Goal: Task Accomplishment & Management: Complete application form

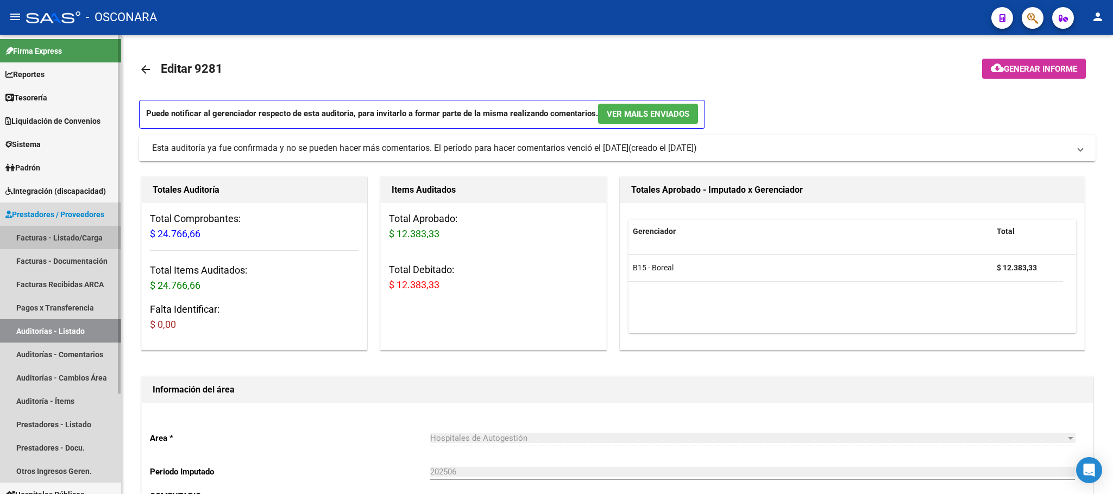
click at [82, 240] on link "Facturas - Listado/Carga" at bounding box center [60, 237] width 121 height 23
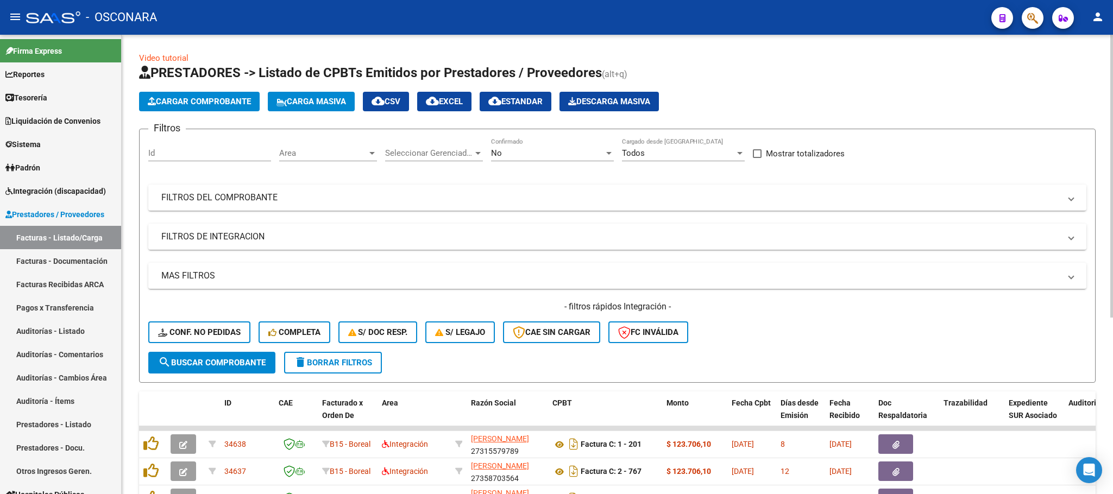
click at [231, 101] on span "Cargar Comprobante" at bounding box center [199, 102] width 103 height 10
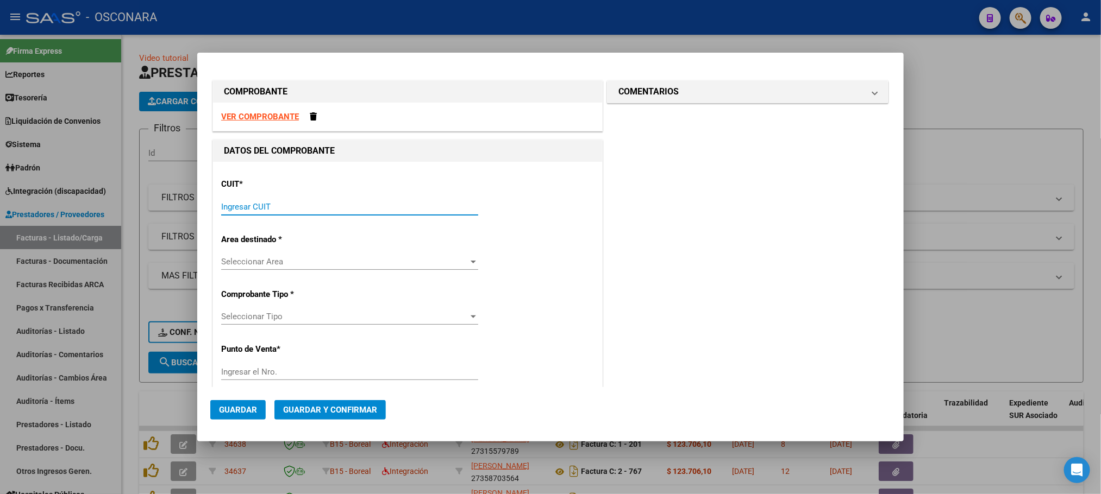
click at [342, 204] on input "Ingresar CUIT" at bounding box center [349, 207] width 257 height 10
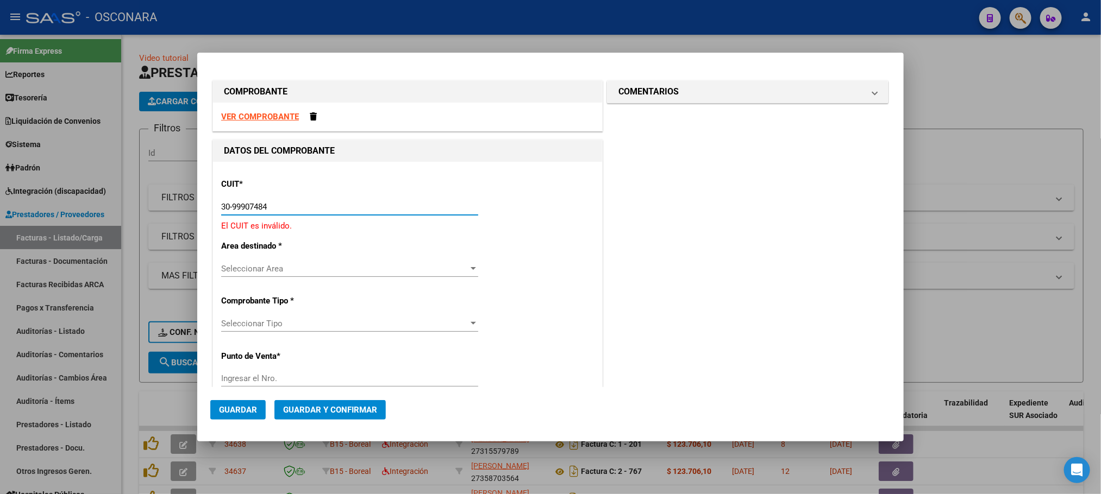
type input "30-99907484-3"
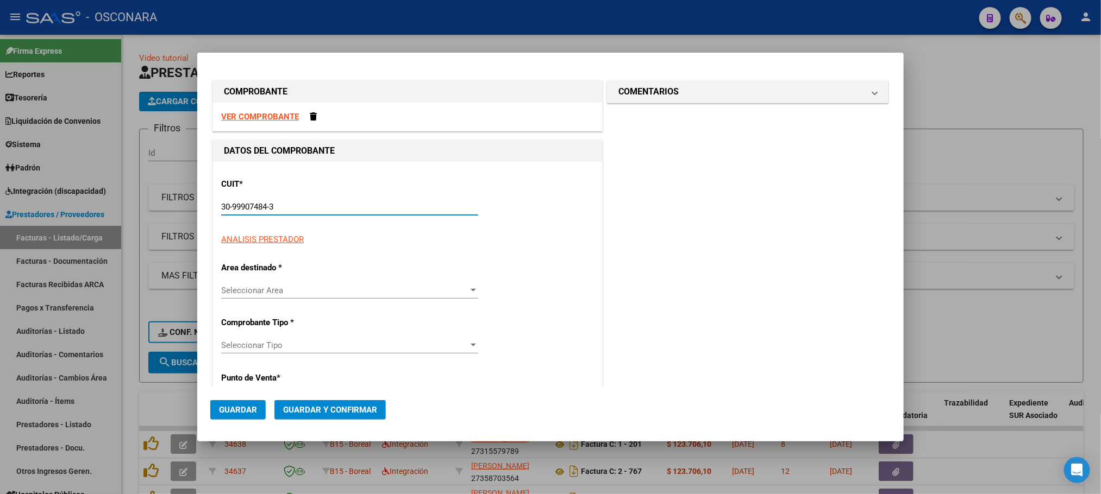
type input "100"
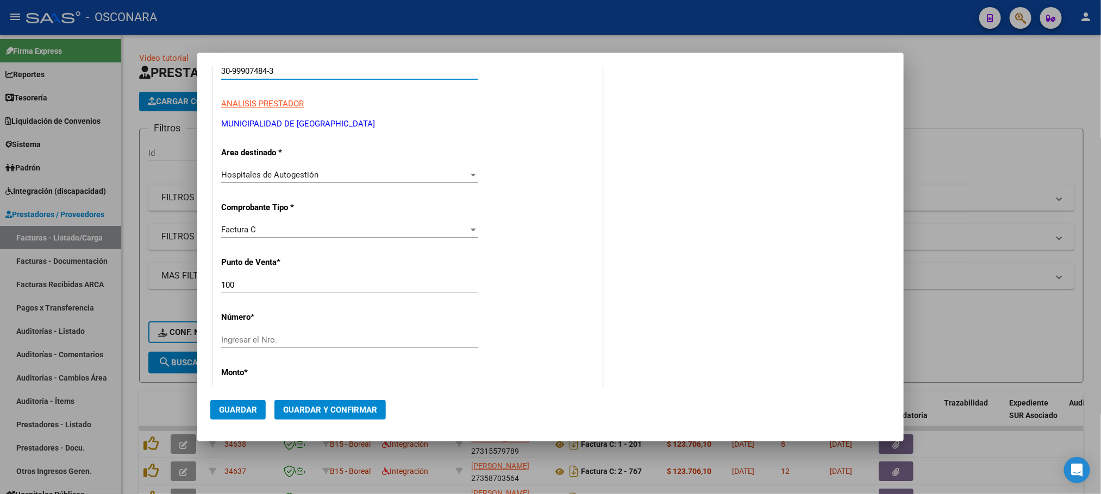
scroll to position [163, 0]
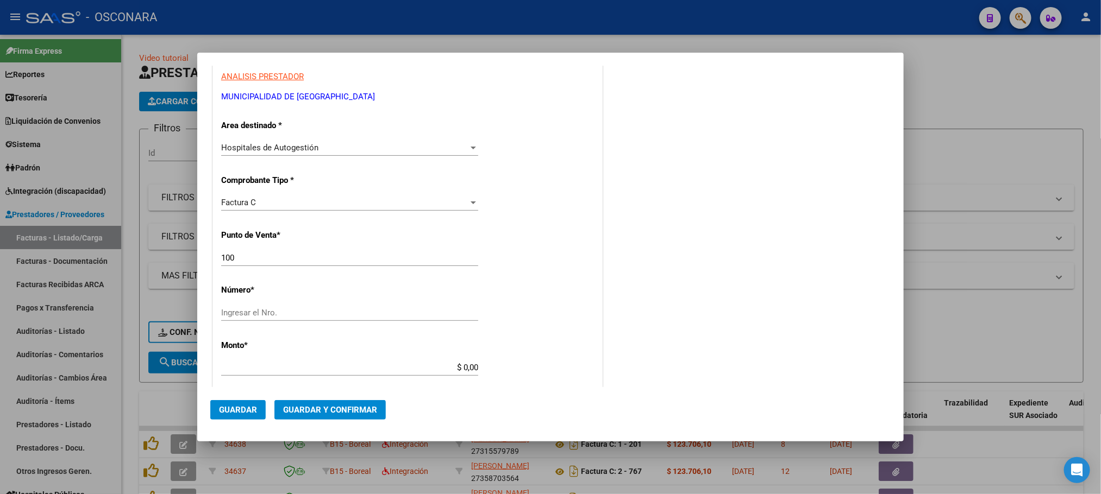
type input "30-99907484-3"
click at [294, 308] on input "Ingresar el Nro." at bounding box center [349, 313] width 257 height 10
type input "1395"
drag, startPoint x: 387, startPoint y: 360, endPoint x: 546, endPoint y: 360, distance: 159.2
click at [546, 360] on div "CUIT * 30-99907484-3 Ingresar CUIT ANALISIS PRESTADOR MUNICIPALIDAD DE [GEOGRAP…" at bounding box center [407, 384] width 389 height 770
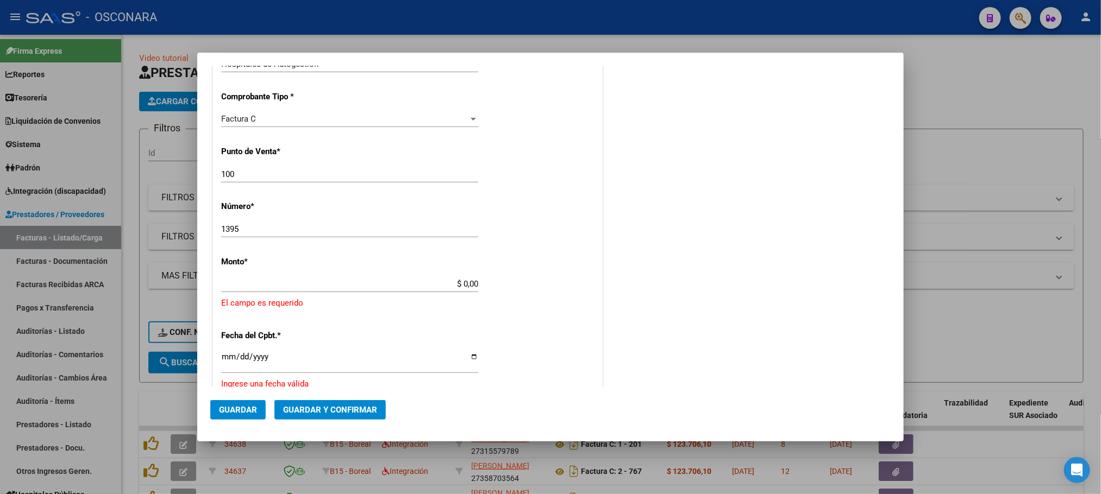
scroll to position [137, 0]
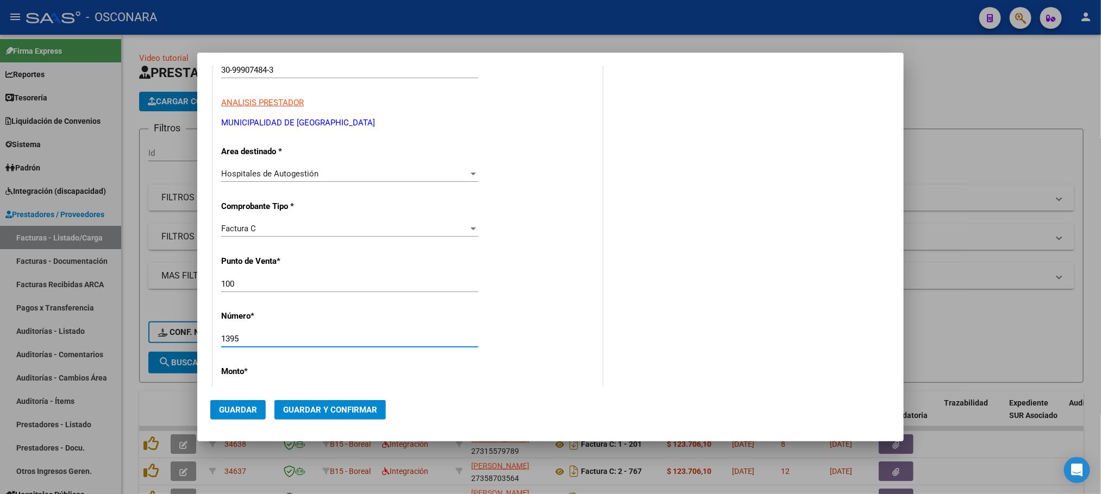
click at [254, 341] on input "1395" at bounding box center [349, 339] width 257 height 10
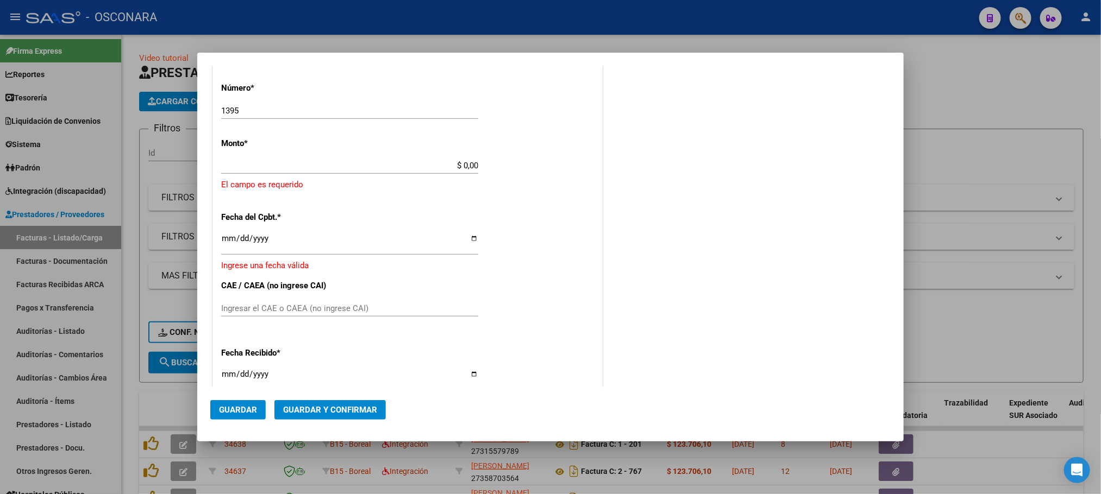
scroll to position [381, 0]
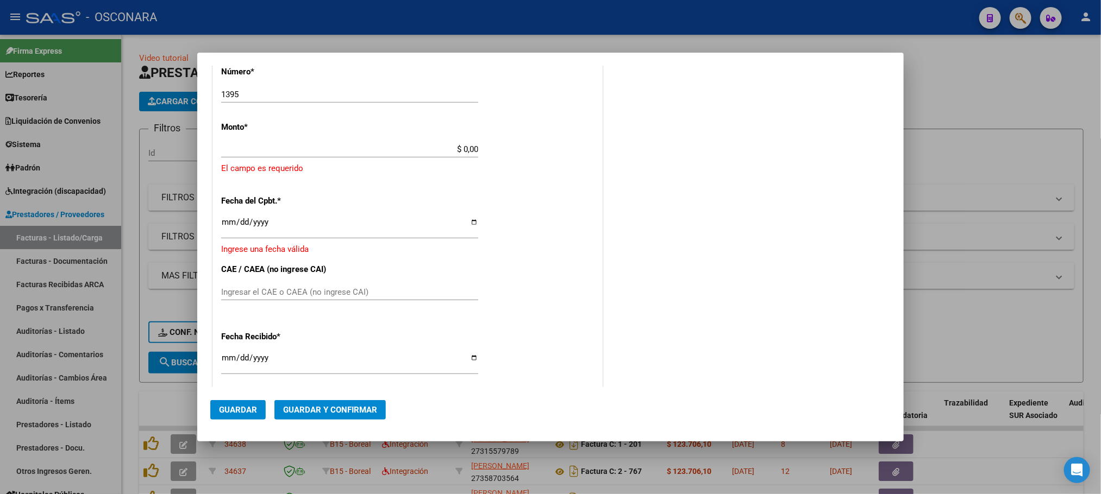
drag, startPoint x: 438, startPoint y: 141, endPoint x: 533, endPoint y: 160, distance: 96.4
click at [530, 159] on div "CUIT * 30-99907484-3 Ingresar CUIT ANALISIS PRESTADOR MUNICIPALIDAD DE [GEOGRAP…" at bounding box center [407, 178] width 389 height 796
click at [501, 215] on div "CUIT * 30-99907484-3 Ingresar CUIT ANALISIS PRESTADOR MUNICIPALIDAD DE [GEOGRAP…" at bounding box center [407, 178] width 389 height 796
click at [434, 142] on div "$ 0,00 Ingresar el monto" at bounding box center [349, 149] width 257 height 16
drag, startPoint x: 432, startPoint y: 150, endPoint x: 585, endPoint y: 150, distance: 153.2
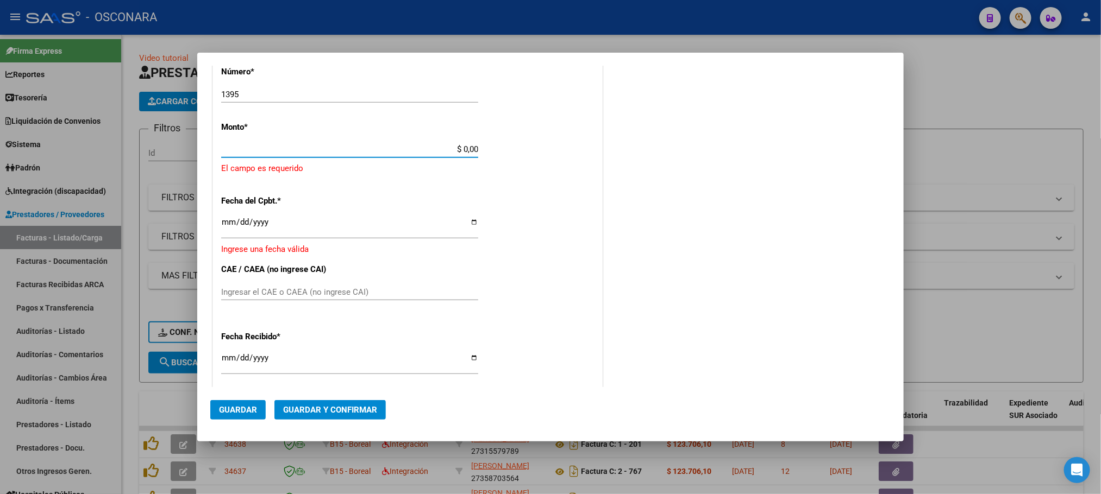
click at [585, 150] on div "CUIT * 30-99907484-3 Ingresar CUIT ANALISIS PRESTADOR MUNICIPALIDAD DE [GEOGRAP…" at bounding box center [407, 178] width 389 height 796
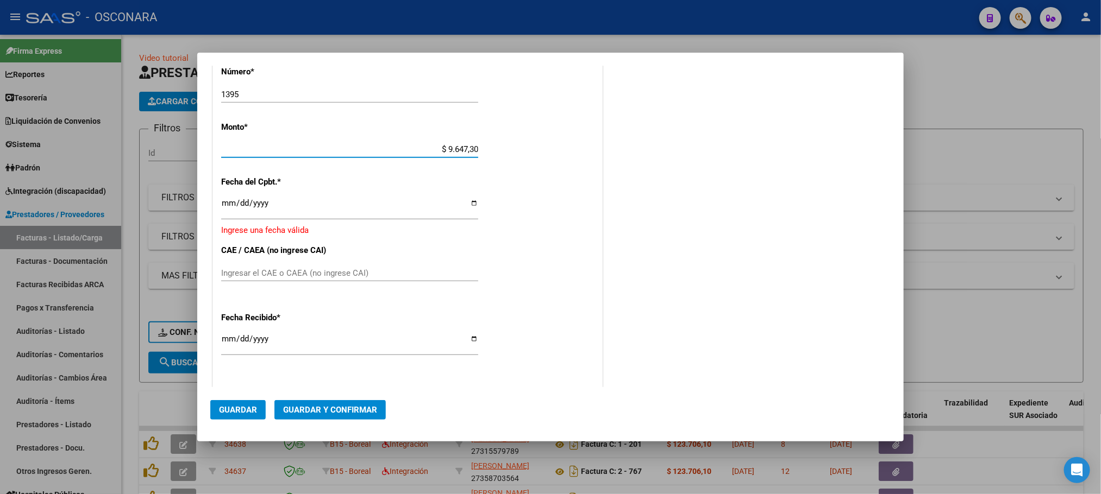
type input "$ 96.473,00"
click at [229, 205] on input "Ingresar la fecha" at bounding box center [349, 207] width 257 height 17
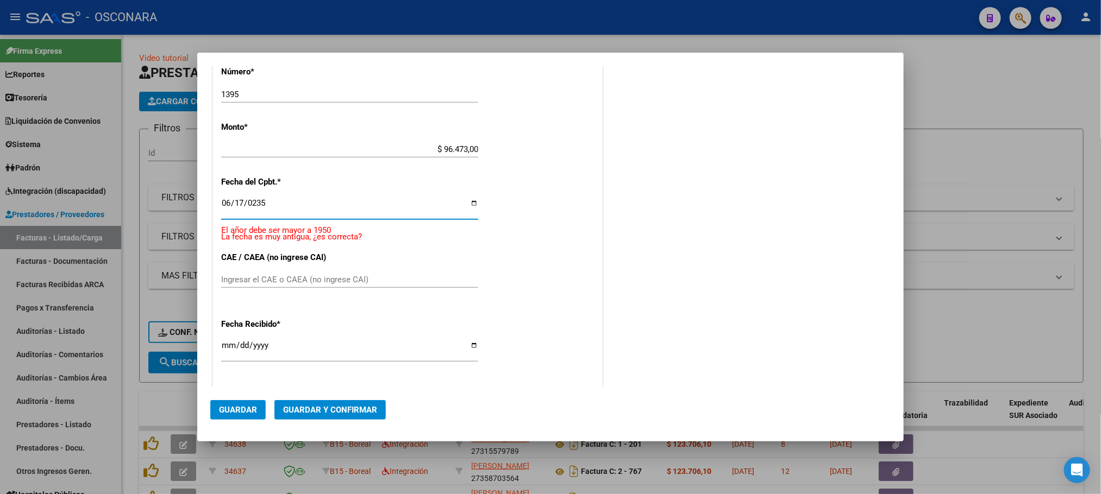
scroll to position [388, 0]
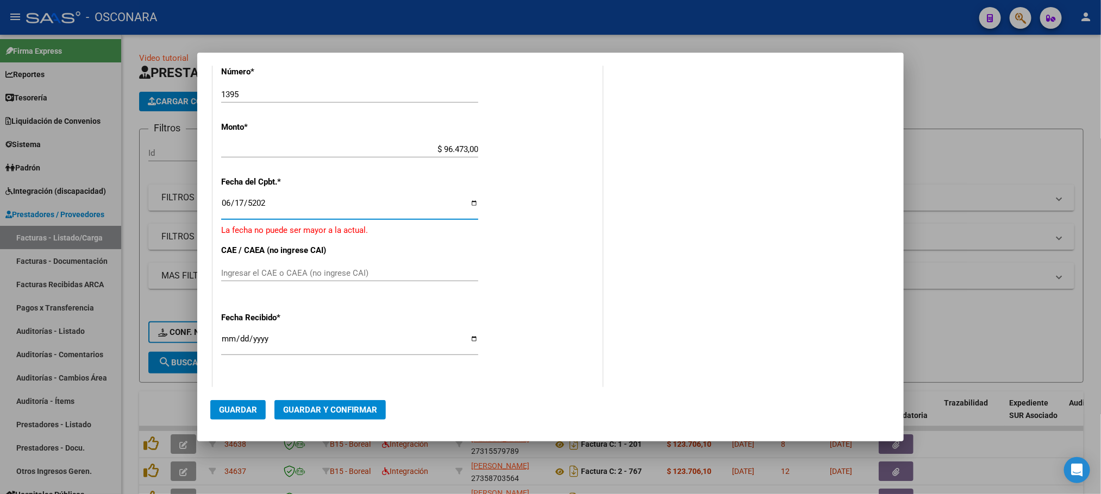
type input "[DATE]"
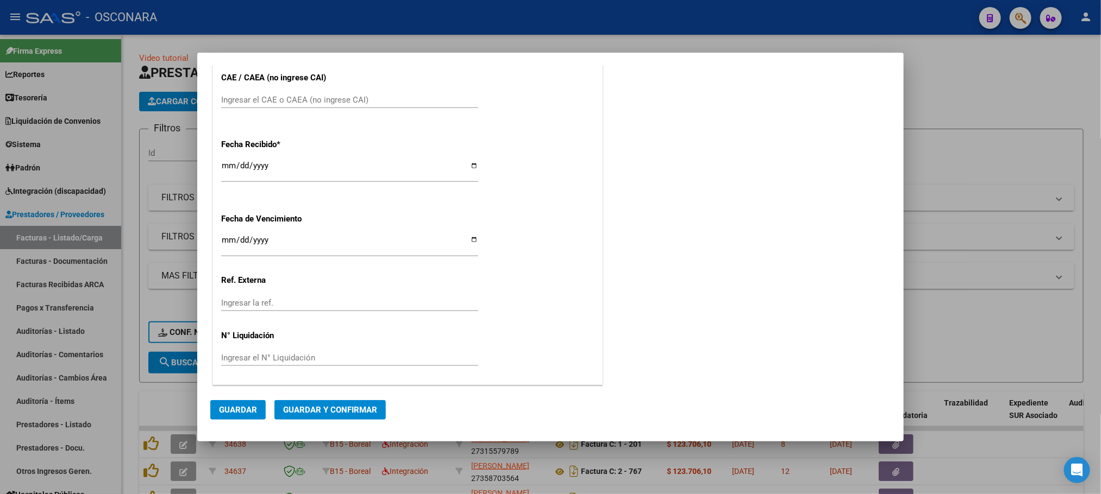
scroll to position [304, 0]
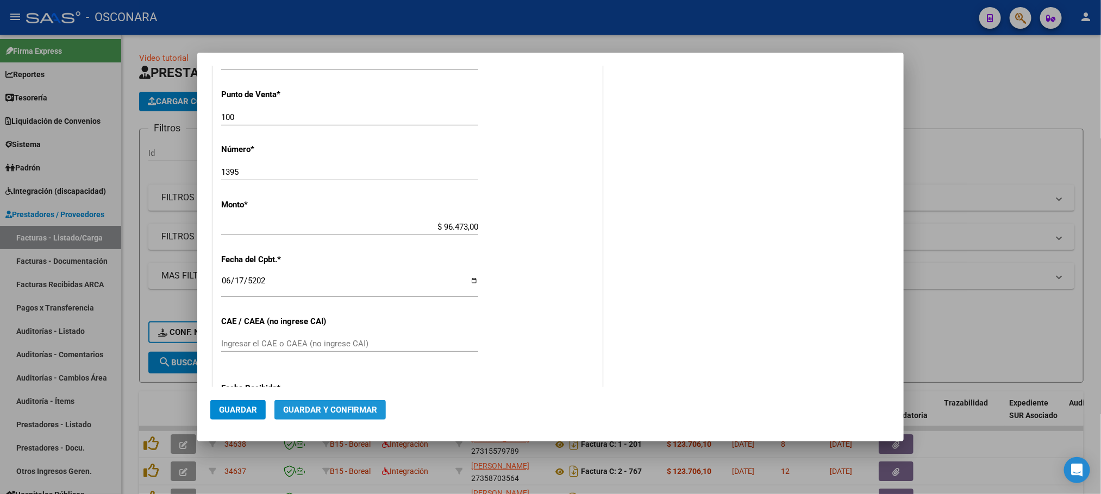
click at [355, 415] on span "Guardar y Confirmar" at bounding box center [330, 410] width 94 height 10
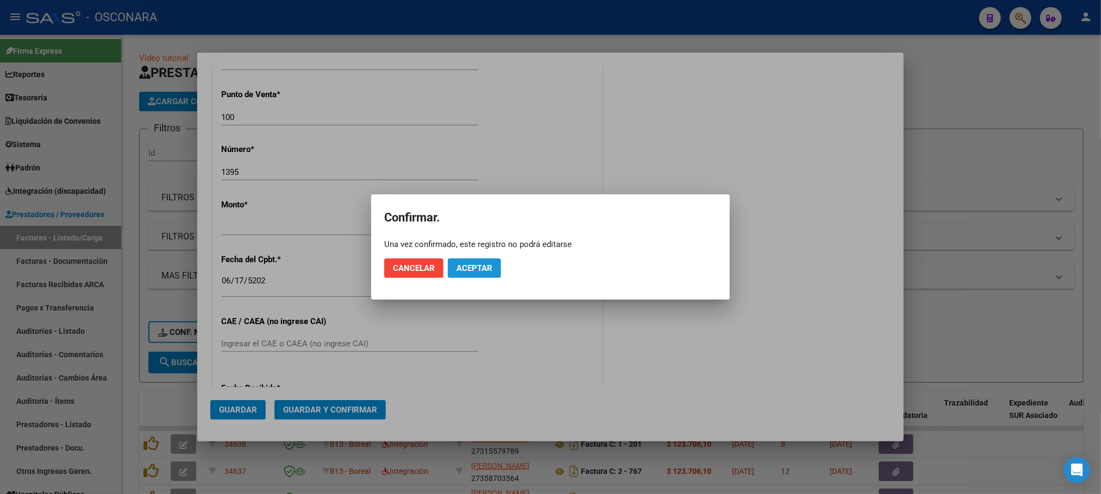
click at [489, 268] on span "Aceptar" at bounding box center [474, 269] width 36 height 10
click at [516, 269] on span "Guardar igualmente." at bounding box center [502, 269] width 92 height 10
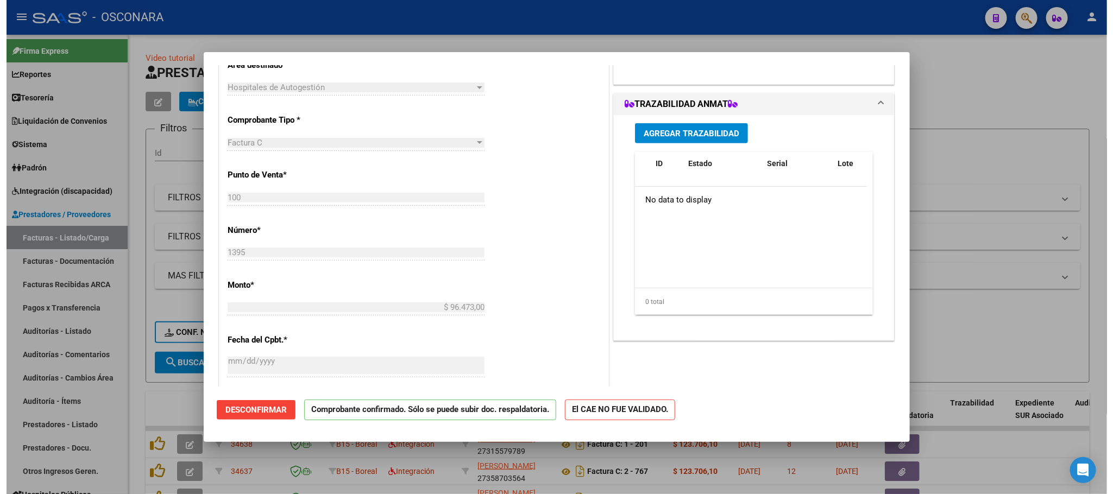
scroll to position [0, 0]
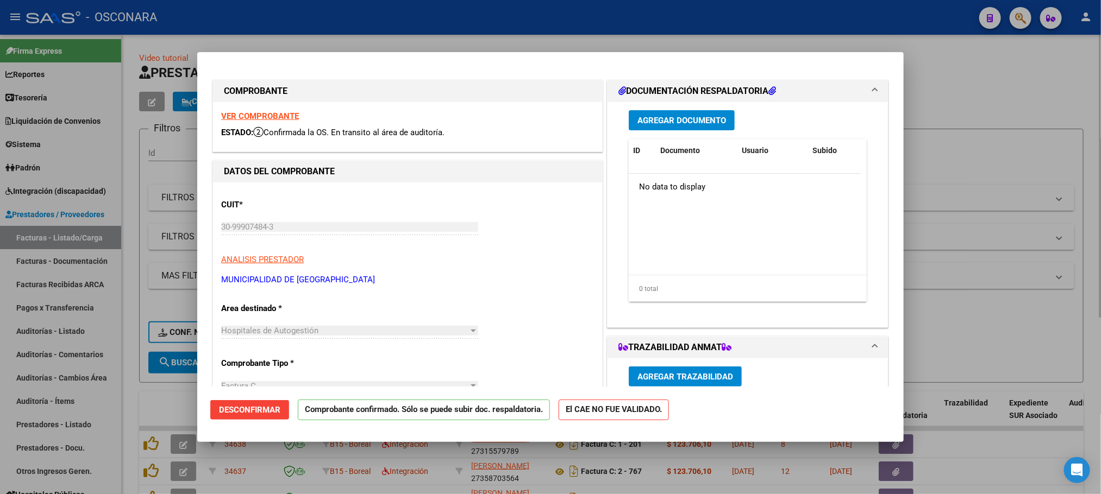
click at [941, 92] on div at bounding box center [550, 247] width 1101 height 494
type input "$ 0,00"
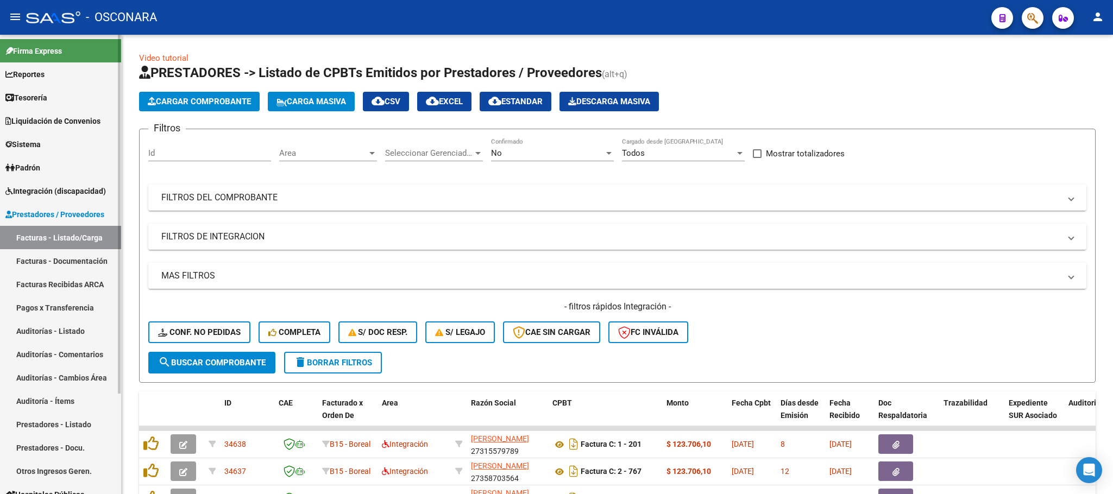
click at [64, 336] on link "Auditorías - Listado" at bounding box center [60, 330] width 121 height 23
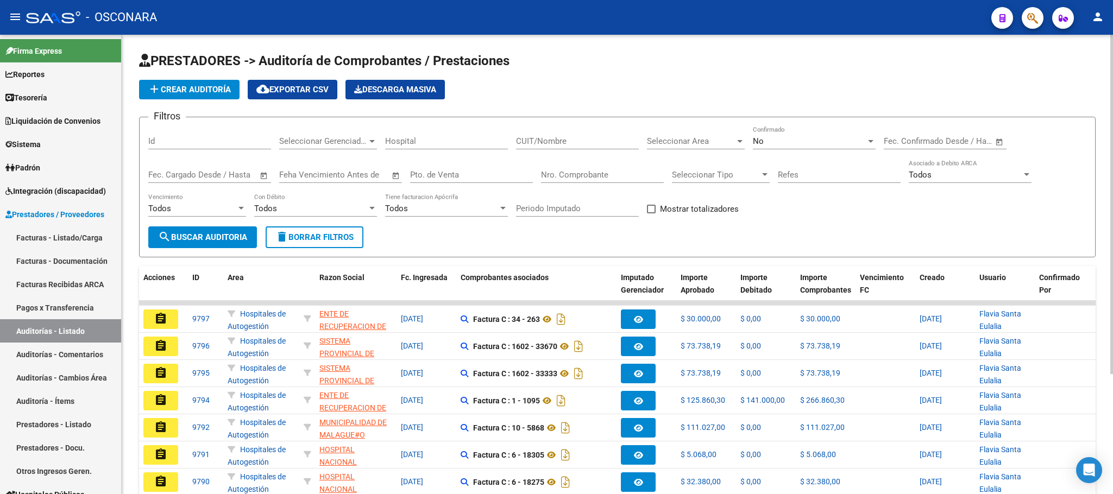
click at [183, 91] on span "add Crear Auditoría" at bounding box center [189, 90] width 83 height 10
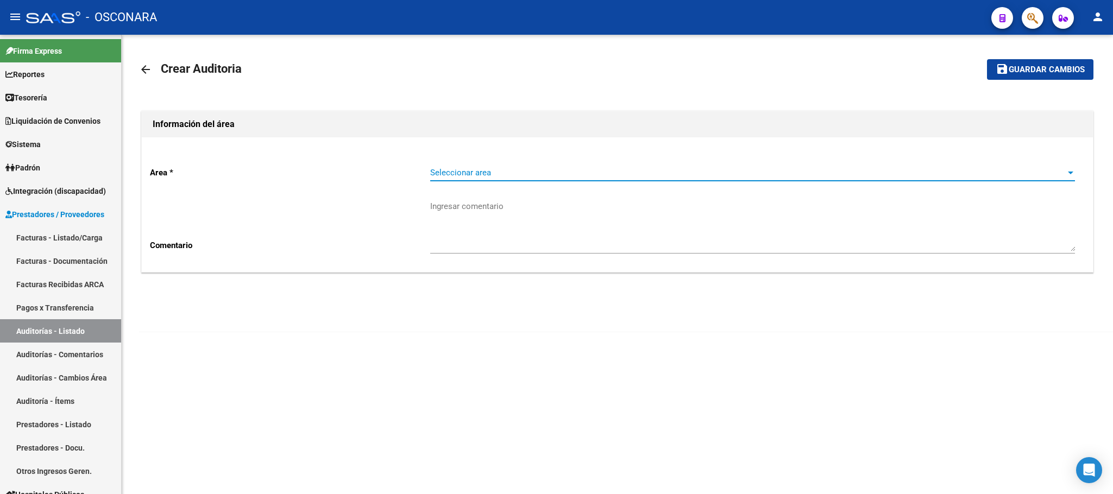
click at [776, 177] on span "Seleccionar area" at bounding box center [747, 173] width 635 height 10
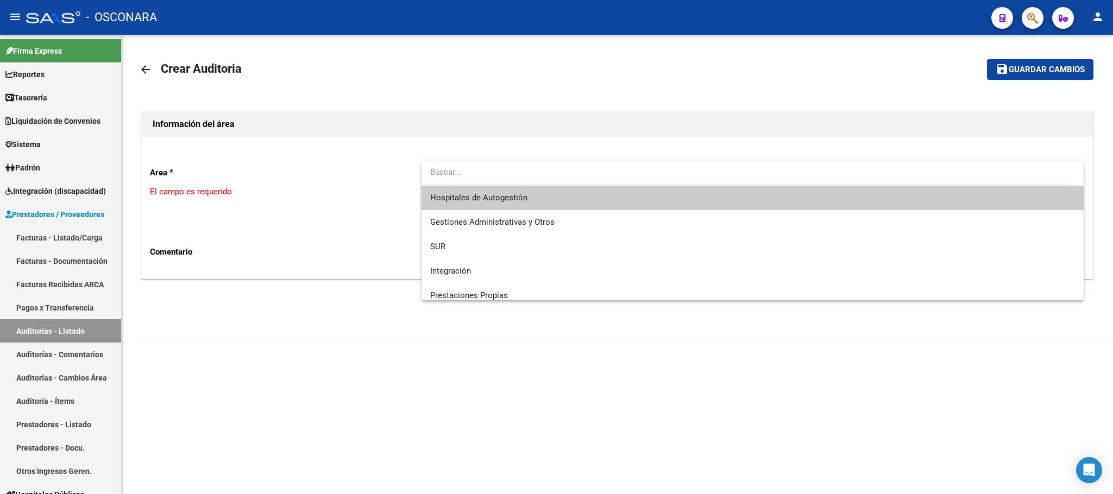
click at [569, 205] on span "Hospitales de Autogestión" at bounding box center [752, 198] width 645 height 24
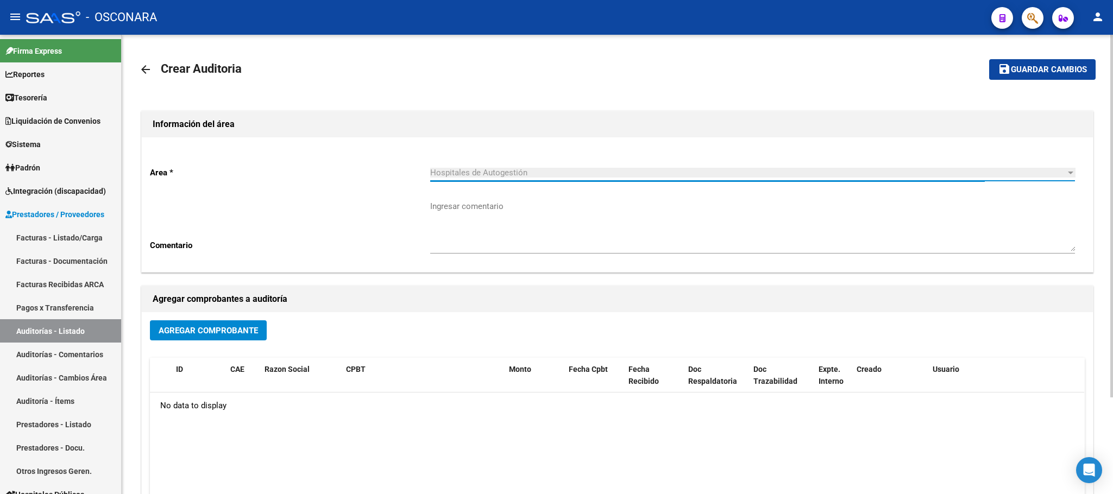
click at [234, 323] on button "Agregar Comprobante" at bounding box center [208, 331] width 117 height 20
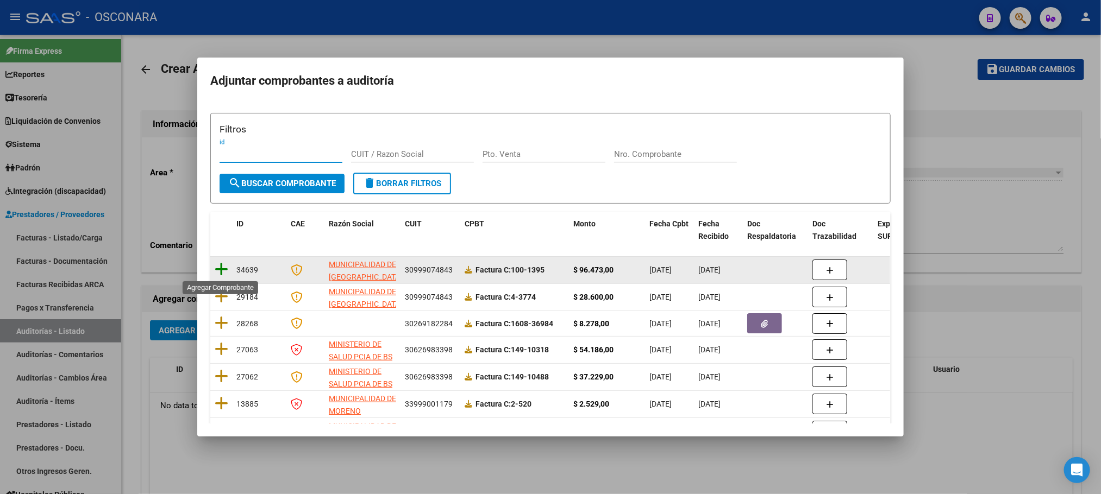
click at [222, 271] on icon at bounding box center [222, 269] width 14 height 15
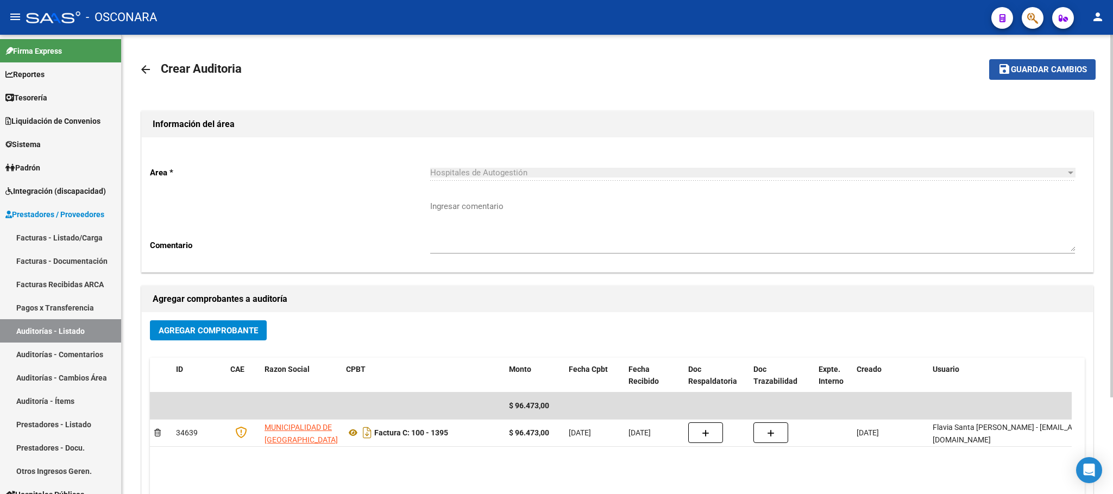
click at [1054, 66] on span "Guardar cambios" at bounding box center [1049, 70] width 76 height 10
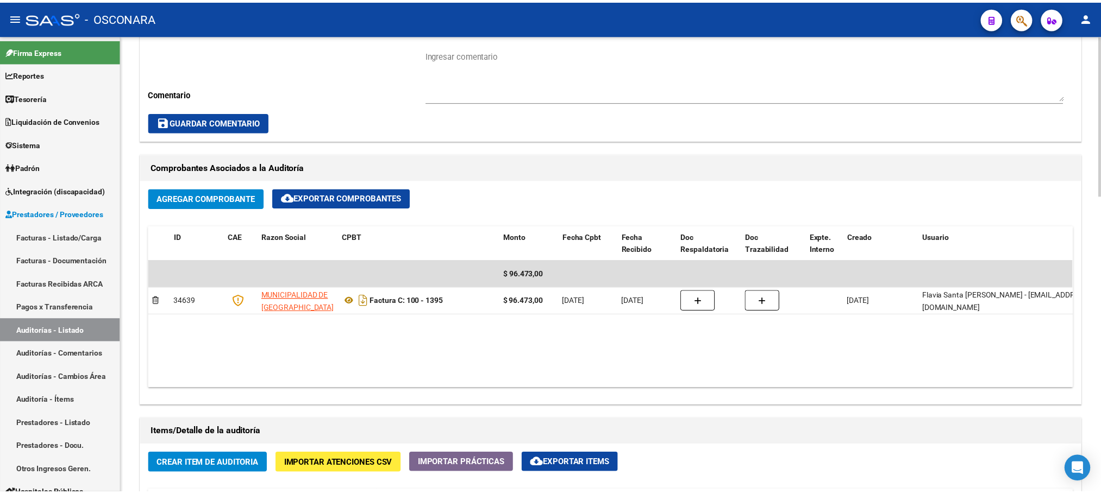
scroll to position [571, 0]
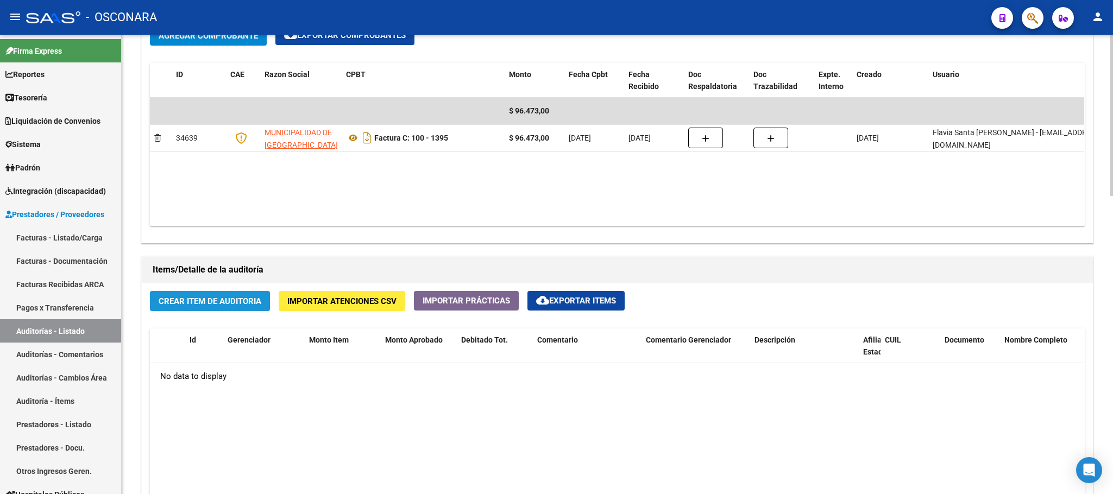
click at [224, 303] on span "Crear Item de Auditoria" at bounding box center [210, 302] width 103 height 10
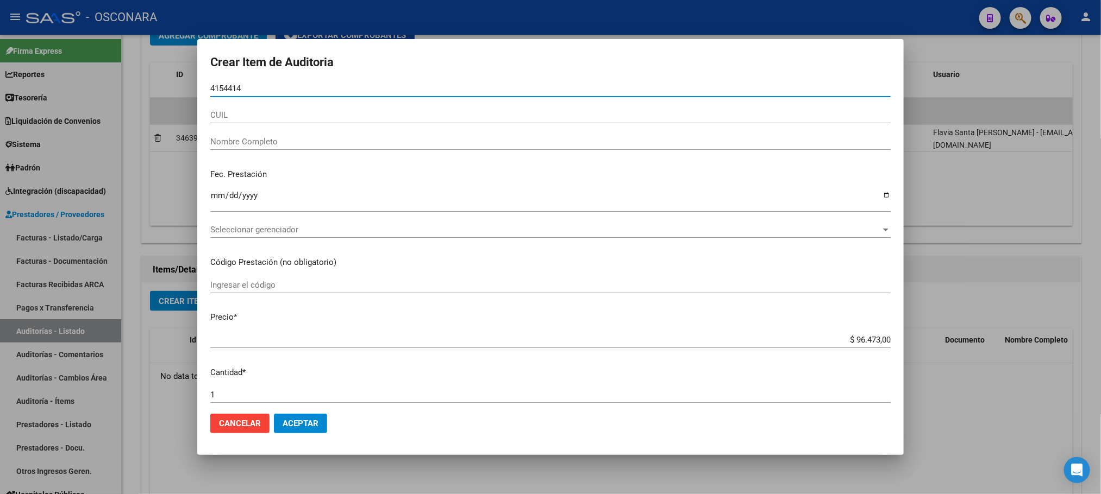
scroll to position [0, 0]
drag, startPoint x: 251, startPoint y: 87, endPoint x: 168, endPoint y: 82, distance: 83.3
click at [168, 82] on div "Crear Item de Auditoria 4154414 Nro Documento CUIL Nombre Completo Fec. Prestac…" at bounding box center [550, 247] width 1101 height 494
type input "57154414"
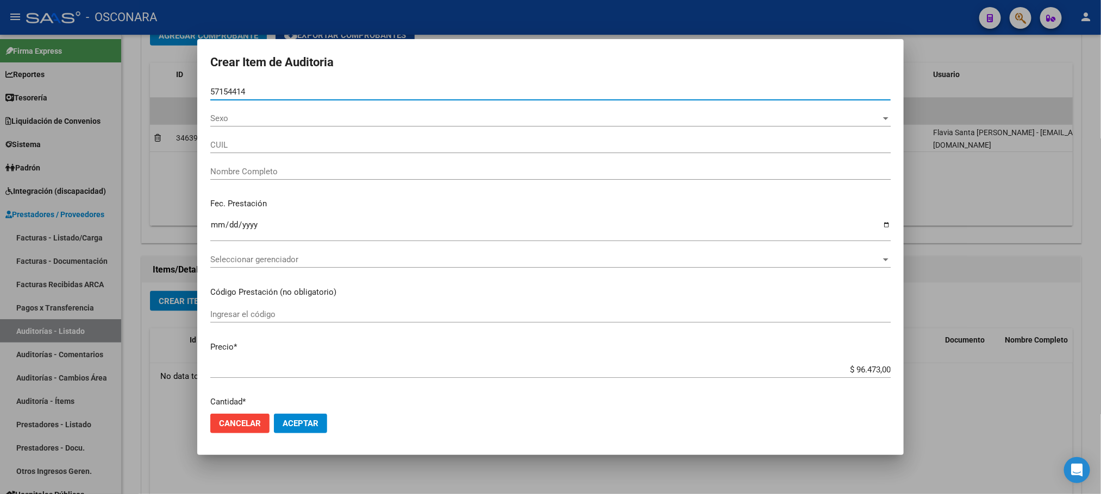
type input "27571544143"
type input "[PERSON_NAME]"
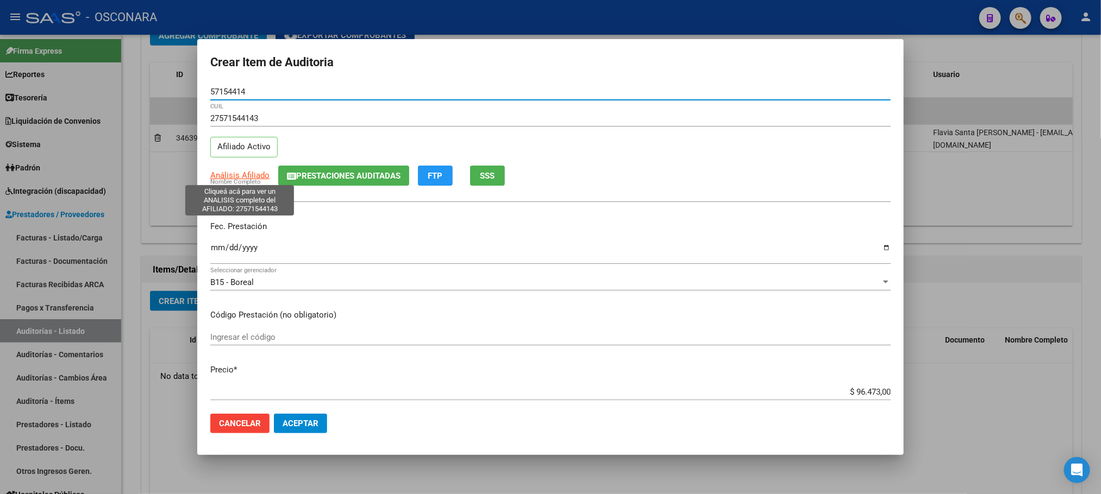
type input "57154414"
click at [248, 178] on span "Análisis Afiliado" at bounding box center [239, 176] width 59 height 10
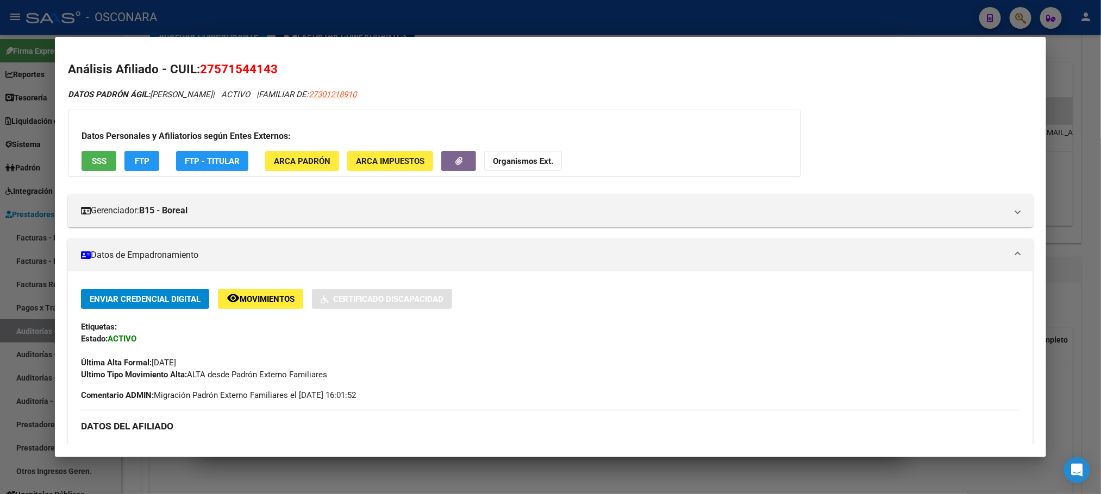
click at [97, 167] on button "SSS" at bounding box center [99, 161] width 35 height 20
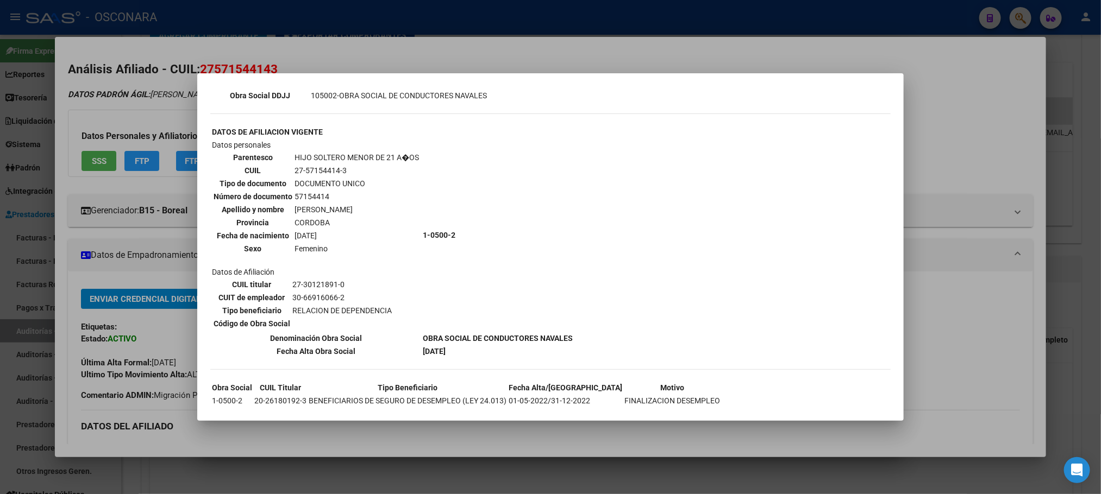
scroll to position [369, 0]
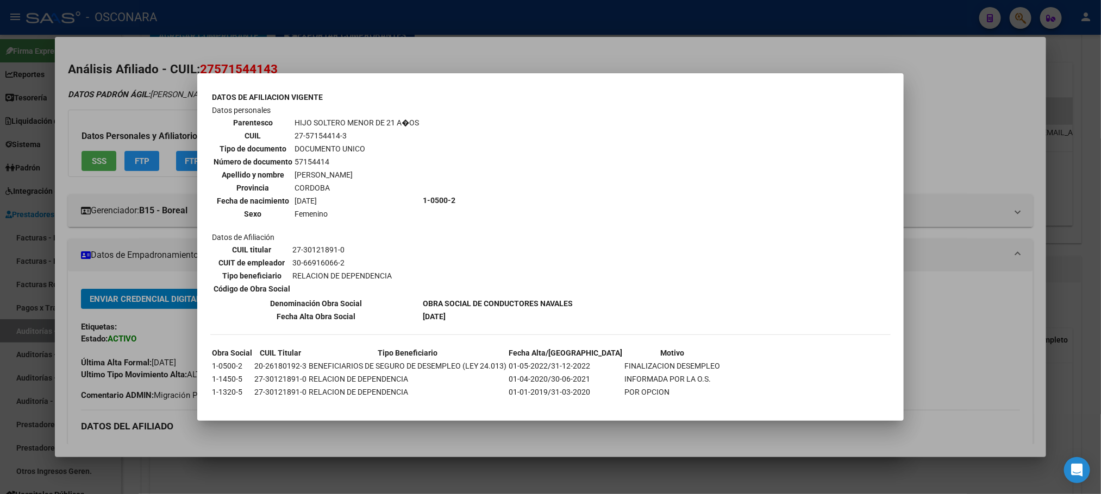
click at [928, 468] on div at bounding box center [550, 247] width 1101 height 494
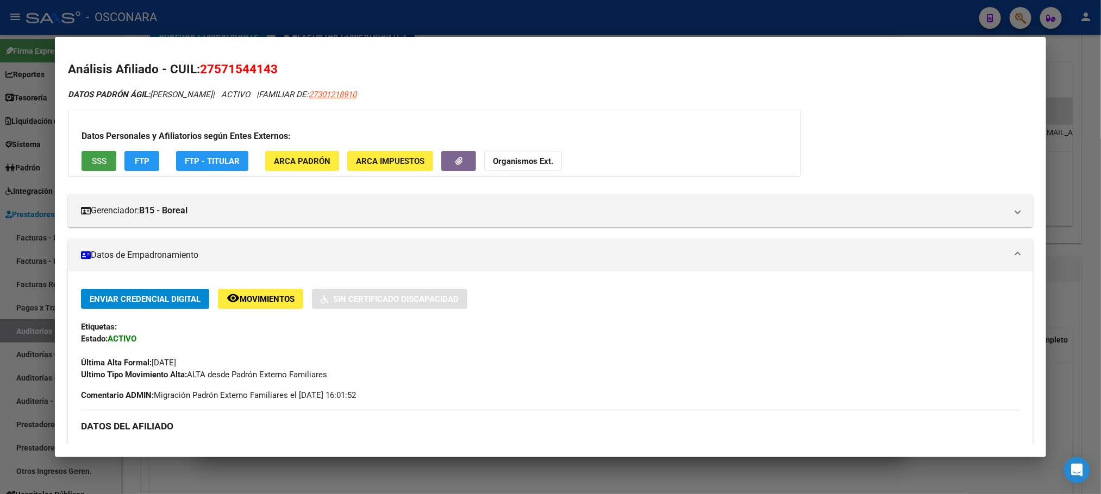
click at [92, 160] on span "SSS" at bounding box center [99, 161] width 15 height 10
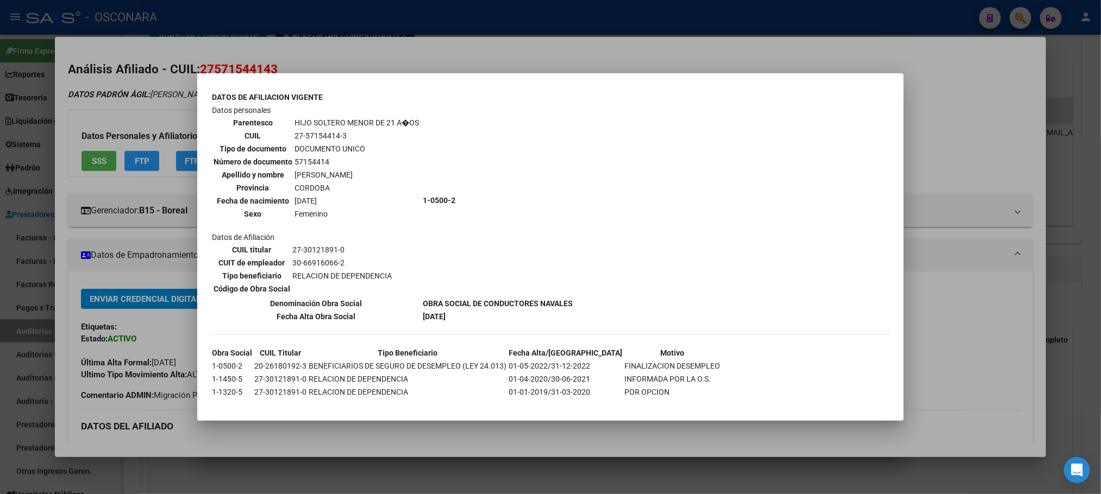
click at [951, 373] on div at bounding box center [550, 247] width 1101 height 494
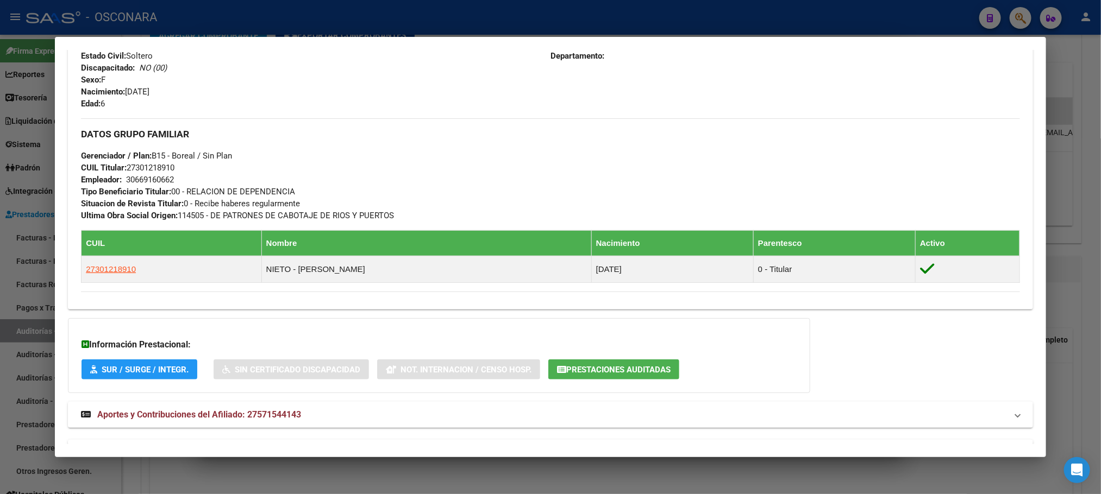
scroll to position [488, 0]
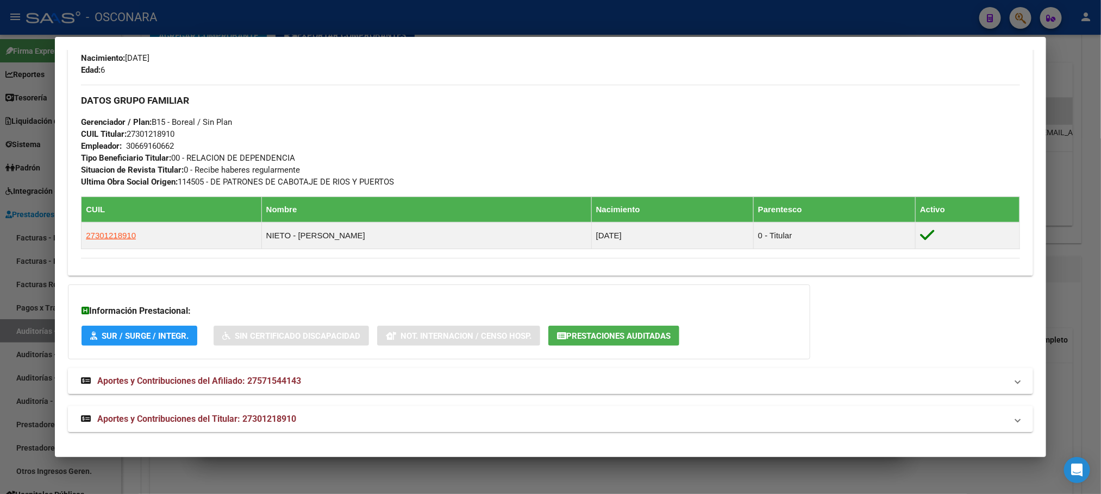
click at [266, 419] on span "Aportes y Contribuciones del Titular: 27301218910" at bounding box center [196, 419] width 199 height 10
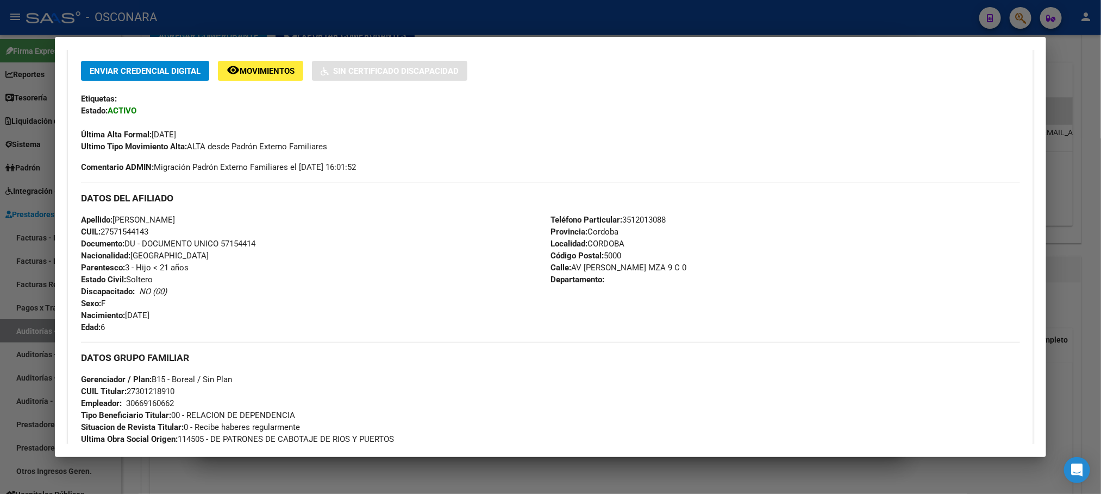
scroll to position [0, 0]
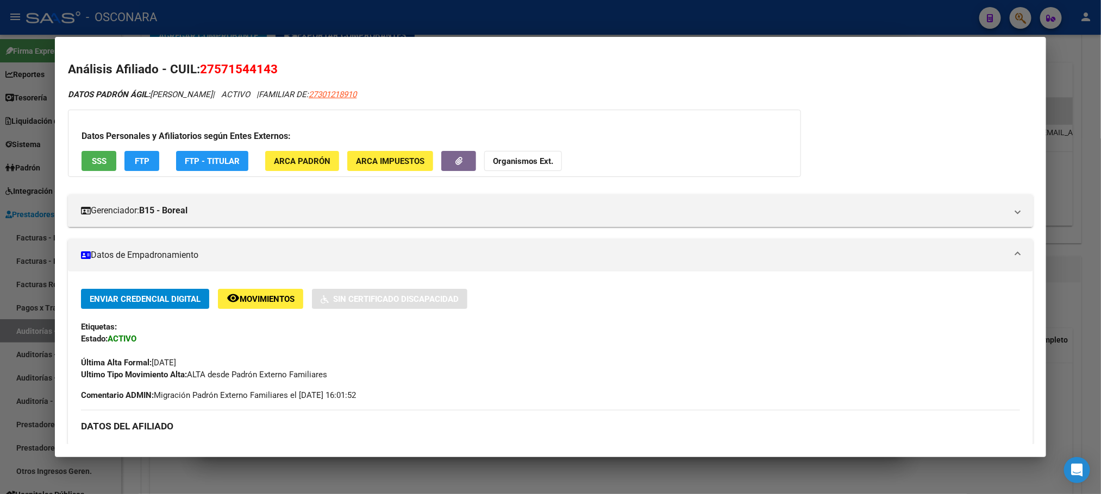
click at [1099, 246] on div at bounding box center [550, 247] width 1101 height 494
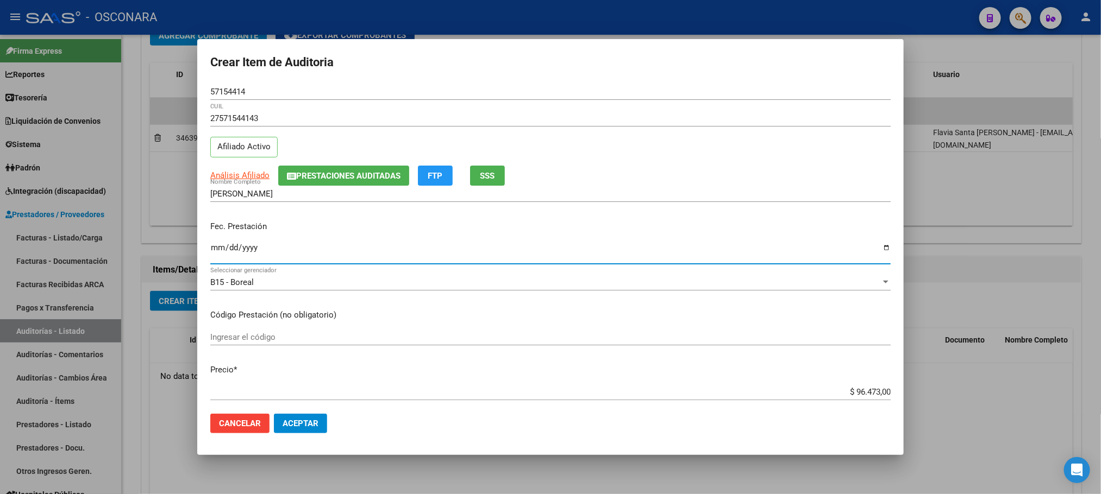
click at [220, 251] on input "Ingresar la fecha" at bounding box center [550, 251] width 680 height 17
type input "[DATE]"
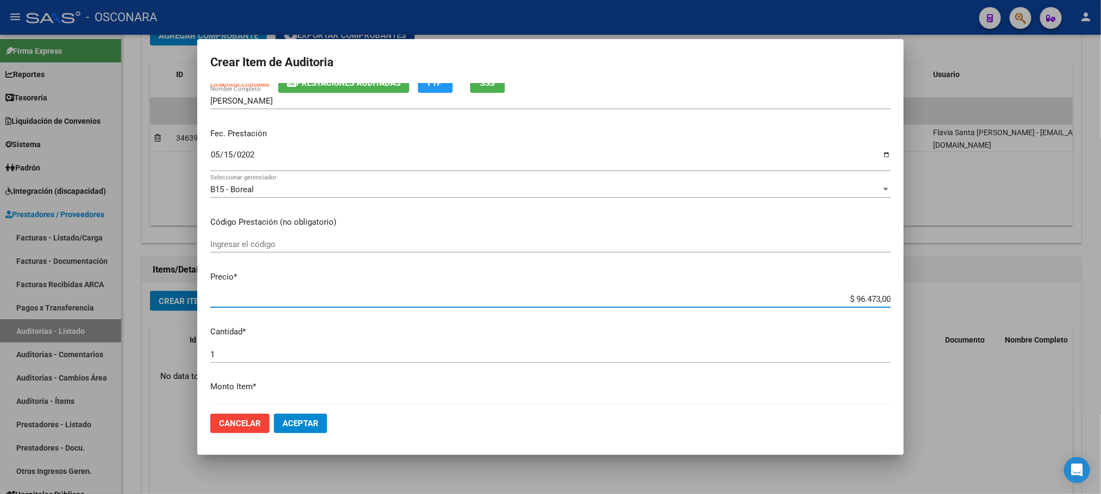
scroll to position [177, 0]
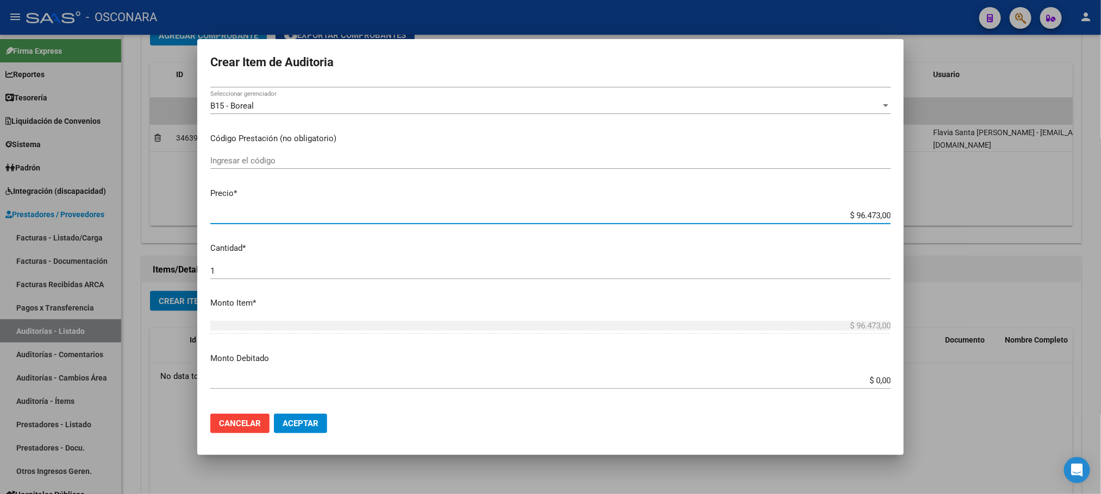
drag, startPoint x: 841, startPoint y: 396, endPoint x: 897, endPoint y: 325, distance: 90.2
click at [897, 334] on mat-dialog-content "57154414 Nro Documento 27571544143 CUIL Afiliado Activo Análisis Afiliado Prest…" at bounding box center [550, 245] width 706 height 322
type input "$ 0,03"
type input "$ 0,32"
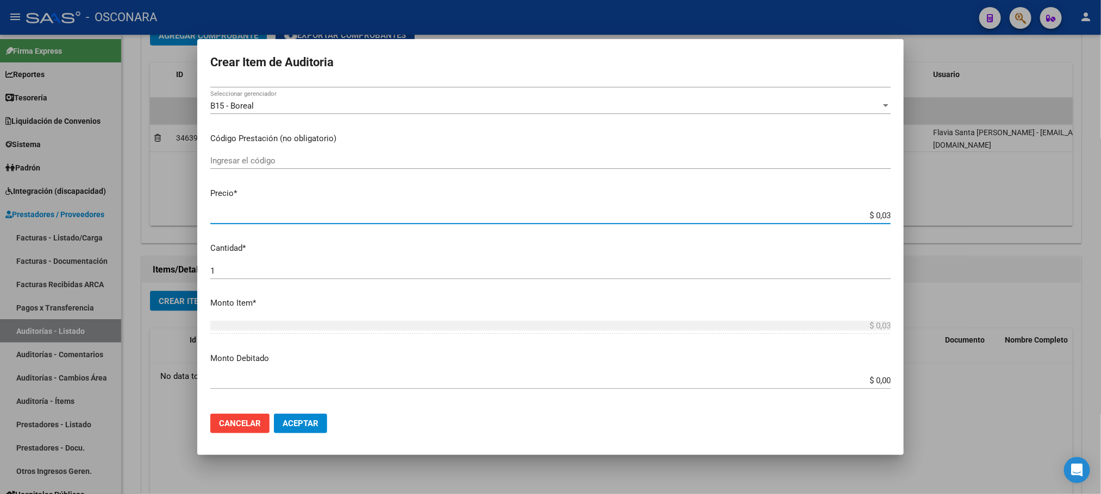
type input "$ 0,32"
type input "$ 3,20"
type input "$ 32,07"
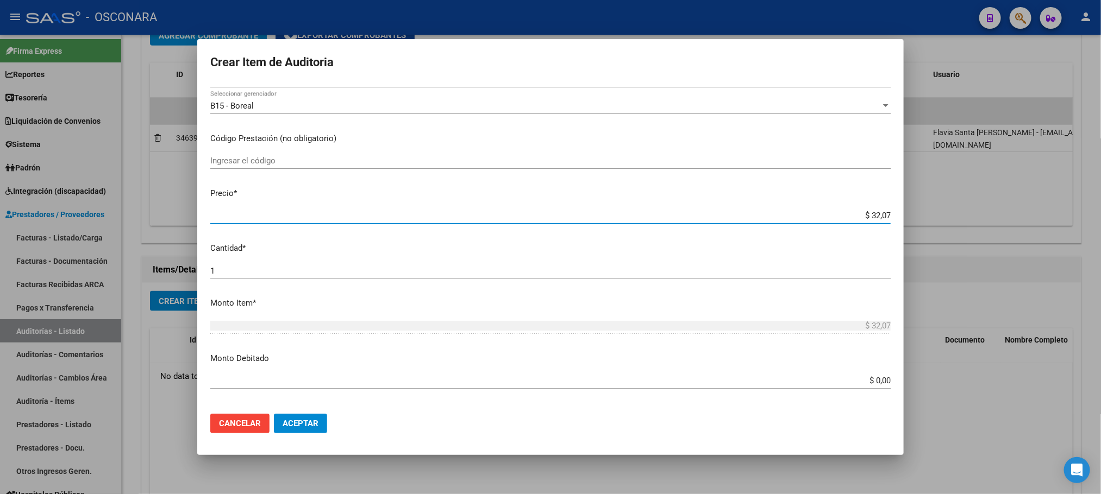
type input "$ 320,77"
type input "$ 3.207,70"
type input "$ 32.077,00"
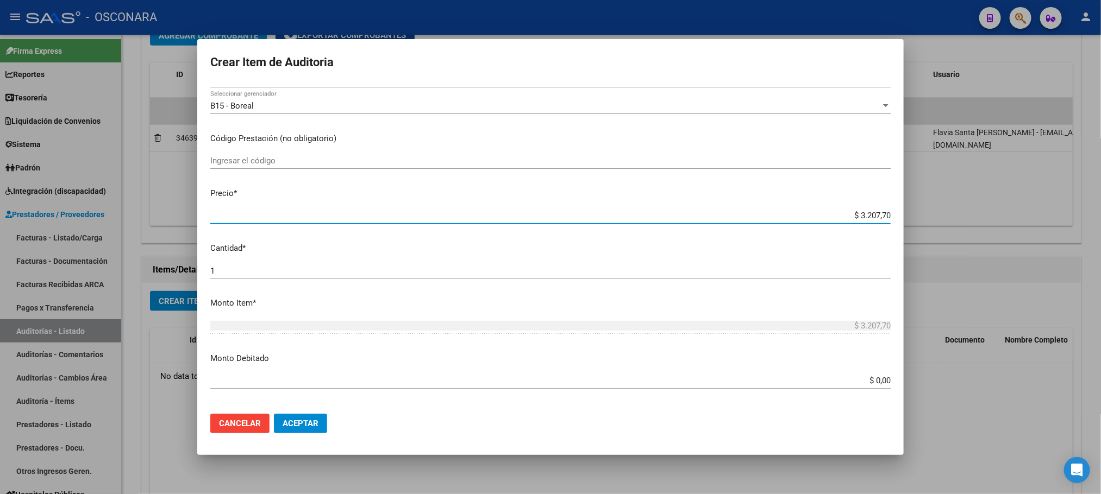
type input "$ 32.077,00"
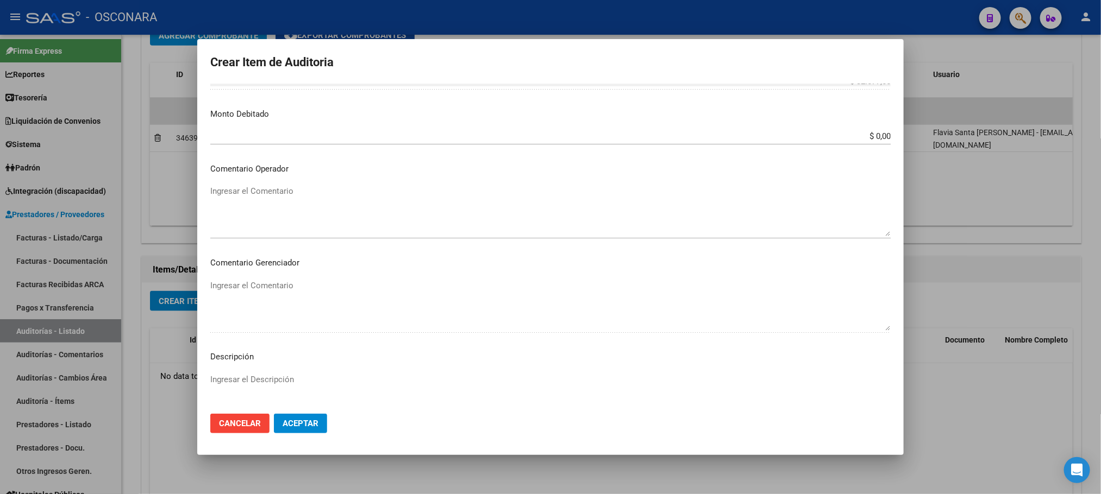
scroll to position [563, 0]
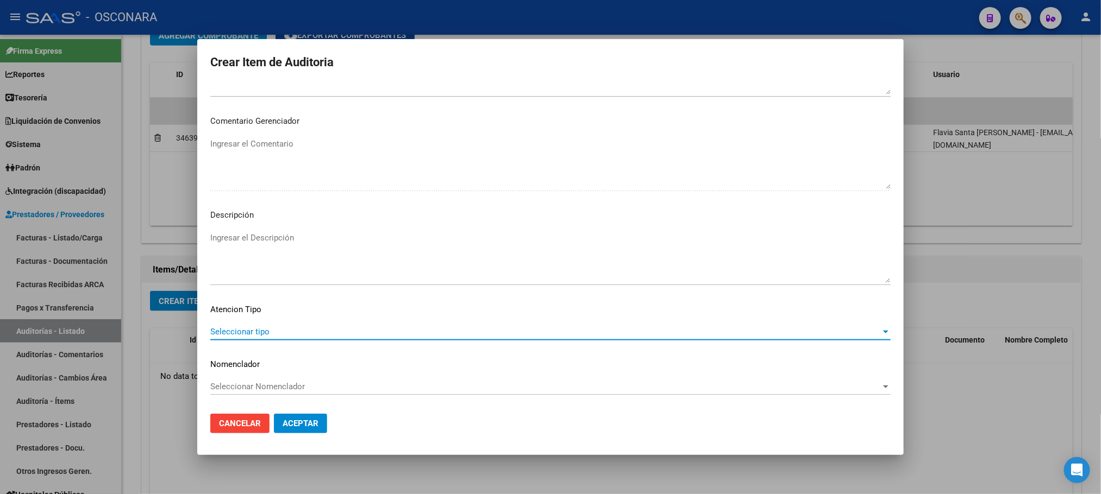
click at [330, 331] on span "Seleccionar tipo" at bounding box center [545, 332] width 670 height 10
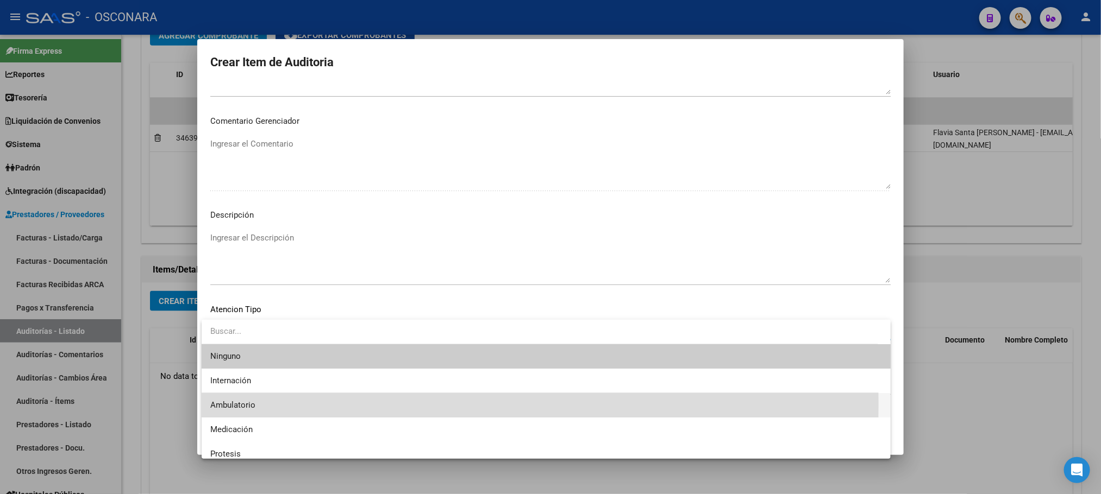
click at [262, 404] on span "Ambulatorio" at bounding box center [546, 405] width 672 height 24
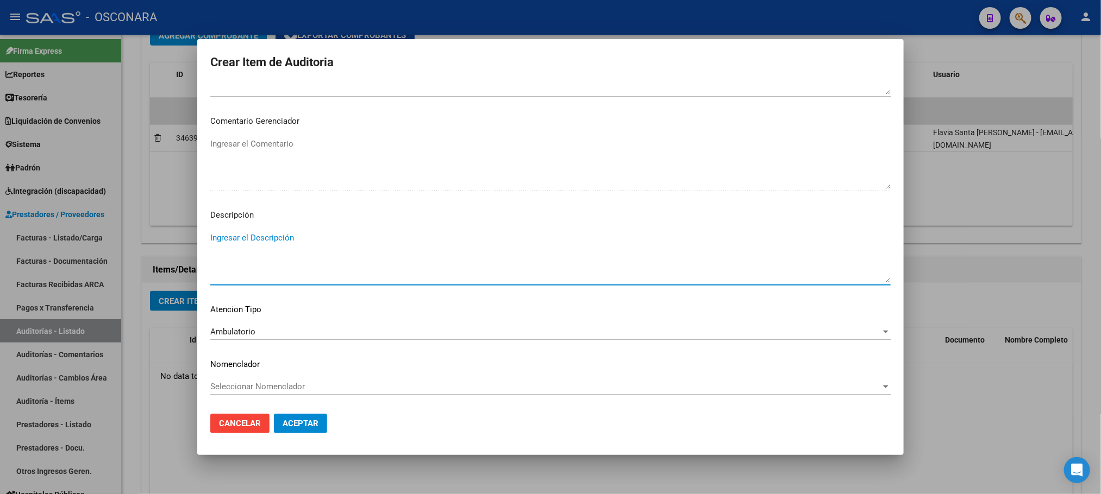
click at [279, 243] on textarea "Ingresar el Descripción" at bounding box center [550, 257] width 680 height 51
type textarea "a"
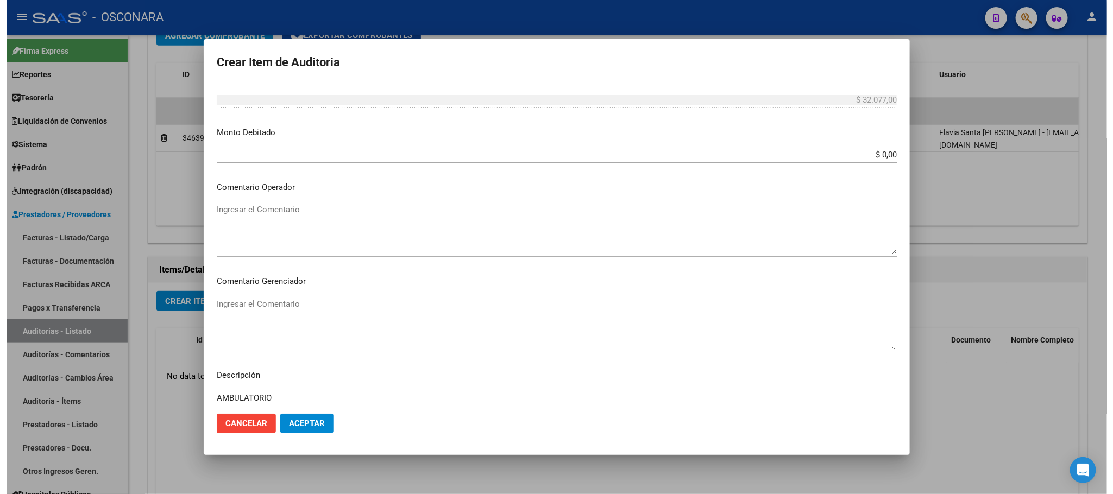
scroll to position [155, 0]
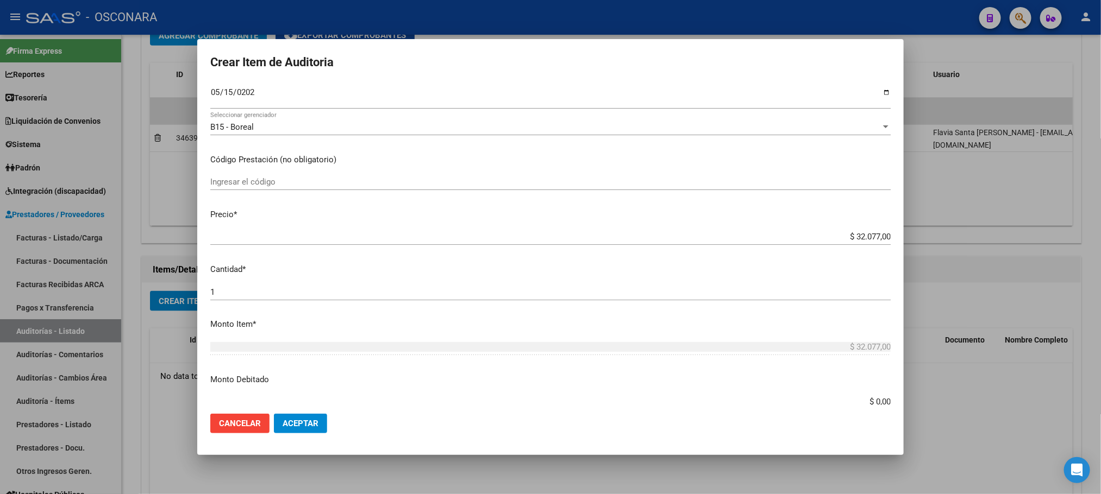
type textarea "AMBULATORIO"
click at [289, 416] on button "Aceptar" at bounding box center [300, 424] width 53 height 20
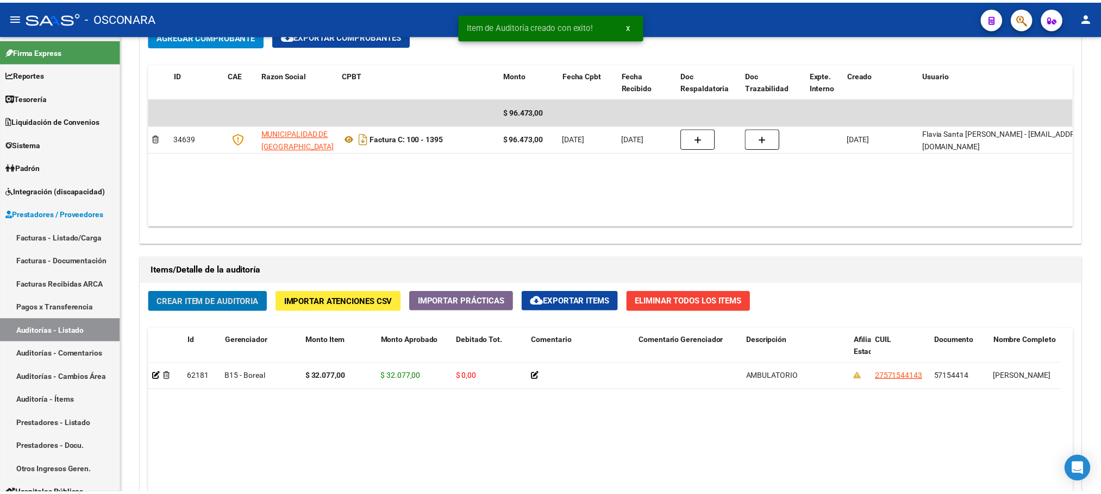
scroll to position [571, 0]
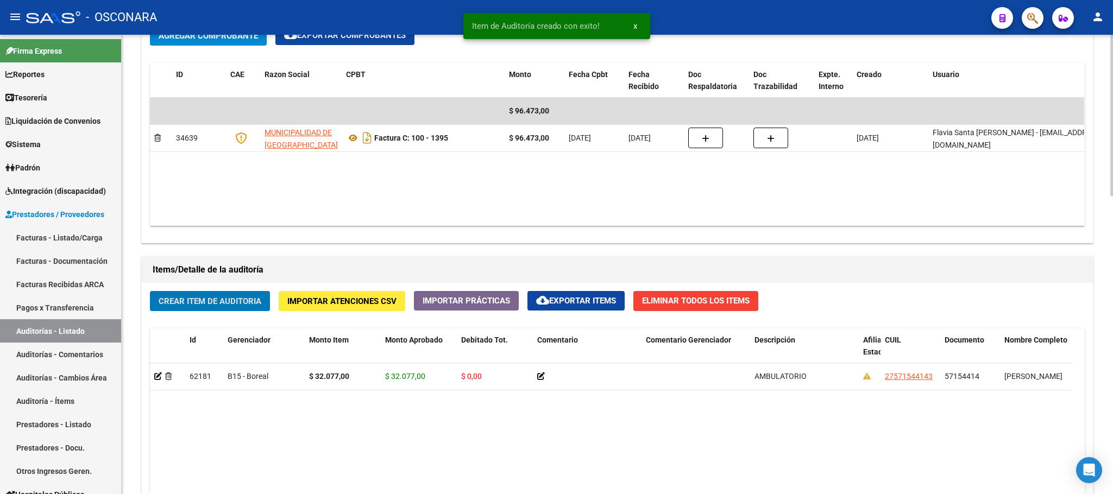
click at [215, 297] on span "Crear Item de Auditoria" at bounding box center [210, 302] width 103 height 10
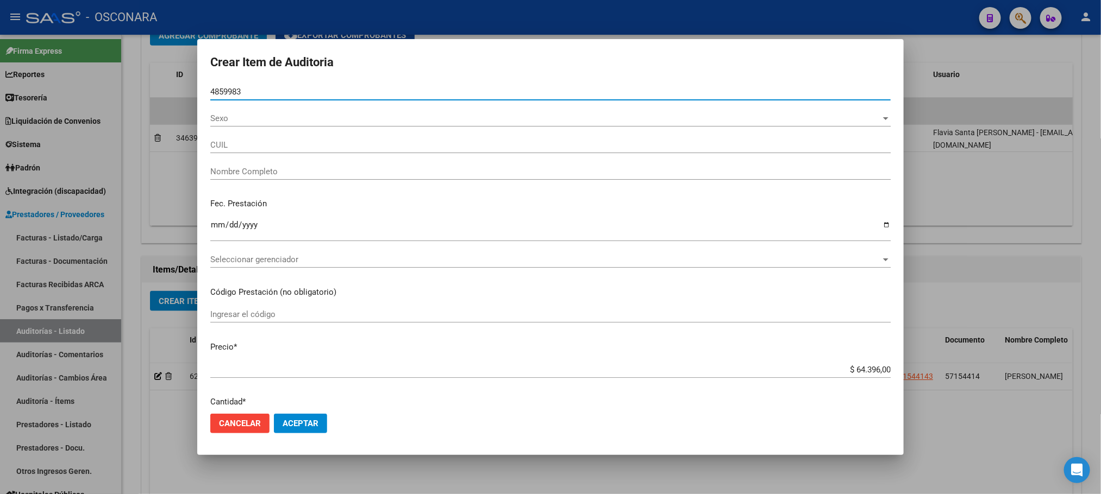
type input "48599838"
type input "20485998382"
type input "[PERSON_NAME] -"
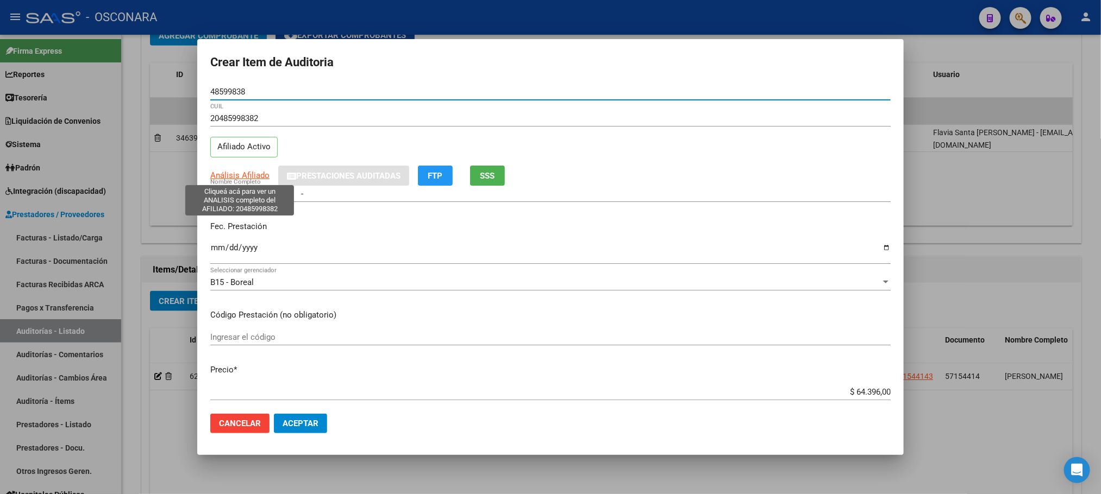
type input "48599838"
click at [259, 173] on span "Análisis Afiliado" at bounding box center [239, 176] width 59 height 10
type textarea "20485998382"
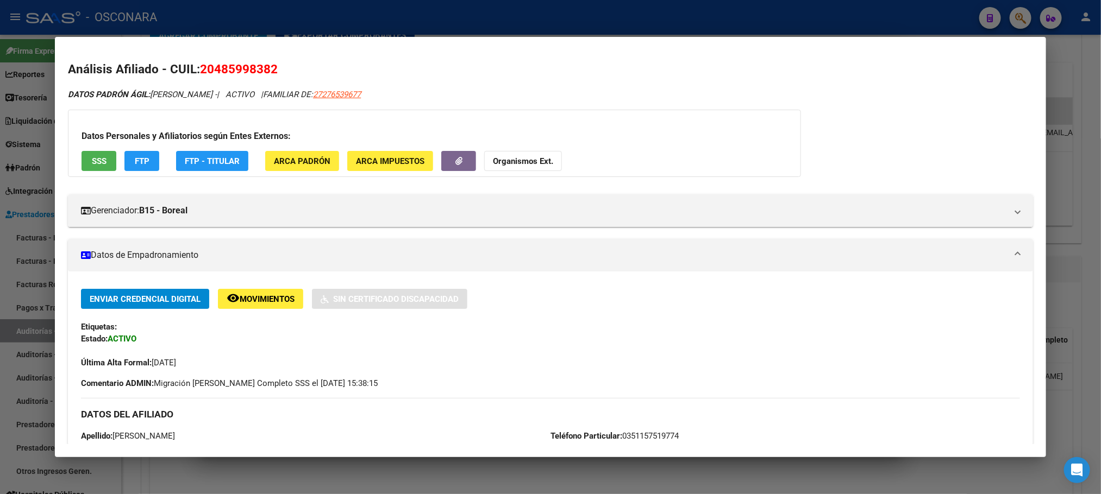
click at [103, 157] on button "SSS" at bounding box center [99, 161] width 35 height 20
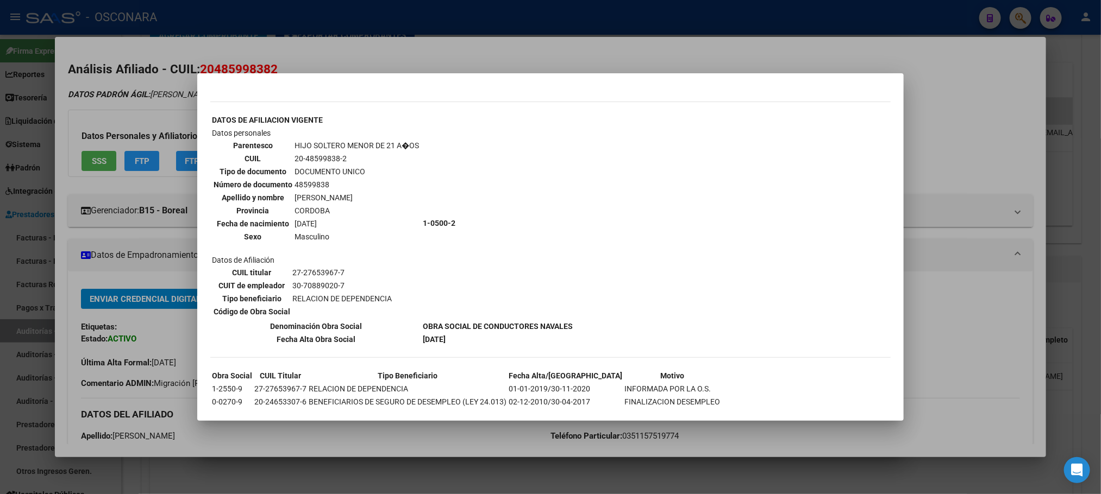
scroll to position [357, 0]
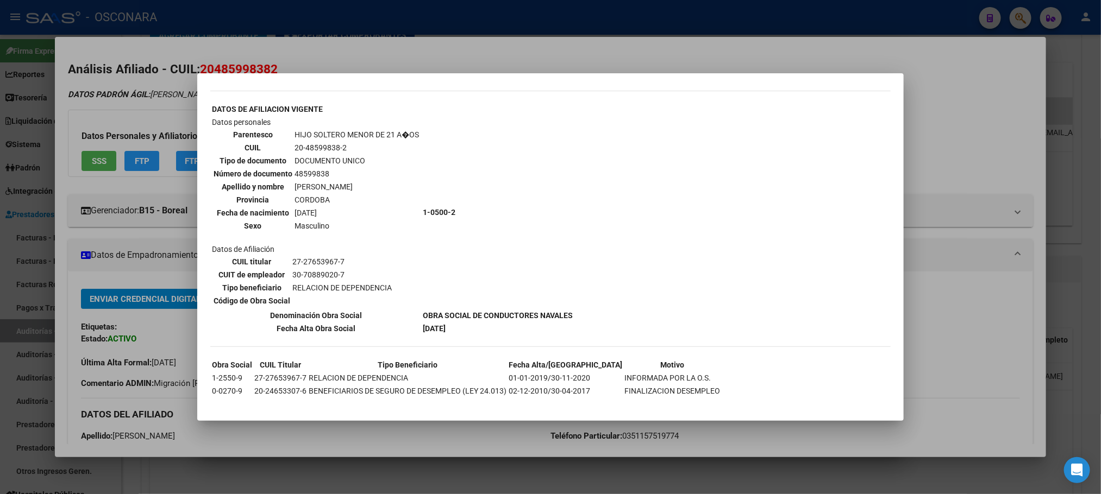
drag, startPoint x: 1014, startPoint y: 380, endPoint x: 878, endPoint y: 409, distance: 140.0
click at [1014, 380] on div at bounding box center [550, 247] width 1101 height 494
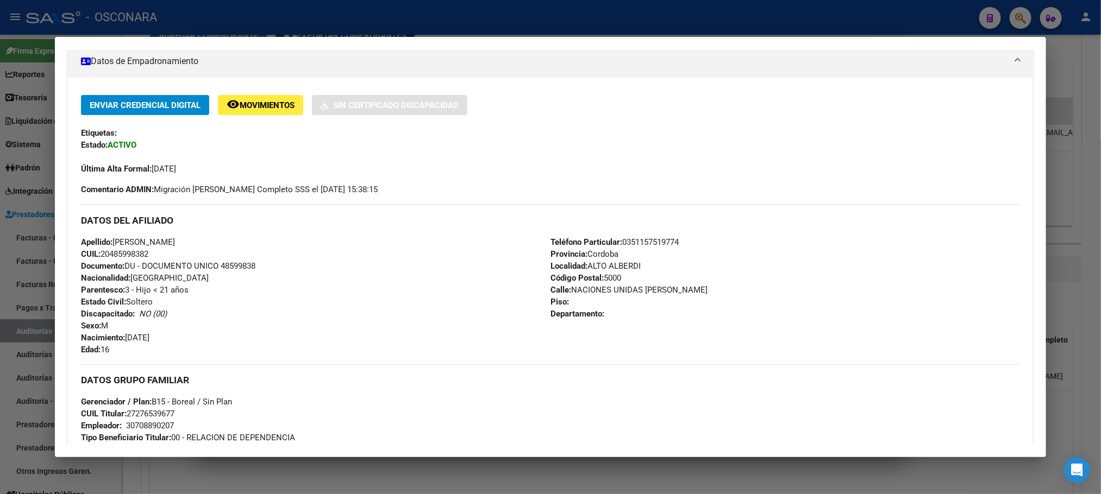
scroll to position [465, 0]
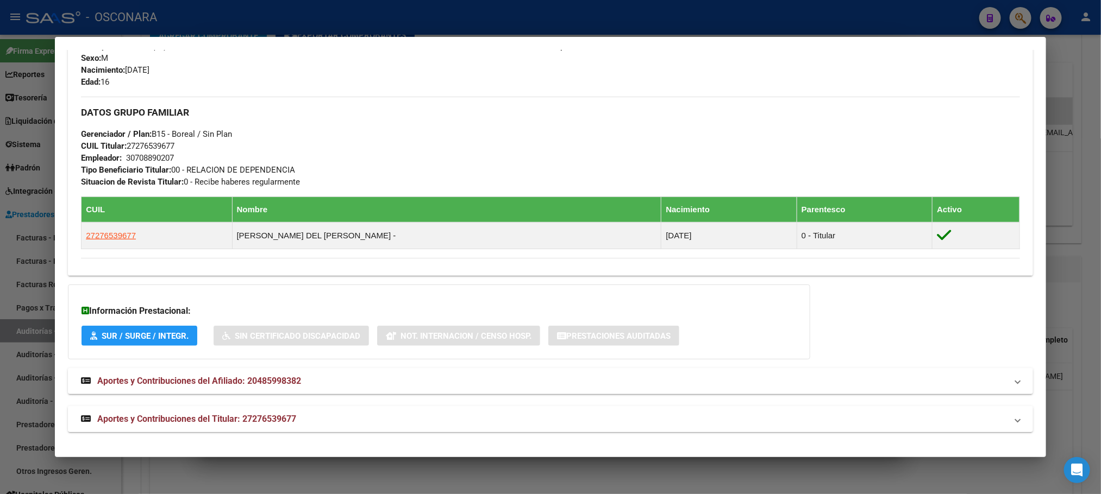
click at [300, 424] on mat-panel-title "Aportes y Contribuciones del Titular: 27276539677" at bounding box center [543, 419] width 925 height 13
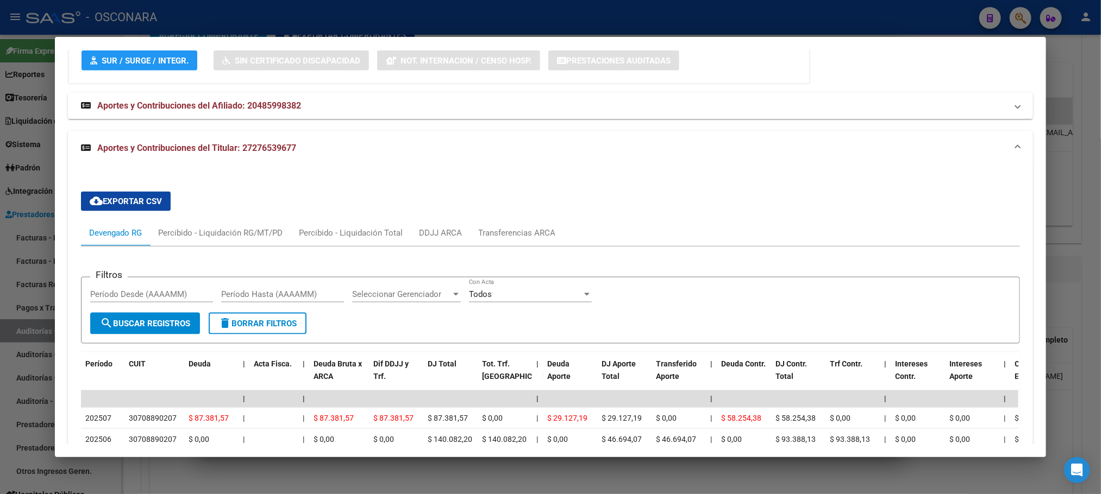
scroll to position [900, 0]
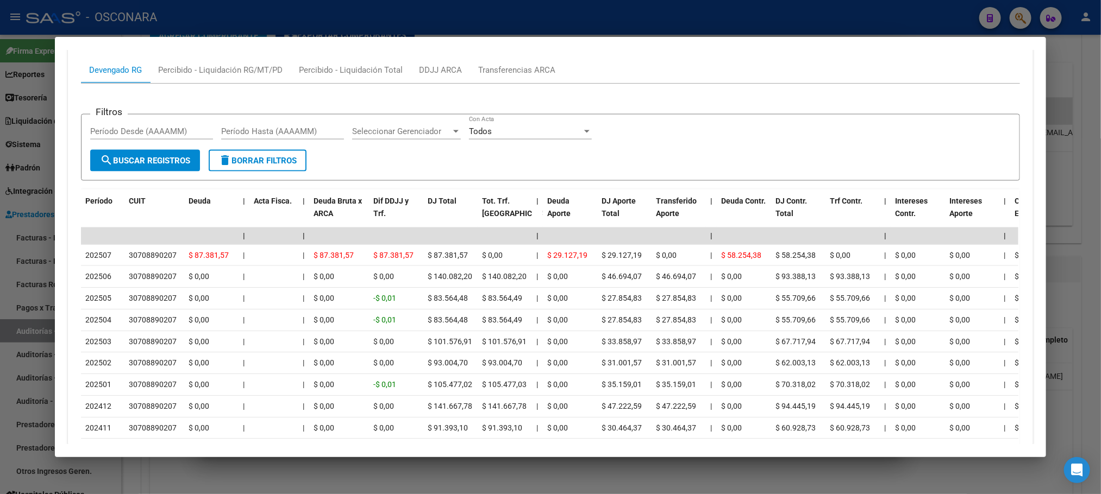
click at [512, 461] on div at bounding box center [550, 247] width 1101 height 494
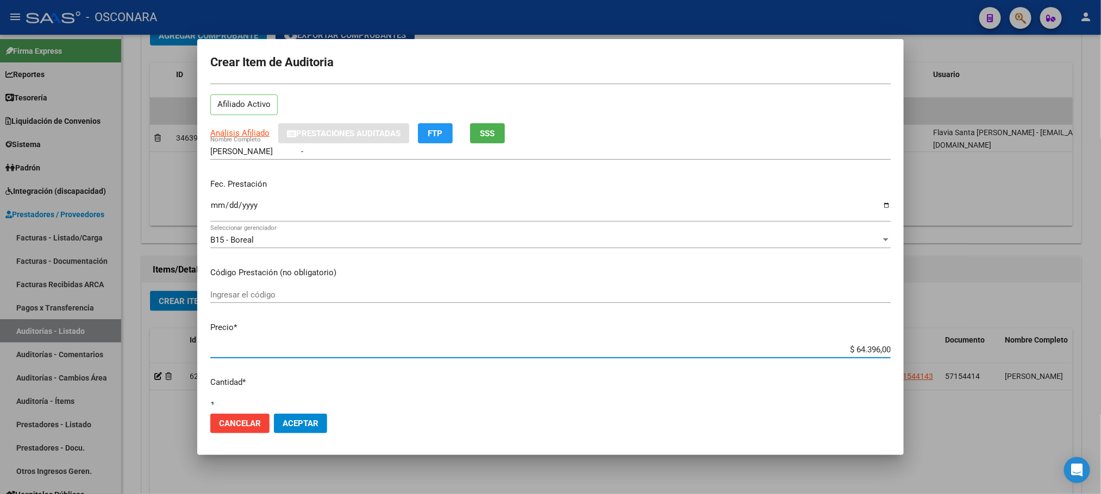
scroll to position [78, 0]
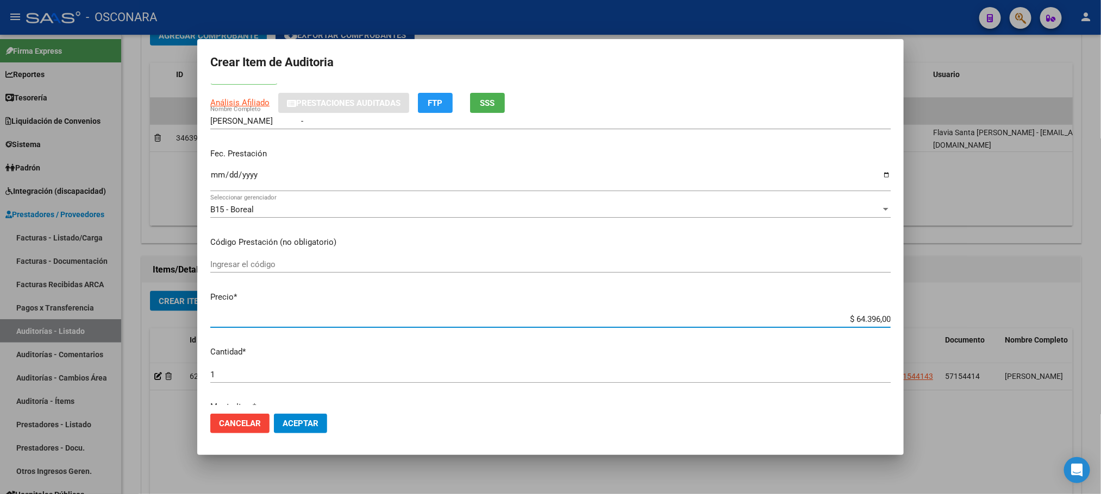
drag, startPoint x: 843, startPoint y: 391, endPoint x: 895, endPoint y: 391, distance: 52.2
click at [895, 391] on mat-dialog-content "48599838 Nro Documento 20485998382 CUIL Afiliado Activo Análisis Afiliado Prest…" at bounding box center [550, 245] width 706 height 322
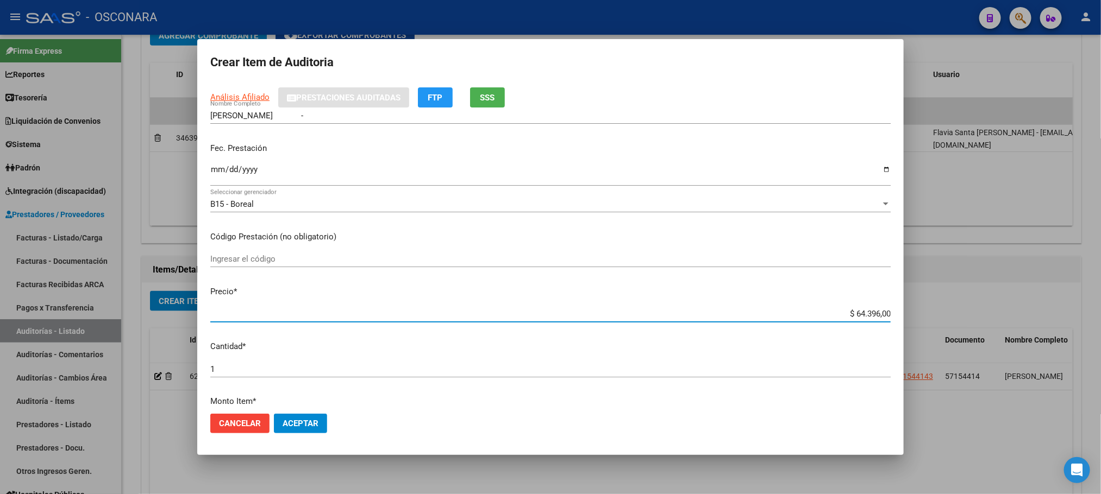
type input "$ 0,03"
type input "$ 0,32"
type input "$ 3,23"
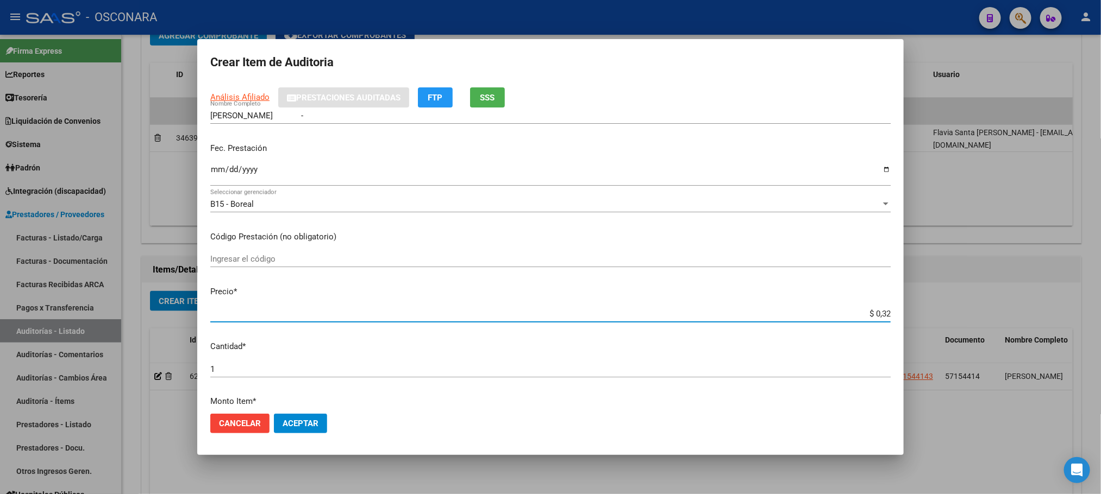
type input "$ 3,23"
type input "$ 32,31"
type input "$ 323,19"
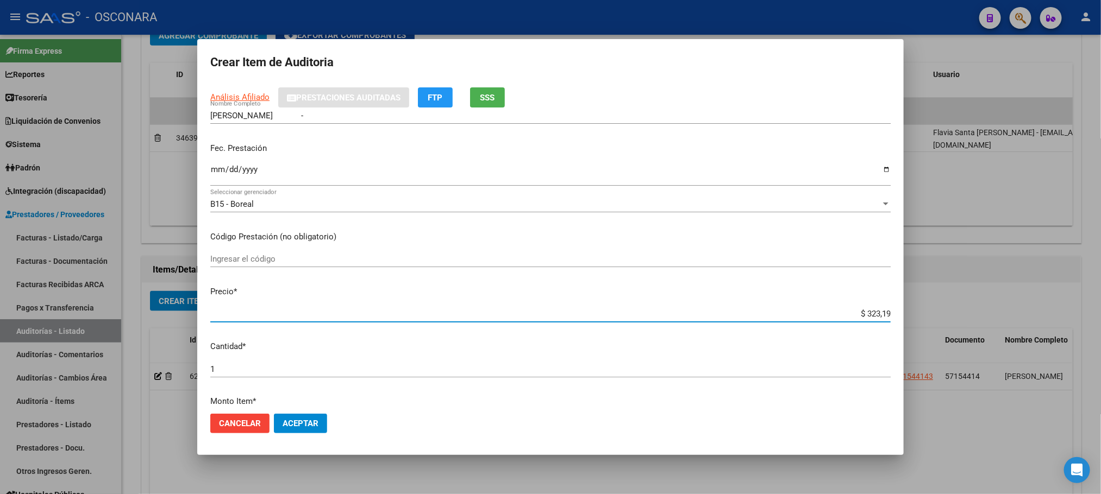
type input "$ 3.231,90"
type input "$ 32.319,00"
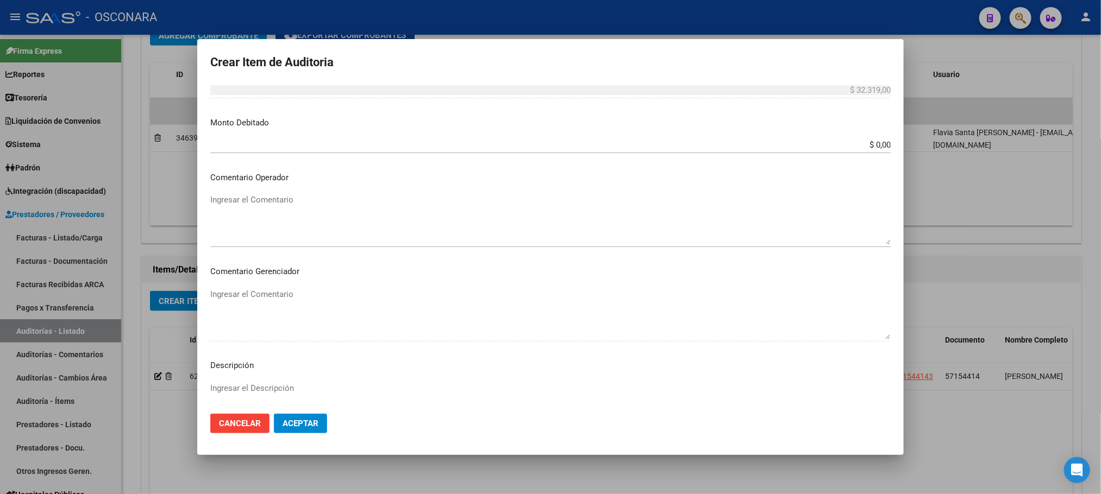
scroll to position [563, 0]
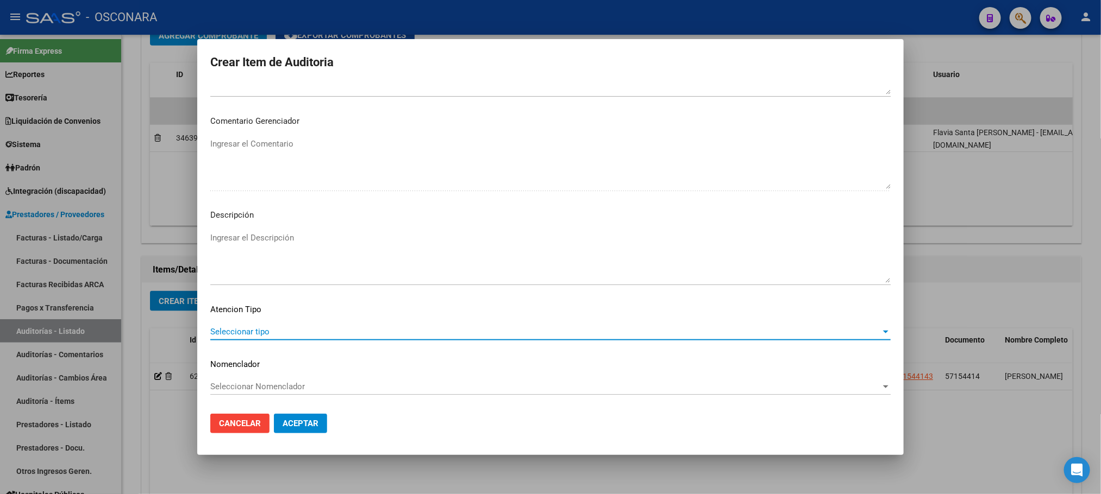
click at [245, 329] on span "Seleccionar tipo" at bounding box center [545, 332] width 670 height 10
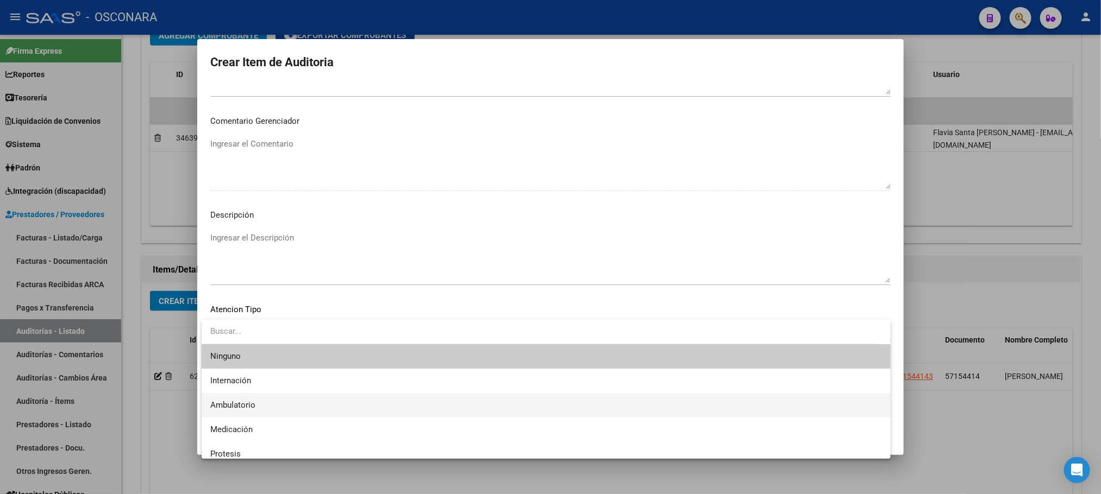
click at [255, 400] on span "Ambulatorio" at bounding box center [546, 405] width 672 height 24
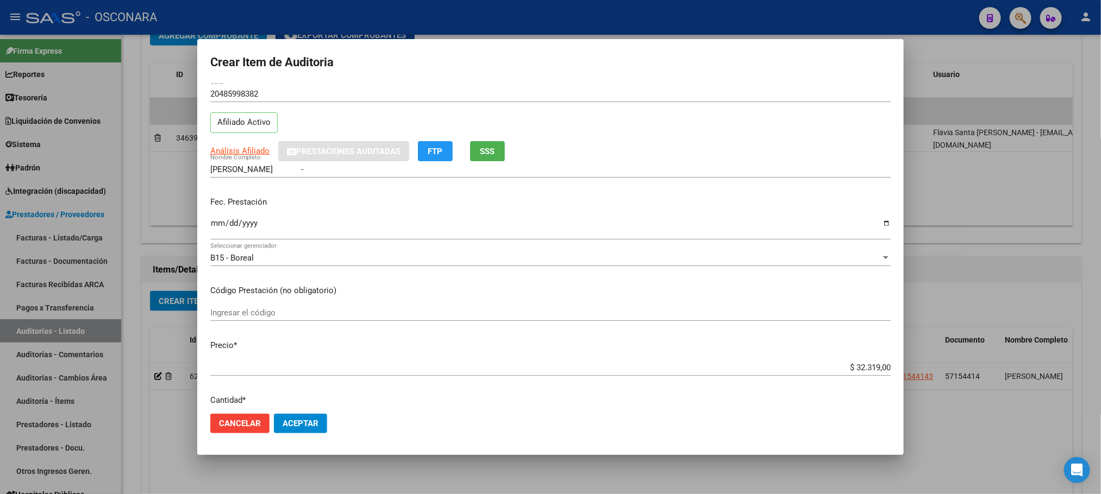
scroll to position [0, 0]
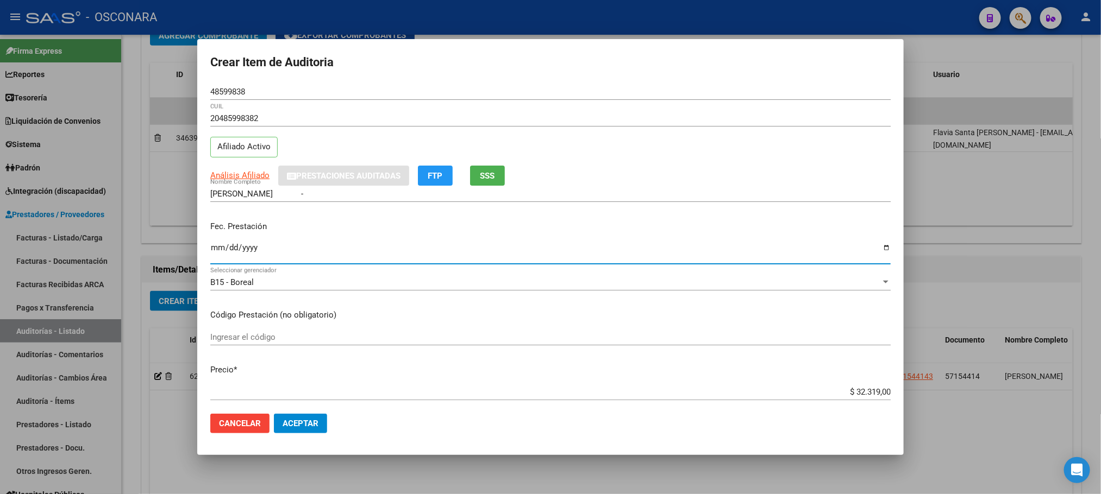
click at [211, 243] on input "Ingresar la fecha" at bounding box center [550, 251] width 680 height 17
type input "[DATE]"
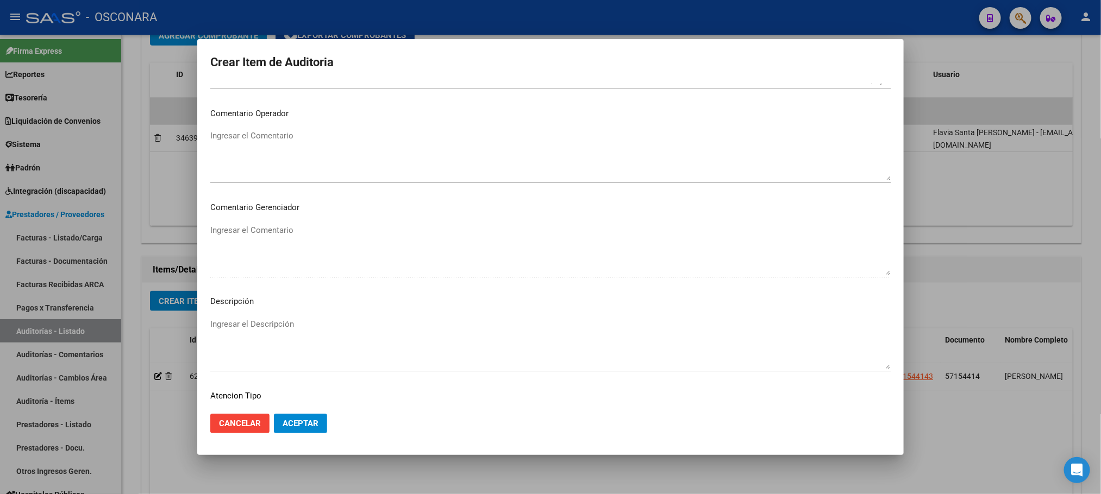
scroll to position [563, 0]
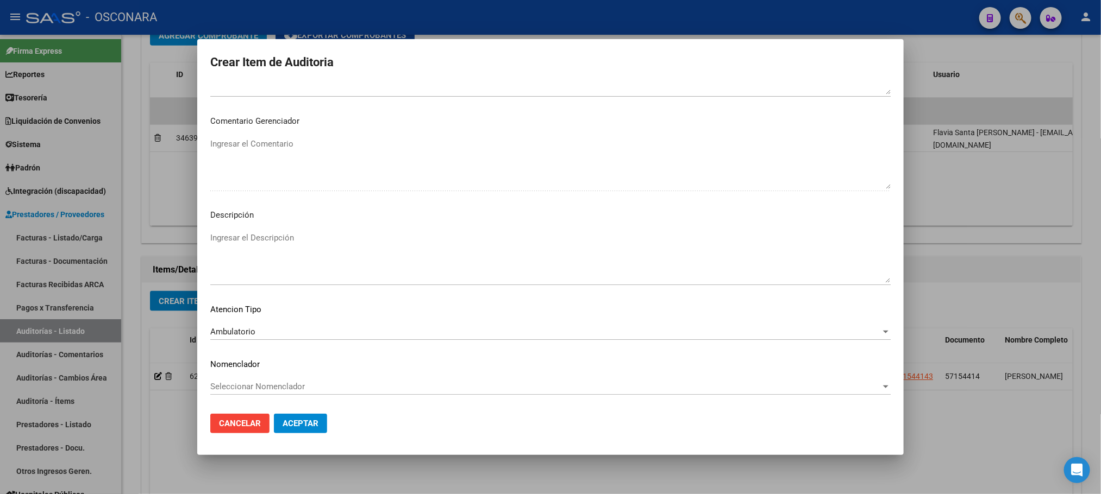
click at [318, 232] on textarea "Ingresar el Descripción" at bounding box center [550, 257] width 680 height 51
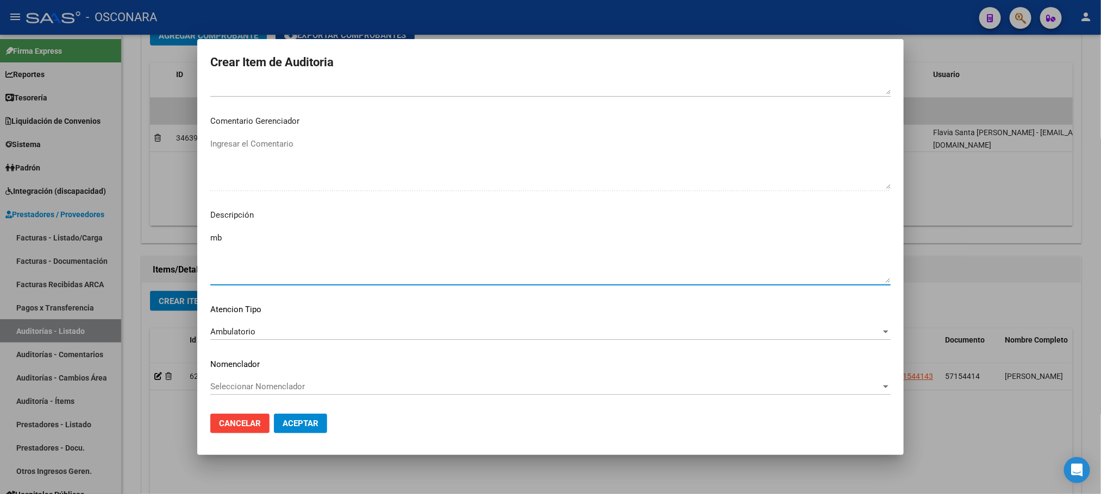
type textarea "m"
type textarea "a"
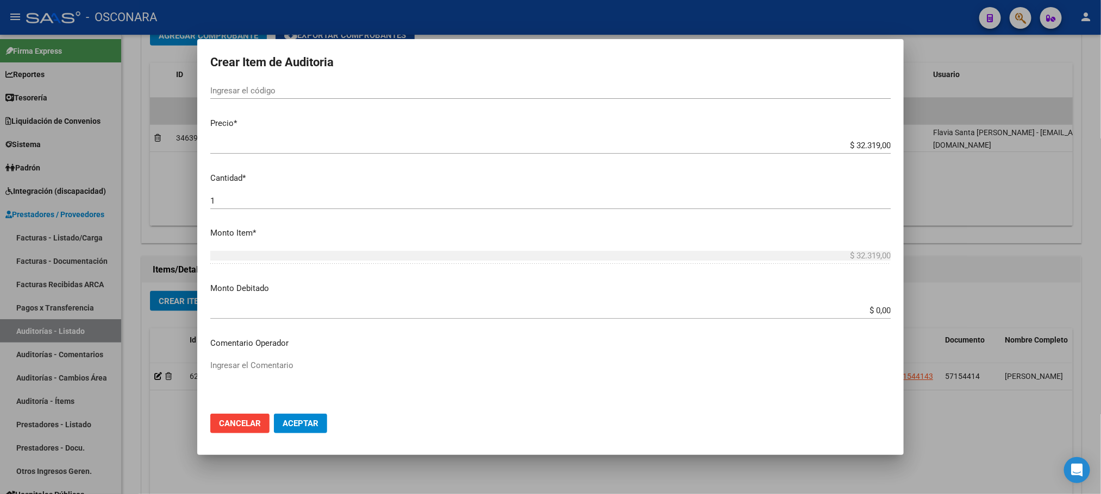
scroll to position [237, 0]
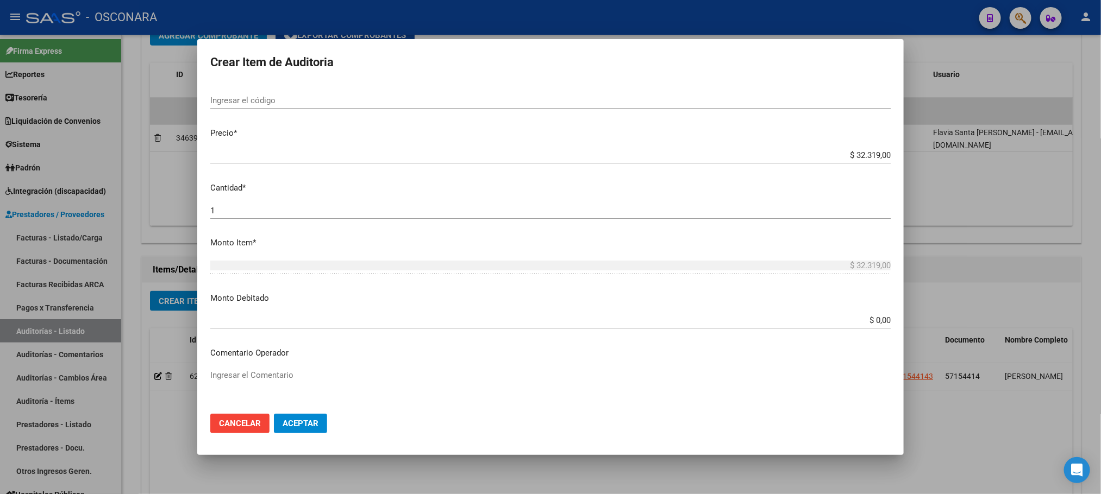
type textarea "AMBULATORIO"
click at [312, 423] on span "Aceptar" at bounding box center [301, 424] width 36 height 10
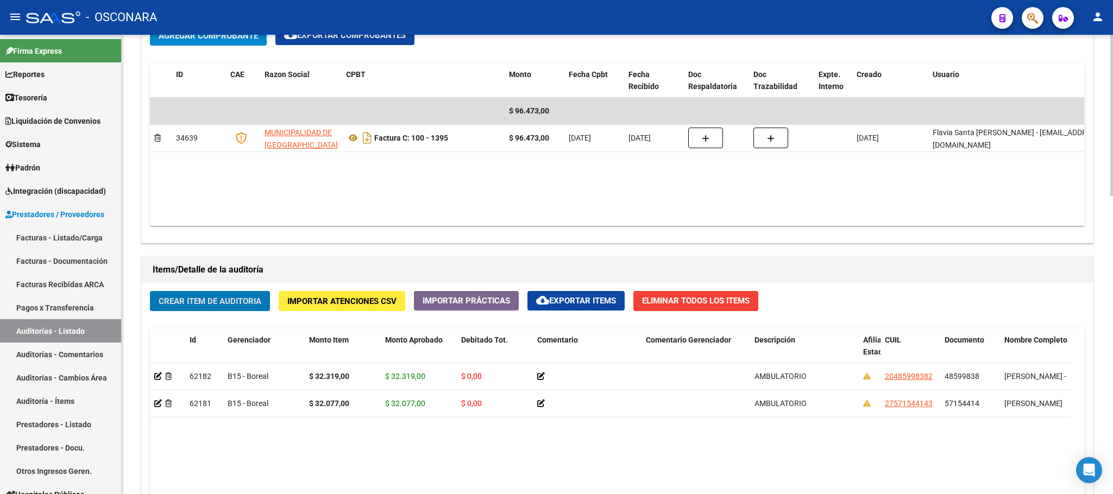
click at [230, 293] on button "Crear Item de Auditoria" at bounding box center [210, 301] width 120 height 20
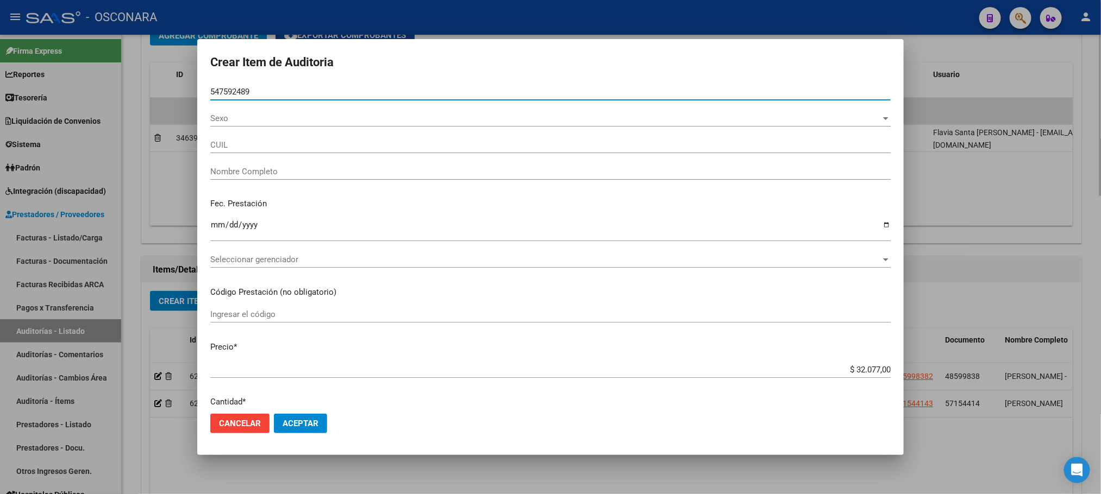
type input "54759248"
type input "23547592484"
type input "[PERSON_NAME]"
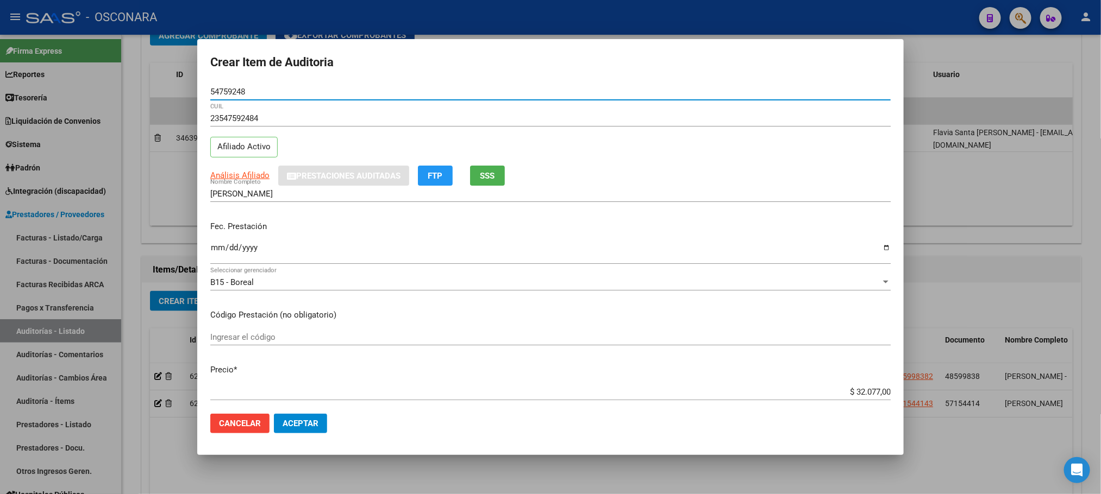
type input "54759248"
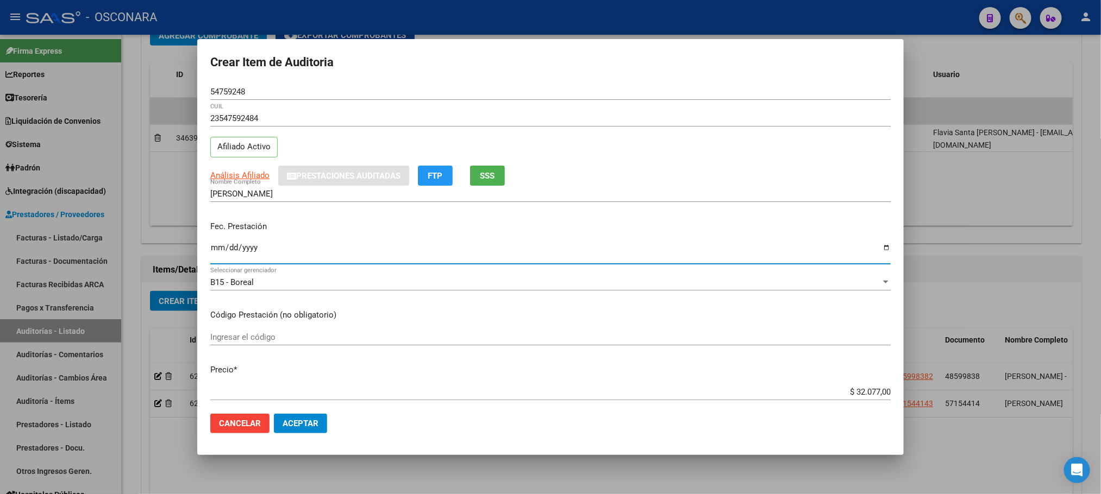
click at [212, 250] on input "Ingresar la fecha" at bounding box center [550, 251] width 680 height 17
type input "[DATE]"
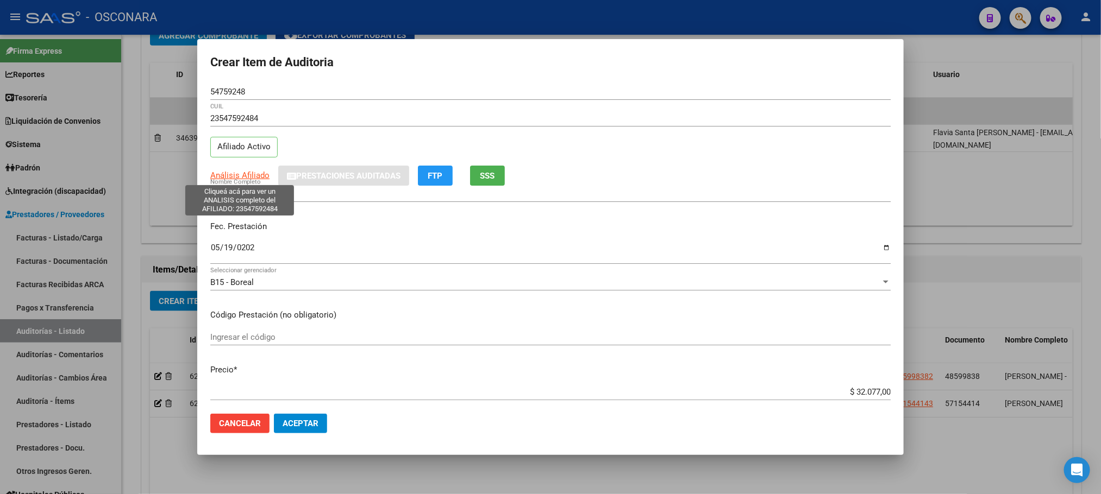
click at [230, 173] on span "Análisis Afiliado" at bounding box center [239, 176] width 59 height 10
type textarea "23547592484"
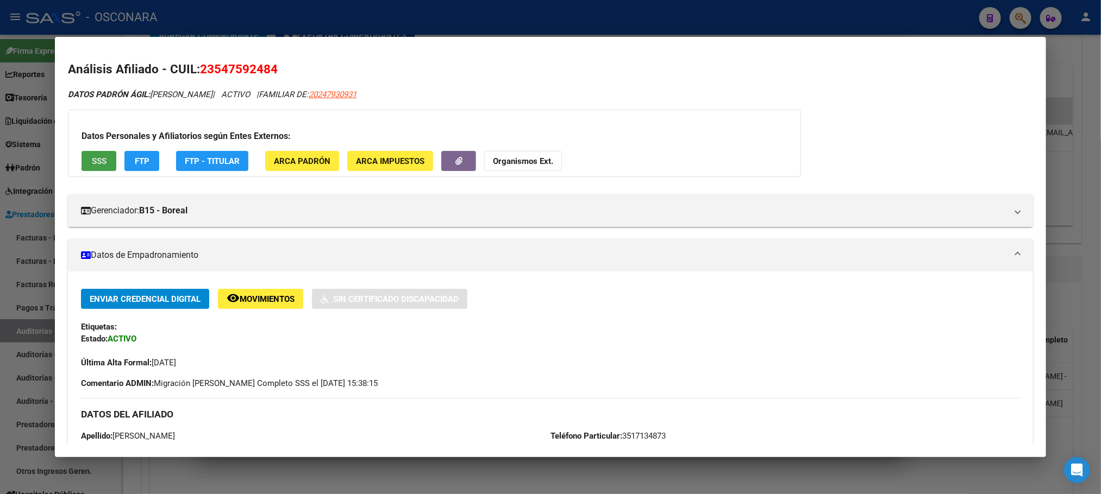
click at [93, 161] on span "SSS" at bounding box center [99, 161] width 15 height 10
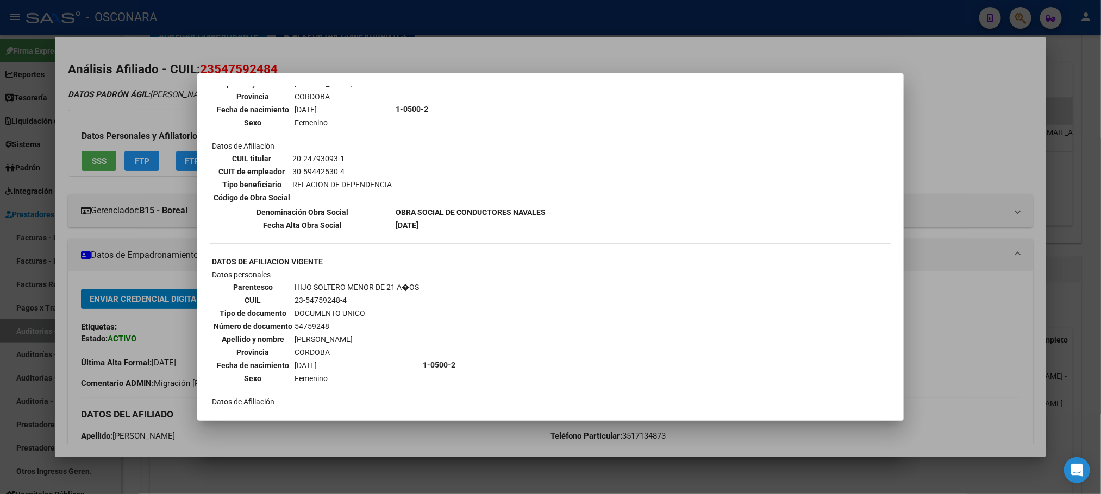
scroll to position [595, 0]
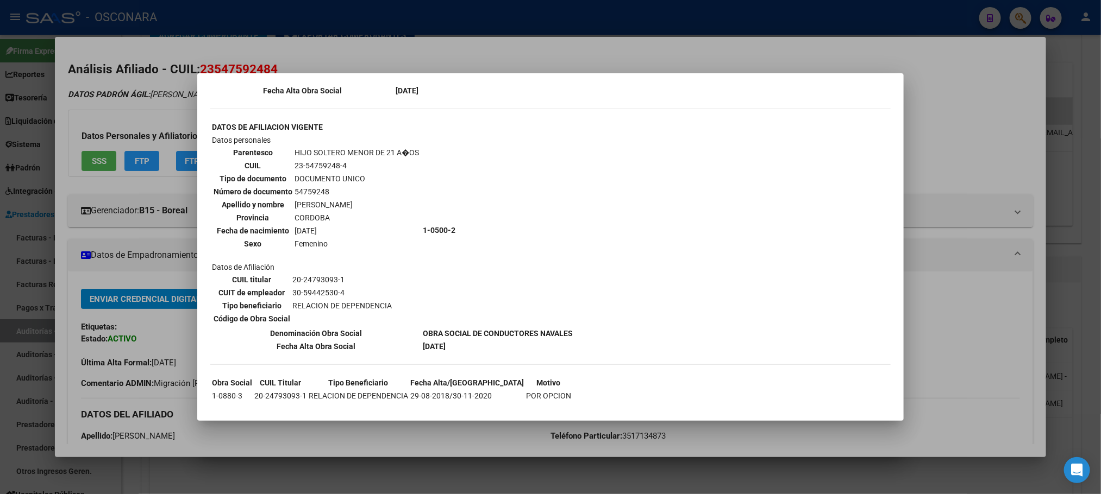
click at [822, 452] on div at bounding box center [550, 247] width 1101 height 494
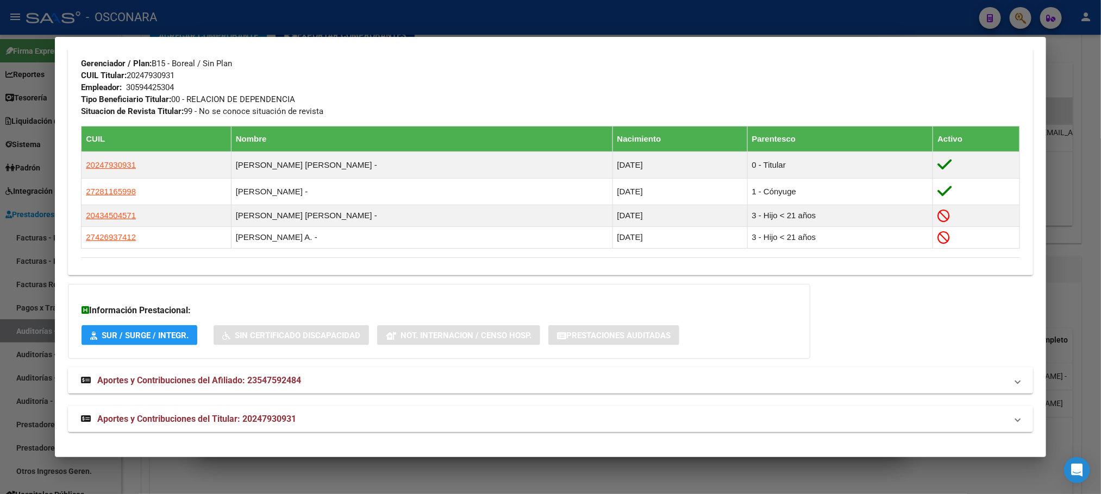
scroll to position [536, 0]
click at [261, 415] on span "Aportes y Contribuciones del Titular: 20247930931" at bounding box center [196, 419] width 199 height 10
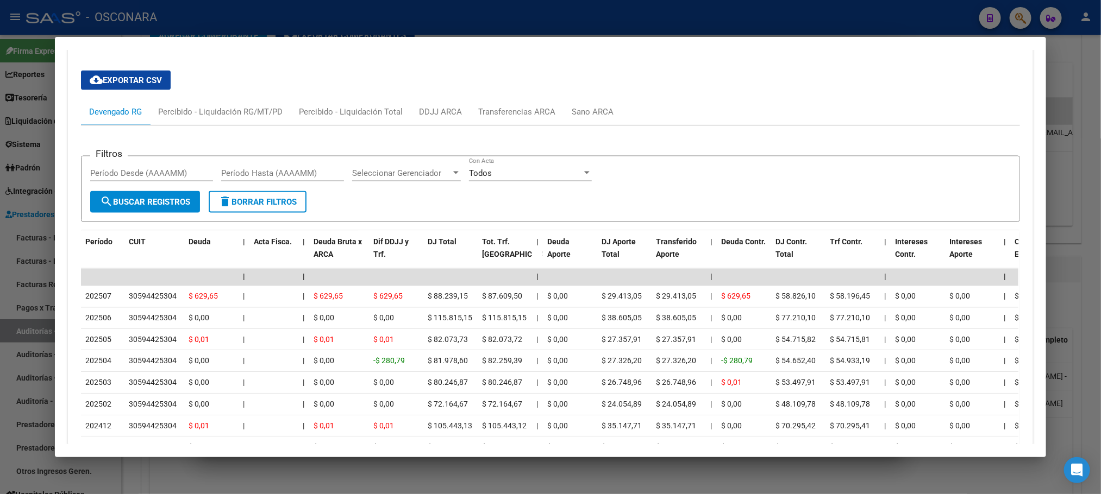
scroll to position [1073, 0]
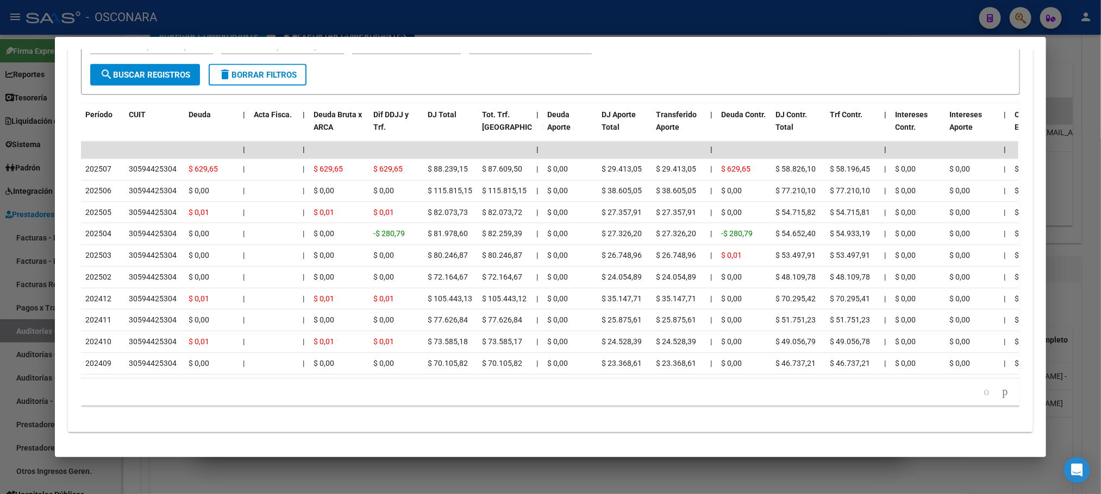
click at [588, 405] on div "179.769.313.486.231.570.000.000.000.000.000.000.000.000.000.000.000.000.000.000…" at bounding box center [550, 392] width 938 height 27
click at [1099, 72] on div at bounding box center [550, 247] width 1101 height 494
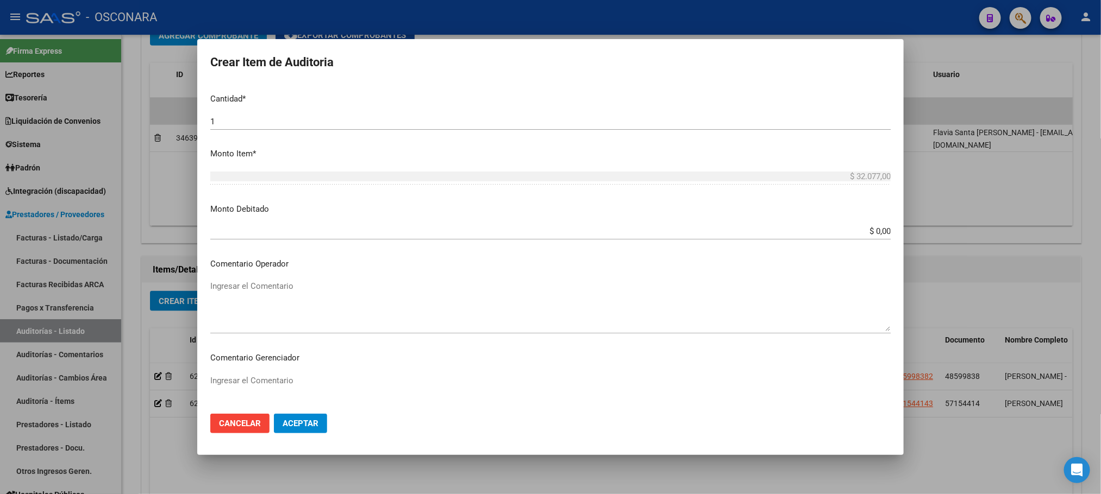
scroll to position [563, 0]
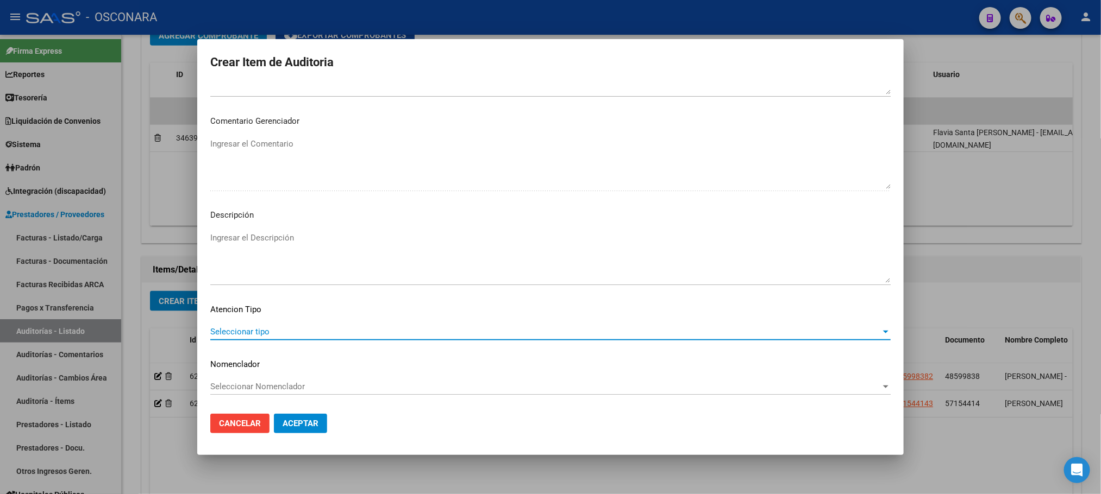
click at [217, 333] on span "Seleccionar tipo" at bounding box center [545, 332] width 670 height 10
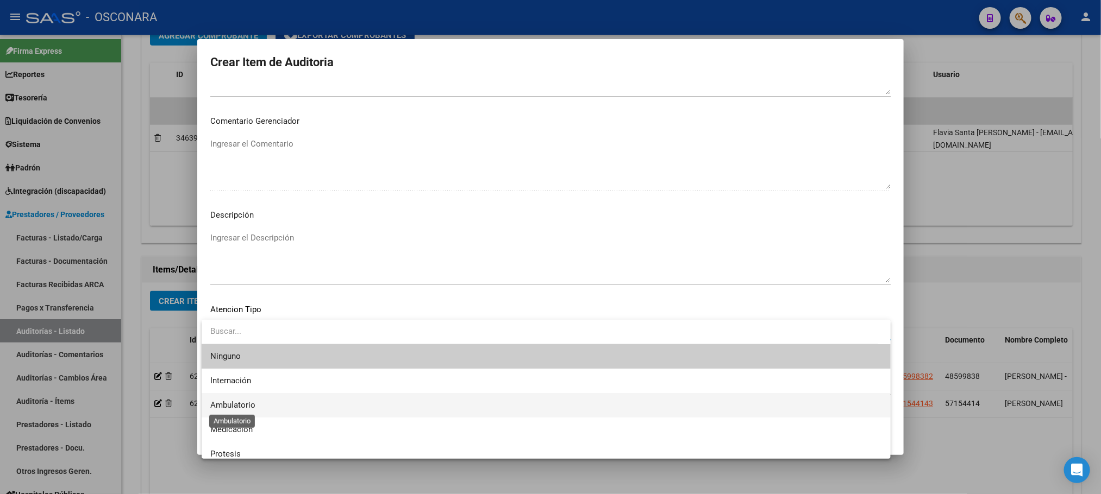
click at [224, 405] on span "Ambulatorio" at bounding box center [232, 405] width 45 height 10
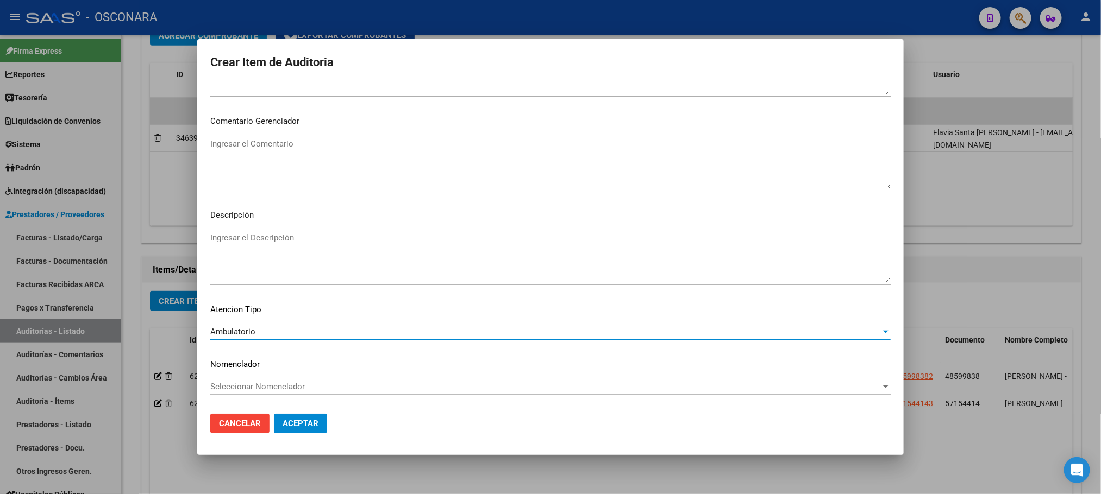
click at [271, 248] on textarea "Ingresar el Descripción" at bounding box center [550, 257] width 680 height 51
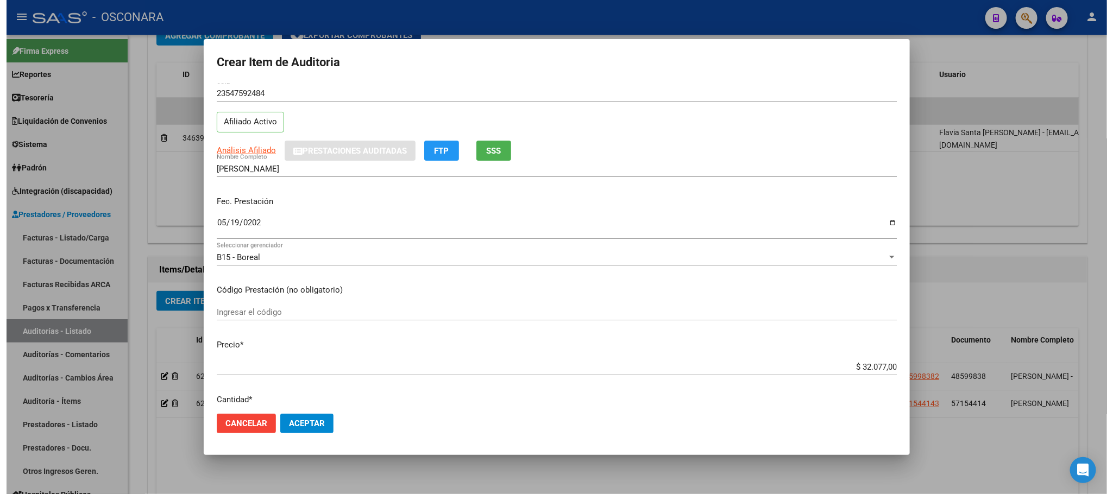
scroll to position [0, 0]
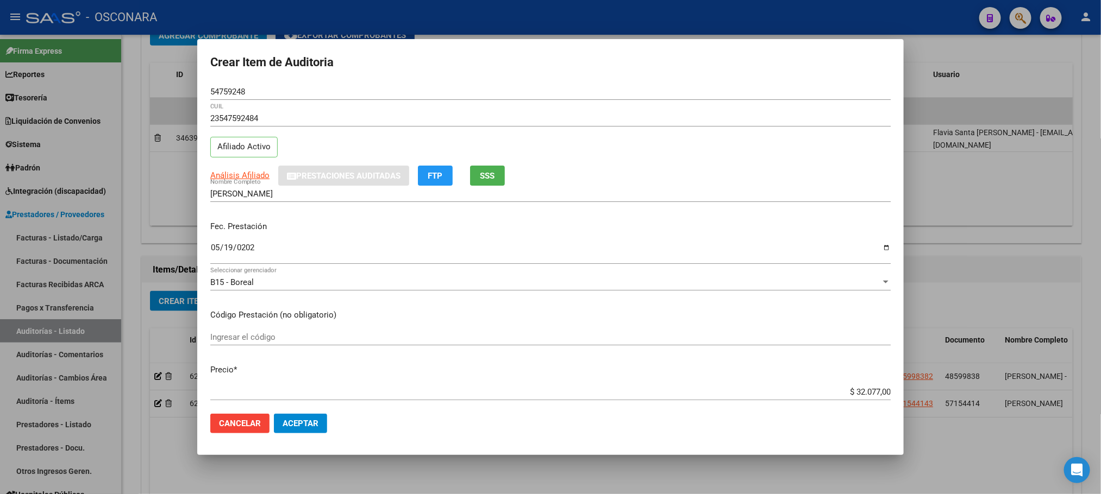
type textarea "AMBULATORIO"
click at [302, 425] on span "Aceptar" at bounding box center [301, 424] width 36 height 10
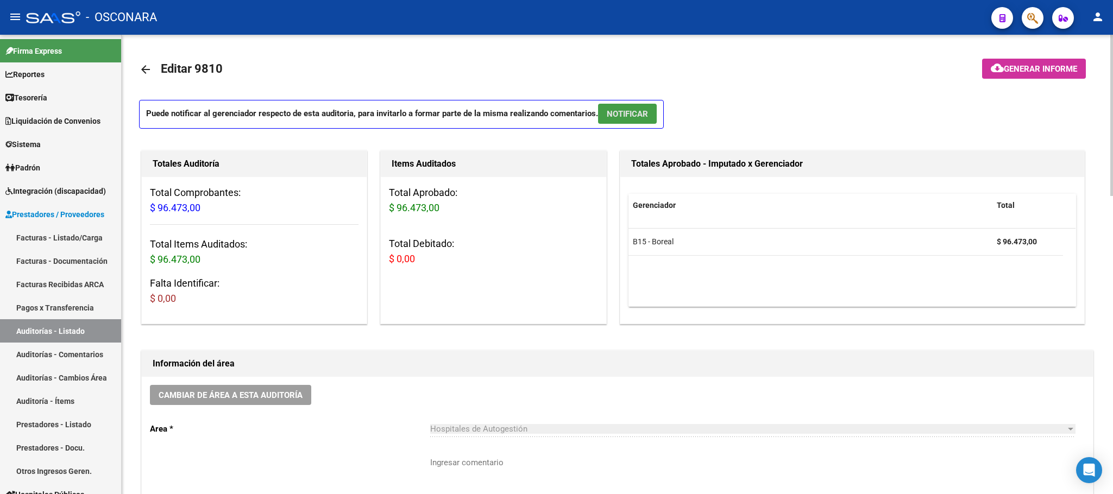
click at [632, 109] on span "NOTIFICAR" at bounding box center [627, 114] width 41 height 10
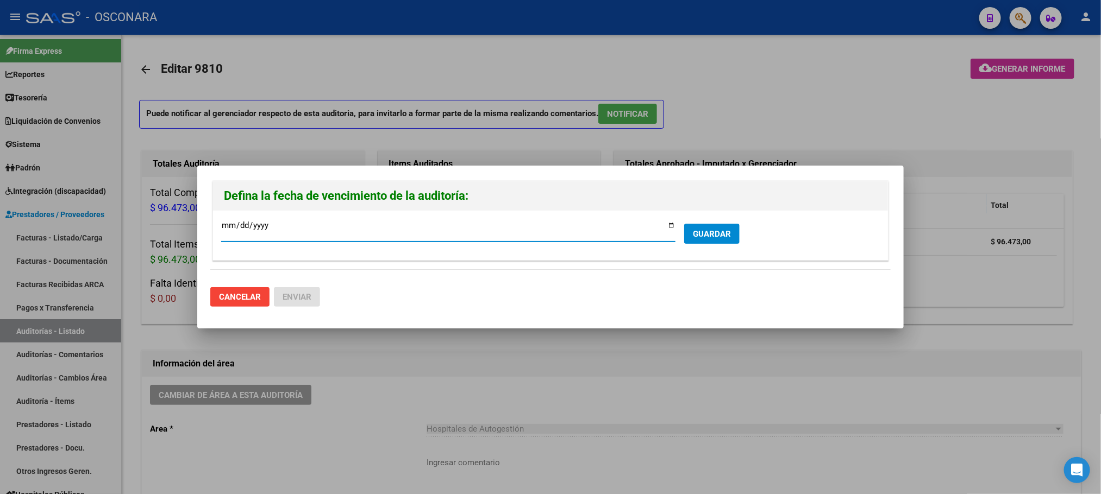
type input "[DATE]"
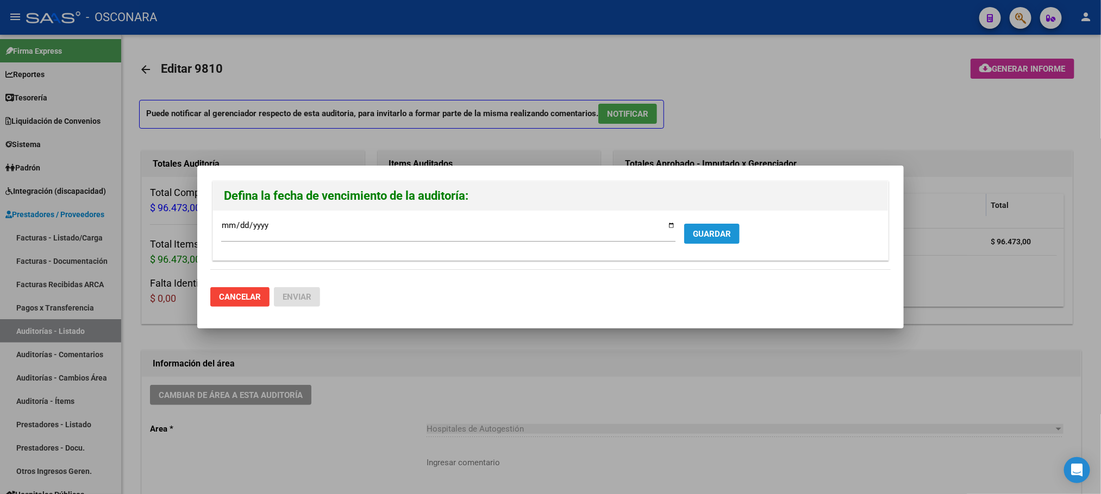
click at [731, 227] on button "GUARDAR" at bounding box center [711, 234] width 55 height 20
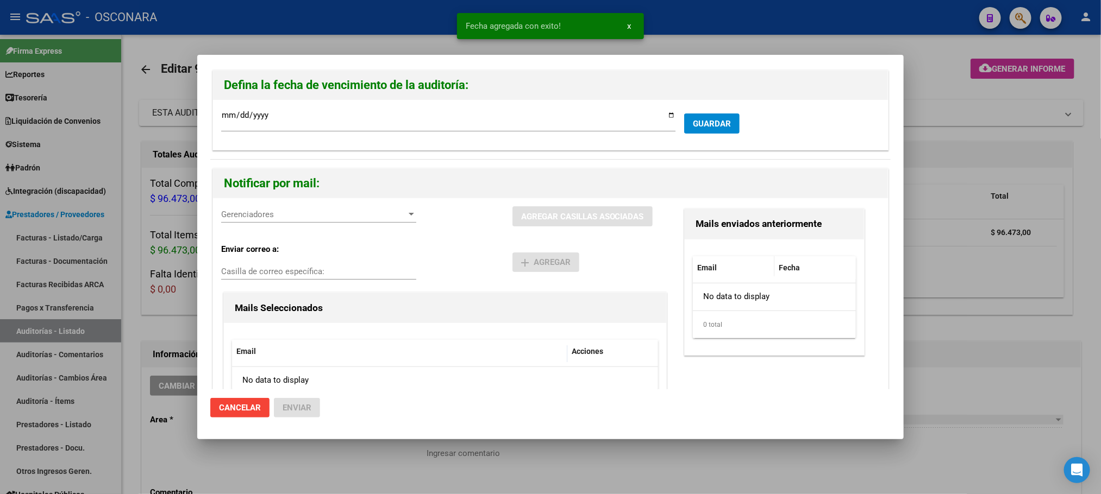
click at [381, 214] on span "Gerenciadores" at bounding box center [313, 215] width 185 height 10
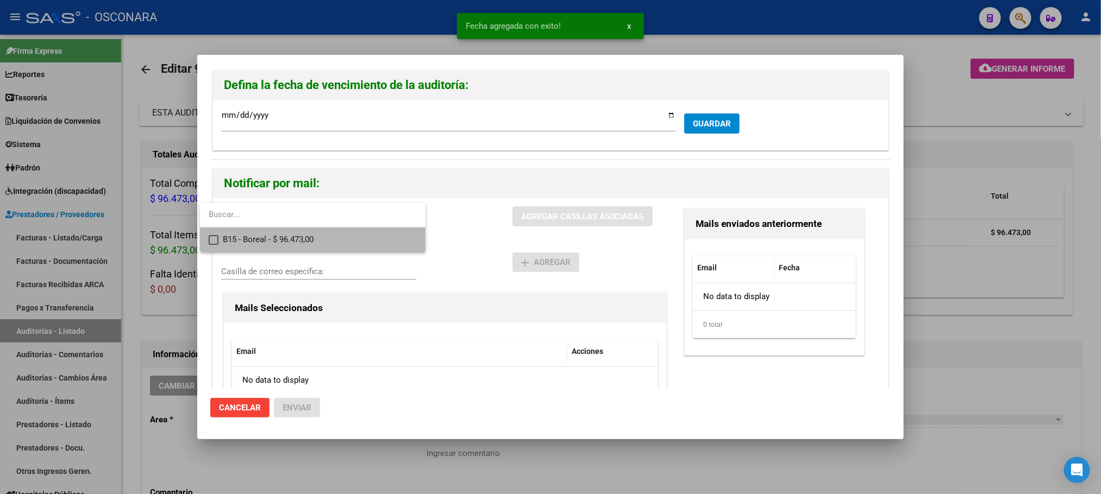
click at [336, 233] on span "B15 - Boreal - $ 96.473,00" at bounding box center [320, 240] width 194 height 24
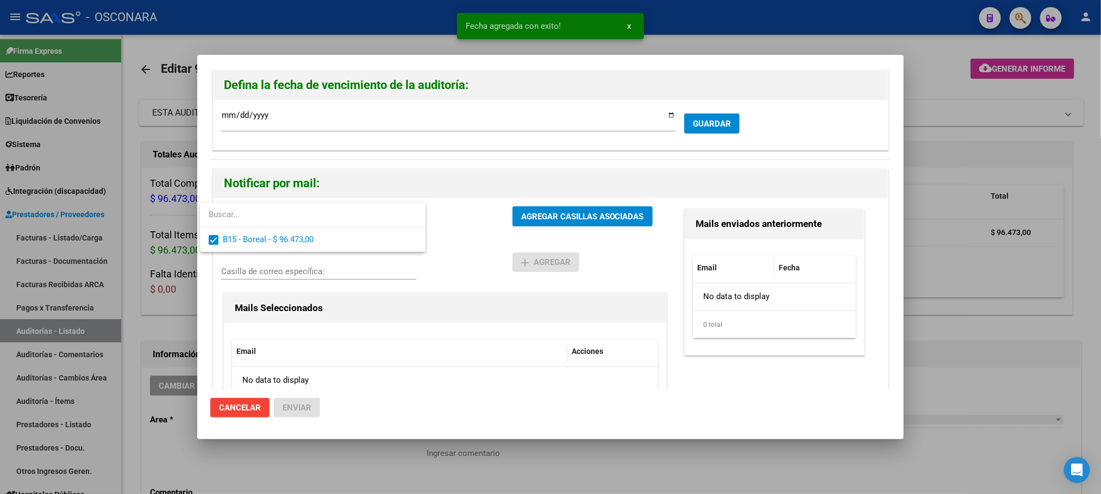
click at [589, 217] on div at bounding box center [550, 247] width 1101 height 494
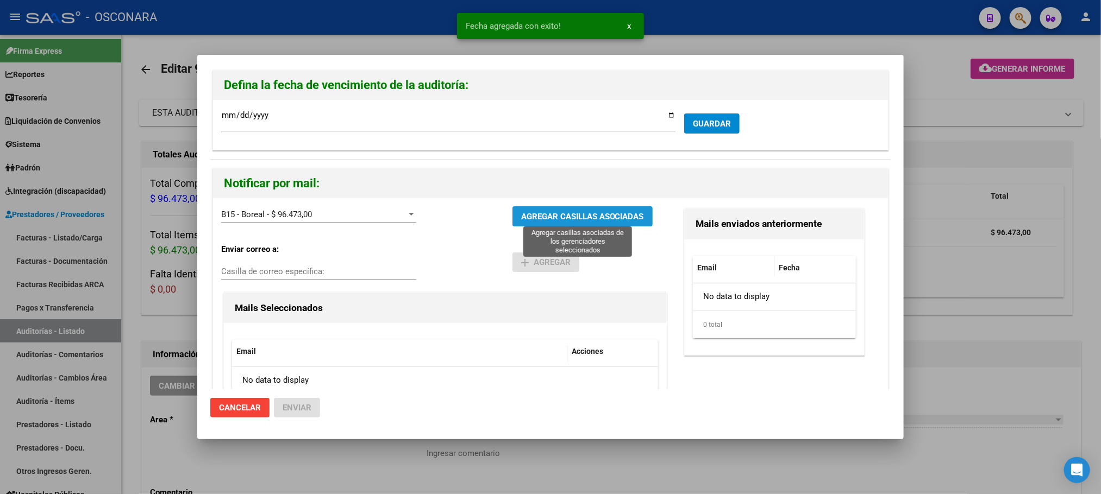
click at [589, 217] on span "AGREGAR CASILLAS ASOCIADAS" at bounding box center [582, 217] width 123 height 10
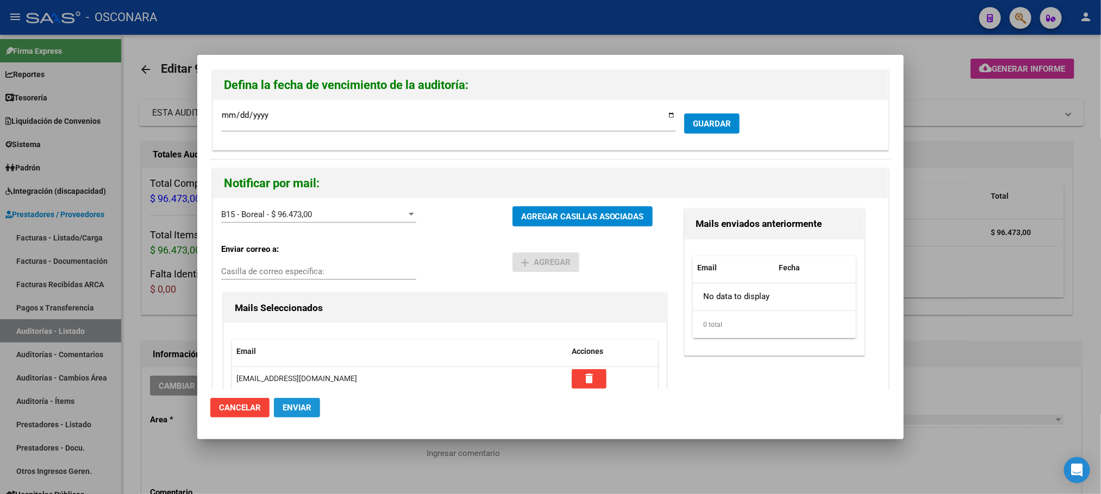
click at [304, 412] on span "Enviar" at bounding box center [297, 408] width 29 height 10
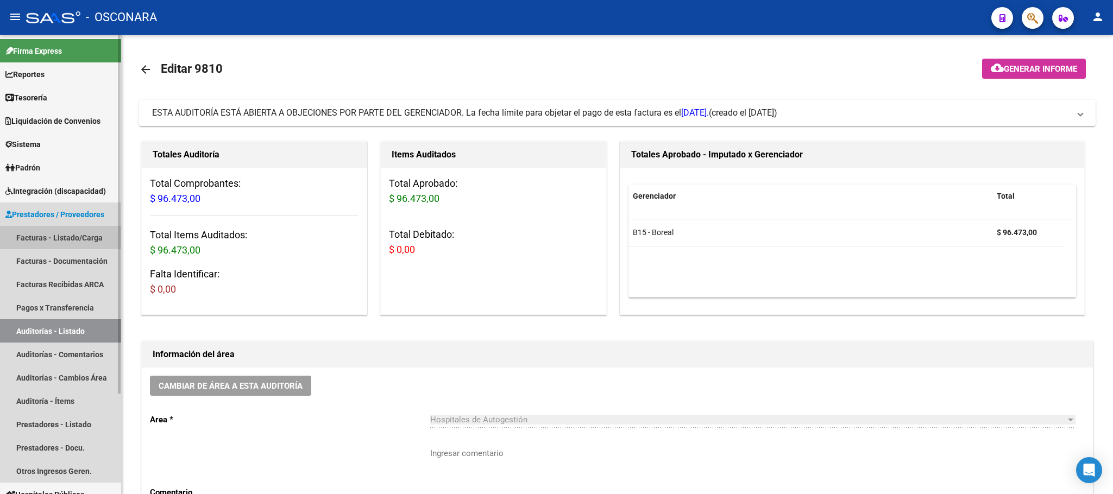
click at [76, 237] on link "Facturas - Listado/Carga" at bounding box center [60, 237] width 121 height 23
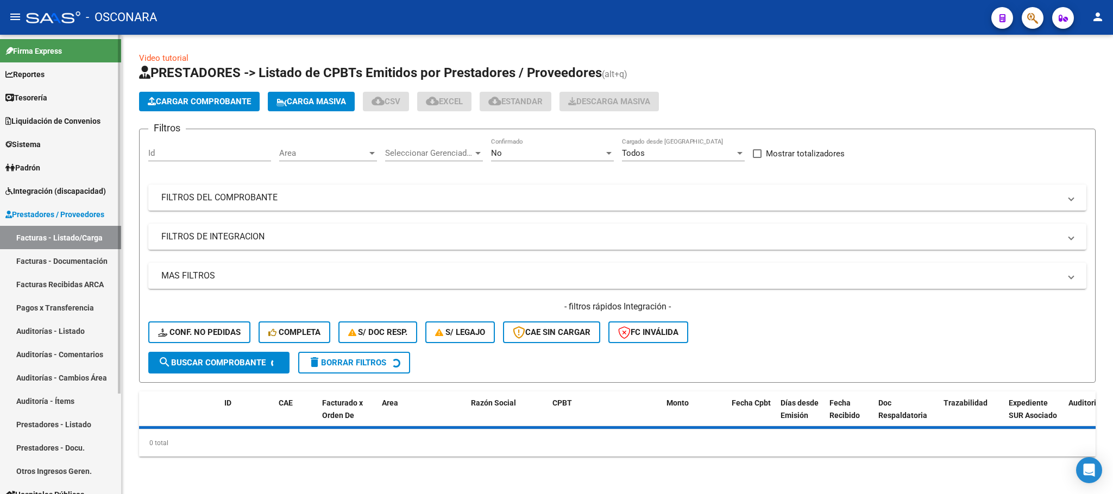
click at [75, 326] on link "Auditorías - Listado" at bounding box center [60, 330] width 121 height 23
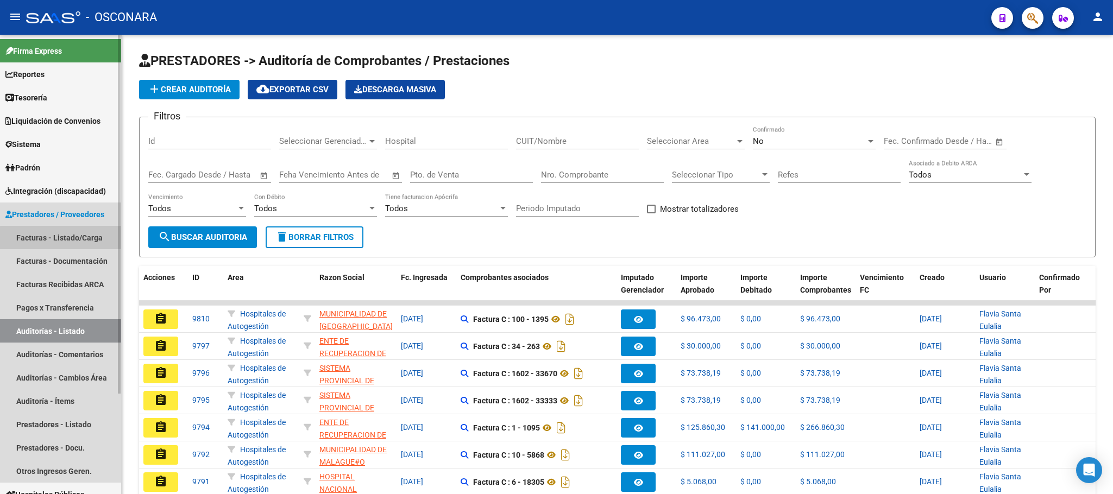
click at [89, 240] on link "Facturas - Listado/Carga" at bounding box center [60, 237] width 121 height 23
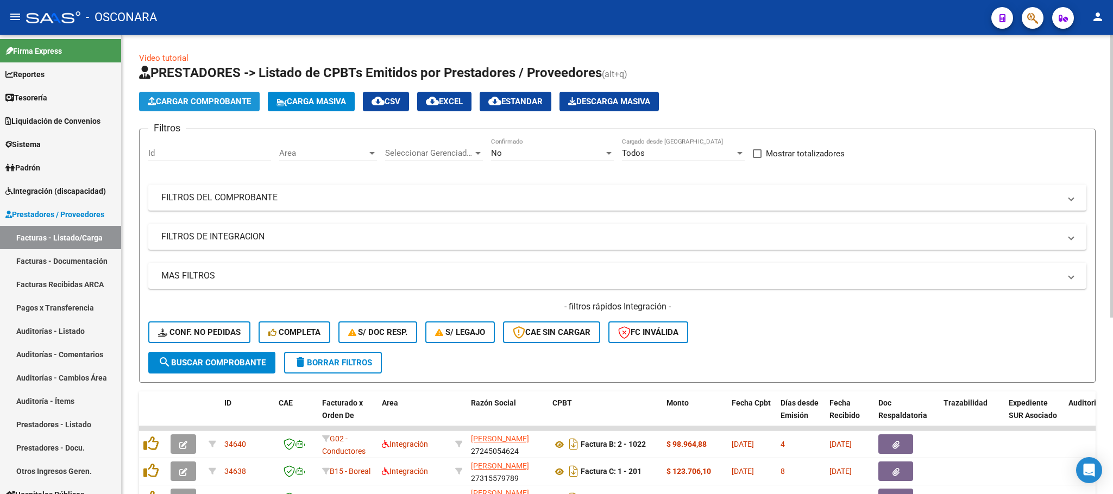
click at [242, 106] on button "Cargar Comprobante" at bounding box center [199, 102] width 121 height 20
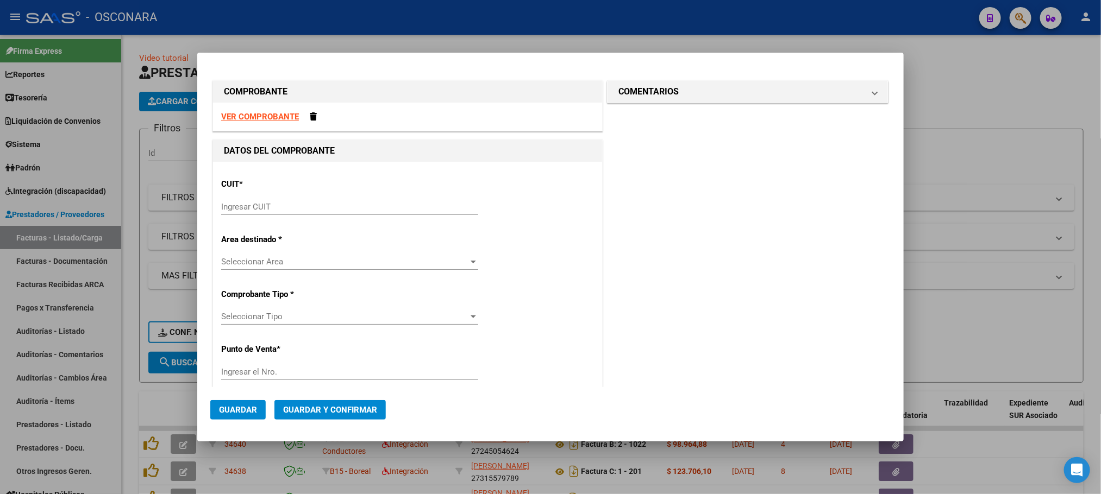
click at [253, 112] on strong "VER COMPROBANTE" at bounding box center [260, 117] width 78 height 10
click at [280, 208] on input "Ingresar CUIT" at bounding box center [349, 207] width 257 height 10
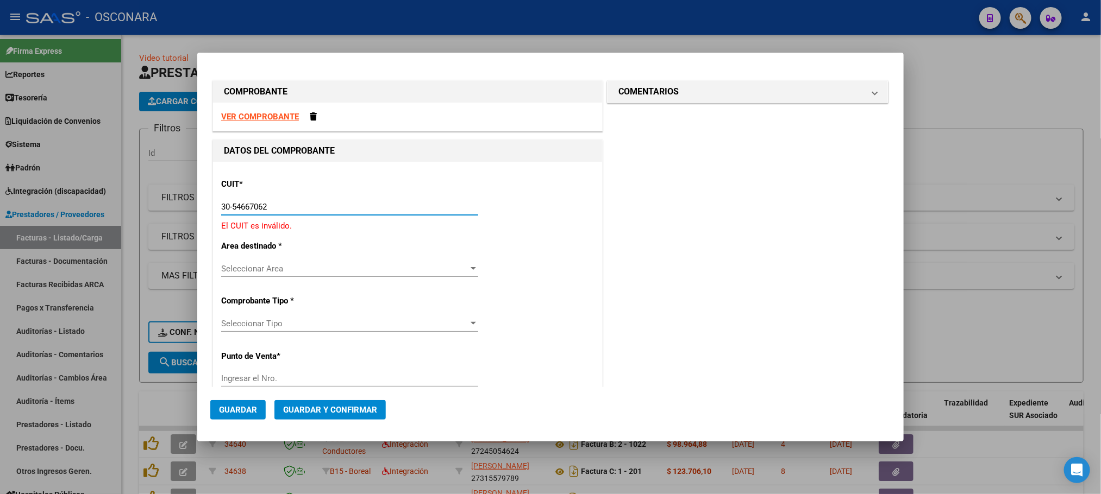
type input "30-54667062-3"
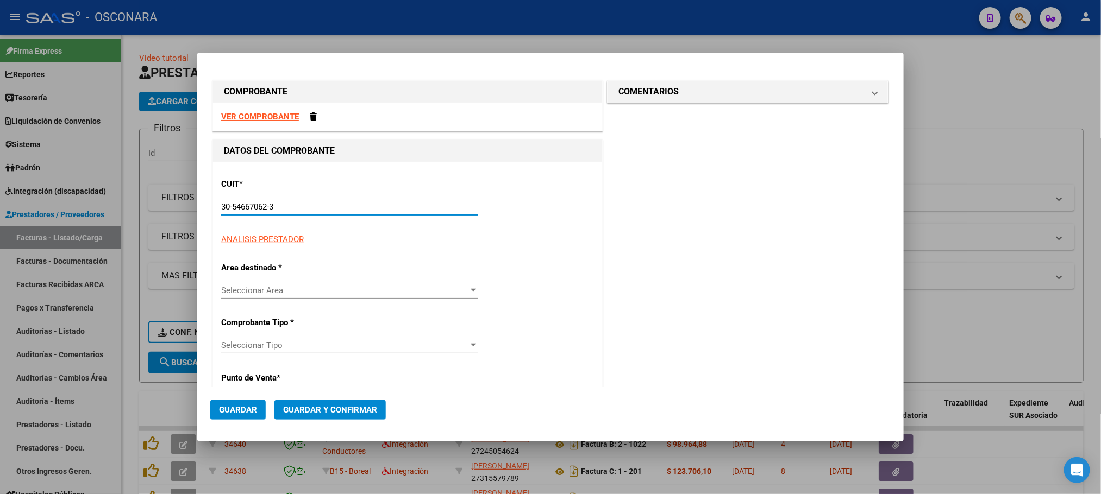
type input "704"
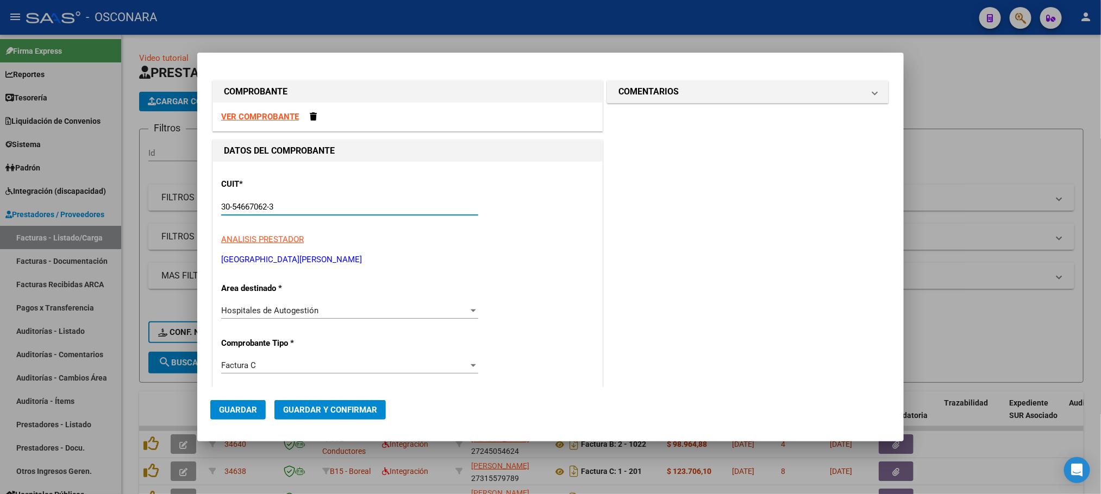
scroll to position [163, 0]
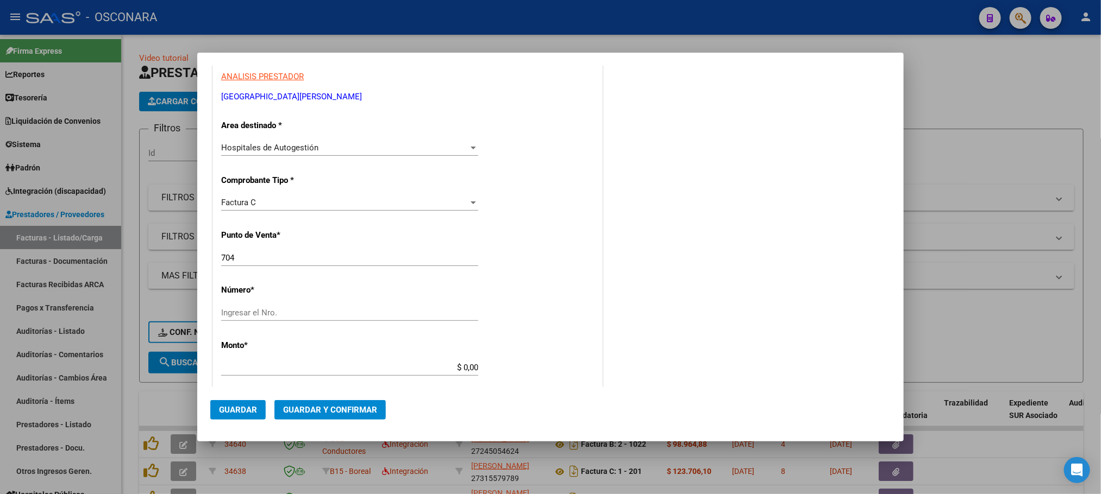
type input "30-54667062-3"
click at [279, 306] on div "Ingresar el Nro." at bounding box center [349, 313] width 257 height 16
type input "3229"
drag, startPoint x: 448, startPoint y: 369, endPoint x: 522, endPoint y: 366, distance: 74.0
click at [522, 366] on div "CUIT * 30-54667062-3 Ingresar CUIT ANALISIS PRESTADOR [GEOGRAPHIC_DATA][PERSON_…" at bounding box center [407, 384] width 389 height 770
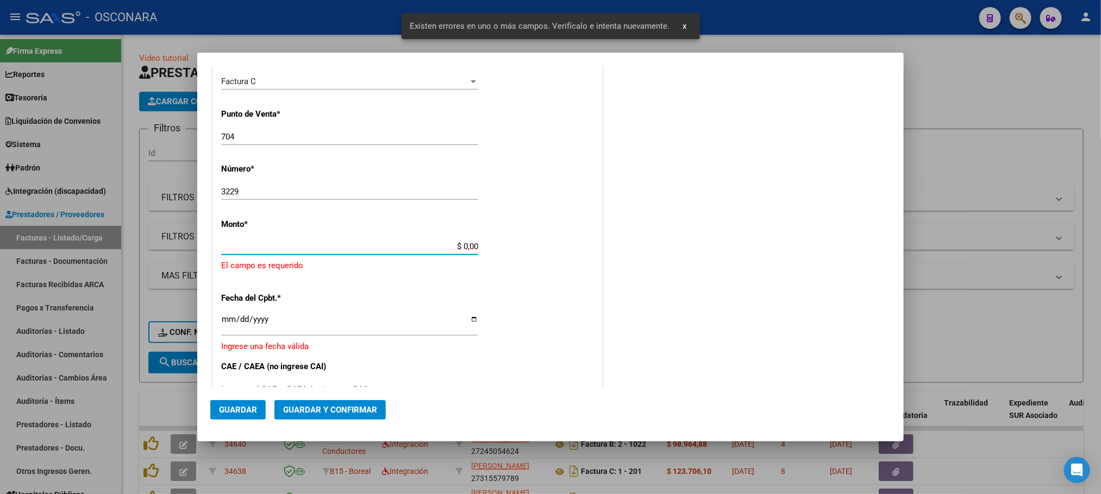
scroll to position [300, 0]
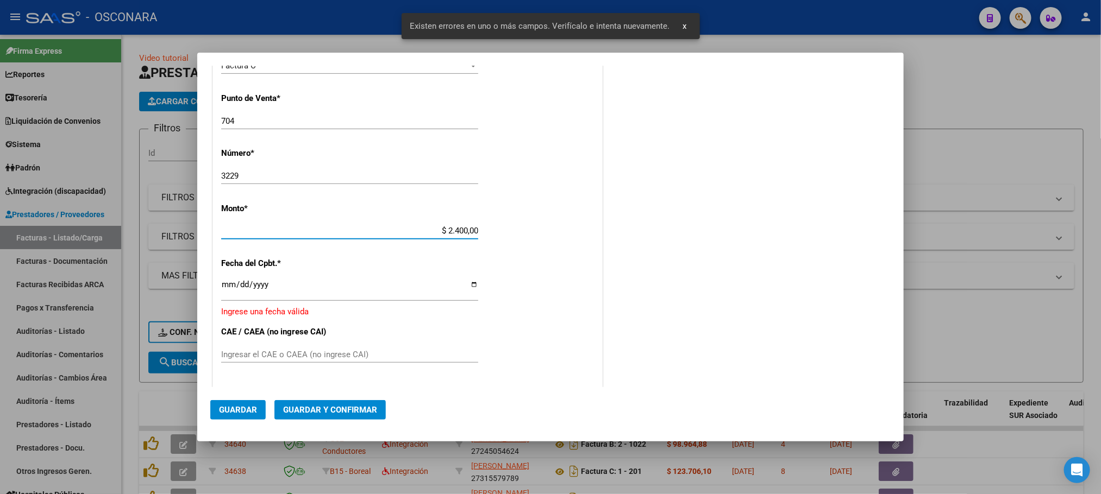
type input "$ 24.000,00"
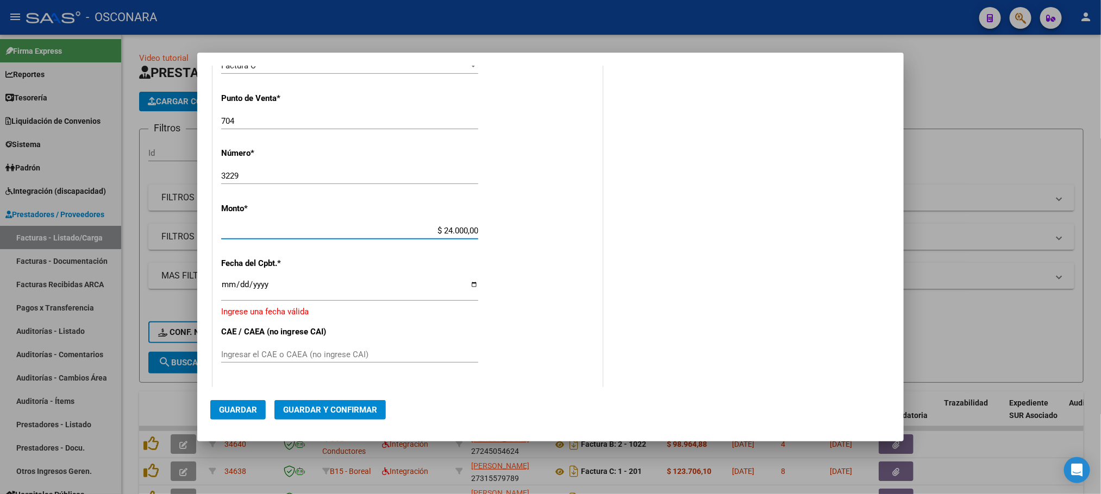
click at [227, 287] on input "Ingresar la fecha" at bounding box center [349, 288] width 257 height 17
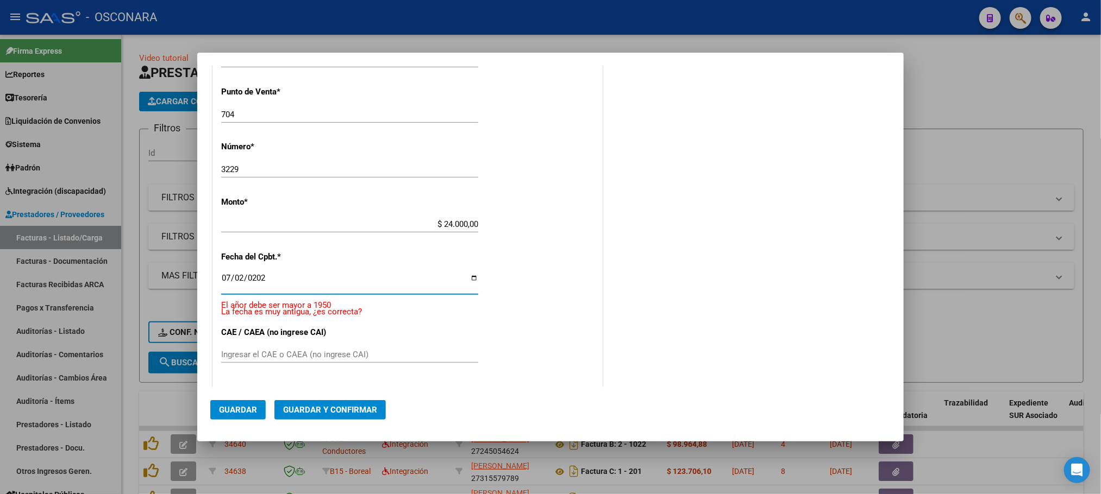
type input "[DATE]"
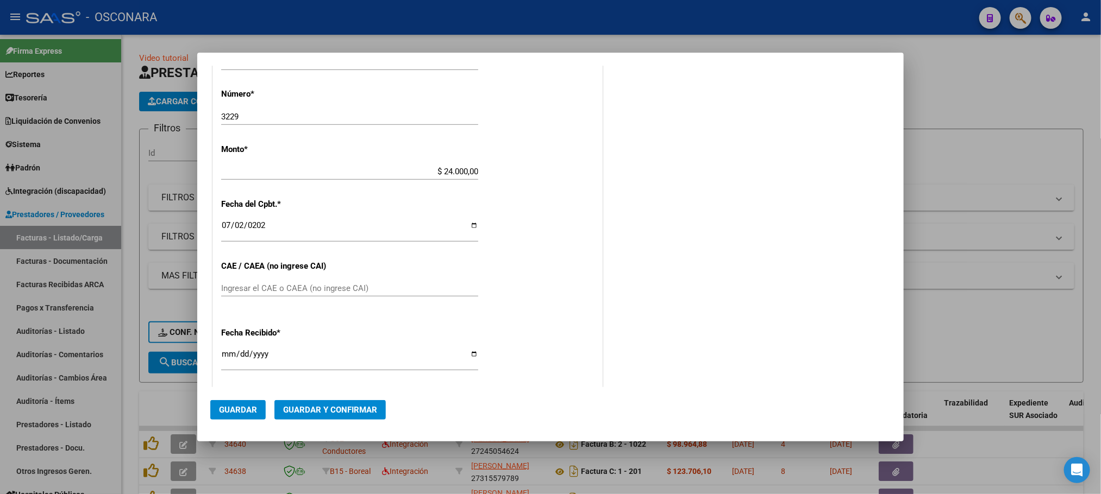
scroll to position [489, 0]
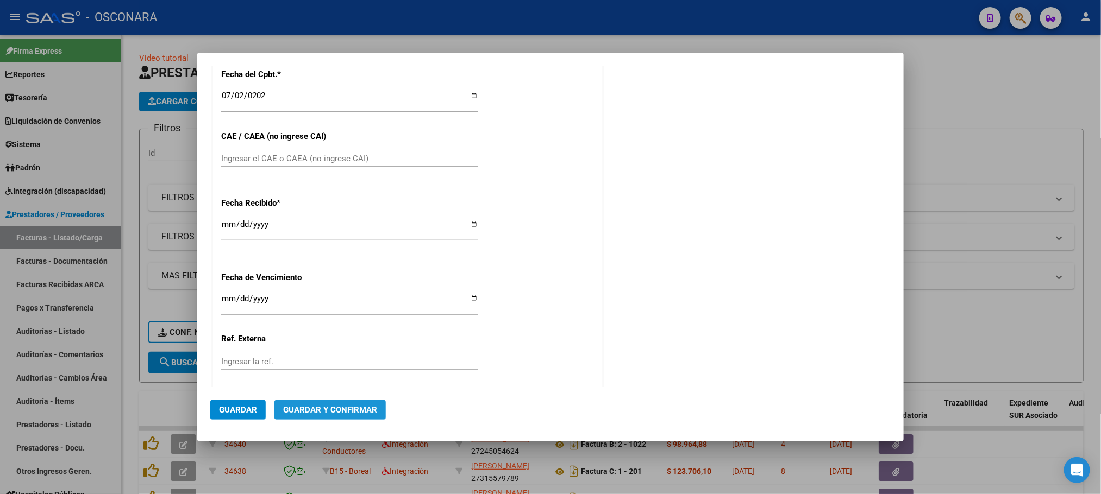
click at [338, 416] on button "Guardar y Confirmar" at bounding box center [329, 410] width 111 height 20
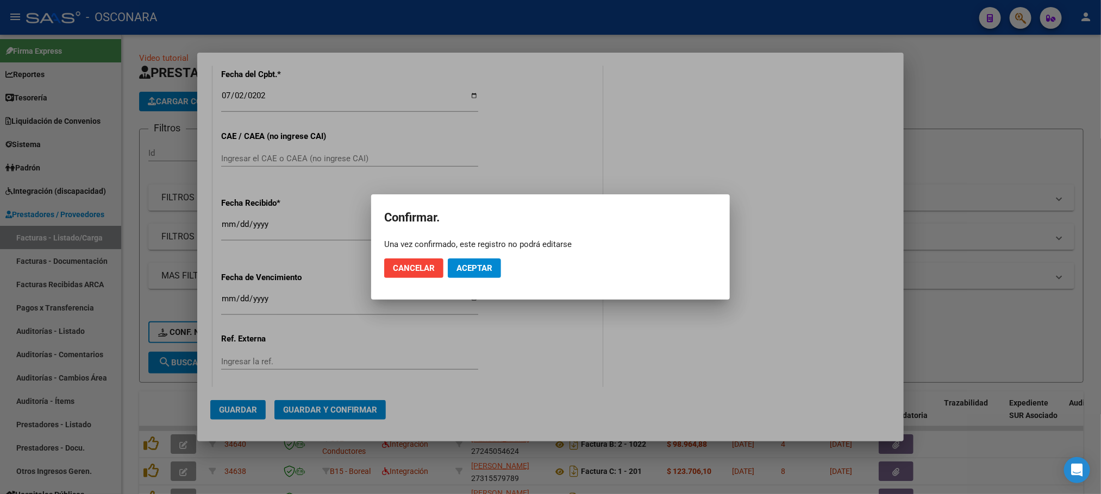
click at [484, 256] on mat-dialog-actions "Cancelar Aceptar" at bounding box center [550, 268] width 333 height 37
click at [480, 273] on span "Aceptar" at bounding box center [474, 269] width 36 height 10
click at [506, 274] on button "Guardar igualmente." at bounding box center [502, 269] width 109 height 20
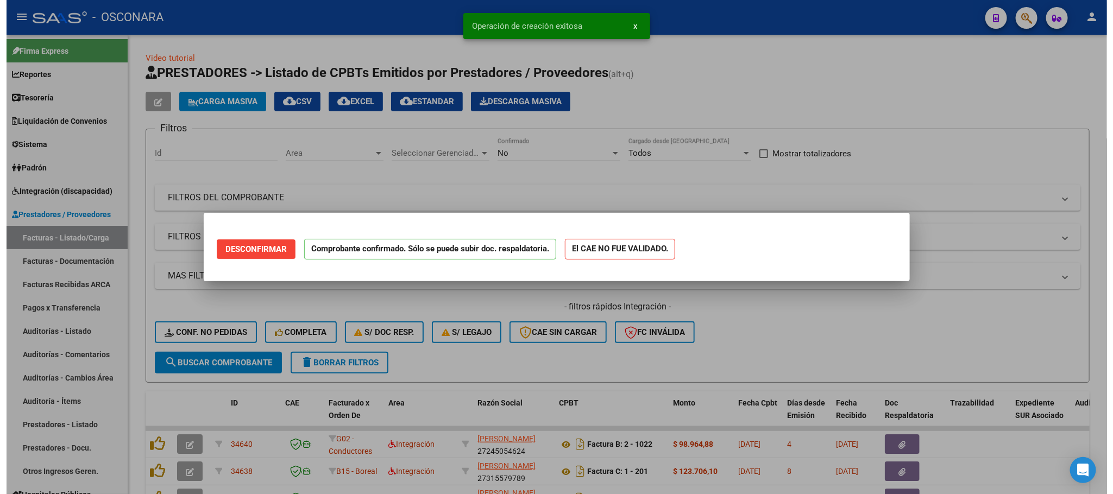
scroll to position [0, 0]
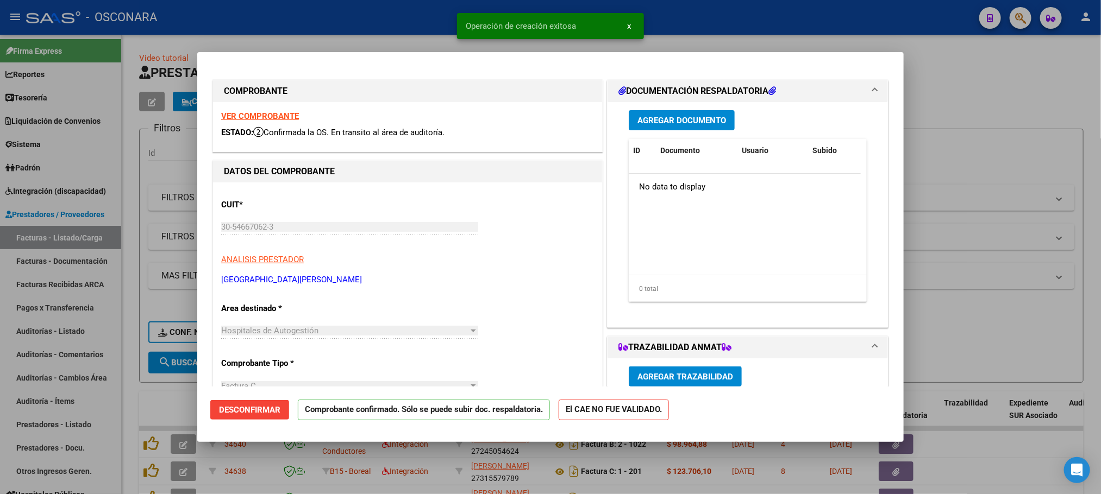
click at [680, 122] on span "Agregar Documento" at bounding box center [681, 121] width 89 height 10
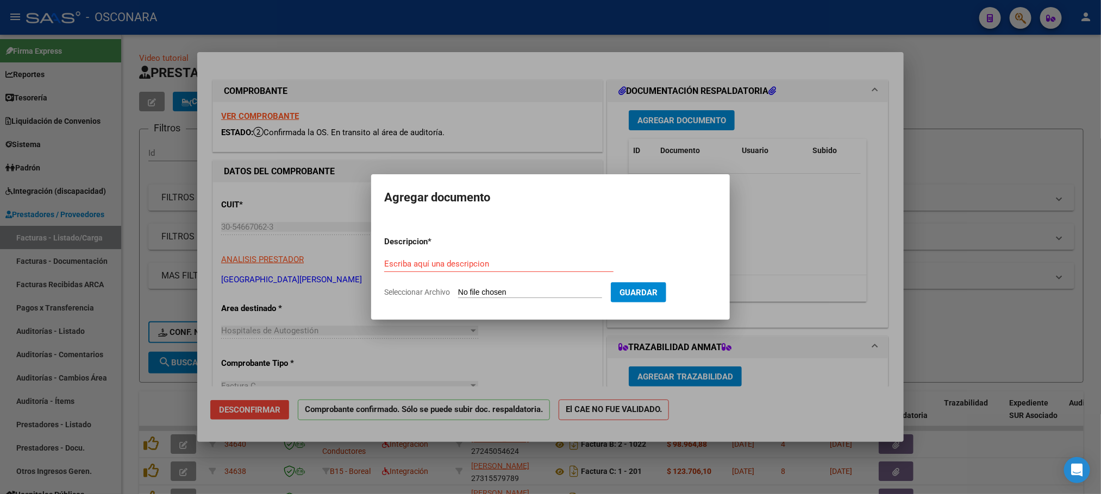
type input "C:\fakepath\osconara 06 25.pdf"
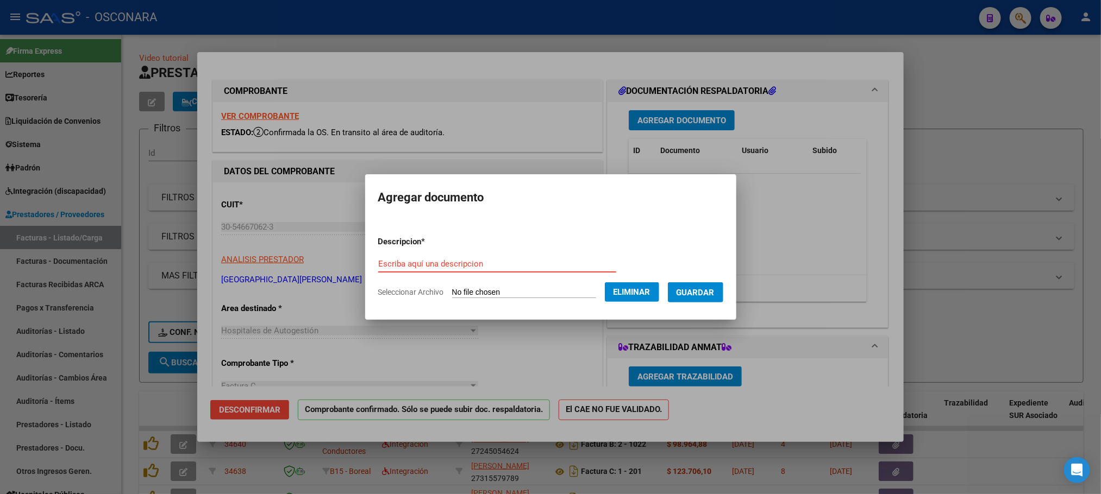
click at [479, 260] on input "Escriba aquí una descripcion" at bounding box center [497, 264] width 238 height 10
type input "DOCUMENTACION RESPALDATORIA"
click at [715, 288] on span "Guardar" at bounding box center [695, 293] width 38 height 10
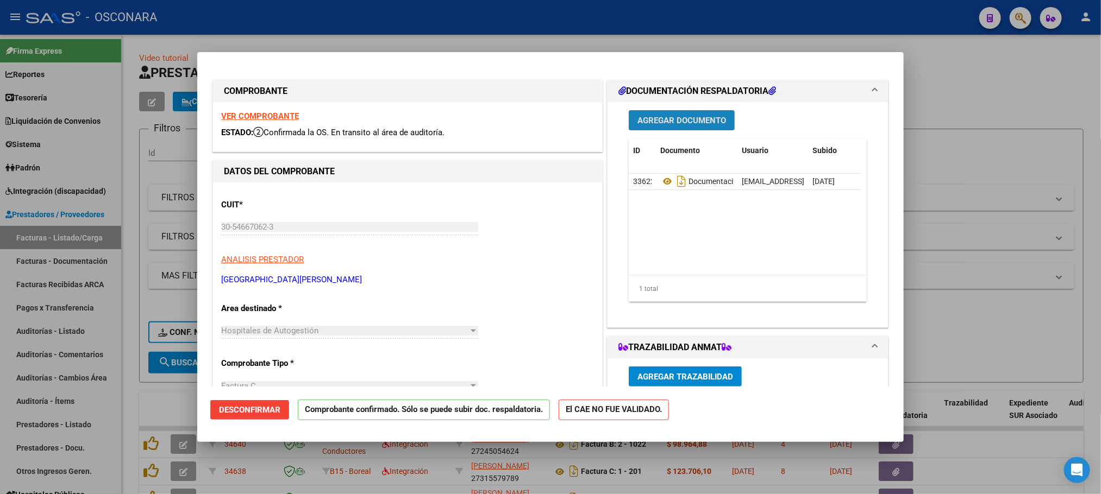
click at [700, 116] on span "Agregar Documento" at bounding box center [681, 121] width 89 height 10
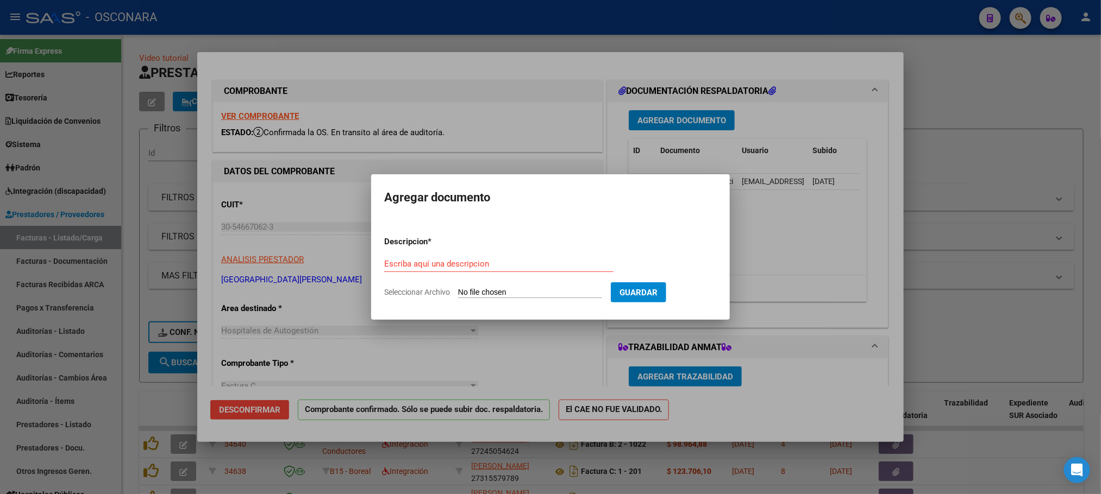
type input "C:\fakepath\Resolucion decanato 2464-24 (1).pdf"
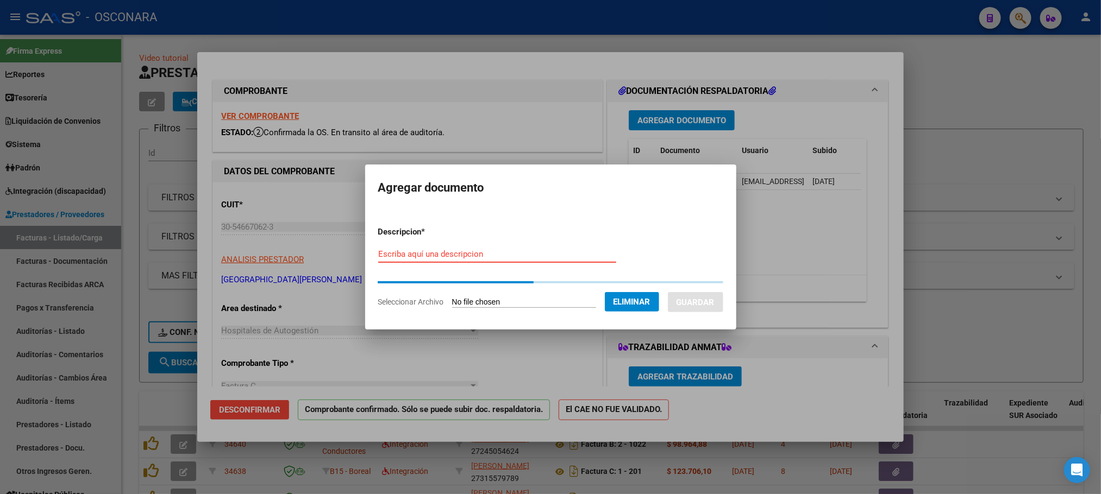
click at [489, 253] on input "Escriba aquí una descripcion" at bounding box center [497, 254] width 238 height 10
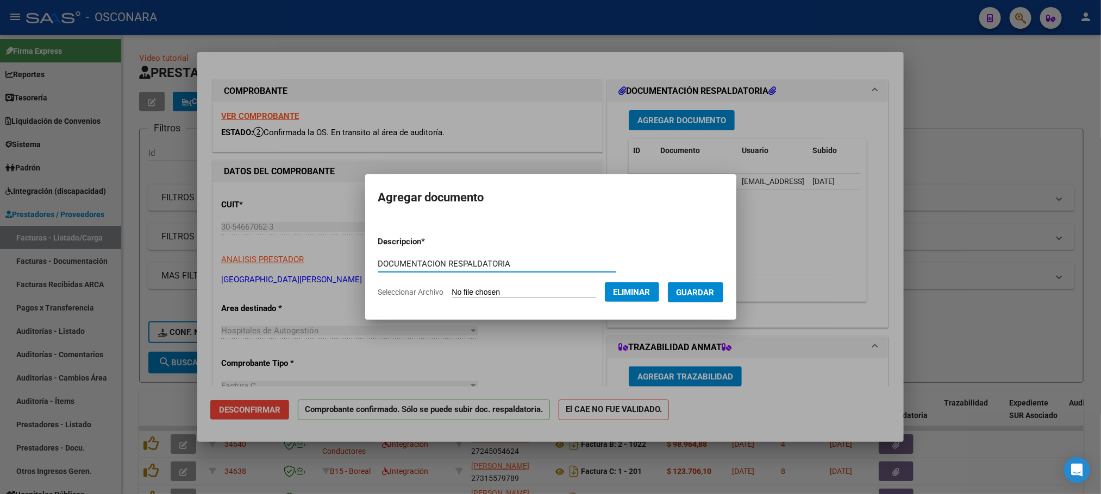
type input "DOCUMENTACION RESPALDATORIA"
click at [715, 295] on span "Guardar" at bounding box center [695, 293] width 38 height 10
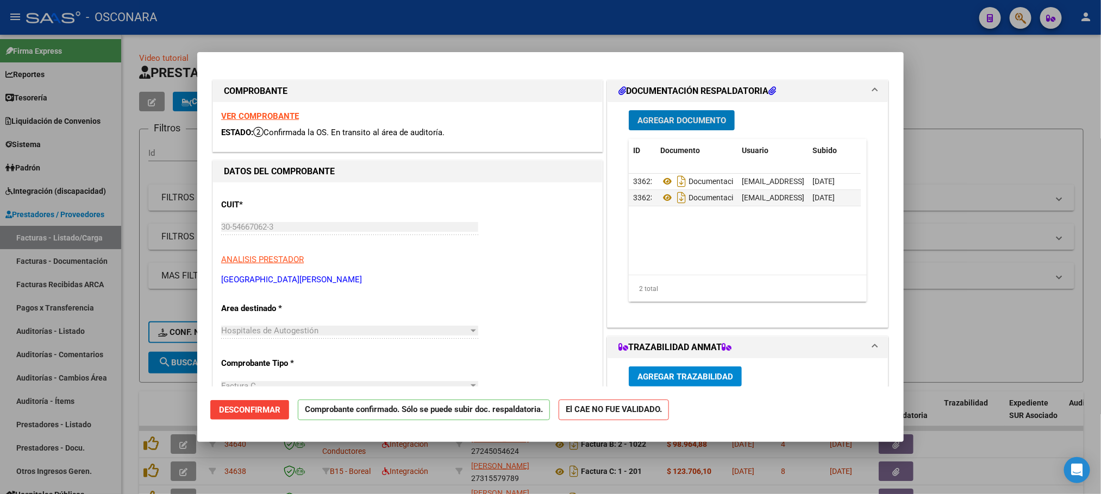
click at [972, 82] on div at bounding box center [550, 247] width 1101 height 494
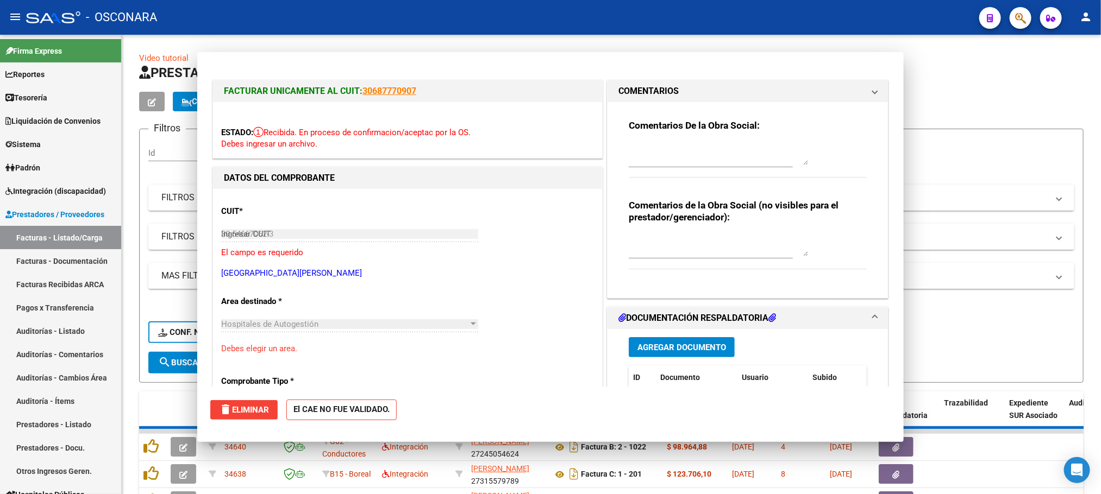
type input "$ 0,00"
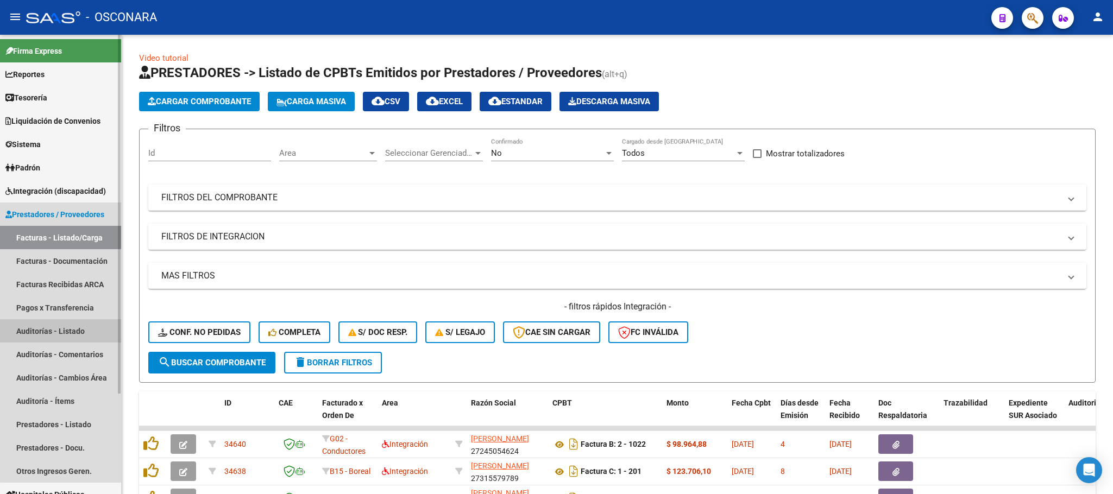
click at [83, 333] on link "Auditorías - Listado" at bounding box center [60, 330] width 121 height 23
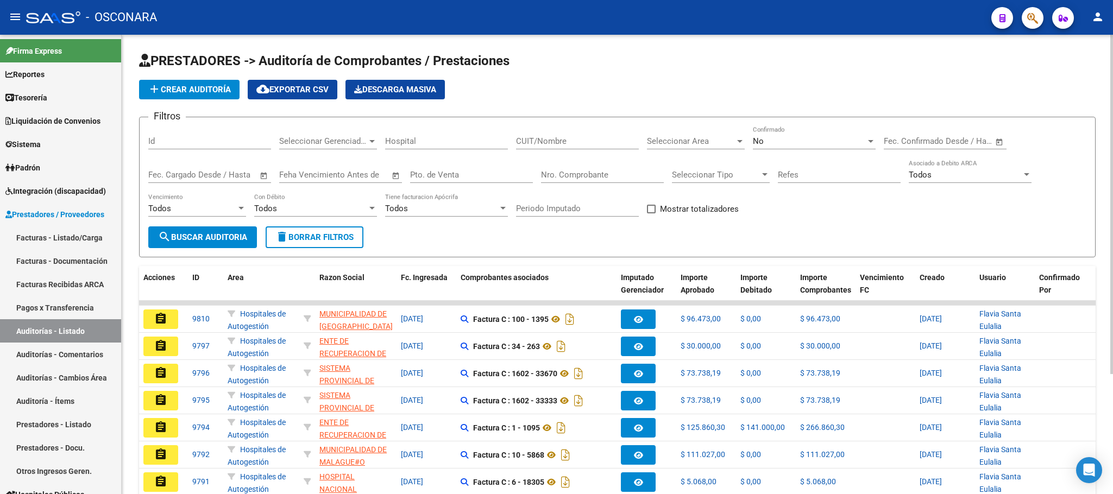
click at [194, 93] on span "add Crear Auditoría" at bounding box center [189, 90] width 83 height 10
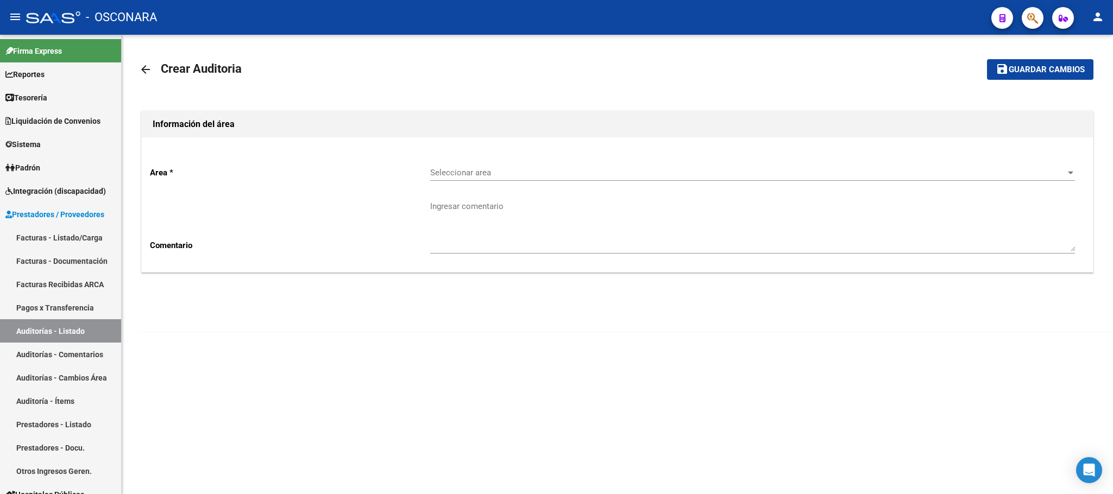
click at [706, 162] on div "Seleccionar area Seleccionar area" at bounding box center [752, 169] width 645 height 23
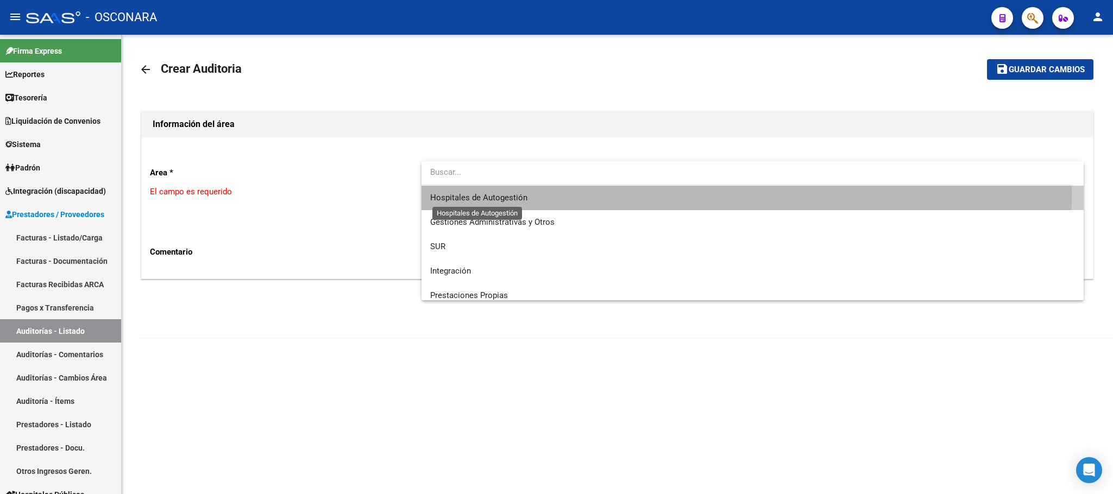
click at [512, 196] on span "Hospitales de Autogestión" at bounding box center [478, 198] width 97 height 10
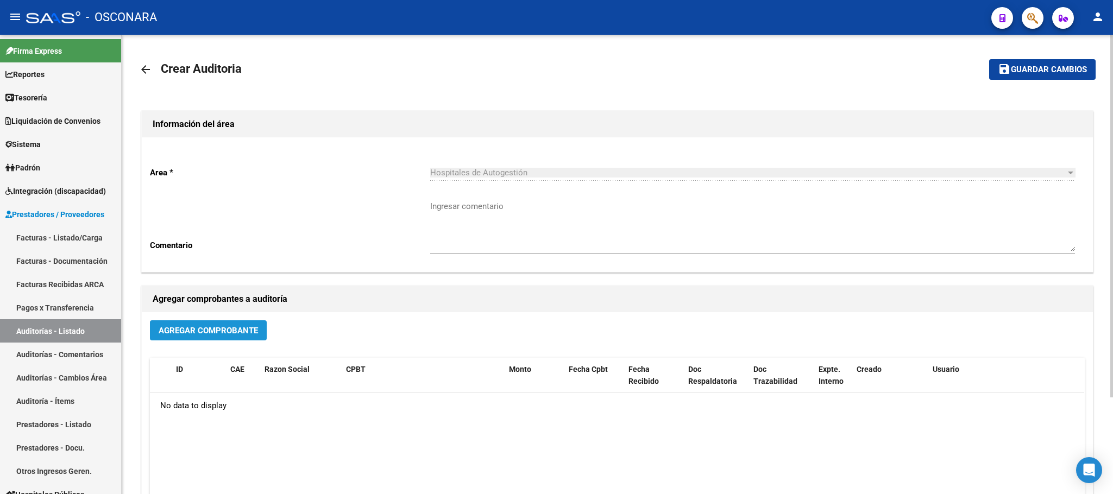
click at [227, 335] on span "Agregar Comprobante" at bounding box center [208, 331] width 99 height 10
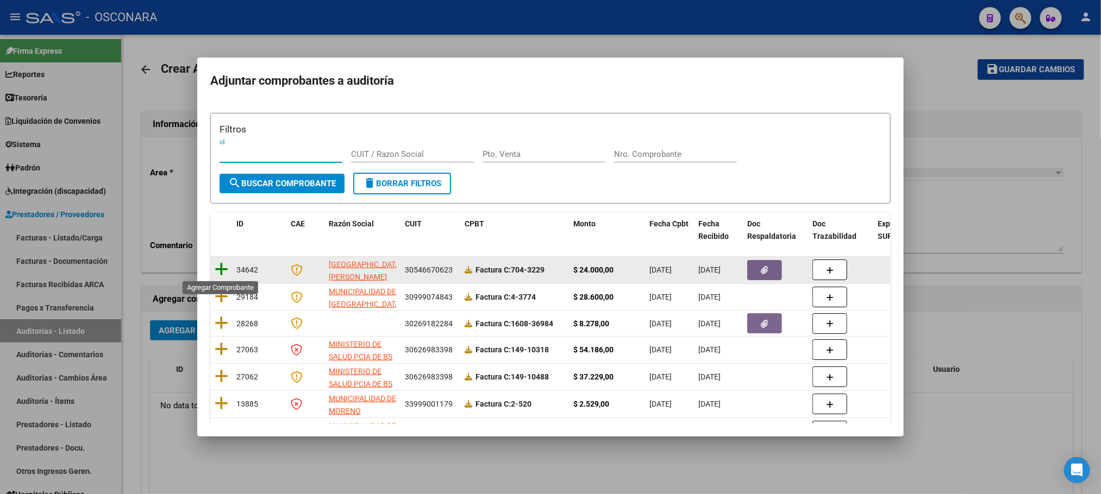
click at [220, 270] on icon at bounding box center [222, 269] width 14 height 15
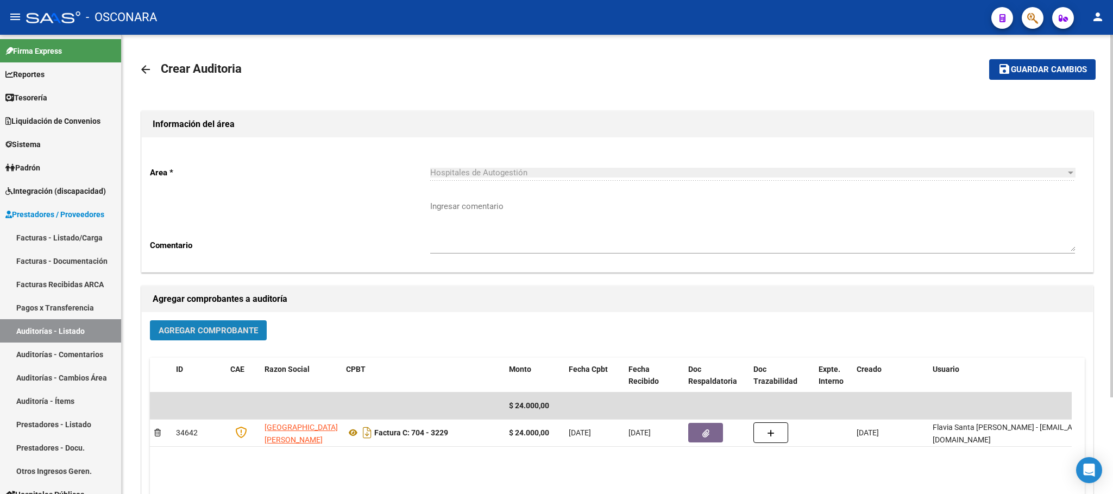
click at [238, 324] on button "Agregar Comprobante" at bounding box center [208, 331] width 117 height 20
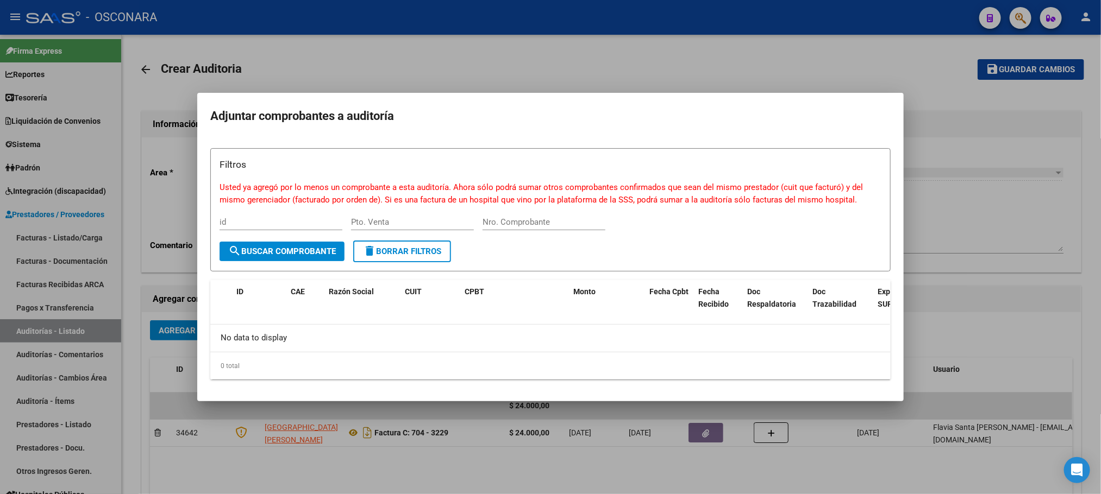
click at [603, 41] on div at bounding box center [550, 247] width 1101 height 494
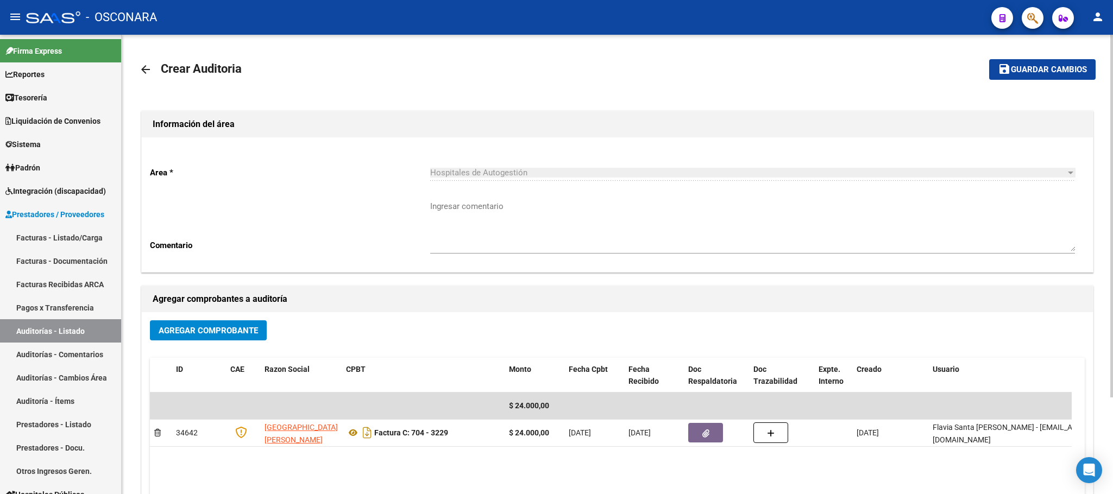
click at [1076, 59] on button "save Guardar cambios" at bounding box center [1042, 69] width 106 height 20
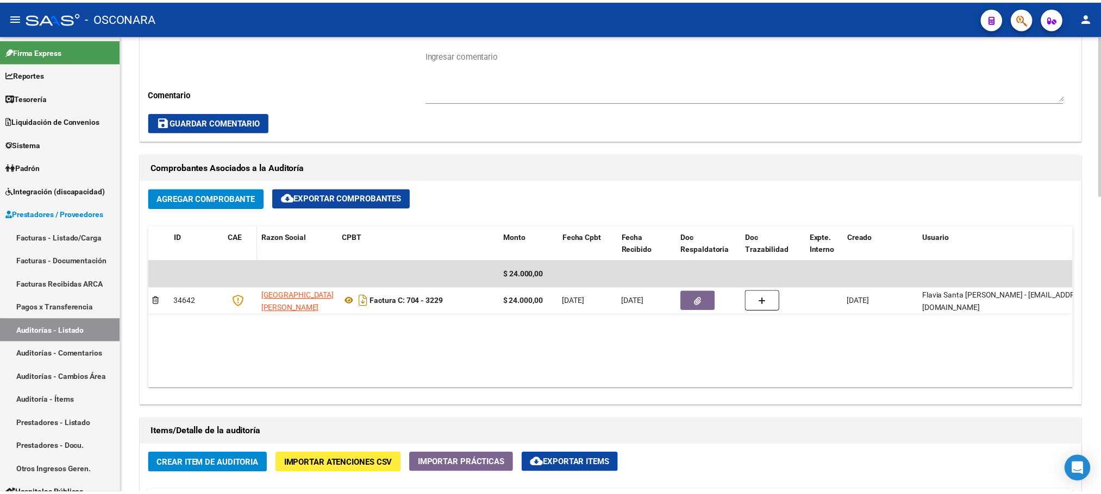
scroll to position [489, 0]
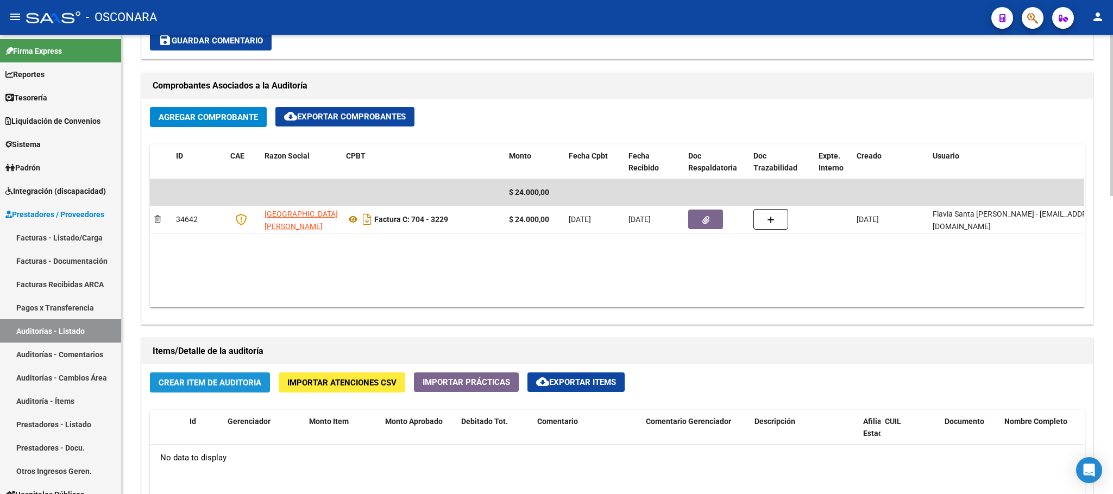
click at [228, 385] on span "Crear Item de Auditoria" at bounding box center [210, 383] width 103 height 10
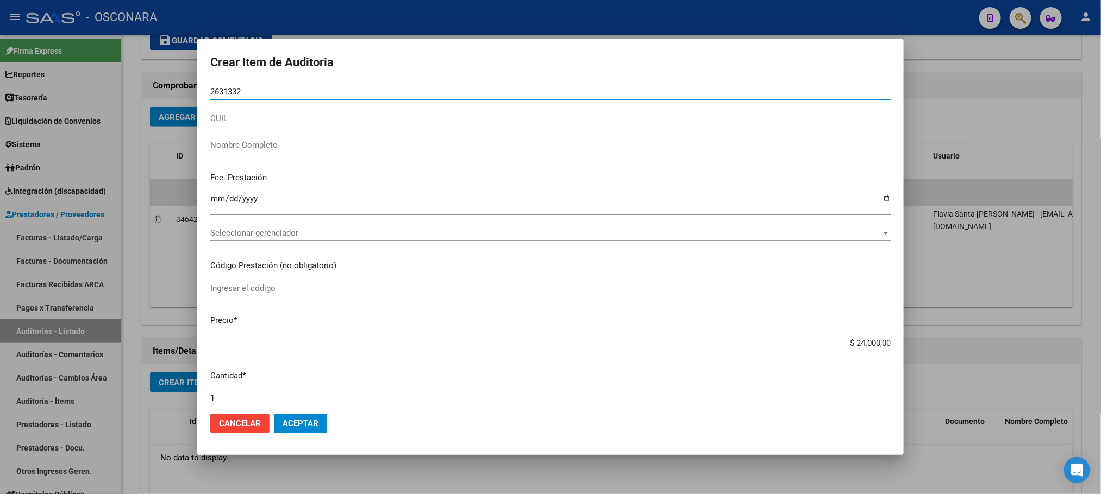
type input "26313329"
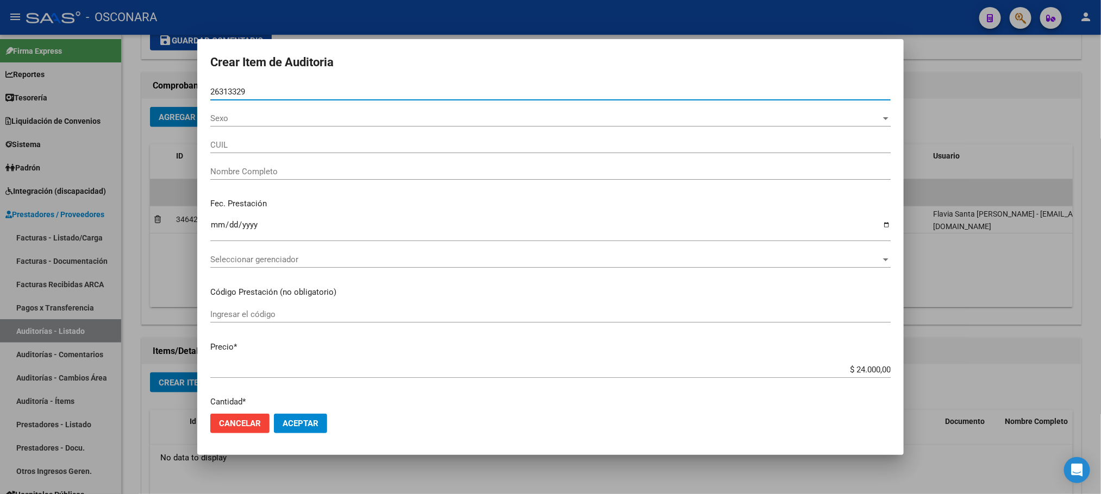
type input "20263133294"
type input "[PERSON_NAME]"
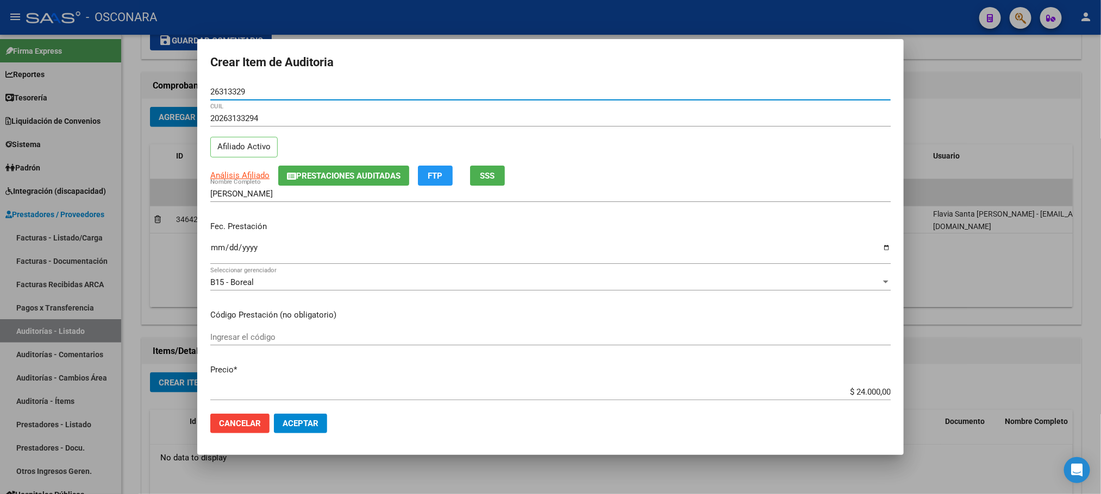
type input "26313329"
click at [208, 249] on mat-dialog-content "26313329 Nro Documento 20263133294 CUIL Afiliado Activo Análisis Afiliado Prest…" at bounding box center [550, 245] width 706 height 322
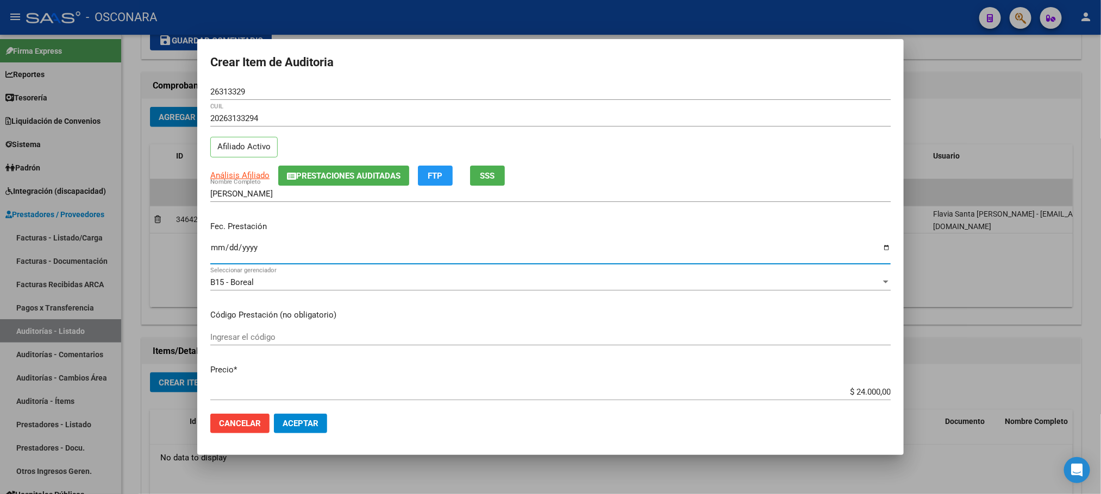
click at [214, 250] on input "Ingresar la fecha" at bounding box center [550, 251] width 680 height 17
type input "[DATE]"
click at [254, 179] on span "Análisis Afiliado" at bounding box center [239, 176] width 59 height 10
type textarea "20263133294"
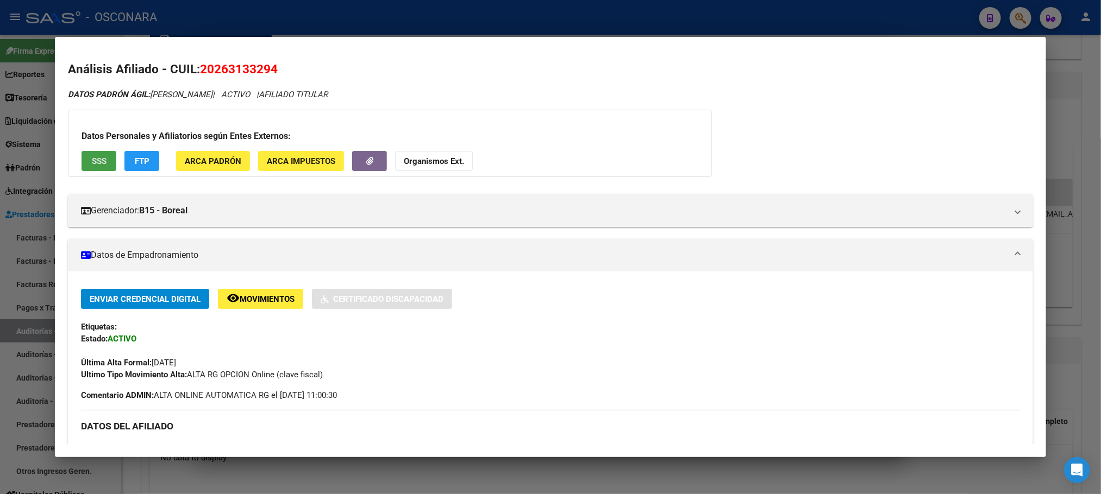
click at [92, 165] on span "SSS" at bounding box center [99, 161] width 15 height 10
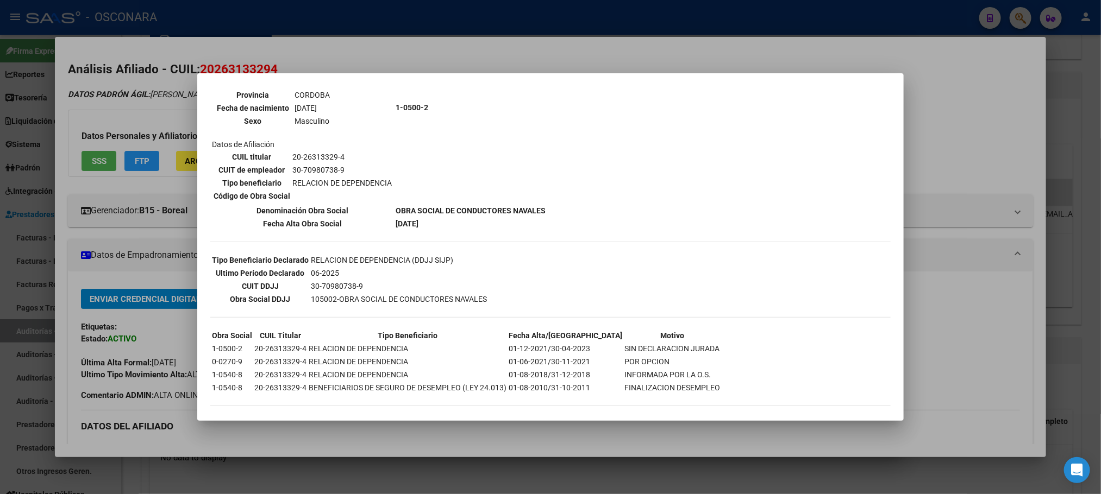
scroll to position [132, 0]
click at [497, 437] on div at bounding box center [550, 247] width 1101 height 494
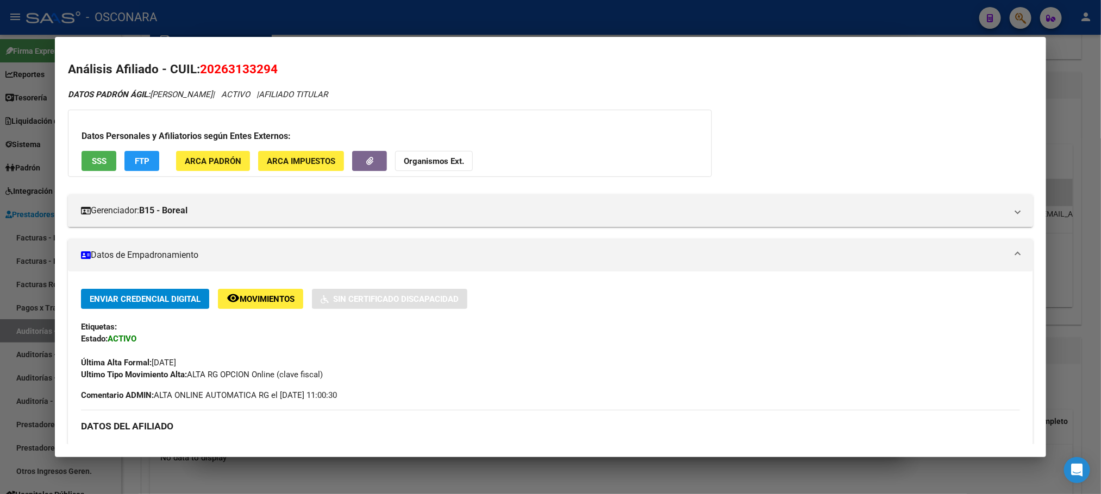
scroll to position [450, 0]
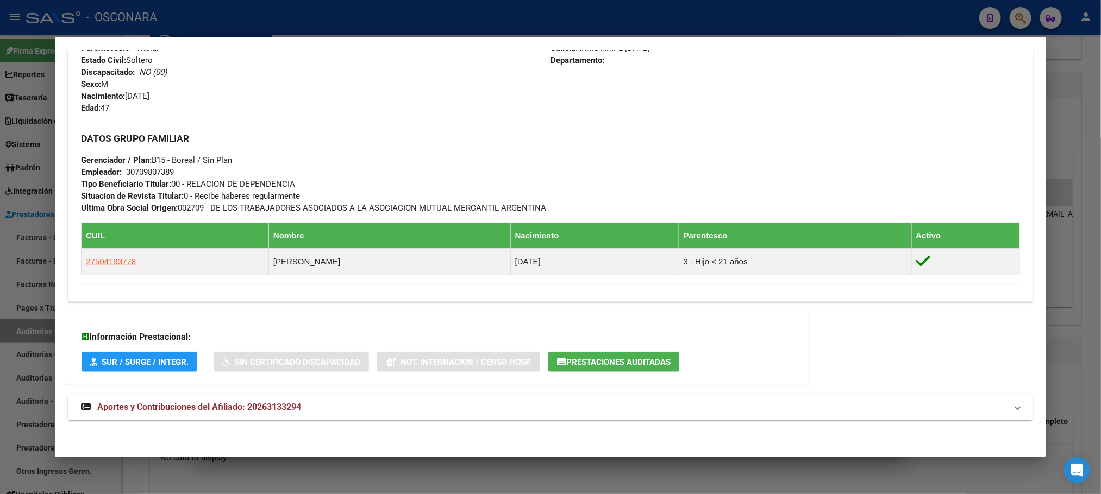
click at [224, 405] on span "Aportes y Contribuciones del Afiliado: 20263133294" at bounding box center [199, 407] width 204 height 10
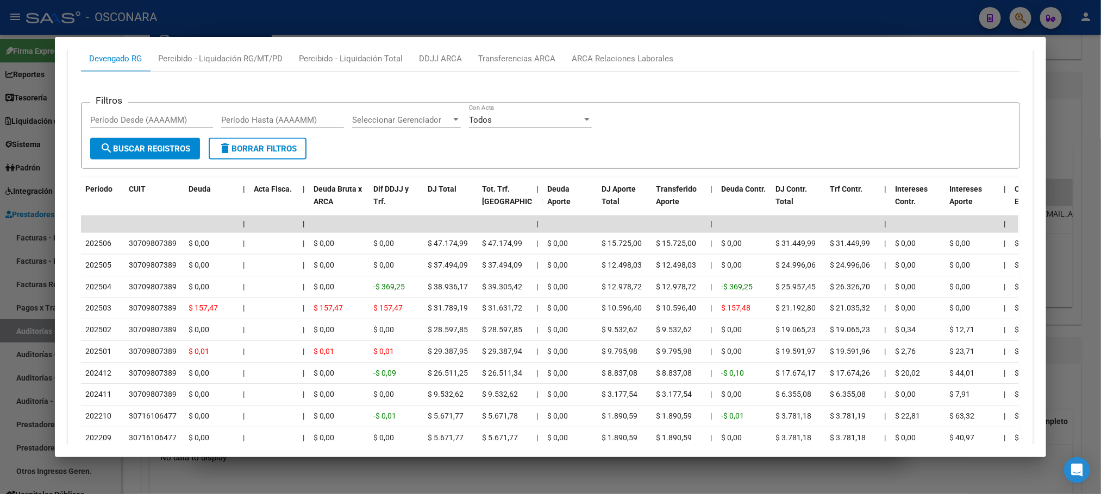
scroll to position [887, 0]
drag, startPoint x: 1080, startPoint y: 111, endPoint x: 1055, endPoint y: 112, distance: 25.0
click at [1079, 111] on div at bounding box center [550, 247] width 1101 height 494
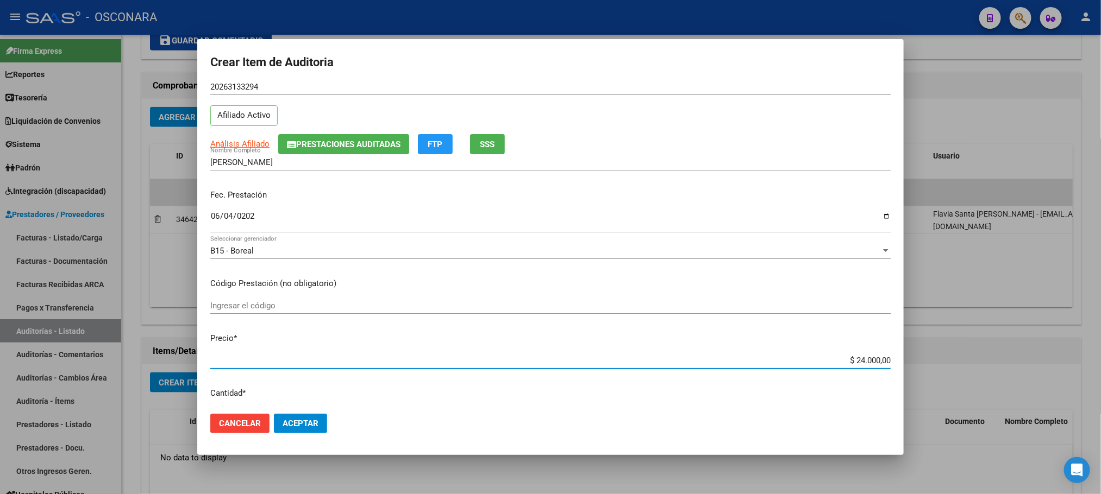
scroll to position [34, 0]
drag, startPoint x: 843, startPoint y: 394, endPoint x: 910, endPoint y: 373, distance: 69.6
click at [910, 373] on div "Crear Item de Auditoria 26313329 Nro Documento 20263133294 CUIL Afiliado Activo…" at bounding box center [550, 247] width 1101 height 494
type input "$ 0,08"
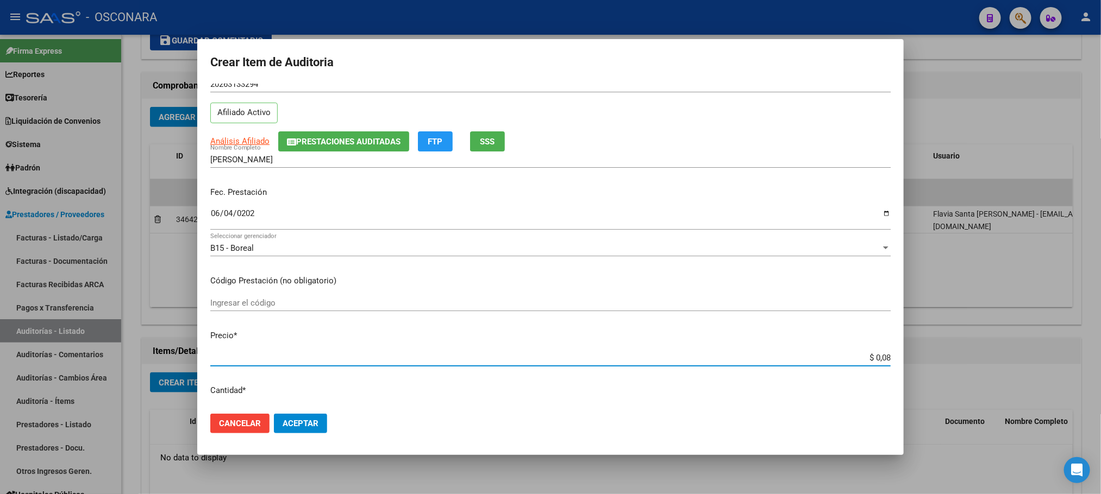
type input "$ 0,80"
type input "$ 8,00"
type input "$ 80,00"
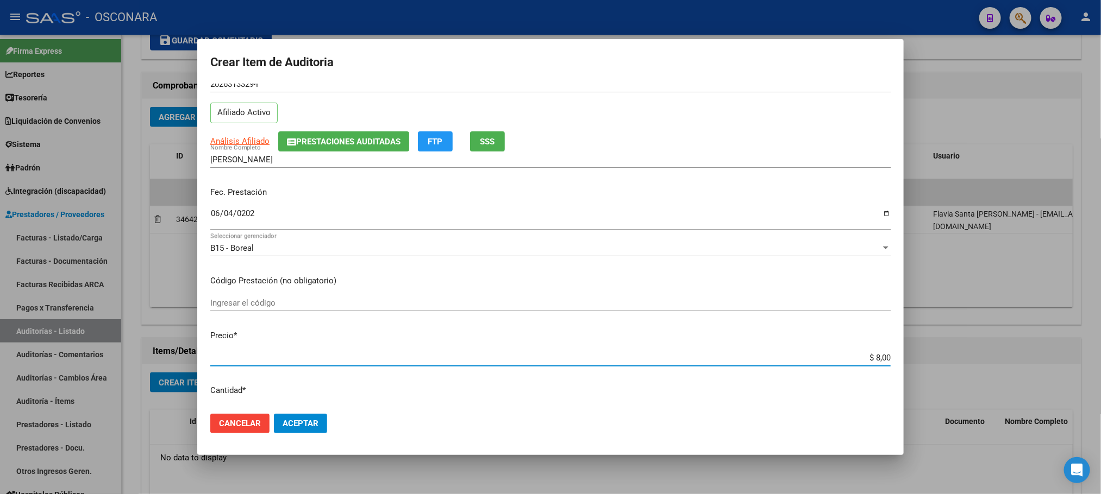
type input "$ 80,00"
type input "$ 800,00"
type input "$ 8.000,00"
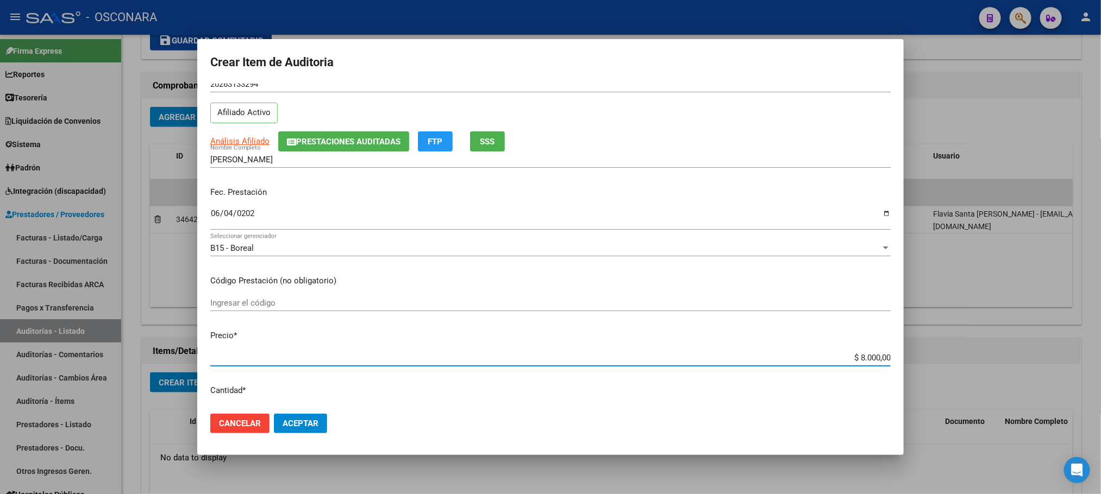
scroll to position [0, 0]
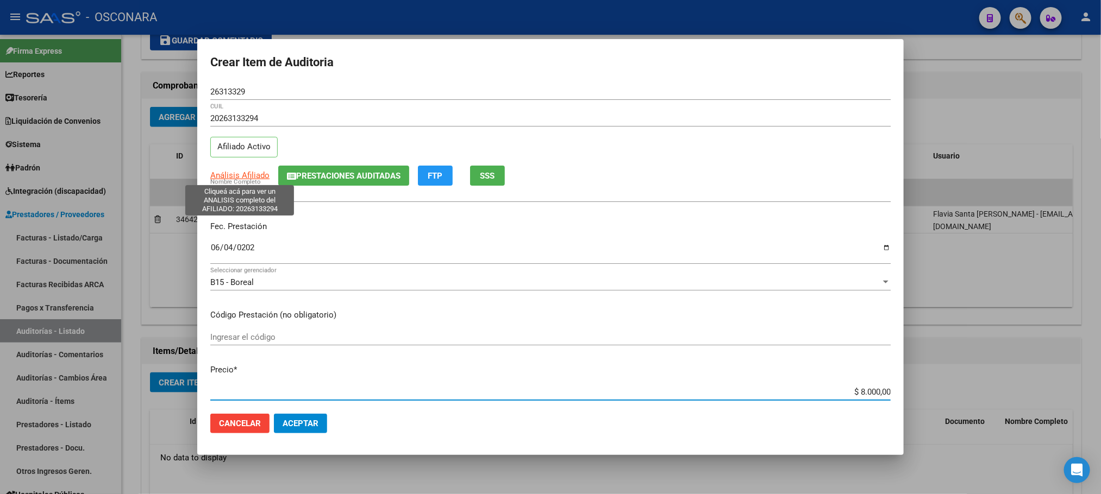
click at [260, 180] on span "Análisis Afiliado" at bounding box center [239, 176] width 59 height 10
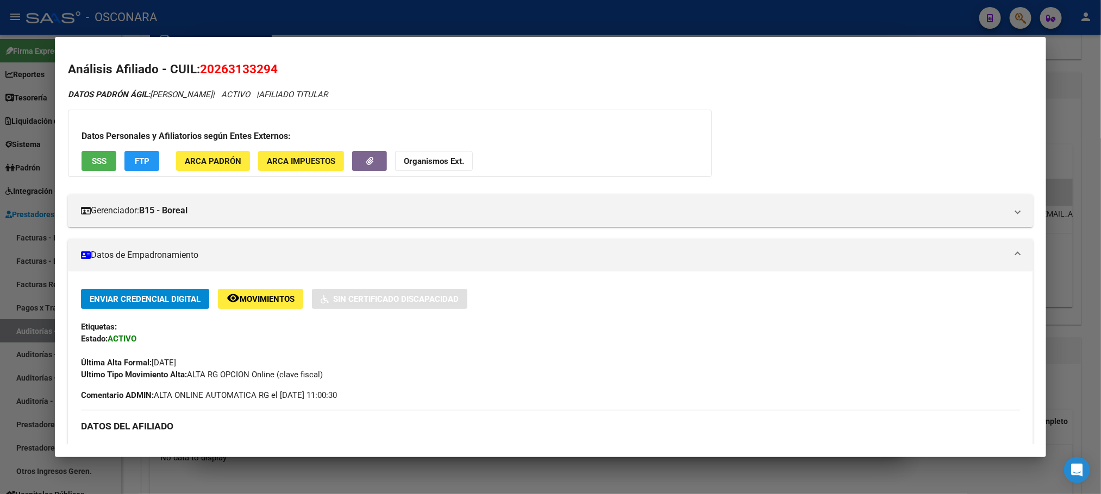
click at [512, 479] on div at bounding box center [550, 247] width 1101 height 494
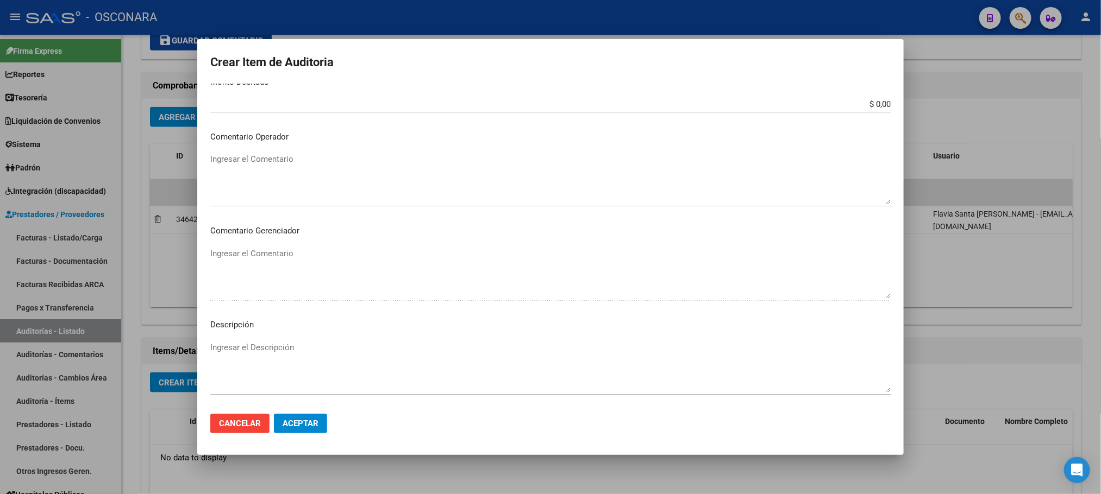
scroll to position [563, 0]
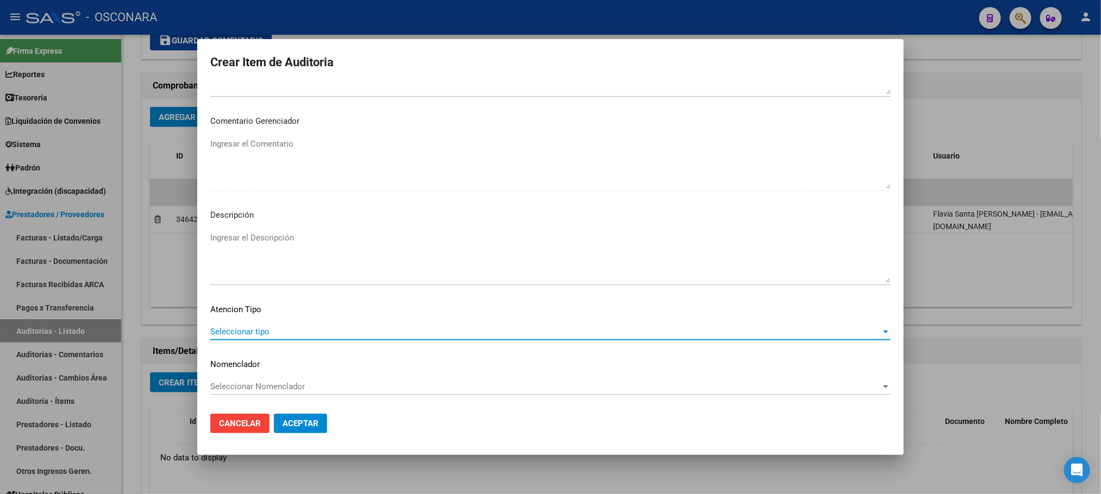
click at [333, 333] on span "Seleccionar tipo" at bounding box center [545, 332] width 670 height 10
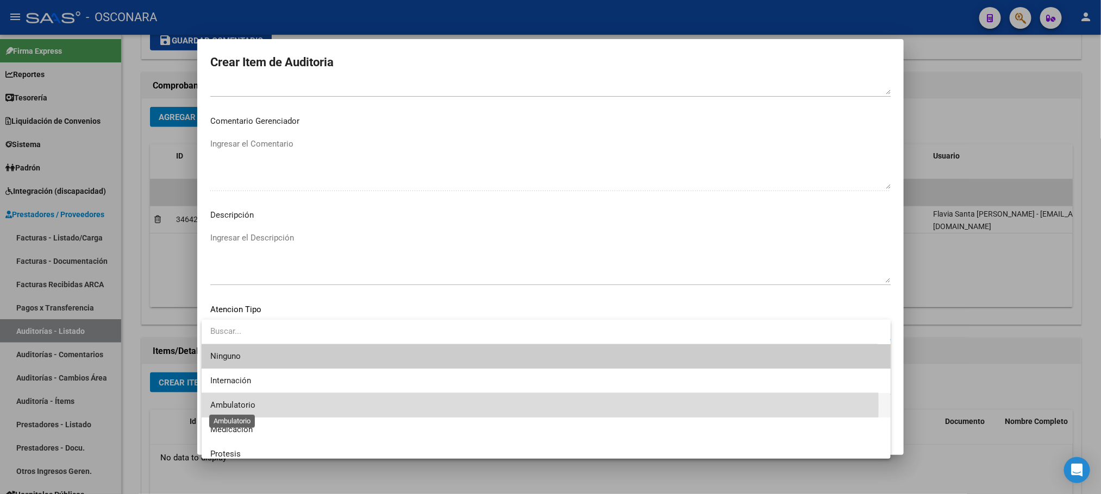
drag, startPoint x: 234, startPoint y: 406, endPoint x: 273, endPoint y: 300, distance: 113.5
click at [234, 406] on span "Ambulatorio" at bounding box center [232, 405] width 45 height 10
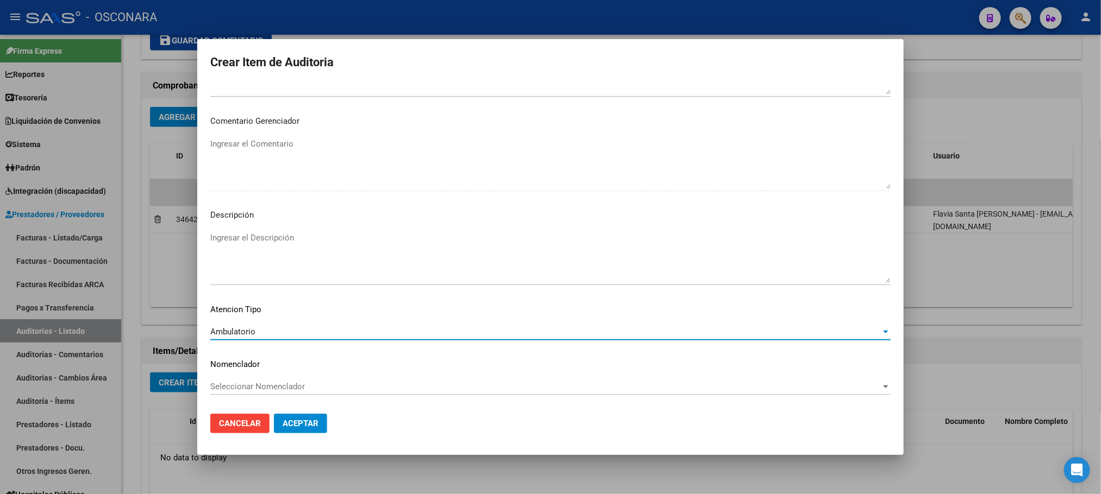
click at [284, 246] on textarea "Ingresar el Descripción" at bounding box center [550, 257] width 680 height 51
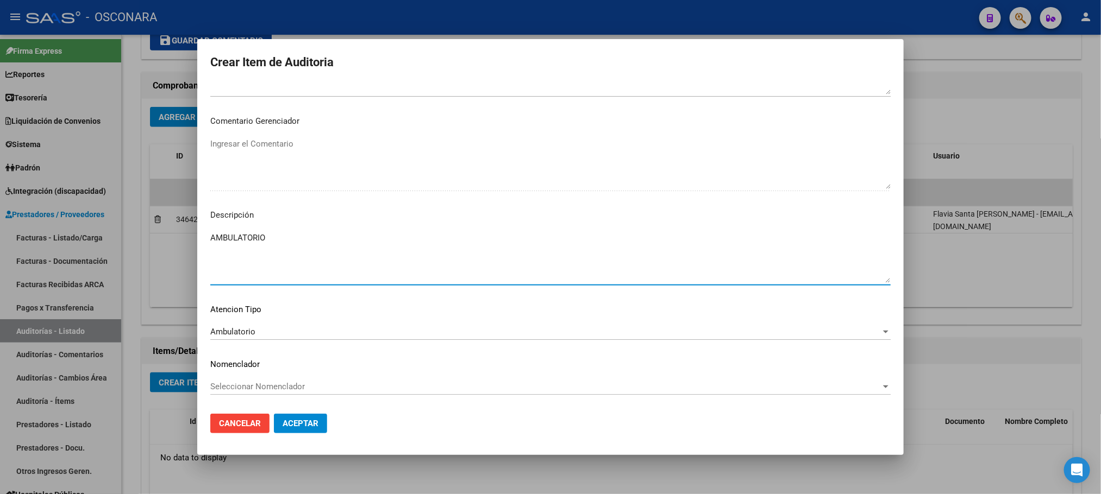
drag, startPoint x: 270, startPoint y: 236, endPoint x: 192, endPoint y: 238, distance: 77.2
click at [192, 238] on div "Crear Item de Auditoria 26313329 Nro Documento 20263133294 CUIL Afiliado Activo…" at bounding box center [550, 247] width 1101 height 494
type textarea "AMBULATORIO"
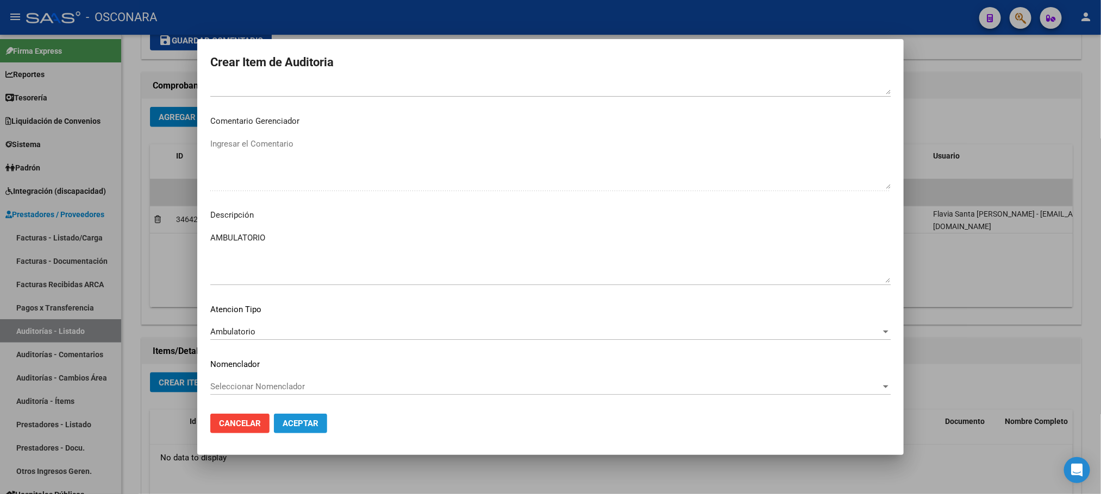
click at [308, 424] on span "Aceptar" at bounding box center [301, 424] width 36 height 10
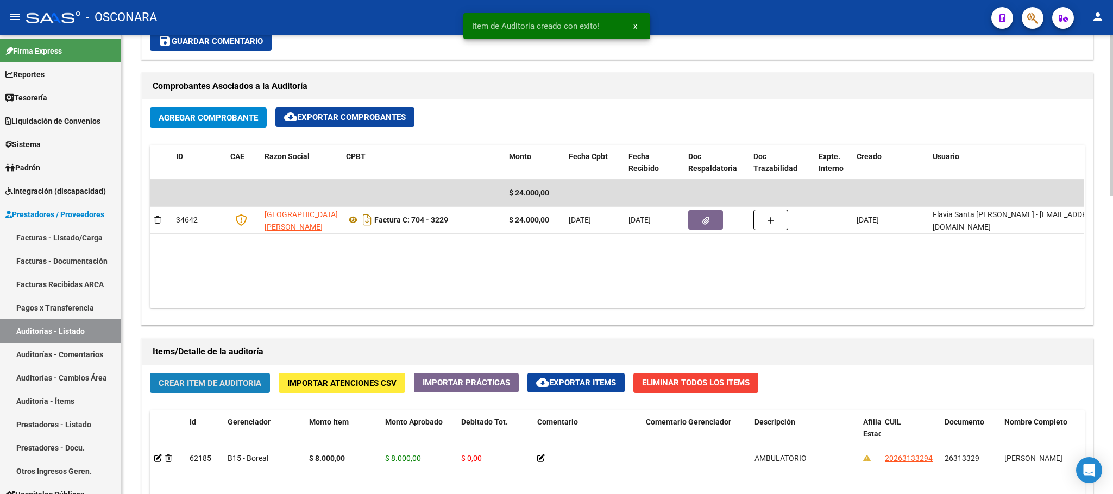
click at [229, 388] on span "Crear Item de Auditoria" at bounding box center [210, 384] width 103 height 10
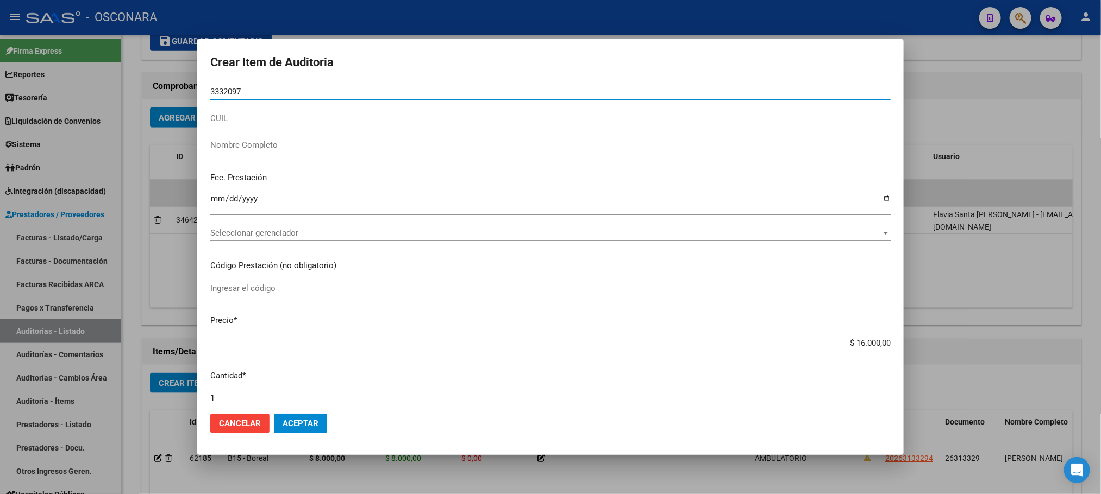
type input "33320973"
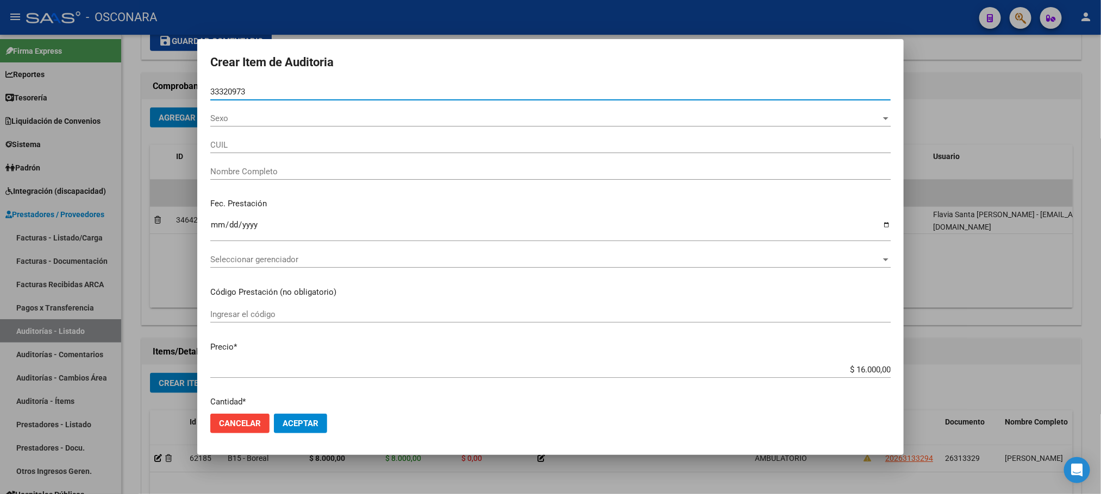
type input "27333209735"
type input "[PERSON_NAME]"
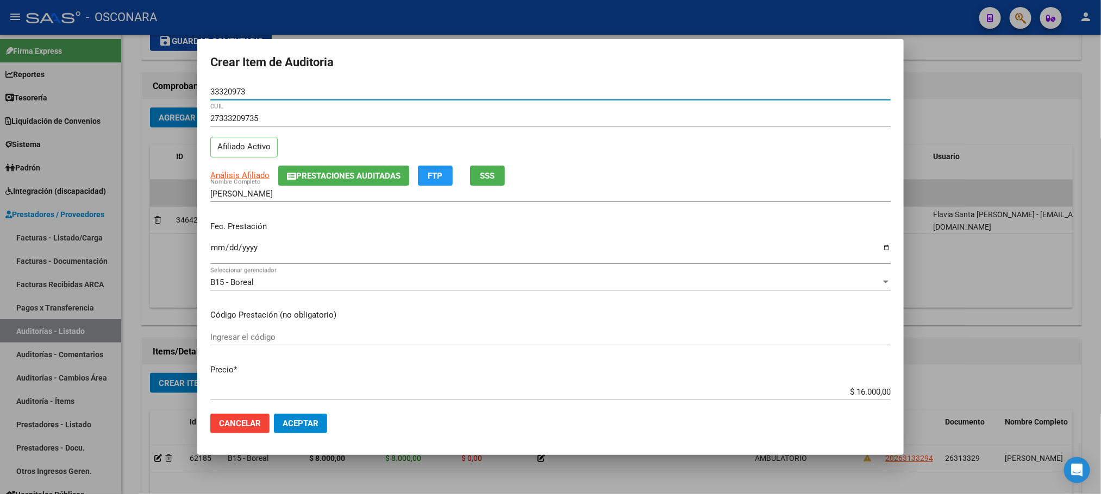
type input "33320973"
click at [212, 243] on div "Ingresar la fecha" at bounding box center [550, 252] width 680 height 23
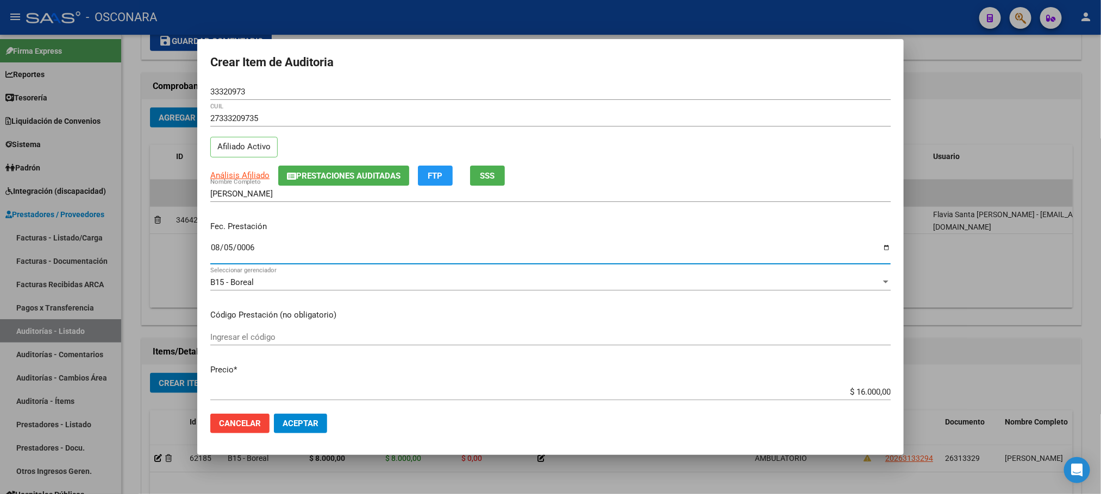
type input "0062-08-05"
click at [228, 242] on div "0062-08-05 Ingresar la fecha" at bounding box center [550, 252] width 680 height 23
click at [230, 245] on input "0062-08-05" at bounding box center [550, 251] width 680 height 17
type input "[DATE]"
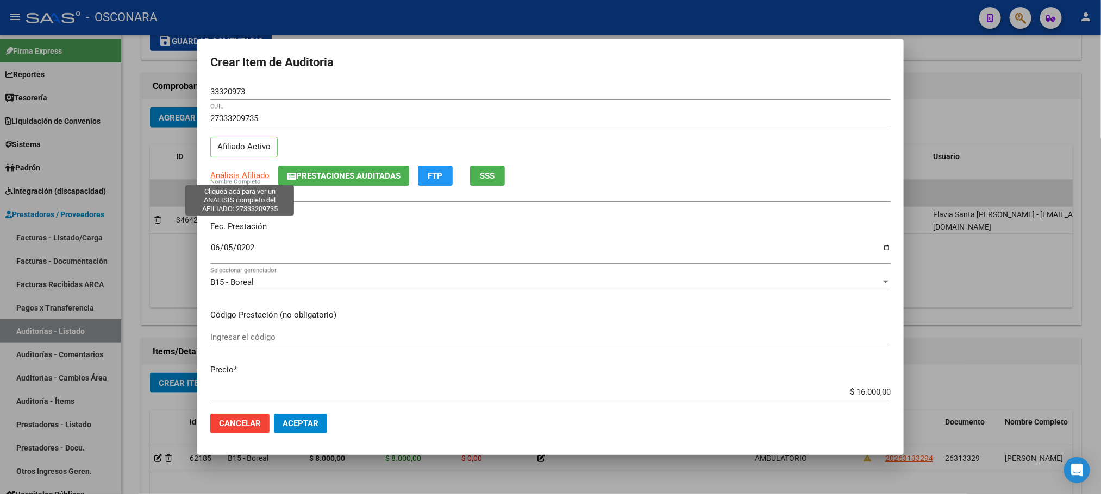
click at [256, 178] on span "Análisis Afiliado" at bounding box center [239, 176] width 59 height 10
type textarea "27333209735"
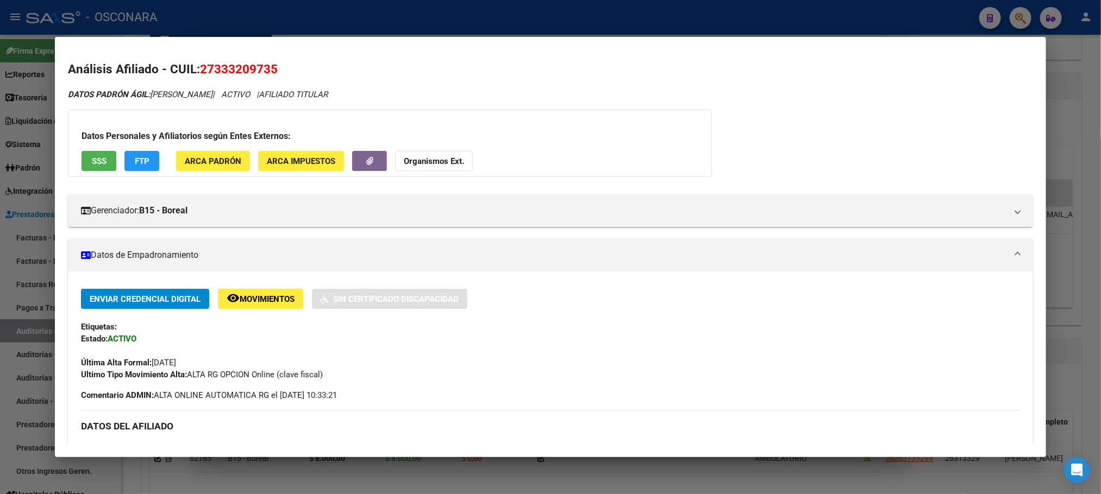
click at [92, 160] on span "SSS" at bounding box center [99, 161] width 15 height 10
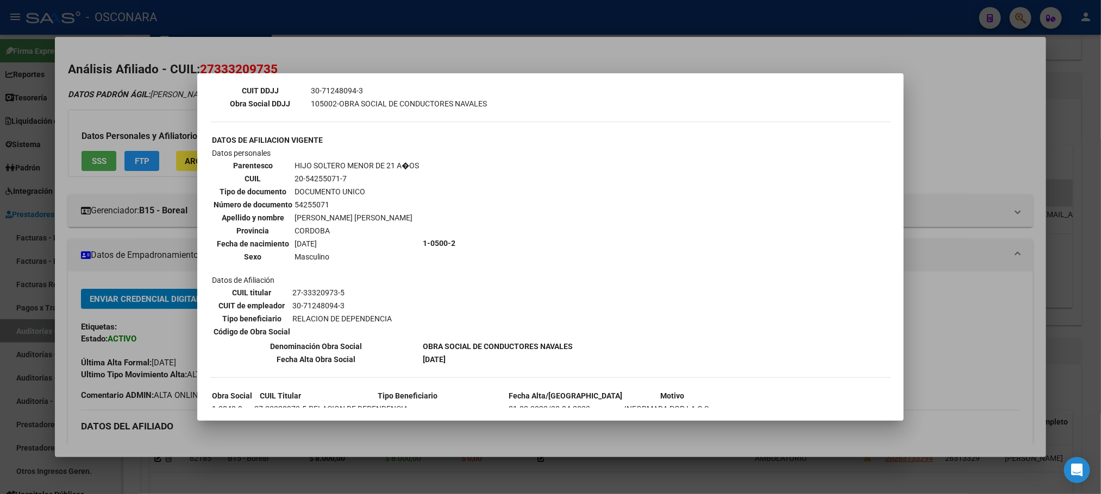
scroll to position [408, 0]
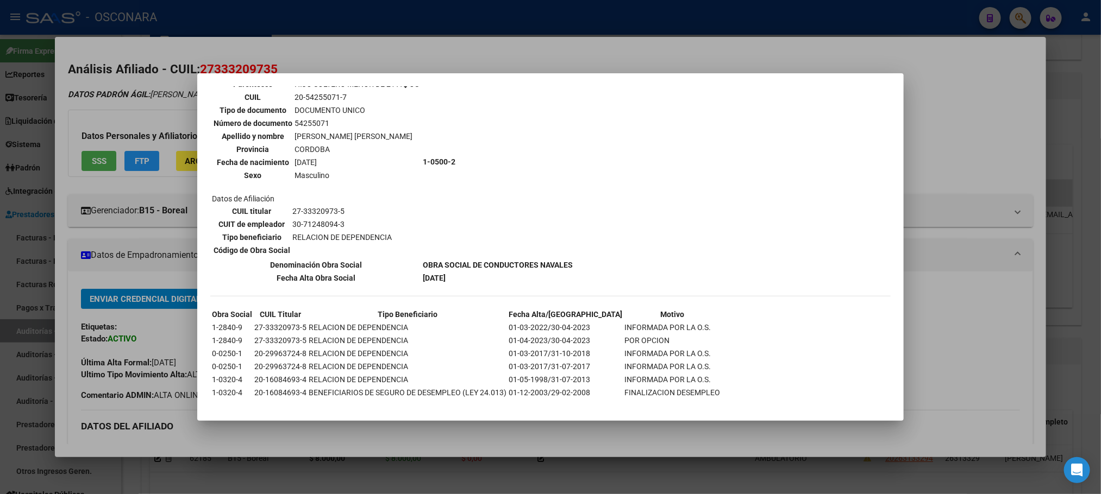
click at [455, 427] on div at bounding box center [550, 247] width 1101 height 494
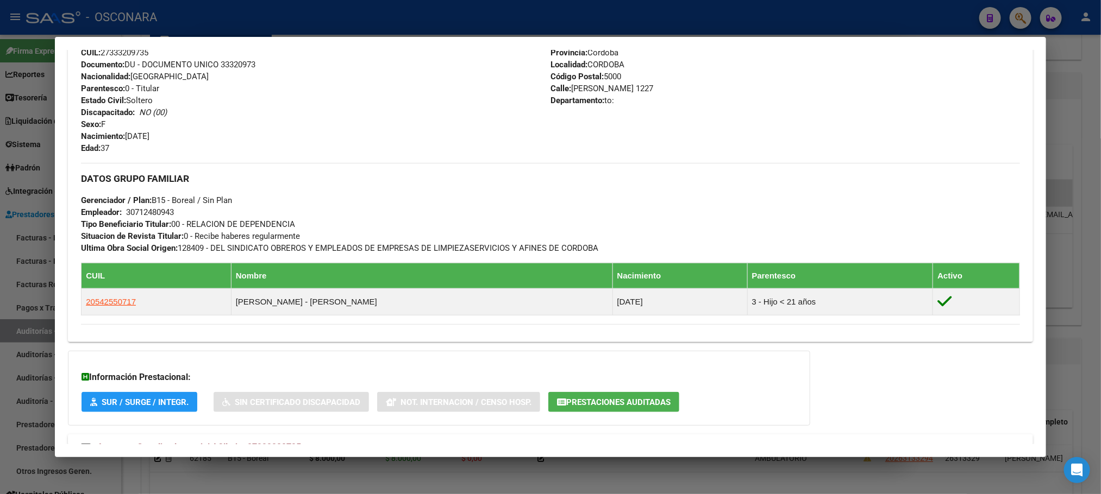
scroll to position [450, 0]
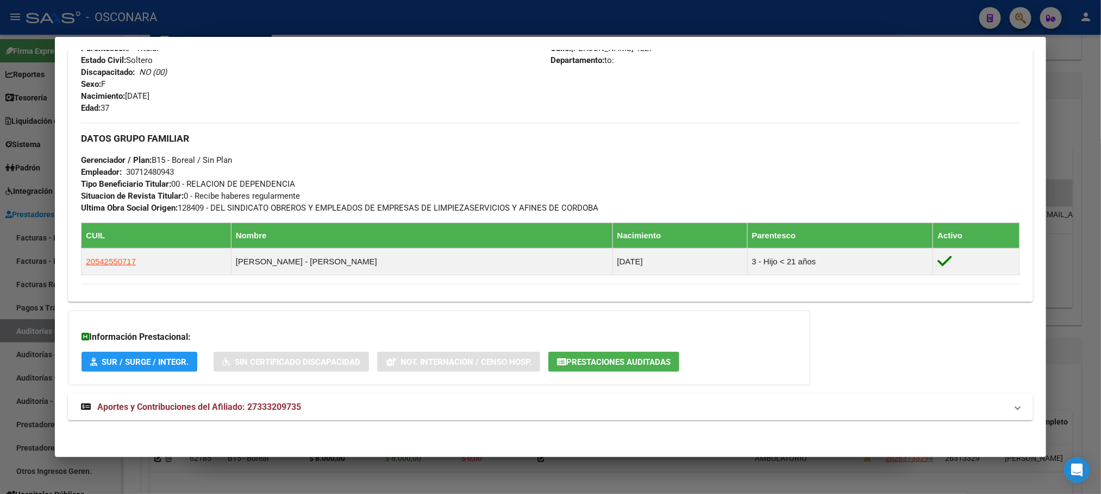
click at [279, 406] on span "Aportes y Contribuciones del Afiliado: 27333209735" at bounding box center [199, 407] width 204 height 10
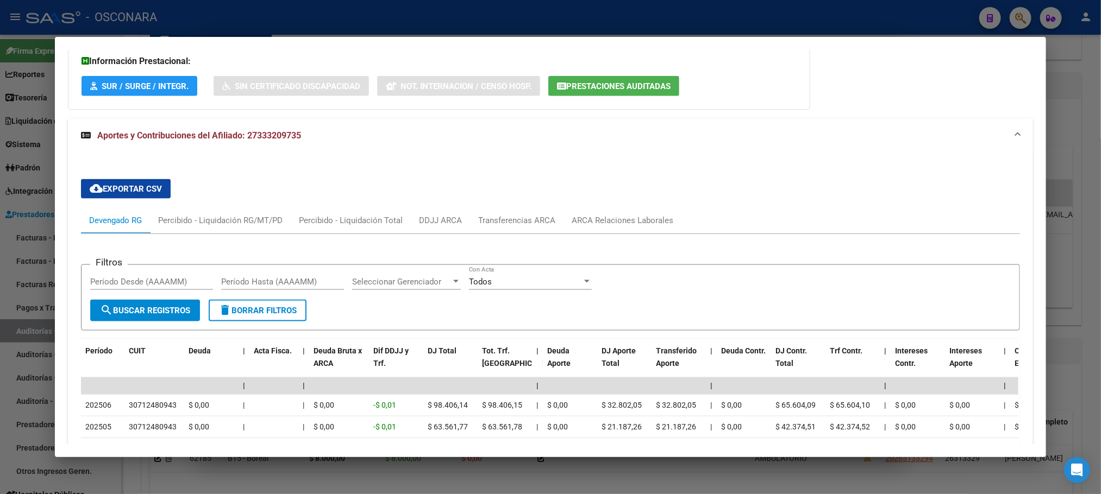
scroll to position [968, 0]
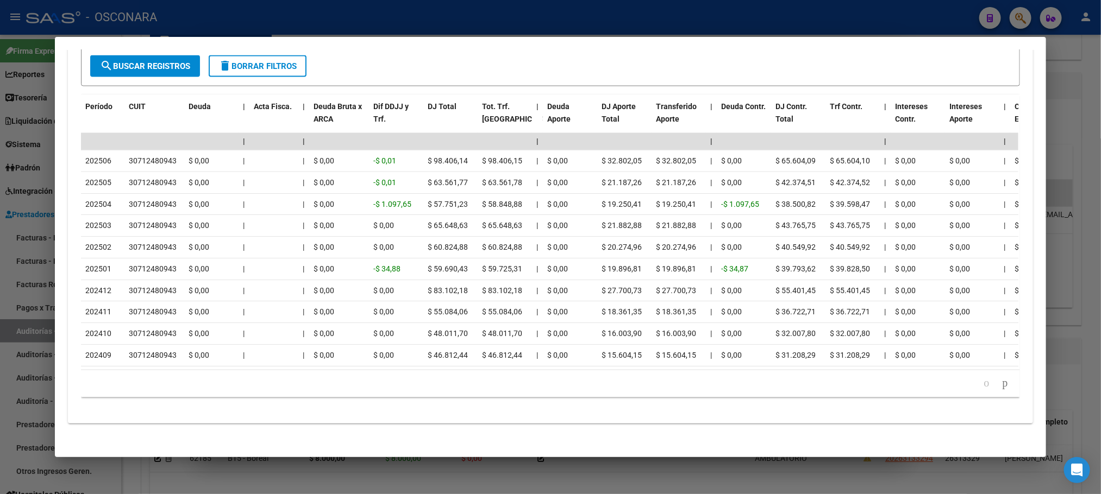
click at [628, 472] on div at bounding box center [550, 247] width 1101 height 494
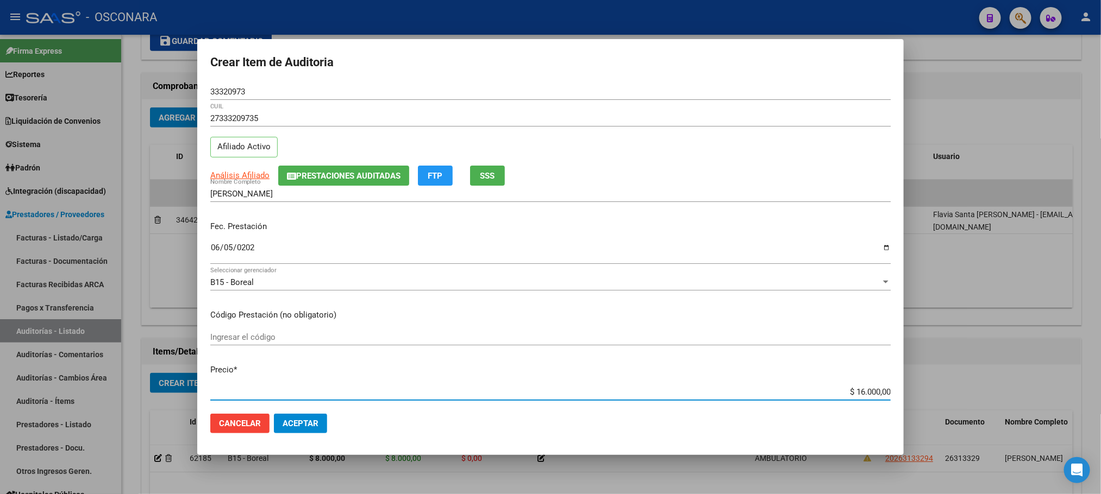
scroll to position [3, 0]
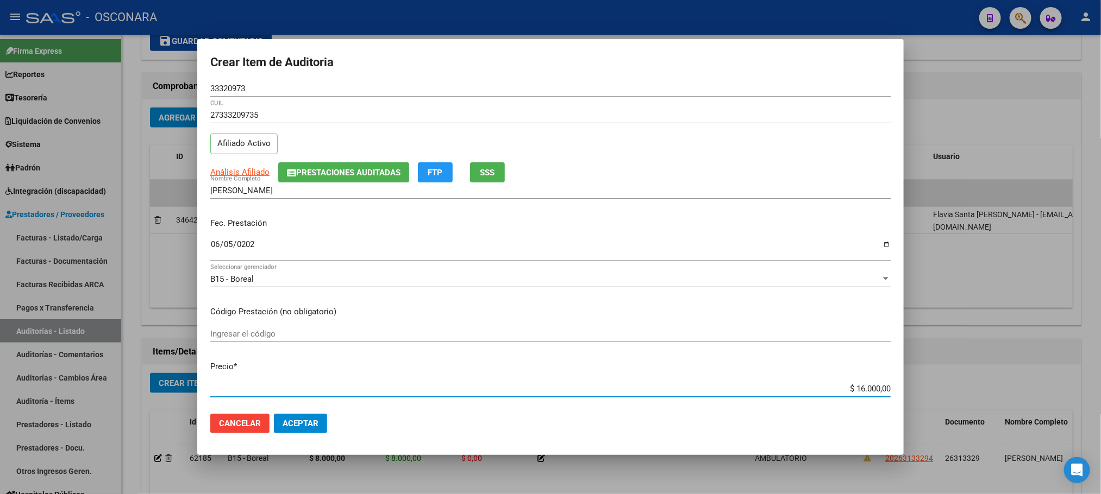
drag, startPoint x: 849, startPoint y: 393, endPoint x: 906, endPoint y: 387, distance: 57.4
click at [906, 387] on div "Crear Item de Auditoria 33320973 Nro Documento 27333209735 CUIL Afiliado Activo…" at bounding box center [550, 247] width 1101 height 494
drag, startPoint x: 844, startPoint y: 388, endPoint x: 891, endPoint y: 387, distance: 46.2
click at [893, 387] on mat-dialog-content "33320973 Nro Documento 27333209735 CUIL Afiliado Activo Análisis Afiliado Prest…" at bounding box center [550, 245] width 706 height 322
type input "$ 0,08"
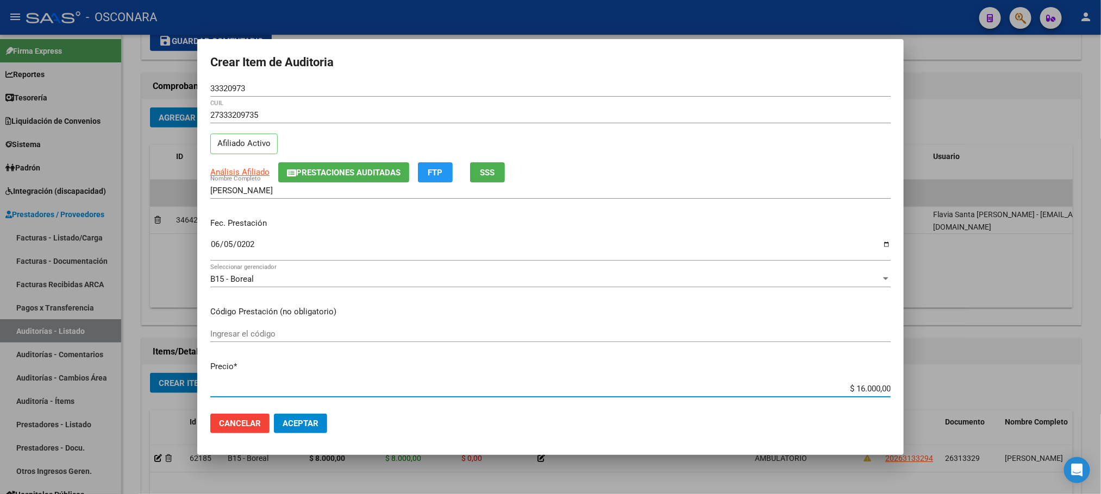
type input "$ 0,08"
type input "$ 0,80"
type input "$ 8,00"
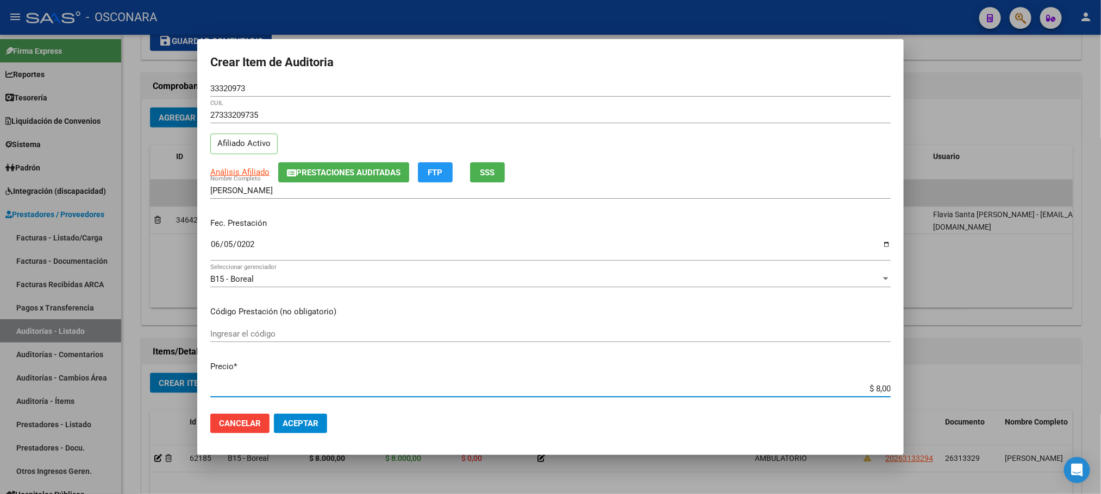
type input "$ 80,00"
type input "$ 800,00"
type input "$ 8.000,00"
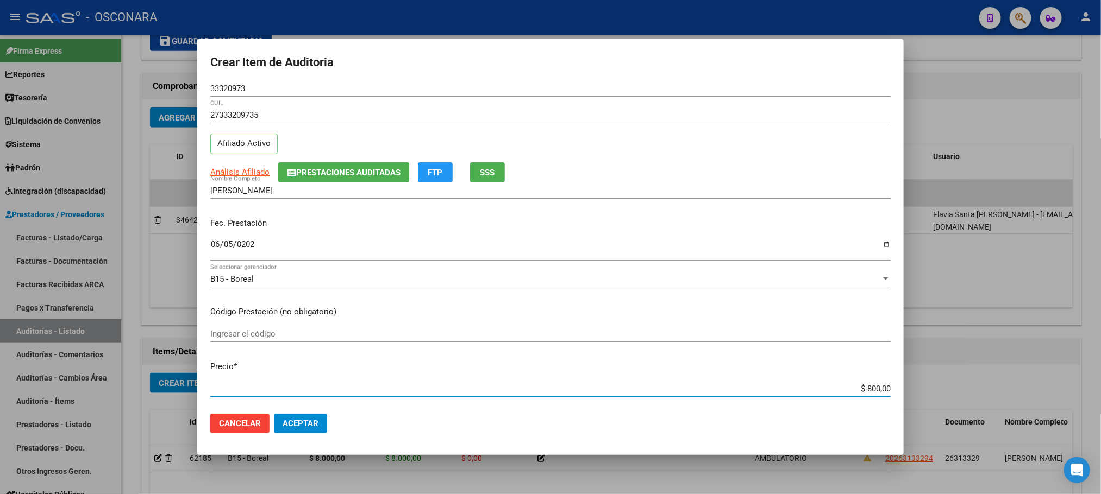
type input "$ 8.000,00"
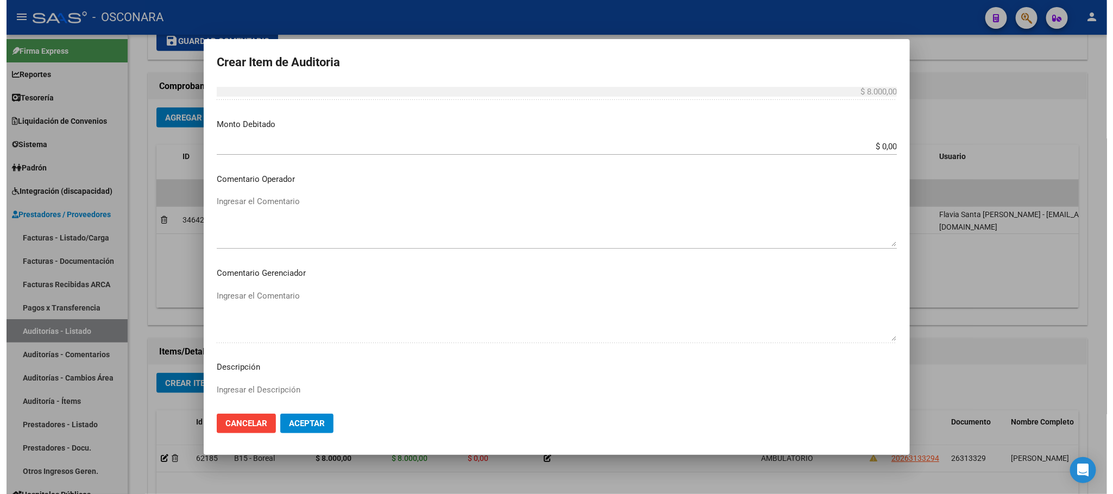
scroll to position [563, 0]
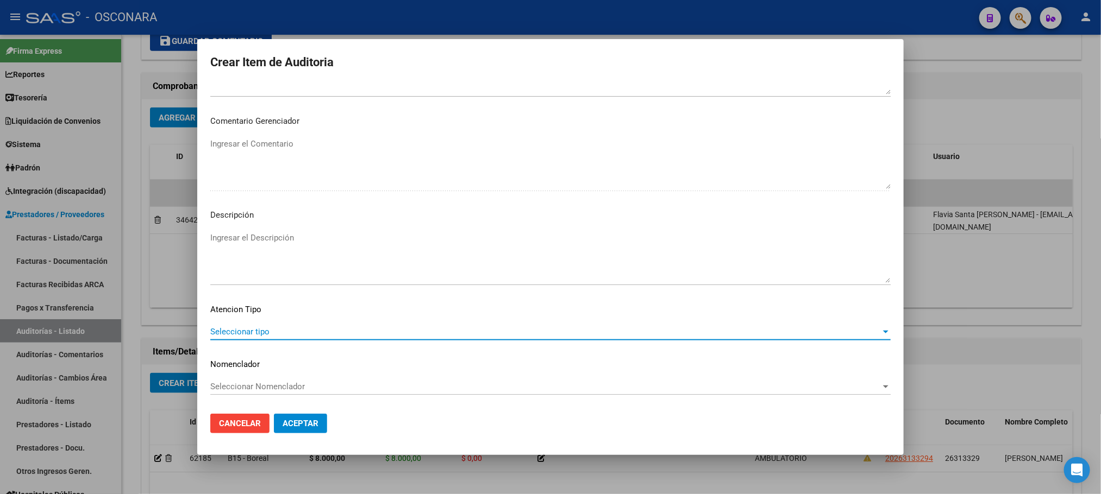
click at [259, 336] on span "Seleccionar tipo" at bounding box center [545, 332] width 670 height 10
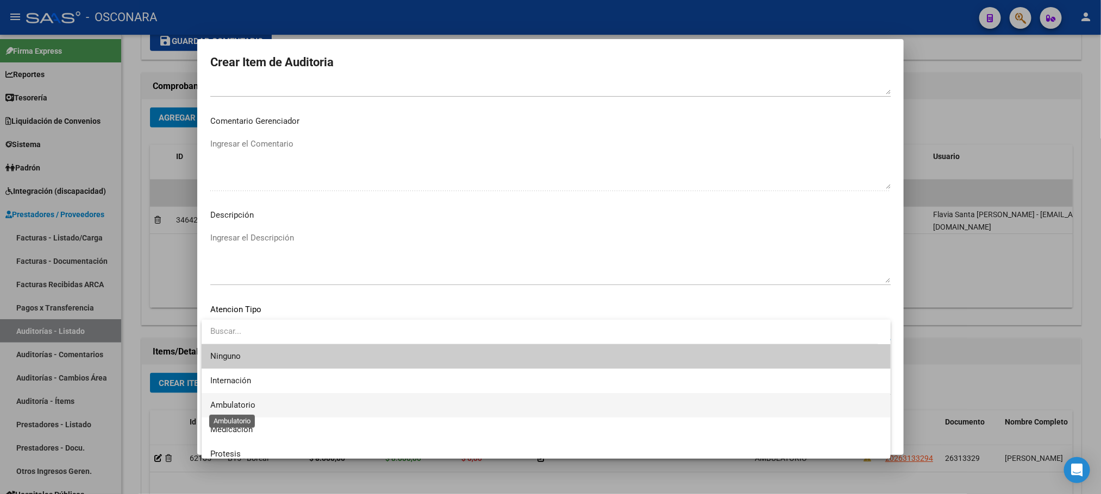
click at [250, 402] on span "Ambulatorio" at bounding box center [232, 405] width 45 height 10
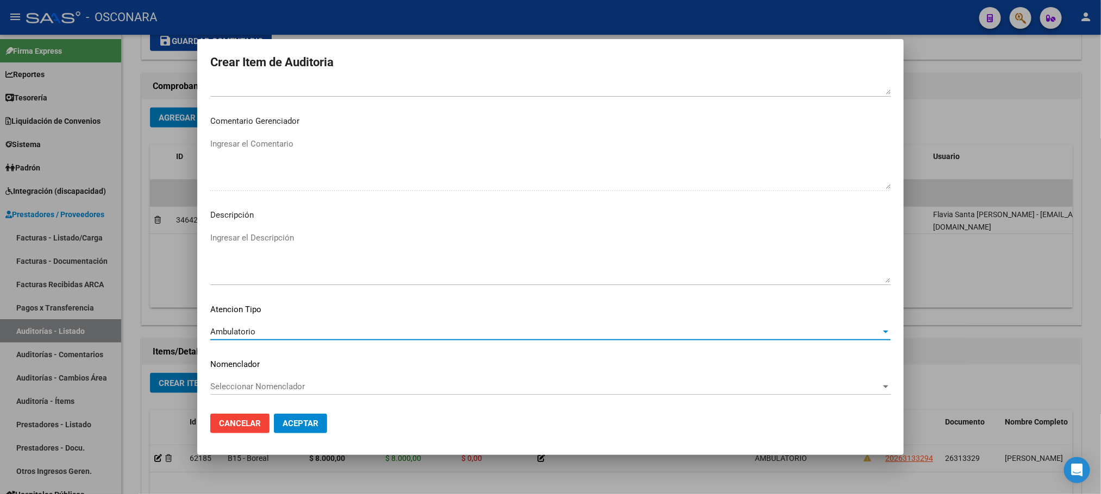
click at [294, 227] on mat-dialog-content "33320973 Nro Documento 27333209735 CUIL Afiliado Activo Análisis Afiliado Prest…" at bounding box center [550, 245] width 706 height 322
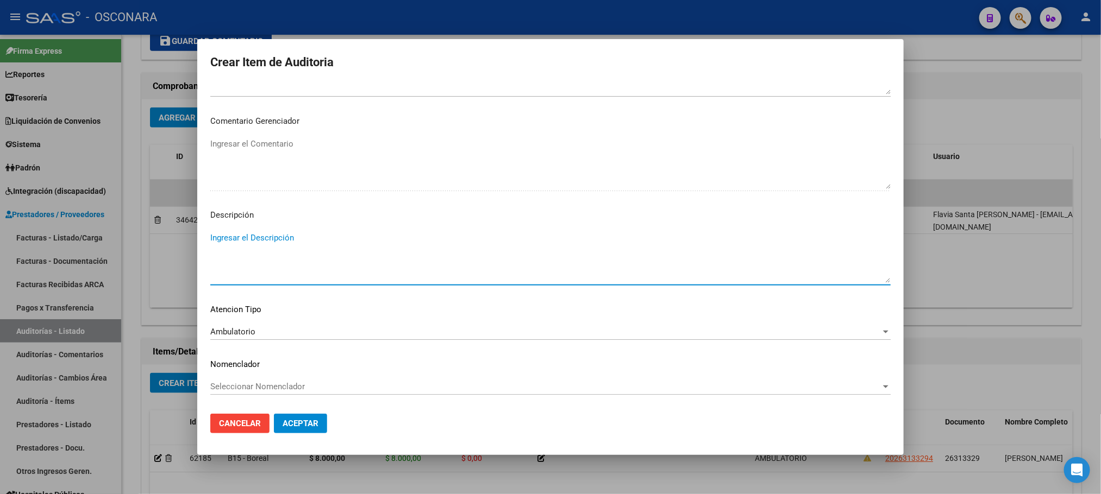
click at [281, 253] on textarea "Ingresar el Descripción" at bounding box center [550, 257] width 680 height 51
type textarea "AMBULATORIO"
click at [312, 421] on span "Aceptar" at bounding box center [301, 424] width 36 height 10
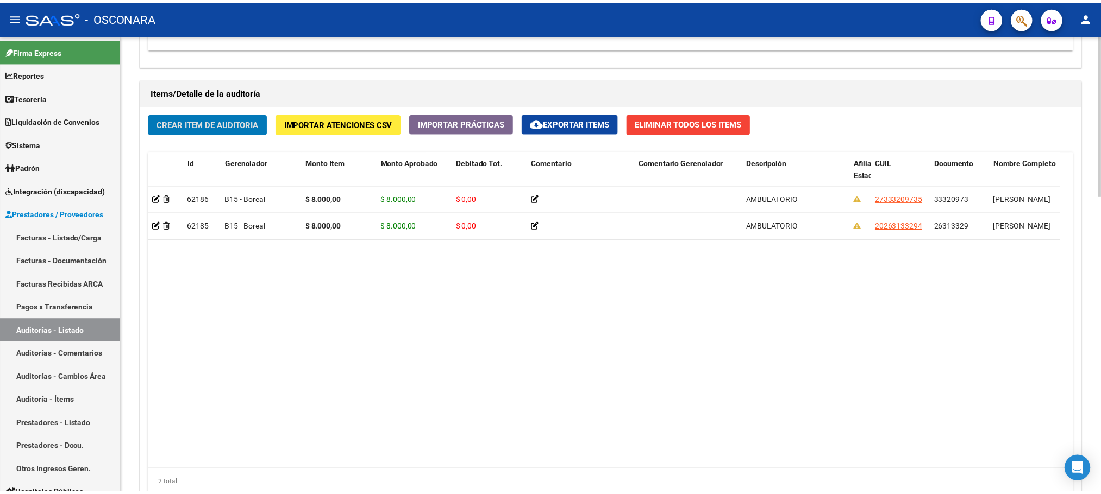
scroll to position [652, 0]
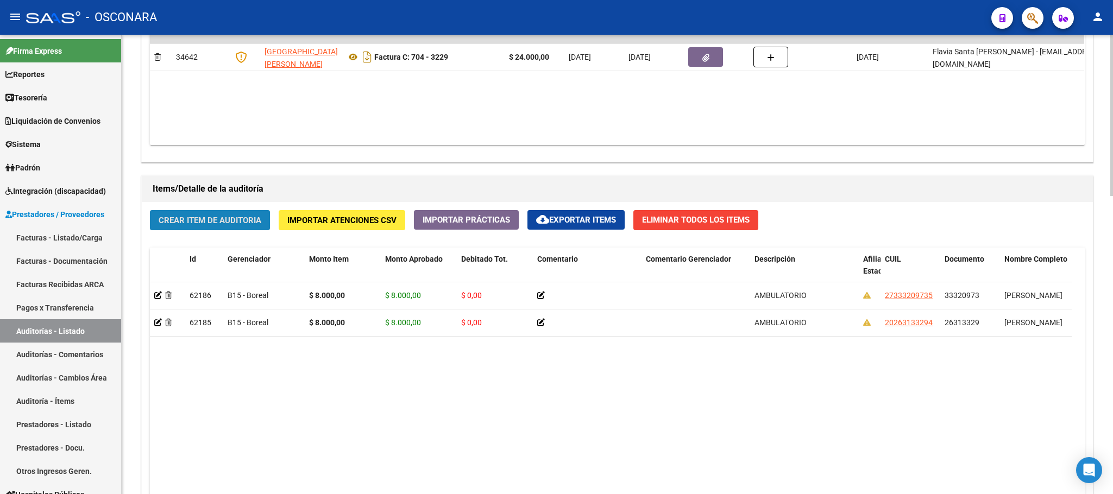
click at [234, 228] on button "Crear Item de Auditoria" at bounding box center [210, 220] width 120 height 20
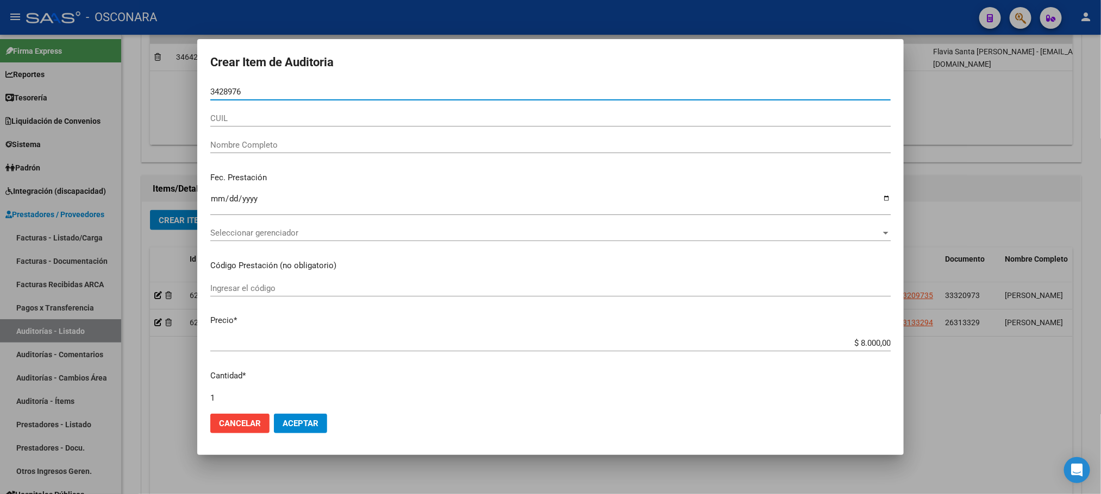
type input "34289764"
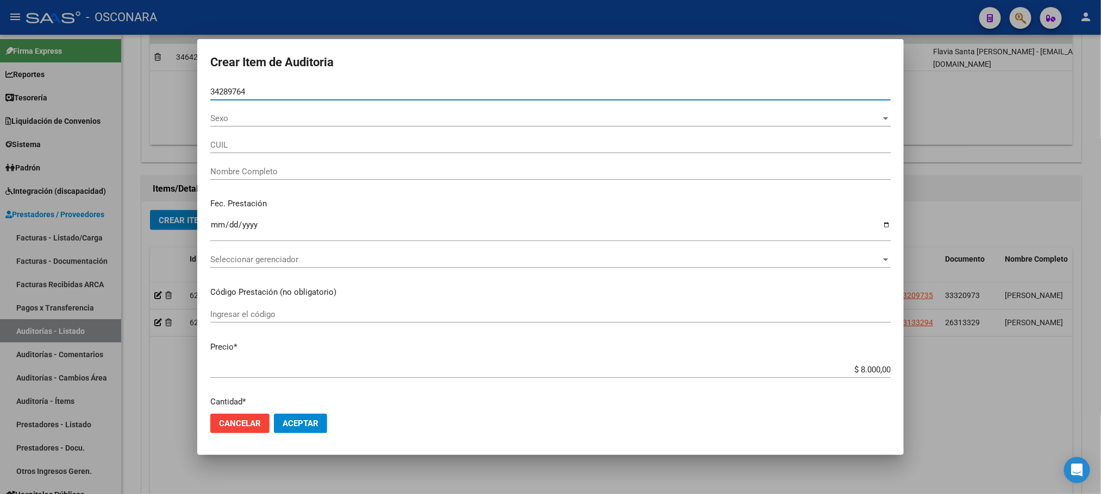
type input "23342897649"
type input "[PERSON_NAME] [PERSON_NAME]"
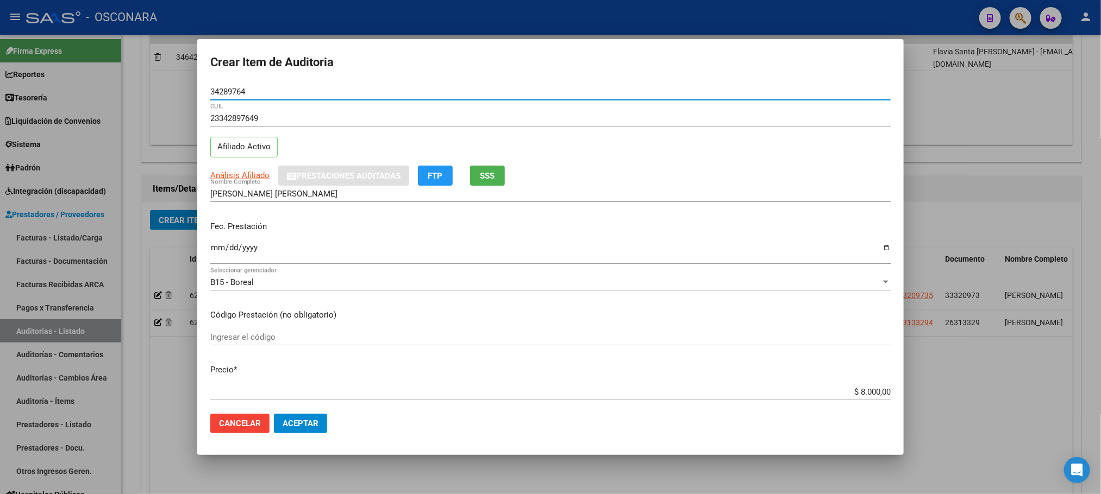
type input "34289764"
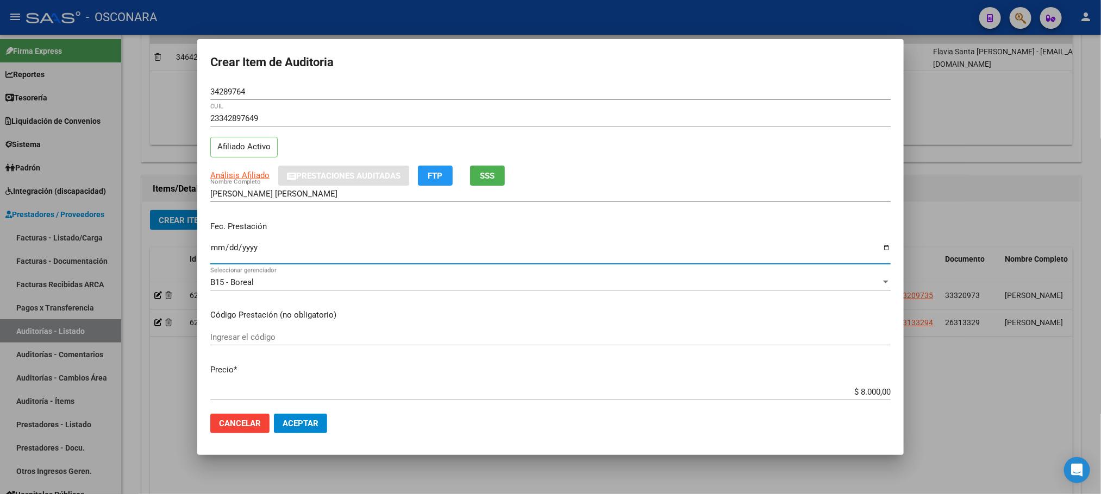
click at [214, 250] on input "Ingresar la fecha" at bounding box center [550, 251] width 680 height 17
type input "[DATE]"
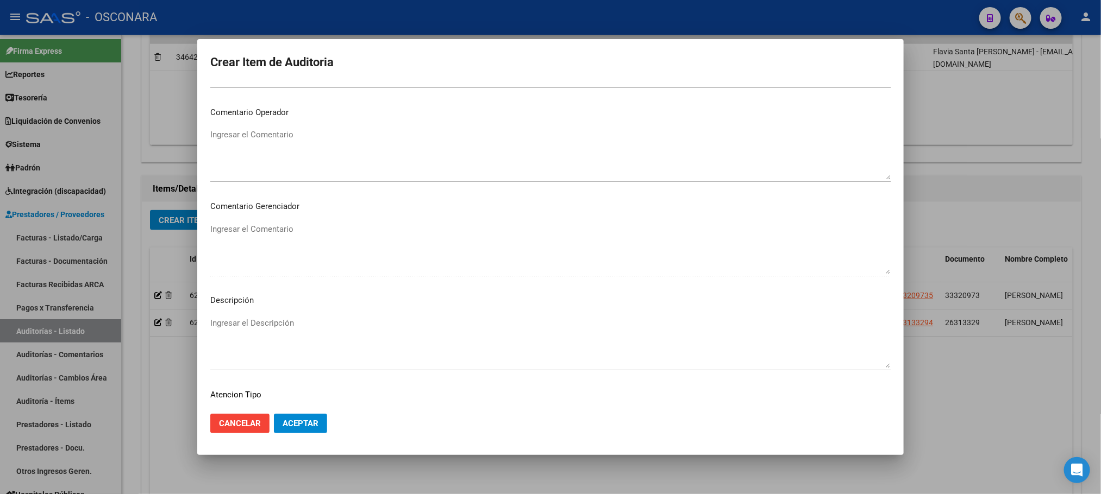
scroll to position [563, 0]
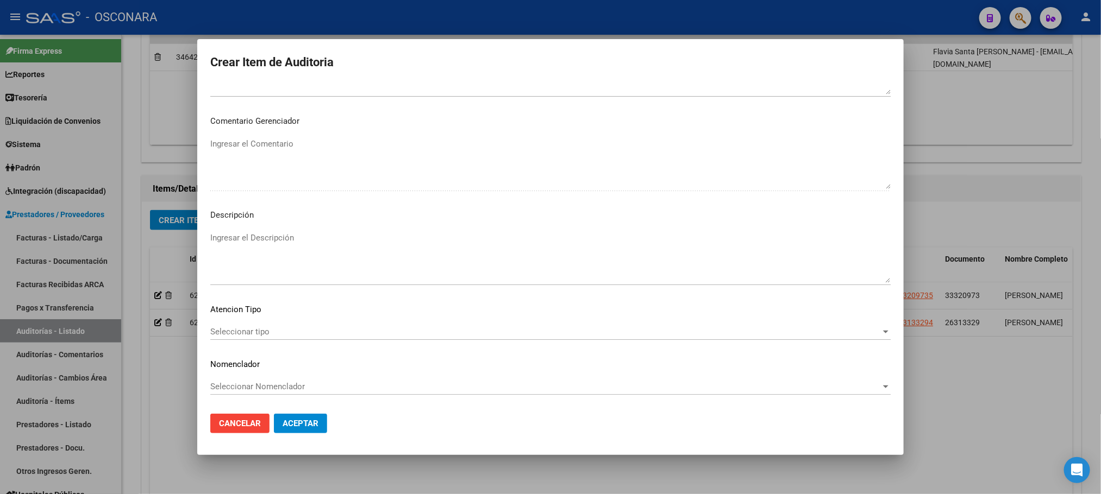
click at [277, 328] on span "Seleccionar tipo" at bounding box center [545, 332] width 670 height 10
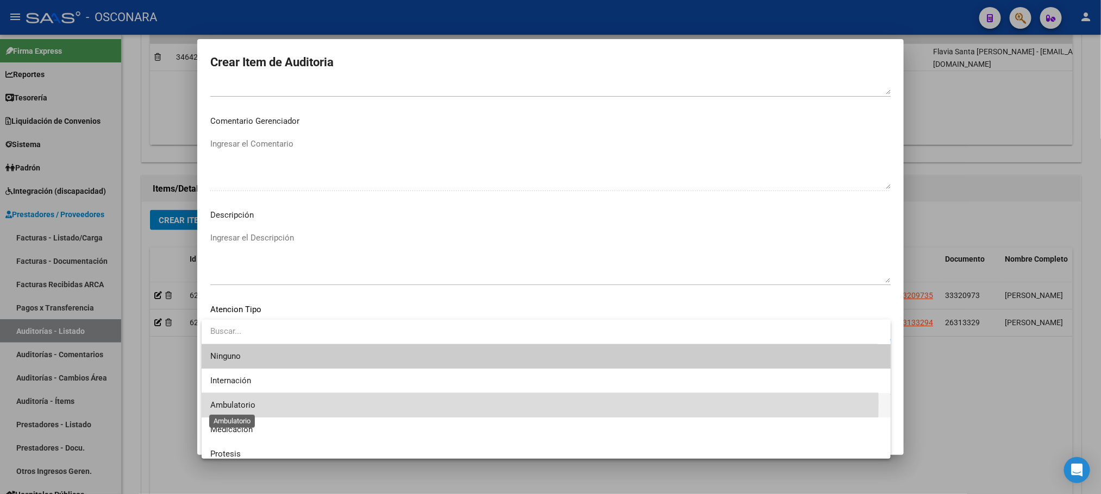
click at [245, 403] on span "Ambulatorio" at bounding box center [232, 405] width 45 height 10
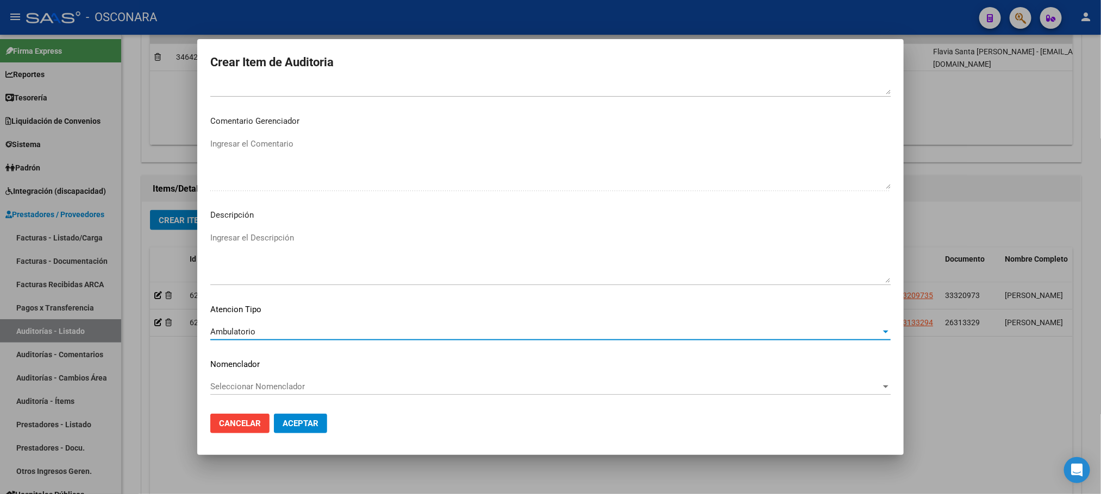
click at [283, 235] on textarea "Ingresar el Descripción" at bounding box center [550, 257] width 680 height 51
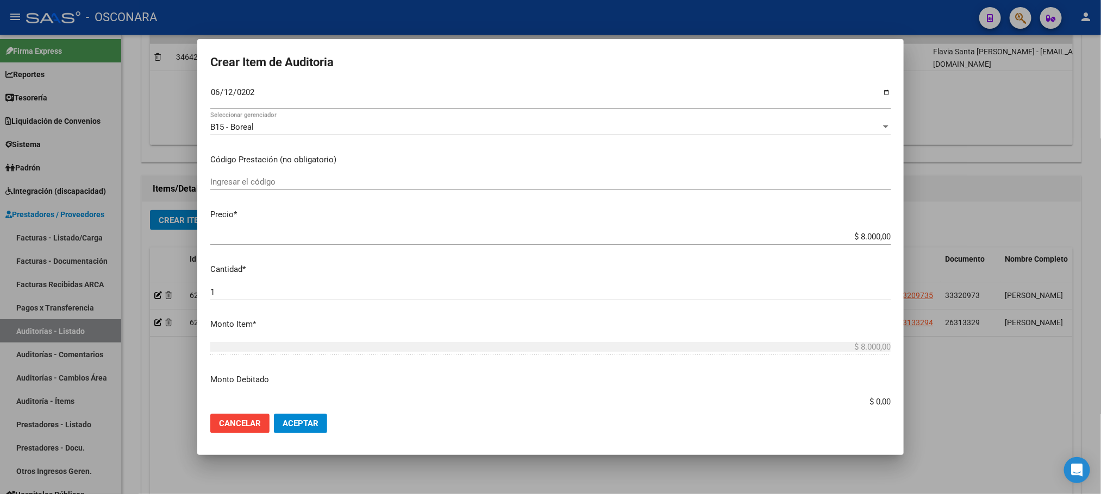
scroll to position [0, 0]
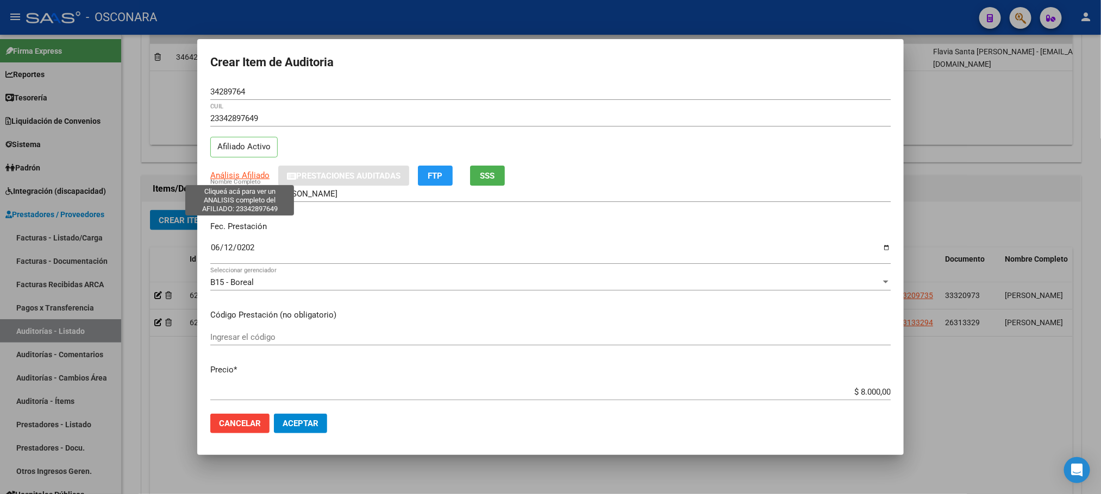
type textarea "AMBULATORIO"
click at [243, 173] on span "Análisis Afiliado" at bounding box center [239, 176] width 59 height 10
type textarea "23342897649"
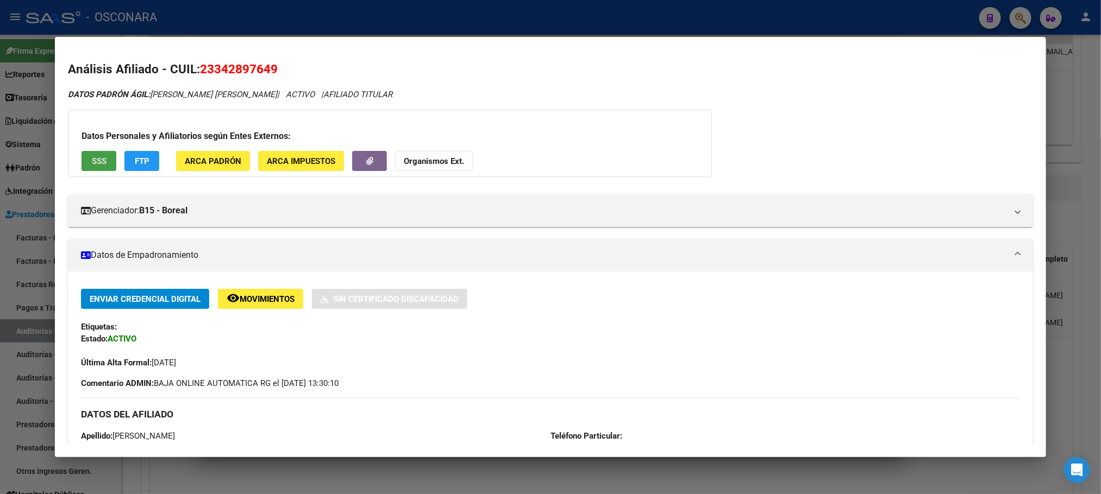
click at [82, 160] on button "SSS" at bounding box center [99, 161] width 35 height 20
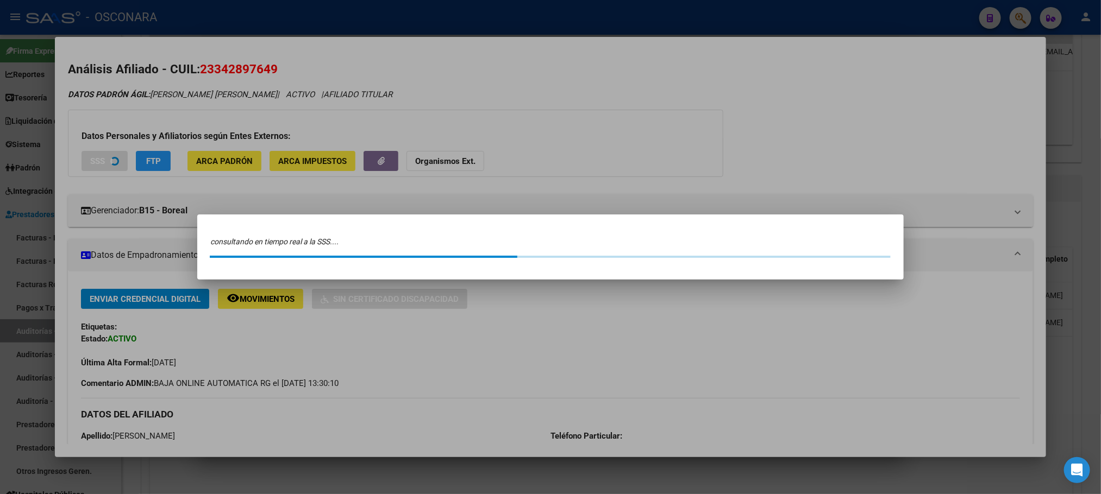
click at [87, 158] on div at bounding box center [550, 247] width 1101 height 494
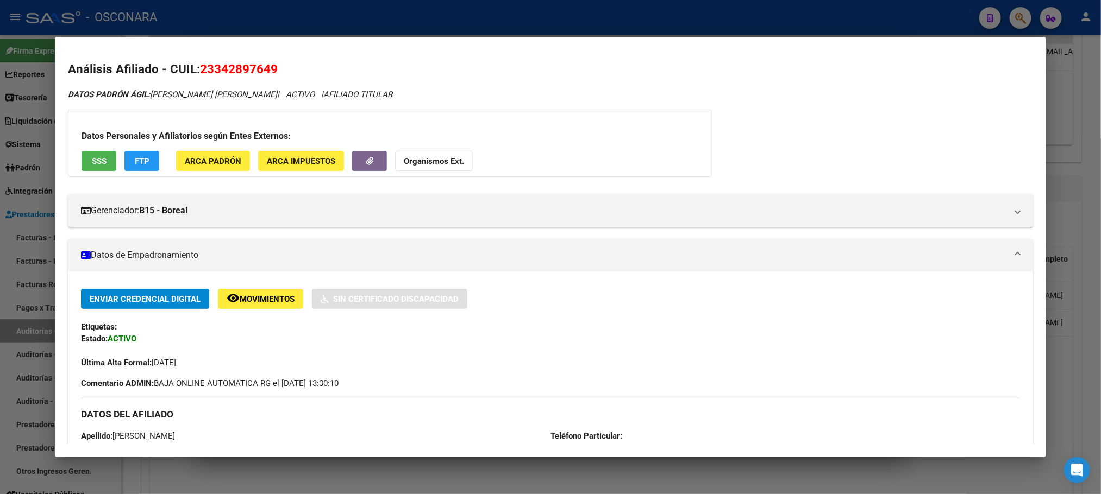
click at [103, 161] on button "SSS" at bounding box center [99, 161] width 35 height 20
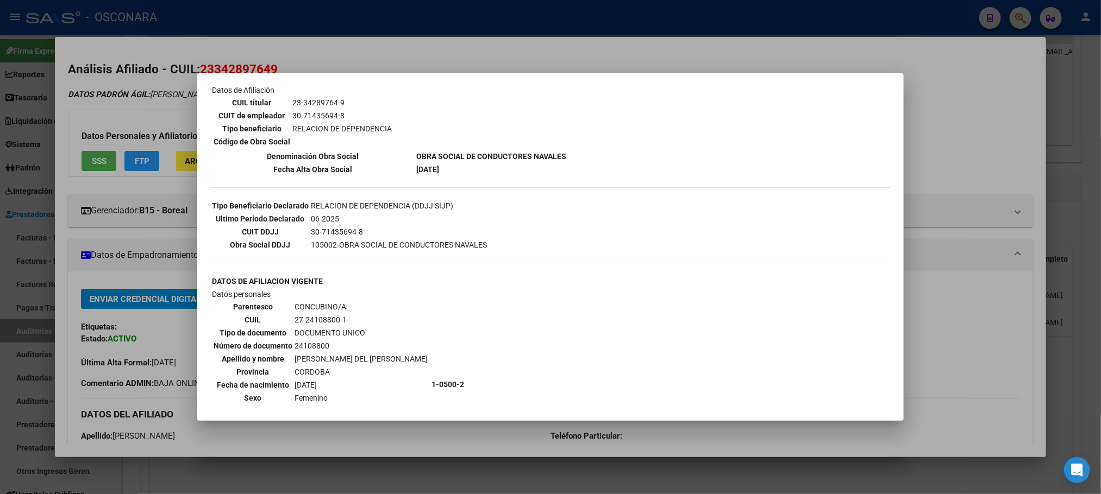
scroll to position [382, 0]
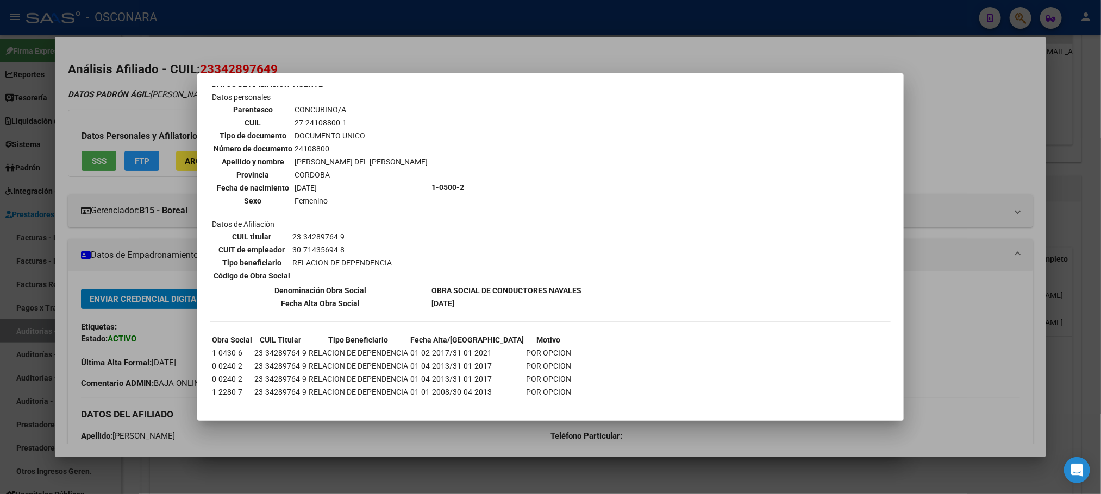
click at [440, 427] on div at bounding box center [550, 247] width 1101 height 494
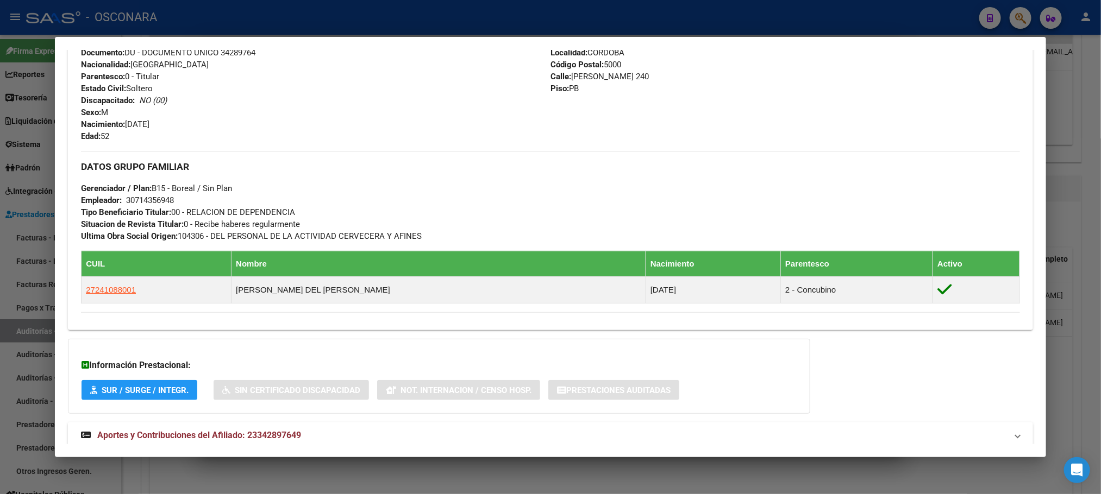
scroll to position [438, 0]
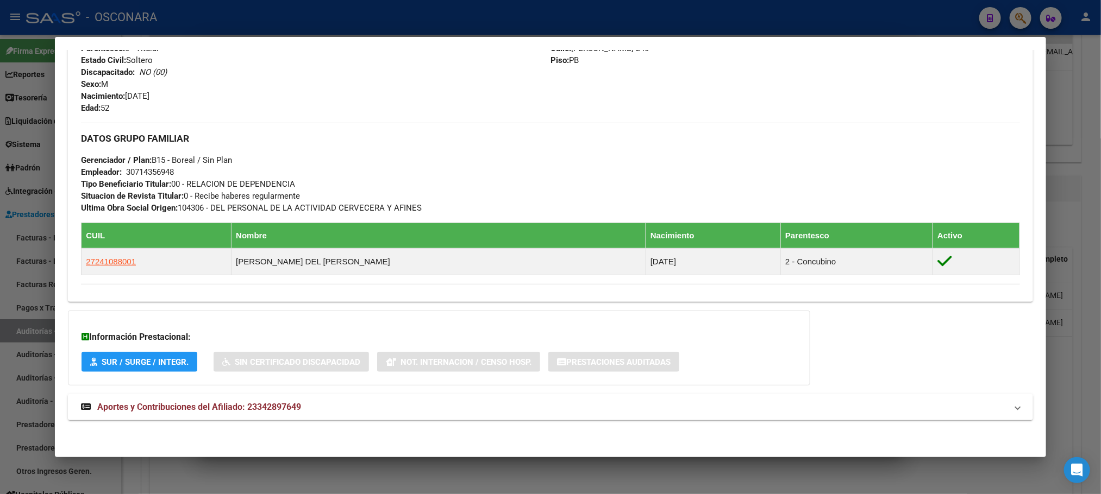
click at [408, 472] on div at bounding box center [550, 247] width 1101 height 494
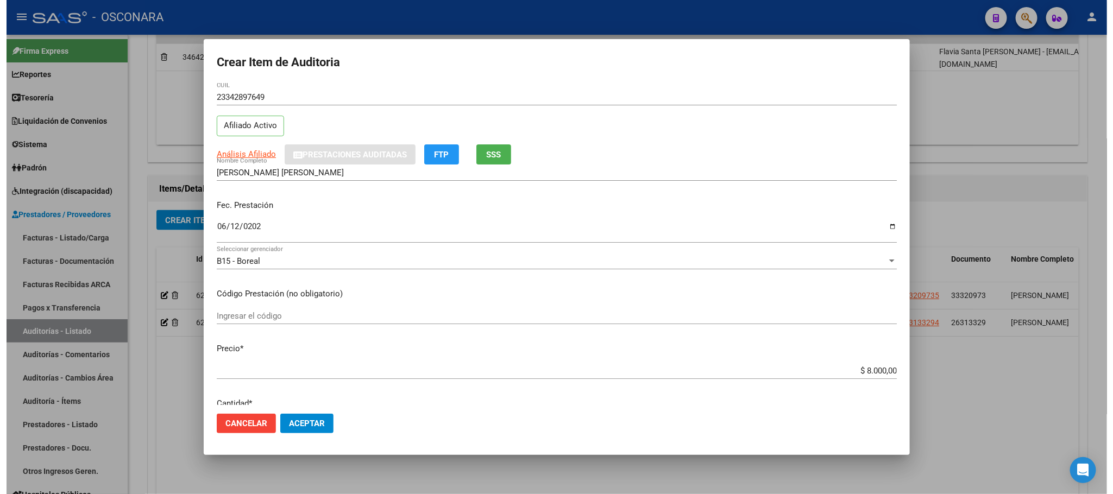
scroll to position [0, 0]
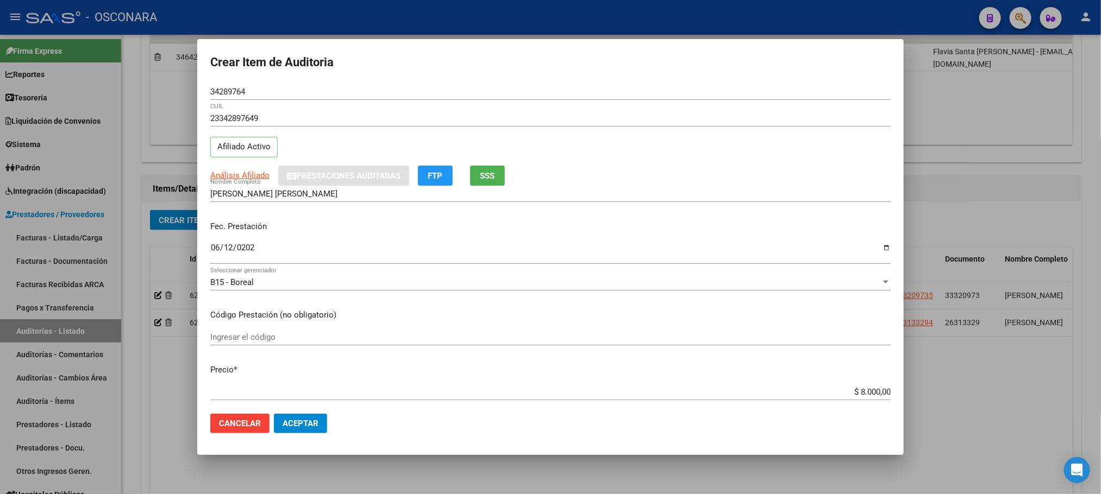
click at [314, 421] on span "Aceptar" at bounding box center [301, 424] width 36 height 10
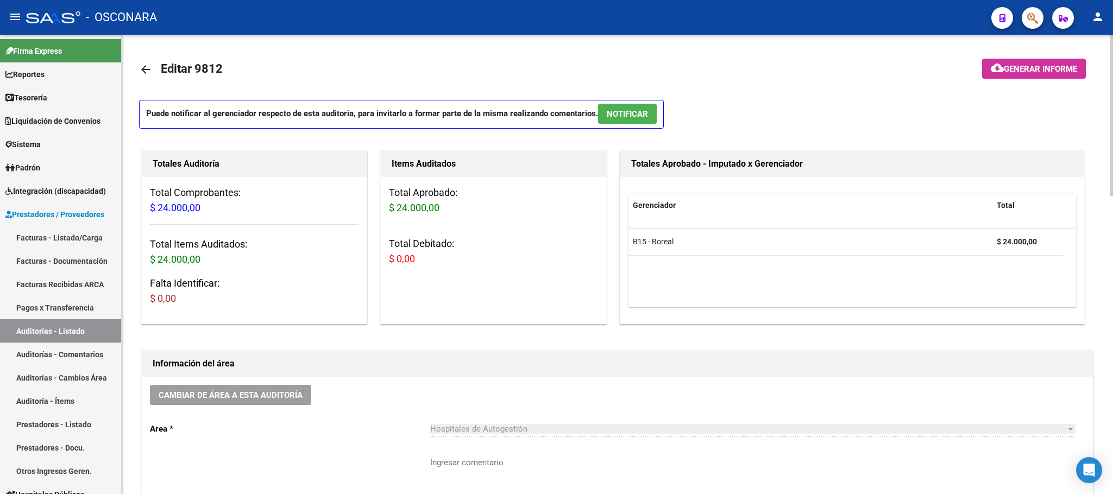
click at [620, 115] on span "NOTIFICAR" at bounding box center [627, 114] width 41 height 10
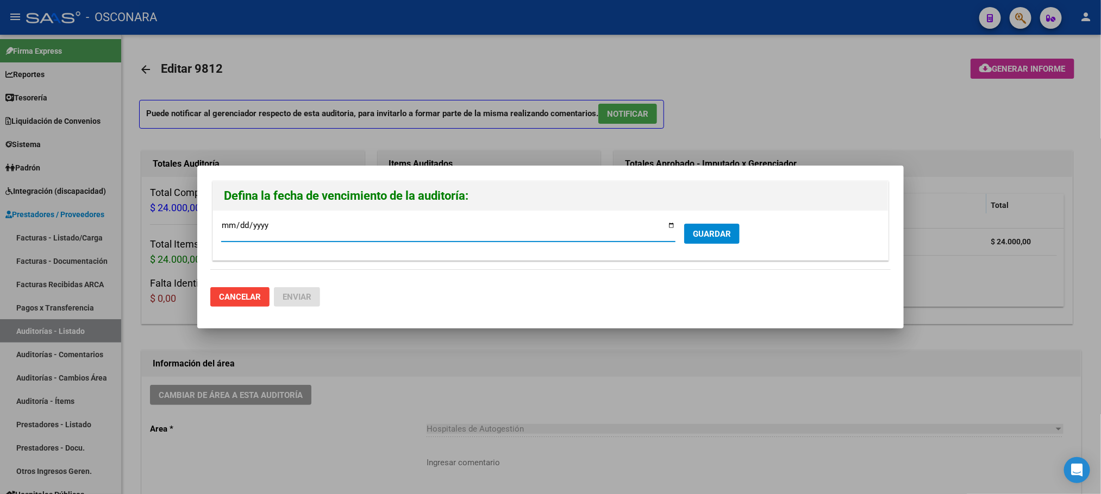
type input "[DATE]"
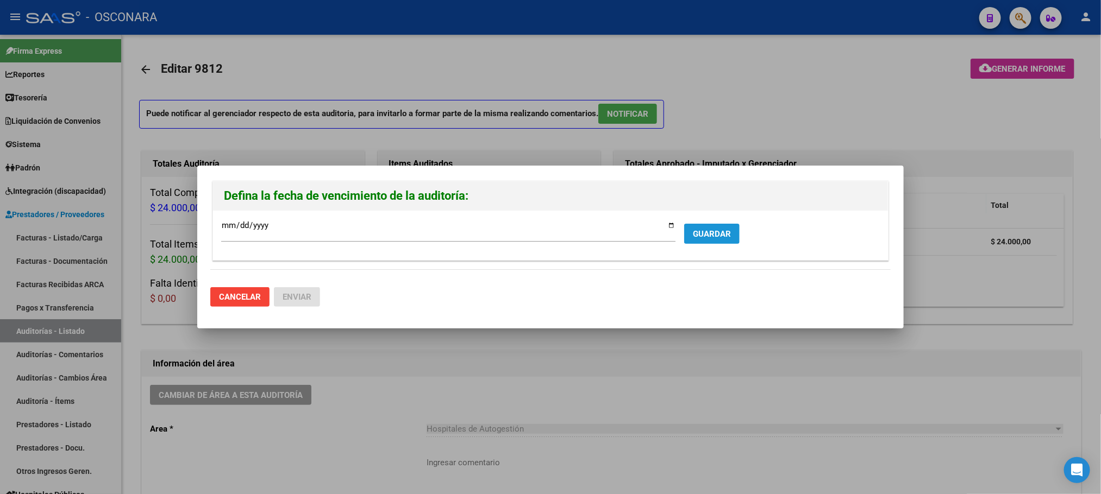
click at [698, 227] on button "GUARDAR" at bounding box center [711, 234] width 55 height 20
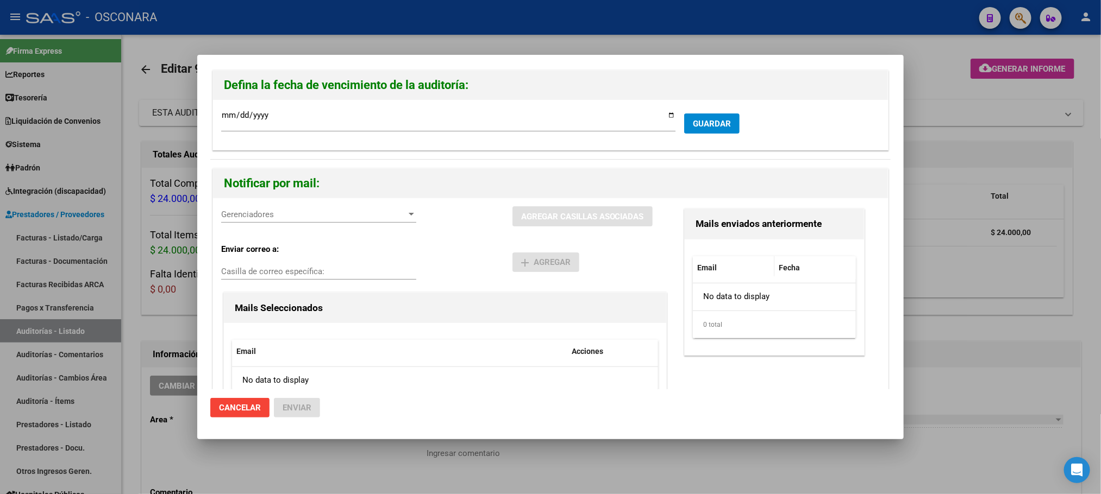
click at [396, 217] on span "Gerenciadores" at bounding box center [313, 215] width 185 height 10
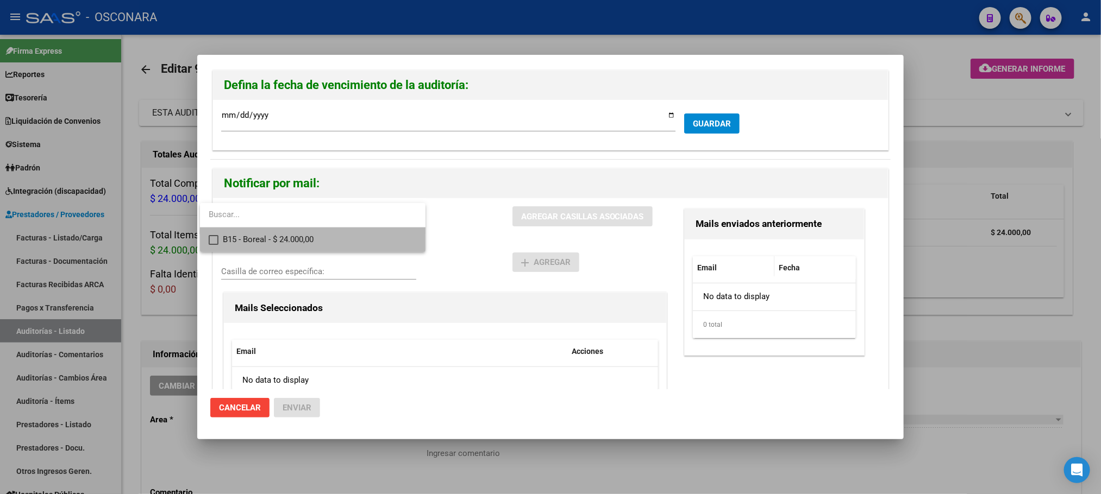
click at [351, 248] on span "B15 - Boreal - $ 24.000,00" at bounding box center [320, 240] width 194 height 24
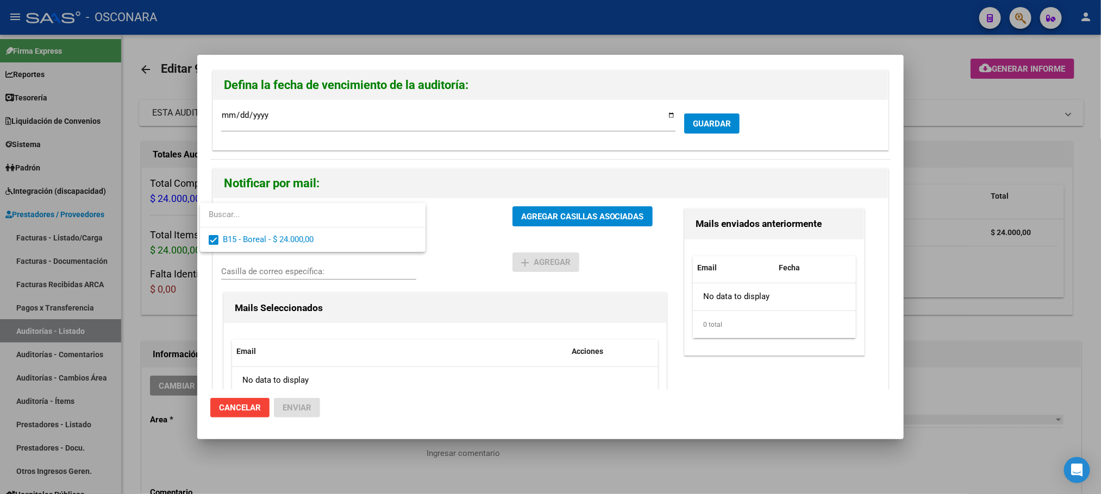
click at [579, 211] on div at bounding box center [550, 247] width 1101 height 494
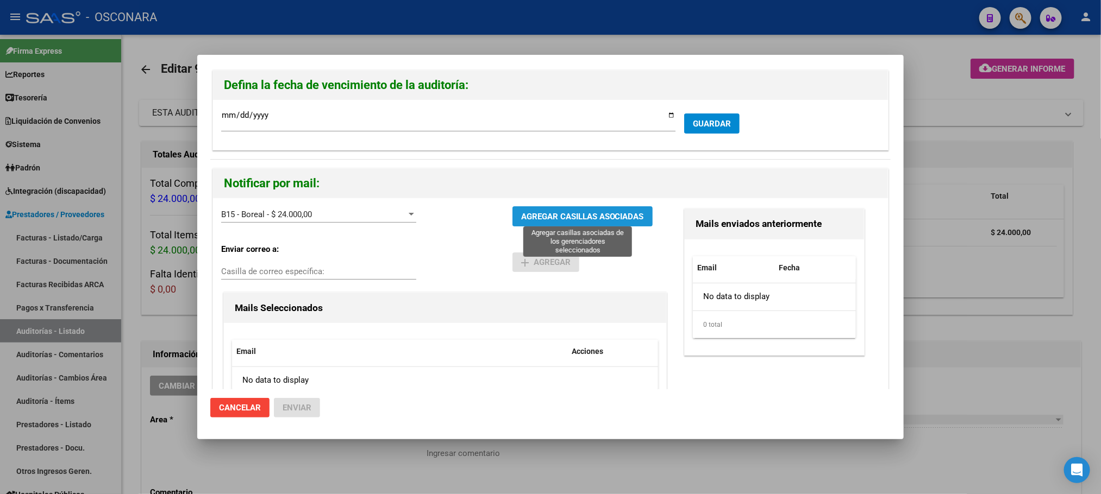
click at [579, 219] on span "AGREGAR CASILLAS ASOCIADAS" at bounding box center [582, 217] width 123 height 10
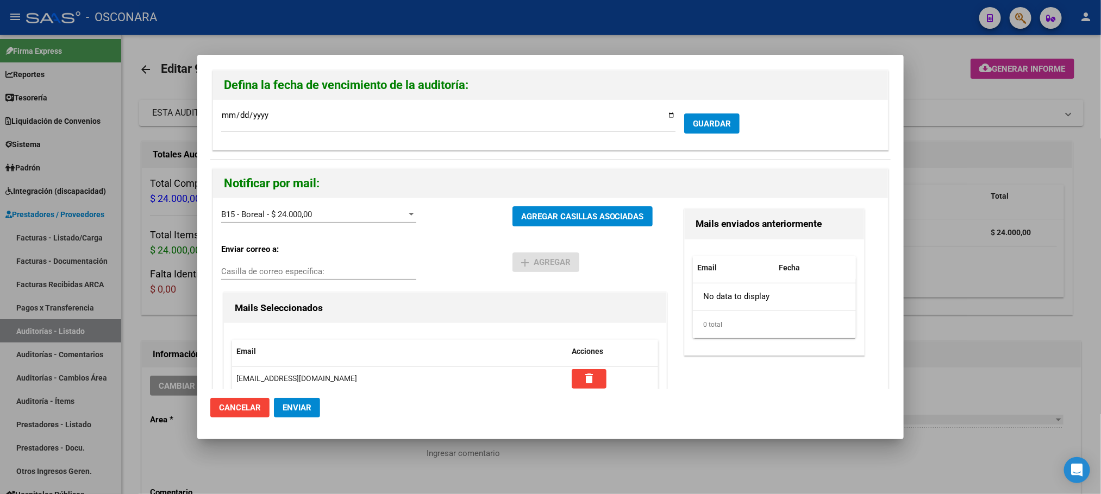
click at [579, 219] on span "AGREGAR CASILLAS ASOCIADAS" at bounding box center [582, 217] width 123 height 10
click at [305, 404] on span "Enviar" at bounding box center [297, 408] width 29 height 10
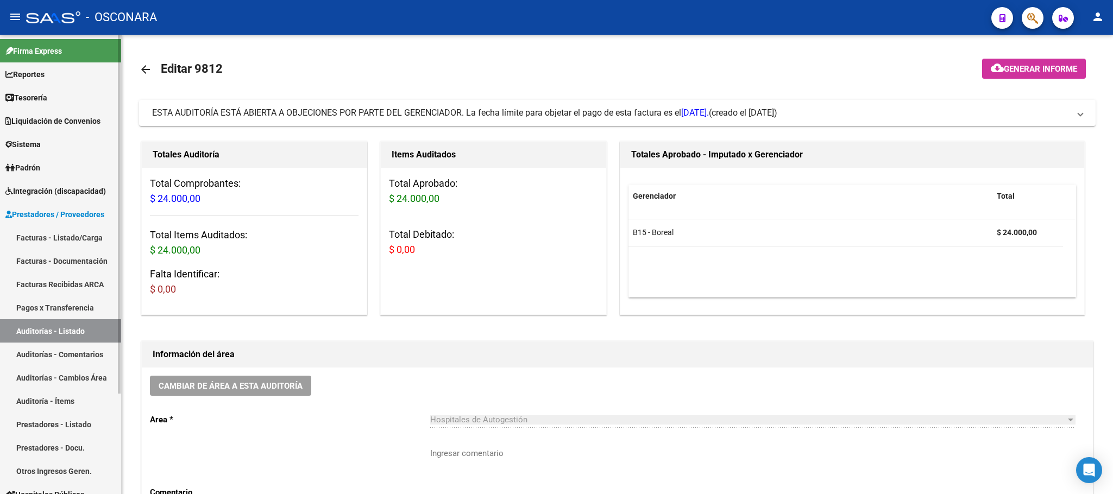
click at [82, 240] on link "Facturas - Listado/Carga" at bounding box center [60, 237] width 121 height 23
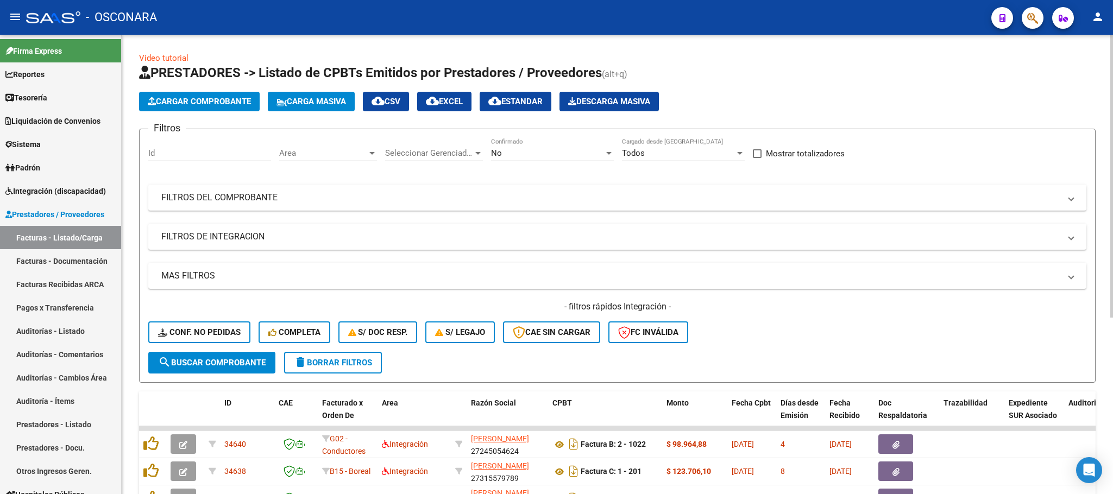
click at [197, 105] on span "Cargar Comprobante" at bounding box center [199, 102] width 103 height 10
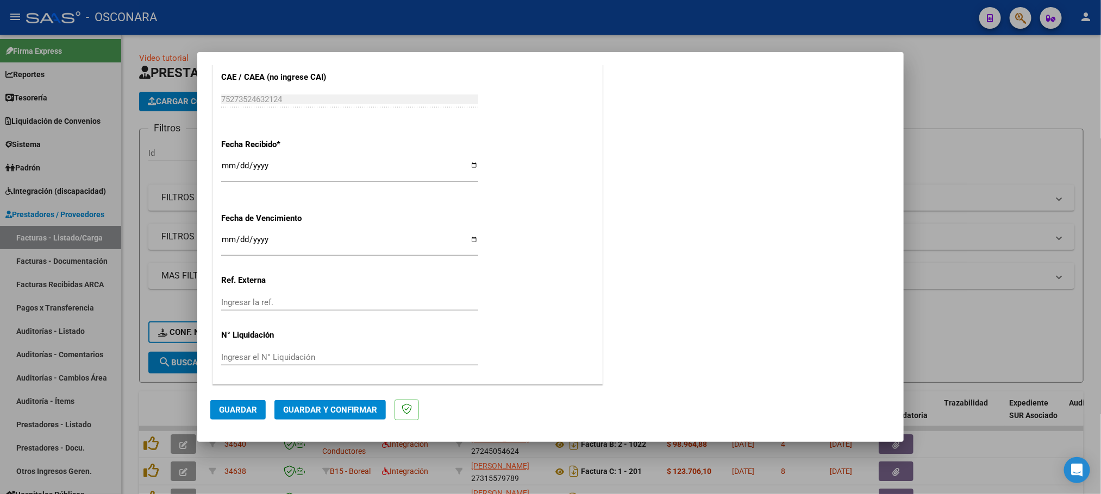
scroll to position [588, 0]
click at [349, 403] on button "Guardar y Confirmar" at bounding box center [329, 410] width 111 height 20
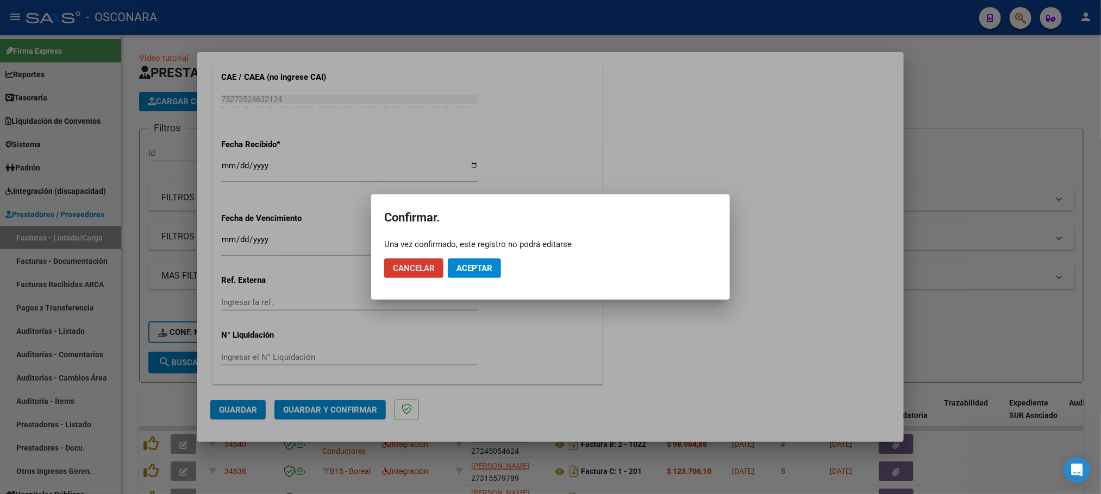
click at [484, 269] on span "Aceptar" at bounding box center [474, 269] width 36 height 10
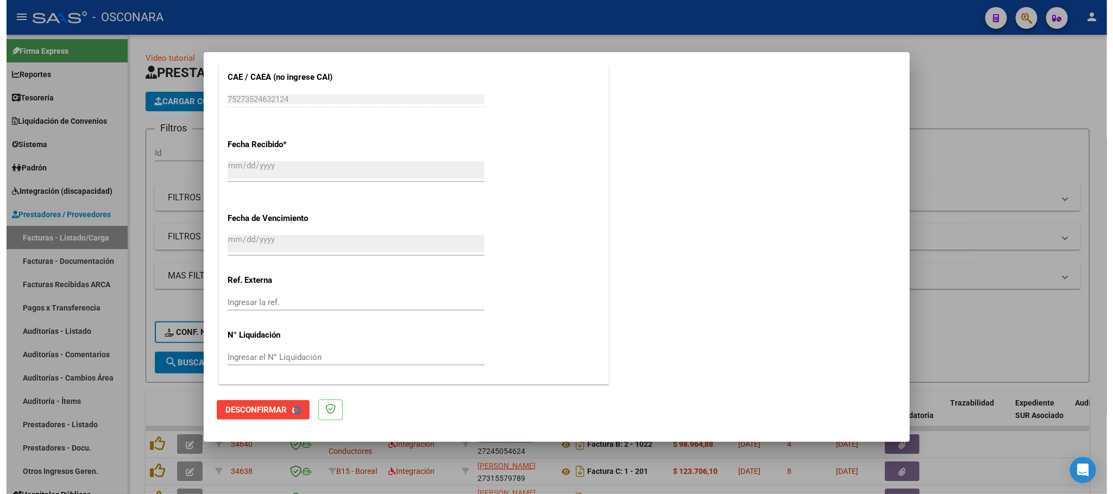
scroll to position [0, 0]
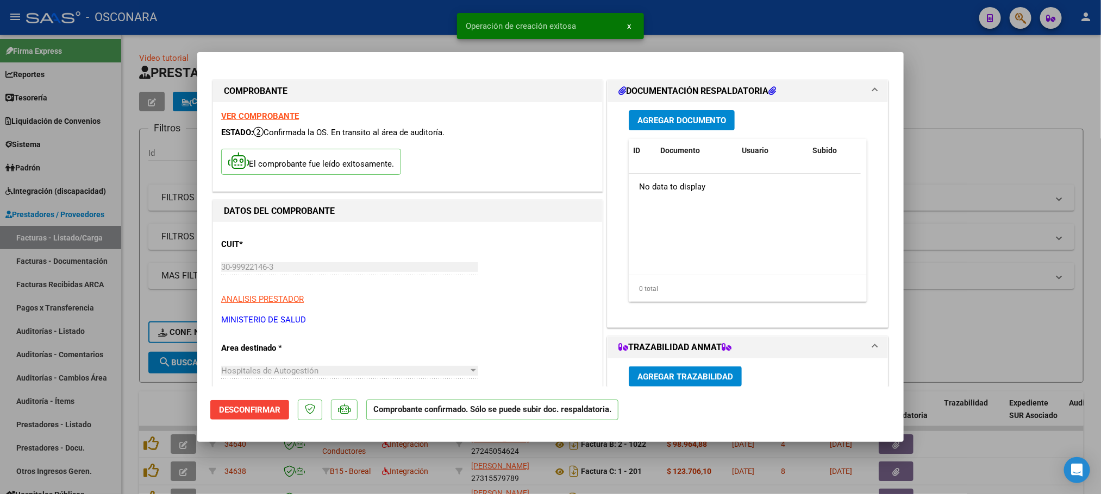
click at [981, 64] on div at bounding box center [550, 247] width 1101 height 494
type input "$ 0,00"
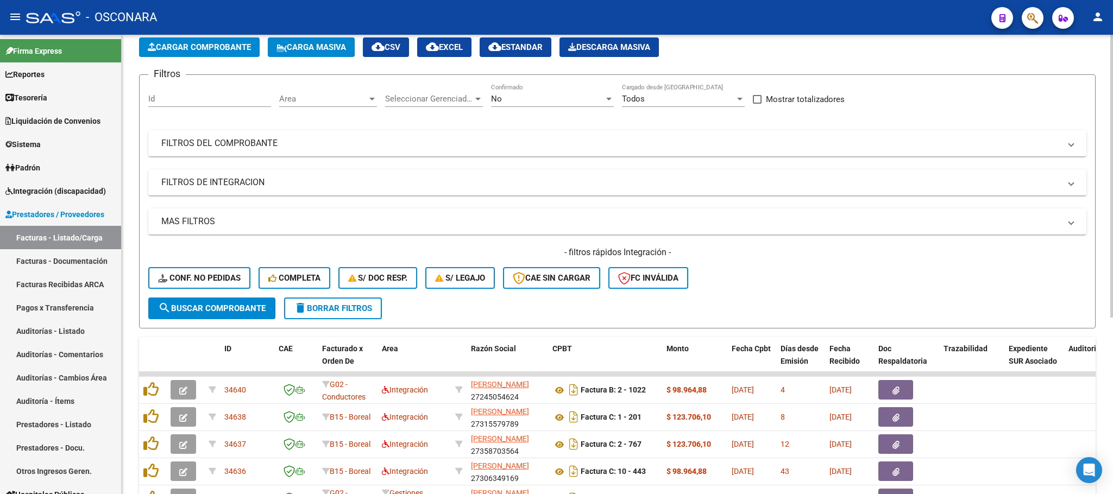
scroll to position [82, 0]
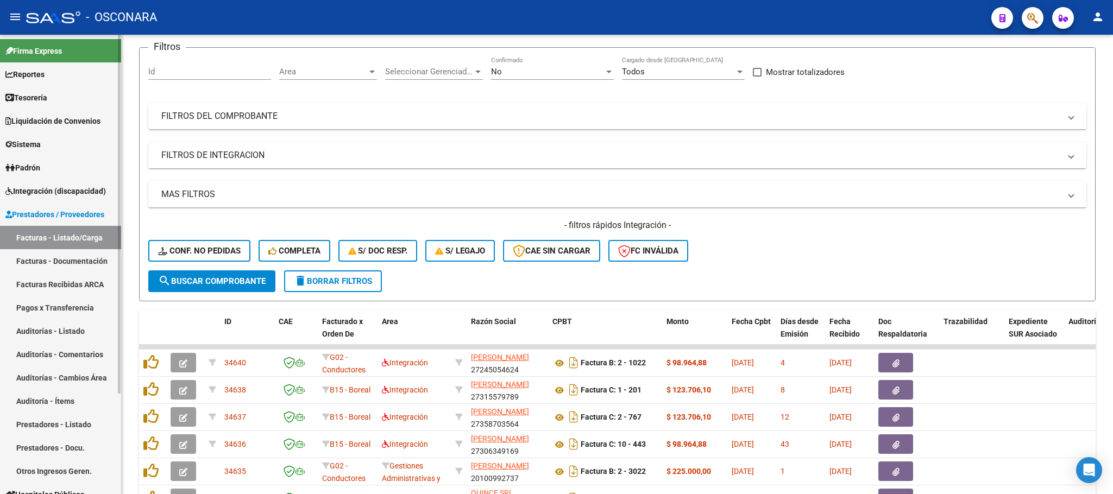
click at [85, 359] on link "Auditorías - Comentarios" at bounding box center [60, 354] width 121 height 23
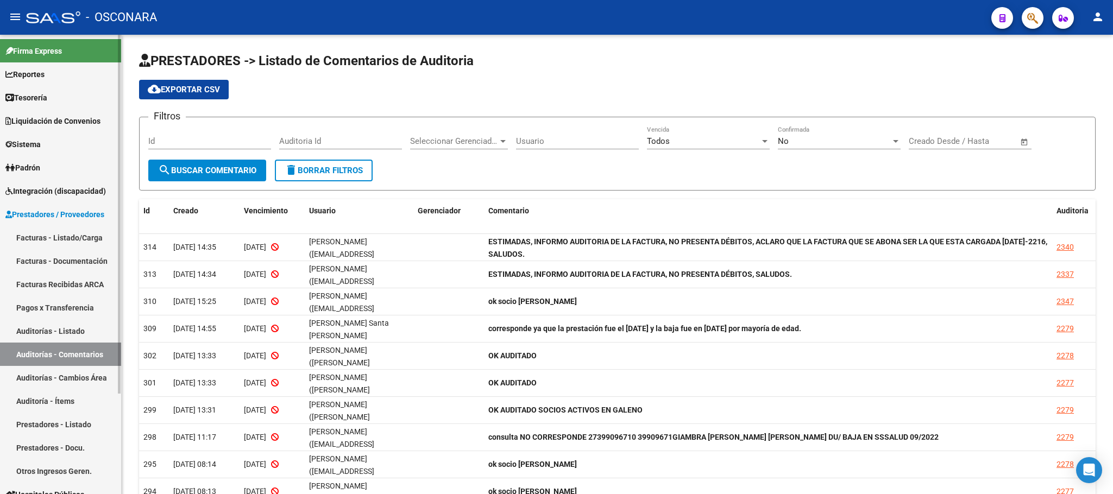
click at [59, 333] on link "Auditorías - Listado" at bounding box center [60, 330] width 121 height 23
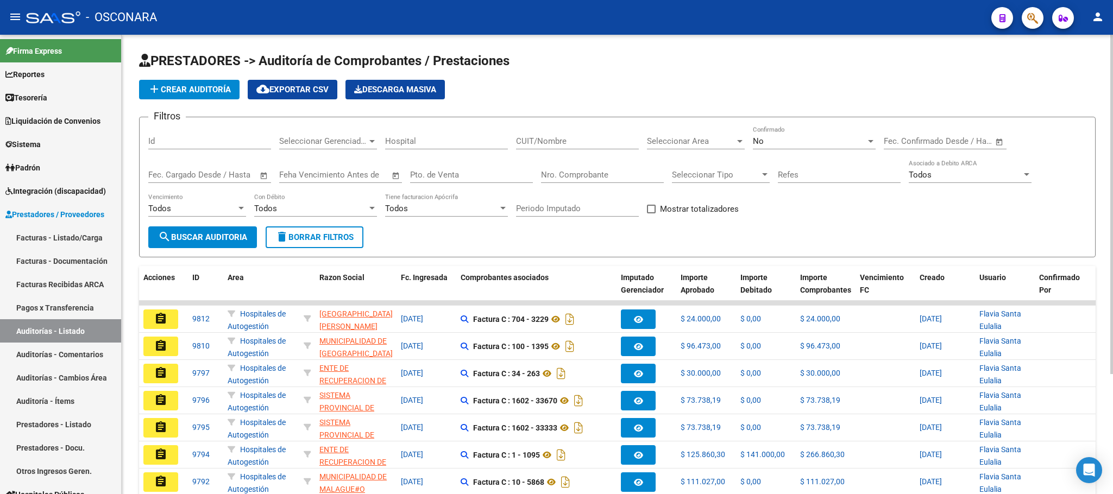
click at [207, 89] on span "add Crear Auditoría" at bounding box center [189, 90] width 83 height 10
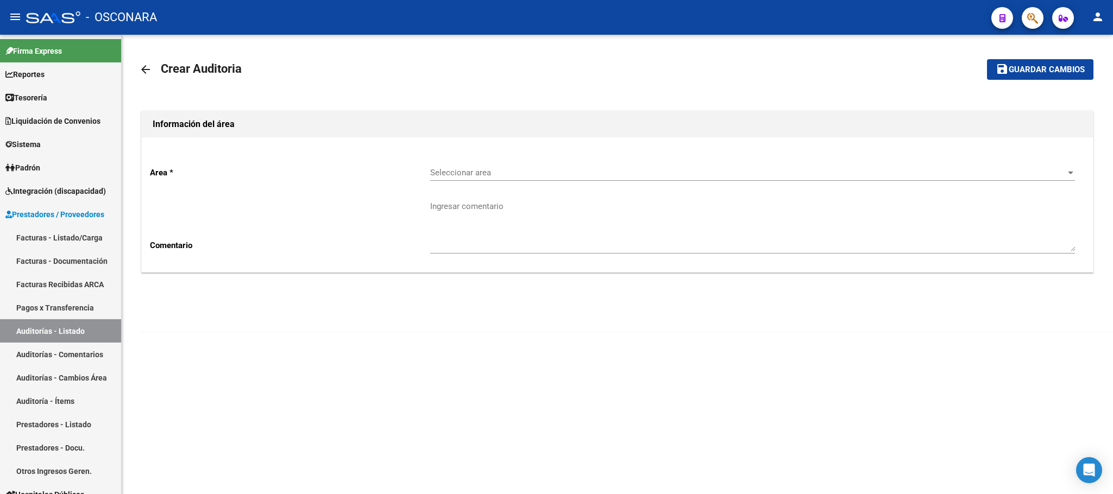
click at [751, 181] on div "Seleccionar area Seleccionar area" at bounding box center [752, 169] width 645 height 23
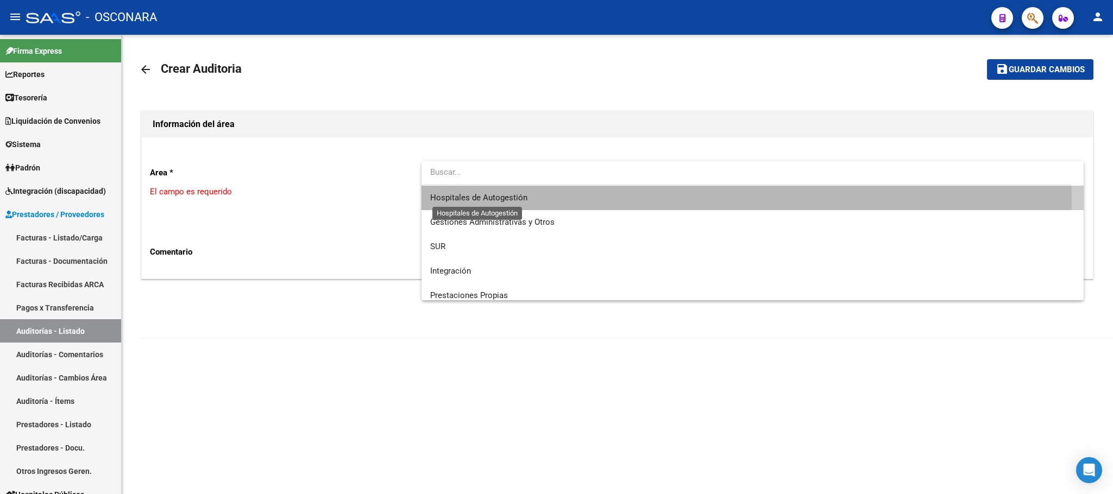
click at [520, 199] on span "Hospitales de Autogestión" at bounding box center [478, 198] width 97 height 10
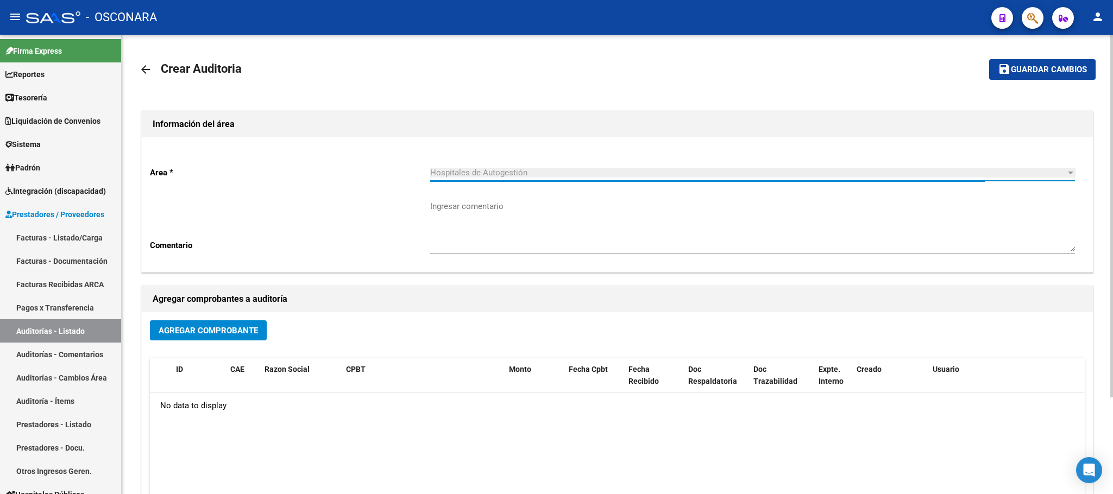
click at [218, 338] on button "Agregar Comprobante" at bounding box center [208, 331] width 117 height 20
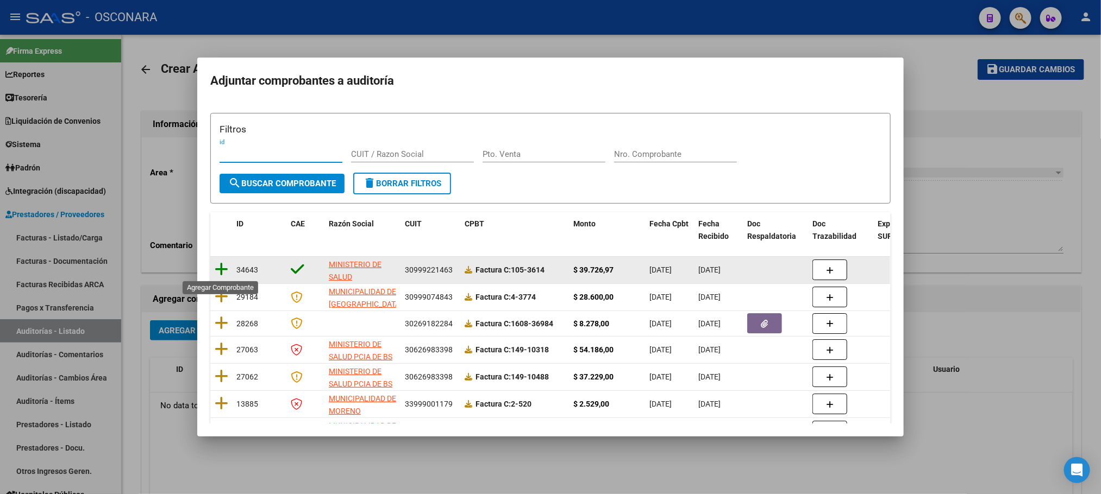
click at [224, 269] on icon at bounding box center [222, 269] width 14 height 15
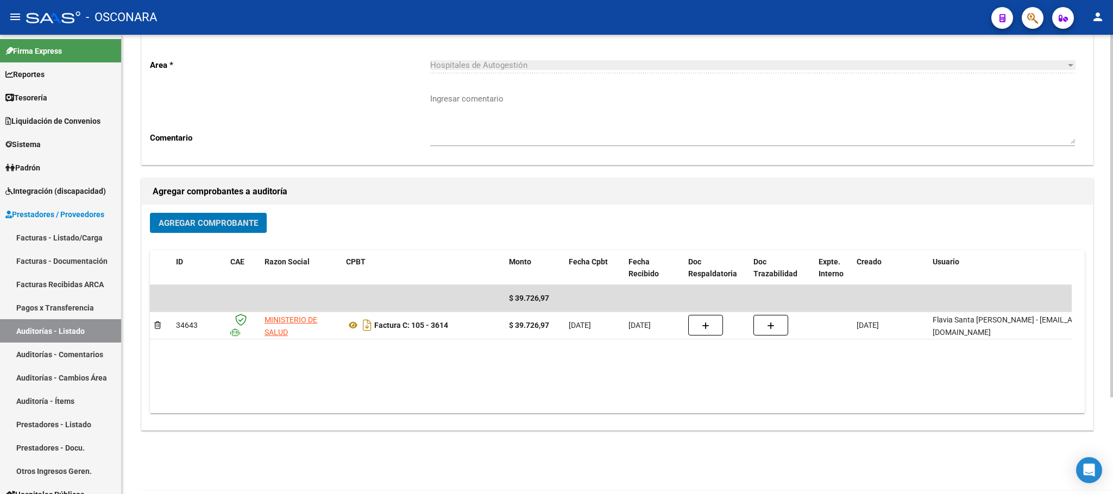
scroll to position [122, 0]
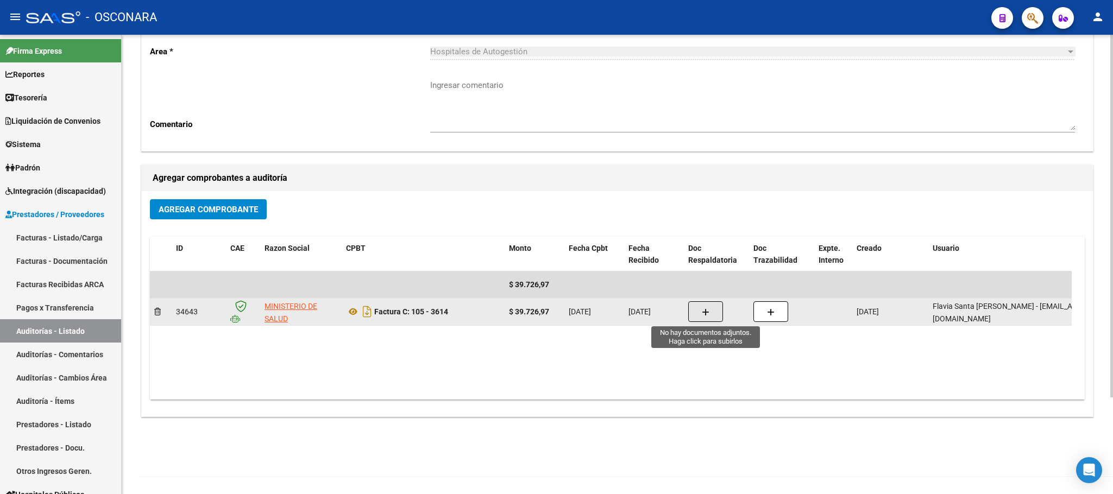
click at [714, 312] on button "button" at bounding box center [705, 312] width 35 height 21
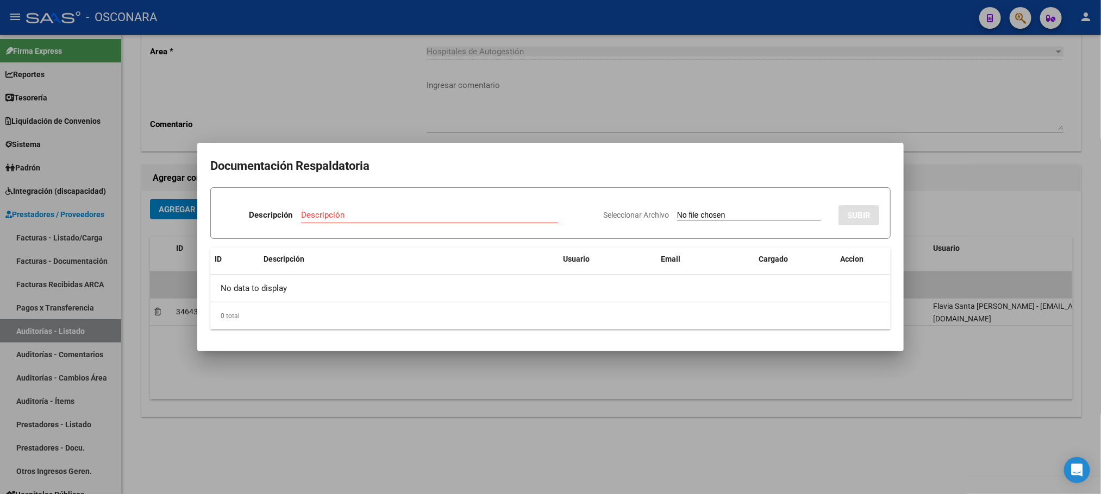
type input "C:\fakepath\Decreto 1125 -24 Proced. Arancelam.pdf"
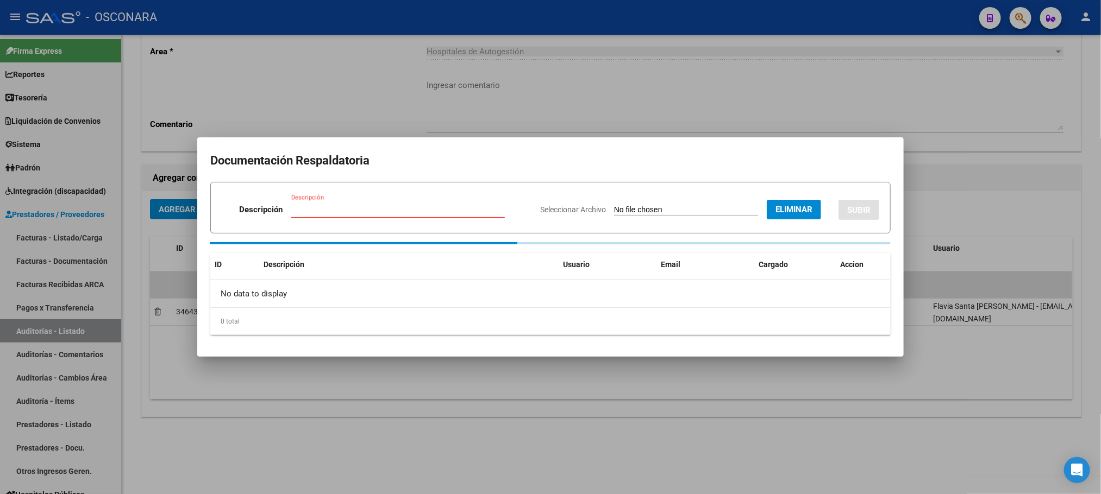
click at [390, 209] on input "Descripción" at bounding box center [398, 210] width 214 height 10
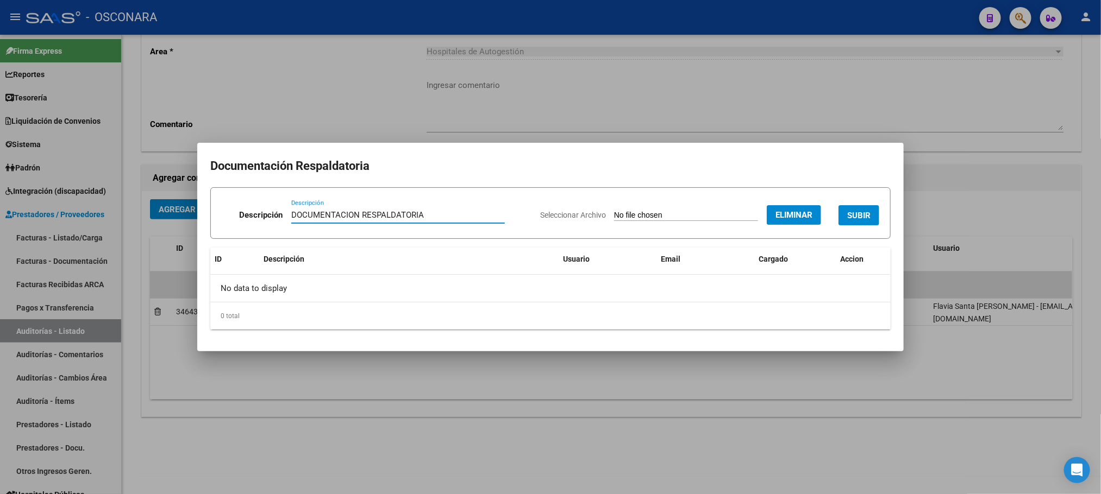
type input "DOCUMENTACION RESPALDATORIA"
click at [856, 214] on span "SUBIR" at bounding box center [858, 216] width 23 height 10
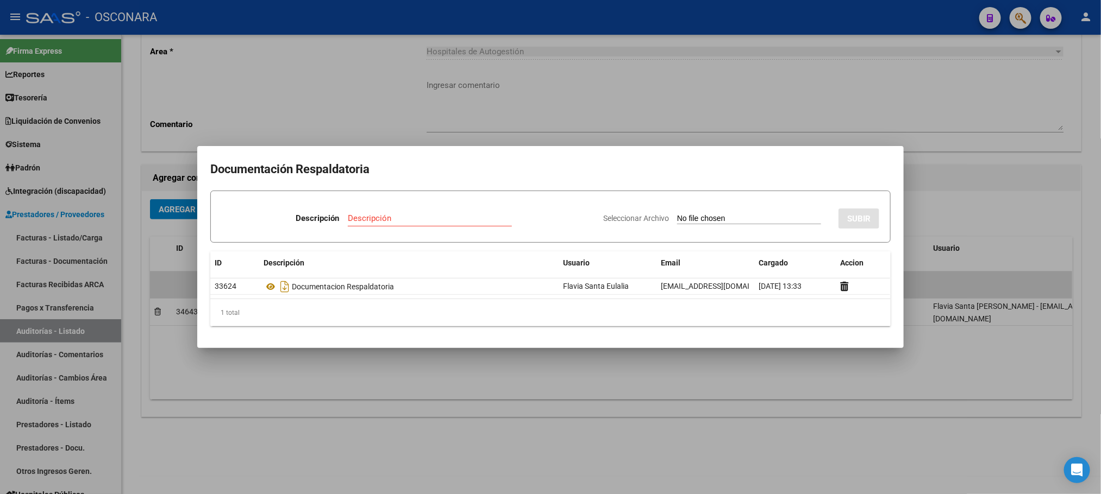
type input "C:\fakepath\NOMENCLADOR [DATE]-[DATE].xlsx"
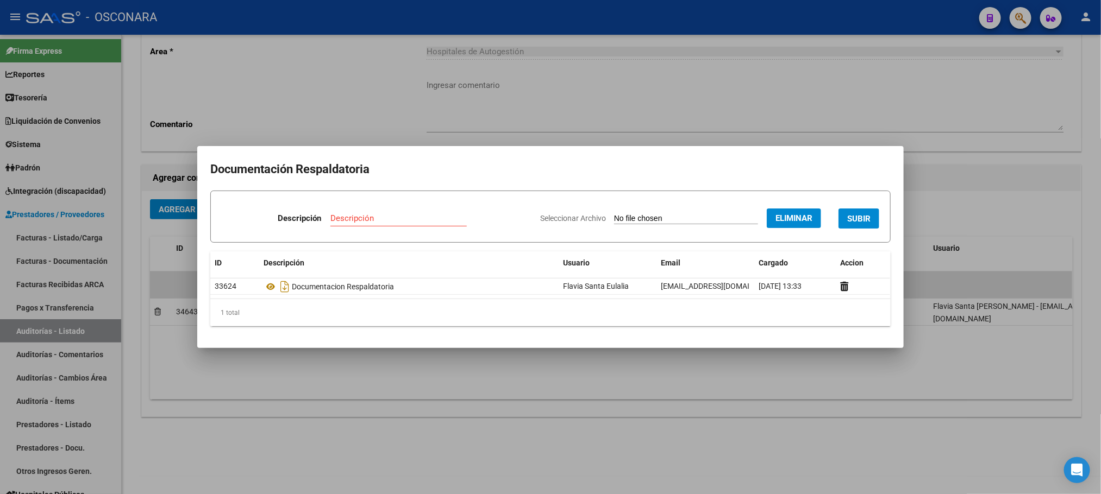
click at [934, 102] on div at bounding box center [550, 247] width 1101 height 494
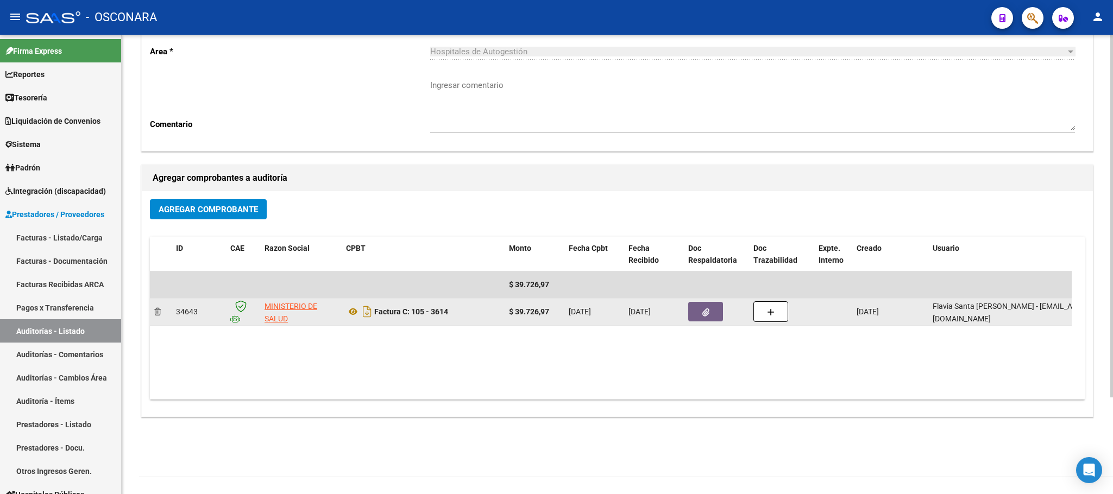
click at [701, 305] on button "button" at bounding box center [705, 312] width 35 height 20
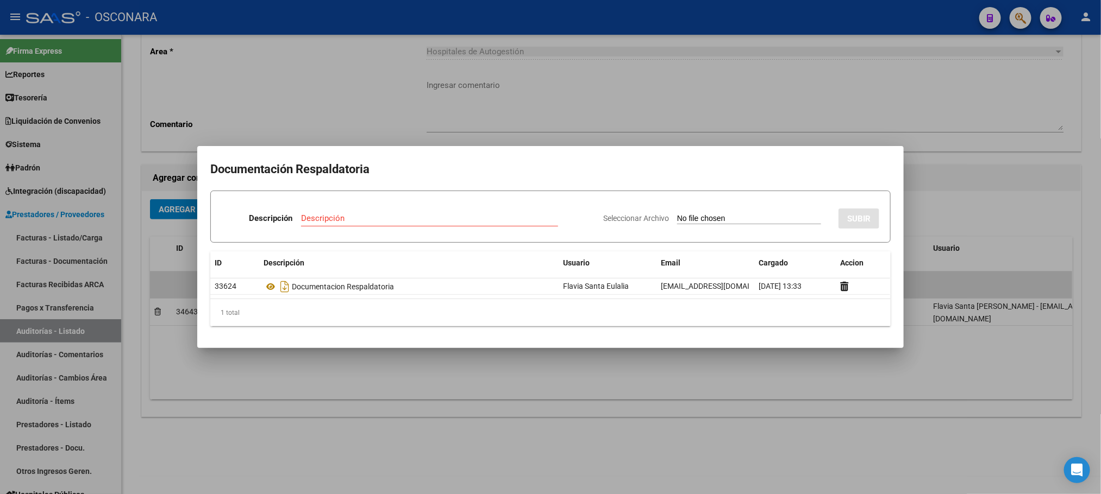
type input "C:\fakepath\NOMENCLADOR [DATE]-[DATE].xlsx"
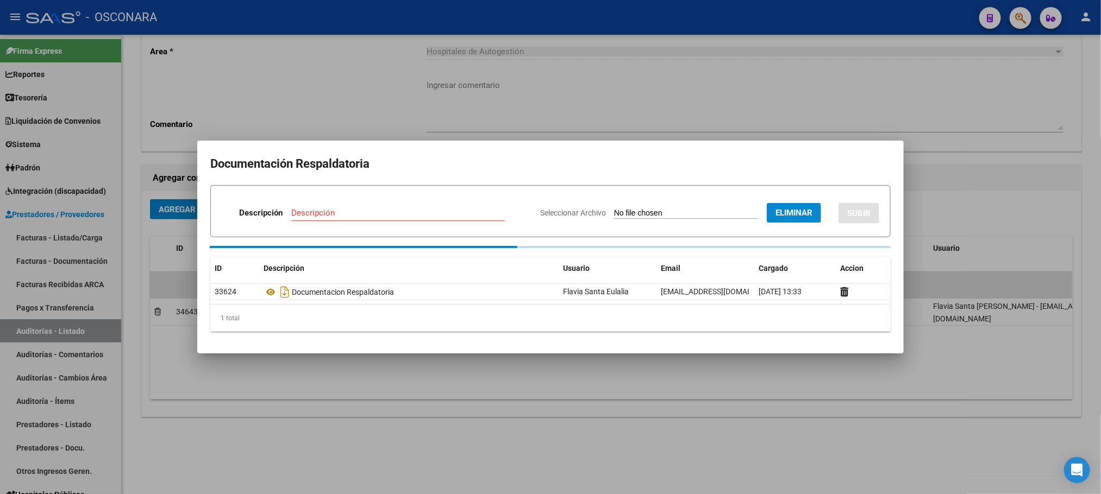
click at [323, 214] on input "Descripción" at bounding box center [398, 213] width 214 height 10
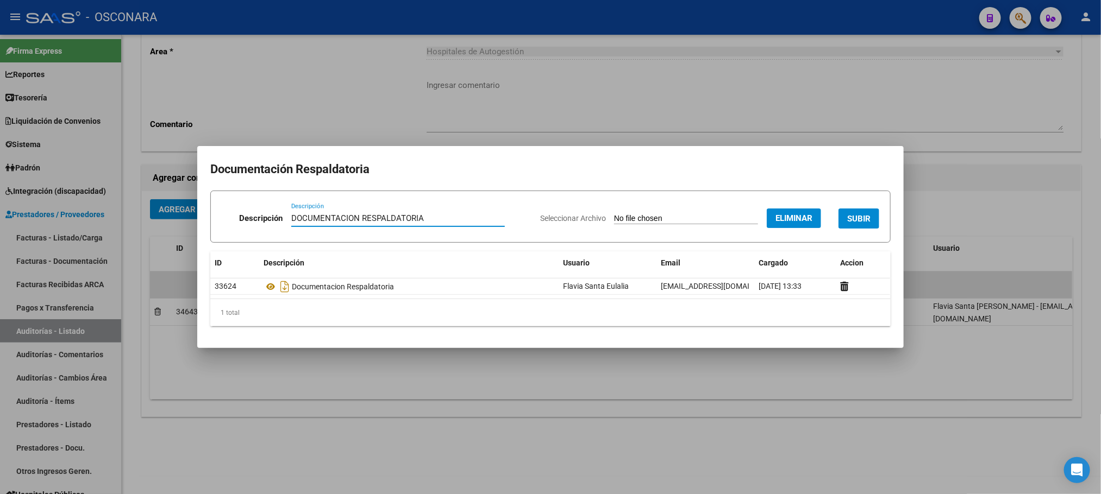
type input "DOCUMENTACION RESPALDATORIA"
click at [876, 223] on button "SUBIR" at bounding box center [858, 219] width 41 height 20
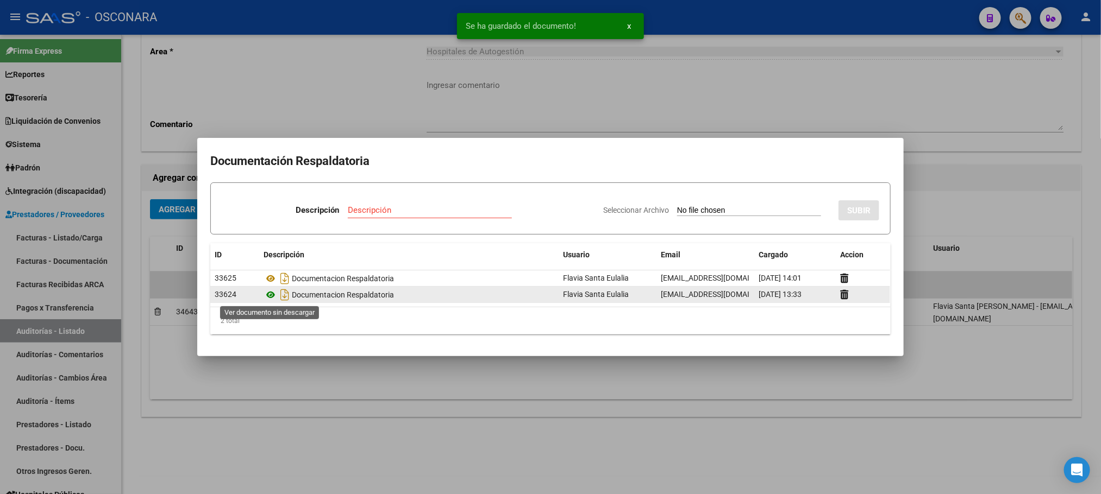
click at [274, 297] on icon at bounding box center [271, 295] width 14 height 13
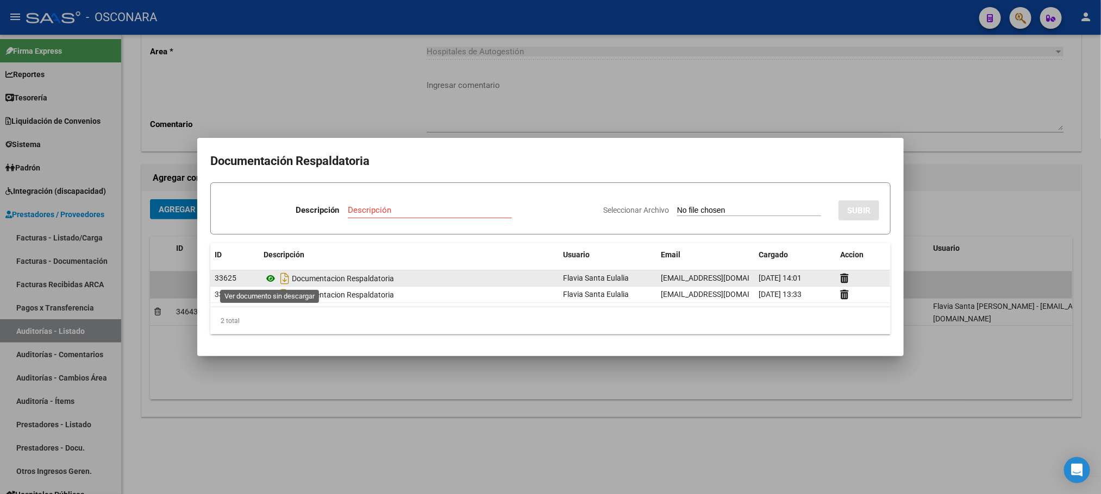
click at [267, 283] on icon at bounding box center [271, 278] width 14 height 13
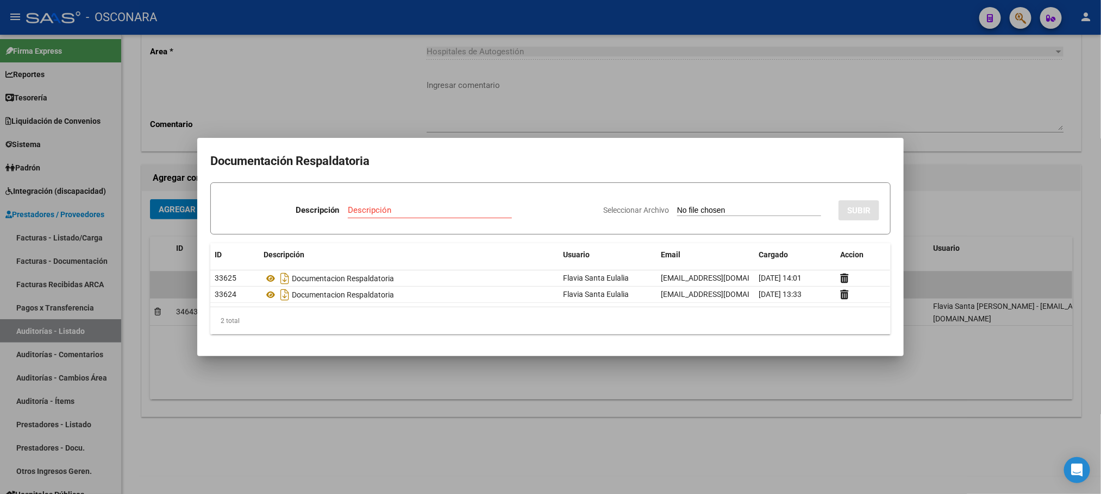
type input "C:\fakepath\105-3614 [GEOGRAPHIC_DATA] [DATE].pdf"
click at [391, 202] on div "Descripción" at bounding box center [398, 210] width 136 height 16
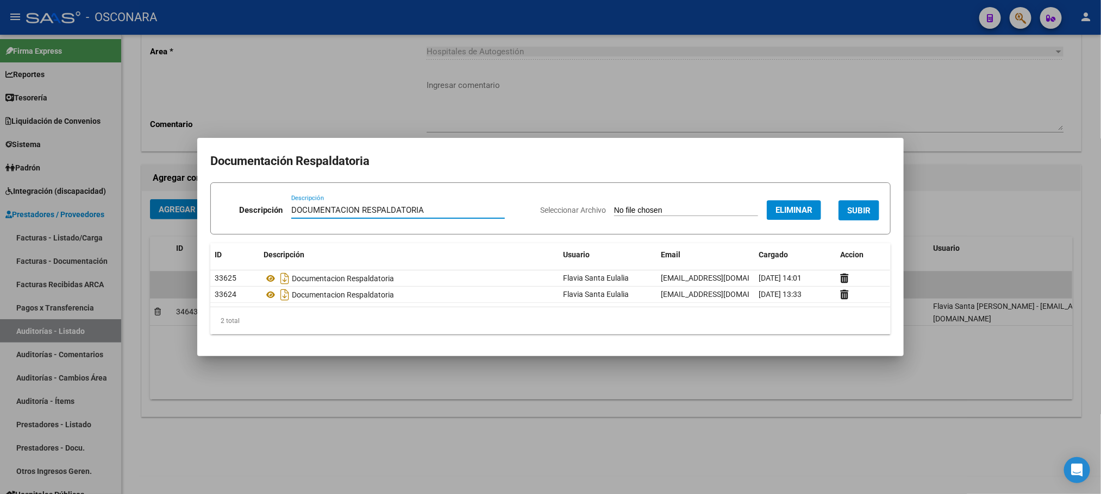
type input "DOCUMENTACION RESPALDATORIA"
click at [856, 206] on span "SUBIR" at bounding box center [858, 211] width 23 height 10
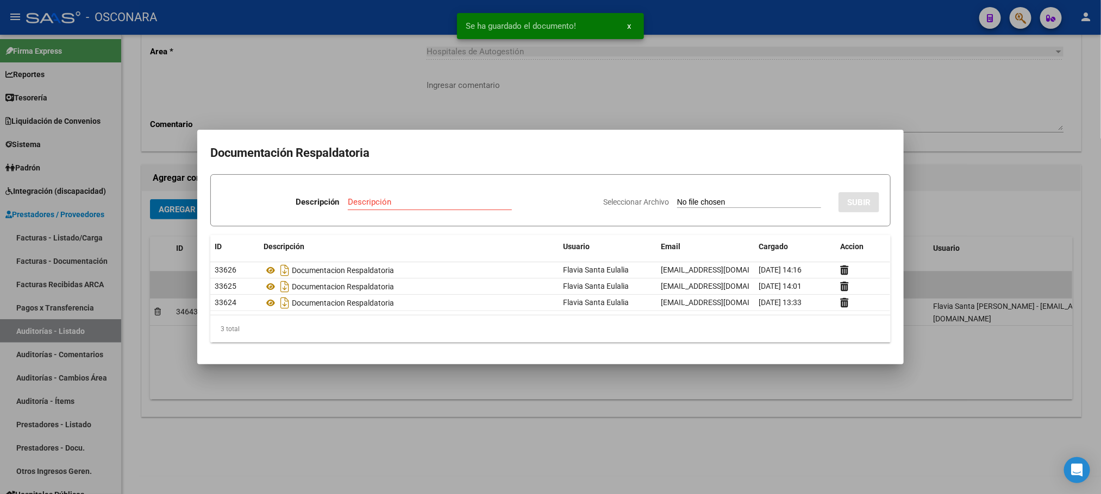
click at [974, 65] on div at bounding box center [550, 247] width 1101 height 494
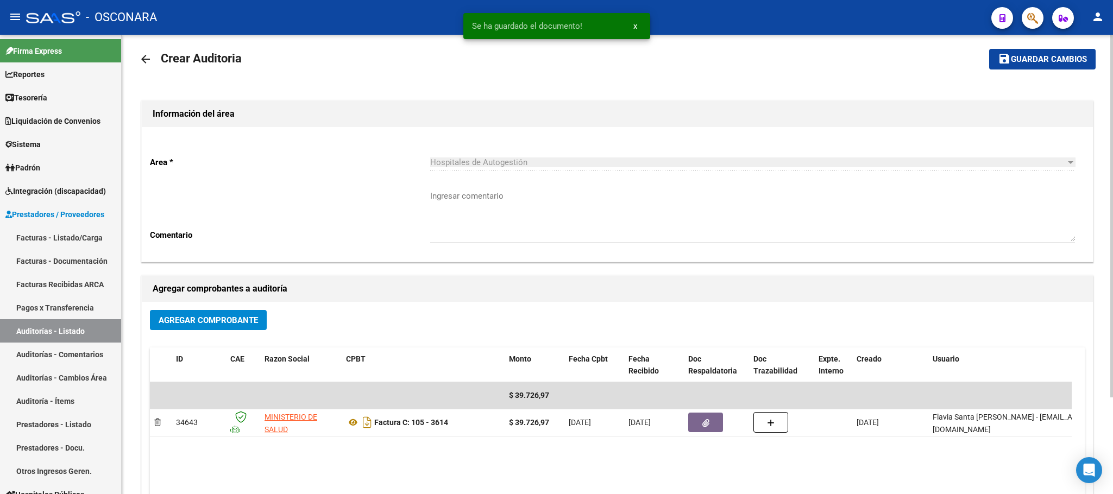
scroll to position [0, 0]
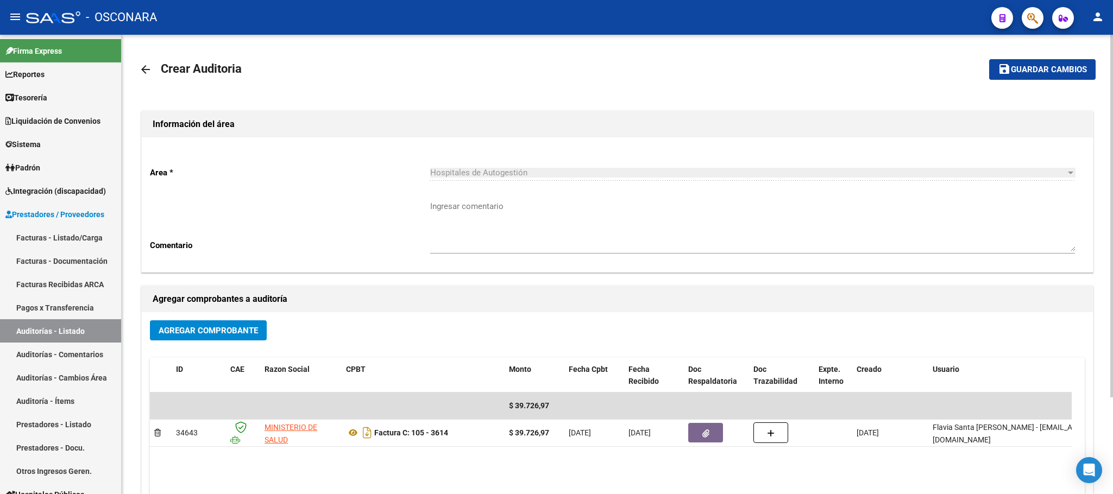
click at [1050, 71] on span "Guardar cambios" at bounding box center [1049, 70] width 76 height 10
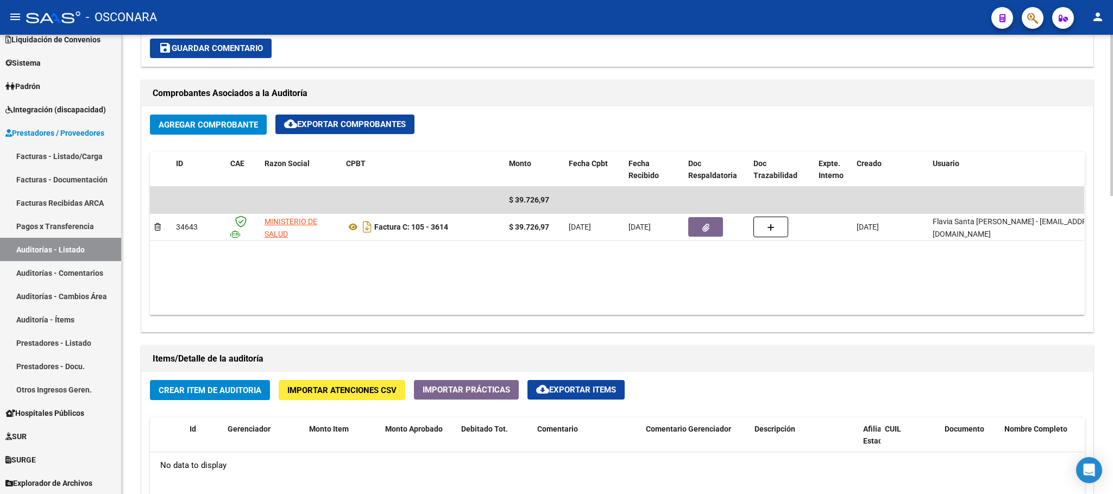
scroll to position [571, 0]
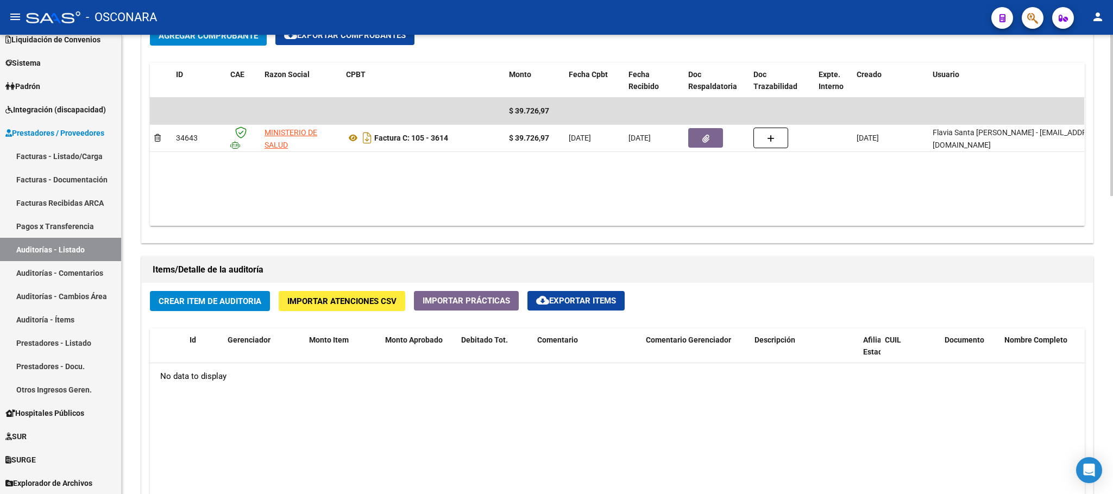
click at [240, 304] on span "Crear Item de Auditoria" at bounding box center [210, 302] width 103 height 10
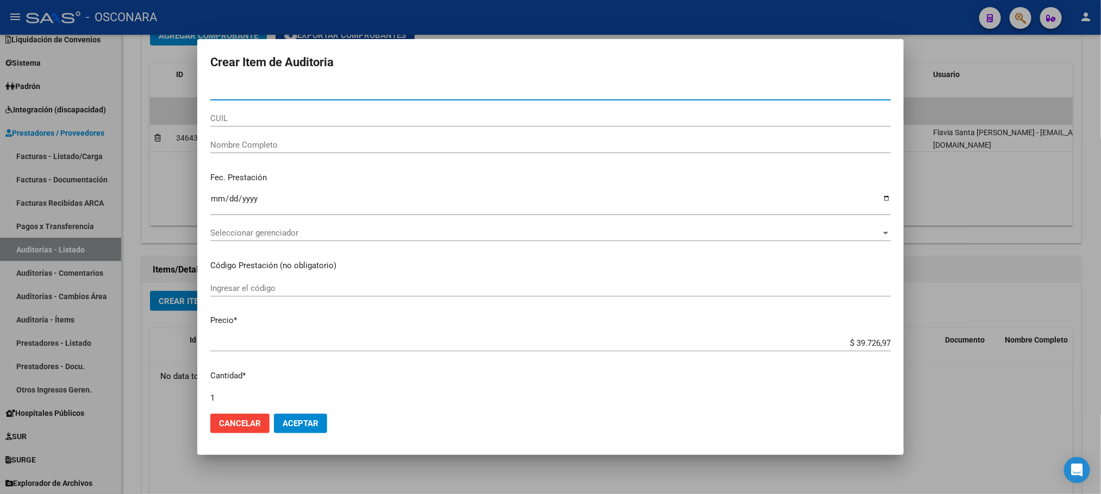
type input "3"
type input "47858522"
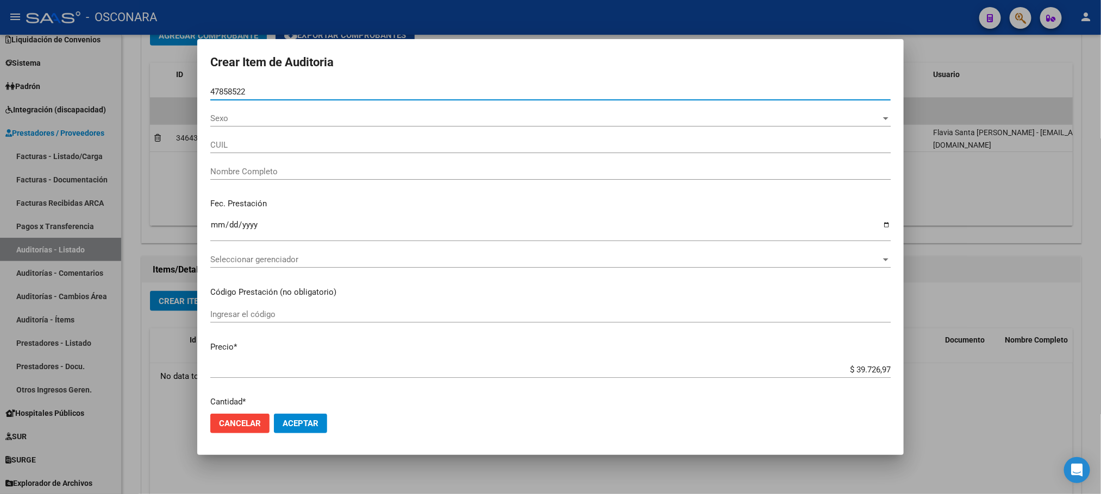
type input "27478585220"
type input "[PERSON_NAME]"
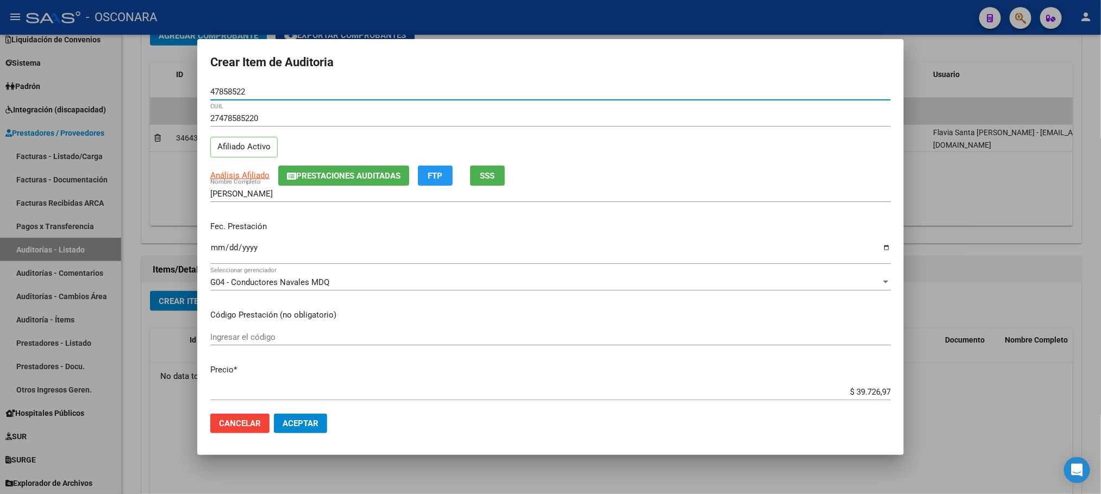
type input "47858522"
click at [274, 414] on button "Aceptar" at bounding box center [300, 424] width 53 height 20
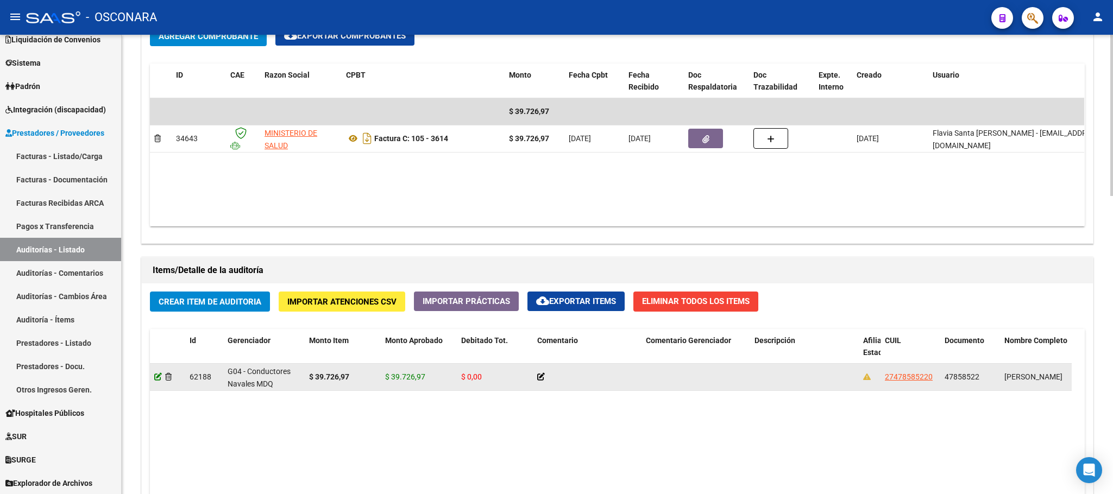
click at [158, 377] on icon at bounding box center [158, 377] width 8 height 8
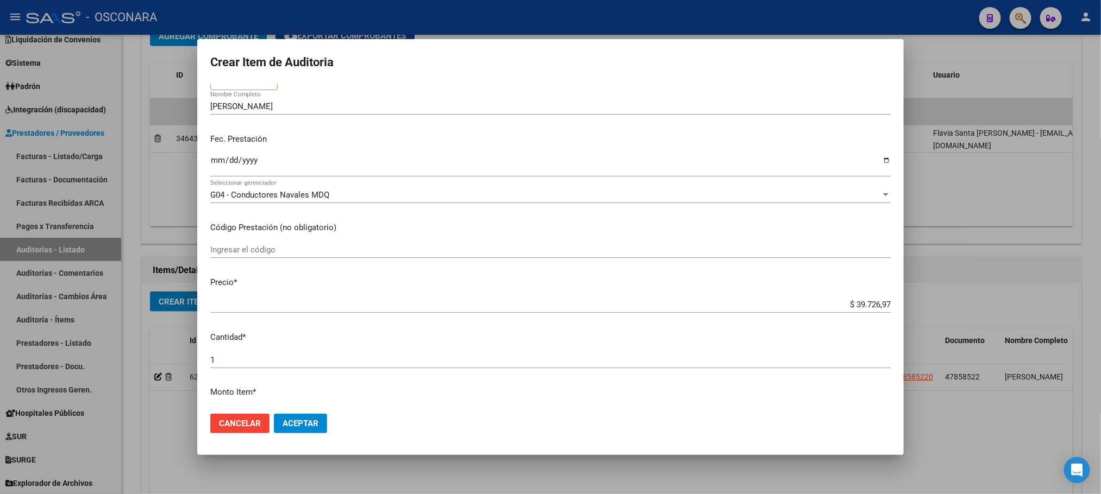
scroll to position [0, 0]
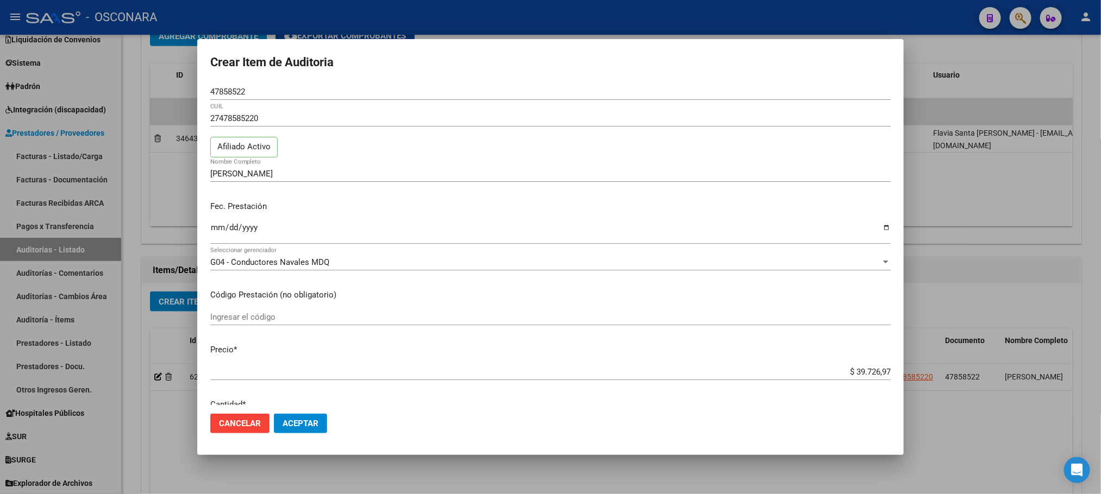
click at [445, 460] on div at bounding box center [550, 247] width 1101 height 494
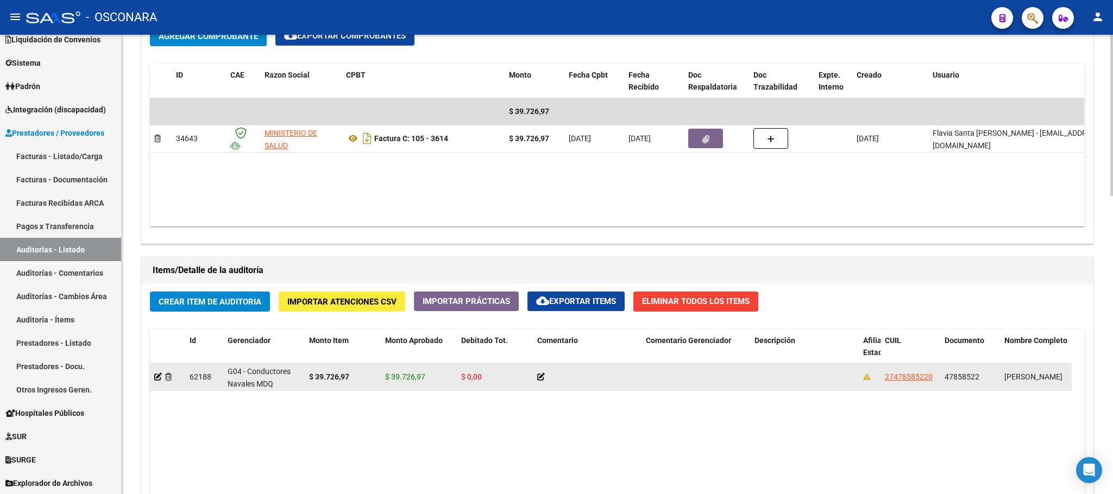
click at [173, 382] on div at bounding box center [167, 377] width 27 height 12
click at [164, 378] on div at bounding box center [167, 377] width 27 height 12
click at [167, 378] on icon at bounding box center [168, 377] width 7 height 8
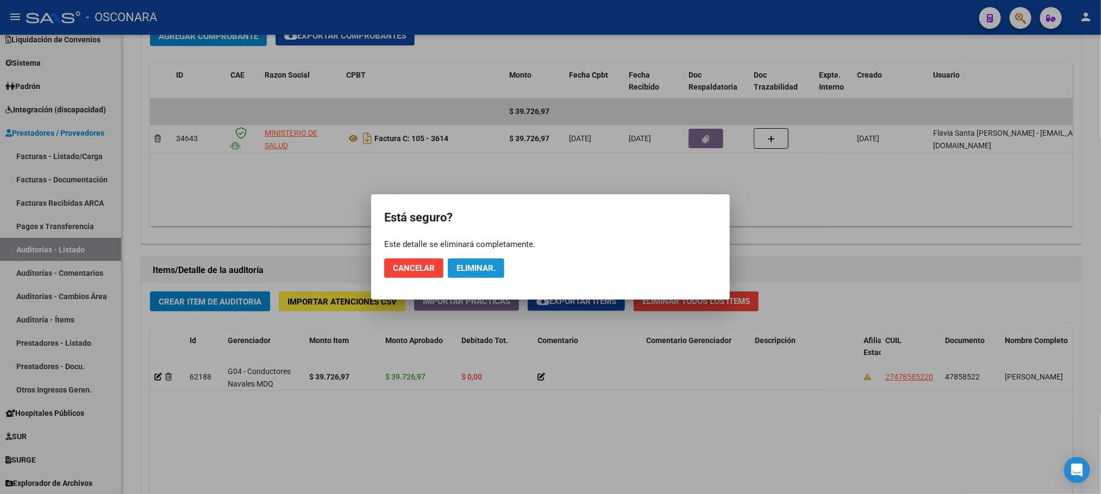
click at [483, 270] on span "Eliminar." at bounding box center [475, 269] width 39 height 10
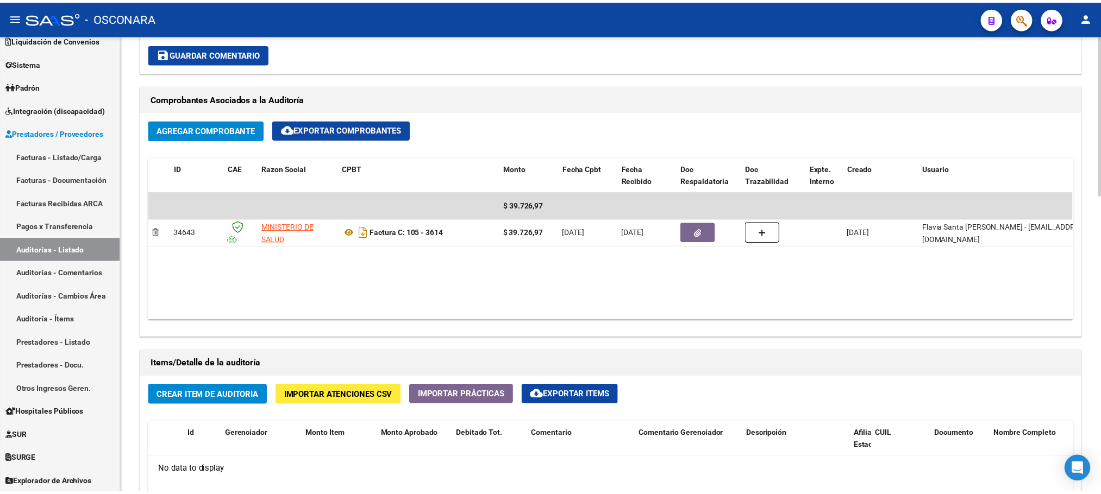
scroll to position [571, 0]
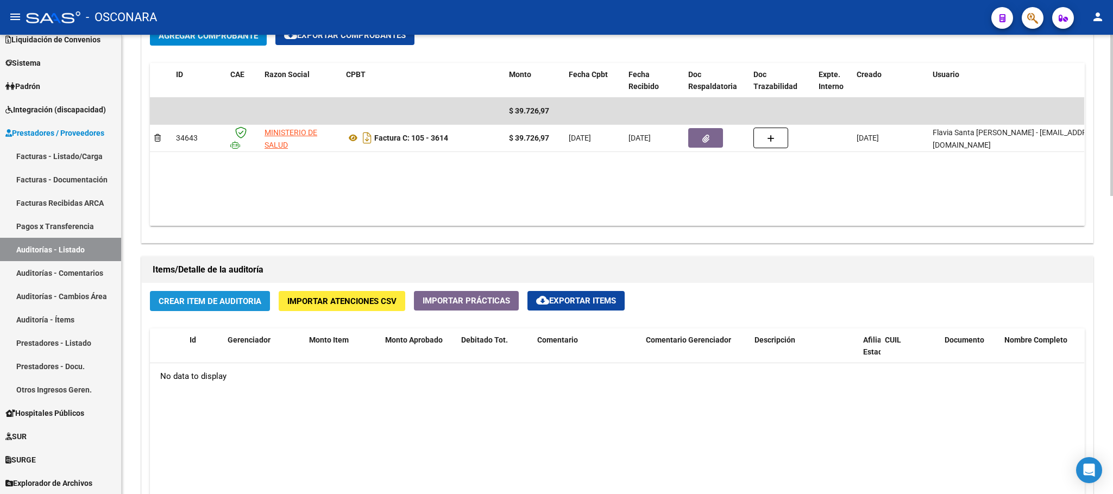
click at [254, 305] on span "Crear Item de Auditoria" at bounding box center [210, 302] width 103 height 10
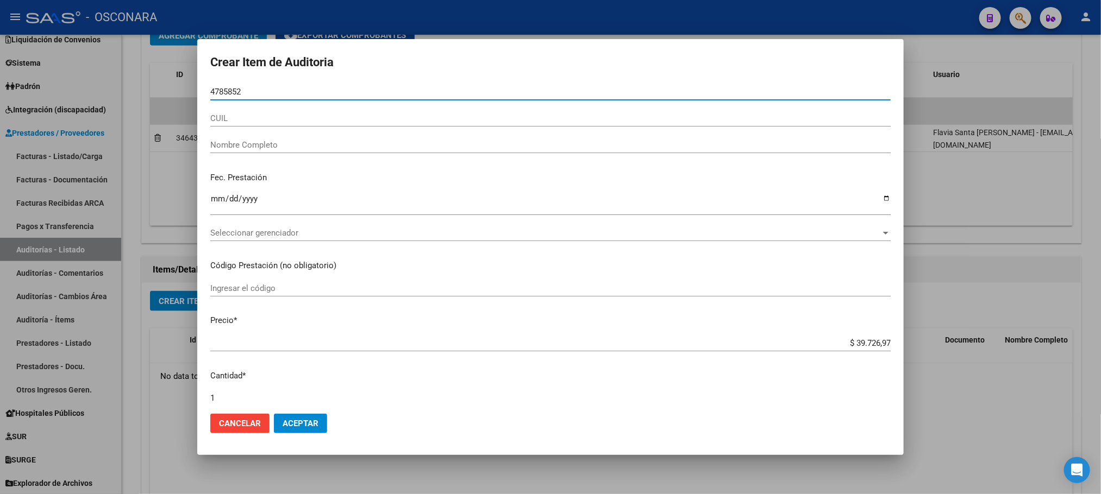
type input "47858522"
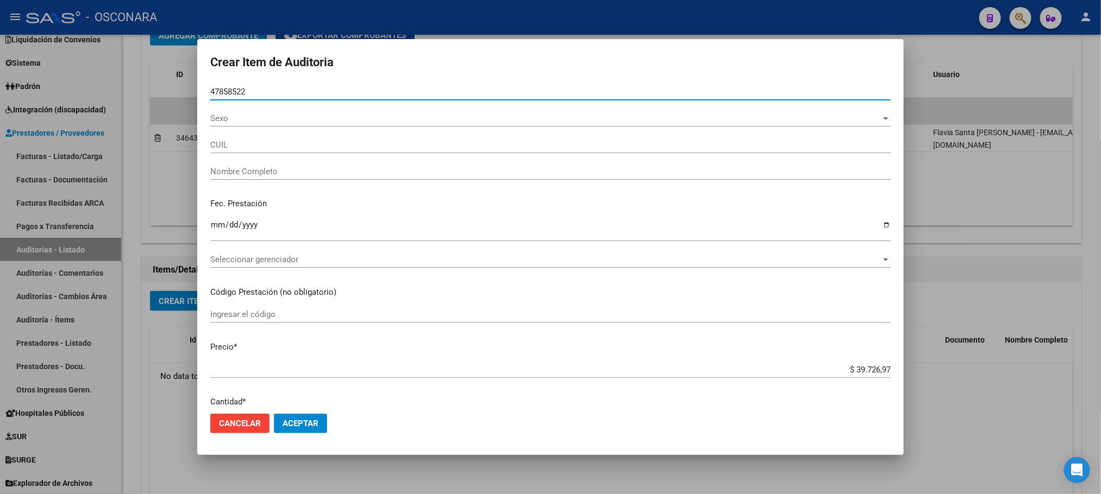
type input "27478585220"
type input "[PERSON_NAME]"
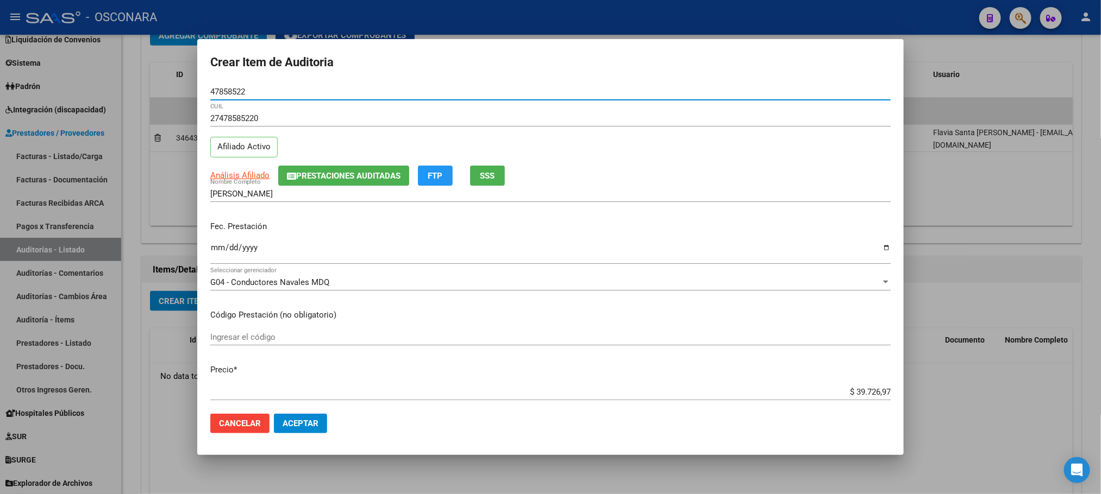
type input "47858522"
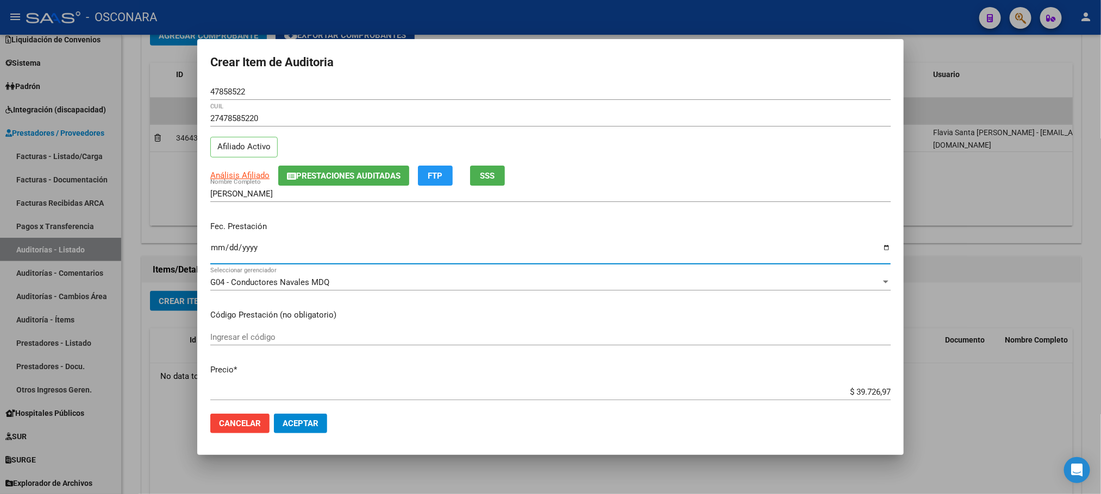
click at [215, 251] on input "Ingresar la fecha" at bounding box center [550, 251] width 680 height 17
type input "[DATE]"
click at [252, 173] on span "Análisis Afiliado" at bounding box center [239, 176] width 59 height 10
type textarea "27478585220"
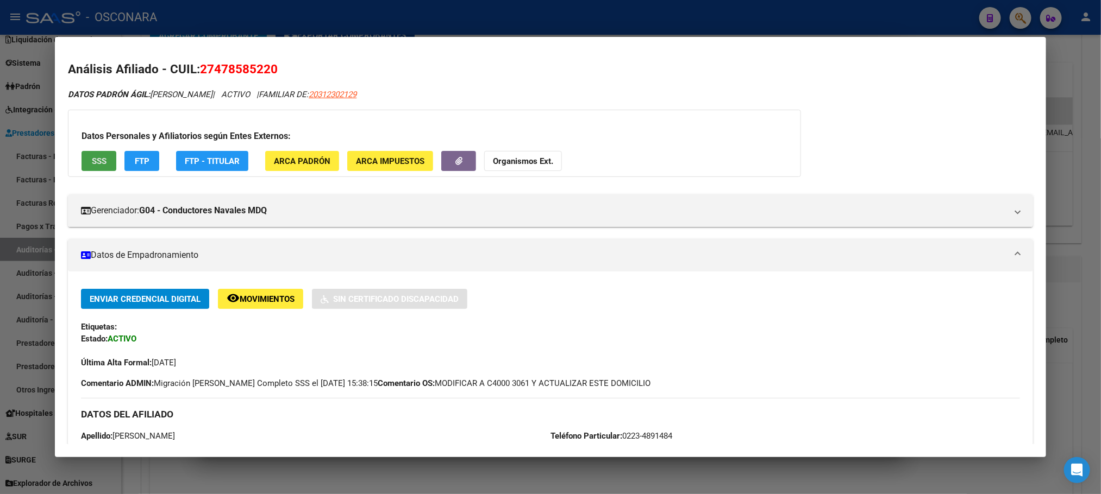
click at [95, 159] on span "SSS" at bounding box center [99, 161] width 15 height 10
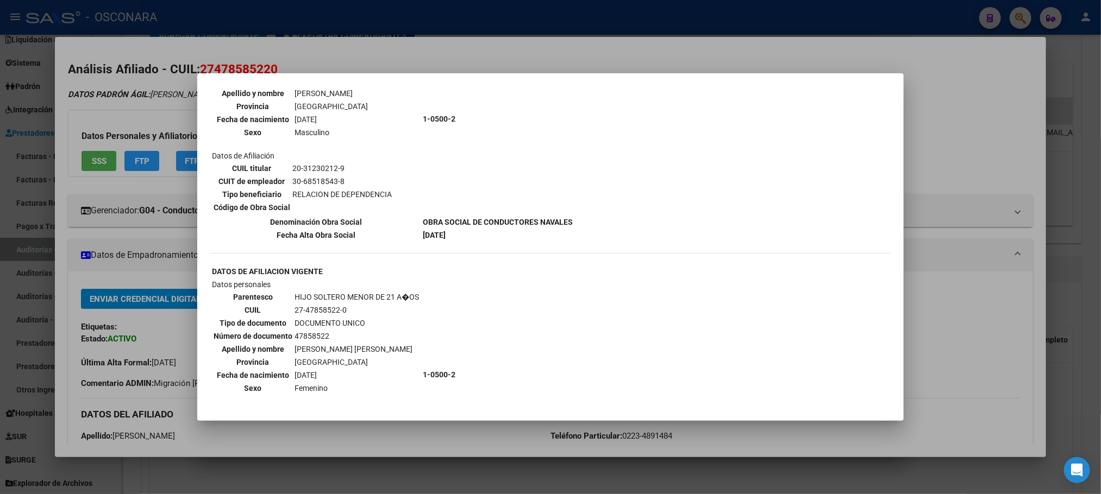
scroll to position [796, 0]
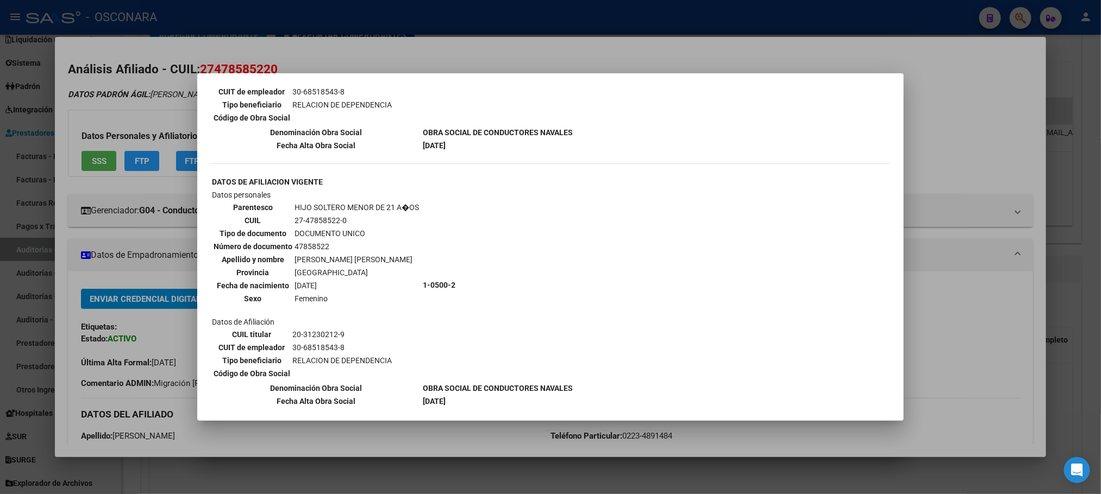
click at [1000, 382] on div at bounding box center [550, 247] width 1101 height 494
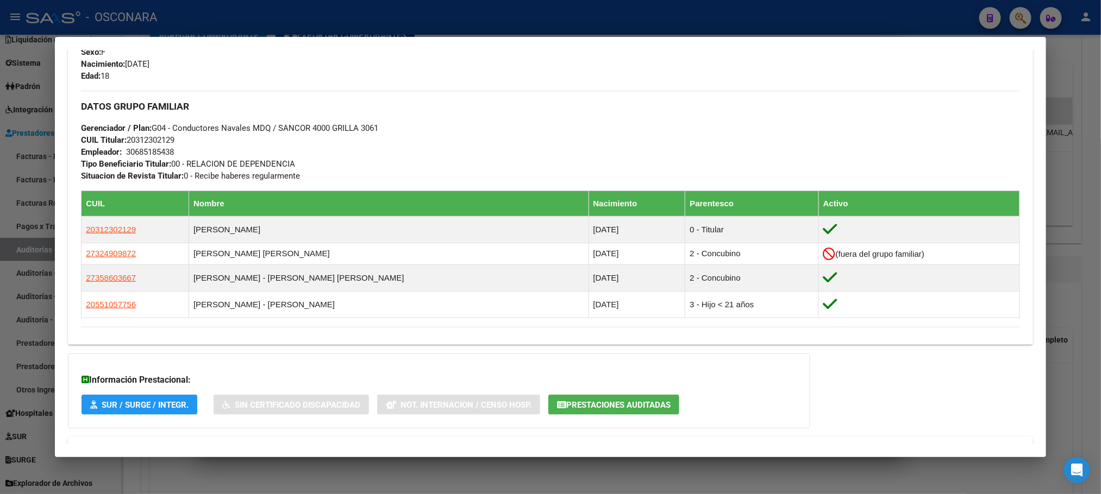
scroll to position [541, 0]
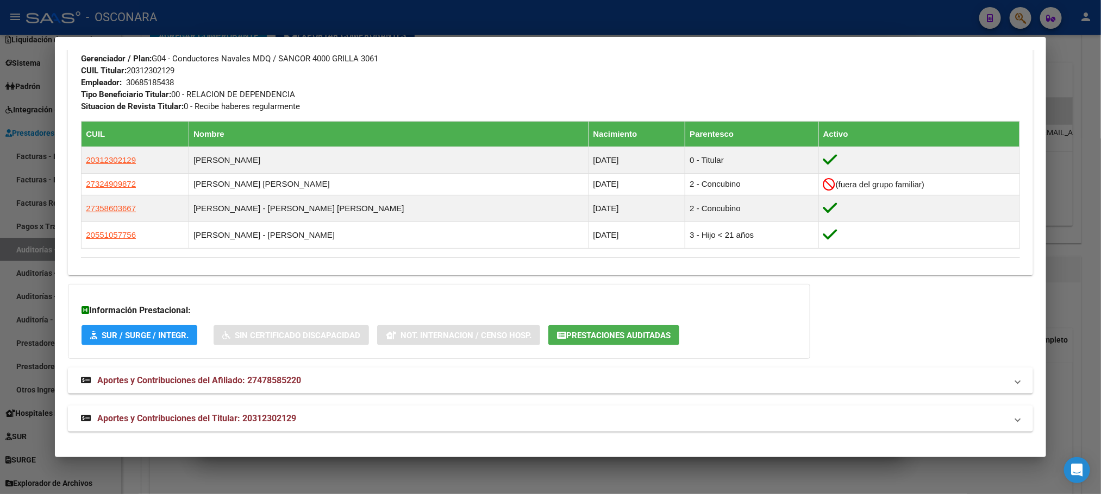
click at [359, 424] on mat-panel-title "Aportes y Contribuciones del Titular: 20312302129" at bounding box center [543, 418] width 925 height 13
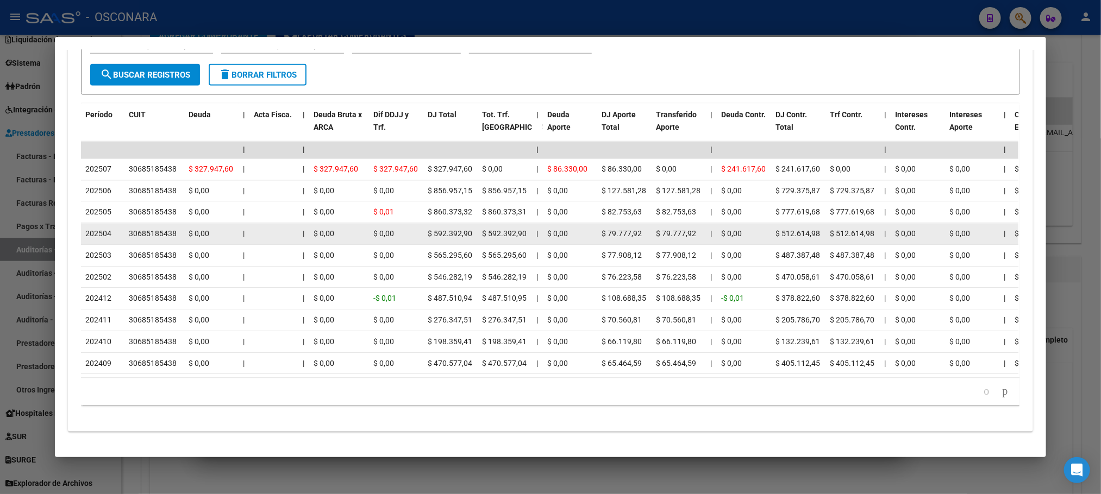
scroll to position [1078, 0]
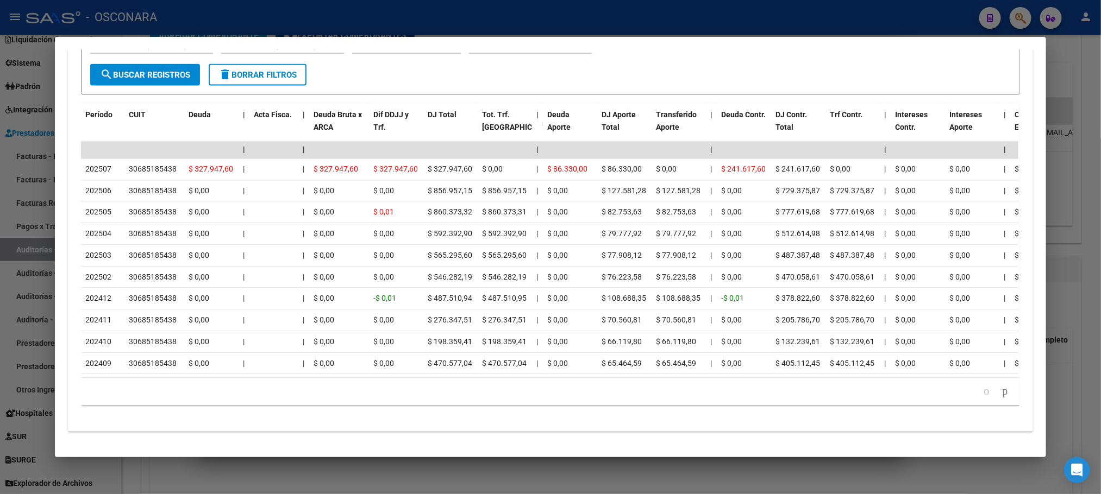
click at [615, 481] on div at bounding box center [550, 247] width 1101 height 494
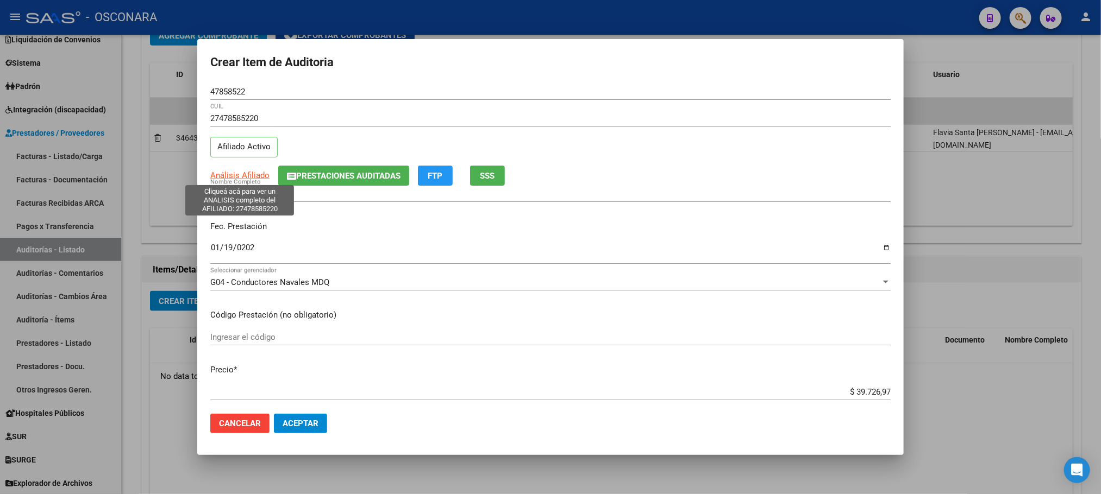
click at [241, 176] on span "Análisis Afiliado" at bounding box center [239, 176] width 59 height 10
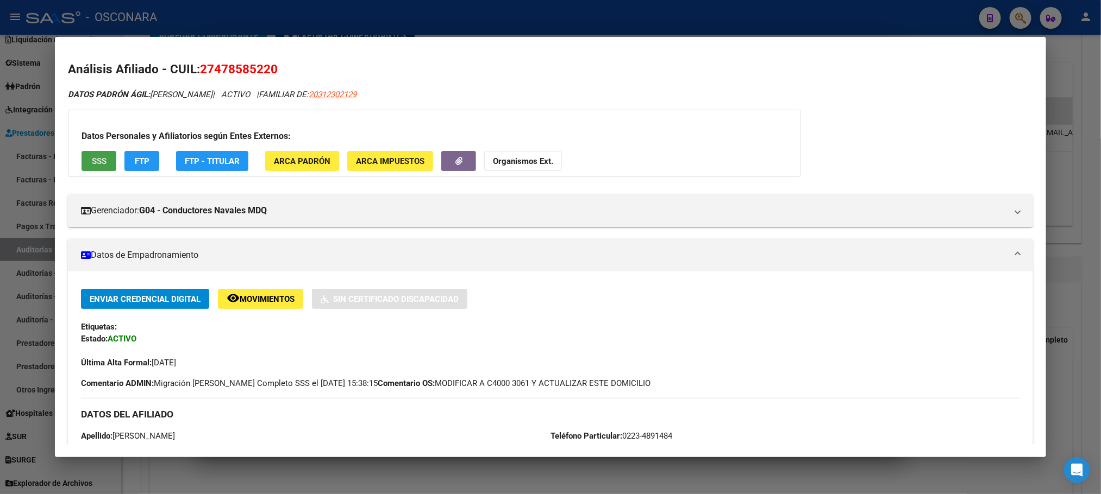
click at [82, 155] on button "SSS" at bounding box center [99, 161] width 35 height 20
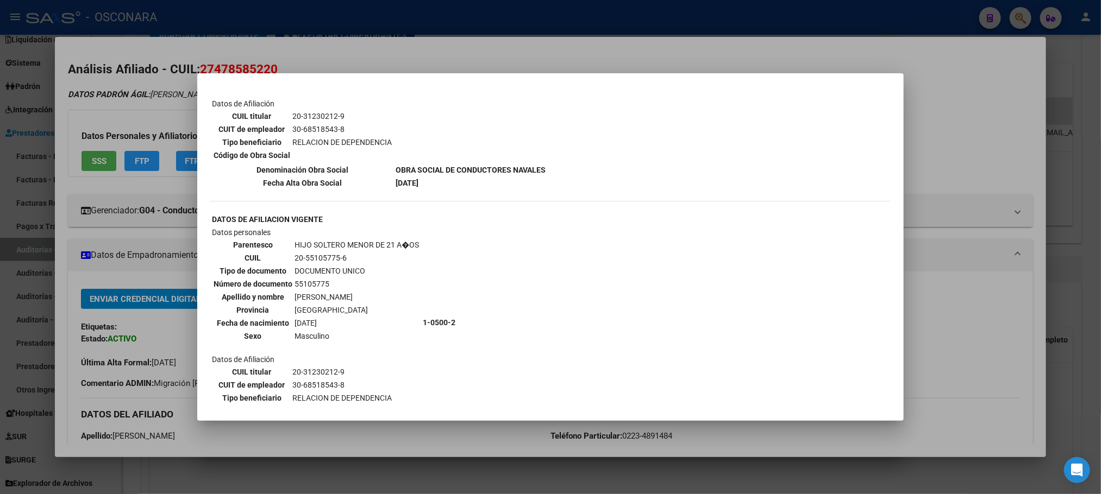
scroll to position [734, 0]
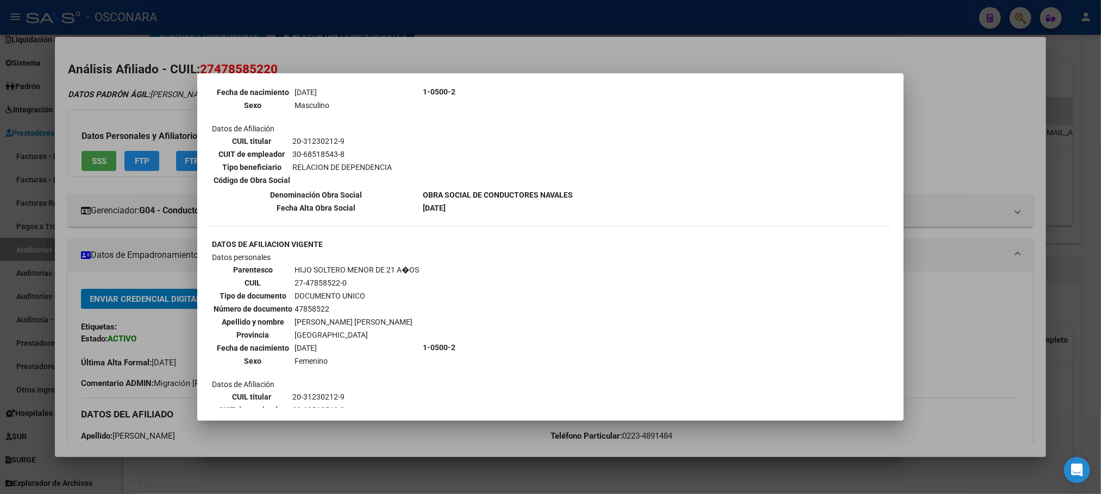
drag, startPoint x: 417, startPoint y: 441, endPoint x: 412, endPoint y: 437, distance: 6.2
click at [415, 441] on div at bounding box center [550, 247] width 1101 height 494
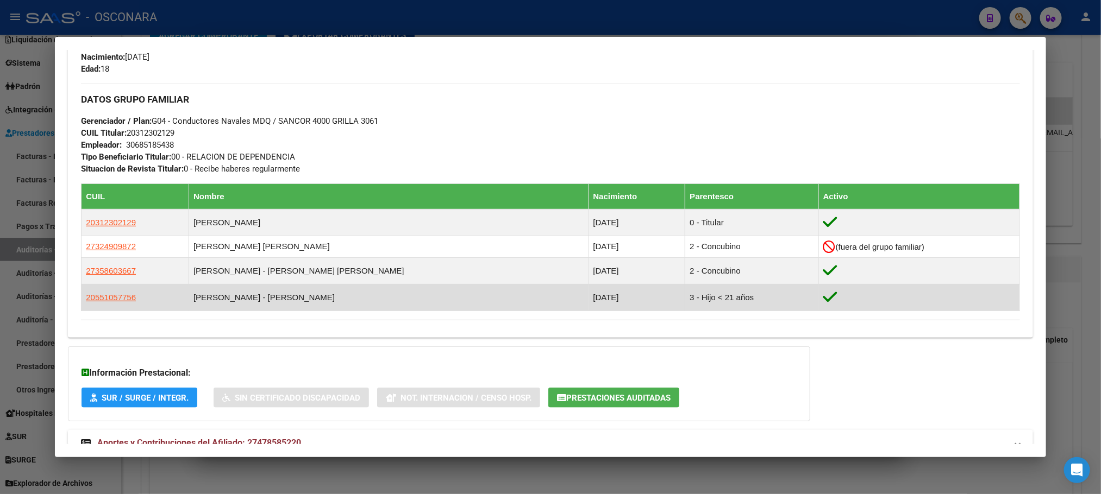
scroll to position [541, 0]
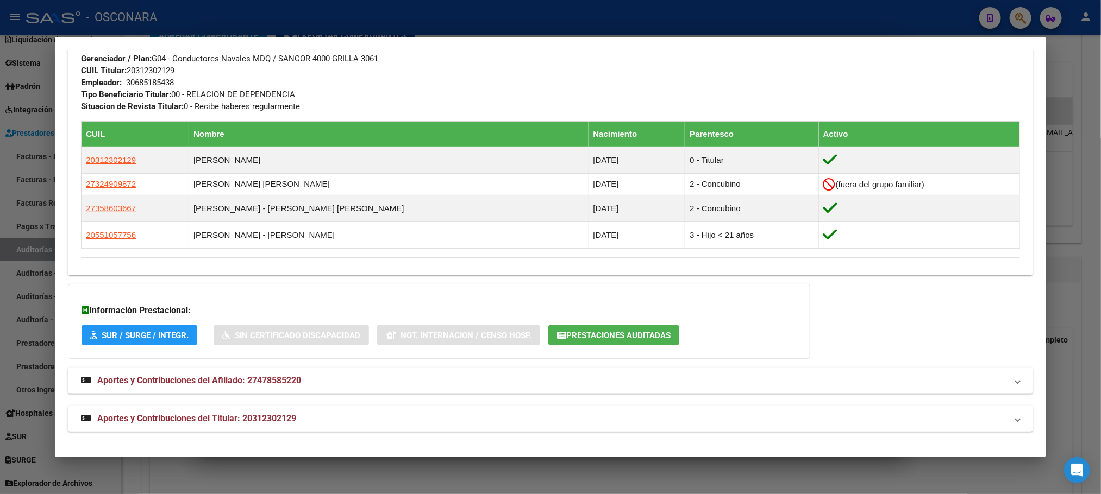
click at [214, 416] on span "Aportes y Contribuciones del Titular: 20312302129" at bounding box center [196, 418] width 199 height 10
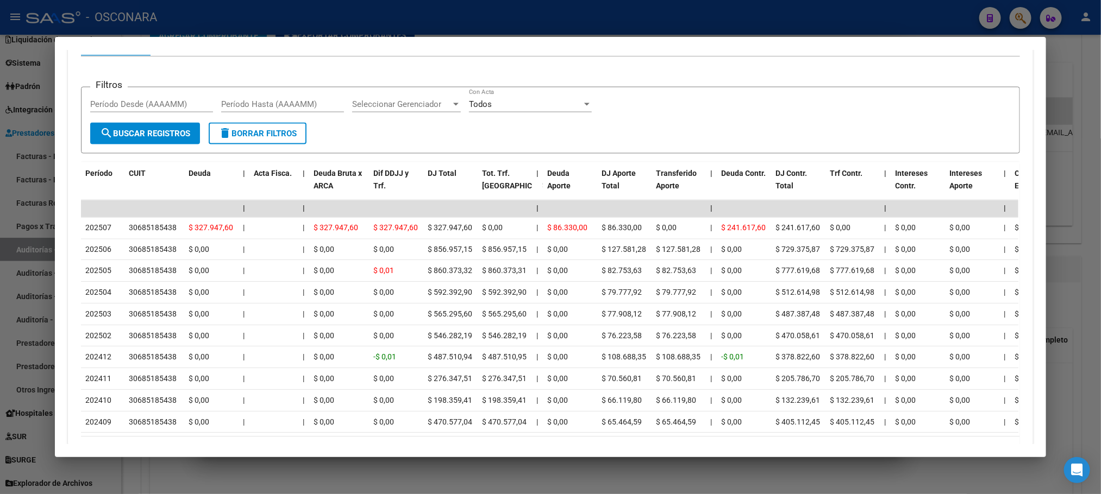
scroll to position [1078, 0]
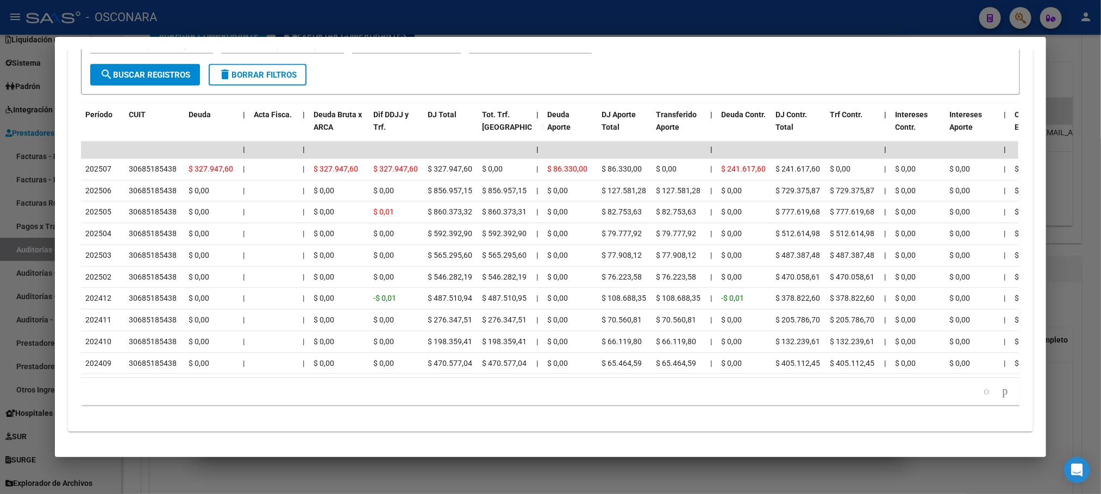
click at [685, 489] on div at bounding box center [550, 247] width 1101 height 494
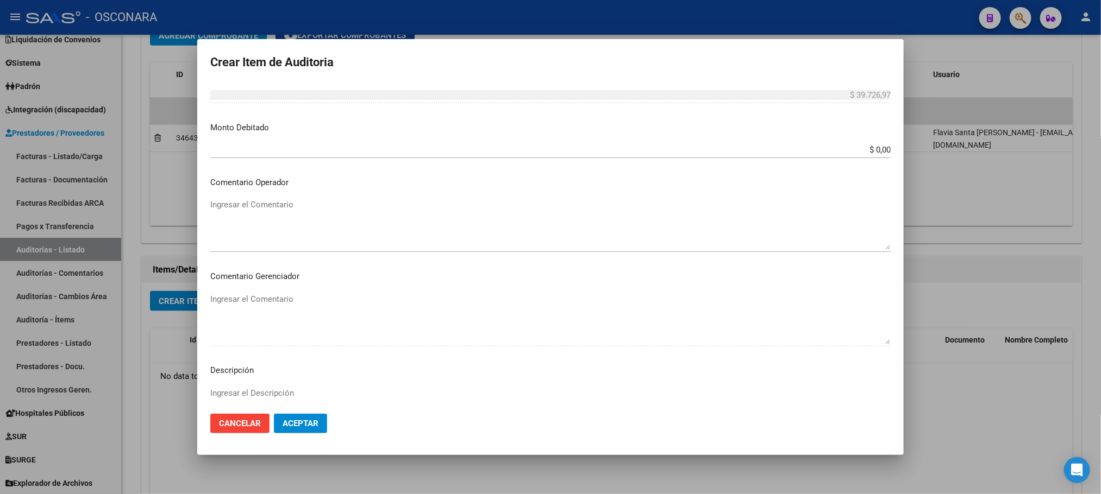
scroll to position [563, 0]
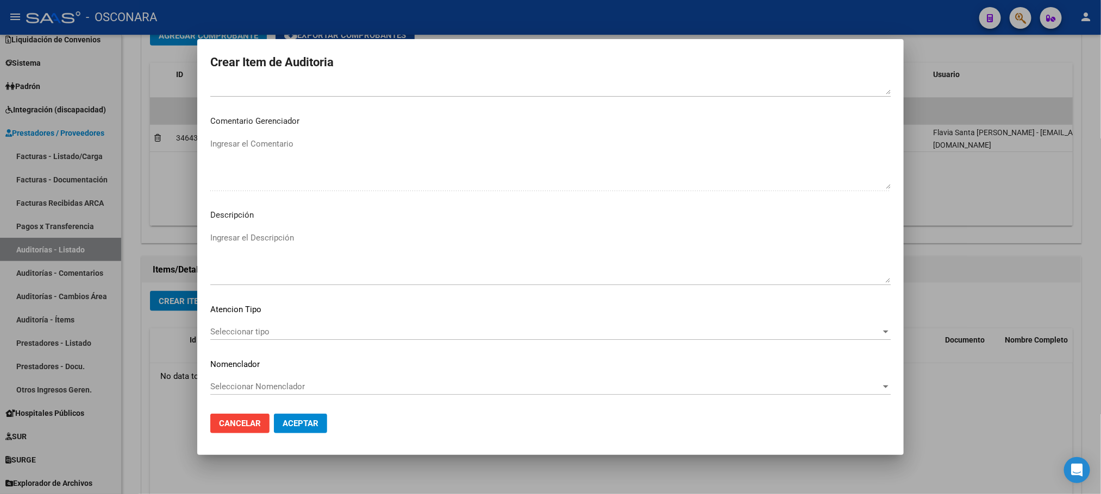
click at [344, 329] on span "Seleccionar tipo" at bounding box center [545, 332] width 670 height 10
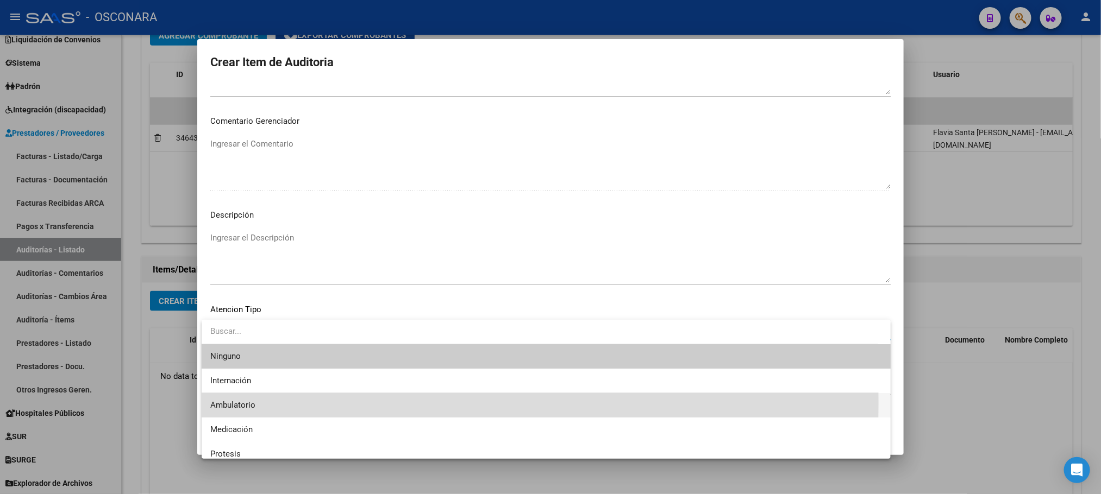
click at [291, 403] on span "Ambulatorio" at bounding box center [546, 405] width 672 height 24
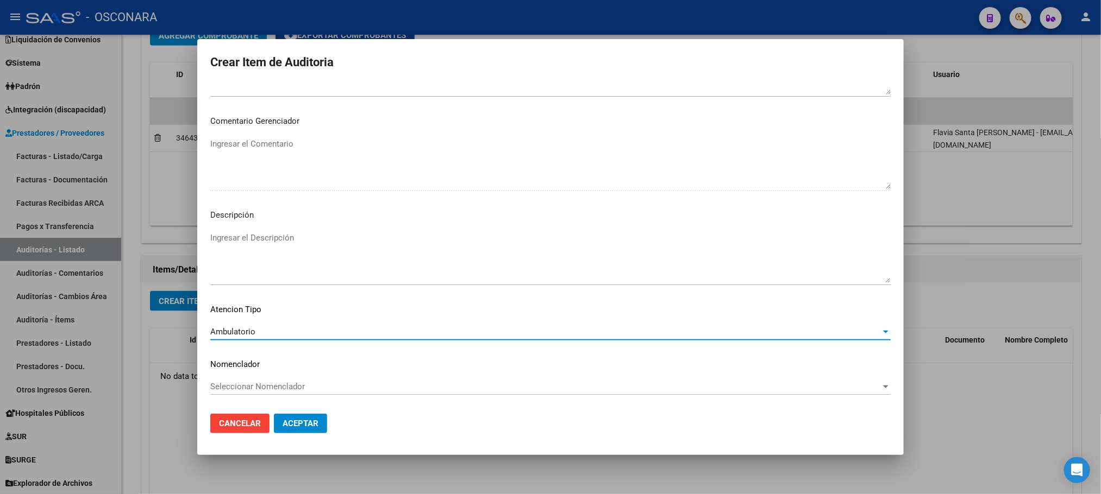
click at [286, 235] on textarea "Ingresar el Descripción" at bounding box center [550, 257] width 680 height 51
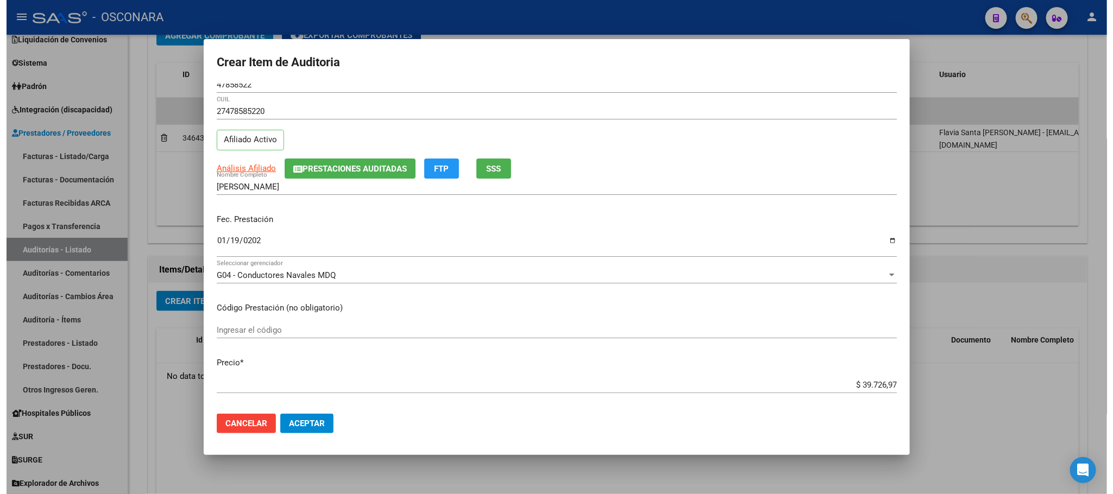
scroll to position [0, 0]
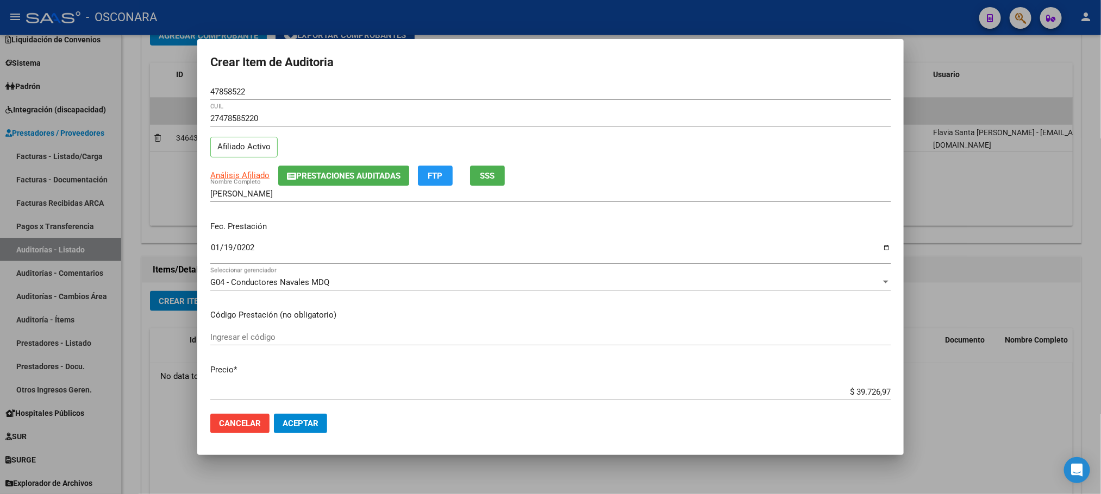
type textarea "AMBULATORIO"
click at [311, 428] on span "Aceptar" at bounding box center [301, 424] width 36 height 10
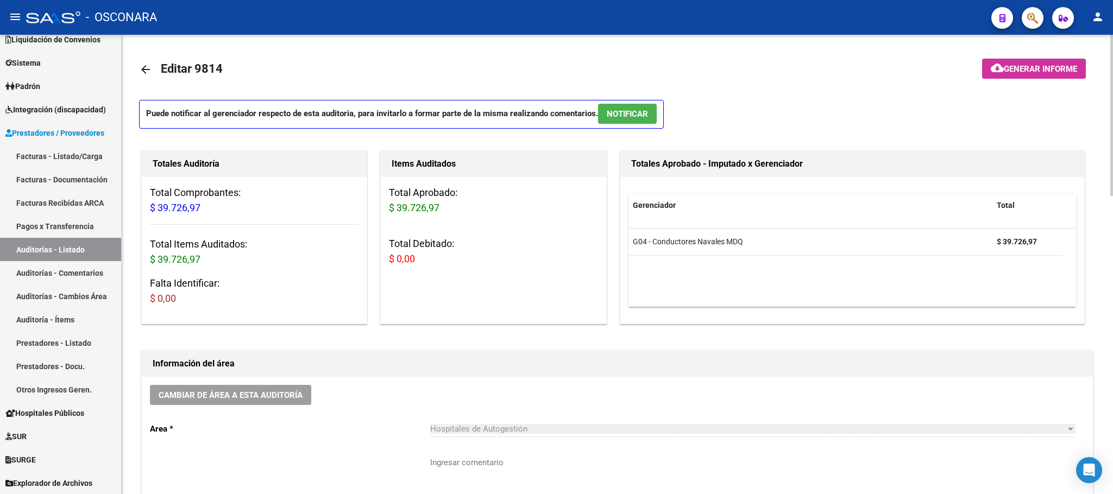
click at [613, 117] on span "NOTIFICAR" at bounding box center [627, 114] width 41 height 10
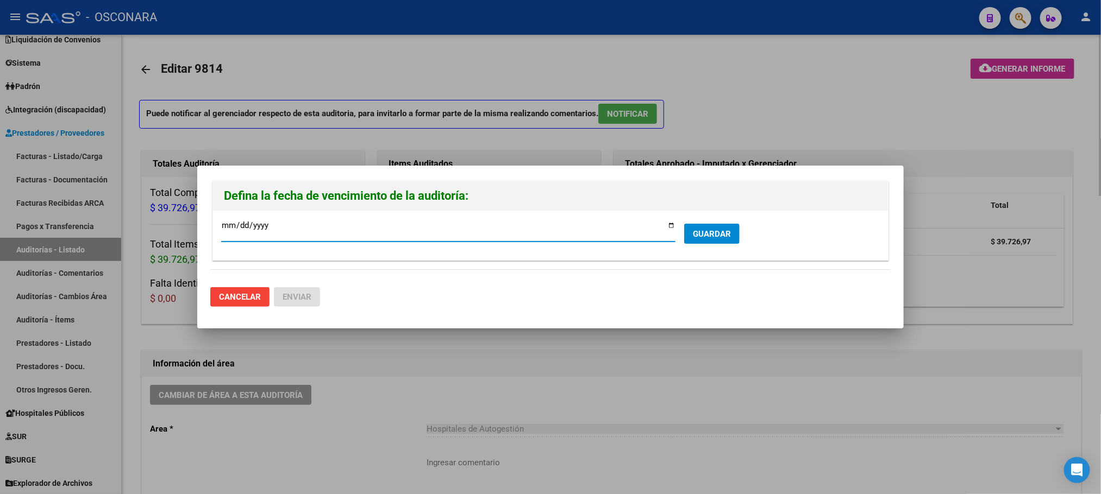
type input "[DATE]"
click at [725, 230] on span "GUARDAR" at bounding box center [712, 234] width 38 height 10
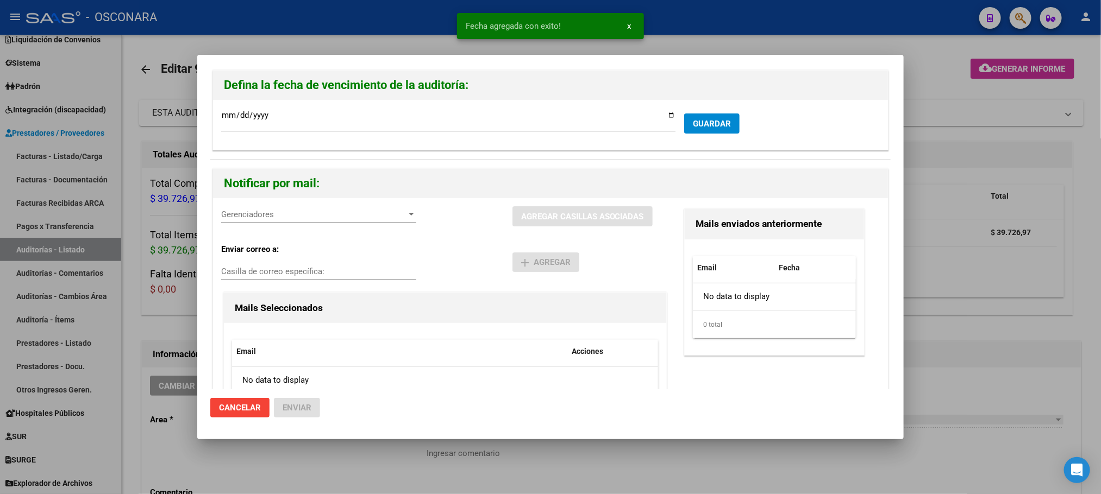
click at [390, 217] on span "Gerenciadores" at bounding box center [313, 215] width 185 height 10
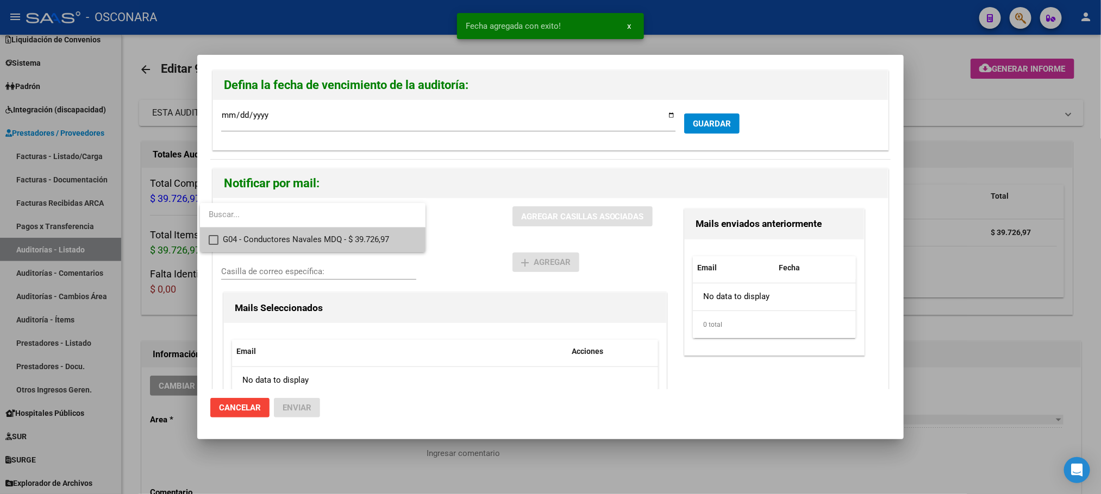
click at [327, 235] on span "G04 - Conductores Navales MDQ - $ 39.726,97" at bounding box center [320, 240] width 194 height 24
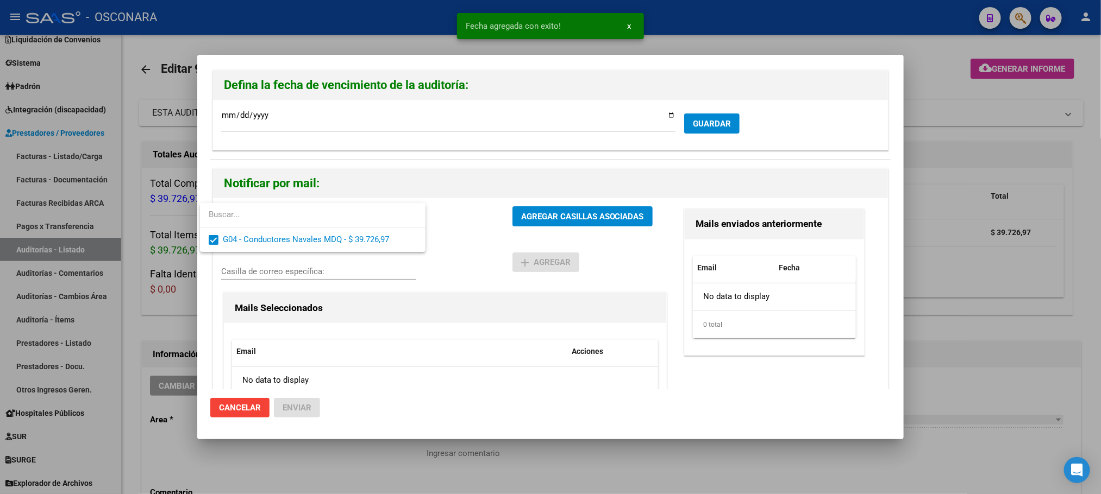
click at [623, 212] on div at bounding box center [550, 247] width 1101 height 494
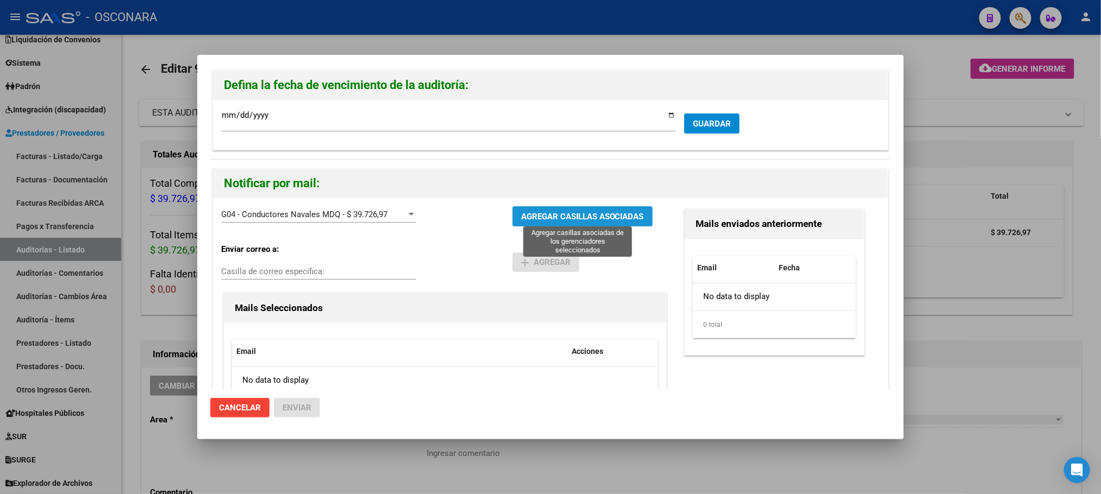
click at [579, 215] on span "AGREGAR CASILLAS ASOCIADAS" at bounding box center [582, 217] width 123 height 10
click at [555, 218] on span "AGREGAR CASILLAS ASOCIADAS" at bounding box center [582, 217] width 123 height 10
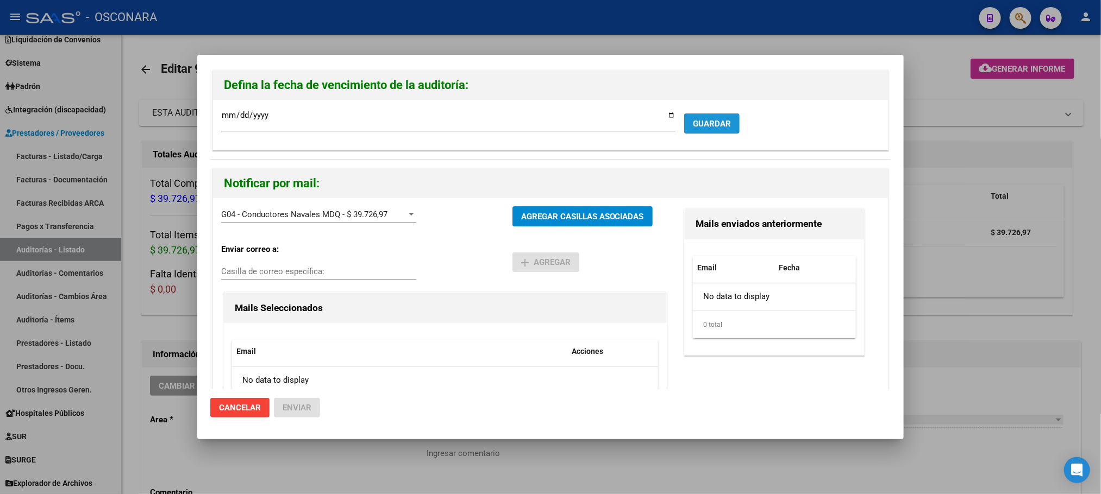
click at [717, 116] on button "GUARDAR" at bounding box center [711, 124] width 55 height 20
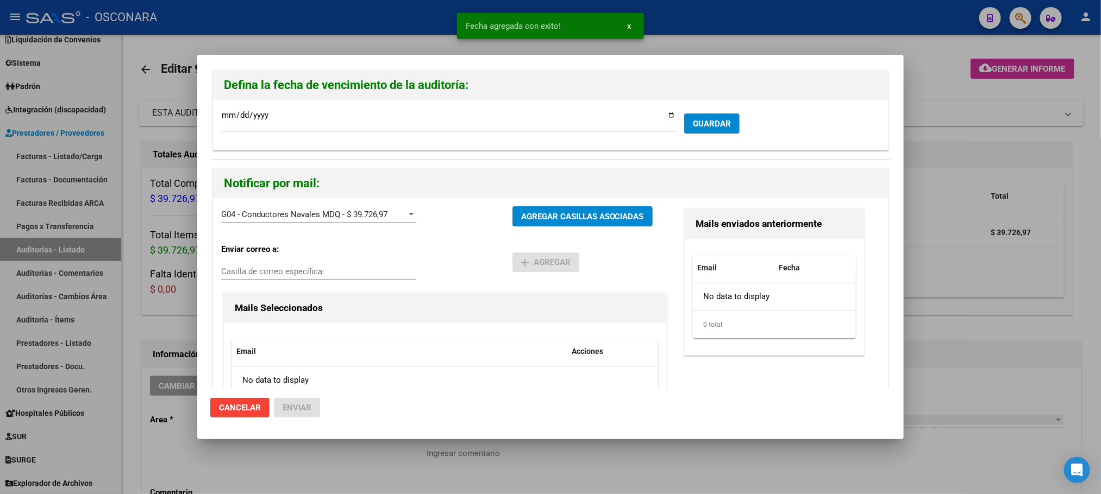
click at [863, 42] on div at bounding box center [550, 247] width 1101 height 494
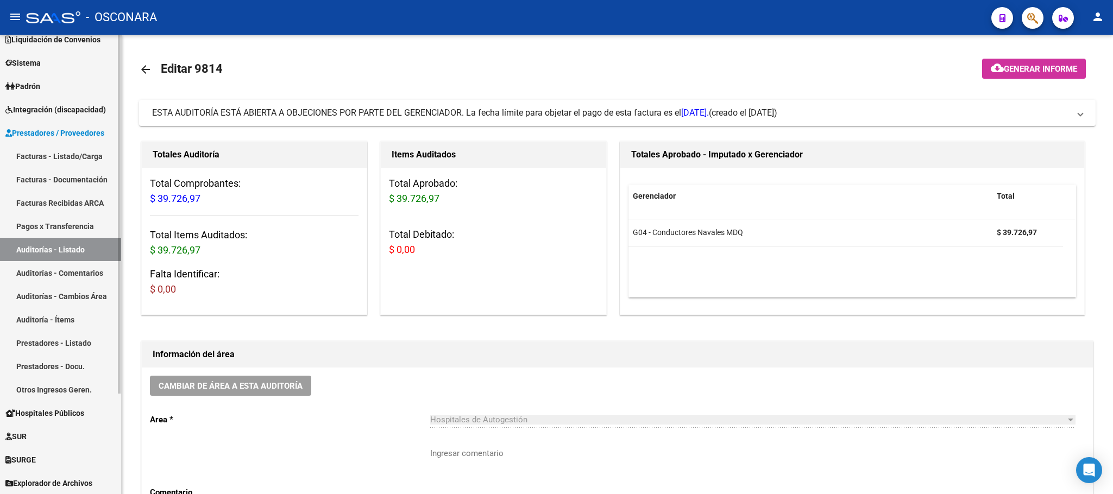
click at [67, 151] on link "Facturas - Listado/Carga" at bounding box center [60, 156] width 121 height 23
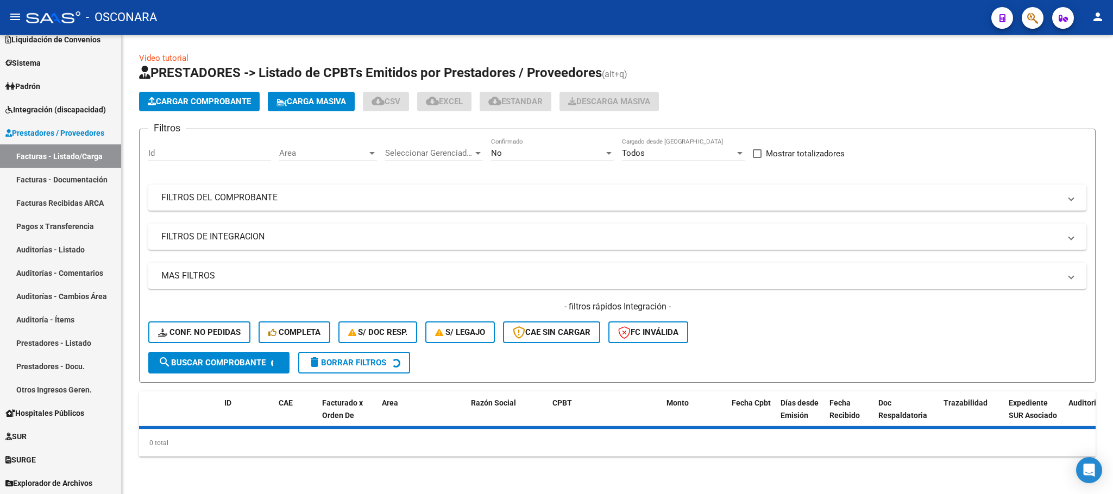
click at [193, 108] on button "Cargar Comprobante" at bounding box center [199, 102] width 121 height 20
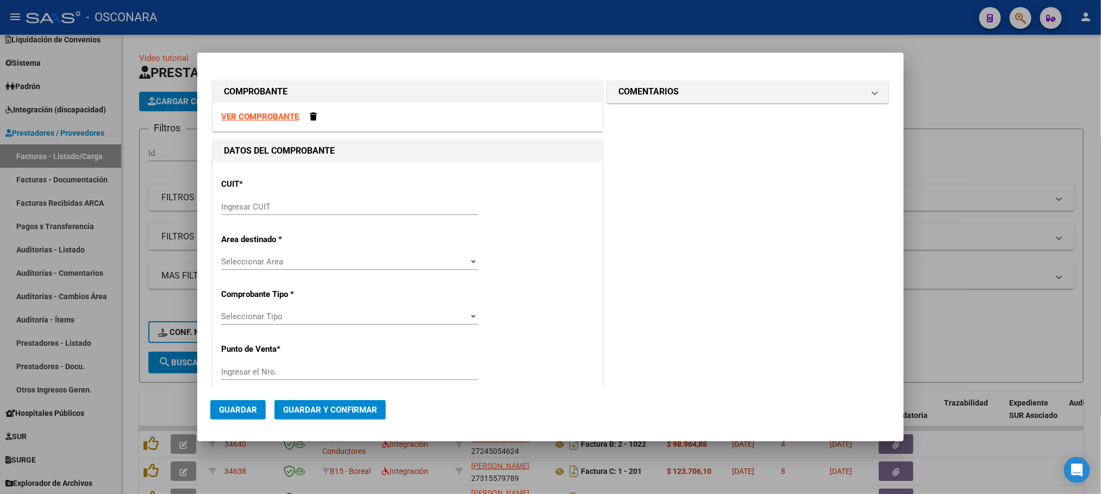
click at [264, 116] on strong "VER COMPROBANTE" at bounding box center [260, 117] width 78 height 10
click at [255, 117] on strong "VER COMPROBANTE" at bounding box center [260, 117] width 78 height 10
click at [386, 210] on input "Ingresar CUIT" at bounding box center [349, 207] width 257 height 10
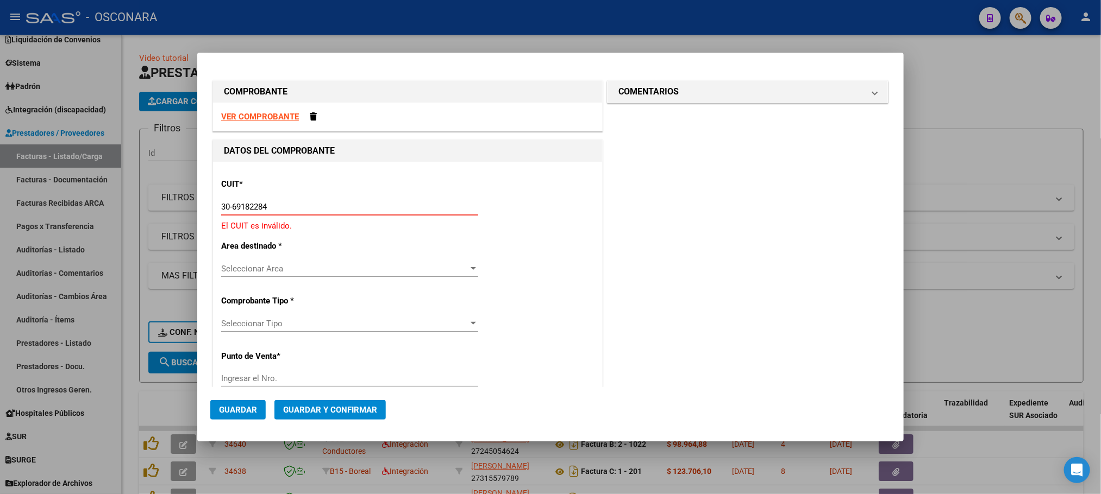
type input "30-69182284-9"
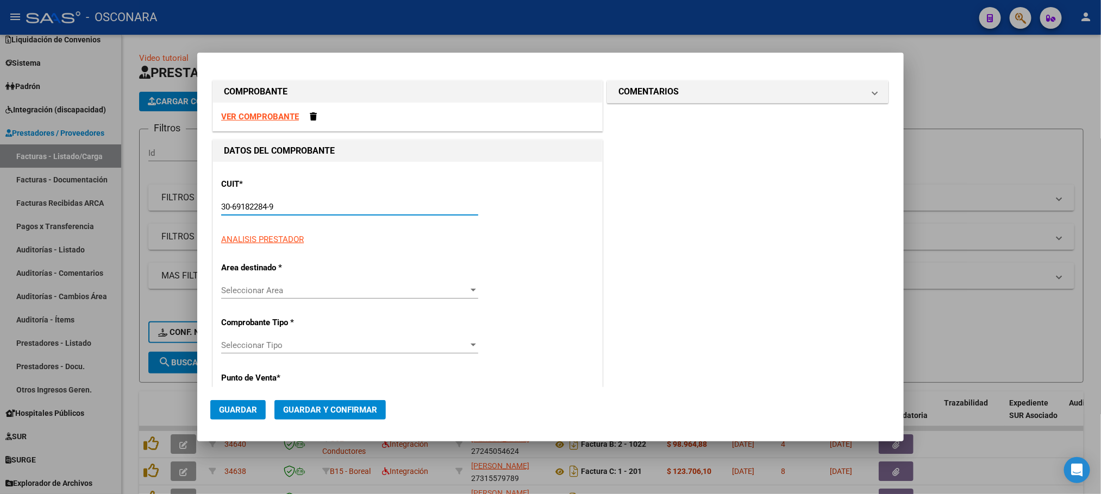
type input "1602"
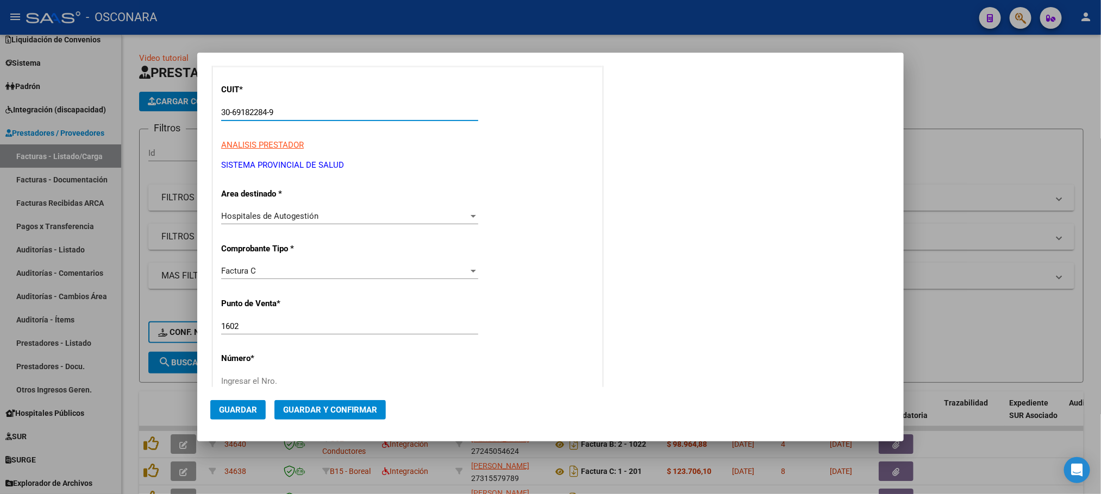
scroll to position [245, 0]
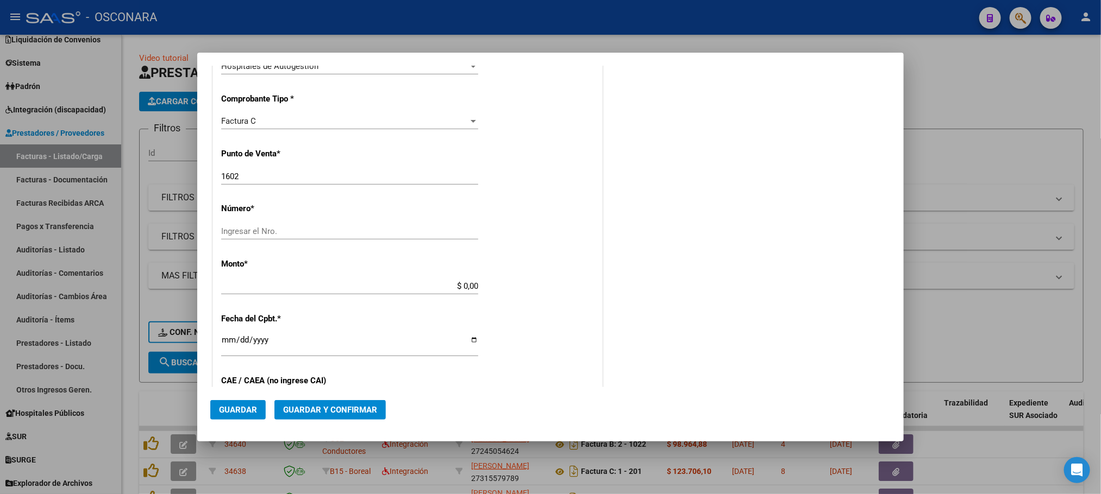
type input "30-69182284-9"
drag, startPoint x: 255, startPoint y: 177, endPoint x: 204, endPoint y: 173, distance: 51.2
click at [204, 173] on mat-dialog-content "COMPROBANTE VER COMPROBANTE DATOS DEL COMPROBANTE CUIT * 30-69182284-9 Ingresar…" at bounding box center [550, 227] width 706 height 322
type input "1331"
click at [323, 230] on input "Ingresar el Nro." at bounding box center [349, 232] width 257 height 10
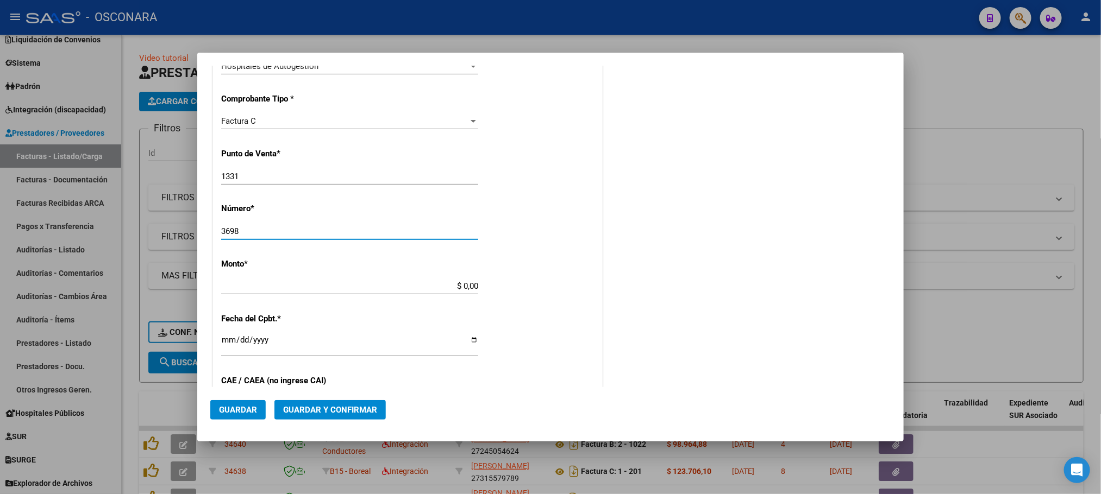
type input "3698"
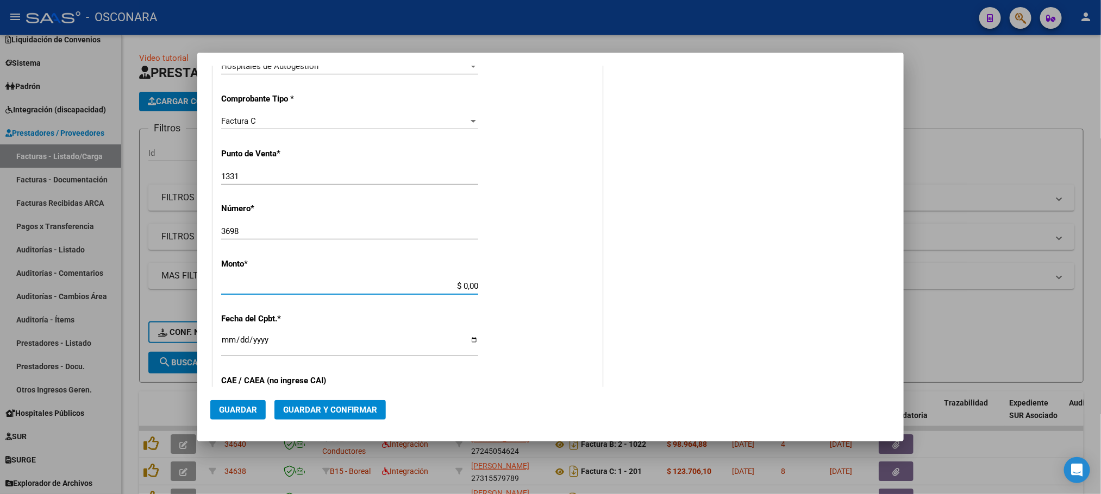
drag, startPoint x: 421, startPoint y: 289, endPoint x: 557, endPoint y: 294, distance: 136.5
click at [557, 294] on div "CUIT * 30-69182284-9 Ingresar CUIT ANALISIS PRESTADOR SISTEMA PROVINCIAL DE [PE…" at bounding box center [407, 302] width 389 height 770
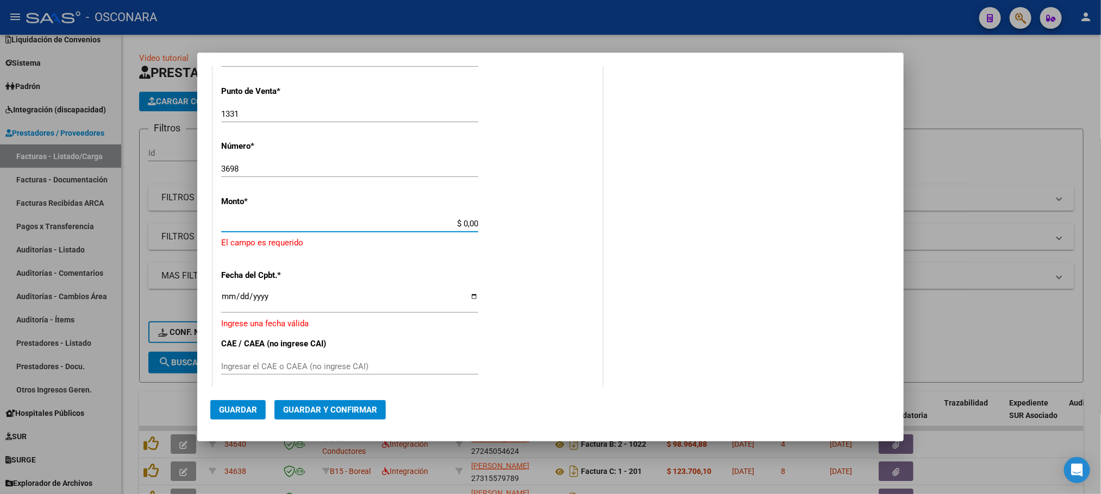
scroll to position [326, 0]
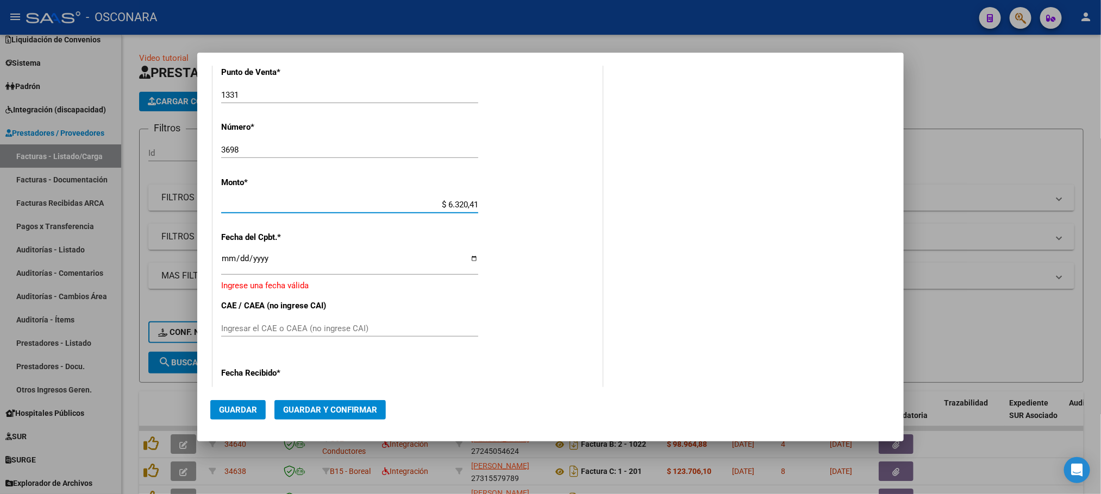
type input "$ 63.204,15"
click at [233, 259] on input "Ingresar la fecha" at bounding box center [349, 262] width 257 height 17
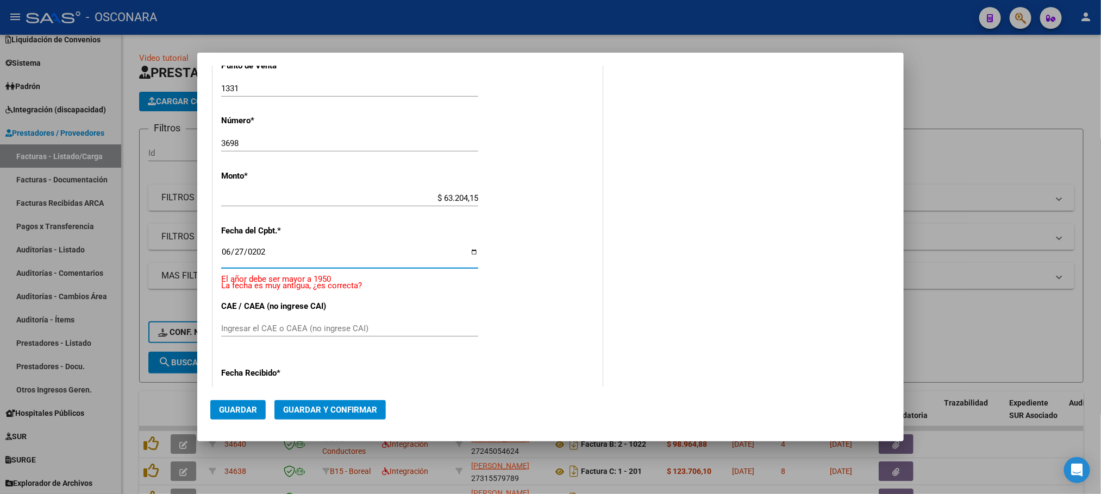
type input "[DATE]"
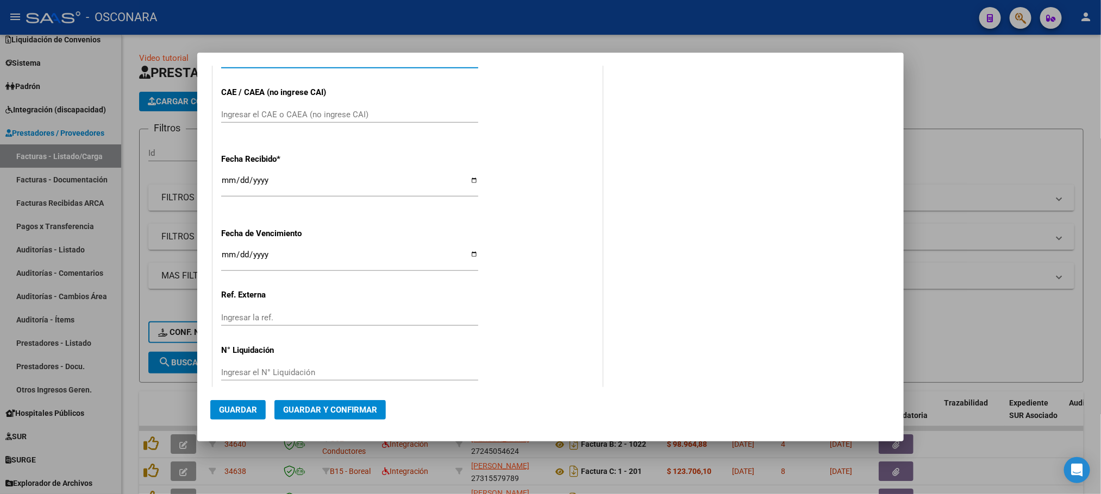
scroll to position [548, 0]
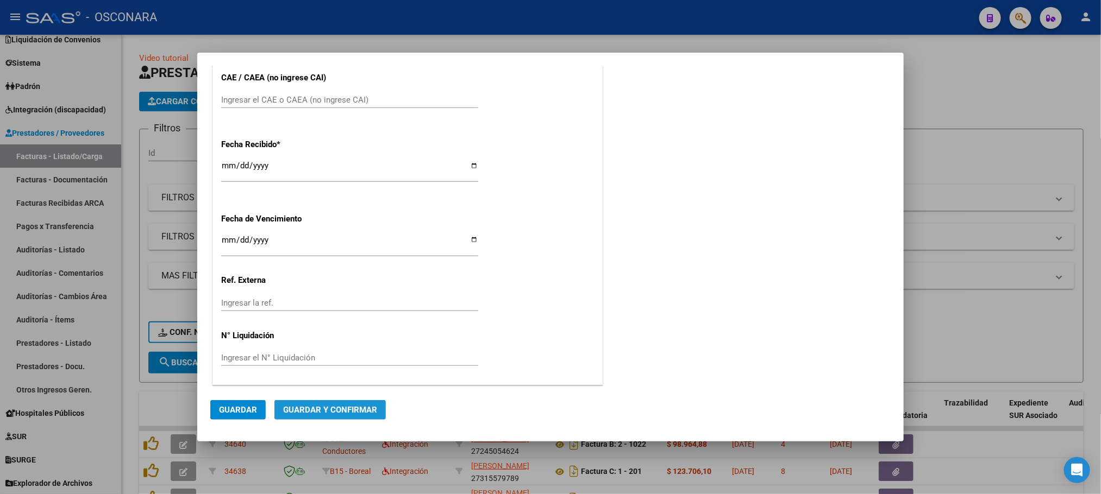
click at [355, 415] on span "Guardar y Confirmar" at bounding box center [330, 410] width 94 height 10
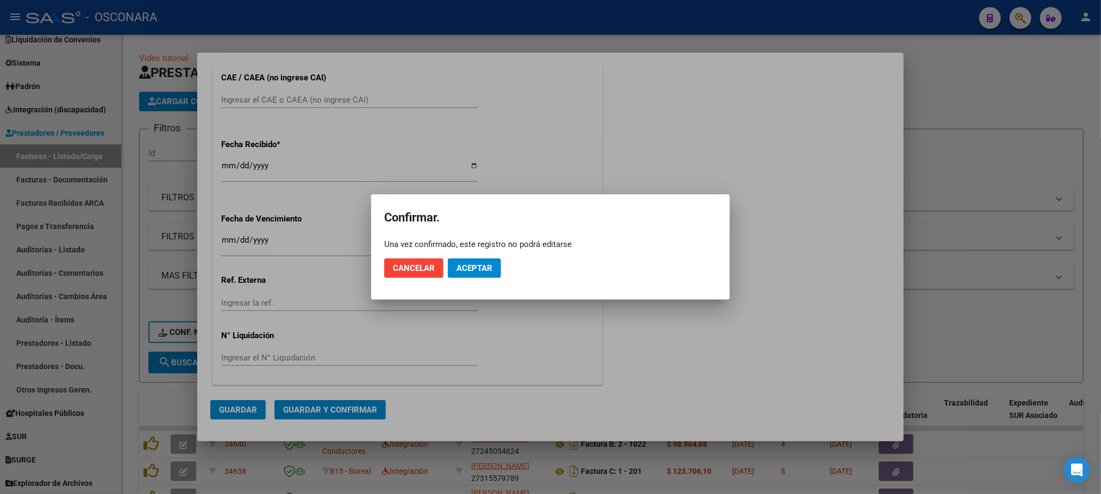
click at [496, 255] on mat-dialog-actions "Cancelar Aceptar" at bounding box center [550, 268] width 333 height 37
click at [492, 259] on button "Aceptar" at bounding box center [474, 269] width 53 height 20
click at [491, 267] on span "Guardar igualmente." at bounding box center [502, 269] width 92 height 10
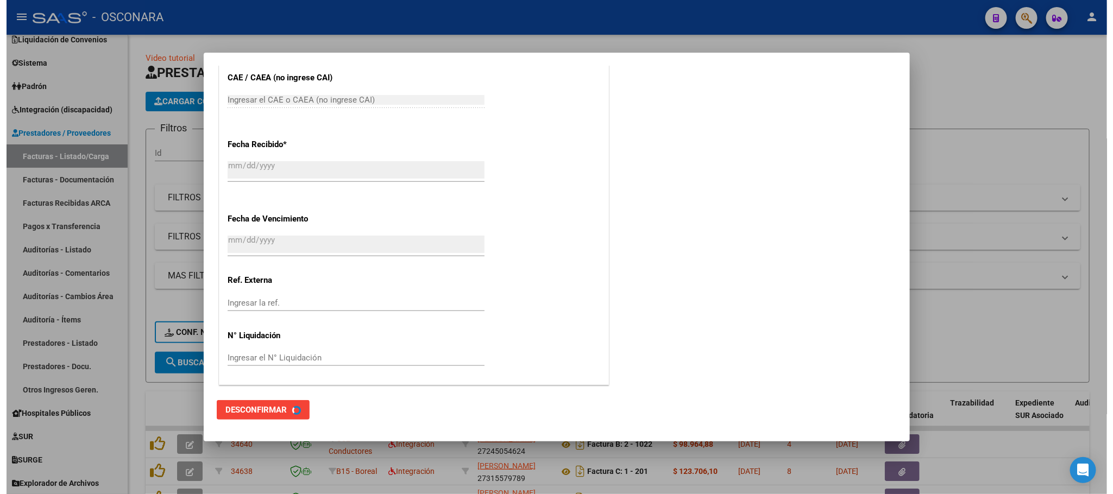
scroll to position [0, 0]
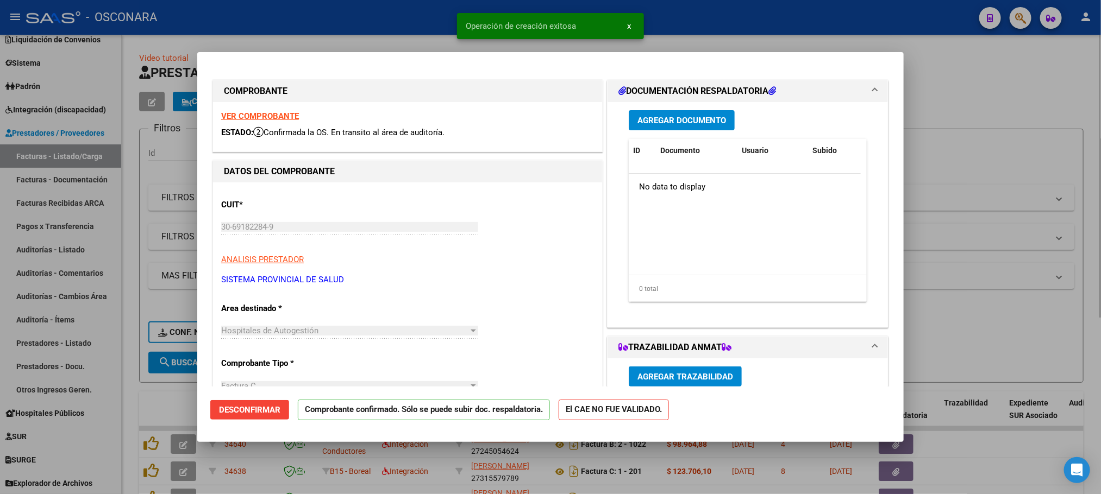
click at [1008, 89] on div at bounding box center [550, 247] width 1101 height 494
type input "$ 0,00"
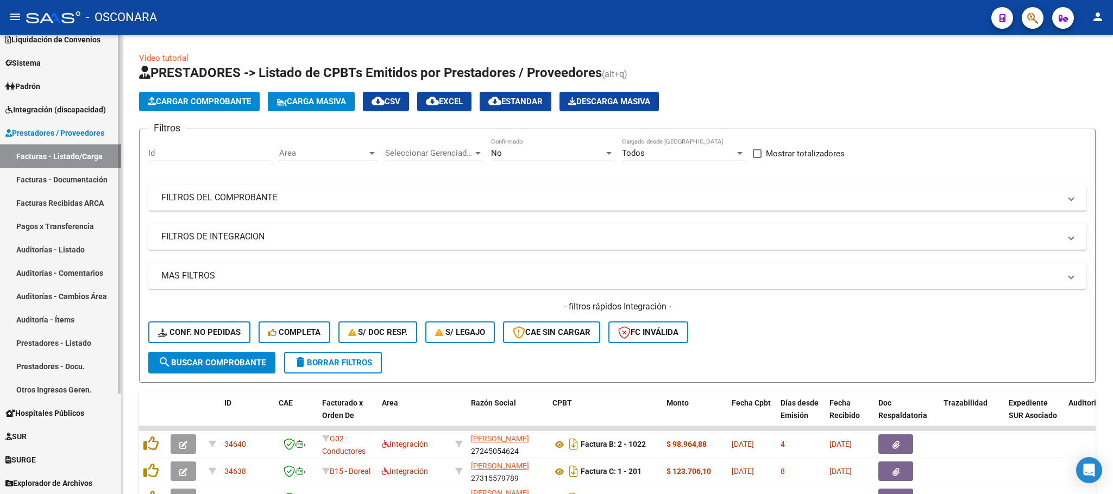
click at [61, 252] on link "Auditorías - Listado" at bounding box center [60, 249] width 121 height 23
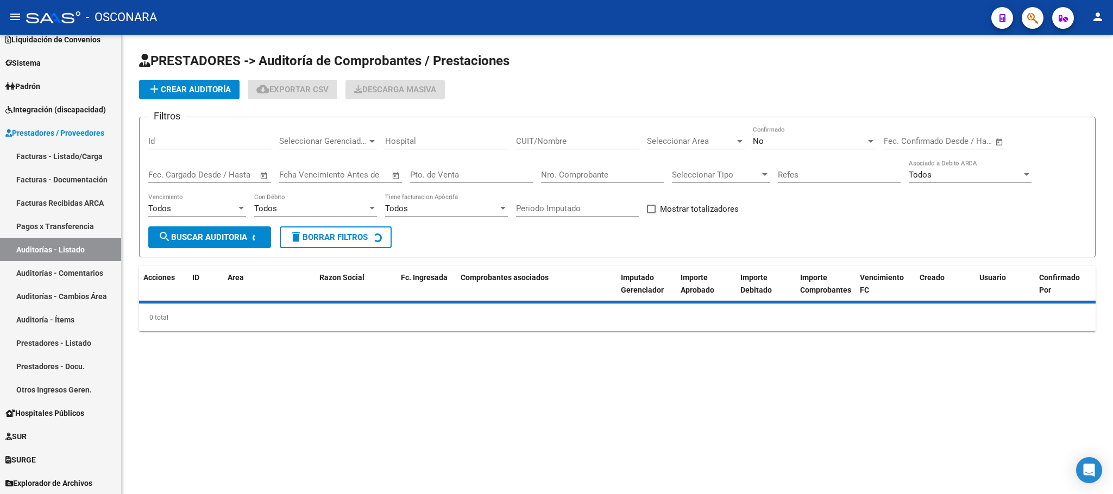
click at [228, 95] on button "add Crear Auditoría" at bounding box center [189, 90] width 101 height 20
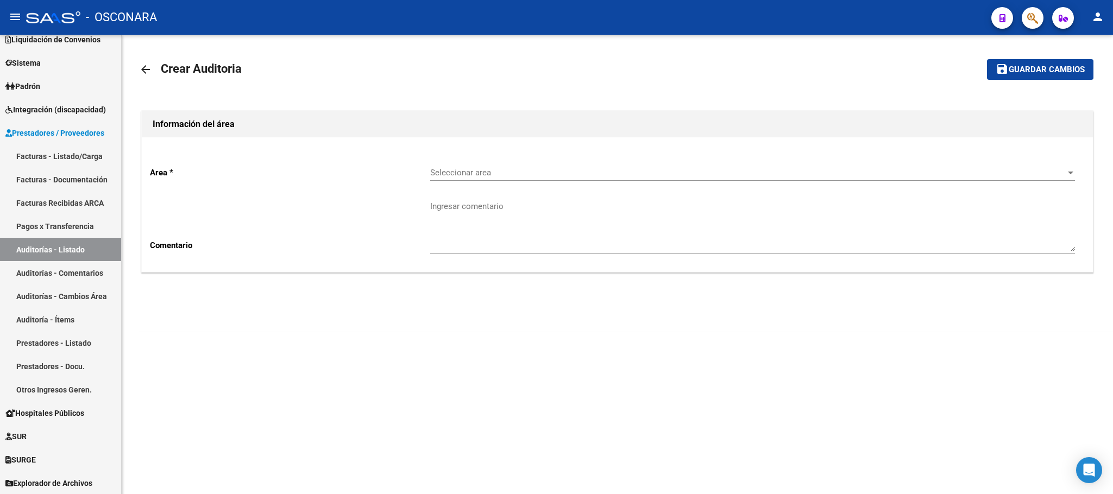
click at [453, 173] on span "Seleccionar area" at bounding box center [747, 173] width 635 height 10
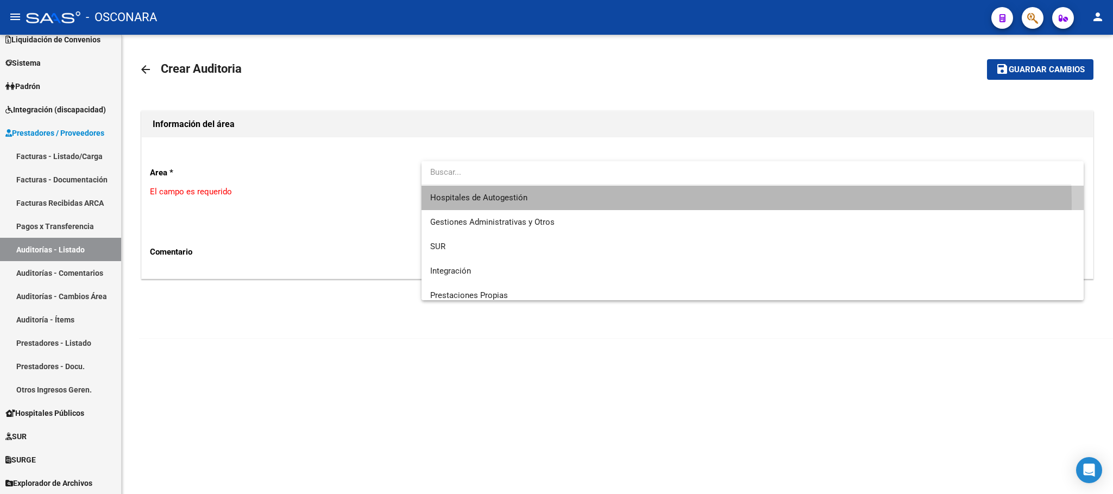
click at [444, 204] on span "Hospitales de Autogestión" at bounding box center [752, 198] width 645 height 24
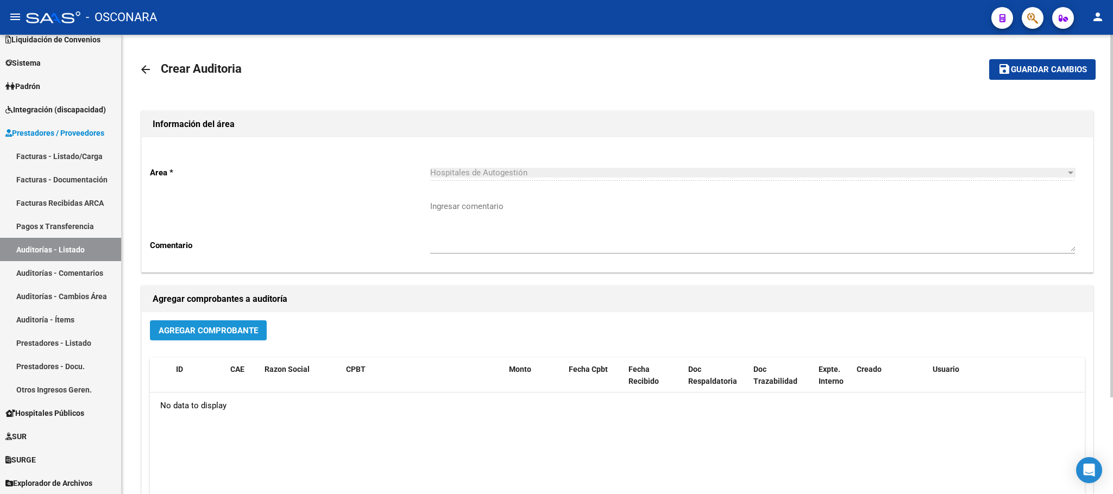
click at [186, 326] on span "Agregar Comprobante" at bounding box center [208, 331] width 99 height 10
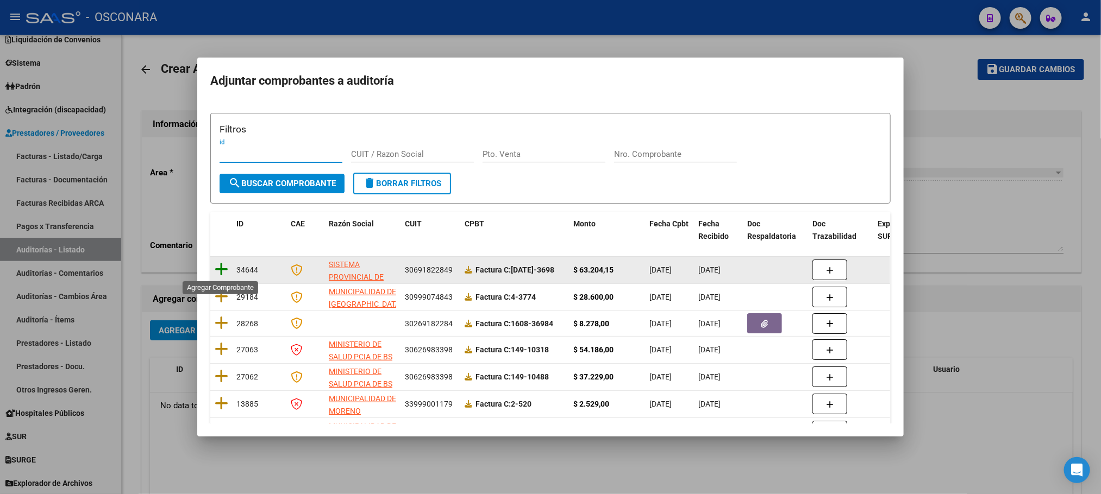
click at [220, 266] on icon at bounding box center [222, 269] width 14 height 15
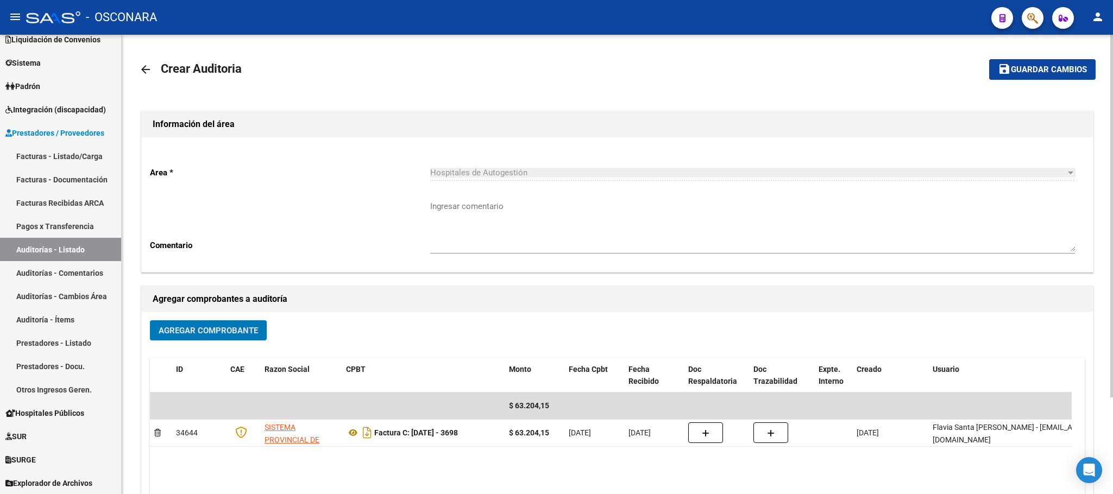
click at [1060, 59] on button "save Guardar cambios" at bounding box center [1042, 69] width 106 height 20
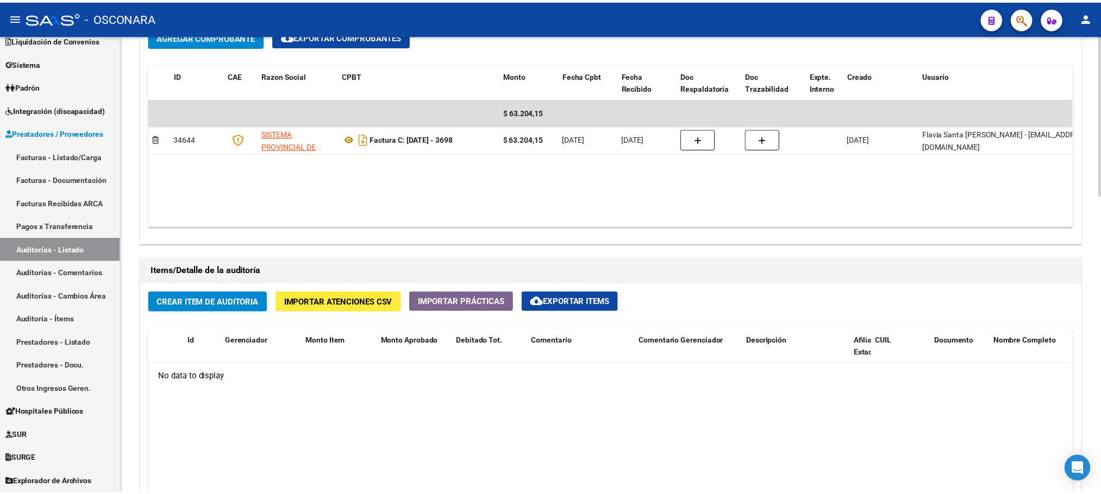
scroll to position [571, 0]
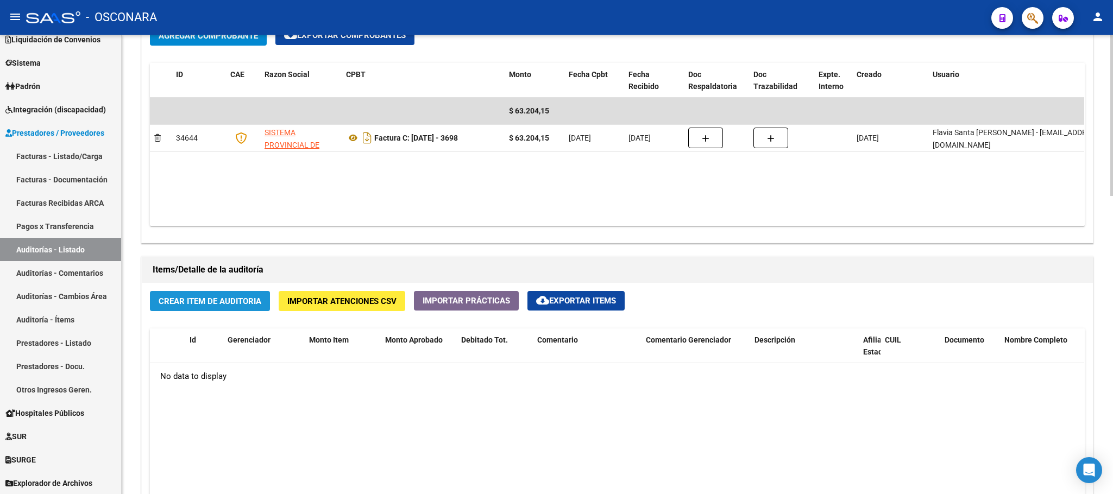
click at [231, 297] on span "Crear Item de Auditoria" at bounding box center [210, 302] width 103 height 10
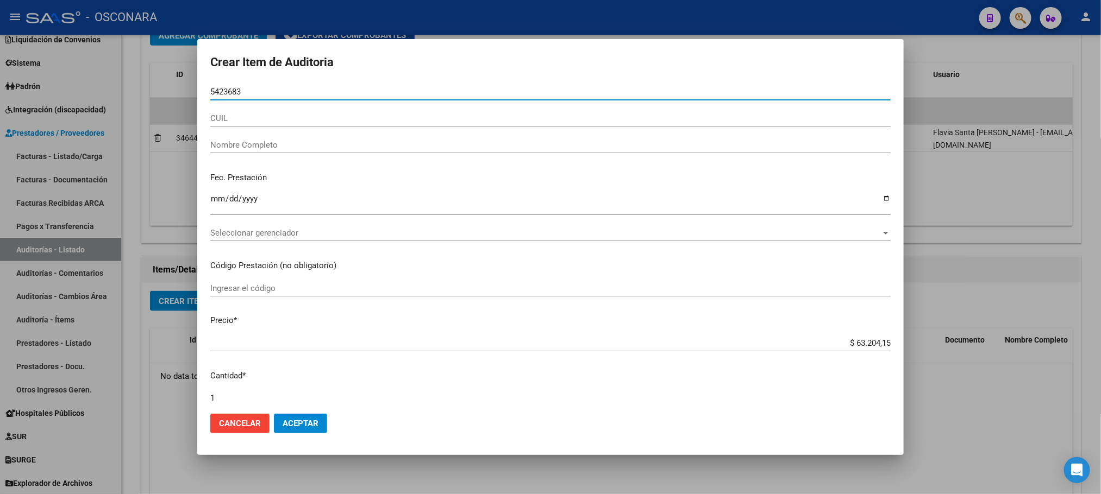
type input "54236831"
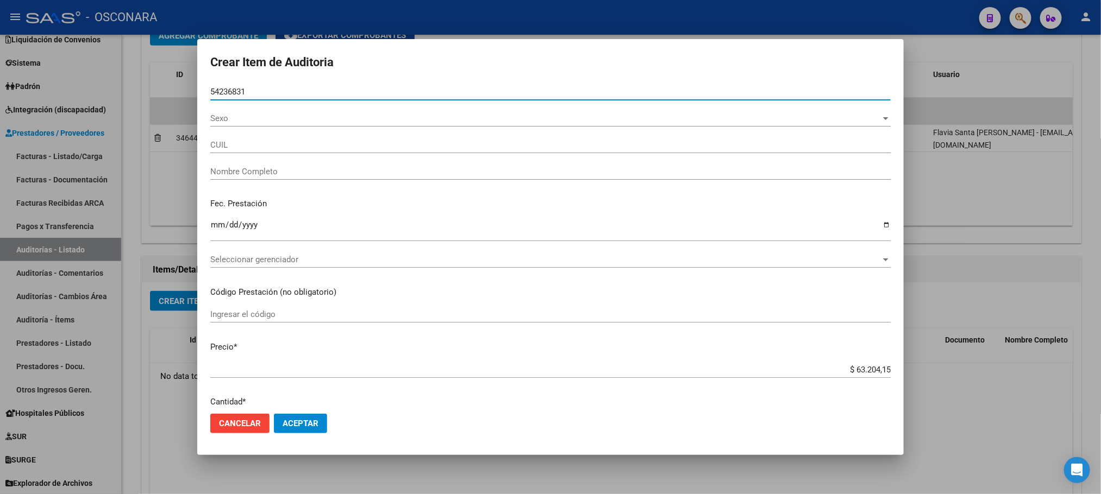
type input "23542368314"
type input "[PERSON_NAME] DEL [DEMOGRAPHIC_DATA]"
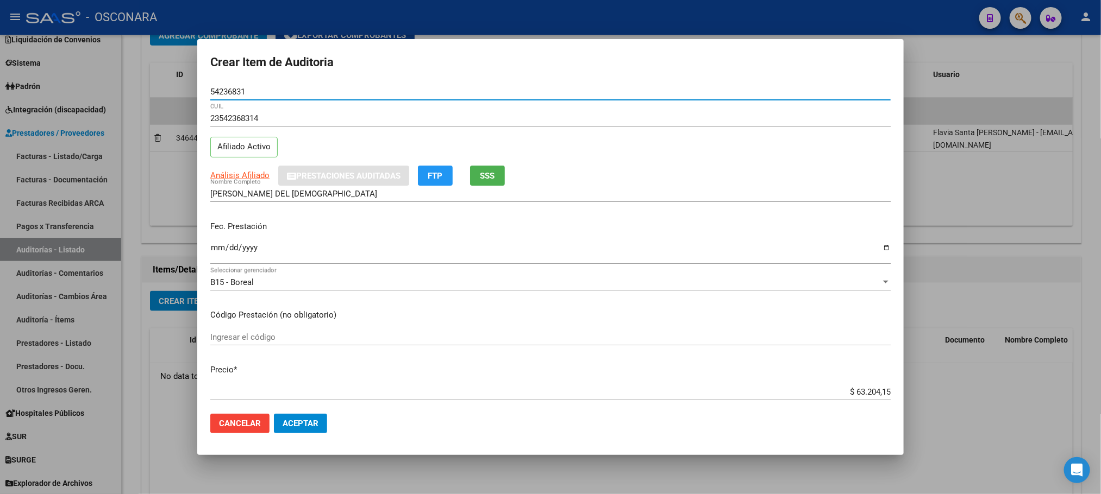
type input "54236831"
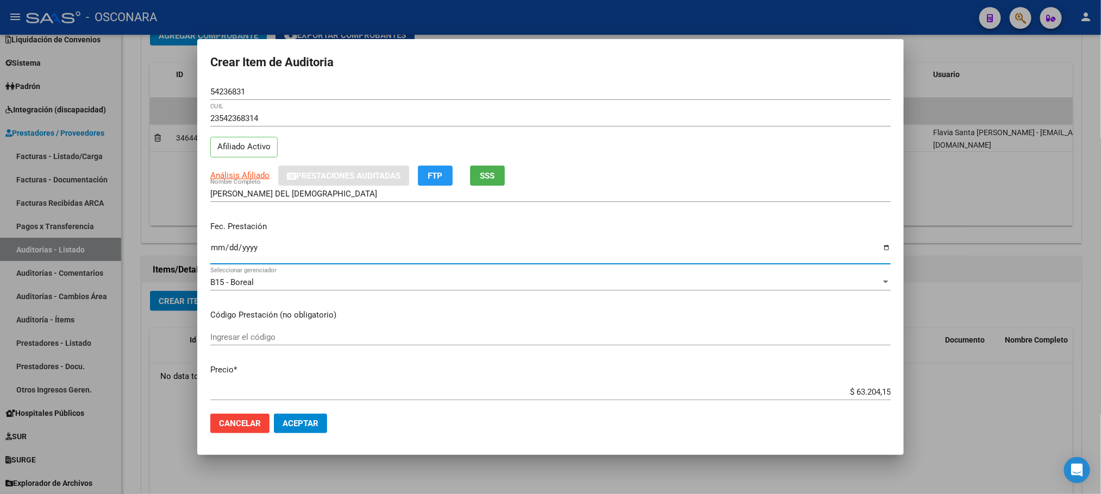
click at [215, 253] on input "Ingresar la fecha" at bounding box center [550, 251] width 680 height 17
type input "[DATE]"
click at [258, 173] on span "Análisis Afiliado" at bounding box center [239, 176] width 59 height 10
type textarea "23542368314"
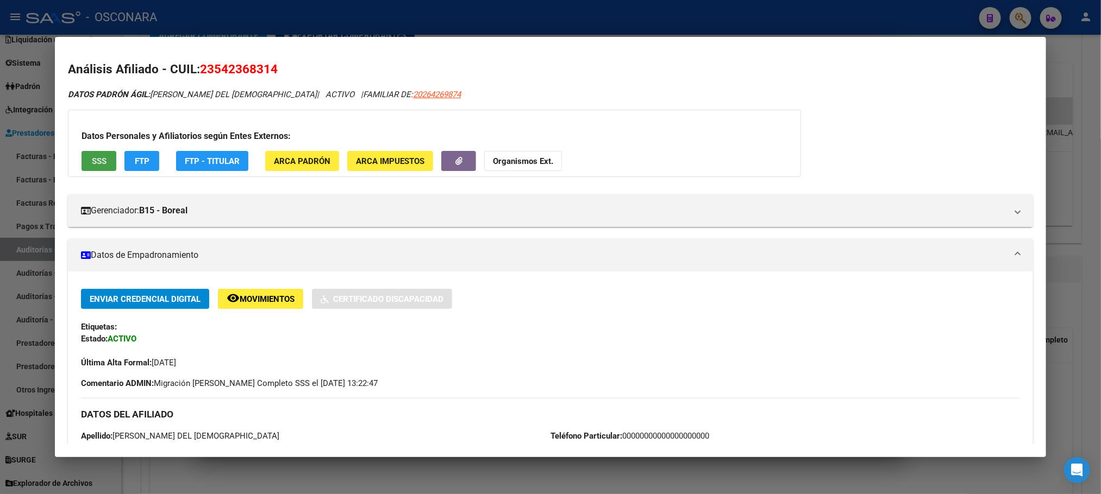
click at [84, 164] on button "SSS" at bounding box center [99, 161] width 35 height 20
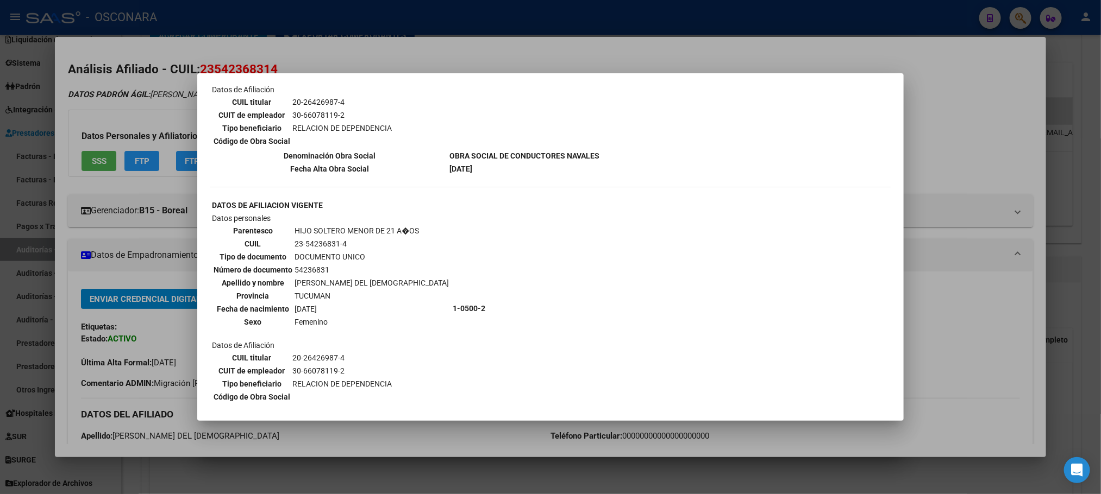
scroll to position [815, 0]
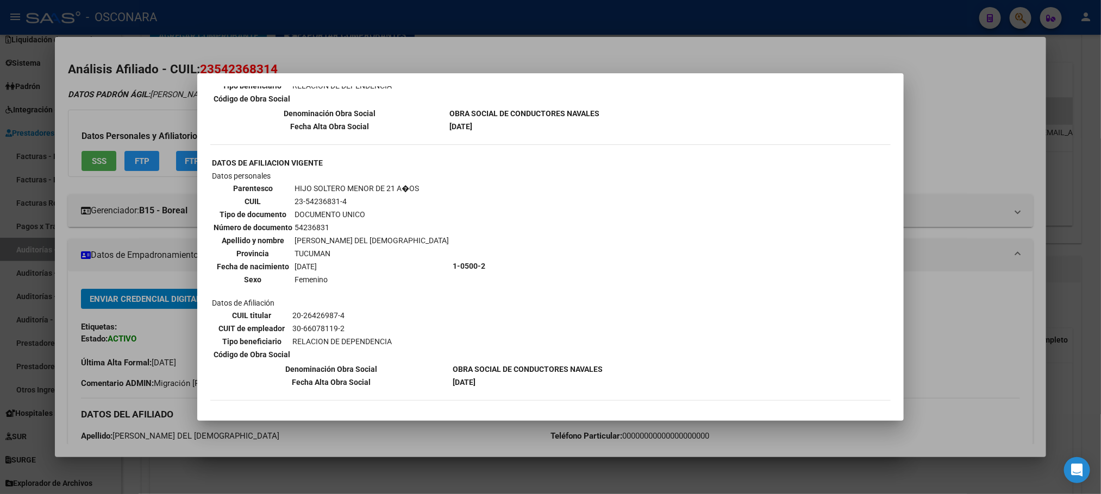
click at [435, 437] on div at bounding box center [550, 247] width 1101 height 494
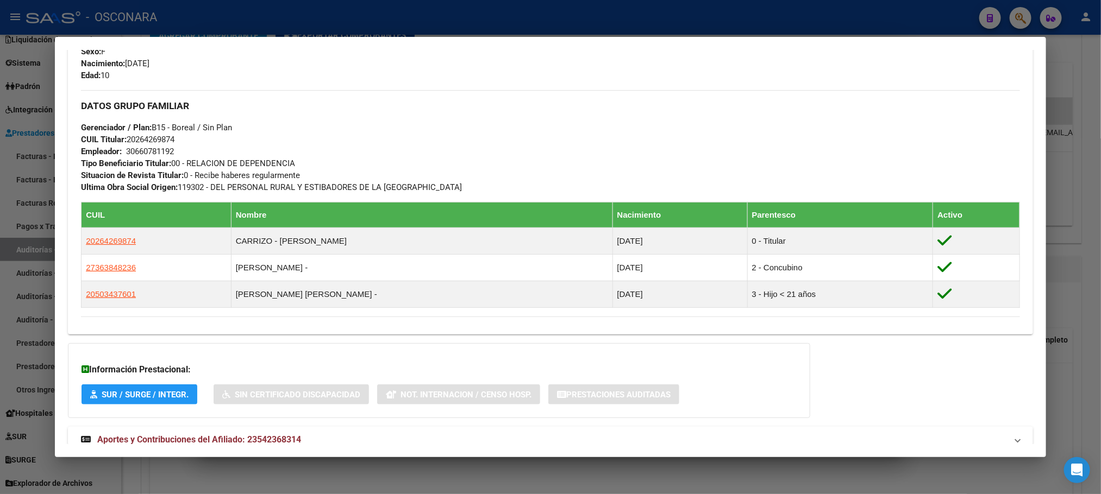
scroll to position [530, 0]
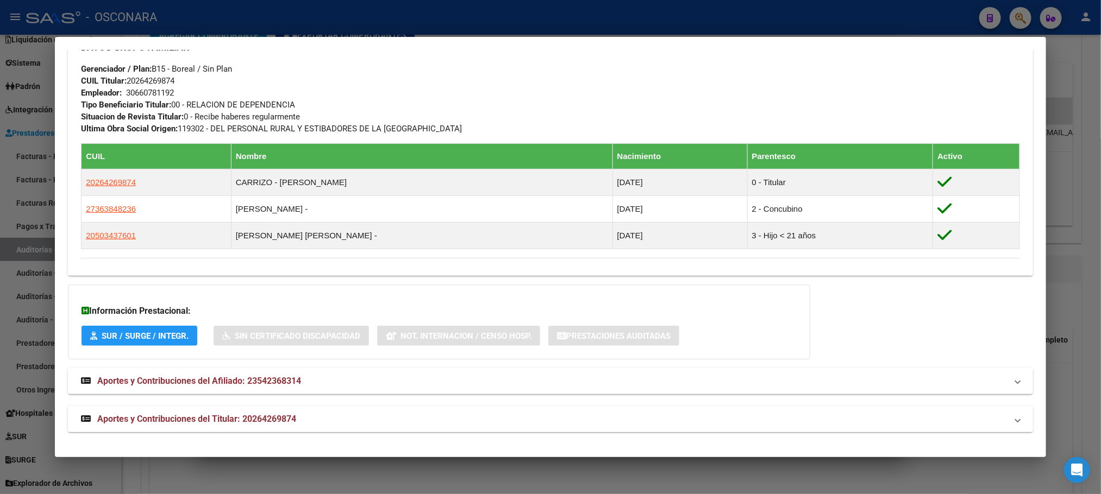
click at [281, 419] on span "Aportes y Contribuciones del Titular: 20264269874" at bounding box center [196, 419] width 199 height 10
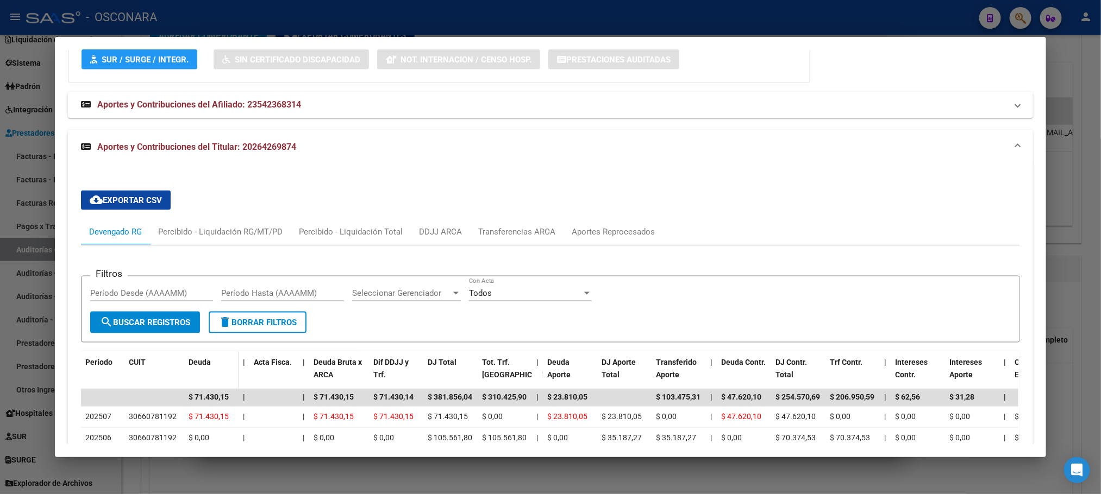
scroll to position [960, 0]
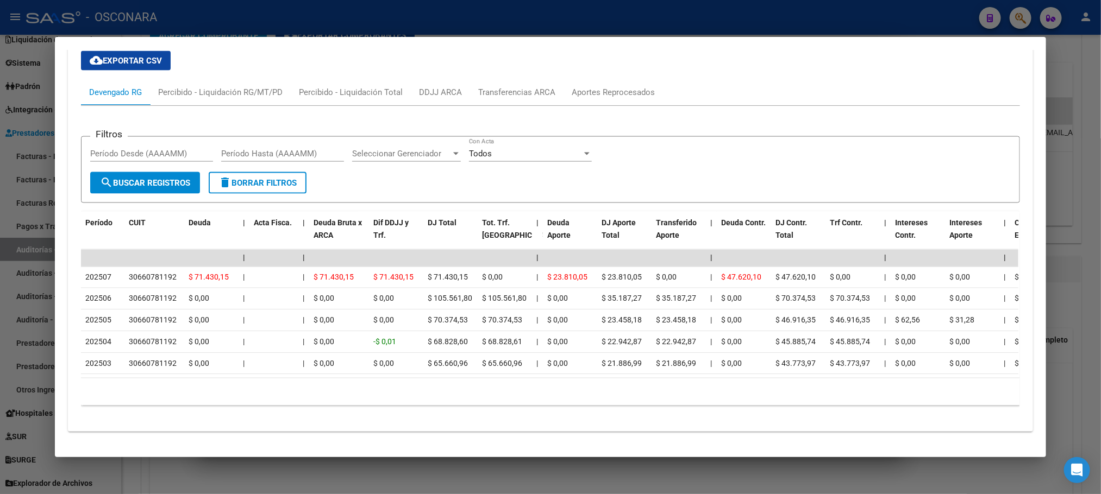
click at [1077, 151] on div at bounding box center [550, 247] width 1101 height 494
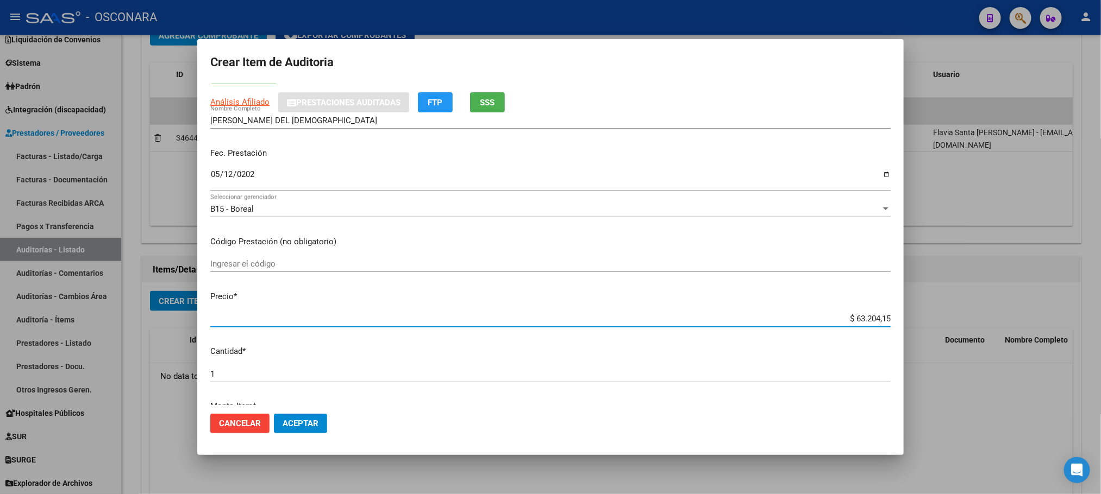
scroll to position [76, 0]
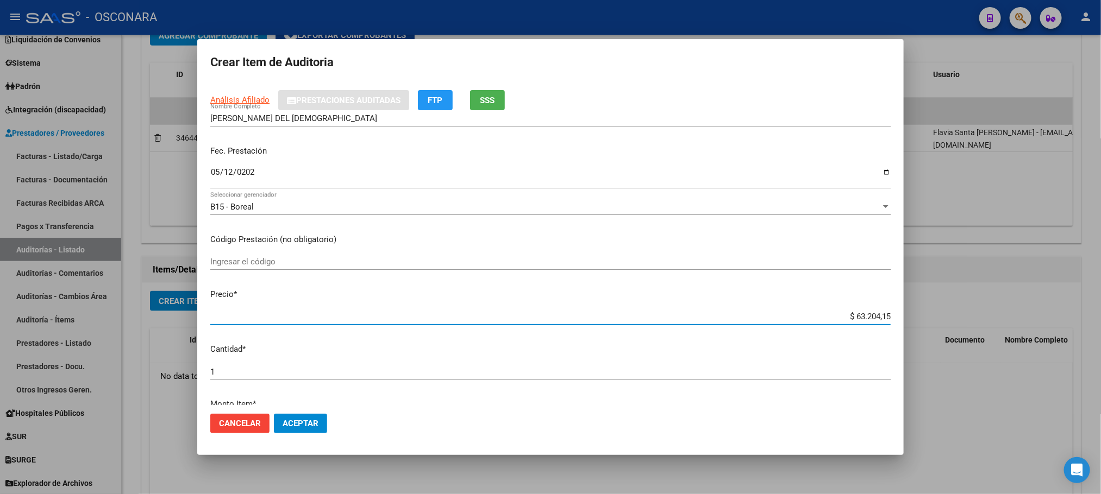
drag, startPoint x: 844, startPoint y: 394, endPoint x: 910, endPoint y: 349, distance: 79.6
click at [917, 358] on div "Crear Item de Auditoria 54236831 Nro Documento 23542368314 CUIL Afiliado Activo…" at bounding box center [550, 247] width 1101 height 494
type input "$ 0,02"
type input "$ 0,21"
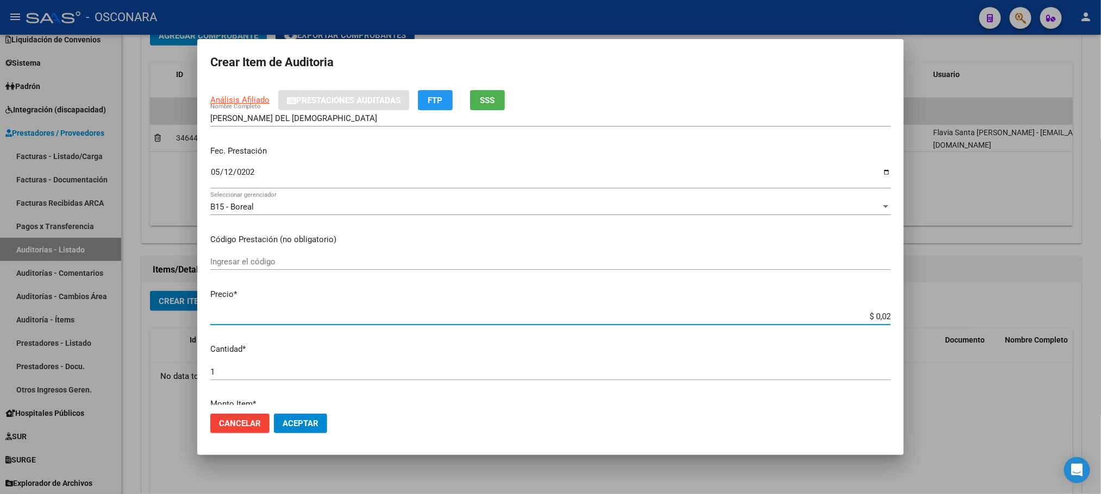
type input "$ 0,21"
type input "$ 2,10"
type input "$ 21,06"
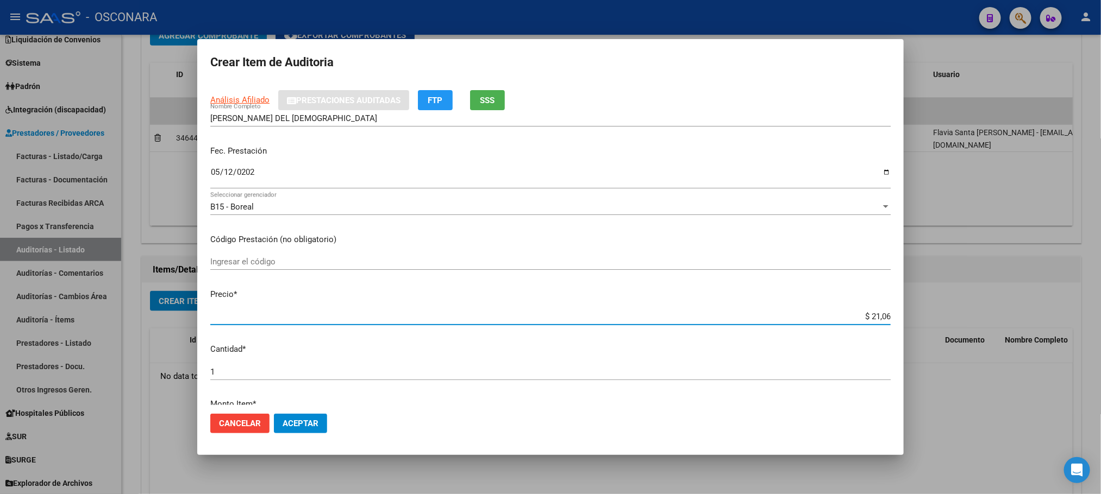
type input "$ 210,68"
type input "$ 2.106,80"
type input "$ 21.068,05"
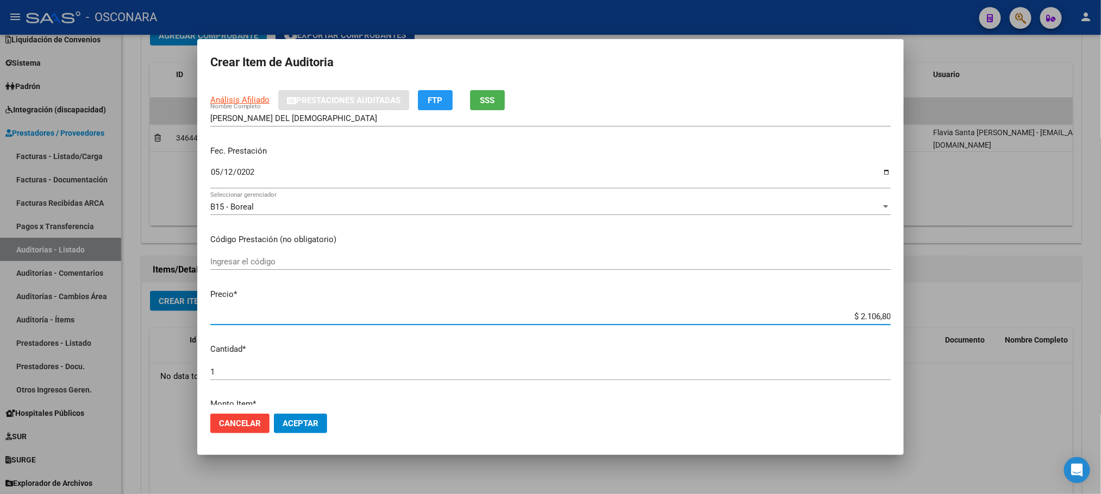
type input "$ 21.068,05"
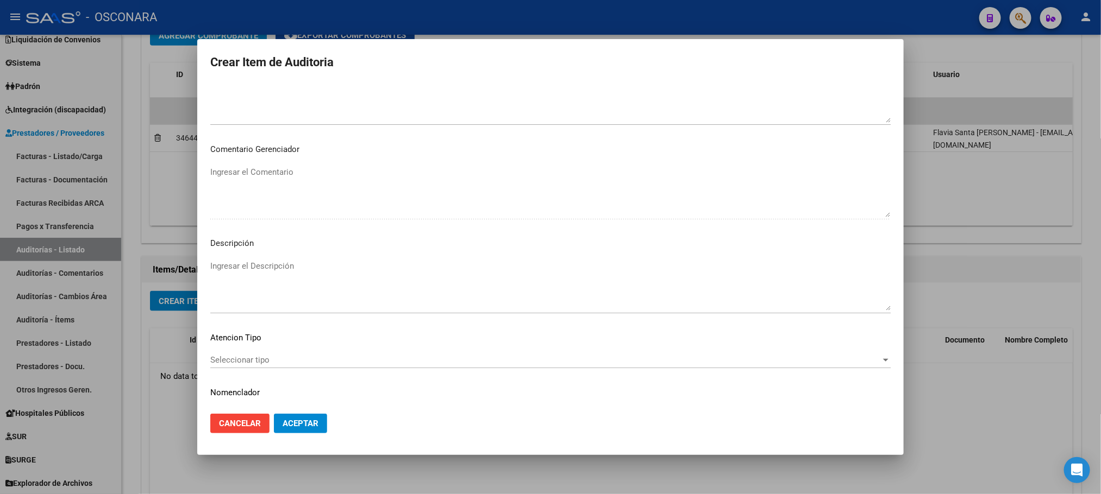
scroll to position [563, 0]
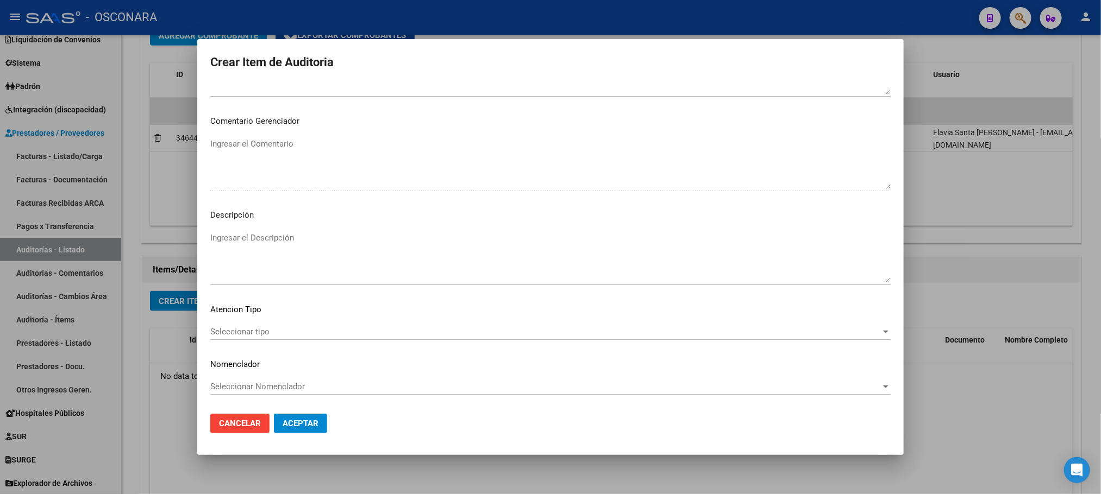
click at [240, 335] on span "Seleccionar tipo" at bounding box center [545, 332] width 670 height 10
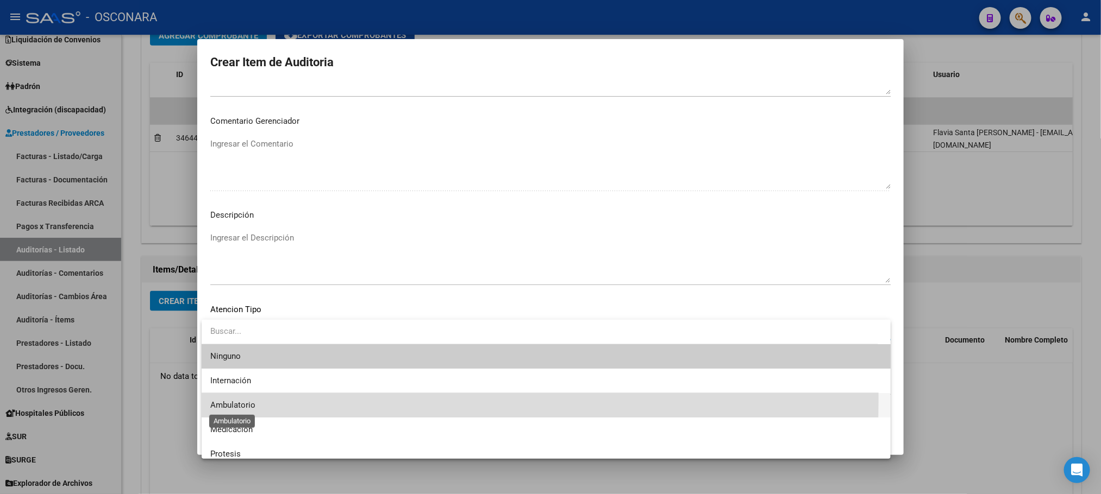
drag, startPoint x: 249, startPoint y: 399, endPoint x: 256, endPoint y: 333, distance: 67.2
click at [249, 400] on span "Ambulatorio" at bounding box center [232, 405] width 45 height 10
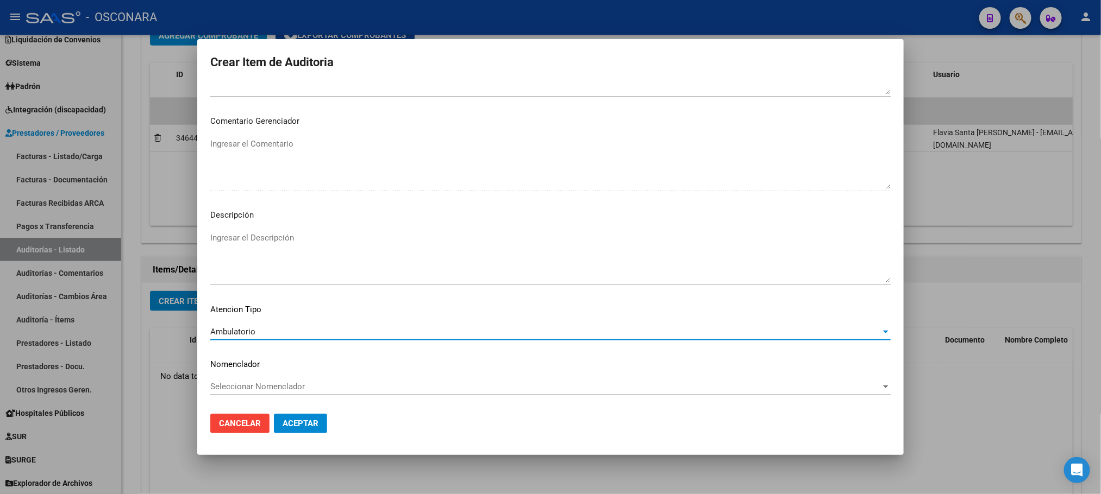
click at [273, 245] on textarea "Ingresar el Descripción" at bounding box center [550, 257] width 680 height 51
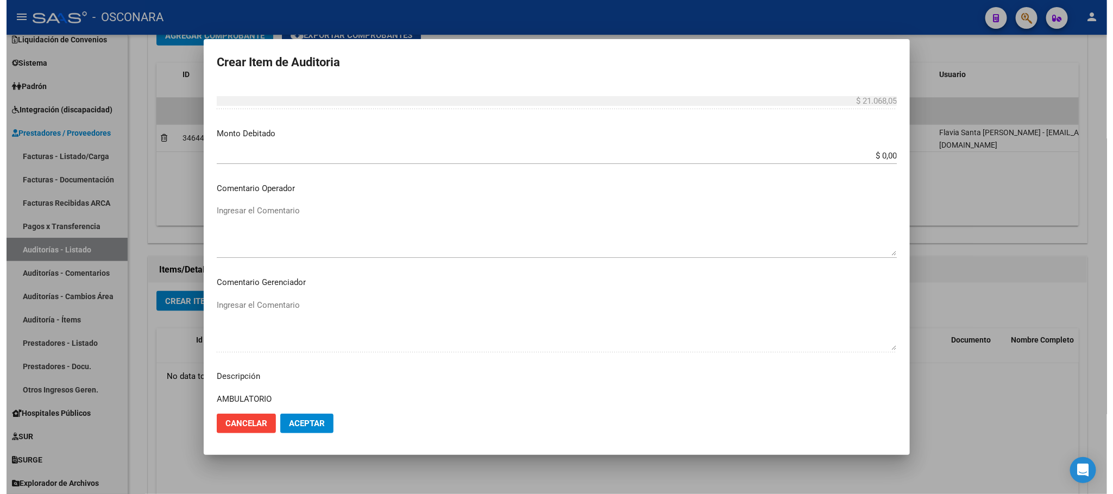
scroll to position [400, 0]
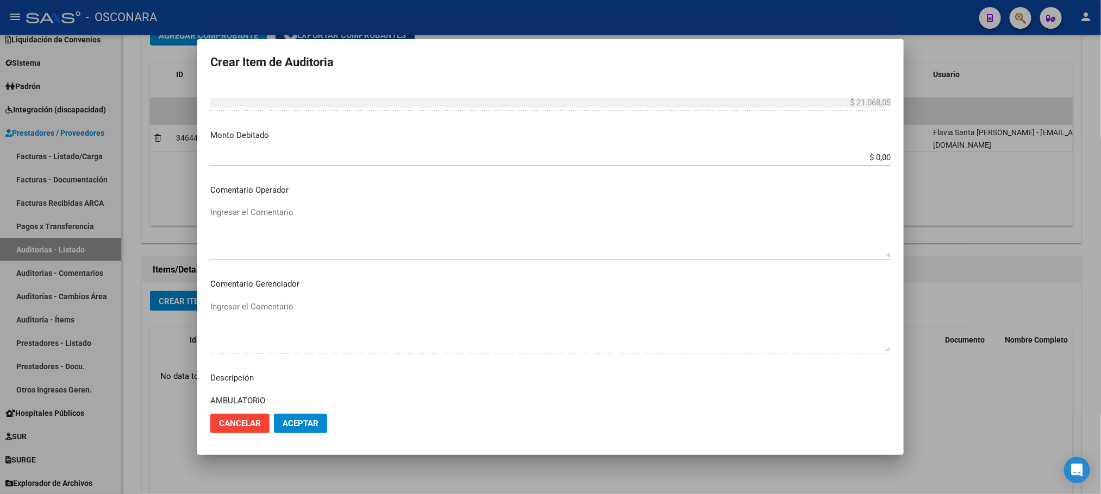
type textarea "AMBULATORIO"
click at [315, 424] on span "Aceptar" at bounding box center [301, 424] width 36 height 10
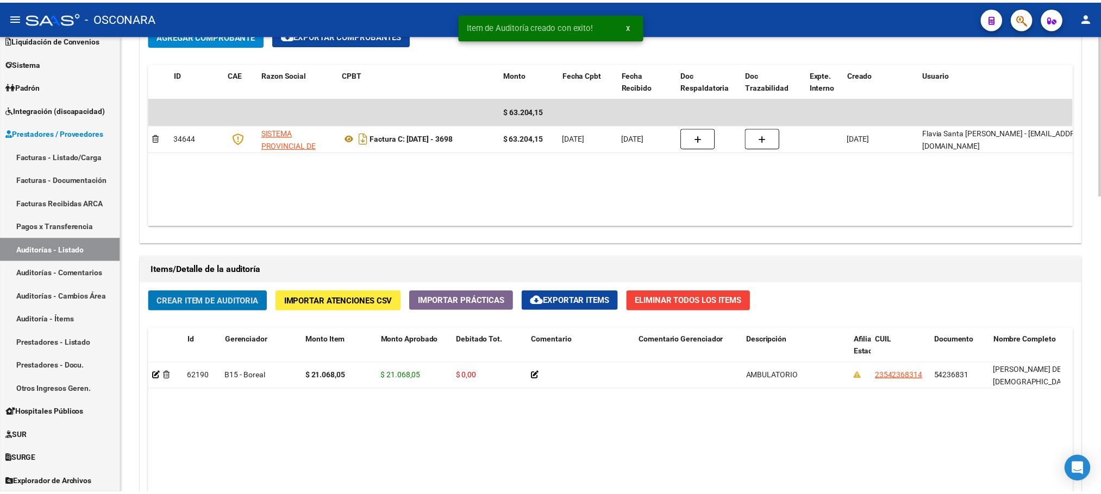
scroll to position [571, 0]
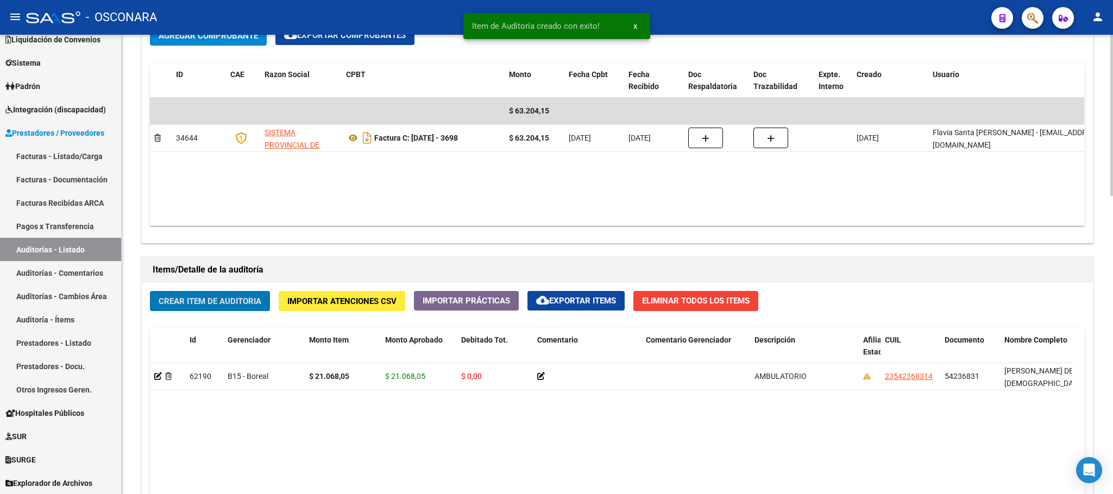
click at [174, 300] on span "Crear Item de Auditoria" at bounding box center [210, 302] width 103 height 10
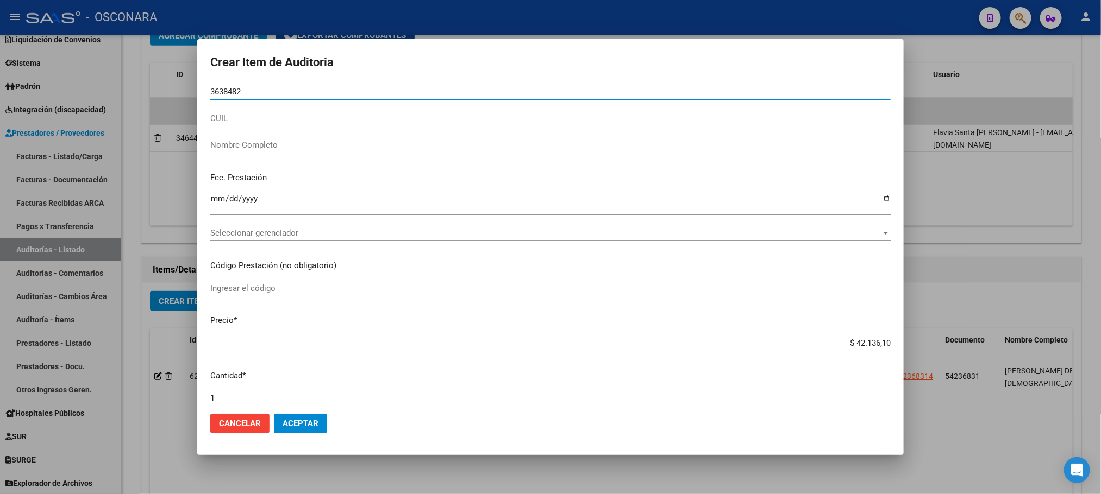
type input "36384823"
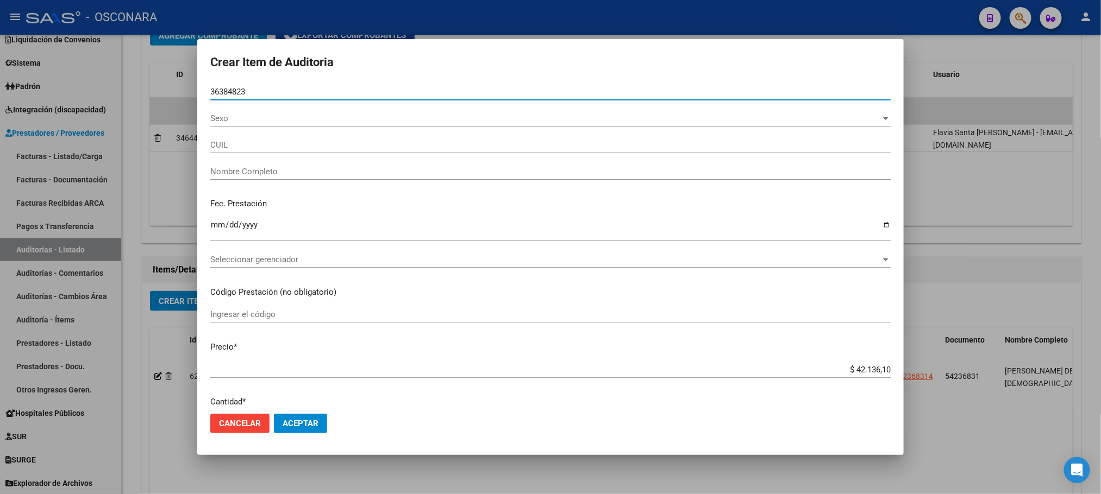
type input "27363848236"
type input "[PERSON_NAME] [PERSON_NAME]"
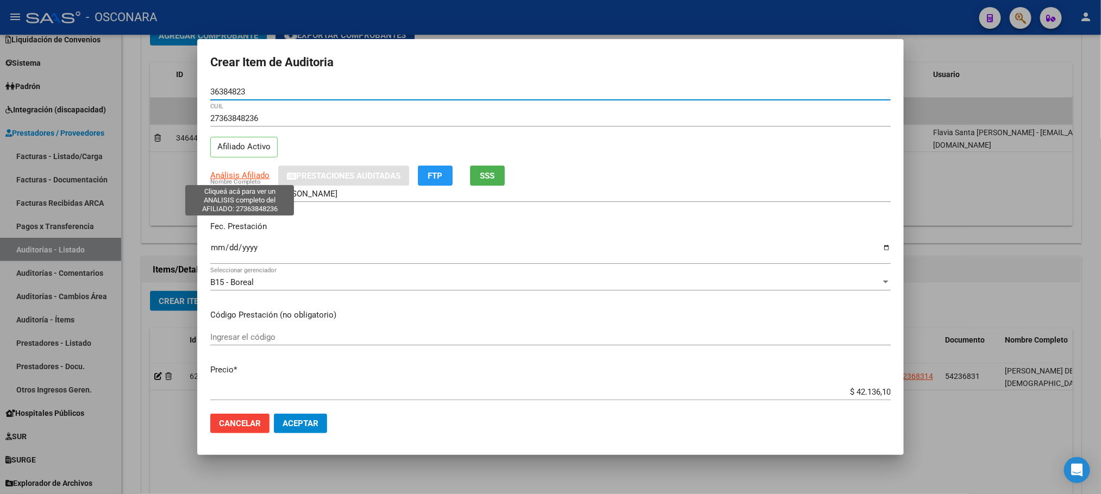
type input "36384823"
click at [253, 176] on span "Análisis Afiliado" at bounding box center [239, 176] width 59 height 10
type textarea "27363848236"
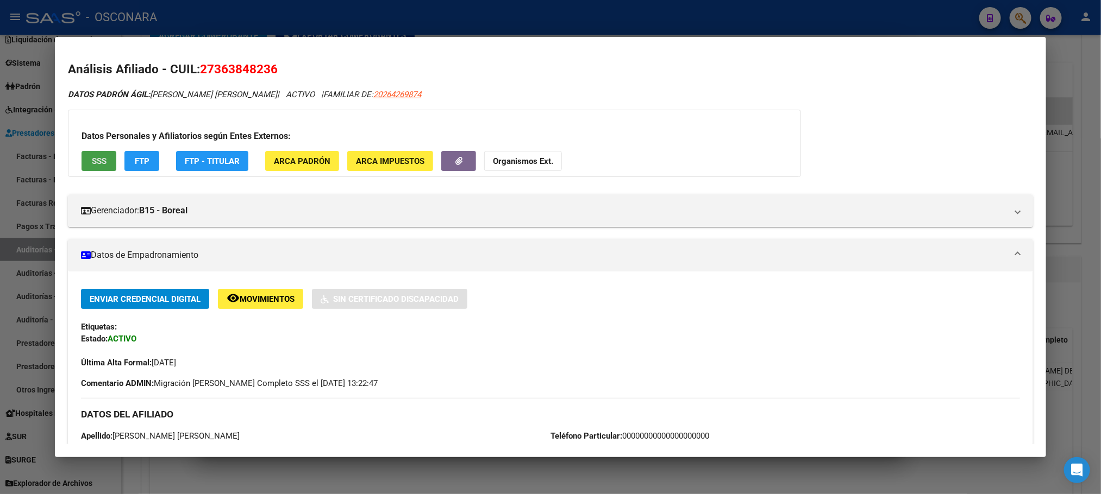
click at [92, 160] on span "SSS" at bounding box center [99, 161] width 15 height 10
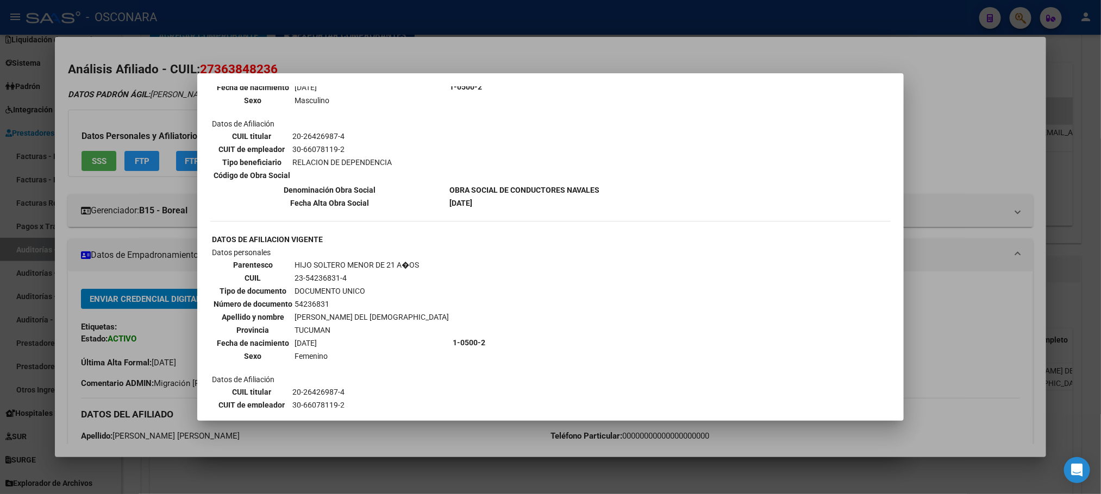
scroll to position [858, 0]
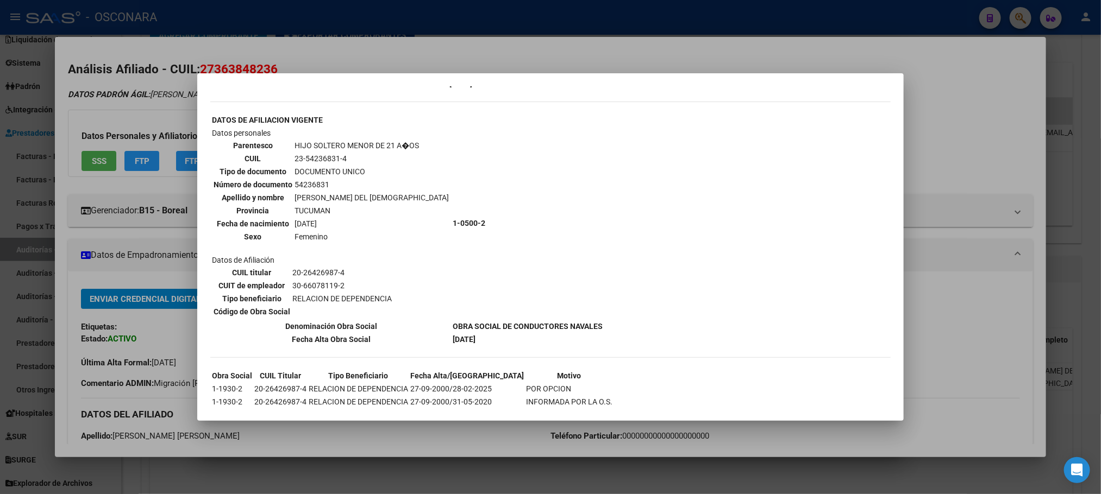
click at [417, 431] on div at bounding box center [550, 247] width 1101 height 494
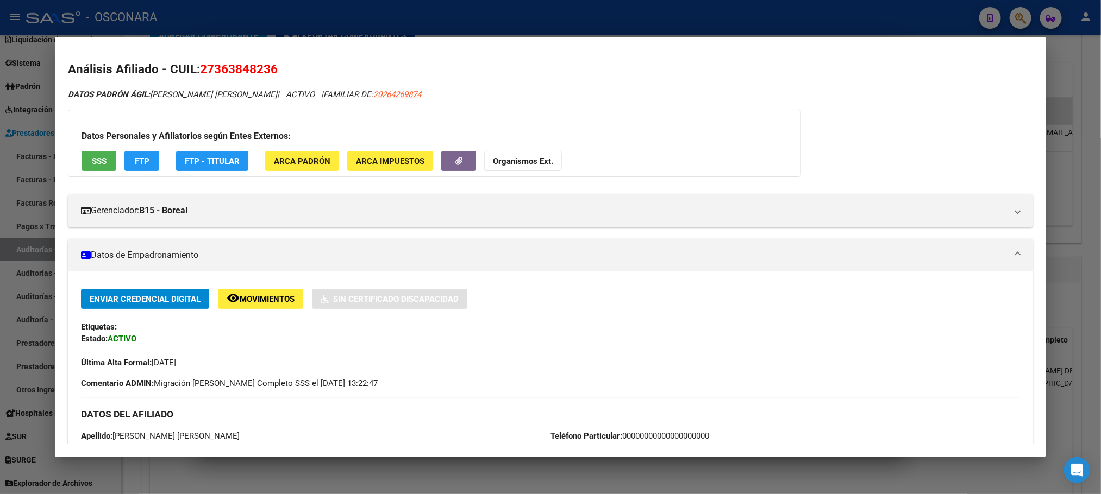
drag, startPoint x: 438, startPoint y: 478, endPoint x: 435, endPoint y: 460, distance: 18.2
click at [440, 478] on div at bounding box center [550, 247] width 1101 height 494
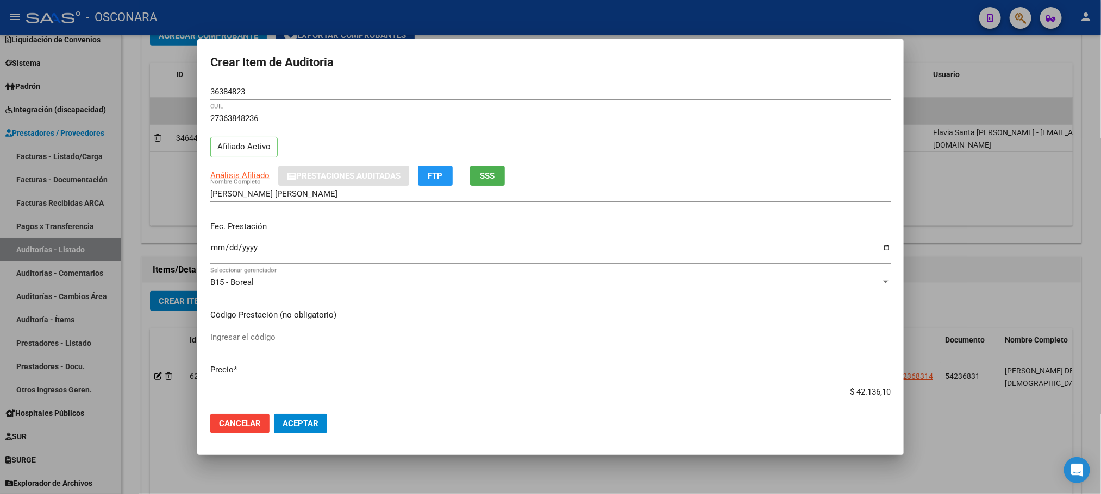
click at [209, 248] on mat-dialog-content "36384823 Nro Documento 27363848236 CUIL Afiliado Activo Análisis Afiliado Prest…" at bounding box center [550, 245] width 706 height 322
click at [214, 249] on input "Ingresar la fecha" at bounding box center [550, 251] width 680 height 17
type input "[DATE]"
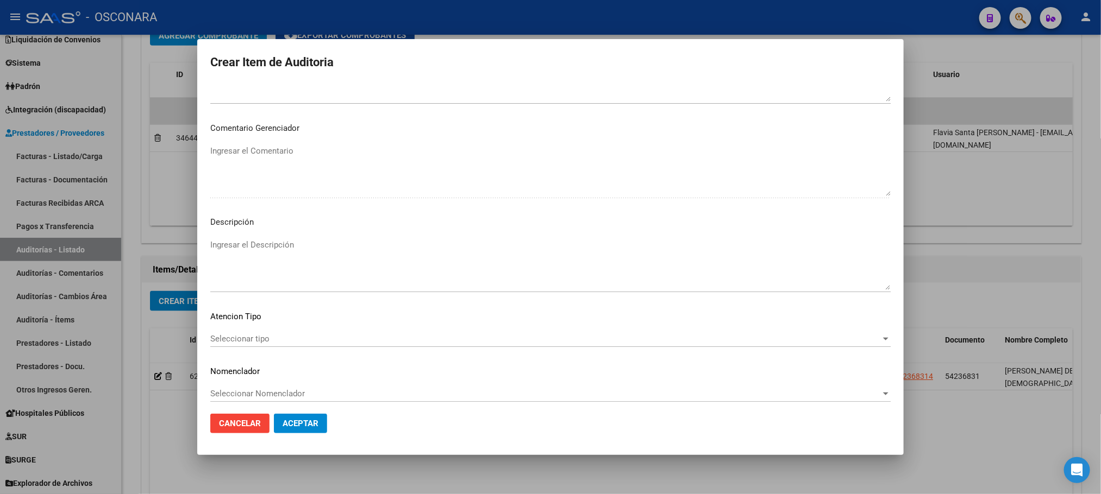
scroll to position [563, 0]
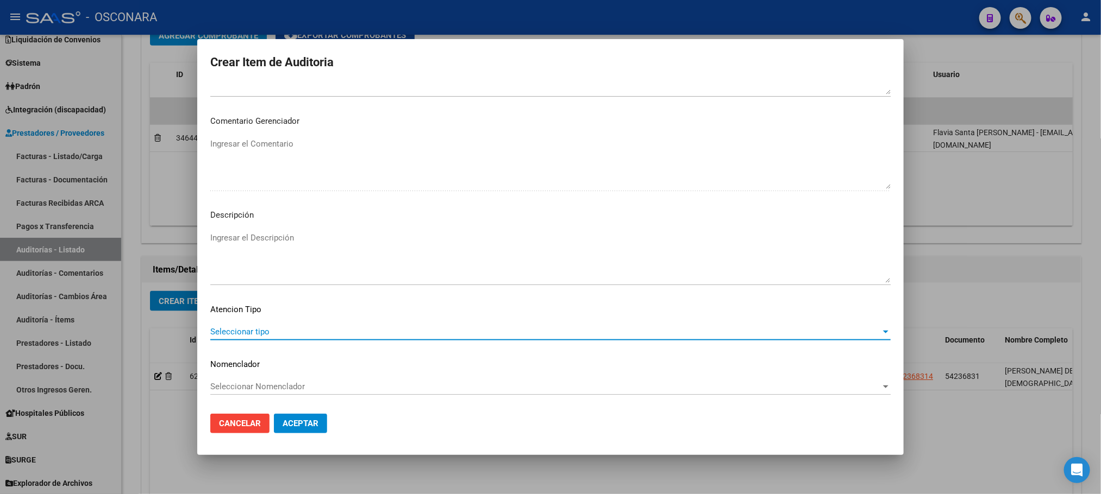
click at [322, 331] on span "Seleccionar tipo" at bounding box center [545, 332] width 670 height 10
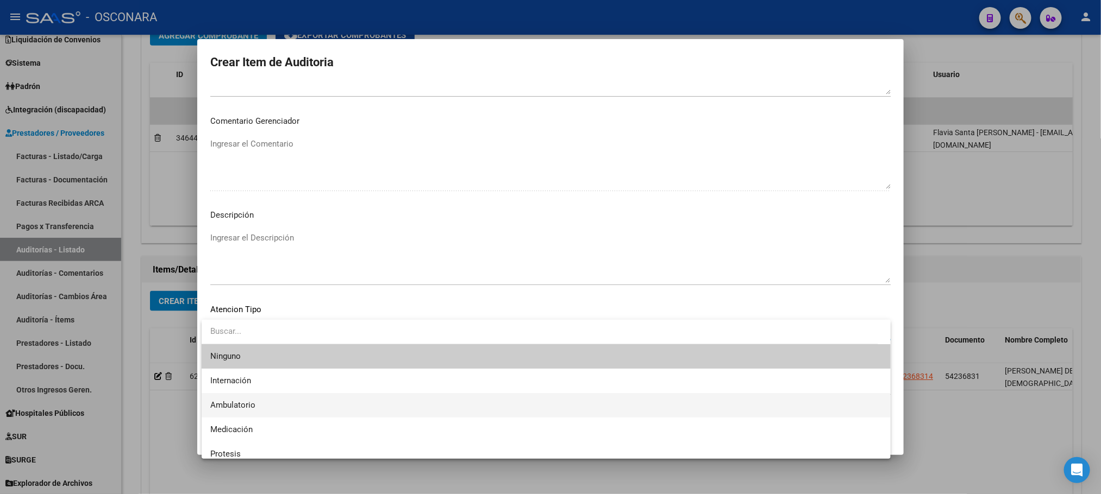
click at [269, 399] on span "Ambulatorio" at bounding box center [546, 405] width 672 height 24
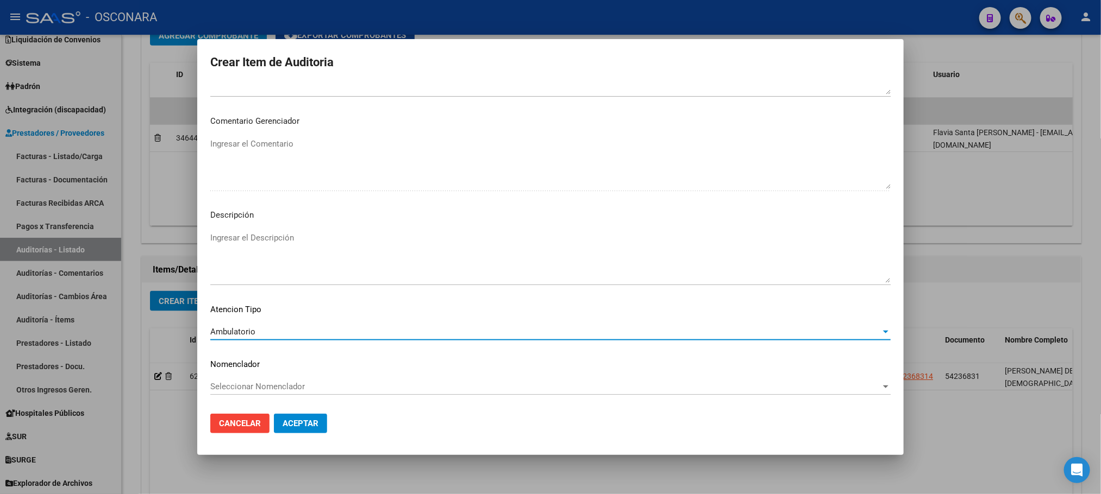
click at [287, 242] on textarea "Ingresar el Descripción" at bounding box center [550, 257] width 680 height 51
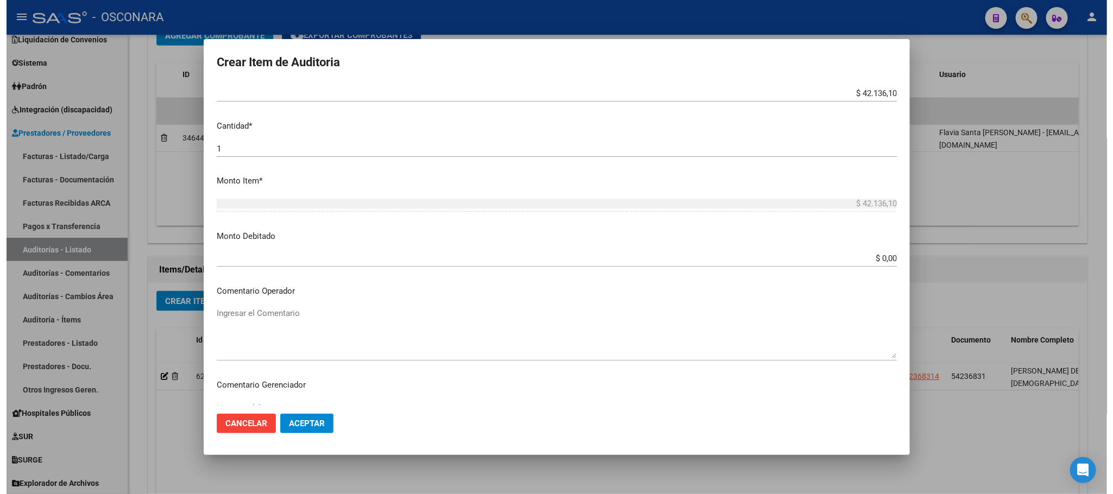
scroll to position [237, 0]
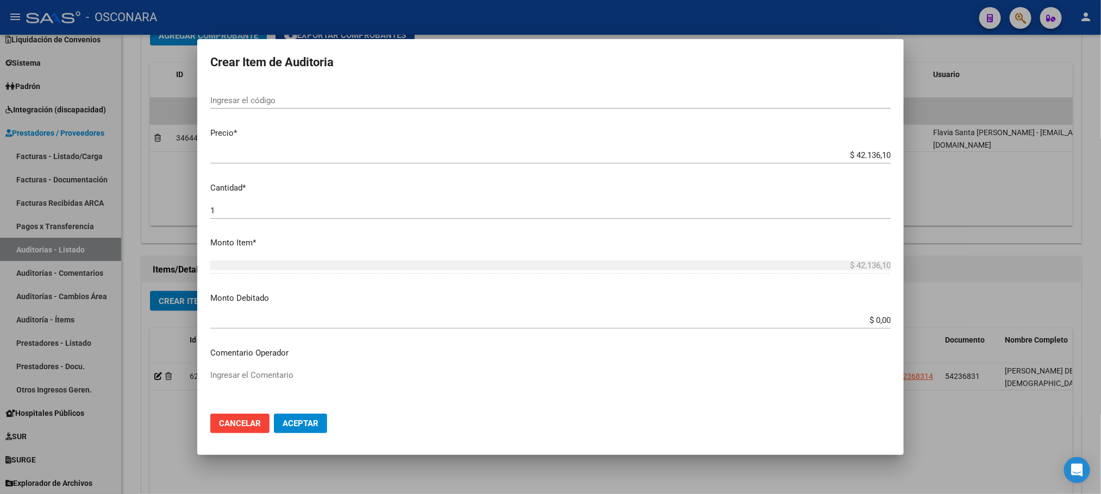
type textarea "AMBULATORIO"
click at [308, 431] on button "Aceptar" at bounding box center [300, 424] width 53 height 20
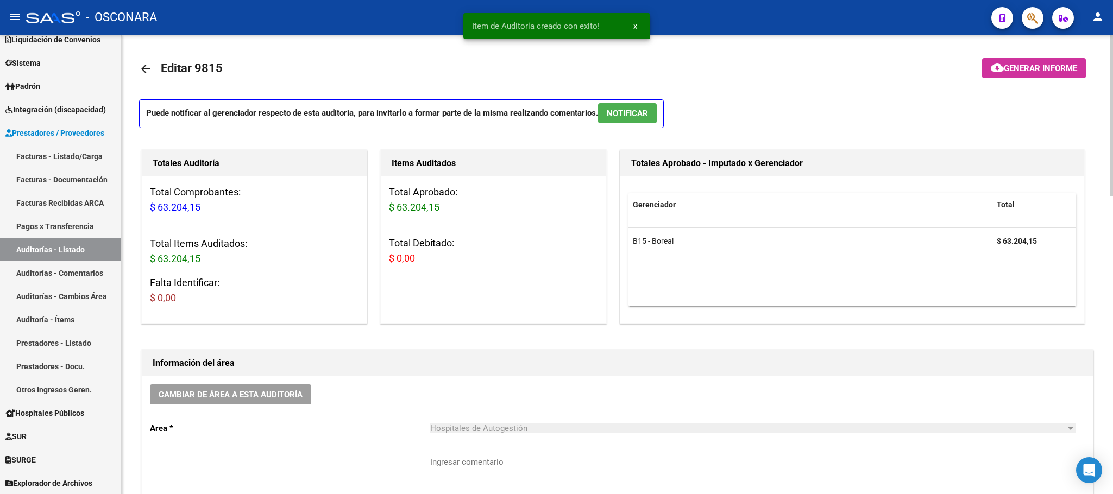
scroll to position [0, 0]
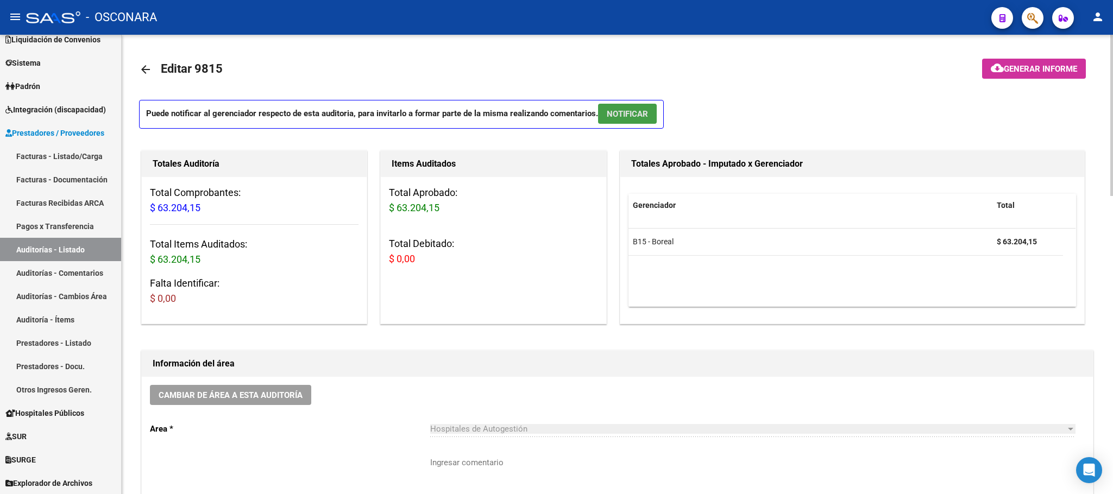
click at [638, 111] on span "NOTIFICAR" at bounding box center [627, 114] width 41 height 10
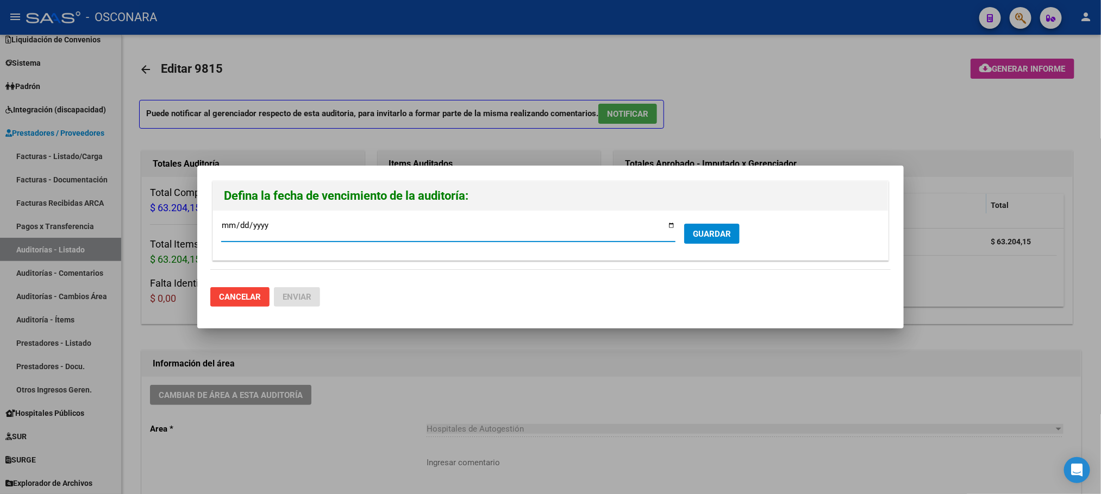
type input "[DATE]"
click at [726, 229] on span "GUARDAR" at bounding box center [712, 234] width 38 height 10
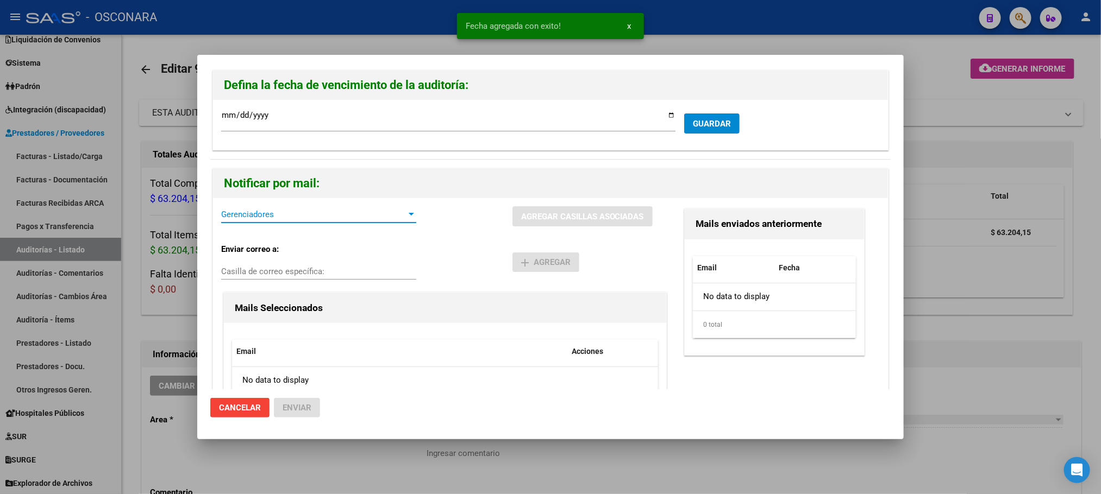
click at [371, 210] on span "Gerenciadores" at bounding box center [313, 215] width 185 height 10
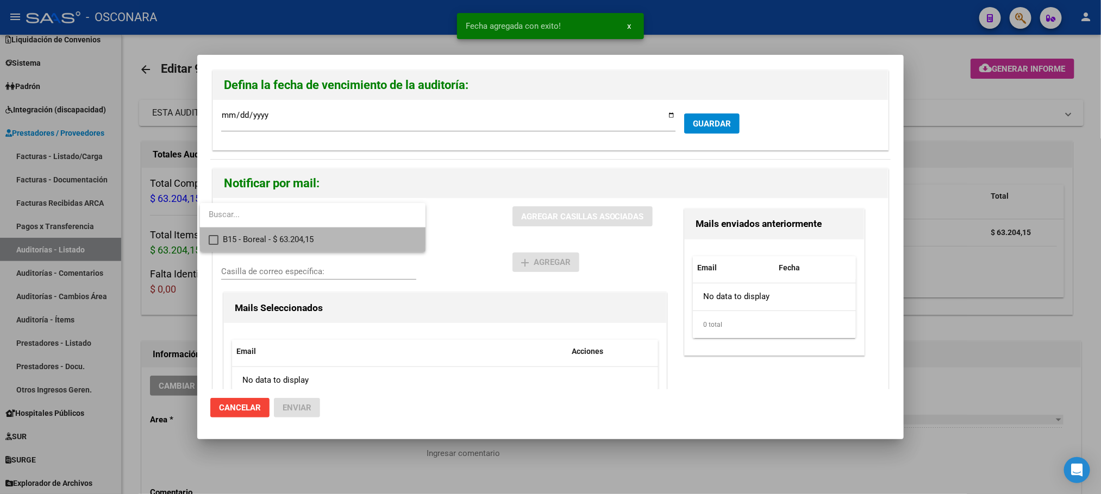
click at [286, 248] on span "B15 - Boreal - $ 63.204,15" at bounding box center [320, 240] width 194 height 24
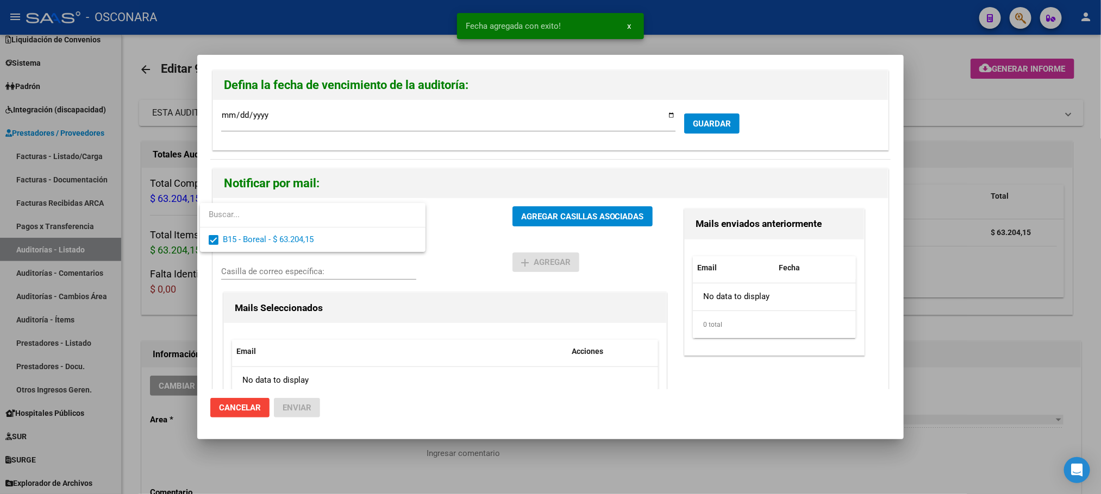
click at [603, 212] on div at bounding box center [550, 247] width 1101 height 494
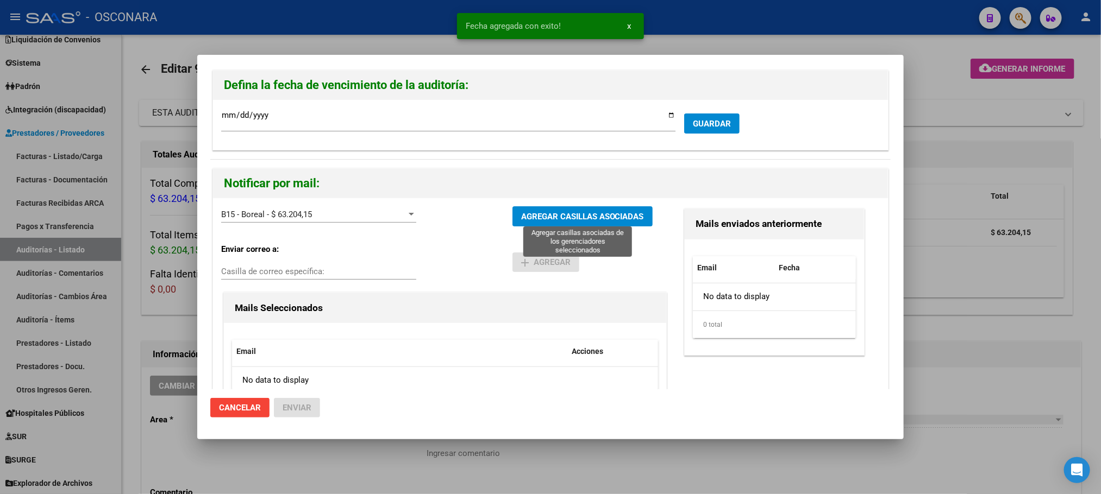
click at [603, 212] on span "AGREGAR CASILLAS ASOCIADAS" at bounding box center [582, 217] width 123 height 10
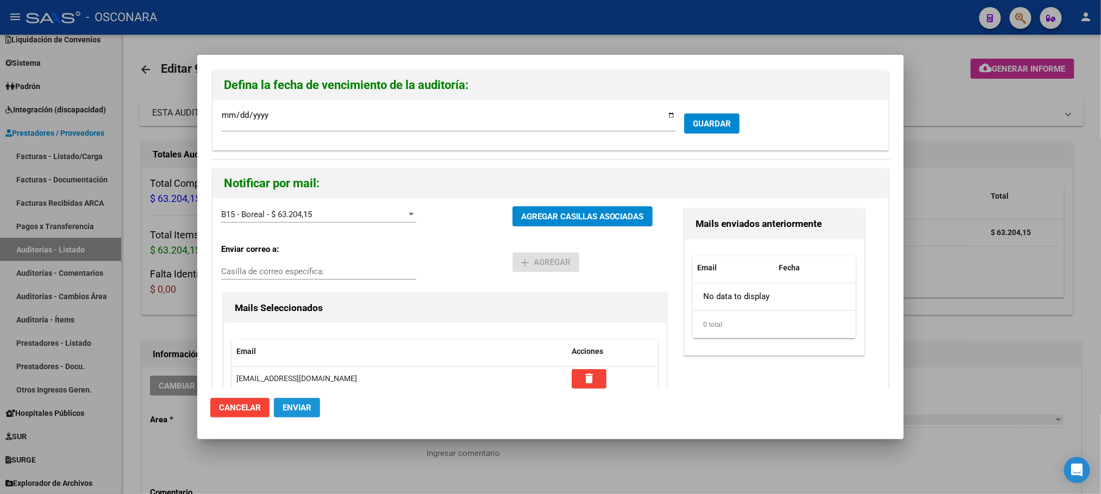
click at [302, 408] on span "Enviar" at bounding box center [297, 408] width 29 height 10
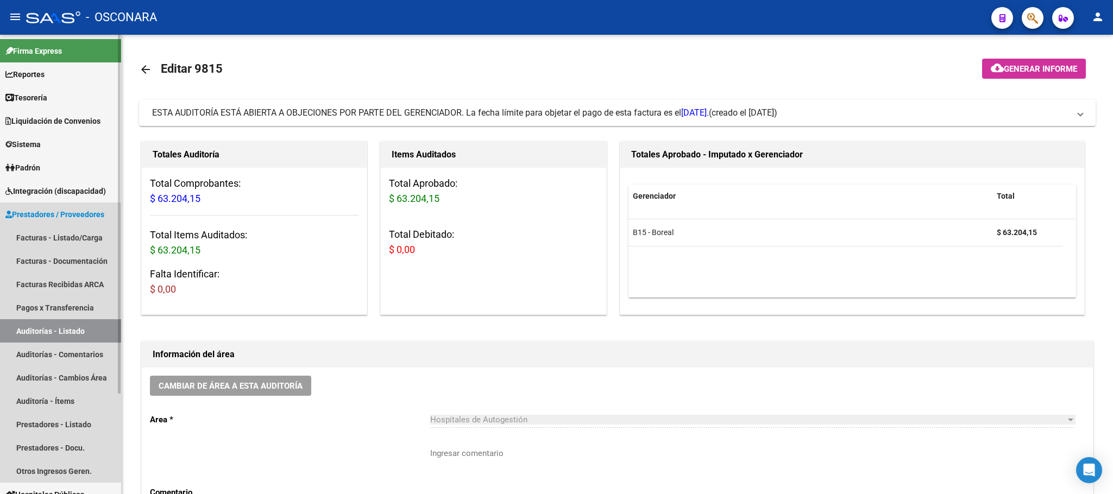
click at [44, 340] on link "Auditorías - Listado" at bounding box center [60, 330] width 121 height 23
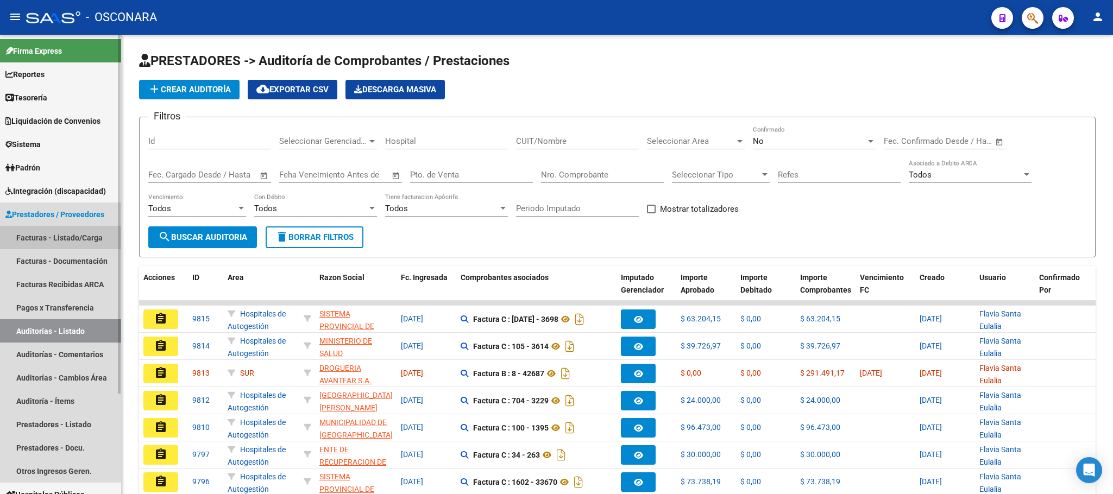
click at [87, 234] on link "Facturas - Listado/Carga" at bounding box center [60, 237] width 121 height 23
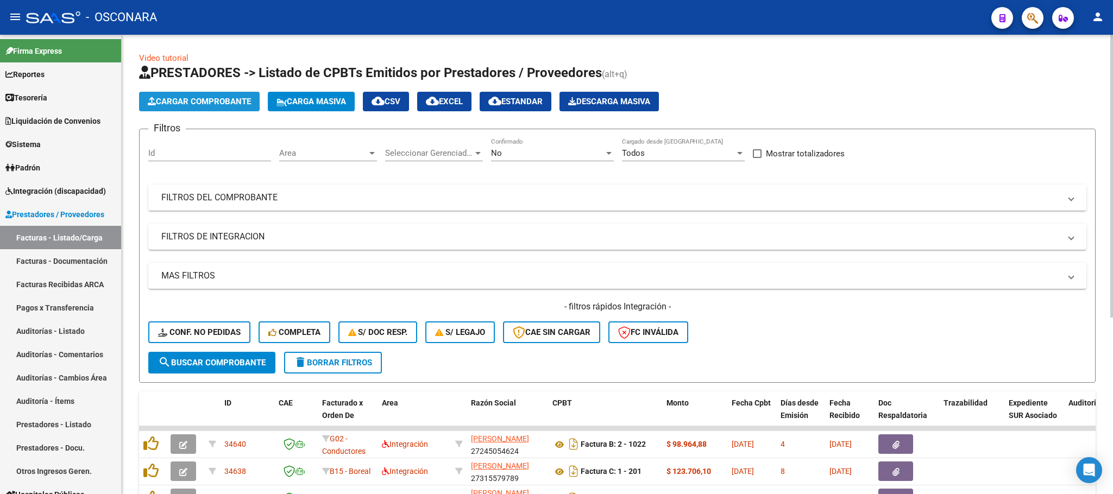
click at [190, 98] on span "Cargar Comprobante" at bounding box center [199, 102] width 103 height 10
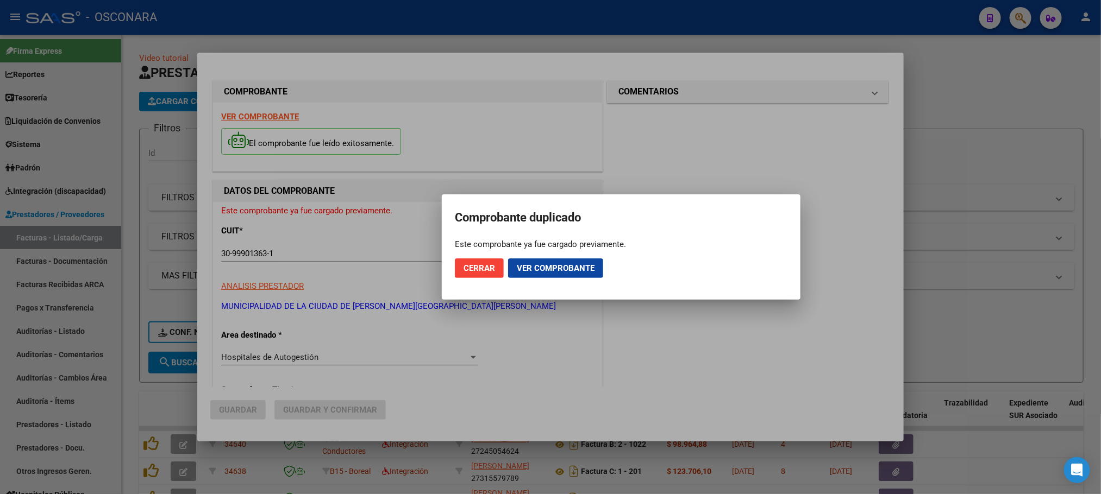
click at [606, 21] on div at bounding box center [550, 247] width 1101 height 494
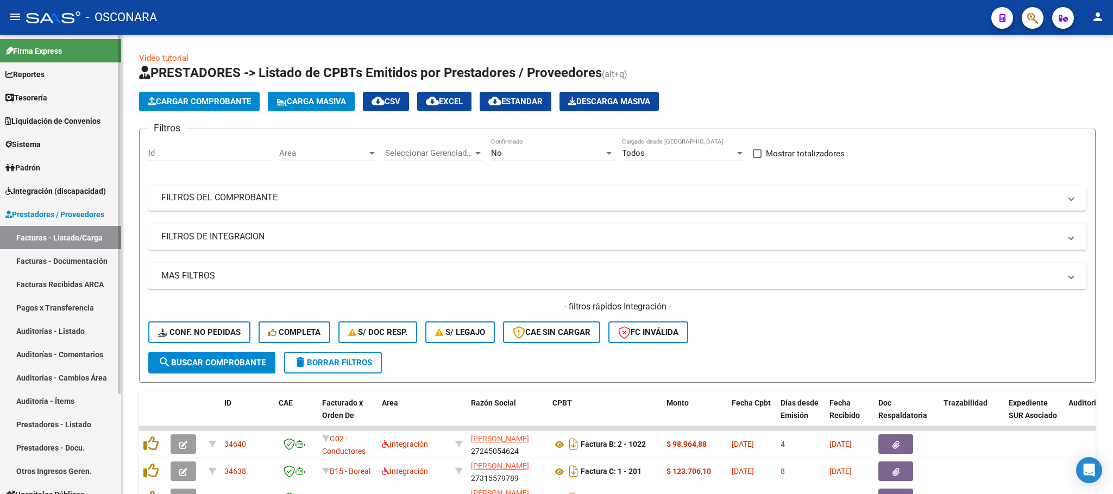
click at [77, 333] on link "Auditorías - Listado" at bounding box center [60, 330] width 121 height 23
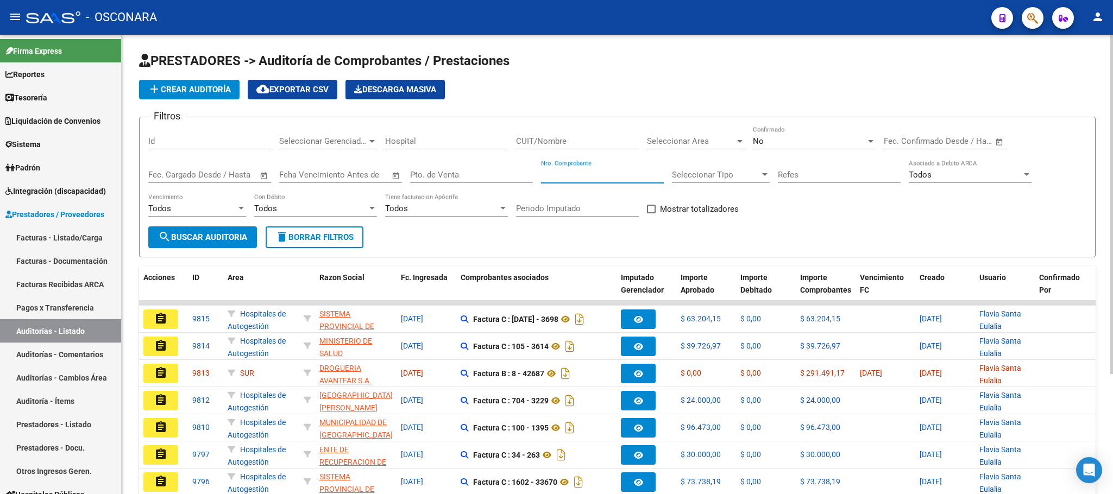
click at [647, 179] on input "Nro. Comprobante" at bounding box center [602, 175] width 123 height 10
click at [227, 234] on span "search Buscar Auditoria" at bounding box center [202, 238] width 89 height 10
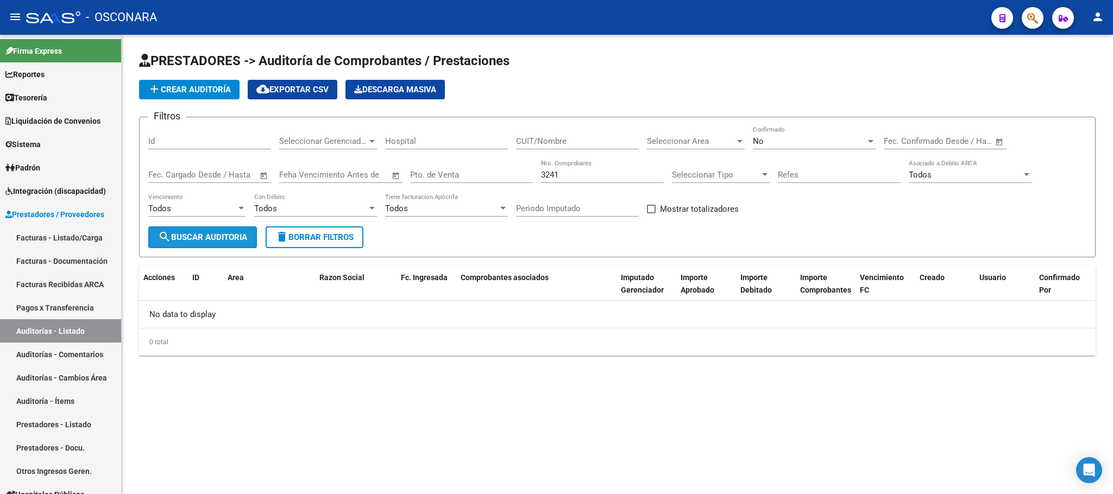
click at [208, 239] on span "search Buscar Auditoria" at bounding box center [202, 238] width 89 height 10
click at [454, 173] on input "Pto. de Venta" at bounding box center [471, 175] width 123 height 10
click at [235, 232] on button "search Buscar Auditoria" at bounding box center [202, 238] width 109 height 22
click at [850, 142] on div "No" at bounding box center [809, 141] width 113 height 10
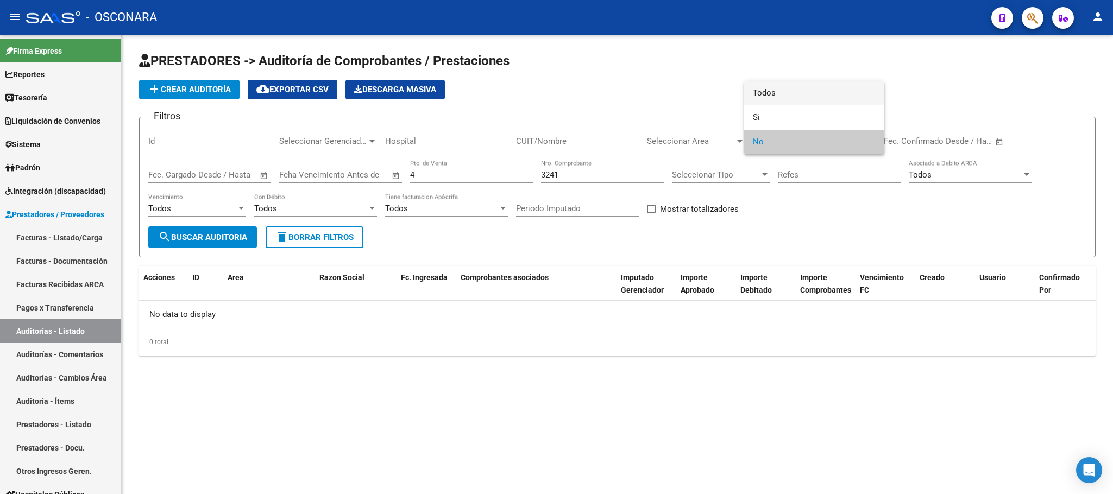
click at [768, 85] on span "Todos" at bounding box center [814, 93] width 123 height 24
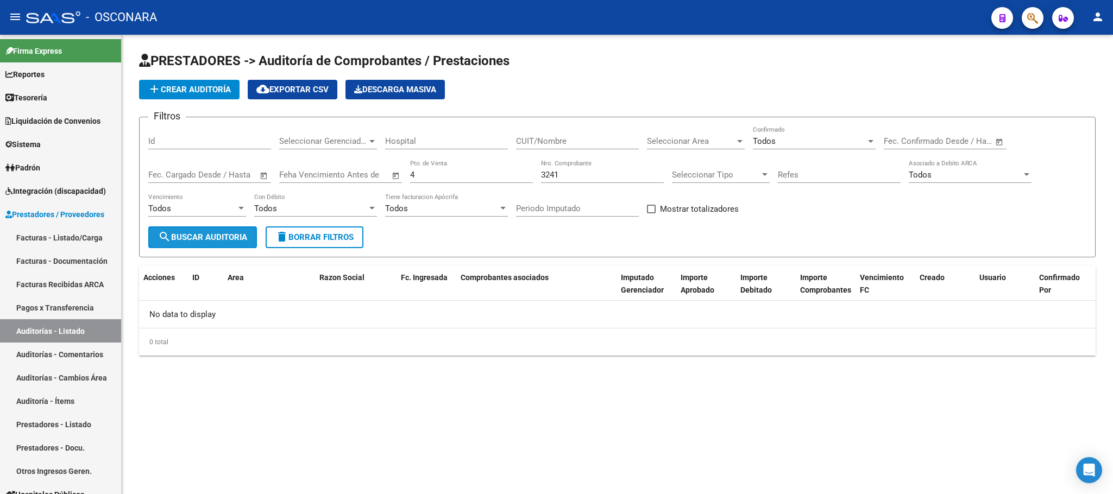
click at [216, 235] on span "search Buscar Auditoria" at bounding box center [202, 238] width 89 height 10
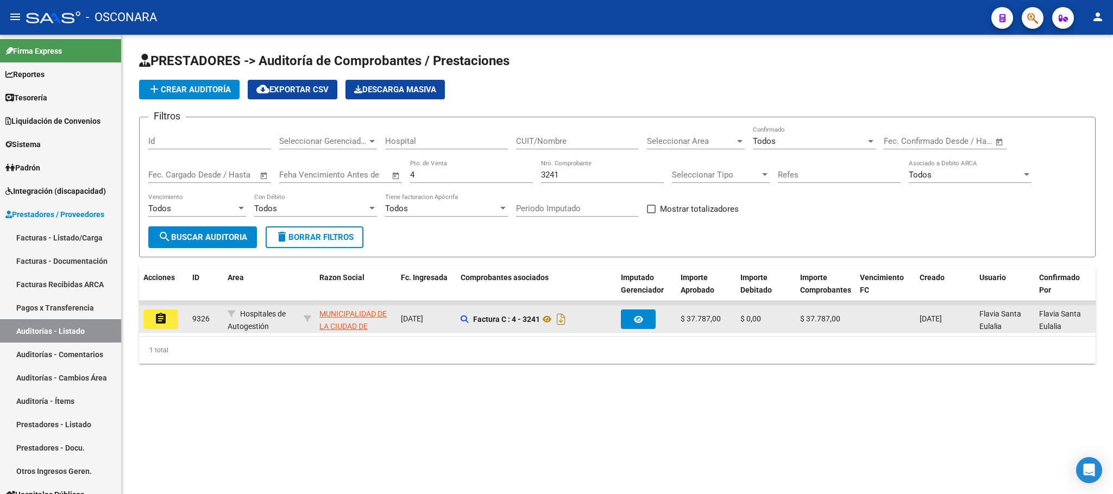
click at [162, 323] on mat-icon "assignment" at bounding box center [160, 318] width 13 height 13
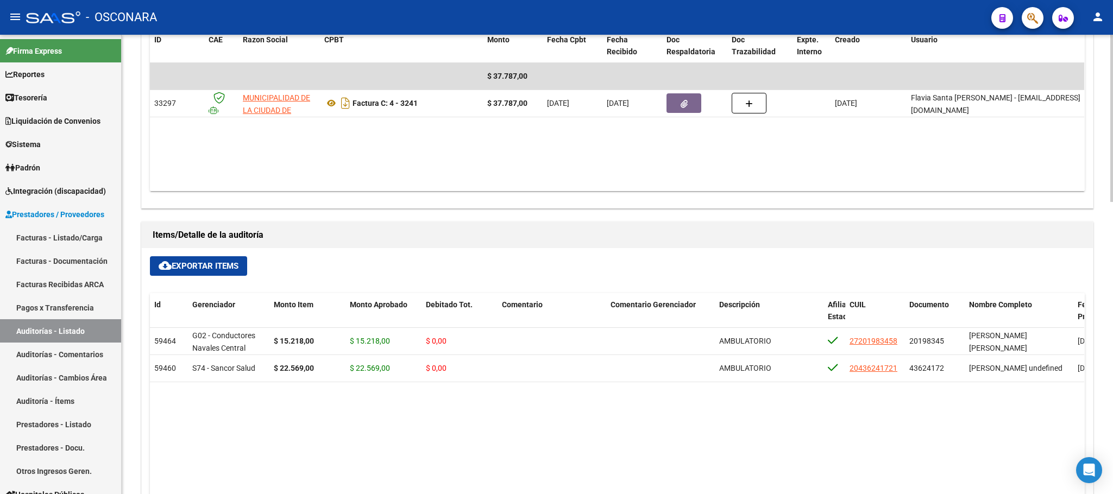
scroll to position [408, 0]
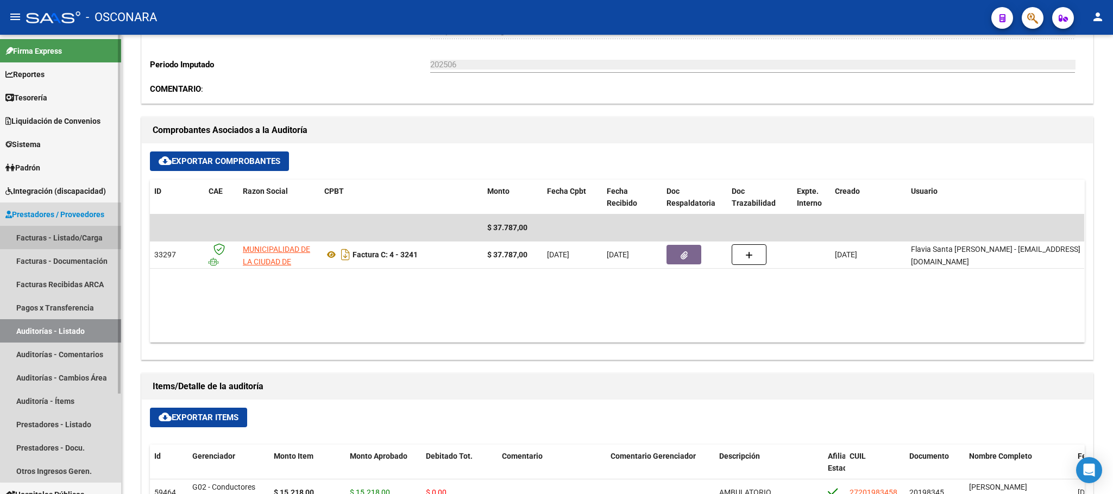
click at [90, 243] on link "Facturas - Listado/Carga" at bounding box center [60, 237] width 121 height 23
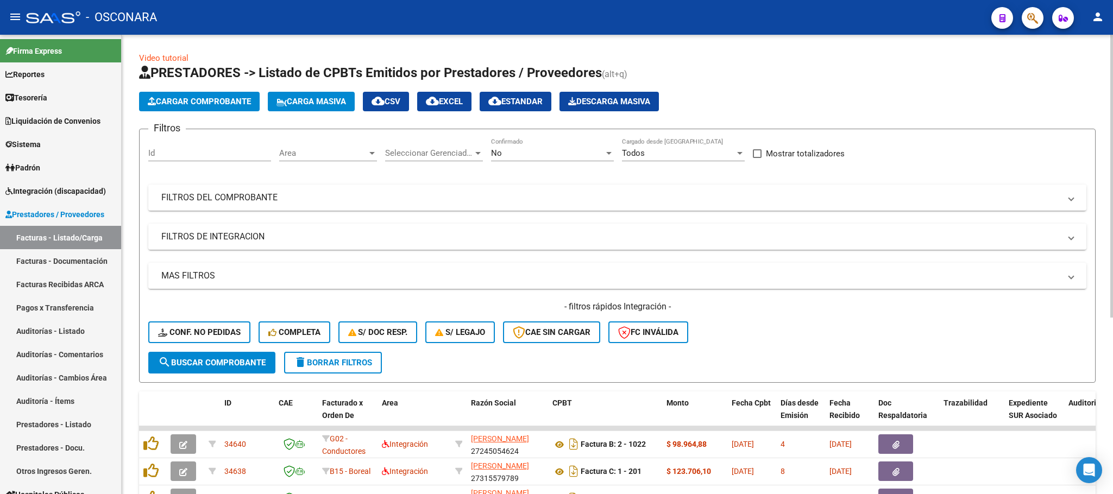
click at [247, 99] on span "Cargar Comprobante" at bounding box center [199, 102] width 103 height 10
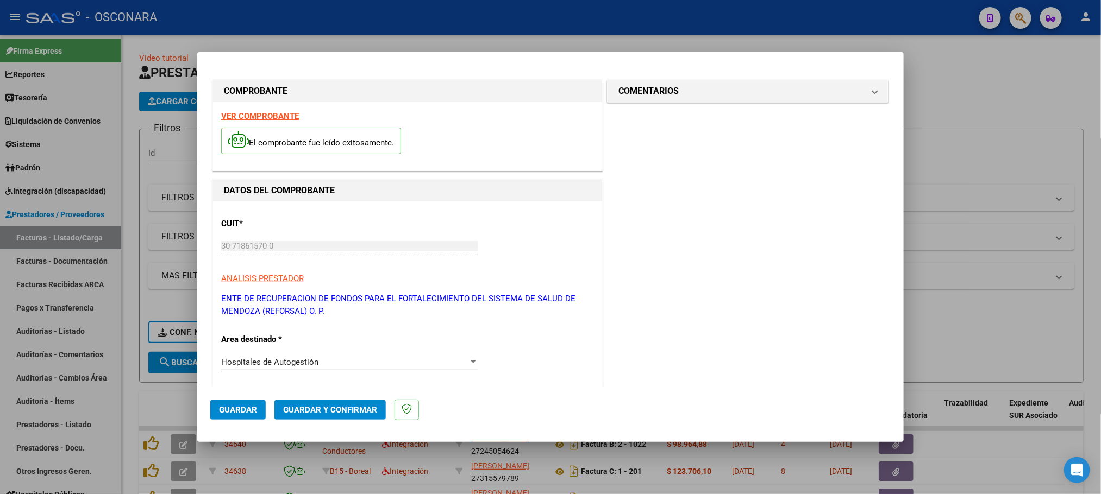
scroll to position [245, 0]
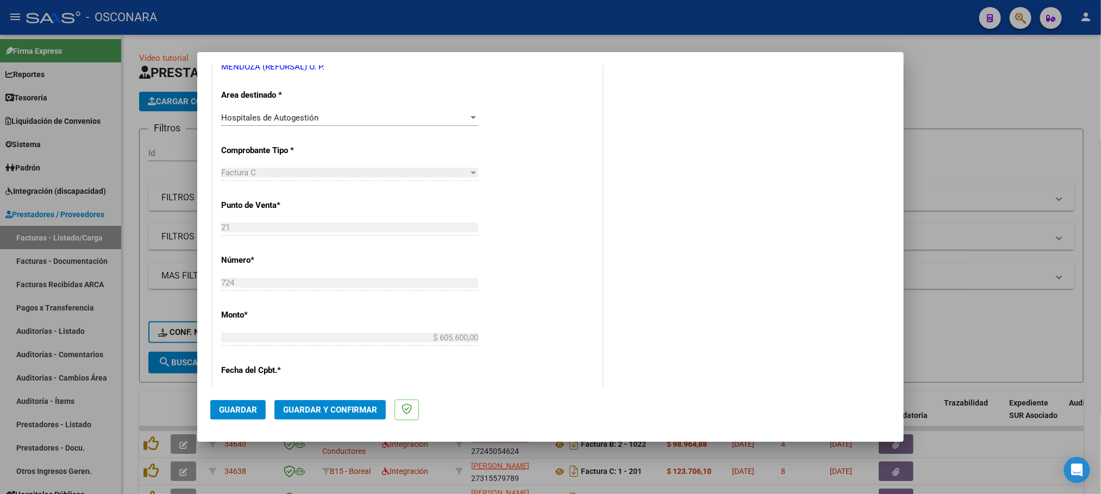
click at [354, 408] on span "Guardar y Confirmar" at bounding box center [330, 410] width 94 height 10
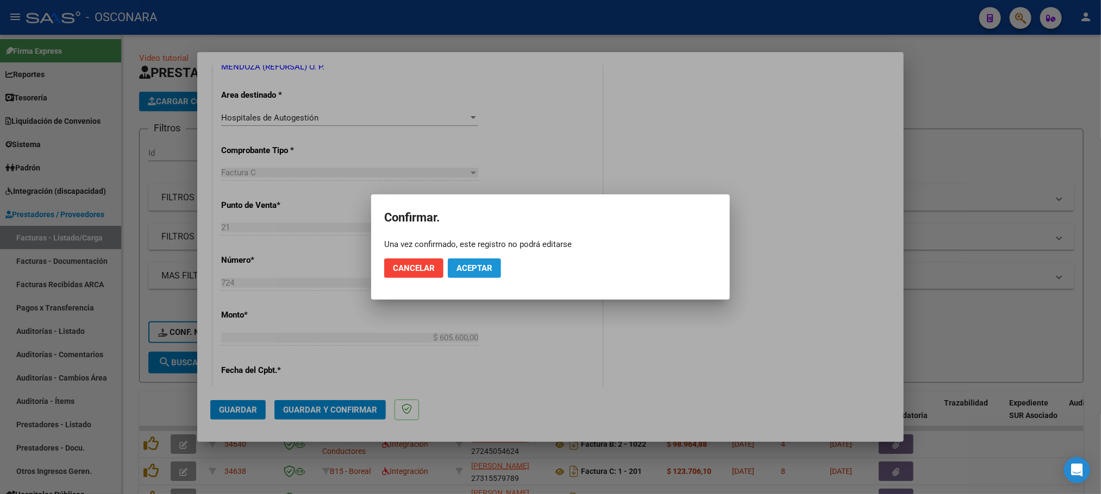
click at [473, 272] on span "Aceptar" at bounding box center [474, 269] width 36 height 10
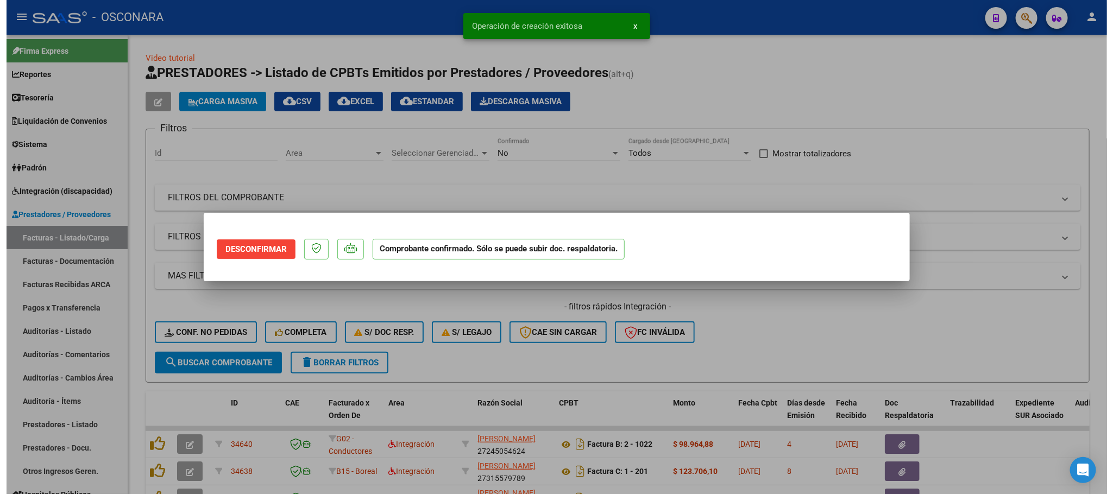
scroll to position [0, 0]
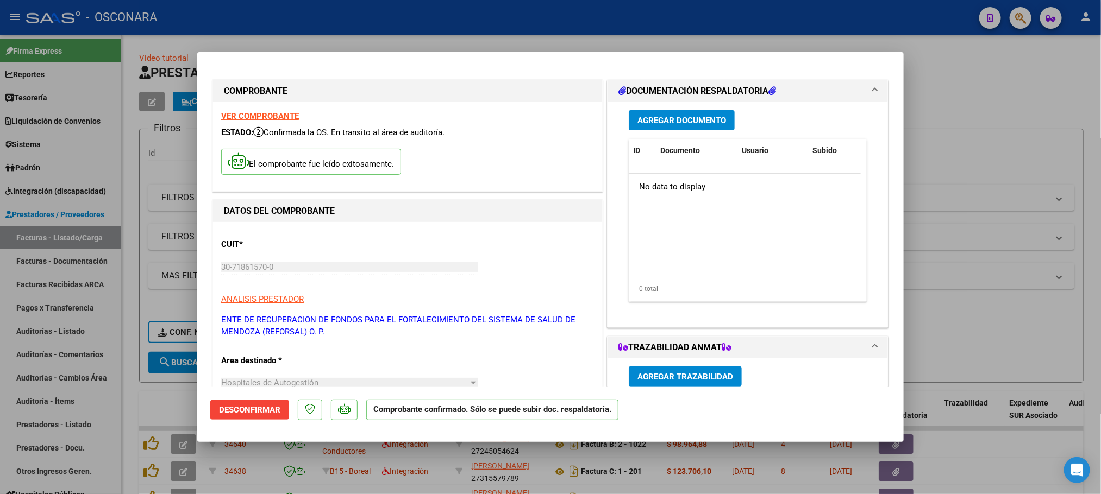
click at [695, 117] on span "Agregar Documento" at bounding box center [681, 121] width 89 height 10
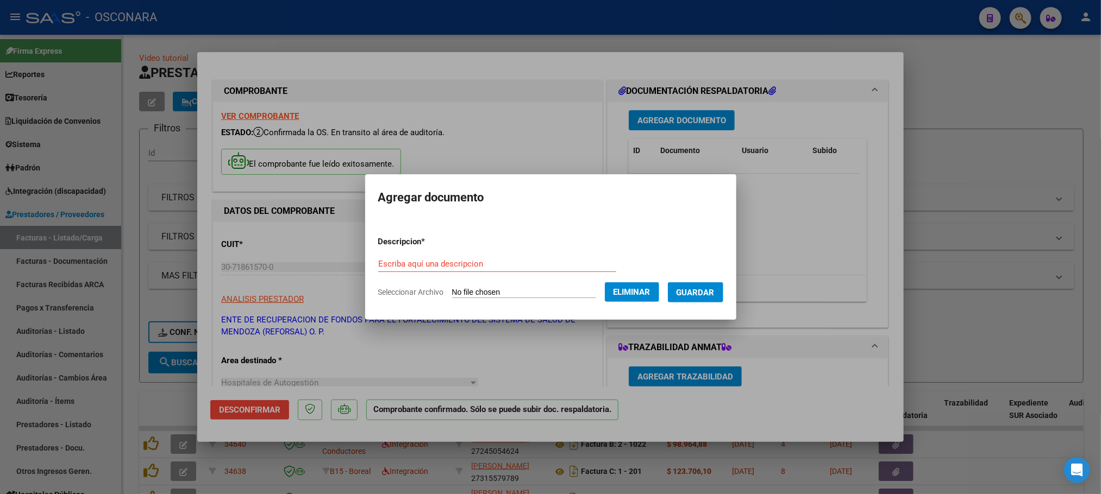
click at [555, 261] on input "Escriba aquí una descripcion" at bounding box center [497, 264] width 238 height 10
click at [707, 298] on button "Guardar" at bounding box center [695, 293] width 55 height 20
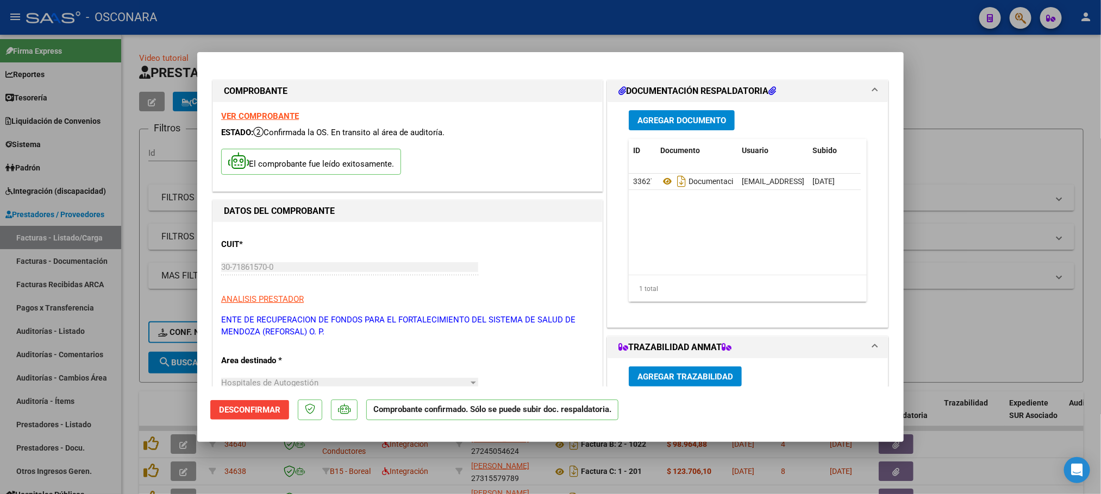
click at [1048, 73] on div at bounding box center [550, 247] width 1101 height 494
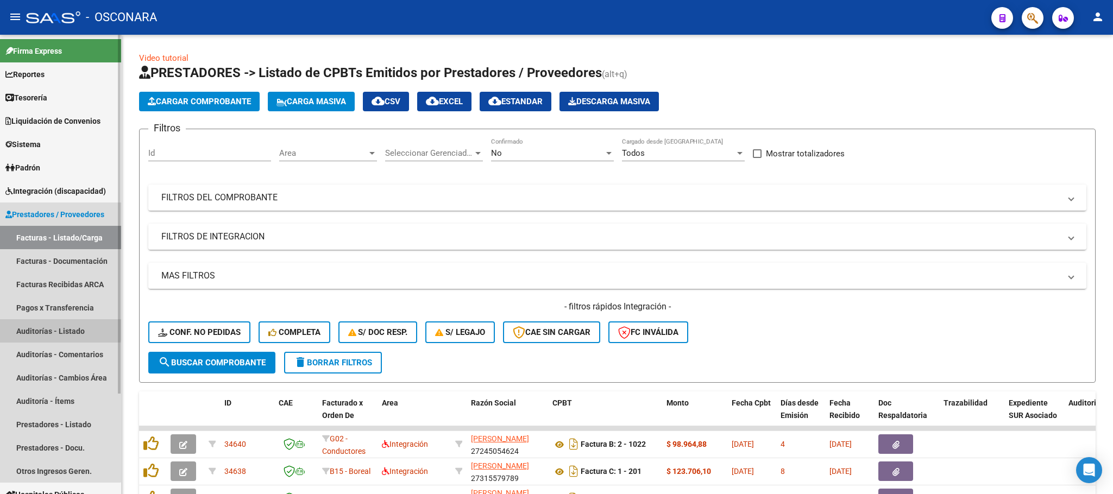
click at [23, 323] on link "Auditorías - Listado" at bounding box center [60, 330] width 121 height 23
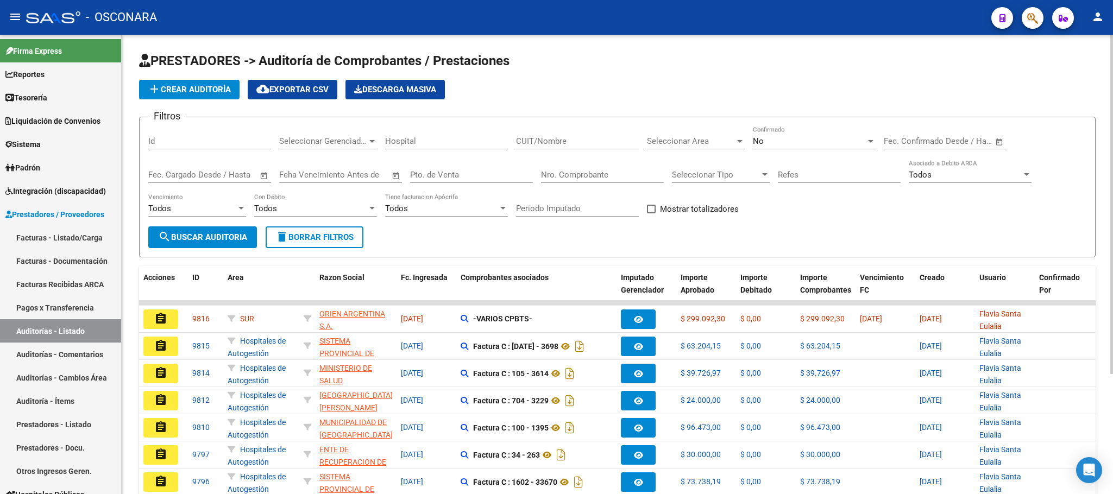
click at [194, 91] on span "add Crear Auditoría" at bounding box center [189, 90] width 83 height 10
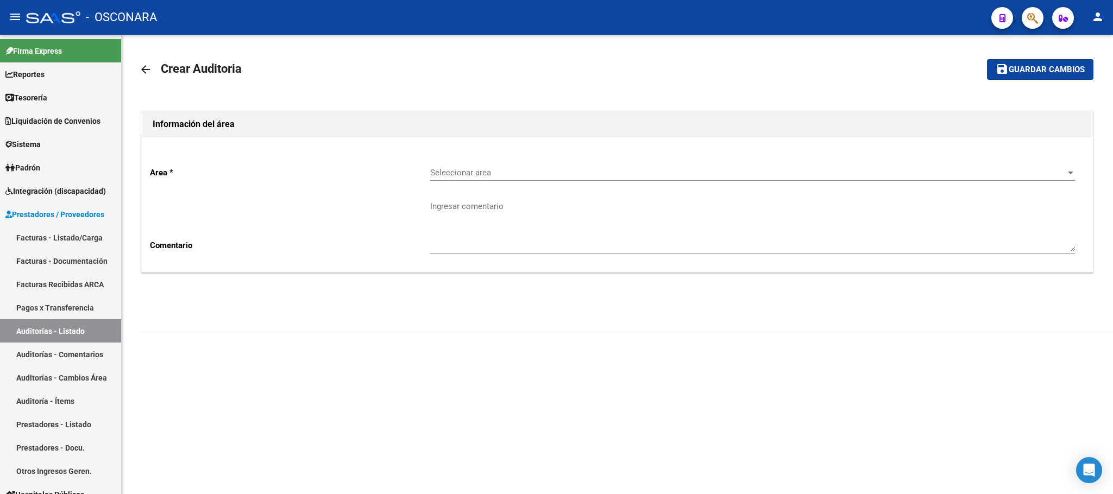
click at [596, 165] on div "Seleccionar area Seleccionar area" at bounding box center [752, 169] width 645 height 23
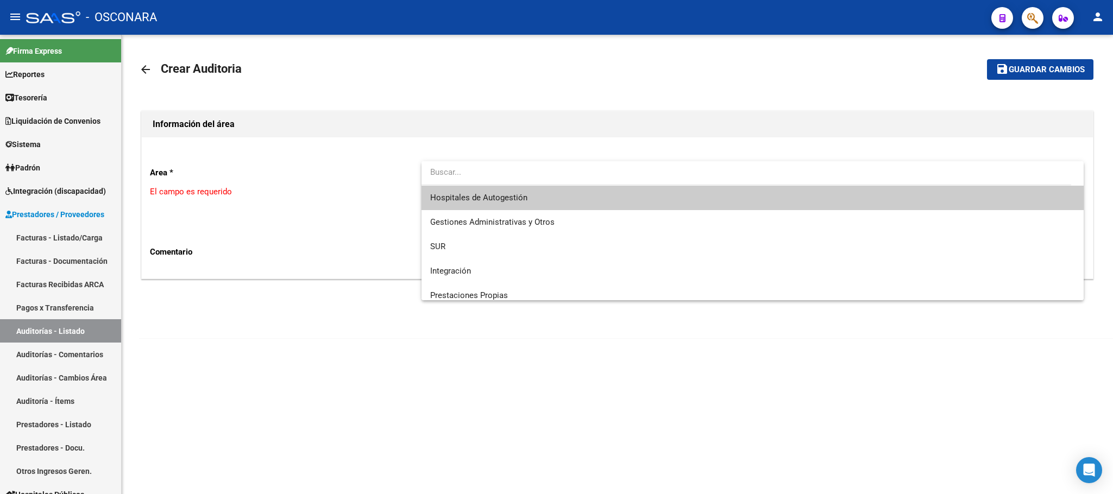
click at [549, 197] on span "Hospitales de Autogestión" at bounding box center [752, 198] width 645 height 24
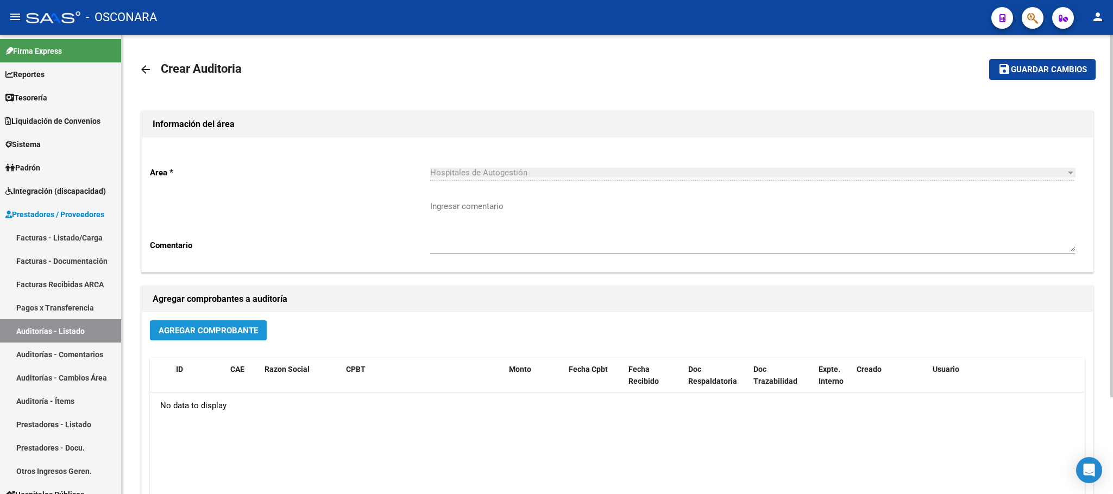
click at [181, 338] on button "Agregar Comprobante" at bounding box center [208, 331] width 117 height 20
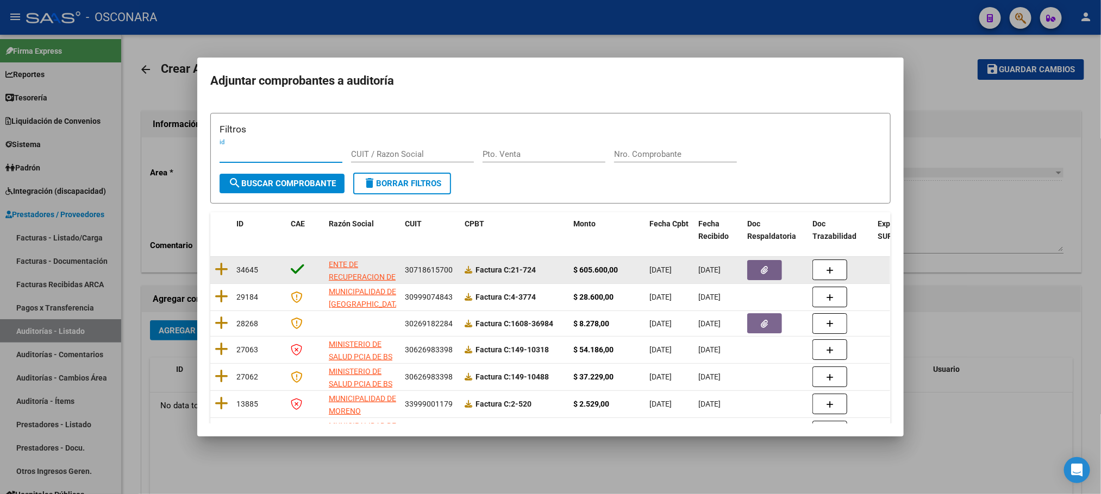
click at [214, 268] on datatable-body-cell at bounding box center [221, 270] width 22 height 27
click at [222, 266] on icon at bounding box center [222, 269] width 14 height 15
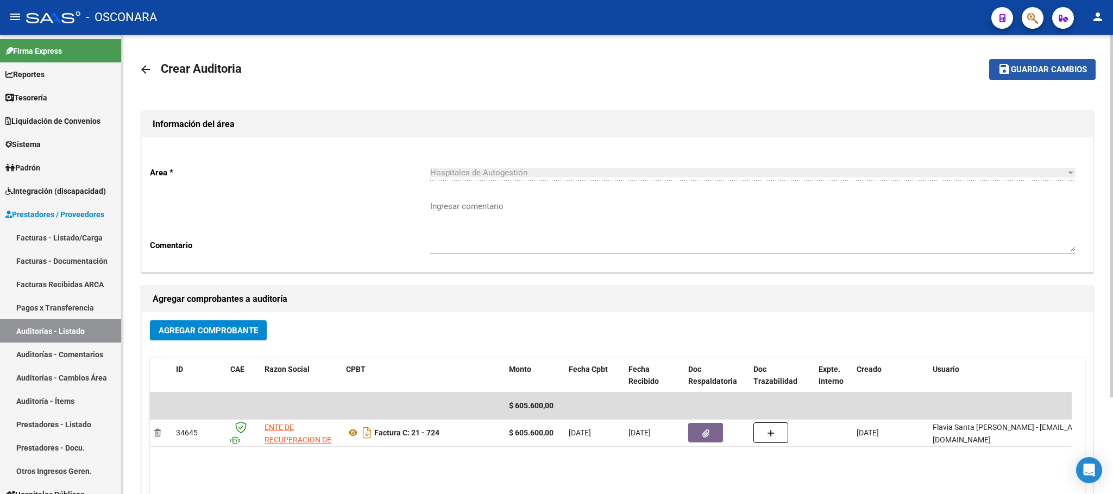
click at [1087, 76] on button "save Guardar cambios" at bounding box center [1042, 69] width 106 height 20
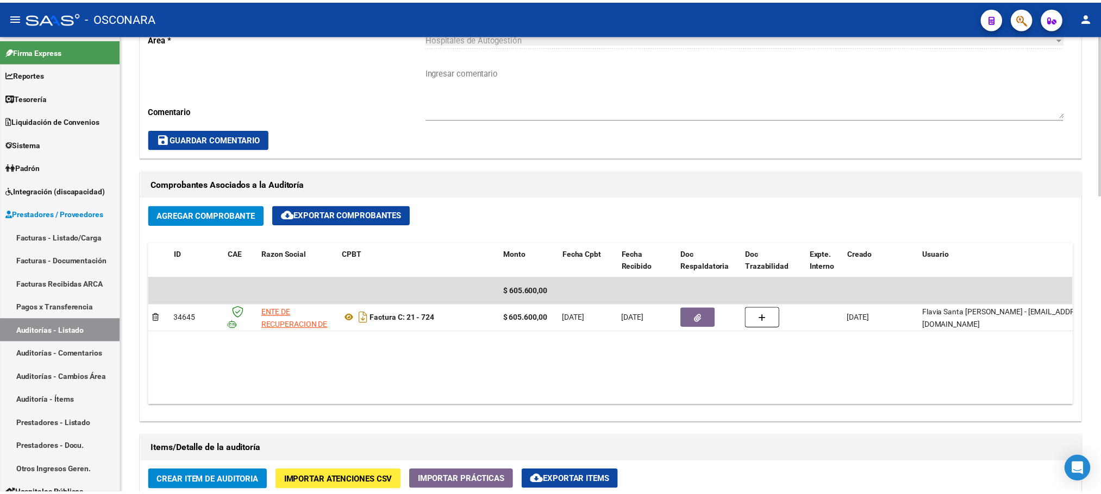
scroll to position [489, 0]
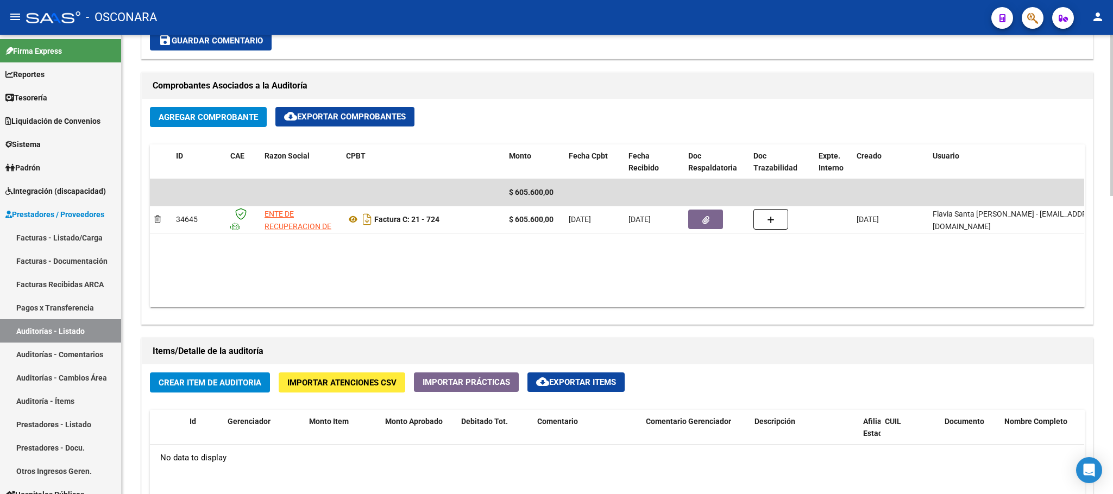
click at [235, 391] on button "Crear Item de Auditoria" at bounding box center [210, 383] width 120 height 20
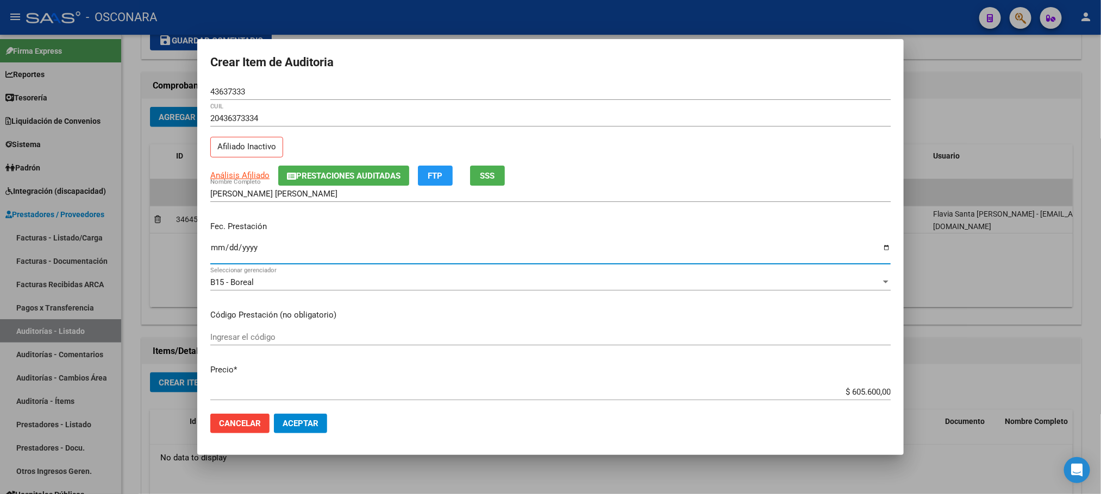
click at [220, 252] on input "Ingresar la fecha" at bounding box center [550, 251] width 680 height 17
click at [242, 173] on span "Análisis Afiliado" at bounding box center [239, 176] width 59 height 10
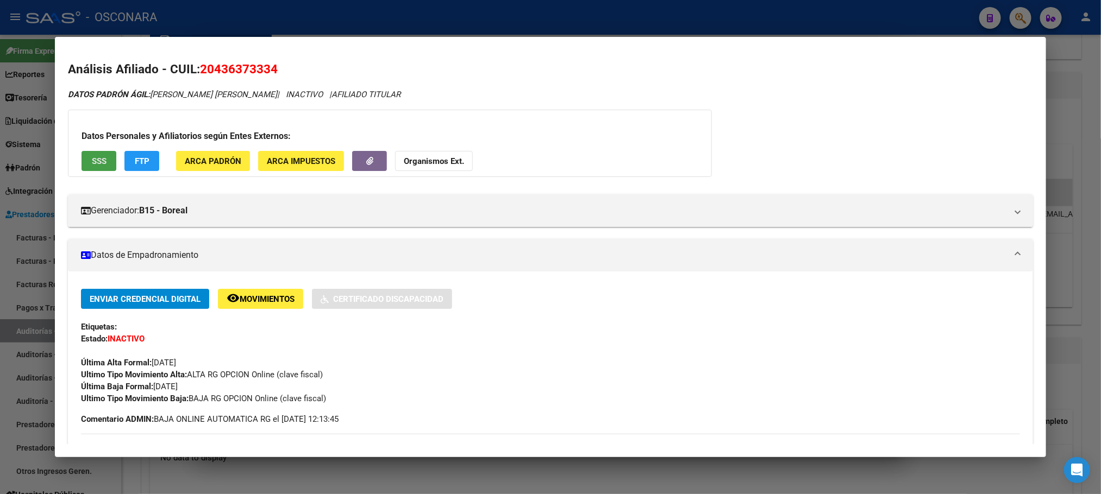
click at [103, 161] on button "SSS" at bounding box center [99, 161] width 35 height 20
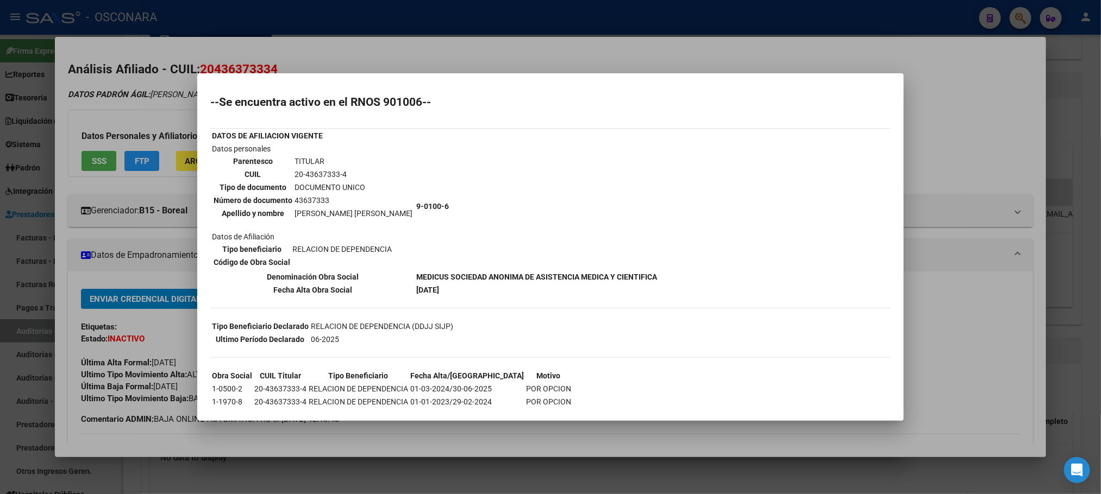
scroll to position [37, 0]
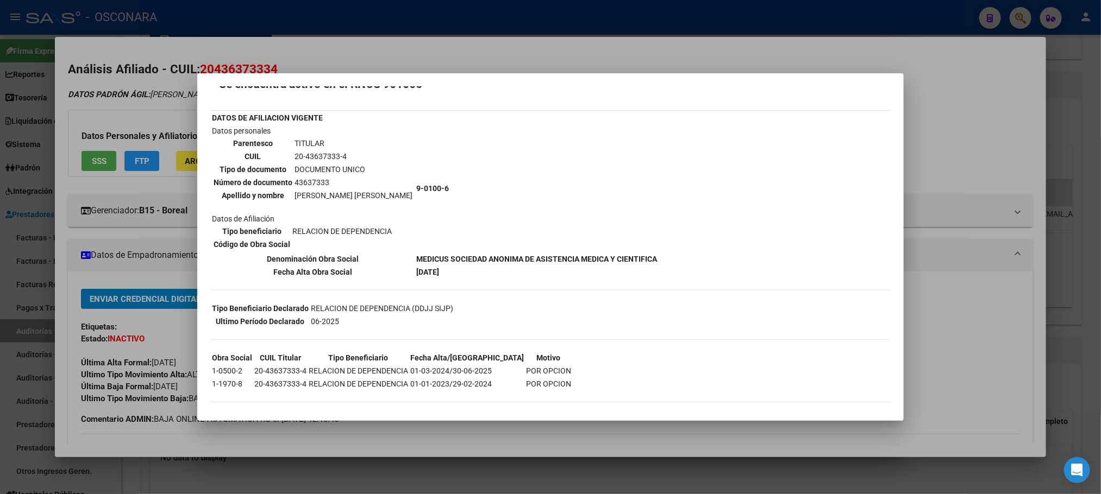
click at [936, 328] on div at bounding box center [550, 247] width 1101 height 494
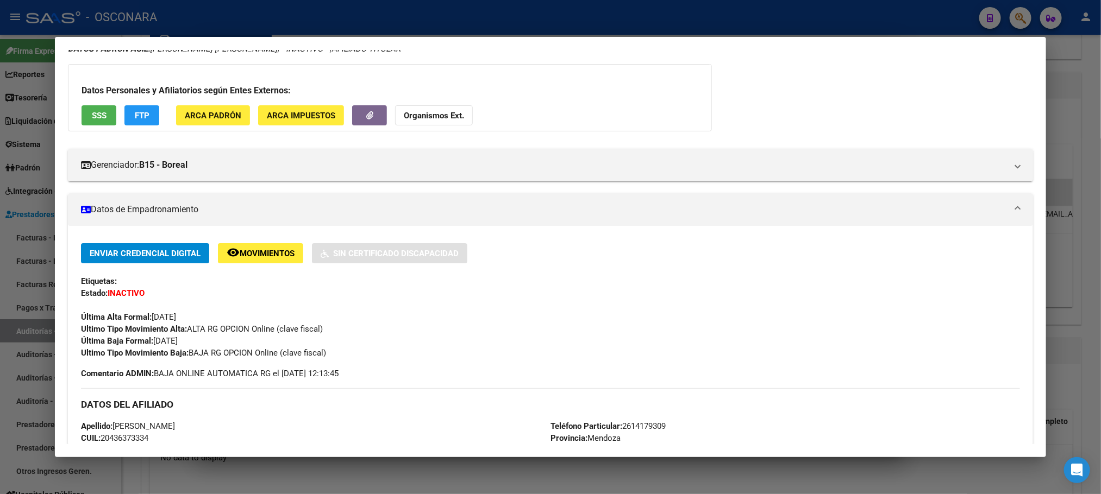
scroll to position [82, 0]
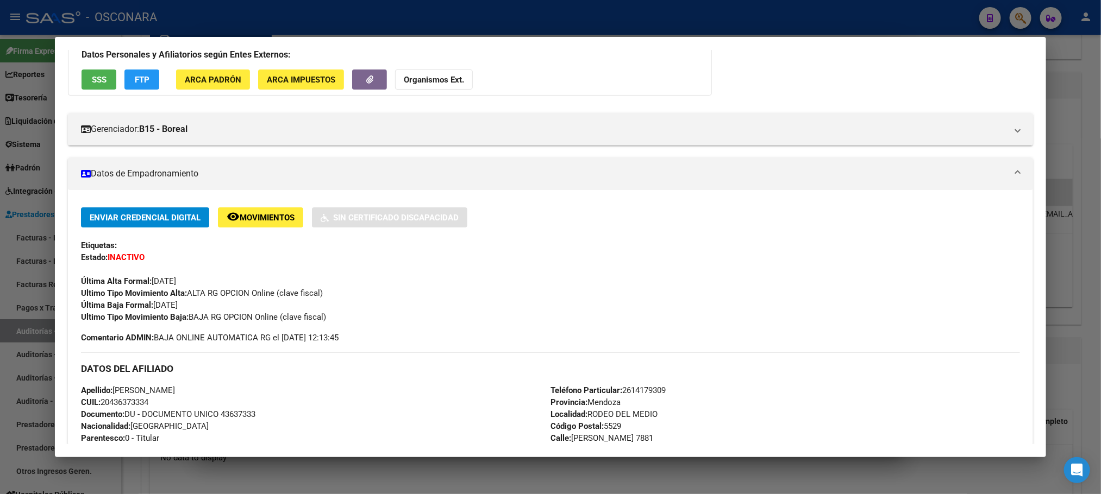
click at [522, 477] on div at bounding box center [550, 247] width 1101 height 494
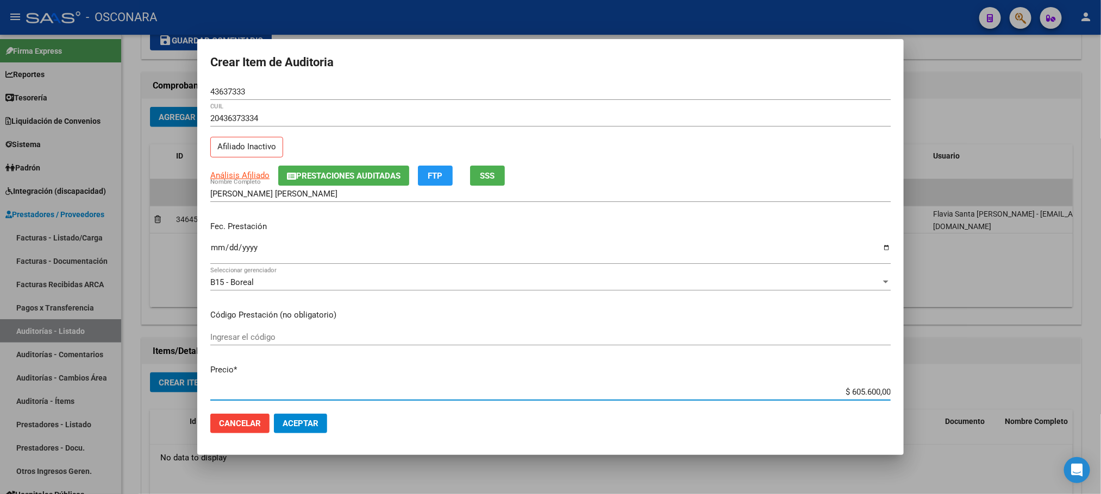
click at [844, 393] on input "$ 605.600,00" at bounding box center [550, 392] width 680 height 10
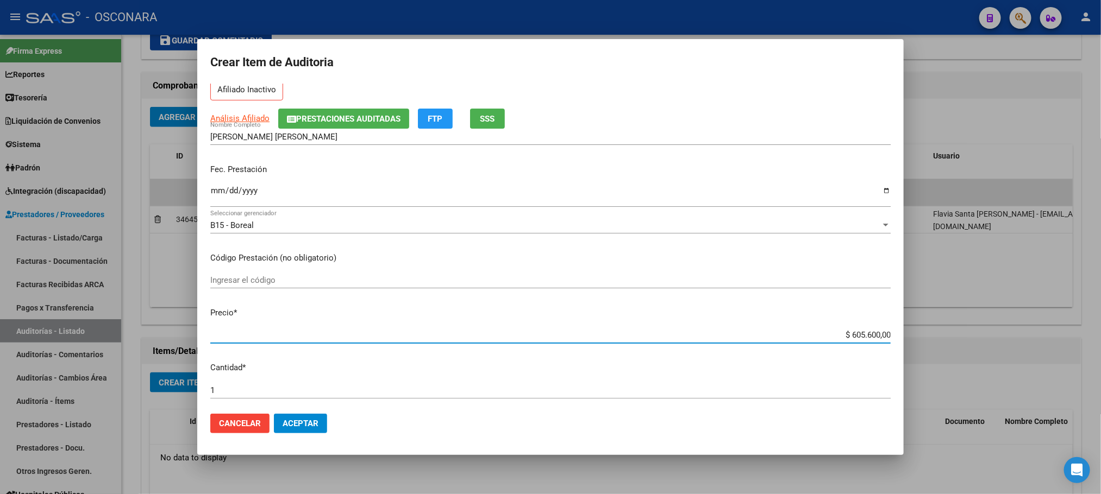
scroll to position [93, 0]
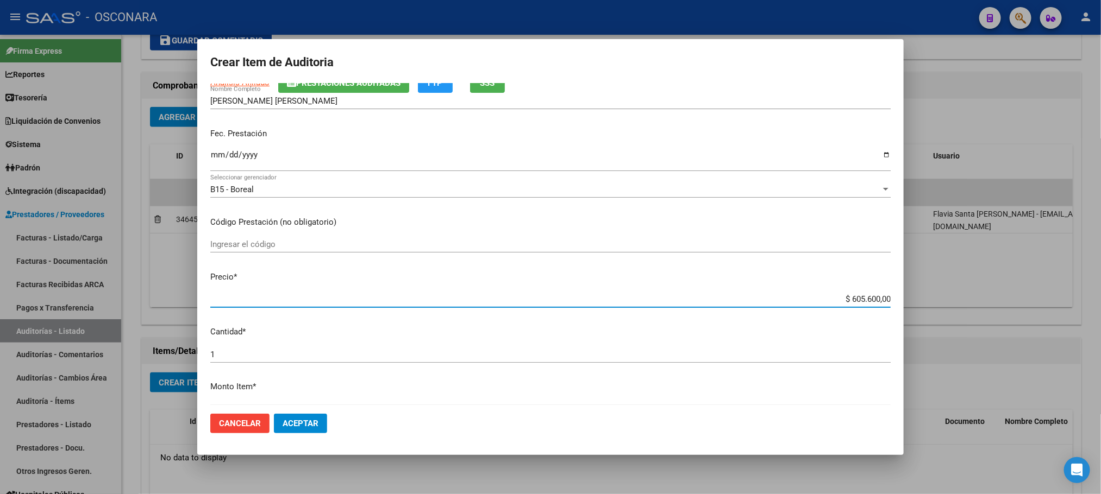
drag, startPoint x: 842, startPoint y: 391, endPoint x: 910, endPoint y: 372, distance: 71.1
click at [910, 372] on div "Crear Item de Auditoria 43637333 Nro Documento 20436373334 CUIL Afiliado Inacti…" at bounding box center [550, 247] width 1101 height 494
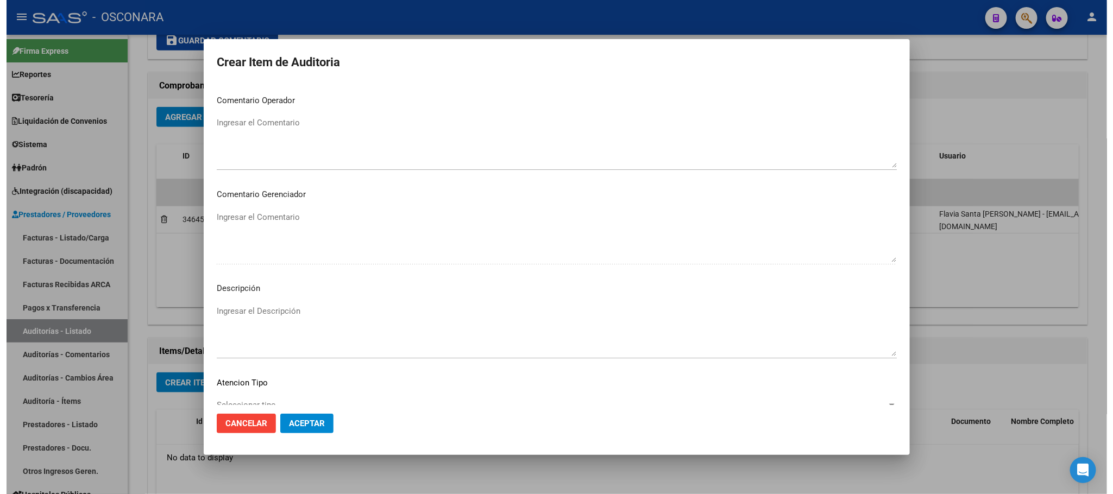
scroll to position [500, 0]
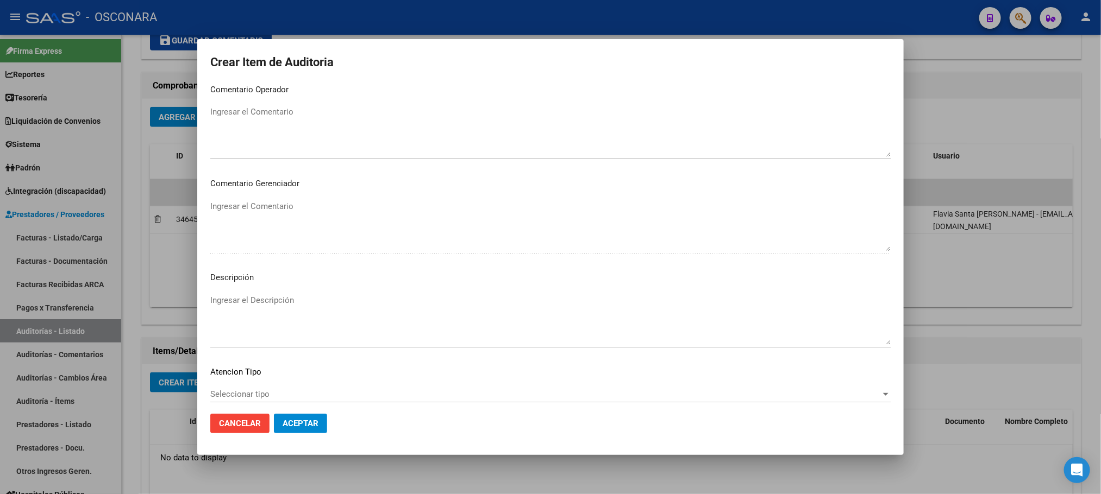
click at [252, 393] on span "Seleccionar tipo" at bounding box center [545, 395] width 670 height 10
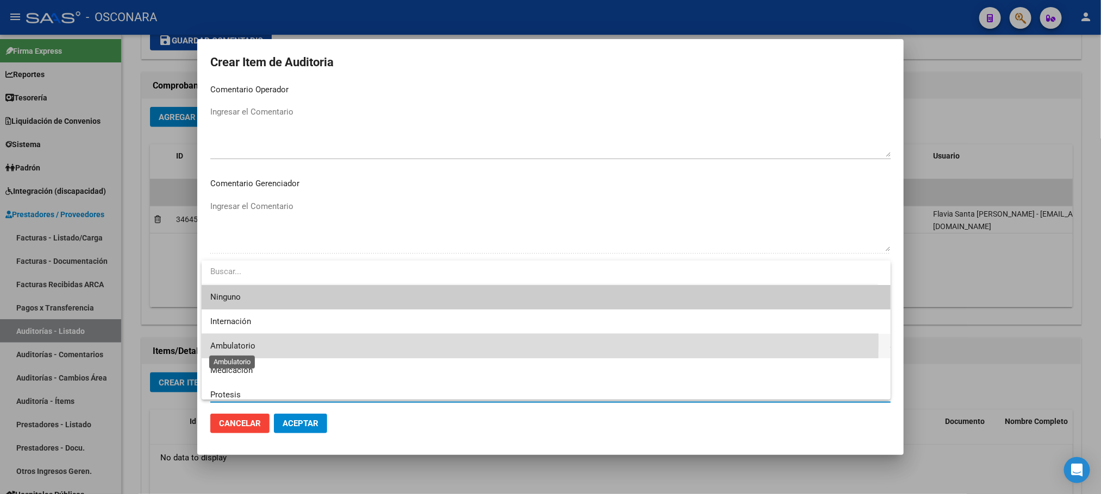
click at [246, 343] on span "Ambulatorio" at bounding box center [232, 346] width 45 height 10
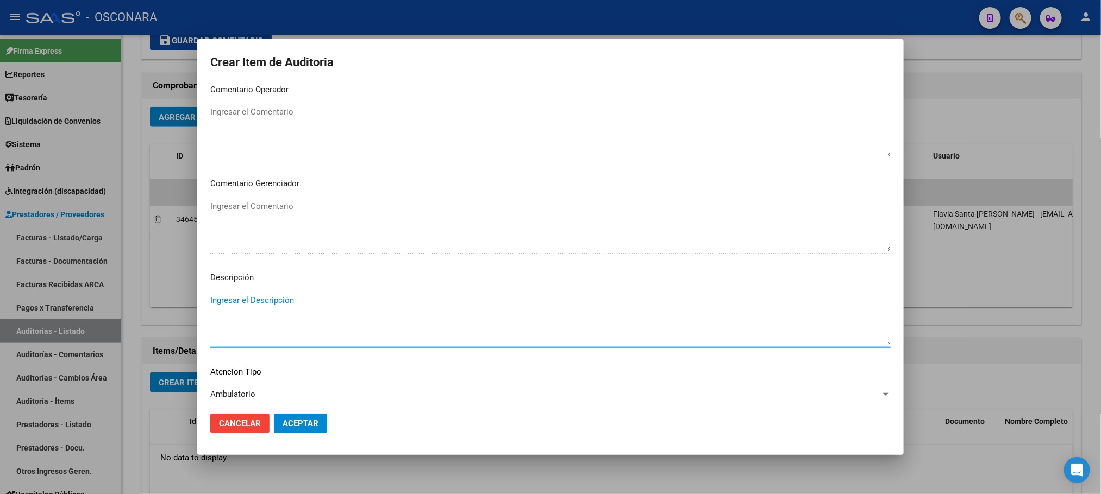
click at [264, 310] on textarea "Ingresar el Descripción" at bounding box center [550, 319] width 680 height 51
click at [310, 417] on button "Aceptar" at bounding box center [300, 424] width 53 height 20
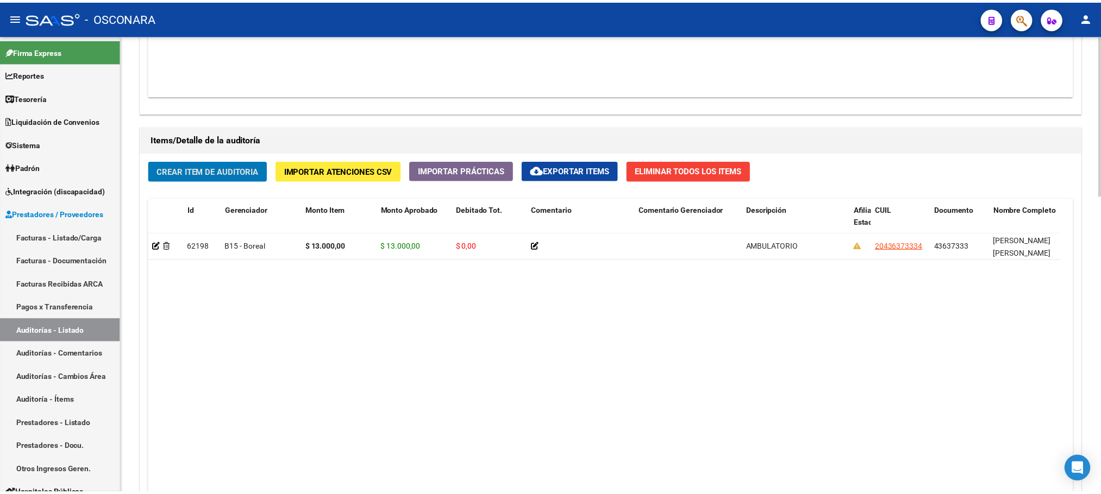
scroll to position [734, 0]
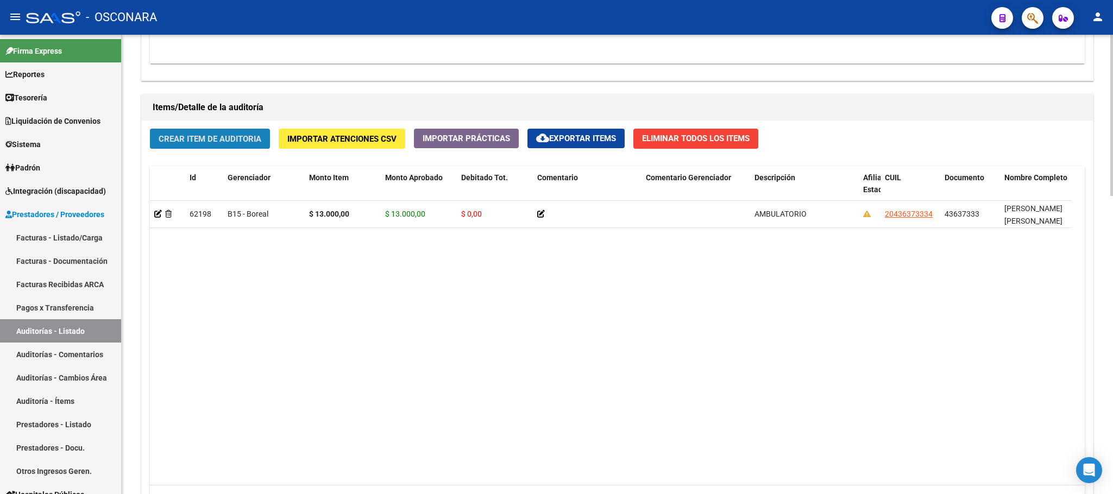
click at [194, 137] on span "Crear Item de Auditoria" at bounding box center [210, 139] width 103 height 10
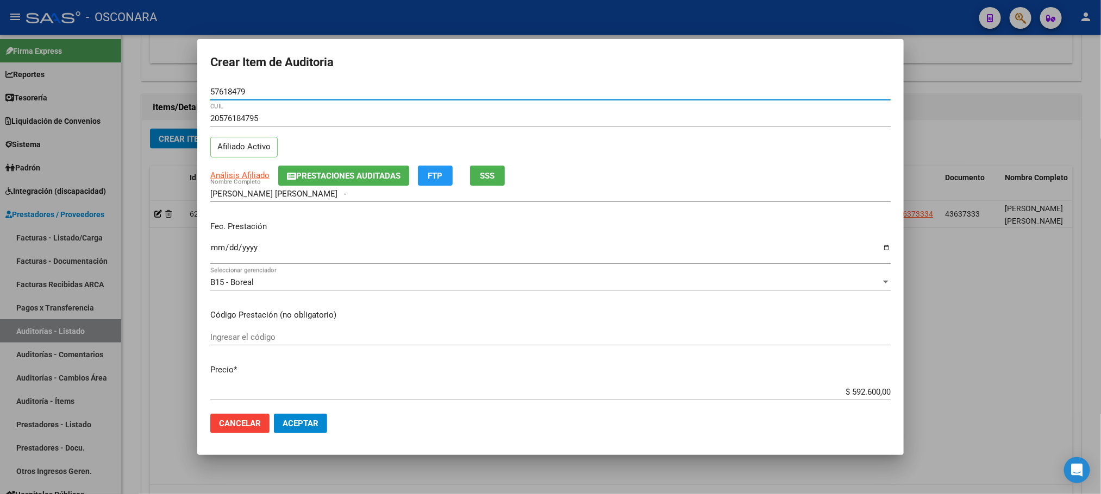
click at [217, 254] on input "Ingresar la fecha" at bounding box center [550, 251] width 680 height 17
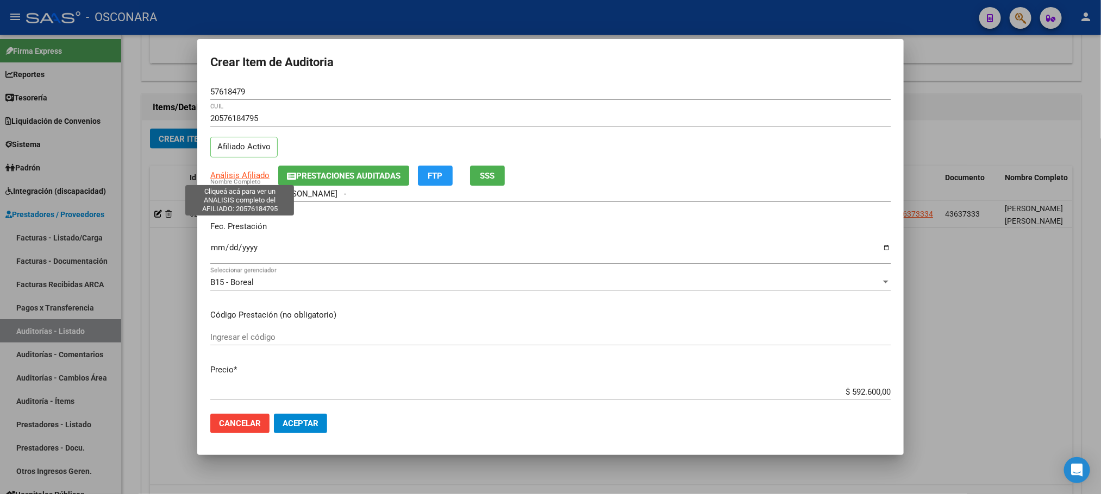
click at [228, 173] on span "Análisis Afiliado" at bounding box center [239, 176] width 59 height 10
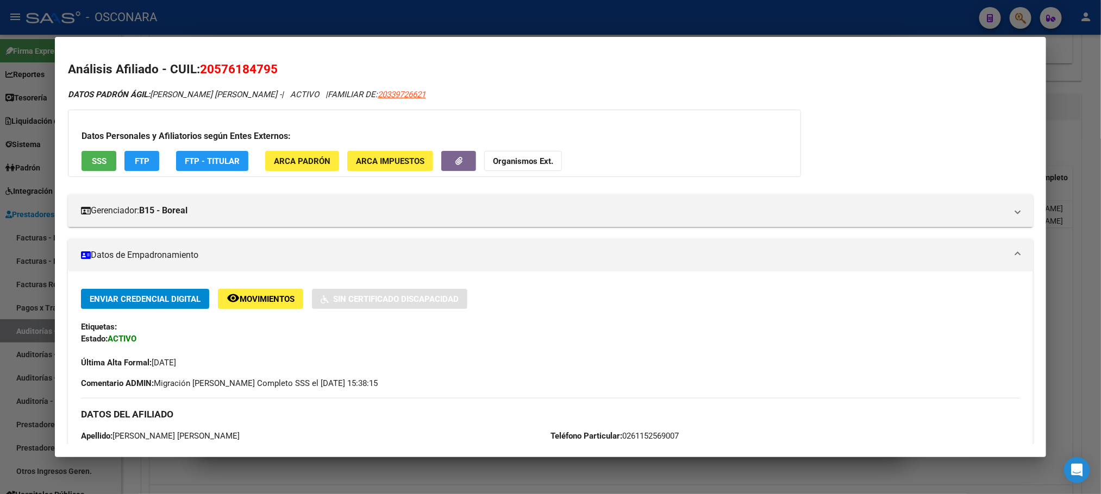
click at [83, 163] on button "SSS" at bounding box center [99, 161] width 35 height 20
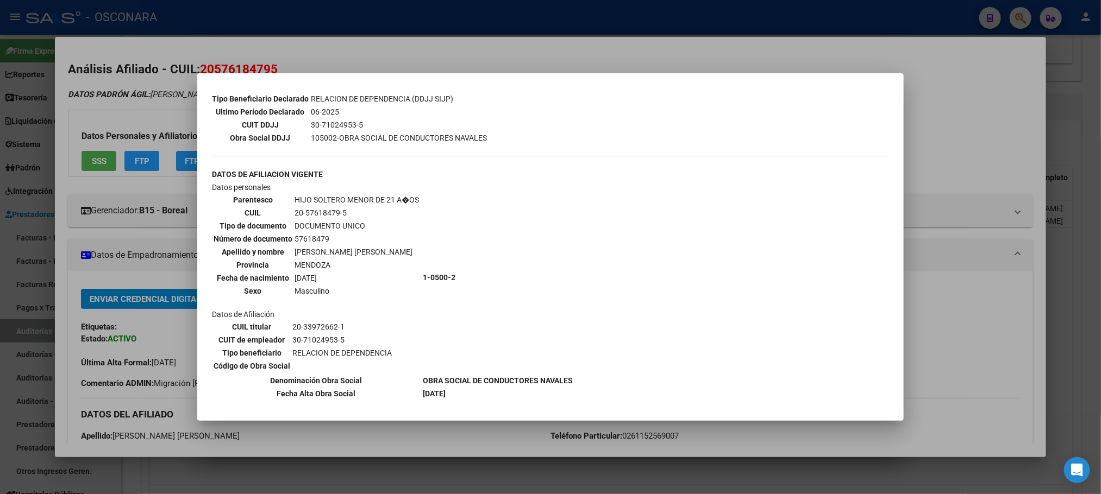
scroll to position [295, 0]
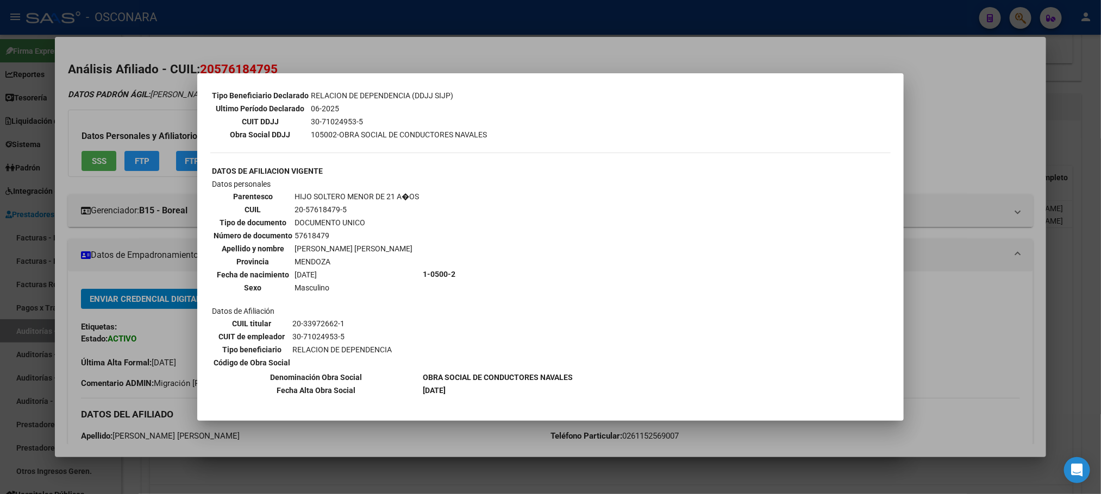
click at [1091, 375] on div at bounding box center [550, 247] width 1101 height 494
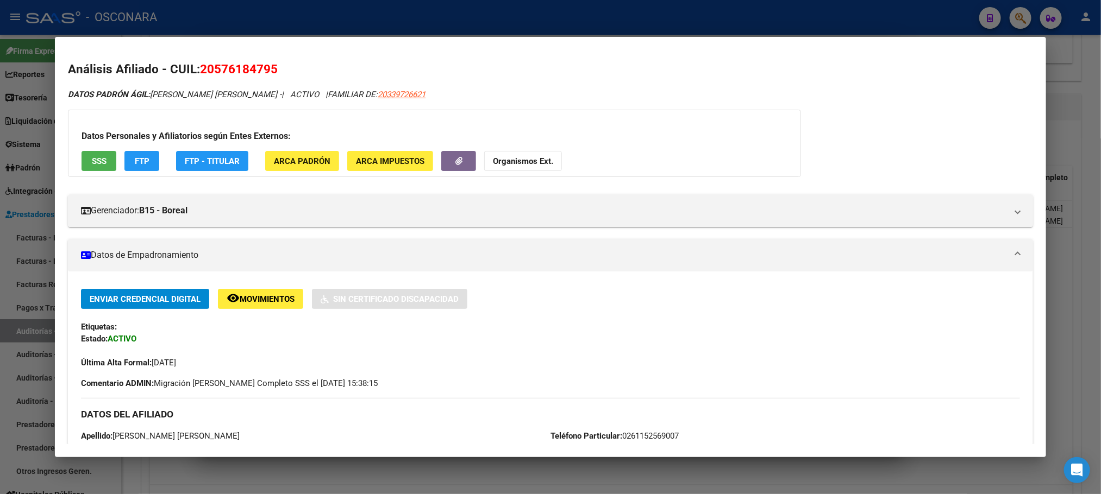
click at [1094, 356] on div at bounding box center [550, 247] width 1101 height 494
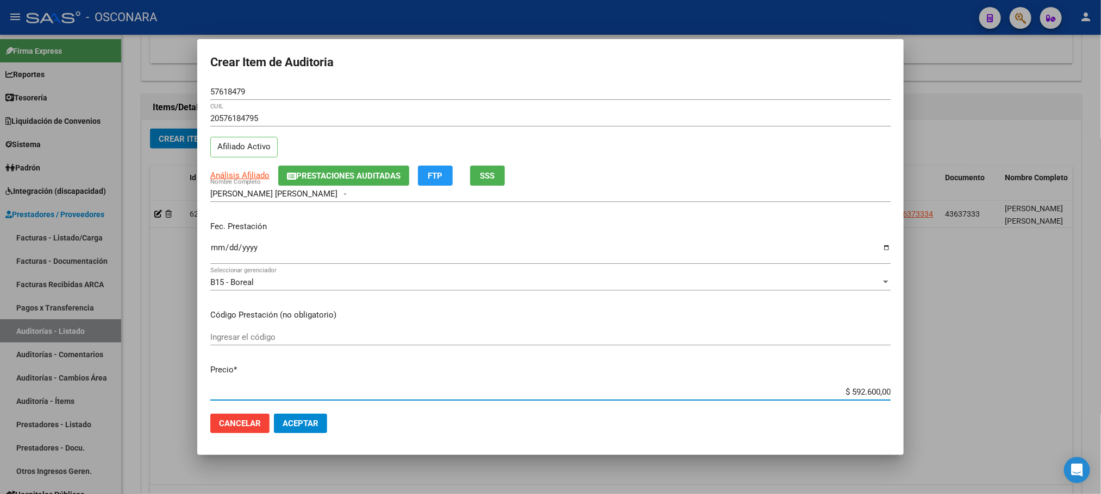
drag, startPoint x: 840, startPoint y: 388, endPoint x: 911, endPoint y: 382, distance: 71.4
click at [911, 382] on div "Crear Item de Auditoria 57618479 Nro Documento 20576184795 CUIL Afiliado Activo…" at bounding box center [550, 247] width 1101 height 494
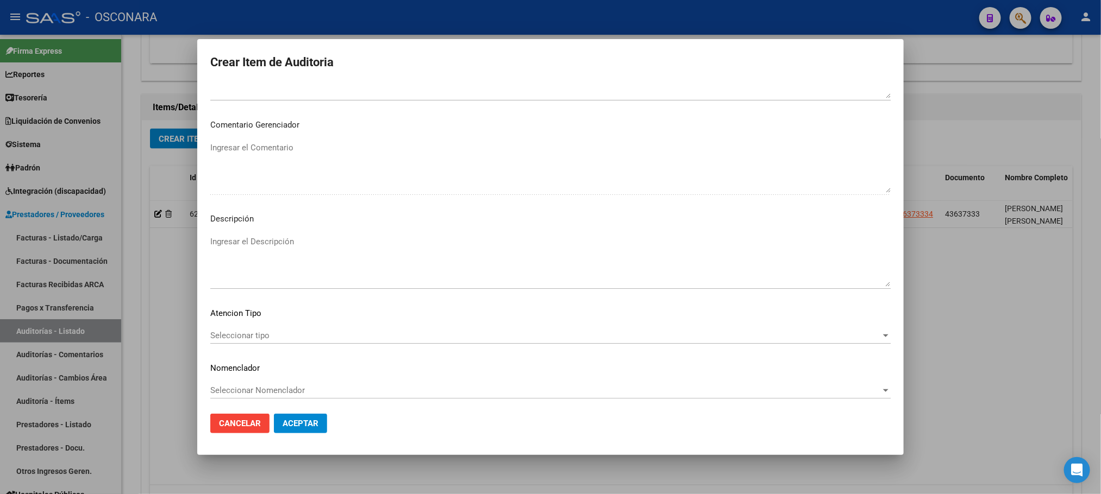
scroll to position [563, 0]
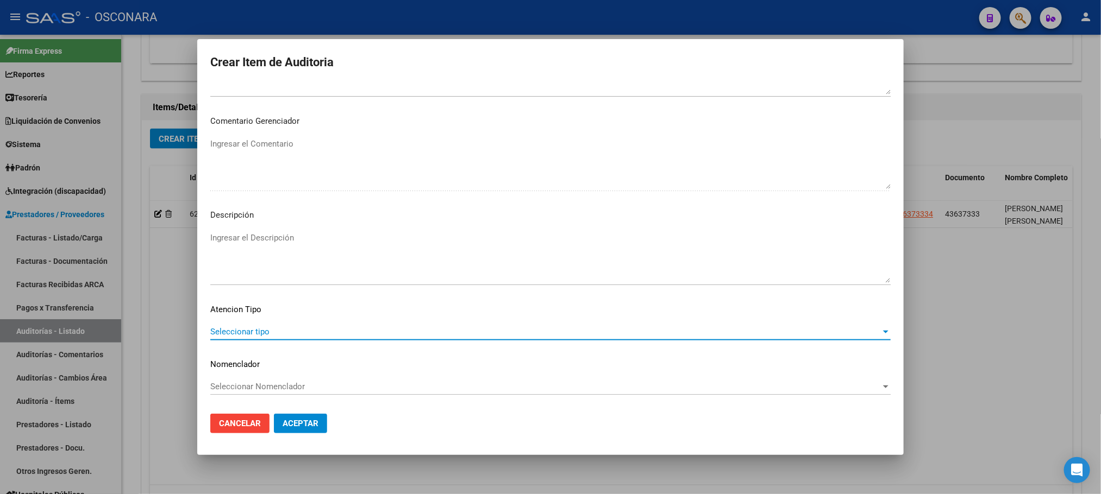
click at [256, 329] on span "Seleccionar tipo" at bounding box center [545, 332] width 670 height 10
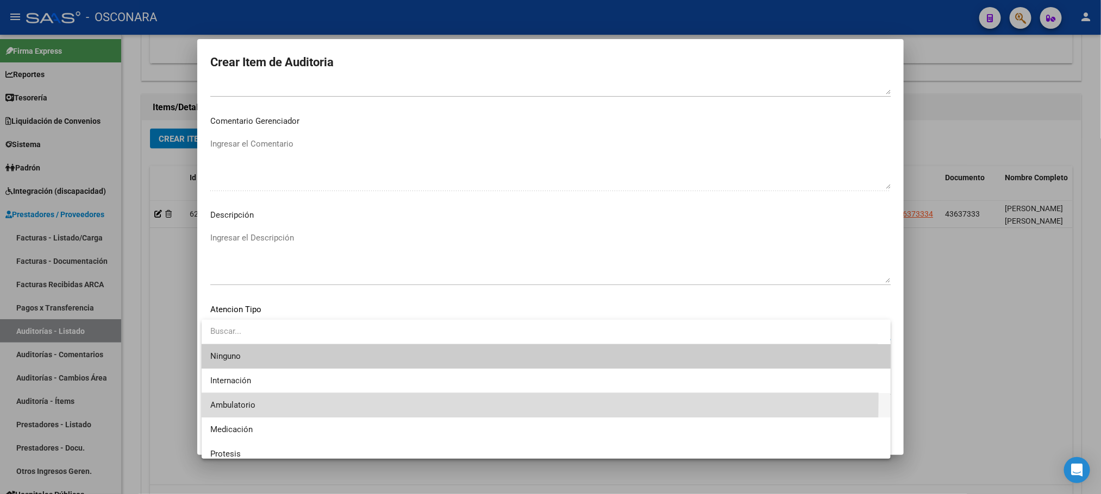
click at [259, 398] on span "Ambulatorio" at bounding box center [546, 405] width 672 height 24
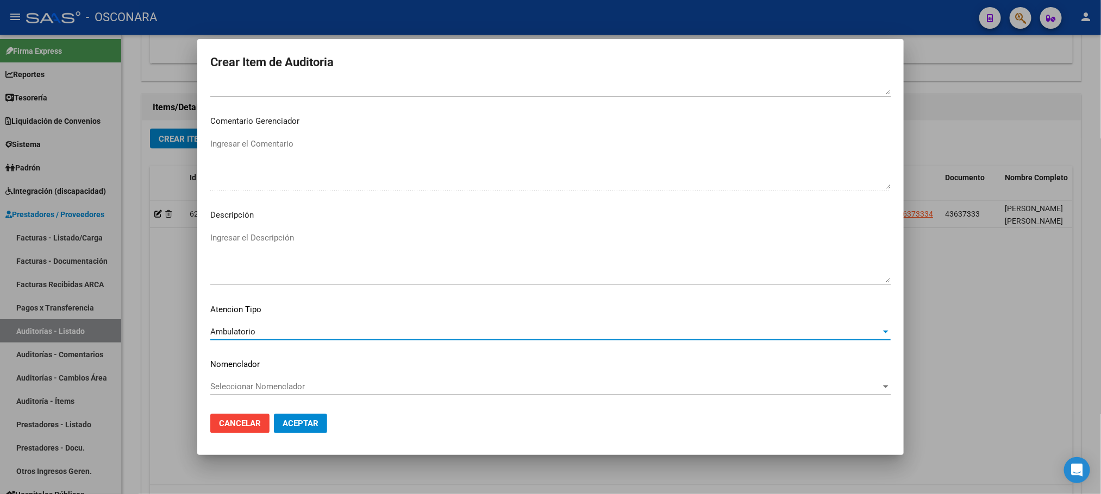
click at [274, 247] on textarea "Ingresar el Descripción" at bounding box center [550, 257] width 680 height 51
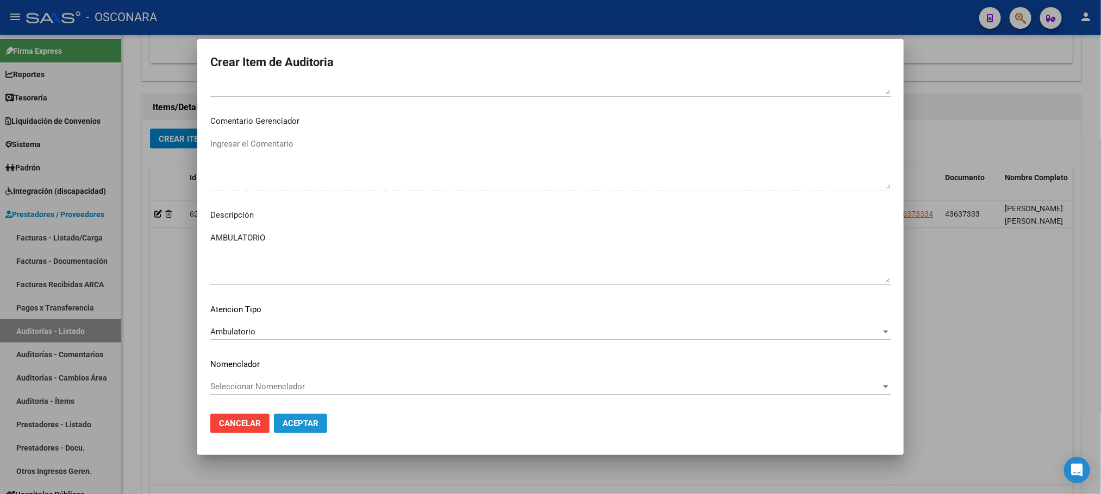
click at [306, 433] on button "Aceptar" at bounding box center [300, 424] width 53 height 20
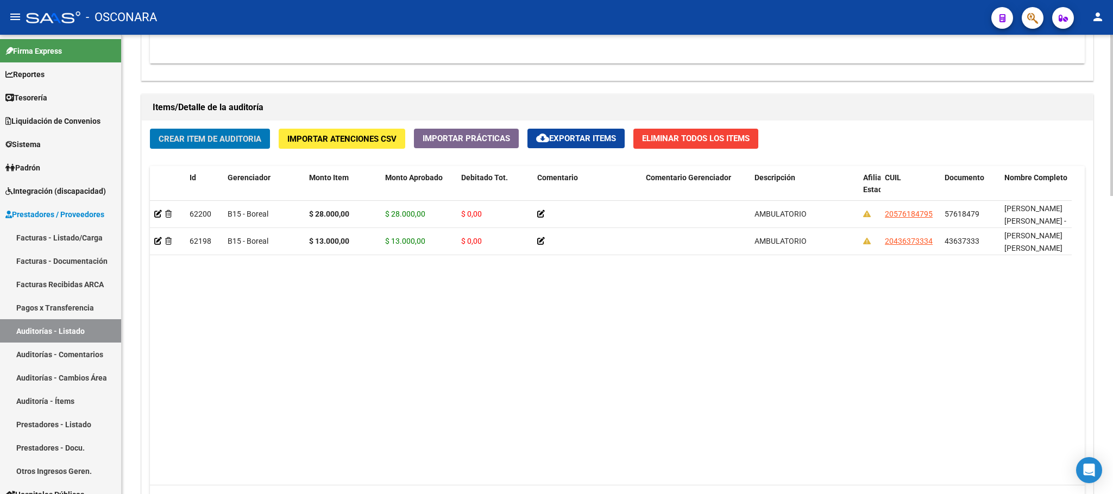
click at [249, 124] on div "Crear Item de Auditoria Importar Atenciones CSV Importar Prácticas cloud_downlo…" at bounding box center [617, 325] width 951 height 409
click at [243, 135] on span "Crear Item de Auditoria" at bounding box center [210, 139] width 103 height 10
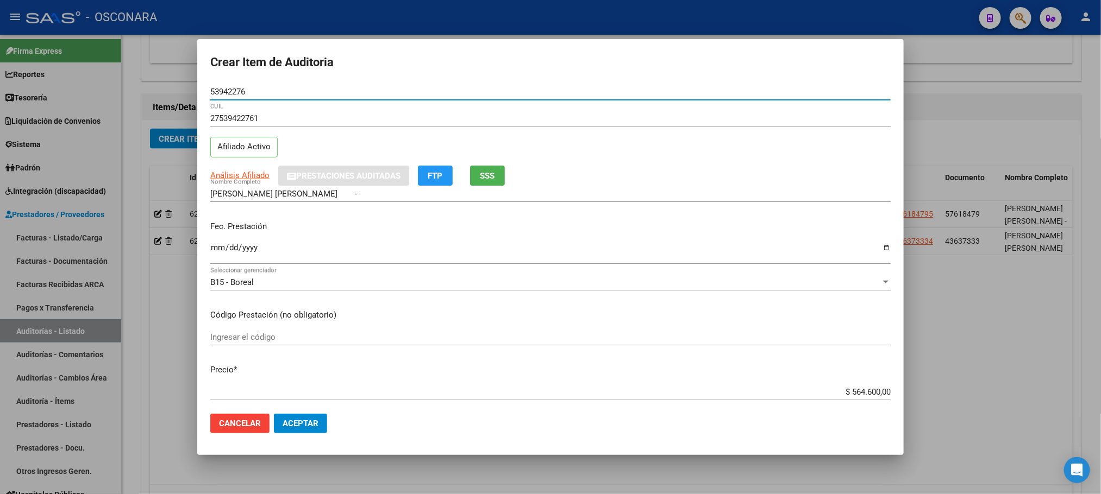
click at [216, 251] on input "Ingresar la fecha" at bounding box center [550, 251] width 680 height 17
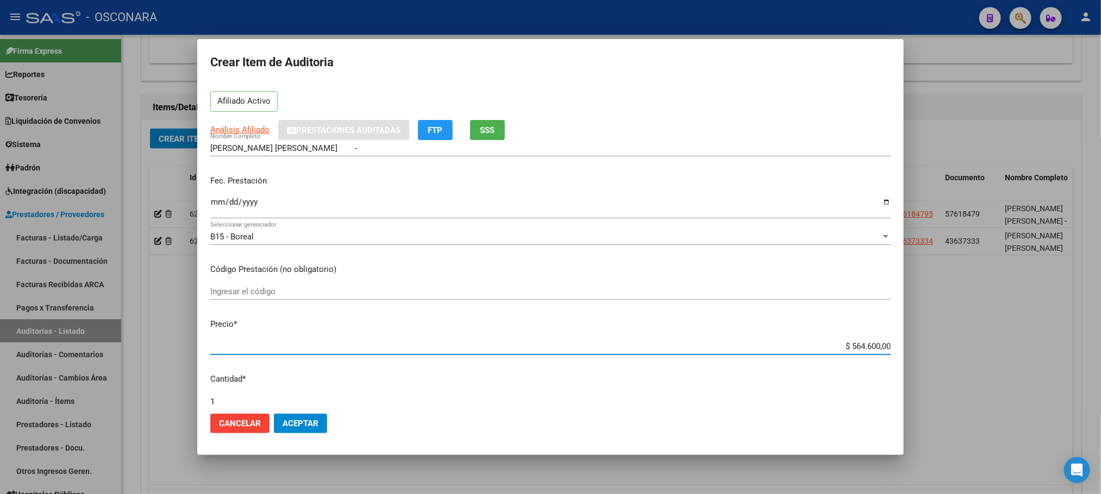
drag, startPoint x: 842, startPoint y: 394, endPoint x: 918, endPoint y: 388, distance: 76.3
click at [918, 388] on div "Crear Item de Auditoria 53942276 Nro Documento 27539422761 CUIL Afiliado Activo…" at bounding box center [550, 247] width 1101 height 494
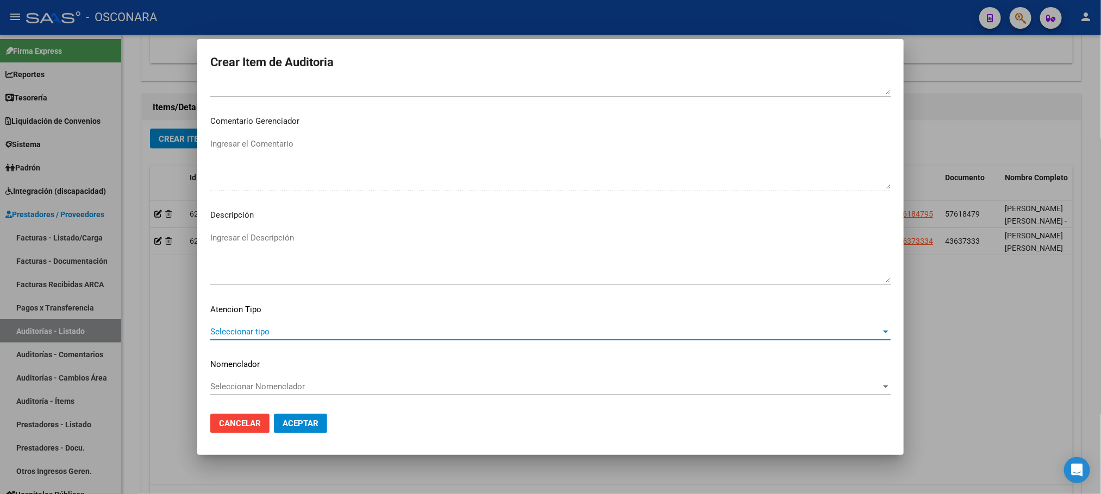
click at [267, 333] on span "Seleccionar tipo" at bounding box center [545, 332] width 670 height 10
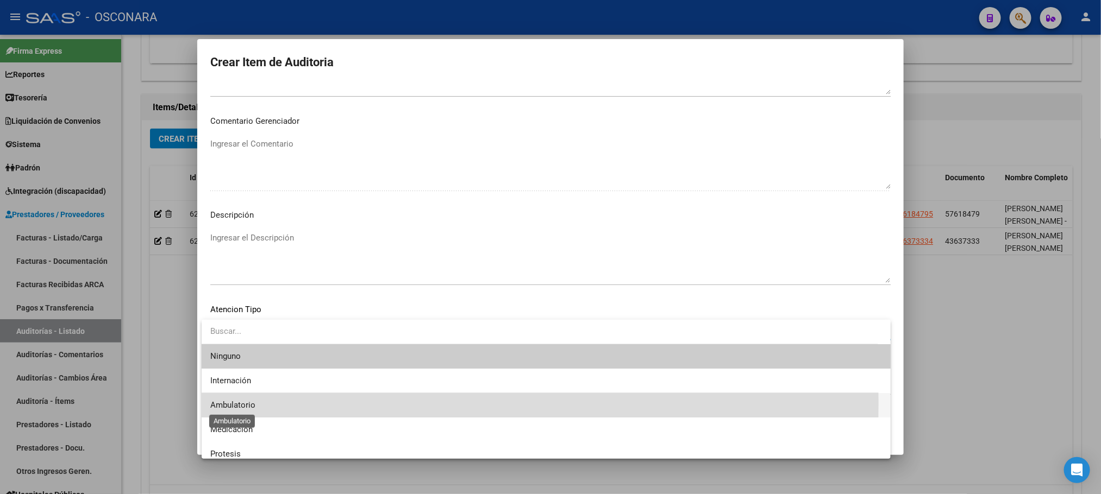
click at [245, 403] on span "Ambulatorio" at bounding box center [232, 405] width 45 height 10
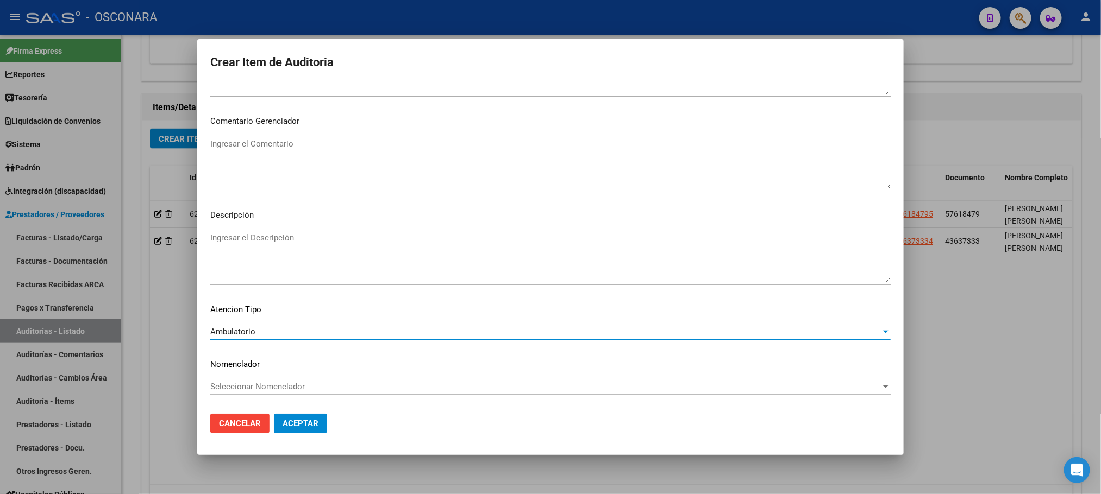
scroll to position [481, 0]
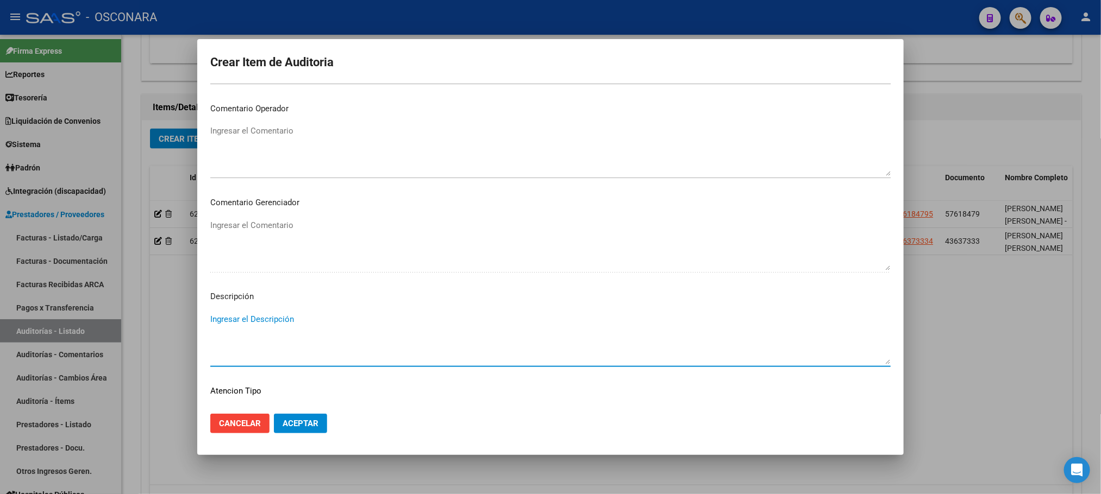
click at [267, 336] on textarea "Ingresar el Descripción" at bounding box center [550, 339] width 680 height 51
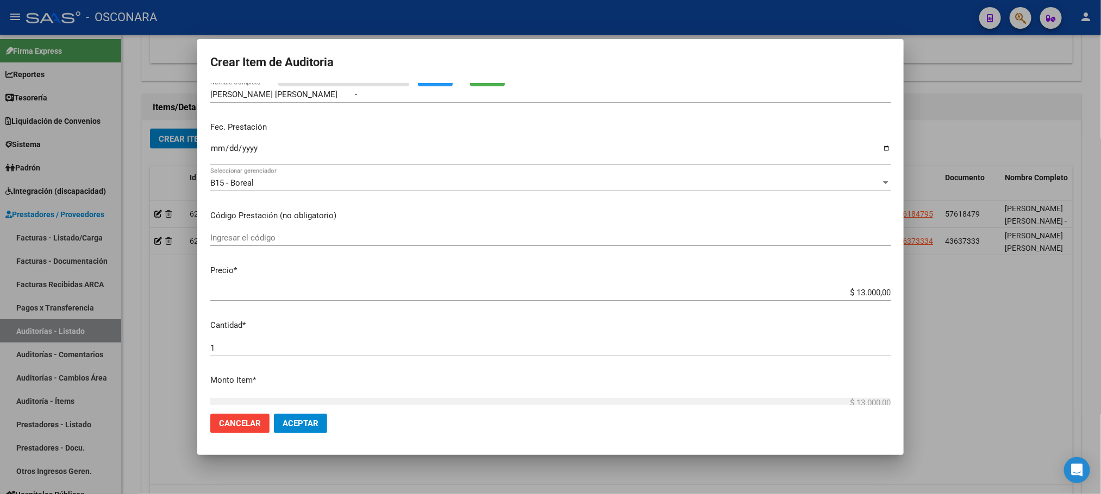
scroll to position [0, 0]
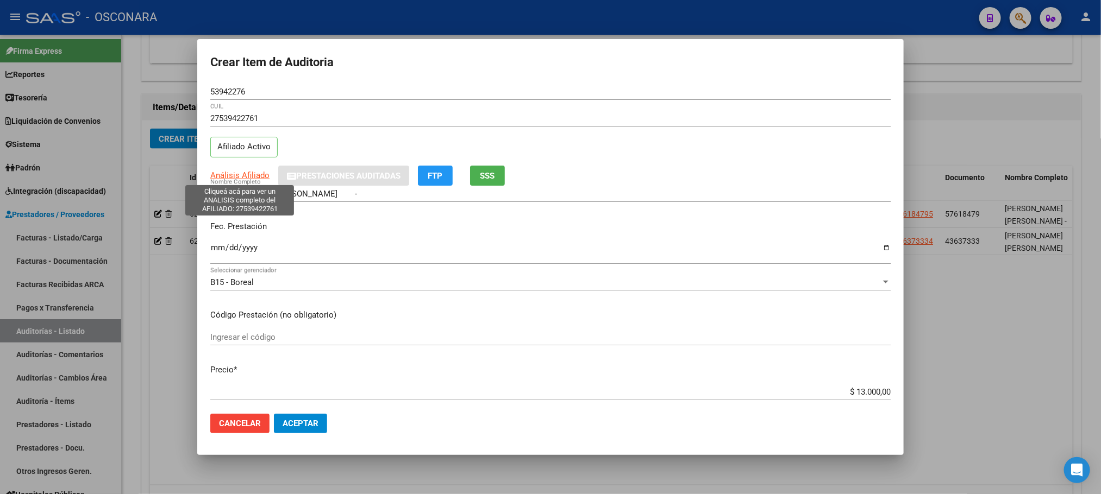
click at [227, 177] on span "Análisis Afiliado" at bounding box center [239, 176] width 59 height 10
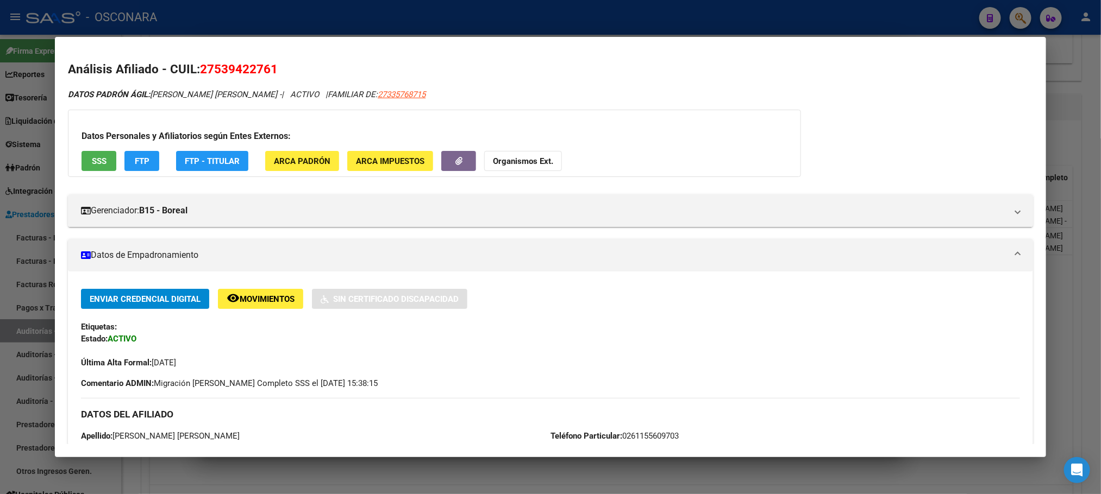
click at [96, 165] on span "SSS" at bounding box center [99, 161] width 15 height 10
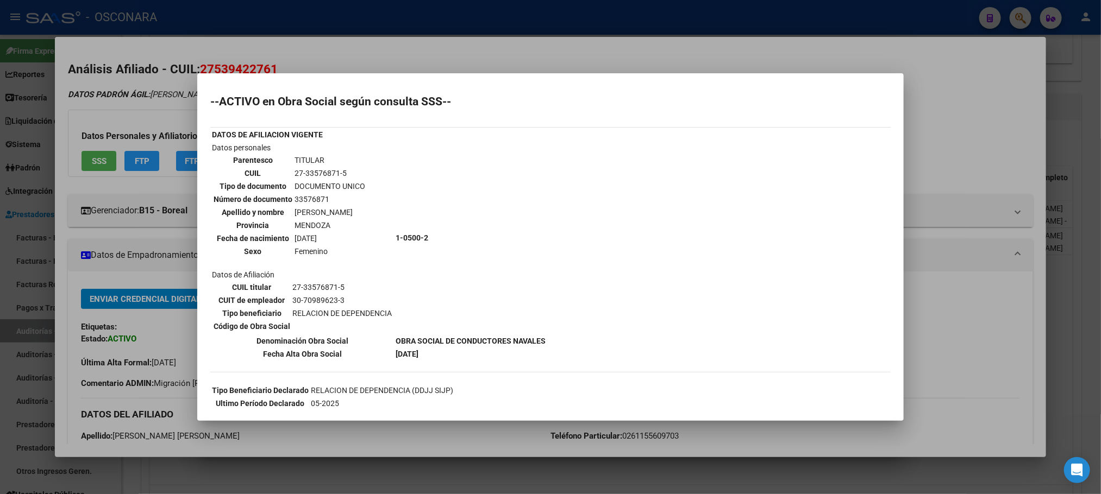
click at [1068, 341] on div at bounding box center [550, 247] width 1101 height 494
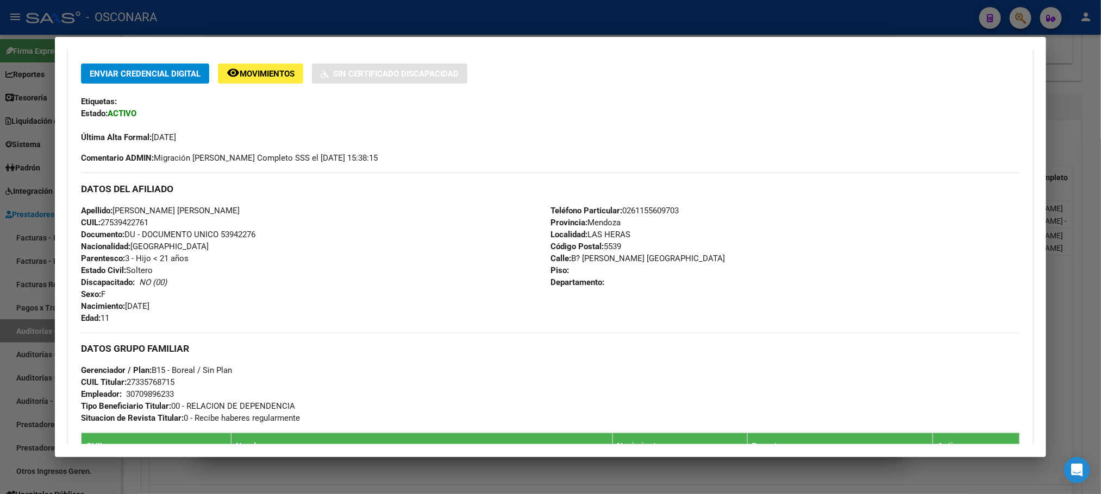
scroll to position [245, 0]
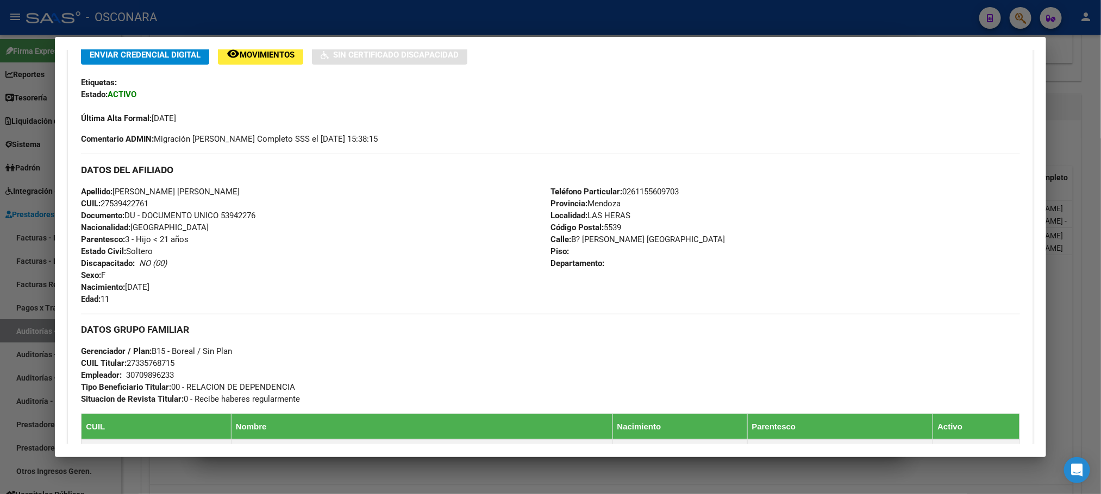
click at [1093, 336] on div at bounding box center [550, 247] width 1101 height 494
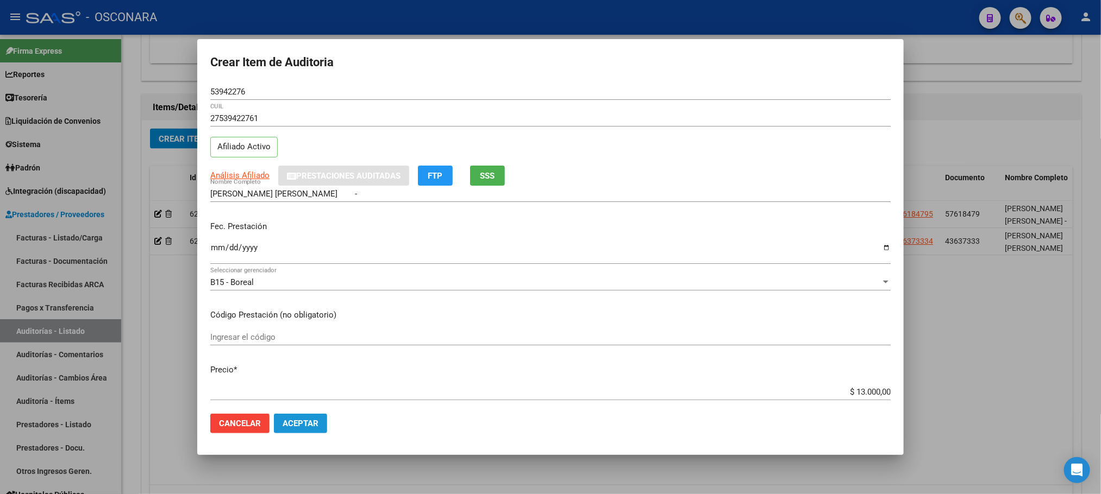
click at [297, 416] on button "Aceptar" at bounding box center [300, 424] width 53 height 20
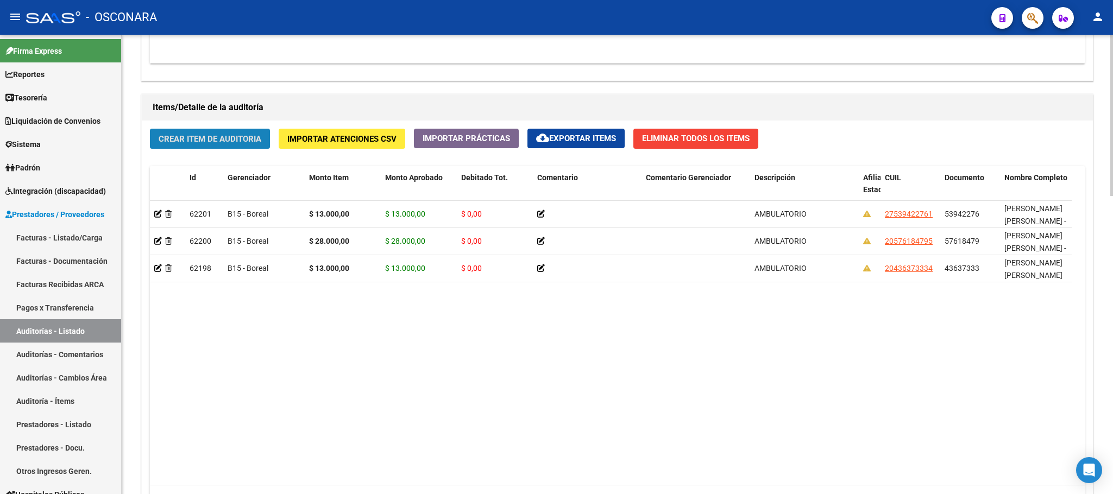
click at [178, 146] on button "Crear Item de Auditoria" at bounding box center [210, 139] width 120 height 20
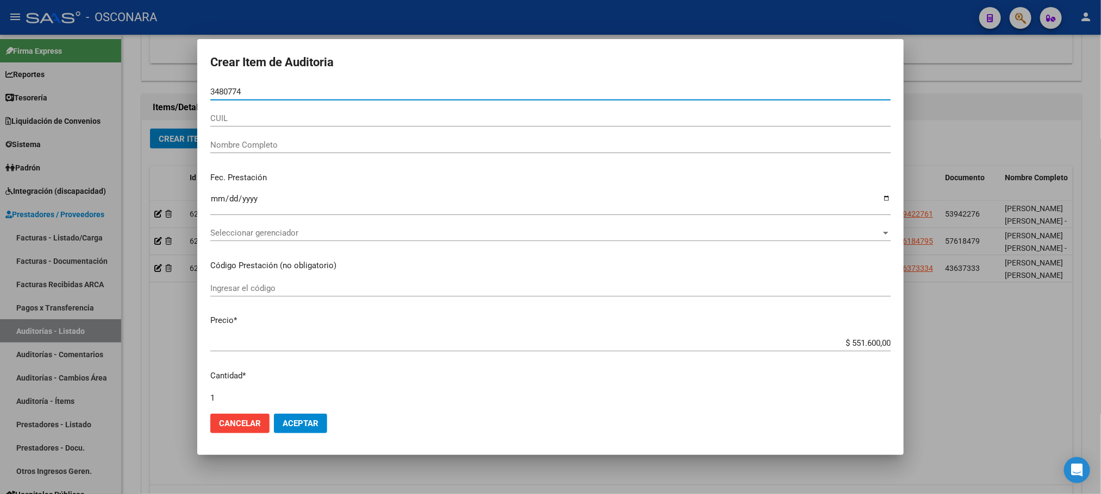
click at [274, 414] on button "Aceptar" at bounding box center [300, 424] width 53 height 20
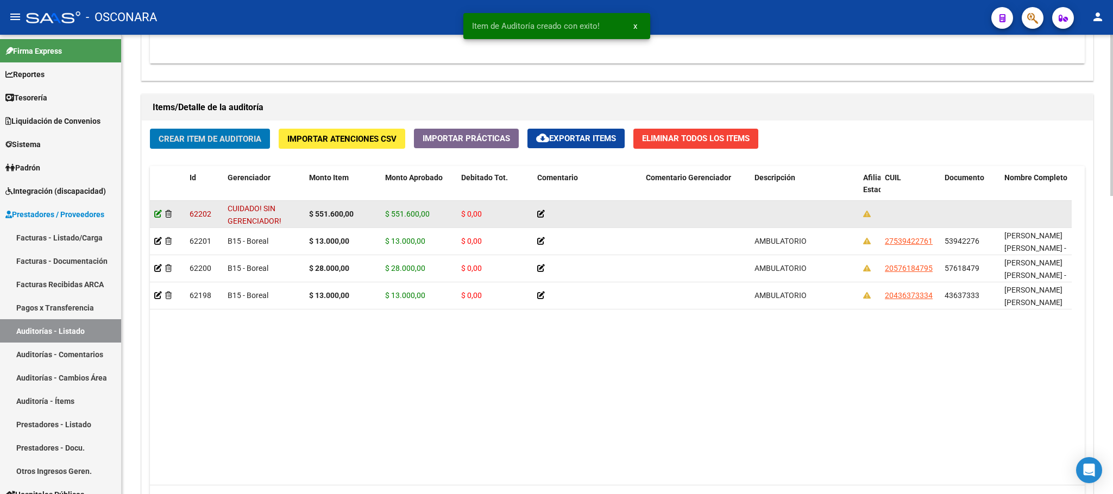
click at [154, 218] on icon at bounding box center [158, 214] width 8 height 8
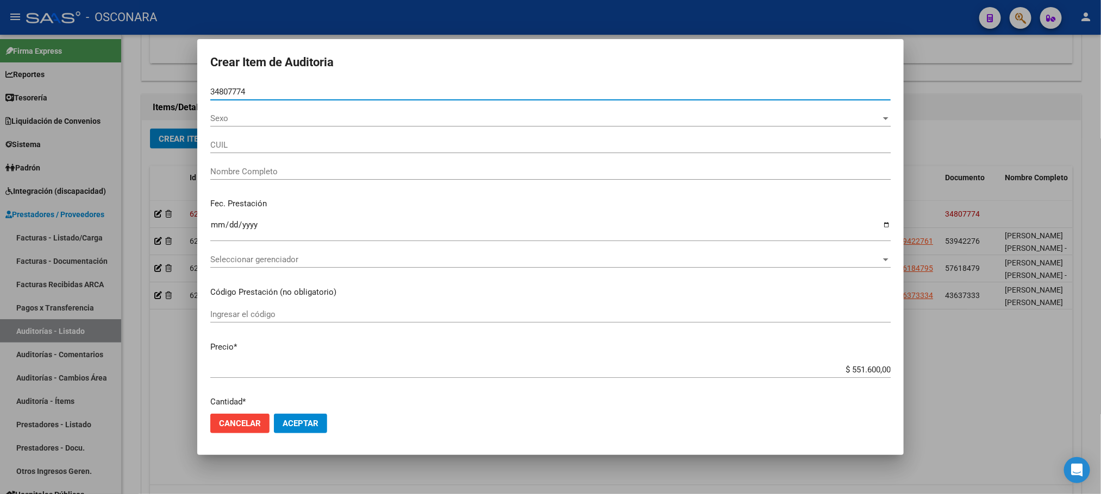
click at [239, 120] on span "Sexo" at bounding box center [545, 119] width 670 height 10
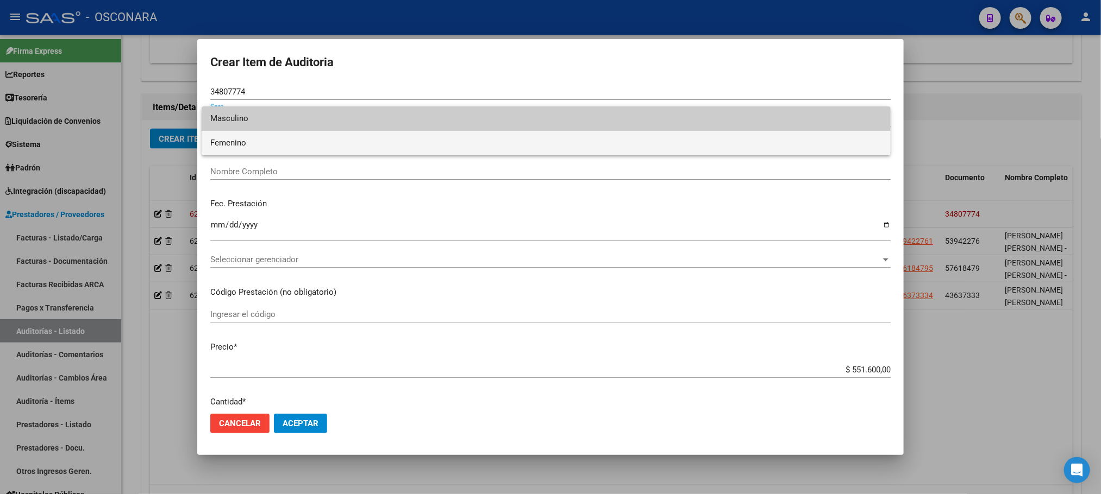
click at [241, 137] on span "Femenino" at bounding box center [546, 143] width 672 height 24
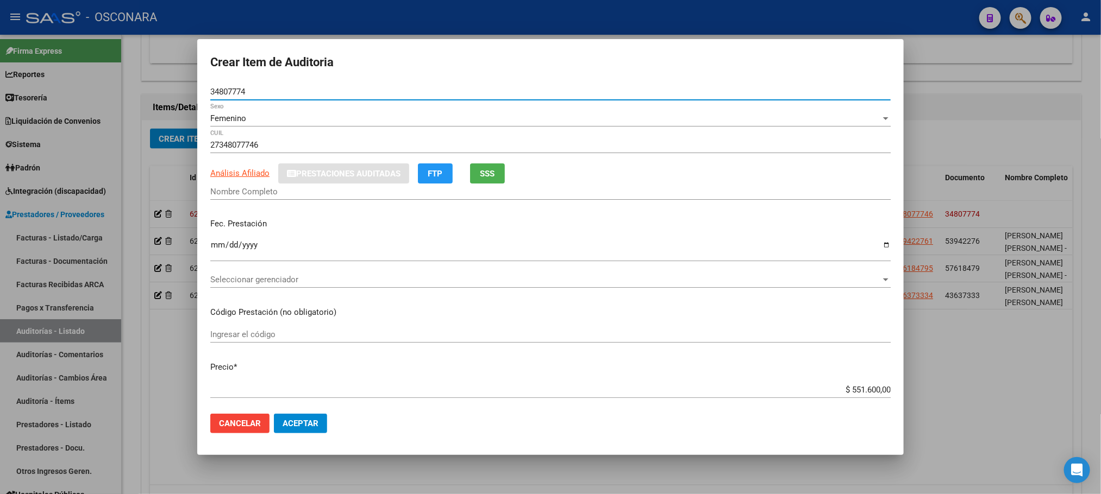
drag, startPoint x: 218, startPoint y: 90, endPoint x: 232, endPoint y: 88, distance: 13.7
click at [232, 88] on input "34807774" at bounding box center [550, 92] width 680 height 10
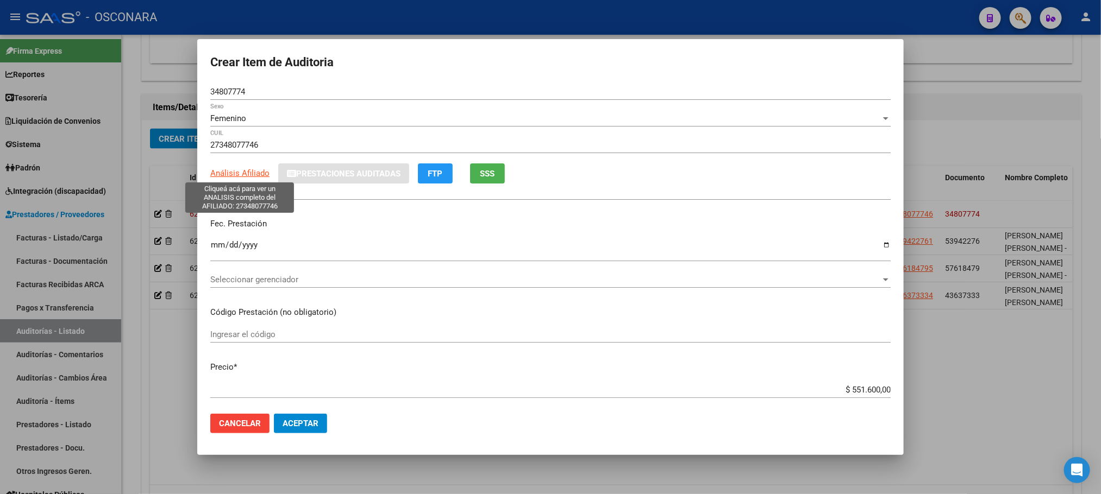
click at [227, 168] on span "Análisis Afiliado" at bounding box center [239, 173] width 59 height 10
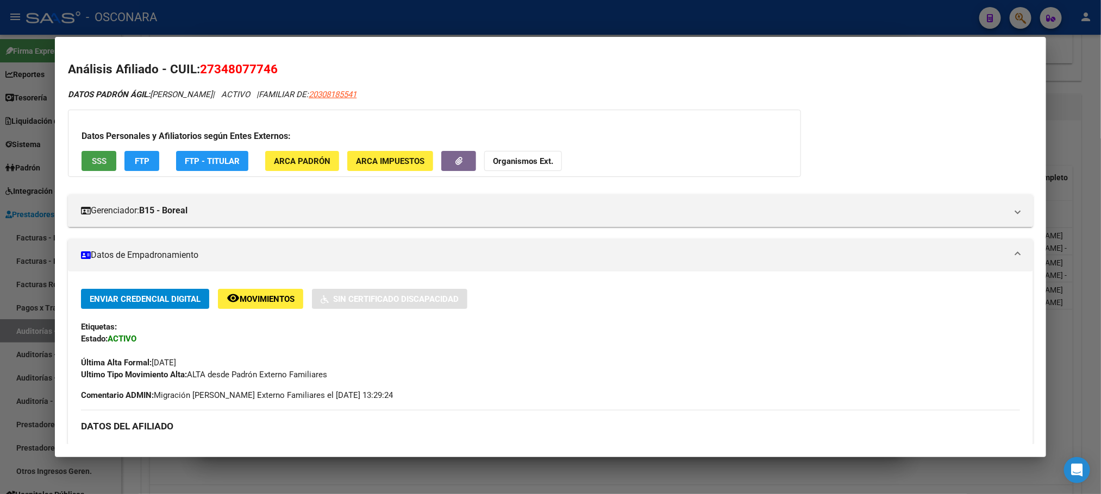
click at [92, 159] on span "SSS" at bounding box center [99, 161] width 15 height 10
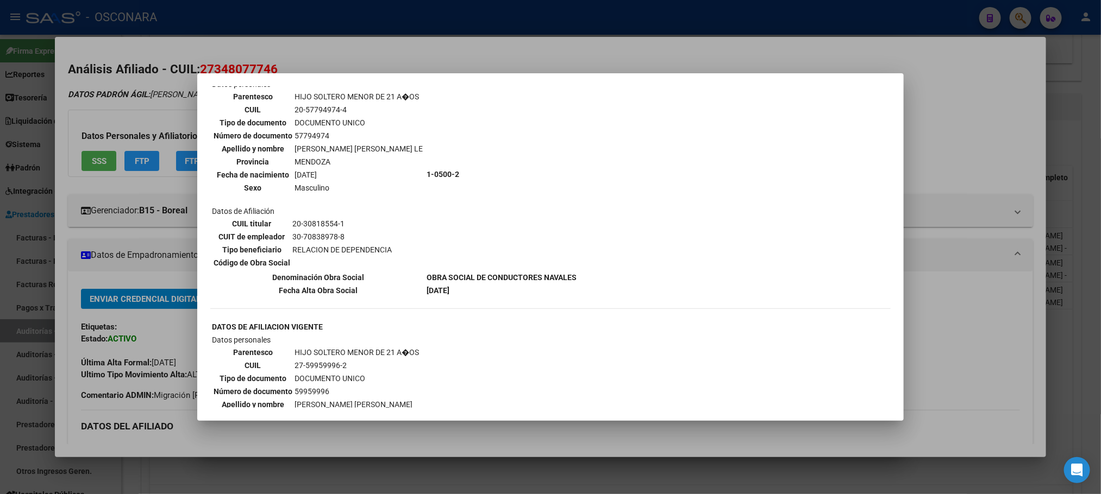
scroll to position [652, 0]
drag, startPoint x: 357, startPoint y: 434, endPoint x: 356, endPoint y: 418, distance: 15.8
click at [356, 429] on div at bounding box center [550, 247] width 1101 height 494
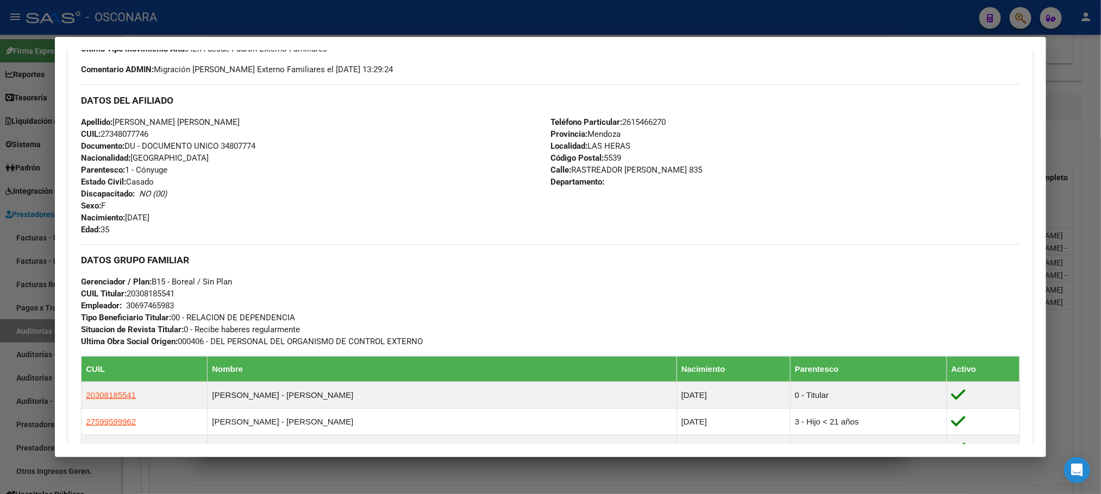
scroll to position [543, 0]
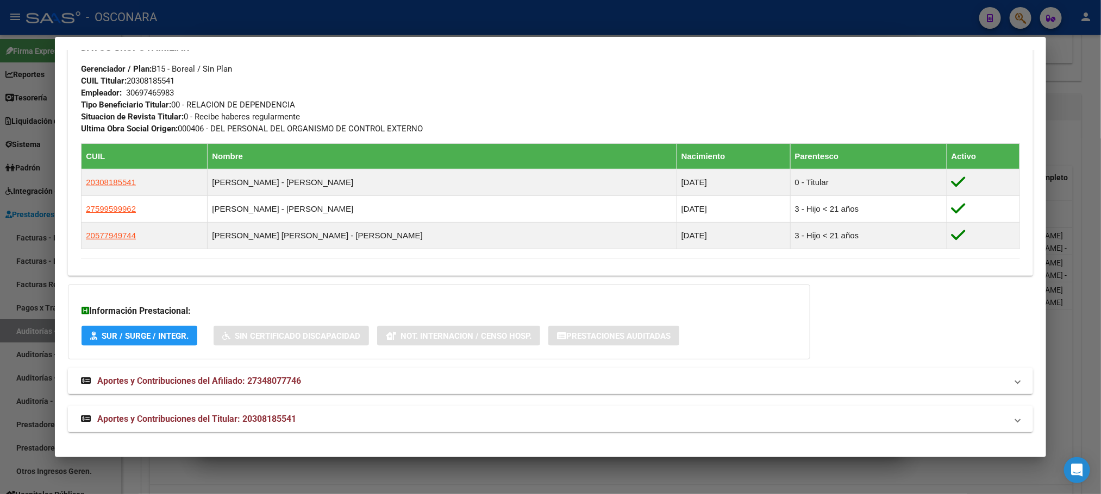
click at [270, 418] on span "Aportes y Contribuciones del Titular: 20308185541" at bounding box center [196, 419] width 199 height 10
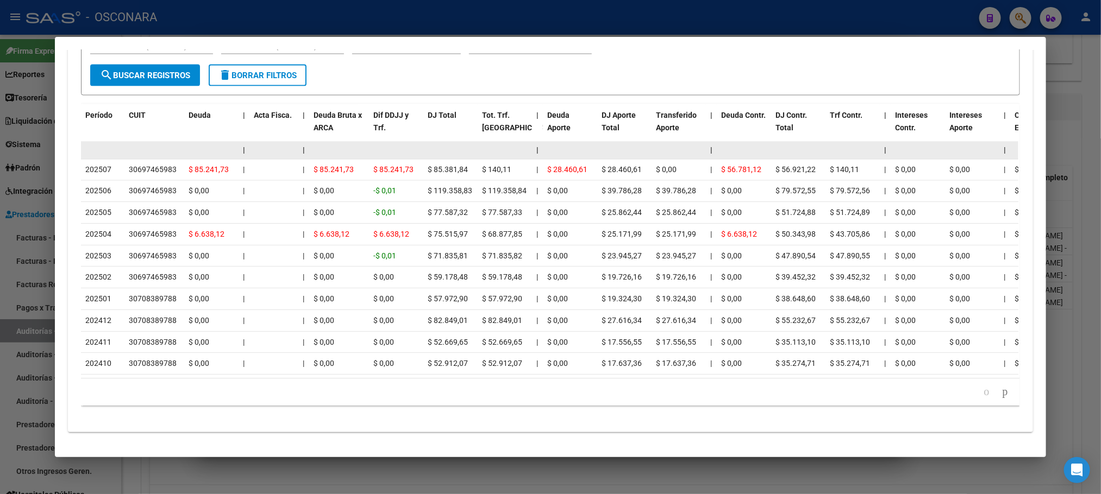
scroll to position [1080, 0]
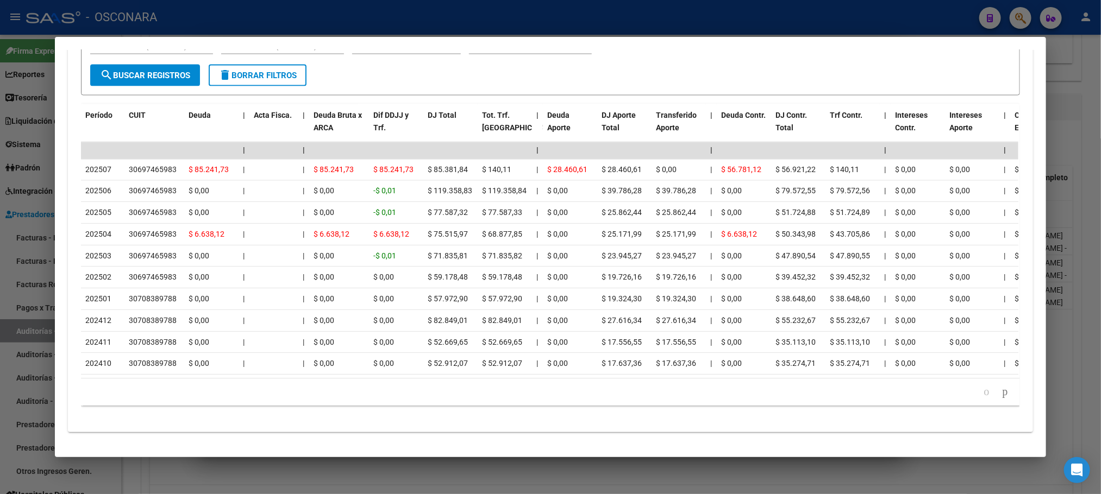
click at [644, 462] on div at bounding box center [550, 247] width 1101 height 494
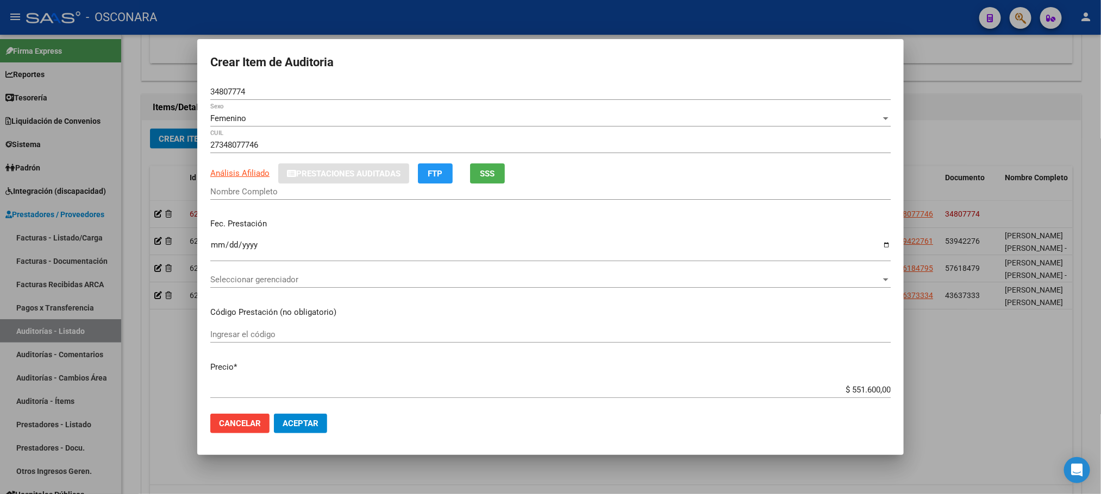
click at [212, 247] on input "Ingresar la fecha" at bounding box center [550, 249] width 680 height 17
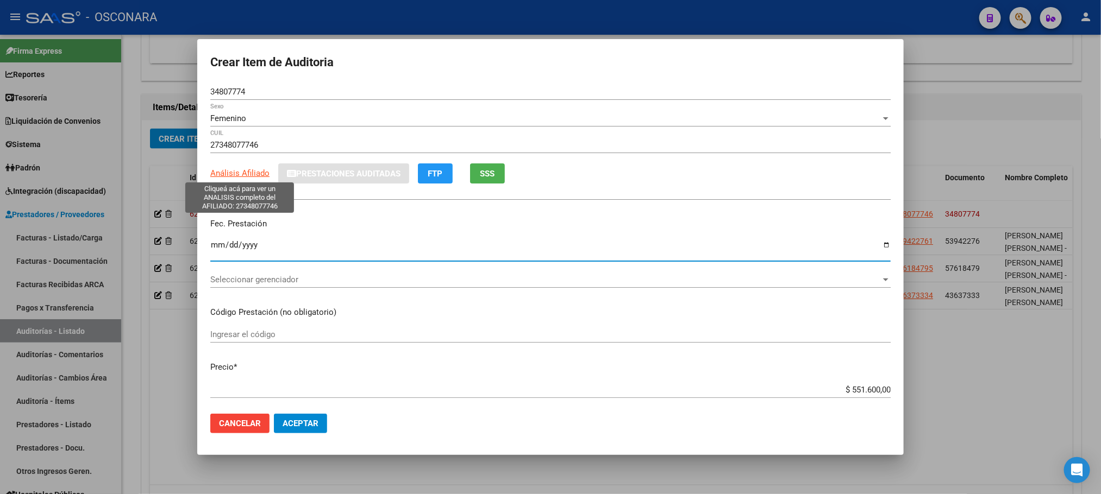
click at [253, 170] on span "Análisis Afiliado" at bounding box center [239, 173] width 59 height 10
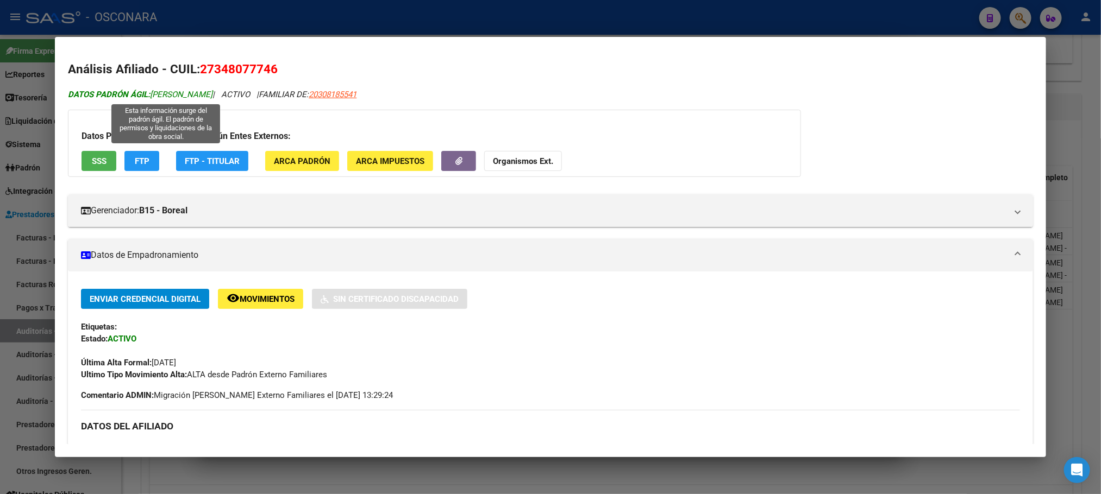
drag, startPoint x: 271, startPoint y: 93, endPoint x: 147, endPoint y: 93, distance: 124.4
click at [147, 93] on icon "DATOS [PERSON_NAME] ÁGIL: [PERSON_NAME] | ACTIVO | FAMILIAR DE: 20308185541" at bounding box center [212, 95] width 289 height 10
copy icon "[PERSON_NAME]"
click at [1045, 122] on mat-dialog-content "Análisis Afiliado - CUIL: 27348077746 DATOS [PERSON_NAME] ÁGIL: [PERSON_NAME] |…" at bounding box center [550, 247] width 991 height 394
click at [1068, 127] on div at bounding box center [550, 247] width 1101 height 494
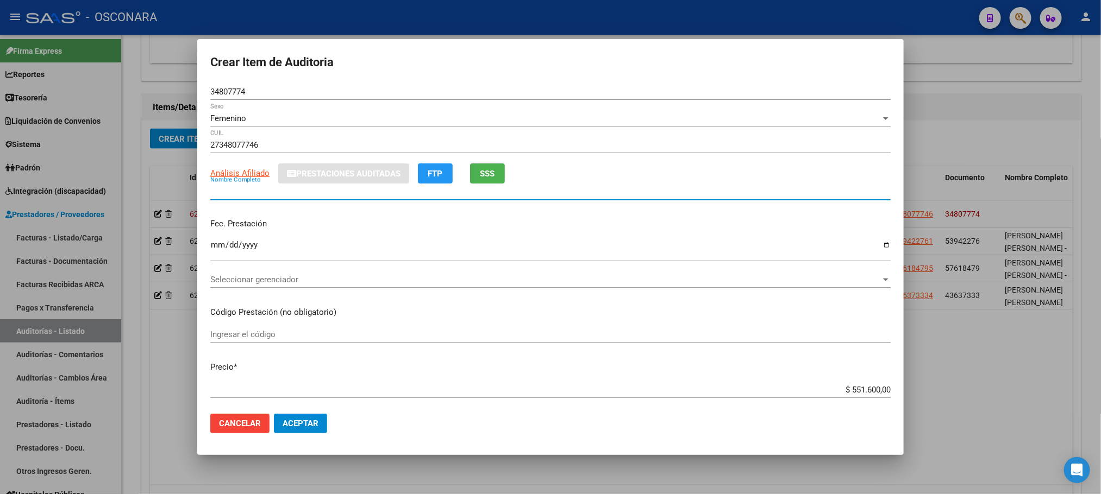
click at [235, 194] on input "Nombre Completo" at bounding box center [550, 192] width 680 height 10
paste input "[PERSON_NAME]"
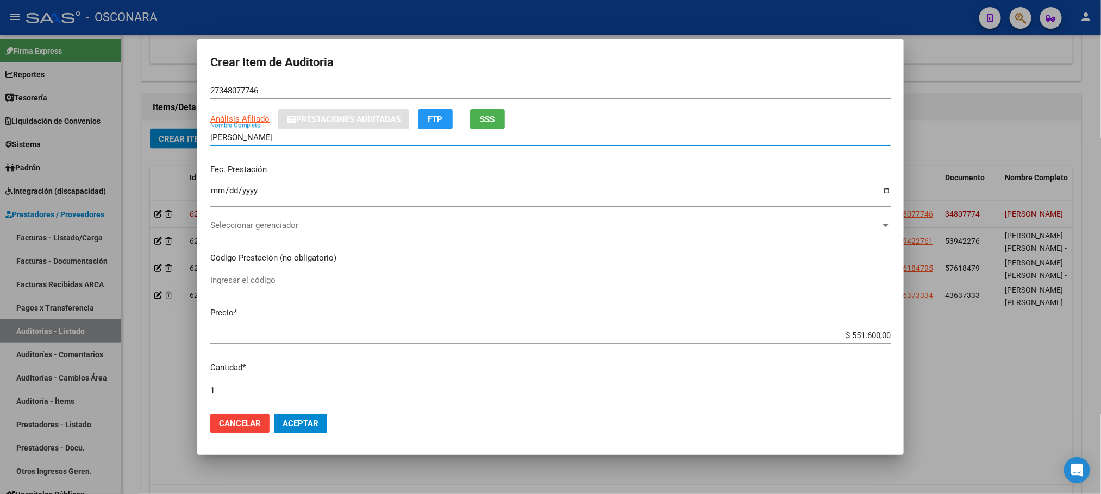
scroll to position [82, 0]
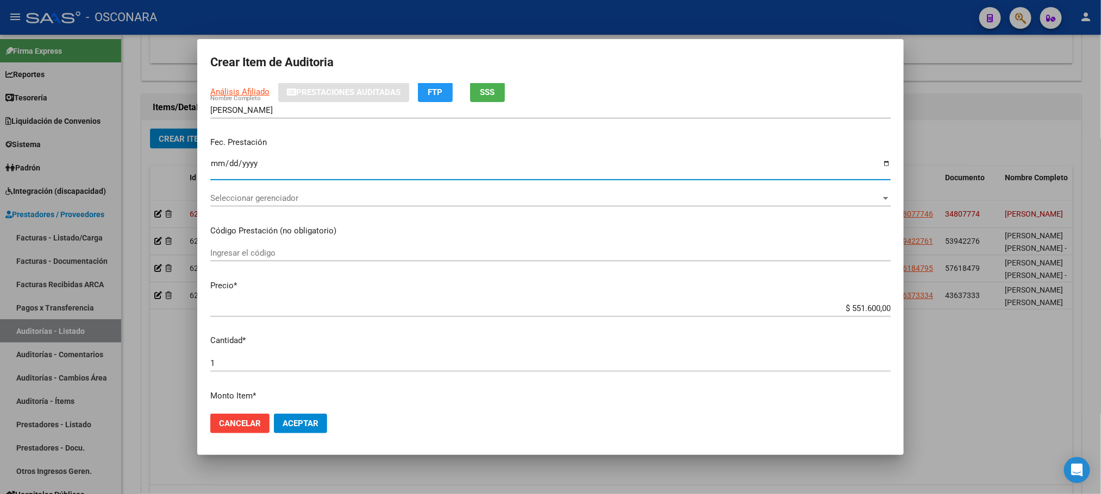
click at [221, 167] on input "Ingresar la fecha" at bounding box center [550, 167] width 680 height 17
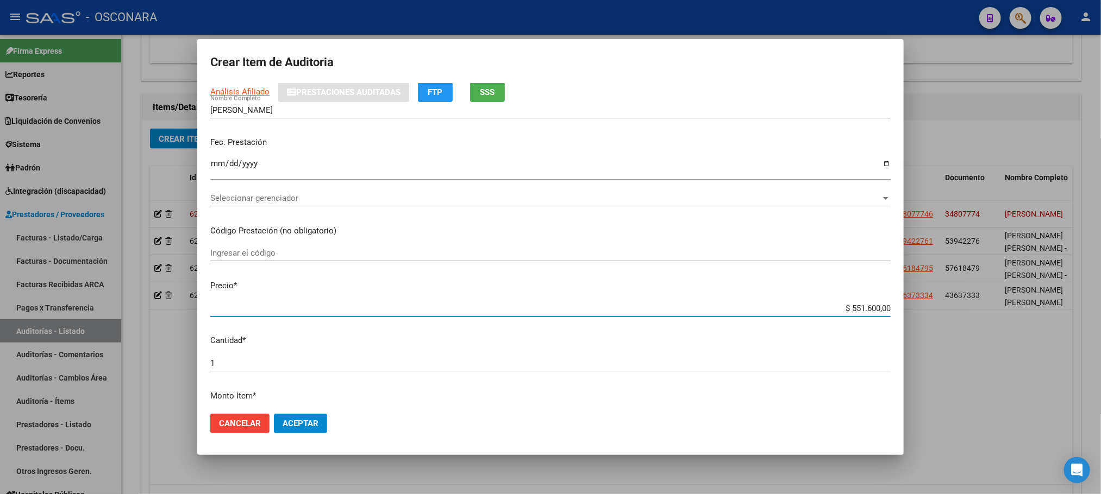
drag, startPoint x: 840, startPoint y: 310, endPoint x: 917, endPoint y: 297, distance: 77.7
click at [917, 297] on div "Crear Item de Auditoria 34807774 Nro Documento Femenino Sexo 27348077746 CUIL A…" at bounding box center [550, 247] width 1101 height 494
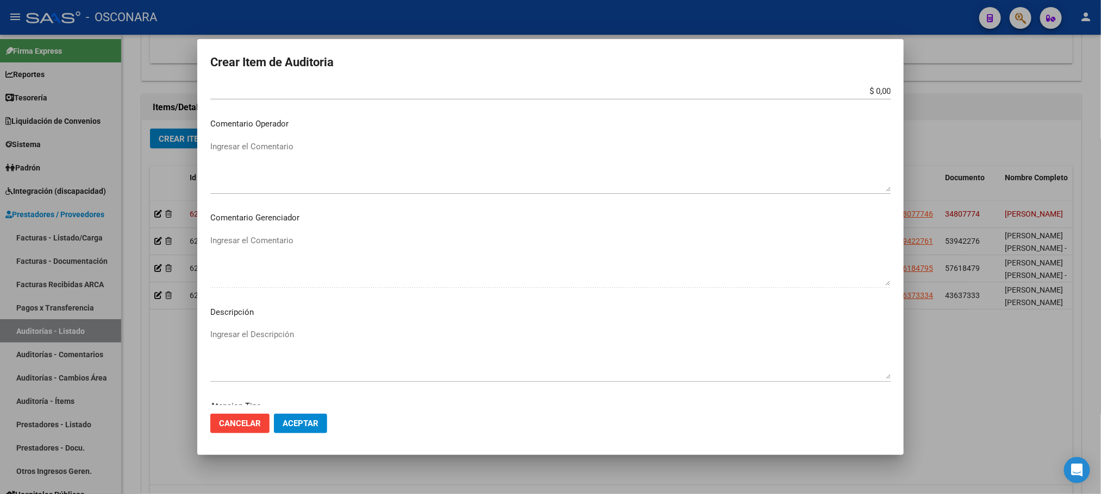
scroll to position [489, 0]
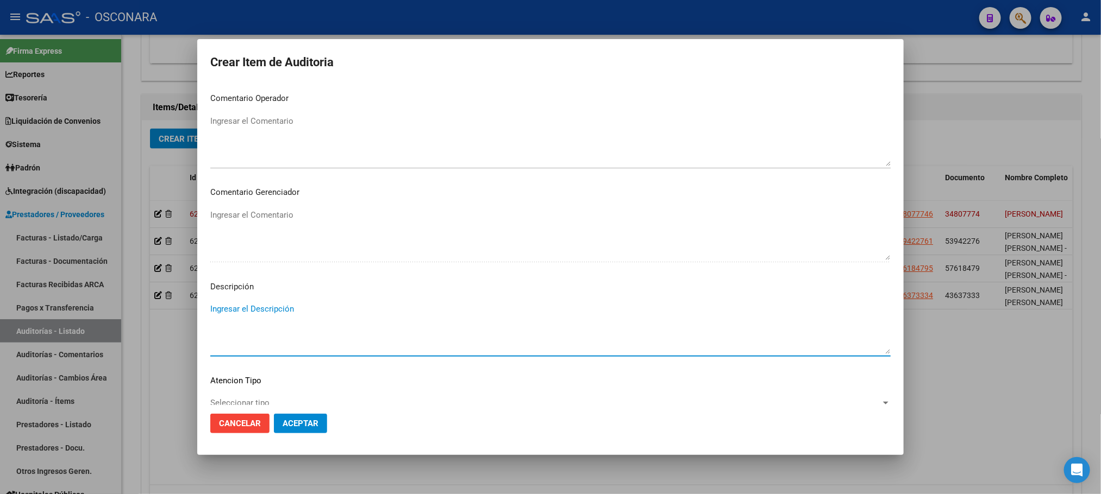
click at [235, 316] on textarea "Ingresar el Descripción" at bounding box center [550, 328] width 680 height 51
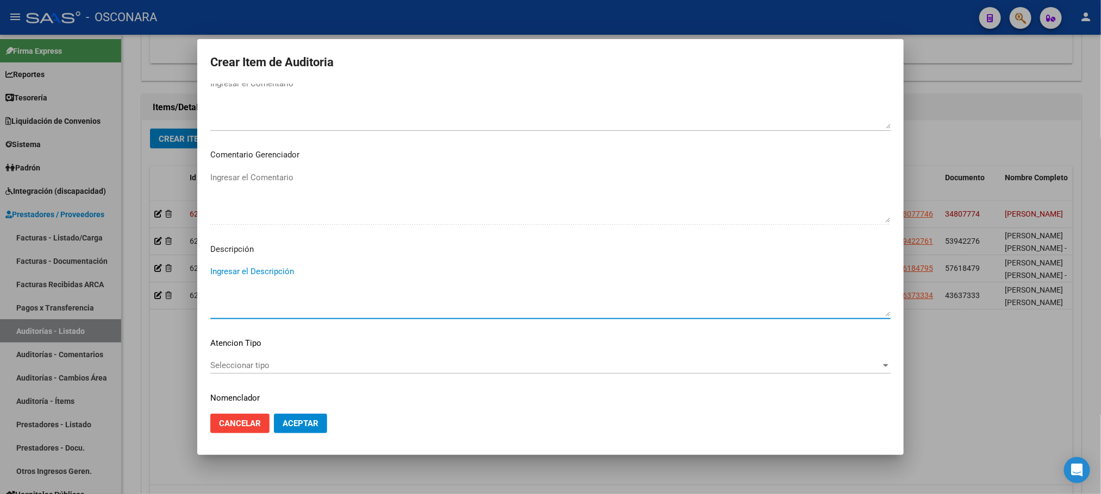
scroll to position [560, 0]
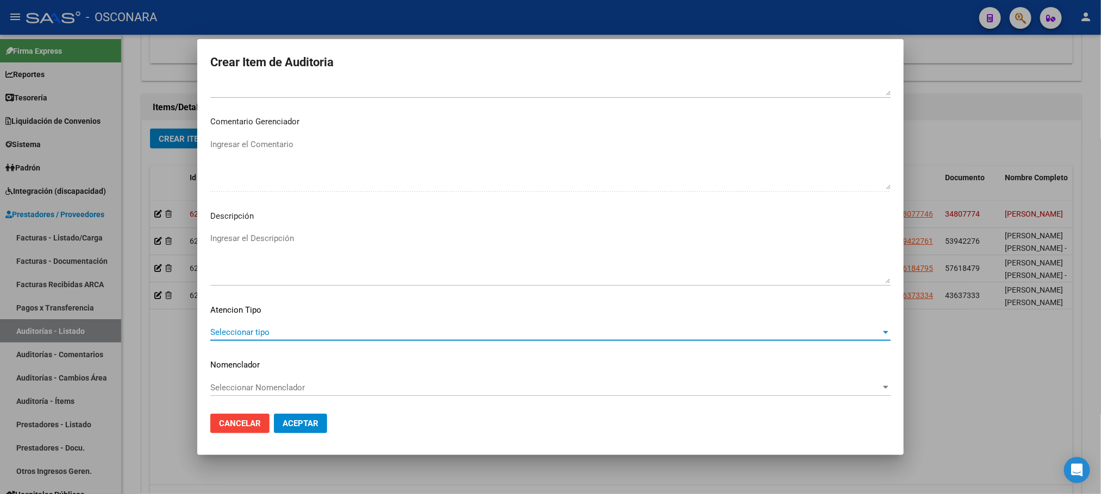
click at [242, 335] on span "Seleccionar tipo" at bounding box center [545, 333] width 670 height 10
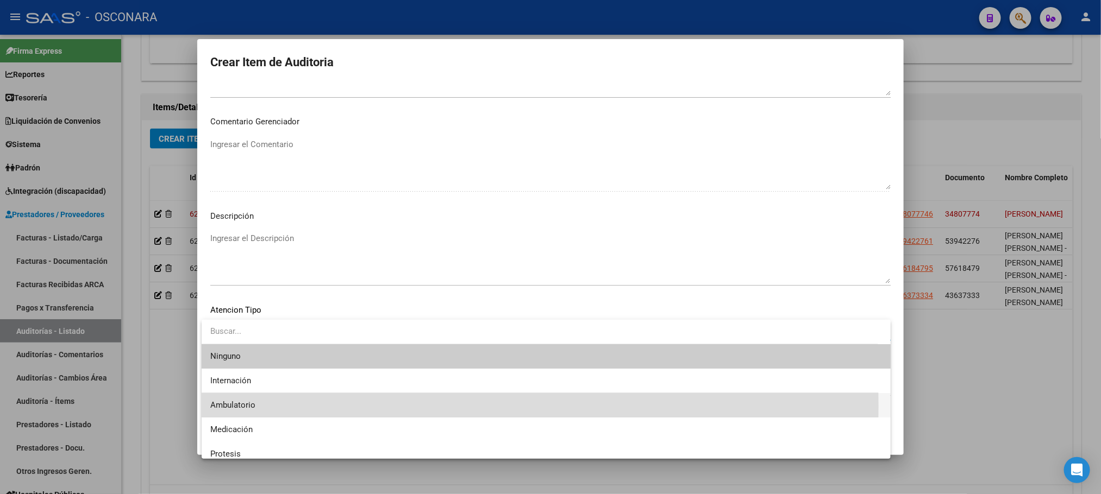
click at [266, 406] on span "Ambulatorio" at bounding box center [546, 405] width 672 height 24
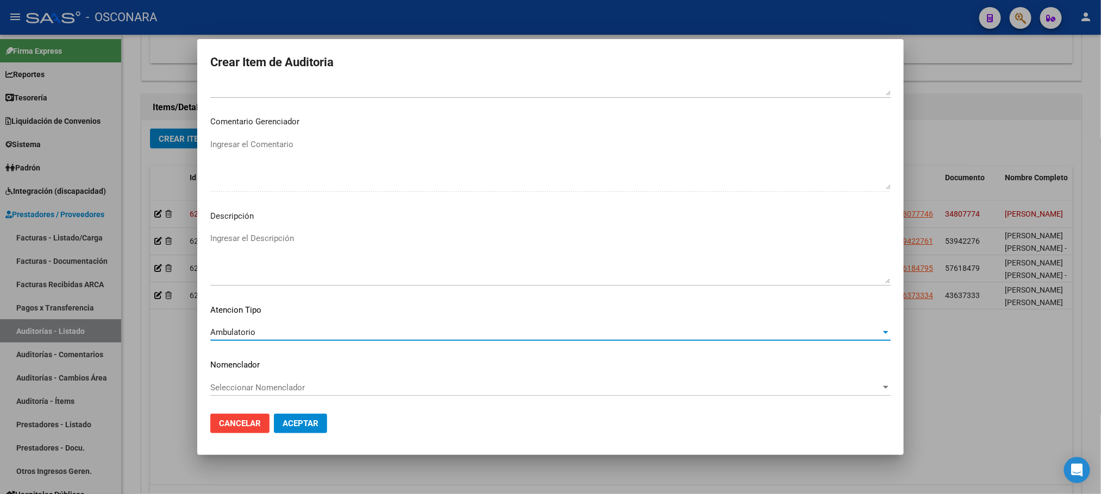
click at [265, 229] on mat-dialog-content "34807774 Nro Documento Femenino Sexo 27348077746 CUIL Análisis Afiliado Prestac…" at bounding box center [550, 245] width 706 height 322
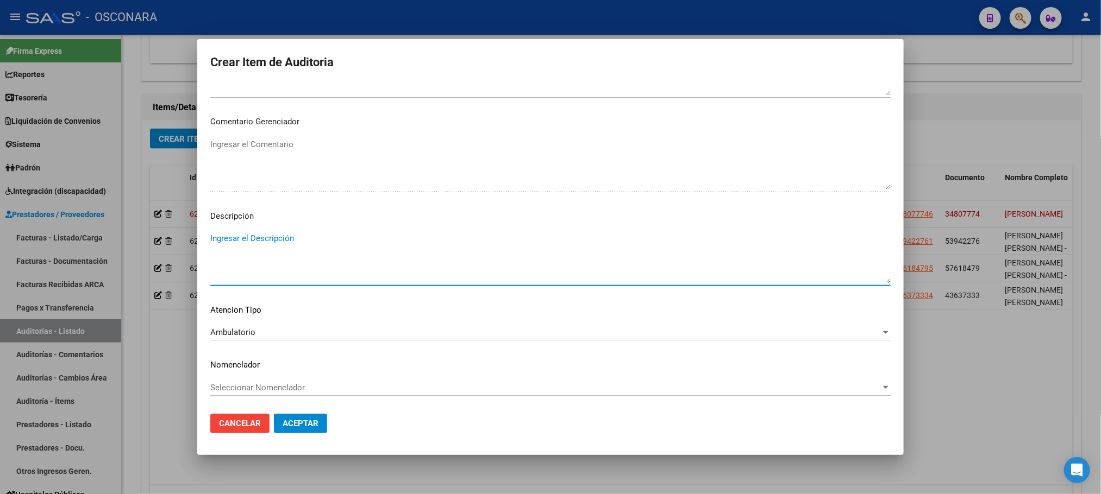
click at [270, 240] on textarea "Ingresar el Descripción" at bounding box center [550, 258] width 680 height 51
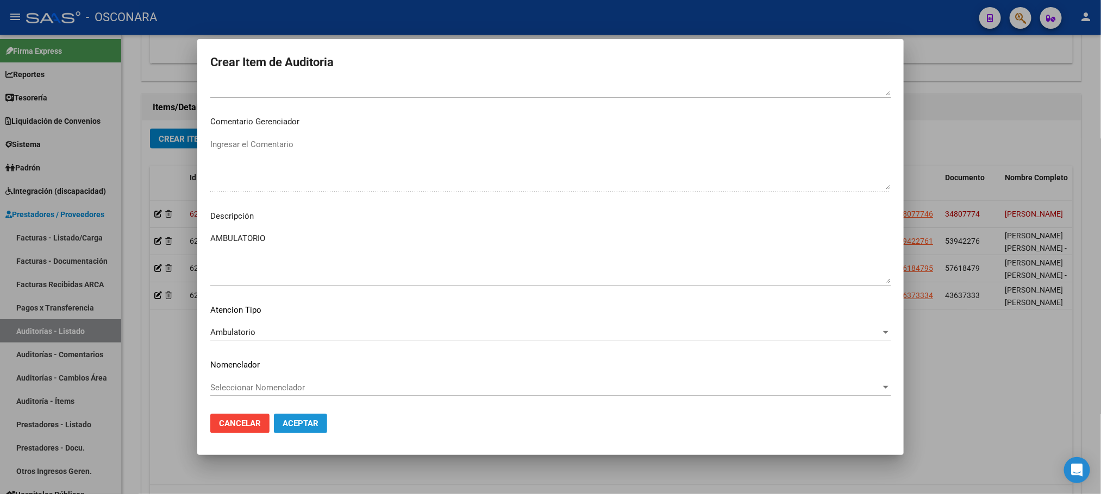
click at [320, 417] on button "Aceptar" at bounding box center [300, 424] width 53 height 20
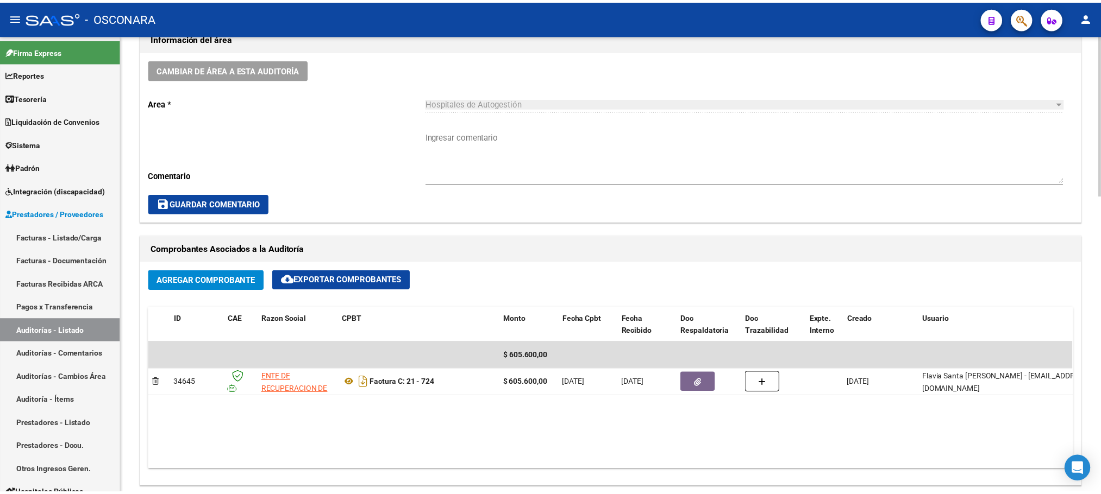
scroll to position [571, 0]
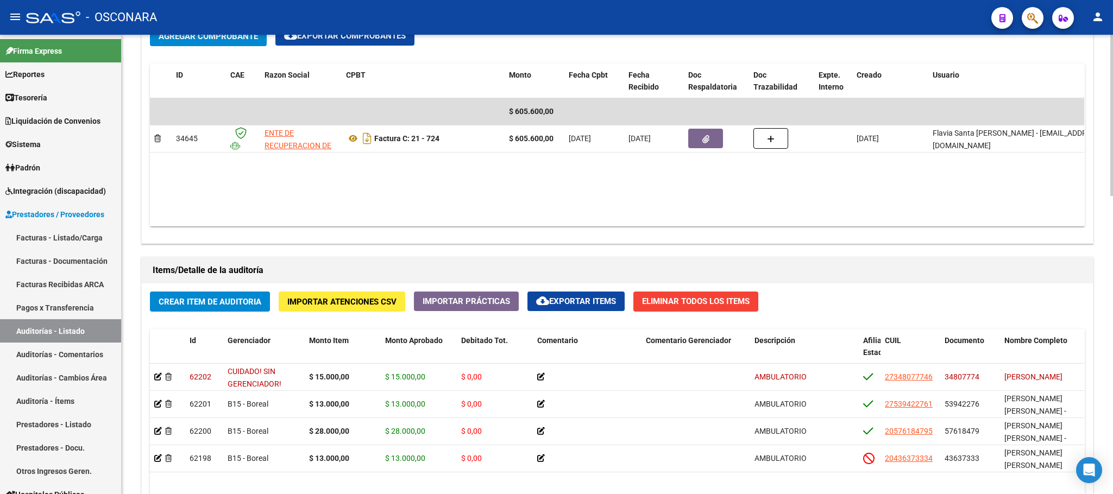
click at [222, 305] on span "Crear Item de Auditoria" at bounding box center [210, 302] width 103 height 10
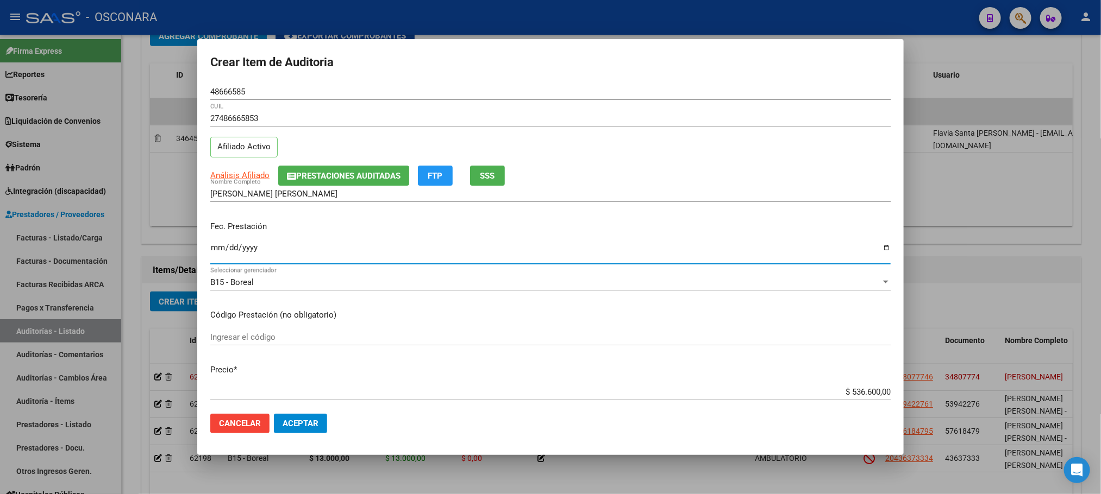
click at [217, 250] on input "Ingresar la fecha" at bounding box center [550, 251] width 680 height 17
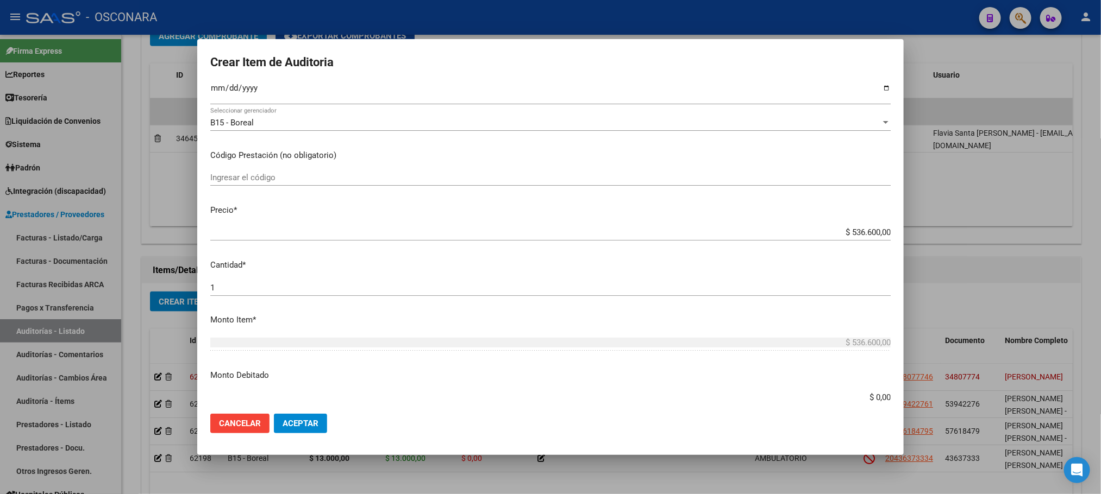
scroll to position [163, 0]
click at [811, 245] on div "$ 536.600,00 Ingresar el precio" at bounding box center [550, 234] width 680 height 27
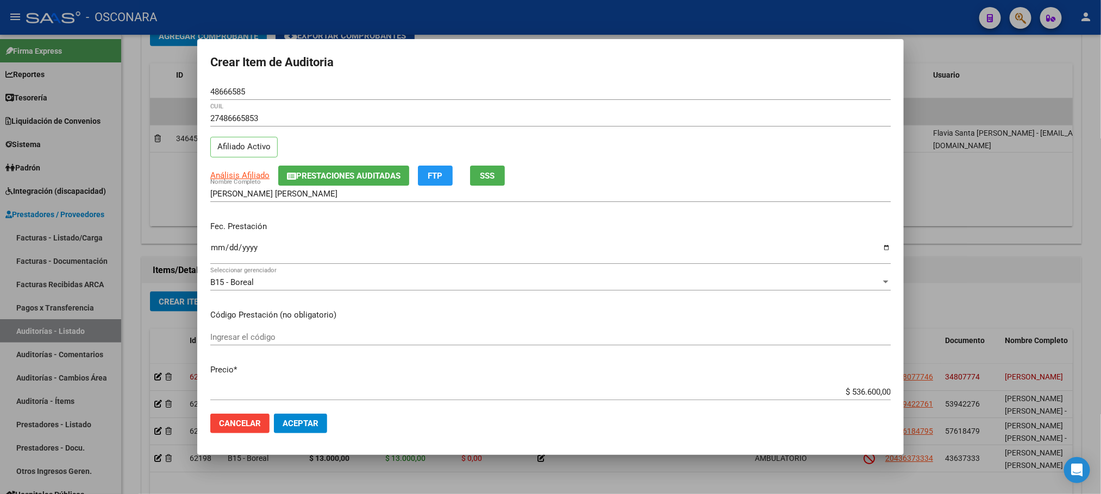
scroll to position [82, 0]
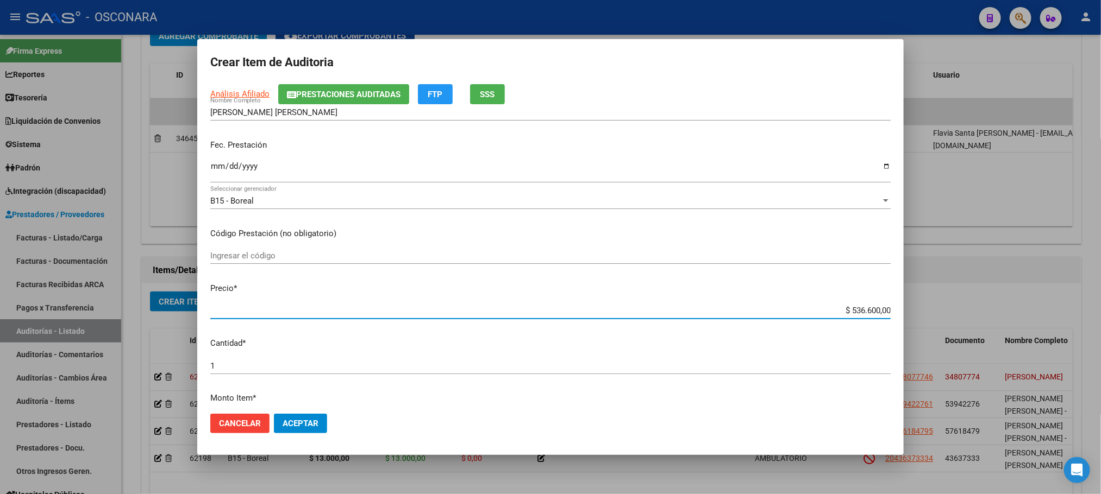
drag, startPoint x: 837, startPoint y: 306, endPoint x: 920, endPoint y: 305, distance: 83.1
click at [920, 305] on div "Crear Item de Auditoria 48666585 Nro Documento 27486665853 CUIL Afiliado Activo…" at bounding box center [550, 247] width 1101 height 494
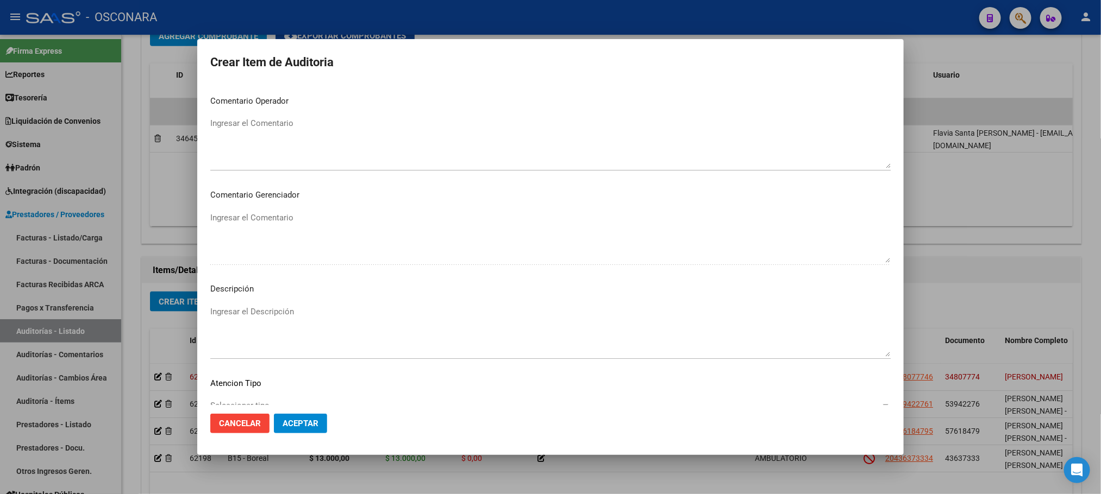
scroll to position [563, 0]
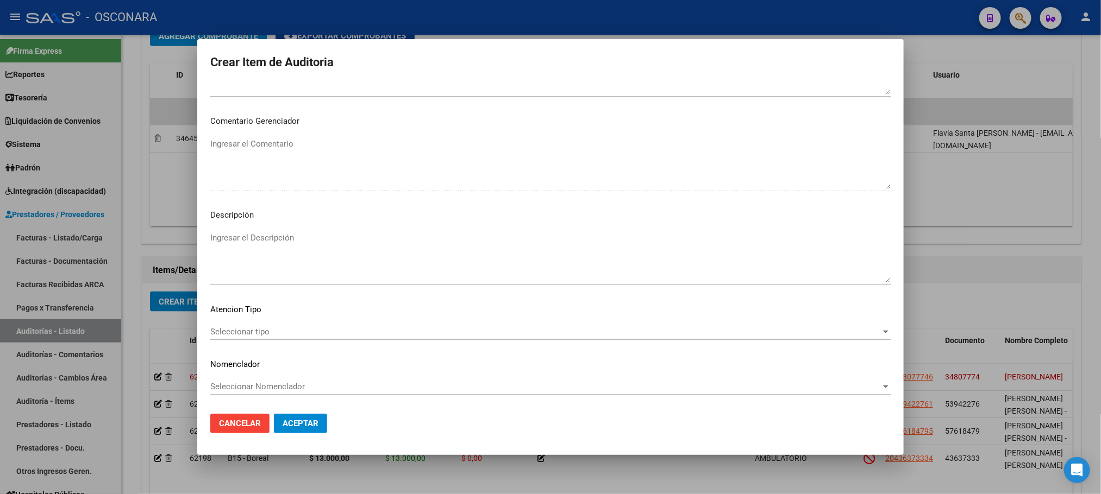
click at [267, 330] on span "Seleccionar tipo" at bounding box center [545, 332] width 670 height 10
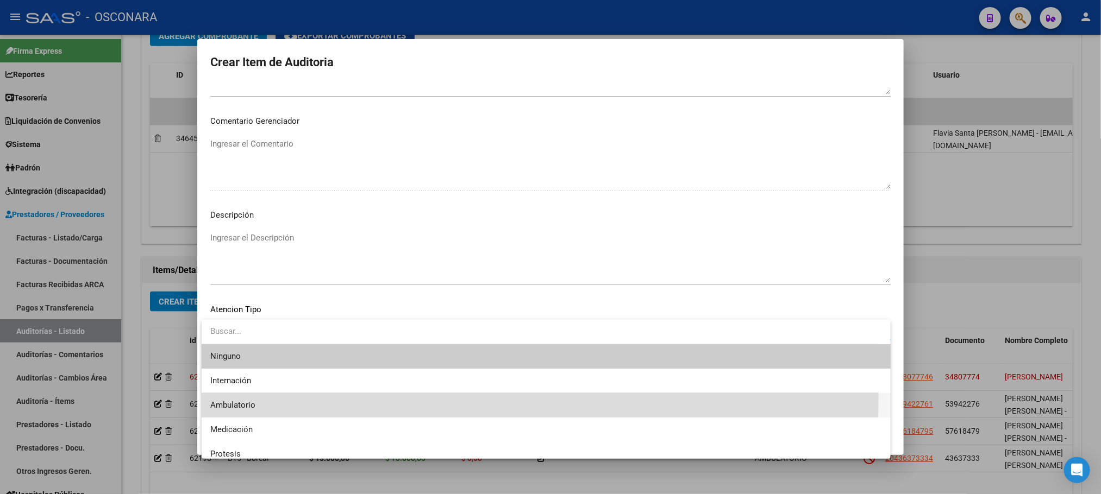
click at [258, 398] on span "Ambulatorio" at bounding box center [546, 405] width 672 height 24
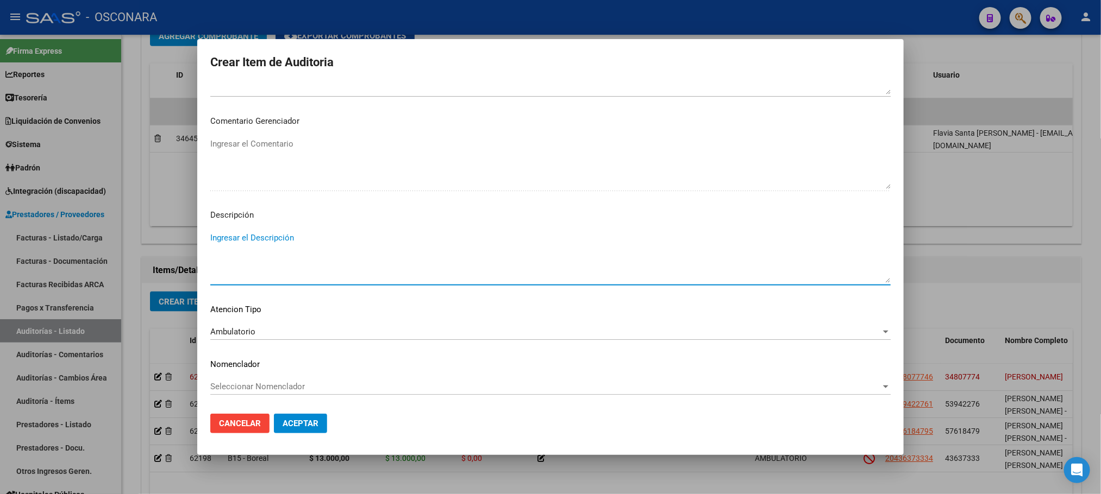
click at [282, 250] on textarea "Ingresar el Descripción" at bounding box center [550, 257] width 680 height 51
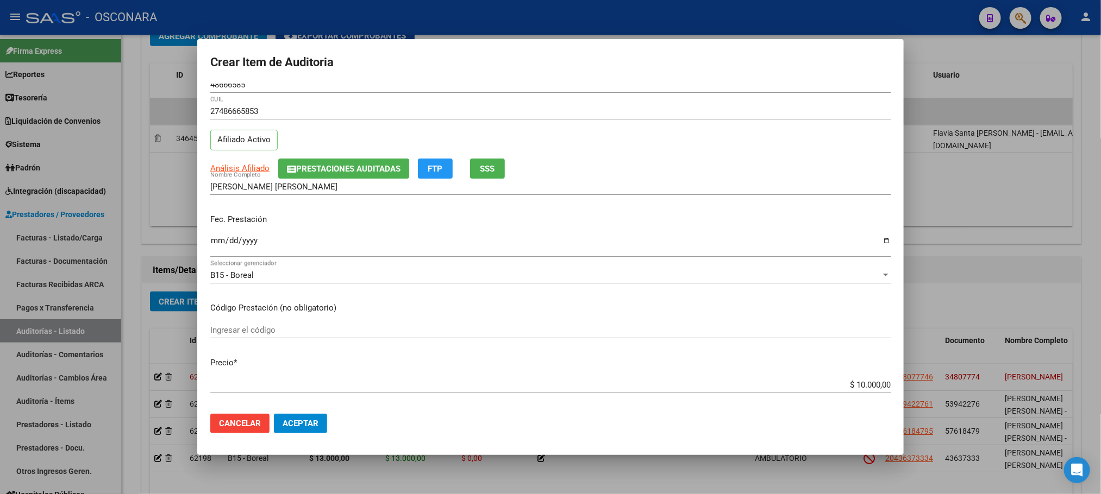
scroll to position [0, 0]
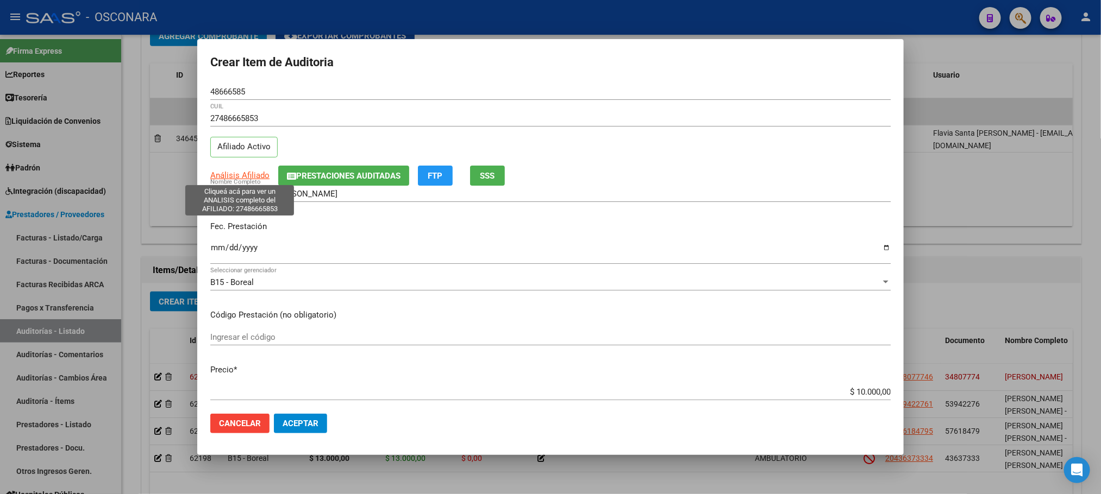
click at [246, 177] on span "Análisis Afiliado" at bounding box center [239, 176] width 59 height 10
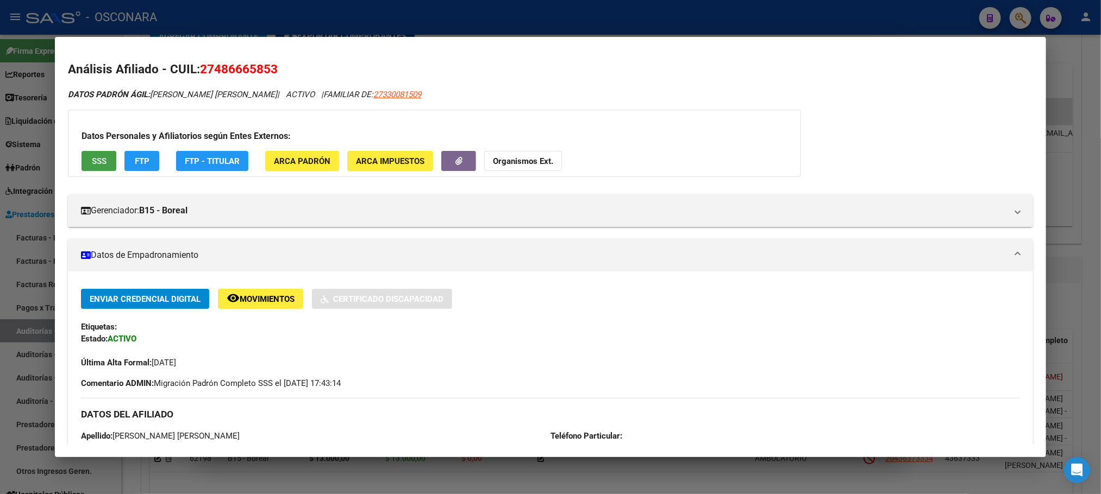
click at [105, 155] on button "SSS" at bounding box center [99, 161] width 35 height 20
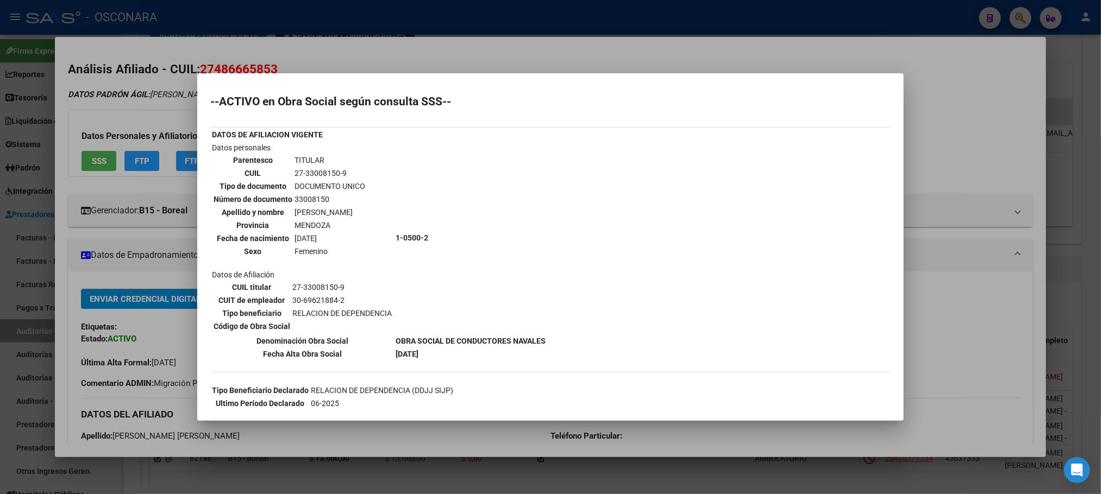
click at [1005, 234] on div at bounding box center [550, 247] width 1101 height 494
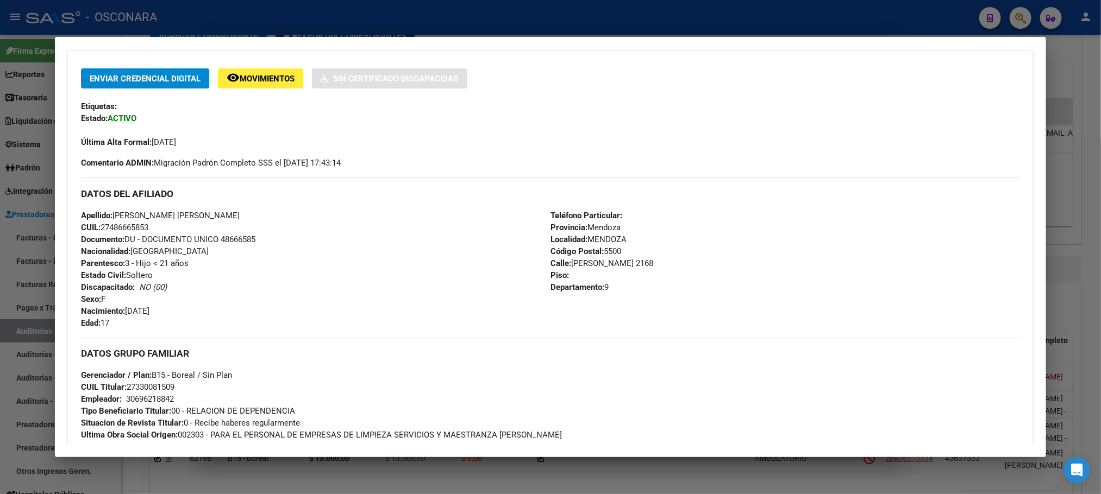
scroll to position [245, 0]
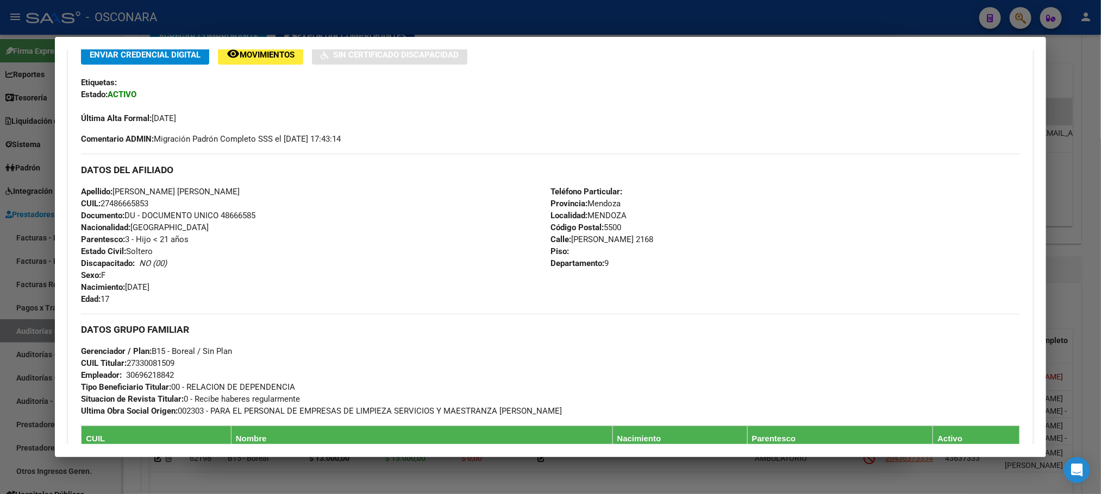
click at [1086, 271] on div at bounding box center [550, 247] width 1101 height 494
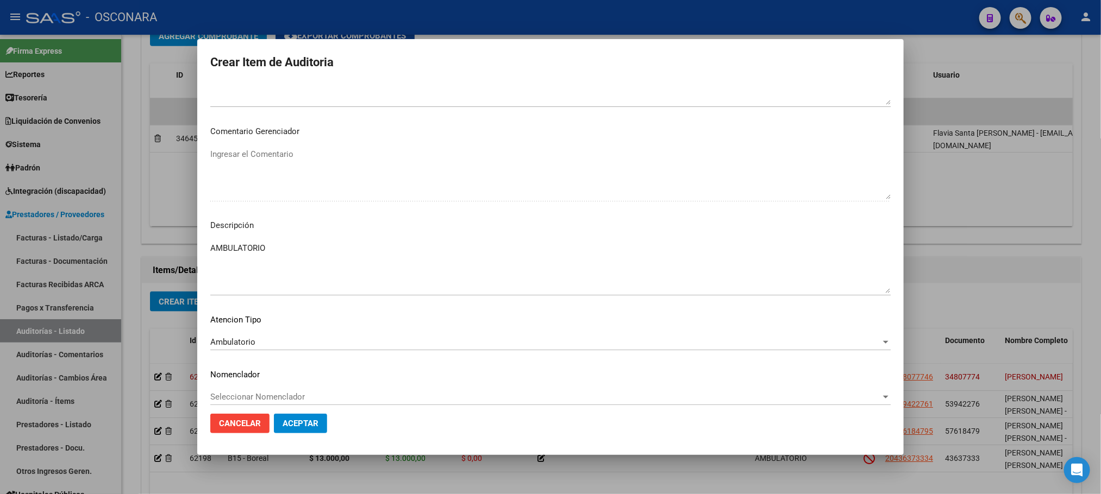
scroll to position [563, 0]
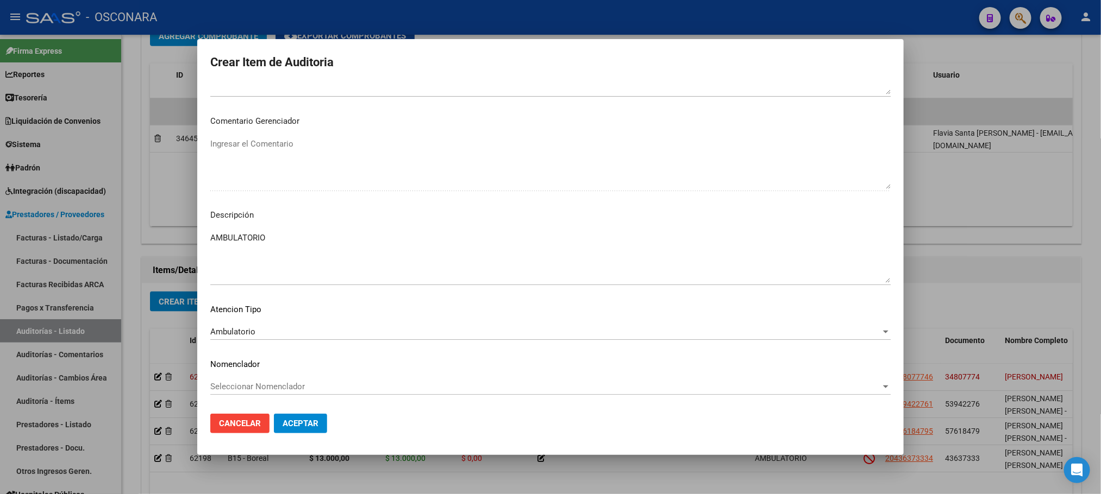
click at [318, 421] on button "Aceptar" at bounding box center [300, 424] width 53 height 20
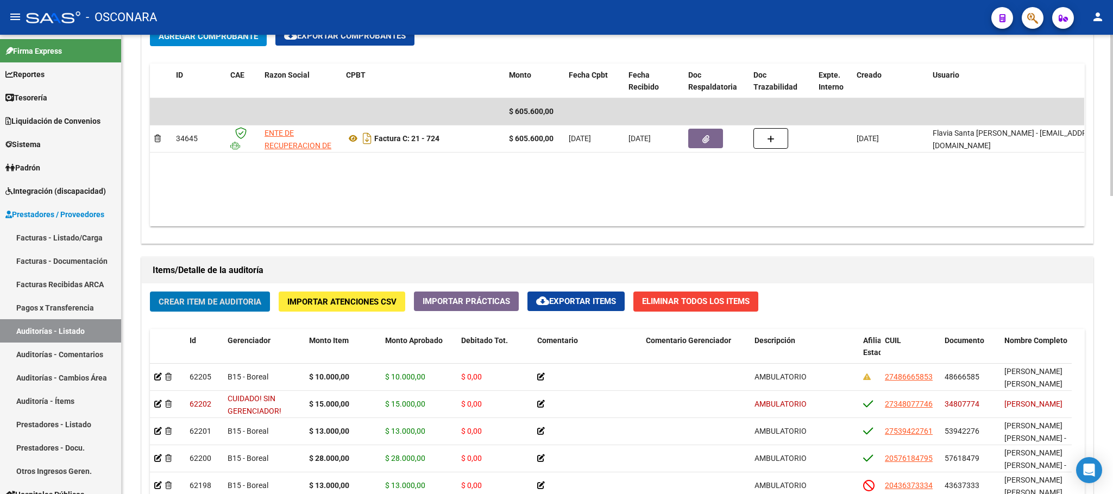
click at [197, 304] on span "Crear Item de Auditoria" at bounding box center [210, 302] width 103 height 10
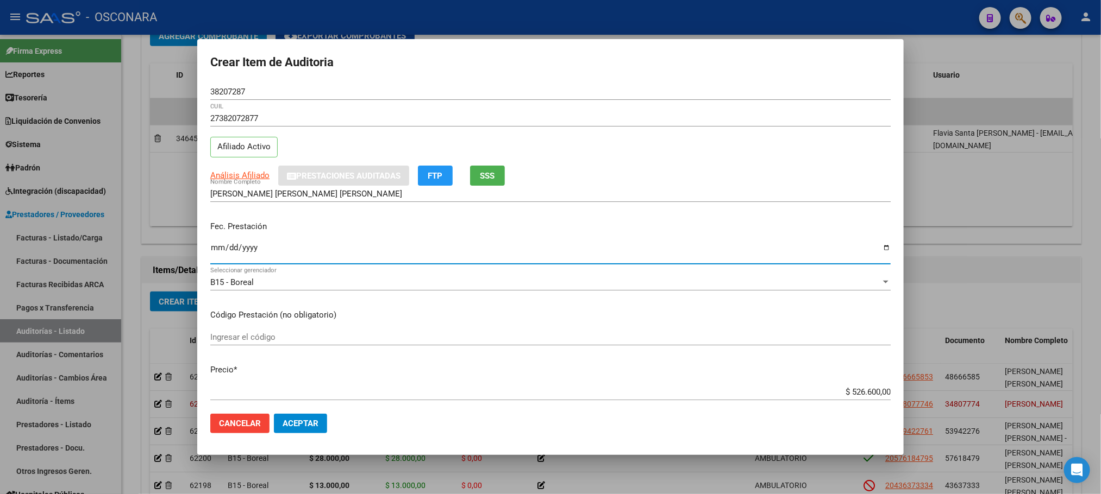
click at [216, 254] on input "Ingresar la fecha" at bounding box center [550, 251] width 680 height 17
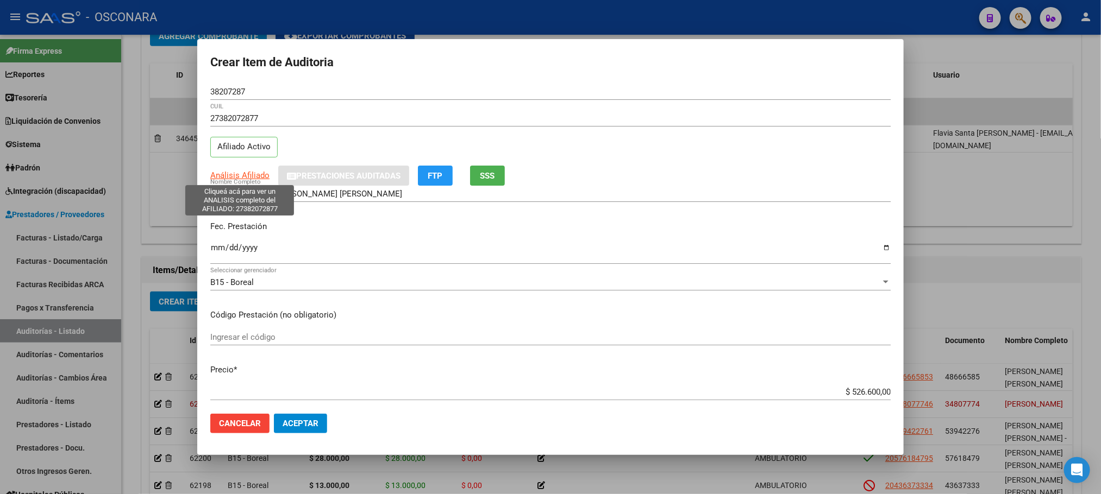
click at [251, 171] on span "Análisis Afiliado" at bounding box center [239, 176] width 59 height 10
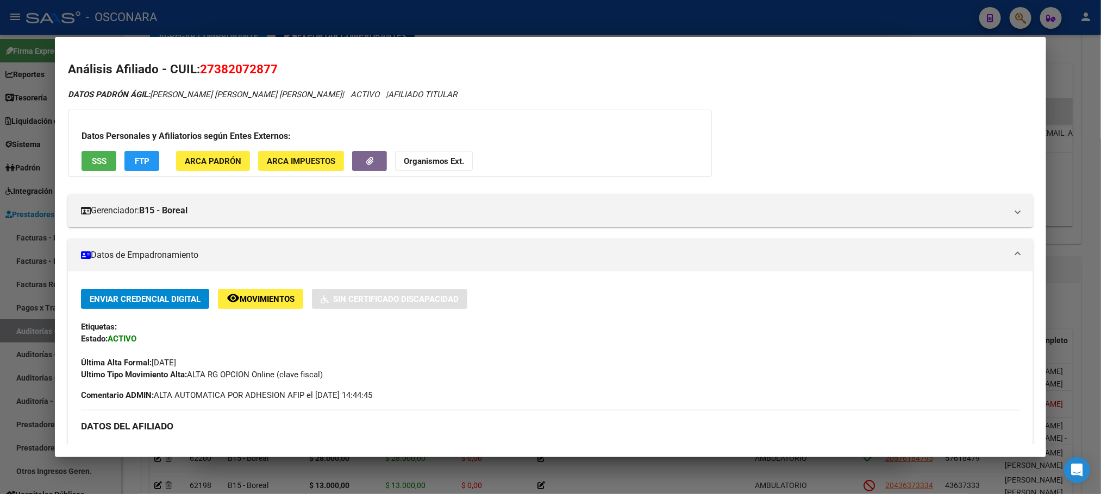
click at [98, 171] on app-consulta-sss-html "SSS" at bounding box center [99, 161] width 35 height 20
click at [106, 157] on button "SSS" at bounding box center [99, 161] width 35 height 20
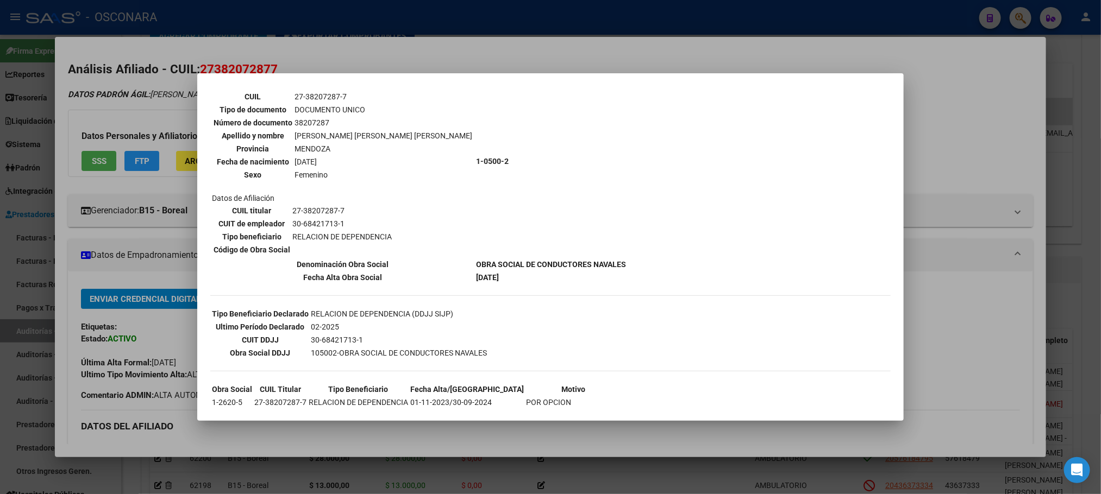
scroll to position [157, 0]
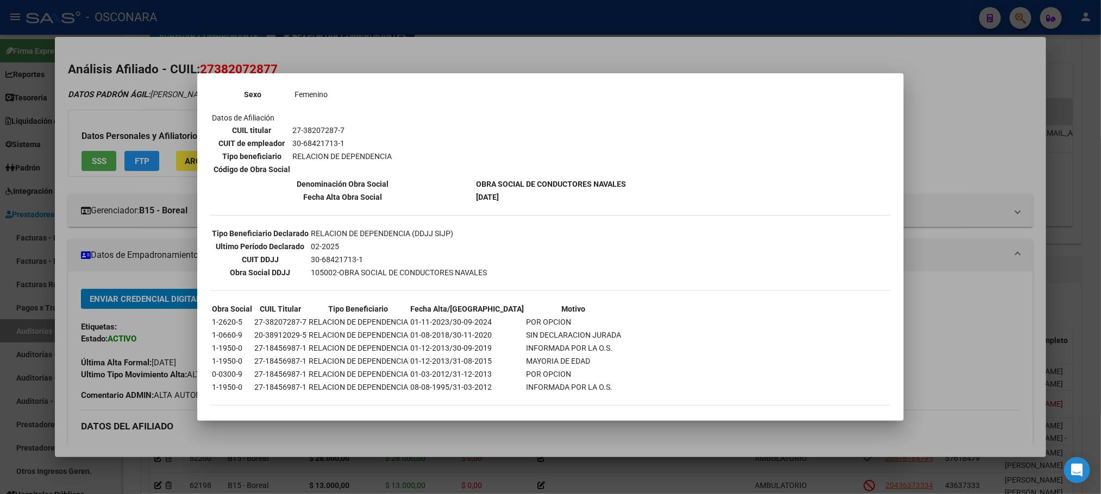
click at [646, 436] on div at bounding box center [550, 247] width 1101 height 494
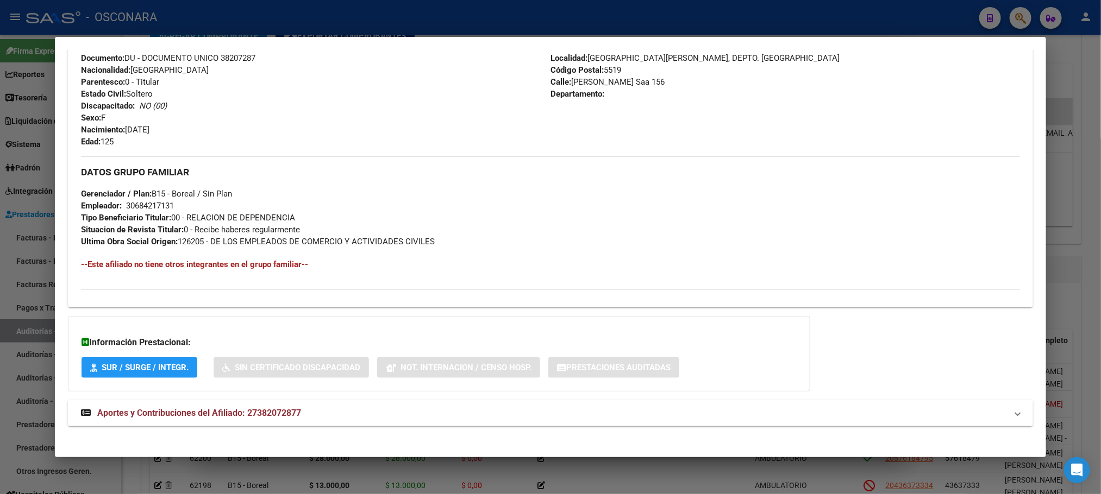
scroll to position [421, 0]
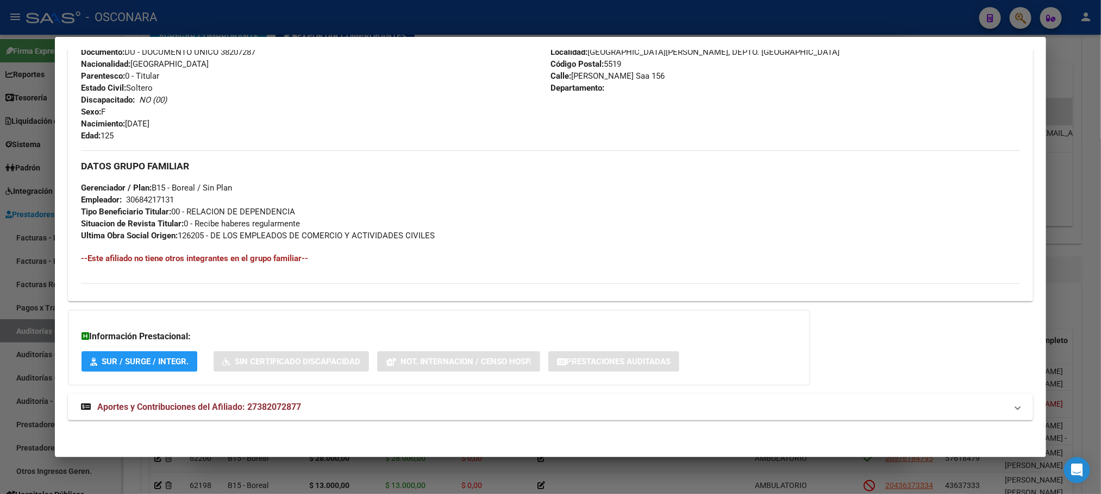
click at [266, 409] on span "Aportes y Contribuciones del Afiliado: 27382072877" at bounding box center [199, 407] width 204 height 10
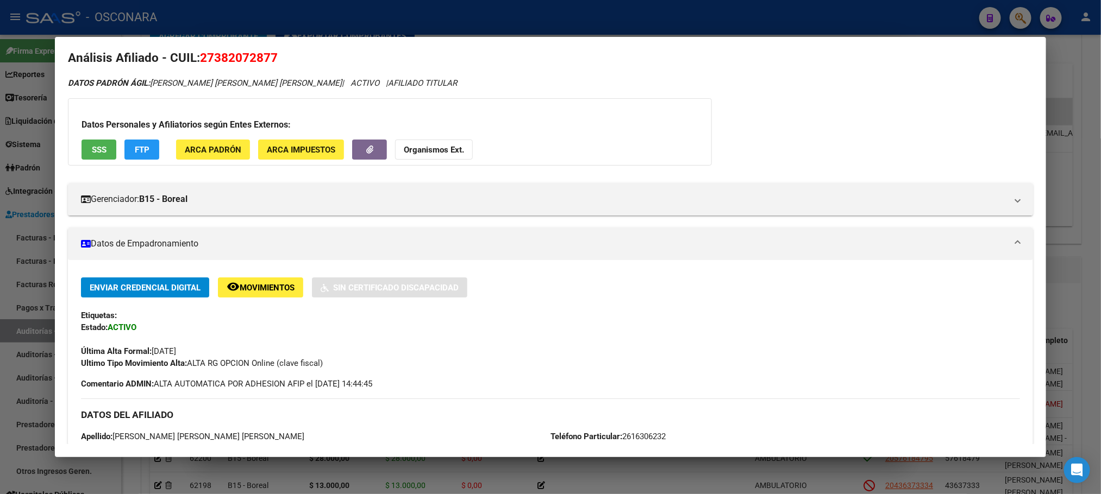
scroll to position [0, 0]
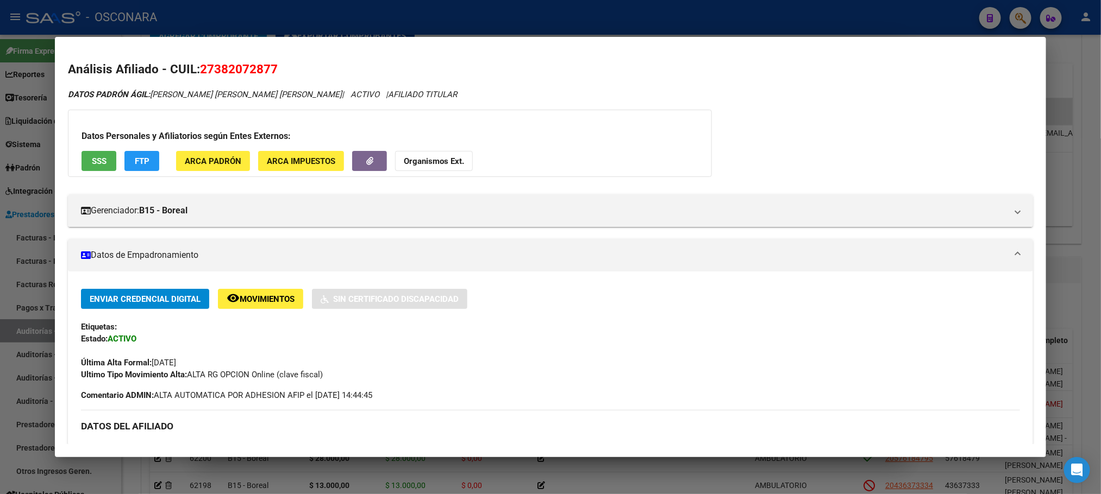
drag, startPoint x: 287, startPoint y: 70, endPoint x: 195, endPoint y: 64, distance: 92.6
click at [195, 64] on h2 "Análisis Afiliado - CUIL: 27382072877" at bounding box center [550, 69] width 964 height 18
copy span "27382072877"
click at [92, 158] on span "SSS" at bounding box center [99, 161] width 15 height 10
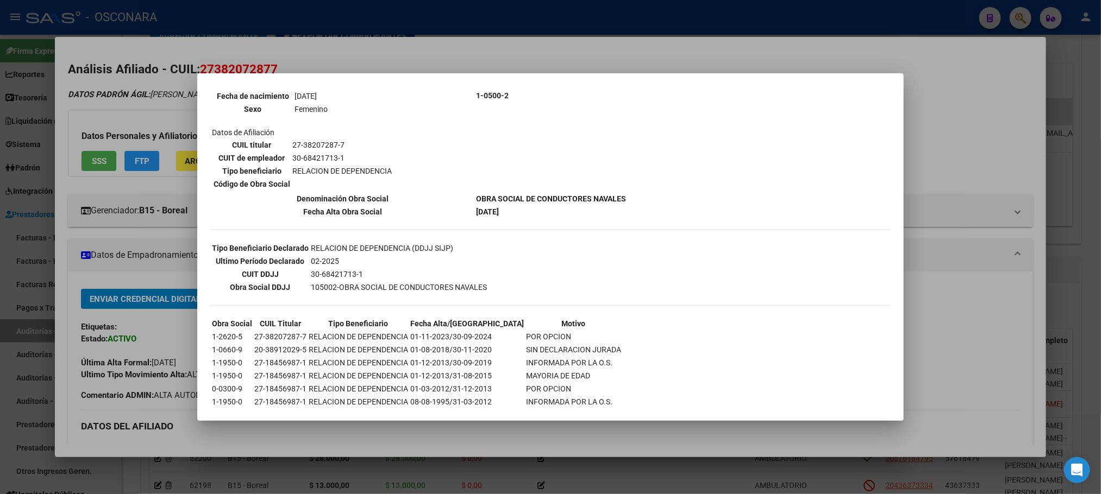
scroll to position [157, 0]
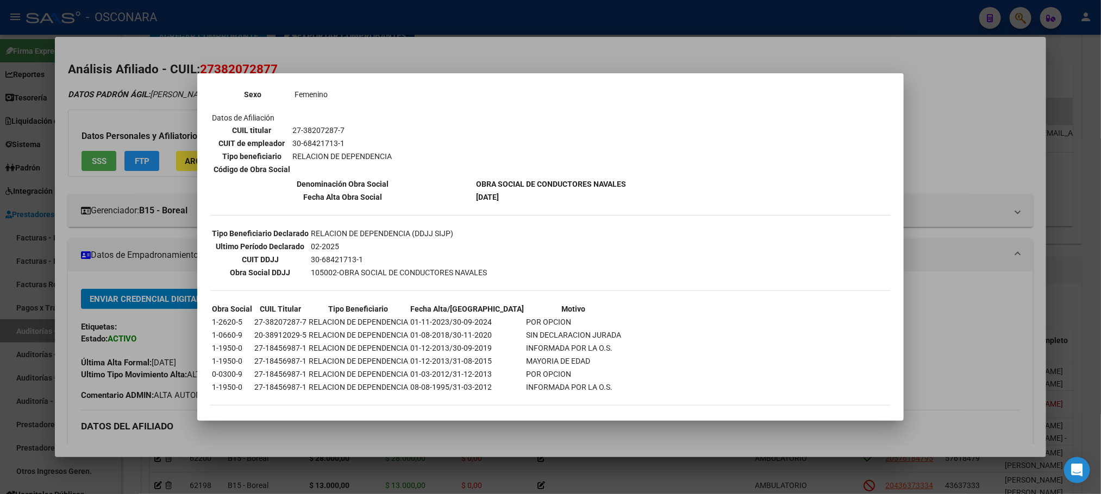
click at [610, 428] on div at bounding box center [550, 247] width 1101 height 494
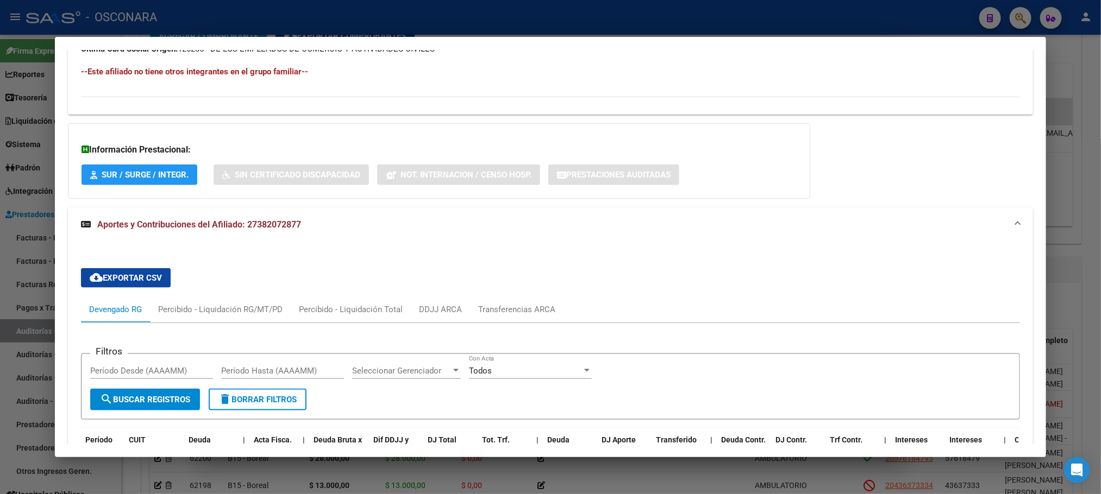
scroll to position [851, 0]
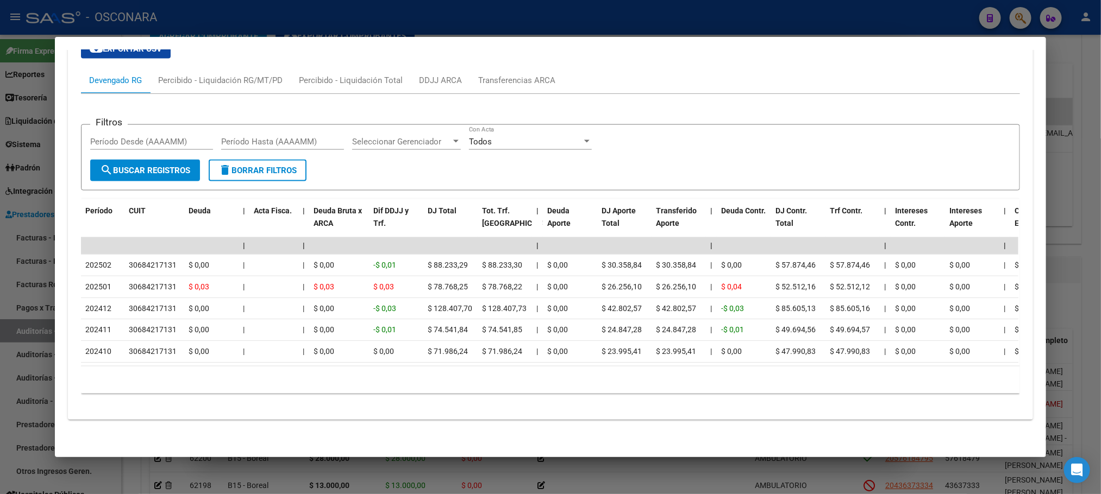
click at [1081, 272] on div at bounding box center [550, 247] width 1101 height 494
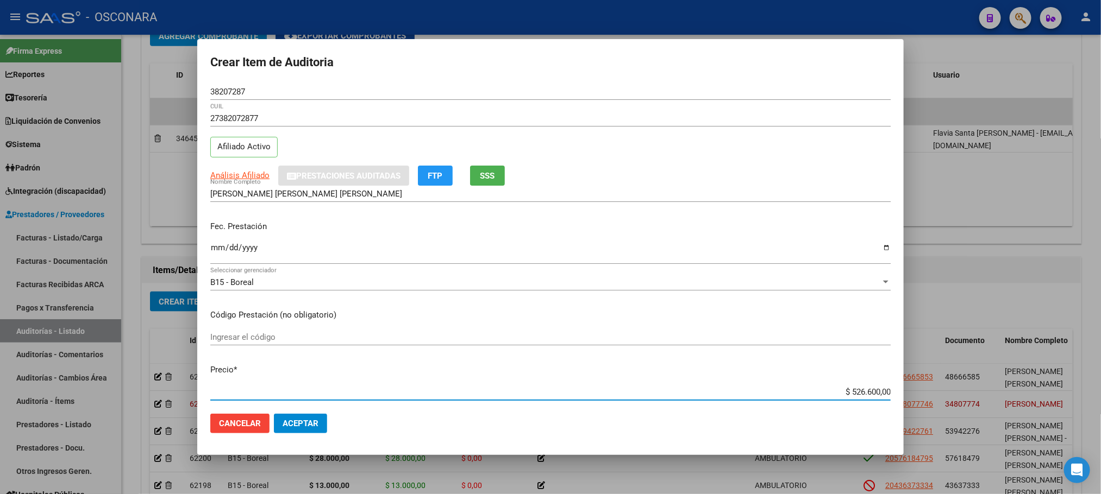
scroll to position [20, 0]
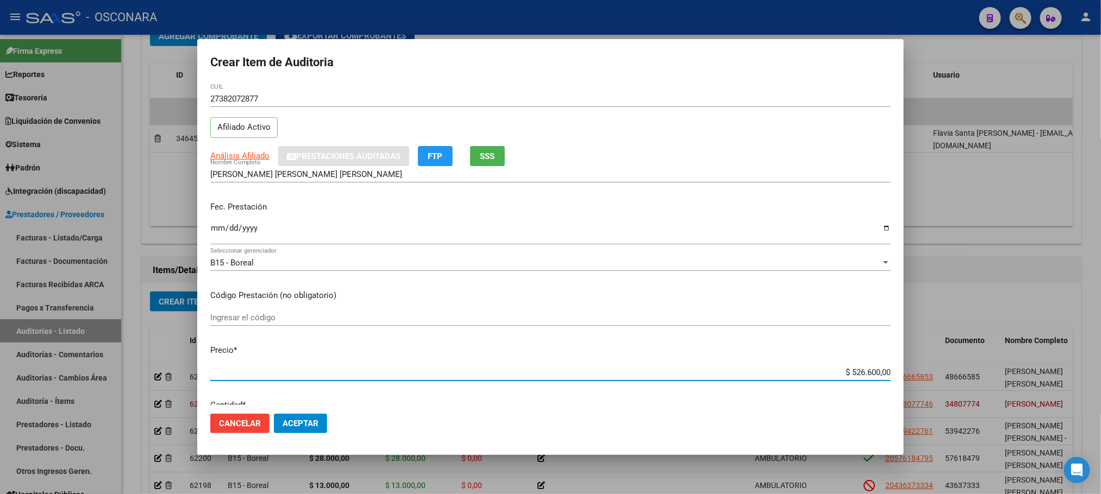
drag, startPoint x: 838, startPoint y: 391, endPoint x: 969, endPoint y: 377, distance: 131.8
click at [969, 377] on div "Crear Item de Auditoria 38207287 Nro Documento 27382072877 CUIL Afiliado Activo…" at bounding box center [550, 247] width 1101 height 494
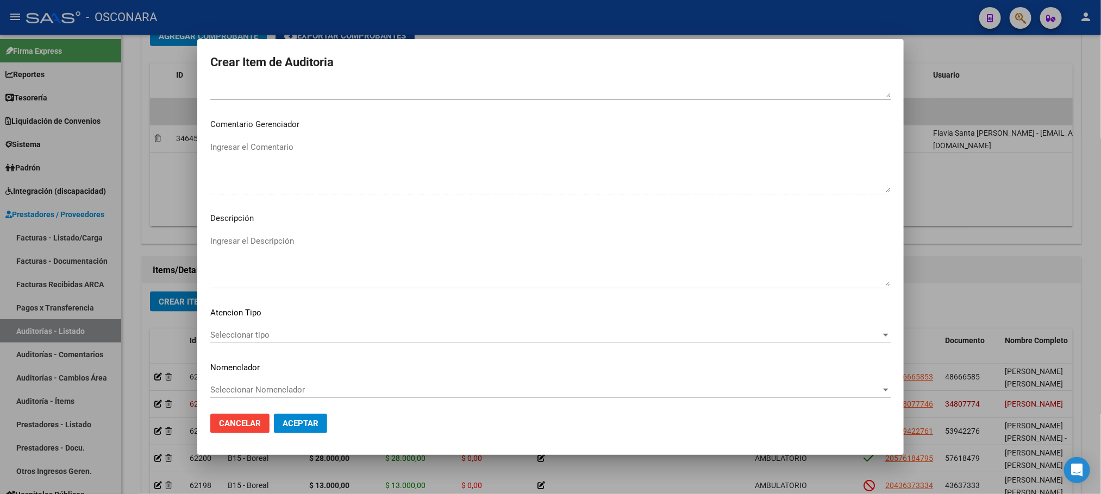
scroll to position [563, 0]
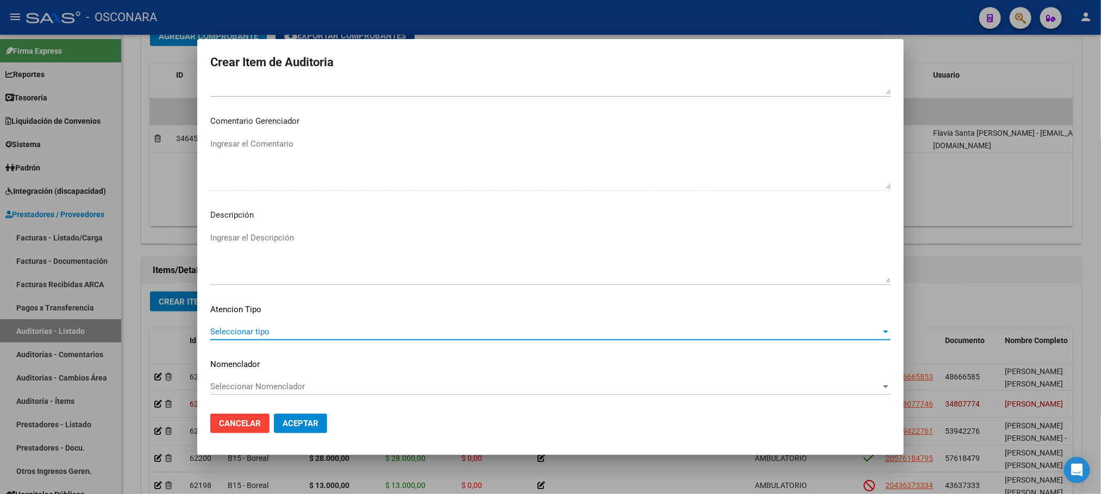
click at [312, 331] on span "Seleccionar tipo" at bounding box center [545, 332] width 670 height 10
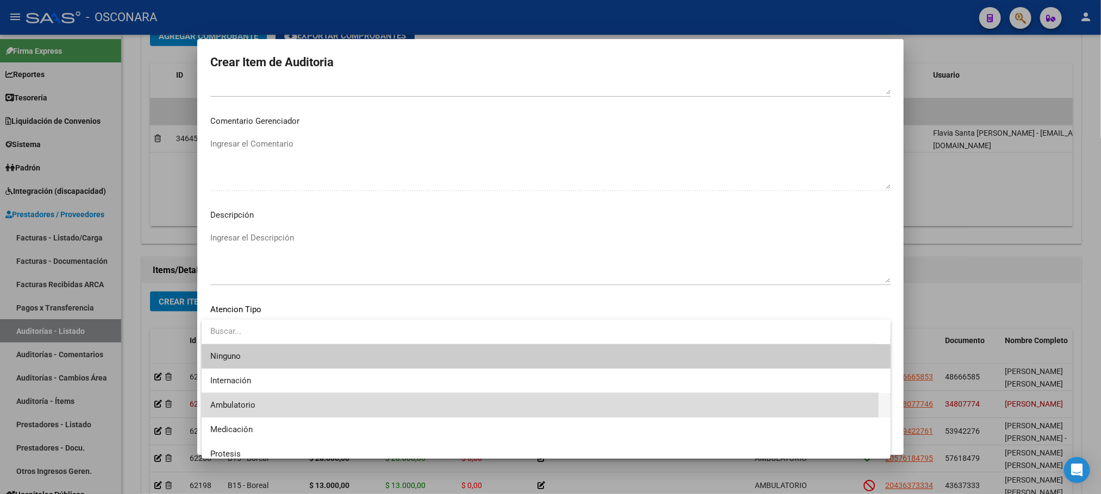
click at [255, 401] on span "Ambulatorio" at bounding box center [546, 405] width 672 height 24
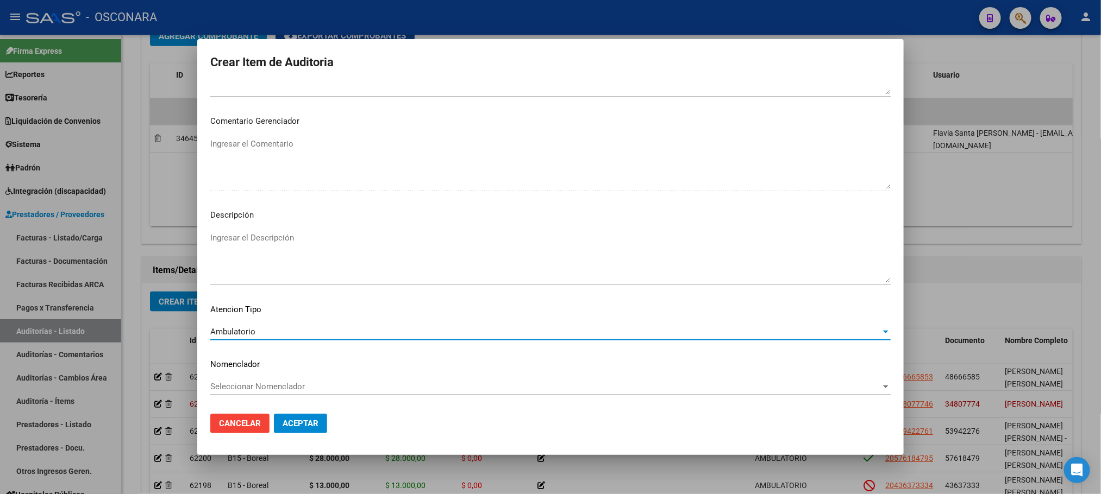
click at [267, 258] on textarea "Ingresar el Descripción" at bounding box center [550, 257] width 680 height 51
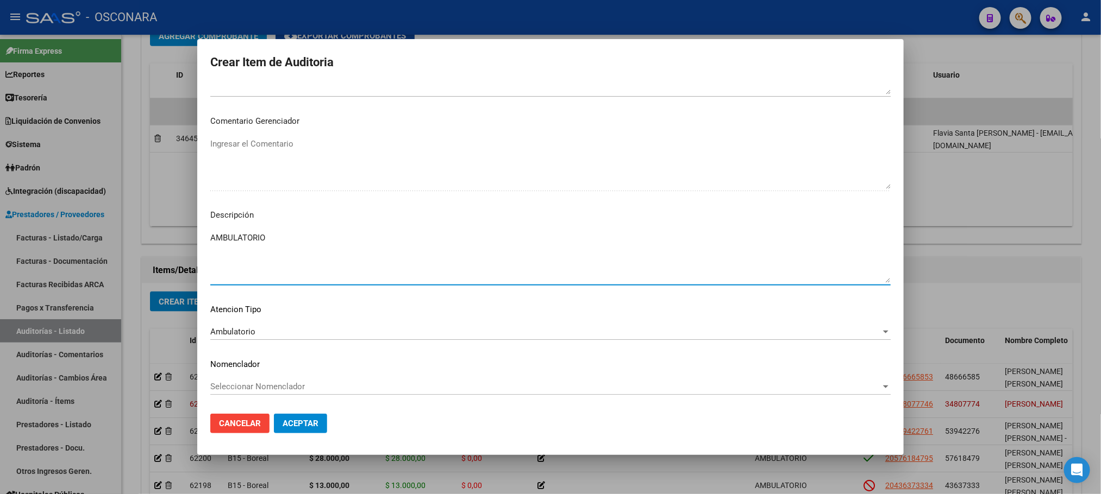
click at [299, 427] on span "Aceptar" at bounding box center [301, 424] width 36 height 10
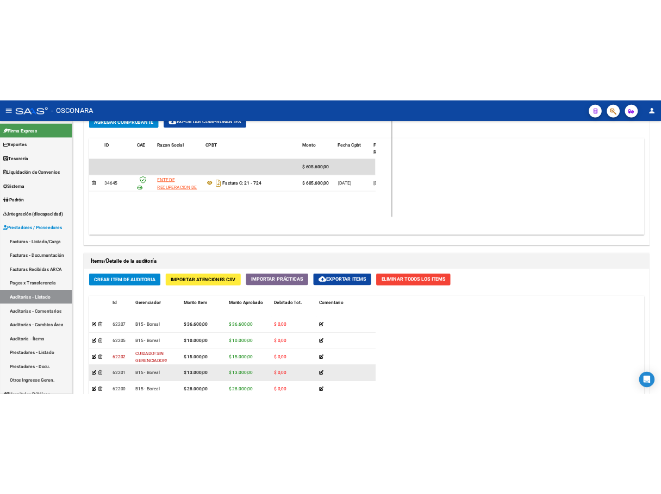
scroll to position [556, 0]
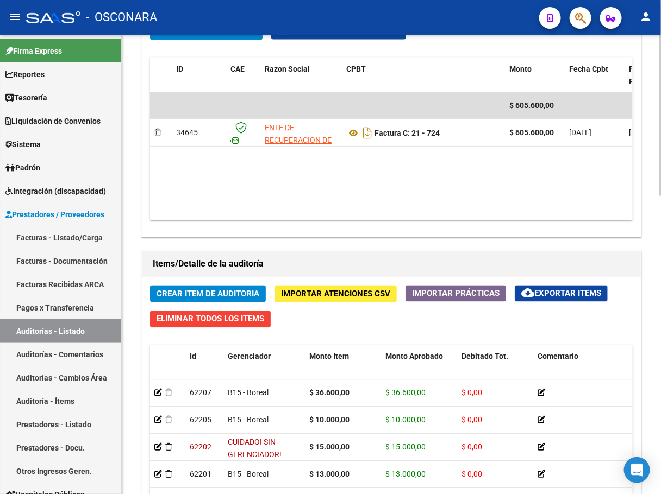
click at [615, 350] on datatable-header-cell "Comentario" at bounding box center [587, 370] width 109 height 48
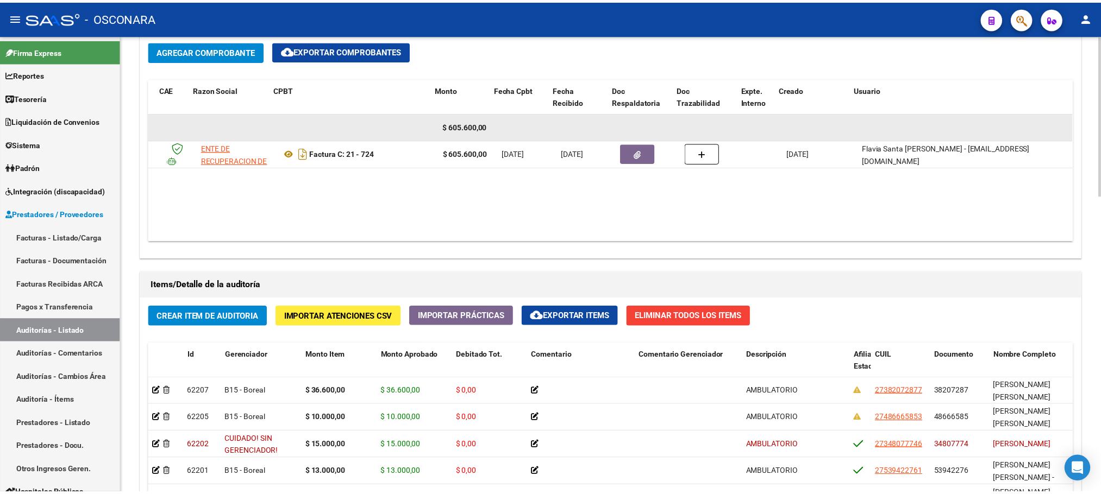
scroll to position [0, 61]
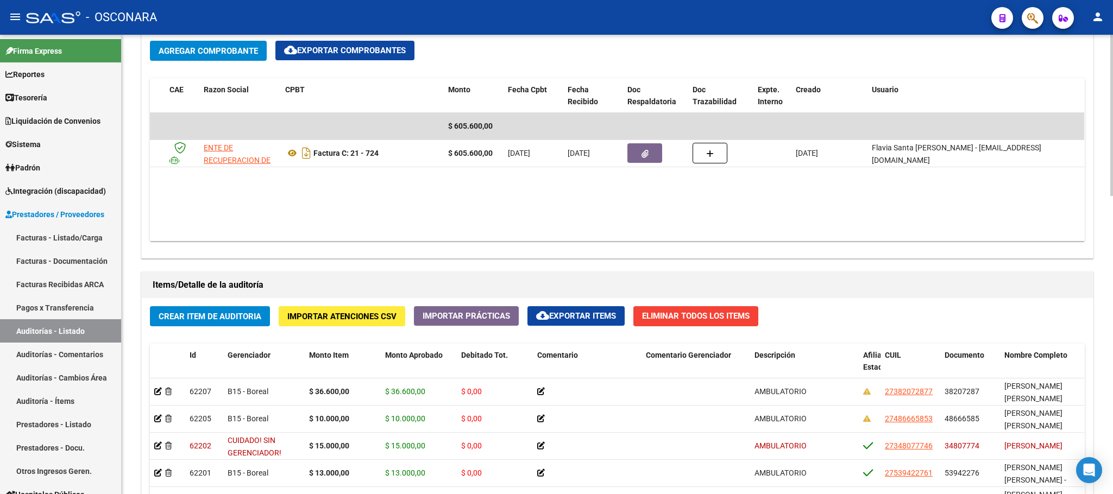
click at [190, 315] on span "Crear Item de Auditoria" at bounding box center [210, 317] width 103 height 10
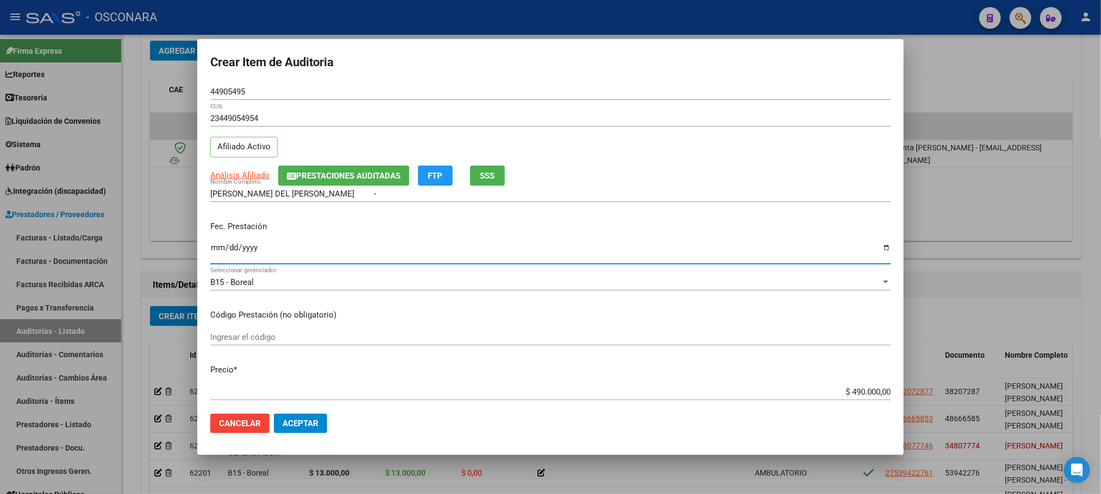
click at [214, 246] on input "Ingresar la fecha" at bounding box center [550, 251] width 680 height 17
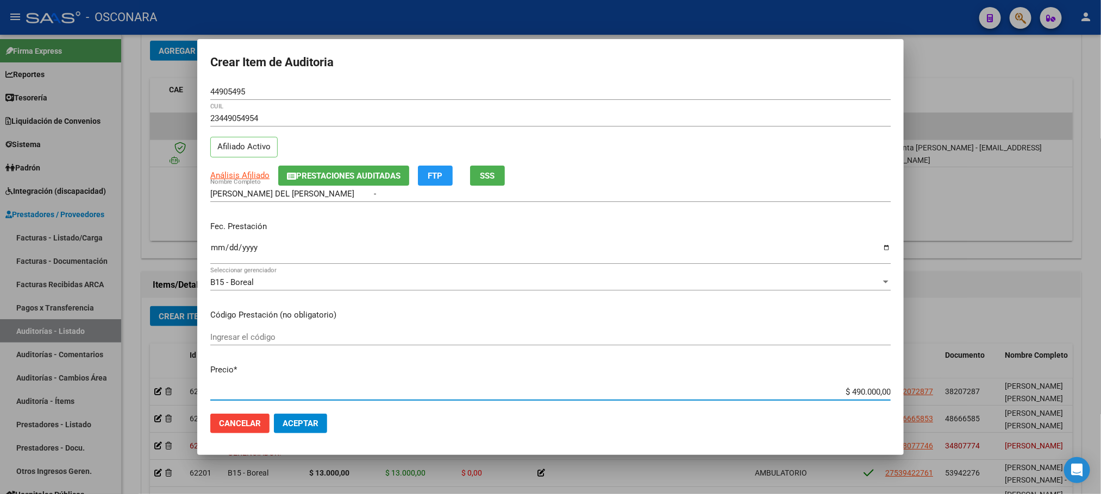
scroll to position [58, 0]
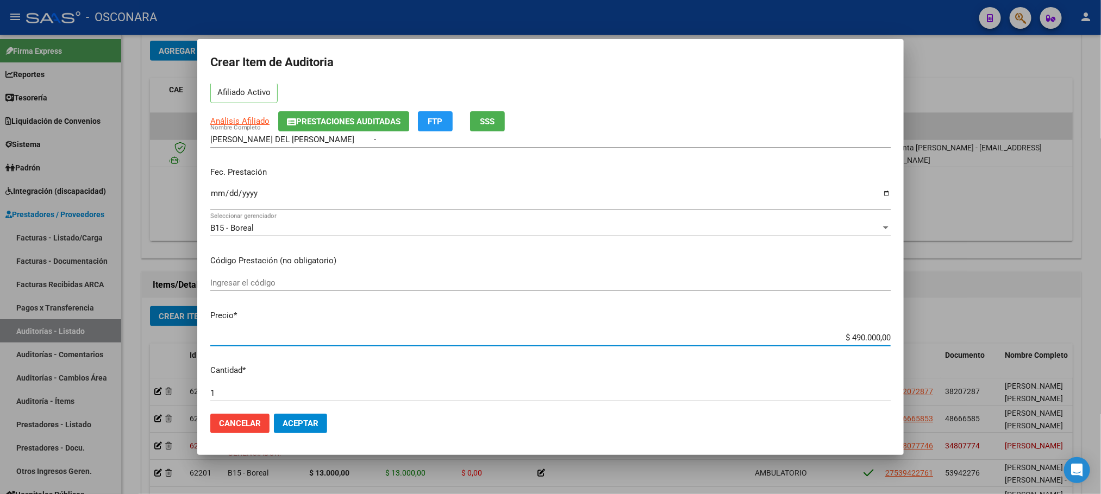
drag, startPoint x: 839, startPoint y: 392, endPoint x: 911, endPoint y: 390, distance: 71.7
click at [910, 391] on div "Crear Item de Auditoria 44905495 Nro Documento 23449054954 CUIL Afiliado Activo…" at bounding box center [550, 247] width 1101 height 494
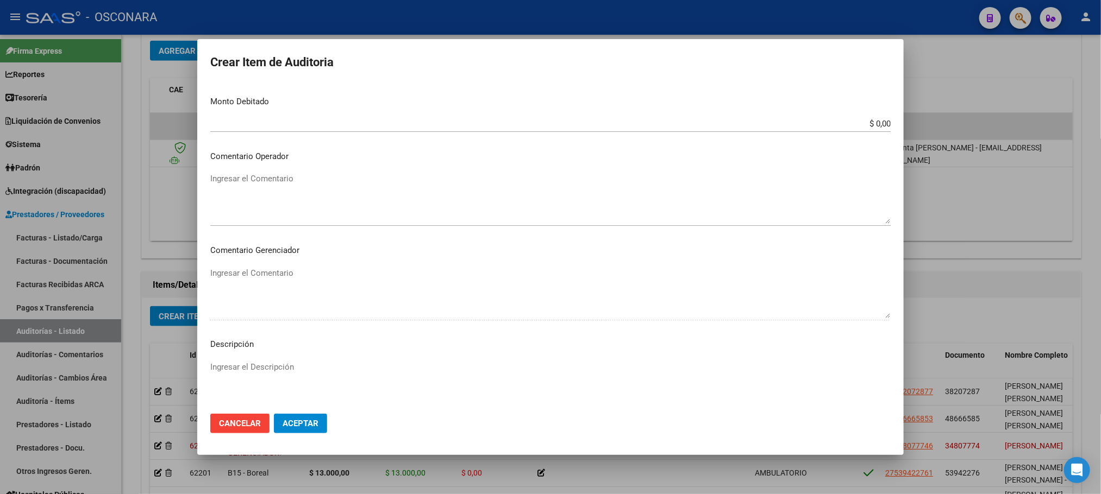
scroll to position [547, 0]
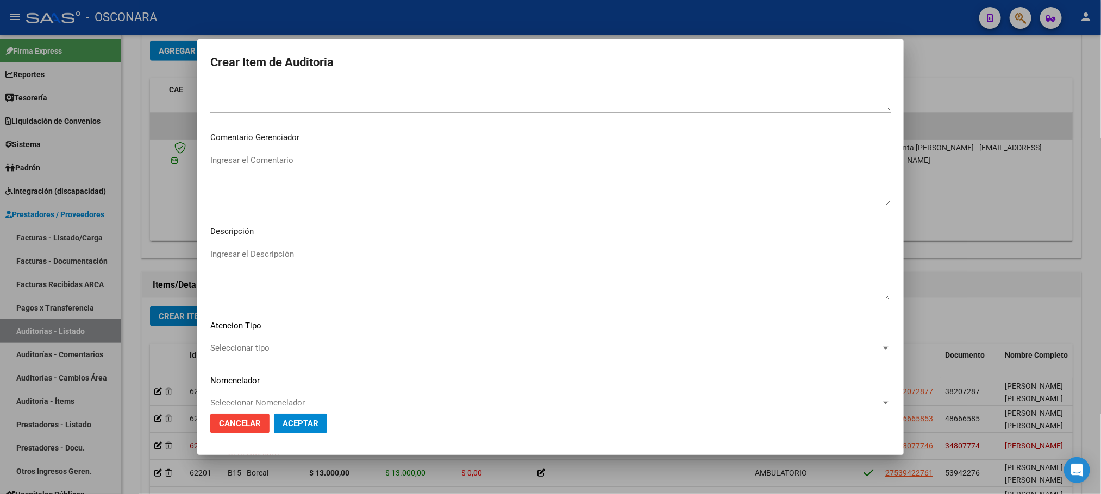
click at [251, 344] on span "Seleccionar tipo" at bounding box center [545, 348] width 670 height 10
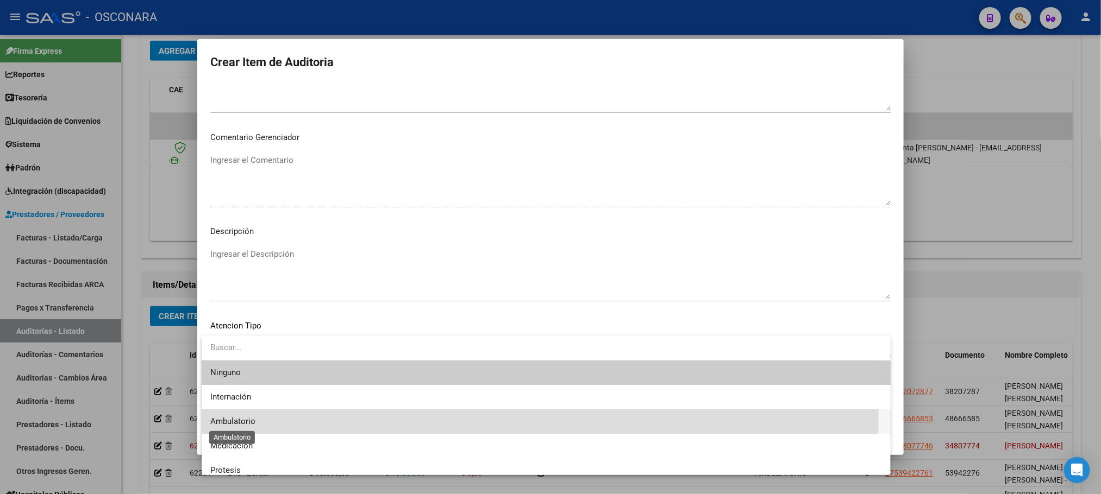
click at [251, 417] on span "Ambulatorio" at bounding box center [232, 422] width 45 height 10
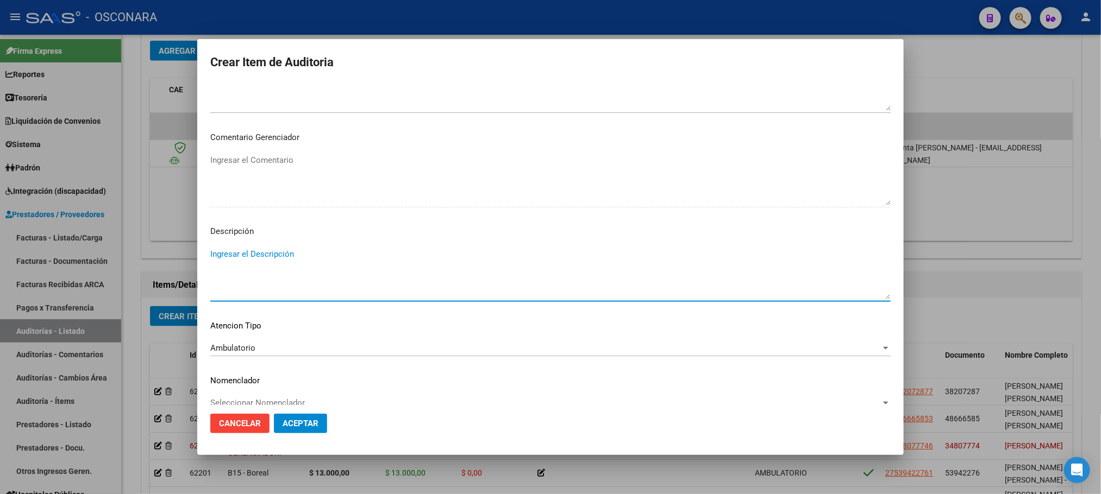
click at [254, 264] on textarea "Ingresar el Descripción" at bounding box center [550, 273] width 680 height 51
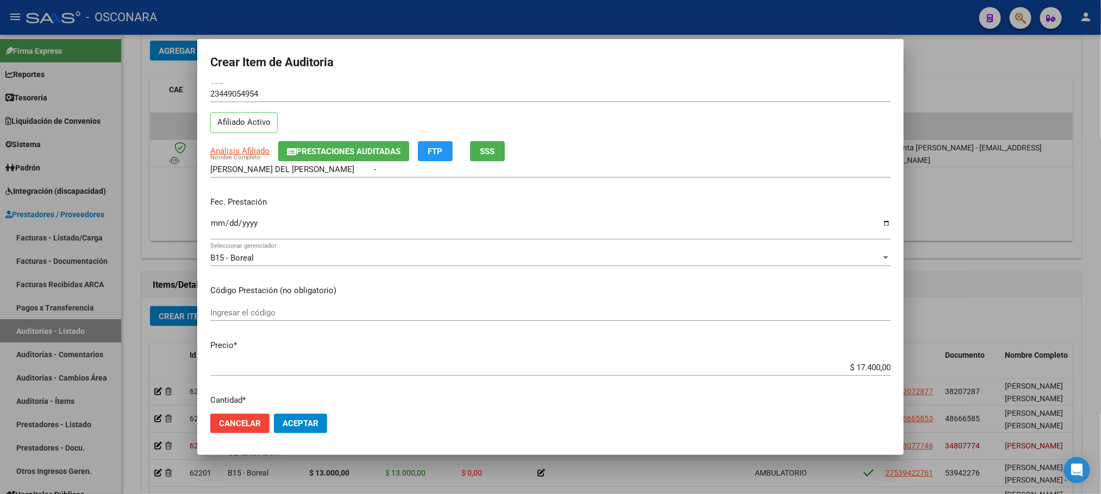
scroll to position [0, 0]
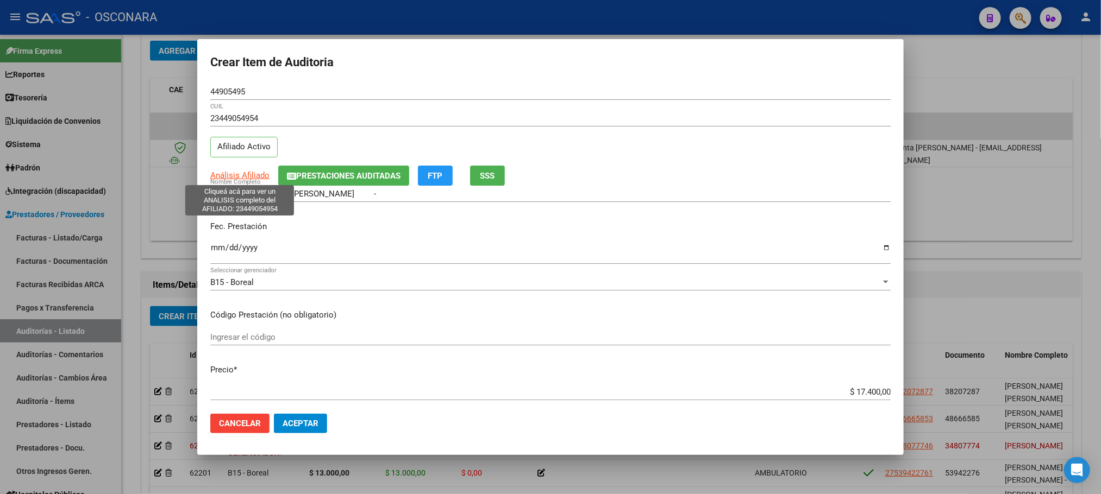
click at [237, 177] on span "Análisis Afiliado" at bounding box center [239, 176] width 59 height 10
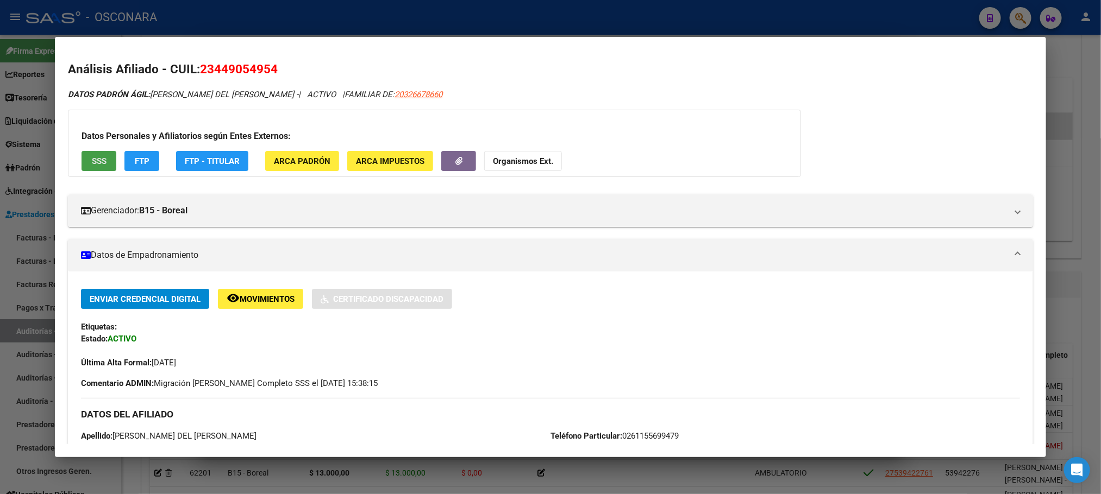
click at [105, 155] on button "SSS" at bounding box center [99, 161] width 35 height 20
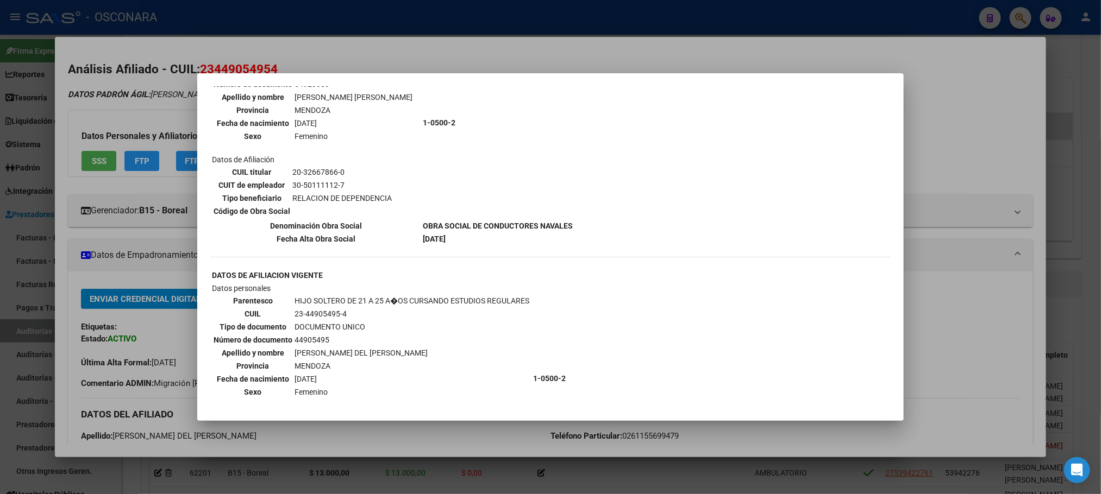
scroll to position [1121, 0]
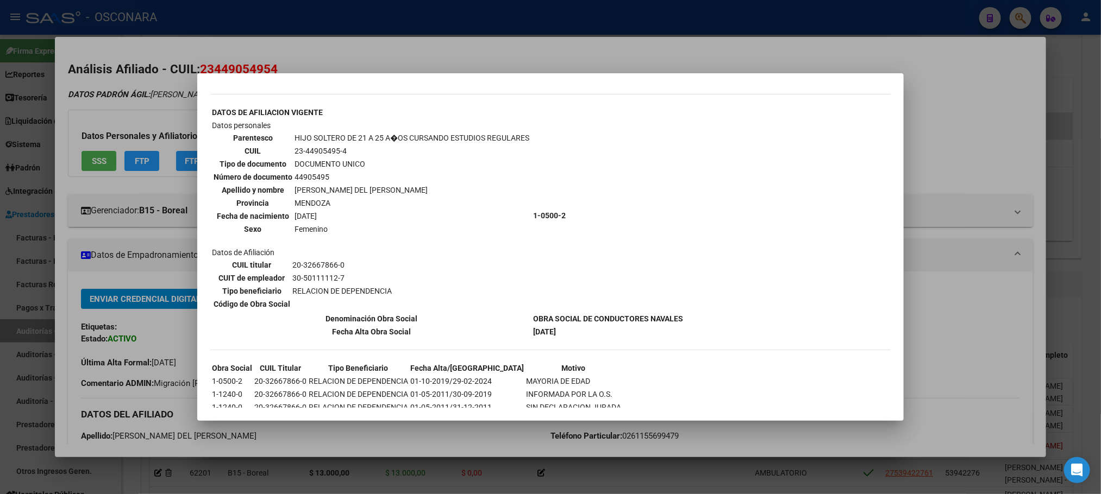
click at [335, 437] on div at bounding box center [550, 247] width 1101 height 494
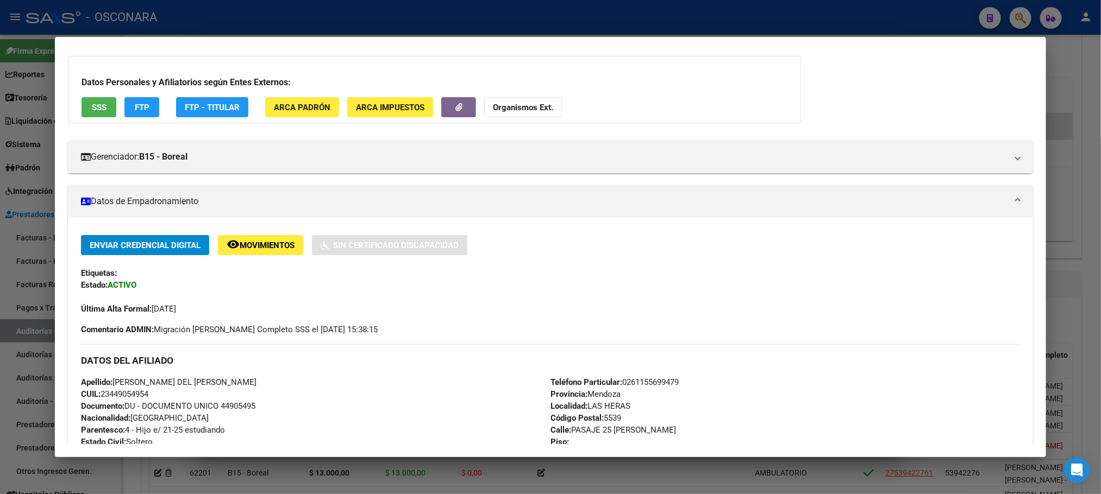
scroll to position [0, 0]
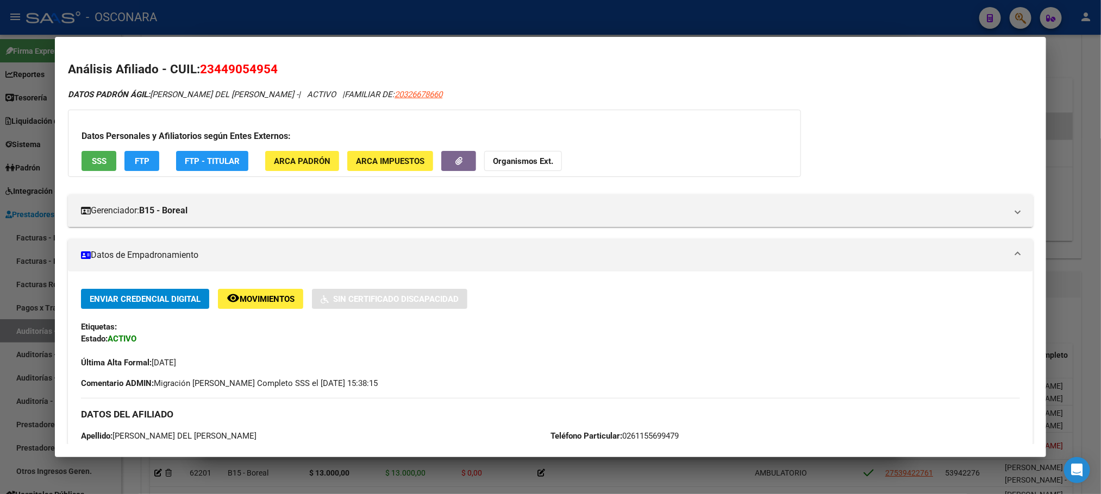
click at [1068, 98] on div at bounding box center [550, 247] width 1101 height 494
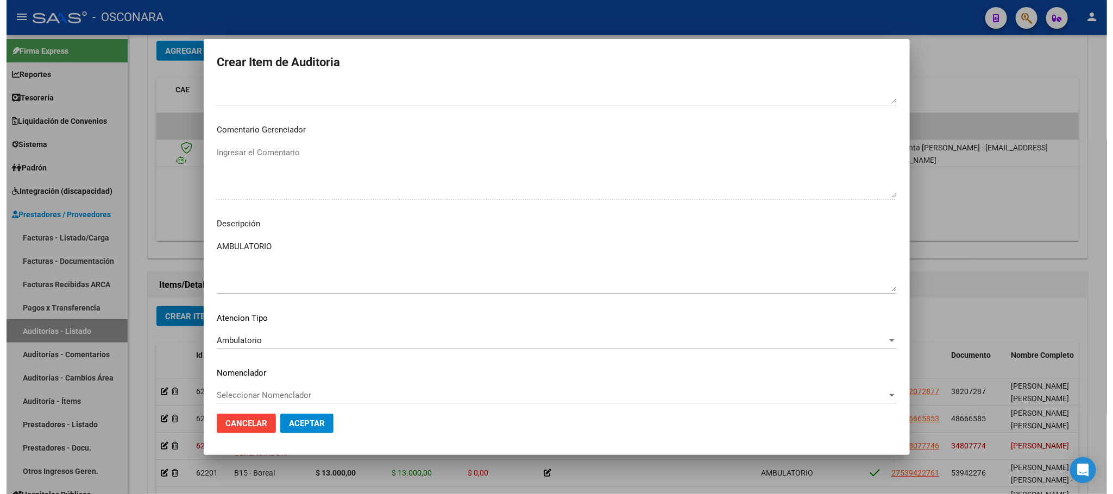
scroll to position [563, 0]
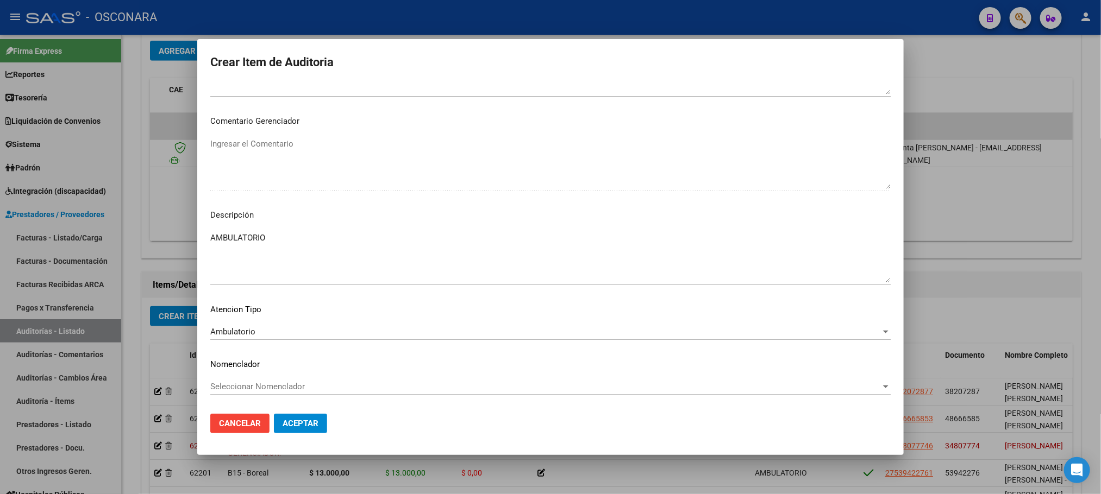
click at [293, 427] on span "Aceptar" at bounding box center [301, 424] width 36 height 10
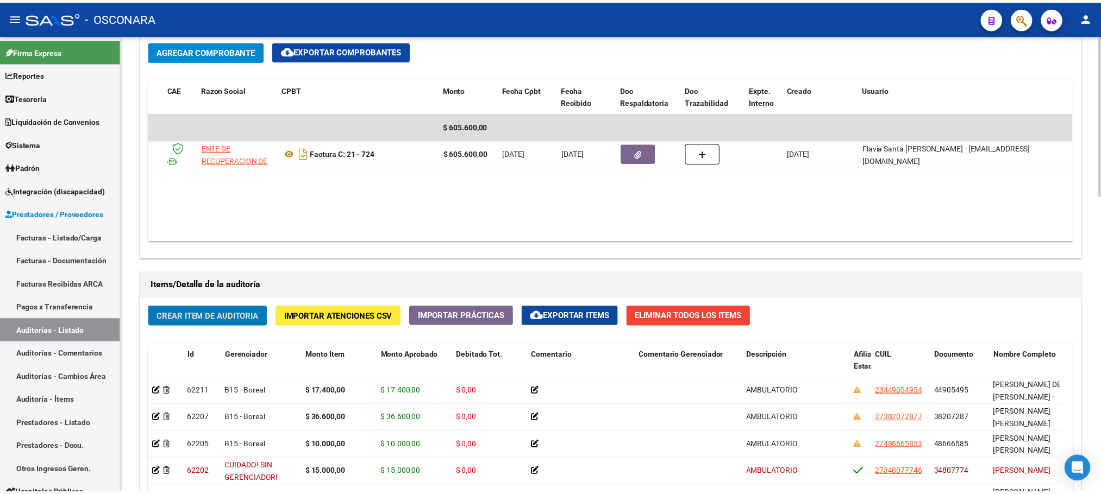
scroll to position [637, 0]
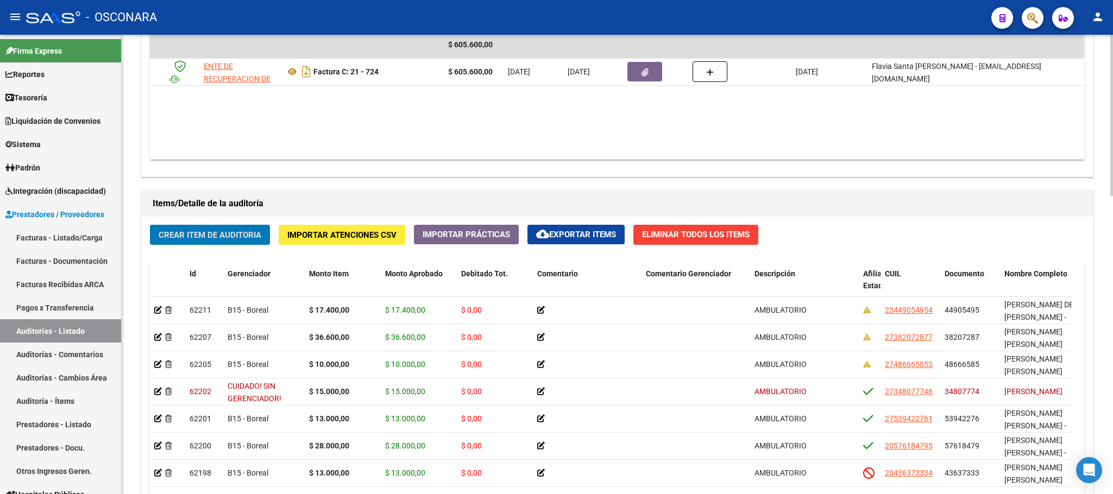
click at [197, 236] on span "Crear Item de Auditoria" at bounding box center [210, 235] width 103 height 10
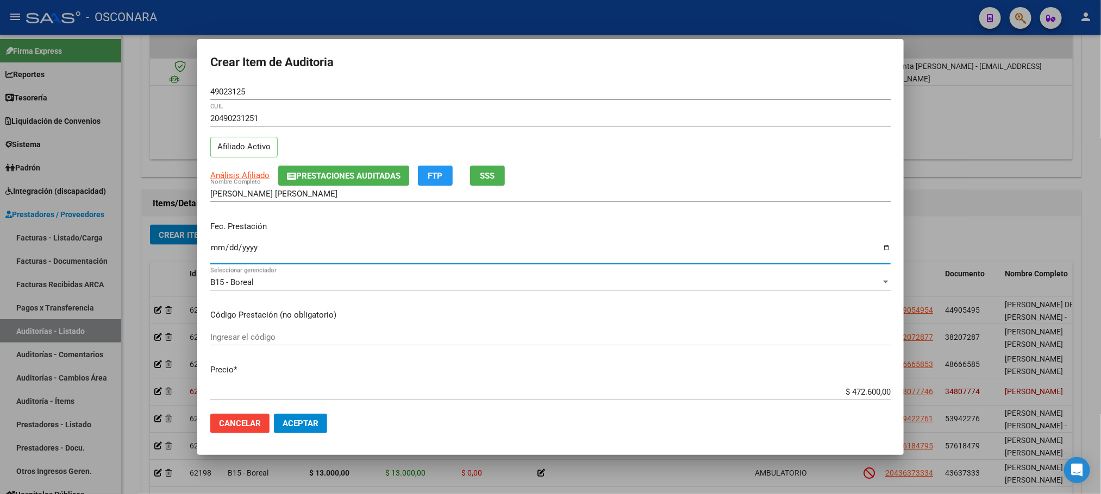
click at [210, 245] on input "Ingresar la fecha" at bounding box center [550, 251] width 680 height 17
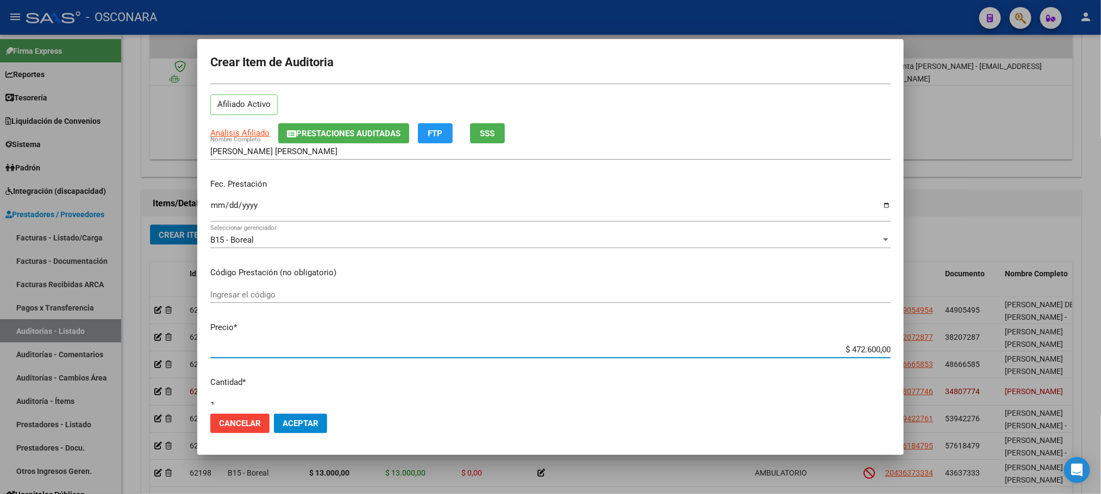
drag, startPoint x: 842, startPoint y: 390, endPoint x: 900, endPoint y: 391, distance: 58.7
click at [900, 391] on mat-dialog-content "49023125 Nro Documento 20490231251 CUIL Afiliado Activo Análisis Afiliado Prest…" at bounding box center [550, 245] width 706 height 322
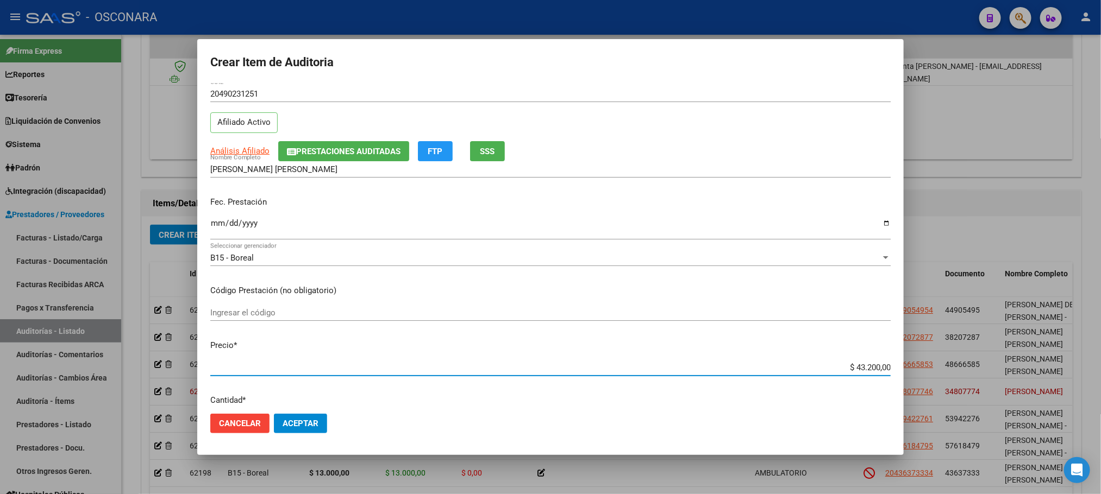
scroll to position [0, 0]
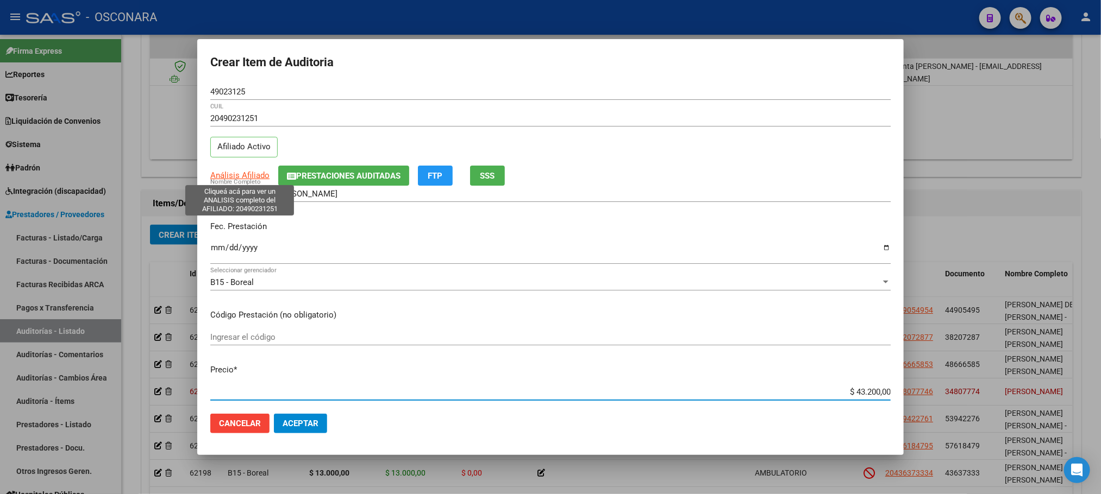
click at [249, 175] on span "Análisis Afiliado" at bounding box center [239, 176] width 59 height 10
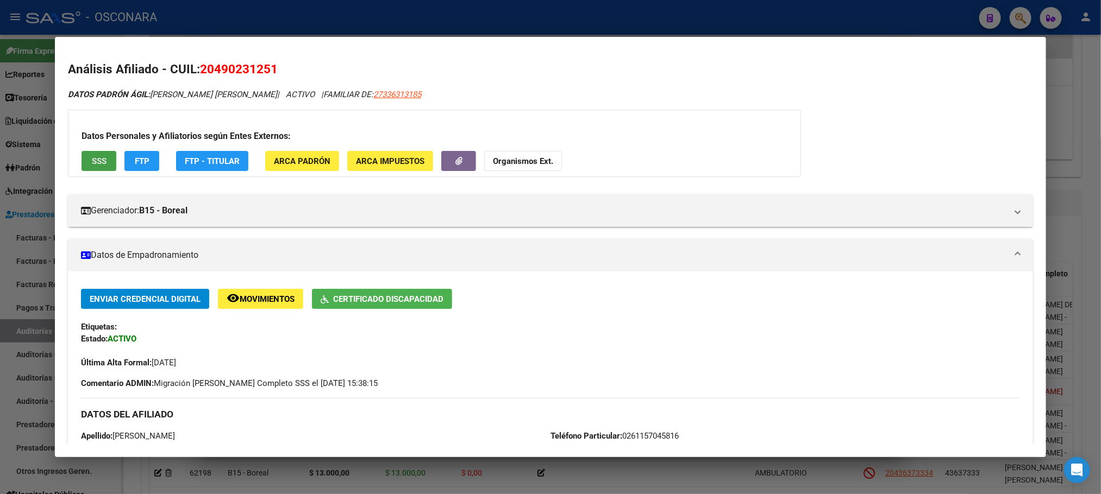
click at [92, 162] on span "SSS" at bounding box center [99, 161] width 15 height 10
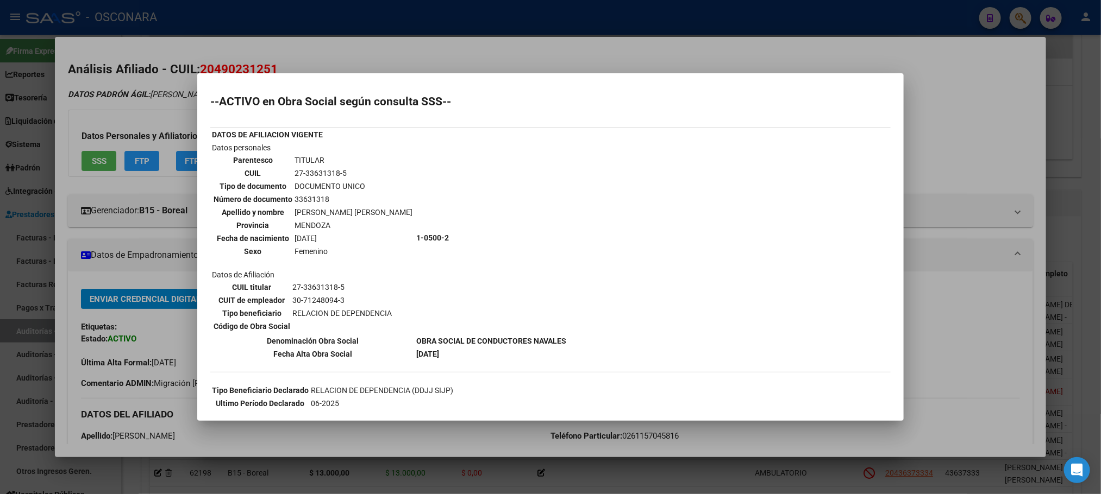
click at [664, 476] on div at bounding box center [550, 247] width 1101 height 494
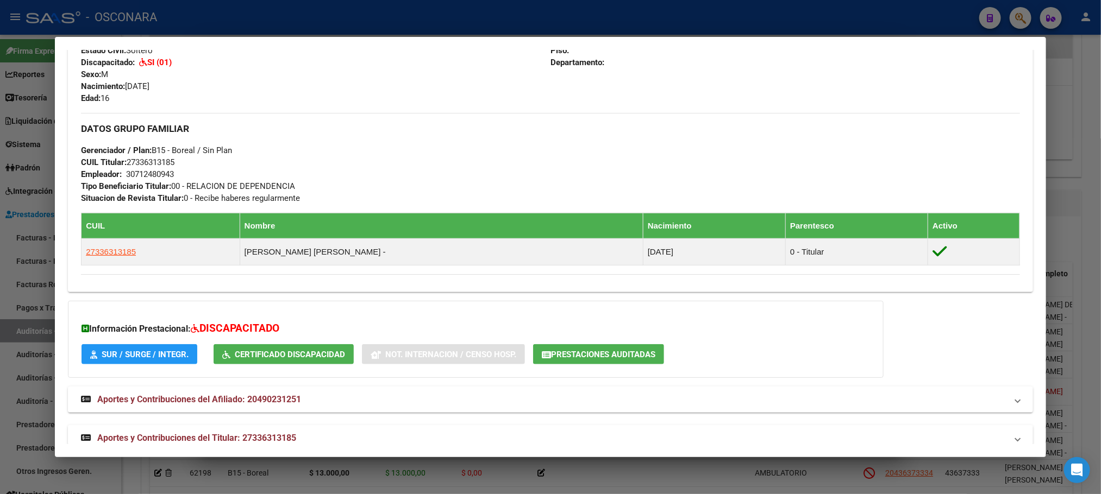
scroll to position [467, 0]
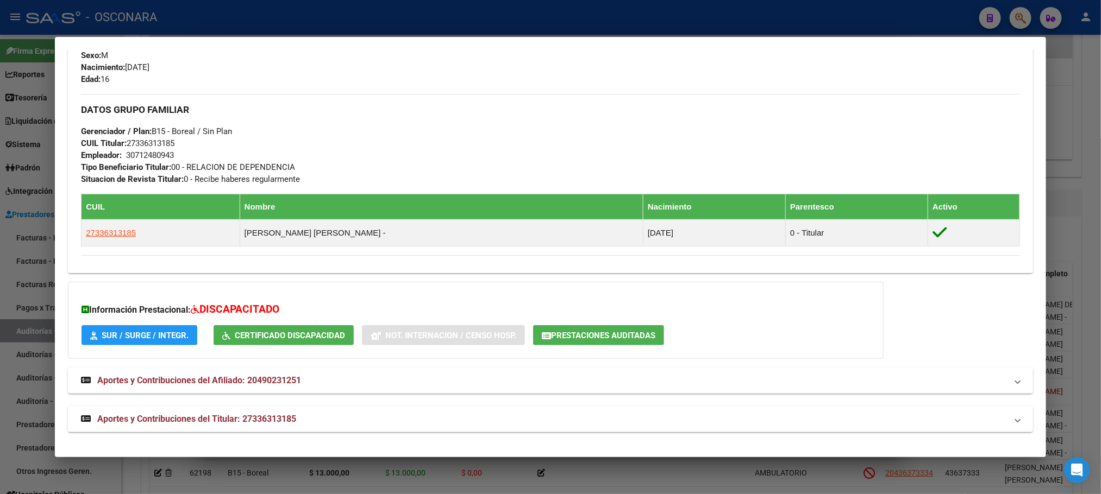
click at [242, 404] on div "DATOS [PERSON_NAME] ÁGIL: [PERSON_NAME] [PERSON_NAME] | ACTIVO | FAMILIAR DE: 2…" at bounding box center [550, 28] width 964 height 809
click at [245, 422] on span "Aportes y Contribuciones del Titular: 27336313185" at bounding box center [196, 419] width 199 height 10
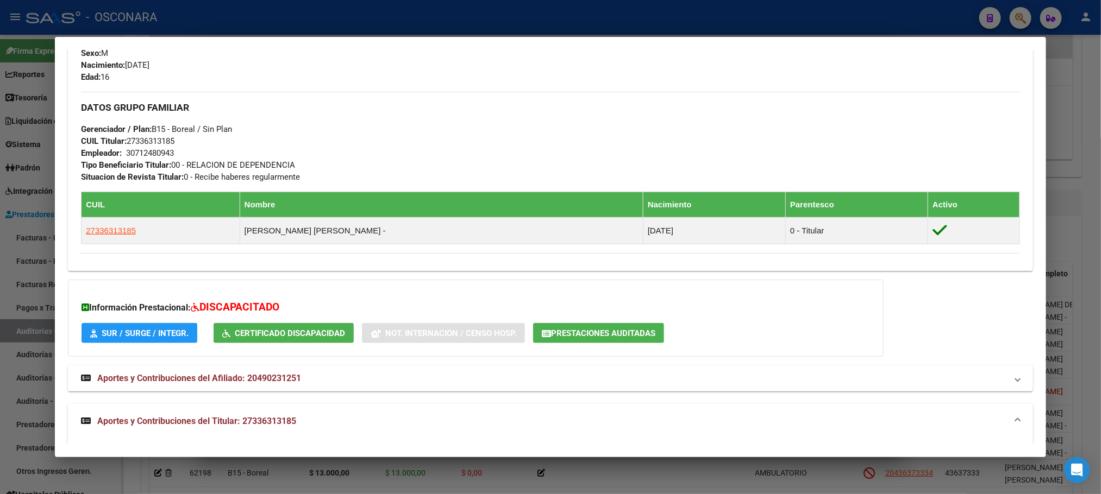
click at [685, 480] on div at bounding box center [550, 247] width 1101 height 494
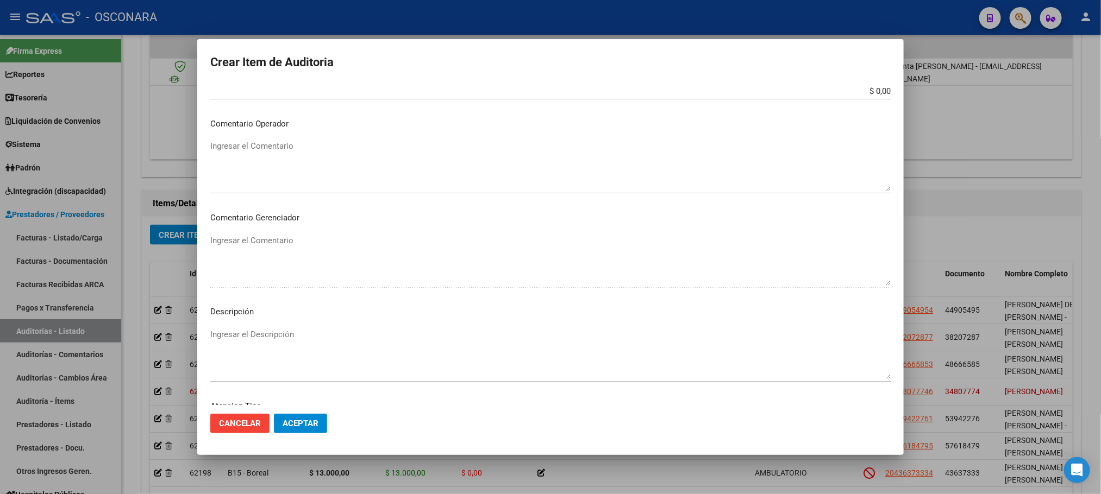
scroll to position [563, 0]
click at [339, 343] on div "Seleccionar tipo Seleccionar tipo" at bounding box center [550, 337] width 680 height 27
click at [330, 333] on span "Seleccionar tipo" at bounding box center [545, 332] width 670 height 10
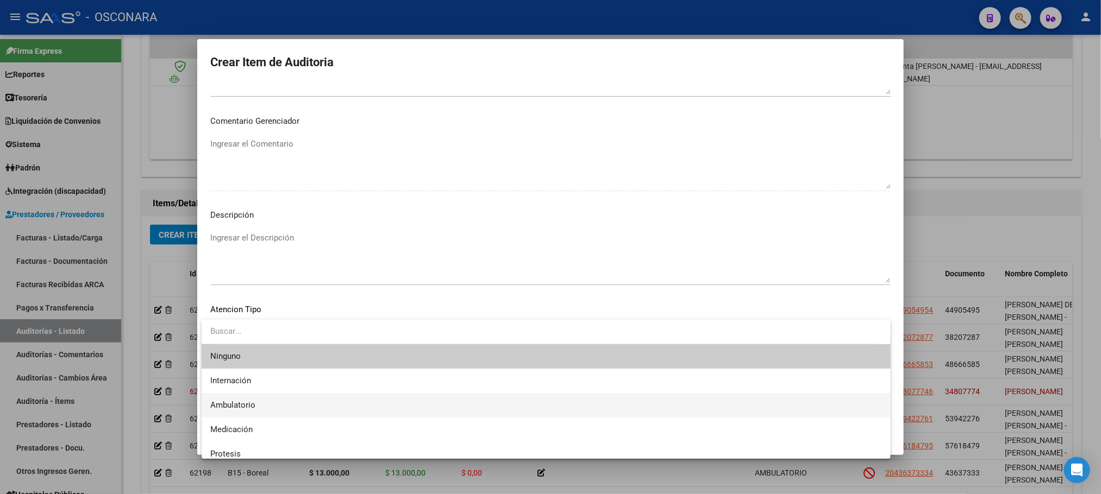
click at [274, 400] on span "Ambulatorio" at bounding box center [546, 405] width 672 height 24
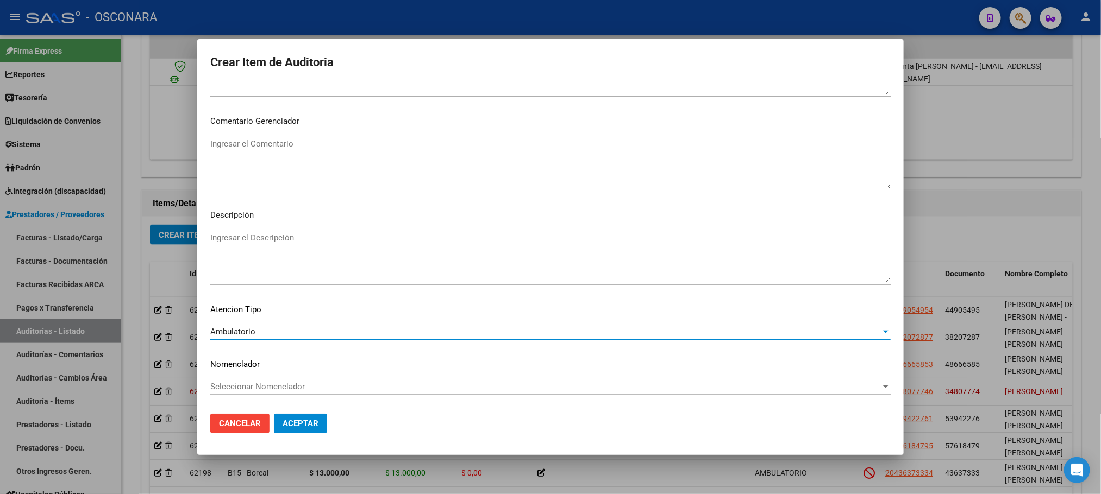
click at [302, 245] on textarea "Ingresar el Descripción" at bounding box center [550, 257] width 680 height 51
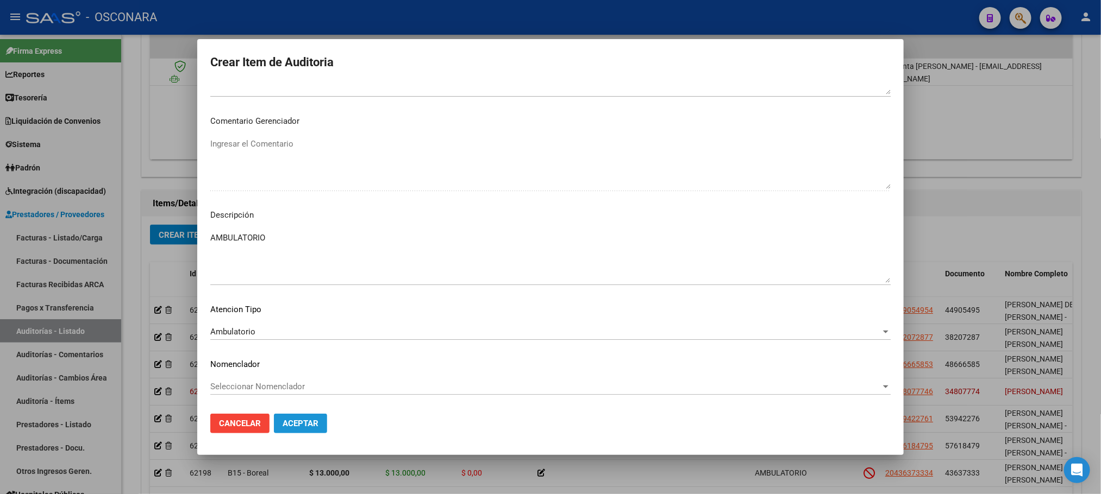
click at [294, 424] on span "Aceptar" at bounding box center [301, 424] width 36 height 10
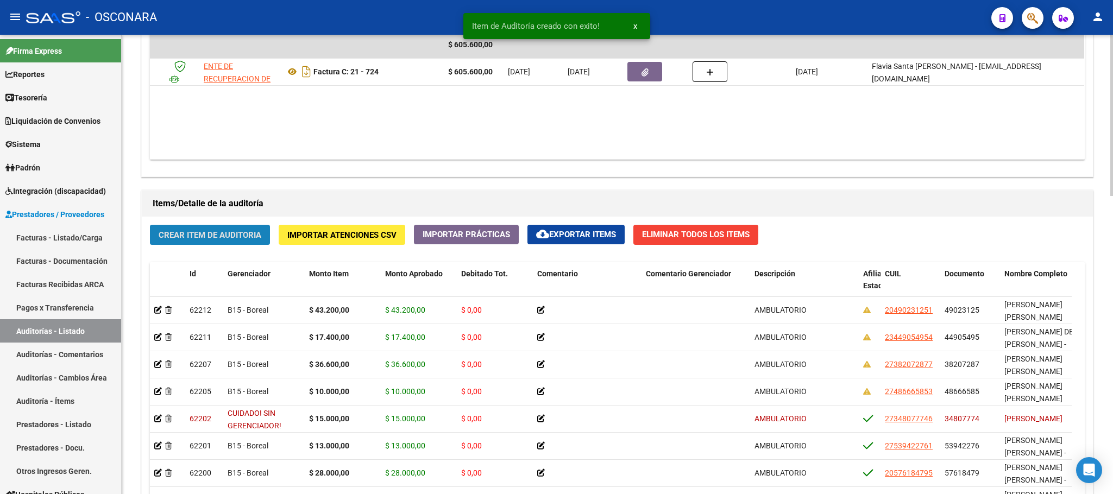
click at [254, 240] on span "Crear Item de Auditoria" at bounding box center [210, 235] width 103 height 10
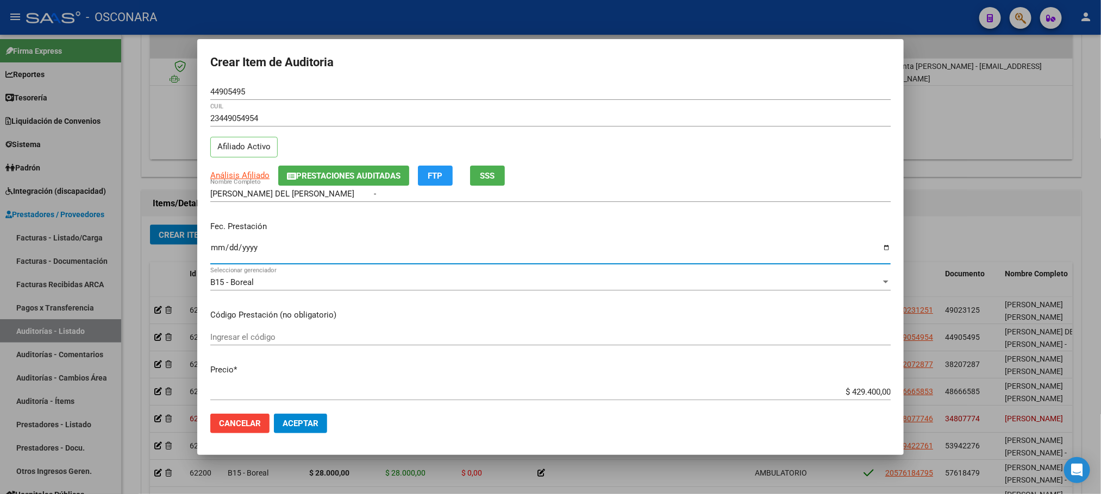
click at [216, 247] on input "Ingresar la fecha" at bounding box center [550, 251] width 680 height 17
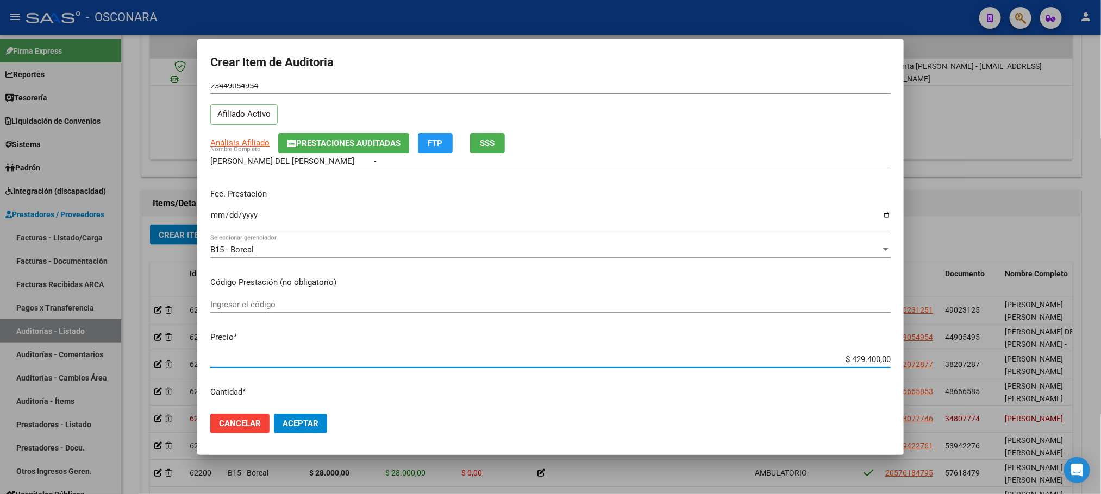
scroll to position [42, 0]
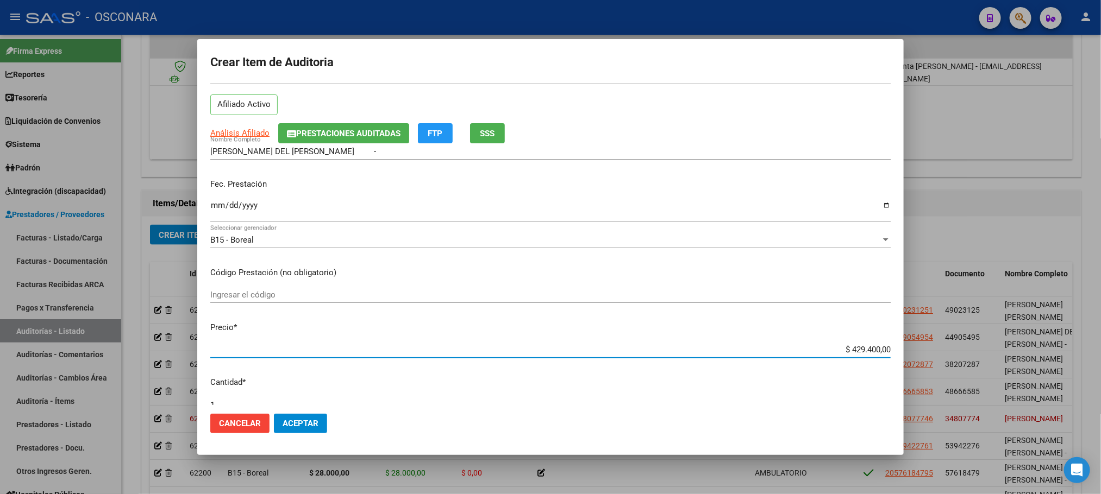
drag, startPoint x: 841, startPoint y: 393, endPoint x: 911, endPoint y: 380, distance: 71.3
click at [911, 385] on div "Crear Item de Auditoria 44905495 Nro Documento 23449054954 CUIL Afiliado Activo…" at bounding box center [550, 247] width 1101 height 494
click at [230, 132] on span "Análisis Afiliado" at bounding box center [239, 133] width 59 height 10
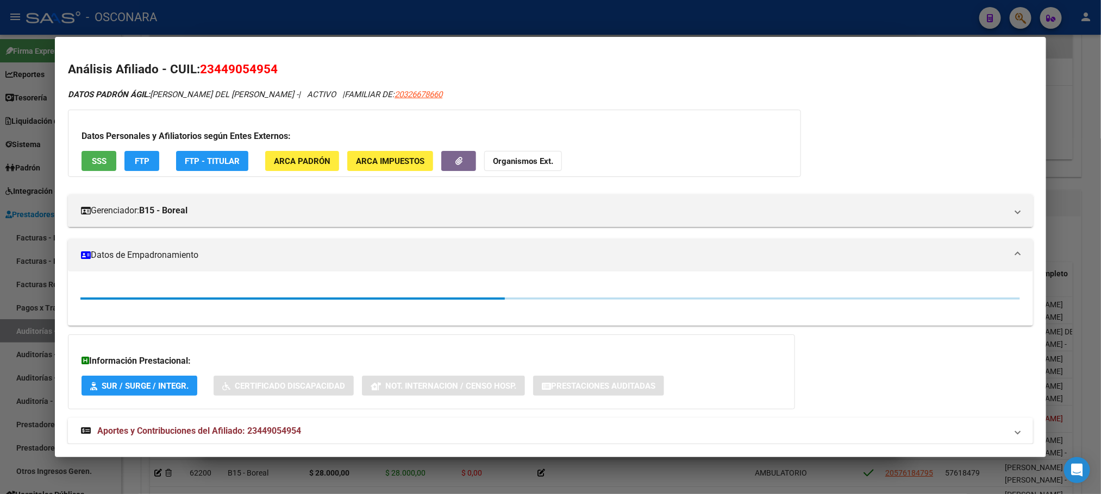
click at [98, 162] on span "SSS" at bounding box center [99, 161] width 15 height 10
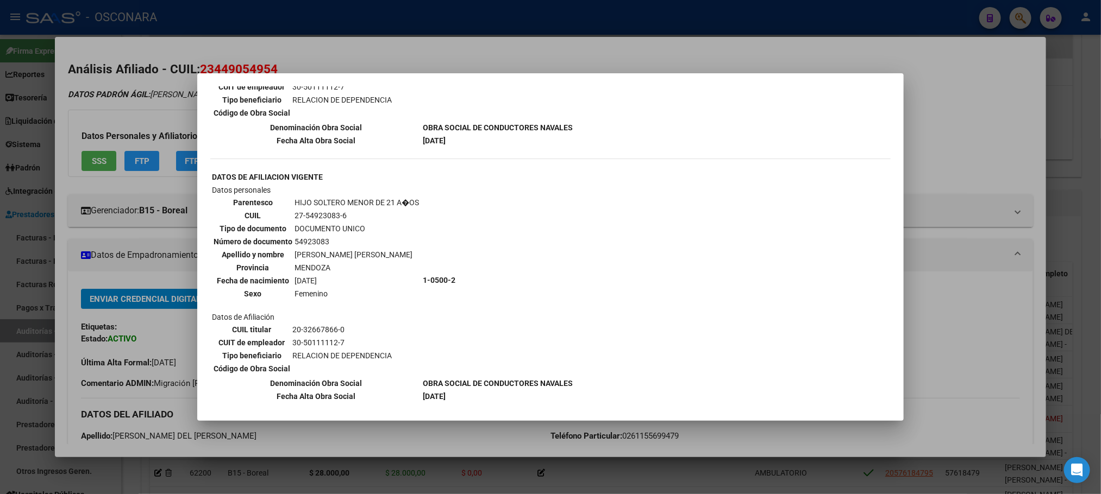
scroll to position [897, 0]
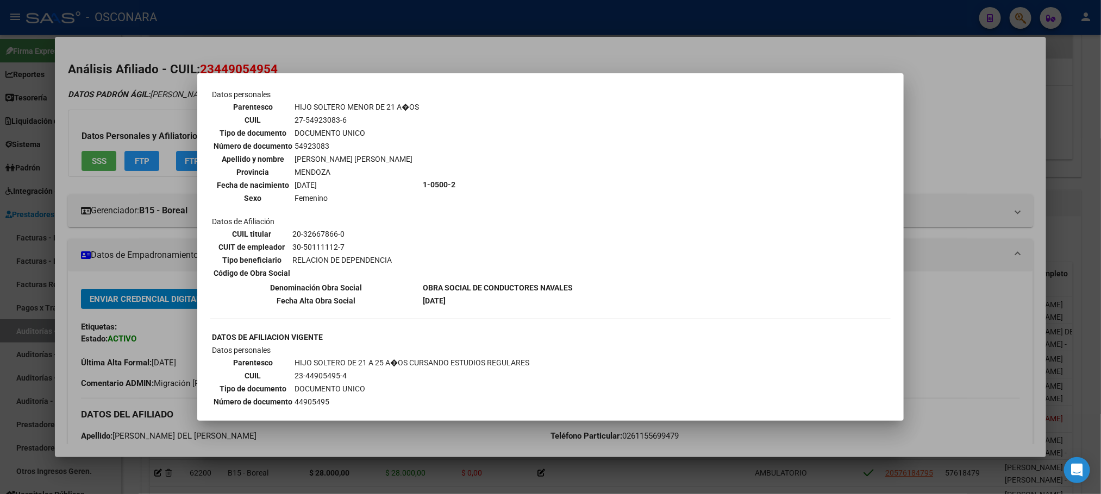
click at [996, 341] on div at bounding box center [550, 247] width 1101 height 494
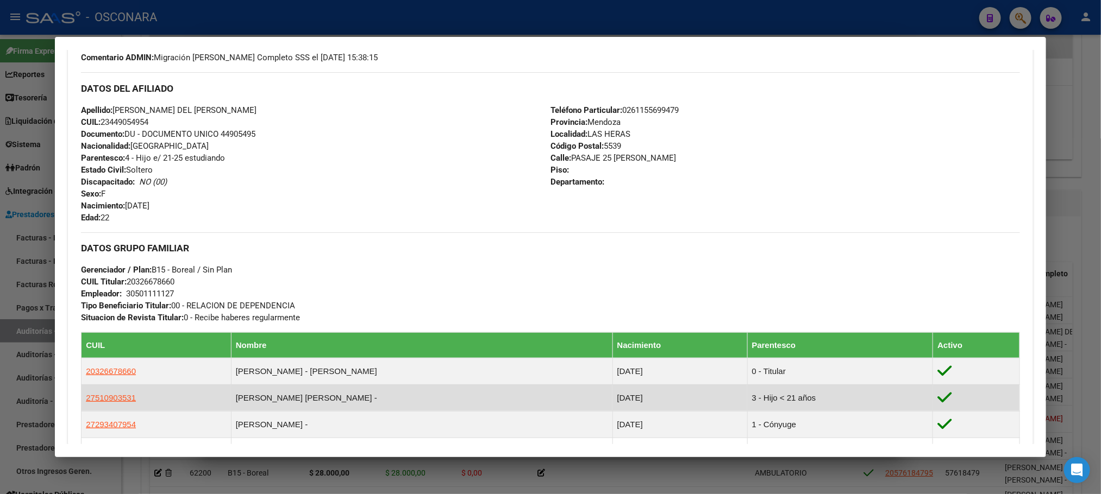
scroll to position [546, 0]
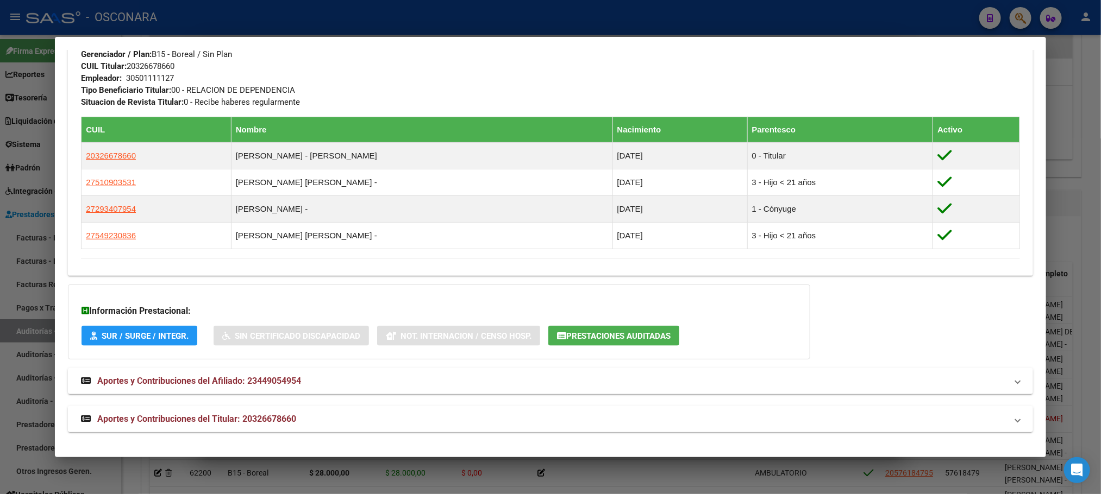
click at [304, 421] on mat-panel-title "Aportes y Contribuciones del Titular: 20326678660" at bounding box center [543, 419] width 925 height 13
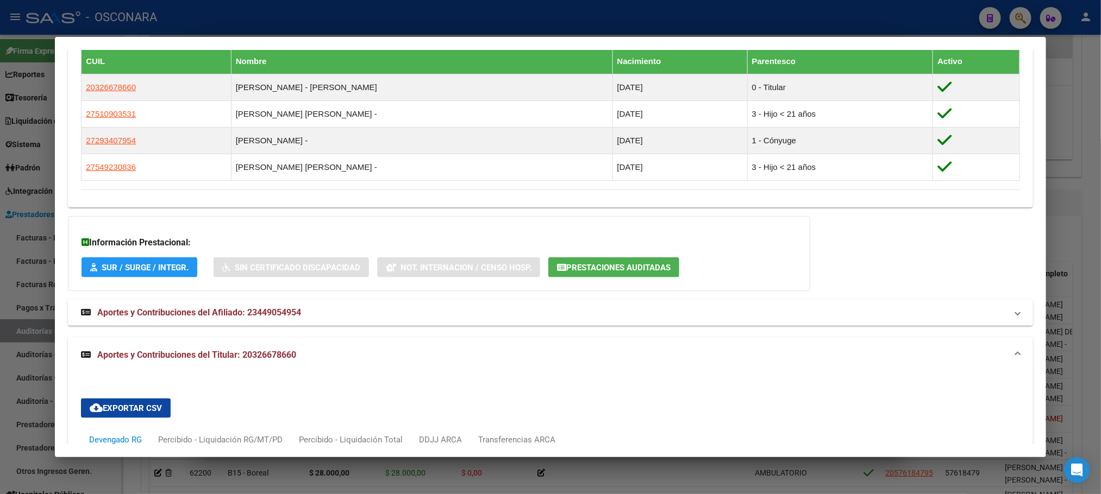
scroll to position [936, 0]
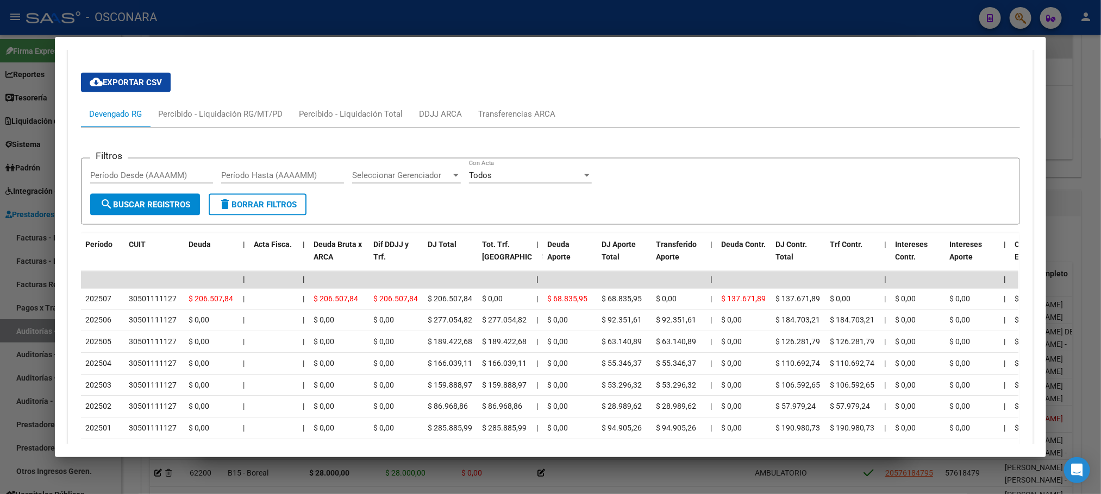
click at [1095, 210] on div at bounding box center [550, 247] width 1101 height 494
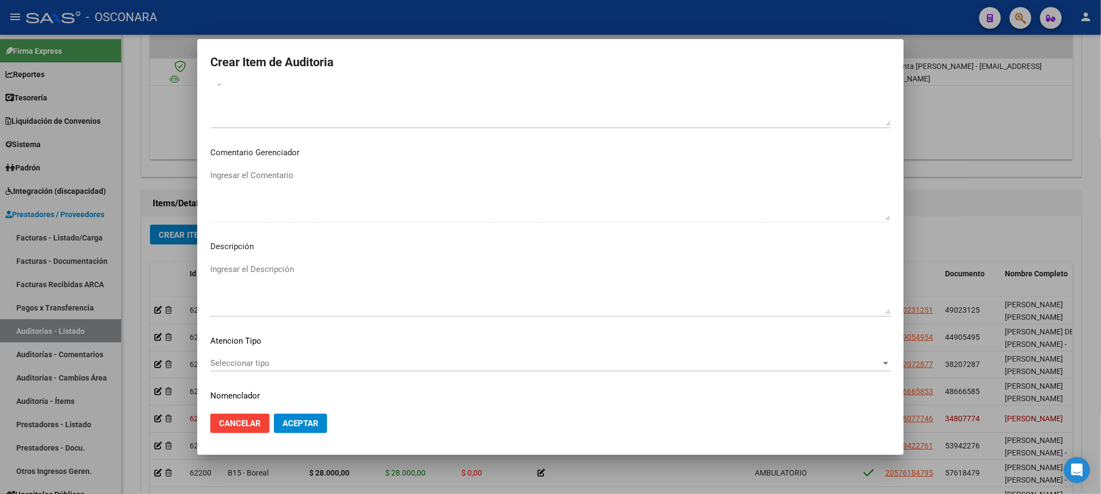
scroll to position [563, 0]
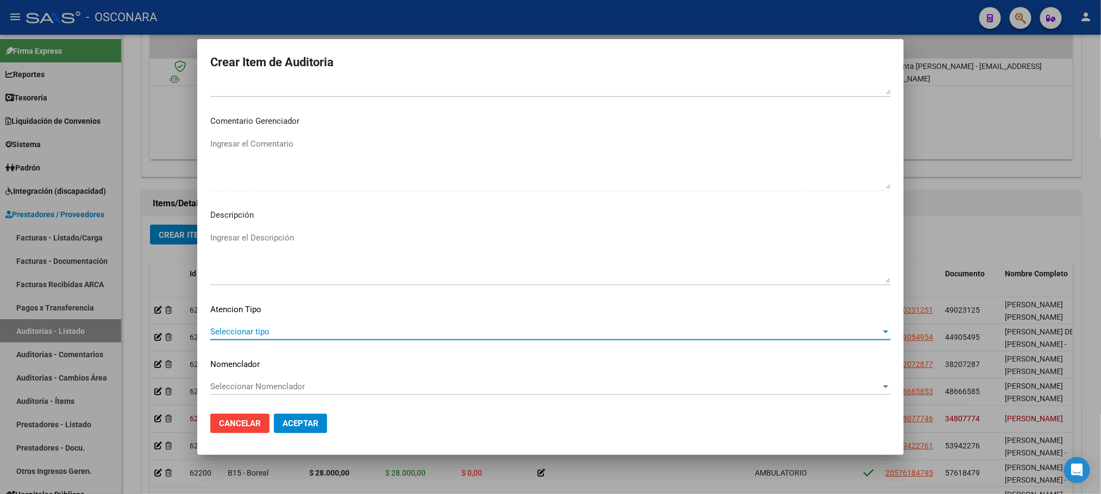
click at [379, 336] on span "Seleccionar tipo" at bounding box center [545, 332] width 670 height 10
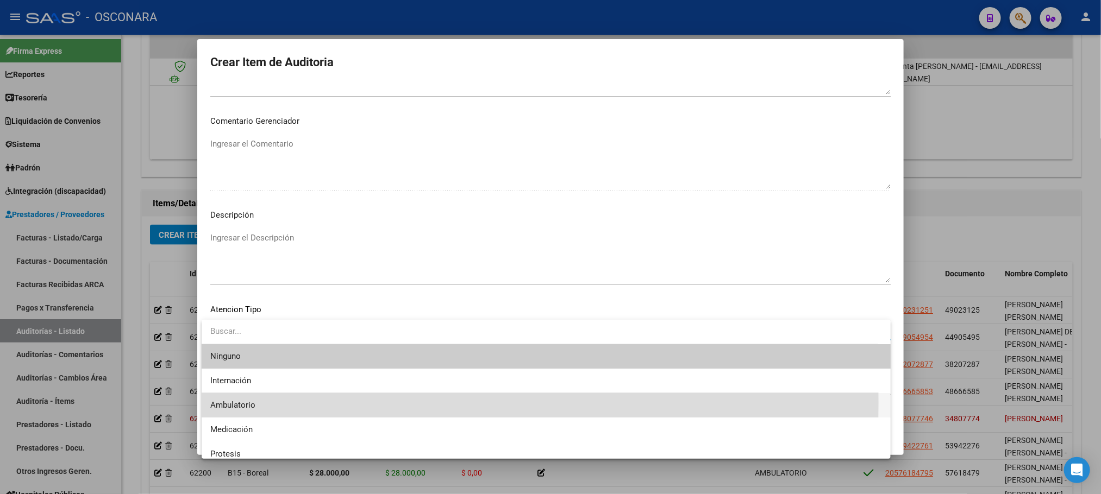
click at [266, 403] on span "Ambulatorio" at bounding box center [546, 405] width 672 height 24
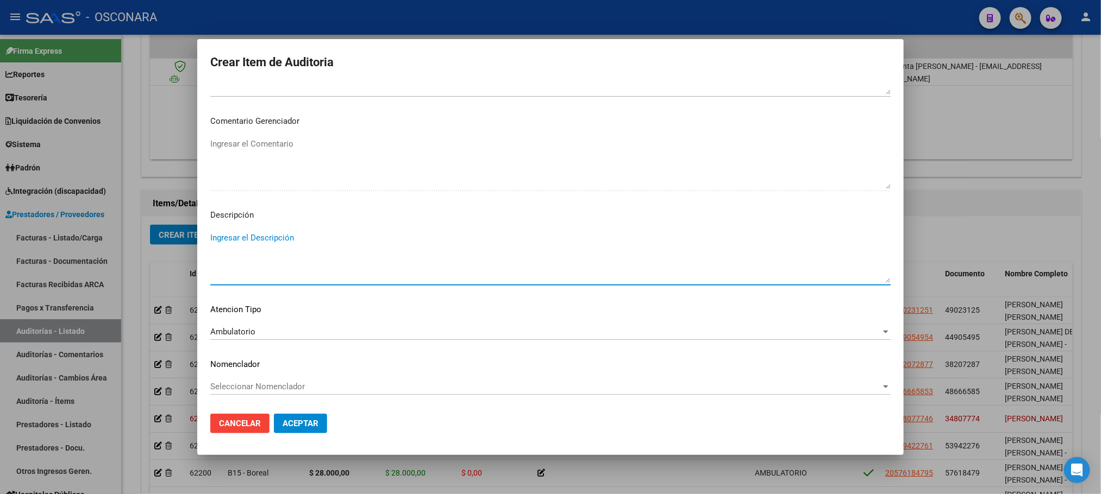
click at [323, 247] on textarea "Ingresar el Descripción" at bounding box center [550, 257] width 680 height 51
click at [297, 424] on span "Aceptar" at bounding box center [301, 424] width 36 height 10
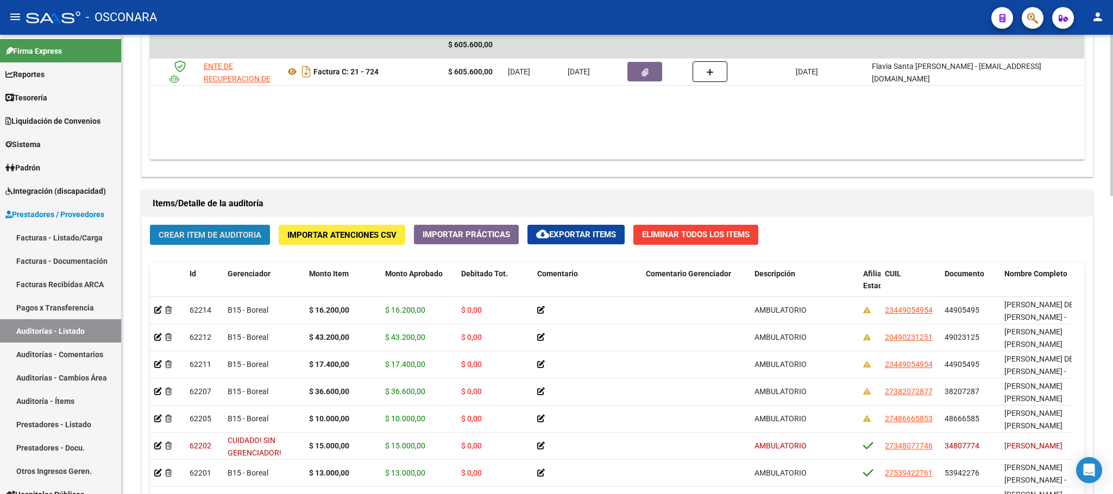
click at [218, 235] on span "Crear Item de Auditoria" at bounding box center [210, 235] width 103 height 10
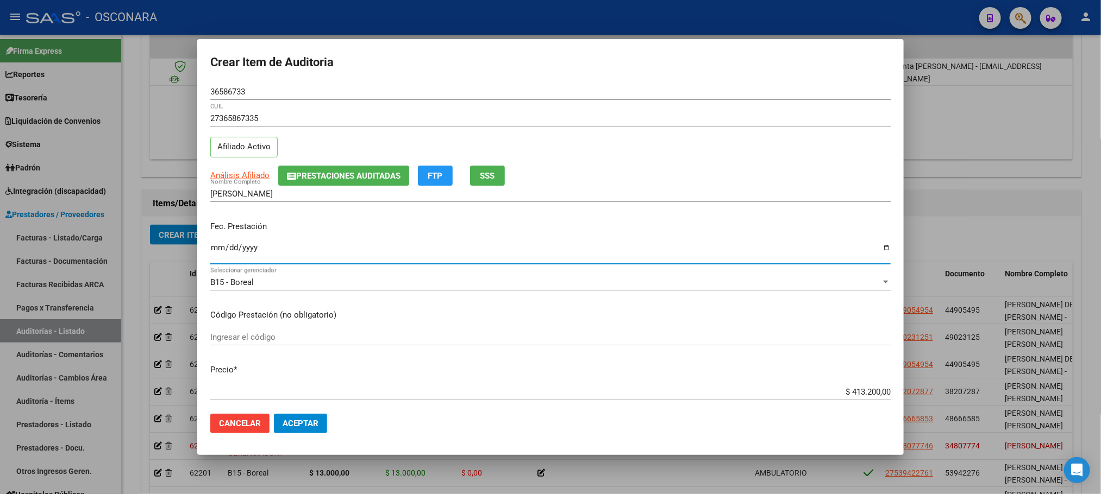
click at [222, 250] on input "Ingresar la fecha" at bounding box center [550, 251] width 680 height 17
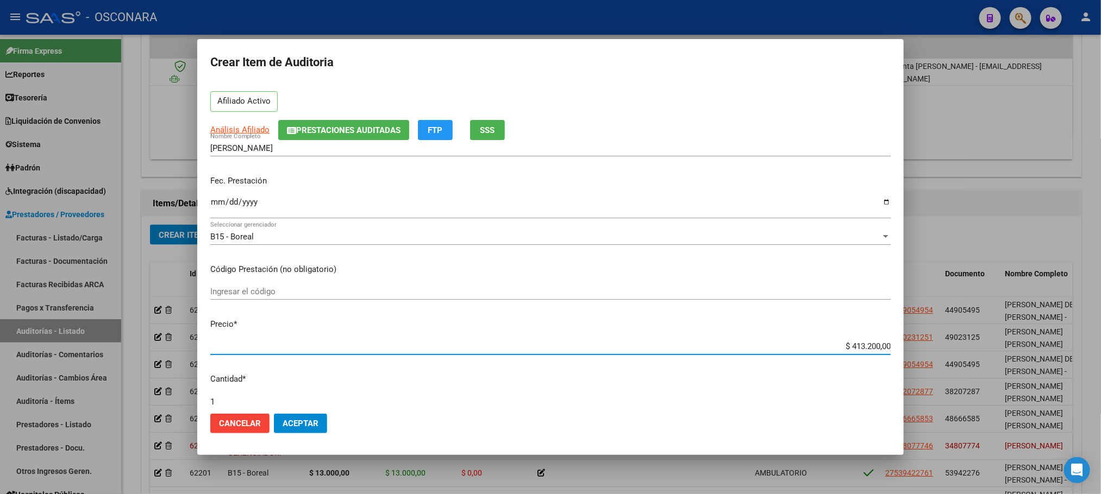
drag, startPoint x: 835, startPoint y: 394, endPoint x: 905, endPoint y: 394, distance: 69.5
click at [905, 394] on div "Crear Item de Auditoria 36586733 Nro Documento 27365867335 CUIL Afiliado Activo…" at bounding box center [550, 247] width 1101 height 494
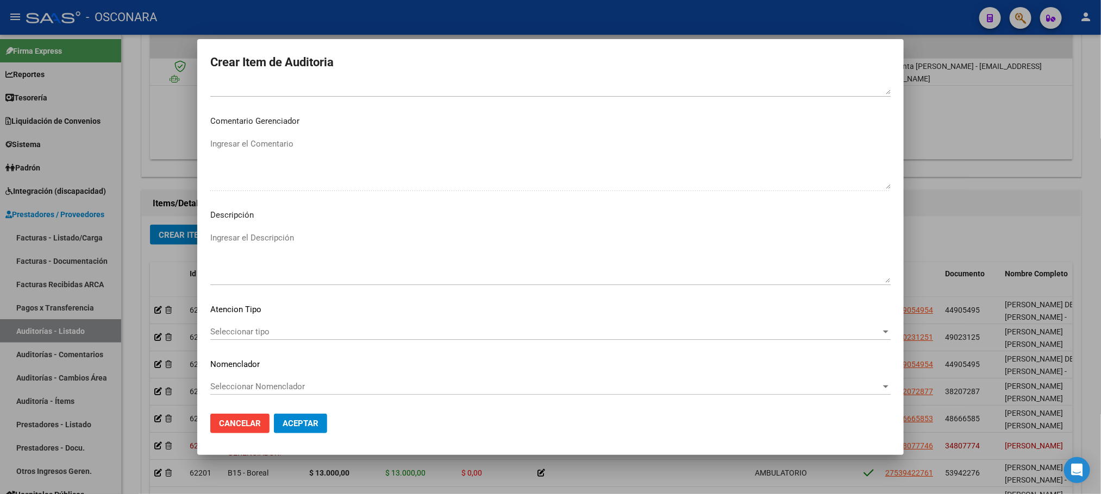
click at [258, 329] on span "Seleccionar tipo" at bounding box center [545, 332] width 670 height 10
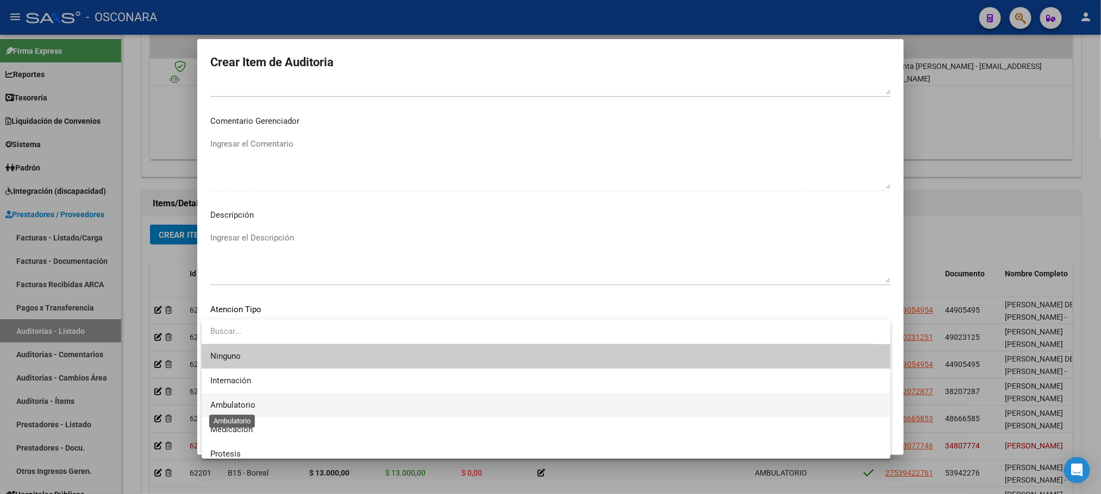
click at [247, 401] on span "Ambulatorio" at bounding box center [232, 405] width 45 height 10
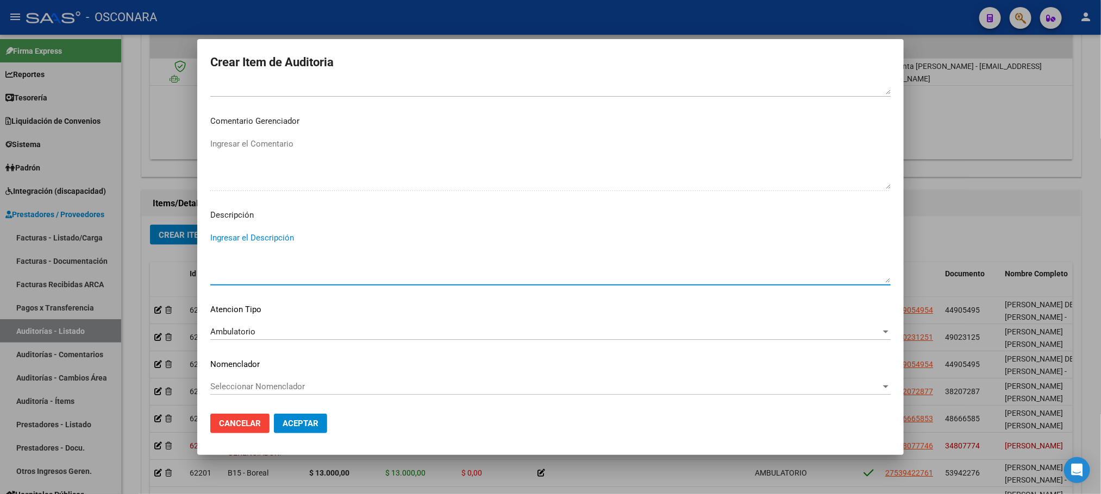
click at [266, 245] on textarea "Ingresar el Descripción" at bounding box center [550, 257] width 680 height 51
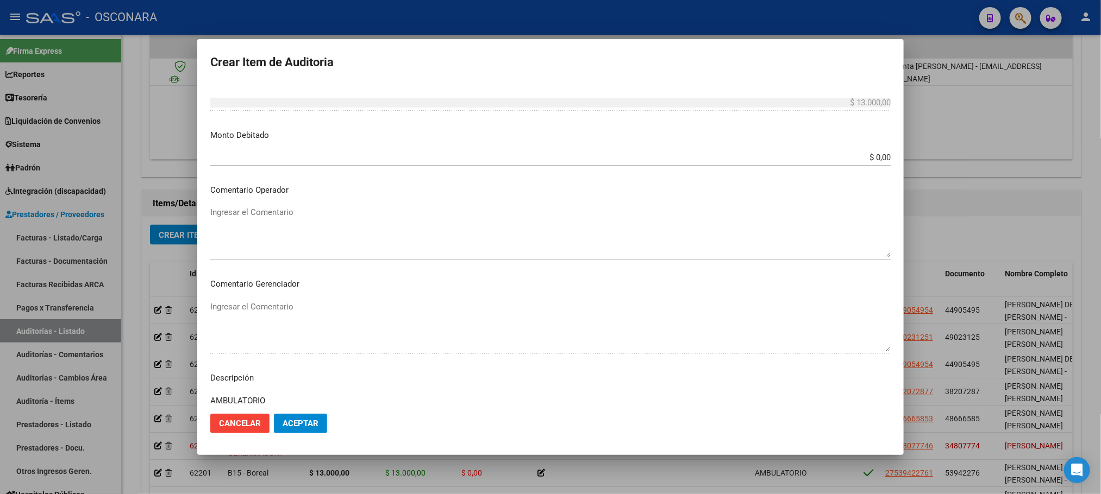
scroll to position [0, 0]
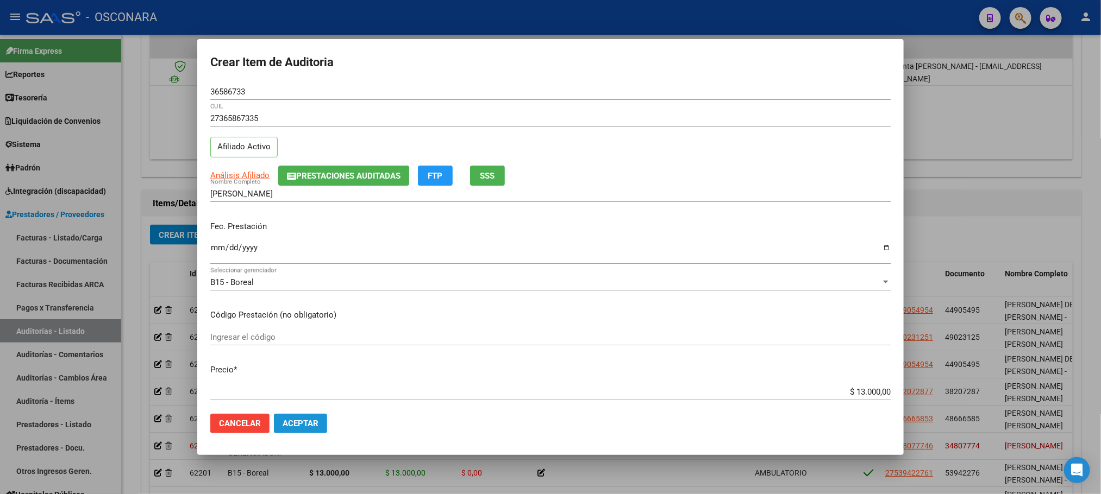
click at [319, 424] on button "Aceptar" at bounding box center [300, 424] width 53 height 20
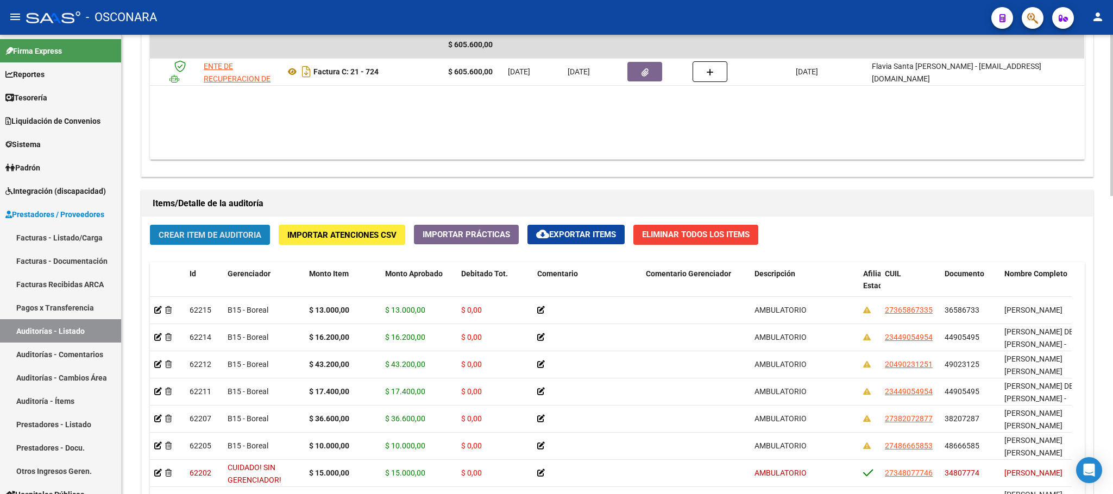
click at [237, 231] on span "Crear Item de Auditoria" at bounding box center [210, 235] width 103 height 10
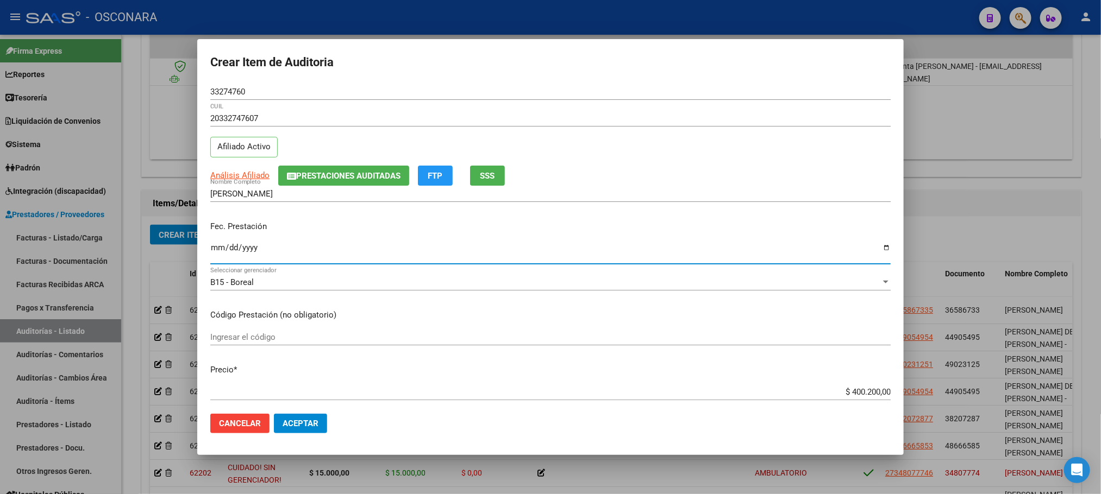
click at [214, 248] on input "Ingresar la fecha" at bounding box center [550, 251] width 680 height 17
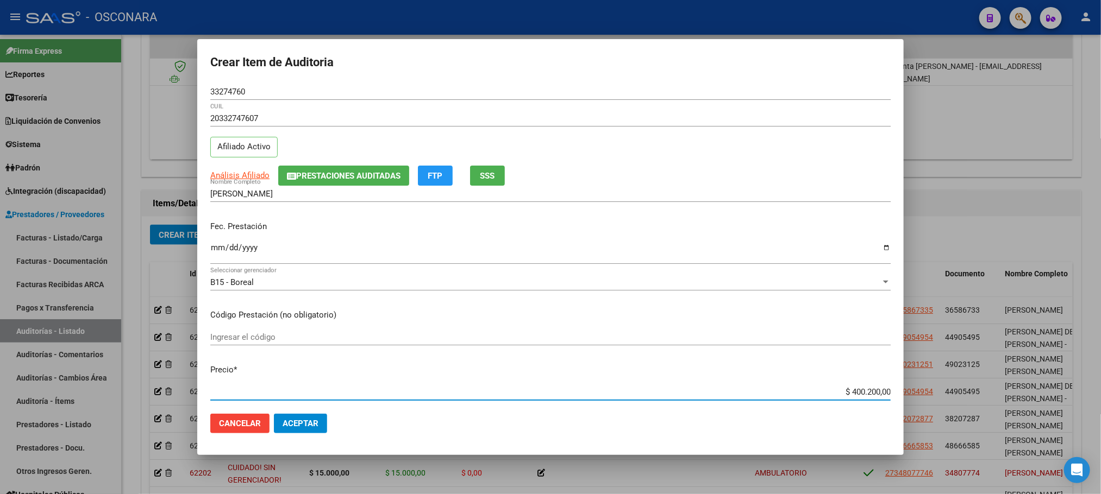
drag, startPoint x: 846, startPoint y: 391, endPoint x: 862, endPoint y: 391, distance: 16.3
click at [862, 391] on mat-dialog-content "33274760 Nro Documento 20332747607 CUIL Afiliado Activo Análisis Afiliado Prest…" at bounding box center [550, 245] width 706 height 322
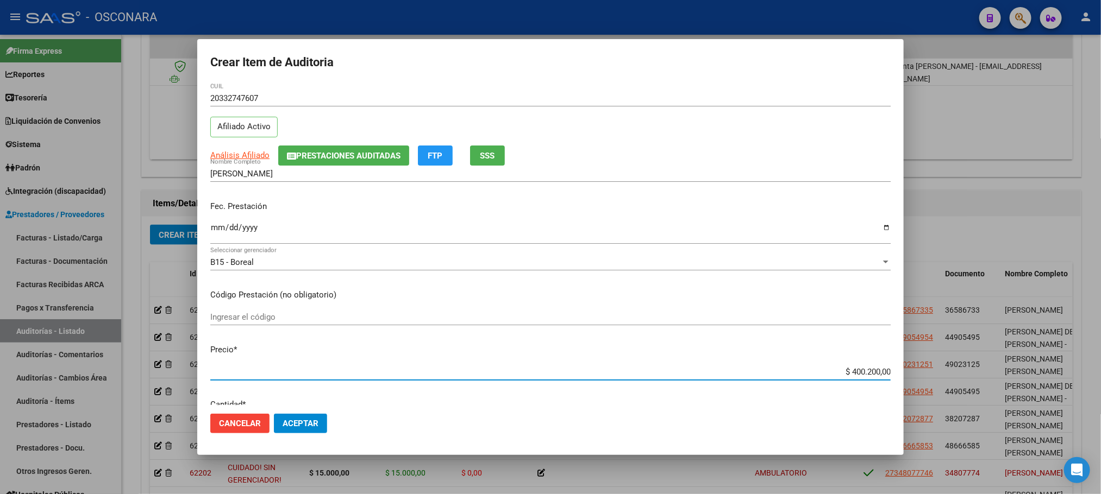
drag, startPoint x: 842, startPoint y: 372, endPoint x: 897, endPoint y: 371, distance: 54.9
click at [897, 371] on mat-dialog-content "33274760 Nro Documento 20332747607 CUIL Afiliado Activo Análisis Afiliado Prest…" at bounding box center [550, 245] width 706 height 322
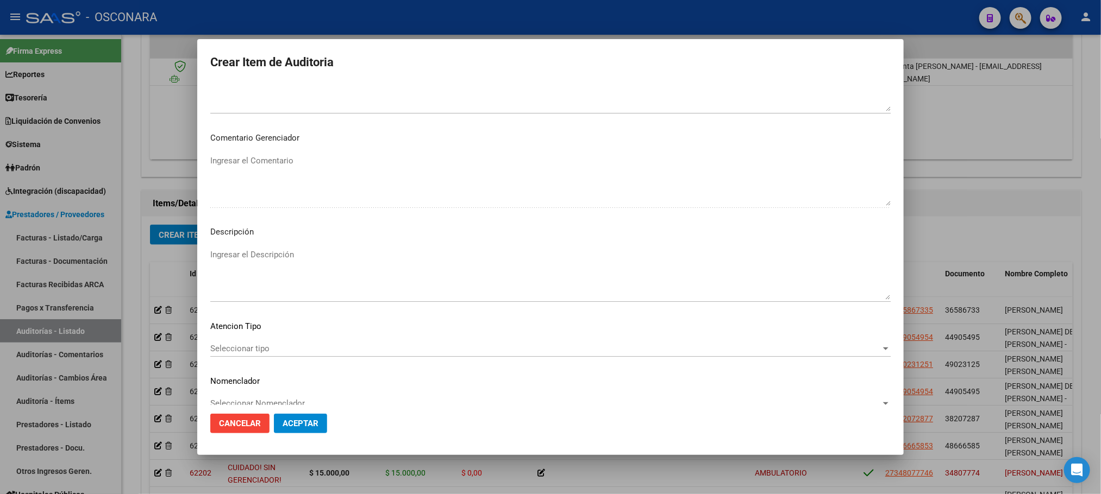
scroll to position [563, 0]
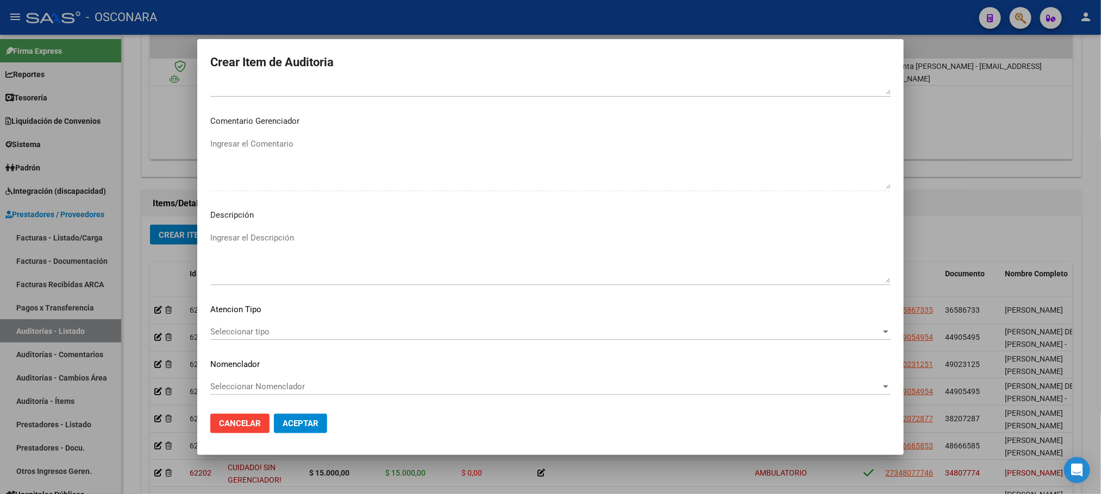
click at [791, 323] on mat-dialog-content "33274760 Nro Documento 20332747607 CUIL Afiliado Activo Análisis Afiliado Prest…" at bounding box center [550, 245] width 706 height 322
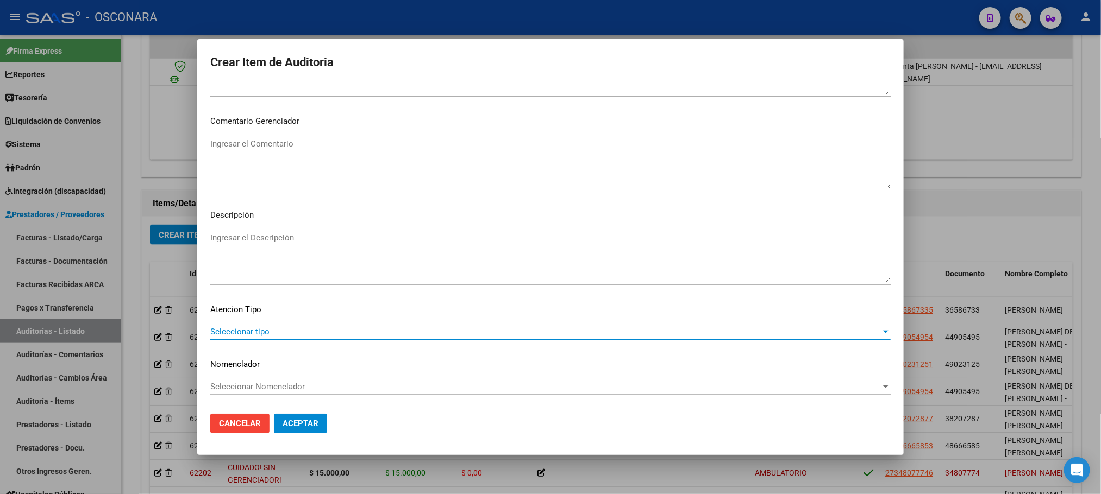
click at [757, 328] on span "Seleccionar tipo" at bounding box center [545, 332] width 670 height 10
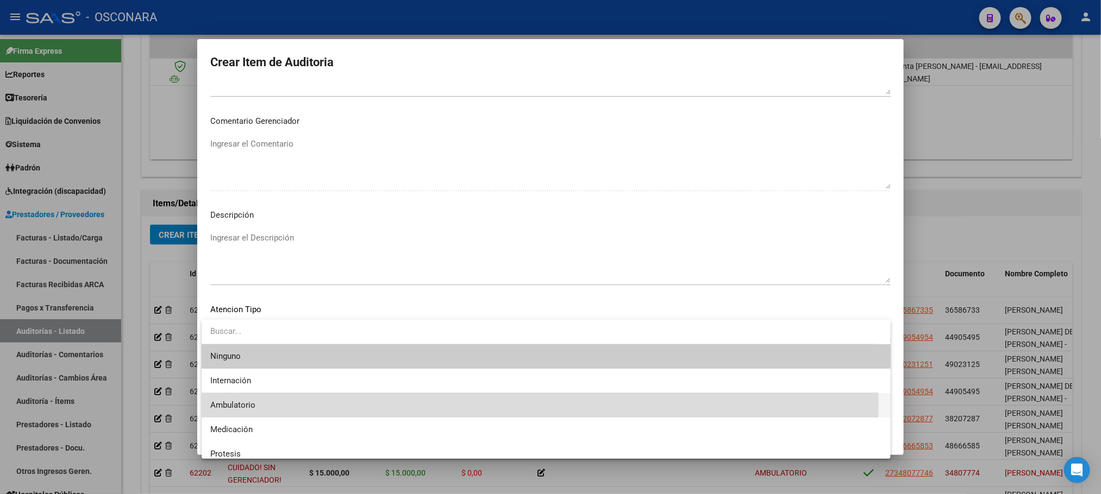
click at [265, 402] on span "Ambulatorio" at bounding box center [546, 405] width 672 height 24
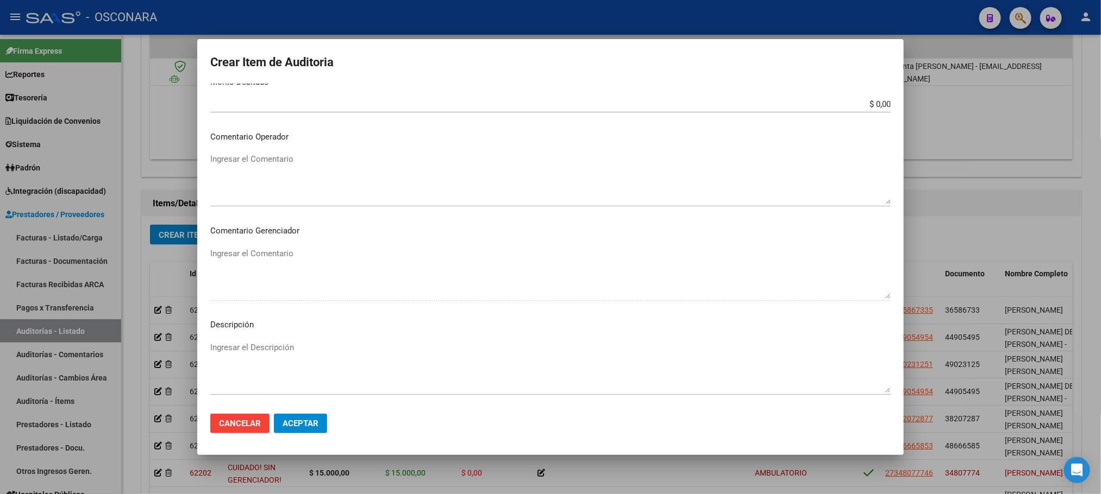
scroll to position [481, 0]
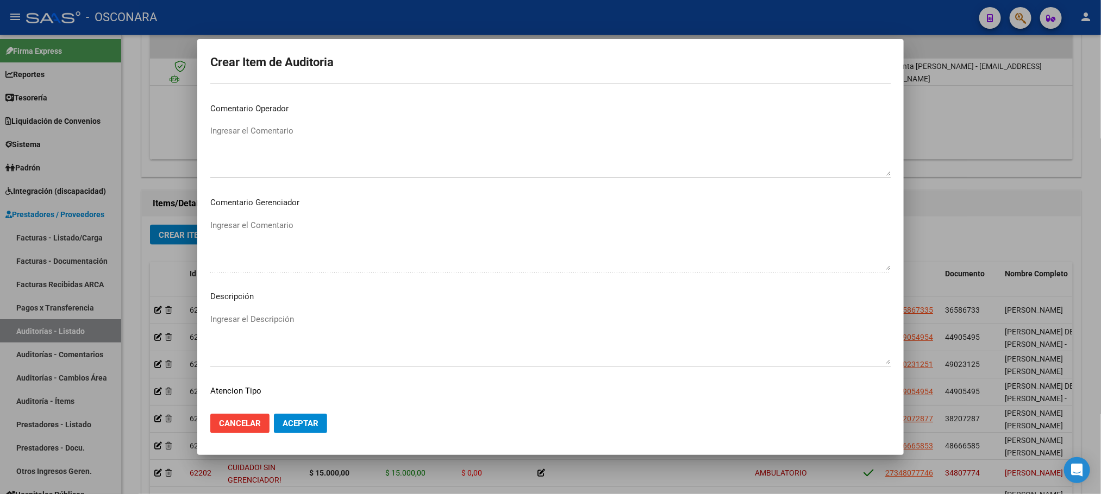
click at [292, 319] on textarea "Ingresar el Descripción" at bounding box center [550, 339] width 680 height 51
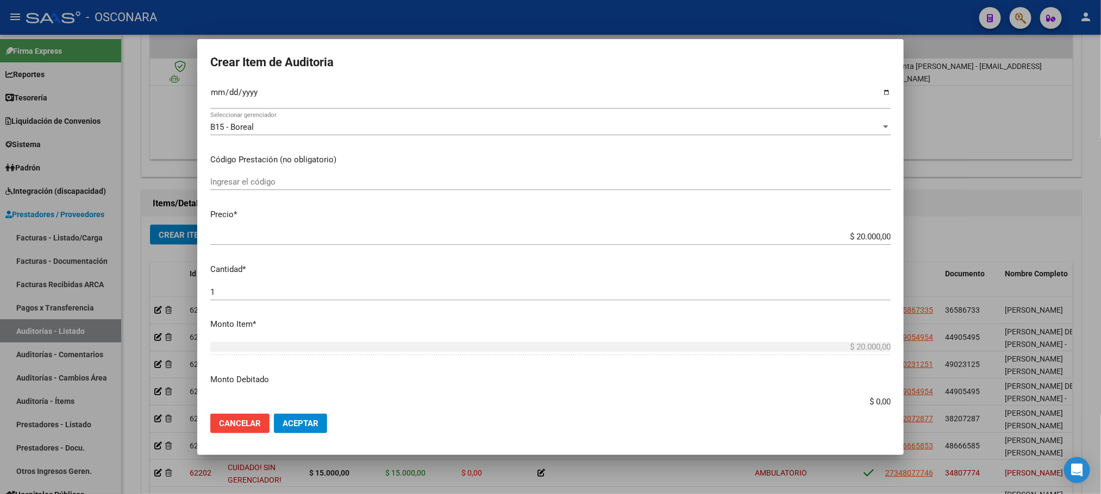
scroll to position [0, 0]
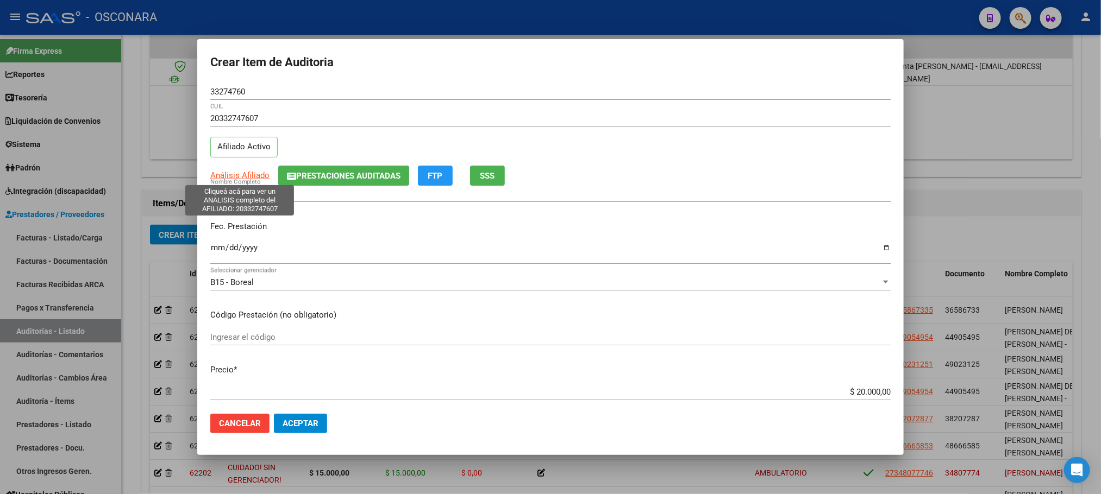
click at [251, 174] on span "Análisis Afiliado" at bounding box center [239, 176] width 59 height 10
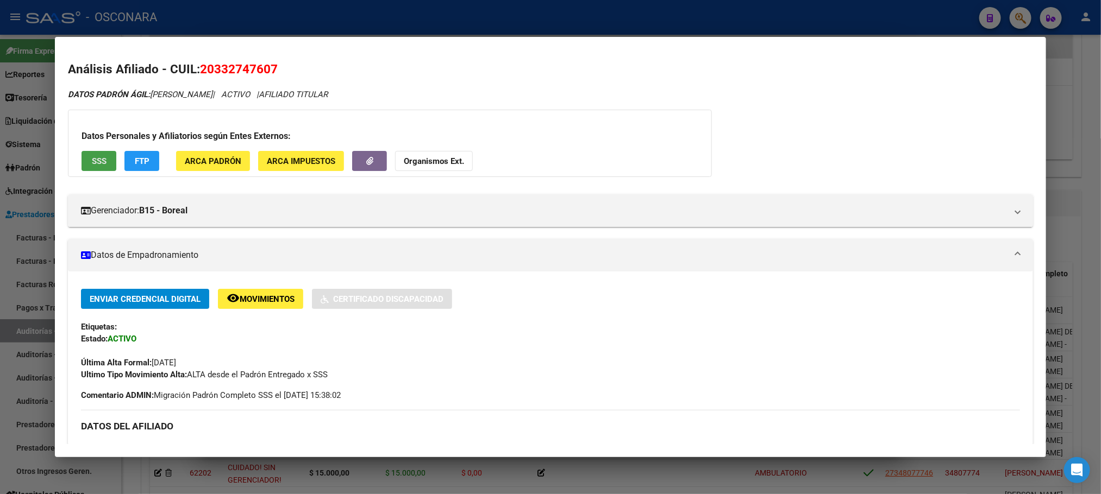
click at [103, 159] on button "SSS" at bounding box center [99, 161] width 35 height 20
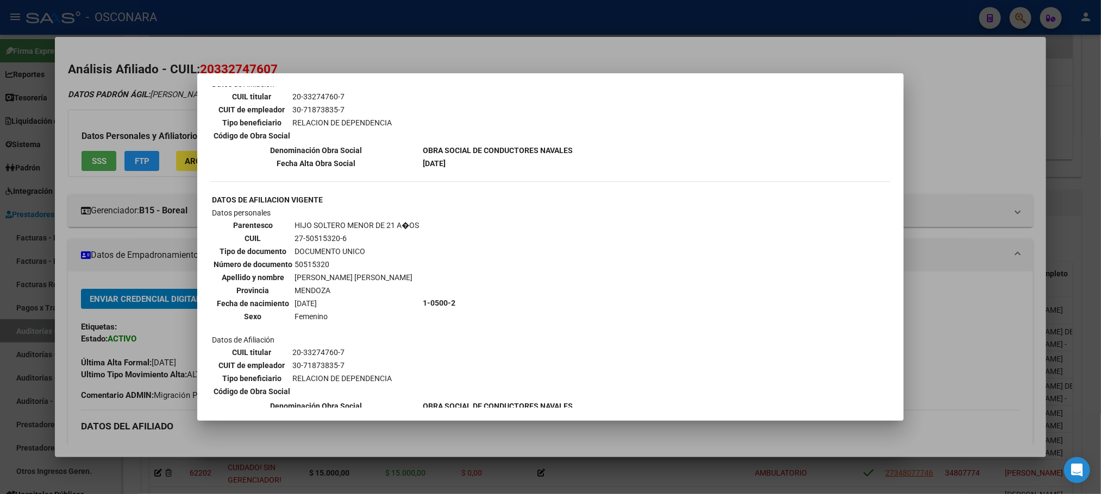
scroll to position [659, 0]
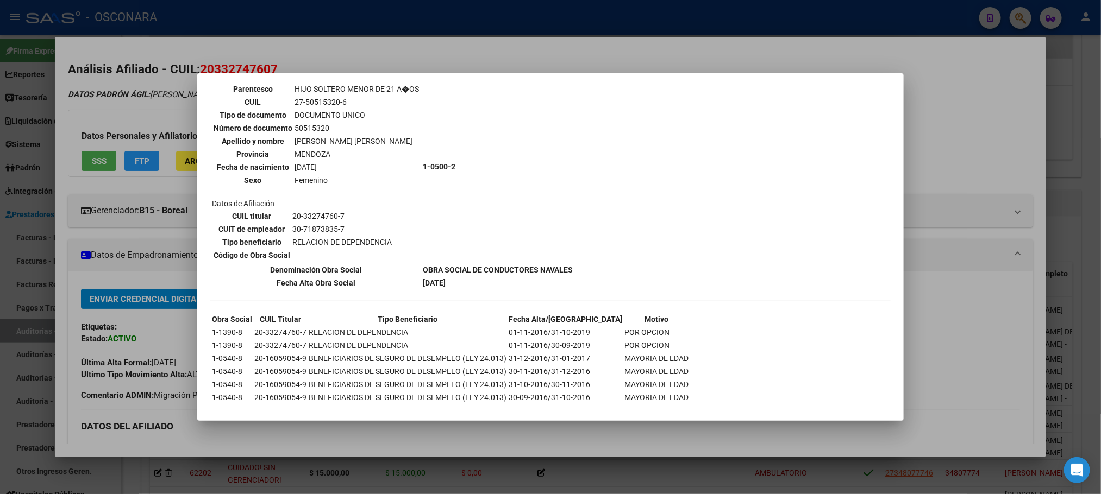
click at [410, 421] on mat-dialog-container "--ACTIVO en Obra Social según consulta SSS-- DATOS DE AFILIACION VIGENTE Datos …" at bounding box center [550, 247] width 706 height 348
click at [359, 442] on div at bounding box center [550, 247] width 1101 height 494
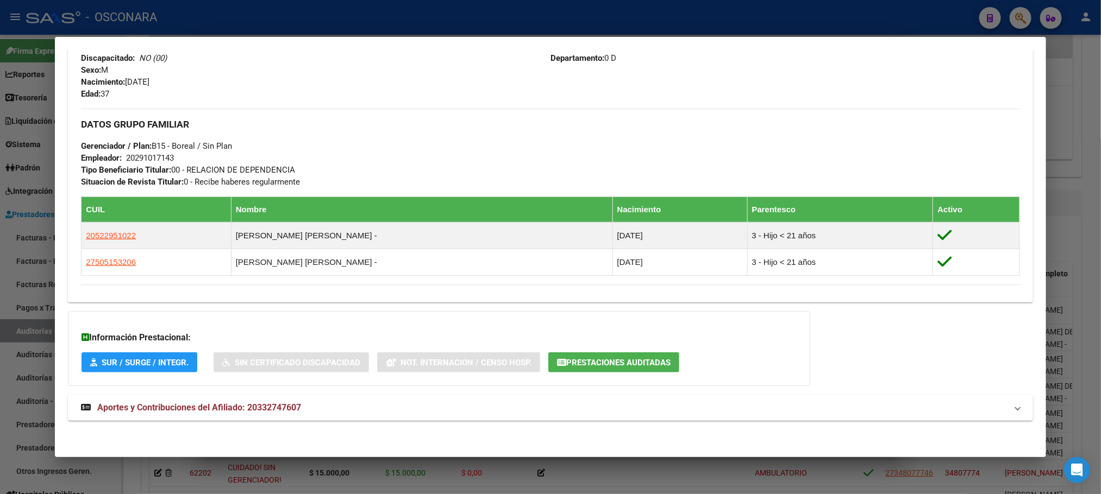
scroll to position [465, 0]
drag, startPoint x: 245, startPoint y: 400, endPoint x: 253, endPoint y: 400, distance: 8.7
click at [253, 401] on strong "Aportes y Contribuciones del Afiliado: 20332747607" at bounding box center [191, 407] width 220 height 13
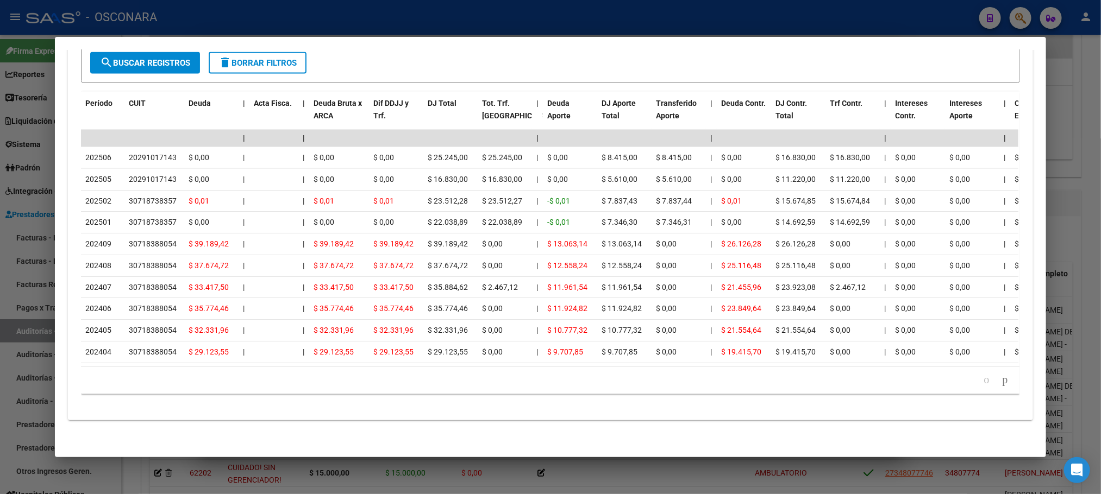
scroll to position [1002, 0]
click at [1086, 132] on div at bounding box center [550, 247] width 1101 height 494
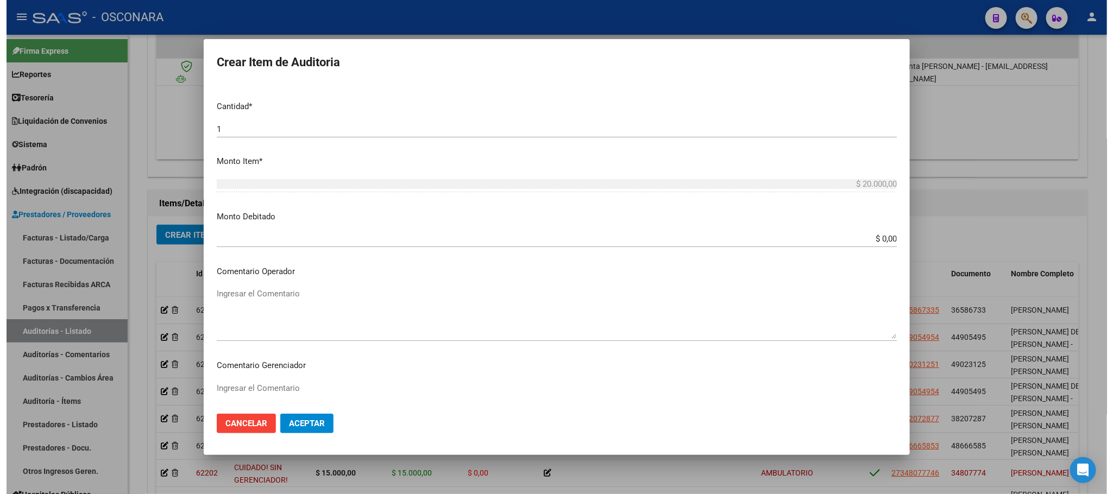
scroll to position [563, 0]
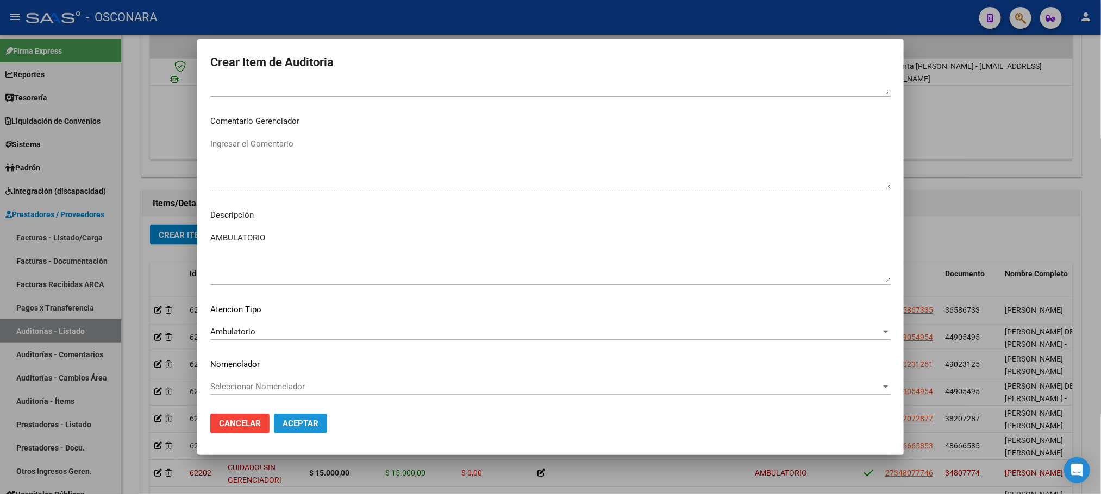
click at [302, 421] on span "Aceptar" at bounding box center [301, 424] width 36 height 10
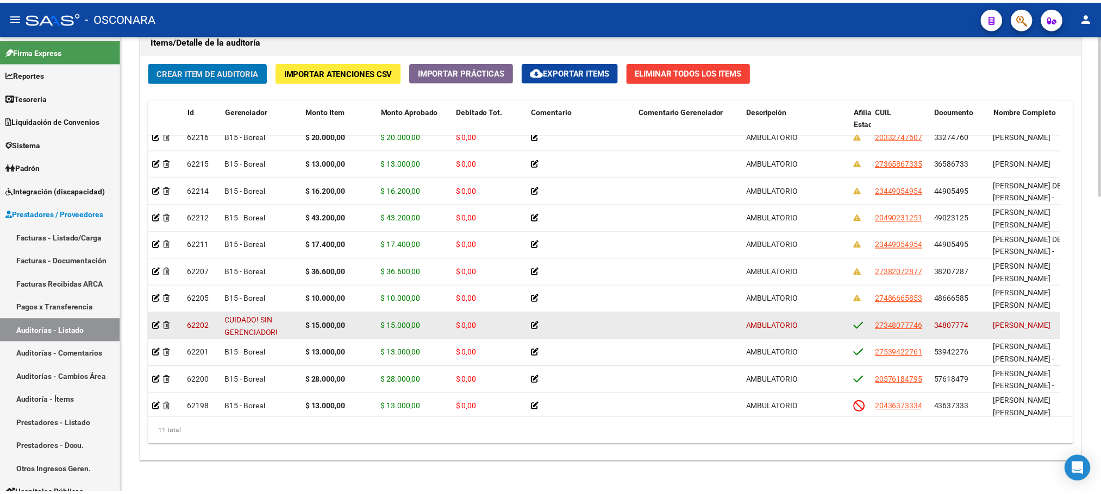
scroll to position [30, 0]
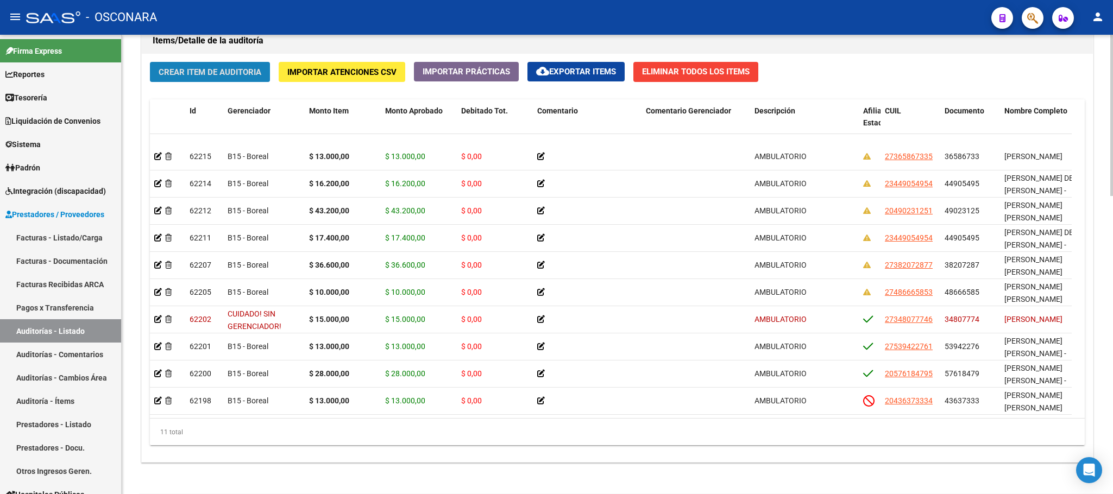
click at [237, 73] on span "Crear Item de Auditoria" at bounding box center [210, 72] width 103 height 10
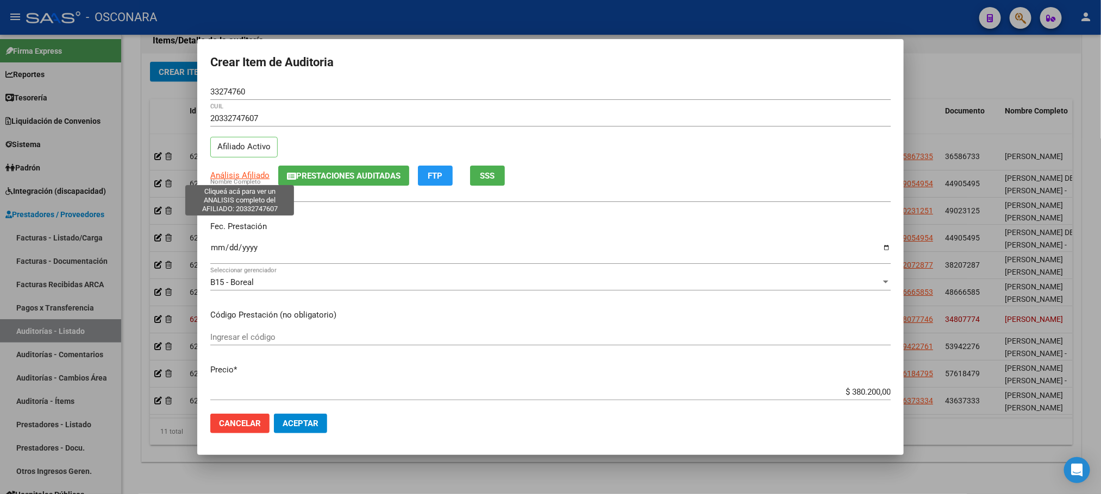
click at [246, 173] on span "Análisis Afiliado" at bounding box center [239, 176] width 59 height 10
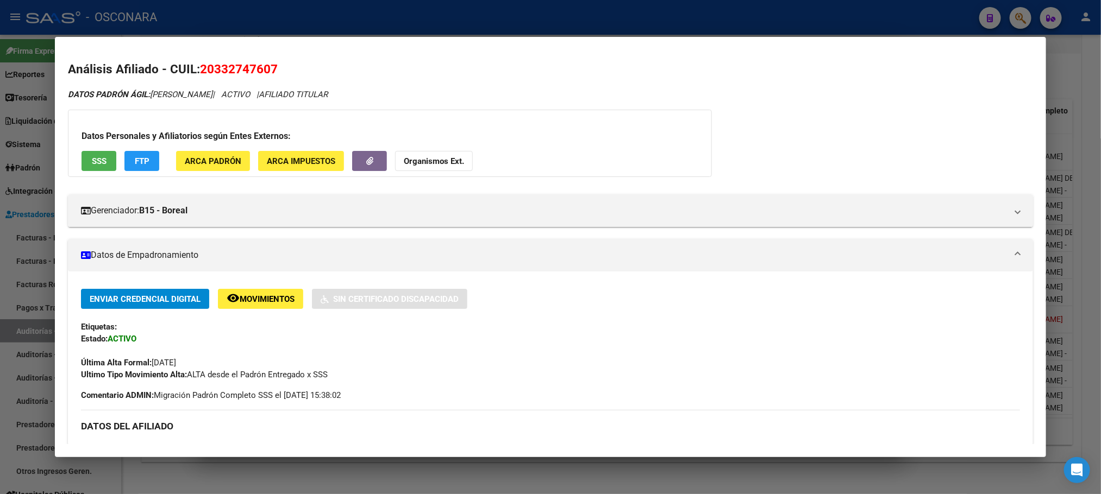
click at [90, 154] on button "SSS" at bounding box center [99, 161] width 35 height 20
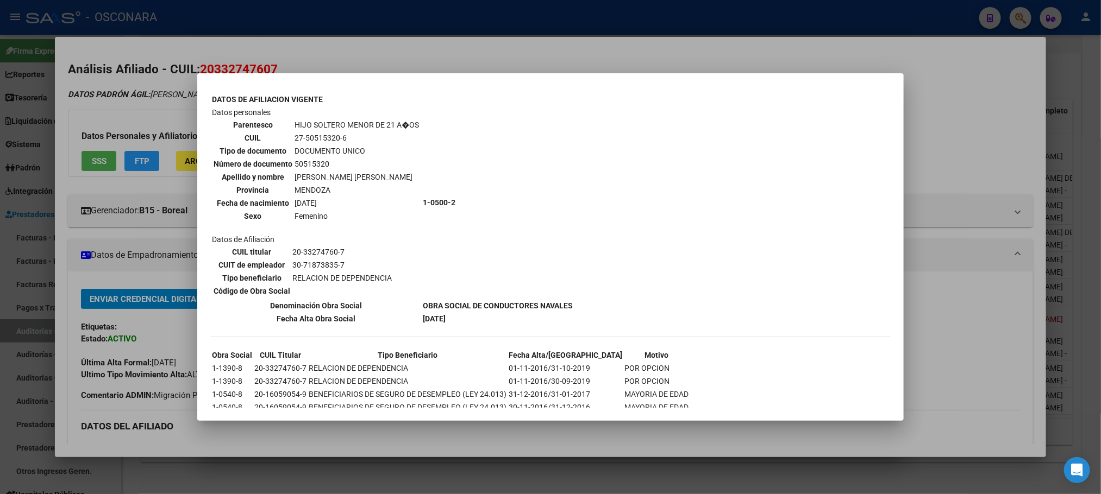
scroll to position [659, 0]
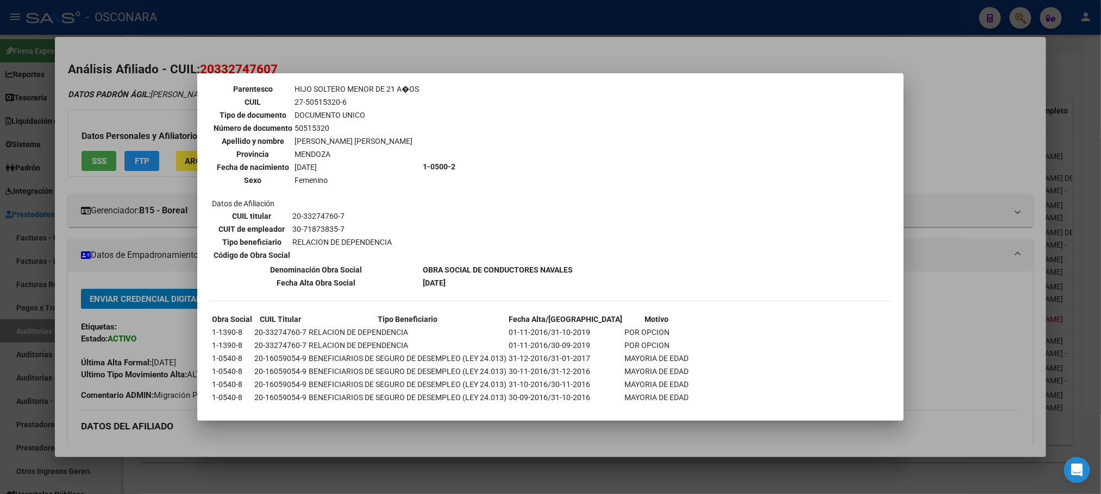
drag, startPoint x: 519, startPoint y: 452, endPoint x: 518, endPoint y: 441, distance: 10.9
click at [518, 450] on div at bounding box center [550, 247] width 1101 height 494
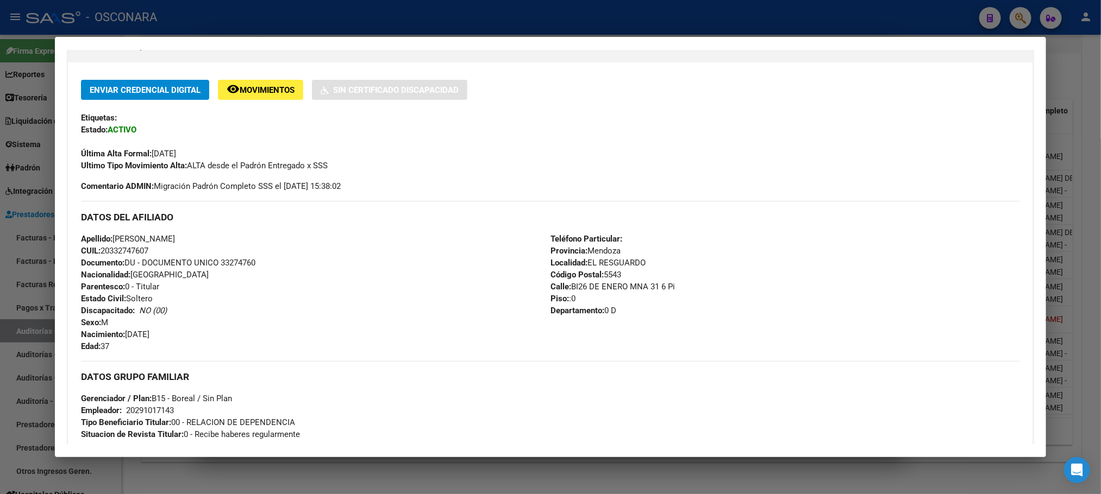
scroll to position [465, 0]
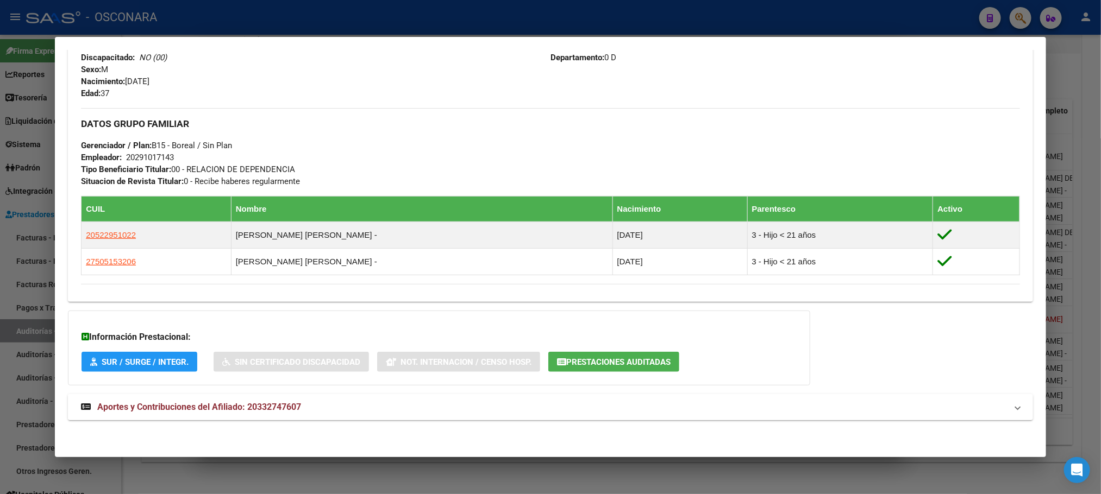
click at [271, 406] on span "Aportes y Contribuciones del Afiliado: 20332747607" at bounding box center [199, 407] width 204 height 10
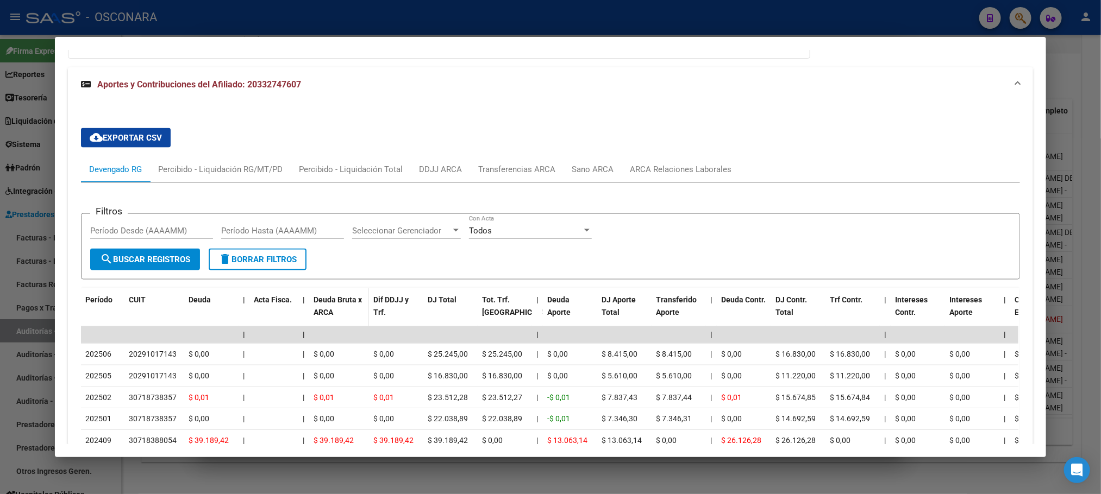
scroll to position [983, 0]
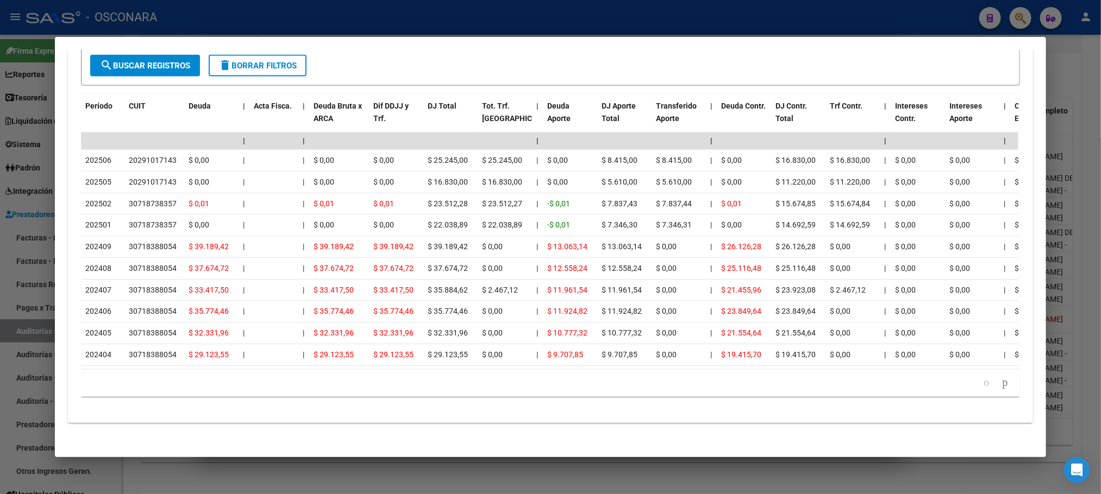
click at [1081, 158] on div at bounding box center [550, 247] width 1101 height 494
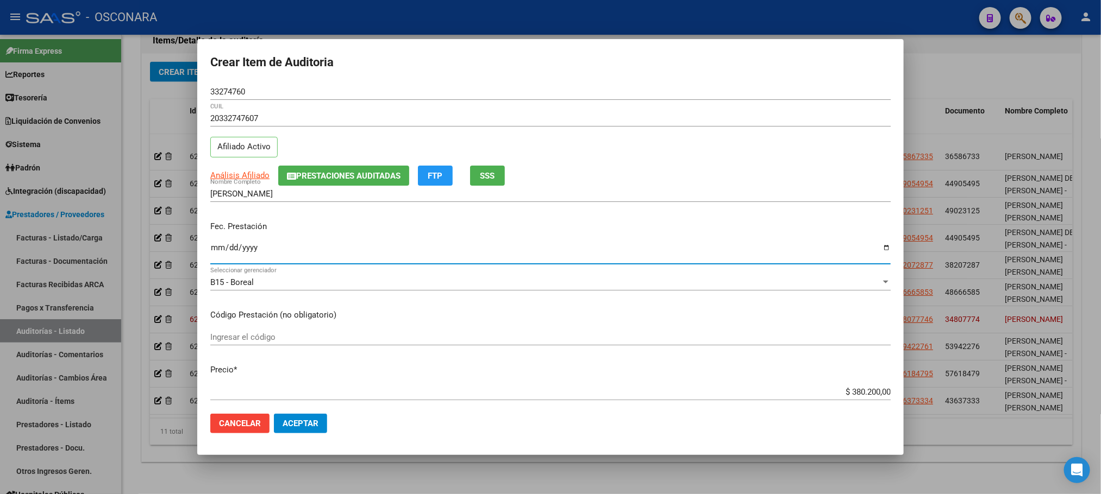
click at [215, 252] on input "Ingresar la fecha" at bounding box center [550, 251] width 680 height 17
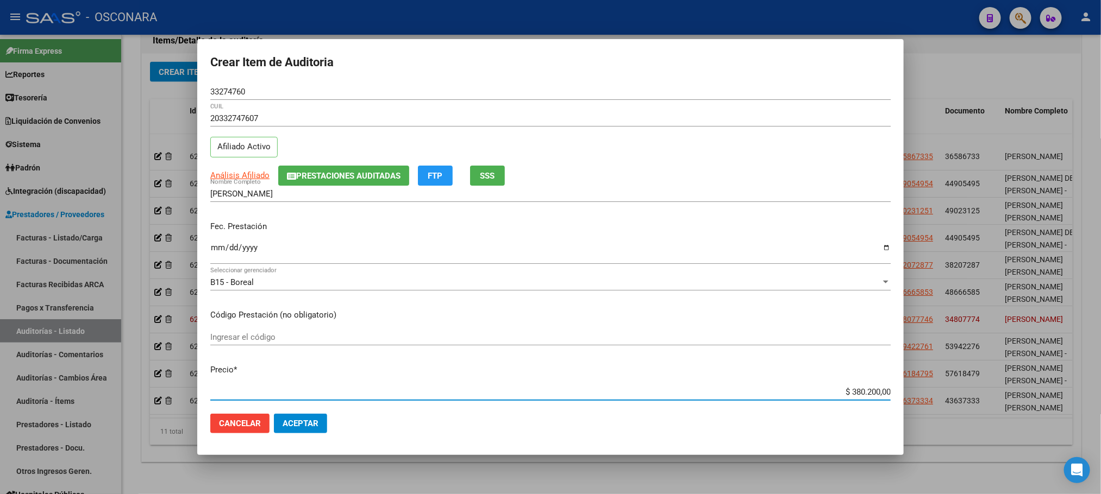
scroll to position [21, 0]
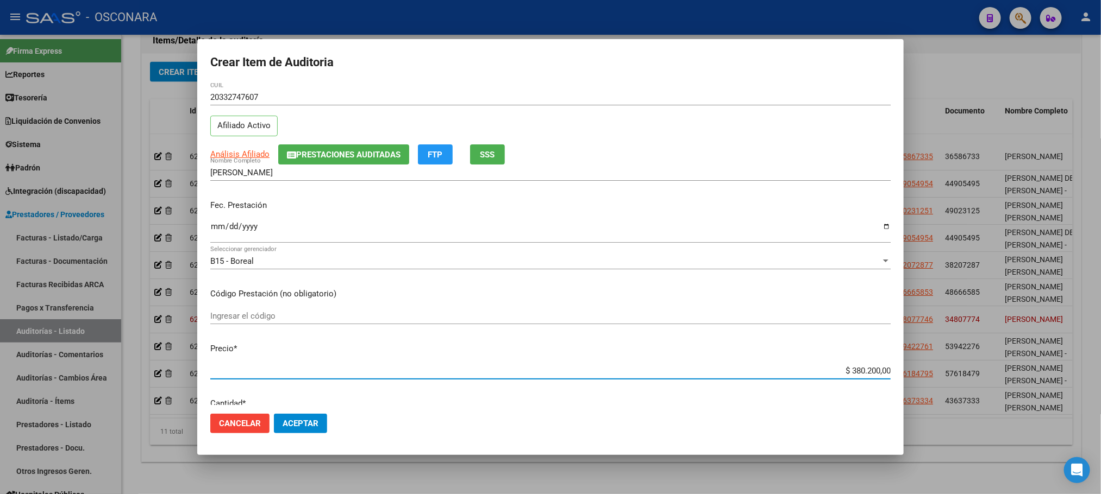
drag, startPoint x: 833, startPoint y: 393, endPoint x: 899, endPoint y: 385, distance: 66.2
click at [899, 385] on mat-dialog-content "33274760 Nro Documento 20332747607 CUIL Afiliado Activo Análisis Afiliado Prest…" at bounding box center [550, 245] width 706 height 322
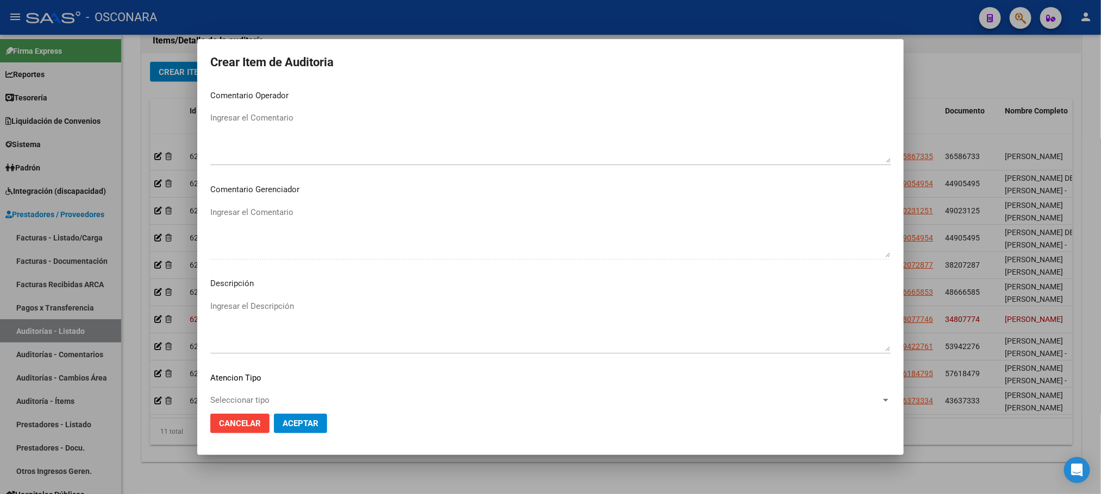
scroll to position [563, 0]
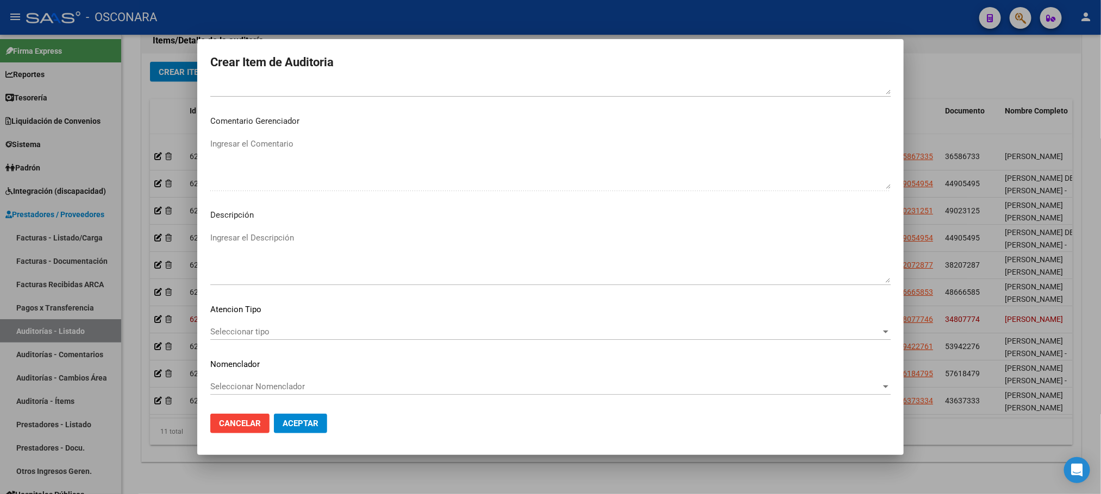
click at [248, 336] on span "Seleccionar tipo" at bounding box center [545, 332] width 670 height 10
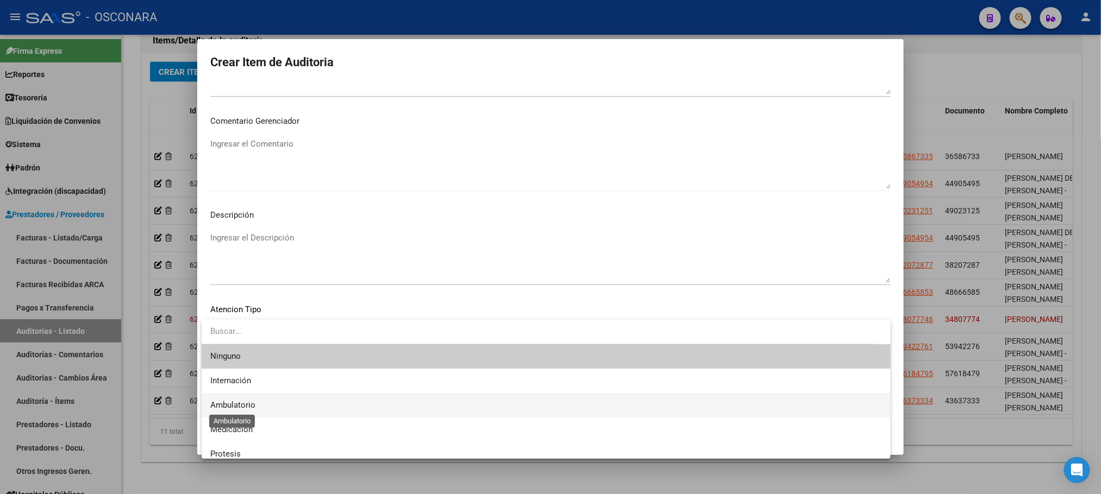
click at [243, 404] on span "Ambulatorio" at bounding box center [232, 405] width 45 height 10
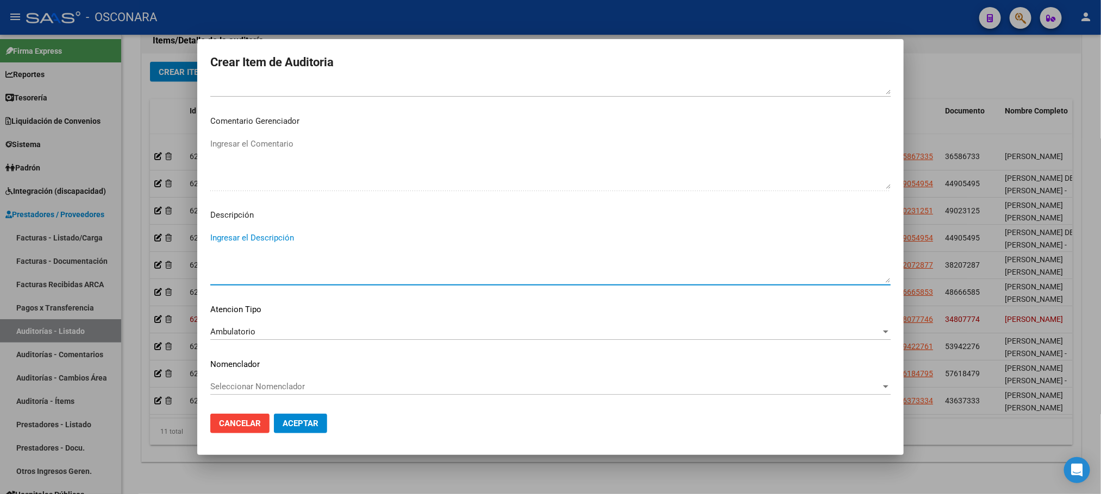
click at [287, 245] on textarea "Ingresar el Descripción" at bounding box center [550, 257] width 680 height 51
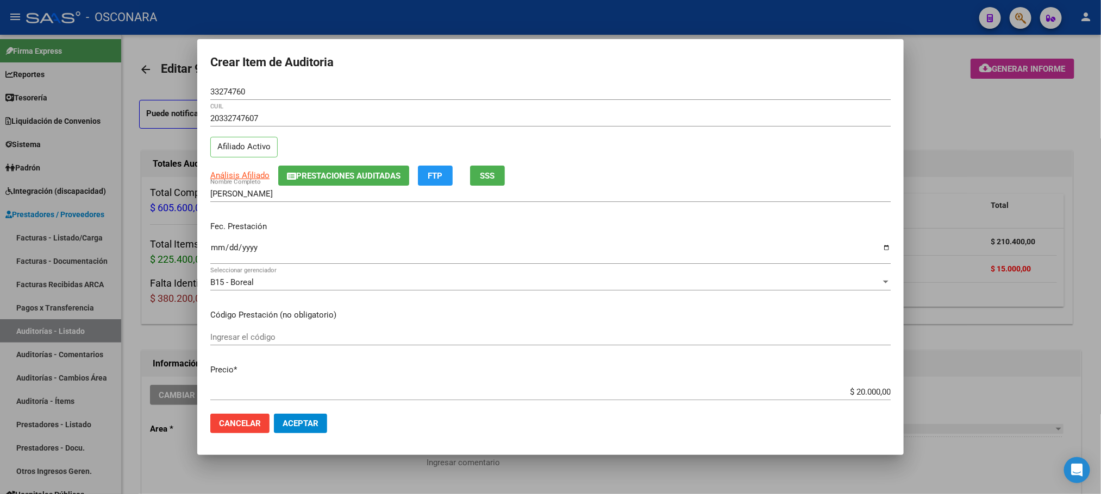
scroll to position [563, 0]
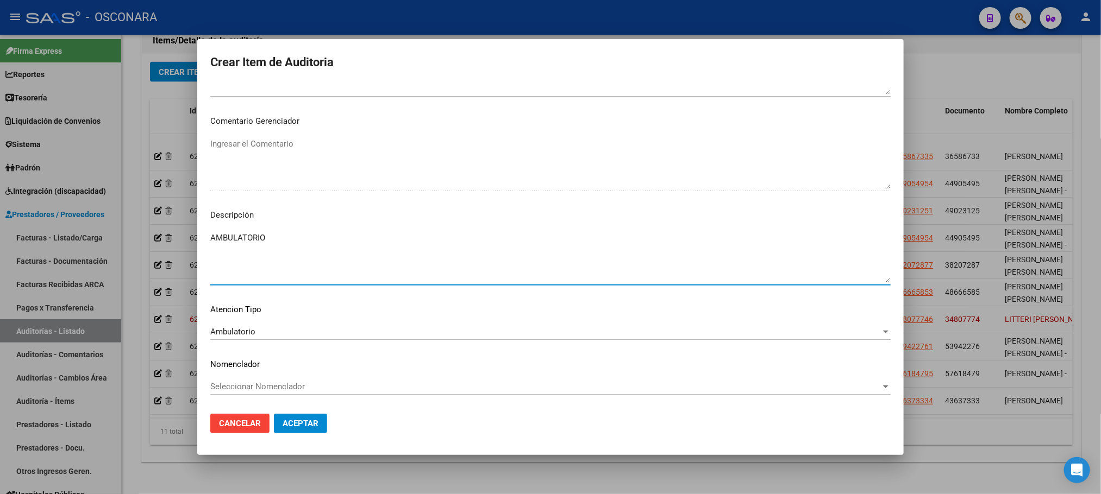
type textarea "AMBULATORIO"
click at [309, 424] on span "Aceptar" at bounding box center [301, 424] width 36 height 10
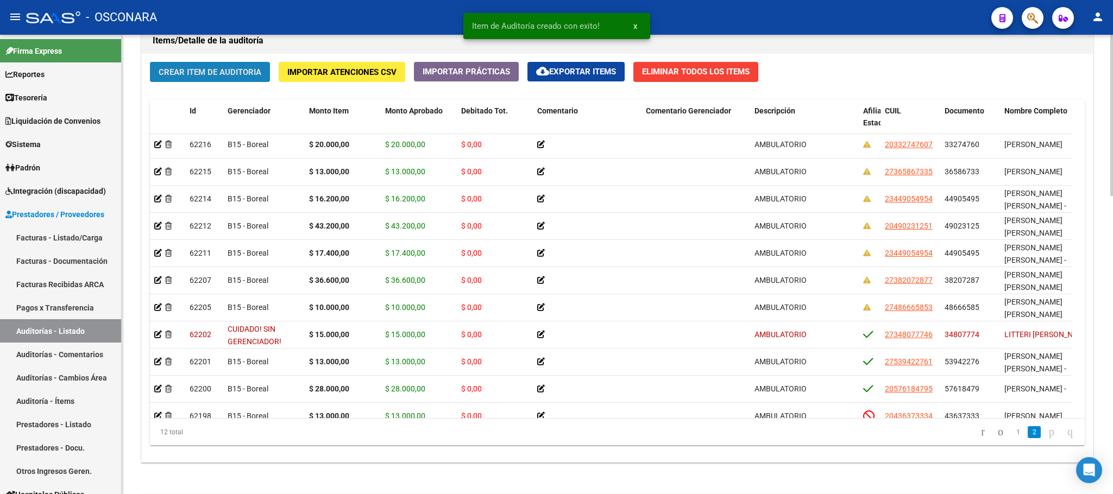
click at [243, 79] on button "Crear Item de Auditoria" at bounding box center [210, 72] width 120 height 20
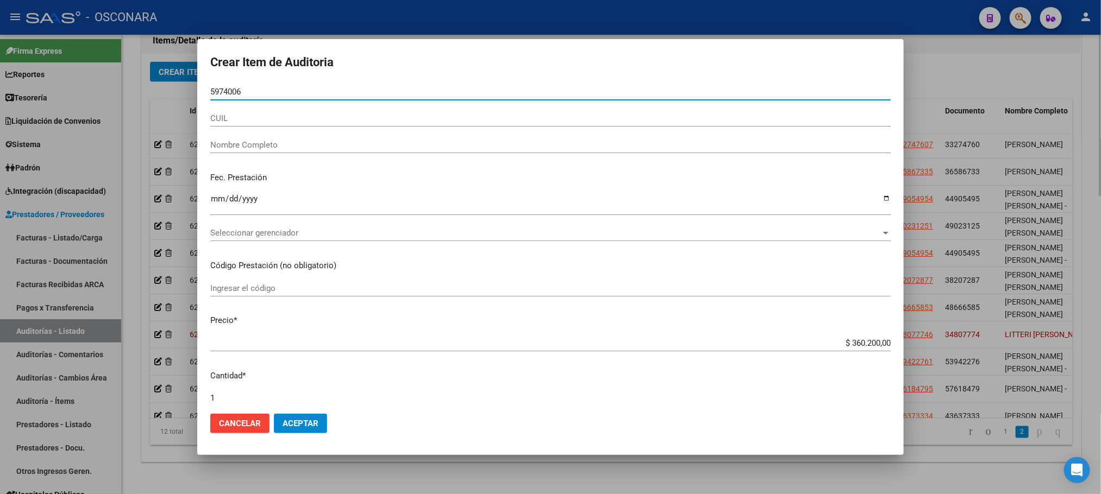
type input "59740060"
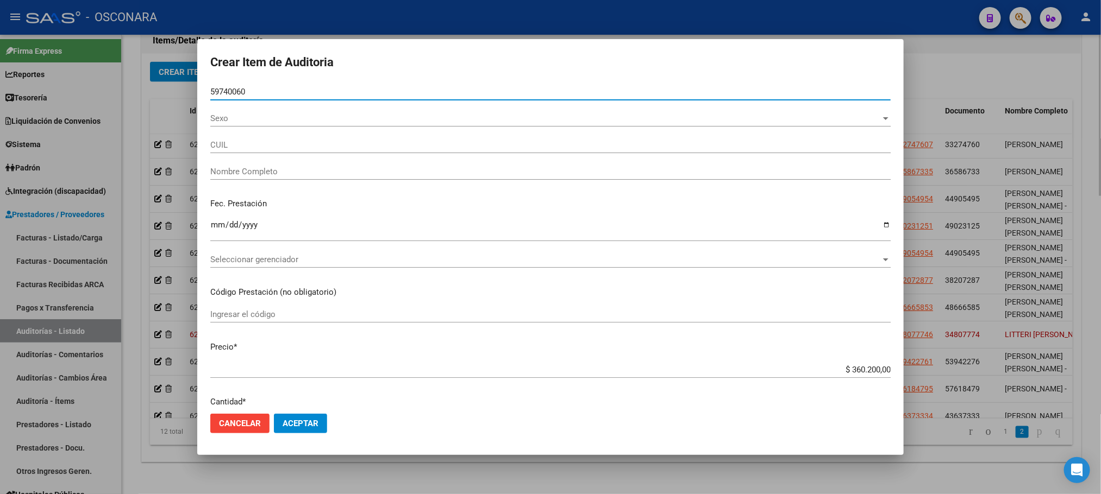
type input "20597400609"
type input "SANCHEZ QUINTEROS HUGO LEONEL"
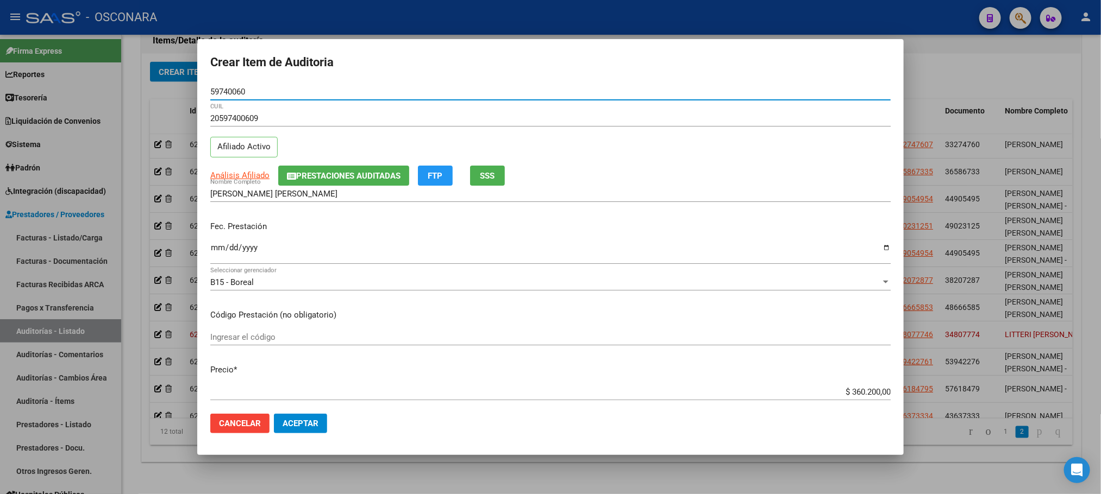
type input "59740060"
click at [217, 249] on input "Ingresar la fecha" at bounding box center [550, 251] width 680 height 17
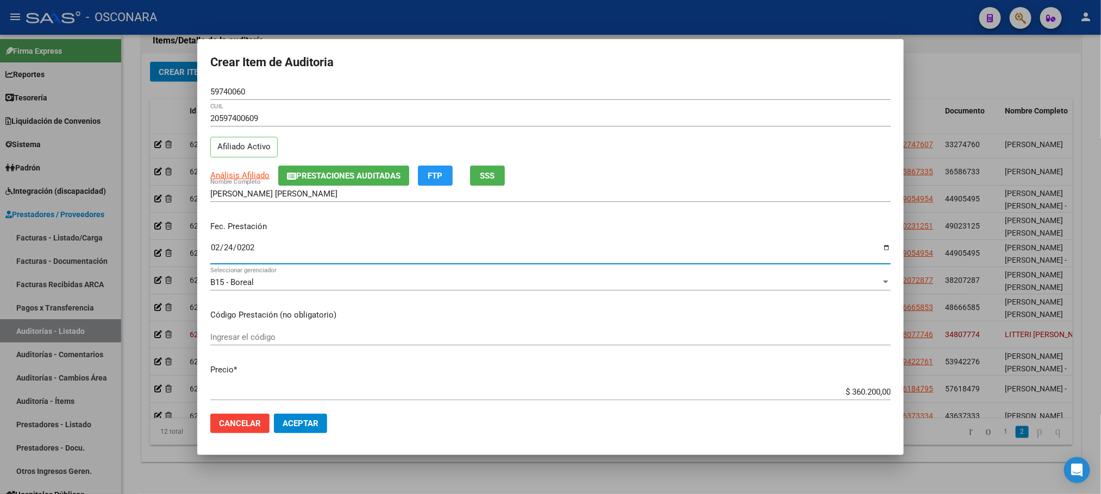
type input "[DATE]"
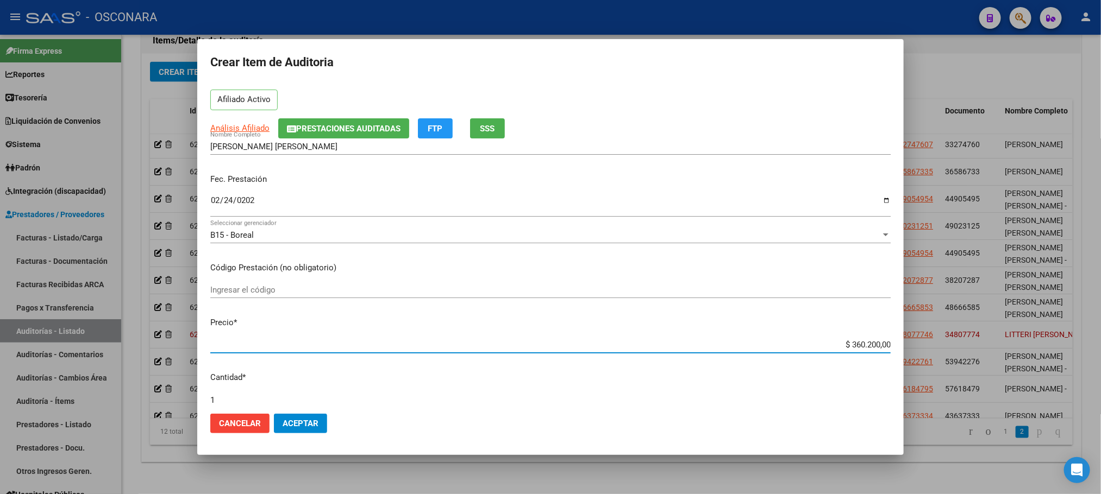
scroll to position [52, 0]
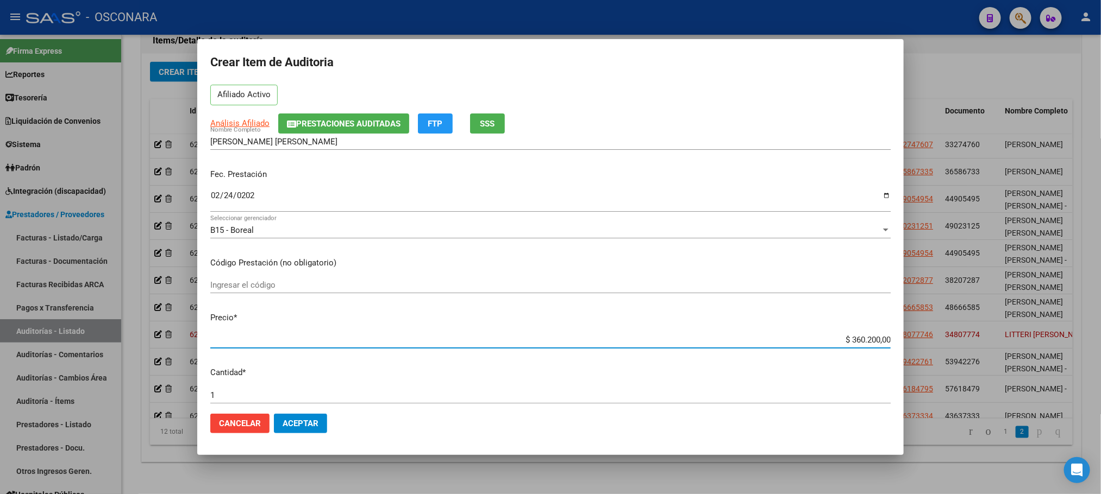
drag, startPoint x: 840, startPoint y: 393, endPoint x: 900, endPoint y: 388, distance: 60.0
click at [900, 388] on mat-dialog-content "59740060 Nro Documento 20597400609 CUIL Afiliado Activo Análisis Afiliado Prest…" at bounding box center [550, 245] width 706 height 322
type input "$ 0,01"
type input "$ 0,10"
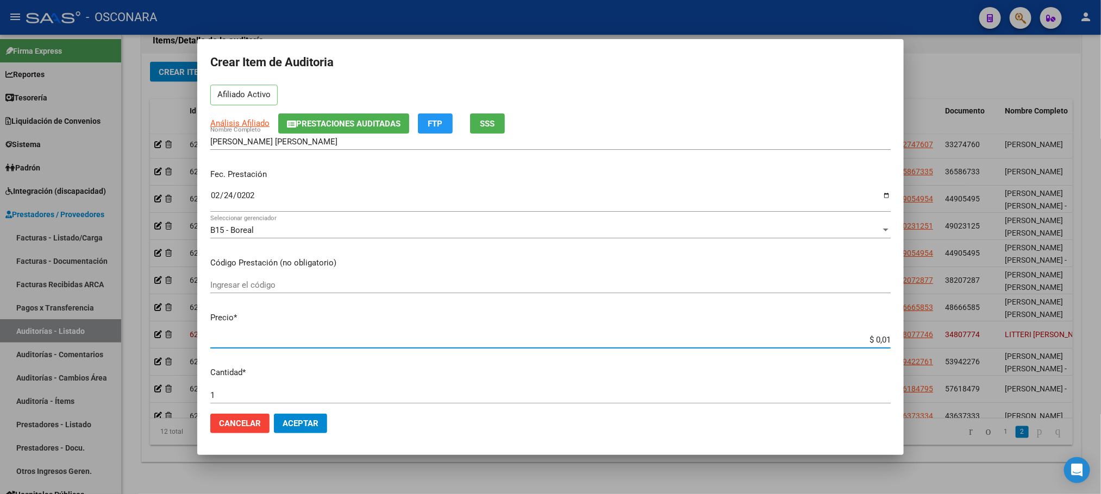
type input "$ 0,10"
type input "$ 1,00"
type input "$ 10,00"
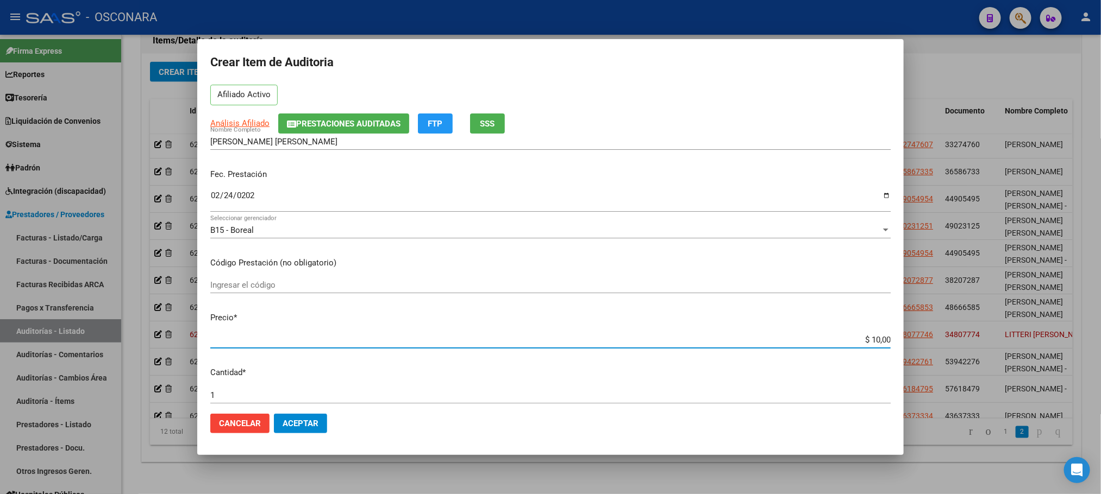
type input "$ 100,00"
type input "$ 1.000,00"
type input "$ 10.000,00"
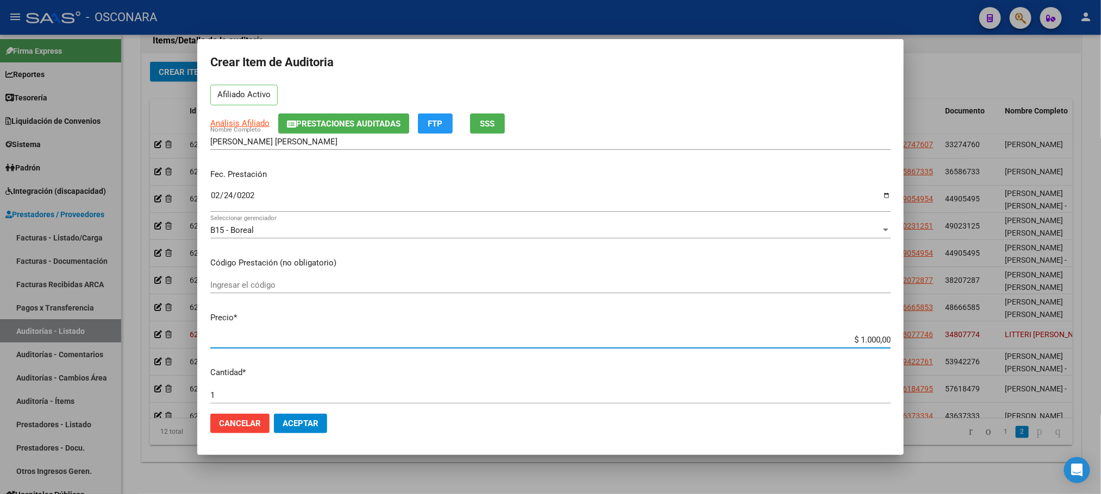
type input "$ 10.000,00"
click at [241, 126] on span "Análisis Afiliado" at bounding box center [239, 123] width 59 height 10
type textarea "20597400609"
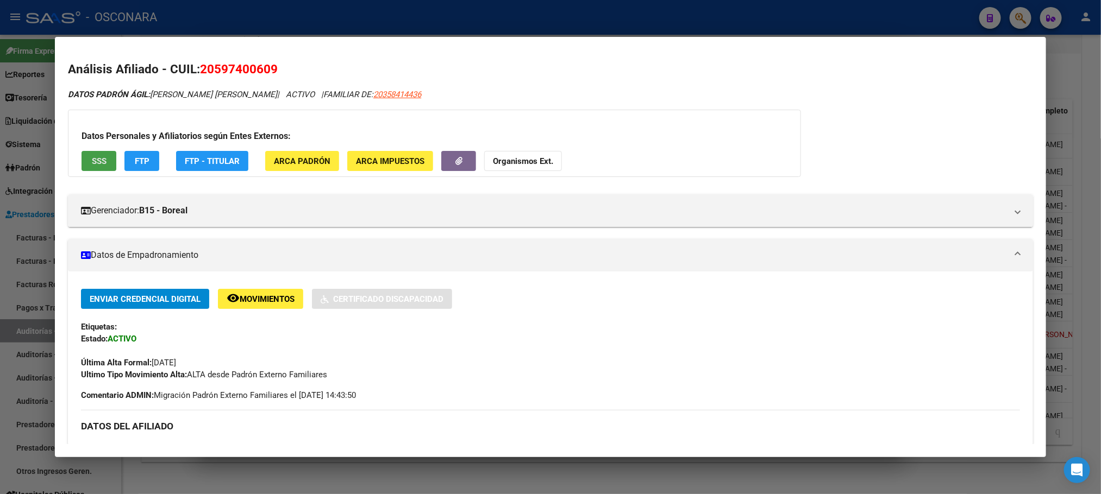
click at [101, 161] on span "SSS" at bounding box center [99, 161] width 15 height 10
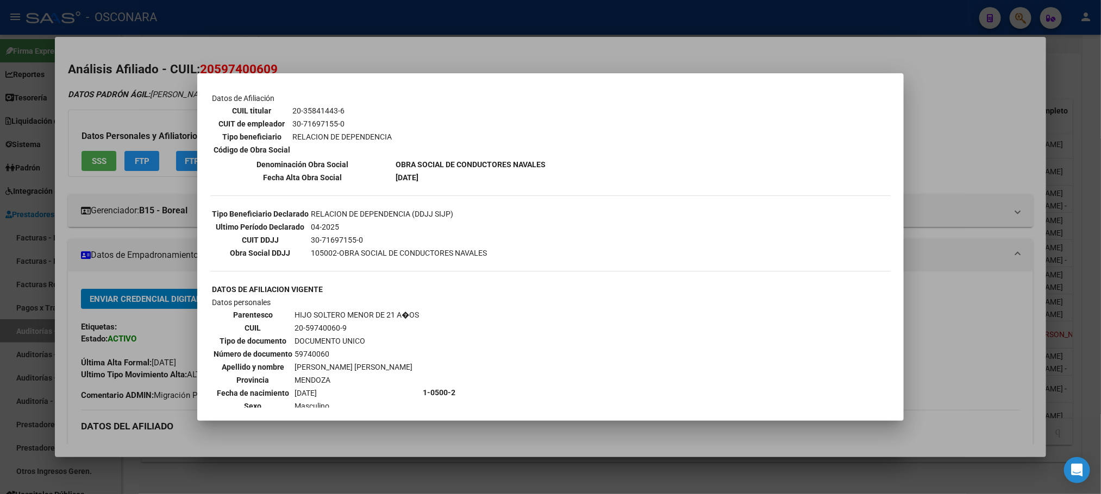
scroll to position [295, 0]
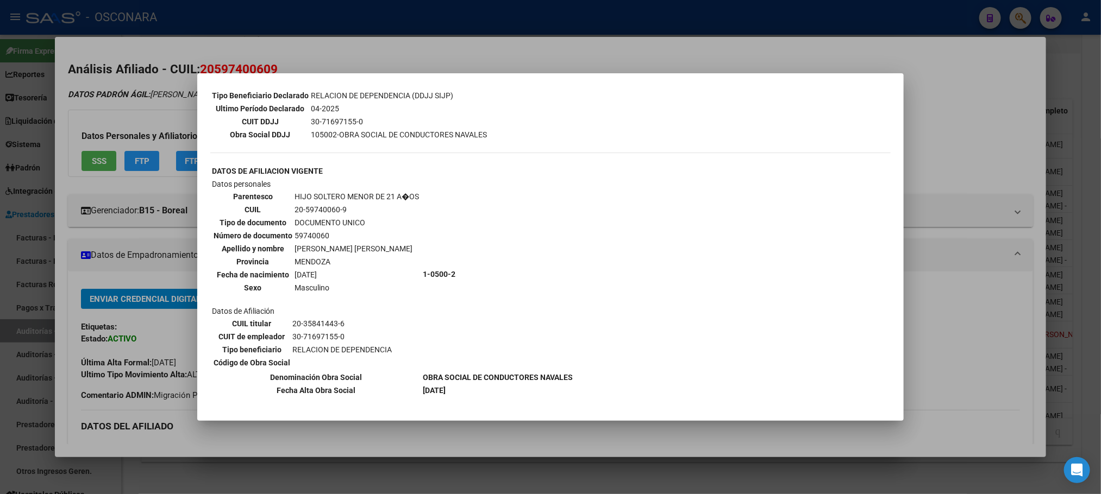
click at [442, 439] on div at bounding box center [550, 247] width 1101 height 494
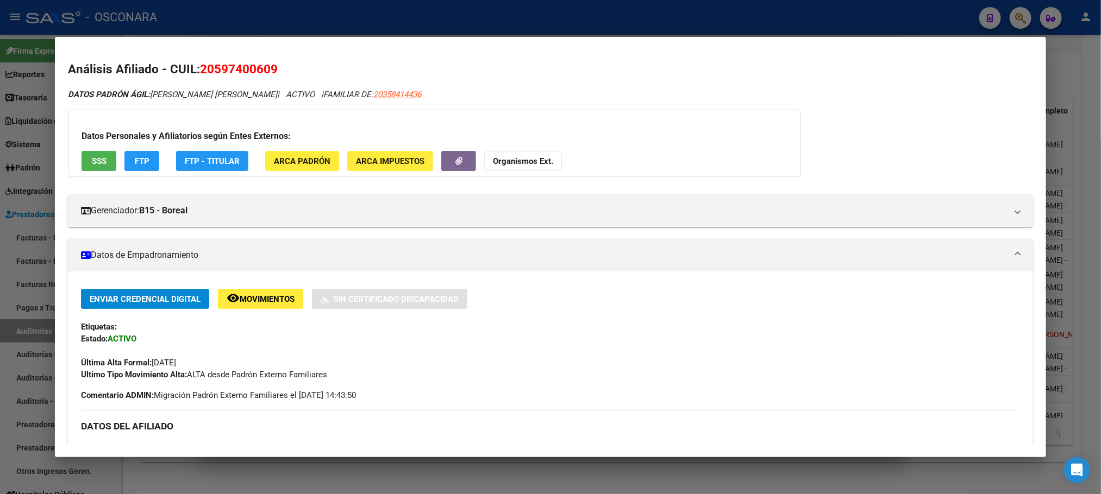
scroll to position [488, 0]
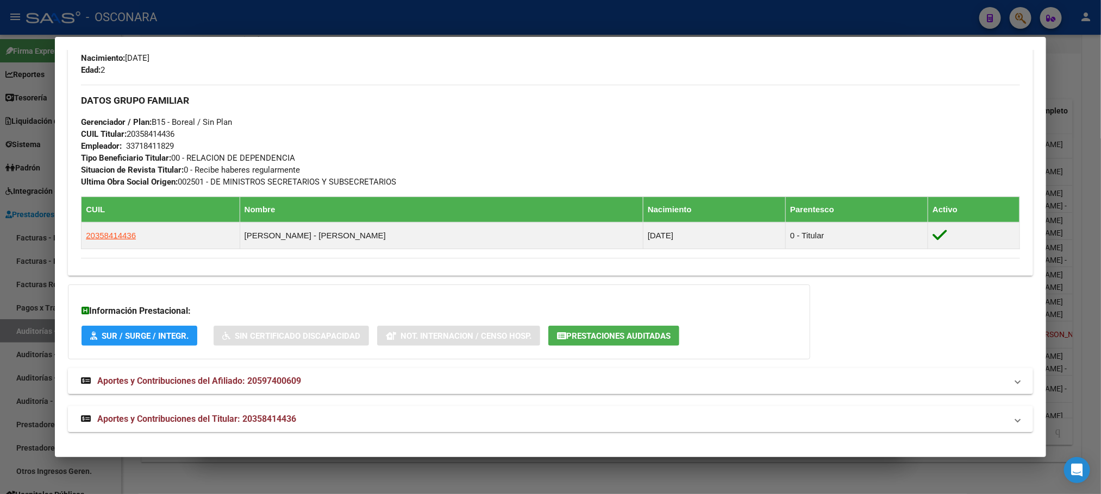
click at [328, 427] on mat-expansion-panel-header "Aportes y Contribuciones del Titular: 20358414436" at bounding box center [550, 419] width 964 height 26
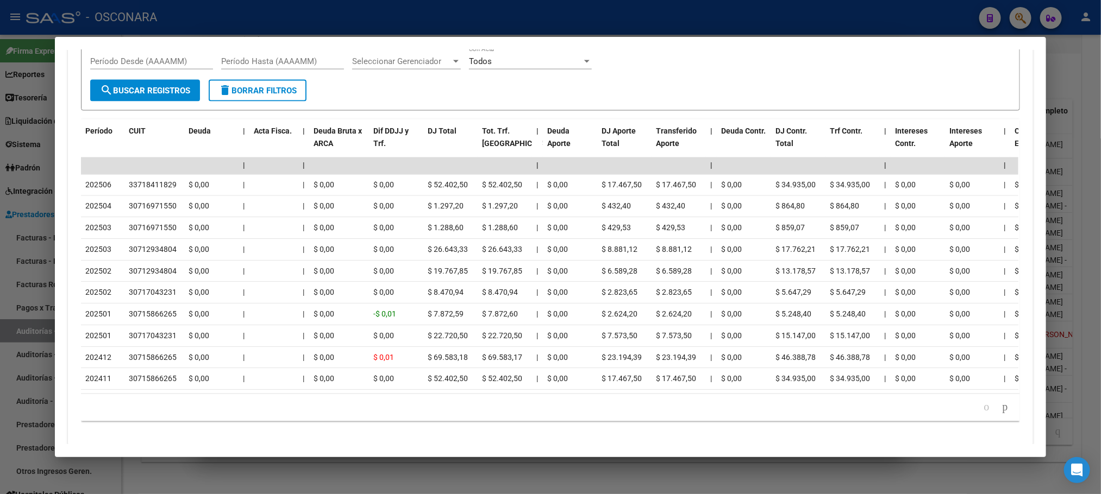
scroll to position [1025, 0]
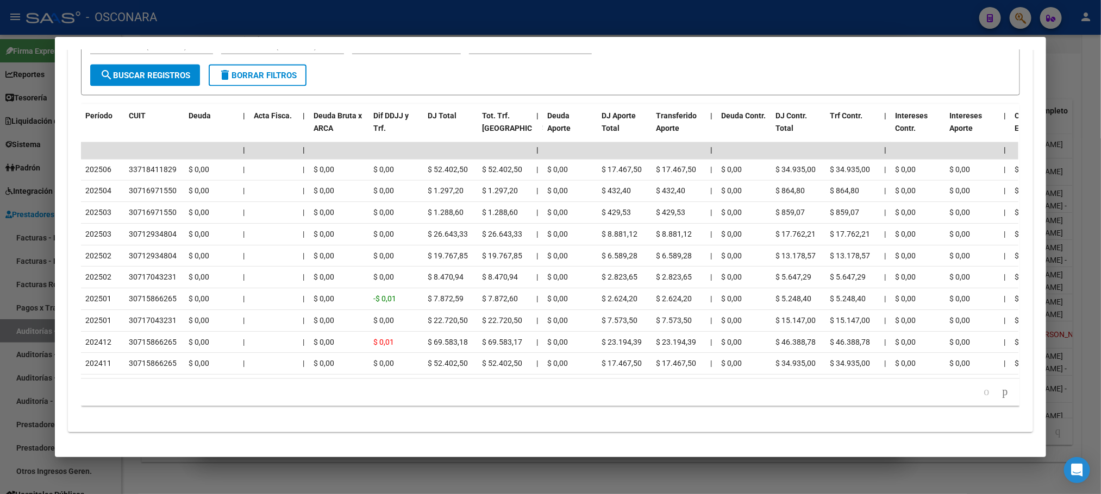
click at [411, 466] on div at bounding box center [550, 247] width 1101 height 494
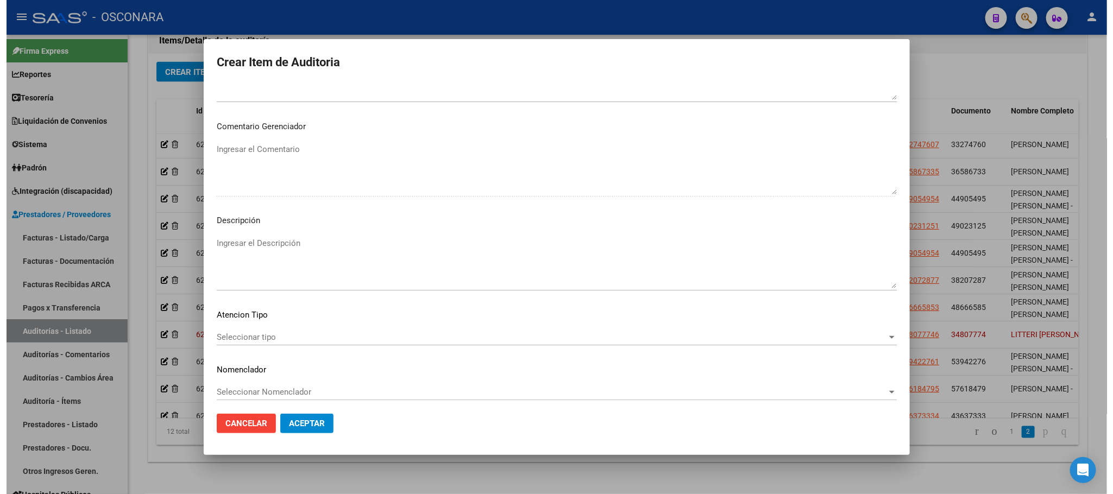
scroll to position [563, 0]
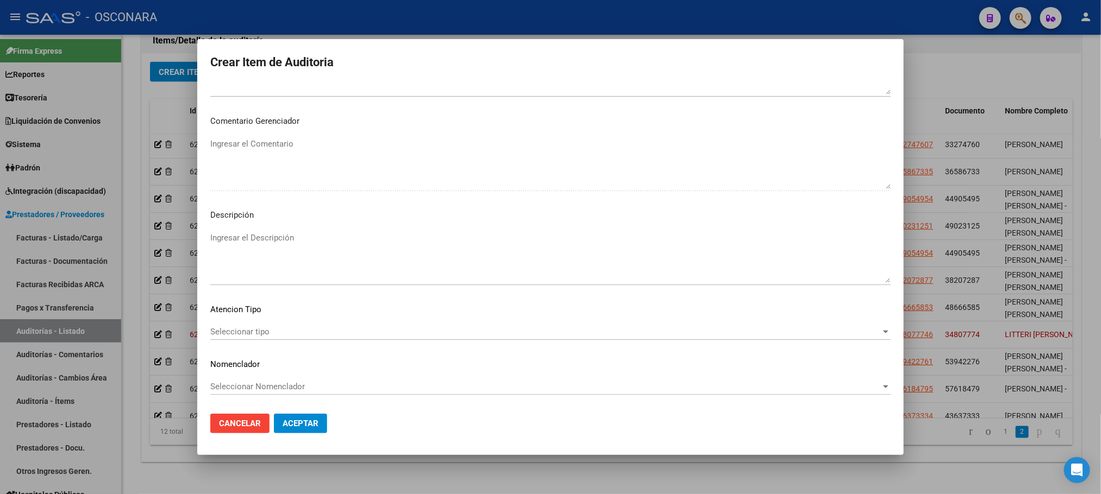
click at [259, 341] on div "Seleccionar tipo Seleccionar tipo" at bounding box center [550, 337] width 680 height 27
click at [261, 331] on span "Seleccionar tipo" at bounding box center [545, 332] width 670 height 10
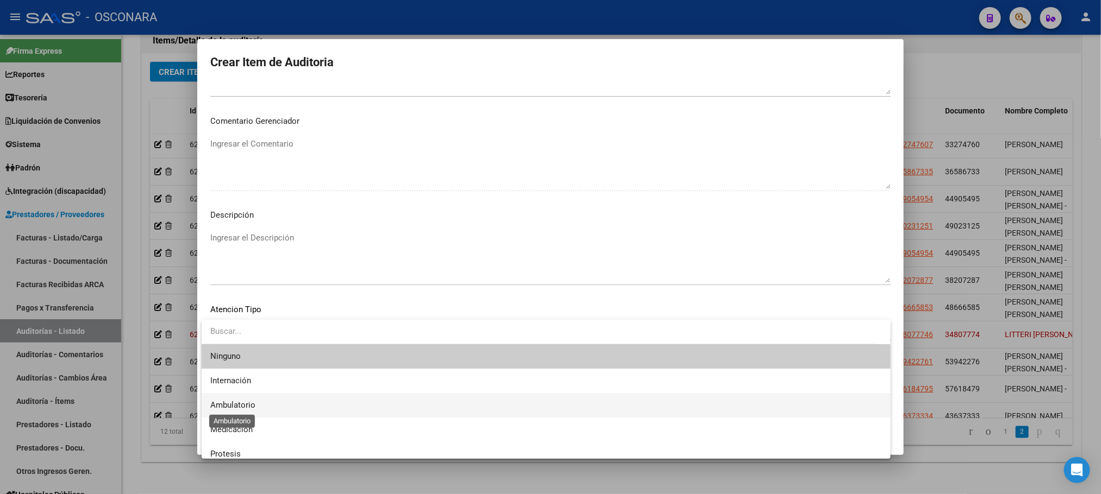
click at [252, 404] on span "Ambulatorio" at bounding box center [232, 405] width 45 height 10
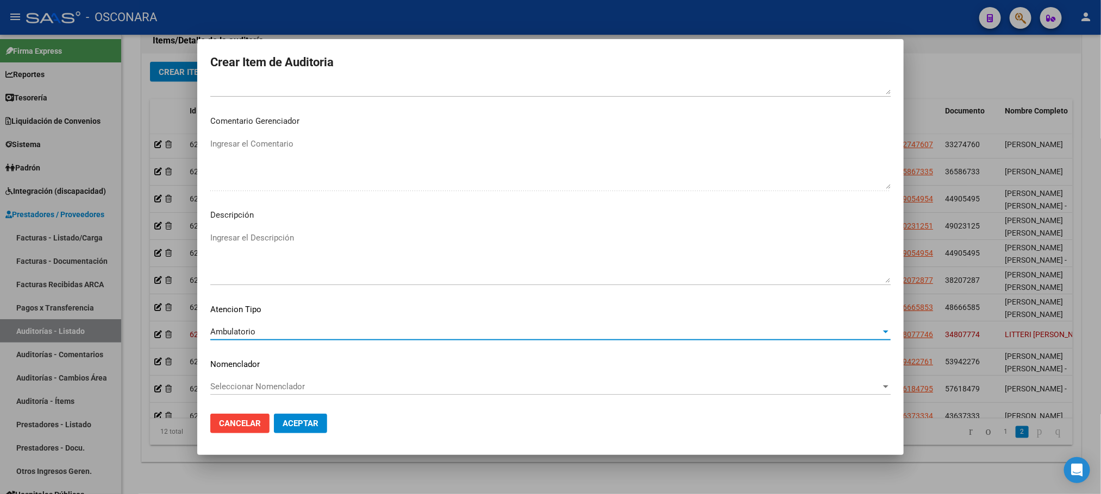
click at [289, 240] on textarea "Ingresar el Descripción" at bounding box center [550, 257] width 680 height 51
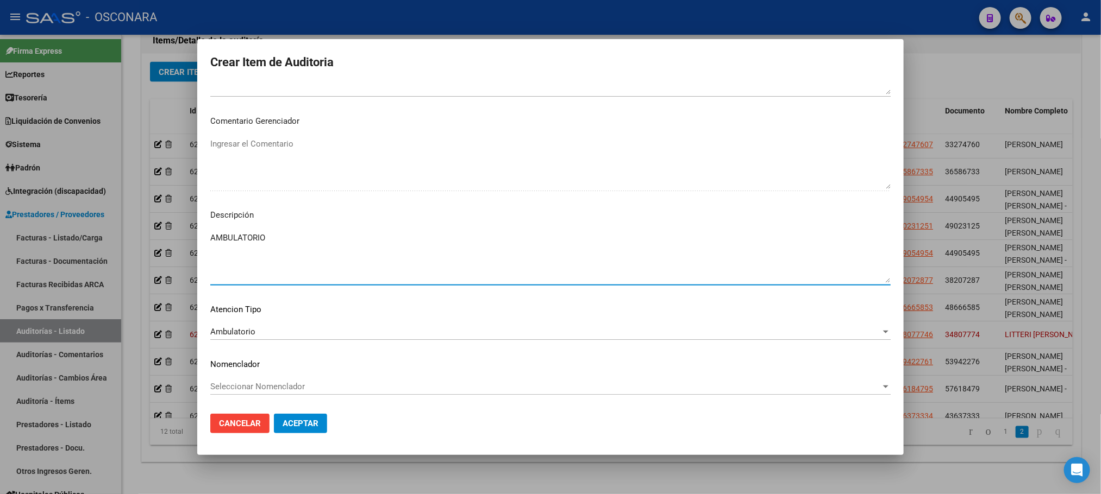
type textarea "AMBULATORIO"
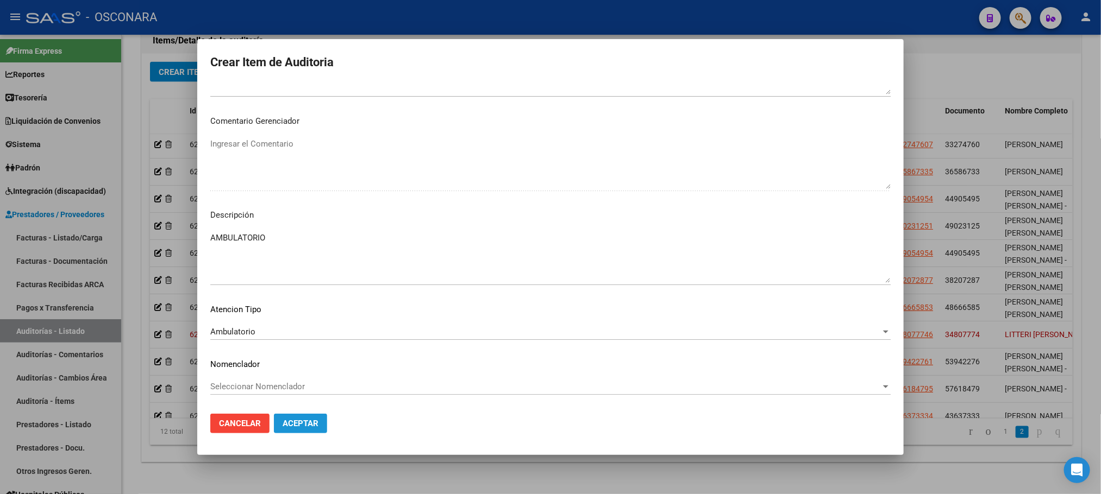
click at [311, 428] on span "Aceptar" at bounding box center [301, 424] width 36 height 10
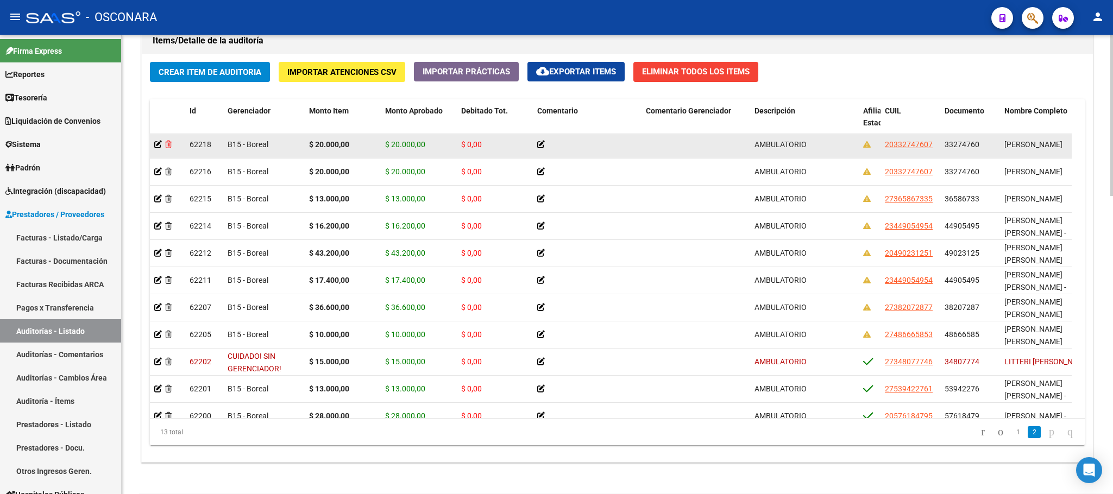
click at [171, 144] on icon at bounding box center [168, 145] width 7 height 8
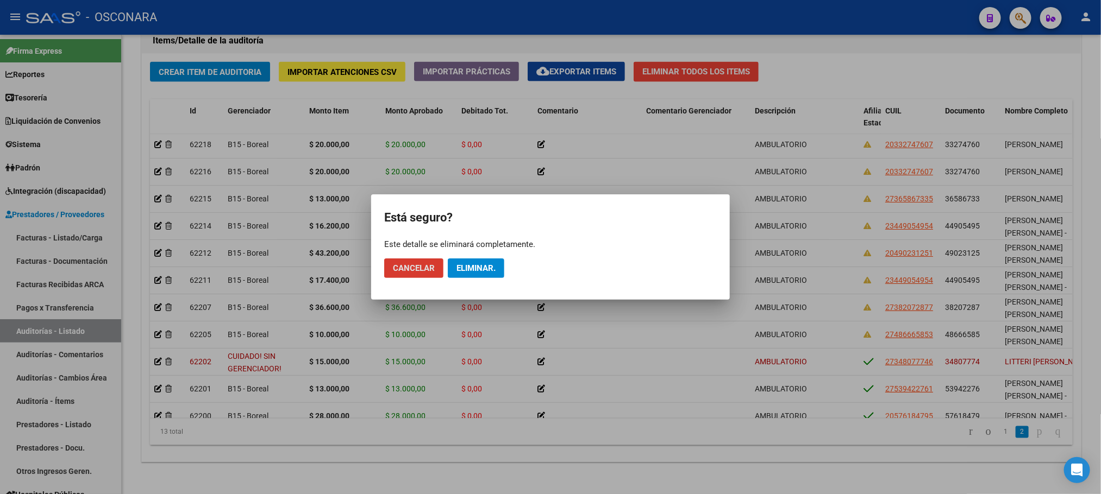
click at [486, 274] on button "Eliminar." at bounding box center [476, 269] width 57 height 20
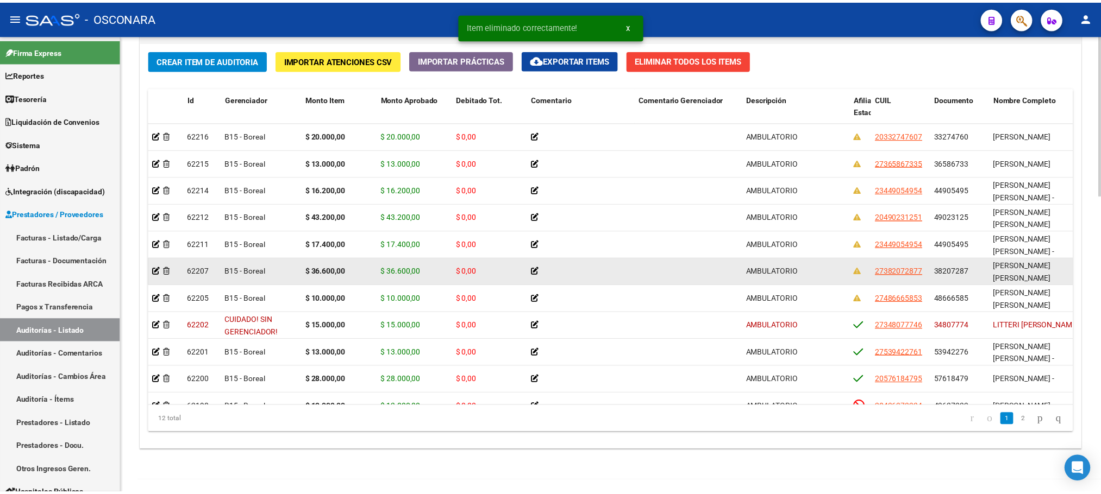
scroll to position [800, 0]
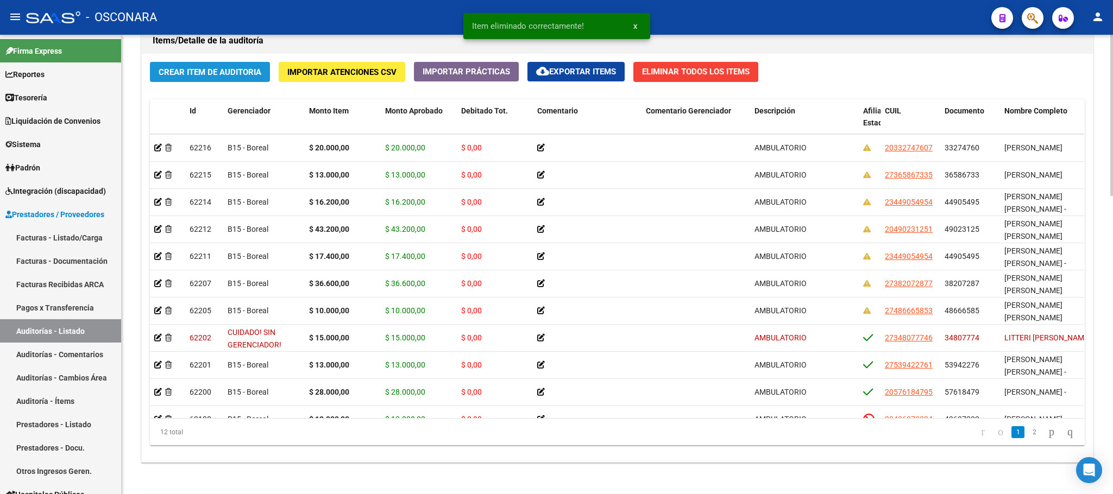
click at [217, 76] on span "Crear Item de Auditoria" at bounding box center [210, 72] width 103 height 10
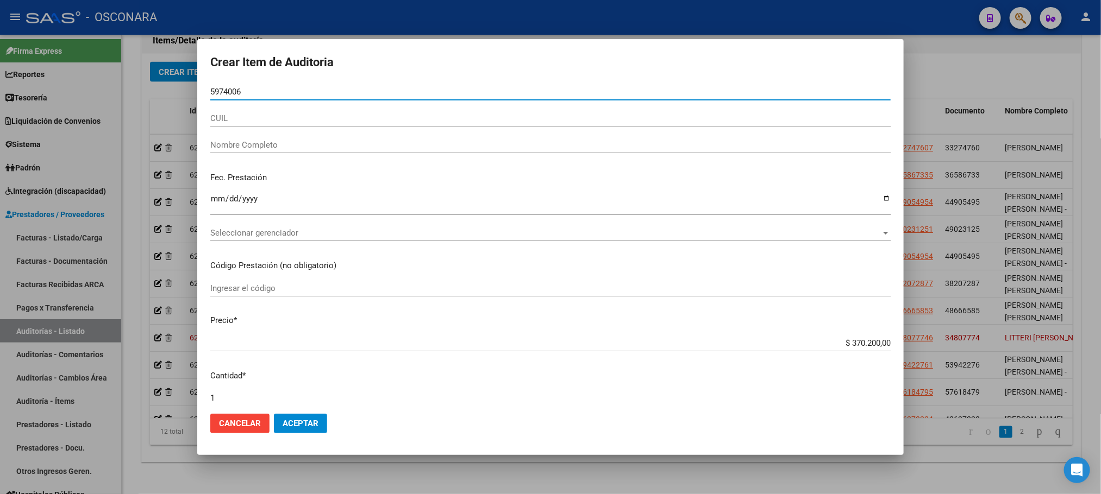
type input "59740060"
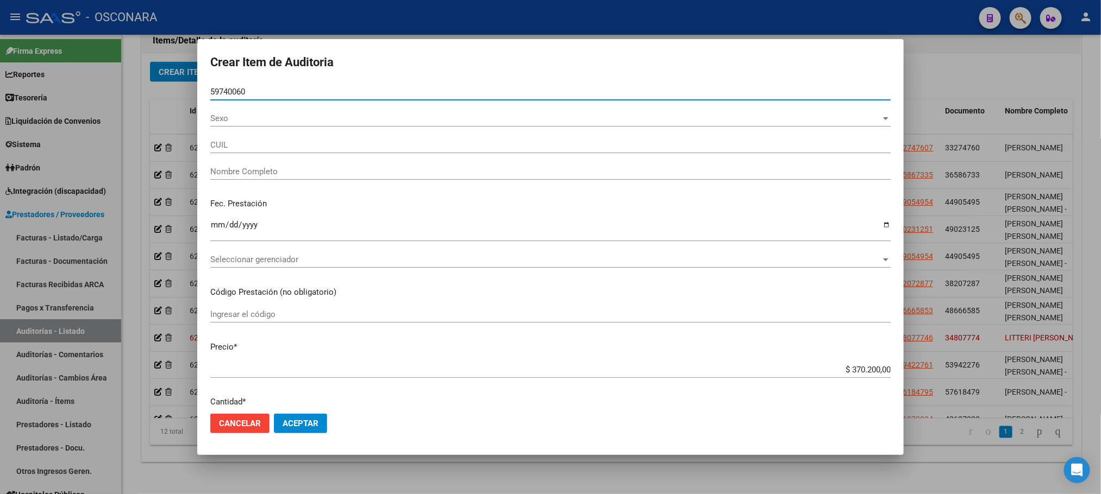
type input "20597400609"
type input "SANCHEZ QUINTEROS HUGO LEONEL"
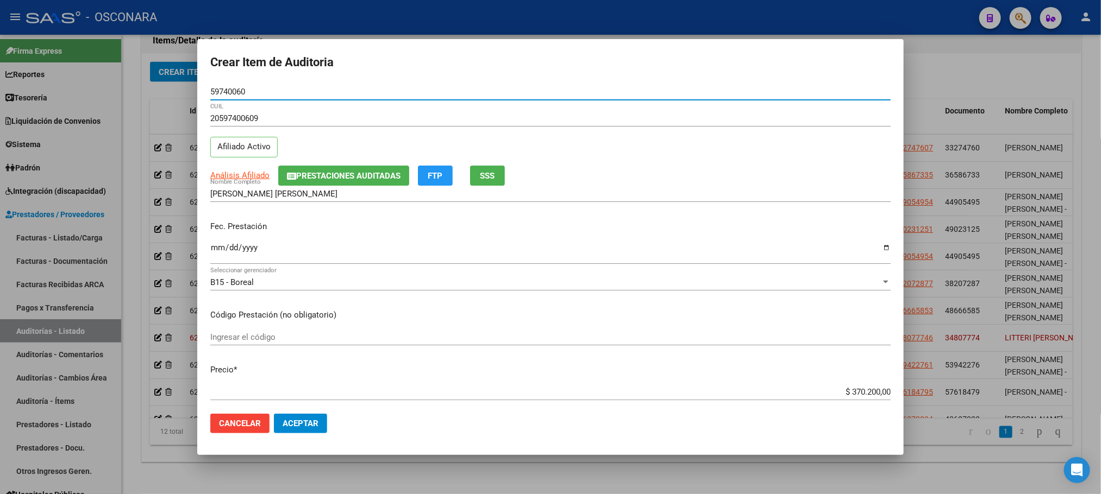
type input "59740060"
click at [216, 256] on input "Ingresar la fecha" at bounding box center [550, 251] width 680 height 17
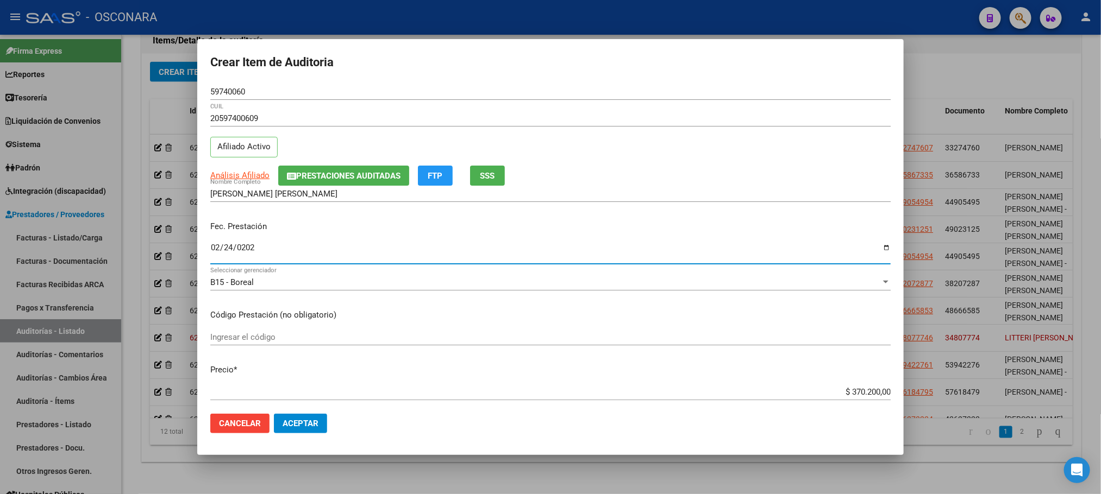
type input "[DATE]"
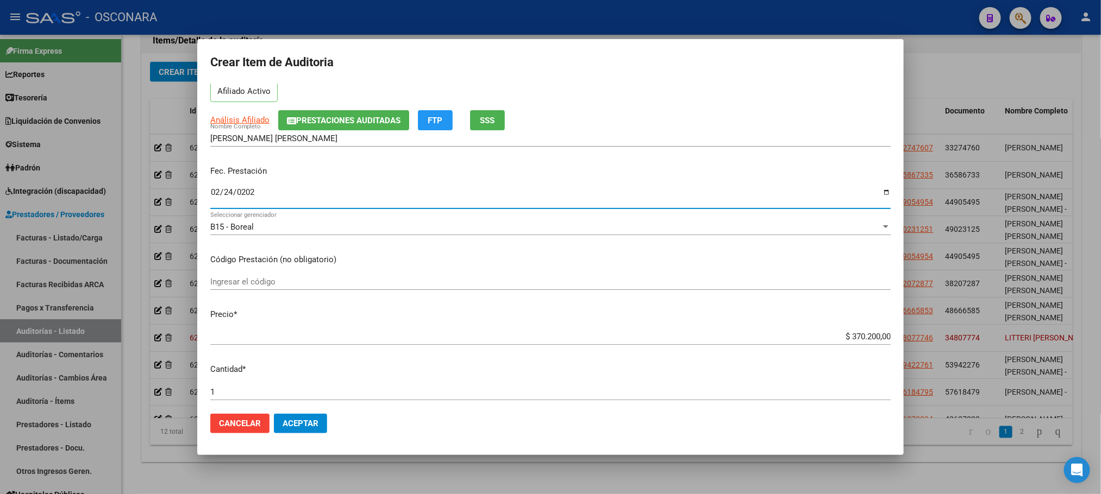
scroll to position [163, 0]
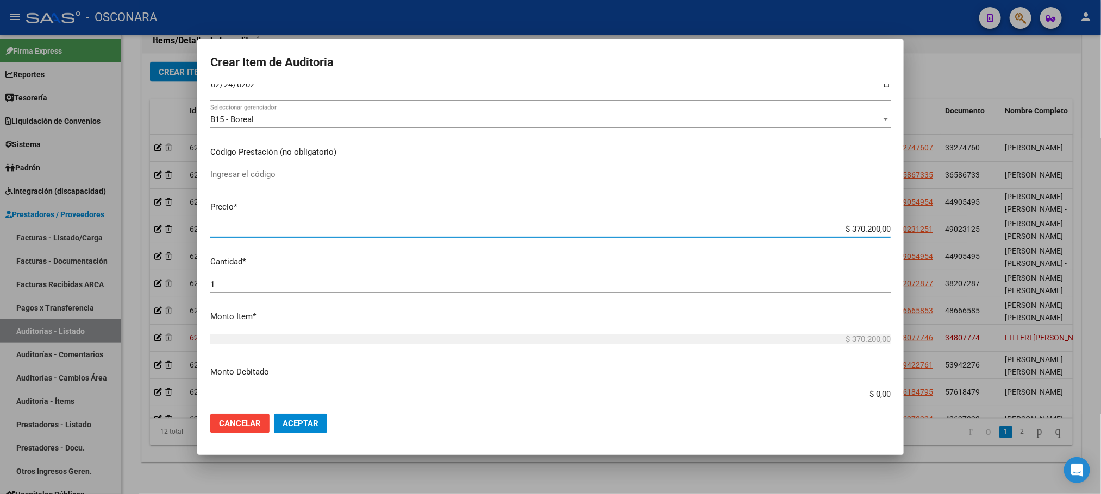
drag, startPoint x: 831, startPoint y: 230, endPoint x: 882, endPoint y: 231, distance: 50.6
click at [882, 231] on input "$ 370.200,00" at bounding box center [550, 229] width 680 height 10
type input "$ 0,01"
type input "$ 0,10"
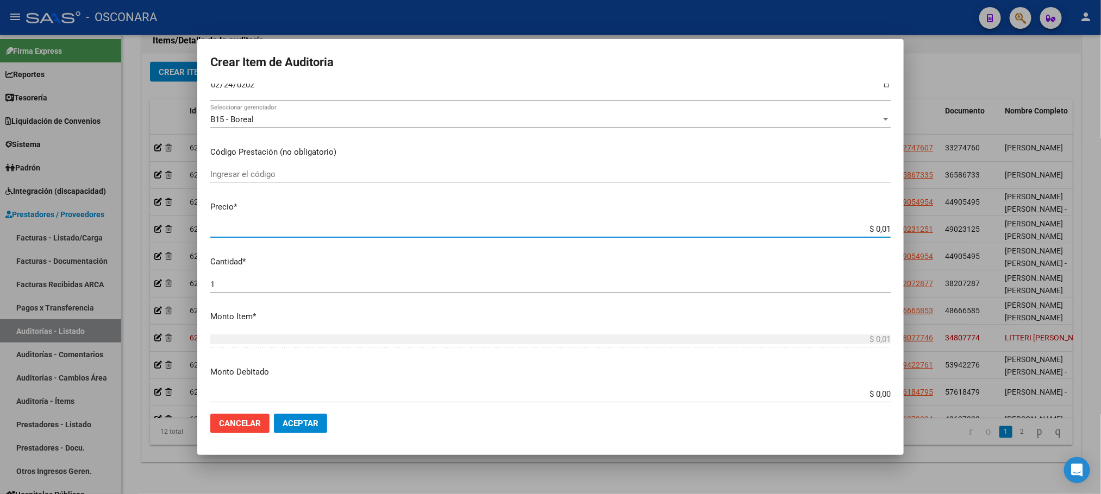
type input "$ 0,10"
type input "$ 1,00"
type input "$ 10,00"
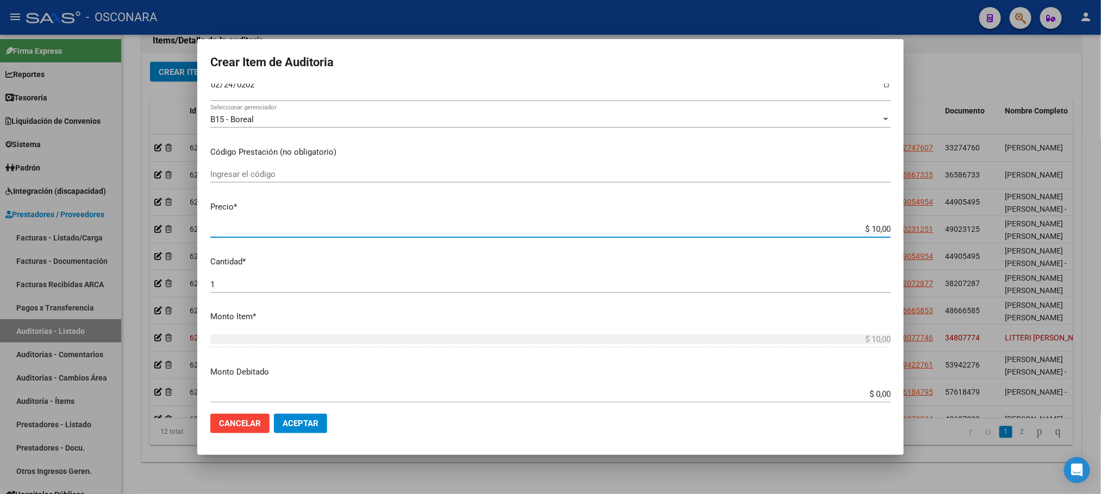
type input "$ 100,00"
type input "$ 1.000,00"
type input "$ 10.000,00"
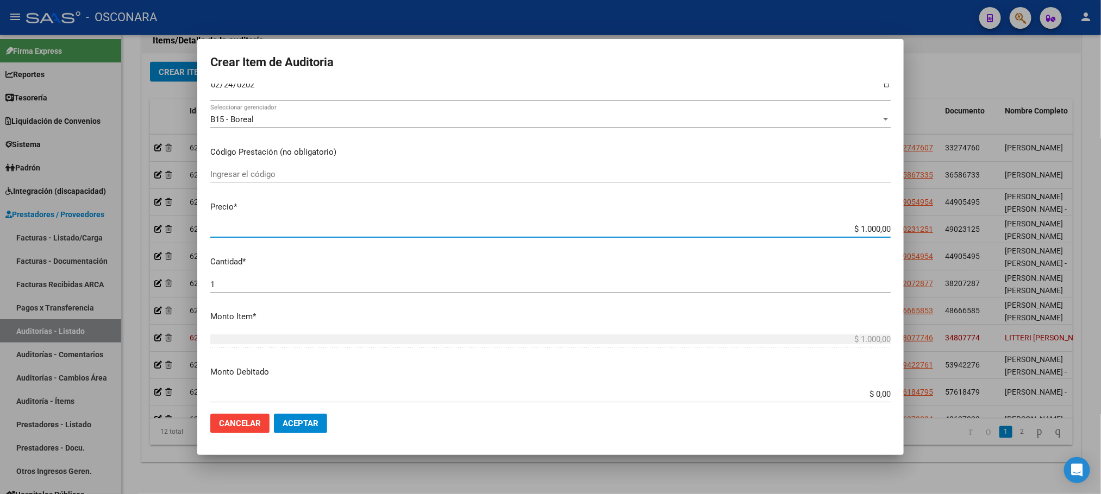
type input "$ 10.000,00"
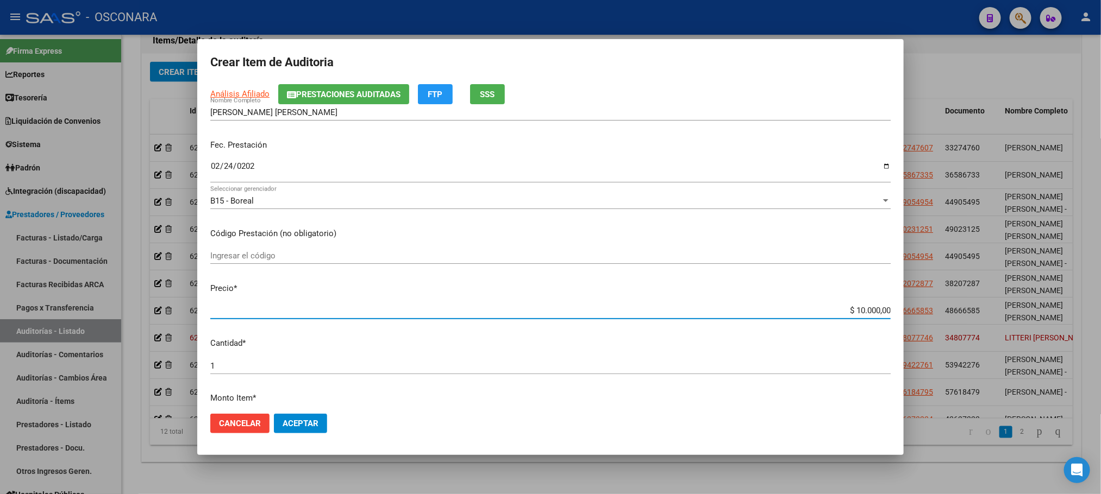
scroll to position [0, 0]
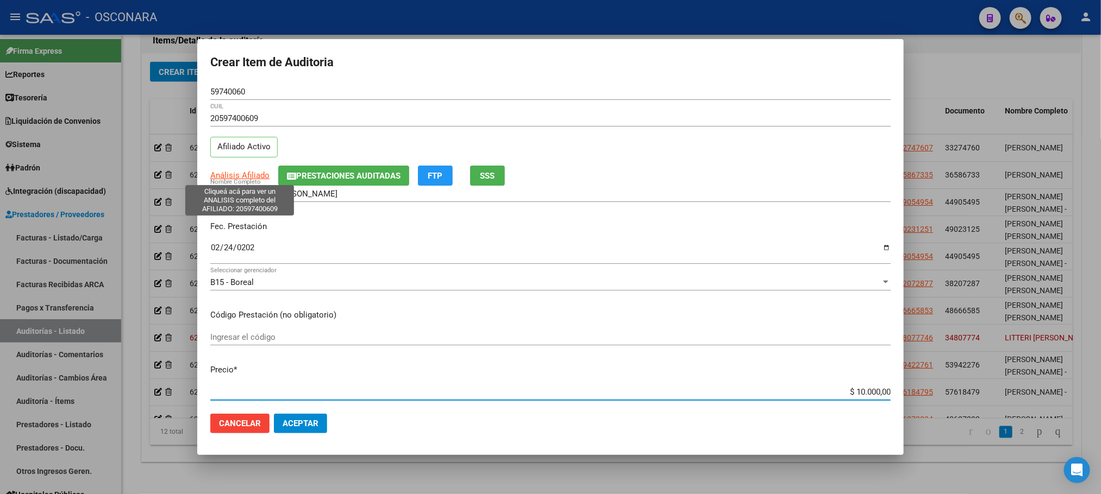
click at [233, 178] on span "Análisis Afiliado" at bounding box center [239, 176] width 59 height 10
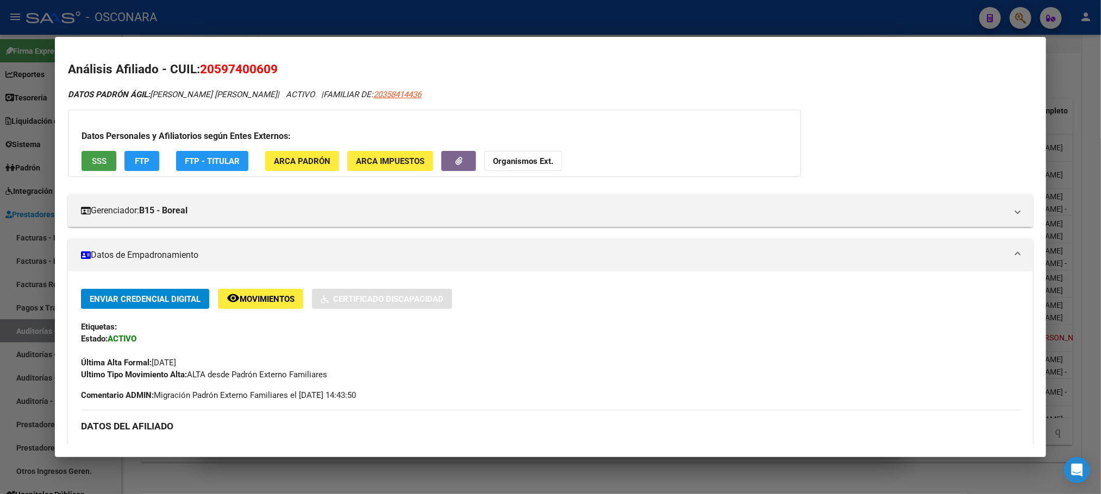
click at [92, 158] on span "SSS" at bounding box center [99, 161] width 15 height 10
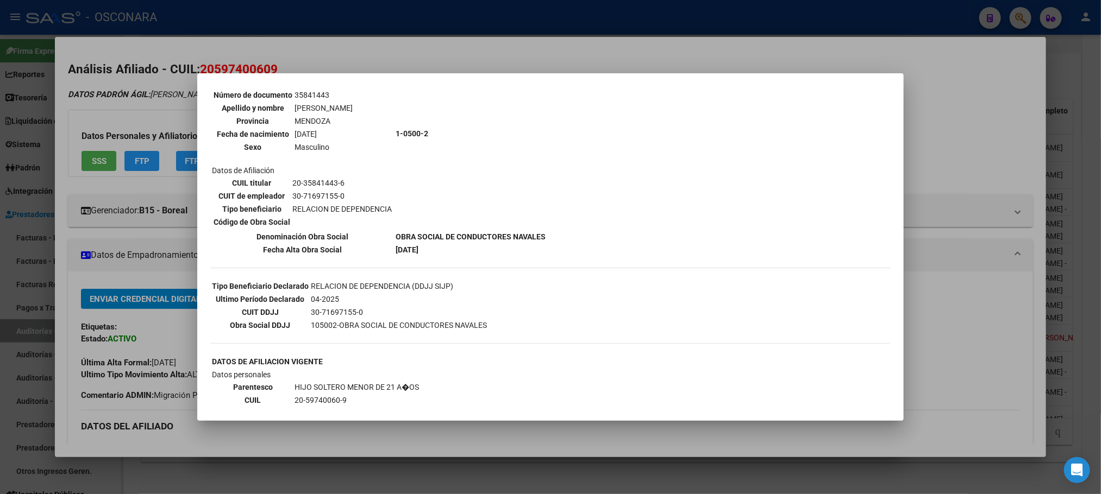
scroll to position [295, 0]
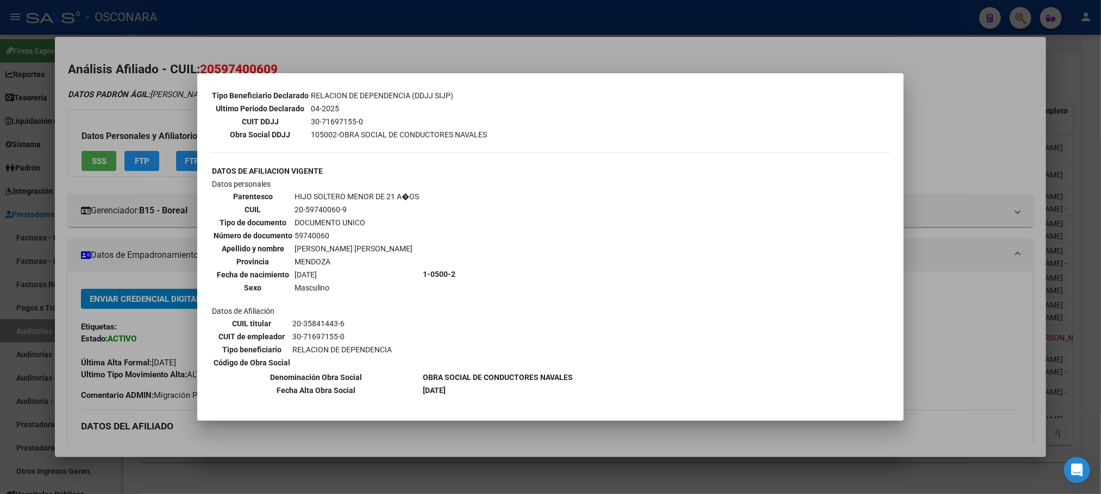
click at [506, 461] on div at bounding box center [550, 247] width 1101 height 494
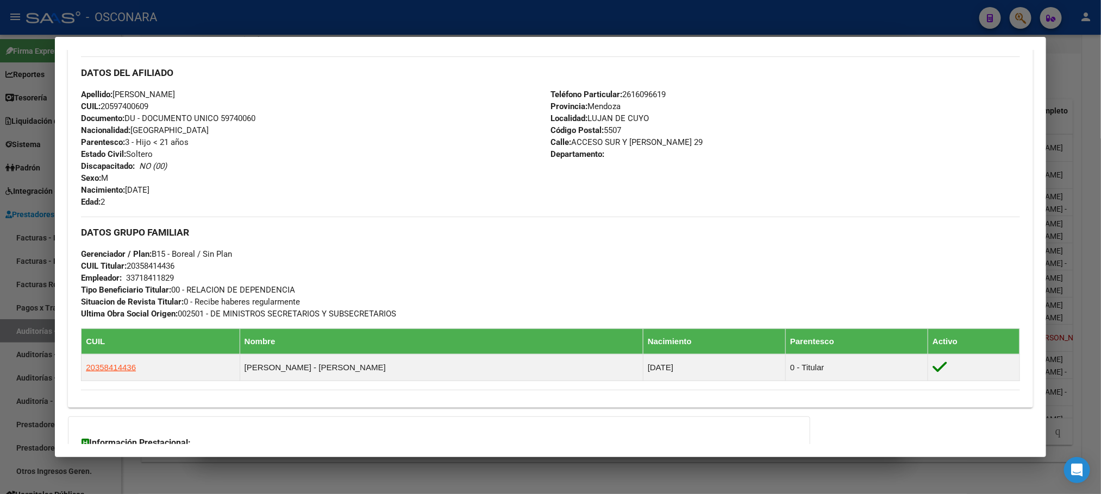
scroll to position [488, 0]
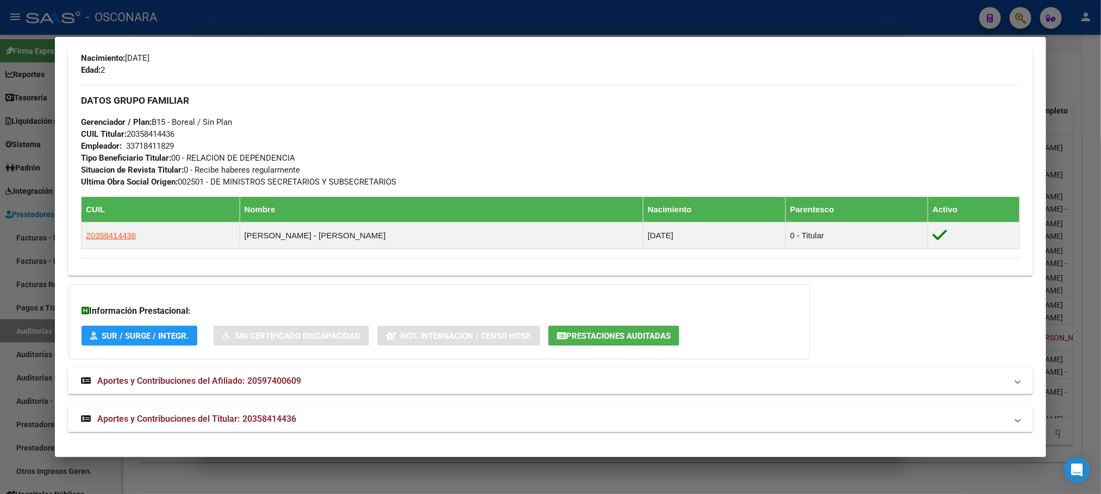
click at [507, 486] on div at bounding box center [550, 247] width 1101 height 494
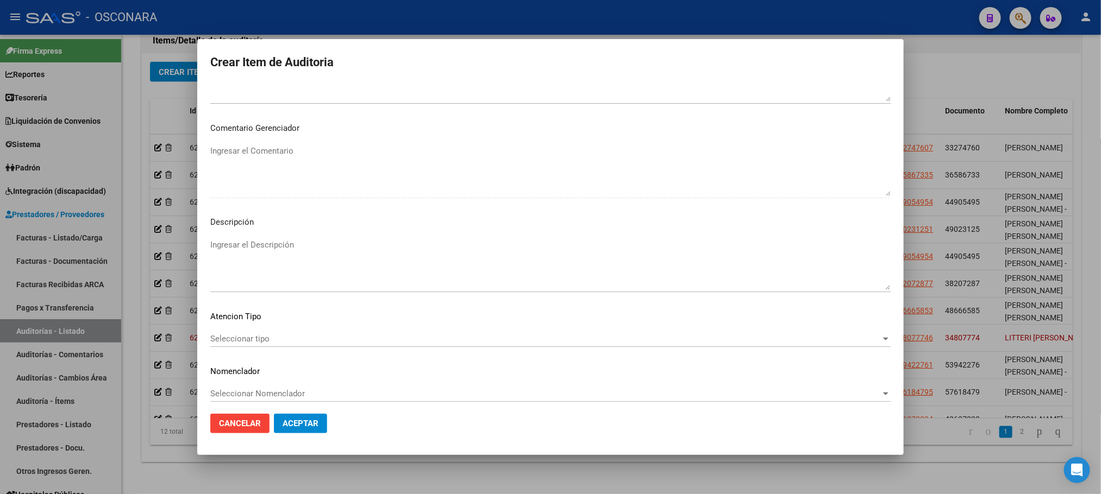
scroll to position [563, 0]
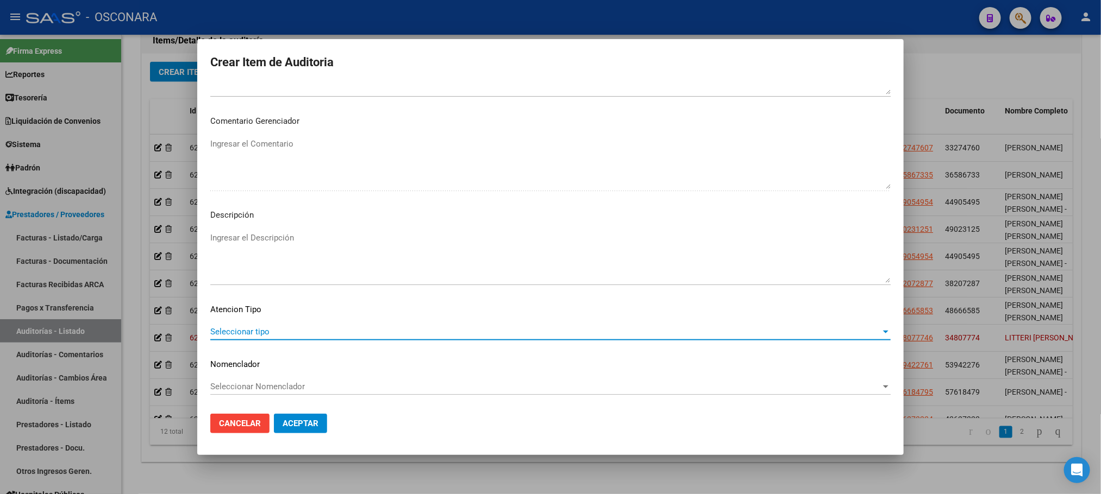
click at [252, 330] on span "Seleccionar tipo" at bounding box center [545, 332] width 670 height 10
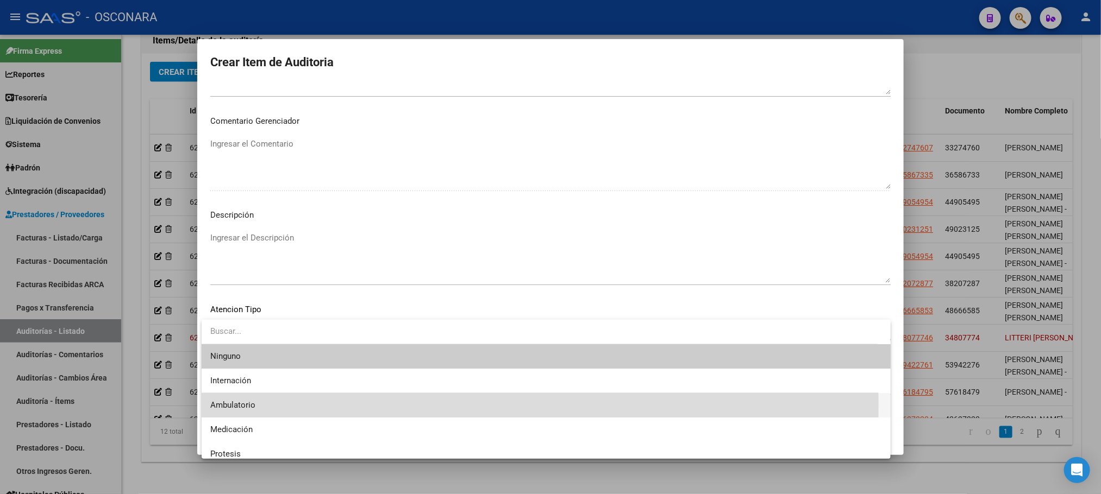
click at [261, 406] on span "Ambulatorio" at bounding box center [546, 405] width 672 height 24
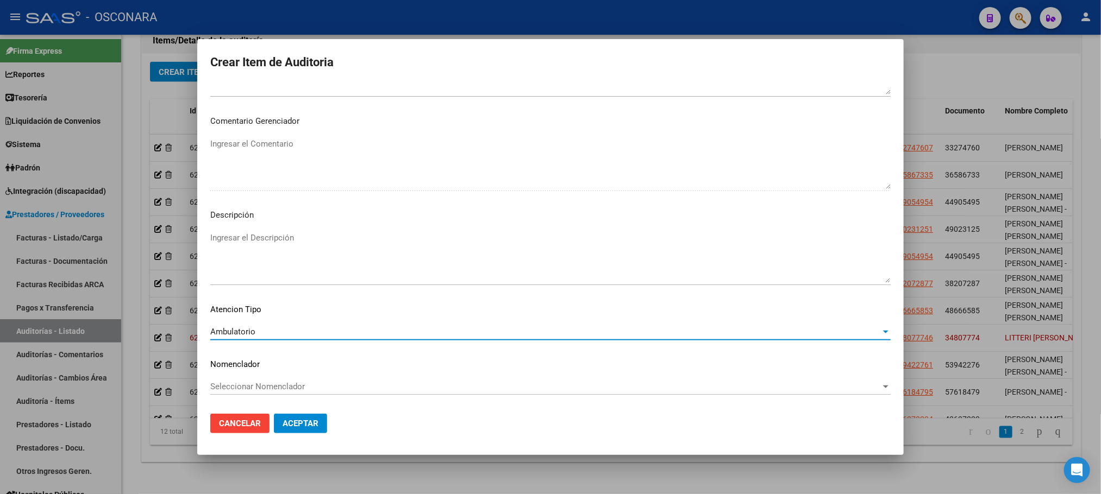
click at [293, 236] on textarea "Ingresar el Descripción" at bounding box center [550, 257] width 680 height 51
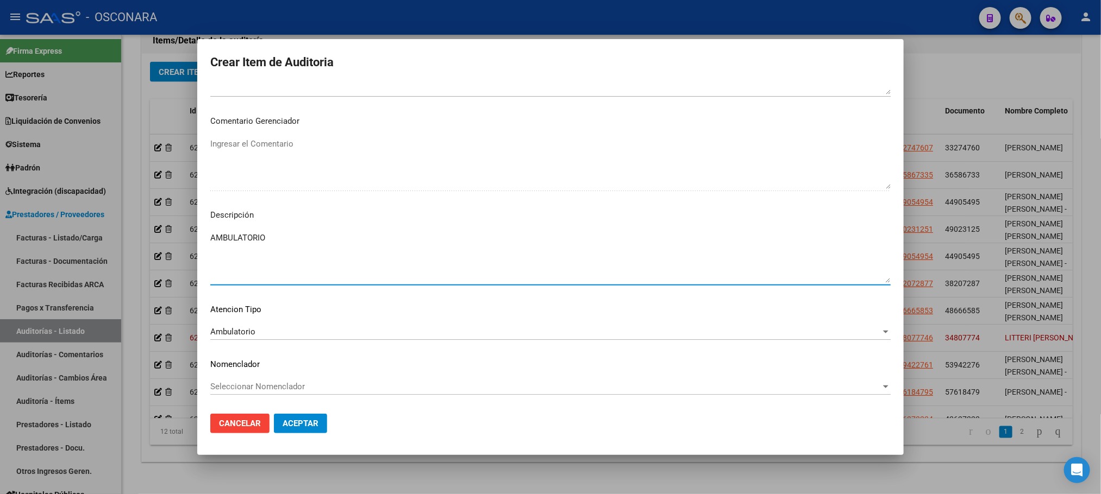
type textarea "AMBULATORIO"
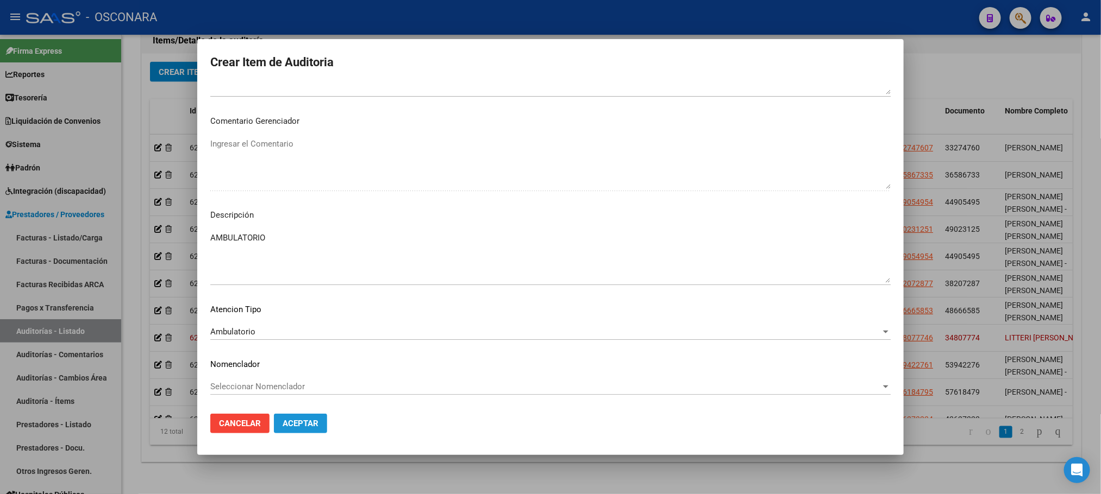
click at [297, 423] on span "Aceptar" at bounding box center [301, 424] width 36 height 10
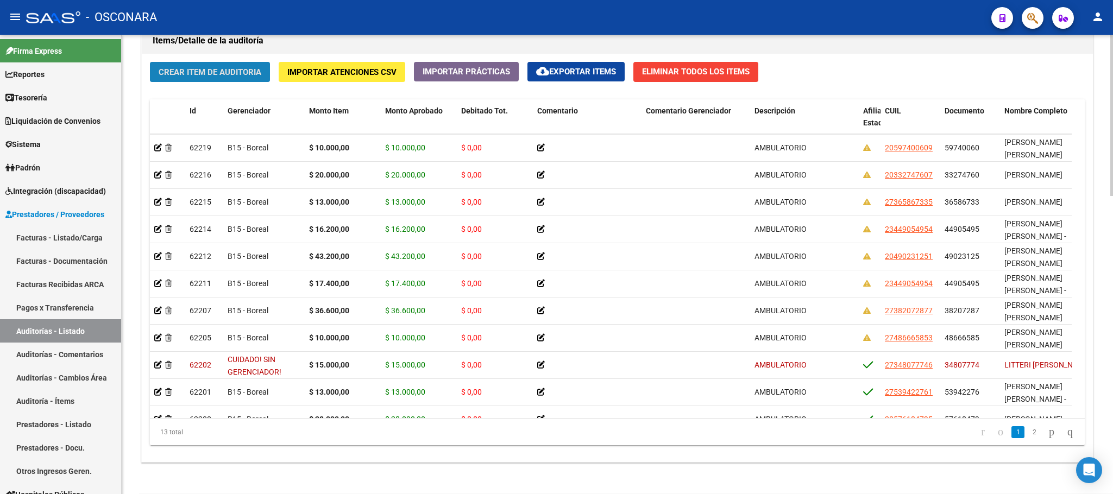
click at [240, 69] on span "Crear Item de Auditoria" at bounding box center [210, 72] width 103 height 10
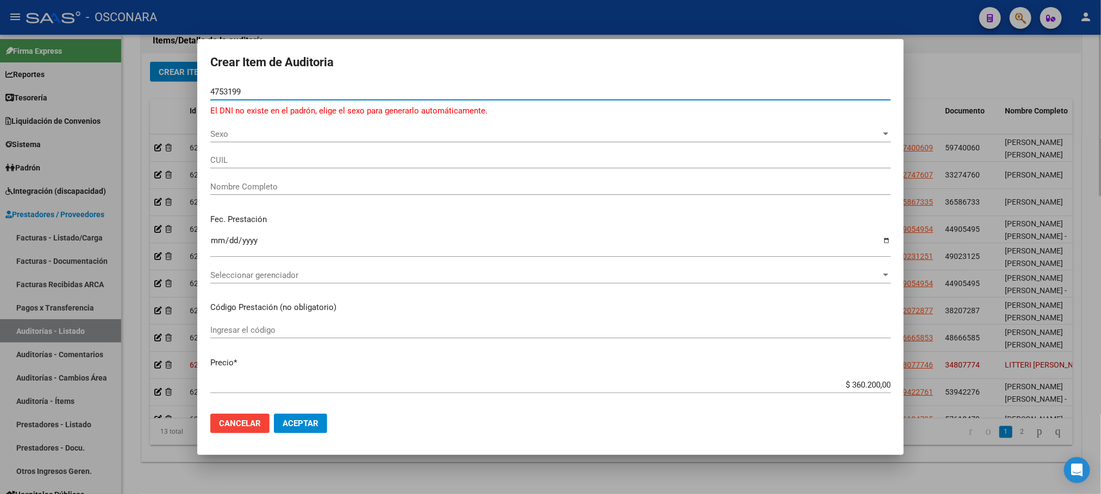
type input "47531990"
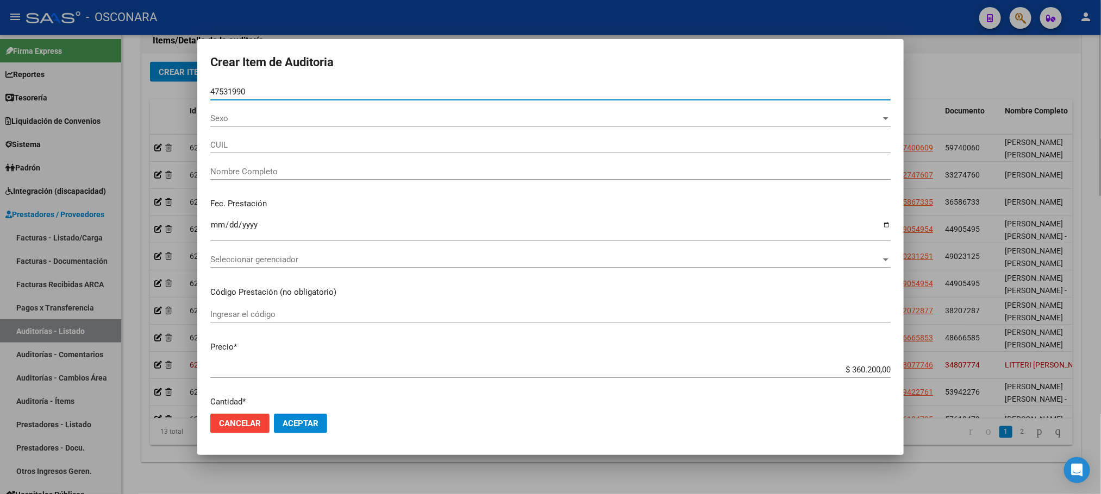
type input "27475319902"
type input "TORRES DIANA ANAHI"
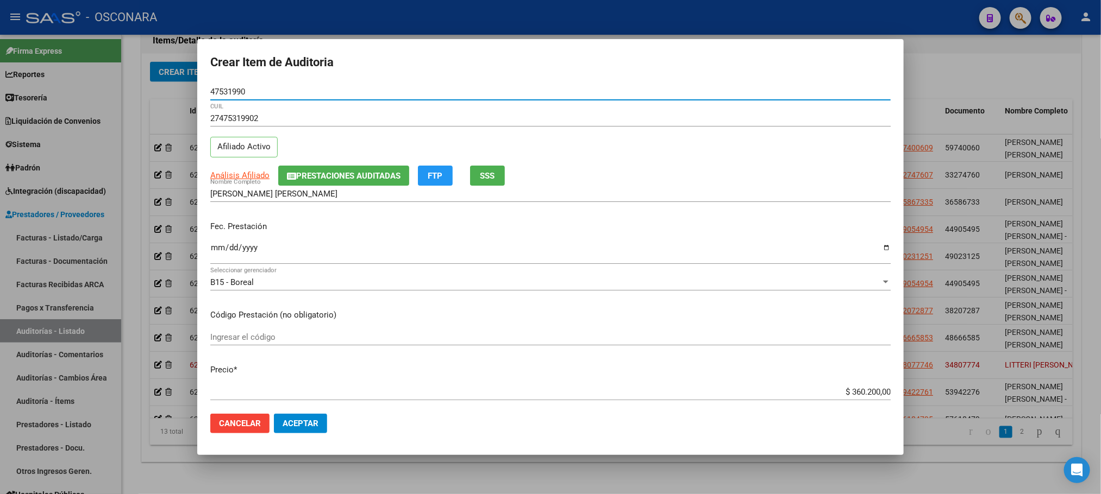
type input "47531990"
click at [218, 246] on input "Ingresar la fecha" at bounding box center [550, 251] width 680 height 17
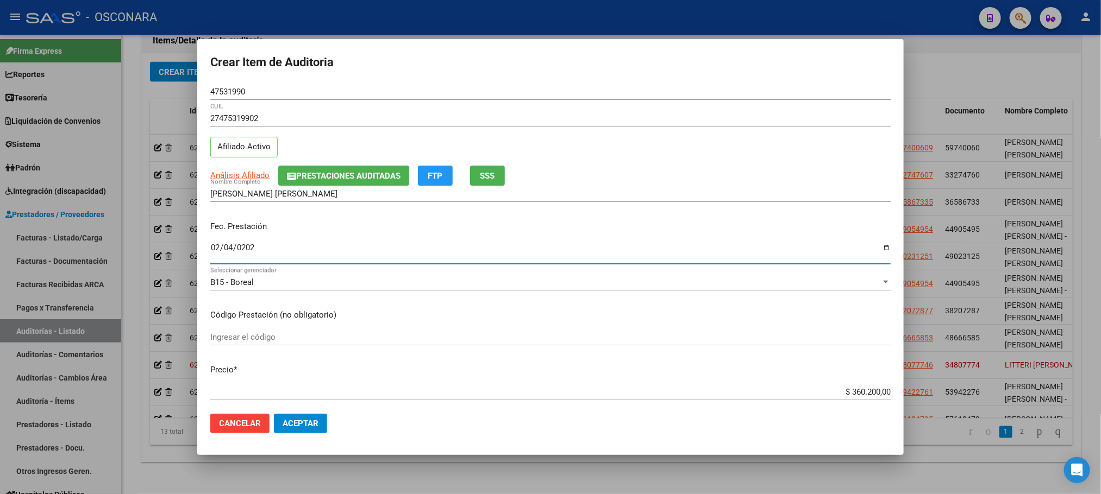
type input "2025-02-04"
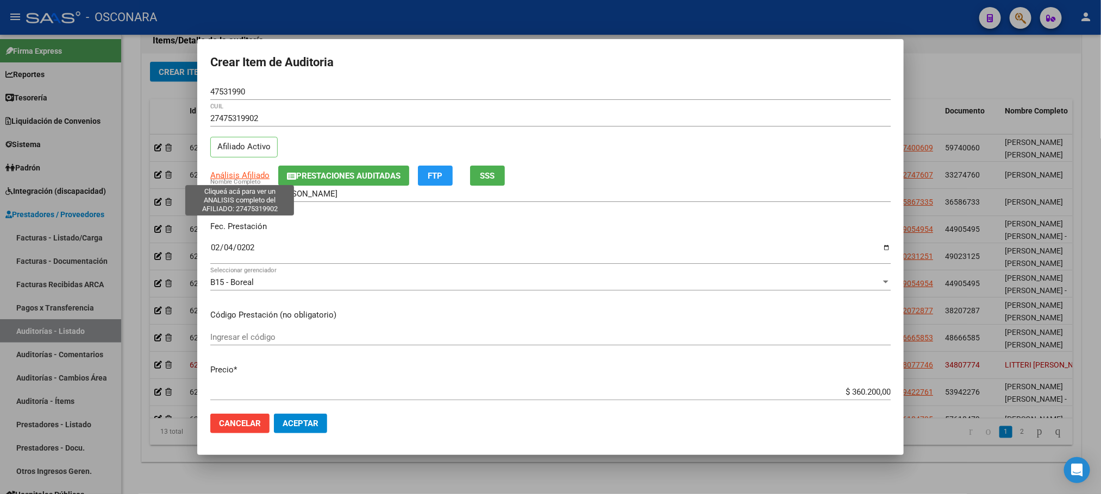
click at [247, 177] on span "Análisis Afiliado" at bounding box center [239, 176] width 59 height 10
type textarea "27475319902"
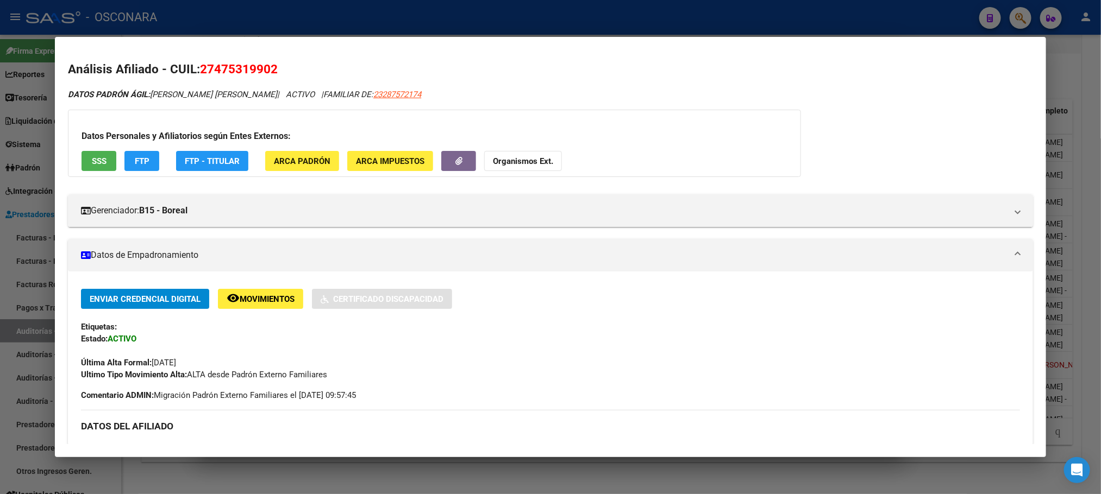
click at [92, 160] on span "SSS" at bounding box center [99, 161] width 15 height 10
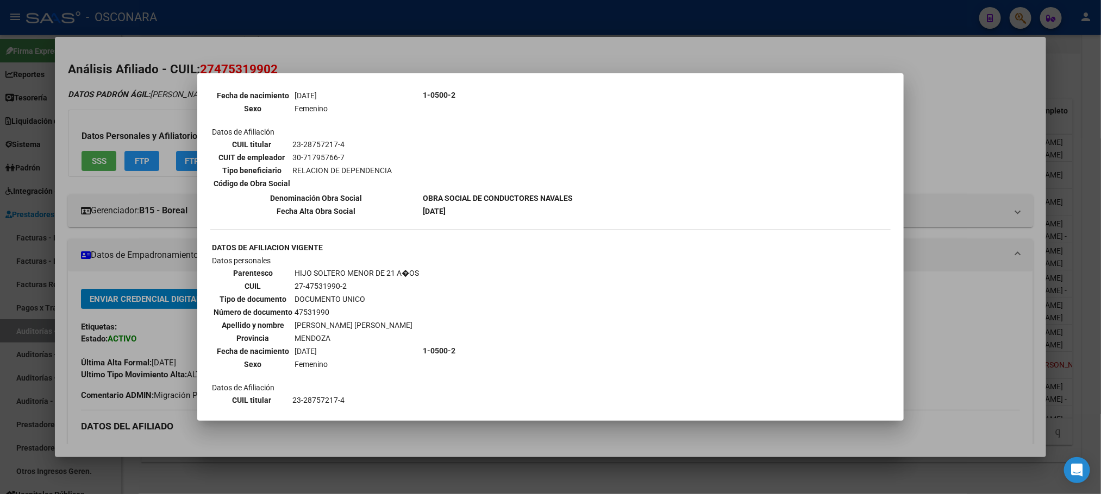
scroll to position [659, 0]
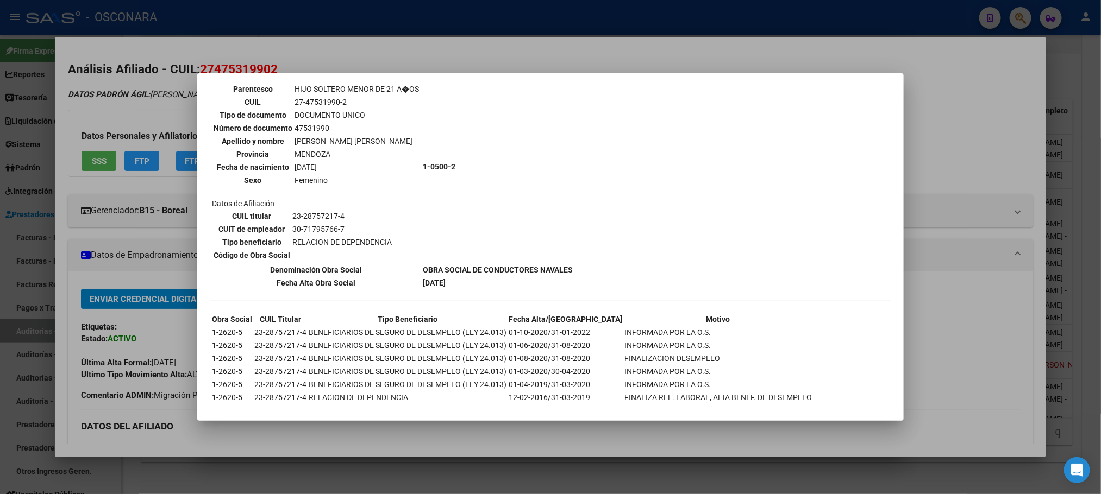
click at [571, 433] on div at bounding box center [550, 247] width 1101 height 494
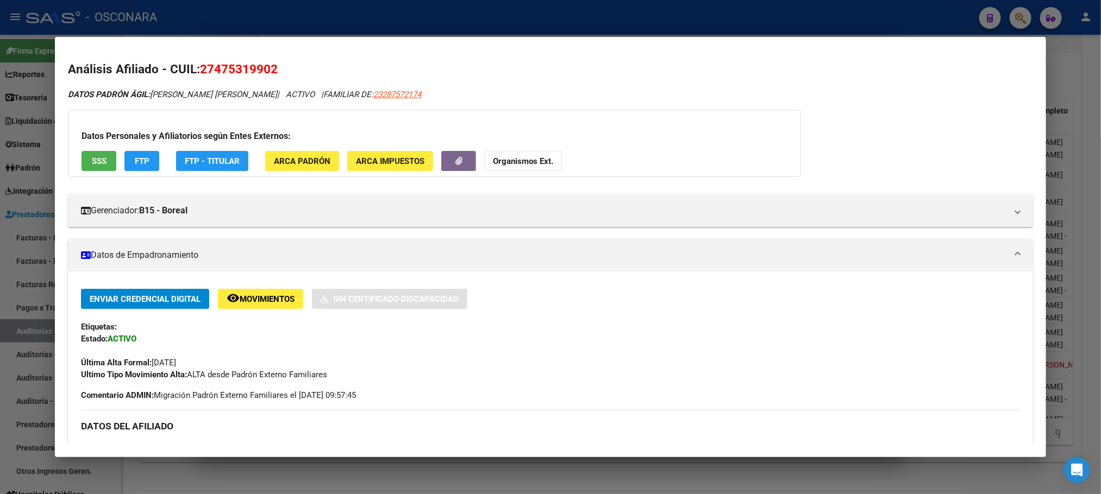
click at [543, 481] on div at bounding box center [550, 247] width 1101 height 494
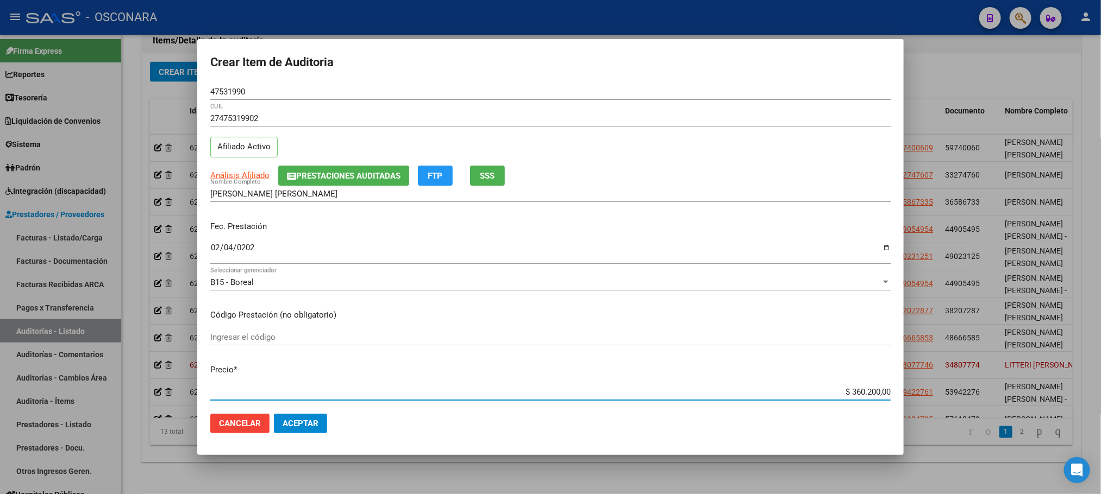
scroll to position [20, 0]
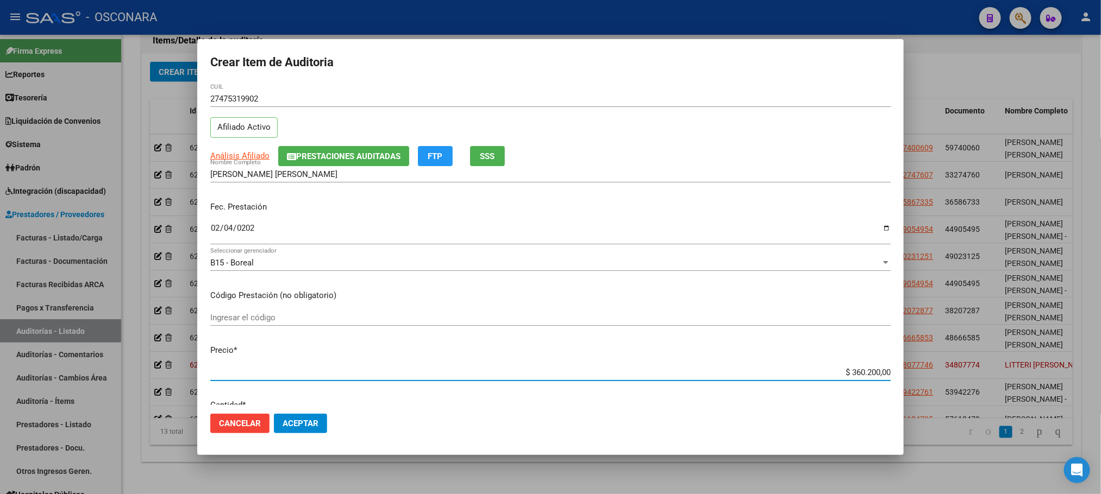
drag, startPoint x: 843, startPoint y: 392, endPoint x: 911, endPoint y: 366, distance: 72.8
click at [908, 368] on div "Crear Item de Auditoria 47531990 Nro Documento 27475319902 CUIL Afiliado Activo…" at bounding box center [550, 247] width 1101 height 494
type input "$ 0,01"
type input "$ 0,10"
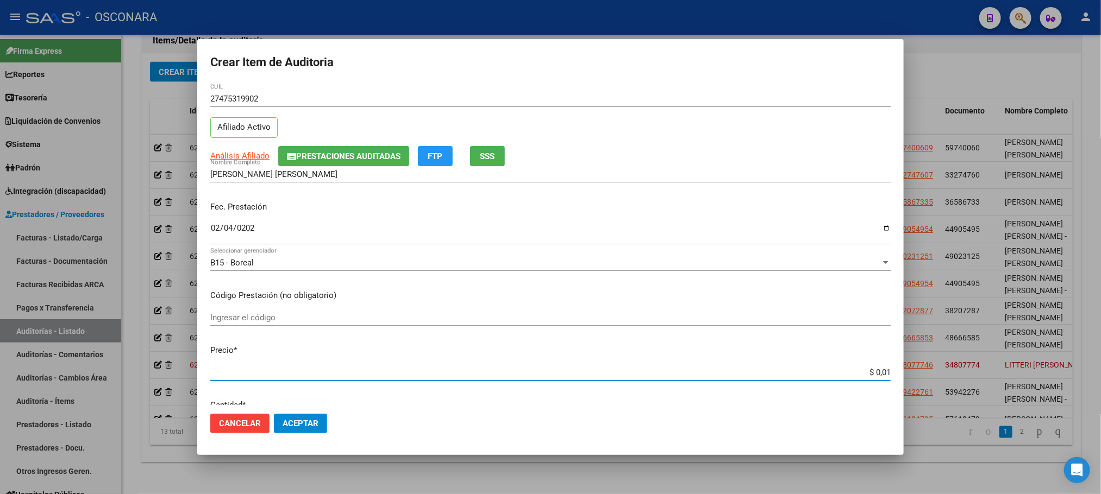
type input "$ 0,10"
type input "$ 1,00"
type input "$ 10,00"
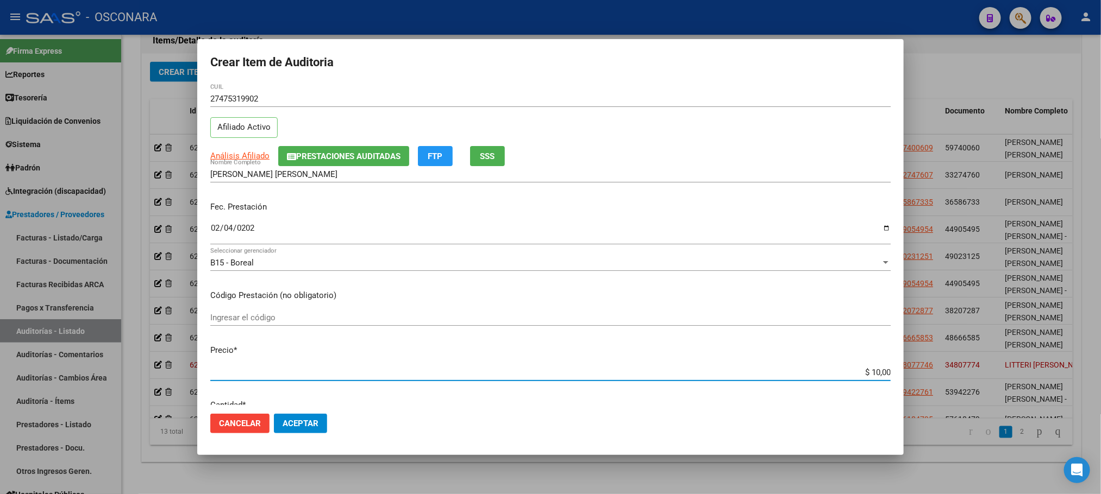
type input "$ 100,00"
type input "$ 1.000,00"
type input "$ 10.000,00"
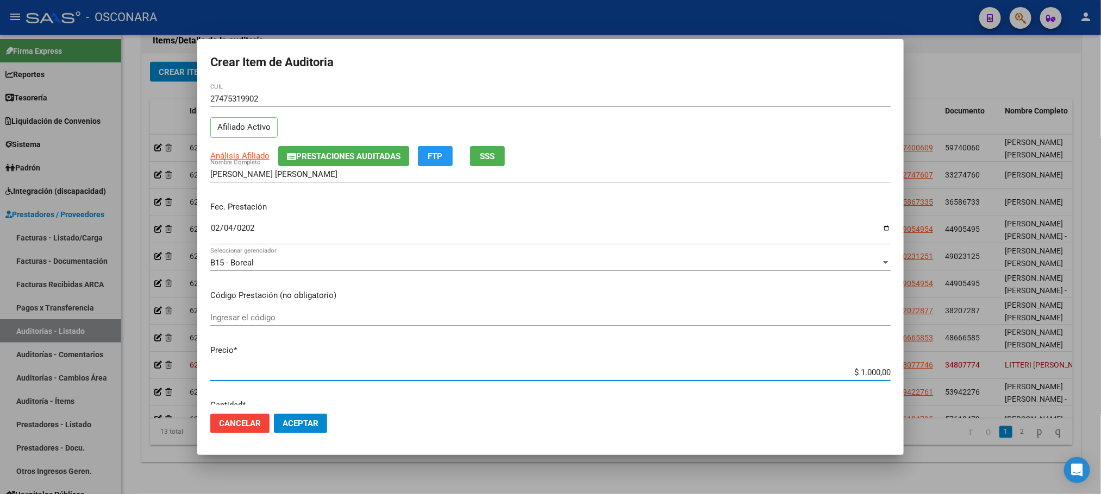
type input "$ 10.000,00"
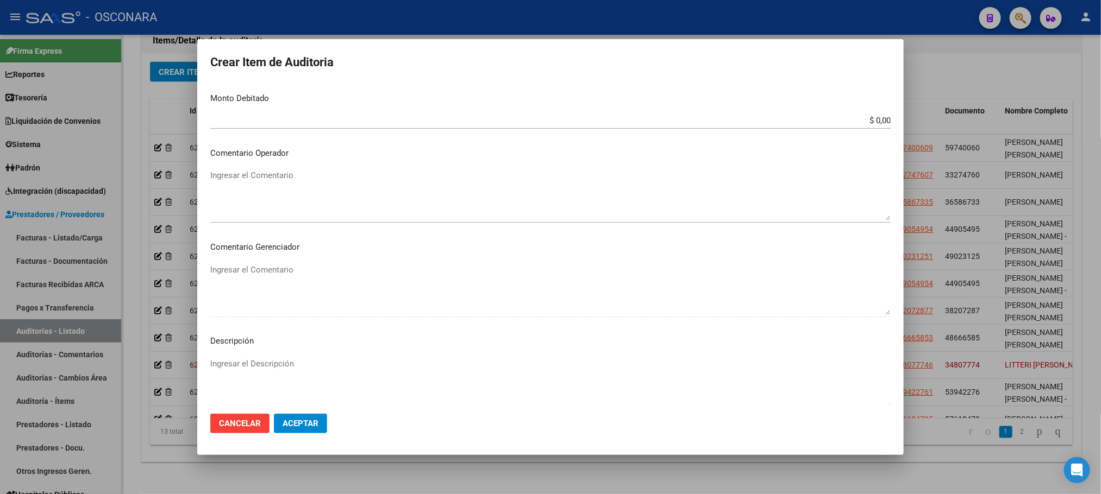
scroll to position [563, 0]
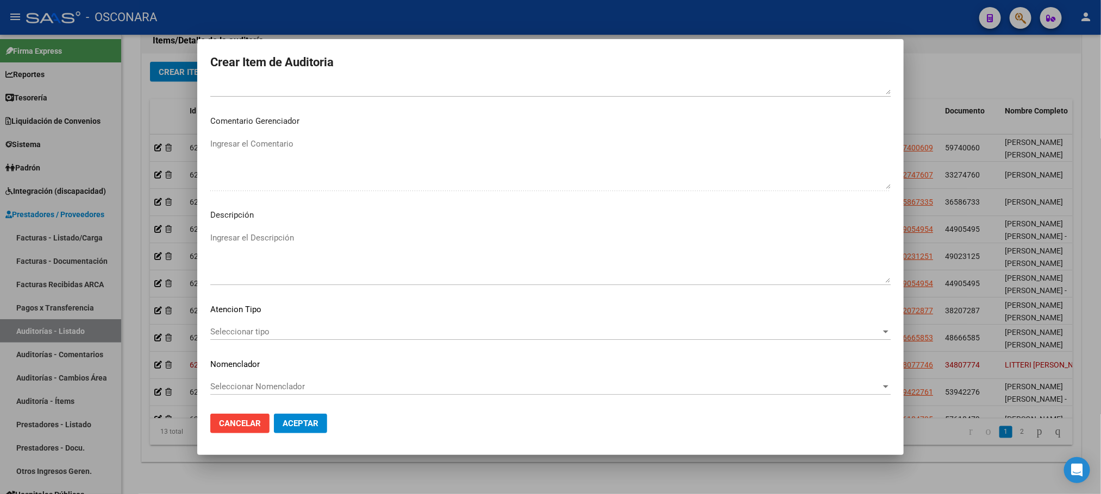
click at [287, 337] on div "Seleccionar tipo Seleccionar tipo" at bounding box center [550, 332] width 680 height 16
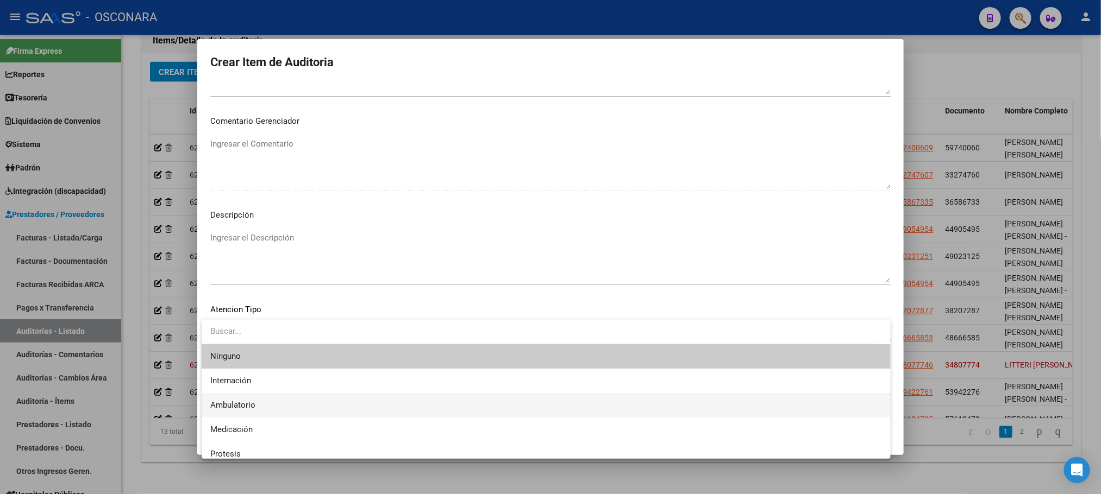
click at [262, 402] on span "Ambulatorio" at bounding box center [546, 405] width 672 height 24
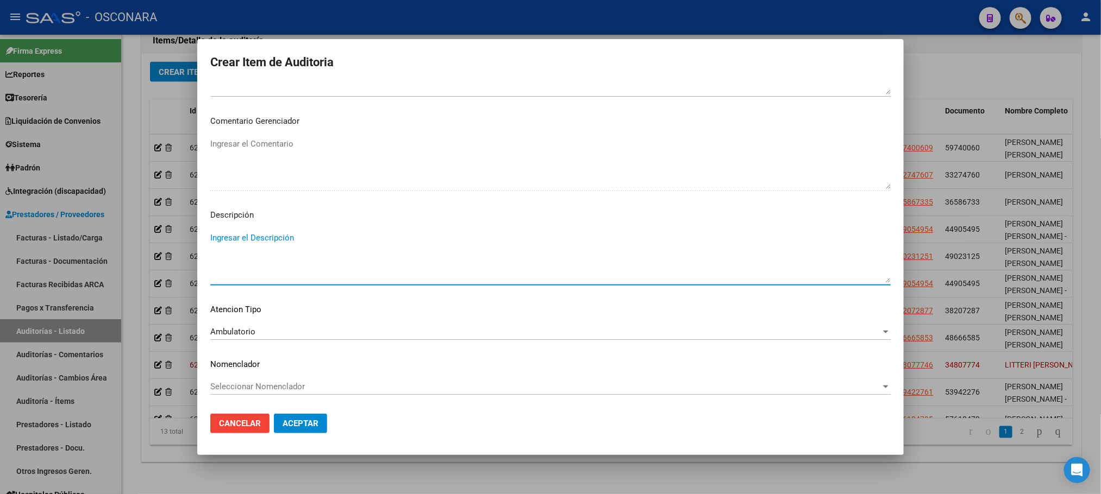
click at [293, 239] on textarea "Ingresar el Descripción" at bounding box center [550, 257] width 680 height 51
type textarea "AMBULATORIO"
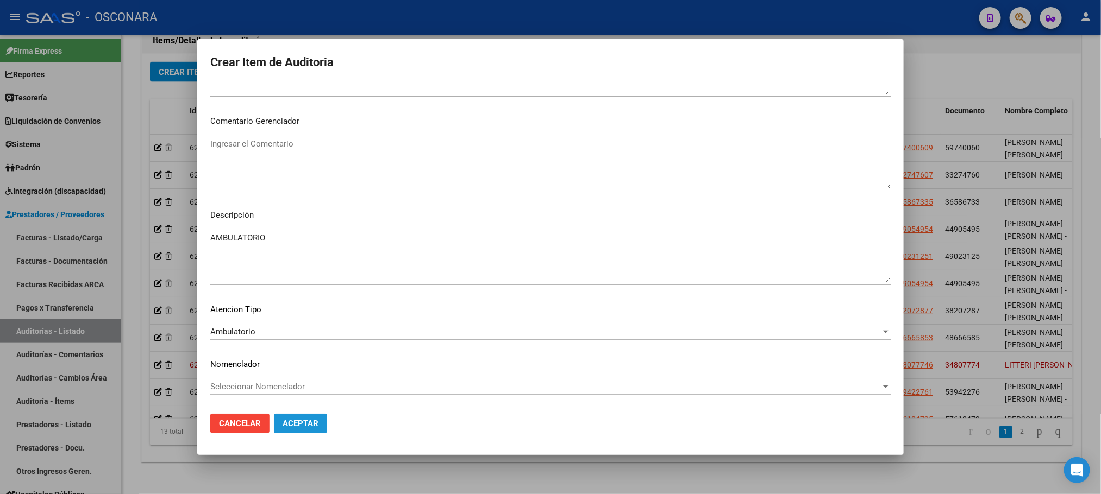
click at [314, 424] on span "Aceptar" at bounding box center [301, 424] width 36 height 10
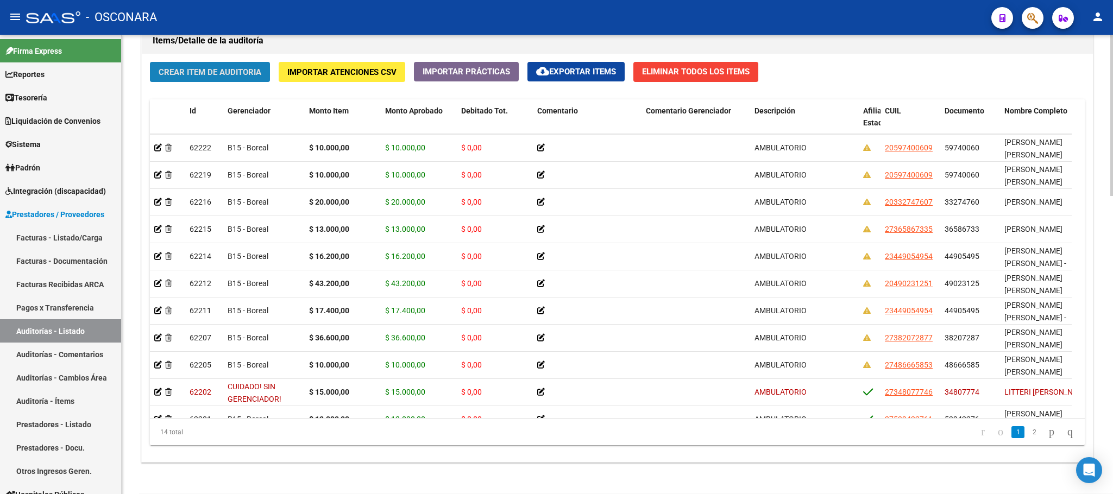
click at [230, 76] on span "Crear Item de Auditoria" at bounding box center [210, 72] width 103 height 10
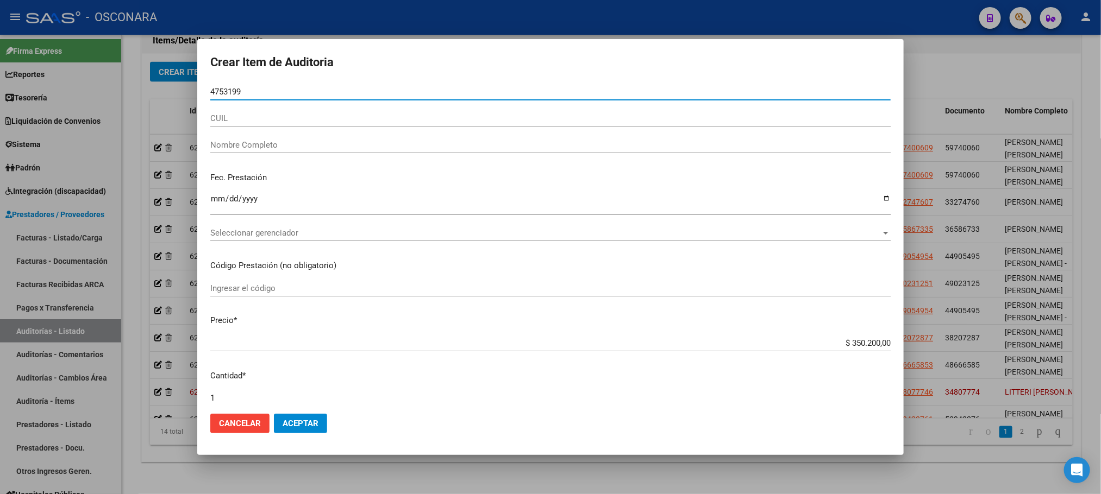
type input "47531990"
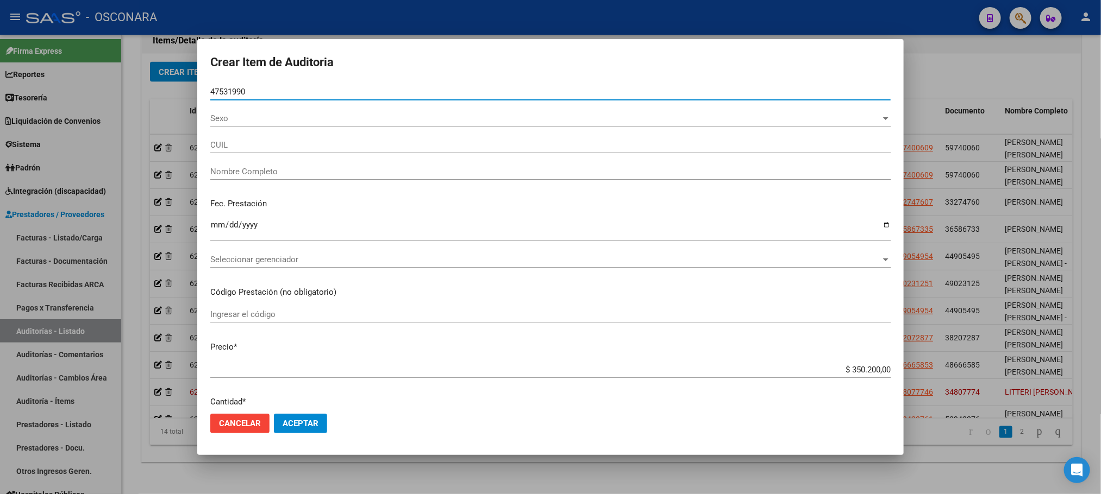
type input "27475319902"
type input "TORRES DIANA ANAHI"
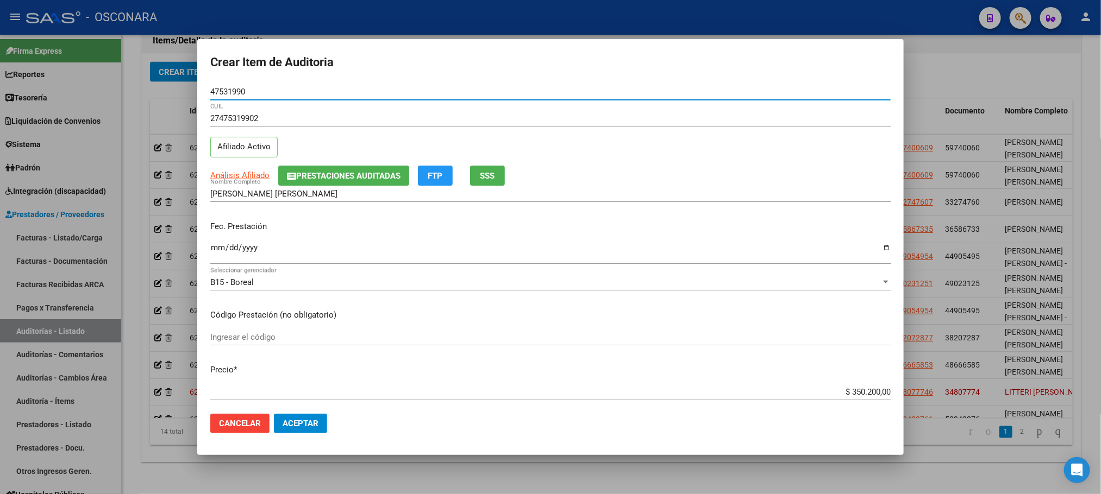
type input "47531990"
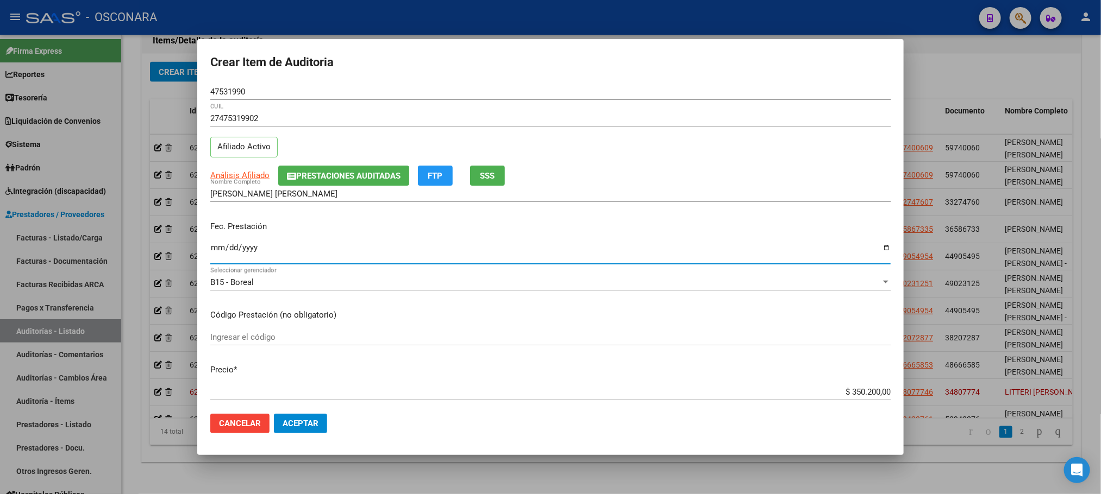
click at [214, 253] on input "Ingresar la fecha" at bounding box center [550, 251] width 680 height 17
type input "2025-02-04"
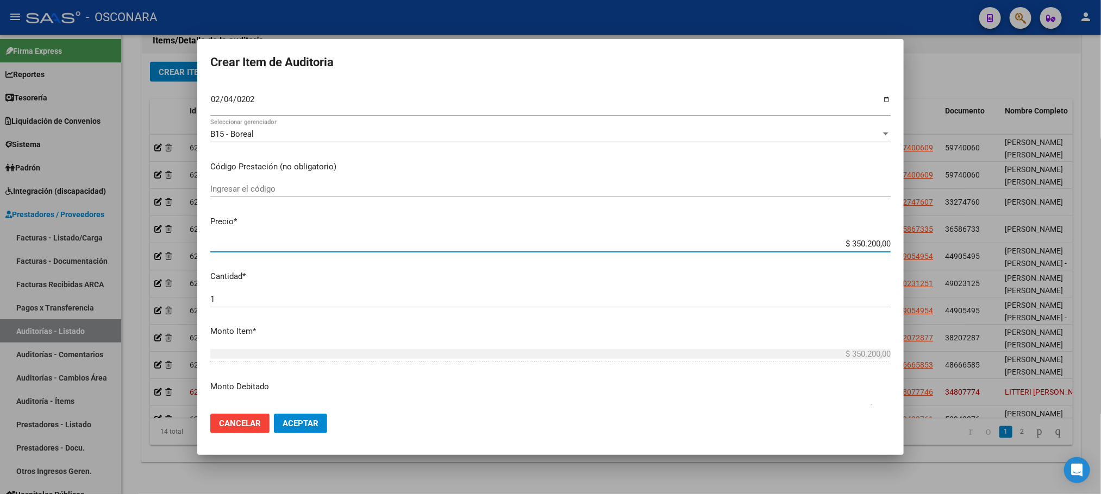
drag, startPoint x: 837, startPoint y: 396, endPoint x: 900, endPoint y: 390, distance: 63.4
click at [900, 390] on mat-dialog-content "47531990 Nro Documento 27475319902 CUIL Afiliado Activo Análisis Afiliado Prest…" at bounding box center [550, 245] width 706 height 322
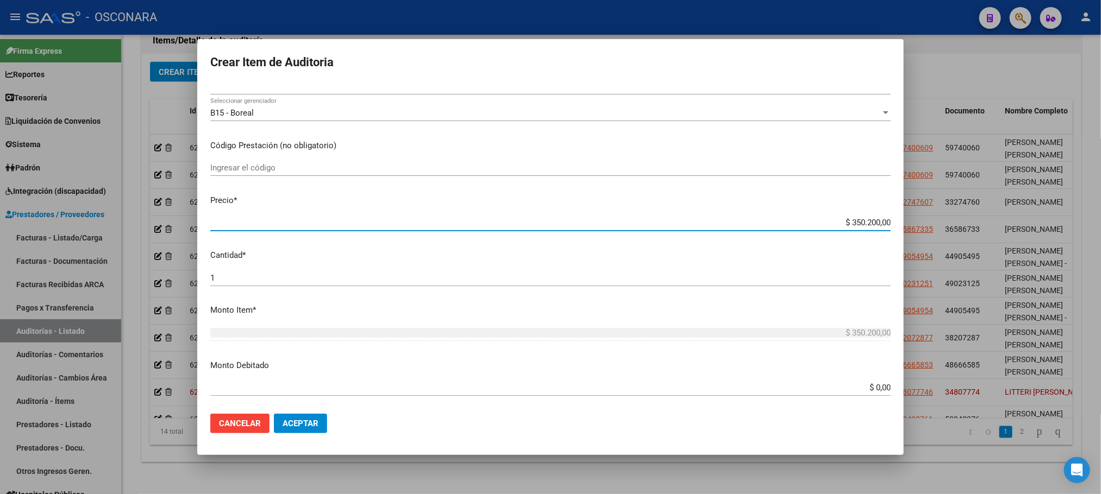
type input "$ 0,01"
type input "$ 0,10"
type input "$ 1,00"
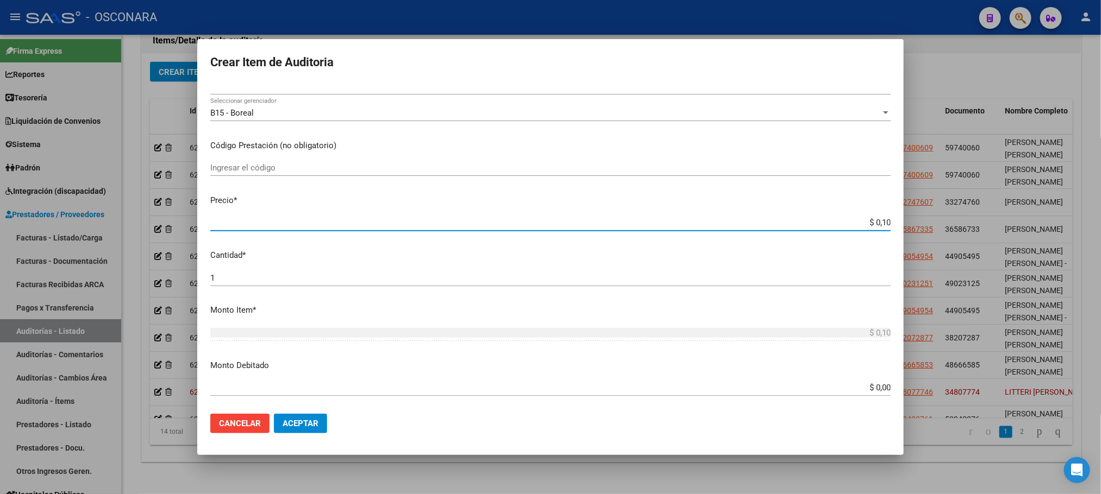
type input "$ 1,00"
type input "$ 10,00"
type input "$ 100,00"
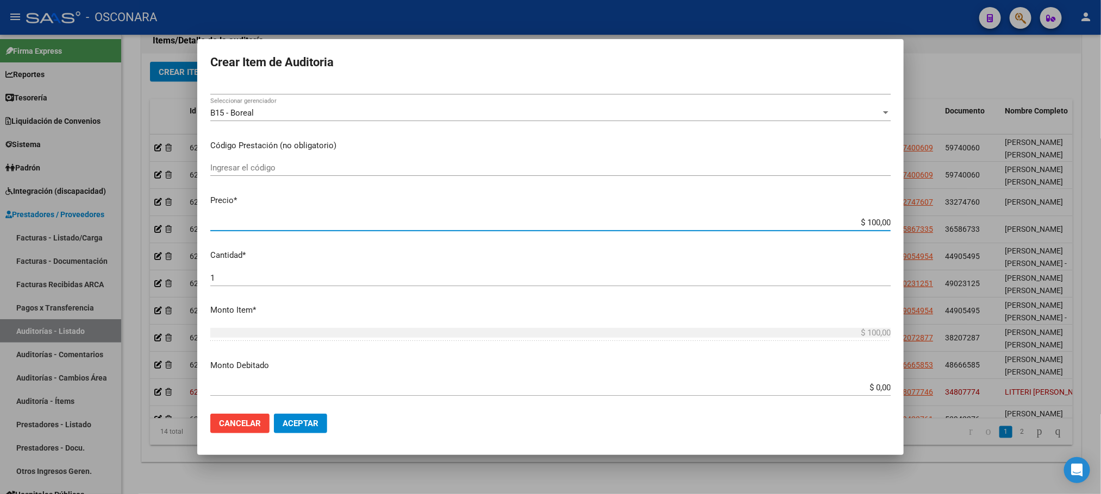
type input "$ 1.000,00"
type input "$ 10.000,00"
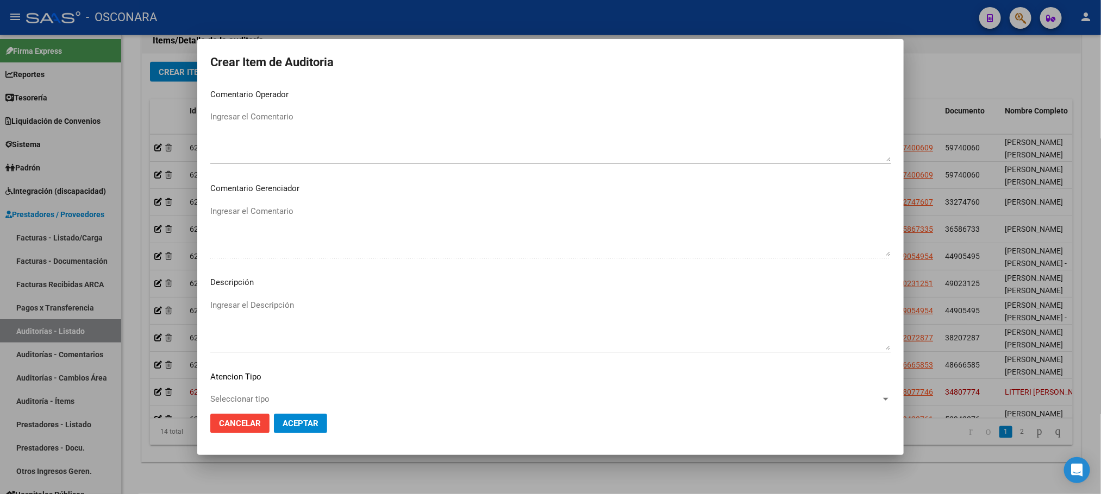
scroll to position [563, 0]
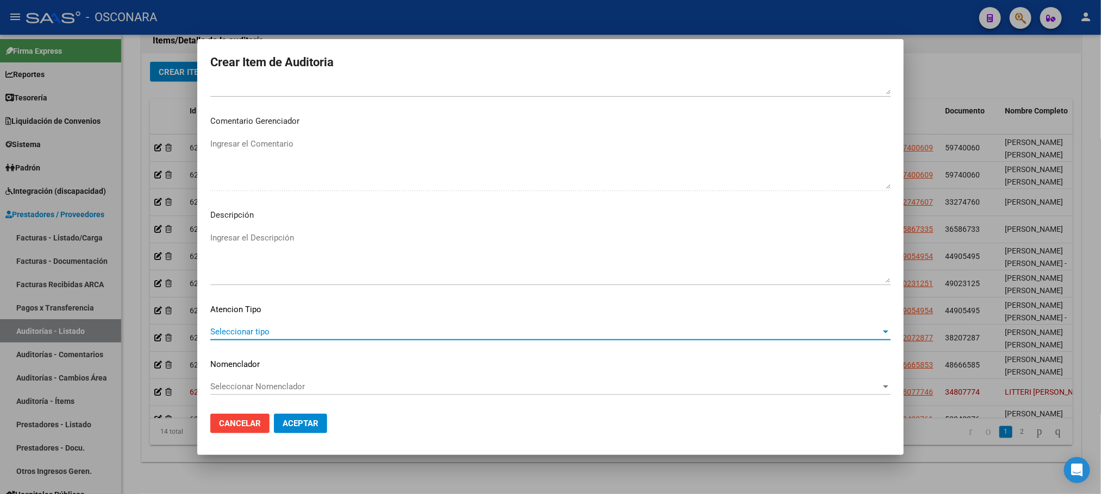
click at [240, 331] on span "Seleccionar tipo" at bounding box center [545, 332] width 670 height 10
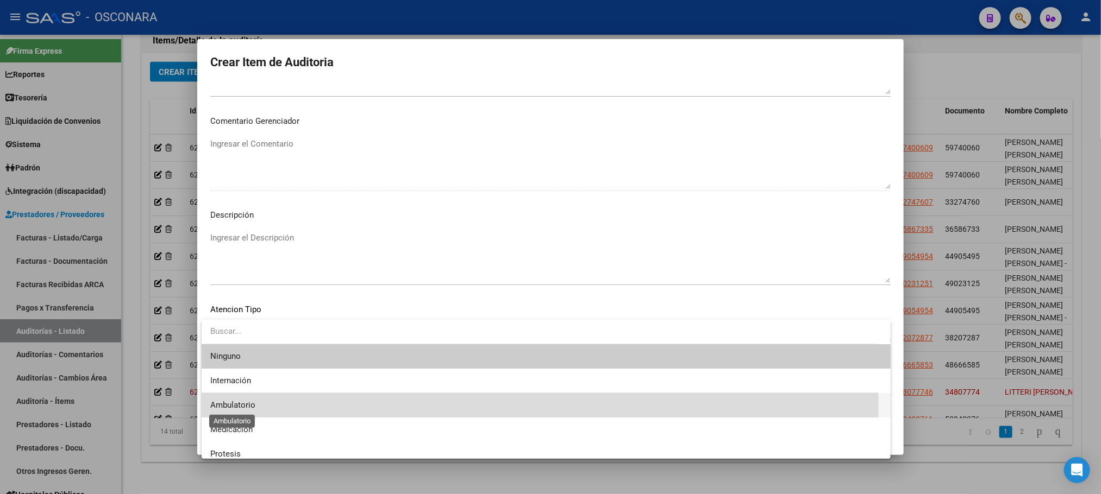
click at [242, 406] on span "Ambulatorio" at bounding box center [232, 405] width 45 height 10
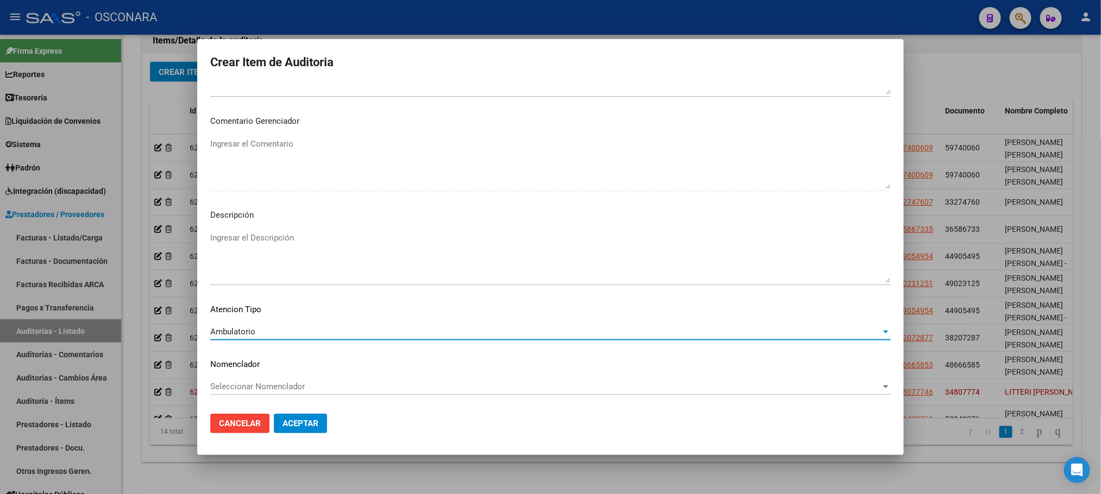
click at [271, 266] on textarea "Ingresar el Descripción" at bounding box center [550, 257] width 680 height 51
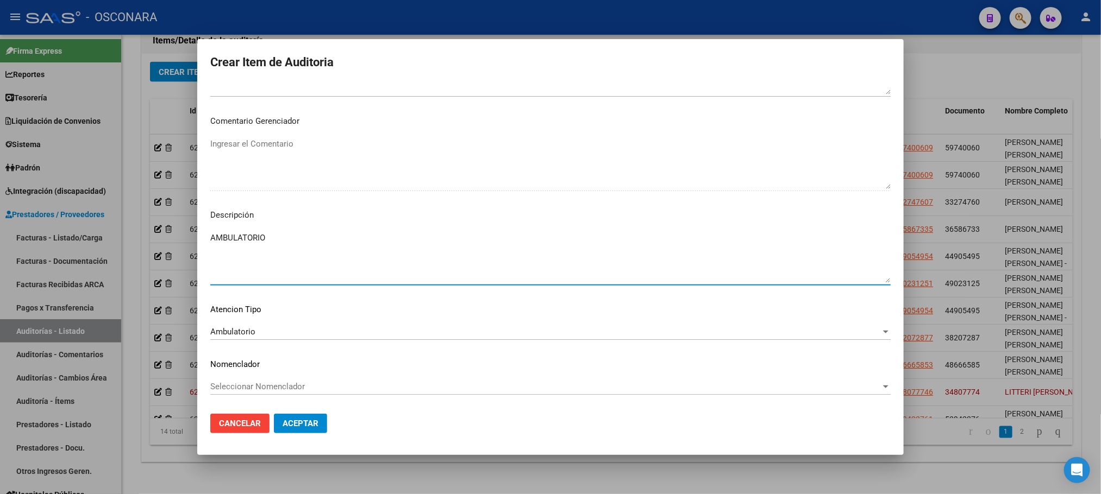
type textarea "AMBULATORIO"
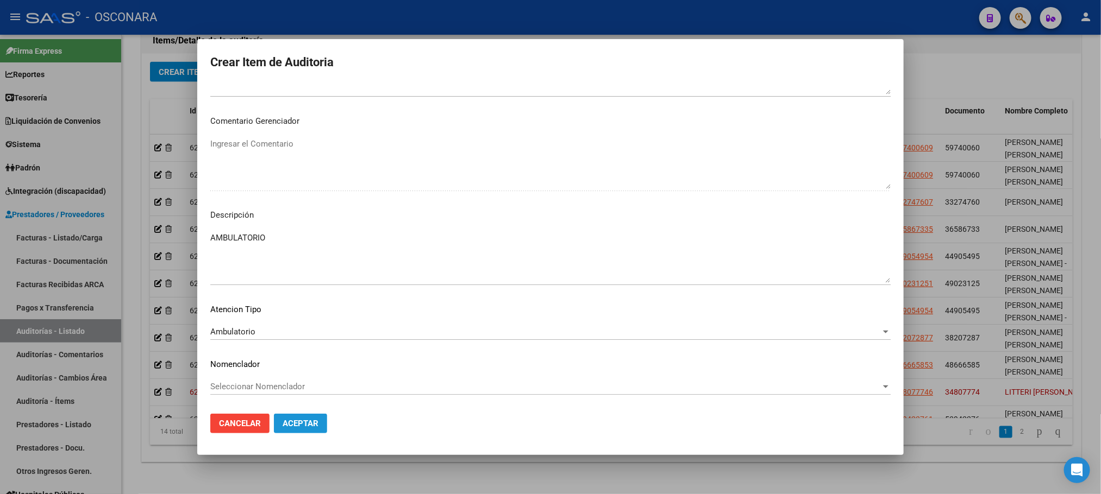
click at [305, 416] on button "Aceptar" at bounding box center [300, 424] width 53 height 20
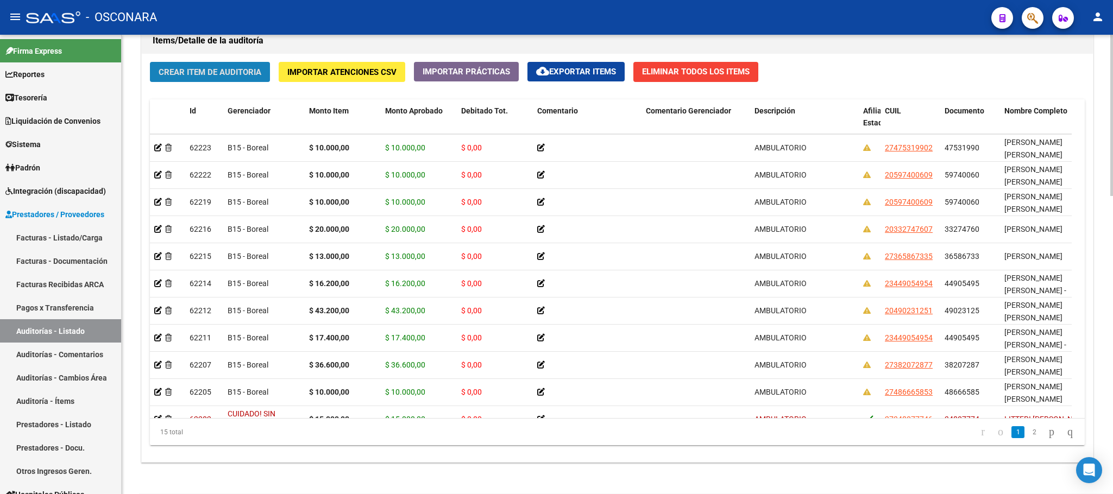
click at [185, 77] on span "Crear Item de Auditoria" at bounding box center [210, 72] width 103 height 10
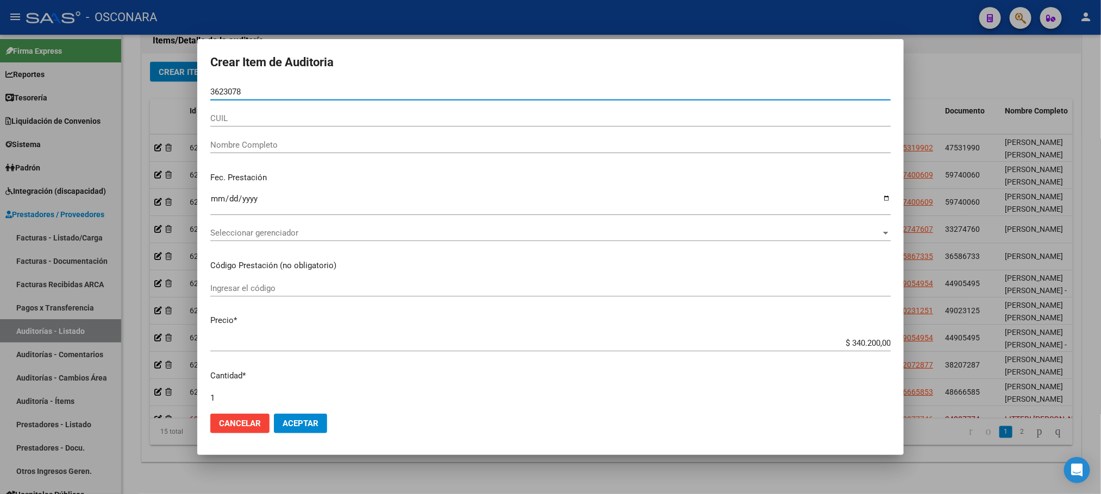
type input "36230789"
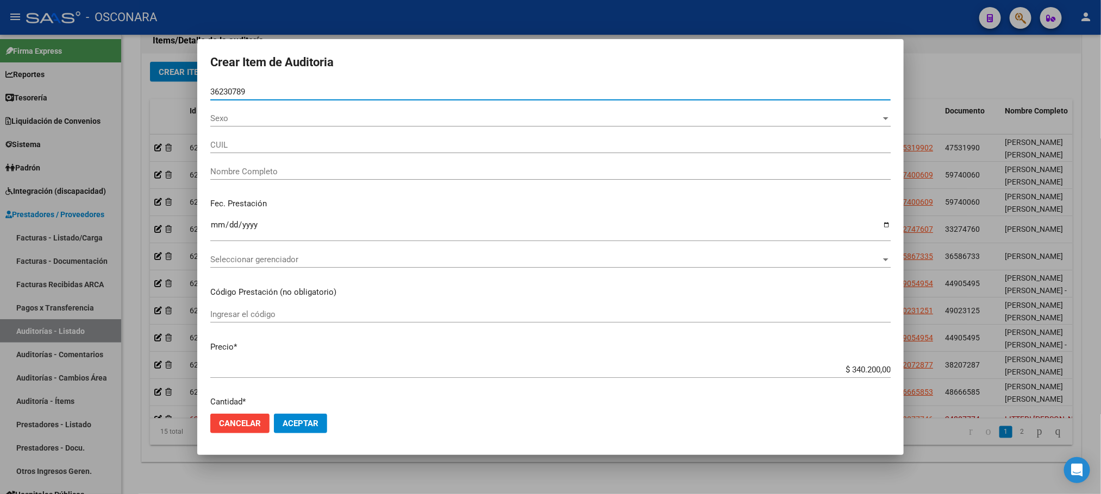
type input "27362307894"
type input "FALASCA,GISELLA ROMINA"
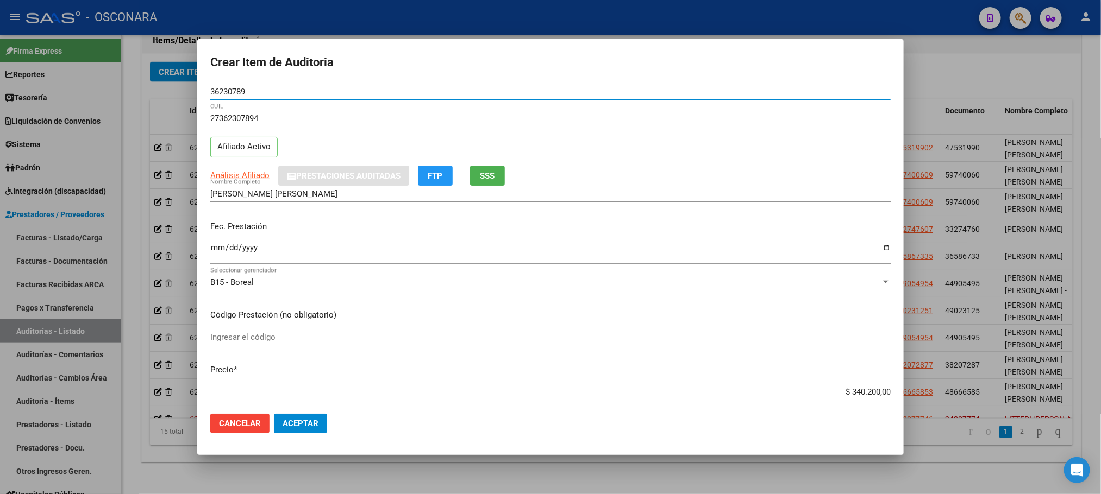
type input "36230789"
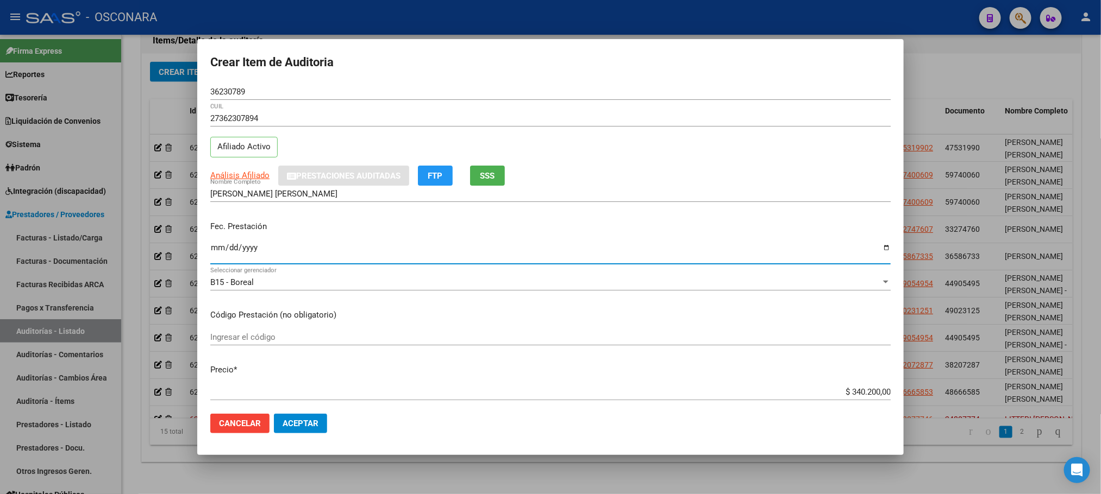
click at [219, 252] on input "Ingresar la fecha" at bounding box center [550, 251] width 680 height 17
type input "2025-05-16"
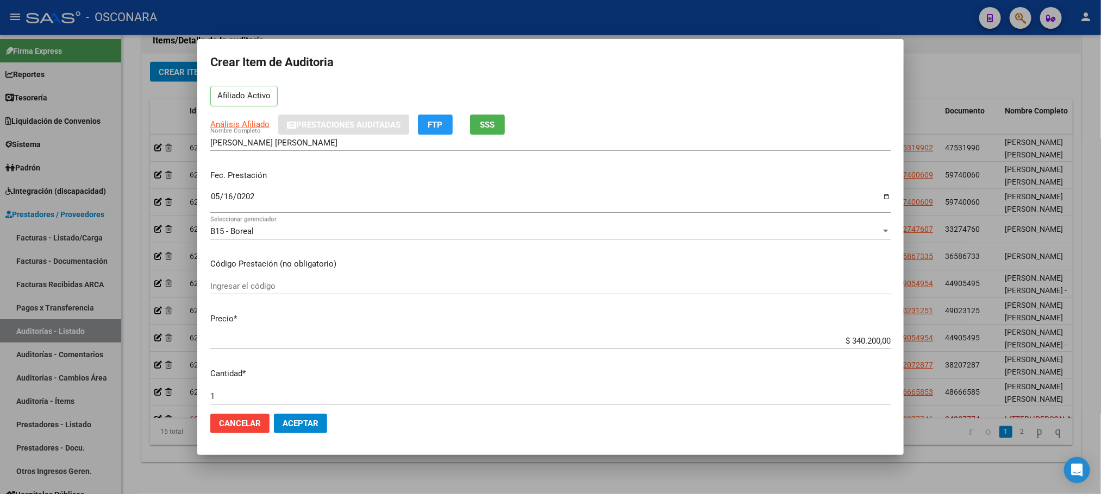
scroll to position [82, 0]
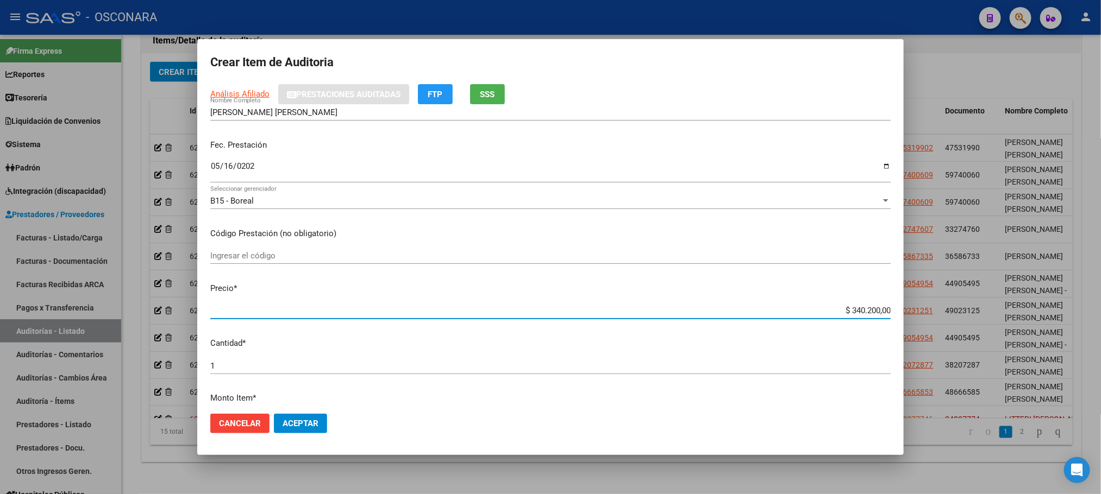
drag, startPoint x: 840, startPoint y: 311, endPoint x: 906, endPoint y: 313, distance: 66.3
click at [906, 313] on div "Crear Item de Auditoria 36230789 Nro Documento 27362307894 CUIL Afiliado Activo…" at bounding box center [550, 247] width 1101 height 494
type input "$ 0,01"
type input "$ 0,13"
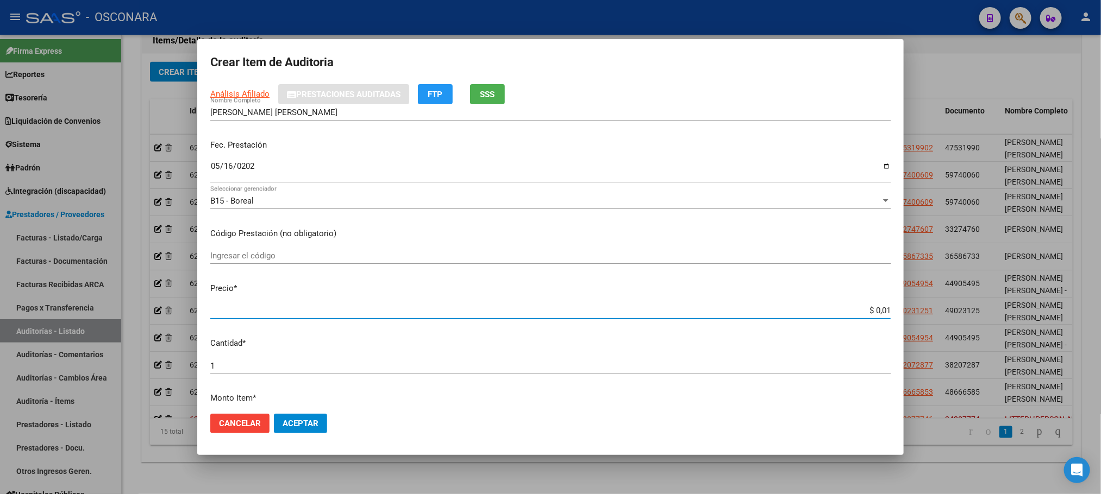
type input "$ 0,13"
type input "$ 1,30"
type input "$ 13,00"
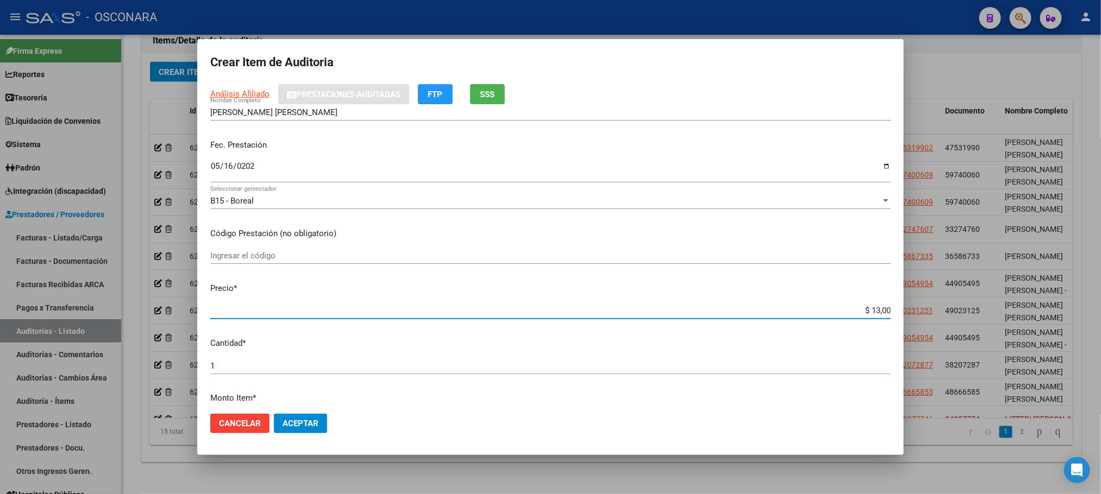
type input "$ 130,00"
type input "$ 1.300,00"
type input "$ 13.000,00"
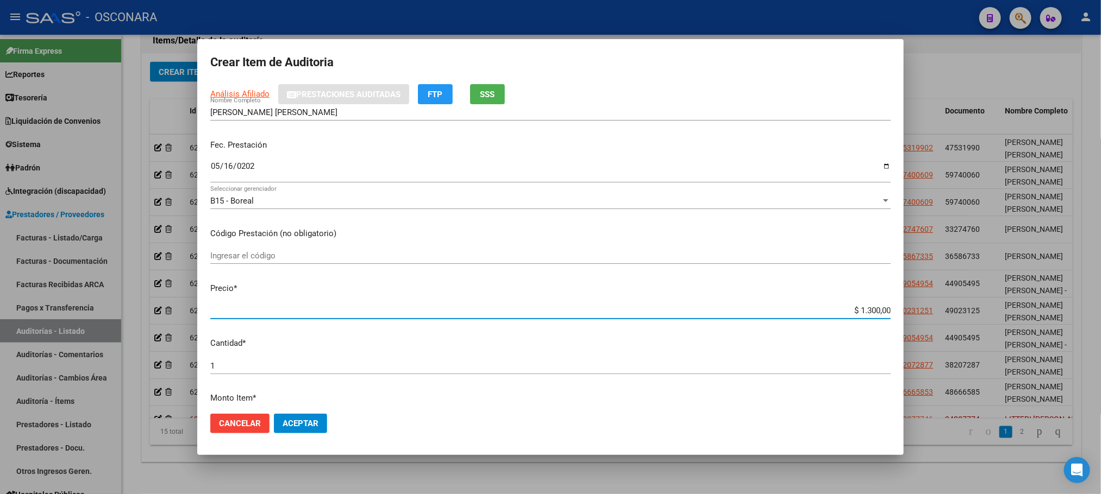
type input "$ 13.000,00"
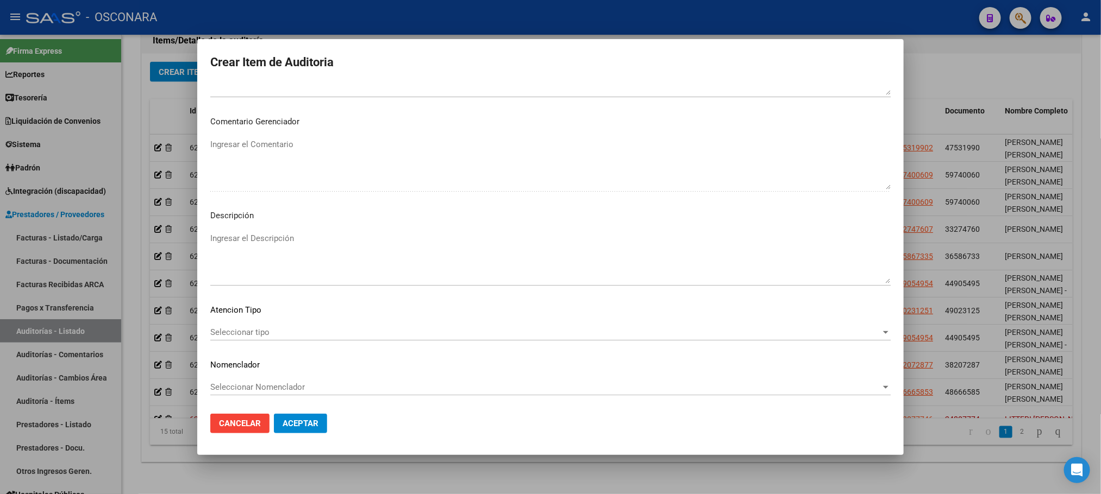
scroll to position [563, 0]
click at [335, 337] on div "Seleccionar tipo Seleccionar tipo" at bounding box center [550, 332] width 680 height 16
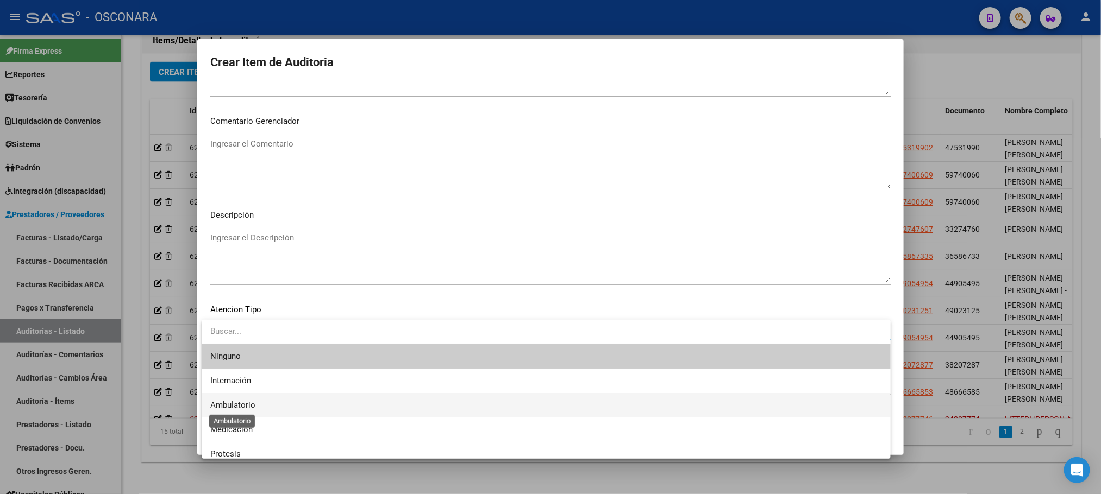
click at [253, 403] on span "Ambulatorio" at bounding box center [232, 405] width 45 height 10
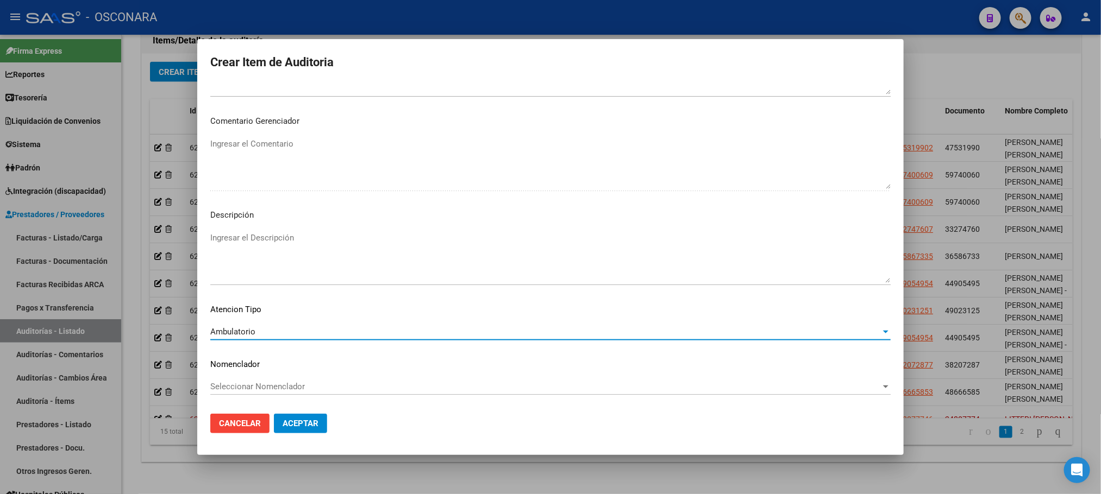
click at [321, 239] on textarea "Ingresar el Descripción" at bounding box center [550, 257] width 680 height 51
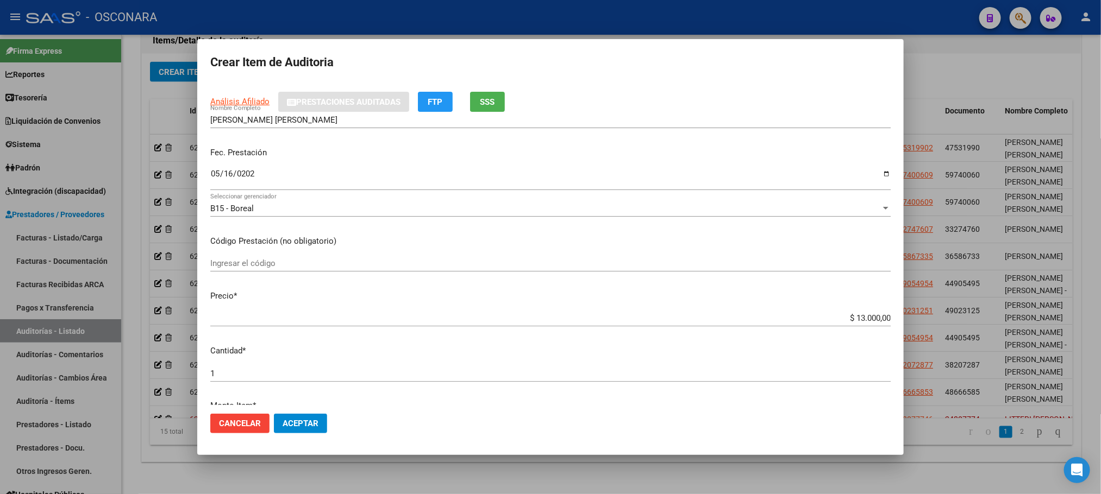
scroll to position [0, 0]
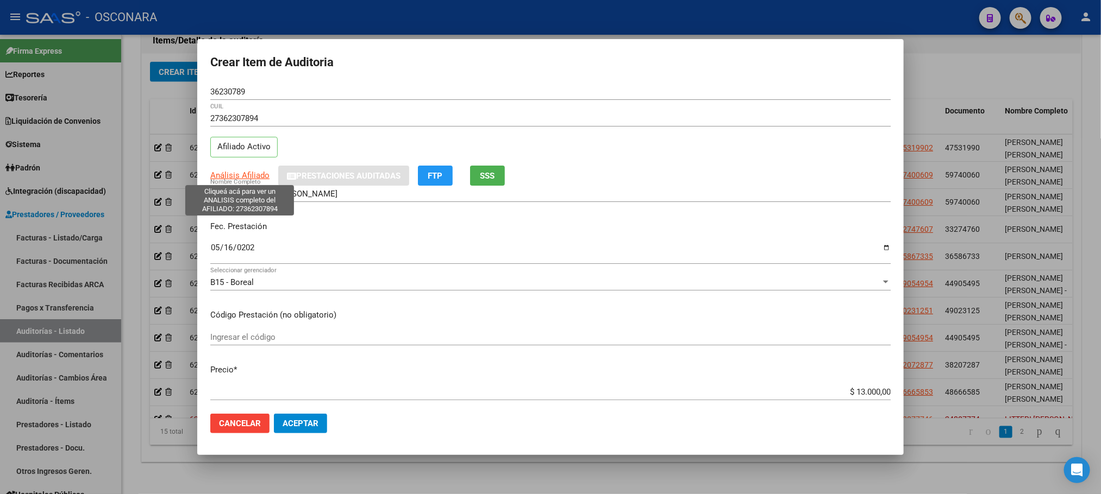
type textarea "AMBULATORIO"
click at [248, 174] on span "Análisis Afiliado" at bounding box center [239, 176] width 59 height 10
type textarea "27362307894"
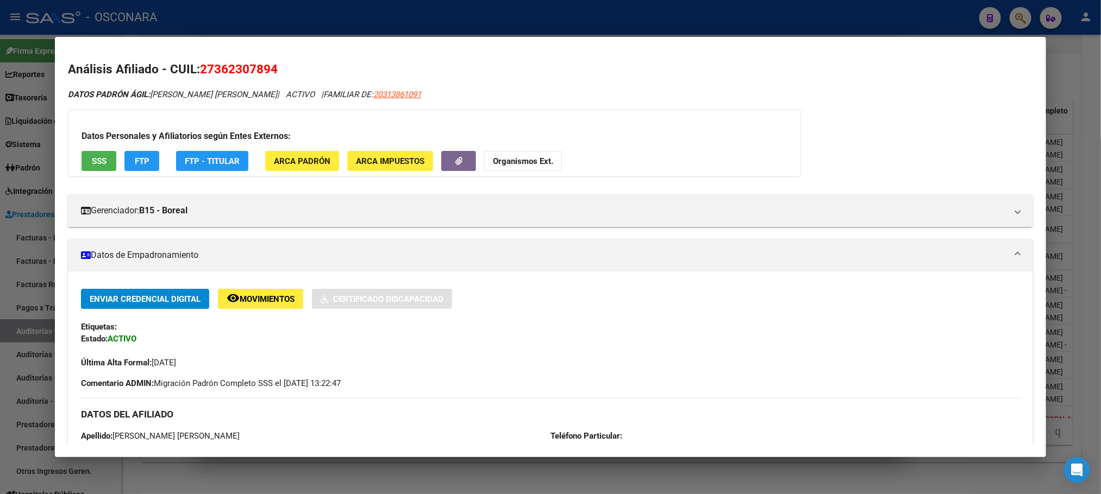
click at [91, 151] on button "SSS" at bounding box center [99, 161] width 35 height 20
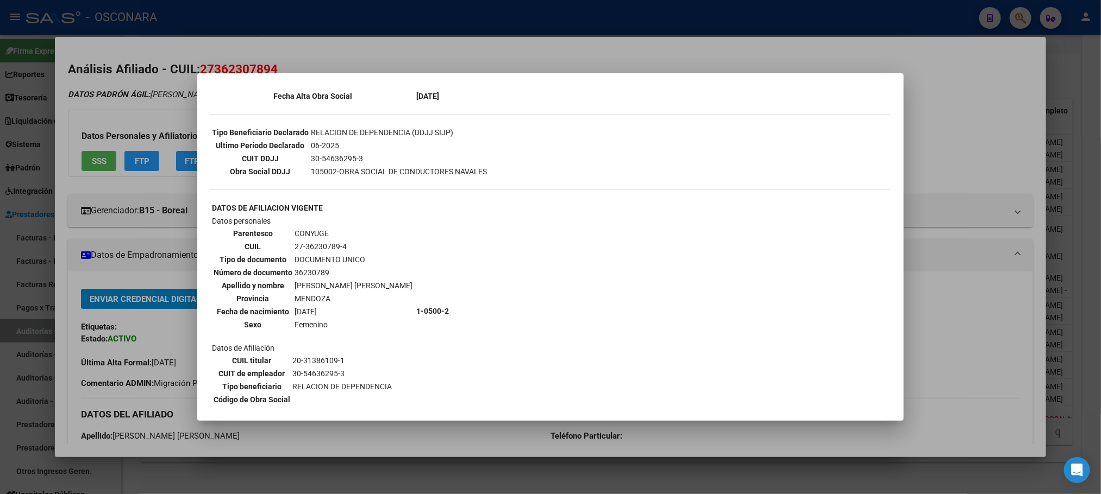
scroll to position [326, 0]
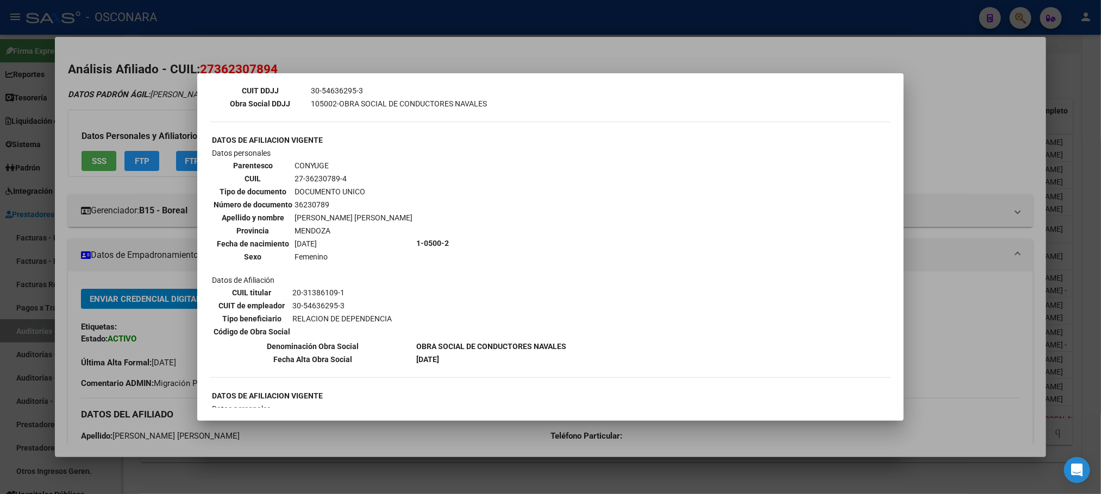
click at [484, 474] on div at bounding box center [550, 247] width 1101 height 494
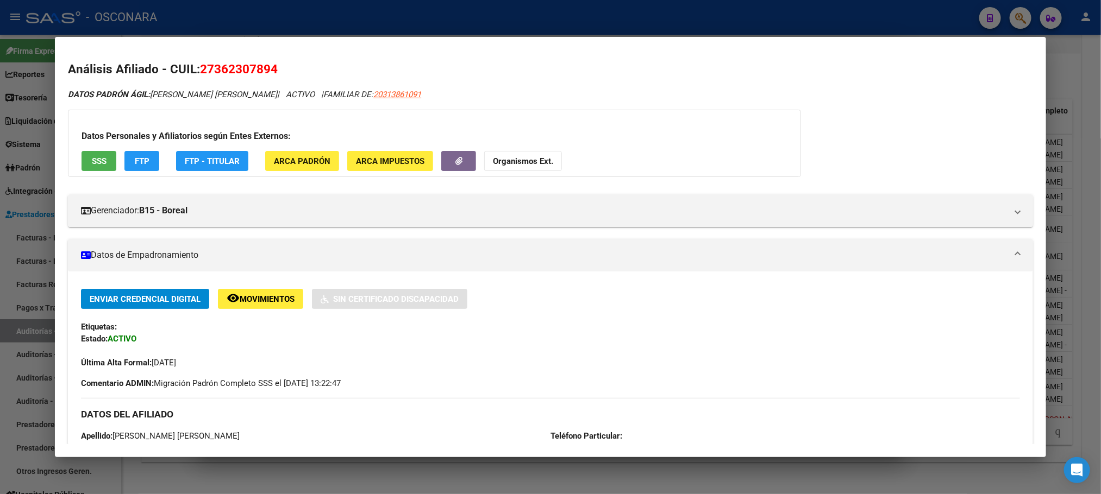
click at [484, 473] on div at bounding box center [550, 247] width 1101 height 494
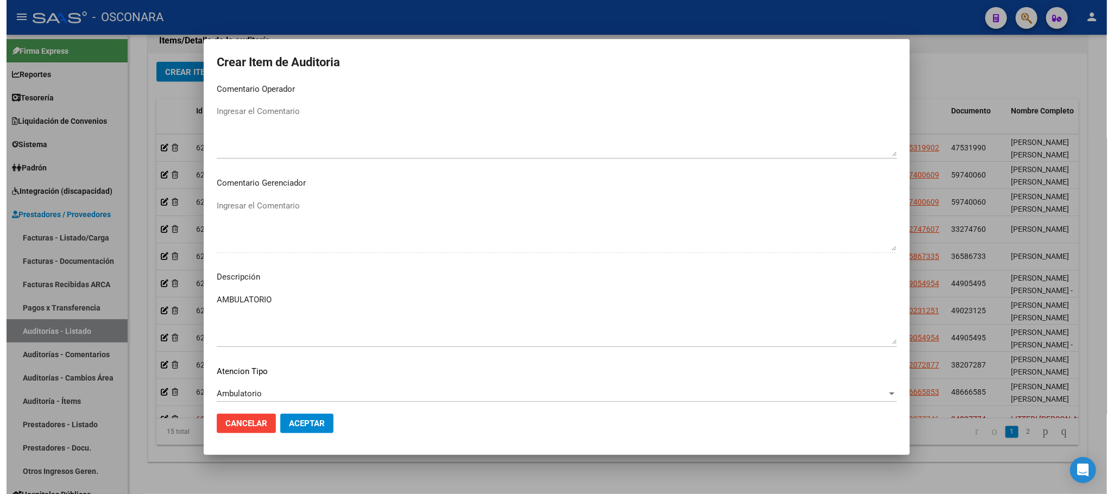
scroll to position [563, 0]
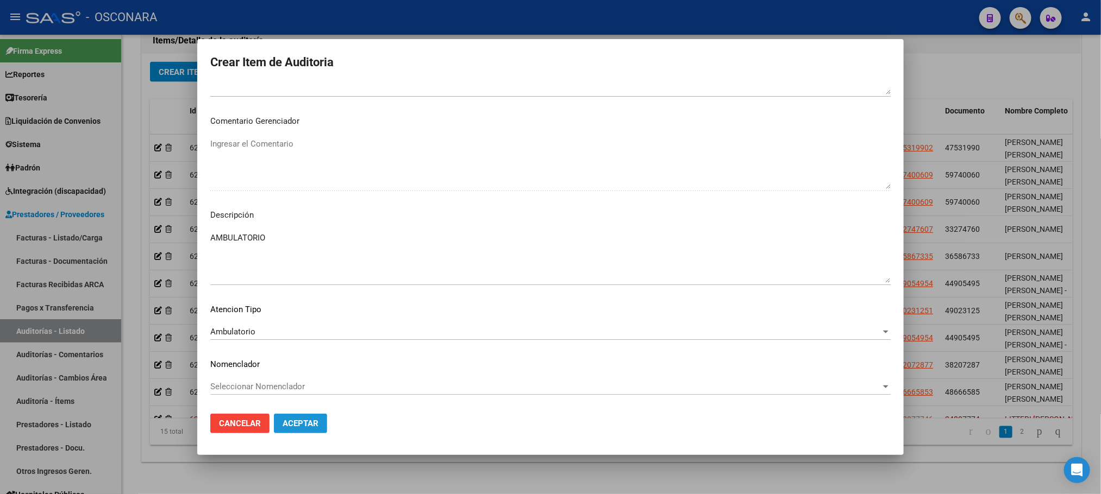
click at [308, 425] on span "Aceptar" at bounding box center [301, 424] width 36 height 10
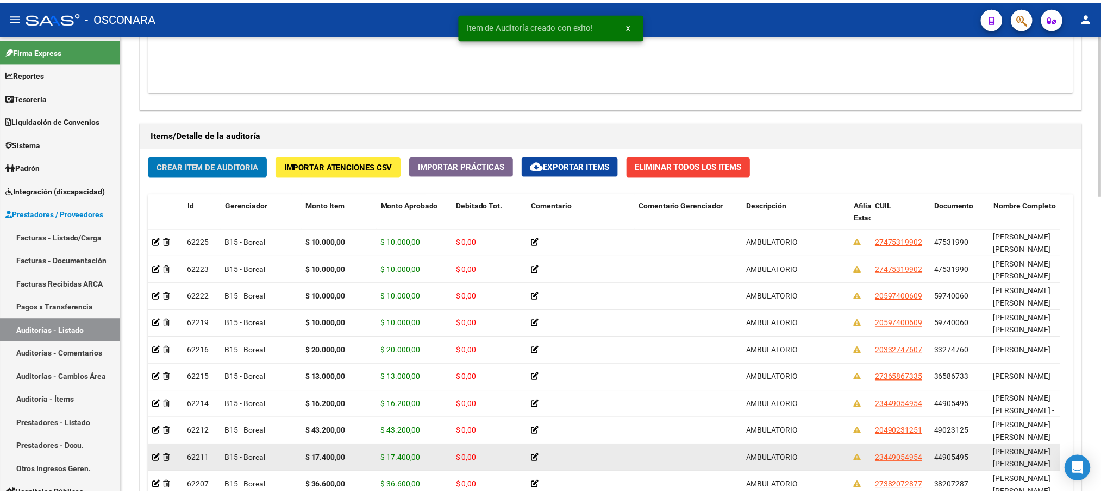
scroll to position [637, 0]
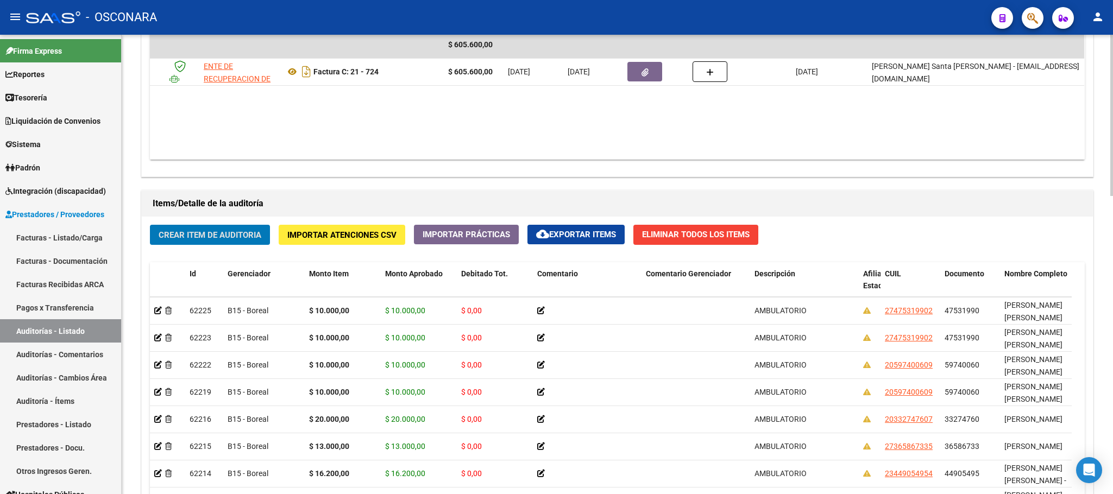
click at [240, 231] on span "Crear Item de Auditoria" at bounding box center [210, 235] width 103 height 10
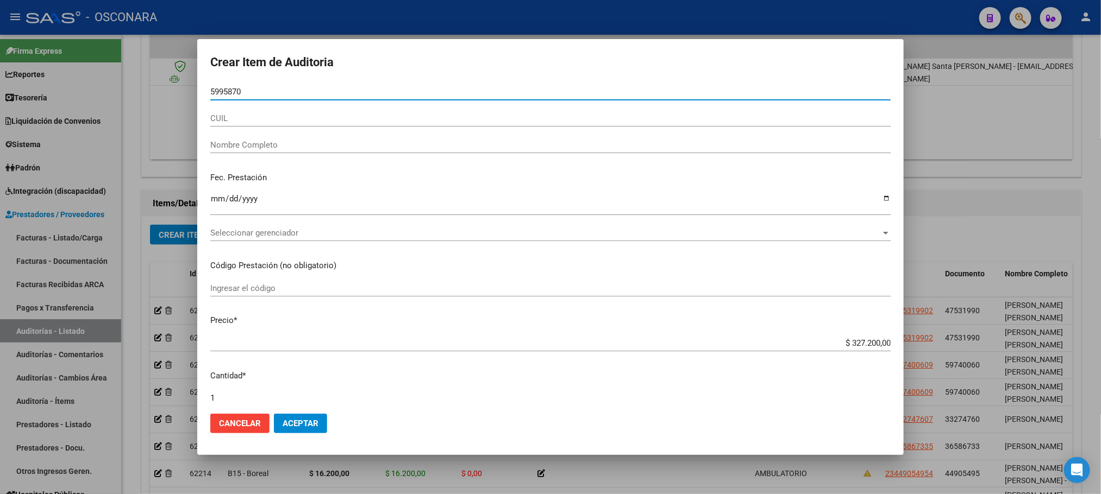
type input "59958708"
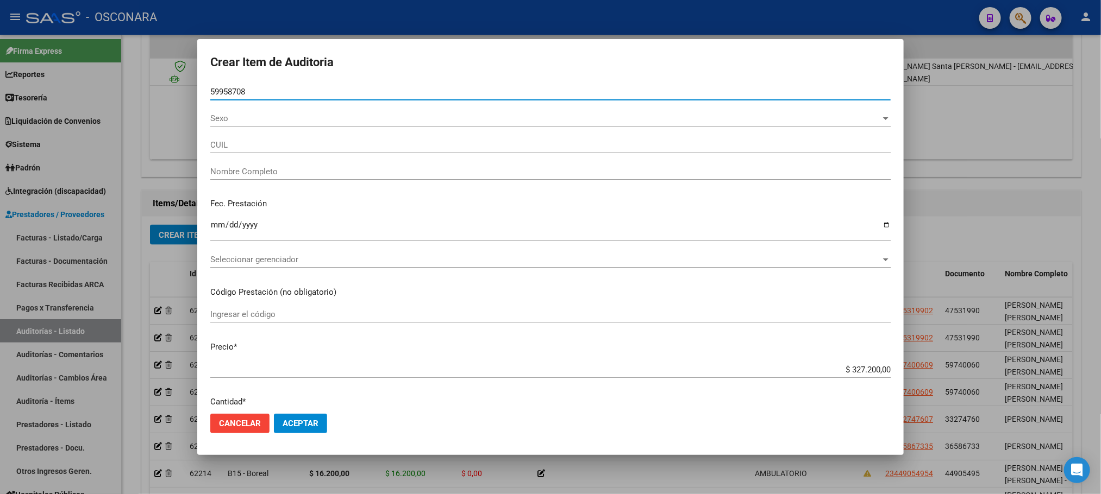
type input "27599587085"
type input "GIMENEZ DEREK SAMUEL"
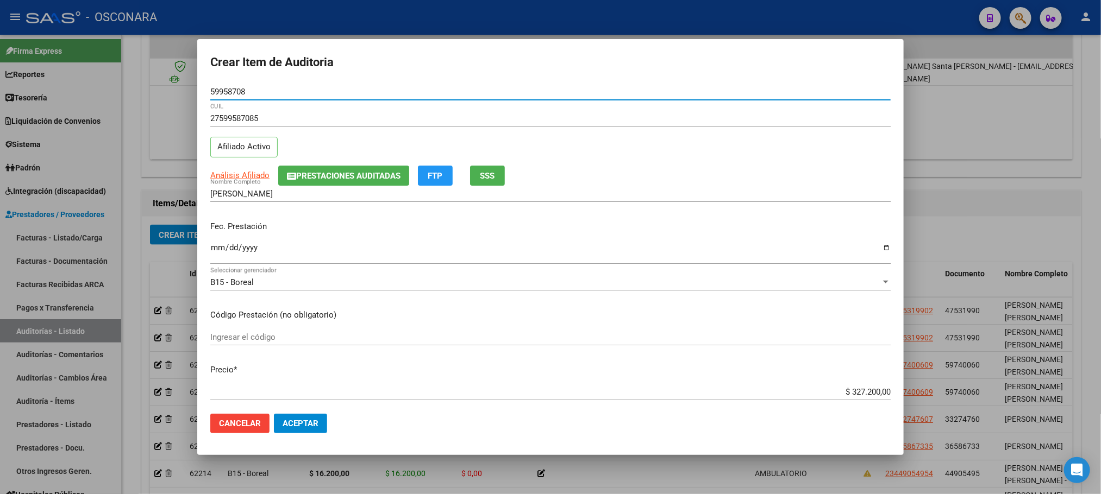
type input "59958708"
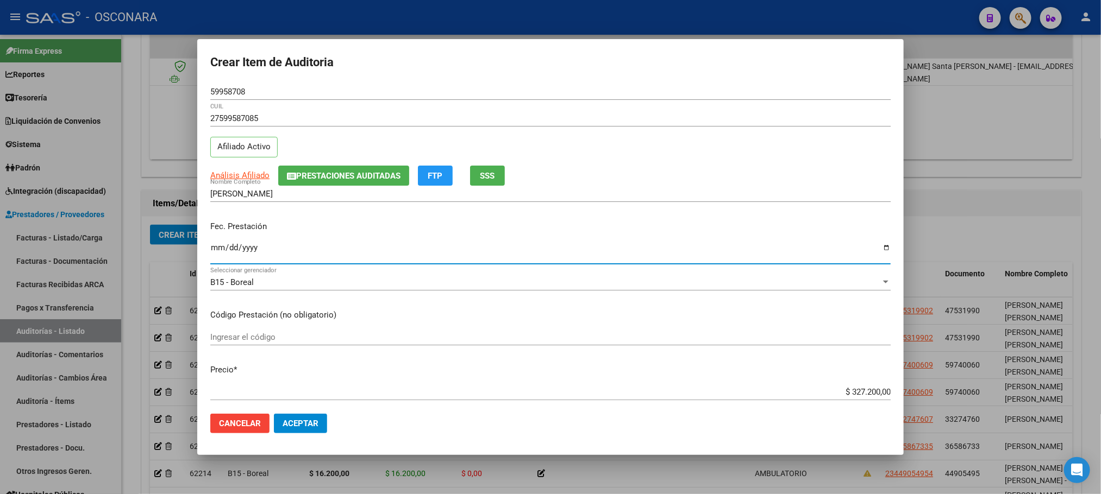
click at [219, 250] on input "Ingresar la fecha" at bounding box center [550, 251] width 680 height 17
type input "2025-02-21"
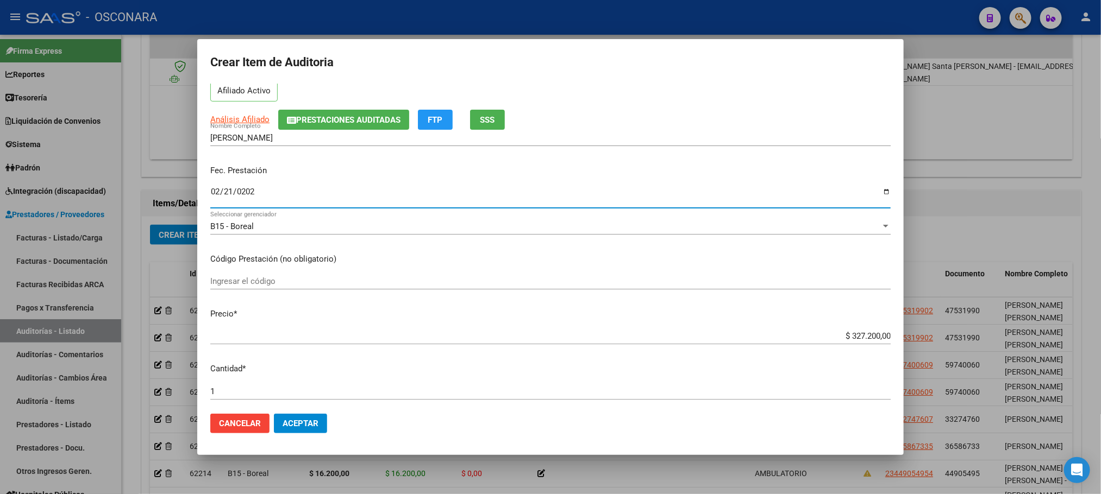
scroll to position [82, 0]
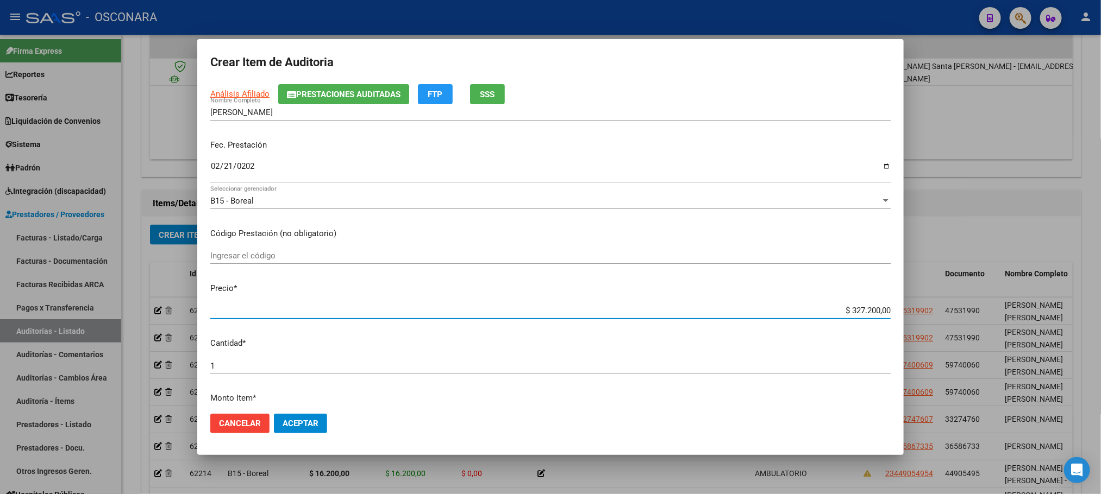
drag, startPoint x: 841, startPoint y: 309, endPoint x: 895, endPoint y: 305, distance: 54.5
click at [895, 305] on mat-dialog-content "59958708 Nro Documento 27599587085 CUIL Afiliado Activo Análisis Afiliado Prest…" at bounding box center [550, 245] width 706 height 322
type input "$ 0,01"
type input "$ 0,10"
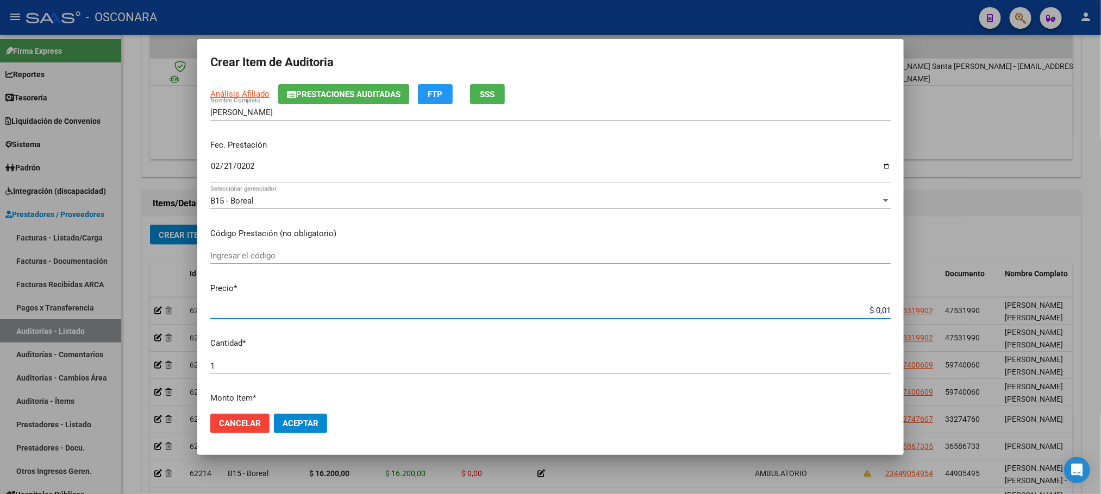
type input "$ 0,10"
type input "$ 1,00"
type input "$ 10,00"
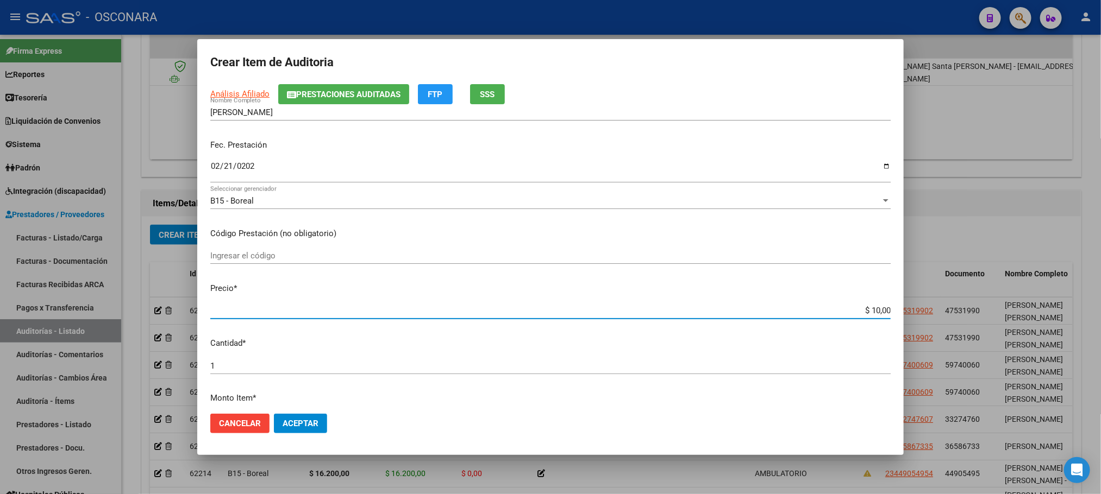
type input "$ 100,00"
type input "$ 1.000,00"
type input "$ 10.000,00"
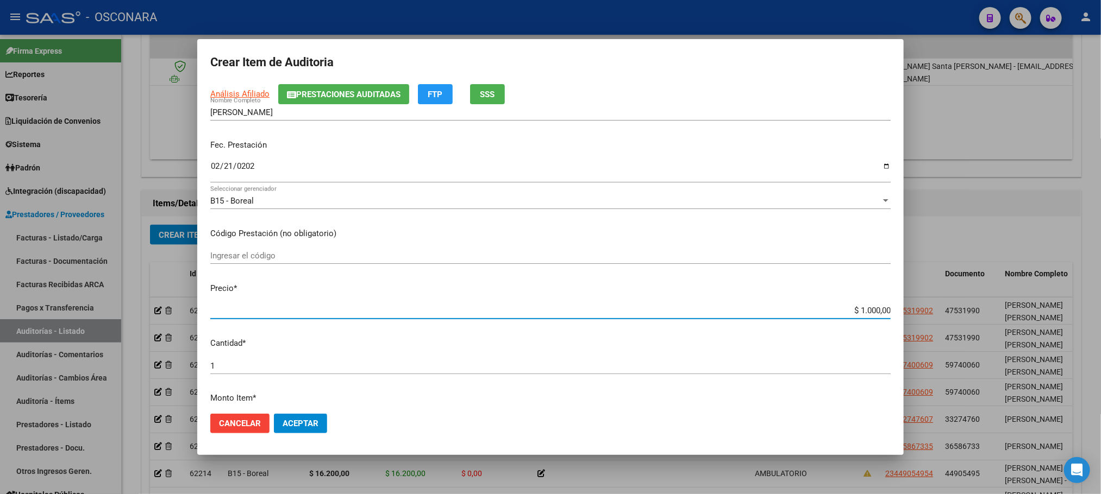
type input "$ 10.000,00"
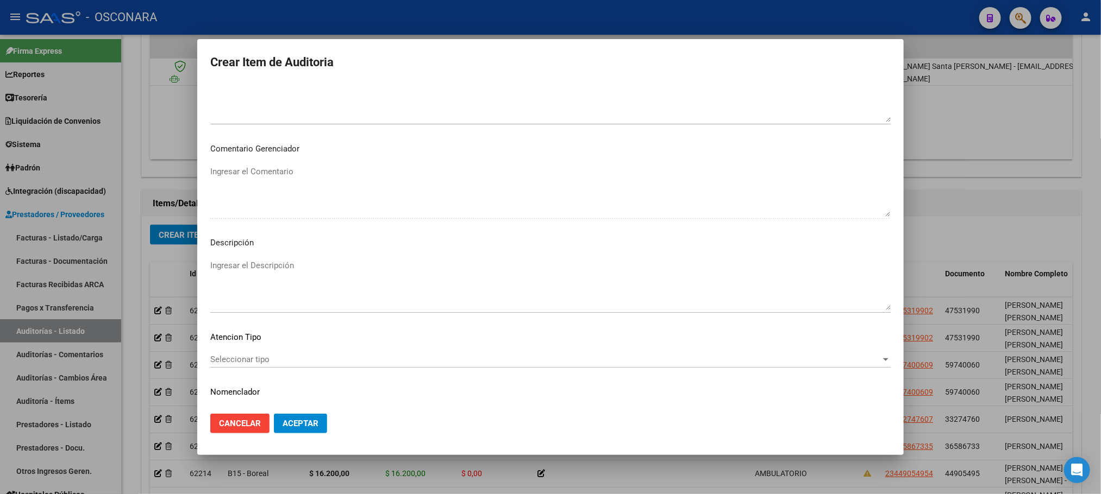
scroll to position [563, 0]
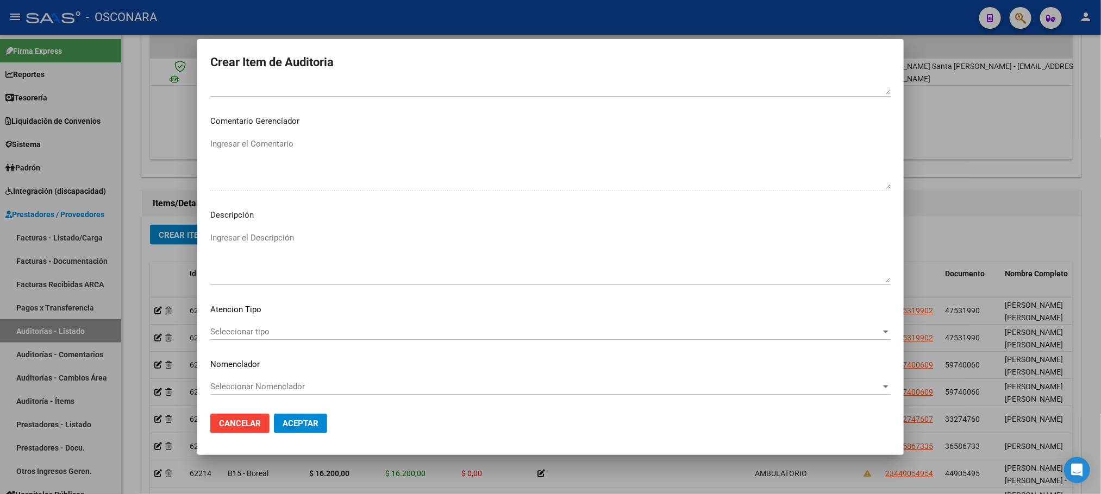
click at [271, 325] on div "Seleccionar tipo Seleccionar tipo" at bounding box center [550, 332] width 680 height 16
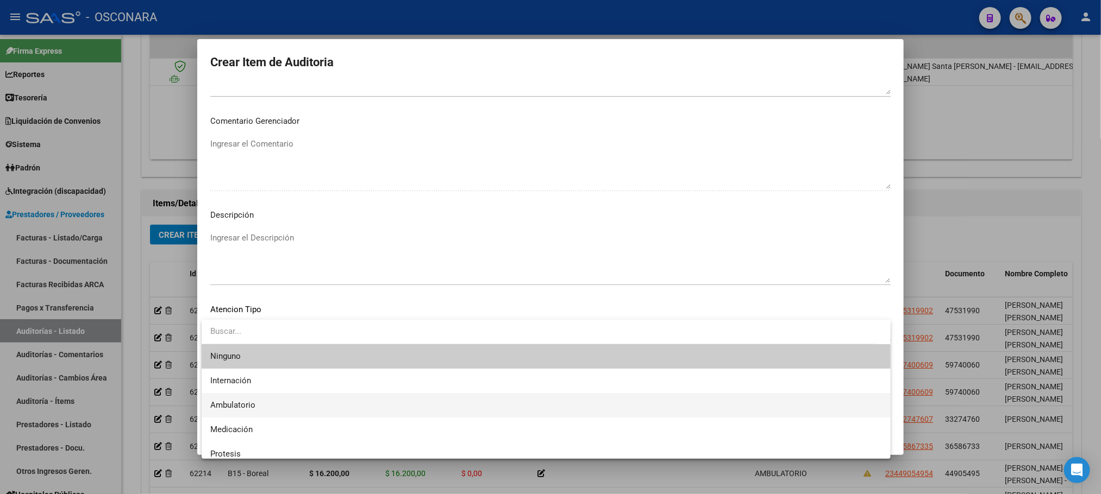
click at [256, 403] on span "Ambulatorio" at bounding box center [546, 405] width 672 height 24
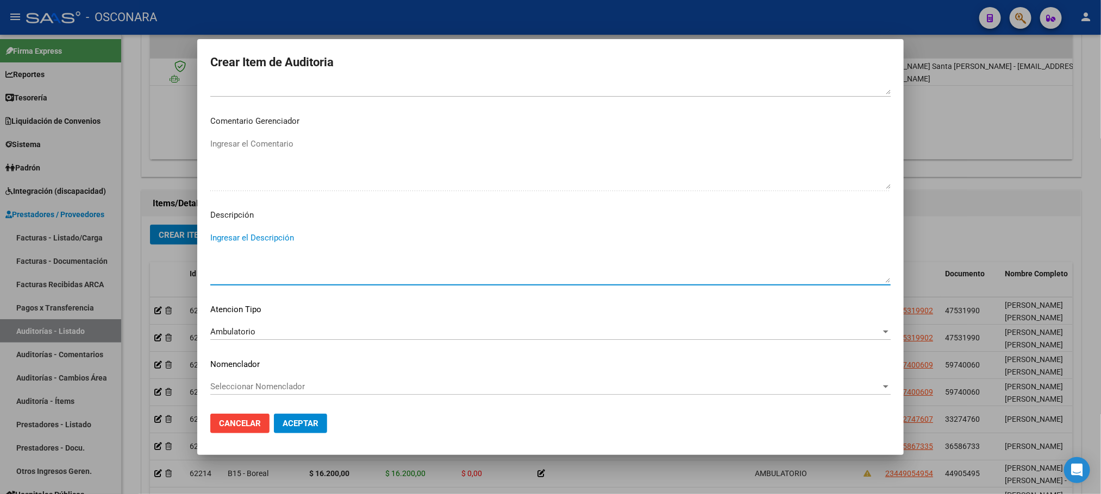
click at [287, 256] on textarea "Ingresar el Descripción" at bounding box center [550, 257] width 680 height 51
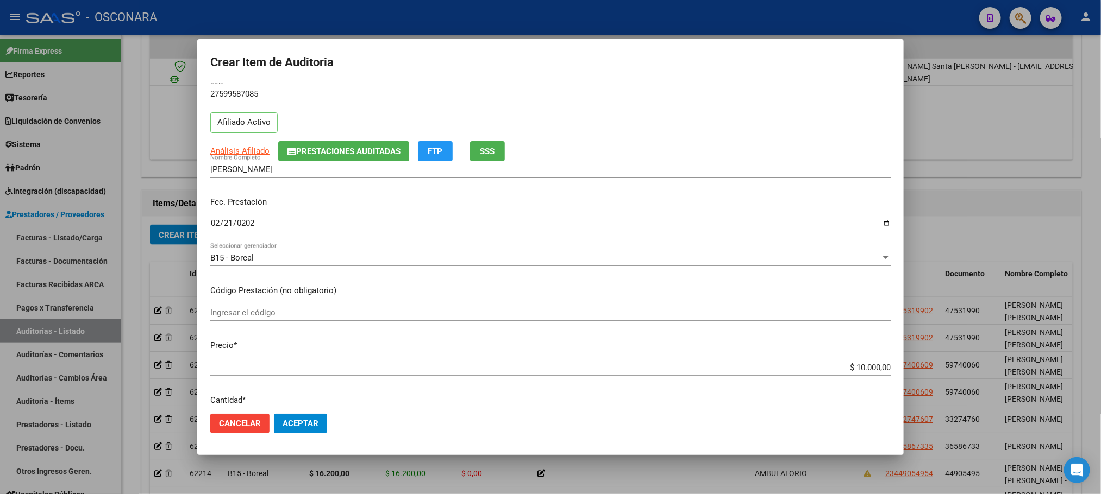
scroll to position [0, 0]
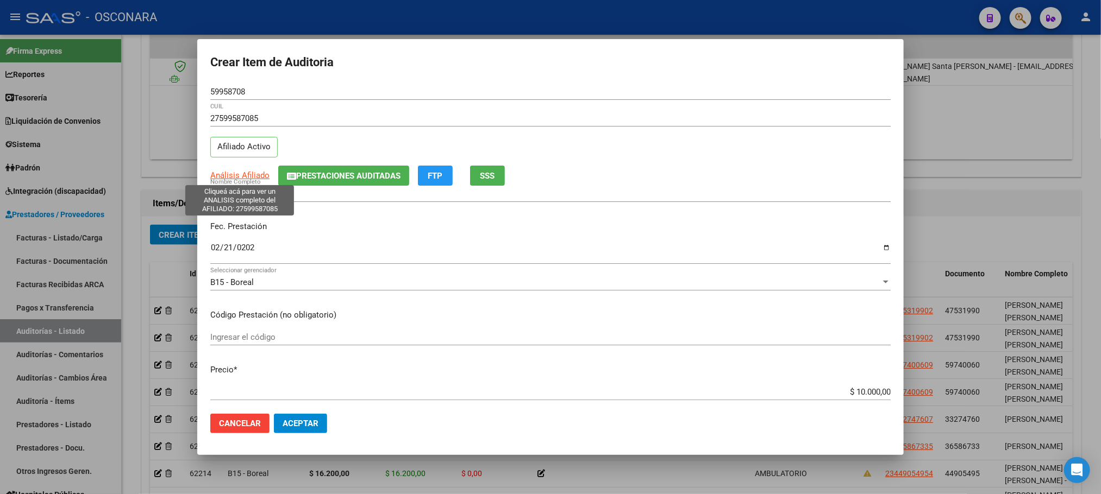
type textarea "AMBULATORIO"
click at [235, 178] on span "Análisis Afiliado" at bounding box center [239, 176] width 59 height 10
type textarea "27599587085"
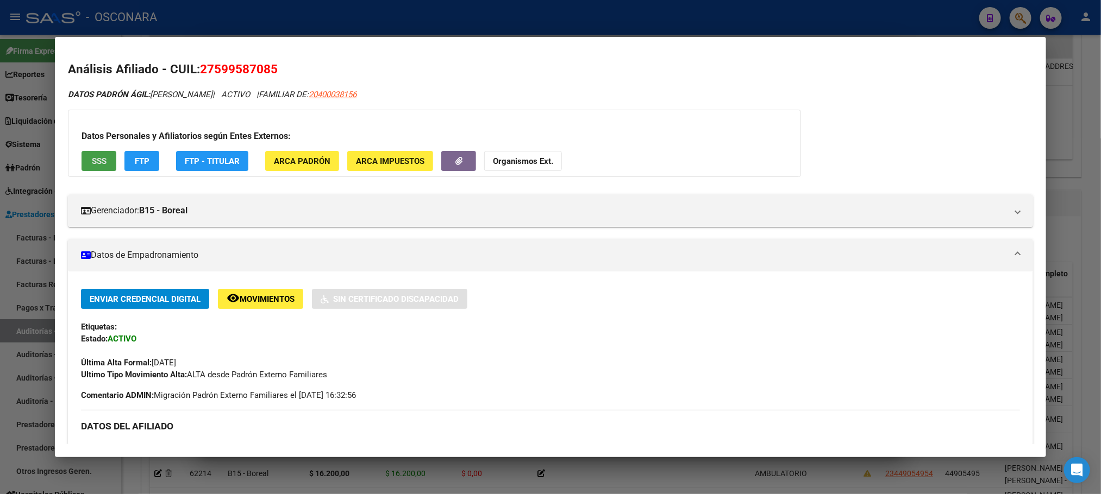
click at [101, 165] on button "SSS" at bounding box center [99, 161] width 35 height 20
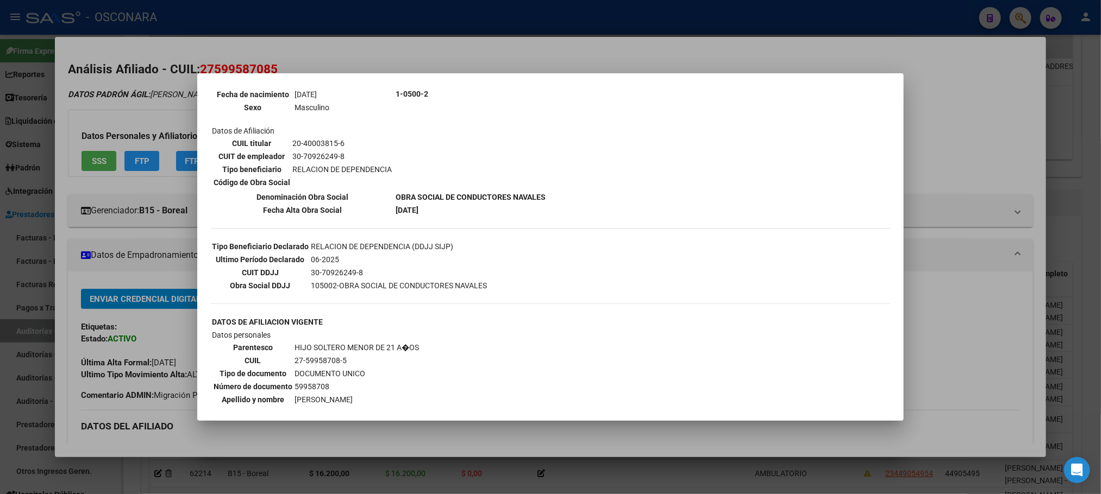
scroll to position [295, 0]
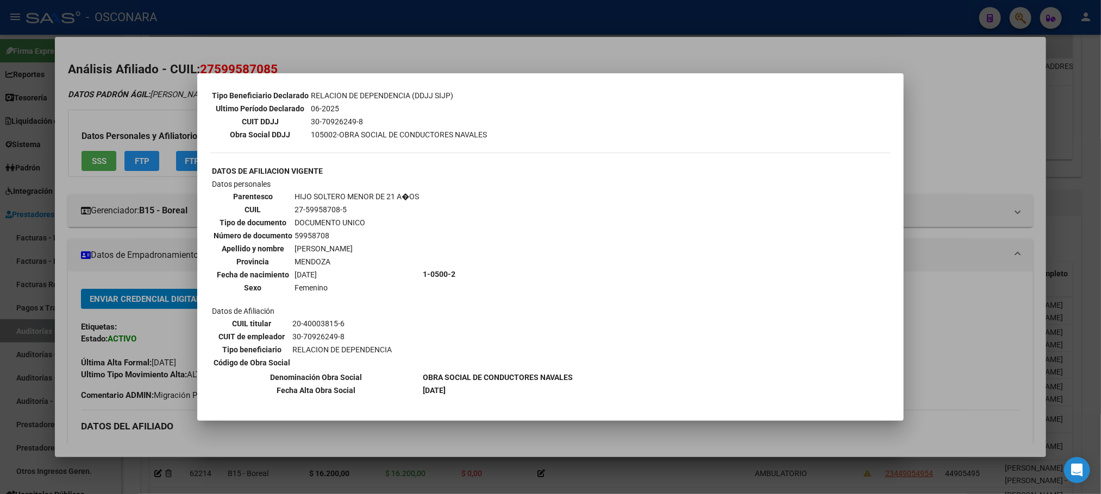
click at [762, 437] on div at bounding box center [550, 247] width 1101 height 494
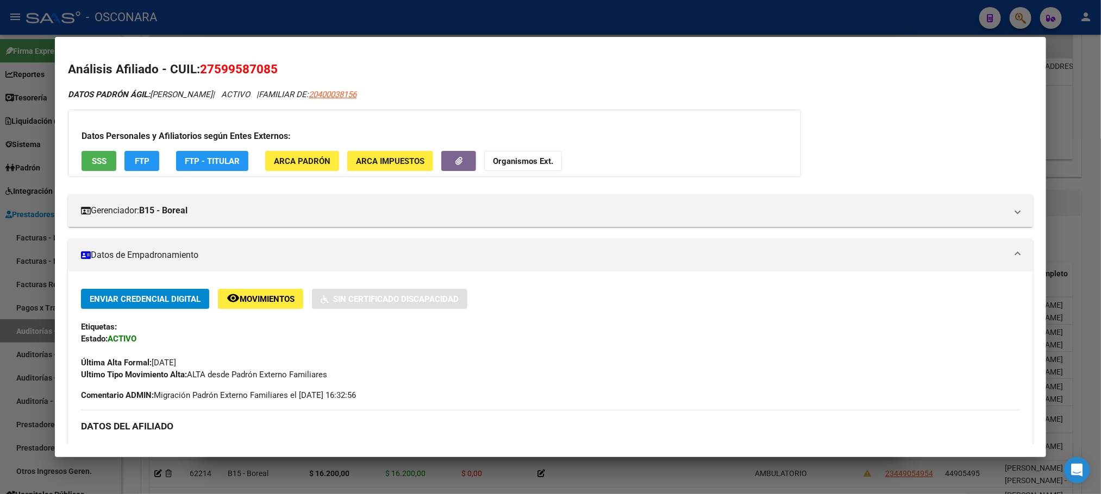
click at [699, 477] on div at bounding box center [550, 247] width 1101 height 494
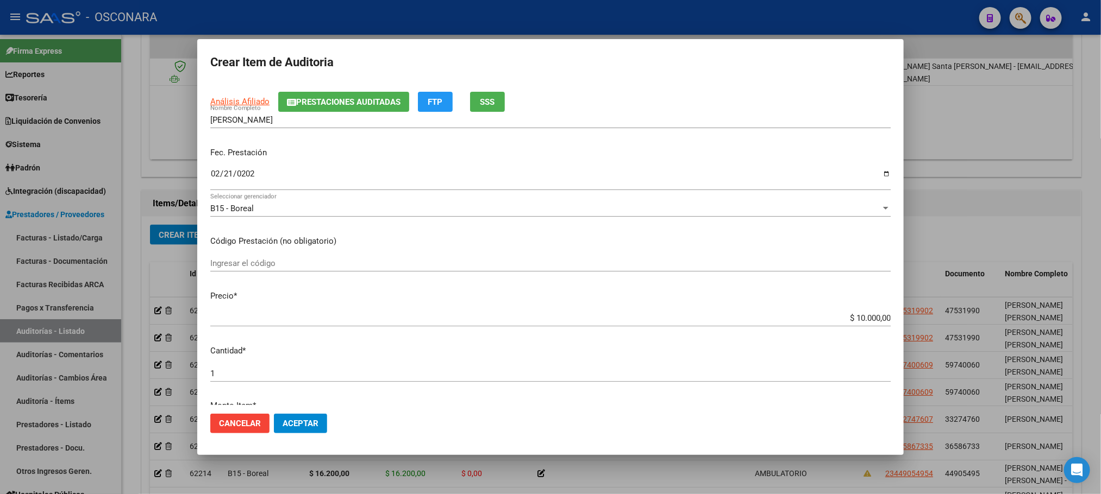
scroll to position [0, 0]
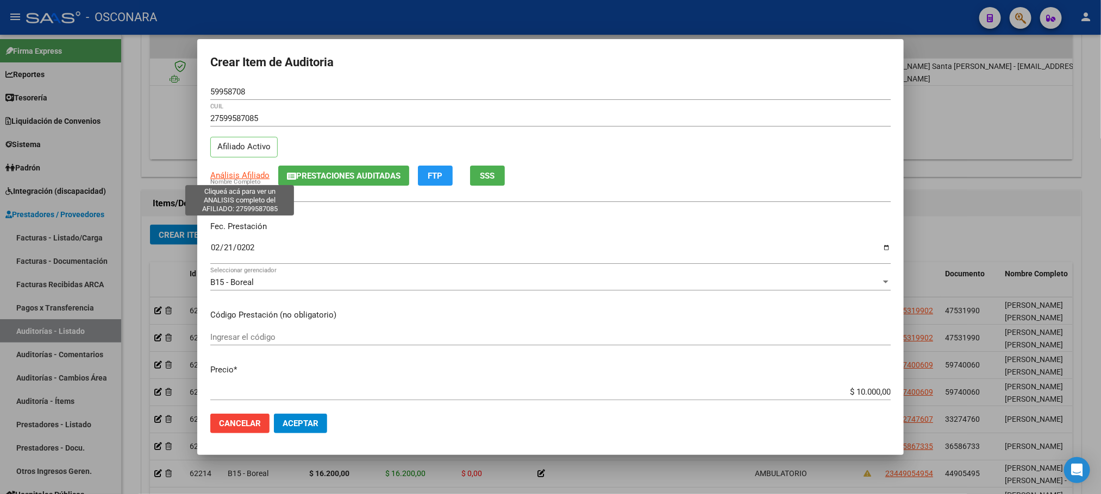
click at [252, 173] on span "Análisis Afiliado" at bounding box center [239, 176] width 59 height 10
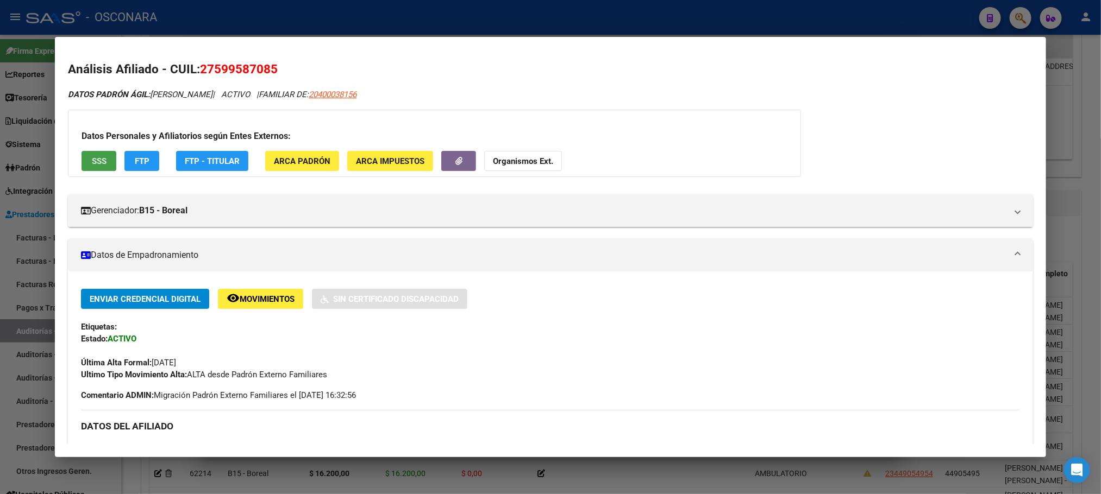
click at [103, 160] on button "SSS" at bounding box center [99, 161] width 35 height 20
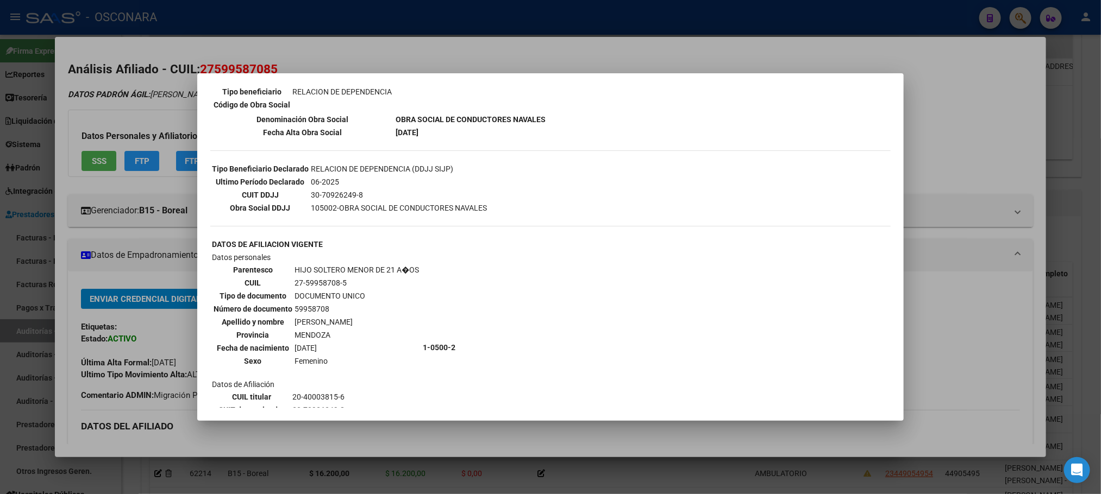
scroll to position [245, 0]
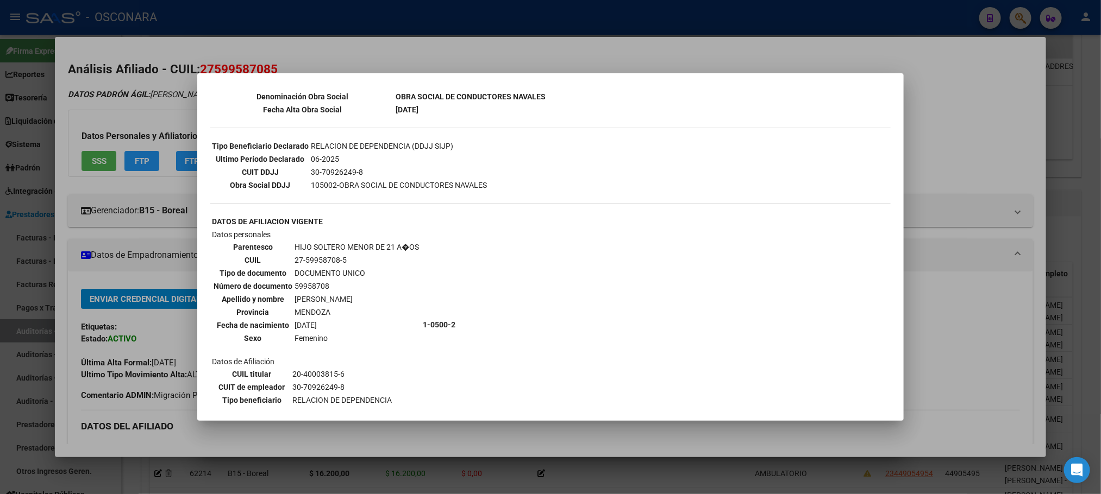
click at [601, 427] on div at bounding box center [550, 247] width 1101 height 494
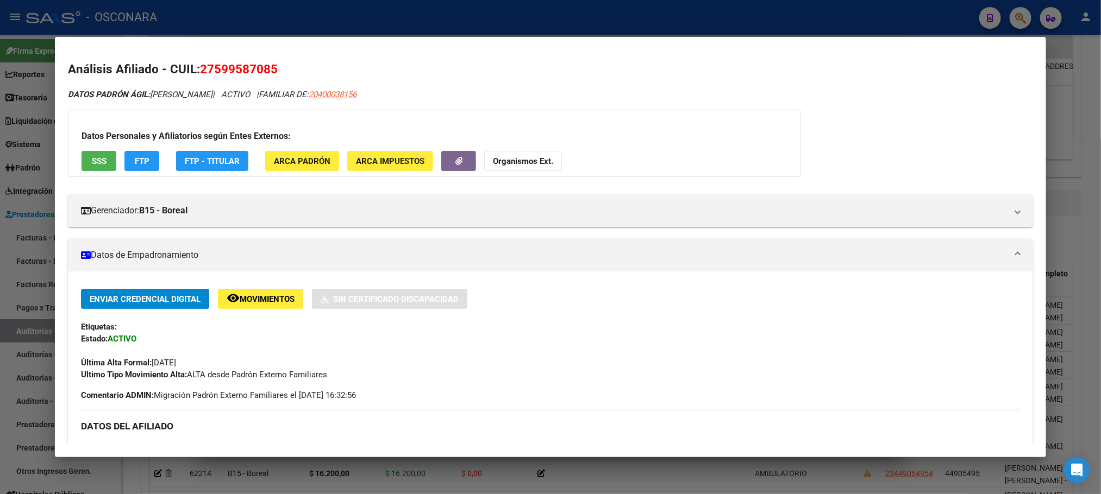
click at [665, 479] on div at bounding box center [550, 247] width 1101 height 494
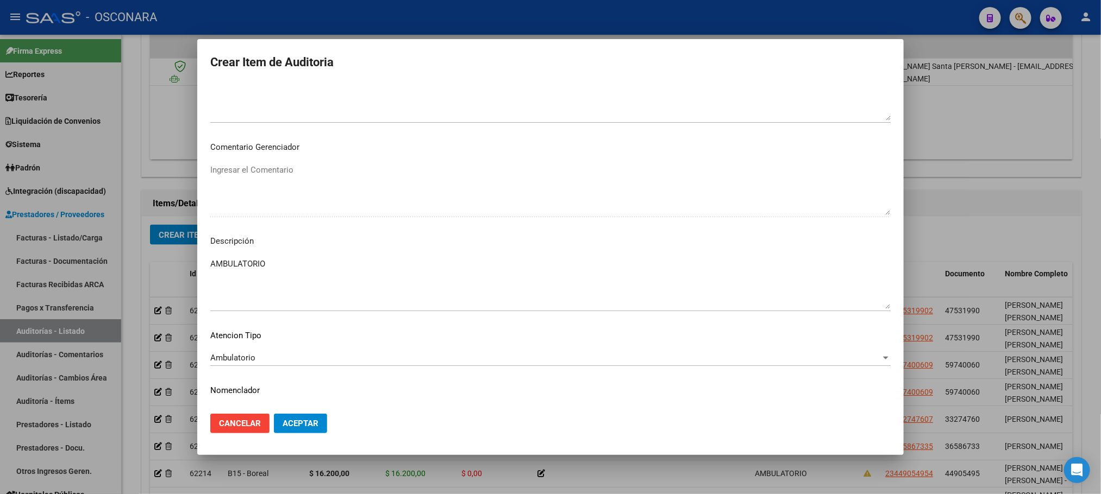
scroll to position [563, 0]
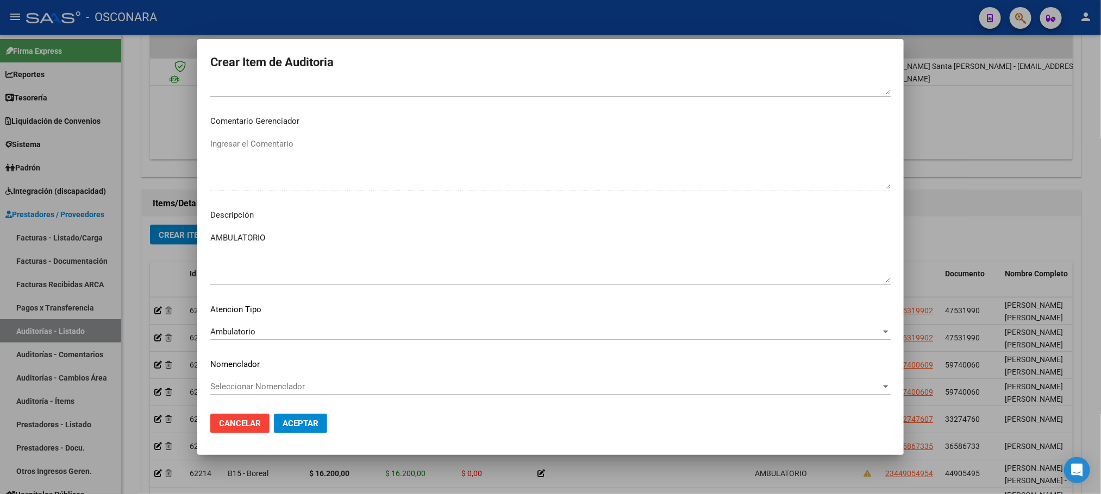
click at [313, 423] on span "Aceptar" at bounding box center [301, 424] width 36 height 10
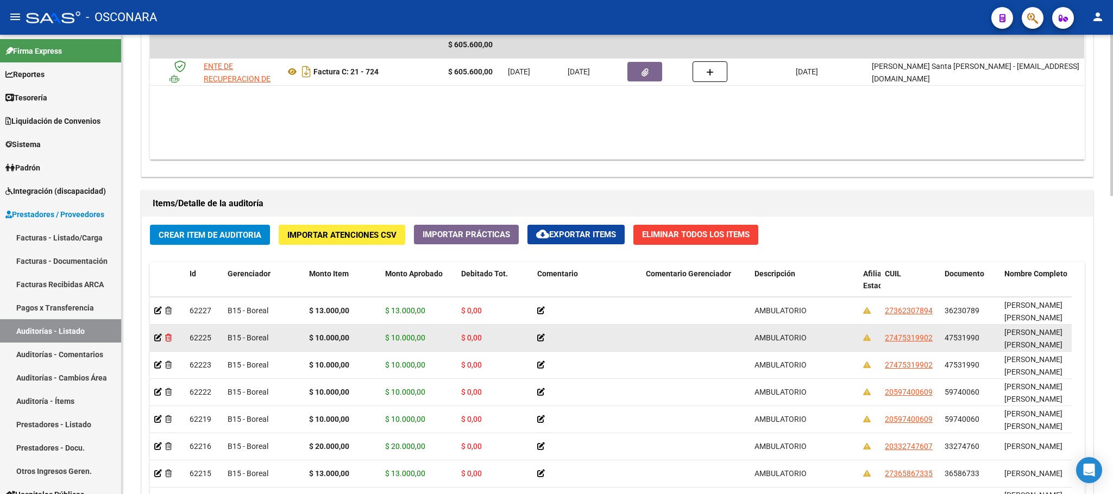
click at [171, 342] on icon at bounding box center [168, 338] width 7 height 8
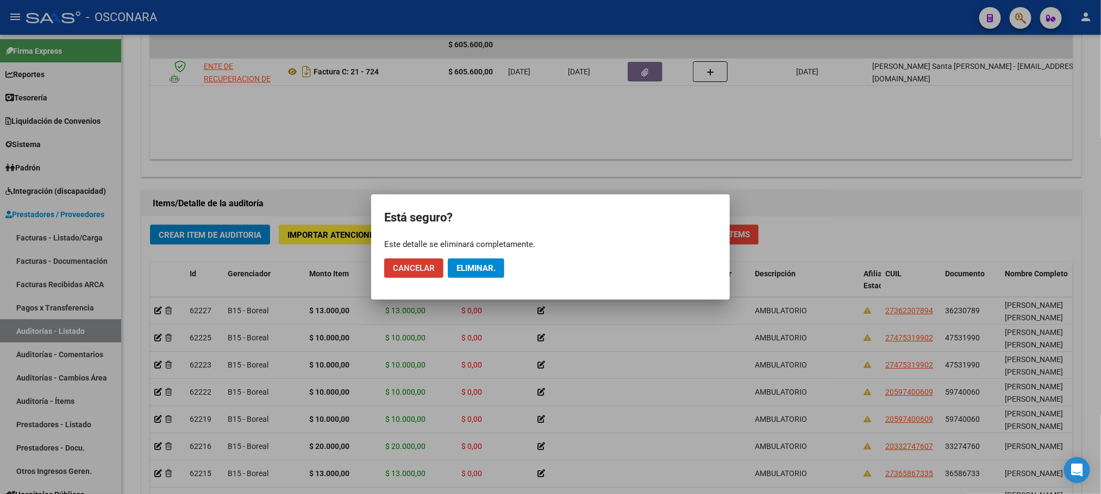
click at [468, 270] on span "Eliminar." at bounding box center [475, 269] width 39 height 10
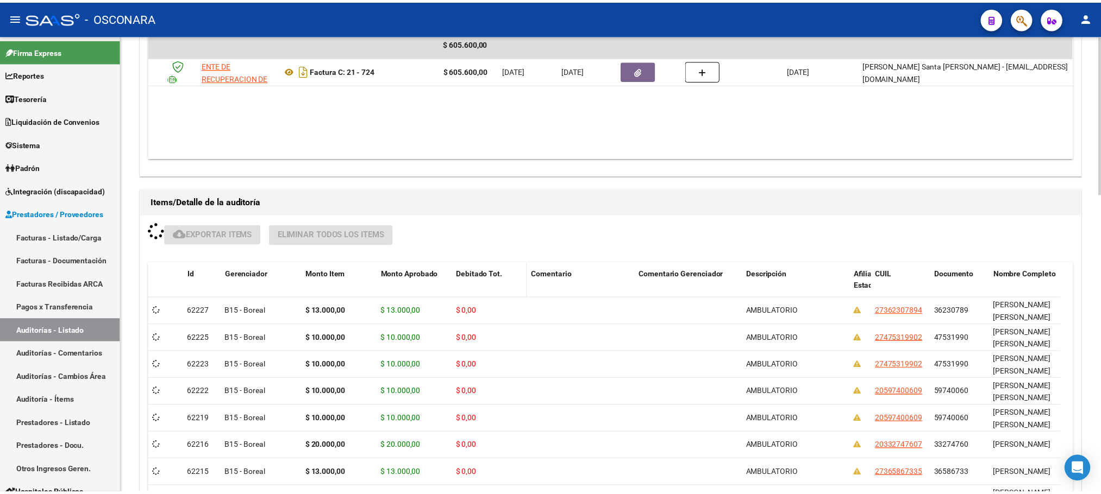
scroll to position [637, 0]
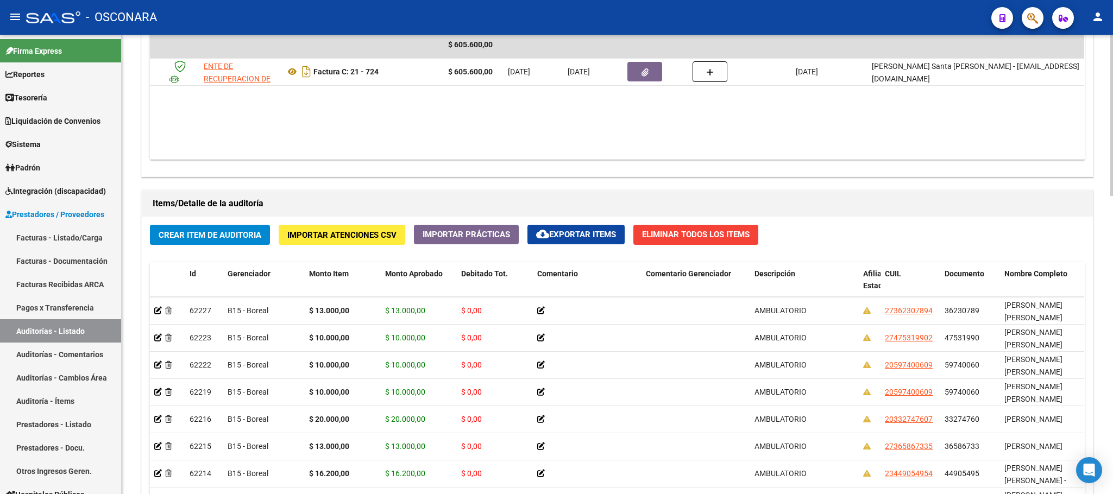
click at [196, 237] on span "Crear Item de Auditoria" at bounding box center [210, 235] width 103 height 10
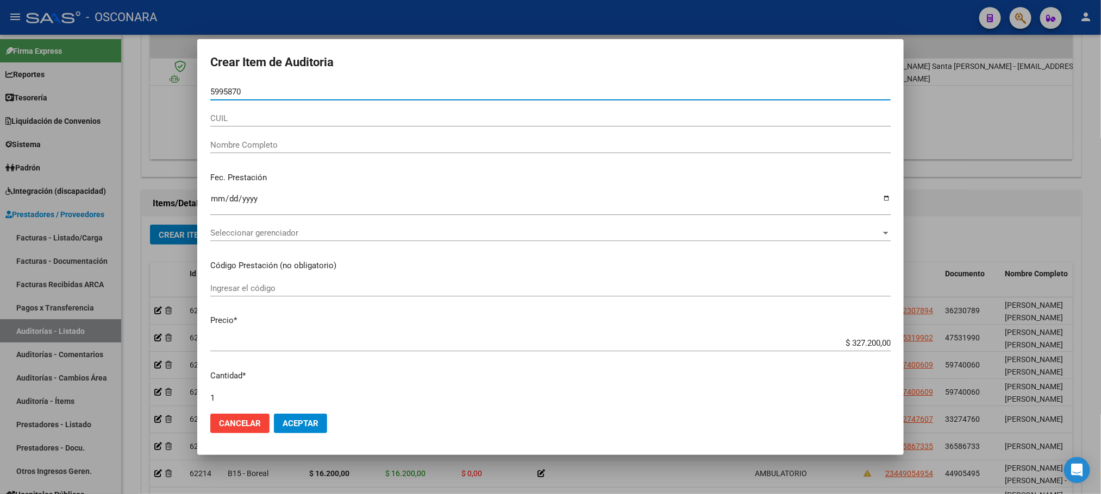
type input "59958708"
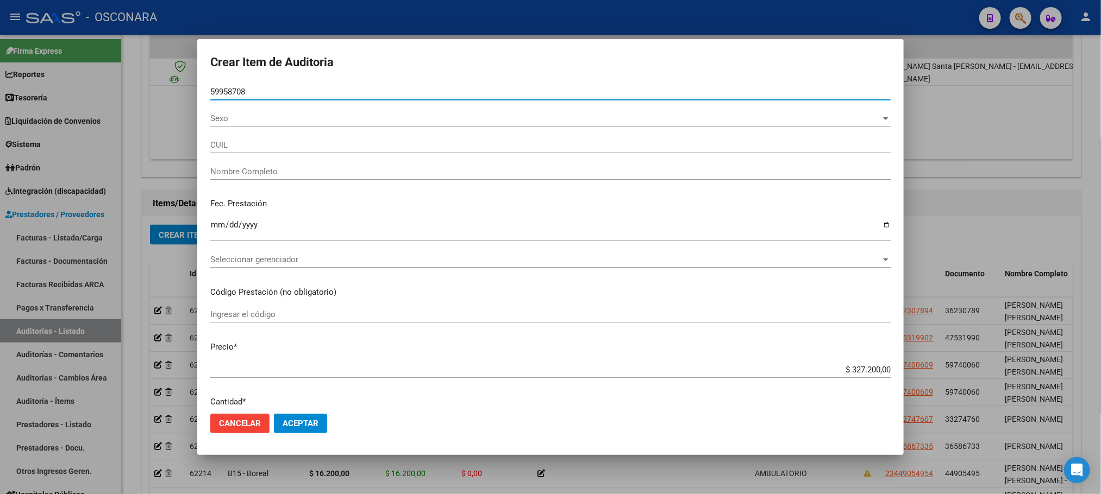
type input "27599587085"
type input "GIMENEZ DEREK SAMUEL"
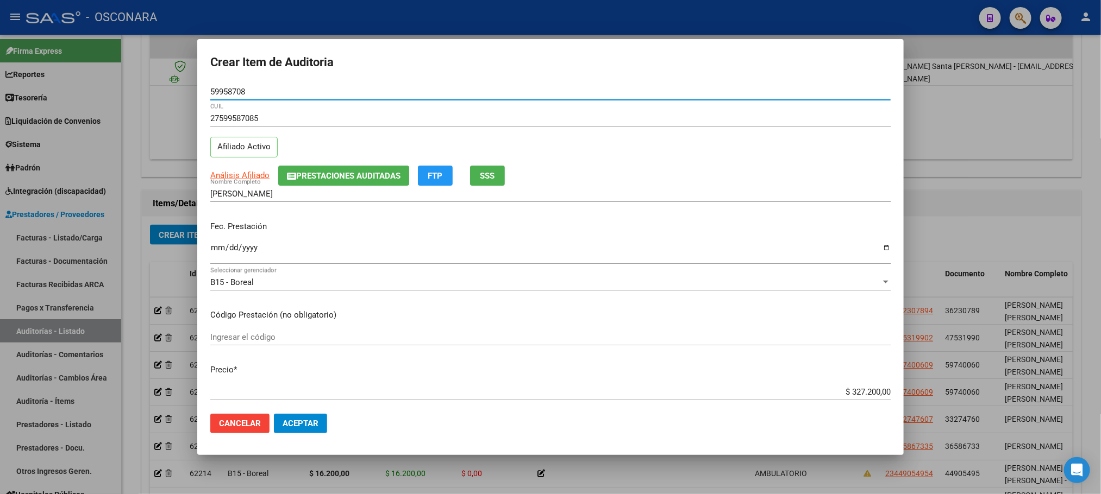
type input "59958708"
click at [212, 250] on input "Ingresar la fecha" at bounding box center [550, 251] width 680 height 17
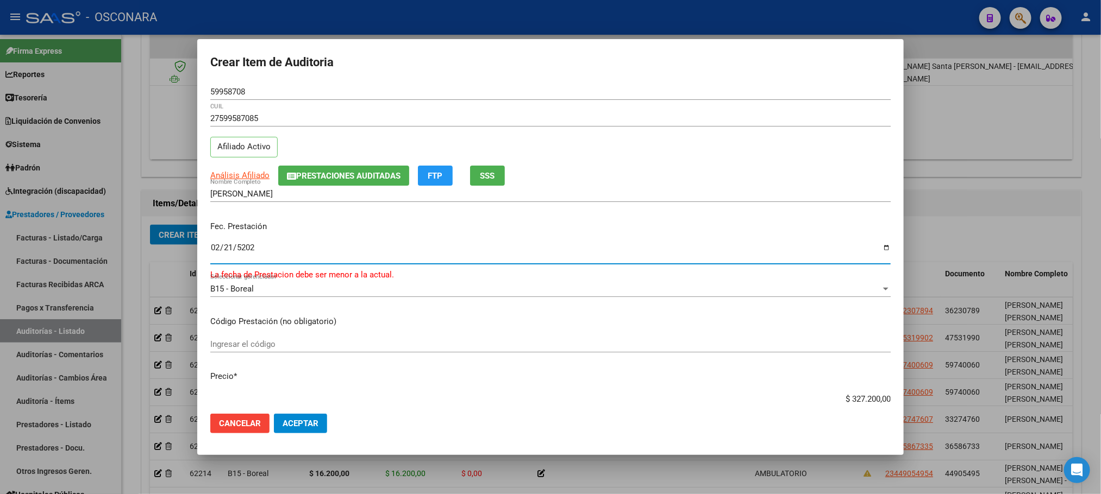
type input "2025-02-21"
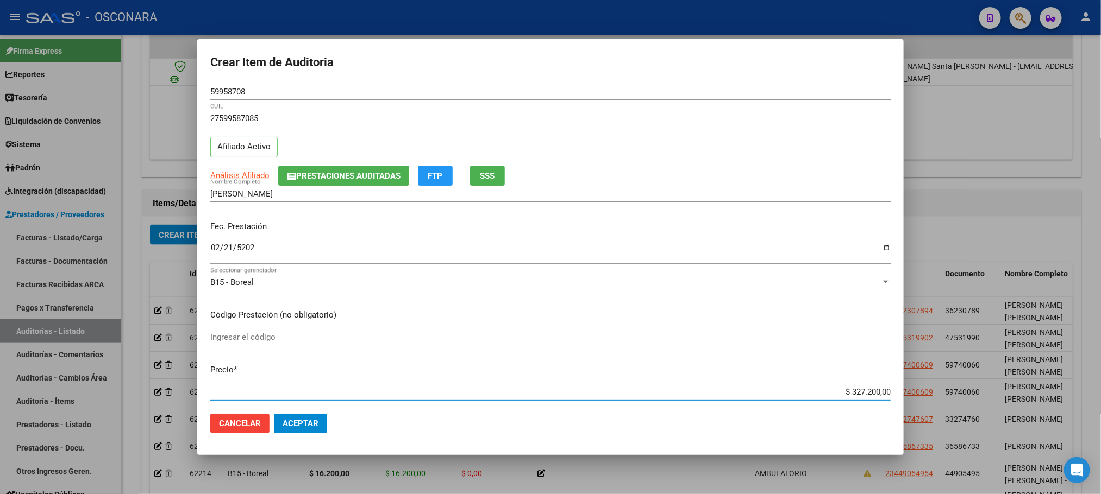
drag, startPoint x: 835, startPoint y: 388, endPoint x: 897, endPoint y: 373, distance: 64.3
click at [901, 375] on mat-dialog-content "59958708 Nro Documento 27599587085 CUIL Afiliado Activo Análisis Afiliado Prest…" at bounding box center [550, 245] width 706 height 322
type input "$ 0,01"
type input "$ 0,10"
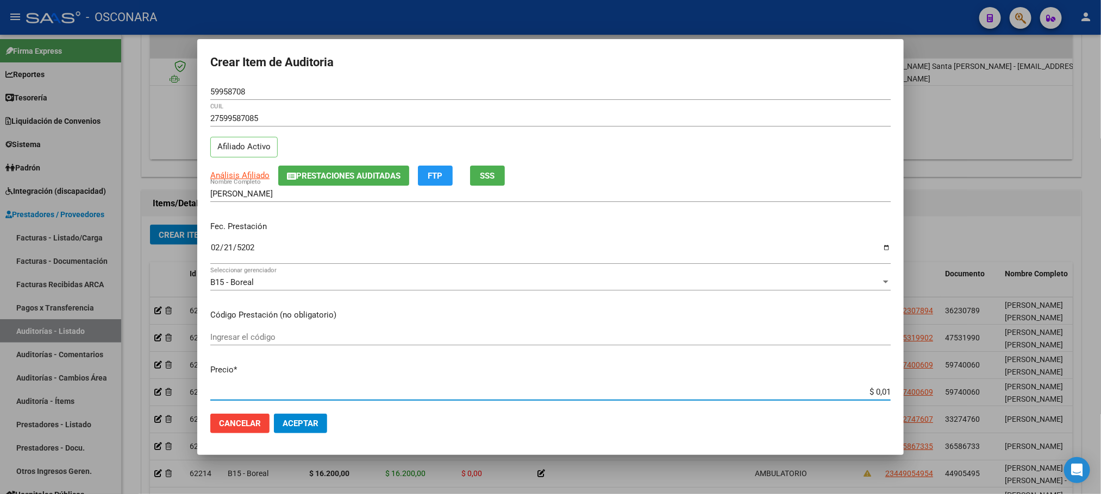
type input "$ 0,10"
type input "$ 1,00"
type input "$ 10,00"
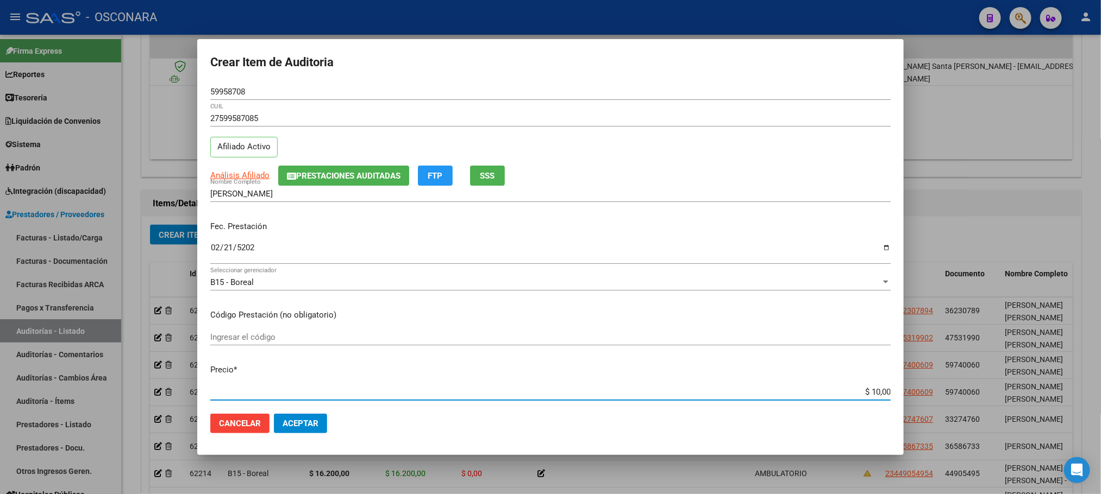
type input "$ 100,00"
type input "$ 1.000,00"
type input "$ 10.000,00"
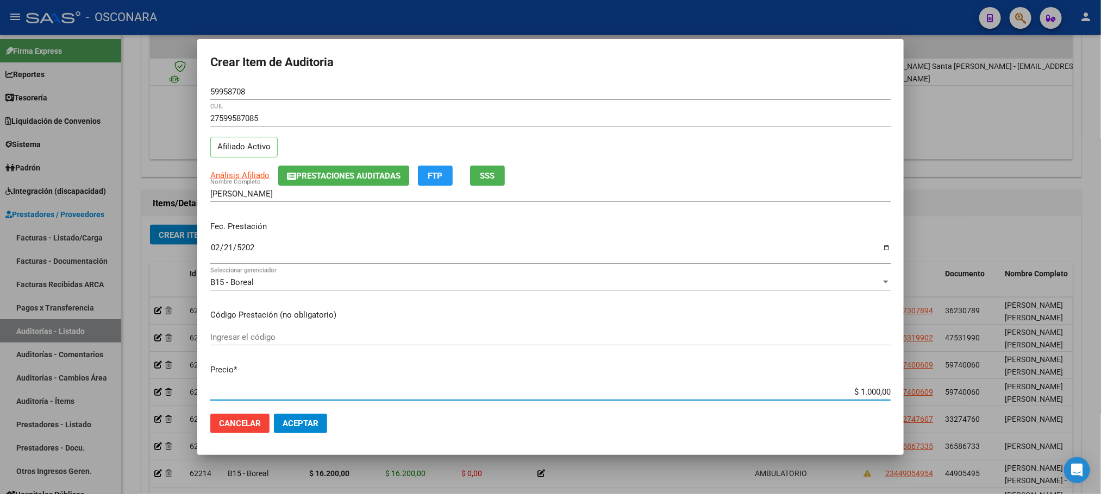
type input "$ 10.000,00"
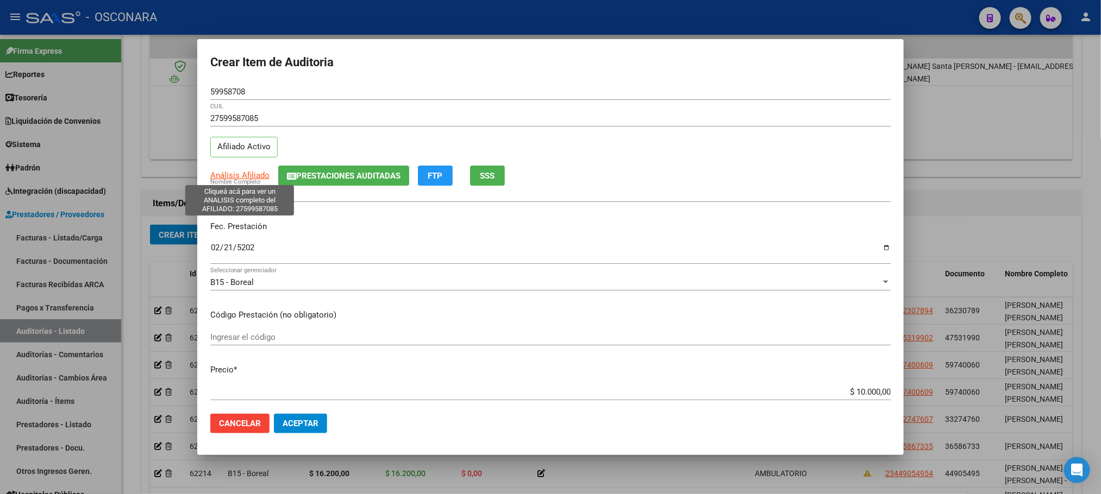
click at [242, 176] on span "Análisis Afiliado" at bounding box center [239, 176] width 59 height 10
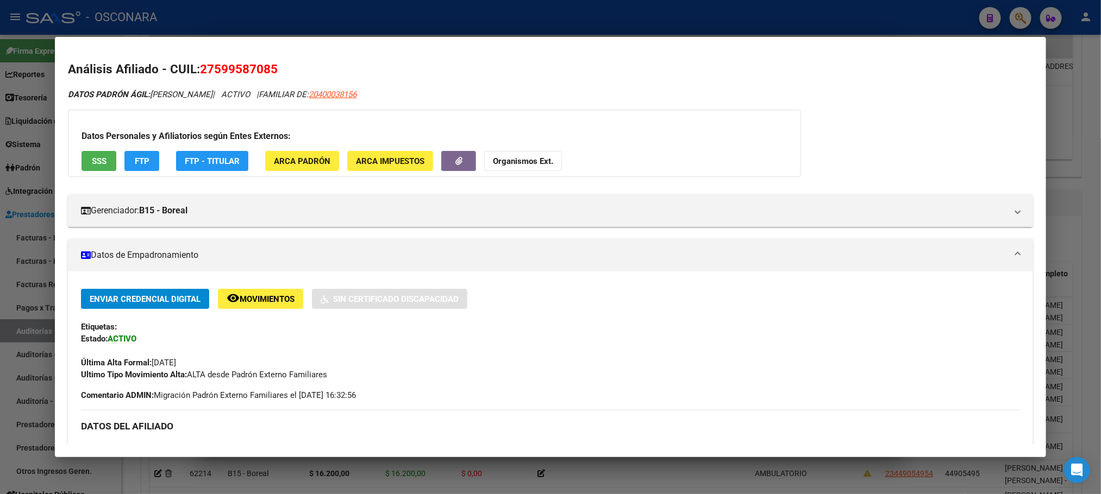
drag, startPoint x: 75, startPoint y: 160, endPoint x: 95, endPoint y: 161, distance: 19.6
click at [76, 160] on div "Datos Personales y Afiliatorios según Entes Externos: SSS FTP FTP - Titular ARC…" at bounding box center [434, 143] width 733 height 67
click at [103, 158] on button "SSS" at bounding box center [99, 161] width 35 height 20
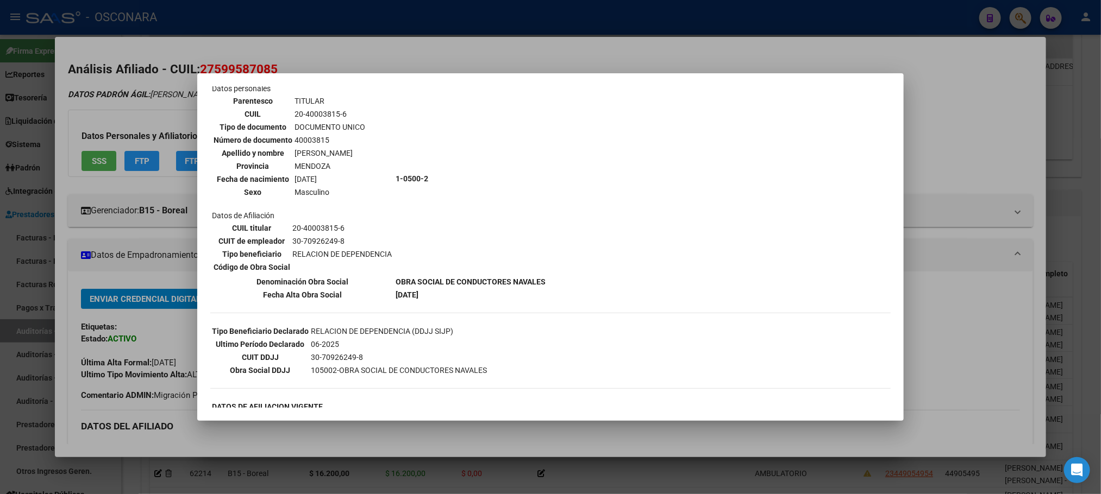
scroll to position [295, 0]
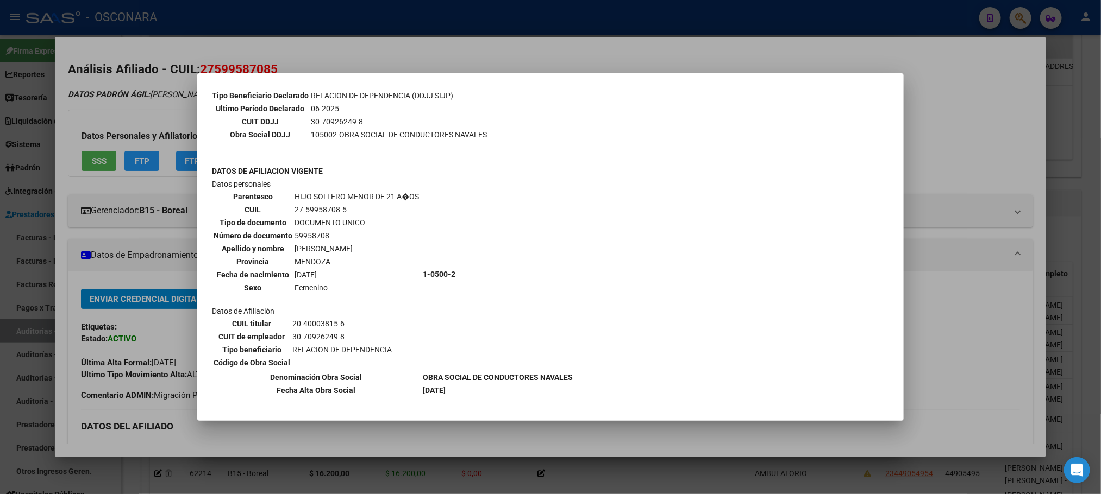
click at [972, 256] on div at bounding box center [550, 247] width 1101 height 494
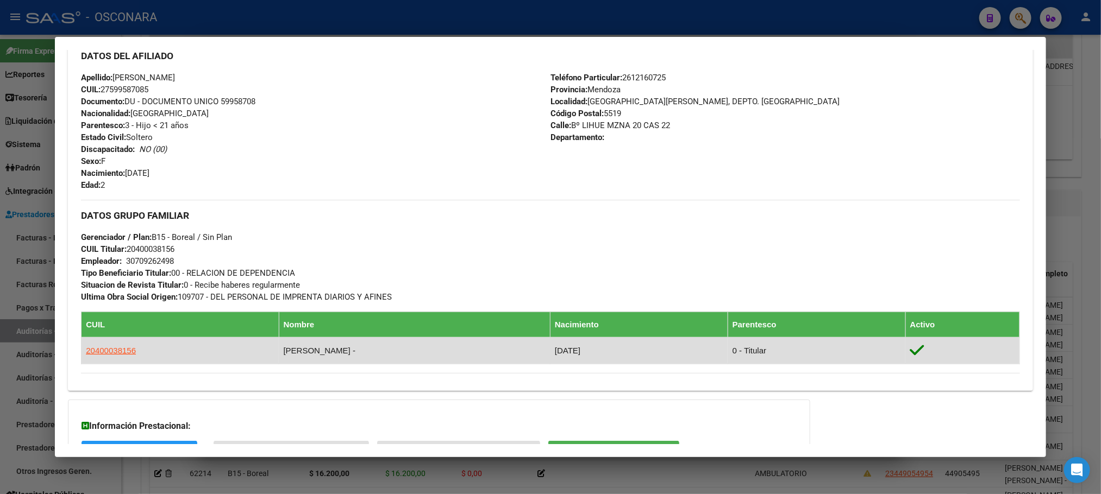
scroll to position [488, 0]
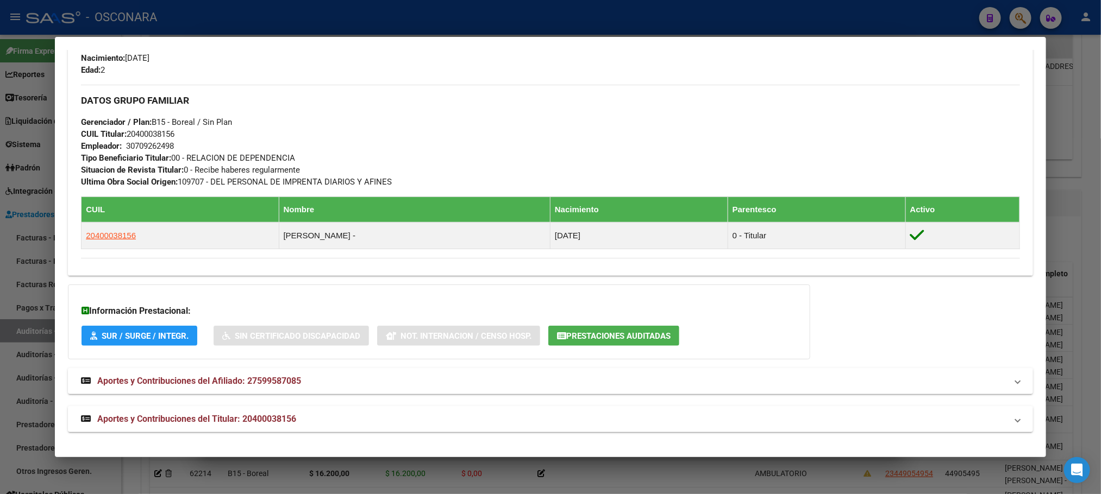
click at [1098, 216] on div at bounding box center [550, 247] width 1101 height 494
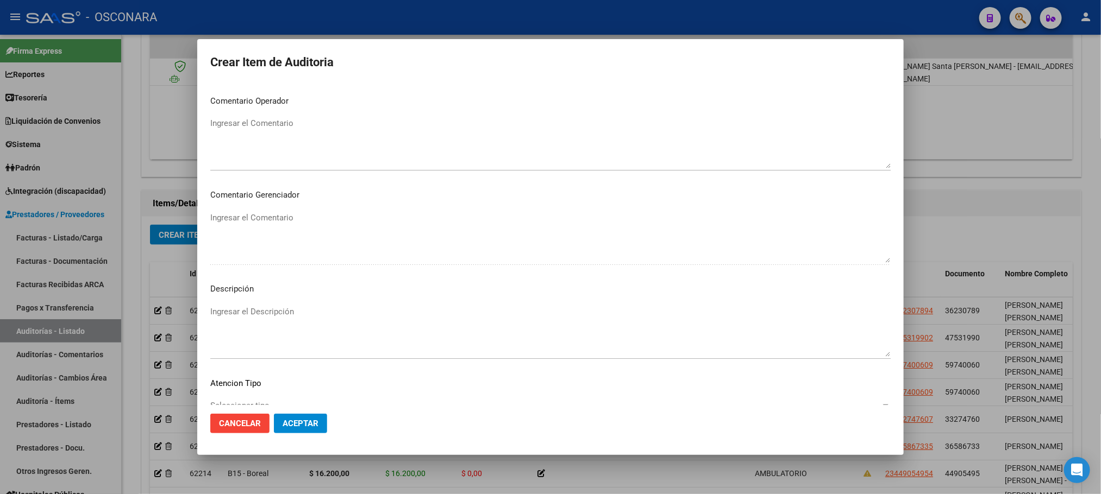
scroll to position [563, 0]
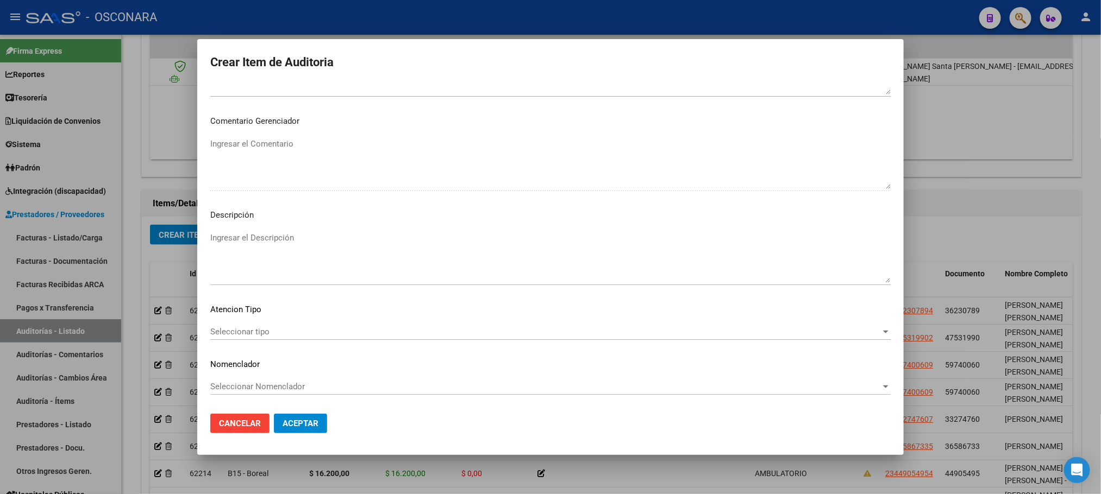
click at [421, 331] on span "Seleccionar tipo" at bounding box center [545, 332] width 670 height 10
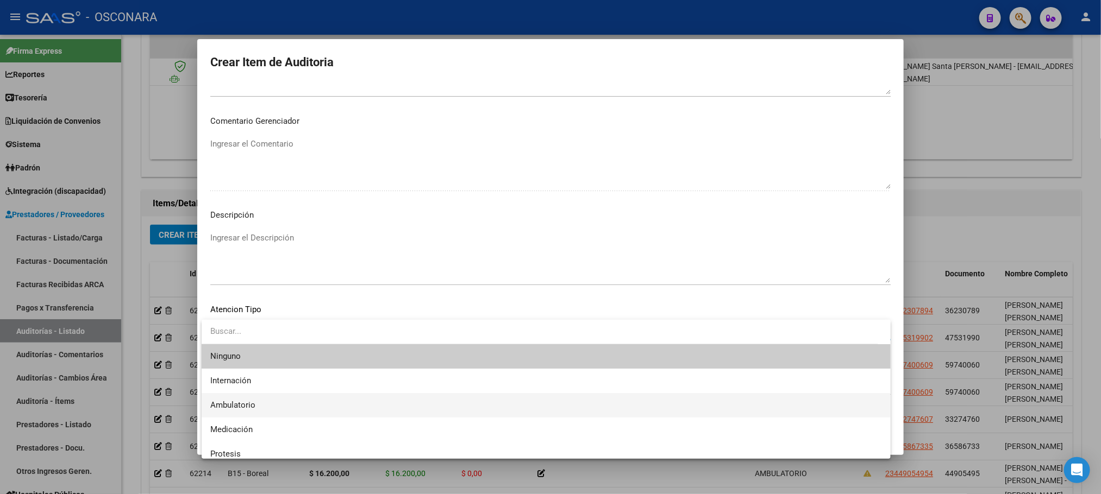
click at [290, 397] on span "Ambulatorio" at bounding box center [546, 405] width 672 height 24
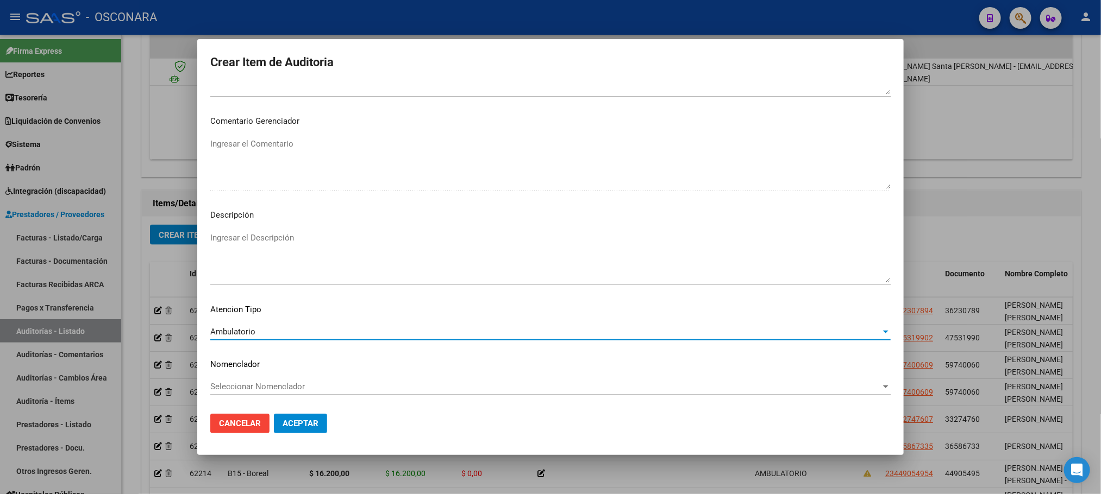
scroll to position [481, 0]
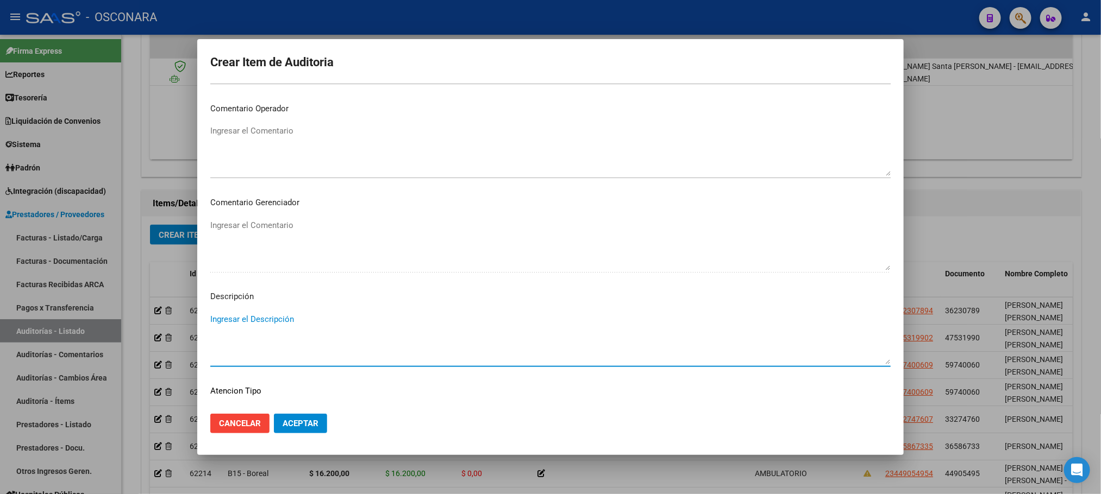
click at [329, 336] on textarea "Ingresar el Descripción" at bounding box center [550, 339] width 680 height 51
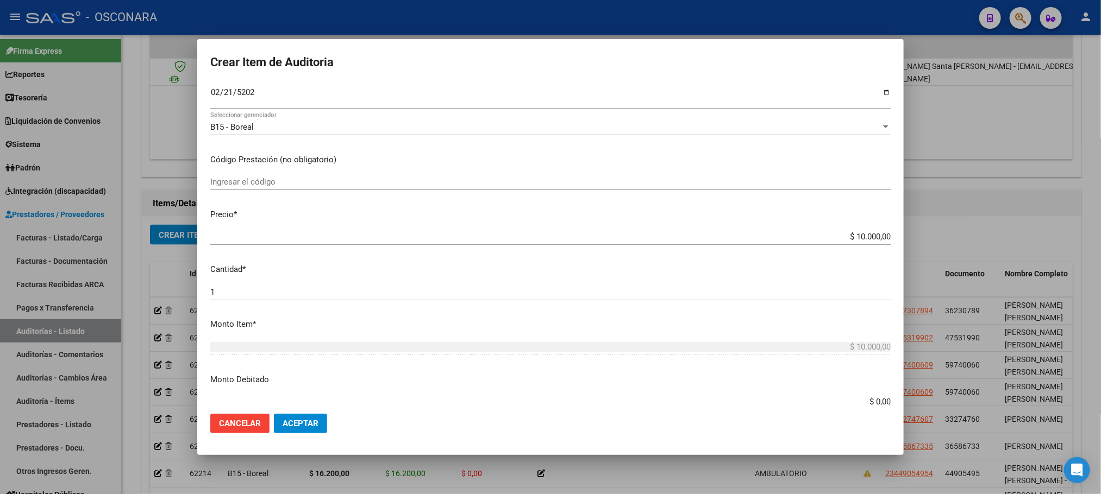
scroll to position [0, 0]
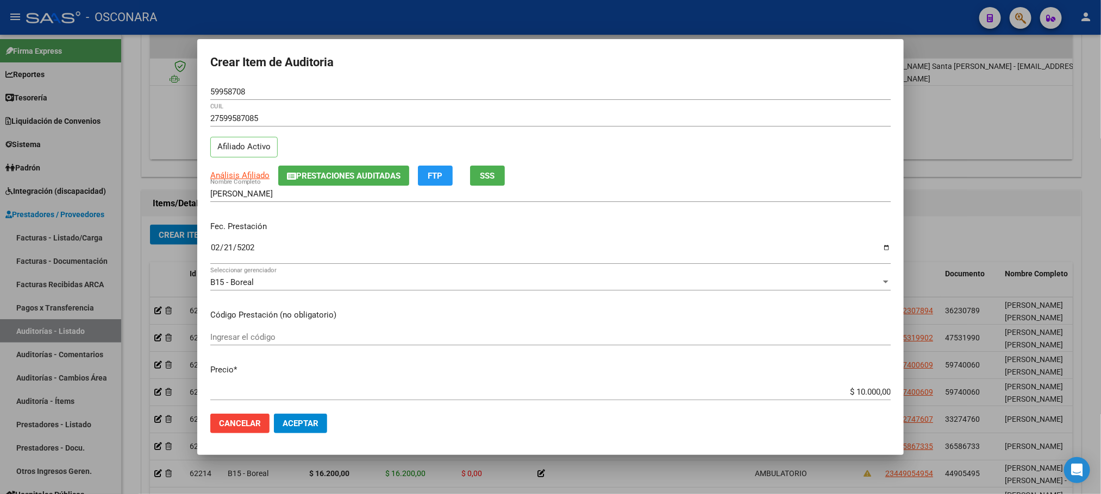
type textarea "AMBULATORIO"
click at [316, 423] on span "Aceptar" at bounding box center [301, 424] width 36 height 10
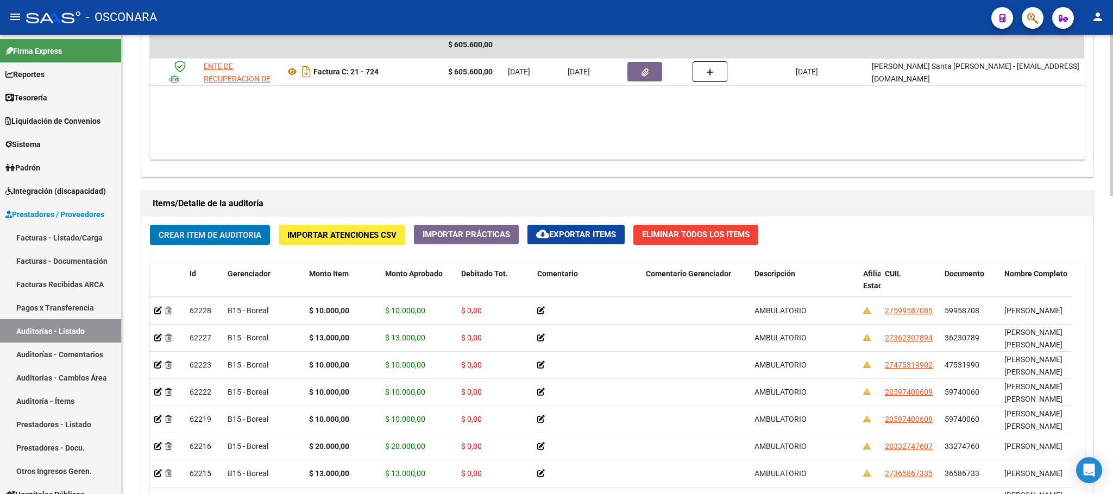
click at [237, 243] on button "Crear Item de Auditoria" at bounding box center [210, 235] width 120 height 20
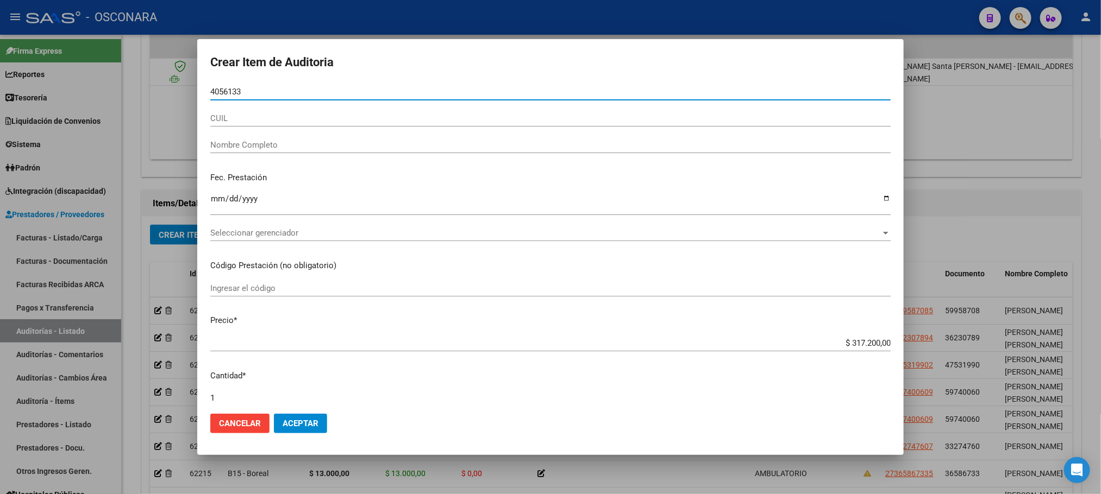
type input "40561333"
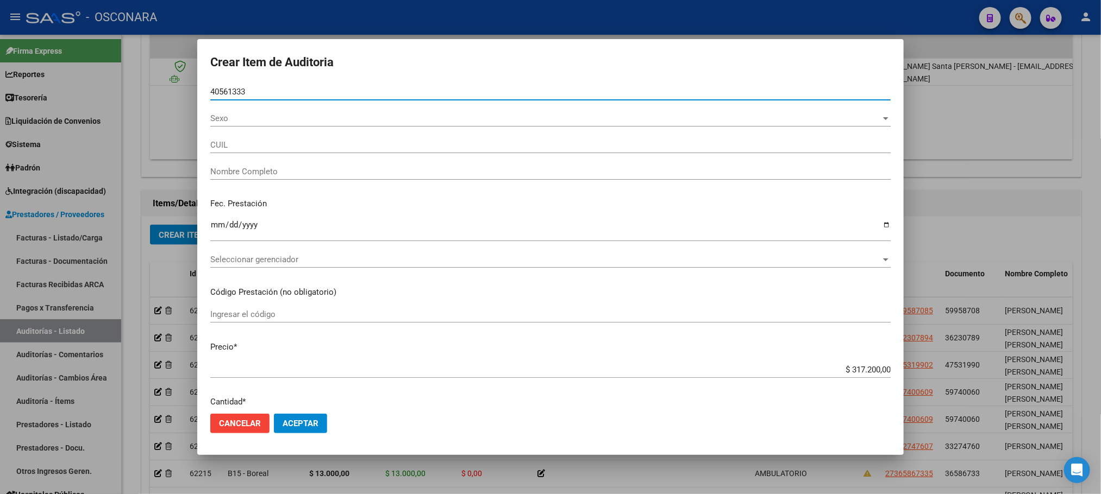
type input "20405613337"
type input "SILVA BRIAN NICOLAS SEBASTIAN"
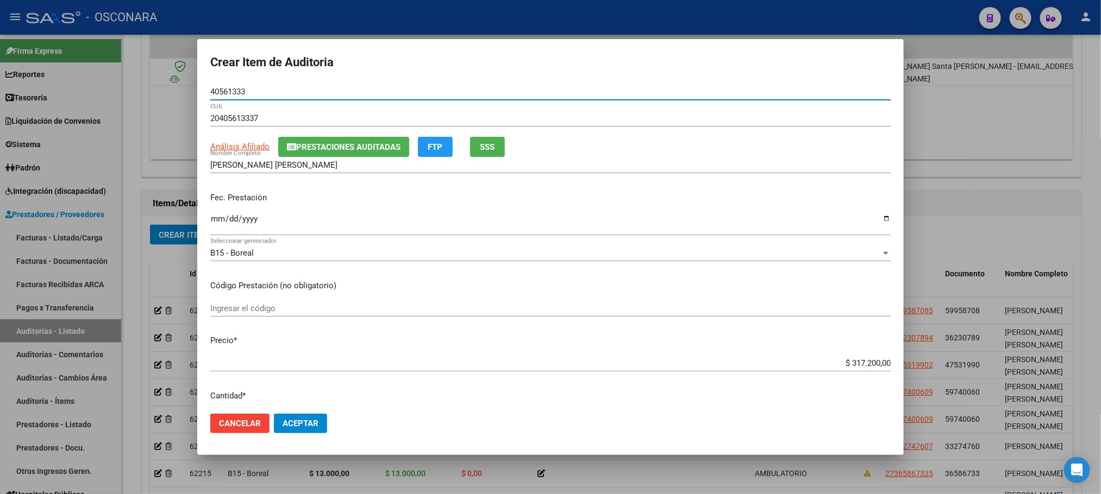
type input "40561333"
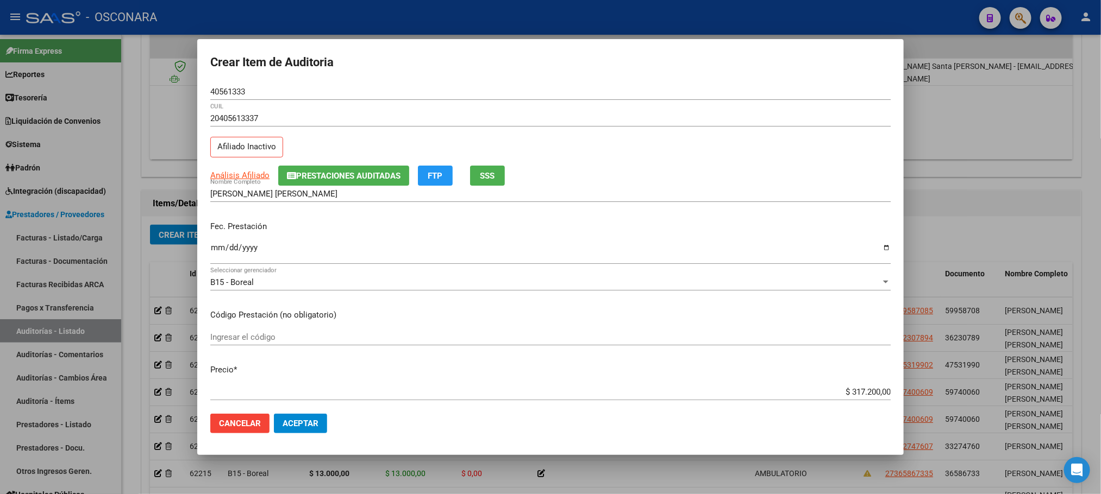
click at [214, 223] on p "Fec. Prestación" at bounding box center [550, 227] width 680 height 12
click at [214, 247] on input "Ingresar la fecha" at bounding box center [550, 251] width 680 height 17
type input "2025-05-18"
click at [228, 176] on span "Análisis Afiliado" at bounding box center [239, 176] width 59 height 10
type textarea "20405613337"
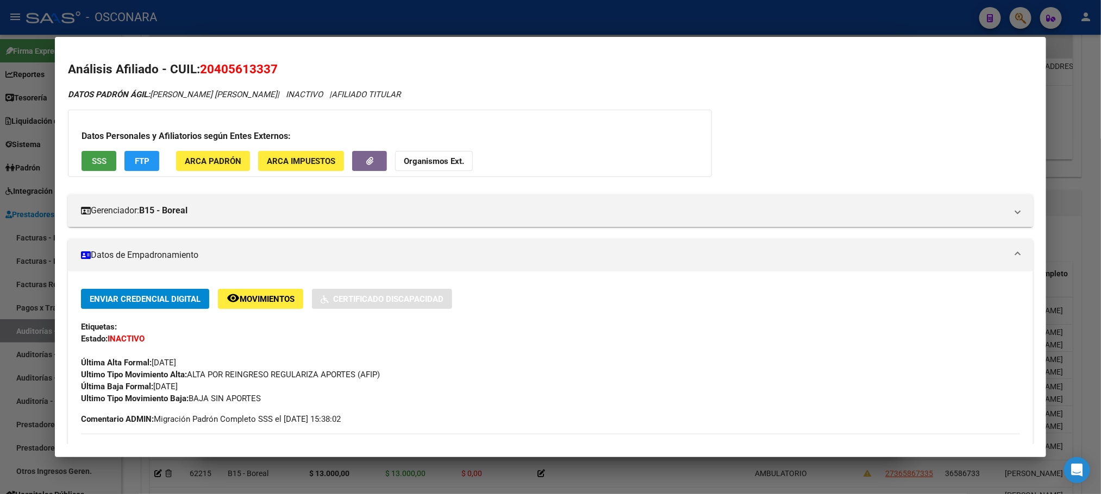
click at [85, 161] on button "SSS" at bounding box center [99, 161] width 35 height 20
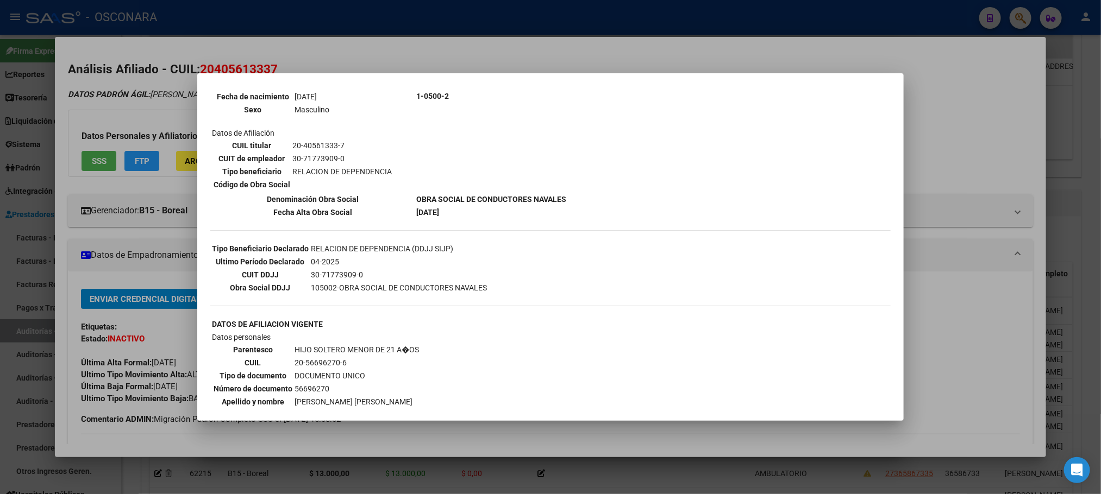
scroll to position [395, 0]
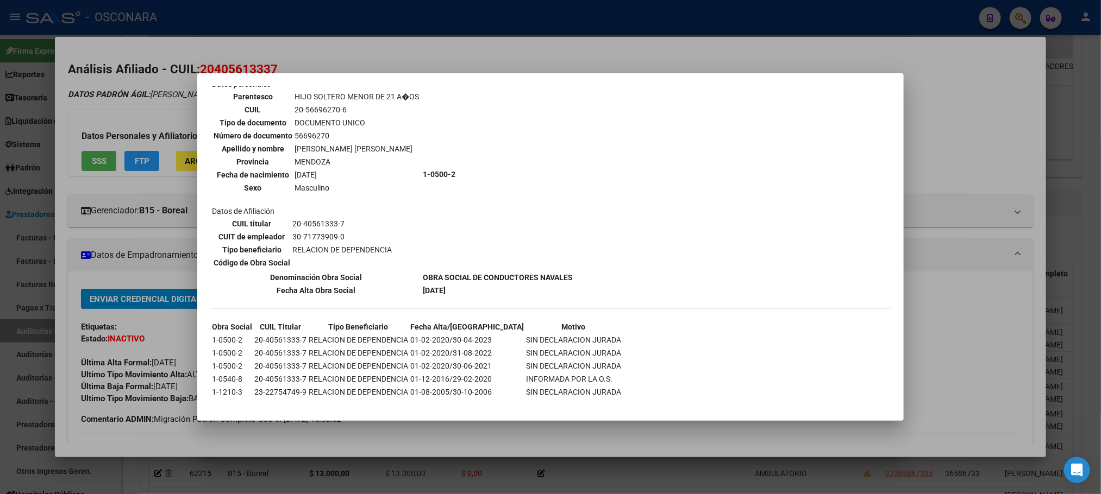
click at [525, 347] on td "SIN DECLARACION JURADA" at bounding box center [573, 353] width 96 height 12
click at [947, 346] on div at bounding box center [550, 247] width 1101 height 494
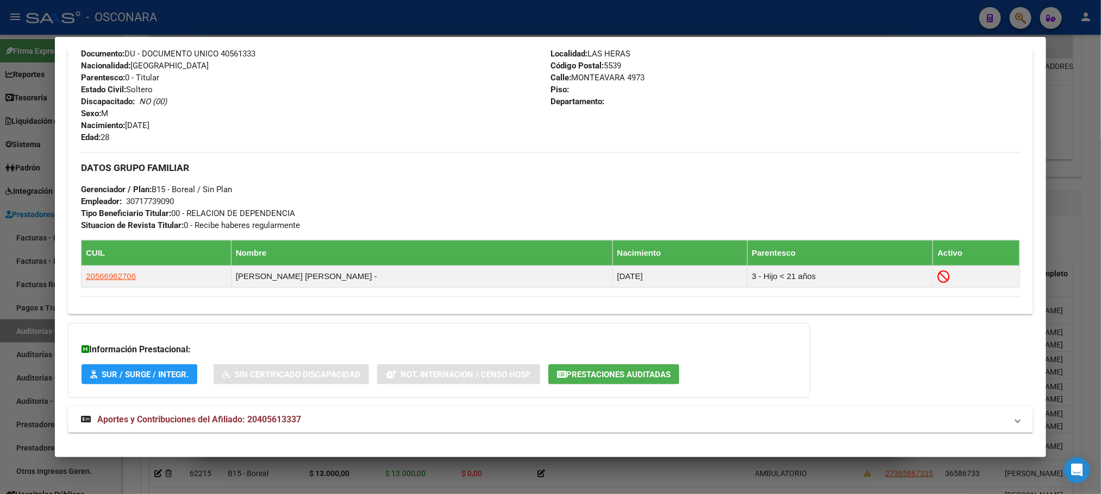
scroll to position [457, 0]
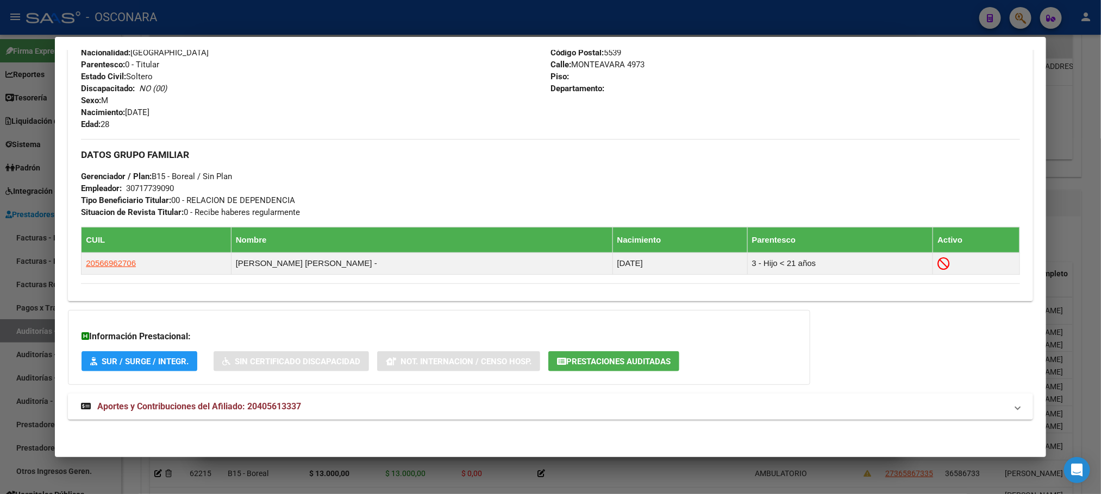
click at [295, 398] on mat-expansion-panel-header "Aportes y Contribuciones del Afiliado: 20405613337" at bounding box center [550, 407] width 964 height 26
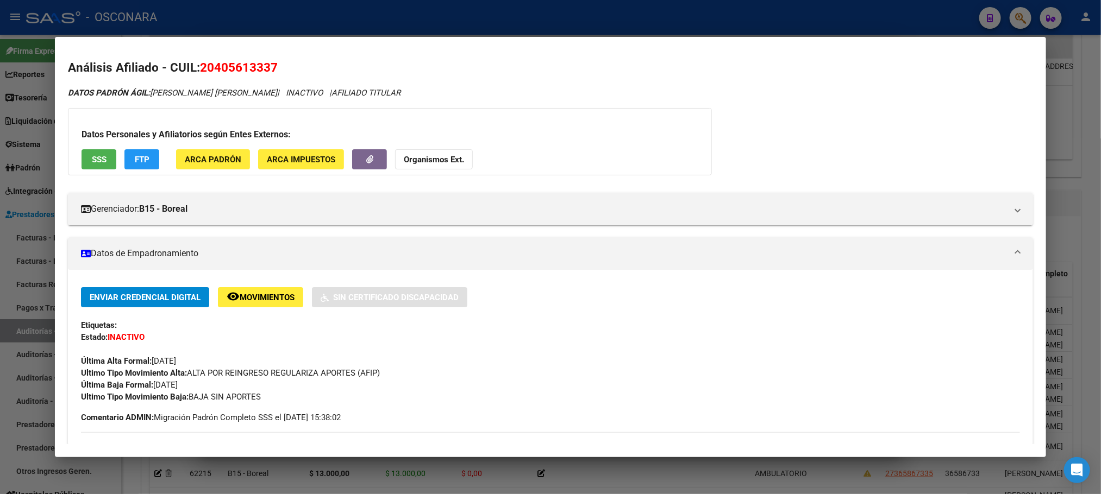
scroll to position [0, 0]
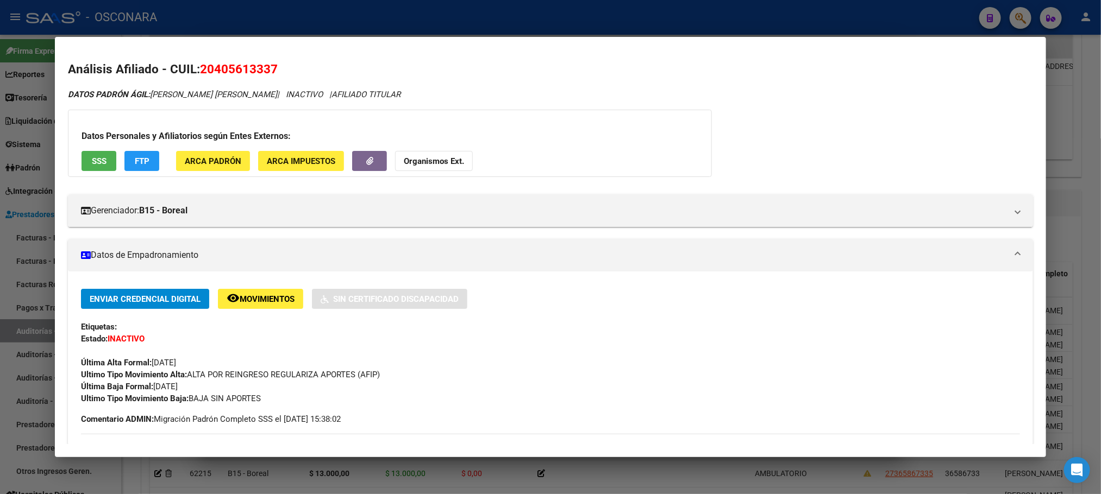
click at [103, 165] on button "SSS" at bounding box center [99, 161] width 35 height 20
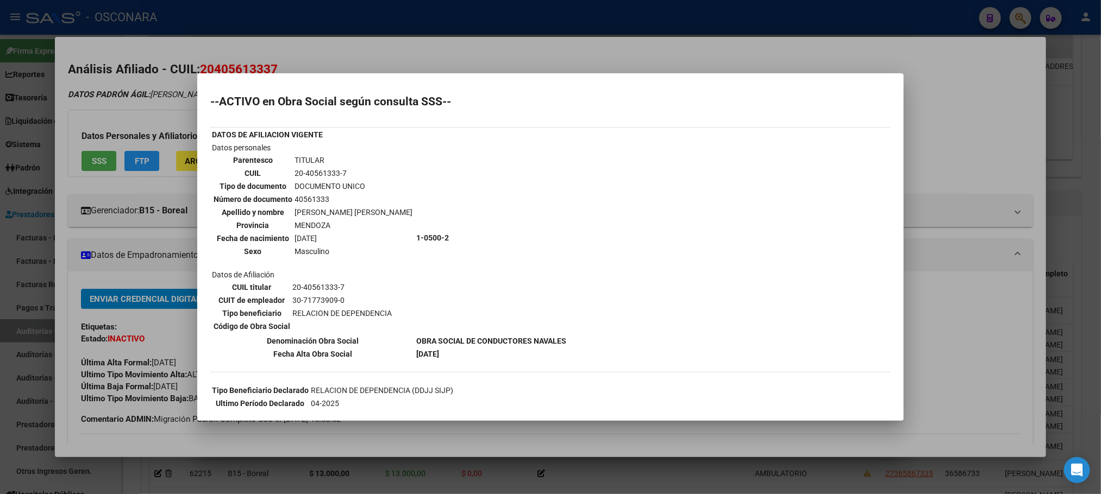
click at [528, 435] on div at bounding box center [550, 247] width 1101 height 494
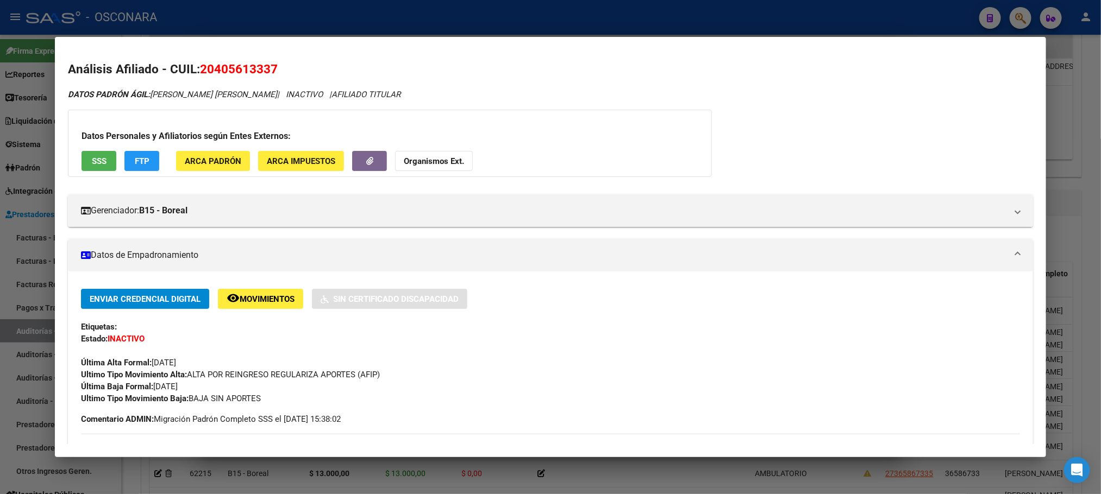
click at [738, 481] on div at bounding box center [550, 247] width 1101 height 494
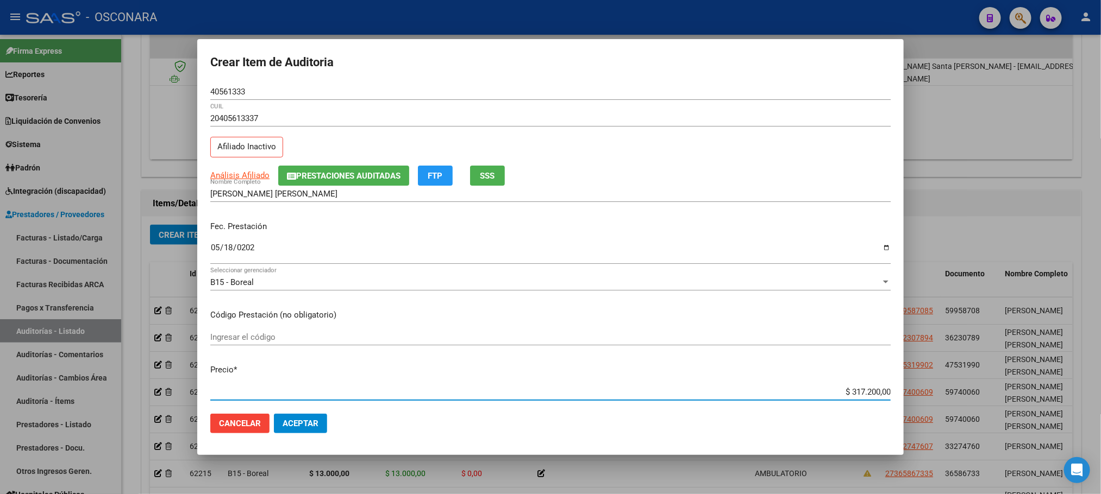
scroll to position [31, 0]
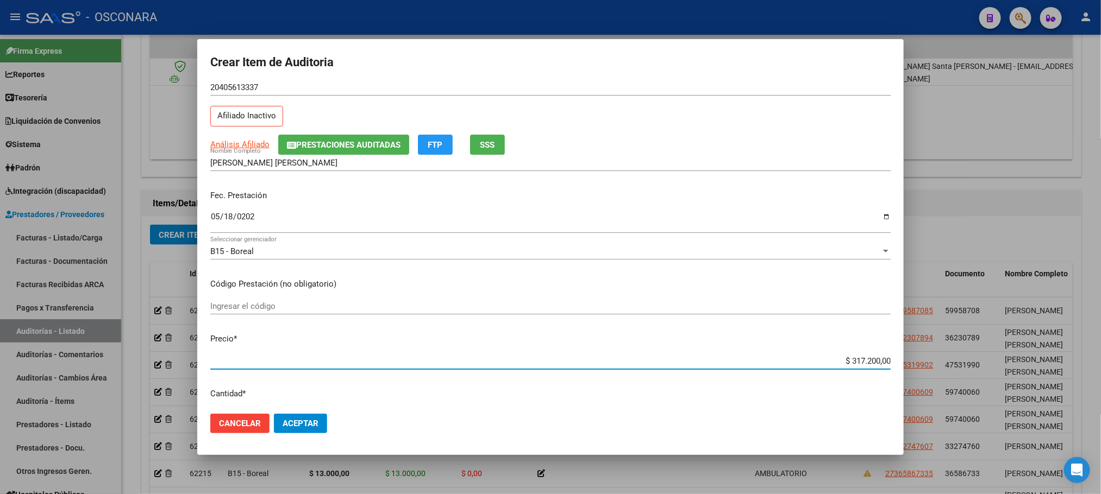
drag, startPoint x: 841, startPoint y: 393, endPoint x: 908, endPoint y: 385, distance: 67.9
click at [908, 385] on div "Crear Item de Auditoria 40561333 Nro Documento 20405613337 CUIL Afiliado Inacti…" at bounding box center [550, 247] width 1101 height 494
type input "$ 0,01"
type input "$ 0,13"
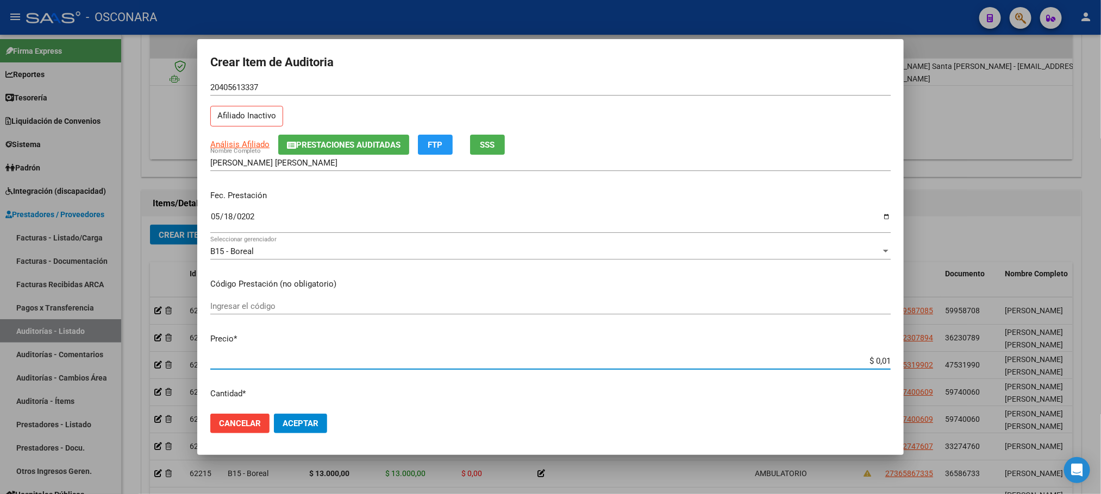
type input "$ 0,13"
type input "$ 1,30"
type input "$ 13,00"
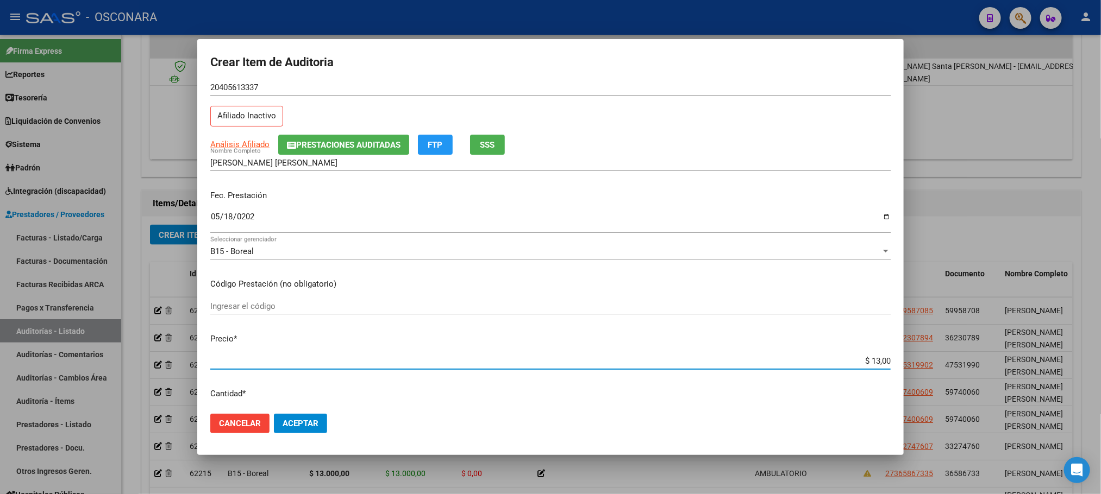
type input "$ 130,00"
type input "$ 1.300,00"
type input "$ 13.000,00"
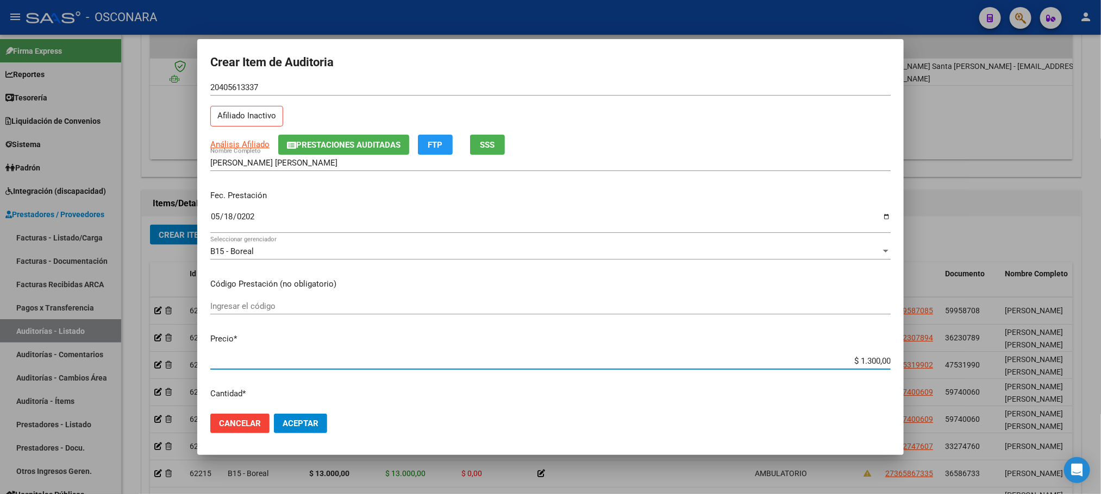
type input "$ 13.000,00"
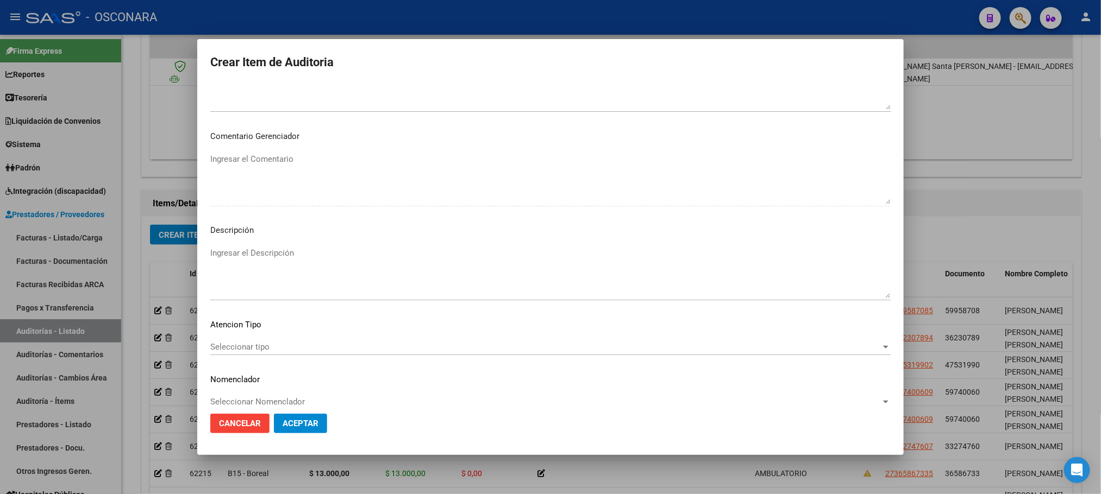
scroll to position [563, 0]
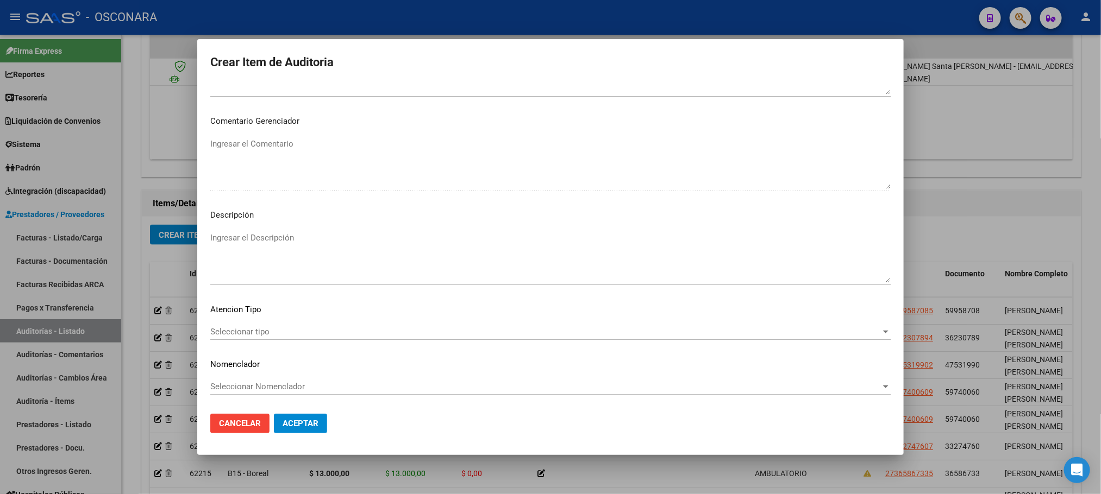
click at [222, 333] on span "Seleccionar tipo" at bounding box center [545, 332] width 670 height 10
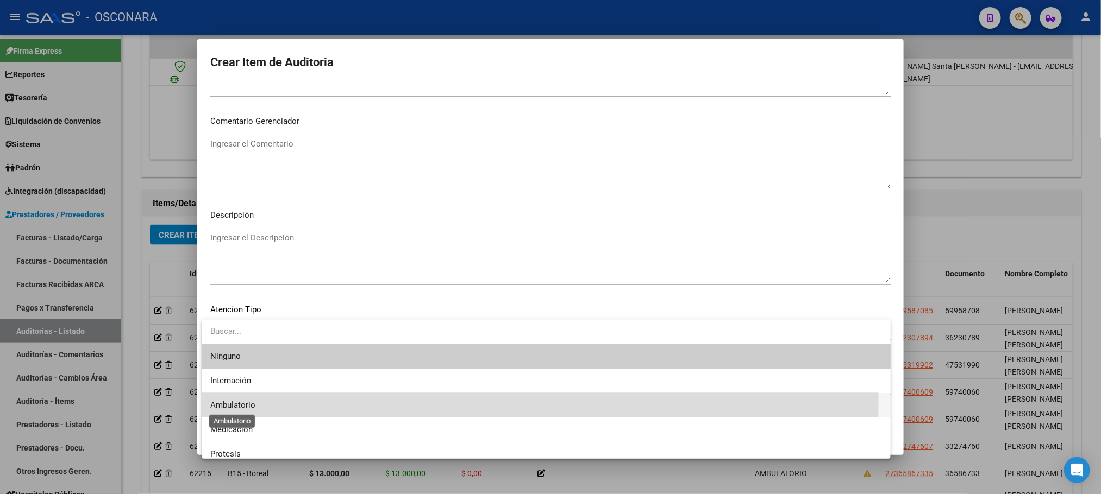
click at [241, 403] on span "Ambulatorio" at bounding box center [232, 405] width 45 height 10
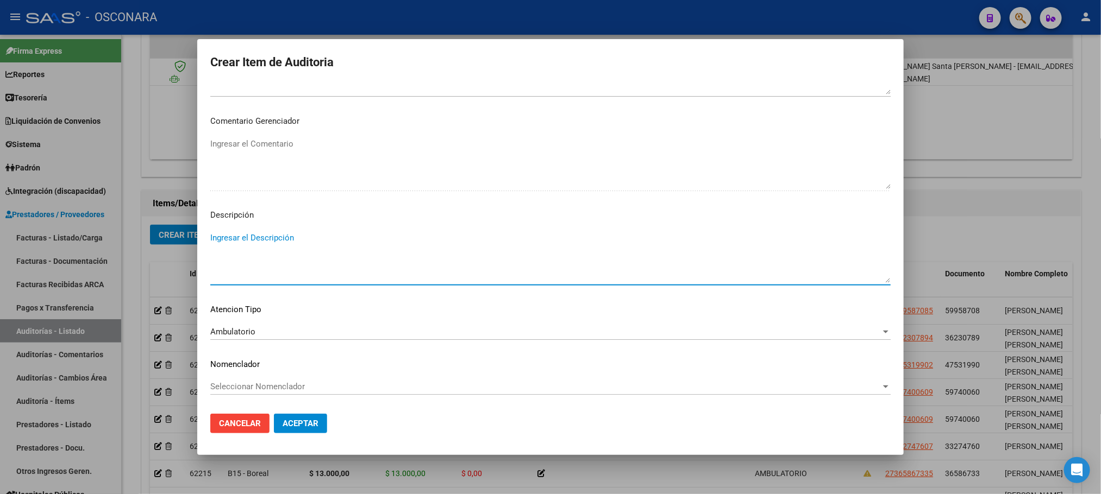
click at [292, 234] on textarea "Ingresar el Descripción" at bounding box center [550, 257] width 680 height 51
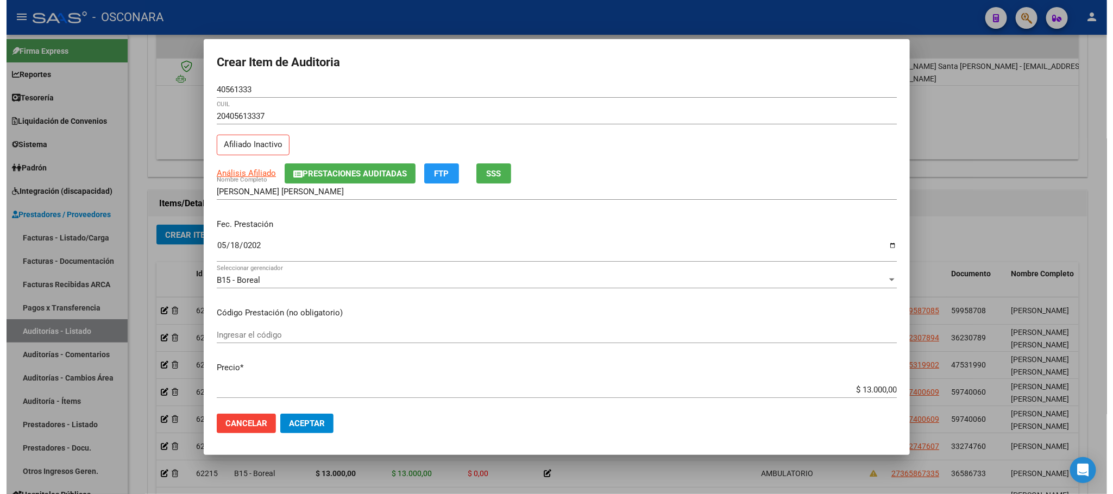
scroll to position [0, 0]
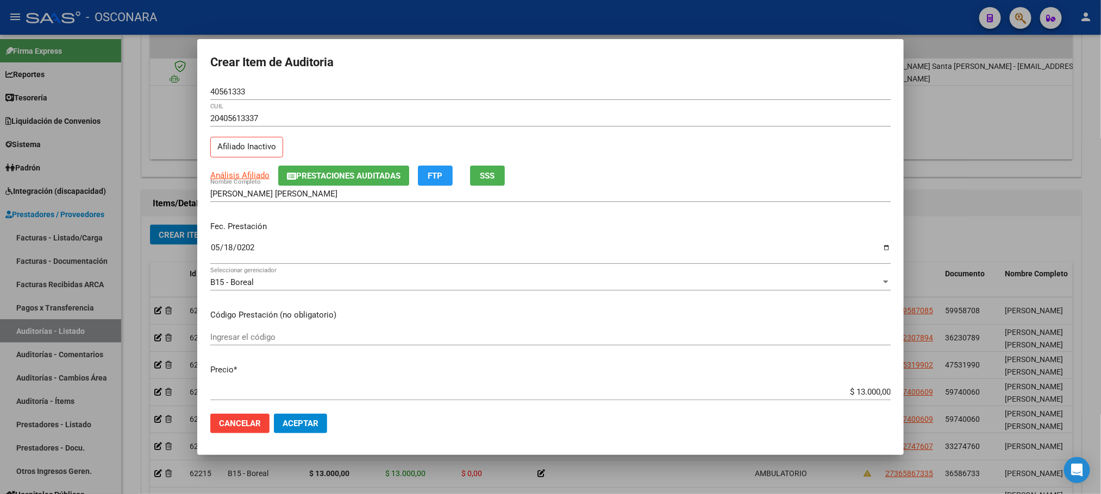
type textarea "AMBULATORIO"
click at [310, 424] on span "Aceptar" at bounding box center [301, 424] width 36 height 10
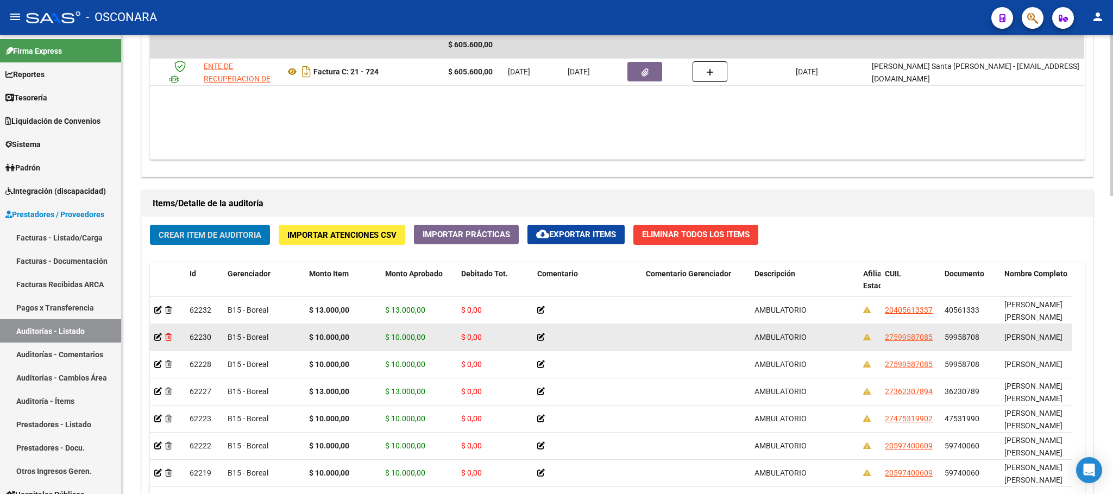
click at [167, 341] on icon at bounding box center [168, 338] width 7 height 8
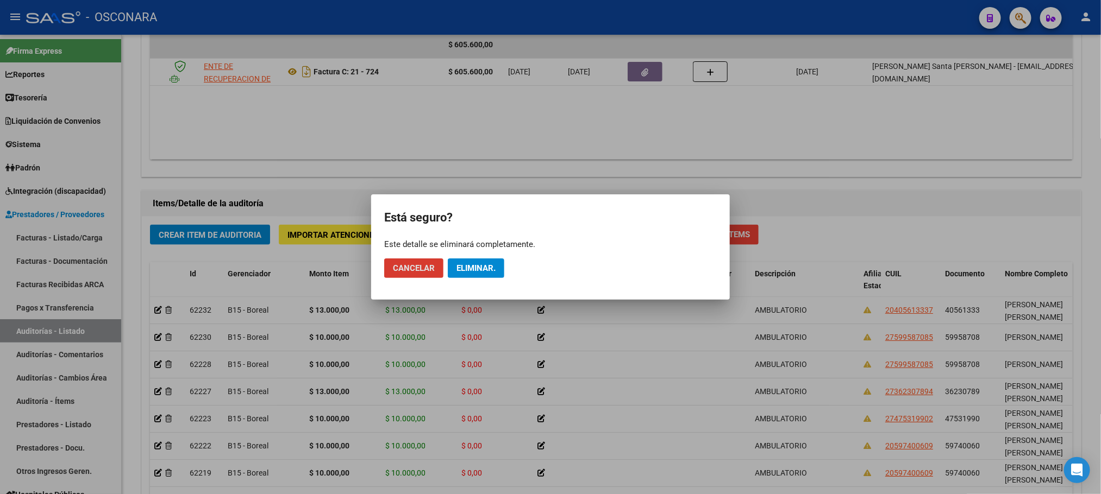
click at [493, 273] on span "Eliminar." at bounding box center [475, 269] width 39 height 10
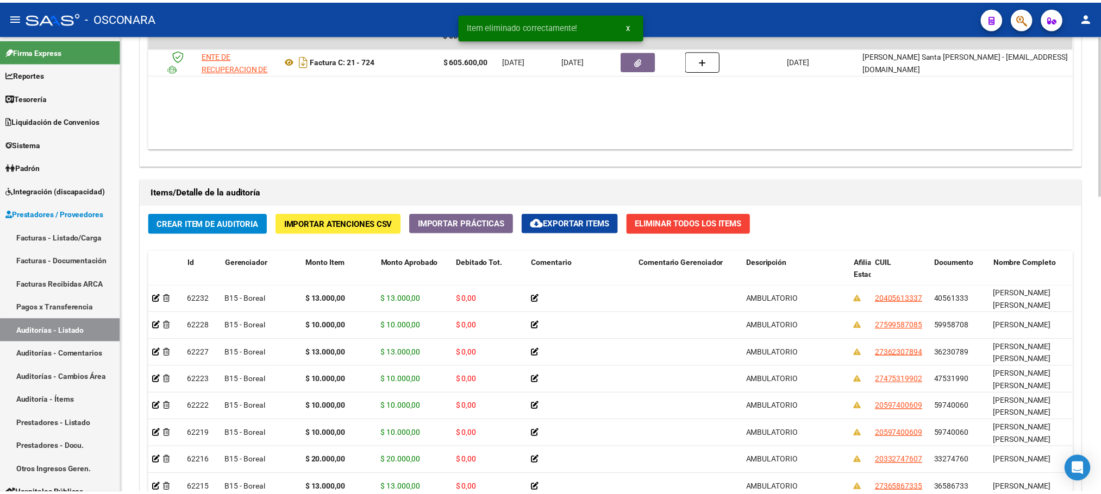
scroll to position [637, 0]
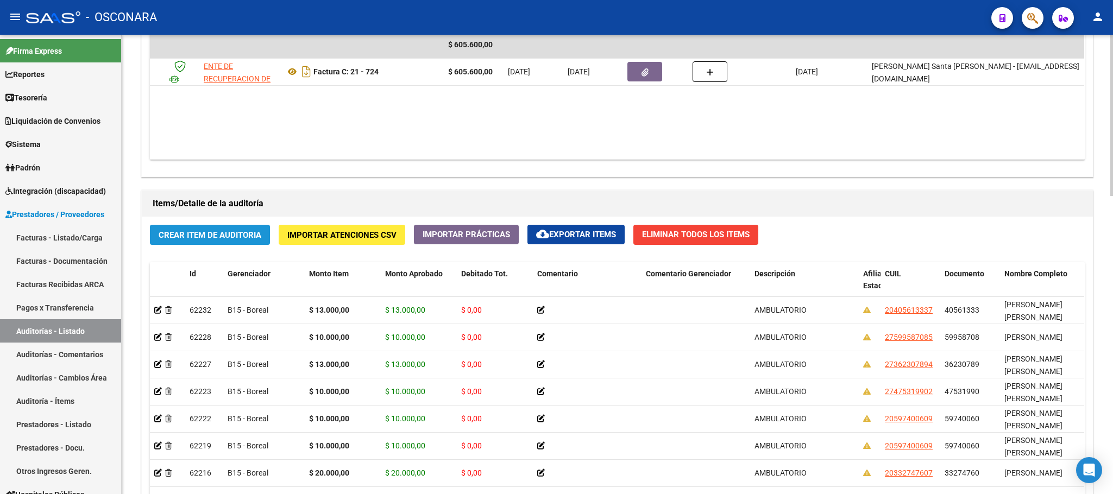
click at [238, 237] on span "Crear Item de Auditoria" at bounding box center [210, 235] width 103 height 10
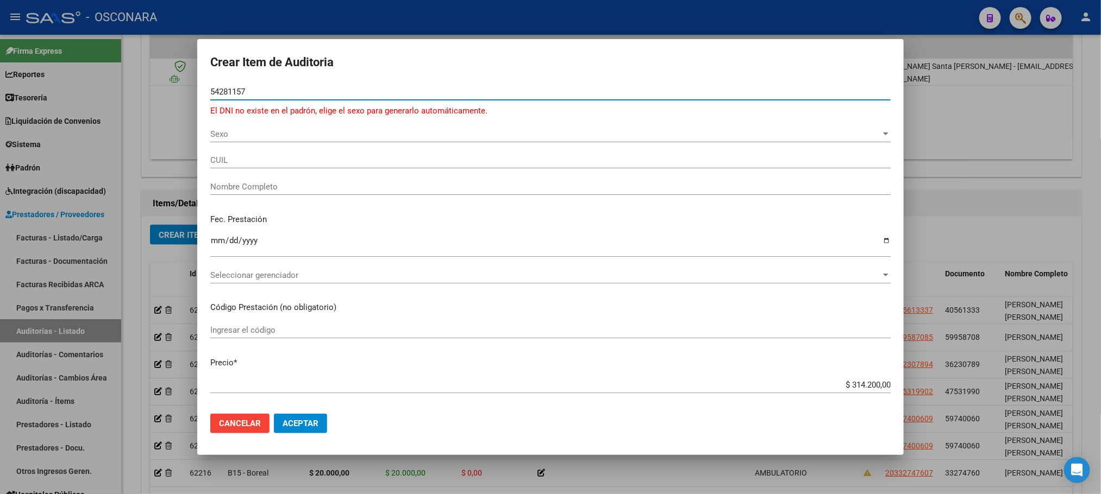
drag, startPoint x: 286, startPoint y: 91, endPoint x: 155, endPoint y: 80, distance: 130.9
click at [155, 80] on div "Crear Item de Auditoria 54281157 Nro Documento El DNI no existe en el padrón, e…" at bounding box center [550, 247] width 1101 height 494
type input "54928157"
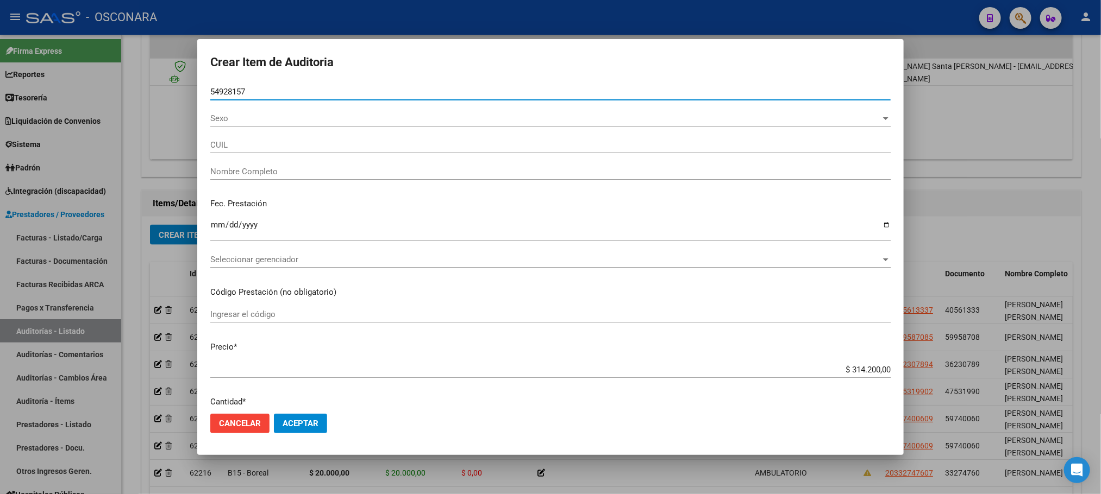
type input "20549281576"
type input "MANRIQUE RODRIGUEZ NOHA DANILO"
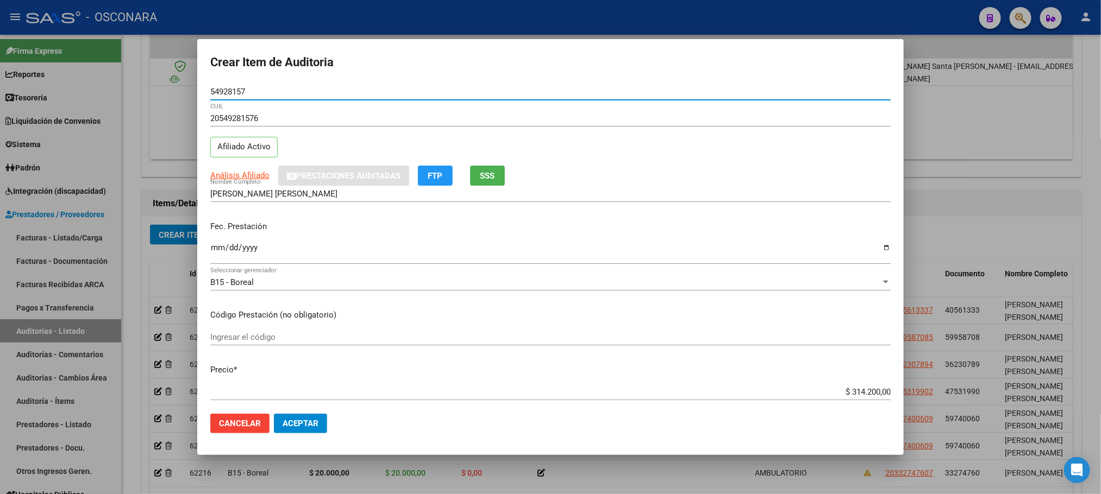
type input "54928157"
click at [214, 252] on input "Ingresar la fecha" at bounding box center [550, 251] width 680 height 17
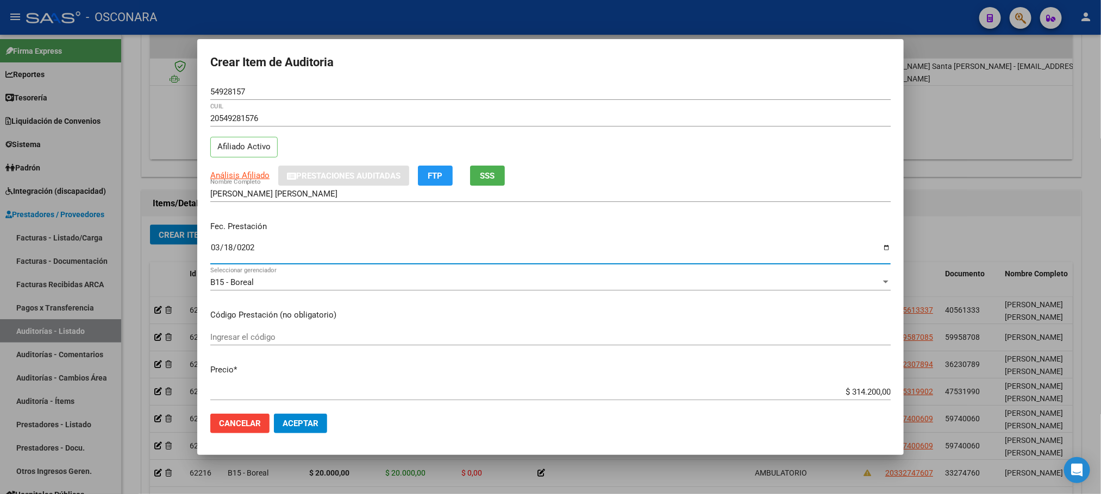
type input "2025-03-18"
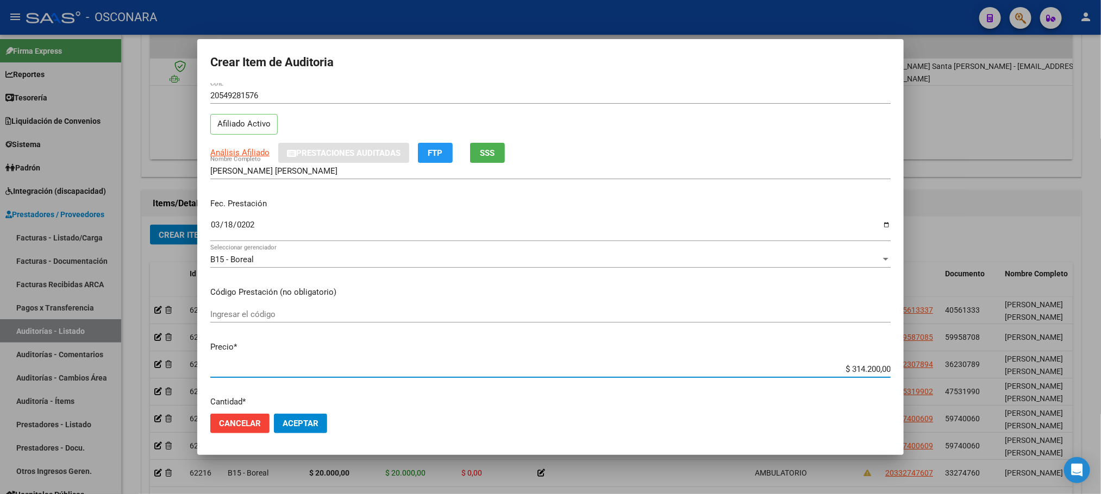
drag, startPoint x: 830, startPoint y: 391, endPoint x: 948, endPoint y: 388, distance: 117.4
click at [948, 388] on div "Crear Item de Auditoria 54928157 Nro Documento 20549281576 CUIL Afiliado Activo…" at bounding box center [550, 247] width 1101 height 494
type input "$ 0,01"
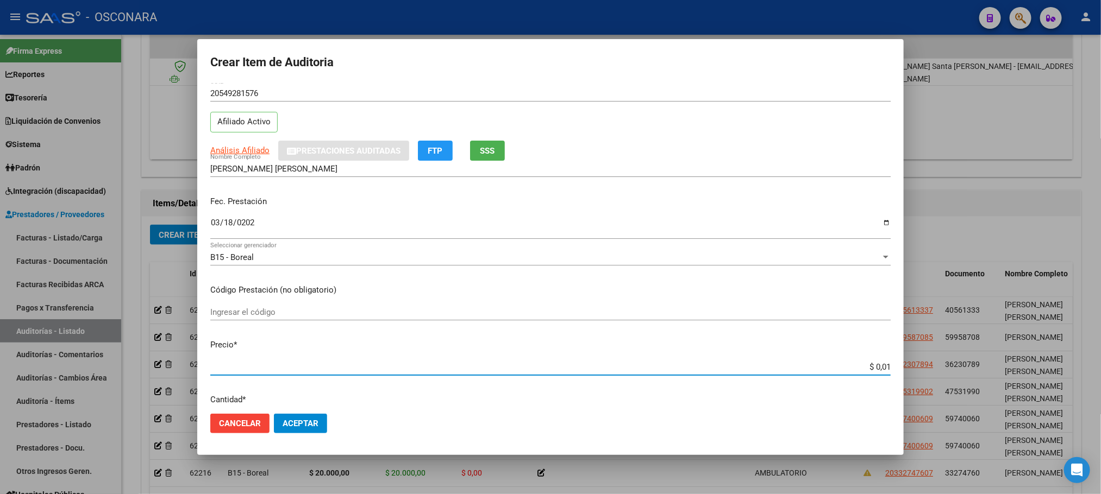
type input "$ 0,19"
type input "$ 1,92"
type input "$ 19,20"
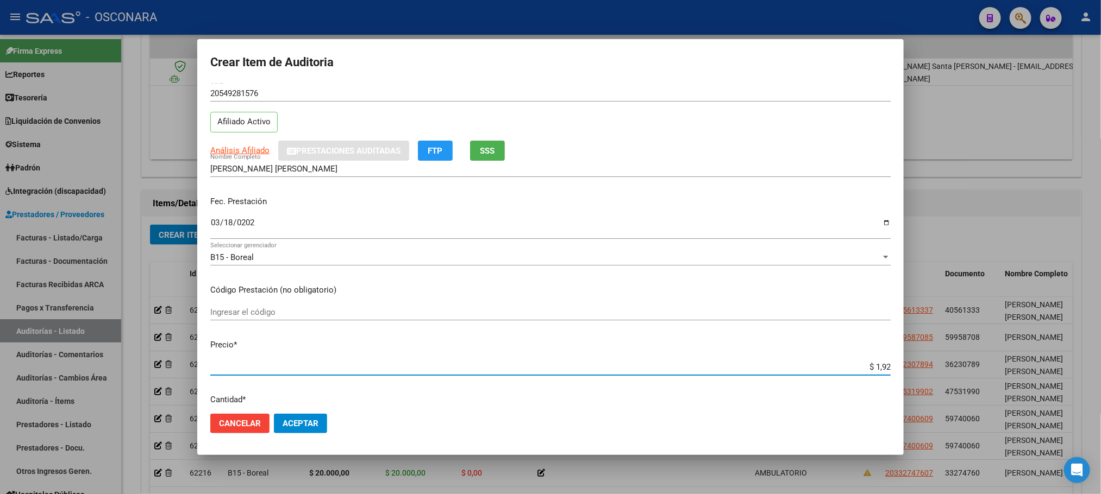
type input "$ 19,20"
type input "$ 192,00"
type input "$ 1.920,00"
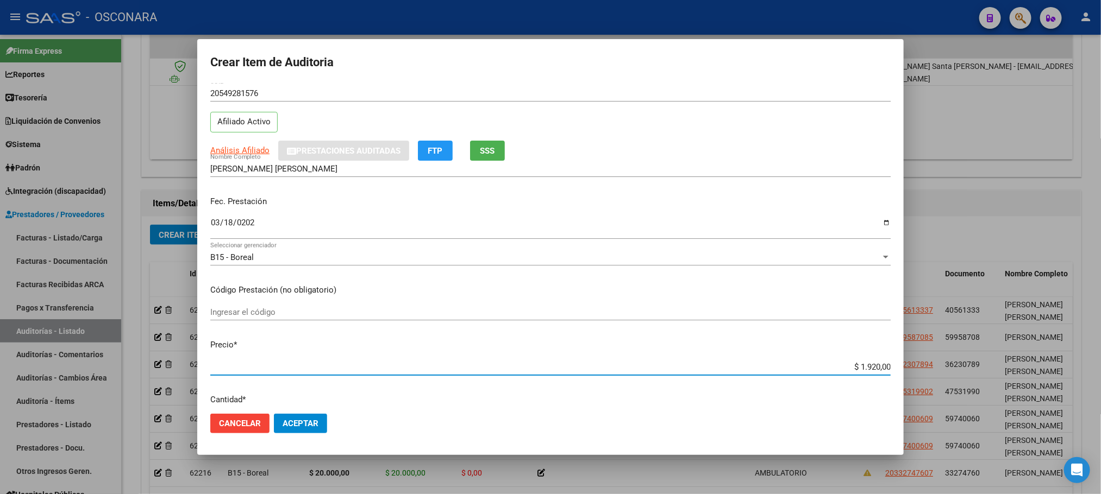
type input "$ 19.200,00"
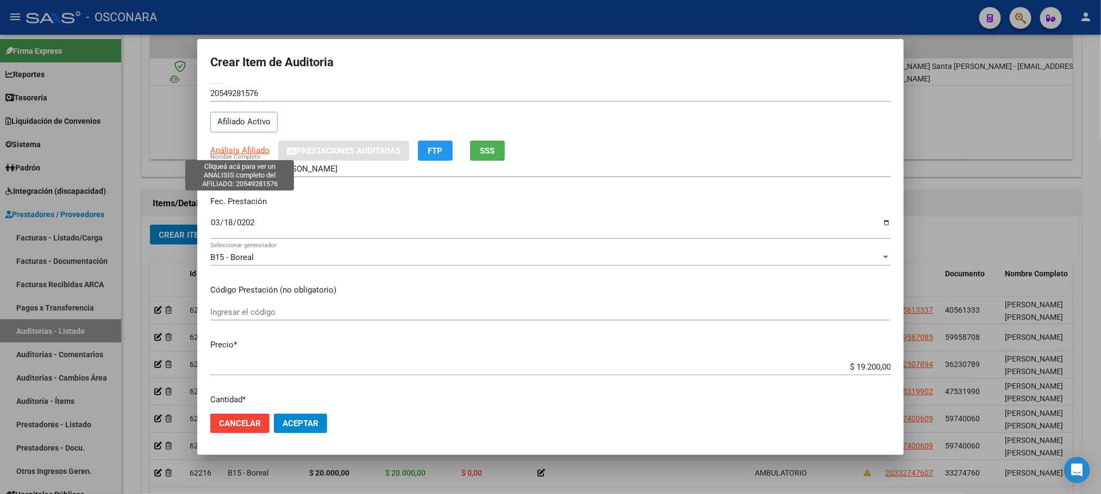
click at [255, 151] on span "Análisis Afiliado" at bounding box center [239, 151] width 59 height 10
type textarea "20549281576"
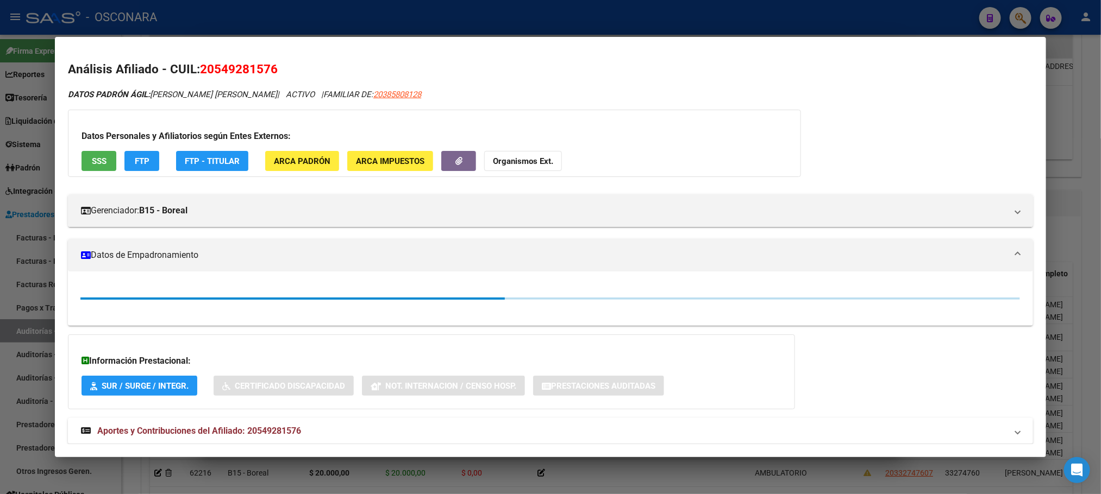
click at [97, 165] on span "SSS" at bounding box center [99, 161] width 15 height 10
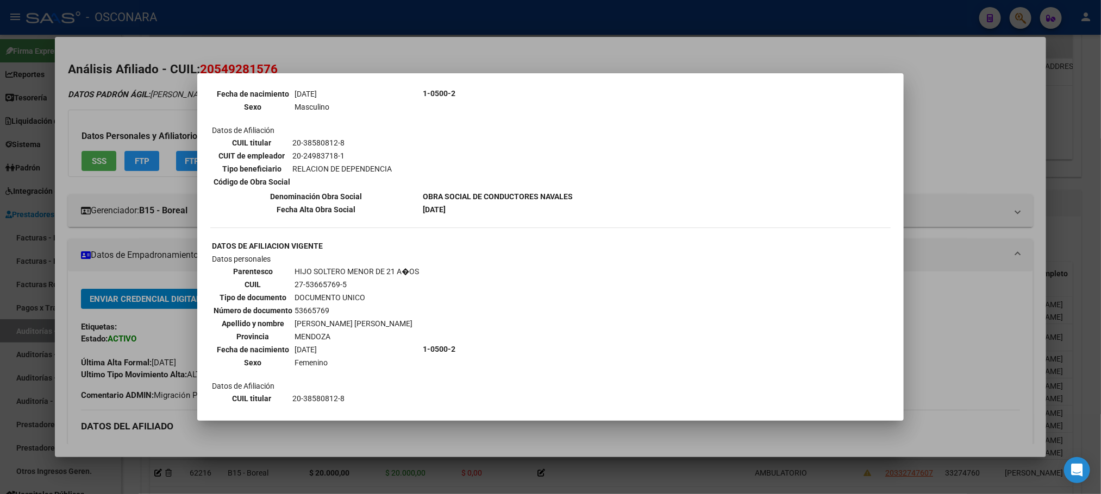
scroll to position [546, 0]
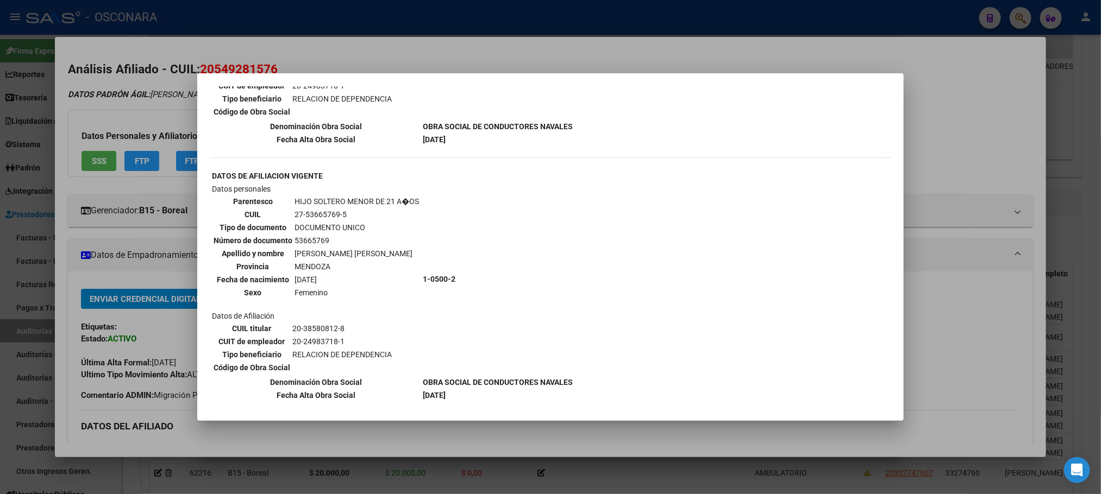
click at [935, 356] on div at bounding box center [550, 247] width 1101 height 494
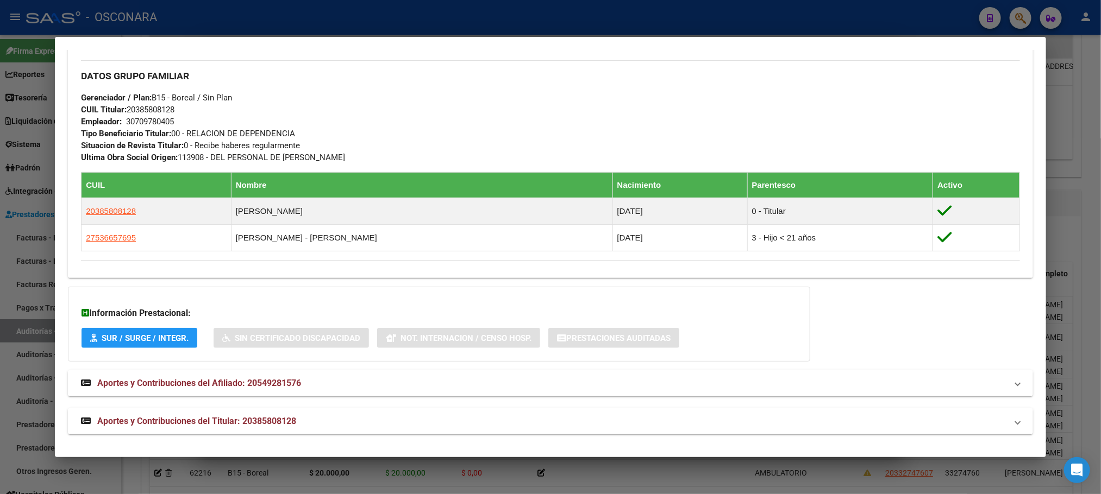
scroll to position [515, 0]
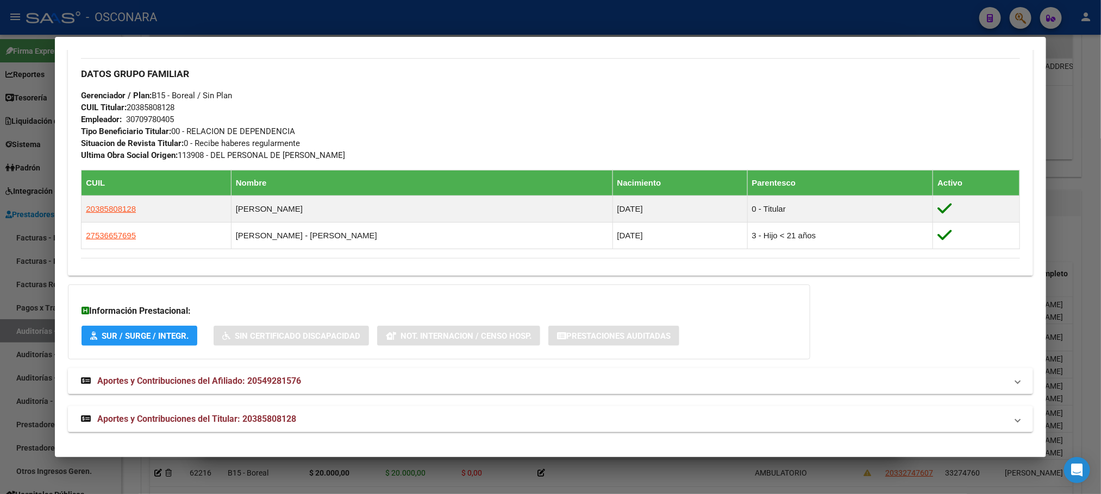
click at [1082, 253] on div at bounding box center [550, 247] width 1101 height 494
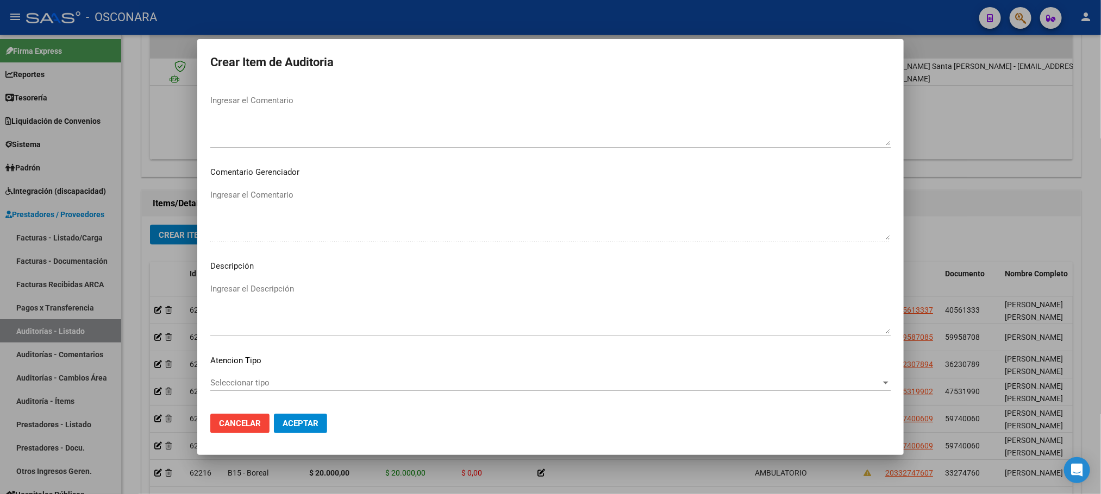
scroll to position [514, 0]
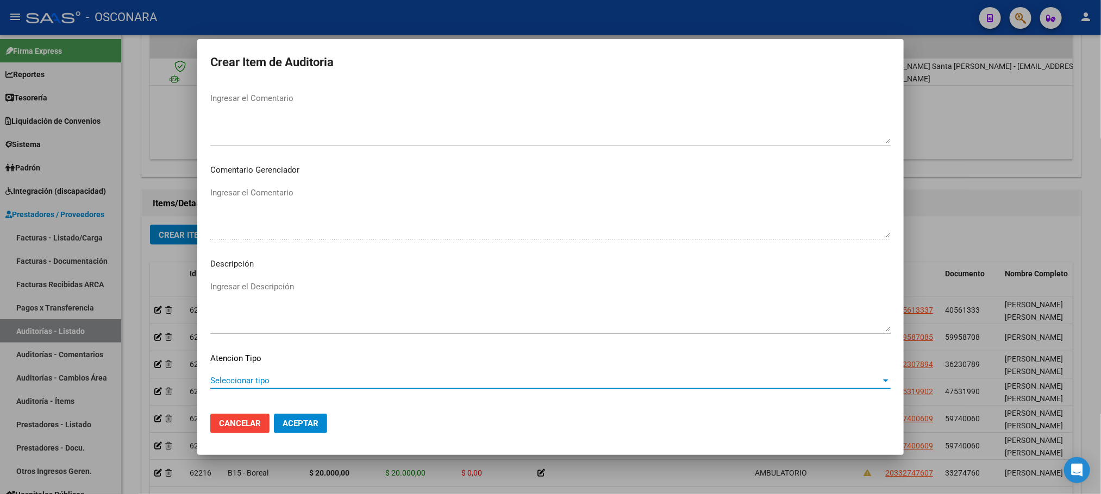
click at [270, 384] on span "Seleccionar tipo" at bounding box center [545, 381] width 670 height 10
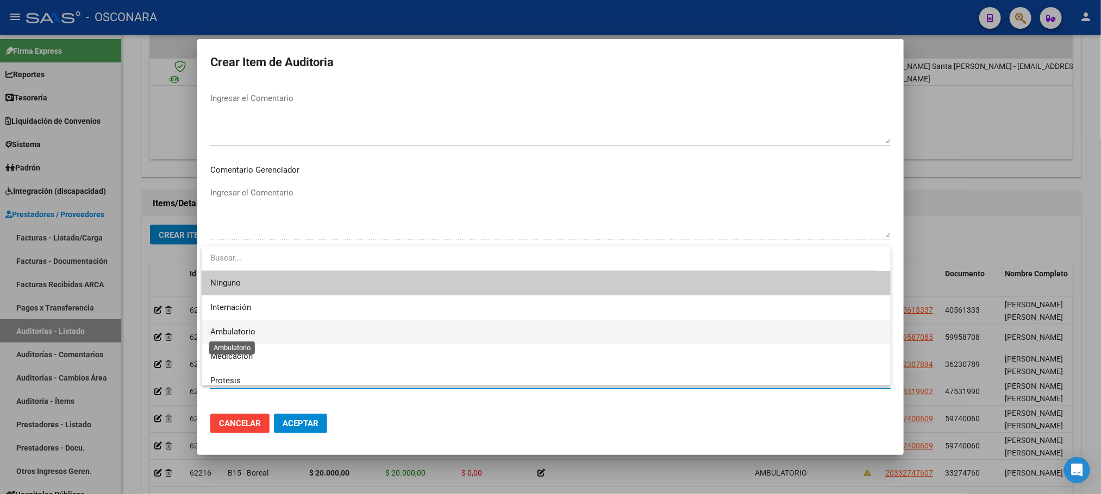
click at [243, 331] on span "Ambulatorio" at bounding box center [232, 332] width 45 height 10
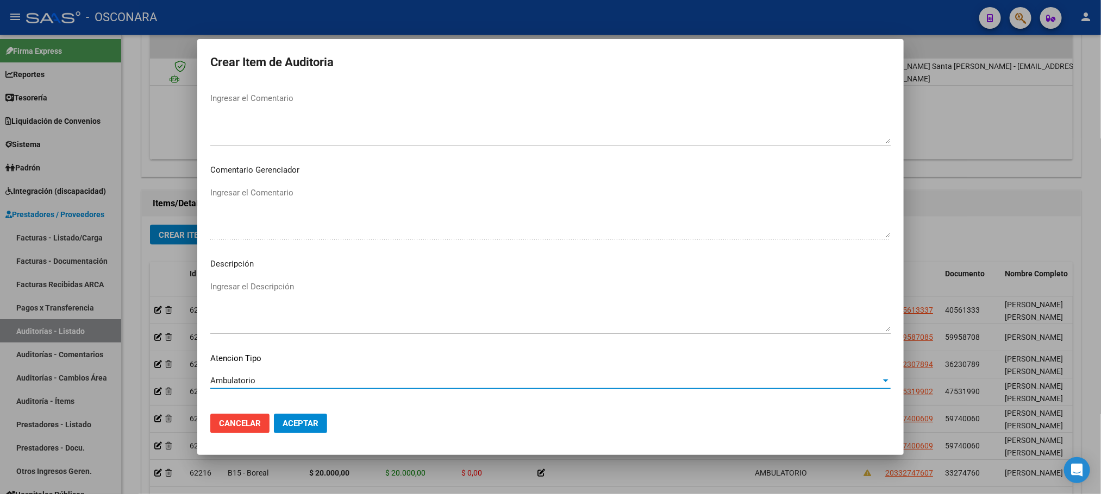
scroll to position [563, 0]
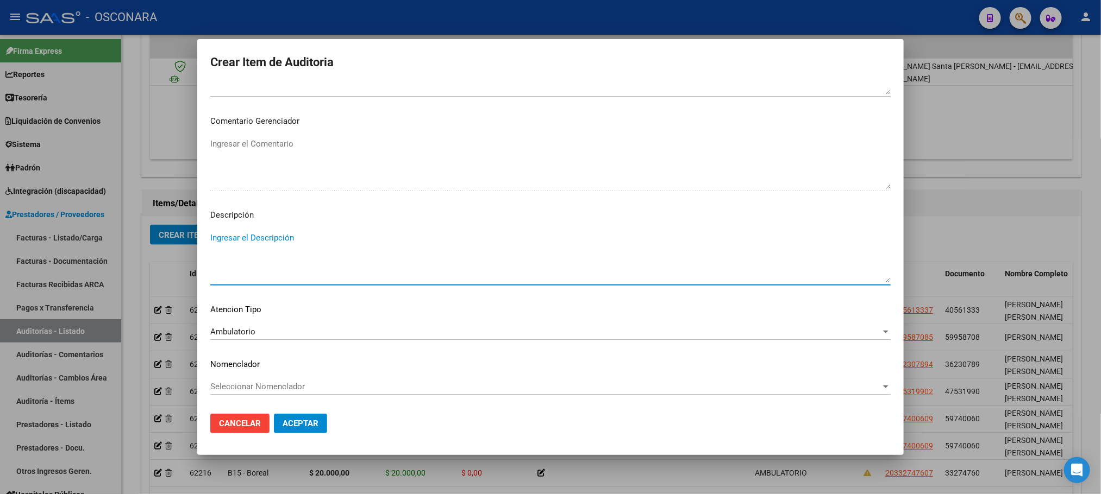
click at [302, 241] on textarea "Ingresar el Descripción" at bounding box center [550, 257] width 680 height 51
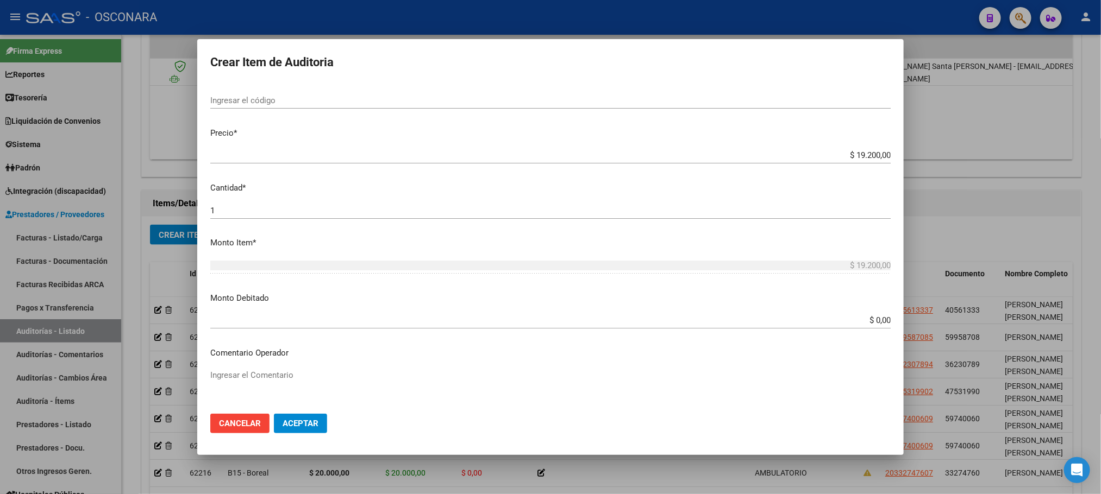
scroll to position [0, 0]
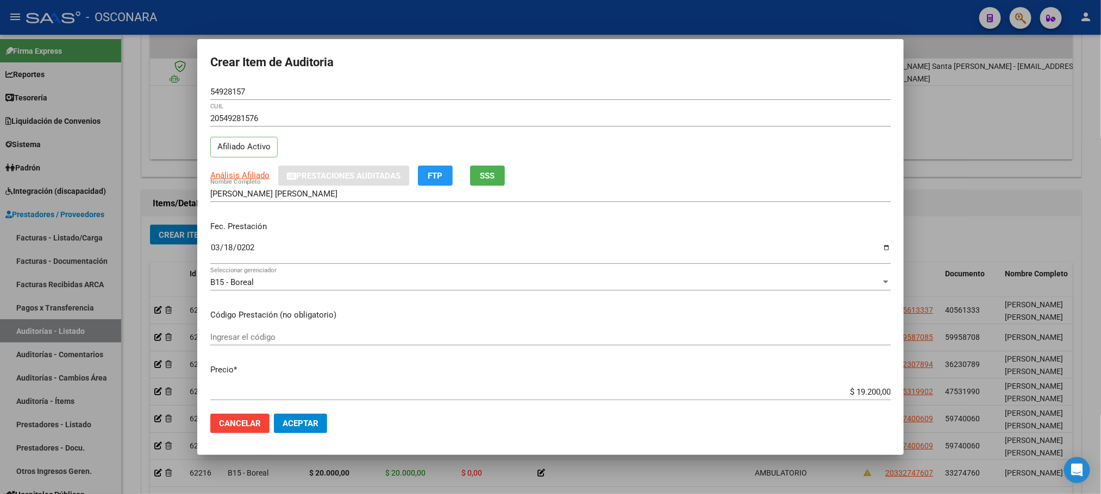
type textarea "AMBULATORIO"
click at [302, 419] on span "Aceptar" at bounding box center [301, 424] width 36 height 10
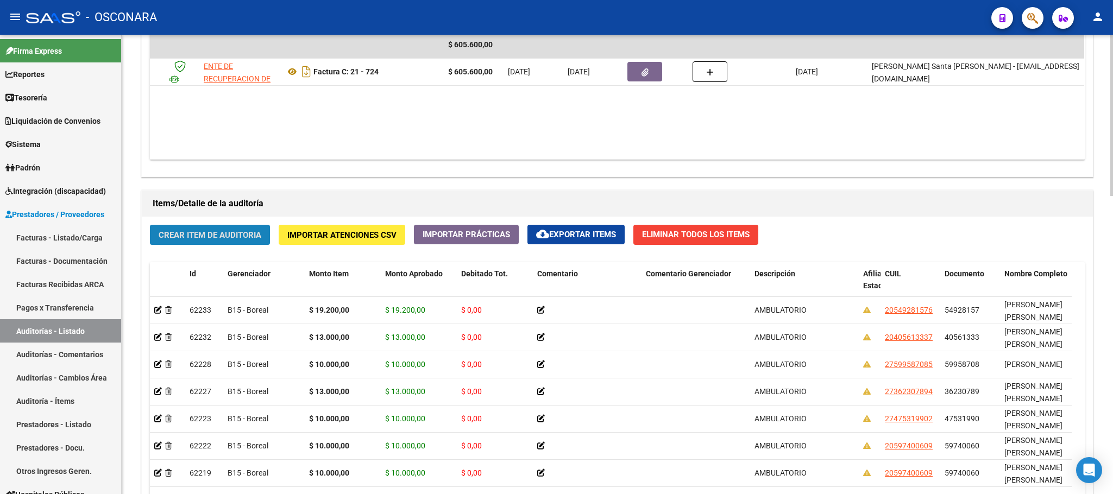
click at [222, 240] on span "Crear Item de Auditoria" at bounding box center [210, 235] width 103 height 10
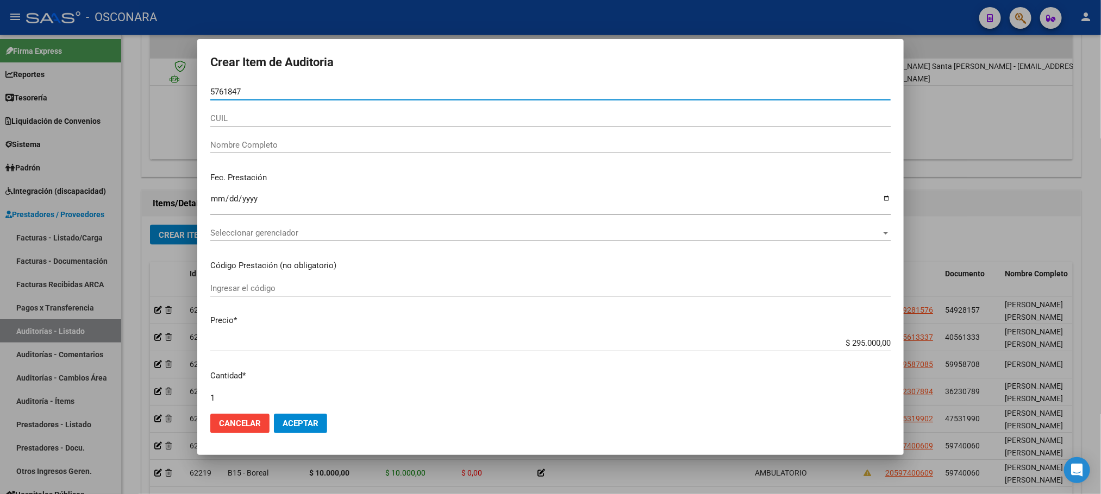
type input "57618479"
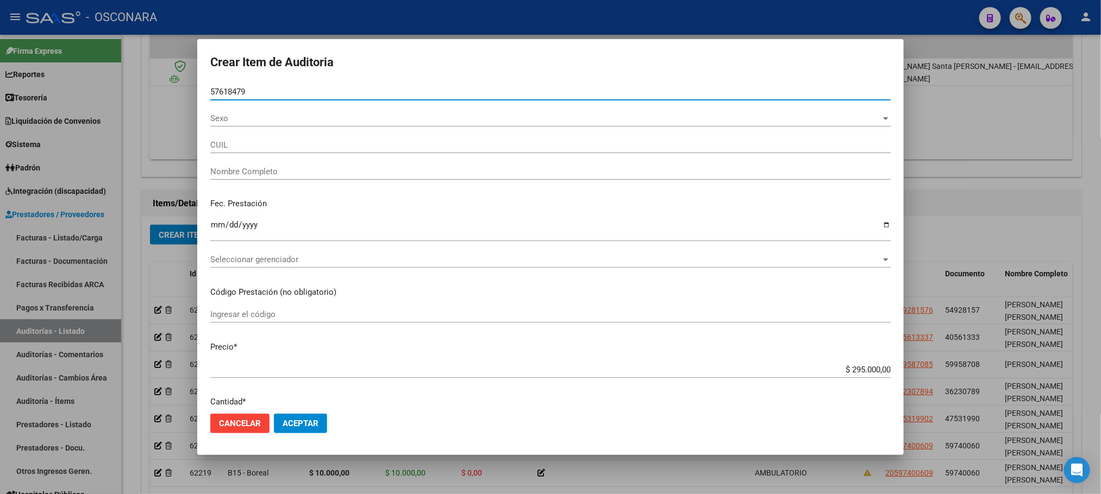
type input "20576184795"
type input "[PERSON_NAME] [PERSON_NAME] -"
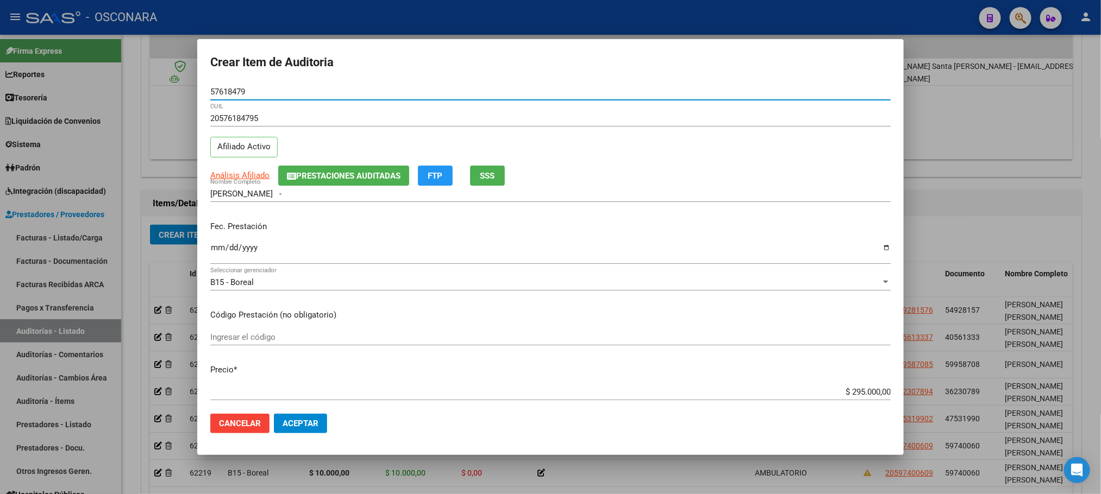
type input "57618479"
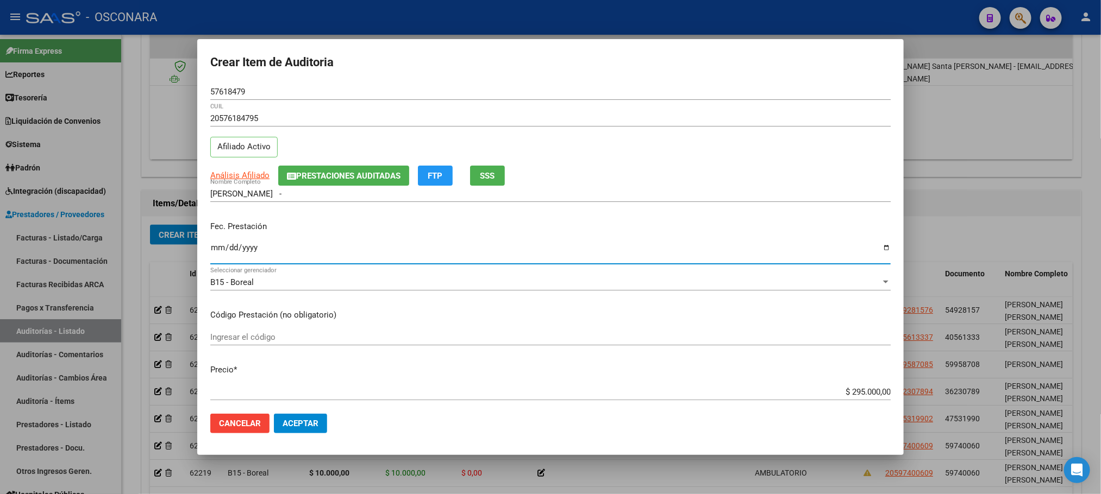
click at [214, 251] on input "Ingresar la fecha" at bounding box center [550, 251] width 680 height 17
type input "2025-05-23"
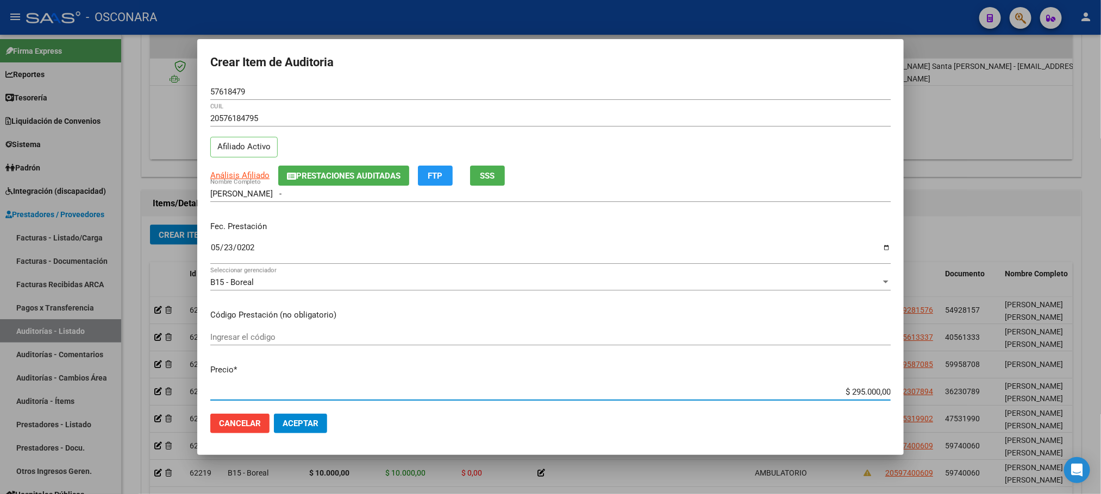
drag, startPoint x: 836, startPoint y: 388, endPoint x: 923, endPoint y: 380, distance: 87.3
click at [922, 386] on div "Crear Item de Auditoria 57618479 Nro Documento 20576184795 CUIL Afiliado Activo…" at bounding box center [550, 247] width 1101 height 494
type input "$ 0,01"
type input "$ 0,13"
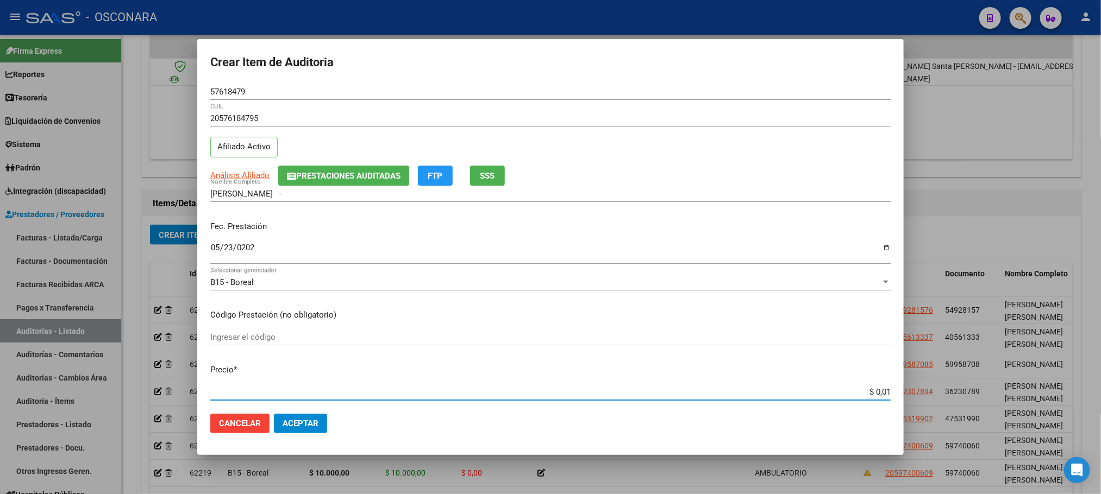
type input "$ 0,13"
type input "$ 1,30"
type input "$ 13,00"
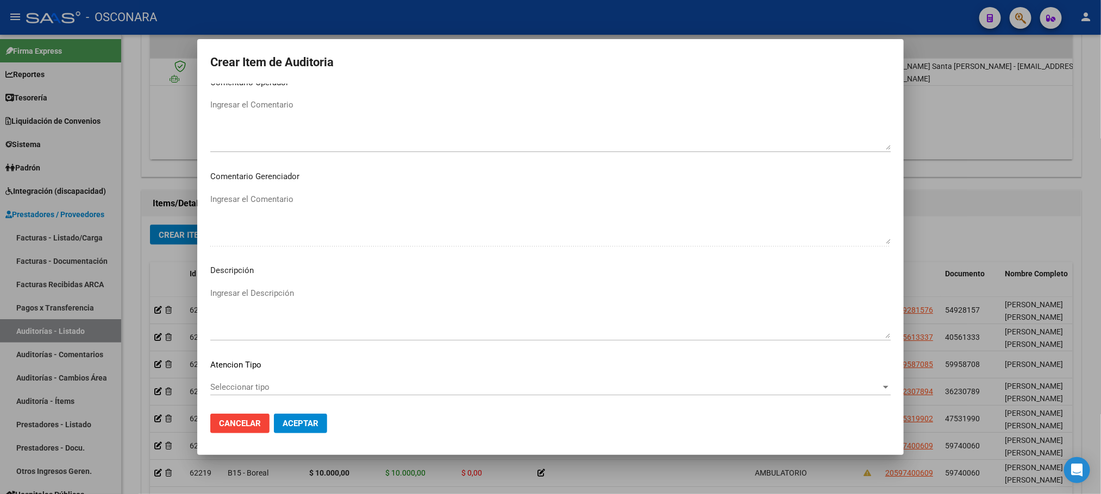
scroll to position [563, 0]
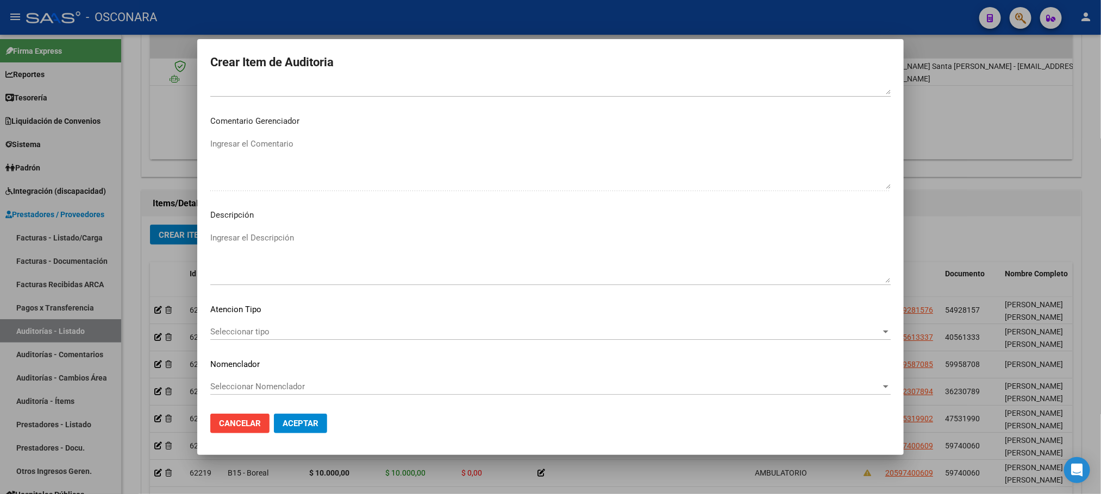
click at [848, 331] on span "Seleccionar tipo" at bounding box center [545, 332] width 670 height 10
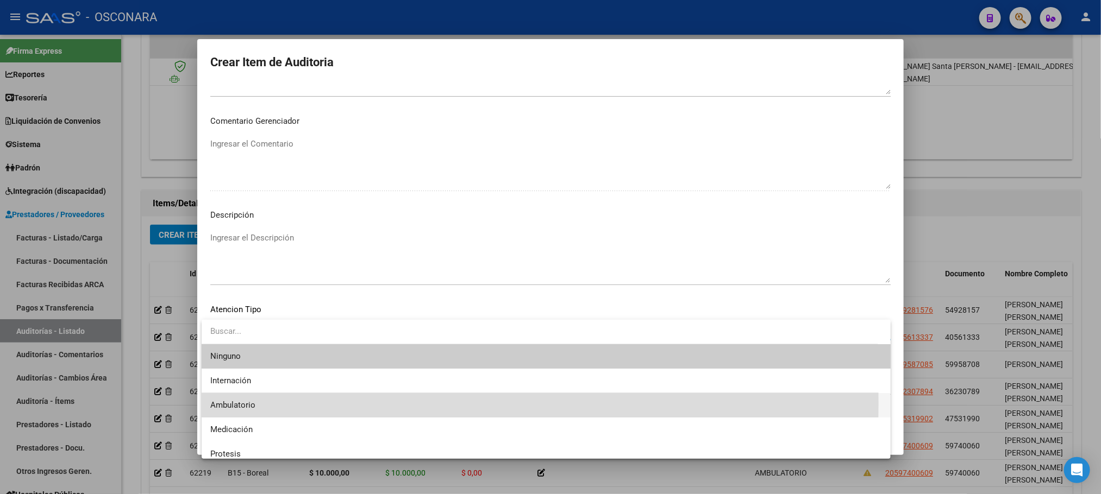
click at [287, 403] on span "Ambulatorio" at bounding box center [546, 405] width 672 height 24
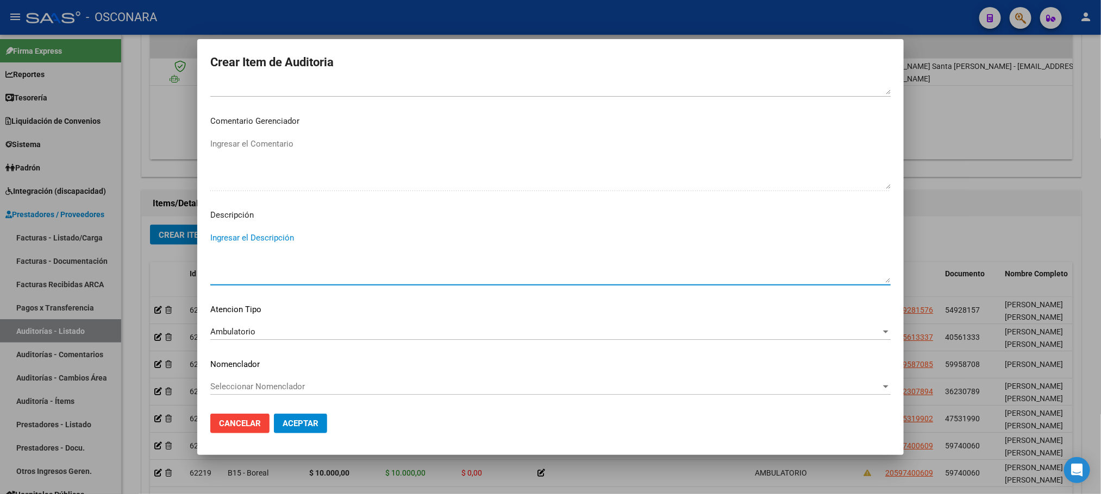
click at [354, 240] on textarea "Ingresar el Descripción" at bounding box center [550, 257] width 680 height 51
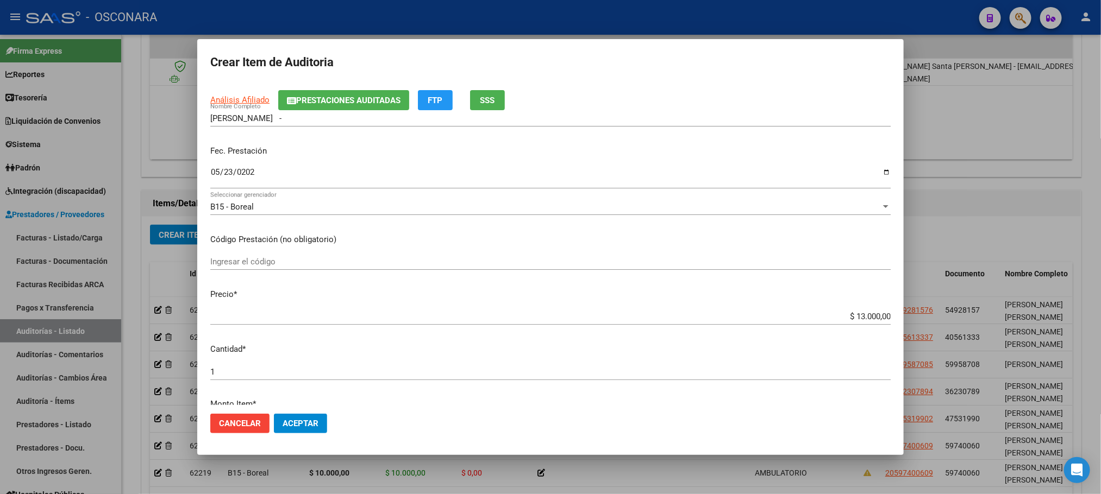
scroll to position [0, 0]
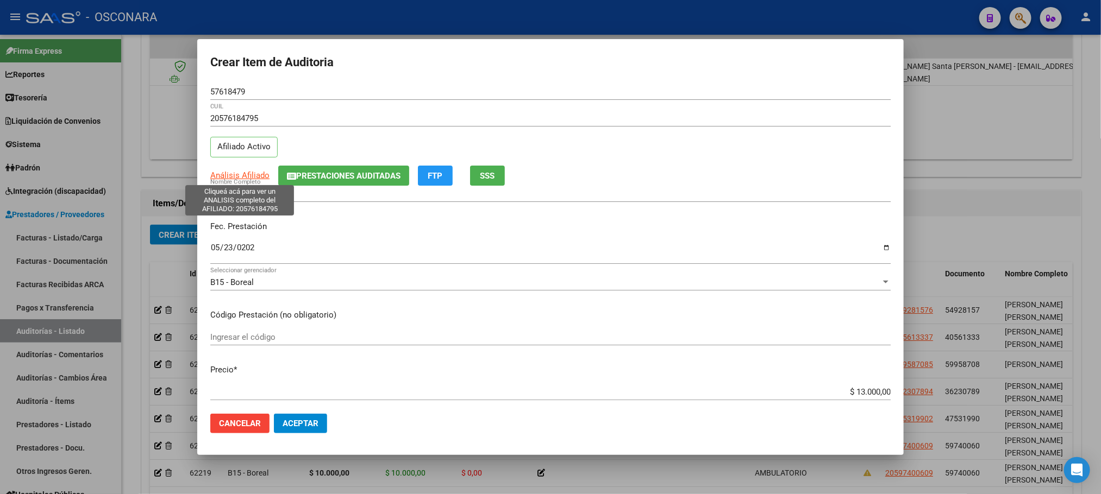
click at [248, 175] on span "Análisis Afiliado" at bounding box center [239, 176] width 59 height 10
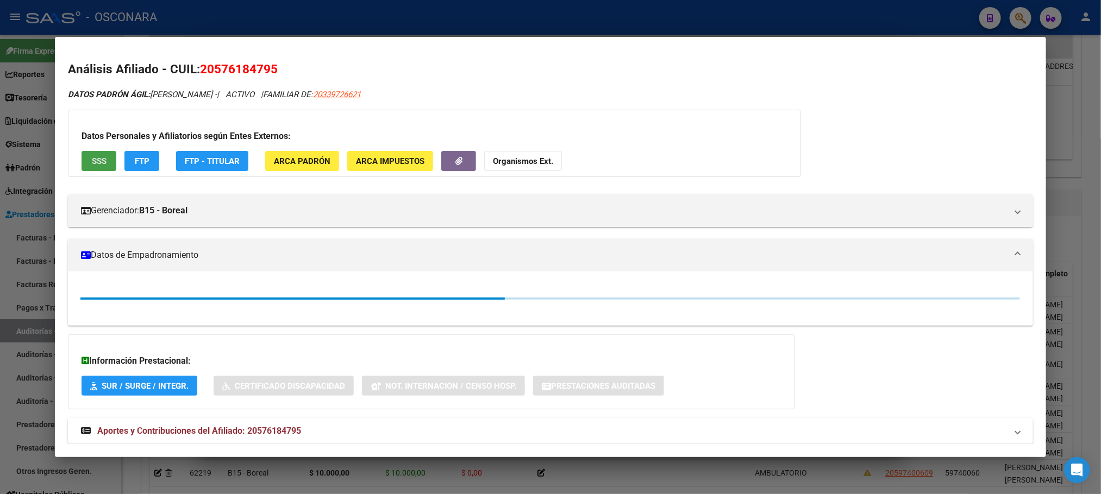
click at [92, 156] on span "SSS" at bounding box center [99, 161] width 15 height 10
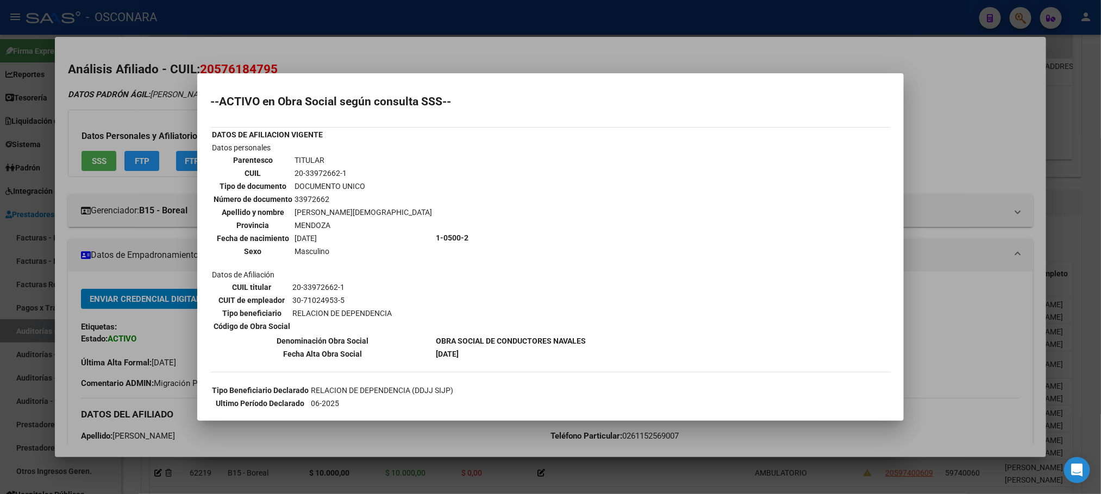
click at [1094, 202] on div at bounding box center [550, 247] width 1101 height 494
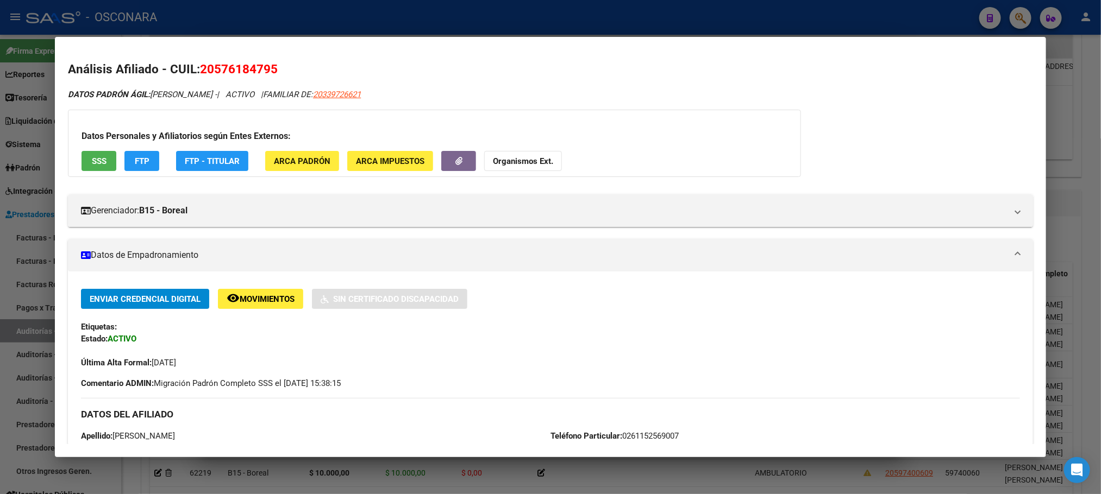
click at [1094, 202] on div at bounding box center [550, 247] width 1101 height 494
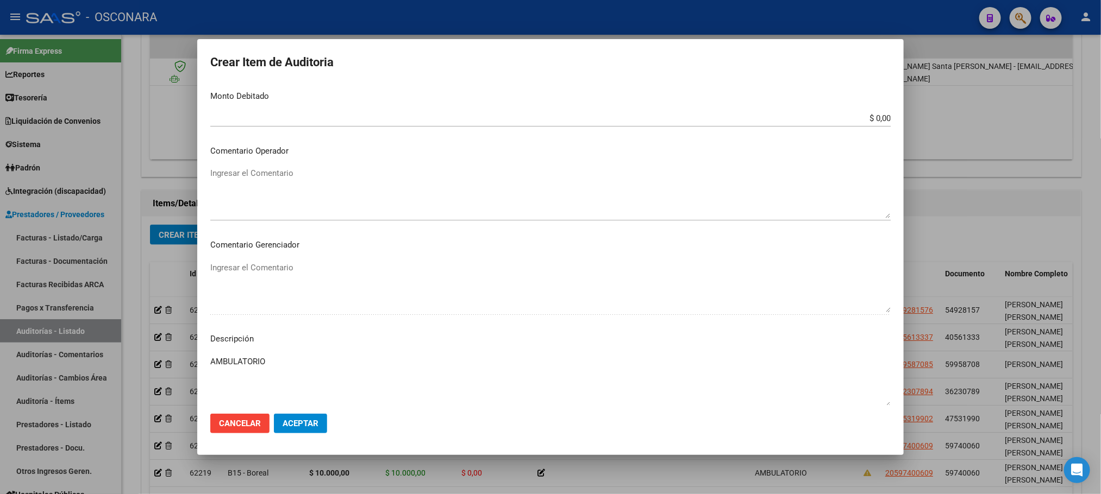
scroll to position [563, 0]
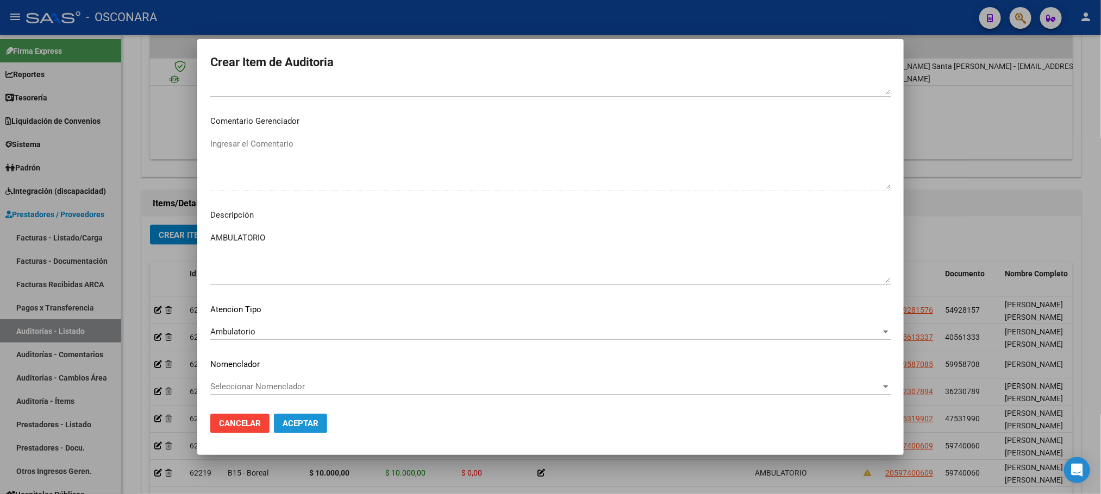
click at [306, 421] on span "Aceptar" at bounding box center [301, 424] width 36 height 10
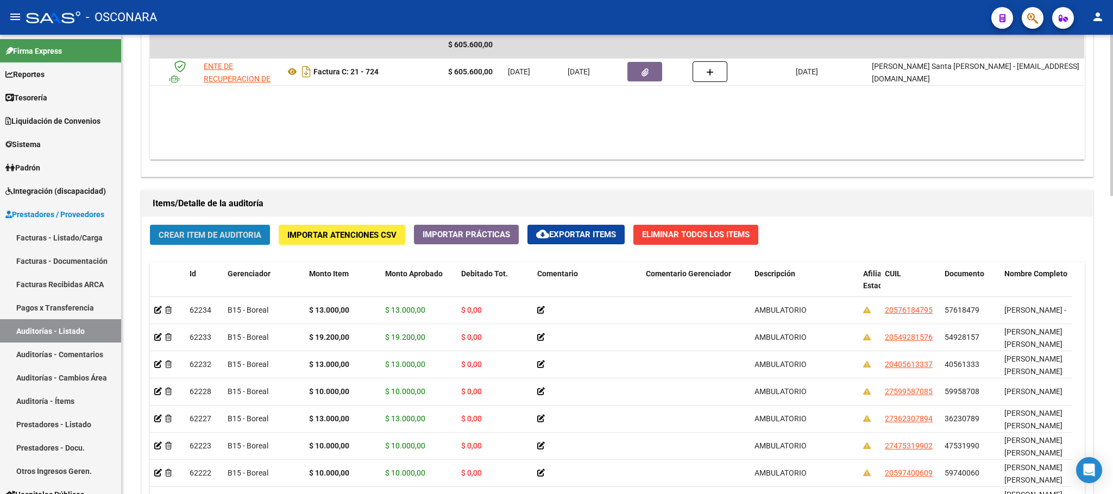
click at [237, 233] on span "Crear Item de Auditoria" at bounding box center [210, 235] width 103 height 10
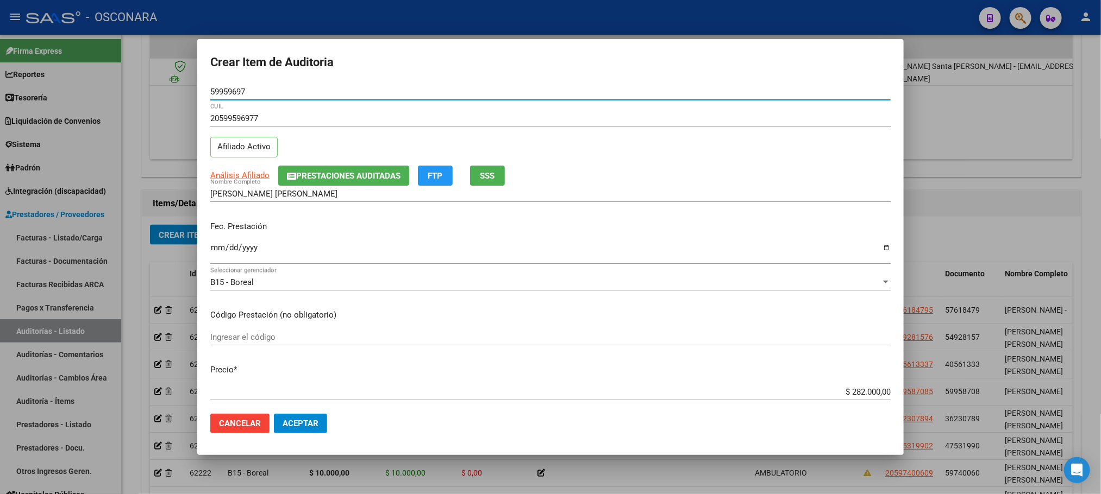
click at [216, 248] on input "Ingresar la fecha" at bounding box center [550, 251] width 680 height 17
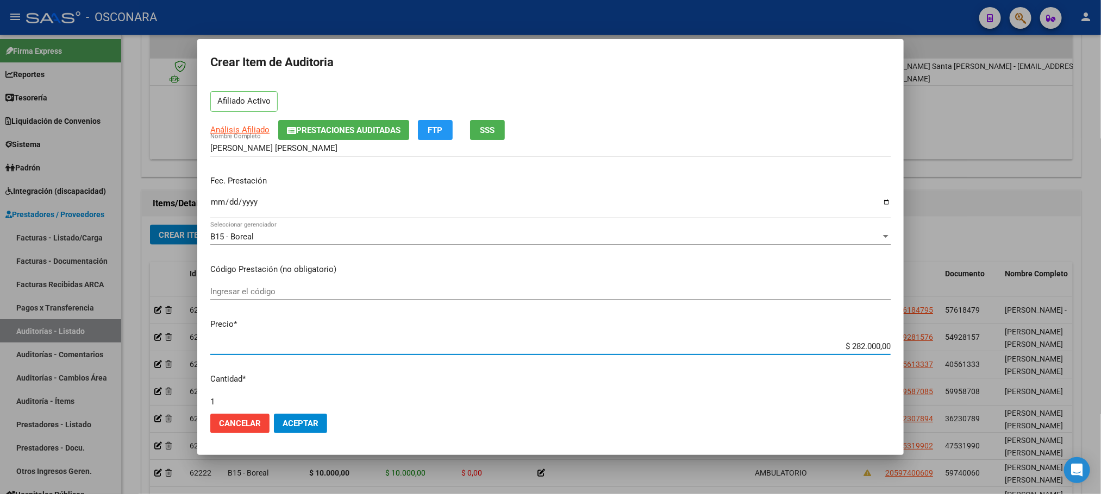
scroll to position [76, 0]
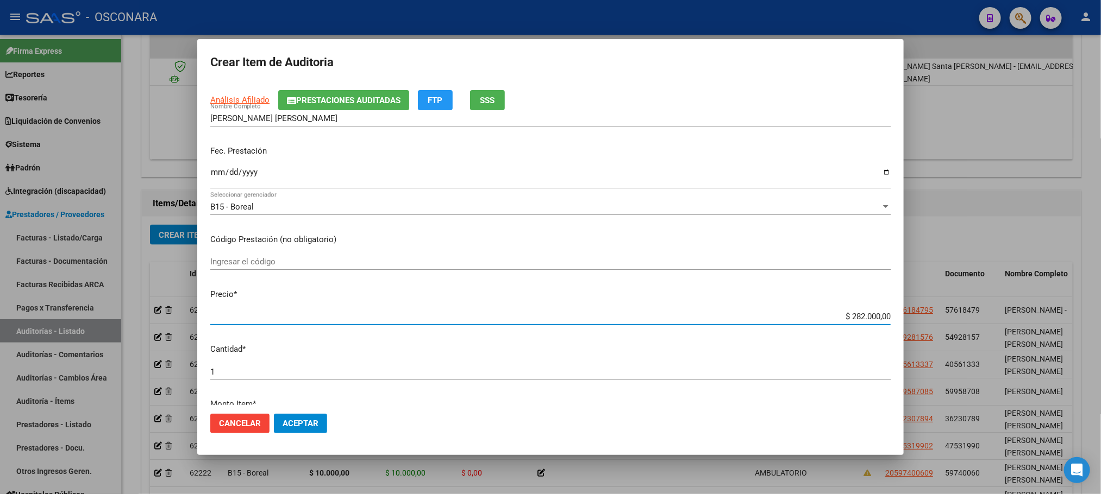
drag, startPoint x: 845, startPoint y: 394, endPoint x: 886, endPoint y: 375, distance: 45.2
click at [885, 382] on mat-dialog-content "59959697 Nro Documento 20599596977 CUIL Afiliado Activo Análisis Afiliado Prest…" at bounding box center [550, 245] width 706 height 322
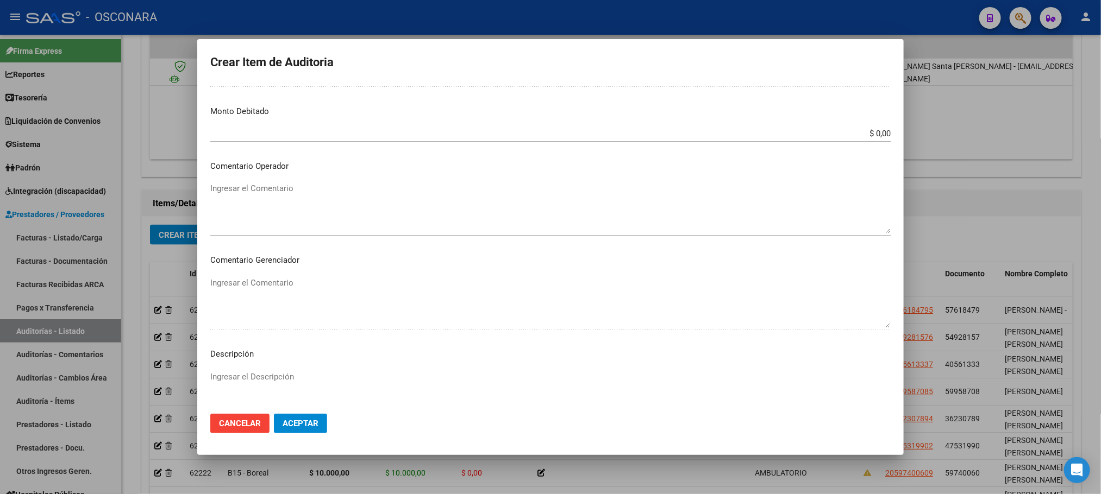
scroll to position [563, 0]
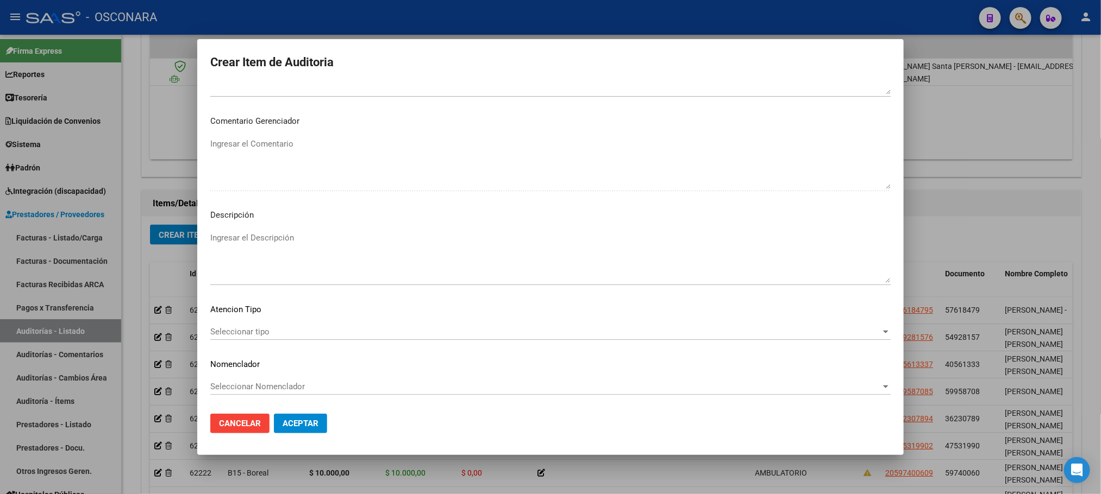
click at [279, 326] on div "Seleccionar tipo Seleccionar tipo" at bounding box center [550, 332] width 680 height 16
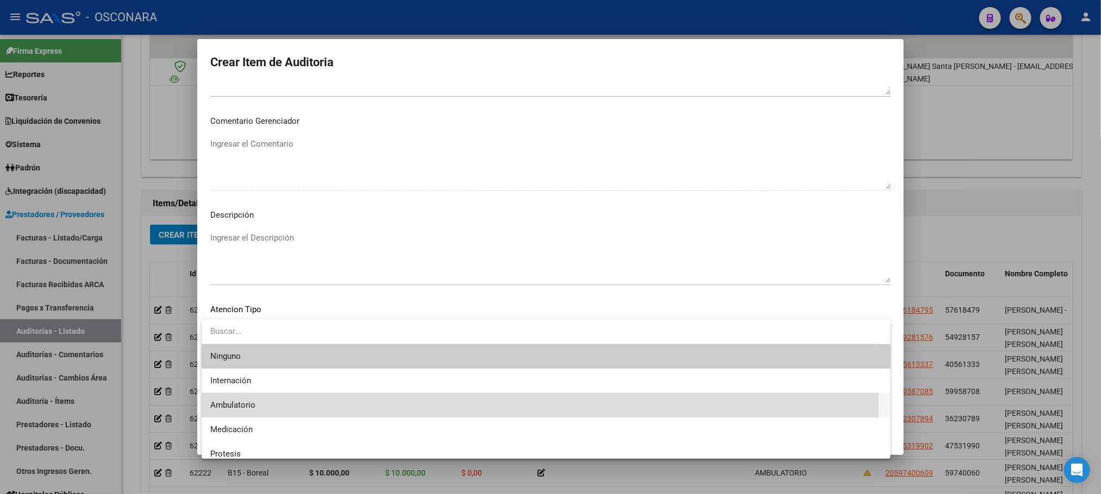
click at [261, 401] on span "Ambulatorio" at bounding box center [546, 405] width 672 height 24
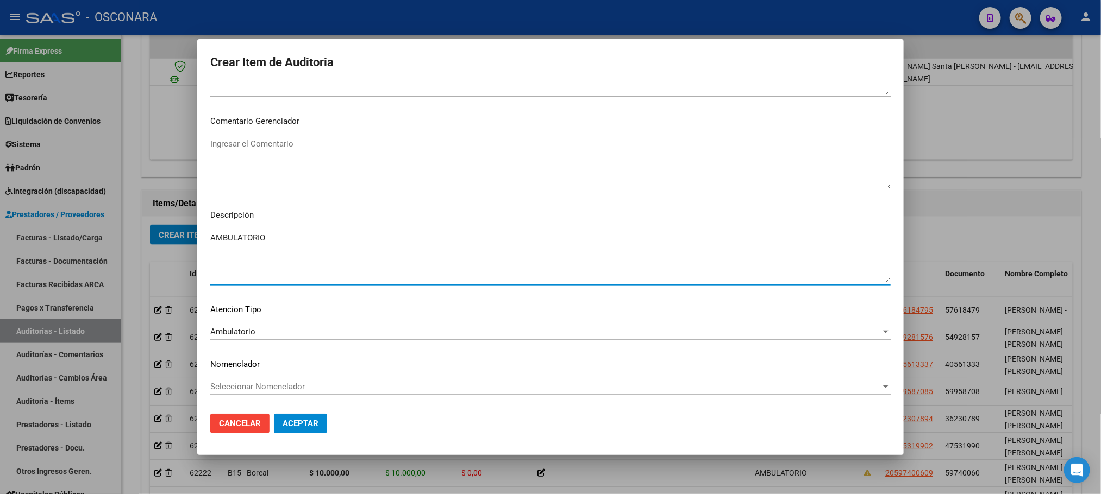
click at [283, 243] on textarea "AMBULATORIO" at bounding box center [550, 257] width 680 height 51
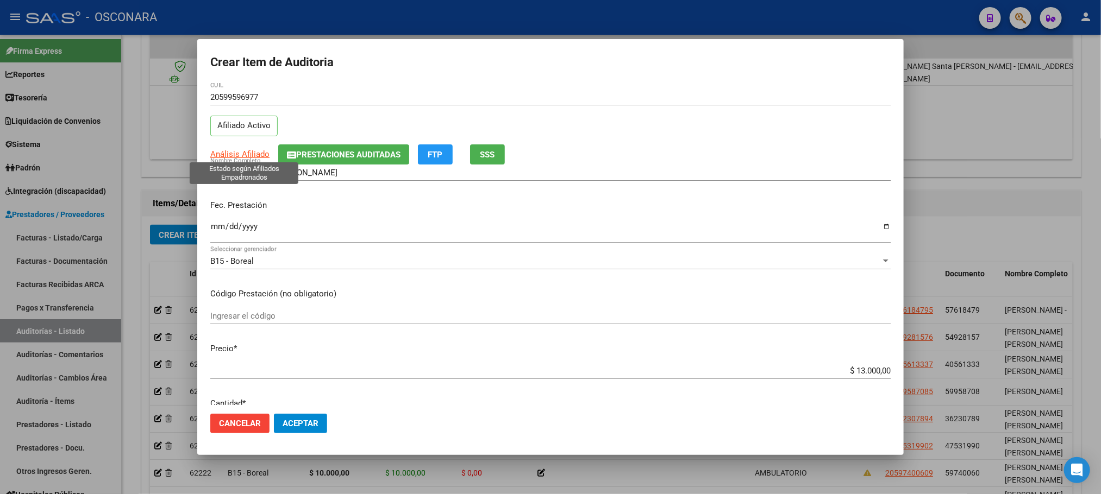
scroll to position [0, 0]
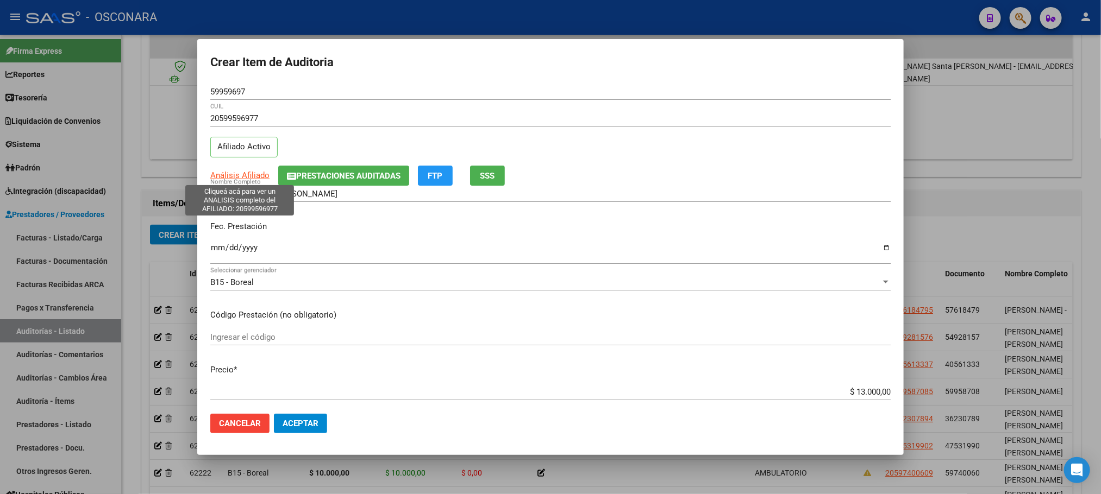
click at [248, 179] on span "Análisis Afiliado" at bounding box center [239, 176] width 59 height 10
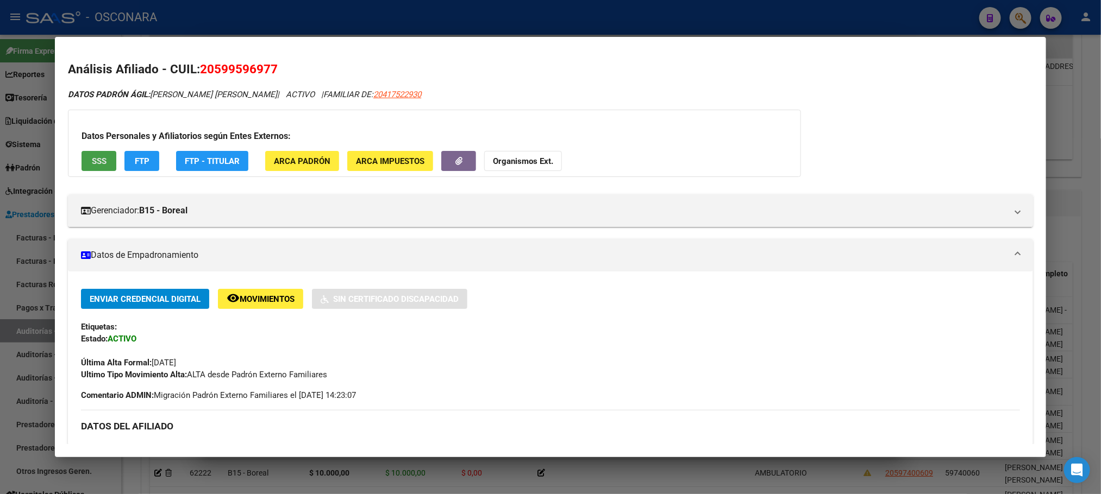
click at [92, 160] on span "SSS" at bounding box center [99, 161] width 15 height 10
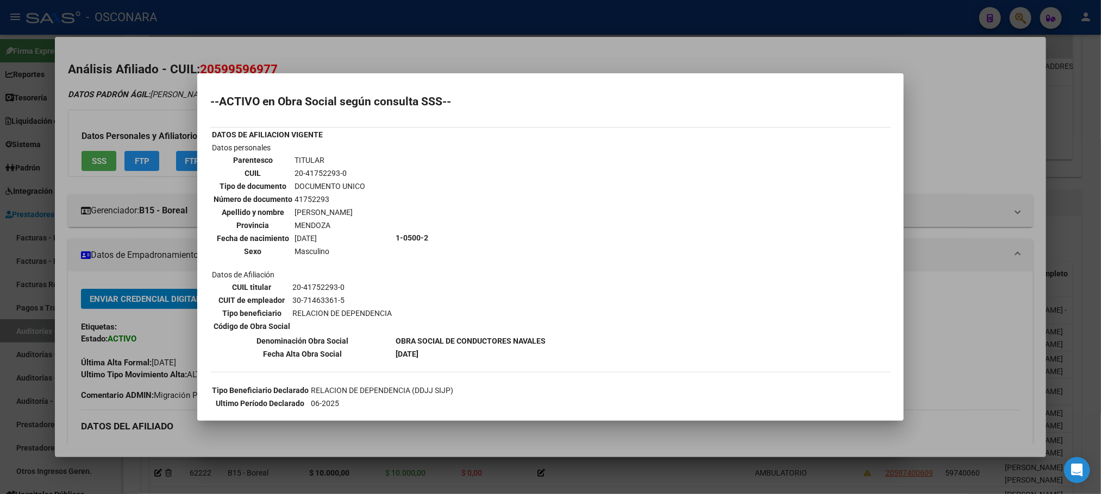
drag, startPoint x: 944, startPoint y: 317, endPoint x: 939, endPoint y: 318, distance: 5.5
click at [939, 318] on div at bounding box center [550, 247] width 1101 height 494
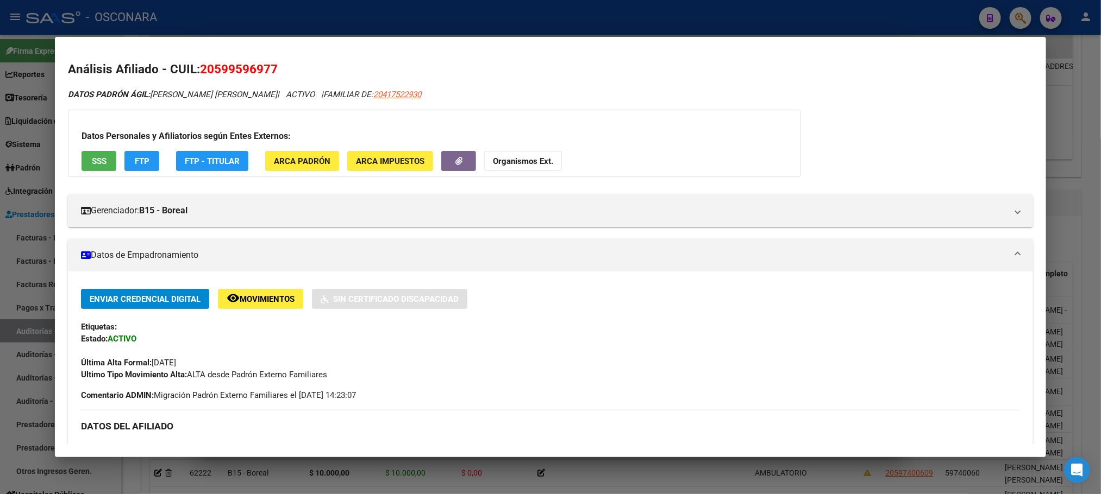
click at [913, 319] on div "Enviar Credencial Digital remove_red_eye Movimientos Sin Certificado Discapacid…" at bounding box center [550, 335] width 938 height 92
click at [660, 481] on div at bounding box center [550, 247] width 1101 height 494
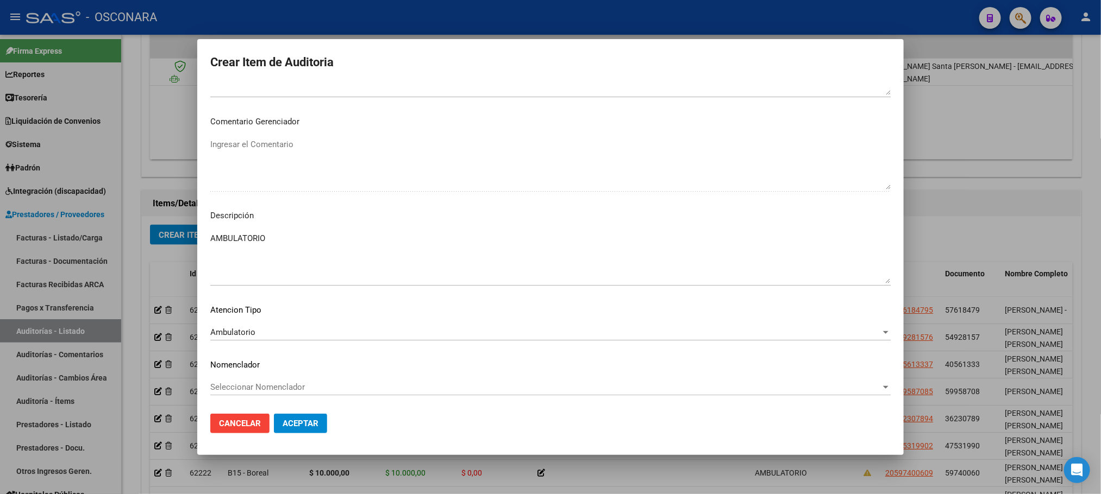
scroll to position [563, 0]
click at [303, 422] on span "Aceptar" at bounding box center [301, 424] width 36 height 10
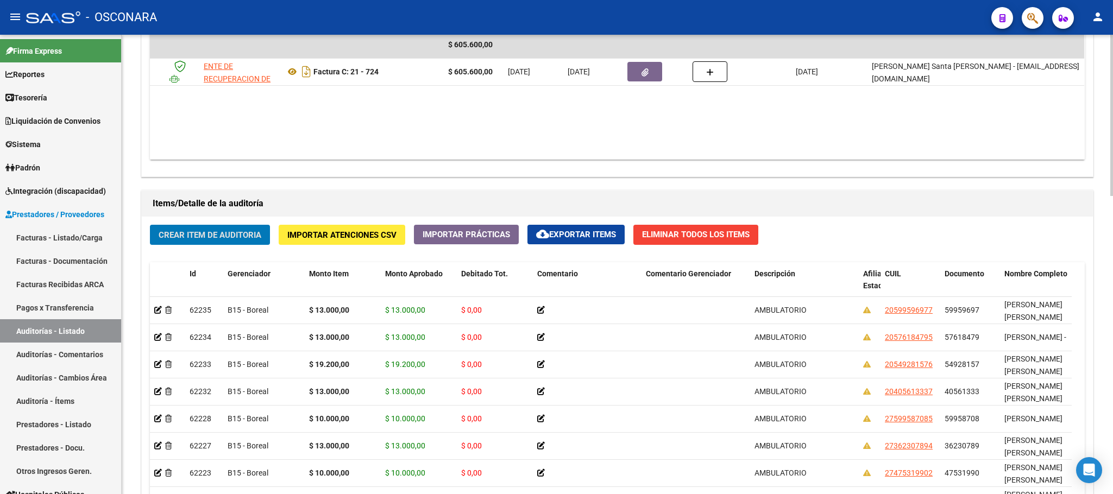
click at [247, 234] on span "Crear Item de Auditoria" at bounding box center [210, 235] width 103 height 10
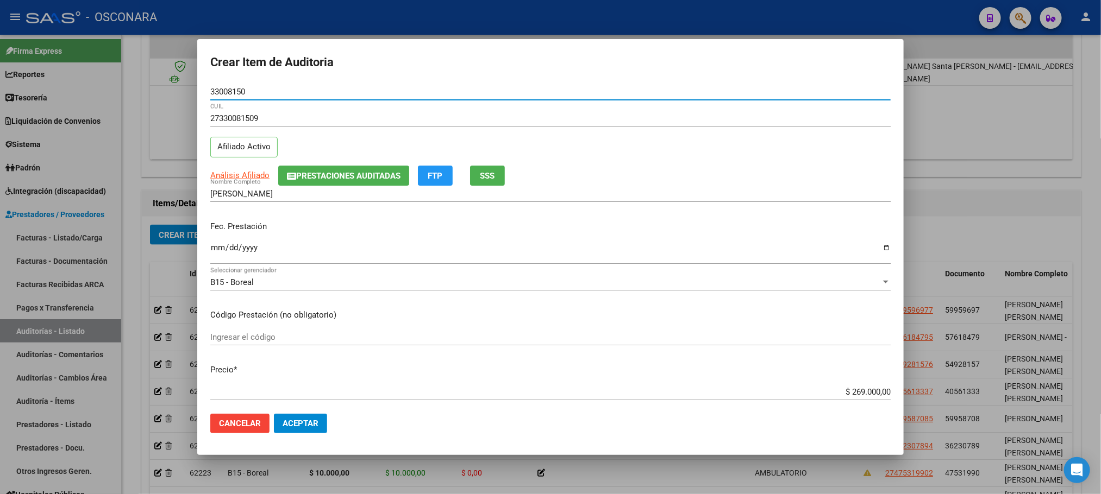
click at [216, 248] on input "Ingresar la fecha" at bounding box center [550, 251] width 680 height 17
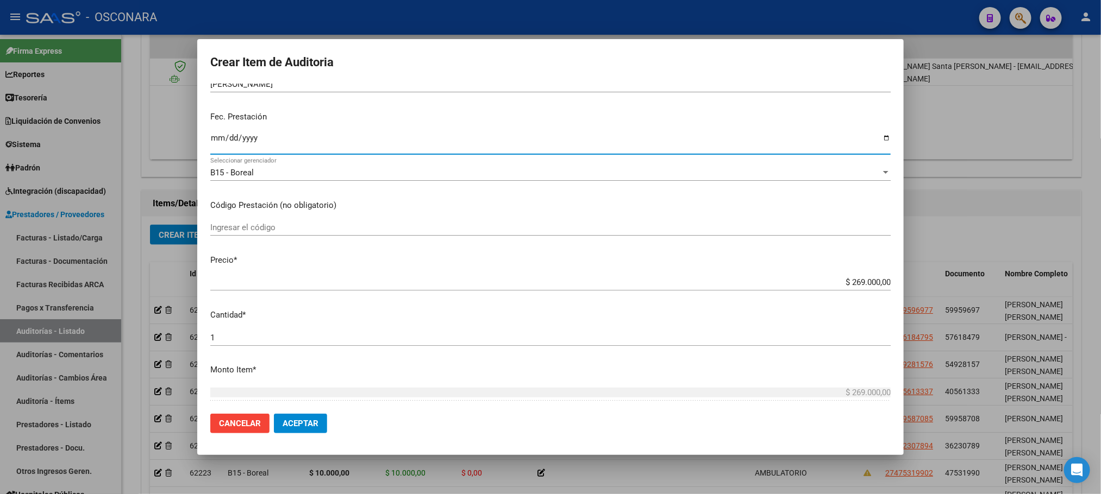
scroll to position [82, 0]
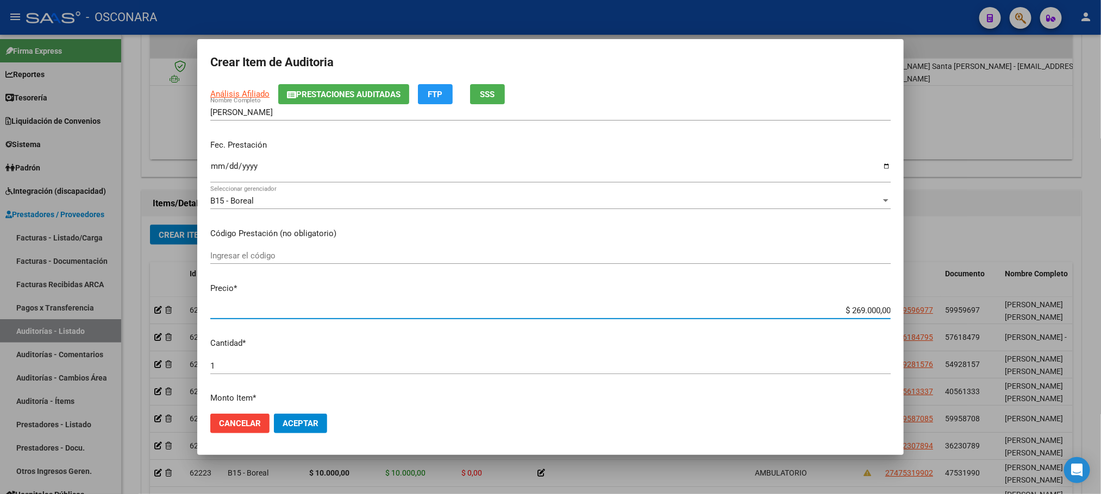
drag, startPoint x: 838, startPoint y: 312, endPoint x: 918, endPoint y: 303, distance: 79.8
click at [918, 303] on div "Crear Item de Auditoria 33008150 Nro Documento 27330081509 CUIL Afiliado Activo…" at bounding box center [550, 247] width 1101 height 494
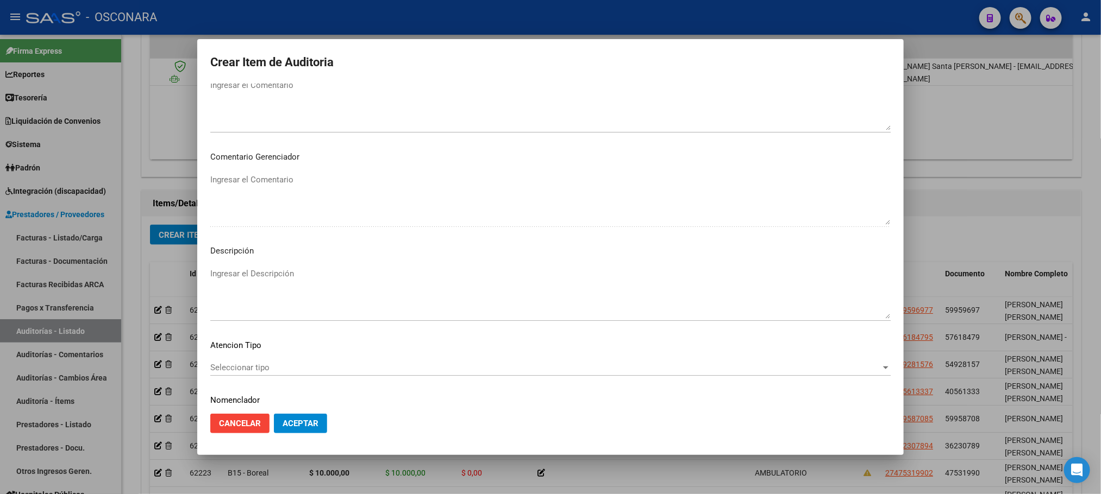
scroll to position [563, 0]
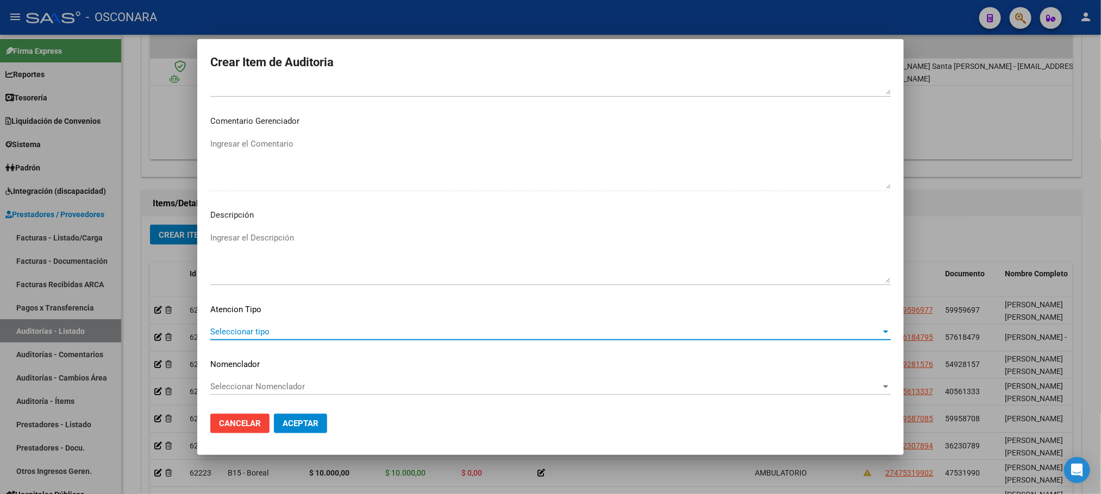
click at [292, 336] on span "Seleccionar tipo" at bounding box center [545, 332] width 670 height 10
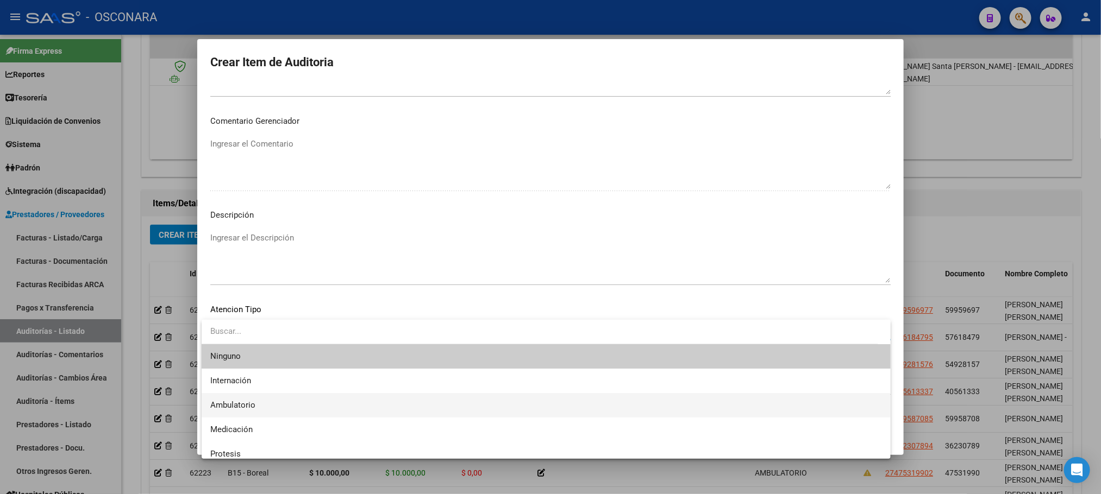
click at [269, 408] on span "Ambulatorio" at bounding box center [546, 405] width 672 height 24
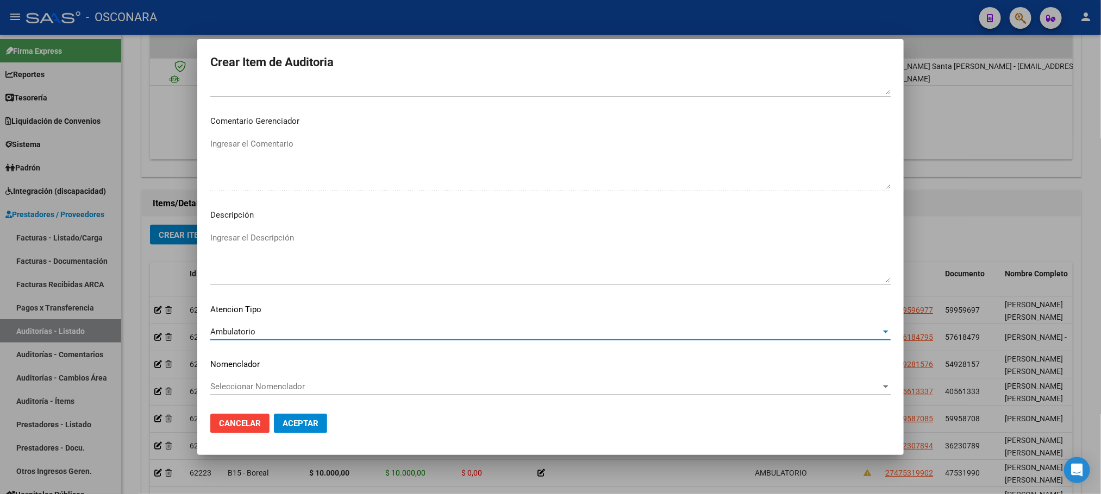
click at [309, 222] on mat-dialog-content "33008150 Nro Documento 27330081509 CUIL Afiliado Activo Análisis Afiliado Prest…" at bounding box center [550, 245] width 706 height 322
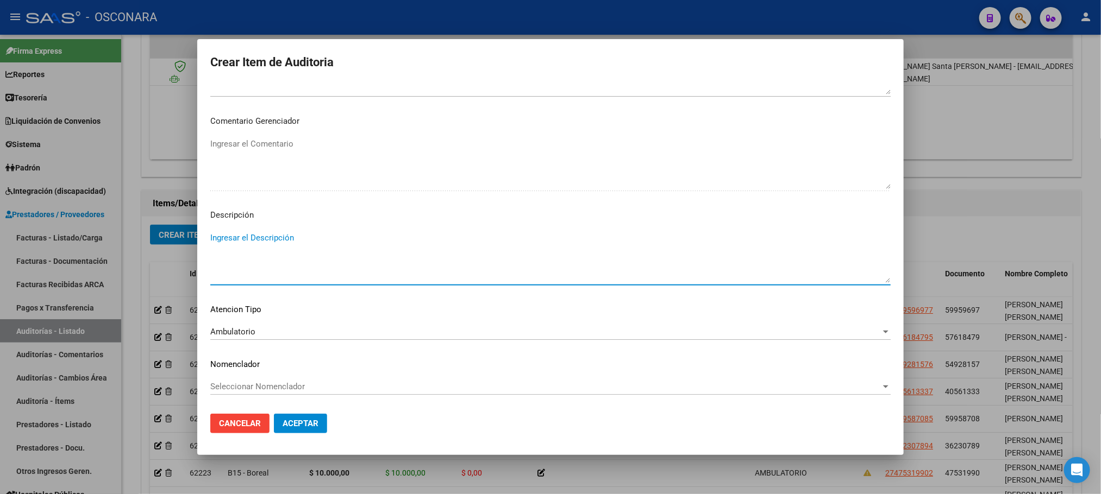
click at [305, 242] on textarea "Ingresar el Descripción" at bounding box center [550, 257] width 680 height 51
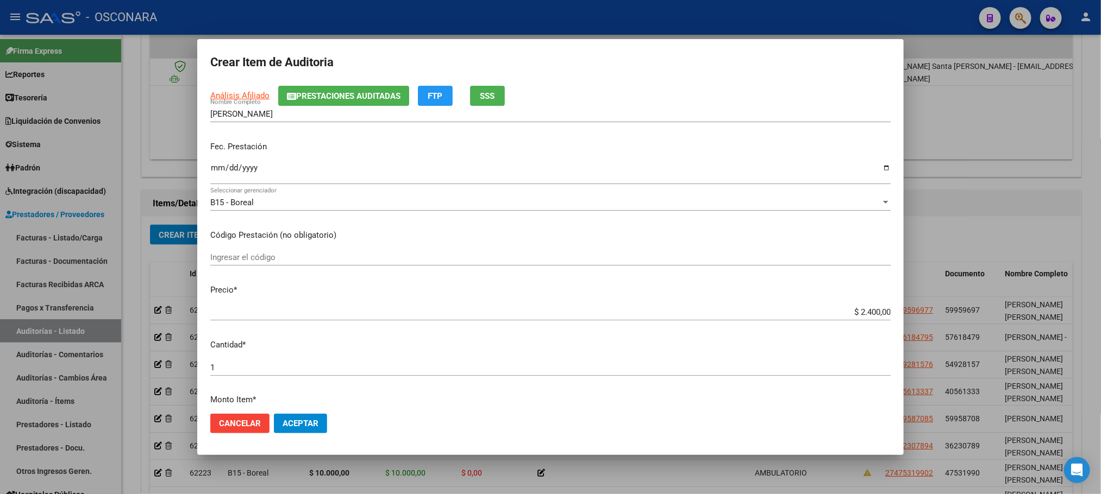
scroll to position [0, 0]
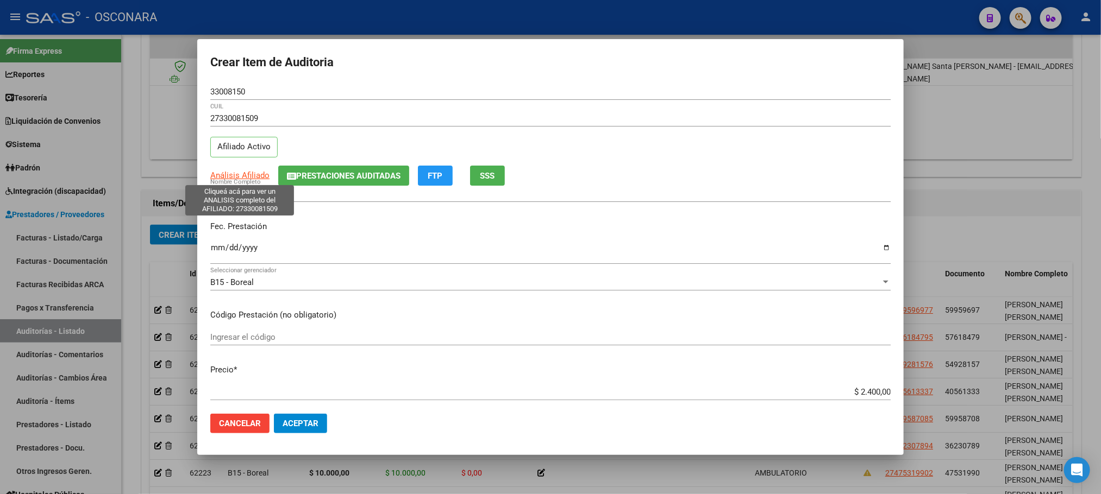
click at [246, 176] on span "Análisis Afiliado" at bounding box center [239, 176] width 59 height 10
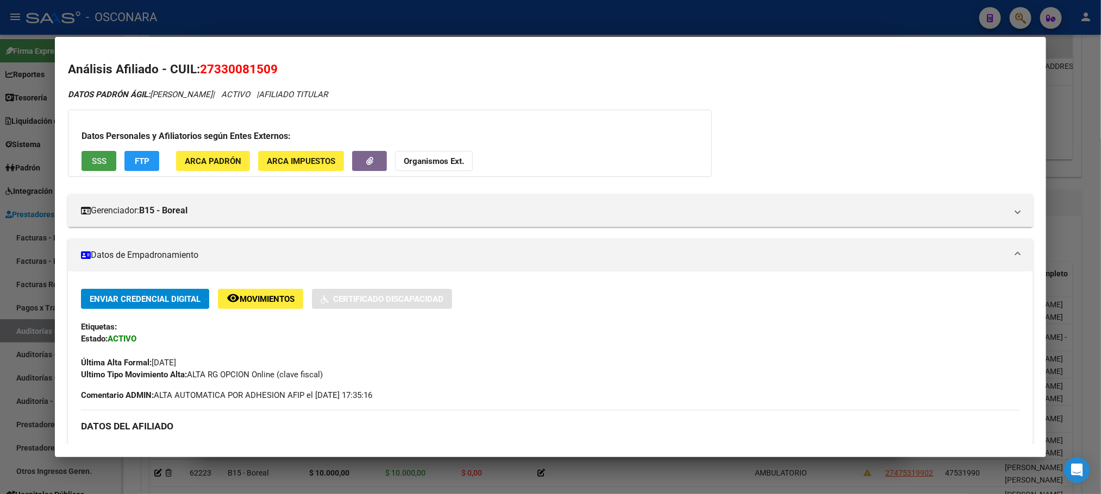
click at [92, 160] on span "SSS" at bounding box center [99, 161] width 15 height 10
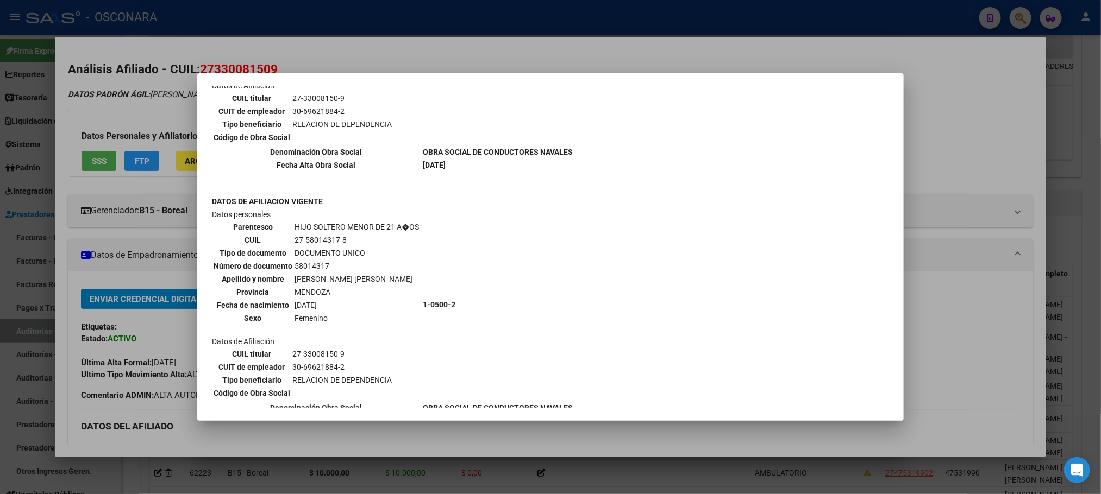
scroll to position [947, 0]
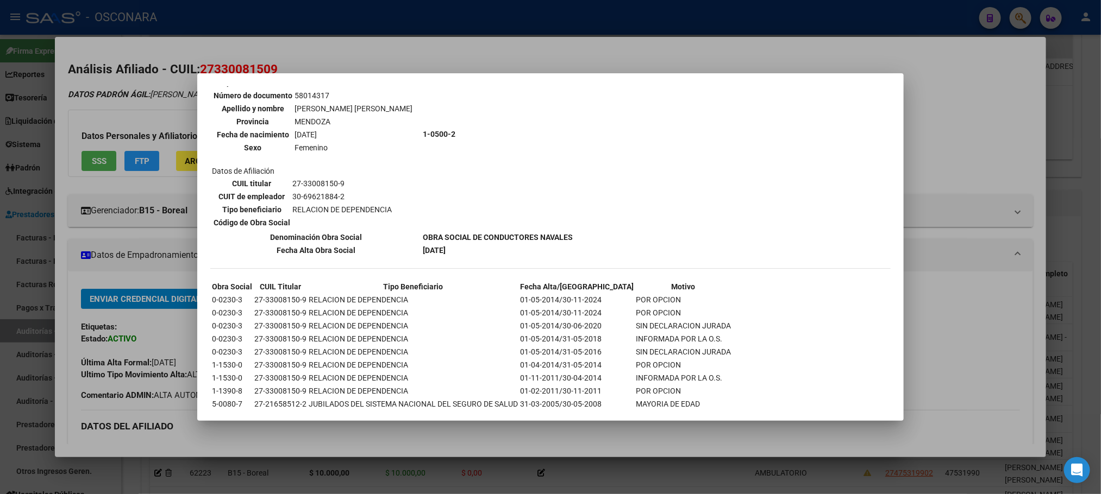
click at [1096, 240] on div at bounding box center [550, 247] width 1101 height 494
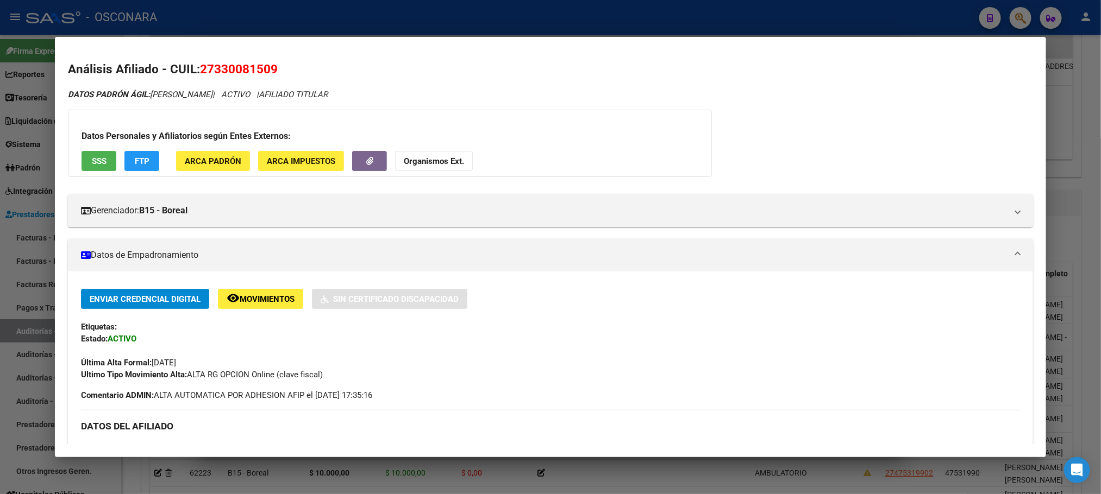
click at [1089, 240] on div at bounding box center [550, 247] width 1101 height 494
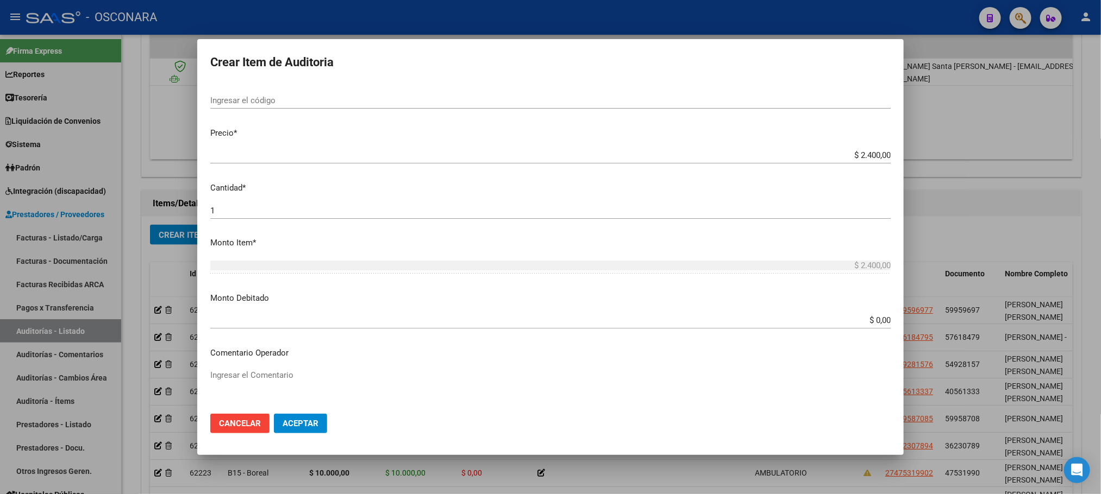
scroll to position [0, 0]
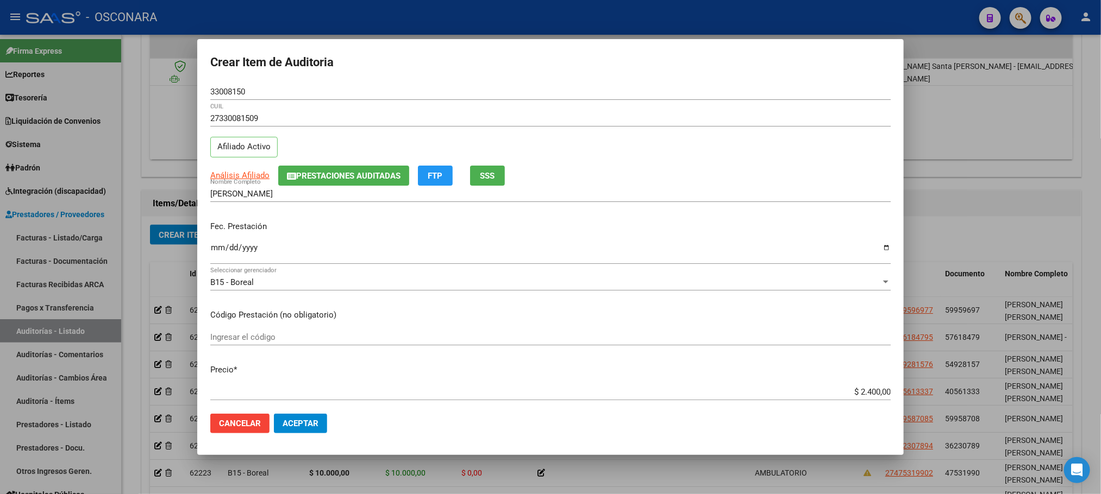
click at [310, 416] on button "Aceptar" at bounding box center [300, 424] width 53 height 20
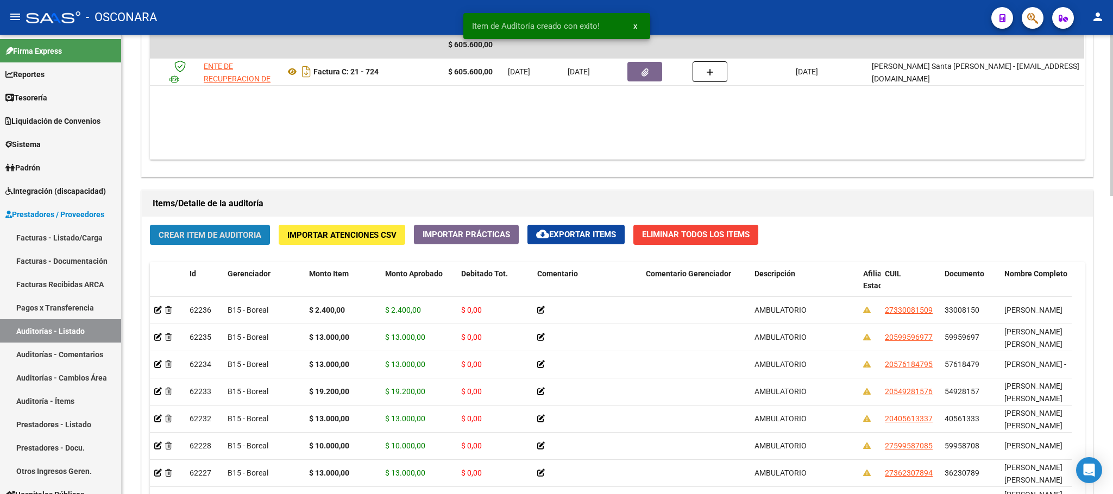
click at [256, 235] on span "Crear Item de Auditoria" at bounding box center [210, 235] width 103 height 10
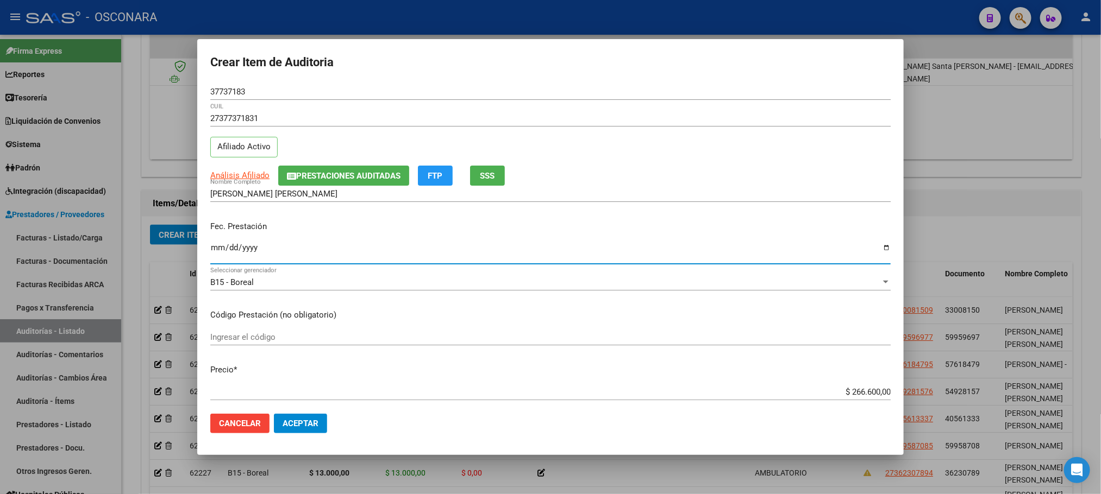
click at [214, 250] on input "Ingresar la fecha" at bounding box center [550, 251] width 680 height 17
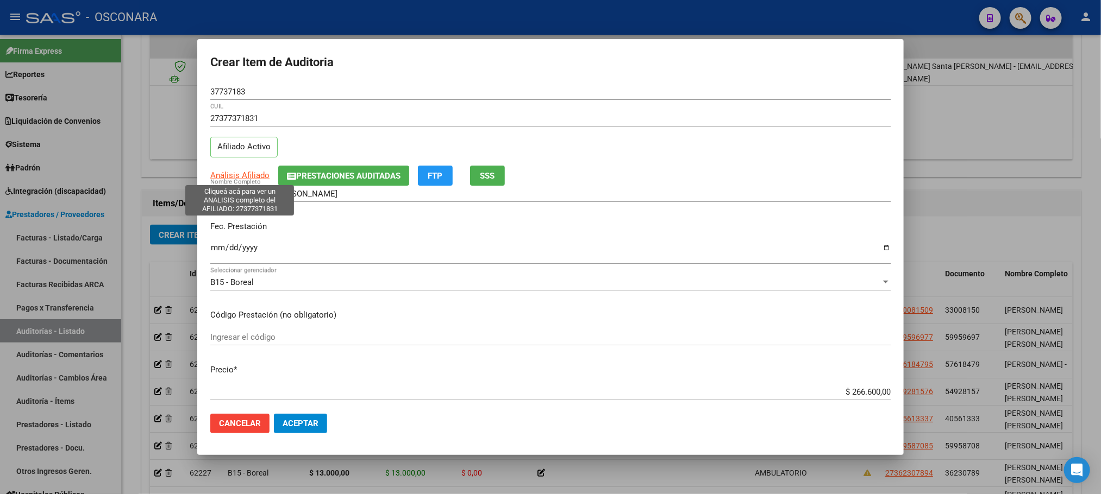
click at [229, 180] on span "Análisis Afiliado" at bounding box center [239, 176] width 59 height 10
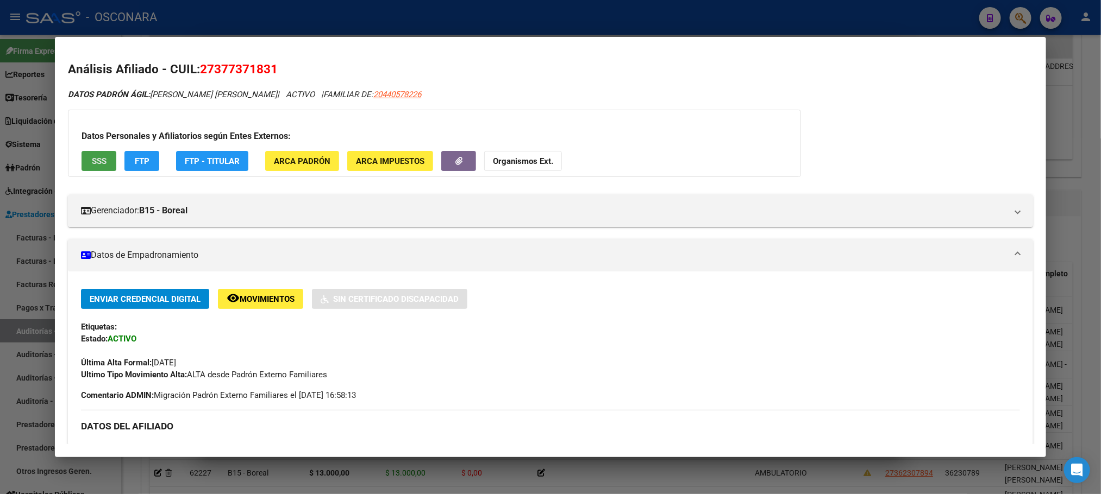
click at [95, 165] on span "SSS" at bounding box center [99, 161] width 15 height 10
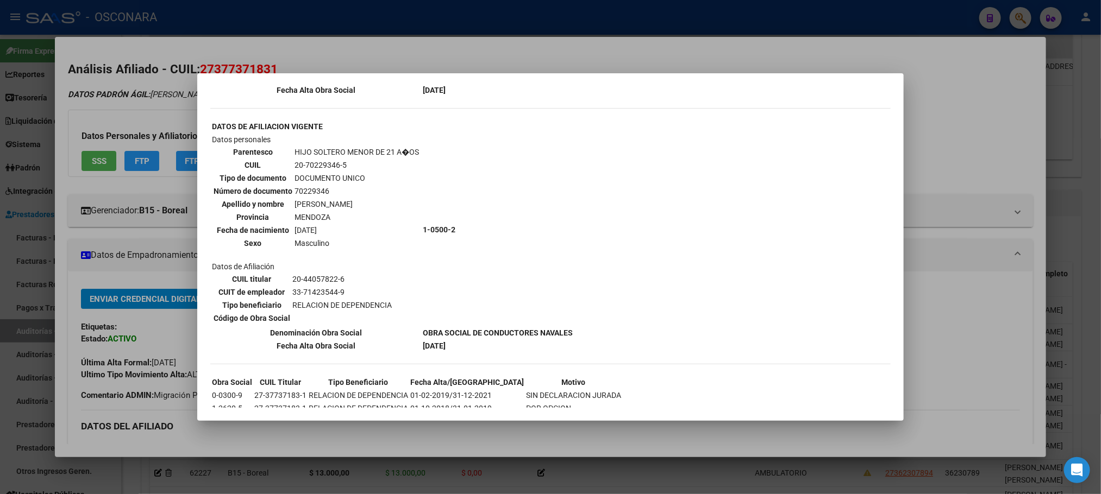
scroll to position [871, 0]
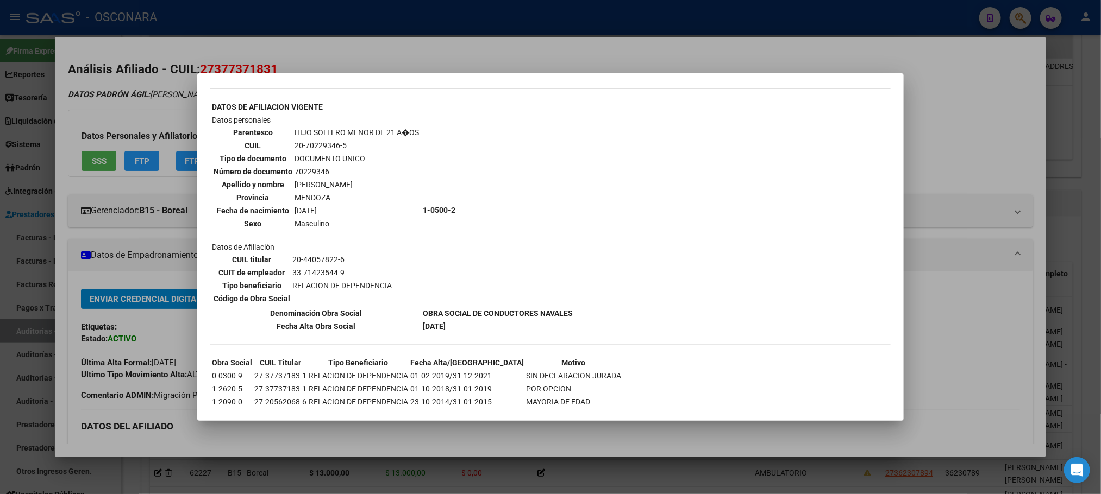
drag, startPoint x: 381, startPoint y: 437, endPoint x: 372, endPoint y: 403, distance: 35.6
click at [380, 437] on div at bounding box center [550, 247] width 1101 height 494
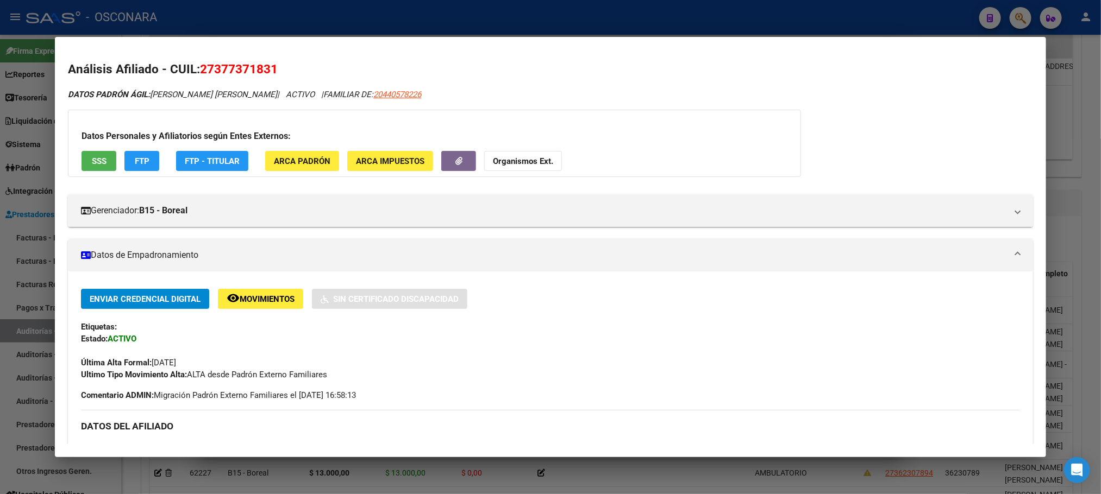
scroll to position [543, 0]
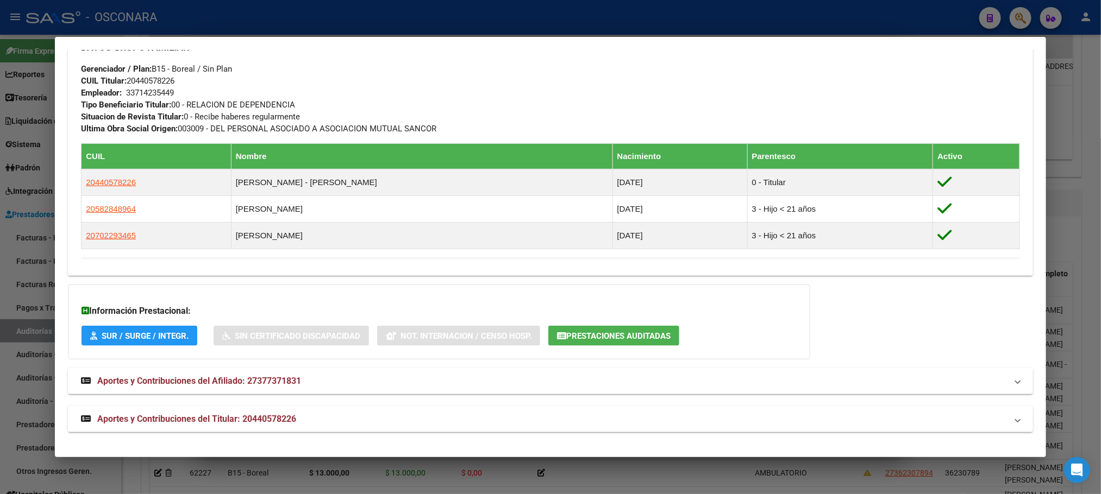
drag, startPoint x: 214, startPoint y: 426, endPoint x: 222, endPoint y: 401, distance: 26.5
click at [214, 425] on mat-expansion-panel-header "Aportes y Contribuciones del Titular: 20440578226" at bounding box center [550, 419] width 964 height 26
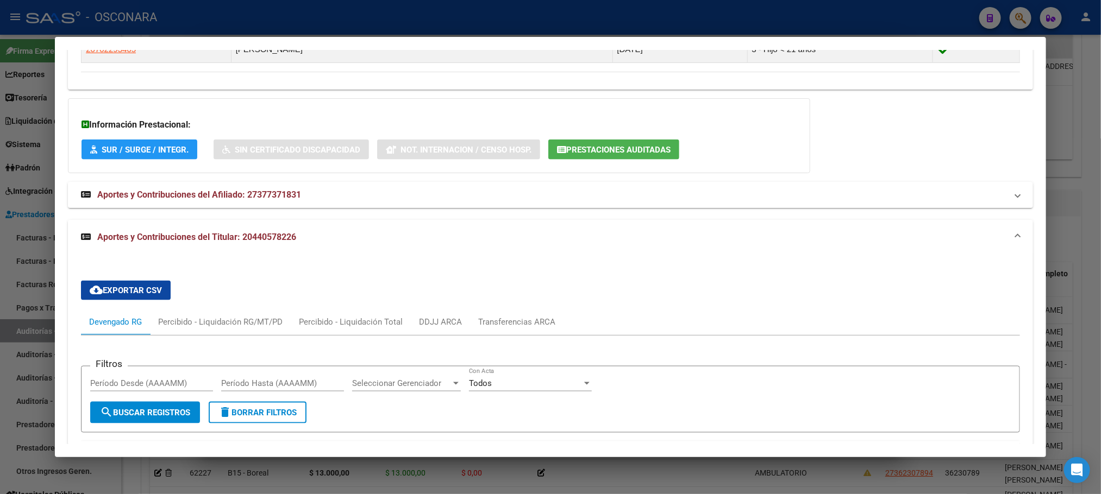
scroll to position [1014, 0]
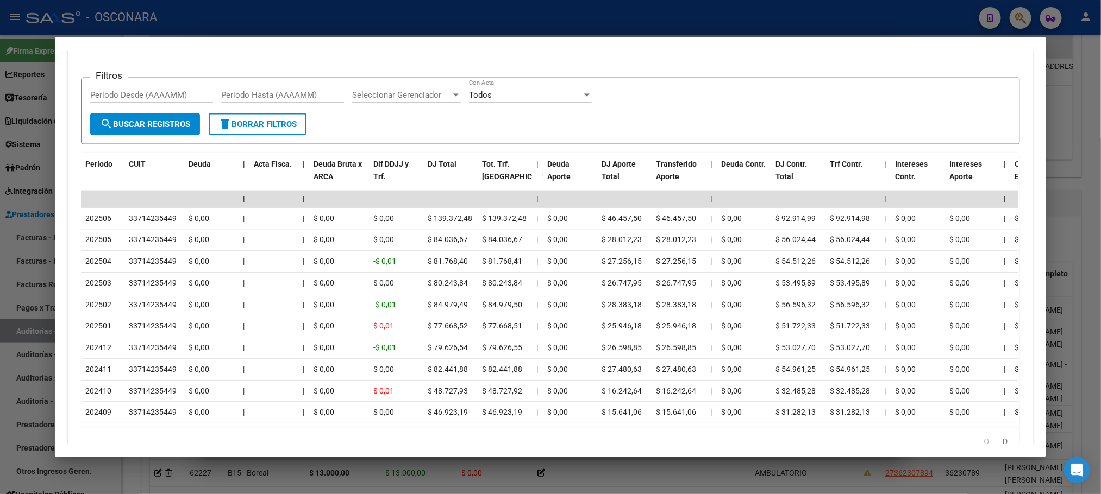
drag, startPoint x: 1099, startPoint y: 106, endPoint x: 1086, endPoint y: 103, distance: 13.4
click at [1099, 106] on div at bounding box center [550, 247] width 1101 height 494
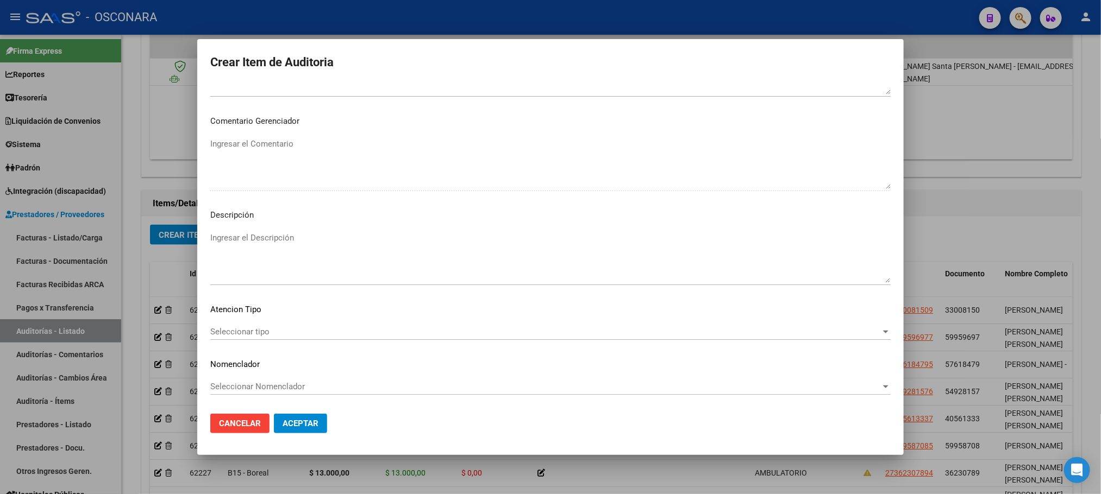
scroll to position [237, 0]
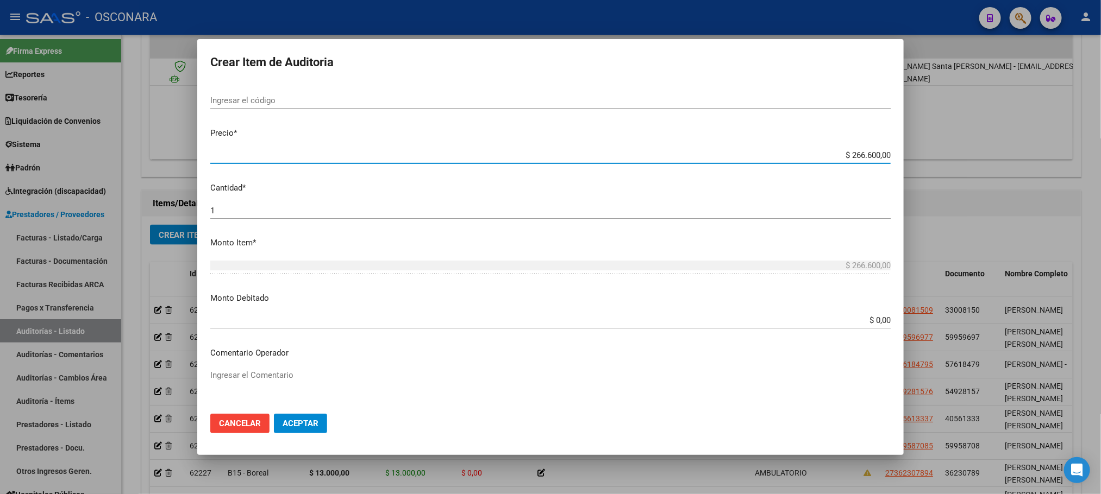
drag, startPoint x: 822, startPoint y: 154, endPoint x: 969, endPoint y: 150, distance: 147.3
click at [969, 150] on div "Crear Item de Auditoria 37737183 Nro Documento 27377371831 CUIL Afiliado Activo…" at bounding box center [550, 247] width 1101 height 494
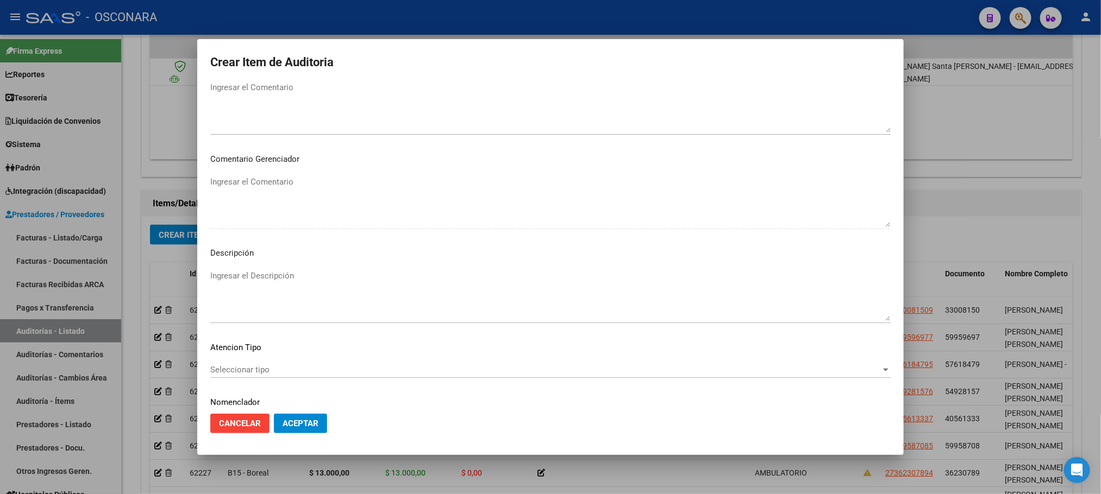
scroll to position [563, 0]
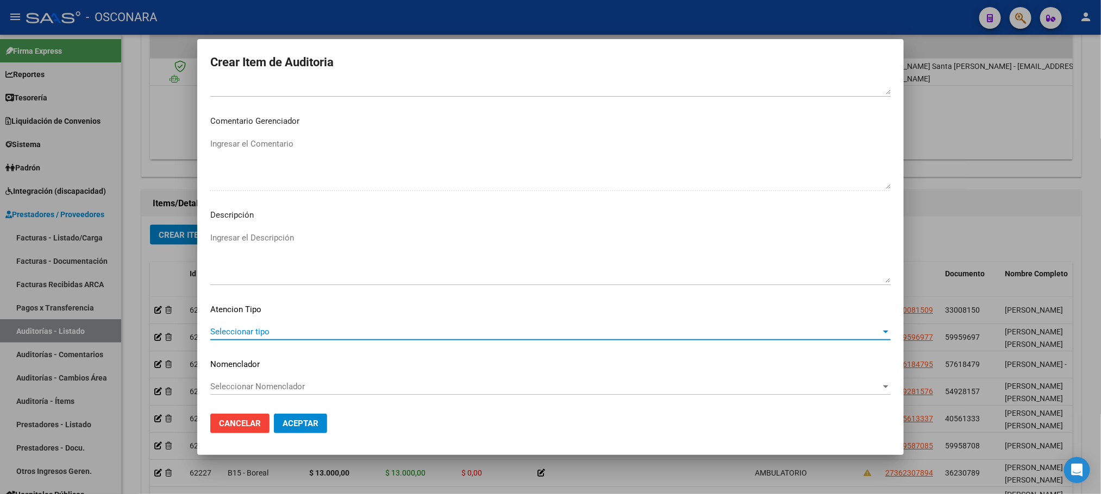
click at [315, 330] on span "Seleccionar tipo" at bounding box center [545, 332] width 670 height 10
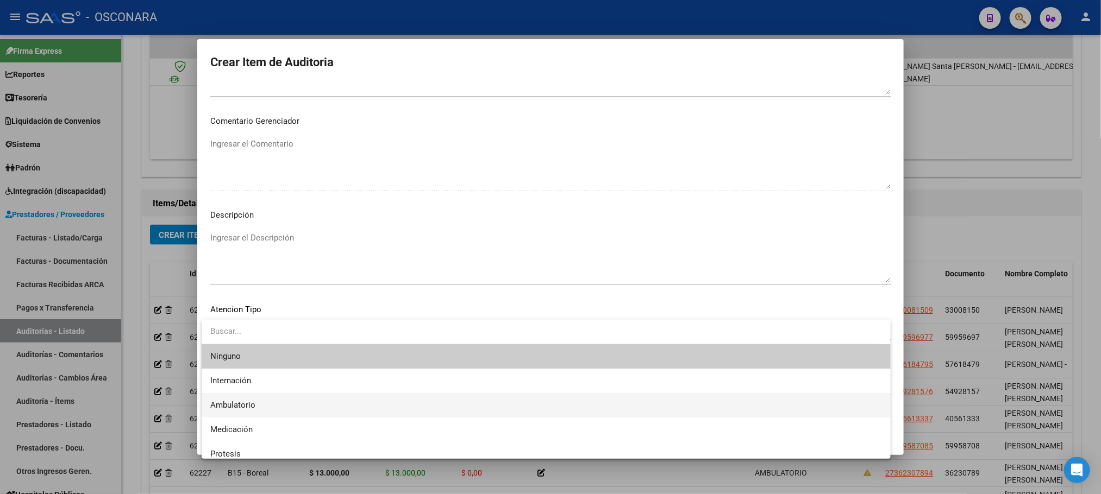
click at [284, 401] on span "Ambulatorio" at bounding box center [546, 405] width 672 height 24
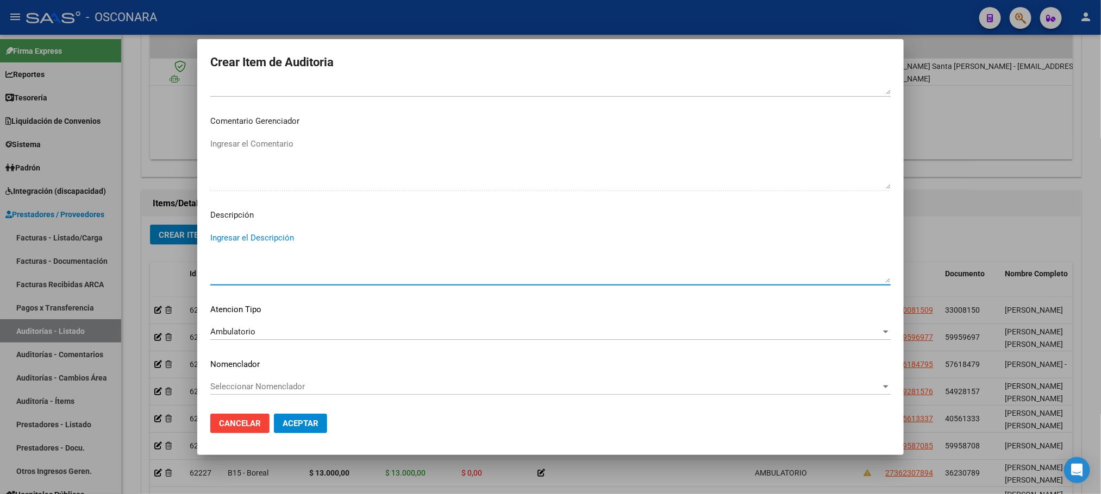
click at [335, 239] on textarea "Ingresar el Descripción" at bounding box center [550, 257] width 680 height 51
drag, startPoint x: 220, startPoint y: 235, endPoint x: 220, endPoint y: 241, distance: 6.5
click at [220, 235] on textarea "AAMBULATORIO" at bounding box center [550, 257] width 680 height 51
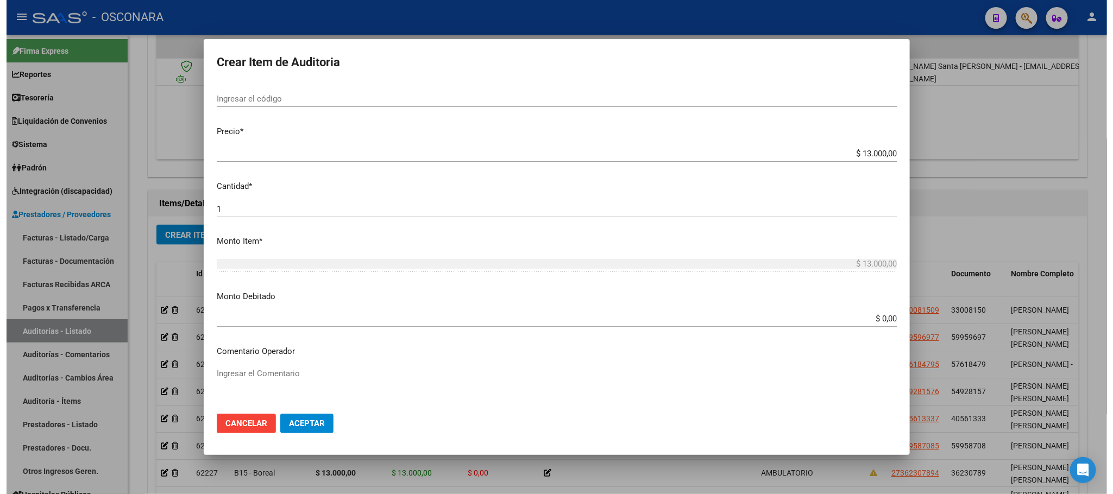
scroll to position [245, 0]
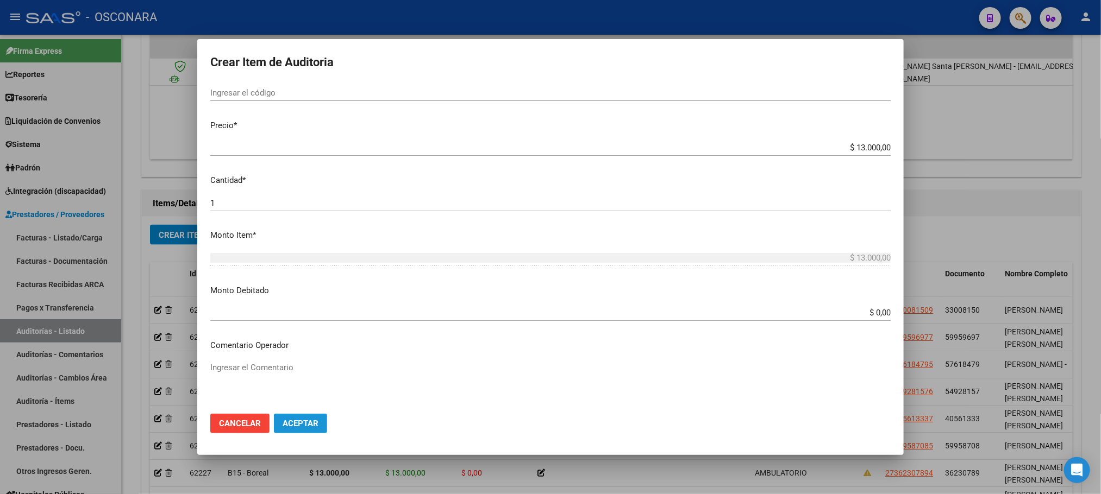
click at [310, 431] on button "Aceptar" at bounding box center [300, 424] width 53 height 20
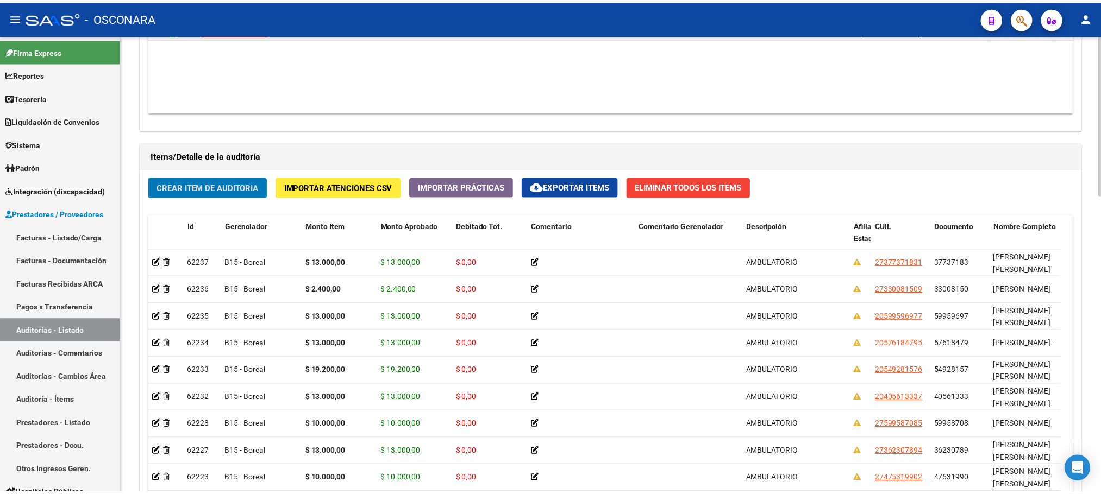
scroll to position [603, 0]
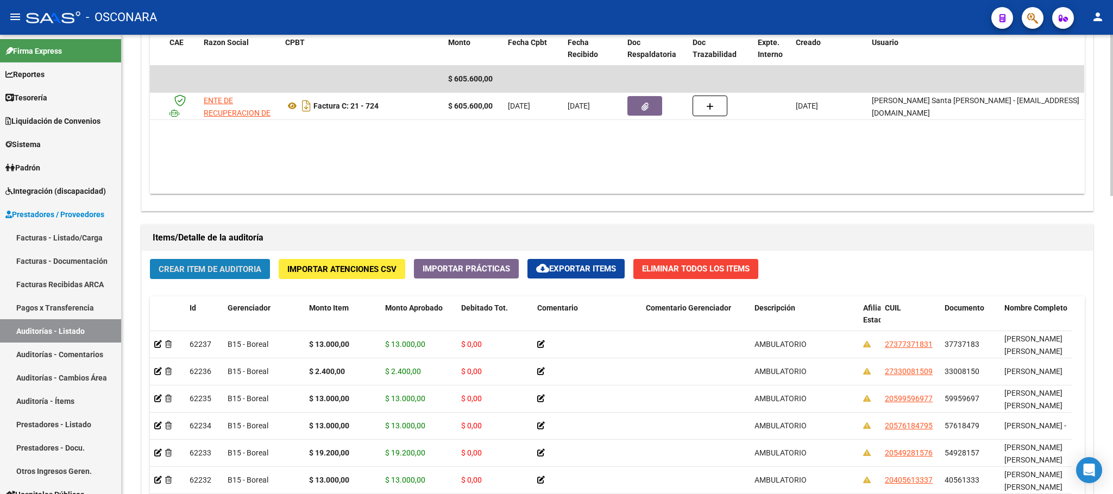
click at [232, 262] on button "Crear Item de Auditoria" at bounding box center [210, 269] width 120 height 20
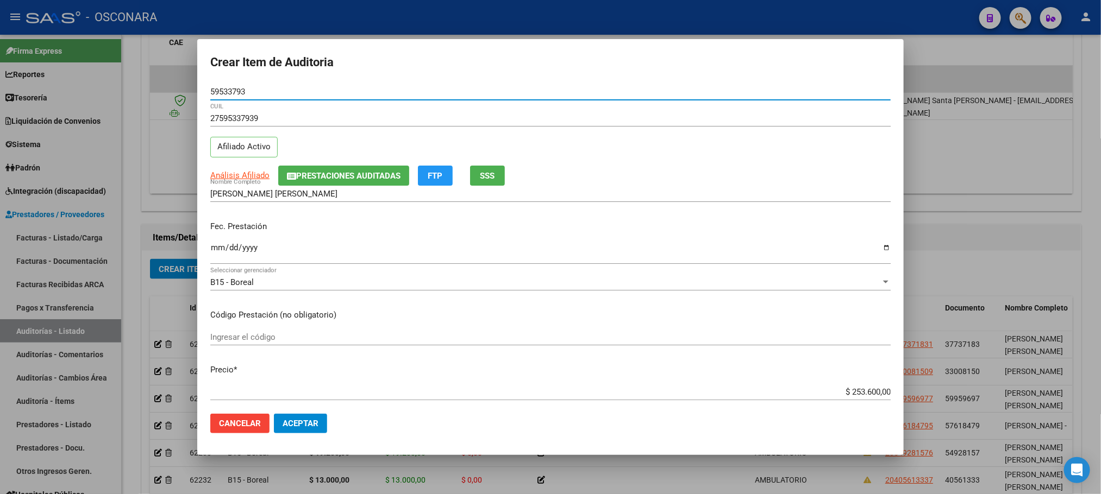
click at [217, 249] on input "Ingresar la fecha" at bounding box center [550, 251] width 680 height 17
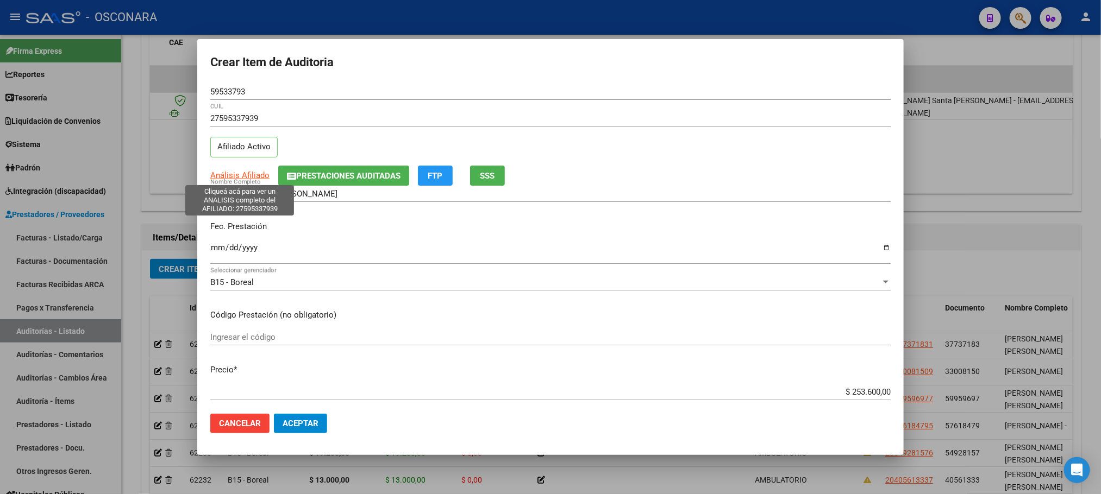
click at [245, 180] on span "Análisis Afiliado" at bounding box center [239, 176] width 59 height 10
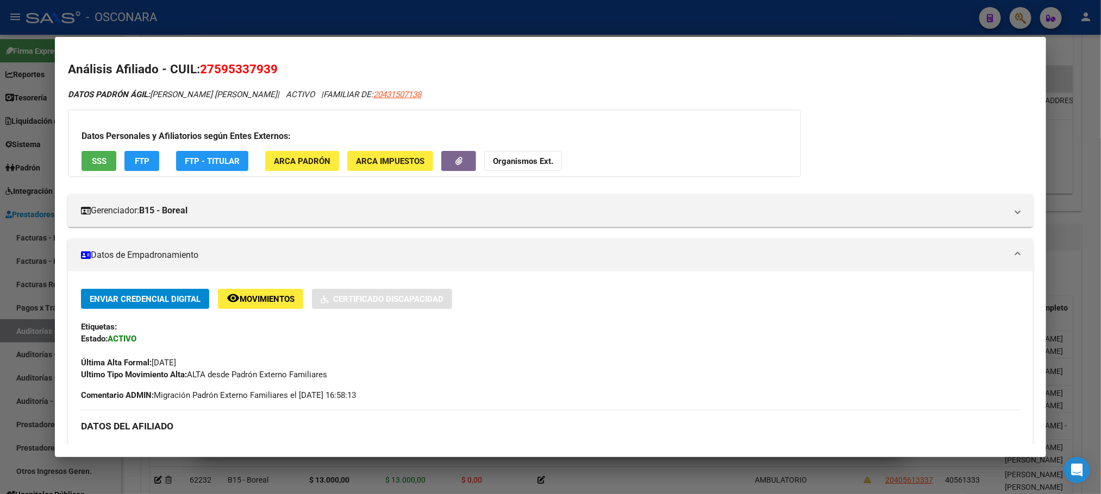
click at [93, 162] on span "SSS" at bounding box center [99, 161] width 15 height 10
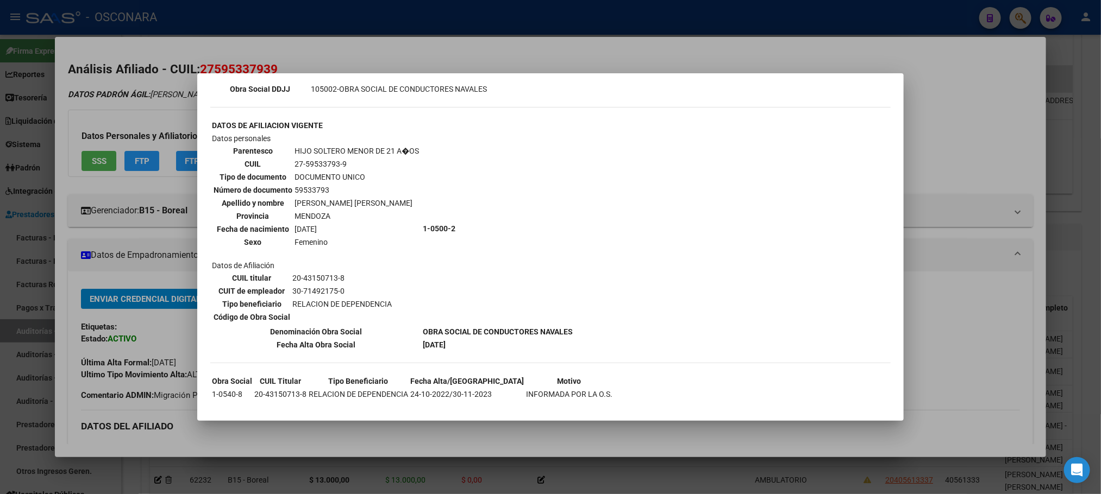
scroll to position [344, 0]
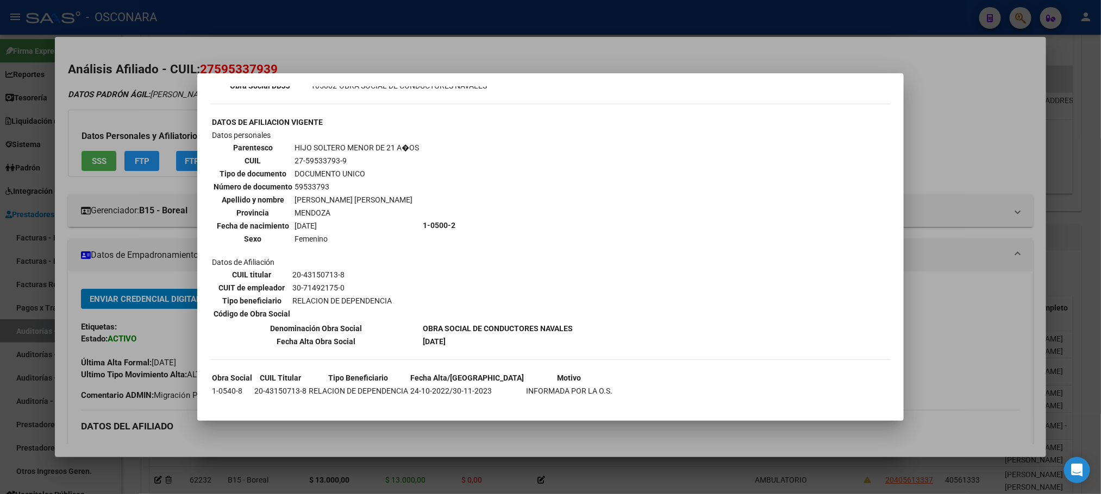
click at [675, 434] on div at bounding box center [550, 247] width 1101 height 494
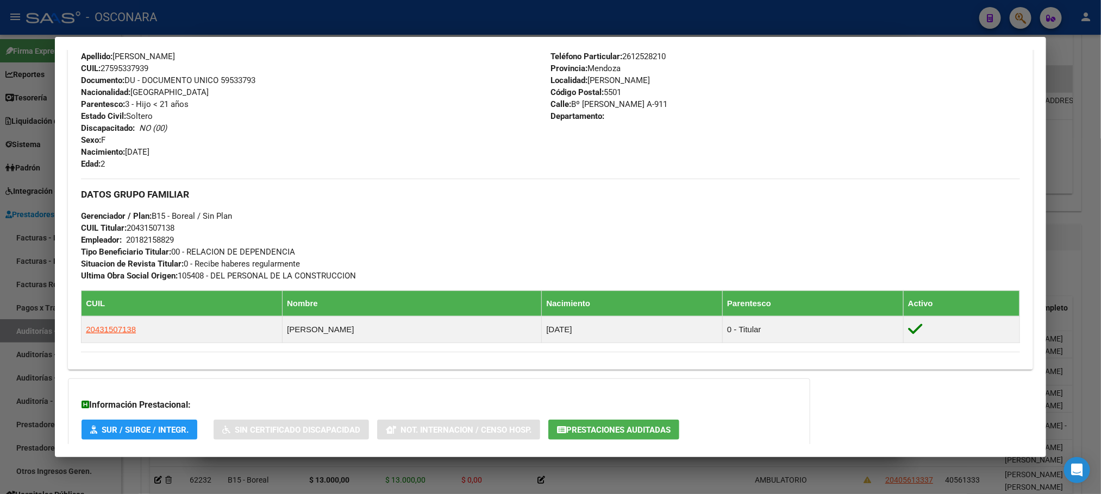
scroll to position [408, 0]
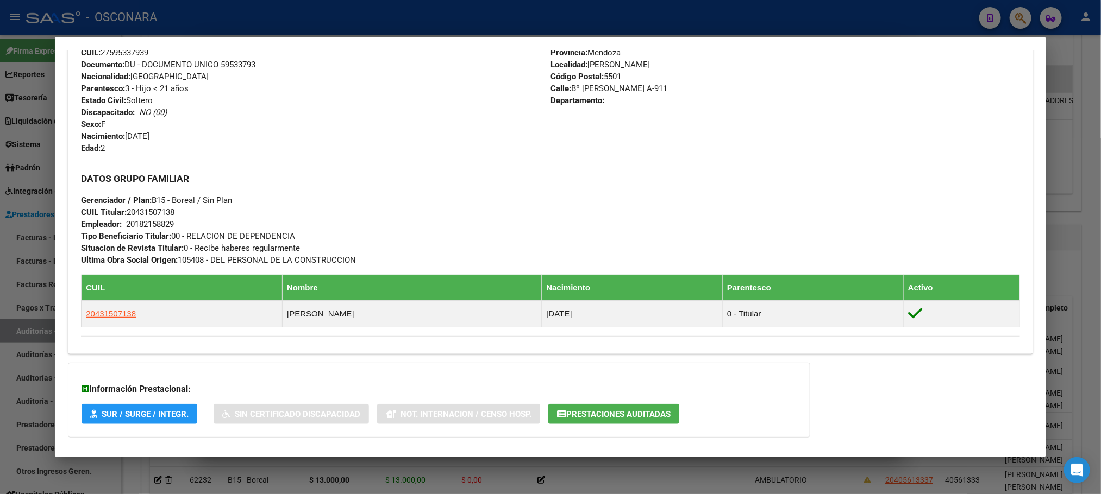
click at [674, 476] on div at bounding box center [550, 247] width 1101 height 494
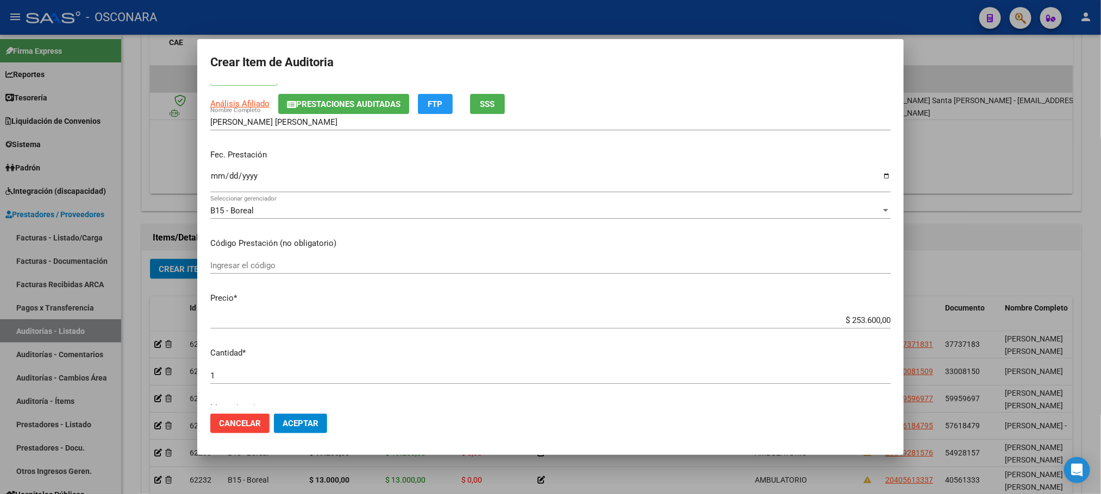
scroll to position [163, 0]
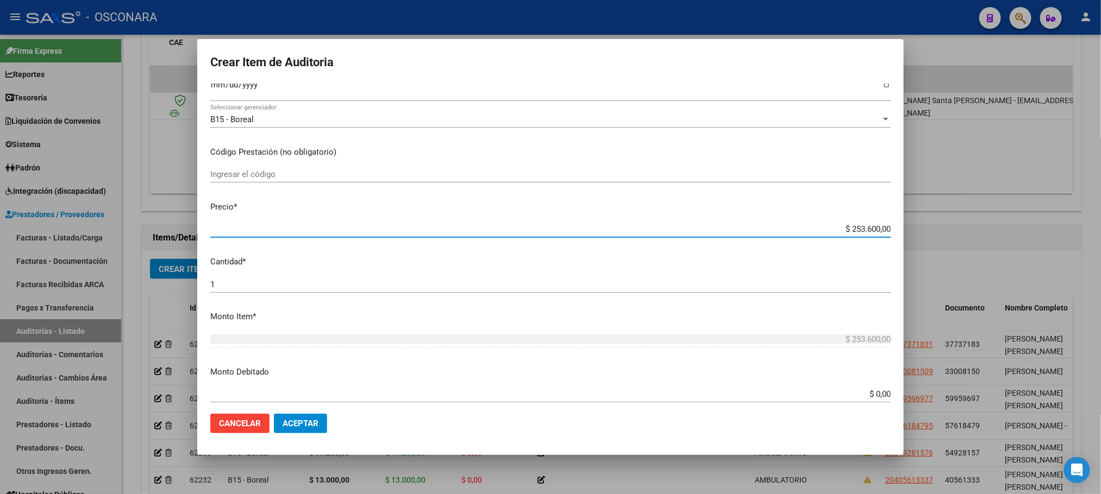
drag, startPoint x: 838, startPoint y: 231, endPoint x: 946, endPoint y: 211, distance: 110.1
click at [946, 211] on div "Crear Item de Auditoria 59533793 Nro Documento 27595337939 CUIL Afiliado Activo…" at bounding box center [550, 247] width 1101 height 494
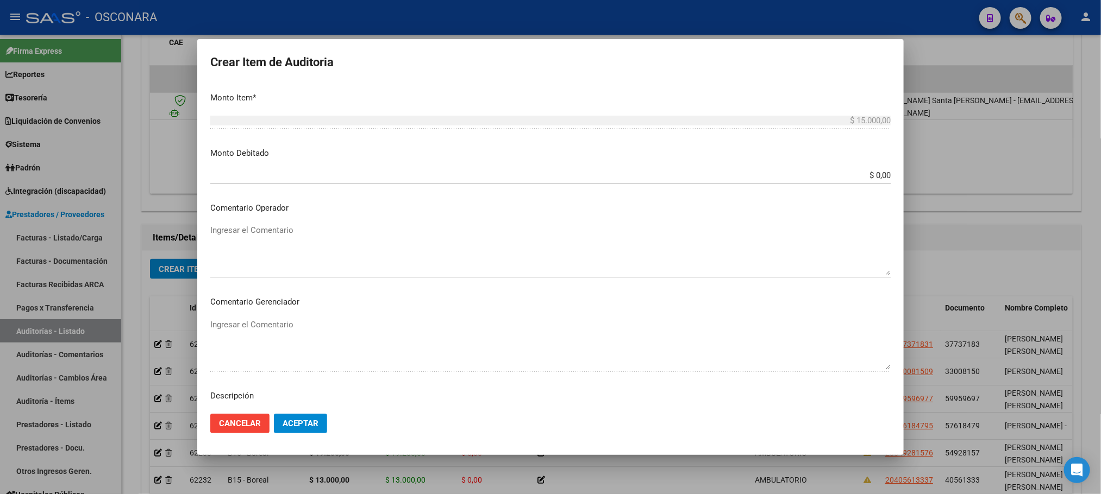
scroll to position [408, 0]
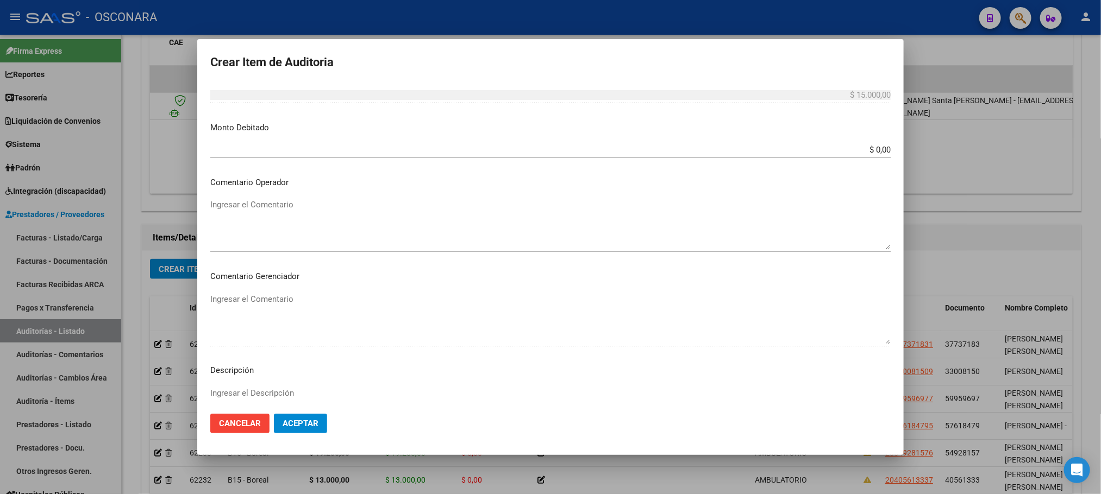
click at [279, 388] on textarea "Ingresar el Descripción" at bounding box center [550, 412] width 680 height 51
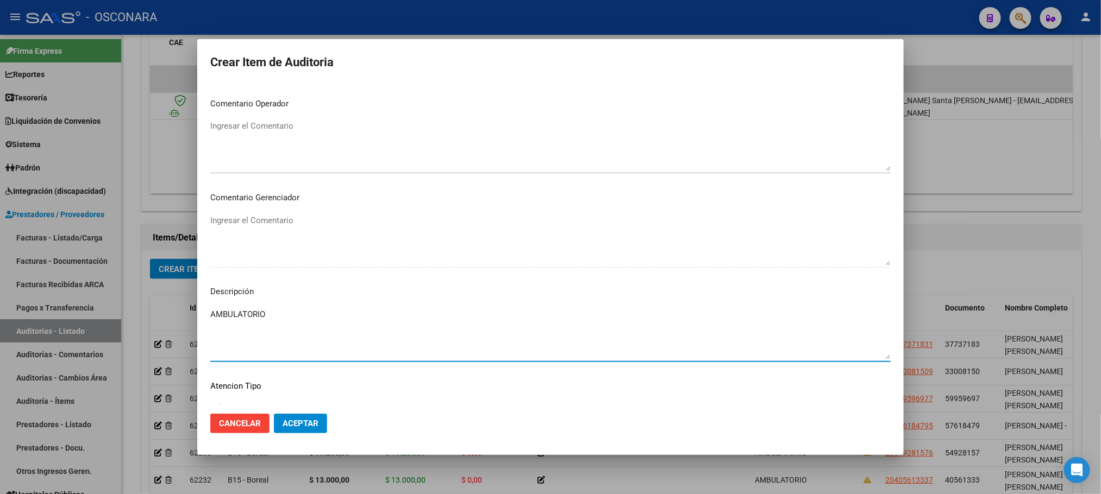
scroll to position [563, 0]
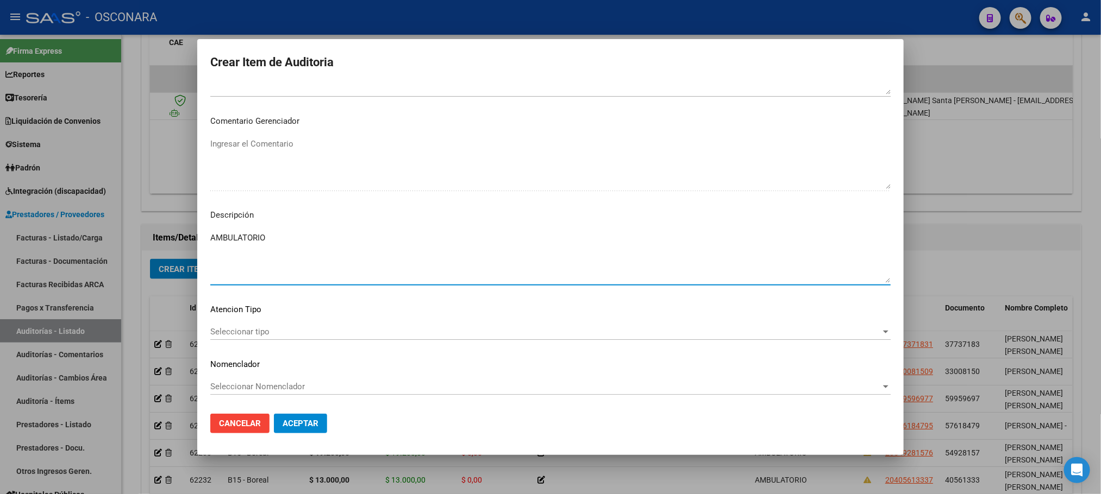
click at [292, 330] on span "Seleccionar tipo" at bounding box center [545, 332] width 670 height 10
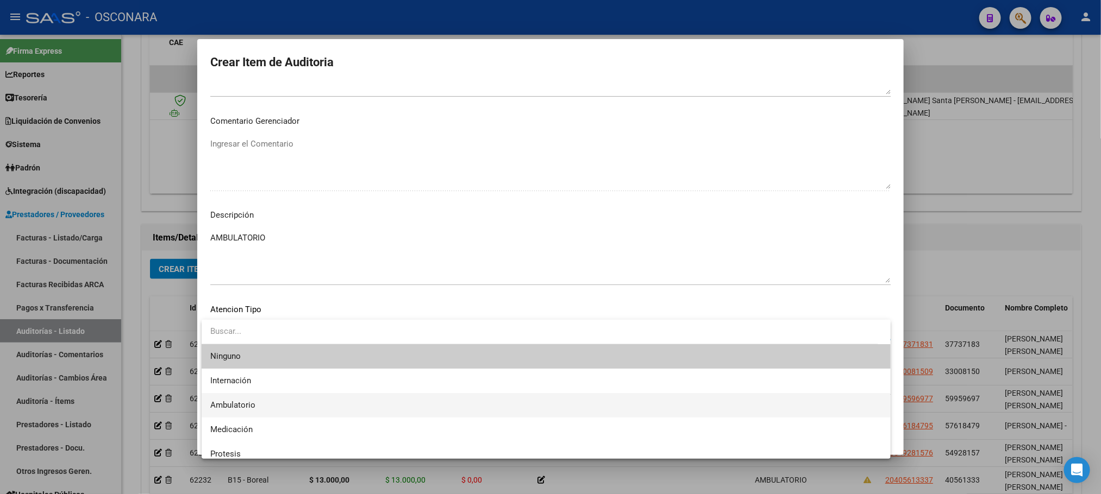
click at [271, 403] on span "Ambulatorio" at bounding box center [546, 405] width 672 height 24
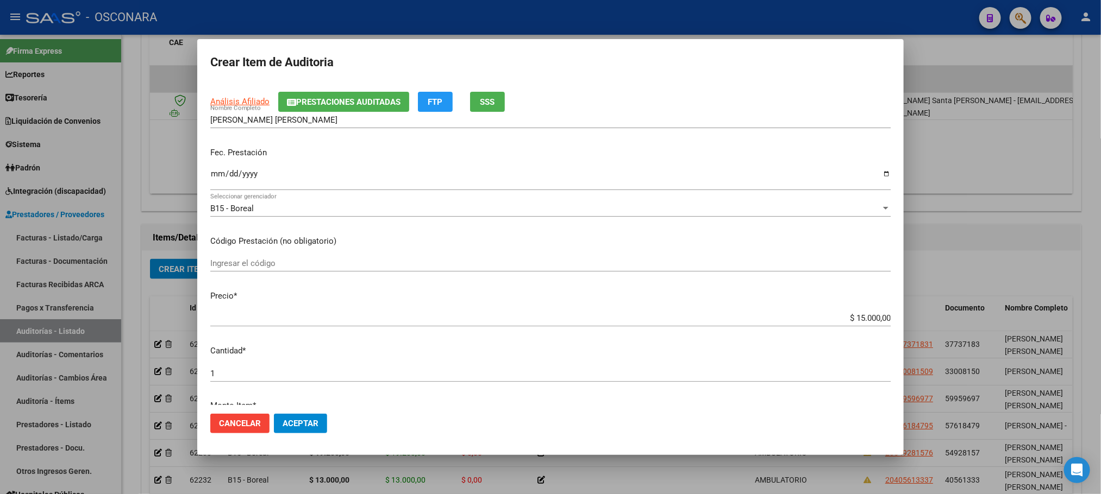
scroll to position [0, 0]
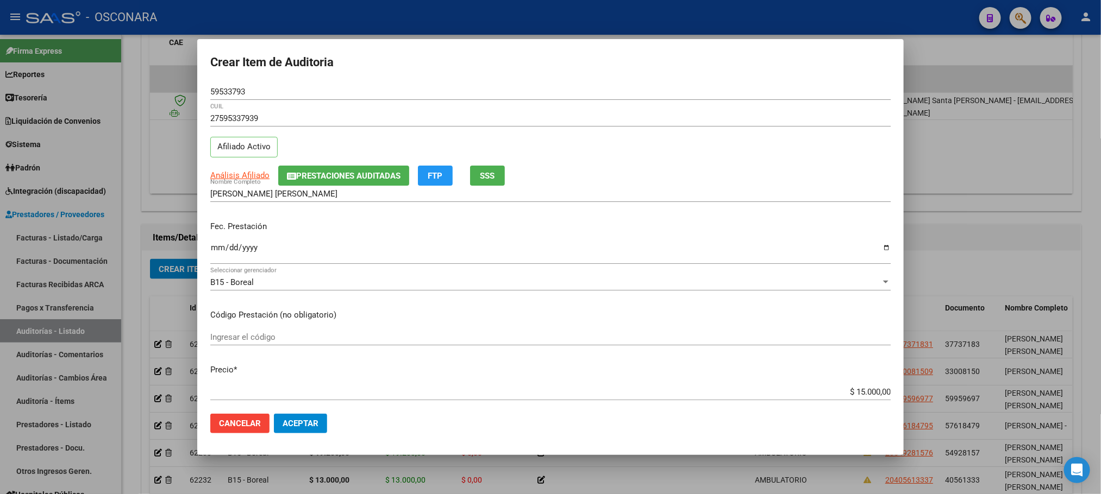
click at [297, 421] on span "Aceptar" at bounding box center [301, 424] width 36 height 10
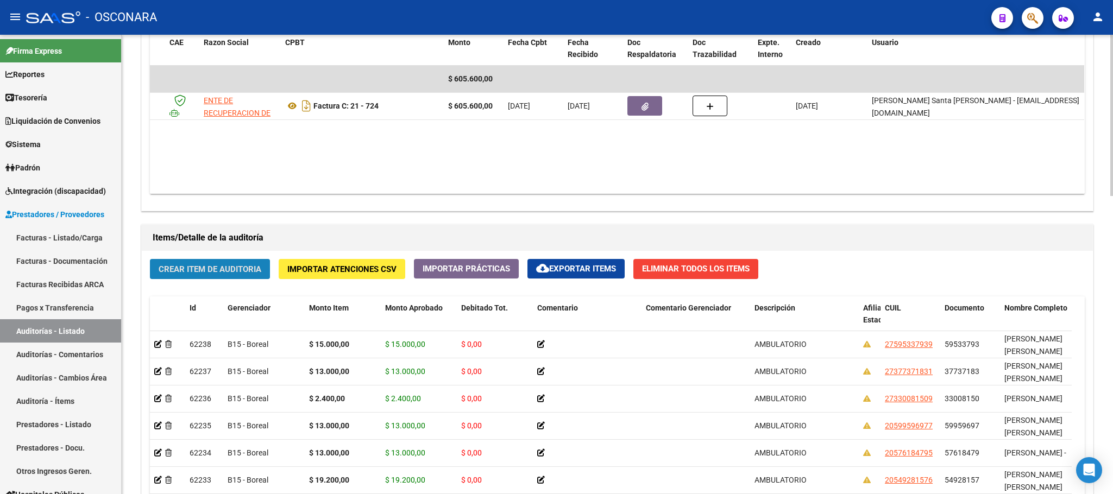
click at [199, 265] on span "Crear Item de Auditoria" at bounding box center [210, 270] width 103 height 10
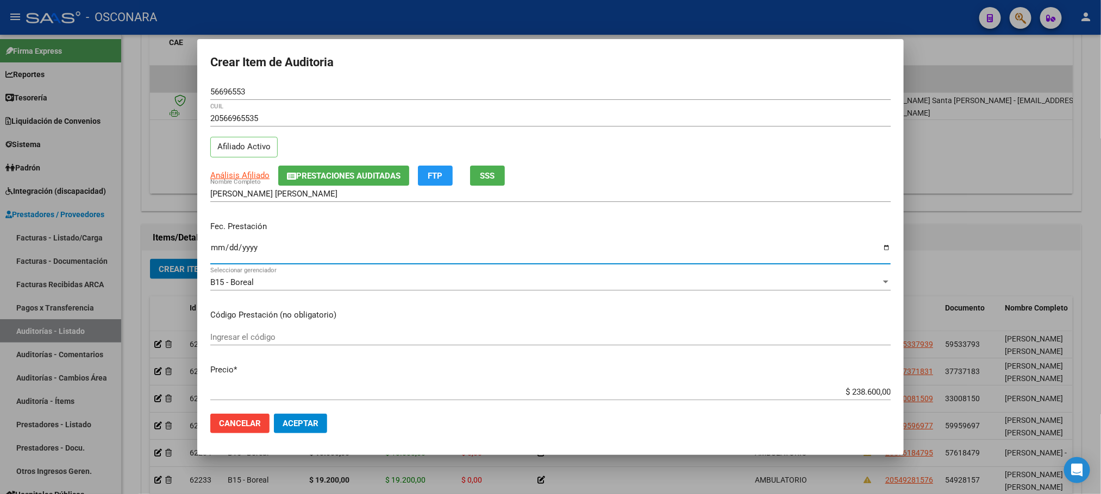
click at [214, 253] on input "Ingresar la fecha" at bounding box center [550, 251] width 680 height 17
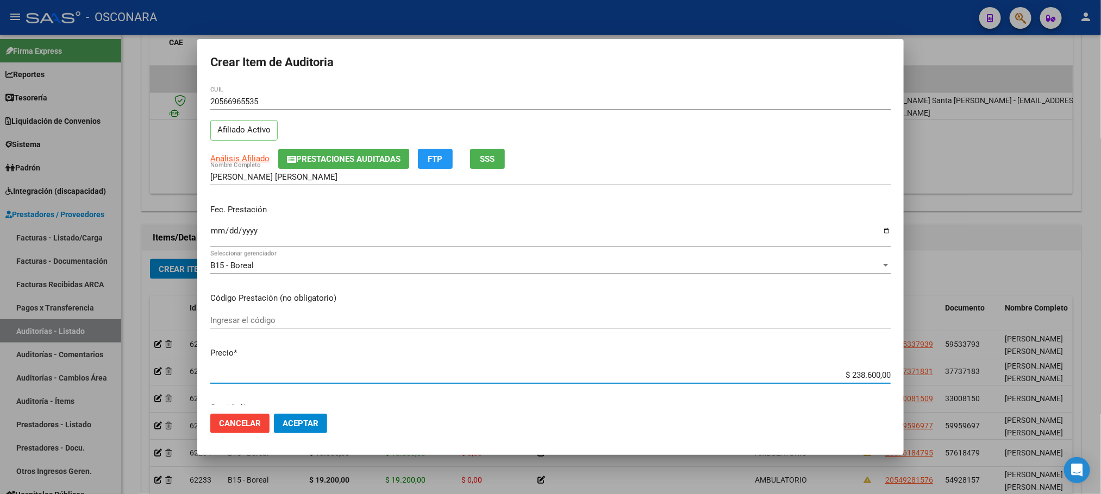
scroll to position [27, 0]
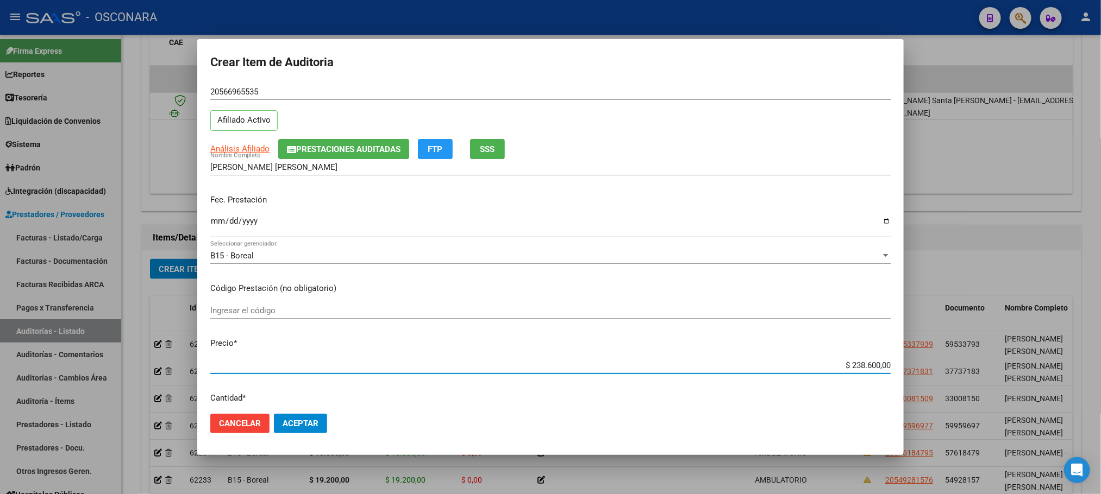
drag, startPoint x: 841, startPoint y: 390, endPoint x: 922, endPoint y: 388, distance: 80.4
click at [922, 388] on div "Crear Item de Auditoria 56696553 Nro Documento 20566965535 CUIL Afiliado Activo…" at bounding box center [550, 247] width 1101 height 494
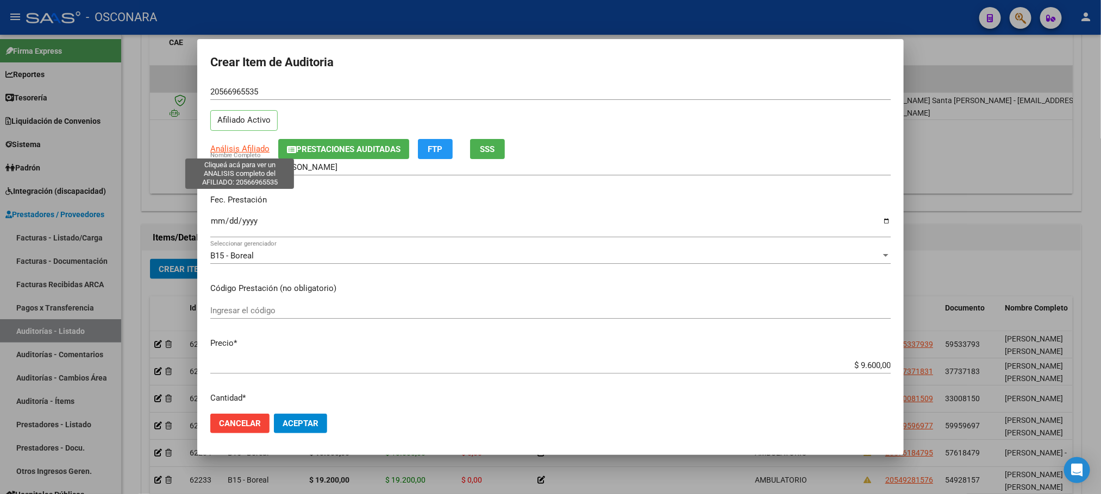
click at [250, 151] on span "Análisis Afiliado" at bounding box center [239, 149] width 59 height 10
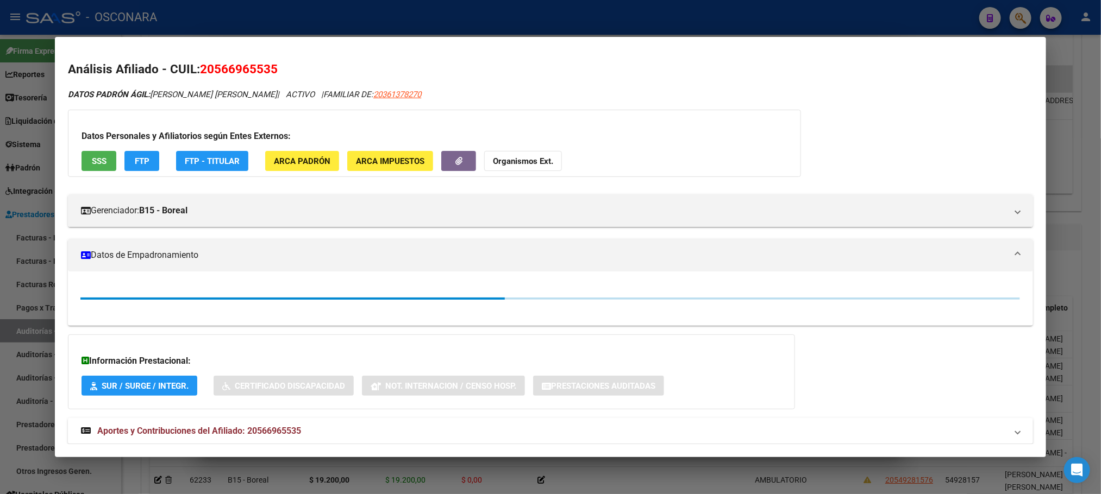
click at [91, 168] on button "SSS" at bounding box center [99, 161] width 35 height 20
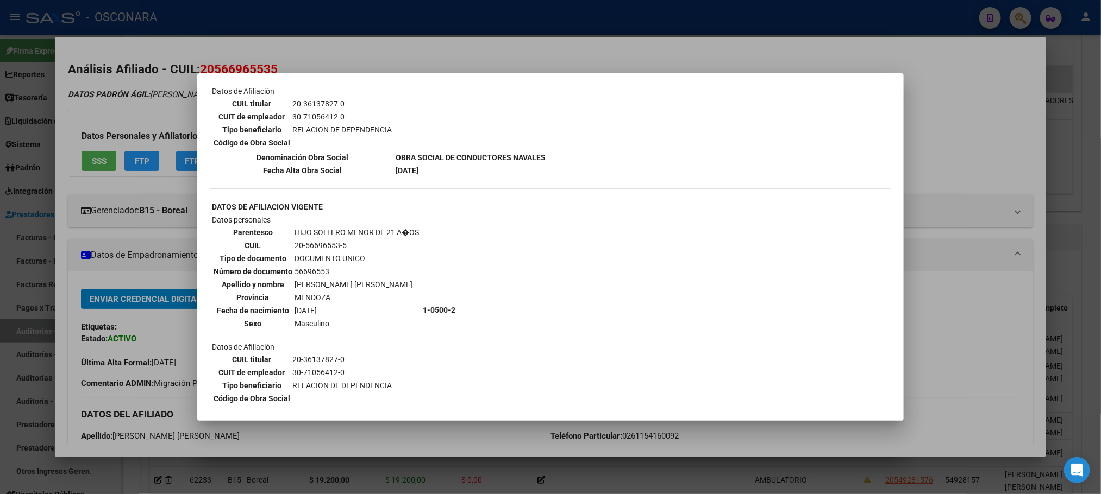
scroll to position [796, 0]
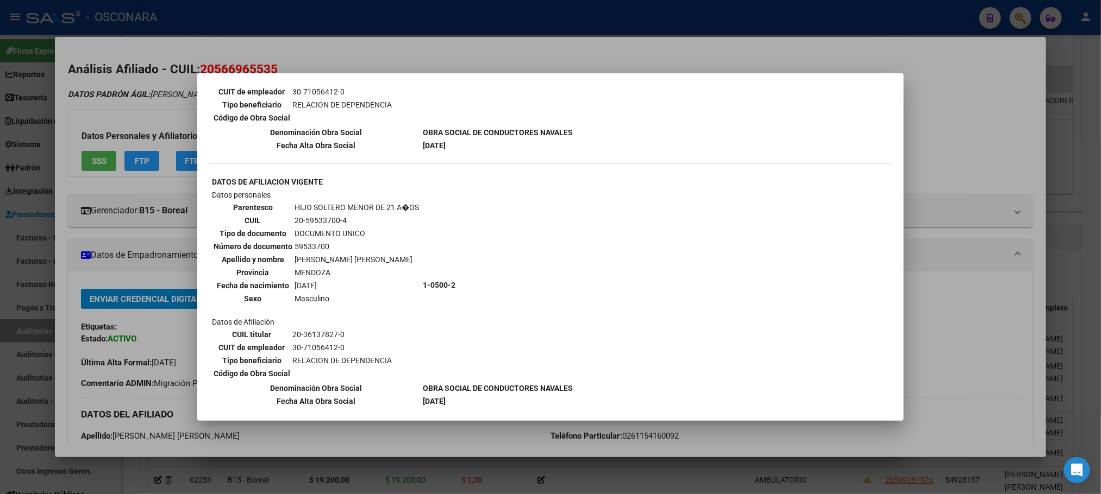
click at [1006, 346] on div at bounding box center [550, 247] width 1101 height 494
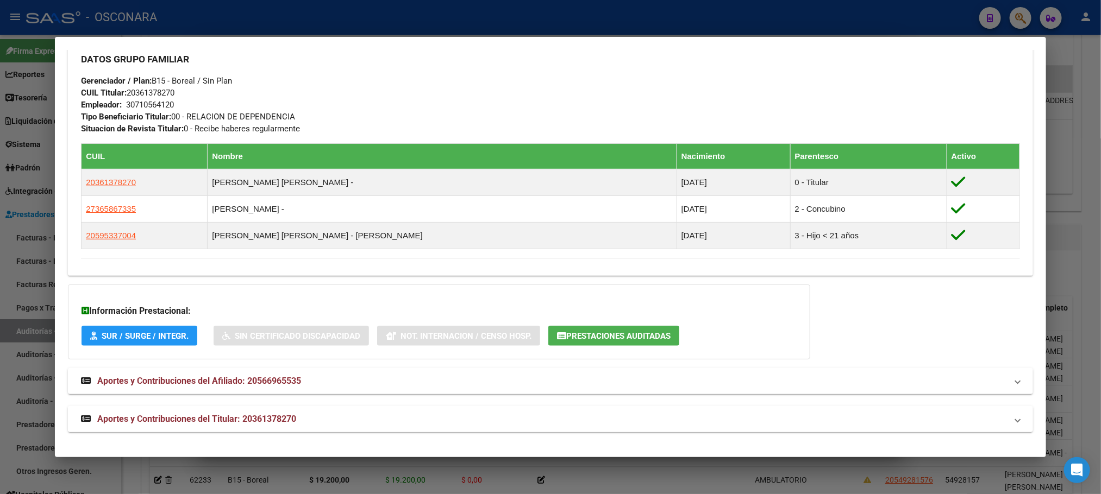
drag, startPoint x: 283, startPoint y: 413, endPoint x: 287, endPoint y: 408, distance: 6.5
click at [283, 413] on strong "Aportes y Contribuciones del Titular: 20361378270" at bounding box center [188, 419] width 215 height 13
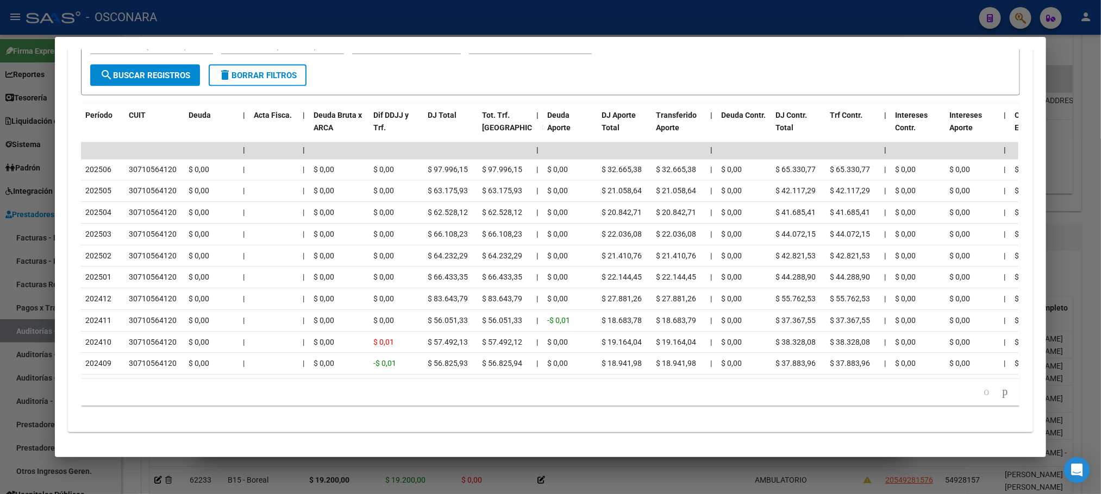
scroll to position [974, 0]
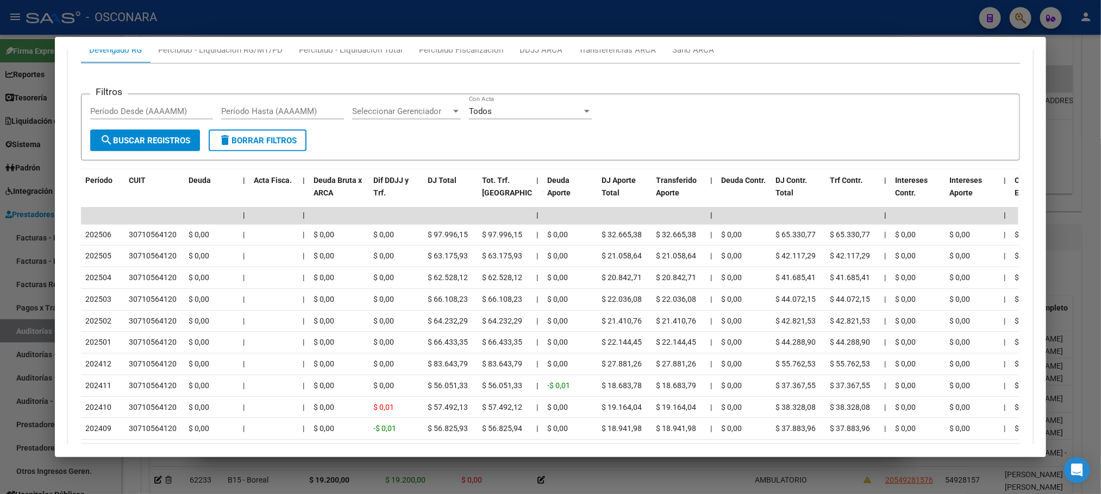
click at [1083, 151] on div at bounding box center [550, 247] width 1101 height 494
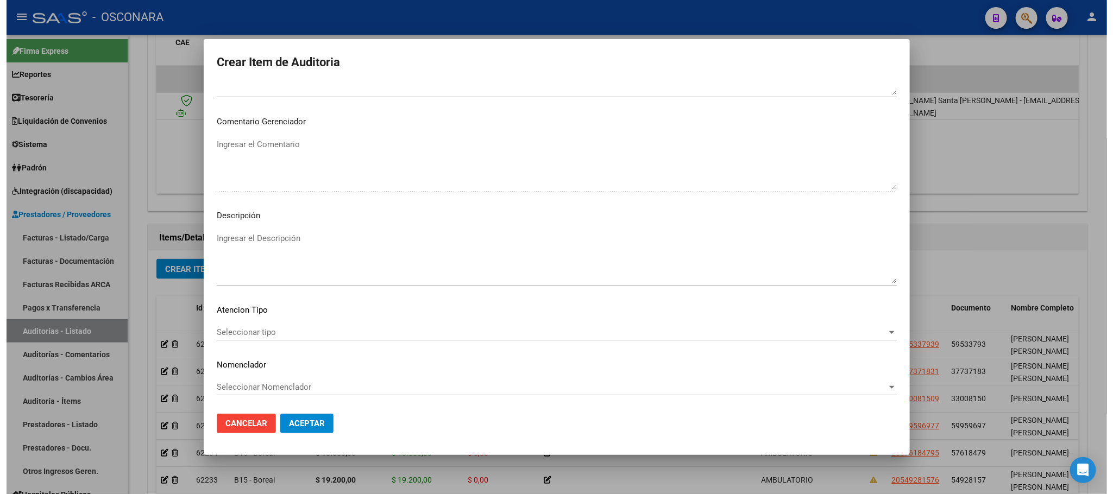
scroll to position [563, 0]
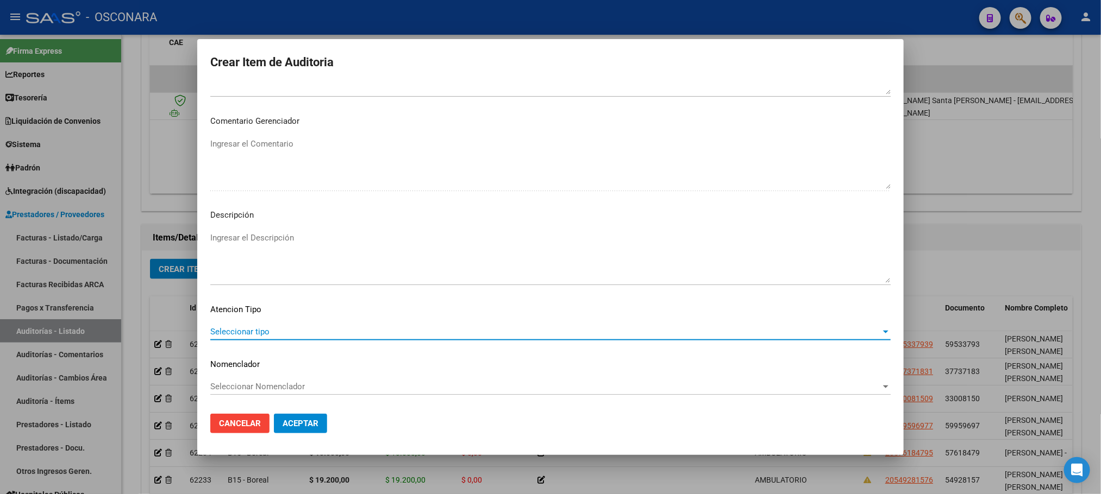
click at [362, 335] on span "Seleccionar tipo" at bounding box center [545, 332] width 670 height 10
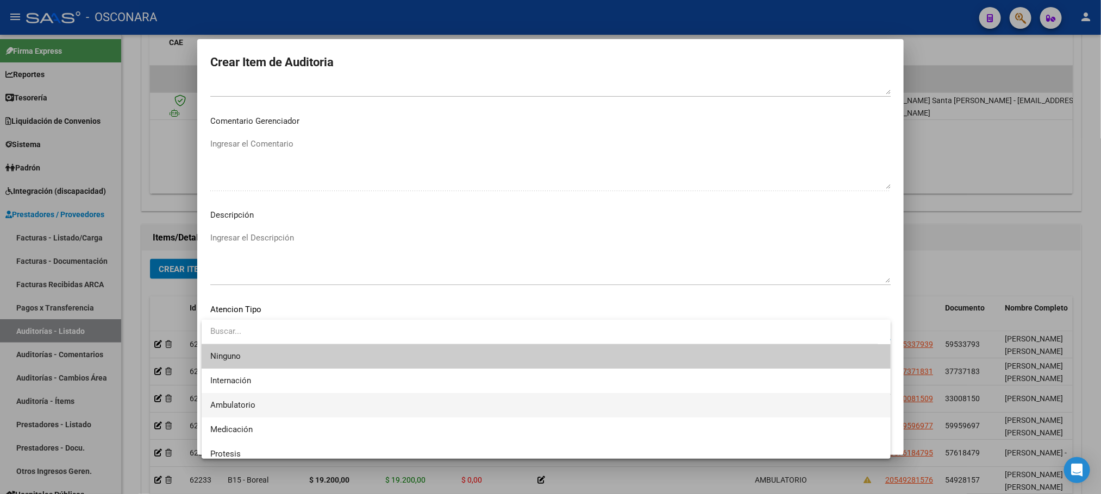
click at [298, 402] on span "Ambulatorio" at bounding box center [546, 405] width 672 height 24
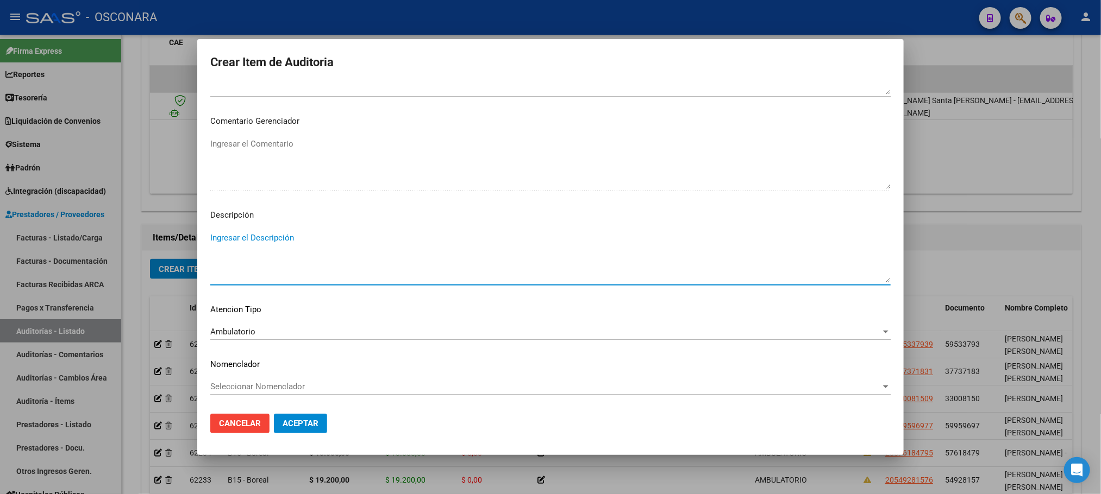
click at [314, 246] on textarea "Ingresar el Descripción" at bounding box center [550, 257] width 680 height 51
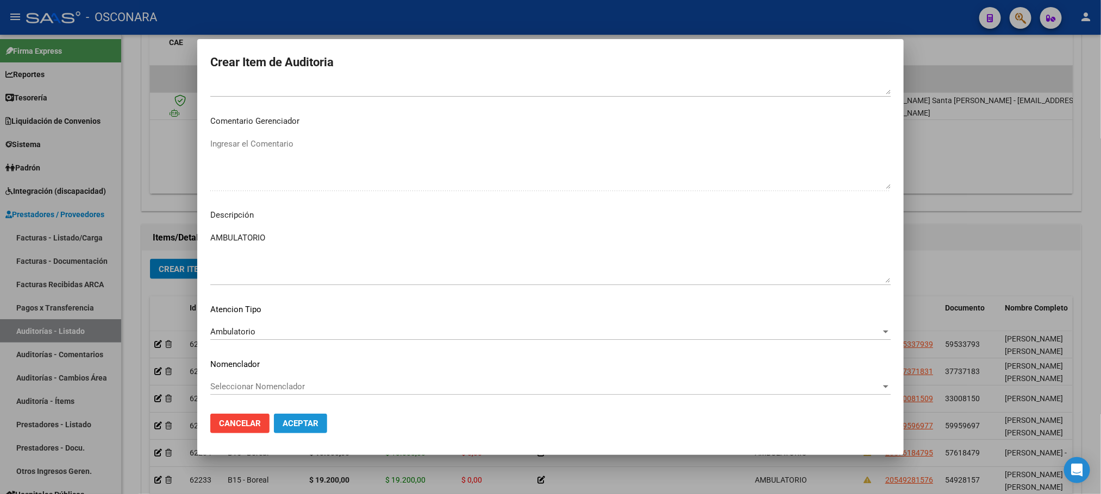
click at [310, 431] on button "Aceptar" at bounding box center [300, 424] width 53 height 20
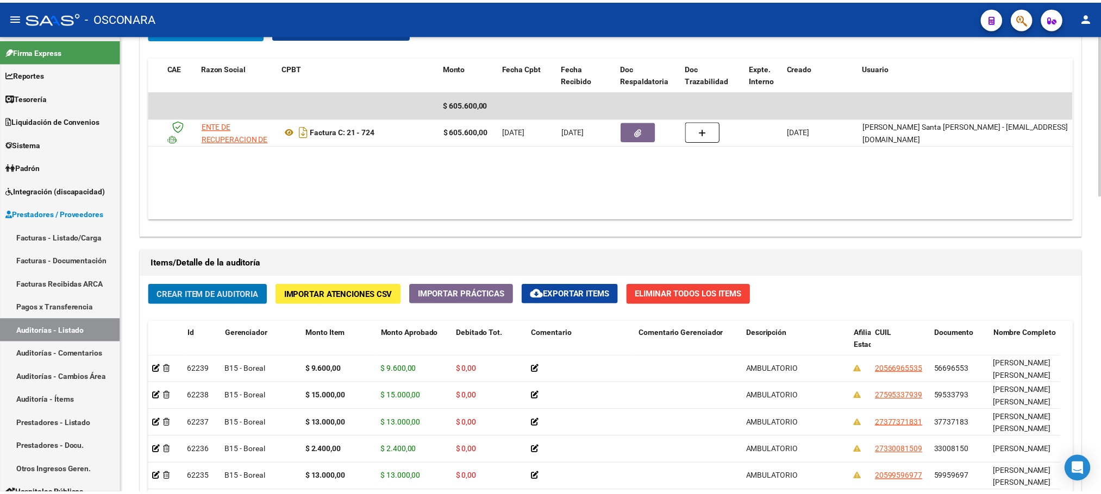
scroll to position [603, 0]
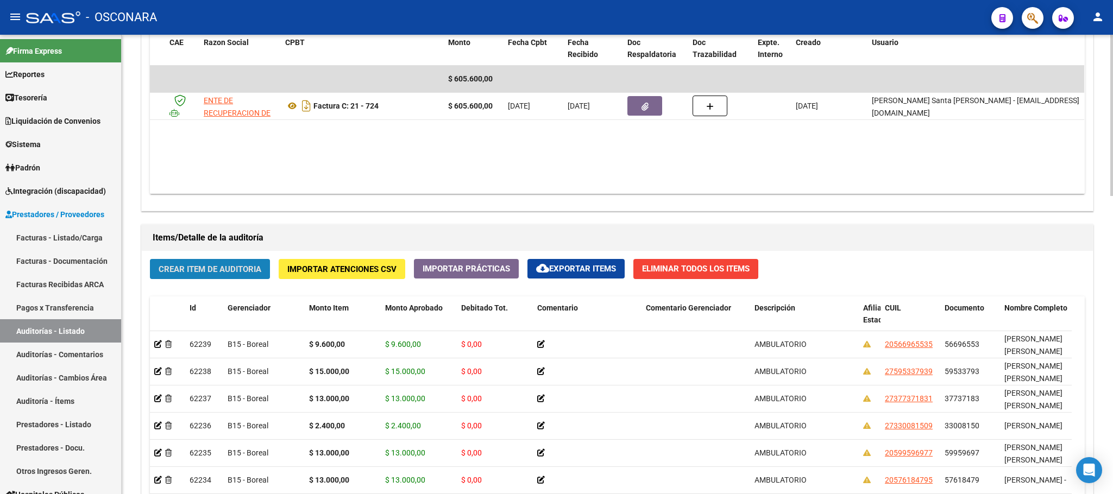
click at [199, 264] on button "Crear Item de Auditoria" at bounding box center [210, 269] width 120 height 20
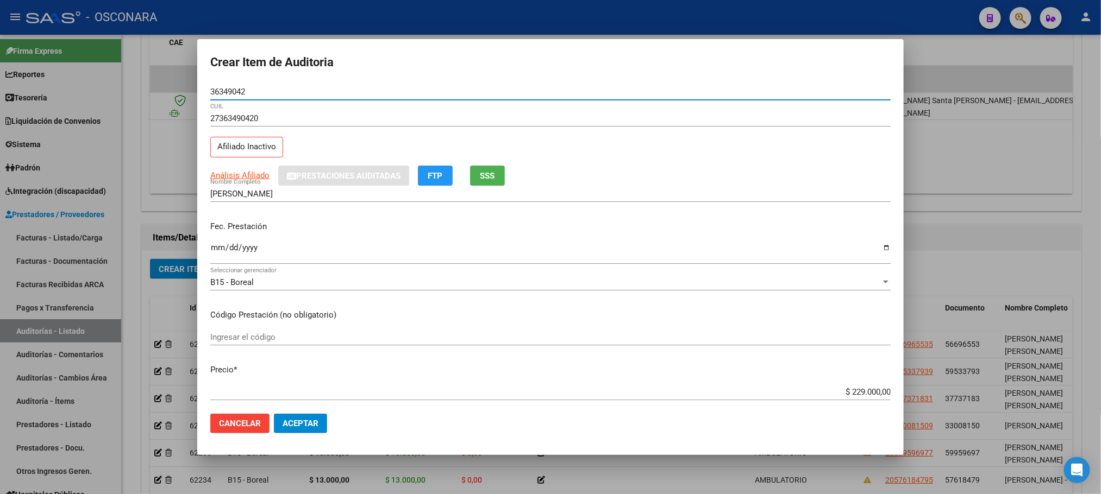
click at [217, 251] on input "Ingresar la fecha" at bounding box center [550, 251] width 680 height 17
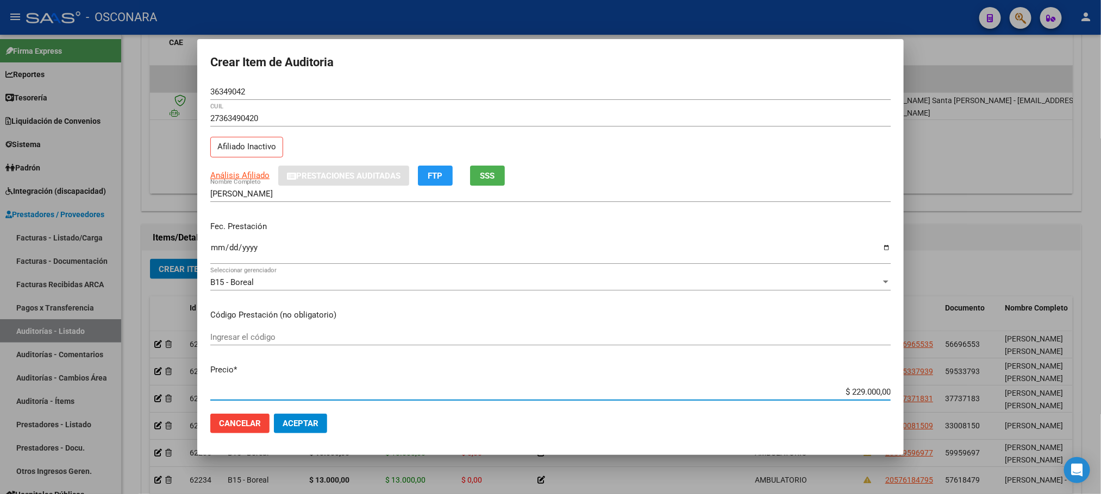
scroll to position [25, 0]
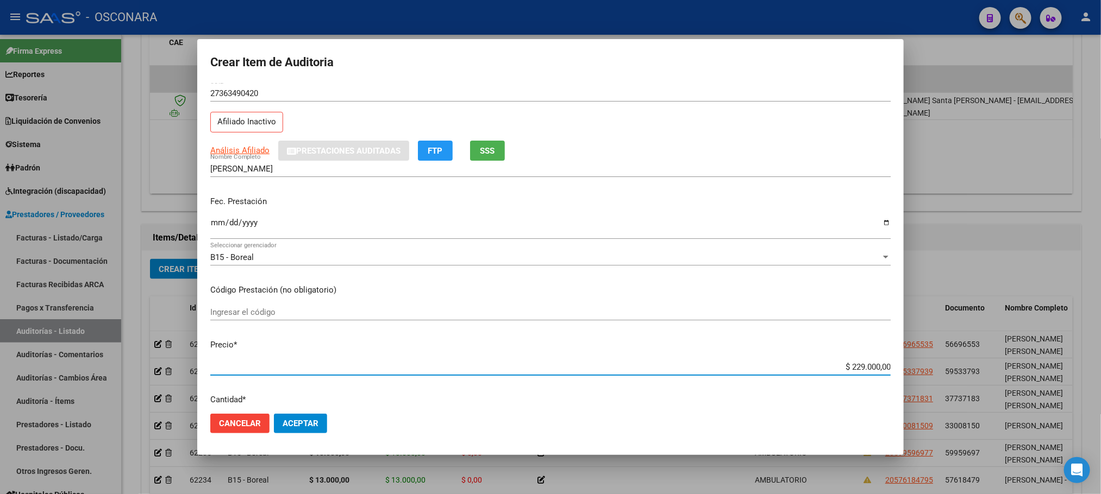
drag, startPoint x: 834, startPoint y: 393, endPoint x: 917, endPoint y: 388, distance: 83.3
click at [916, 388] on div "Crear Item de Auditoria 36349042 Nro Documento 27363490420 CUIL Afiliado Inacti…" at bounding box center [550, 247] width 1101 height 494
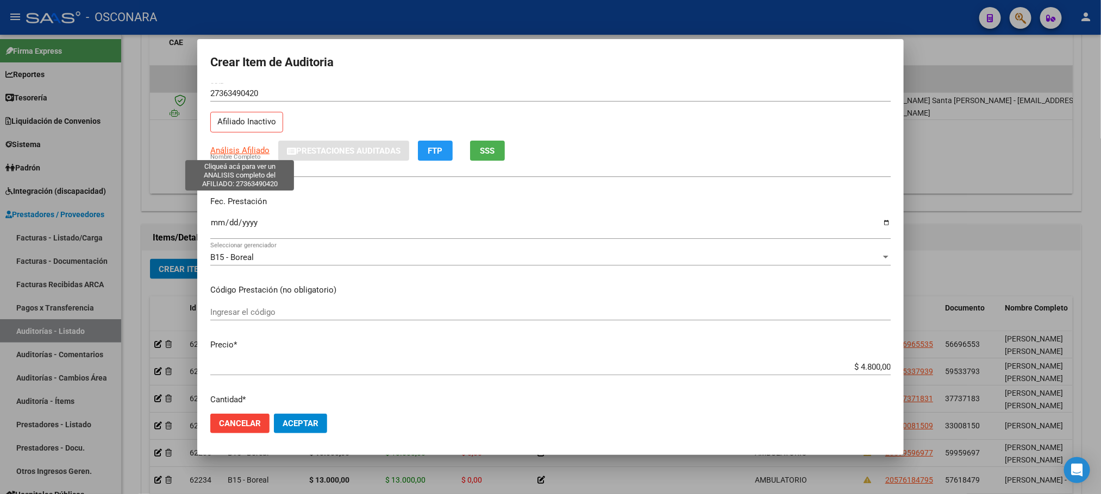
click at [231, 150] on span "Análisis Afiliado" at bounding box center [239, 151] width 59 height 10
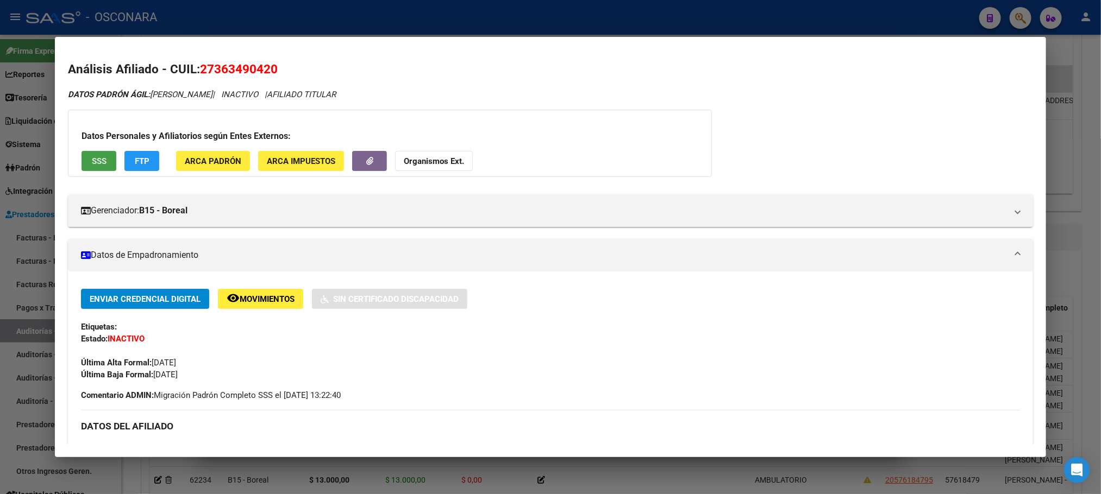
click at [92, 164] on span "SSS" at bounding box center [99, 161] width 15 height 10
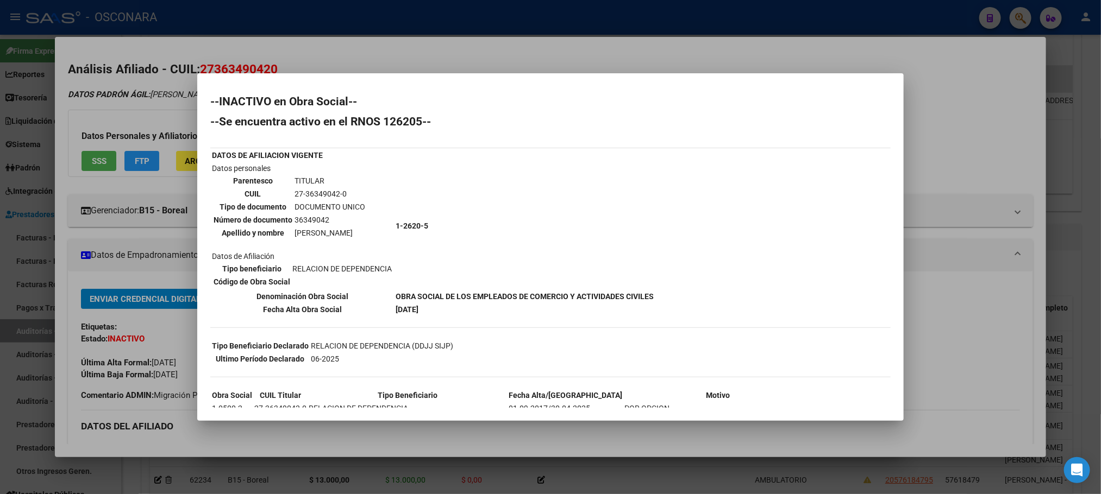
click at [994, 336] on div at bounding box center [550, 247] width 1101 height 494
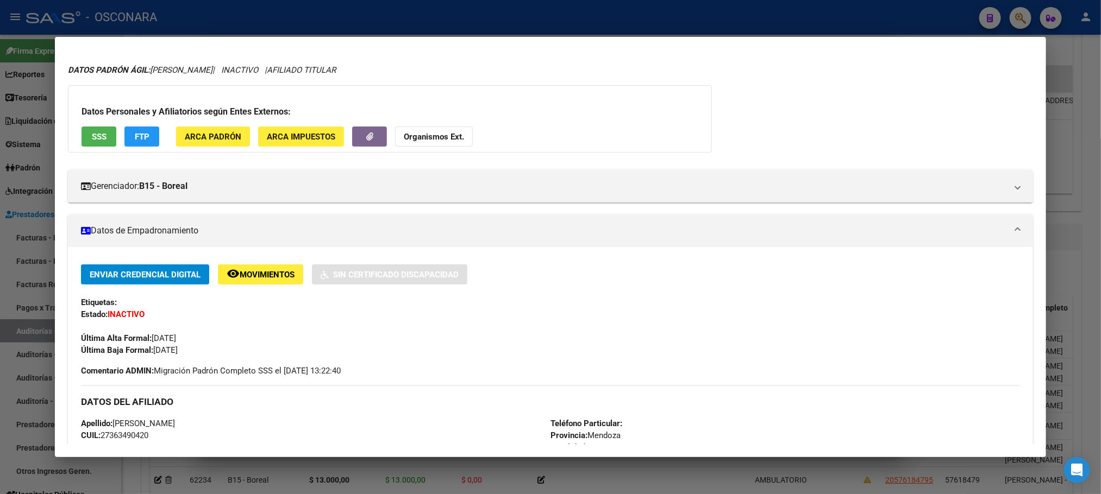
scroll to position [163, 0]
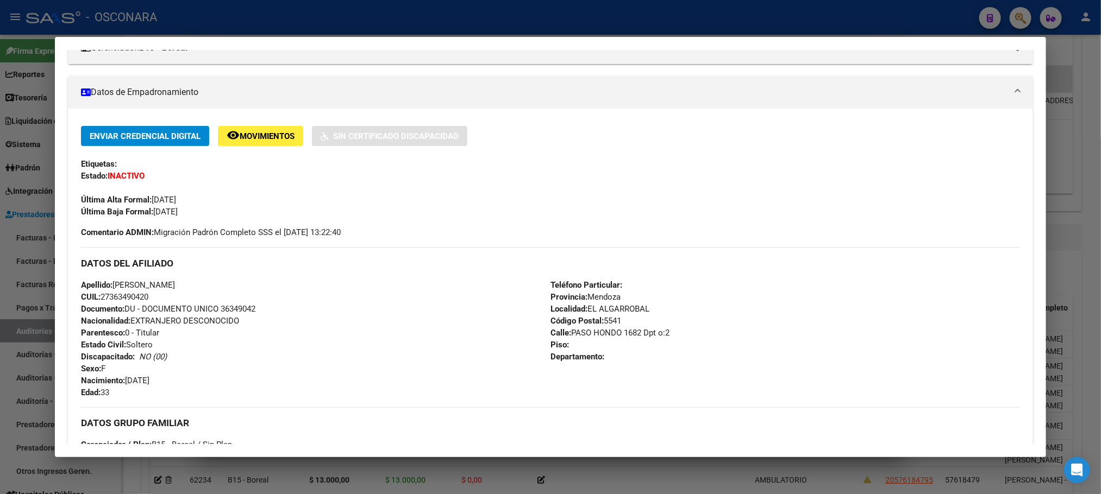
click at [669, 484] on div at bounding box center [550, 247] width 1101 height 494
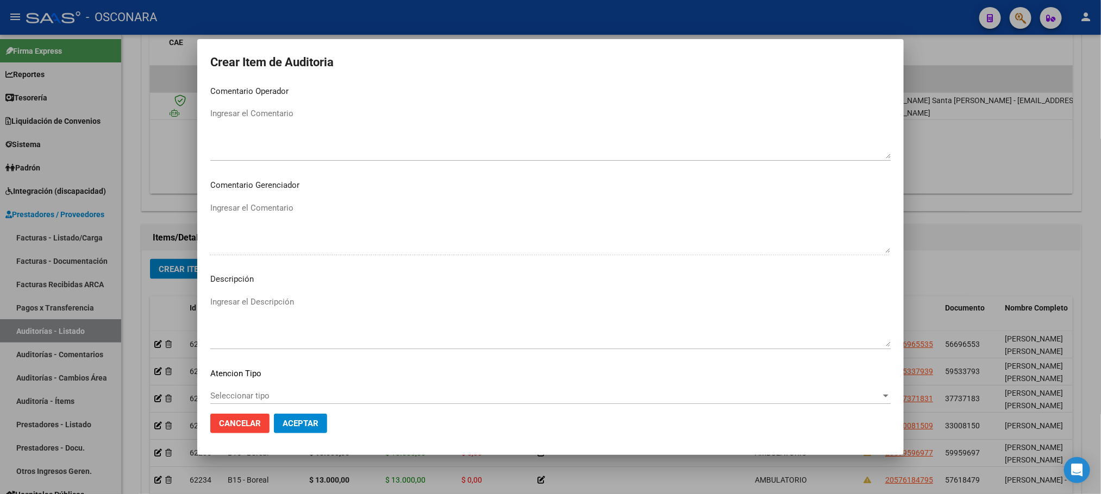
scroll to position [563, 0]
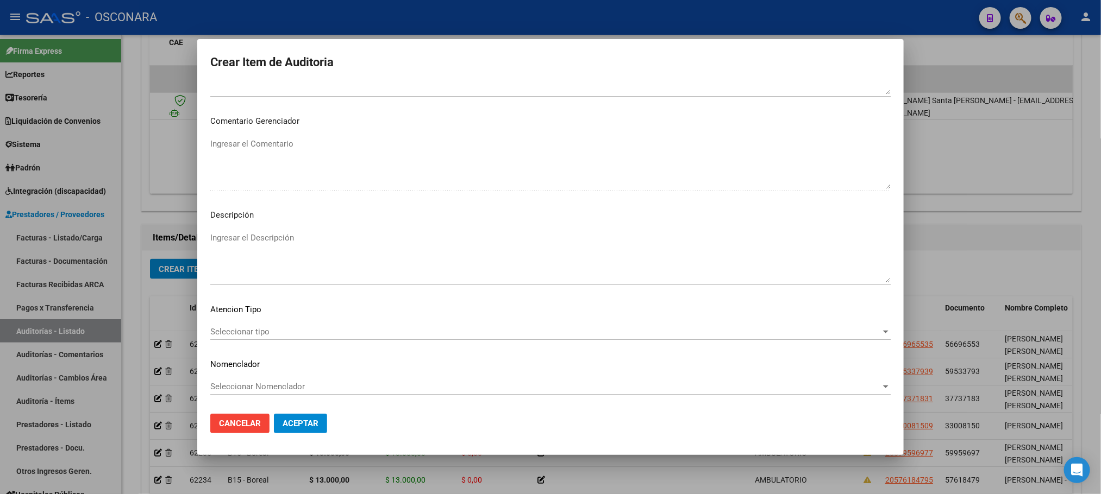
click at [373, 338] on div "Seleccionar tipo Seleccionar tipo" at bounding box center [550, 332] width 680 height 16
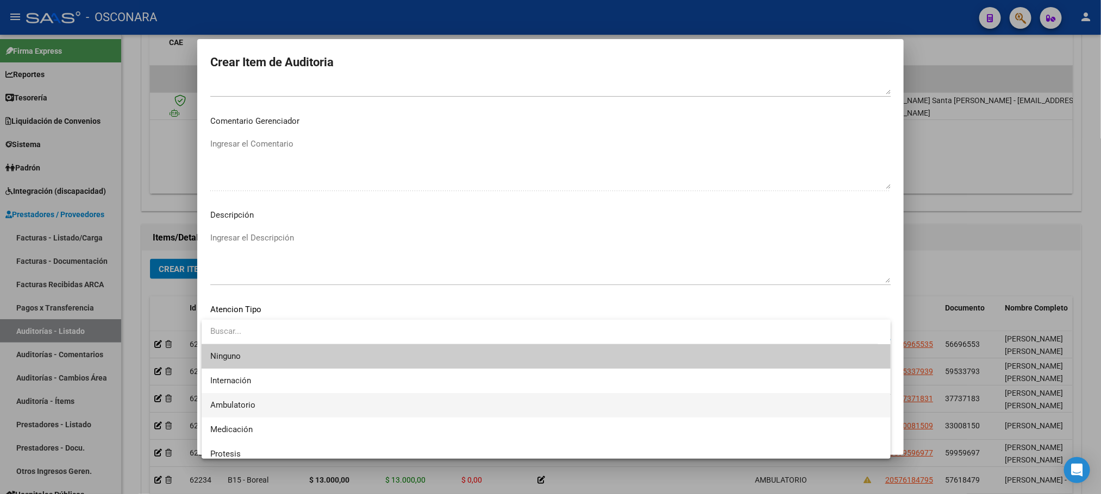
click at [327, 408] on span "Ambulatorio" at bounding box center [546, 405] width 672 height 24
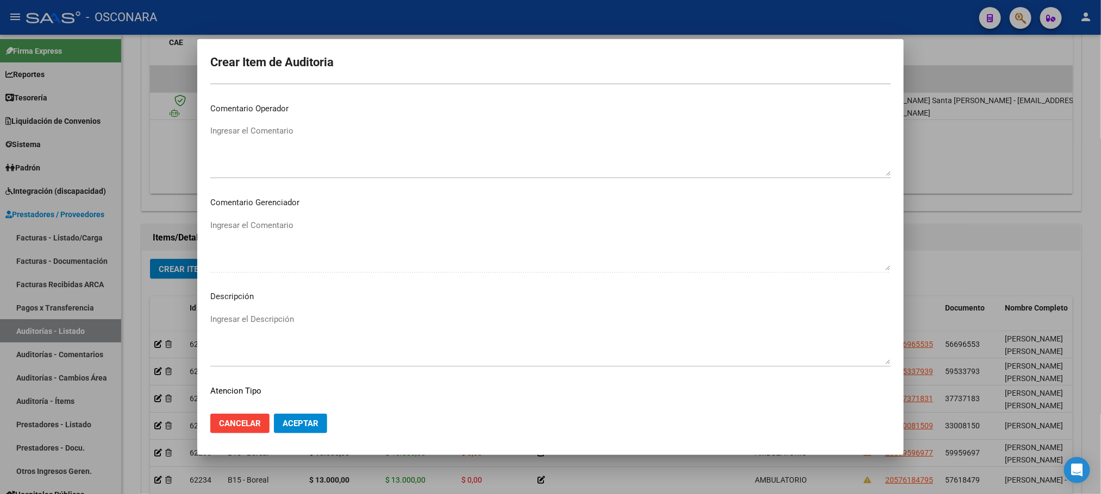
scroll to position [400, 0]
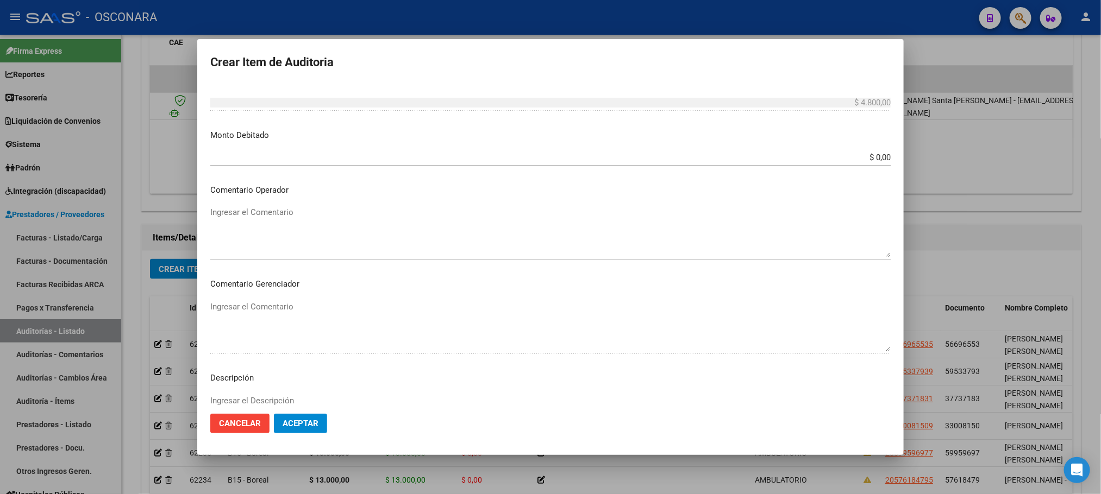
click at [388, 390] on mat-dialog-content "36349042 Nro Documento 27363490420 CUIL Afiliado Inactivo Análisis Afiliado Pre…" at bounding box center [550, 245] width 706 height 322
click at [387, 400] on textarea "Ingresar el Descripción" at bounding box center [550, 420] width 680 height 51
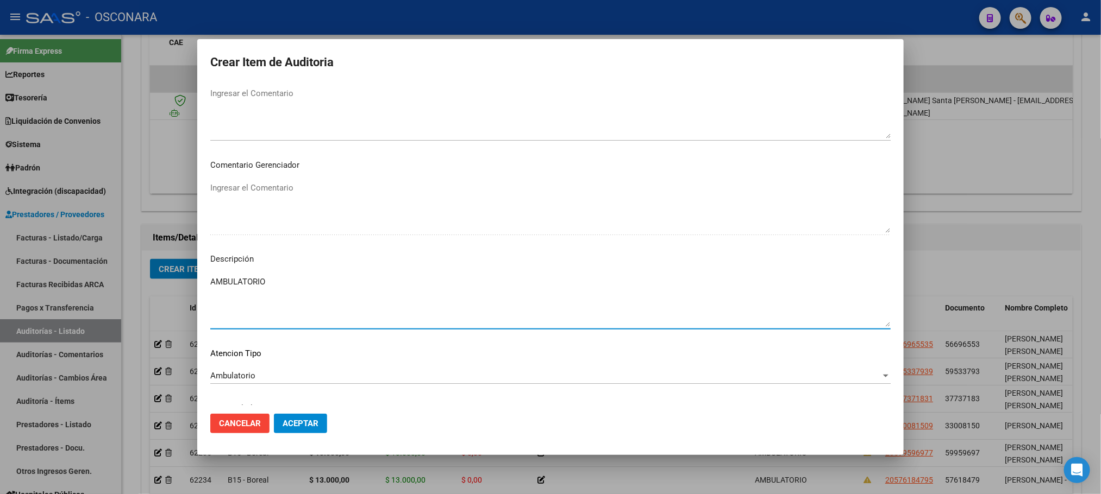
scroll to position [563, 0]
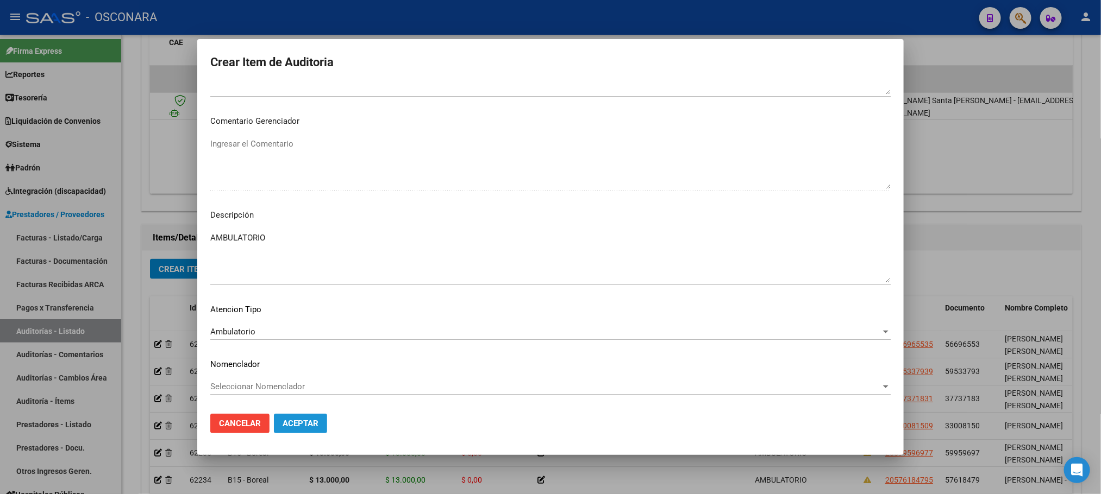
click at [315, 421] on span "Aceptar" at bounding box center [301, 424] width 36 height 10
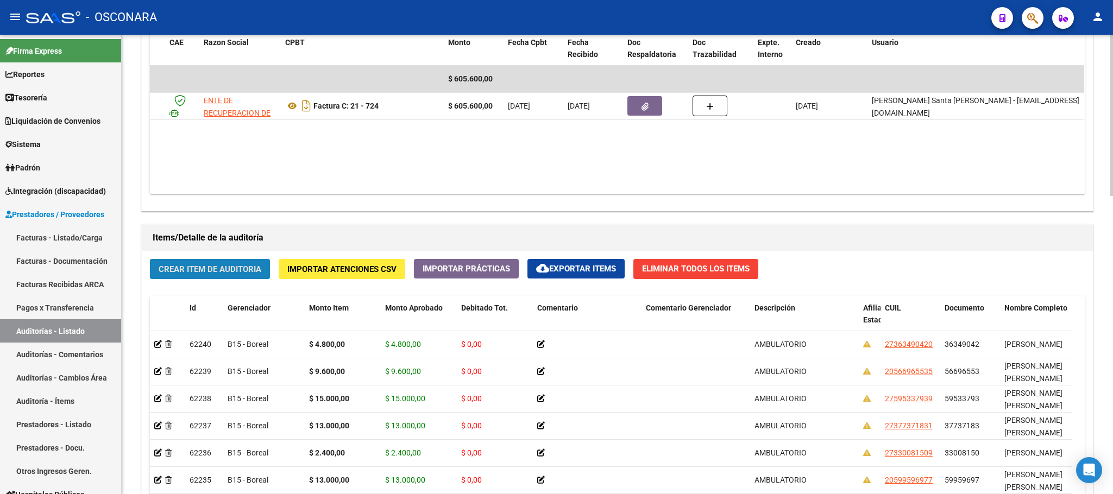
click at [202, 270] on span "Crear Item de Auditoria" at bounding box center [210, 270] width 103 height 10
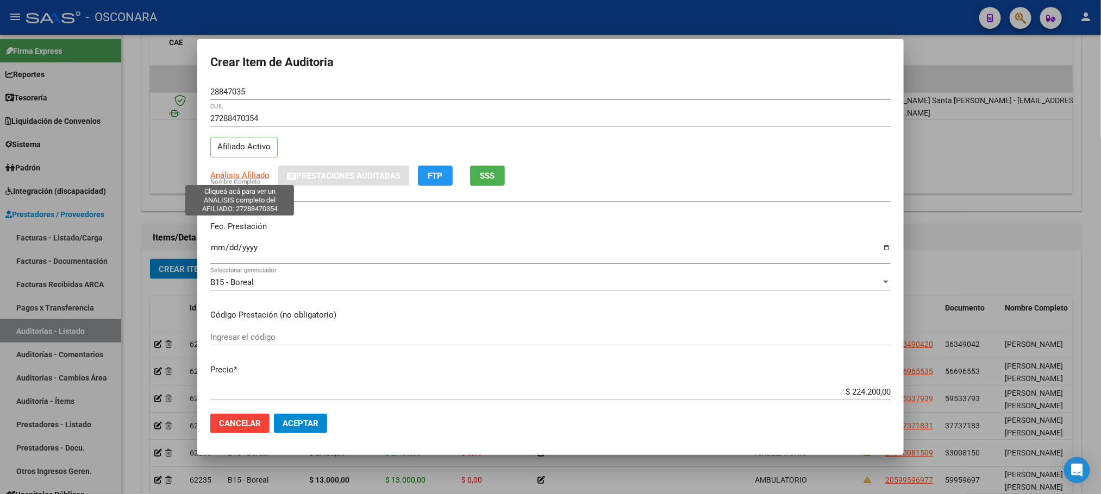
click at [234, 177] on span "Análisis Afiliado" at bounding box center [239, 176] width 59 height 10
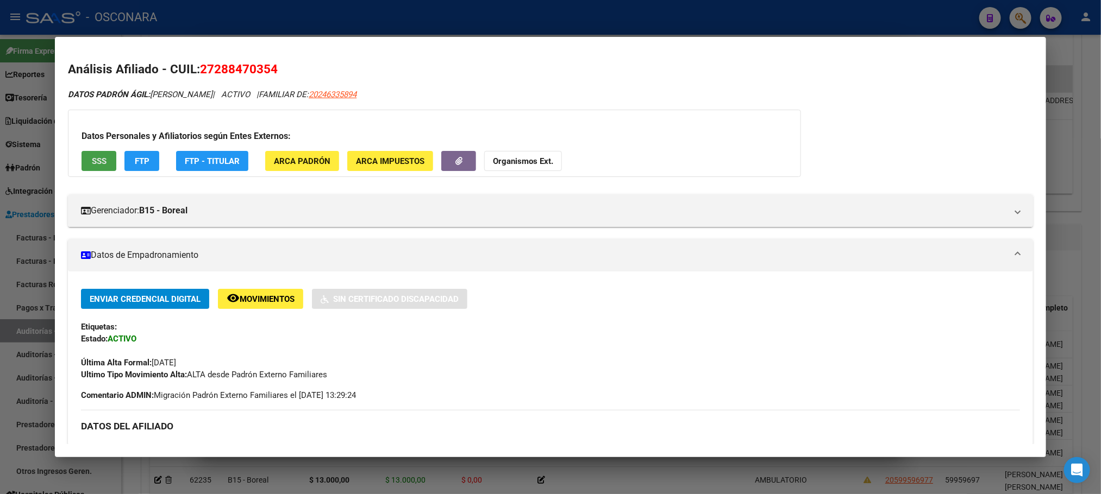
click at [92, 159] on span "SSS" at bounding box center [99, 161] width 15 height 10
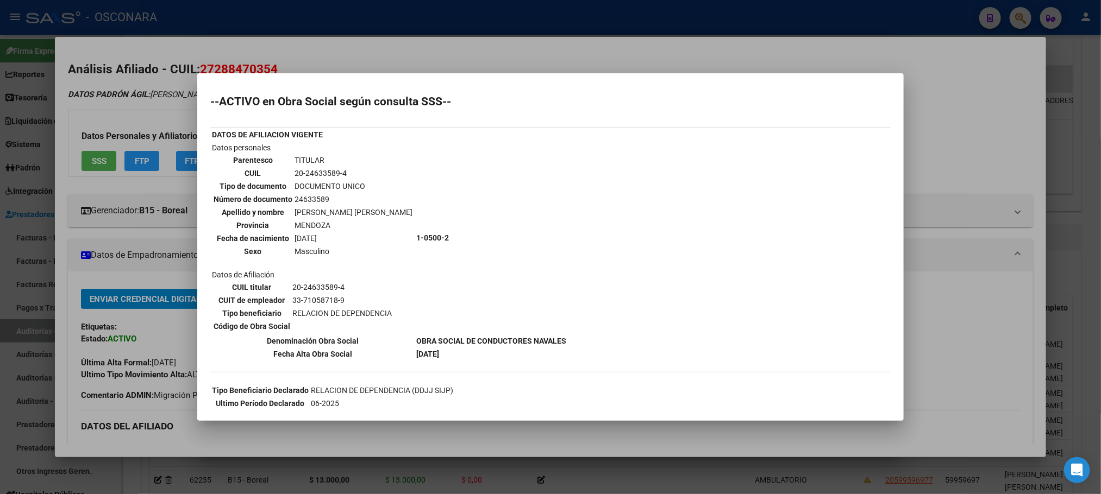
click at [690, 449] on div at bounding box center [550, 247] width 1101 height 494
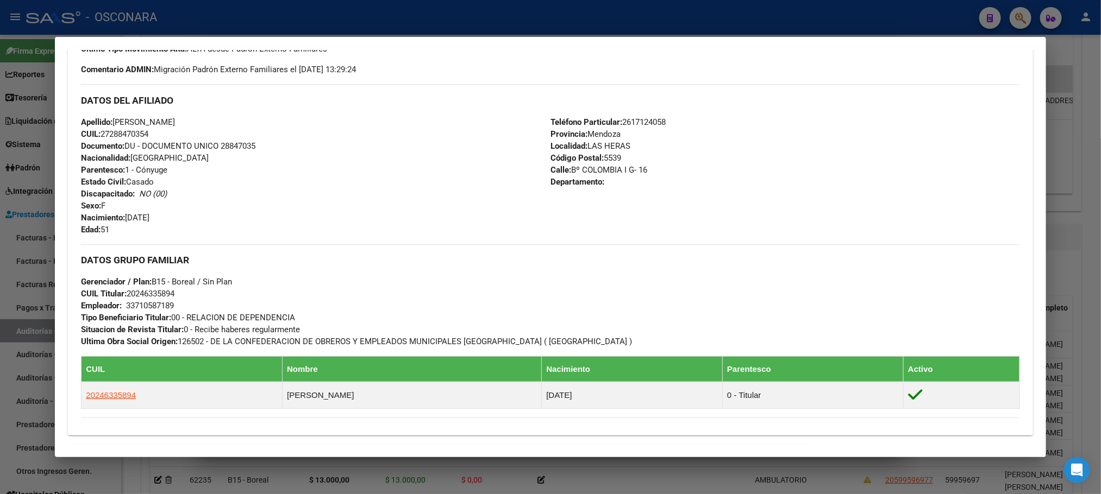
scroll to position [488, 0]
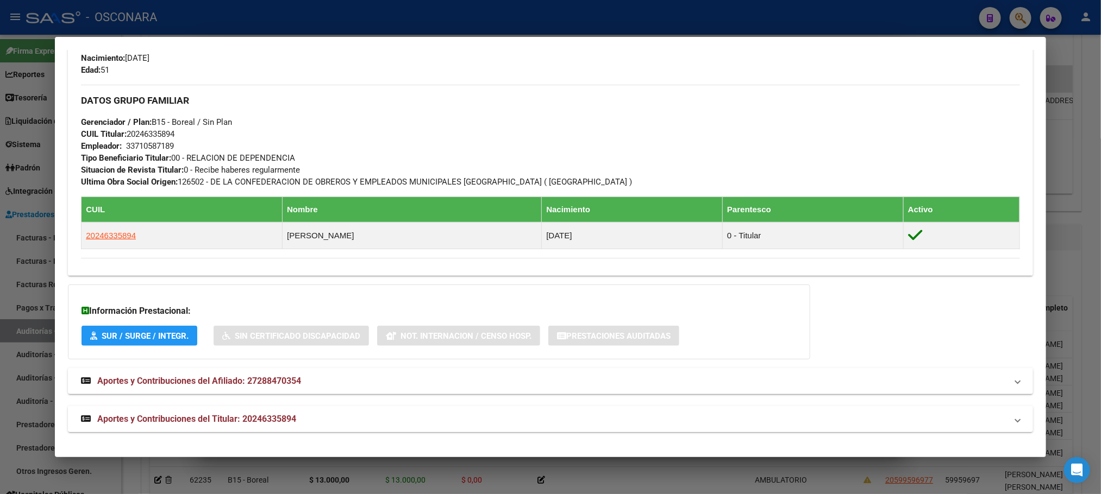
click at [234, 417] on span "Aportes y Contribuciones del Titular: 20246335894" at bounding box center [196, 419] width 199 height 10
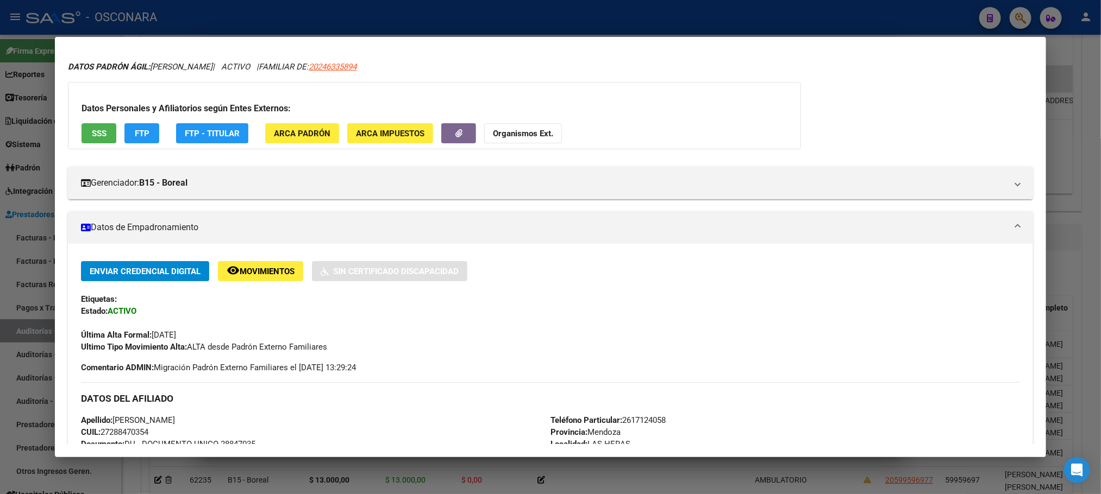
scroll to position [0, 0]
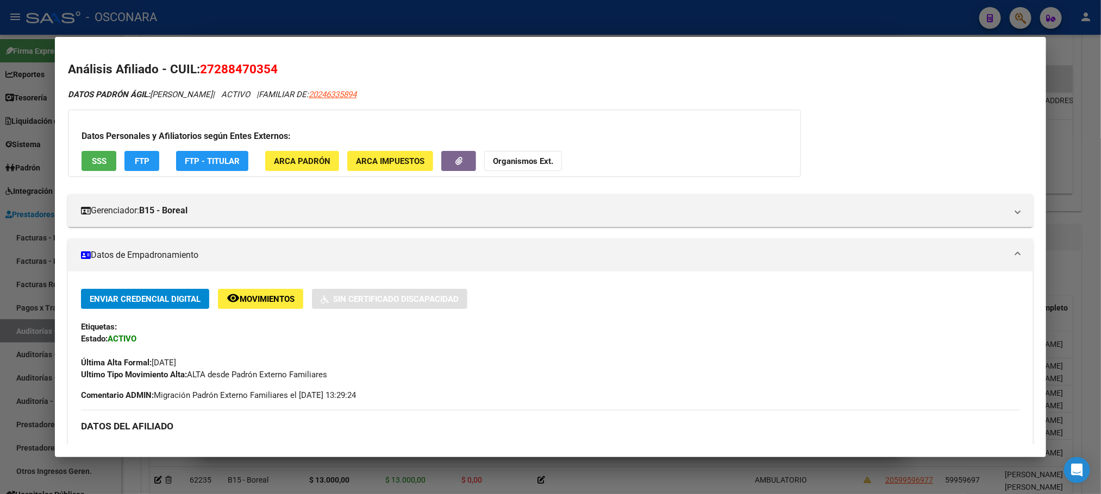
click at [1087, 126] on div at bounding box center [550, 247] width 1101 height 494
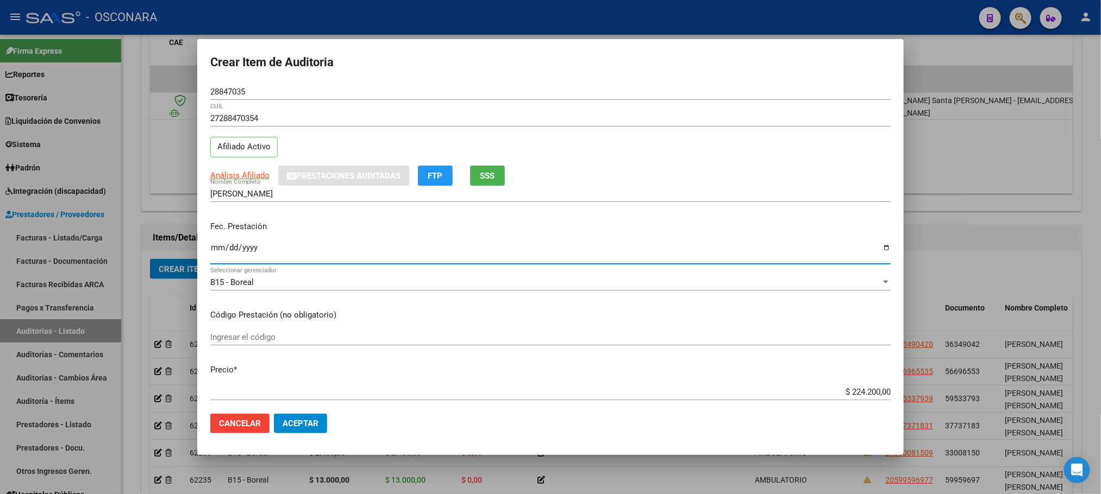
click at [215, 253] on input "Ingresar la fecha" at bounding box center [550, 251] width 680 height 17
click at [222, 247] on input "0001-01-13" at bounding box center [550, 251] width 680 height 17
click at [222, 252] on input "0001-01-13" at bounding box center [550, 251] width 680 height 17
click at [219, 251] on input "0001-01-13" at bounding box center [550, 251] width 680 height 17
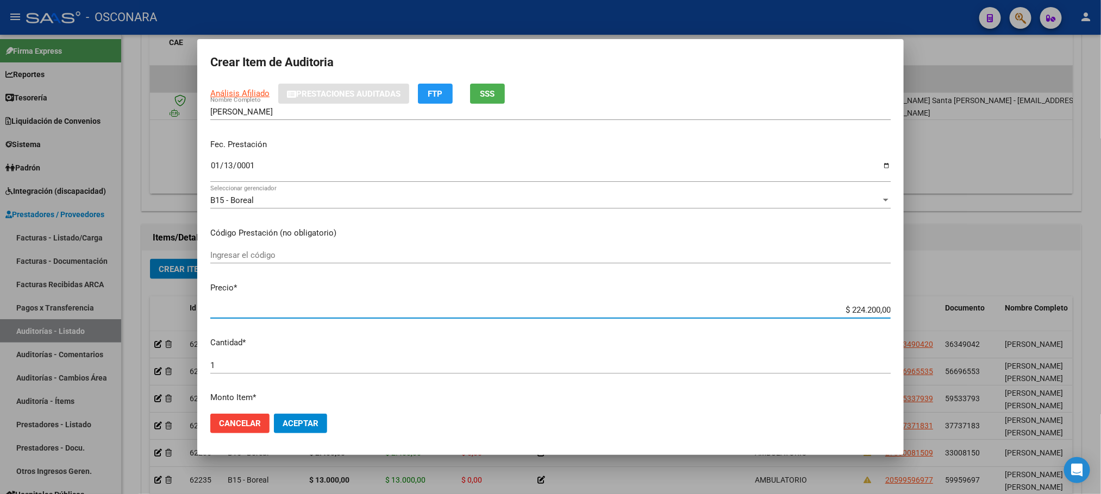
drag, startPoint x: 839, startPoint y: 393, endPoint x: 912, endPoint y: 393, distance: 72.3
click at [912, 393] on div "Crear Item de Auditoria 28847035 Nro Documento 27288470354 CUIL Afiliado Activo…" at bounding box center [550, 247] width 1101 height 494
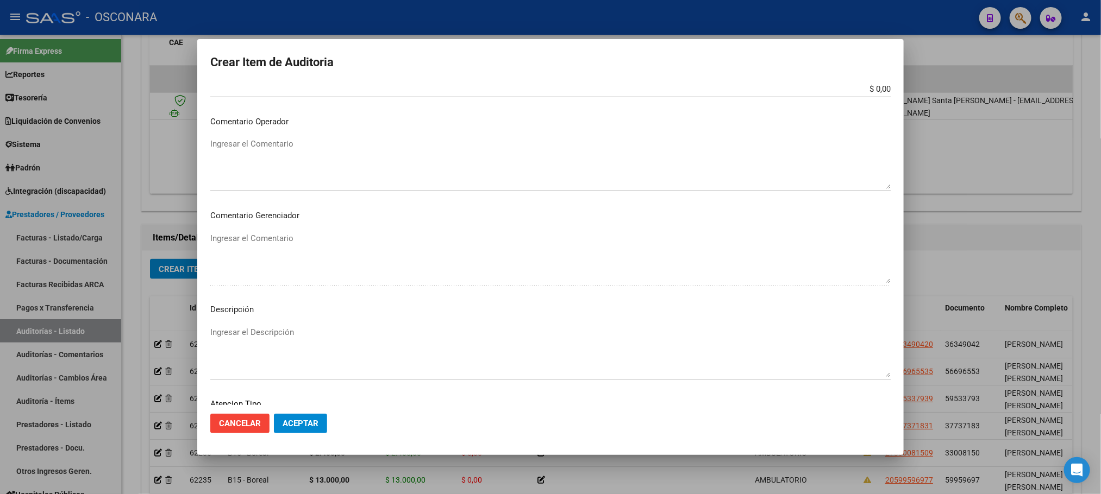
scroll to position [563, 0]
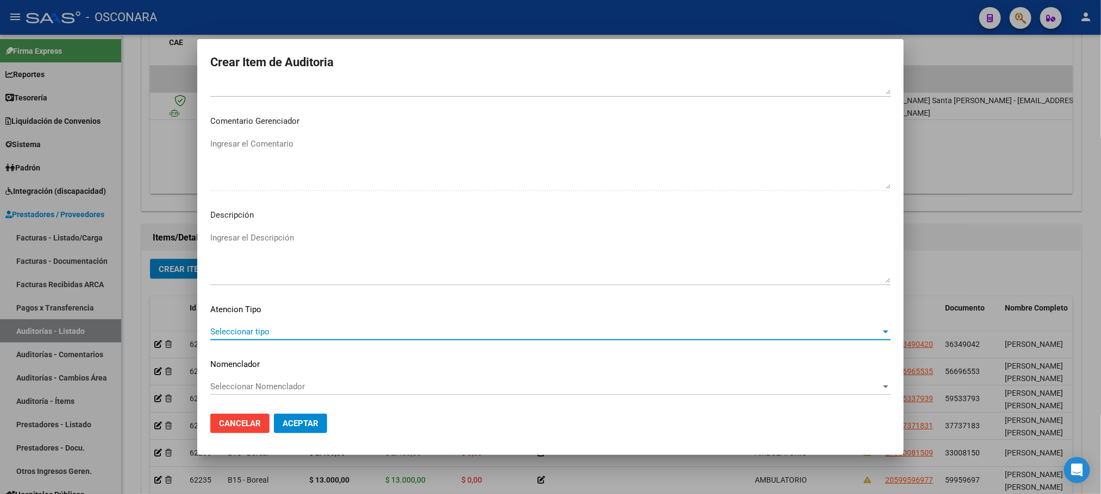
click at [248, 333] on span "Seleccionar tipo" at bounding box center [545, 332] width 670 height 10
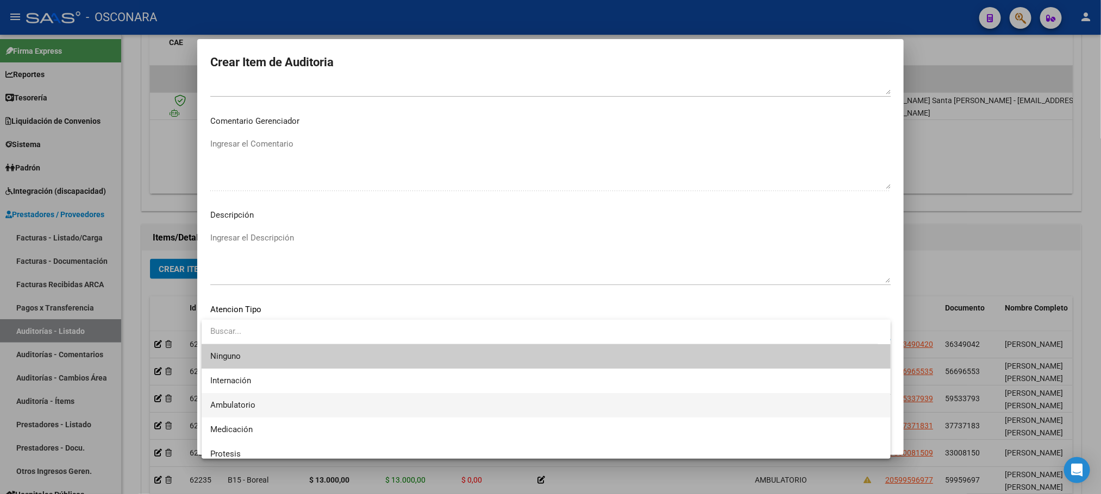
click at [250, 411] on span "Ambulatorio" at bounding box center [546, 405] width 672 height 24
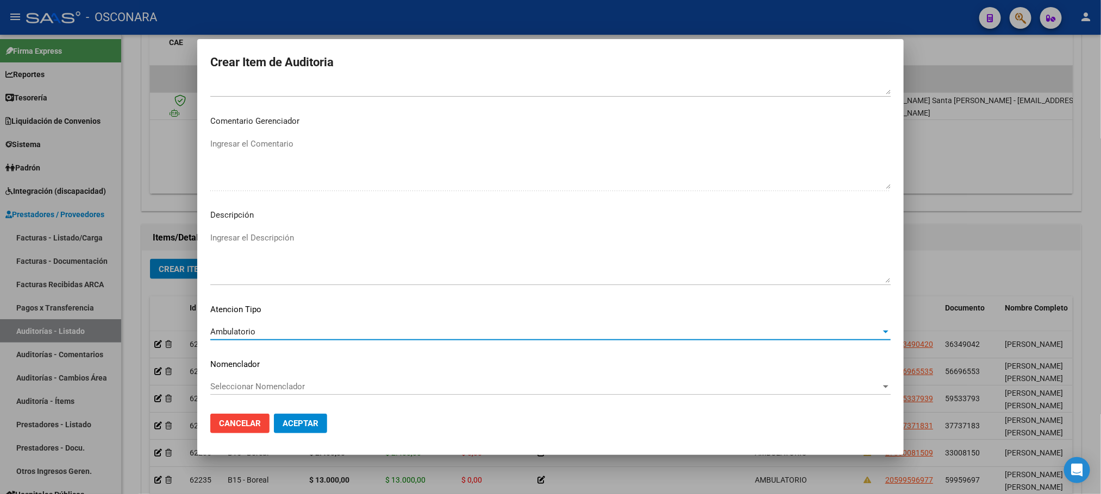
click at [248, 243] on textarea "Ingresar el Descripción" at bounding box center [550, 257] width 680 height 51
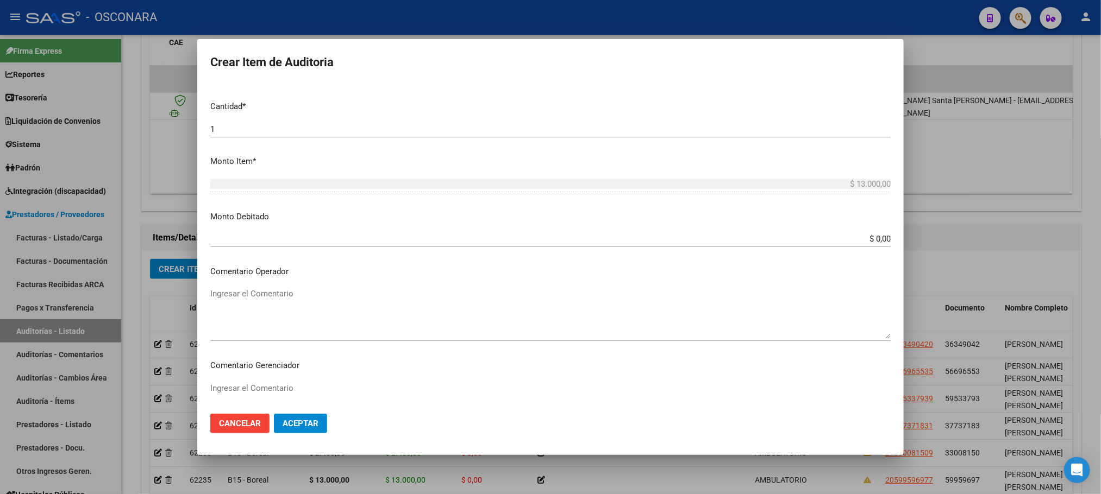
scroll to position [0, 0]
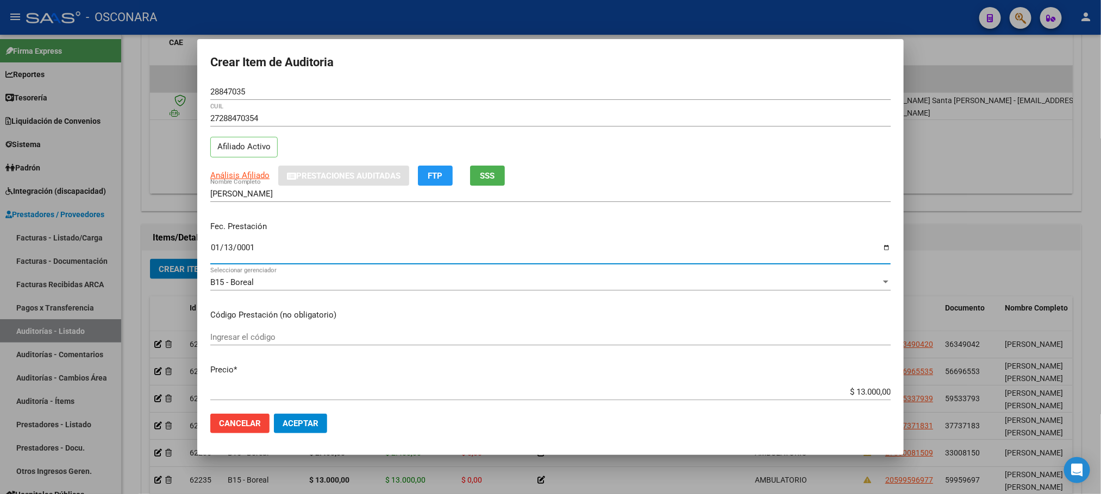
click at [218, 249] on input "2025-05-25" at bounding box center [550, 251] width 680 height 17
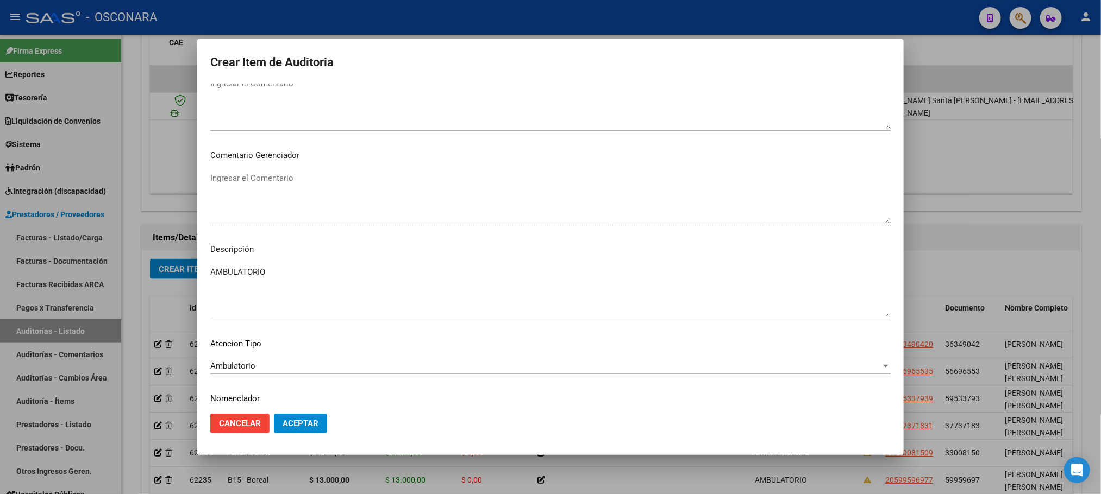
scroll to position [563, 0]
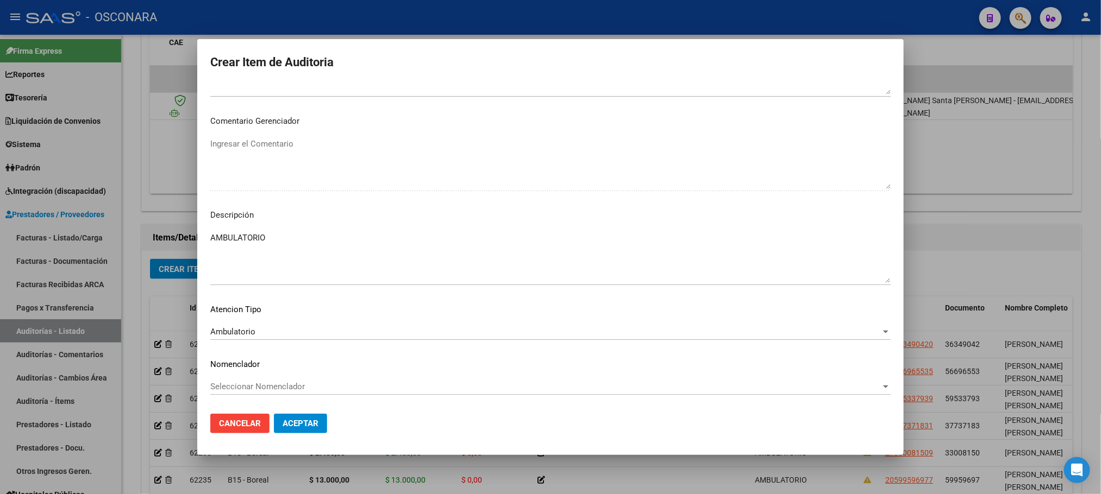
click at [313, 424] on span "Aceptar" at bounding box center [301, 424] width 36 height 10
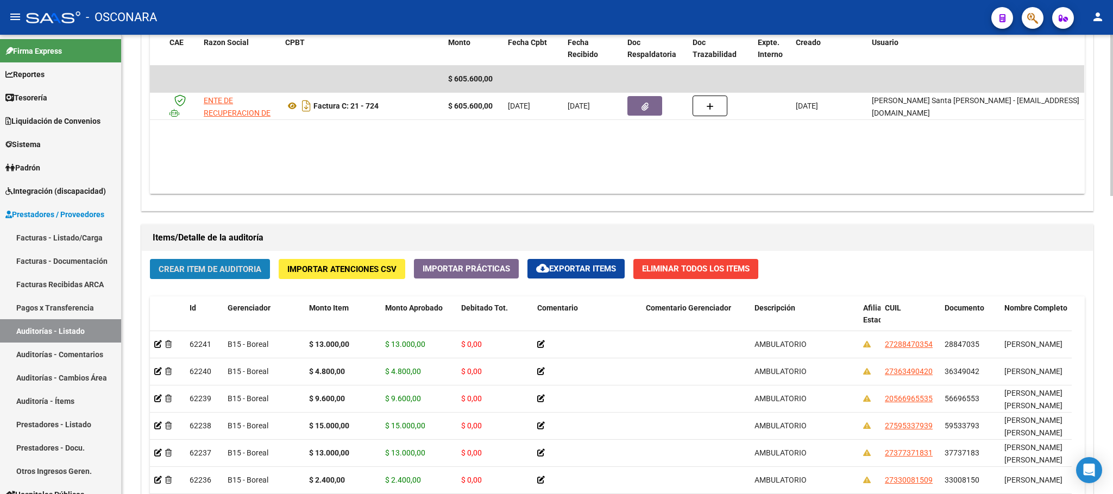
click at [209, 266] on span "Crear Item de Auditoria" at bounding box center [210, 270] width 103 height 10
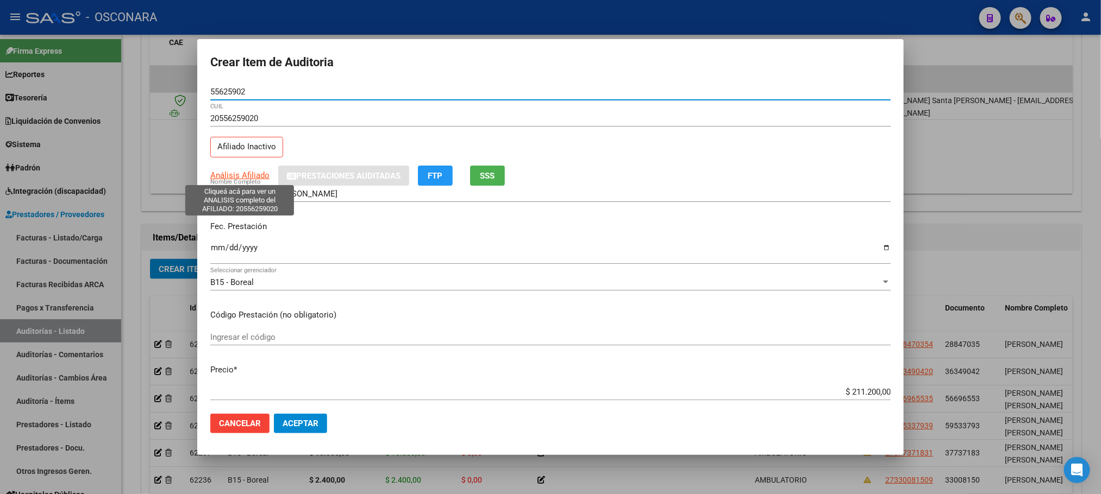
click at [251, 171] on span "Análisis Afiliado" at bounding box center [239, 176] width 59 height 10
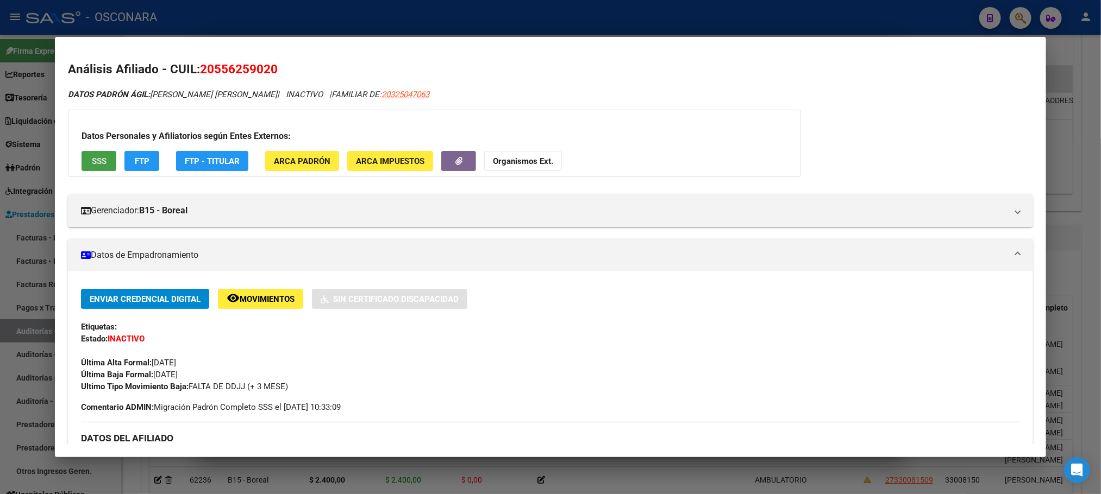
click at [84, 166] on button "SSS" at bounding box center [99, 161] width 35 height 20
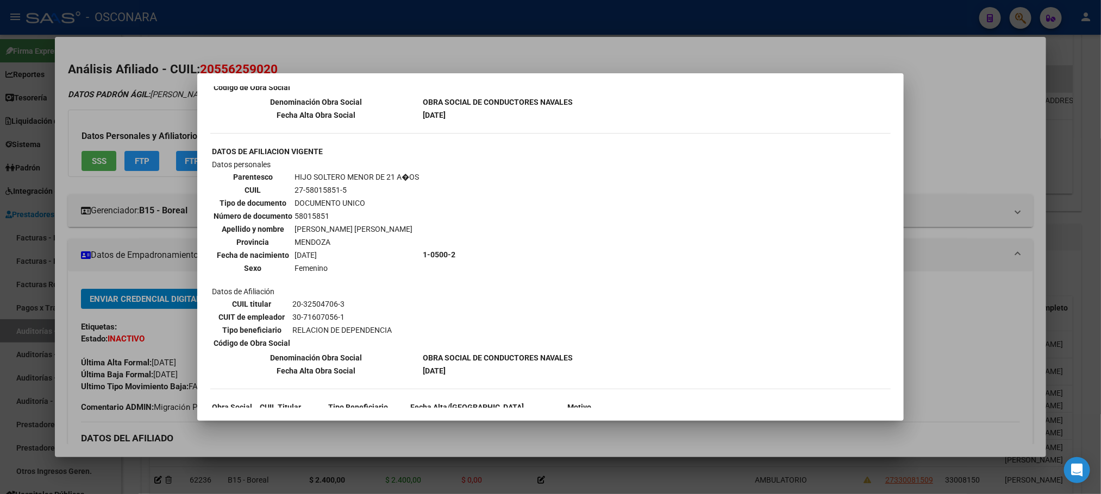
scroll to position [1198, 0]
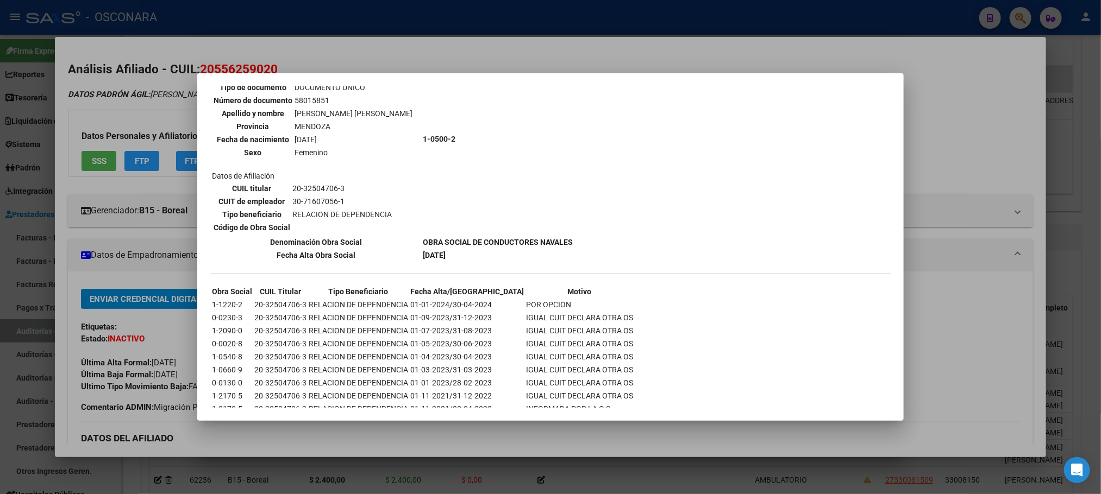
click at [597, 440] on div at bounding box center [550, 247] width 1101 height 494
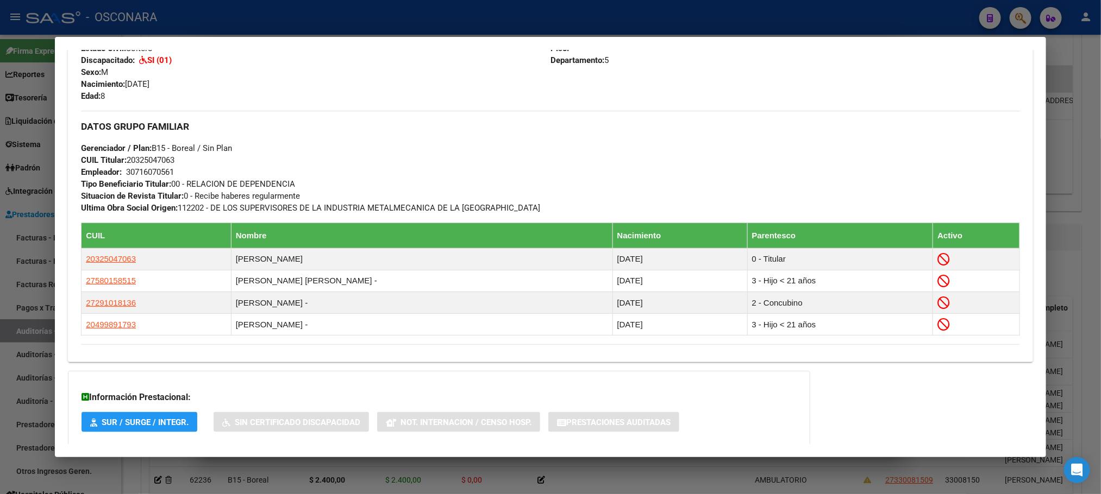
scroll to position [562, 0]
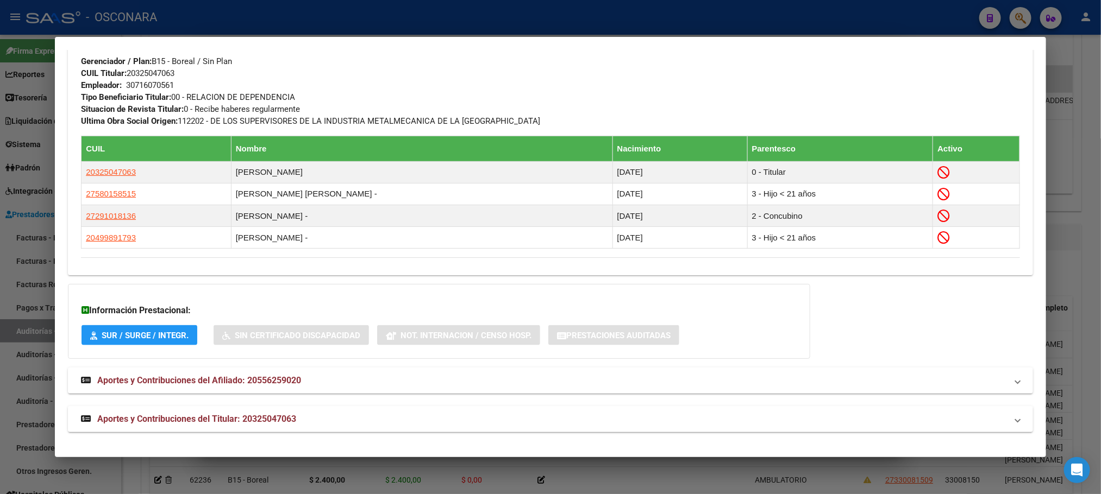
click at [248, 408] on mat-expansion-panel-header "Aportes y Contribuciones del Titular: 20325047063" at bounding box center [550, 419] width 964 height 26
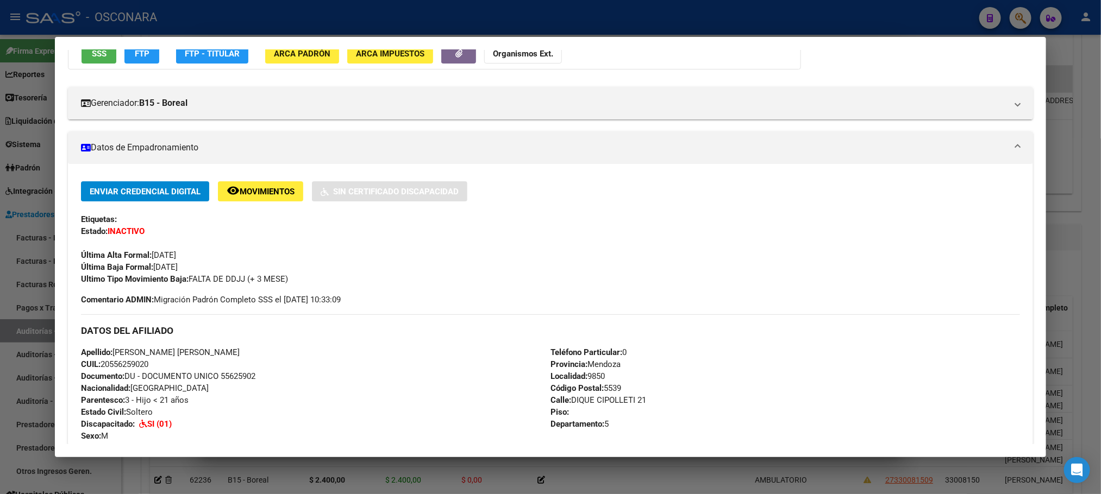
scroll to position [0, 0]
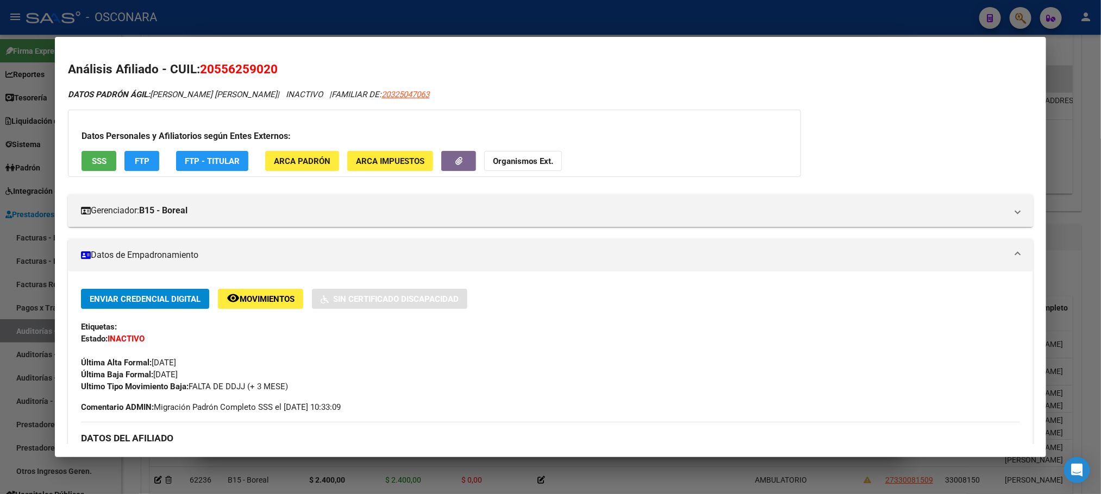
click at [1096, 166] on div at bounding box center [550, 247] width 1101 height 494
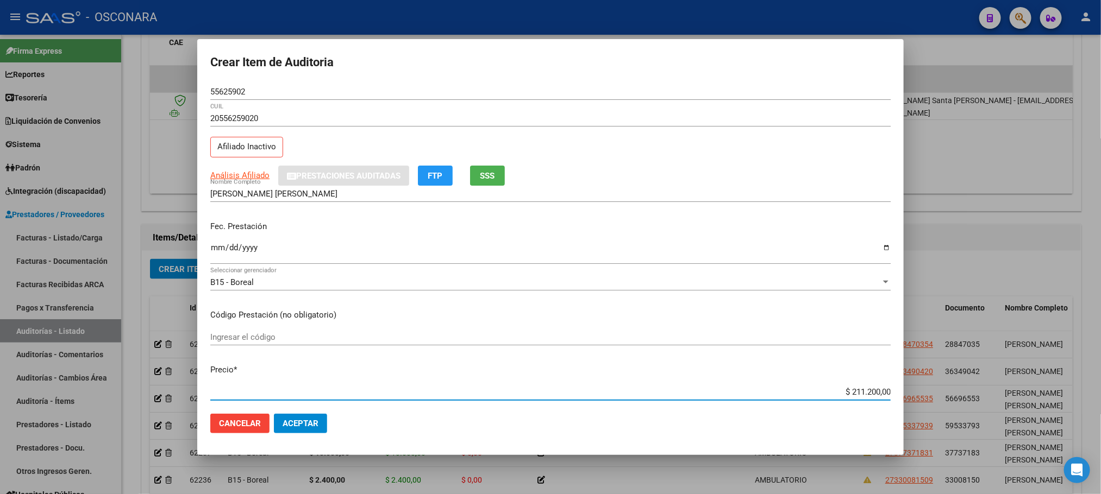
drag, startPoint x: 841, startPoint y: 390, endPoint x: 908, endPoint y: 377, distance: 68.6
click at [908, 377] on div "Crear Item de Auditoria 55625902 Nro Documento 20556259020 CUIL Afiliado Inacti…" at bounding box center [550, 247] width 1101 height 494
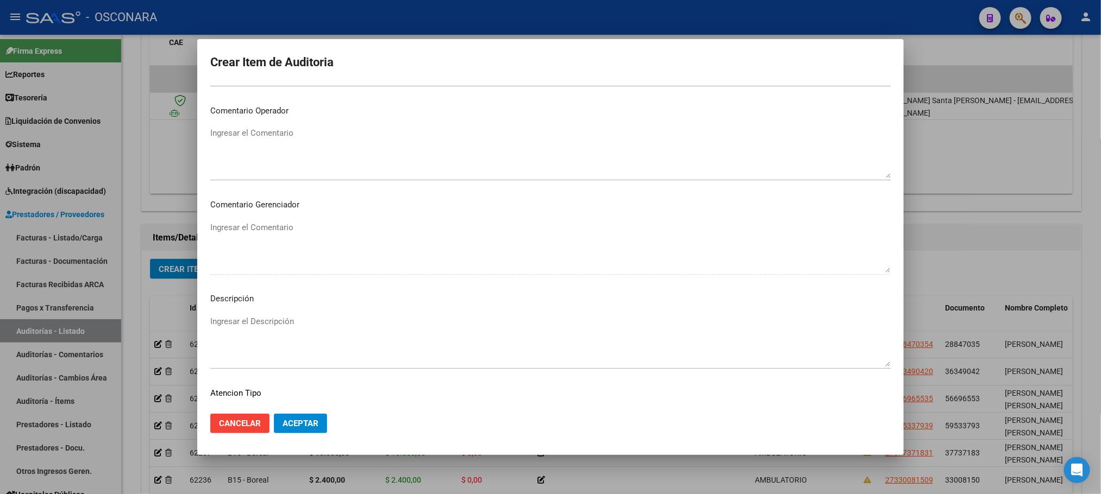
scroll to position [563, 0]
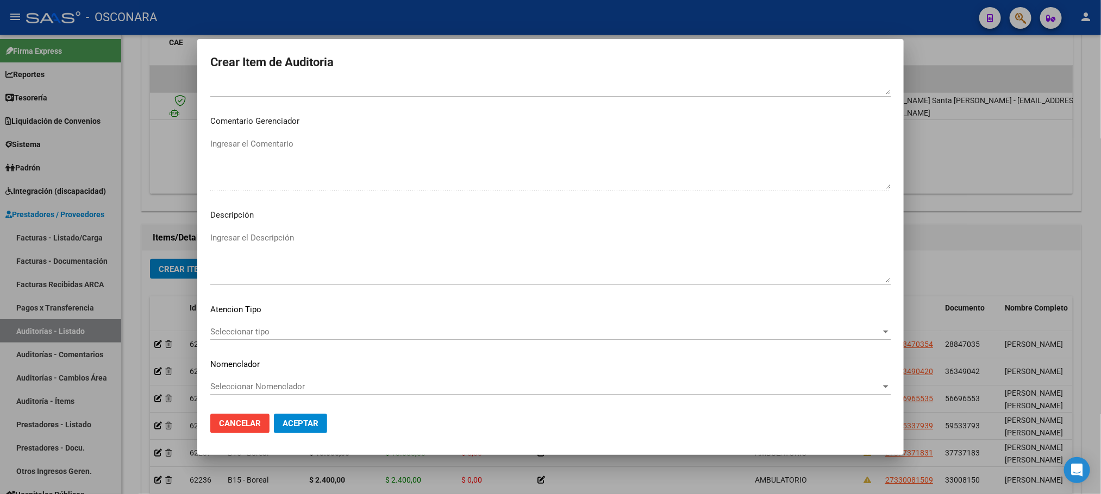
click at [287, 333] on span "Seleccionar tipo" at bounding box center [545, 332] width 670 height 10
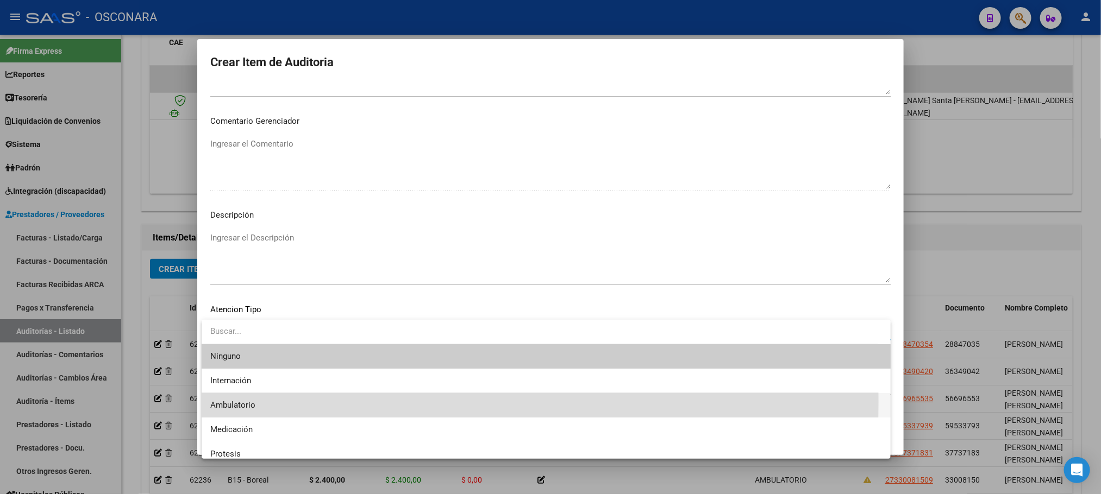
drag, startPoint x: 269, startPoint y: 402, endPoint x: 291, endPoint y: 336, distance: 69.2
click at [269, 403] on span "Ambulatorio" at bounding box center [546, 405] width 672 height 24
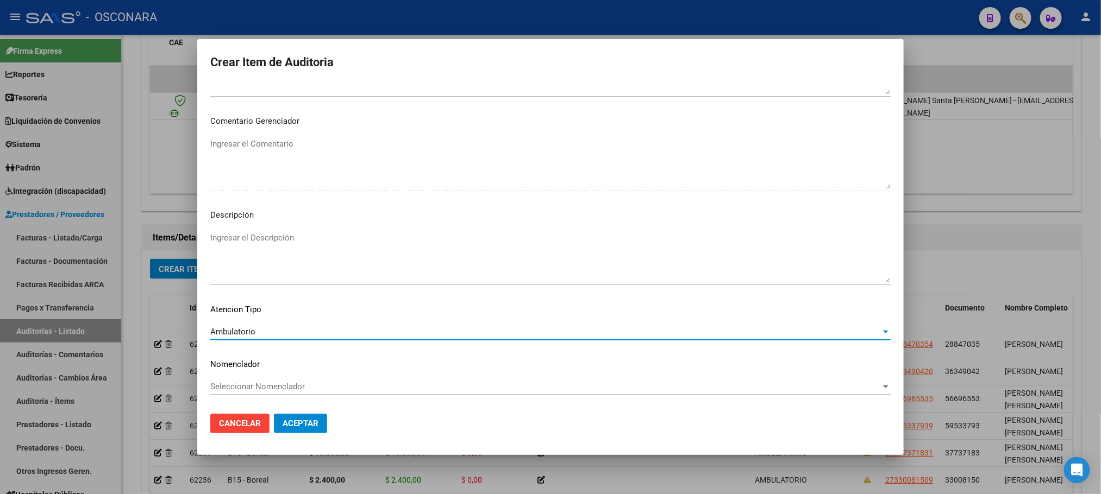
click at [337, 247] on textarea "Ingresar el Descripción" at bounding box center [550, 257] width 680 height 51
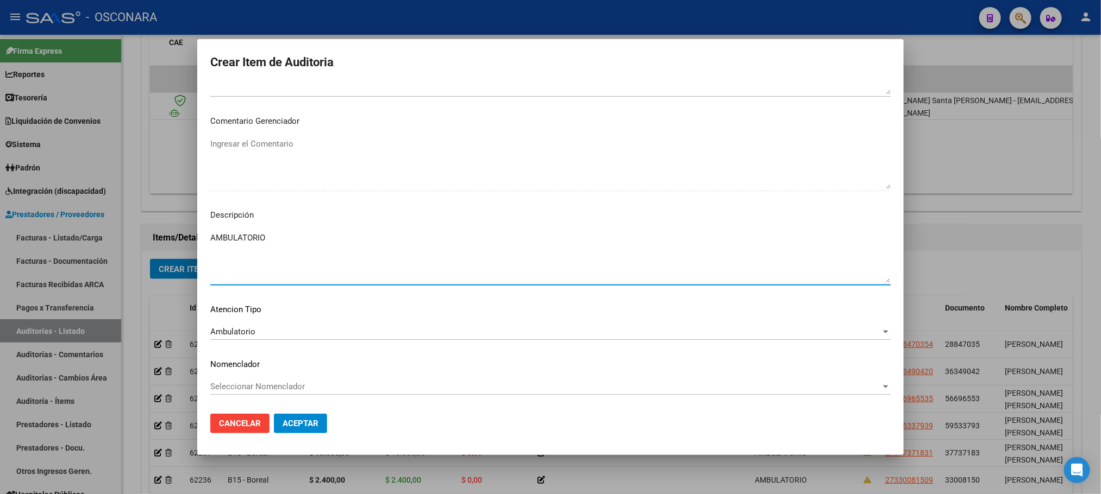
click at [311, 424] on span "Aceptar" at bounding box center [301, 424] width 36 height 10
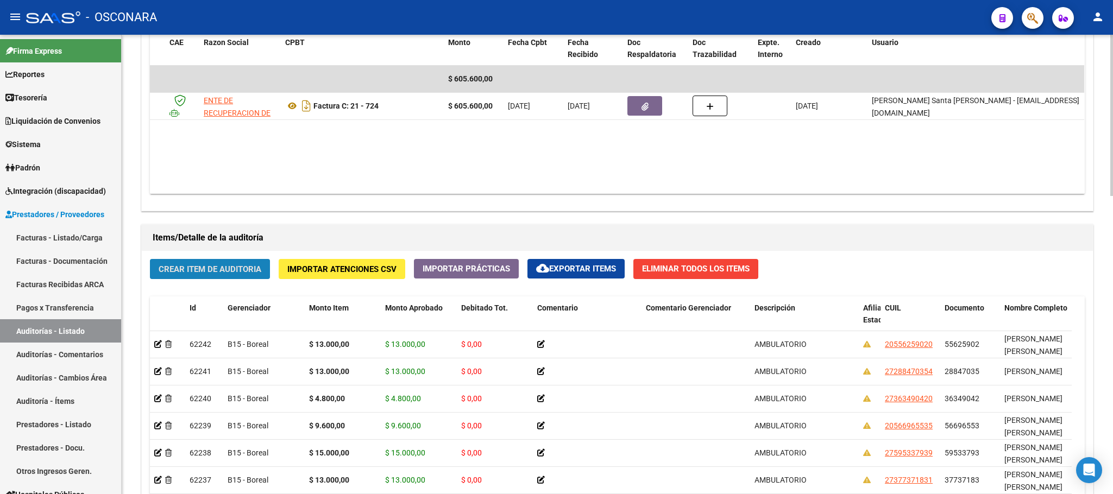
click at [233, 264] on button "Crear Item de Auditoria" at bounding box center [210, 269] width 120 height 20
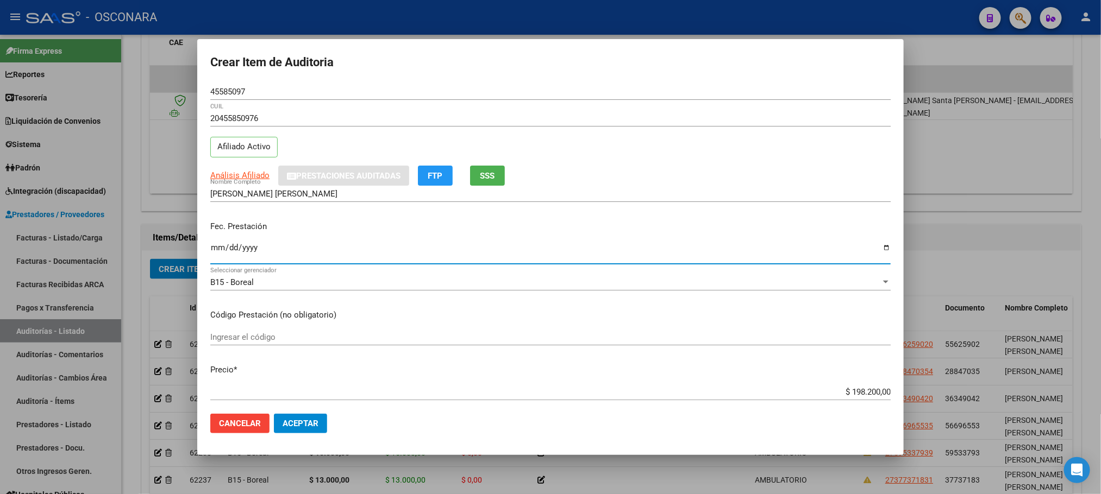
click at [212, 248] on input "Ingresar la fecha" at bounding box center [550, 251] width 680 height 17
click at [217, 248] on input "0001-01-12" at bounding box center [550, 251] width 680 height 17
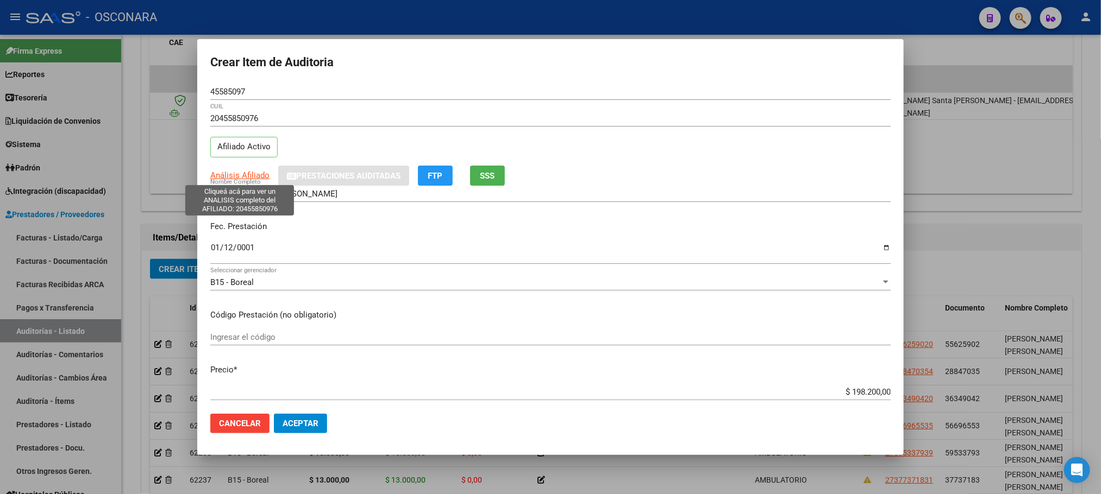
click at [253, 178] on span "Análisis Afiliado" at bounding box center [239, 176] width 59 height 10
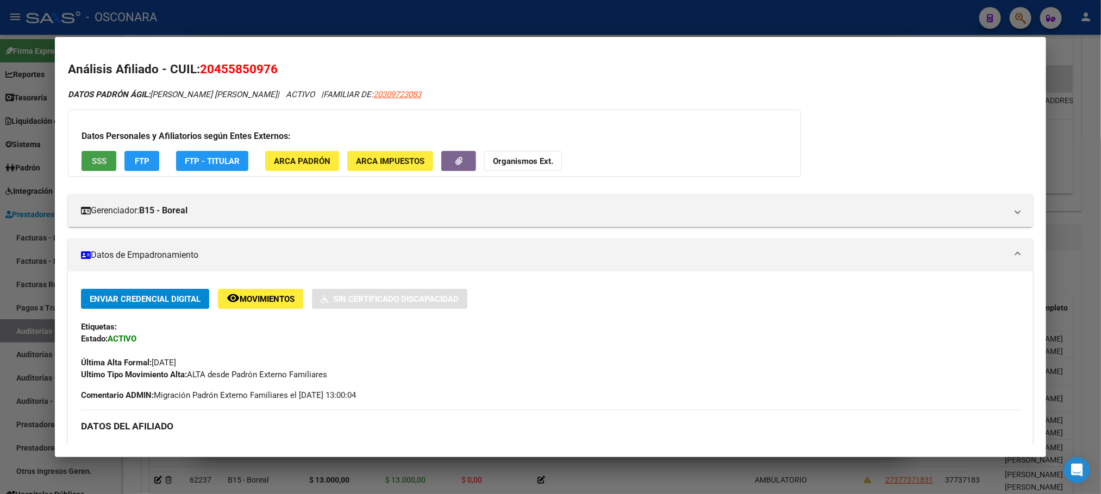
click at [92, 157] on span "SSS" at bounding box center [99, 161] width 15 height 10
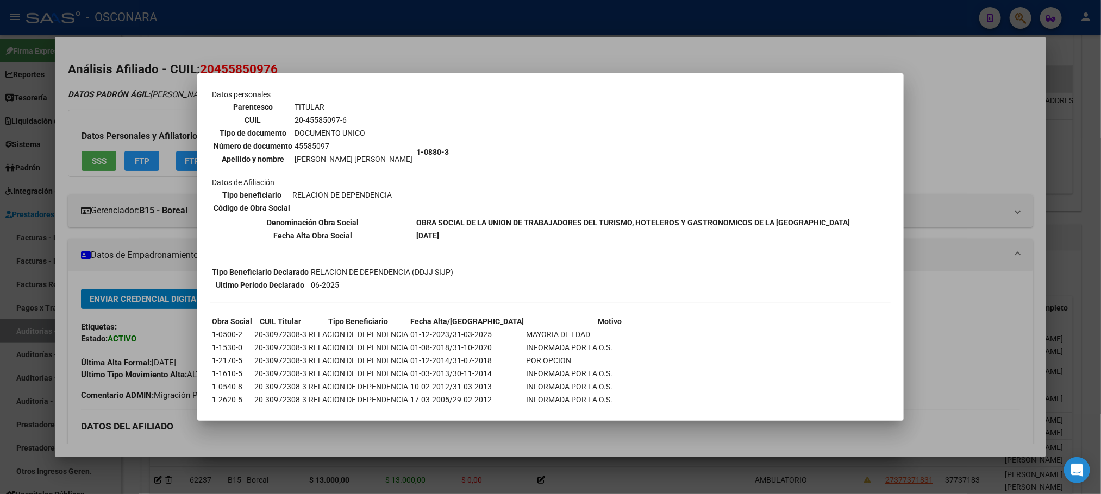
scroll to position [139, 0]
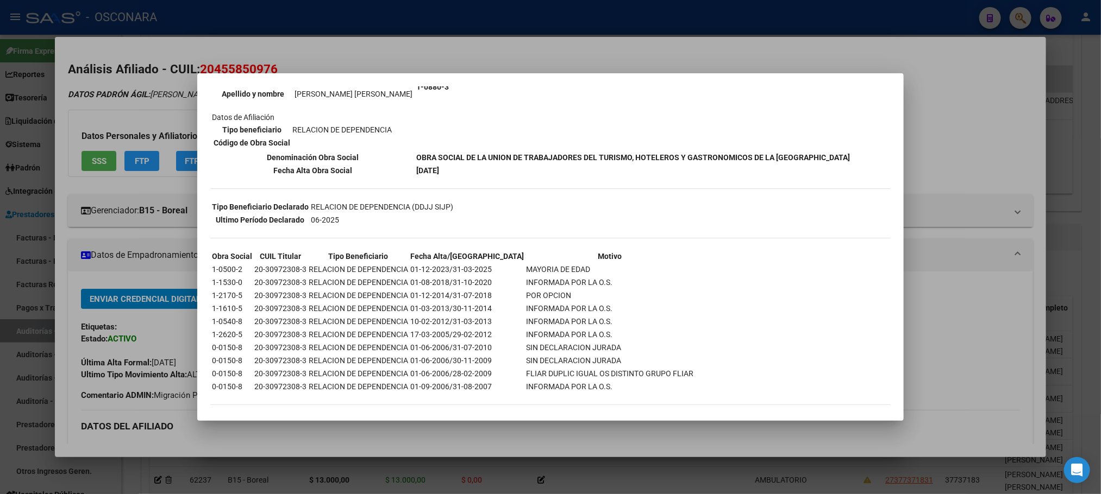
click at [985, 139] on div at bounding box center [550, 247] width 1101 height 494
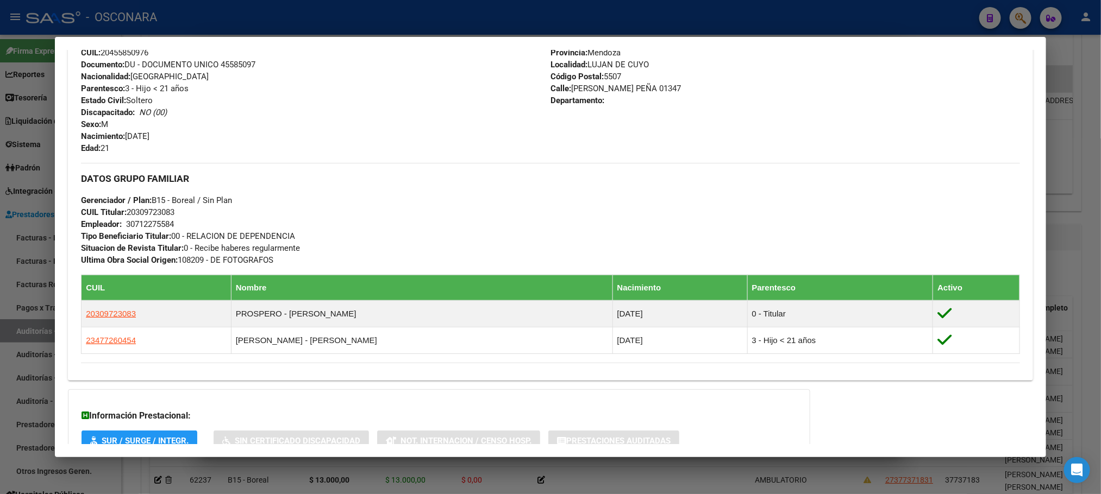
scroll to position [515, 0]
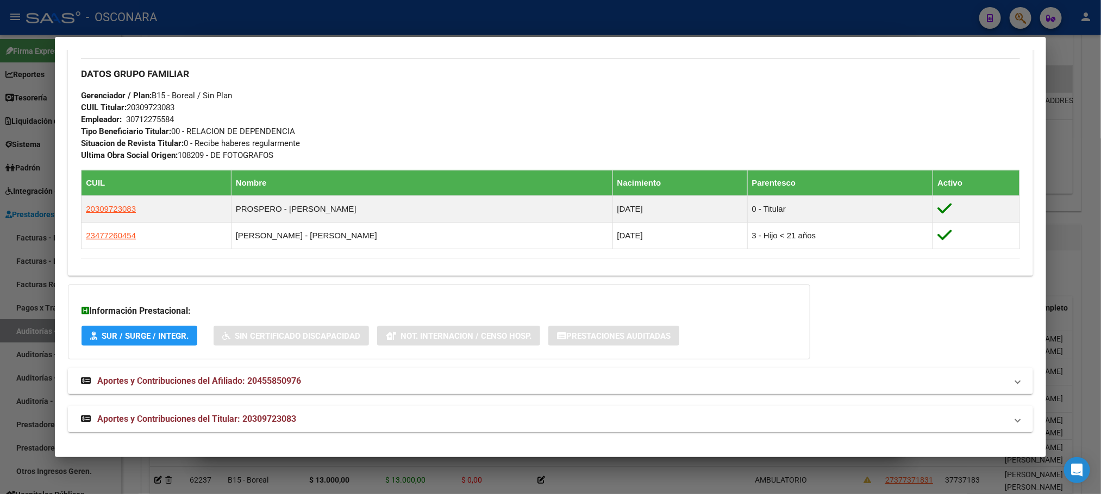
click at [274, 416] on span "Aportes y Contribuciones del Titular: 20309723083" at bounding box center [196, 419] width 199 height 10
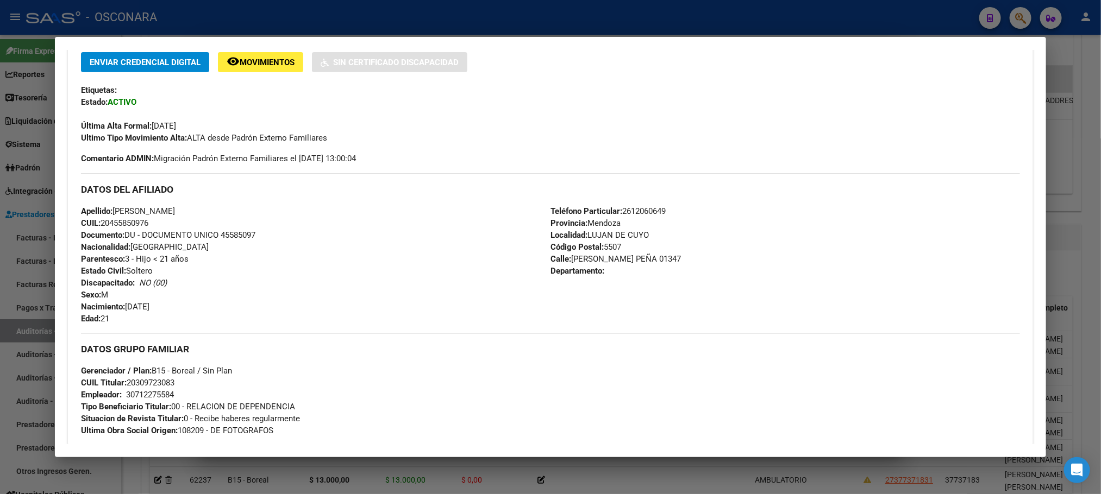
scroll to position [0, 0]
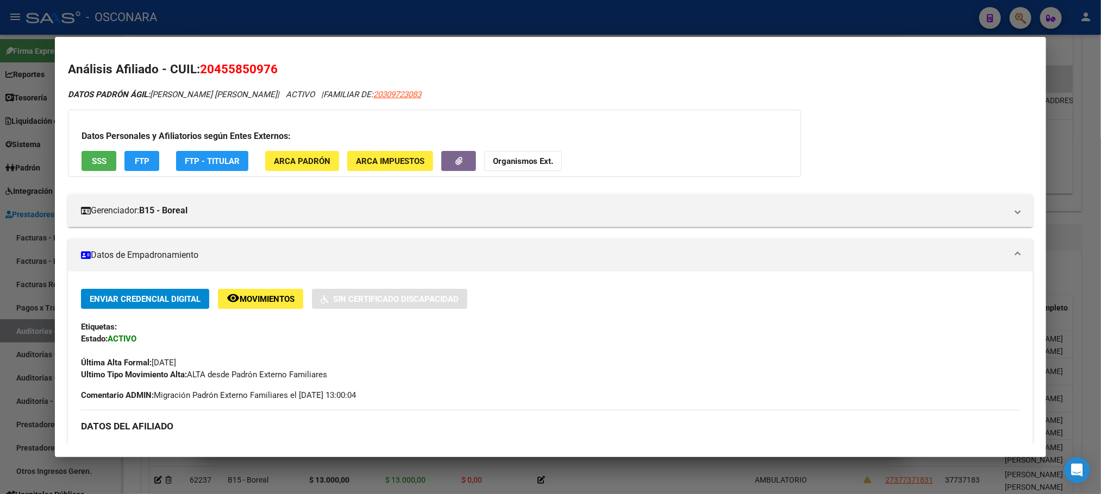
drag, startPoint x: 281, startPoint y: 72, endPoint x: 198, endPoint y: 78, distance: 83.3
click at [198, 78] on h2 "Análisis Afiliado - CUIL: 20455850976" at bounding box center [550, 69] width 964 height 18
copy span "20455850976"
click at [582, 481] on div at bounding box center [550, 247] width 1101 height 494
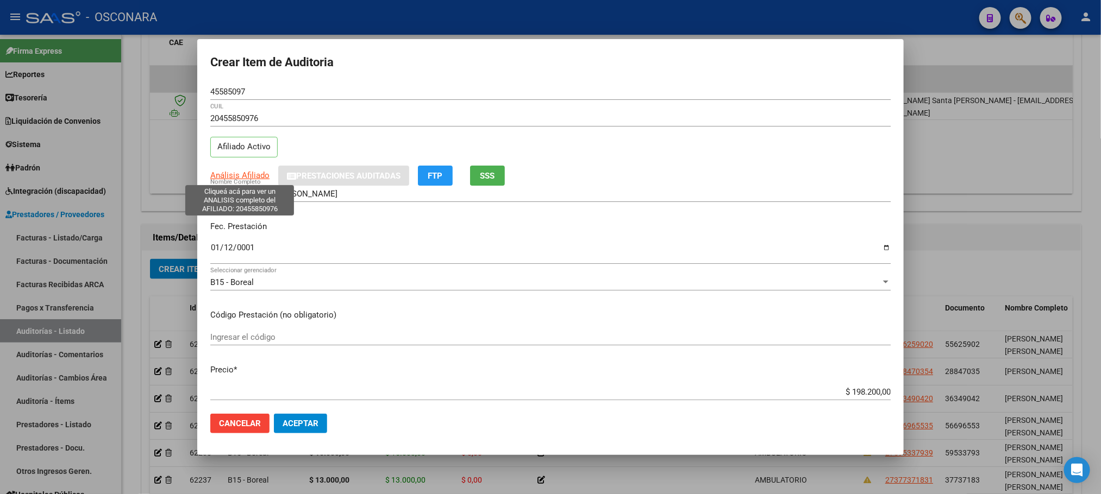
click at [235, 175] on span "Análisis Afiliado" at bounding box center [239, 176] width 59 height 10
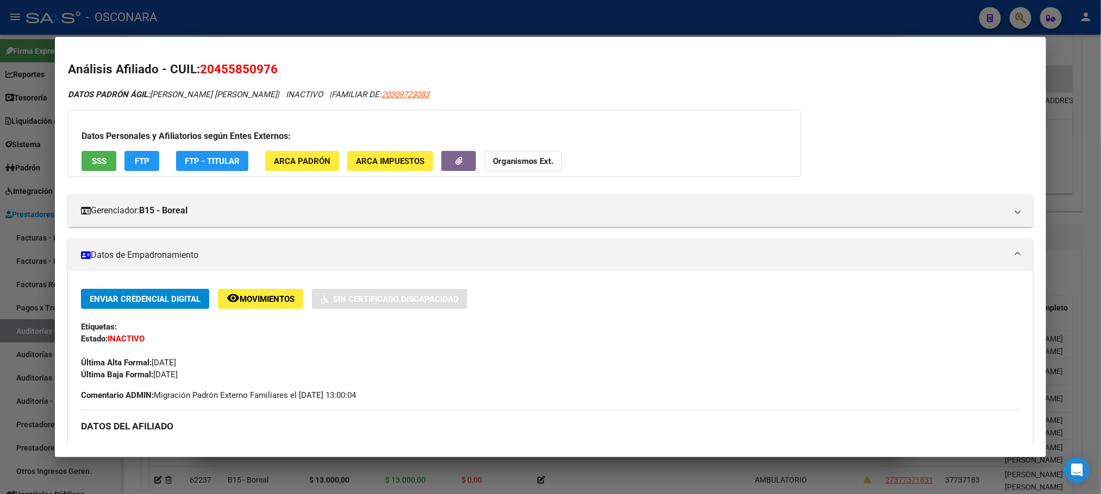
click at [522, 462] on div at bounding box center [550, 247] width 1101 height 494
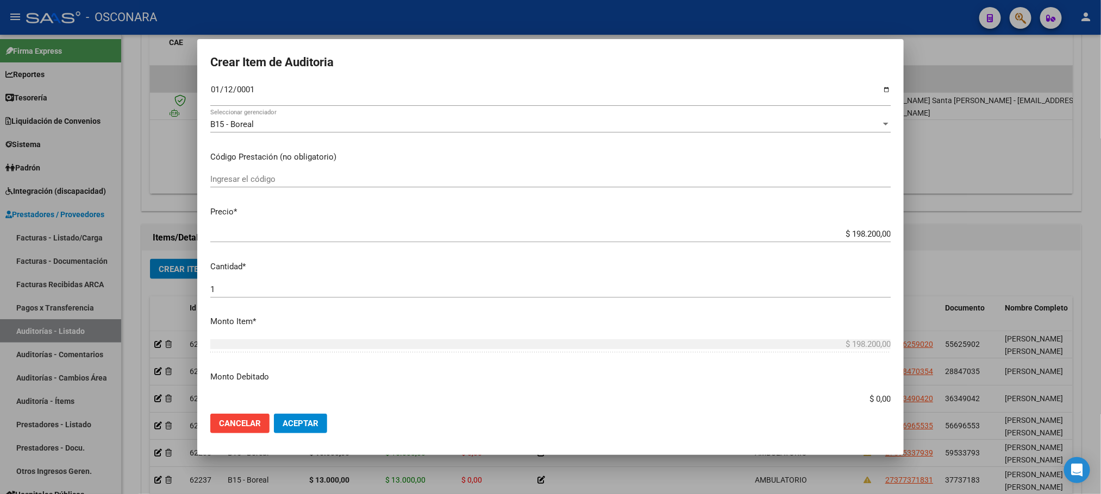
scroll to position [163, 0]
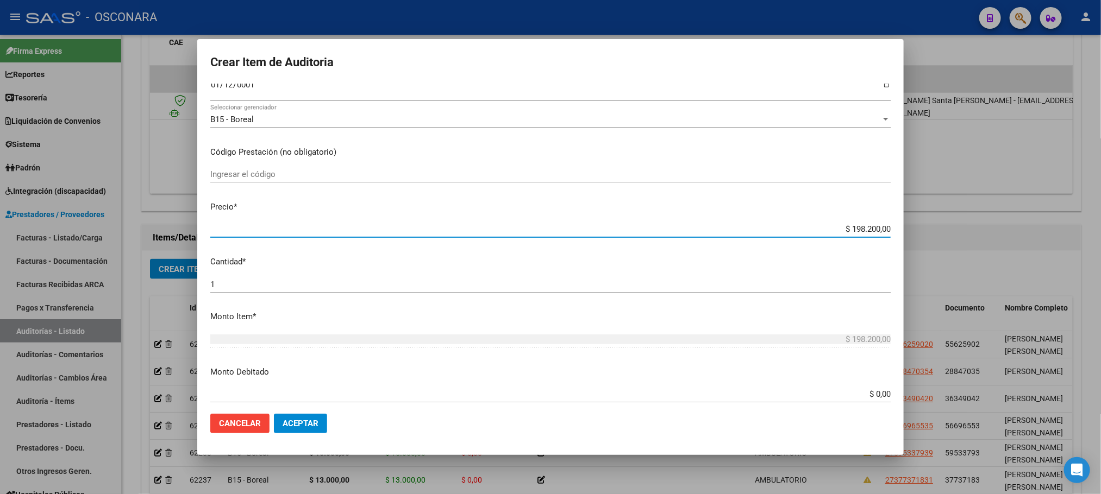
drag, startPoint x: 869, startPoint y: 239, endPoint x: 929, endPoint y: 237, distance: 60.3
click at [928, 241] on div "Crear Item de Auditoria 45585097 Nro Documento 20455850976 CUIL Afiliado Activo…" at bounding box center [550, 247] width 1101 height 494
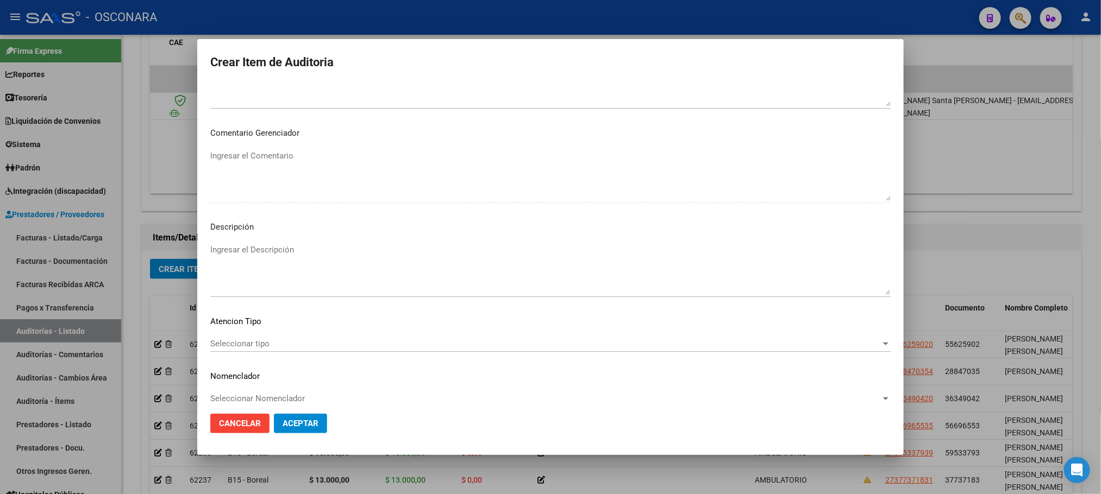
scroll to position [563, 0]
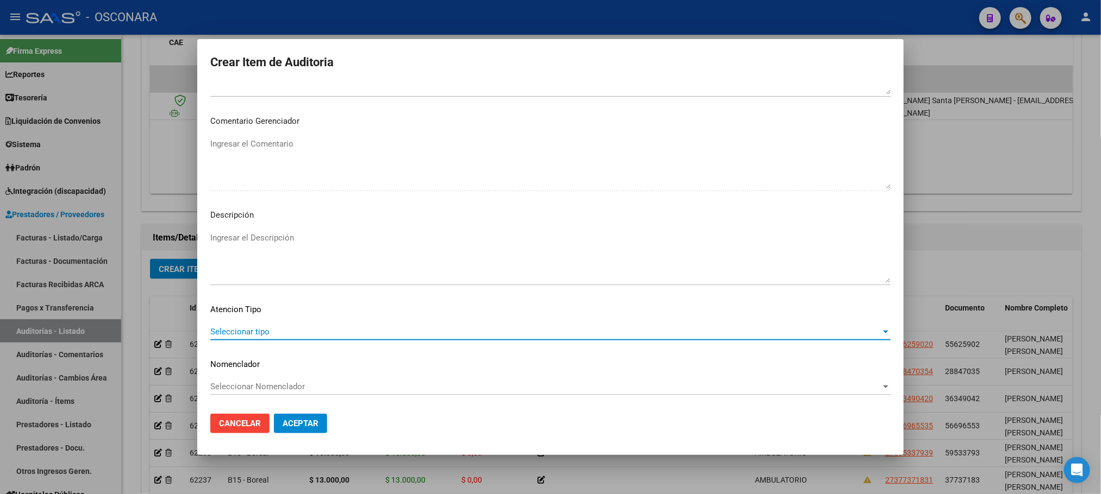
click at [271, 336] on span "Seleccionar tipo" at bounding box center [545, 332] width 670 height 10
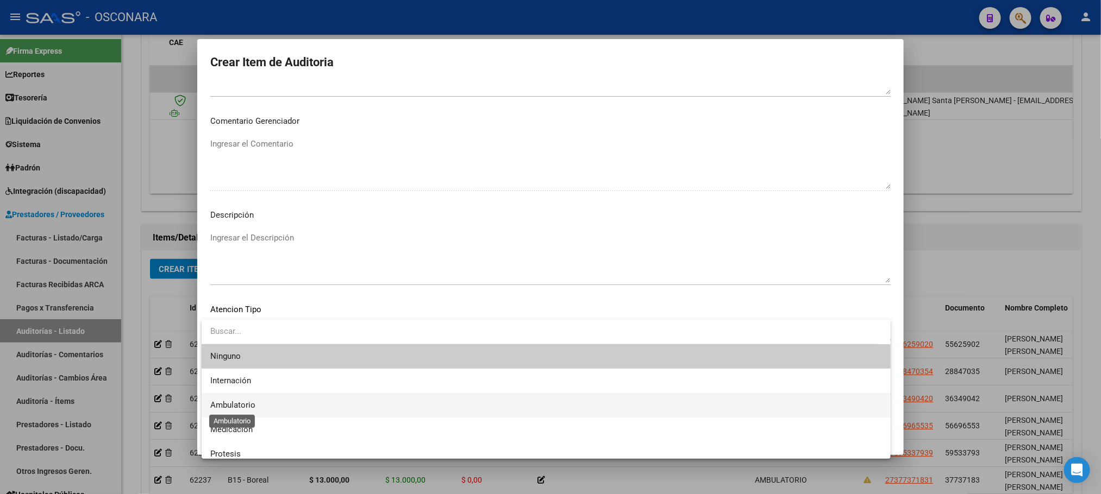
click at [249, 403] on span "Ambulatorio" at bounding box center [232, 405] width 45 height 10
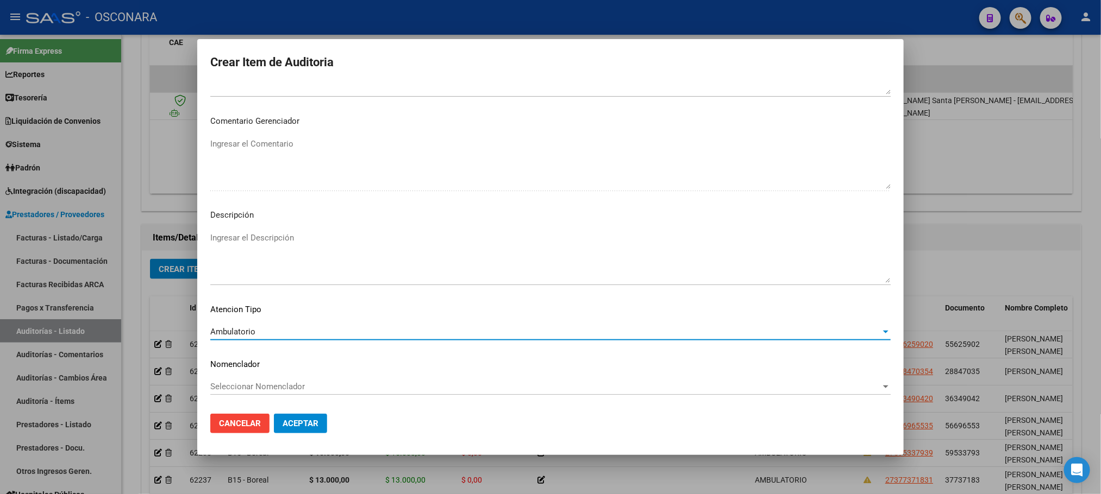
click at [277, 250] on textarea "Ingresar el Descripción" at bounding box center [550, 257] width 680 height 51
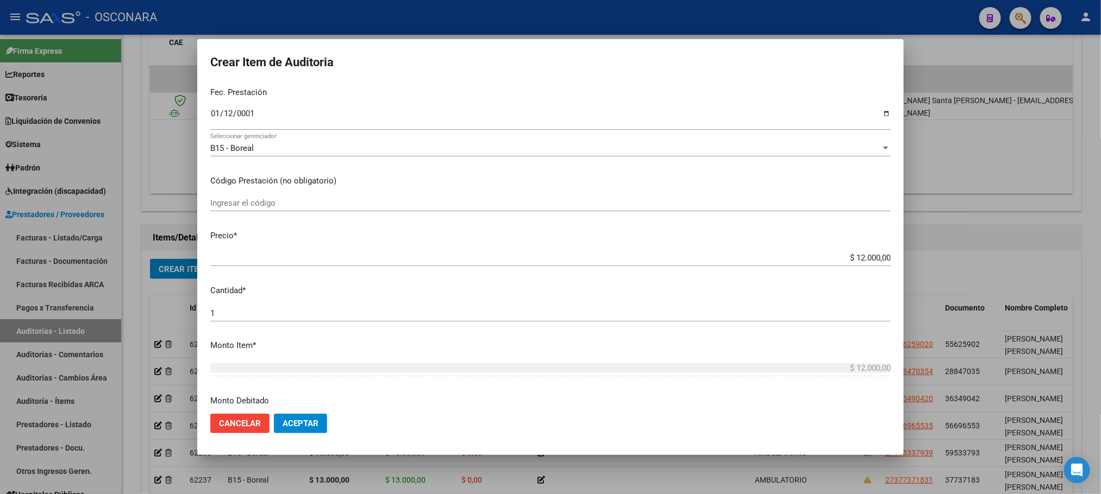
scroll to position [0, 0]
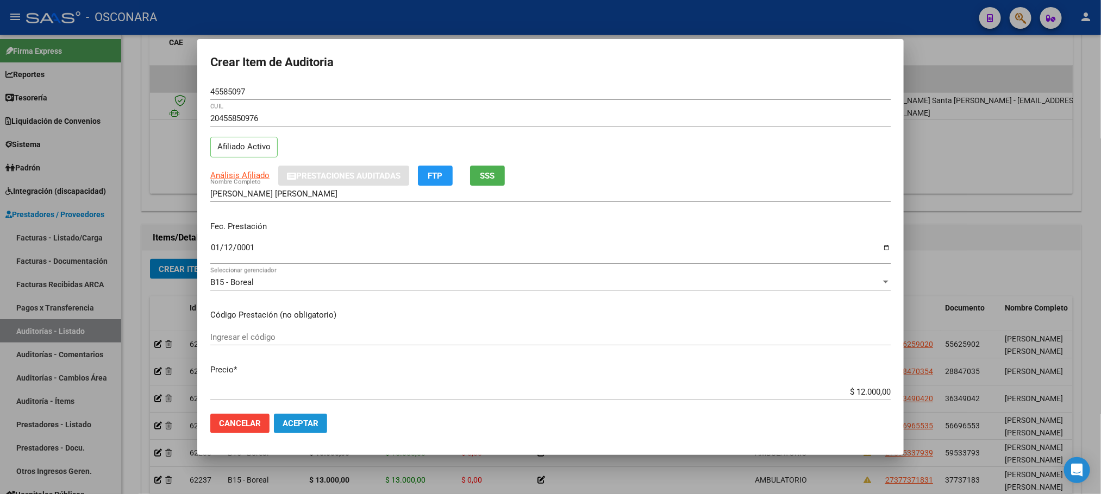
drag, startPoint x: 323, startPoint y: 416, endPoint x: 327, endPoint y: 421, distance: 6.2
click at [326, 421] on button "Aceptar" at bounding box center [300, 424] width 53 height 20
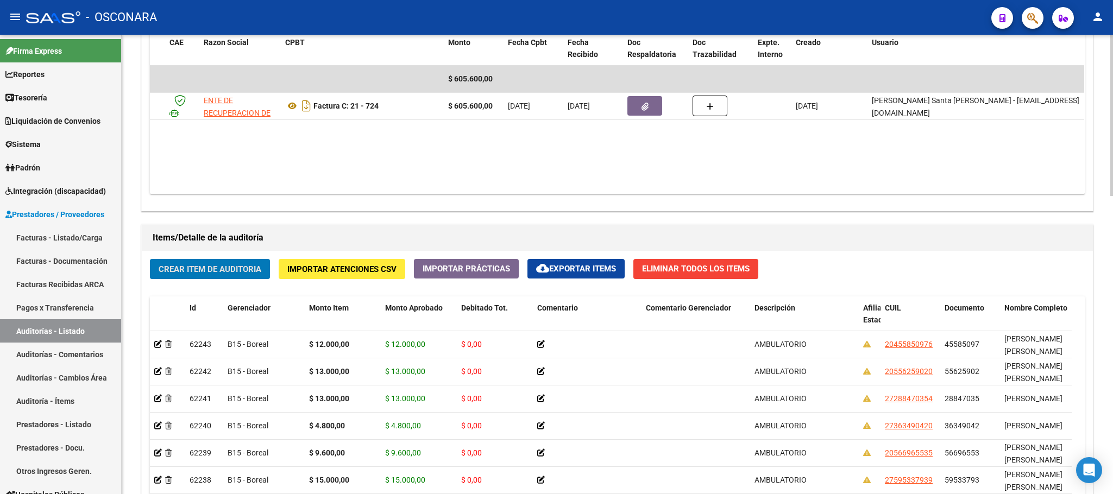
click at [229, 271] on span "Crear Item de Auditoria" at bounding box center [210, 270] width 103 height 10
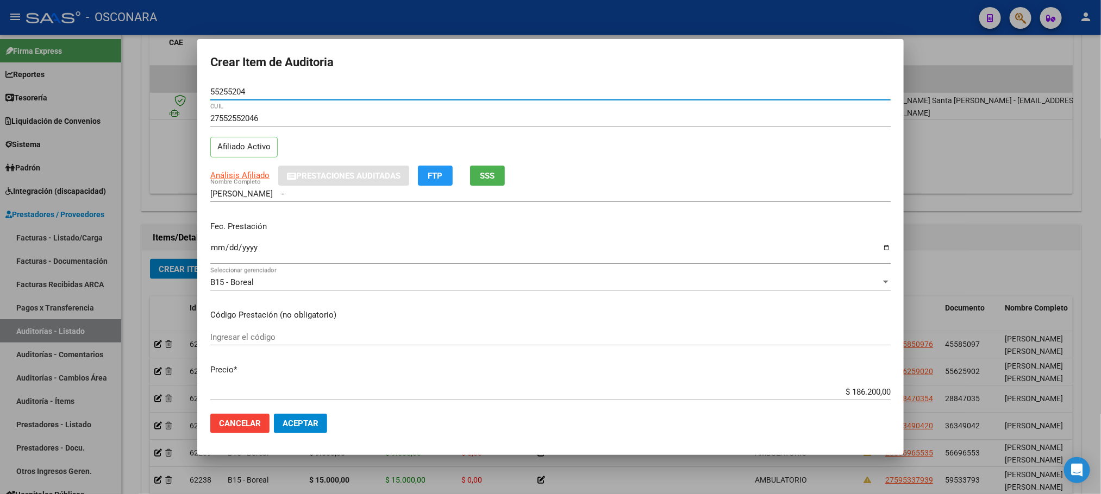
click at [209, 220] on mat-dialog-content "55255204 Nro Documento 27552552046 CUIL Afiliado Activo Análisis Afiliado Prest…" at bounding box center [550, 245] width 706 height 322
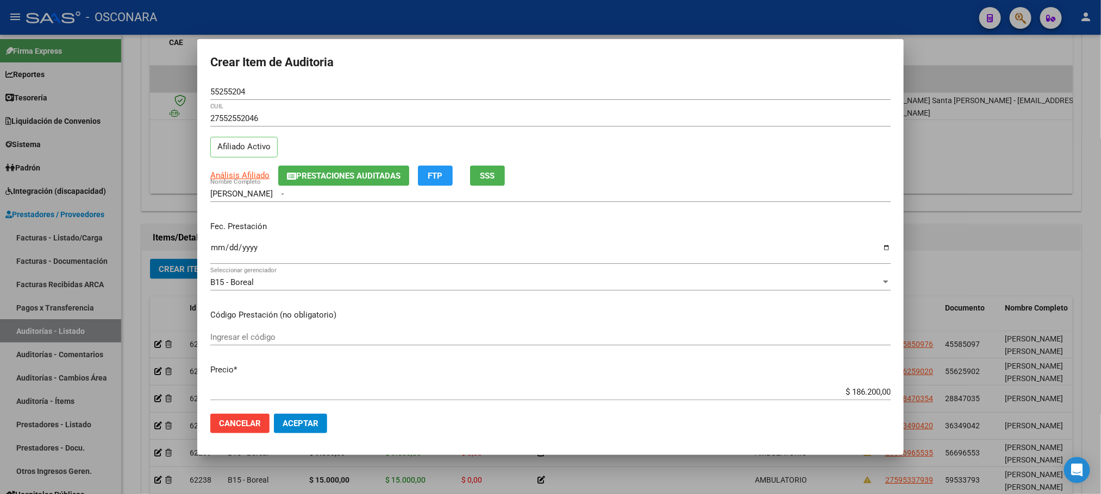
click at [218, 253] on input "Ingresar la fecha" at bounding box center [550, 251] width 680 height 17
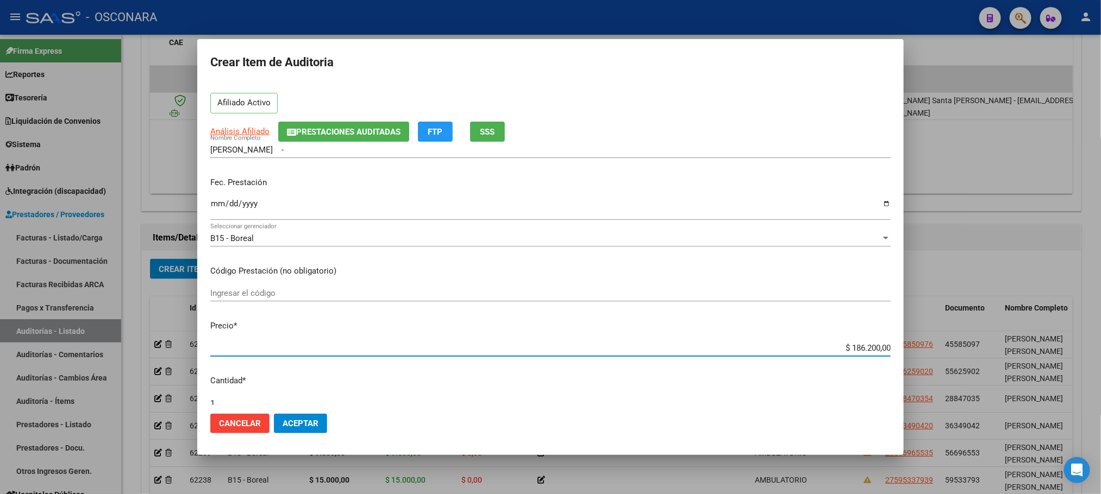
drag, startPoint x: 837, startPoint y: 391, endPoint x: 899, endPoint y: 395, distance: 62.1
click at [898, 395] on mat-dialog-content "55255204 Nro Documento 27552552046 CUIL Afiliado Activo Análisis Afiliado Prest…" at bounding box center [550, 245] width 706 height 322
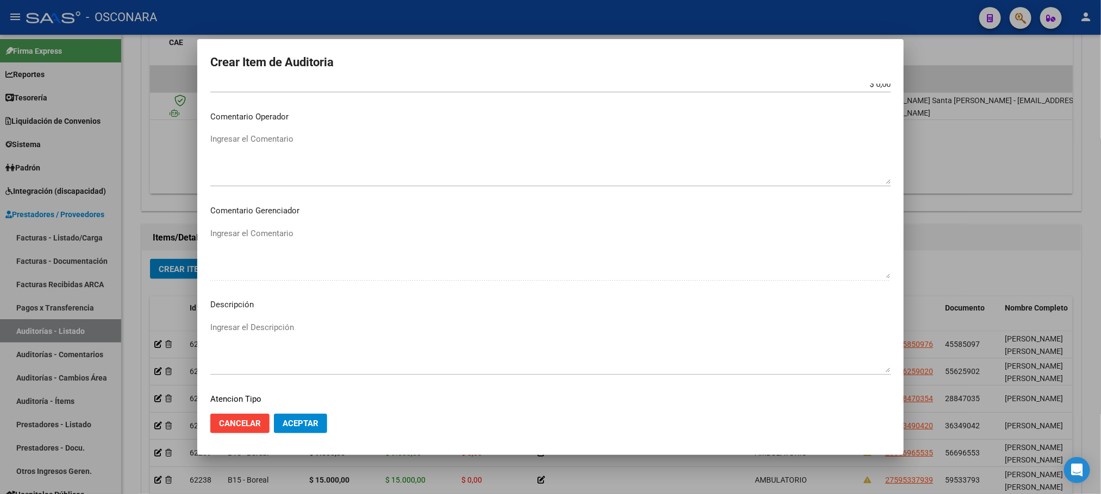
scroll to position [563, 0]
click at [271, 335] on span "Seleccionar tipo" at bounding box center [545, 332] width 670 height 10
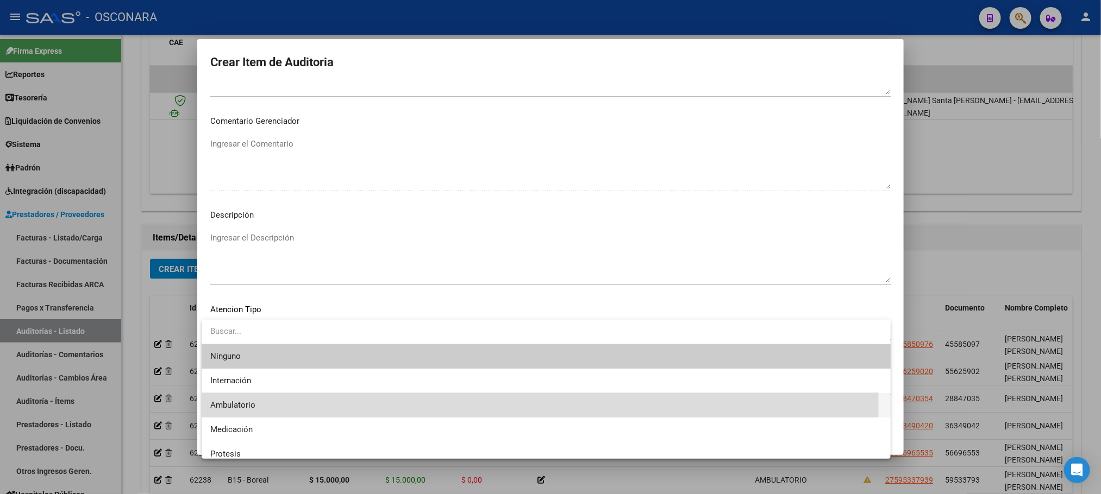
click at [256, 404] on span "Ambulatorio" at bounding box center [546, 405] width 672 height 24
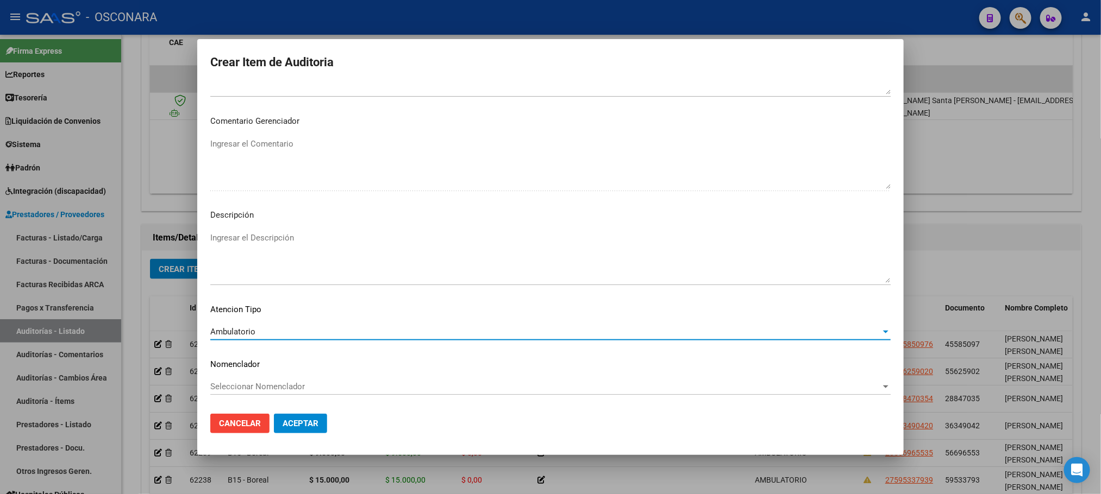
click at [315, 239] on textarea "Ingresar el Descripción" at bounding box center [550, 257] width 680 height 51
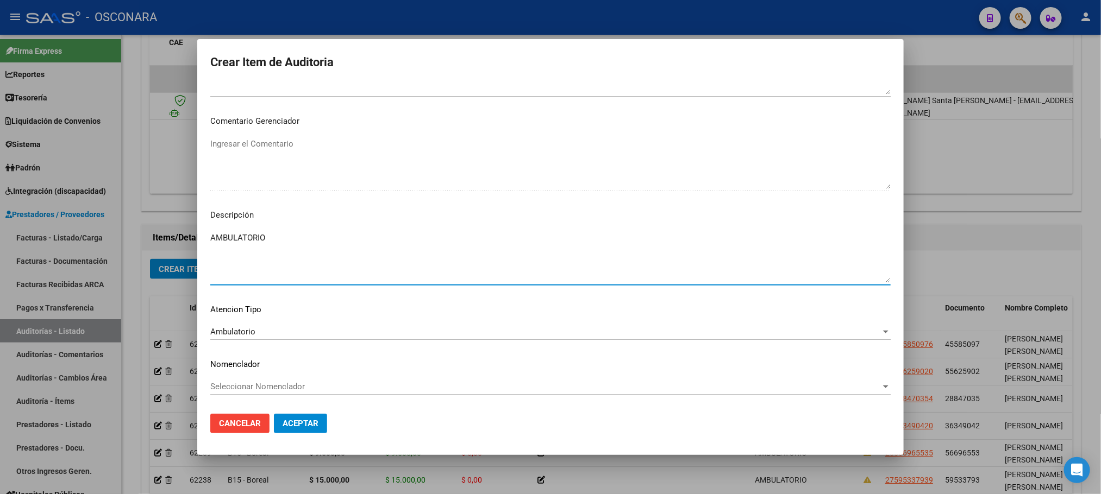
click at [304, 415] on button "Aceptar" at bounding box center [300, 424] width 53 height 20
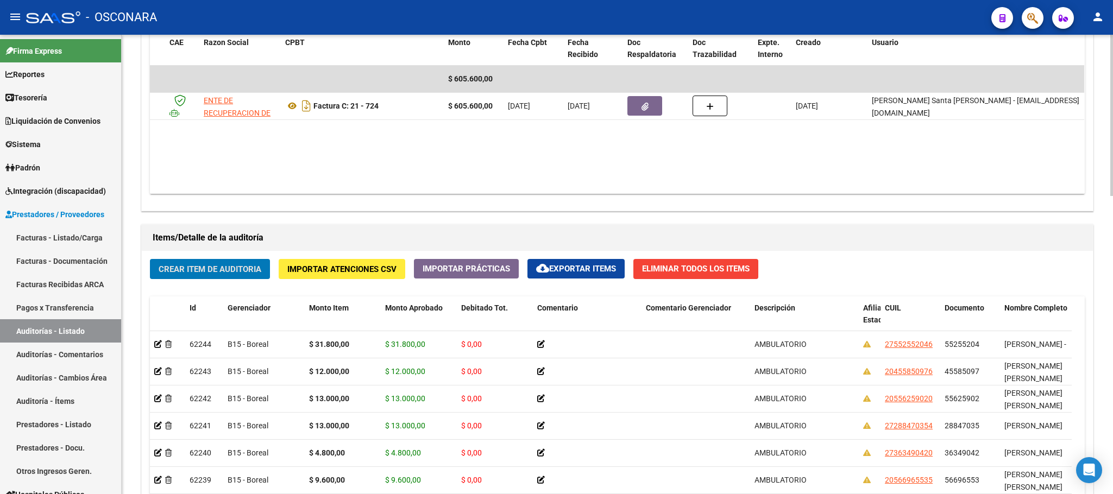
click at [187, 277] on button "Crear Item de Auditoria" at bounding box center [210, 269] width 120 height 20
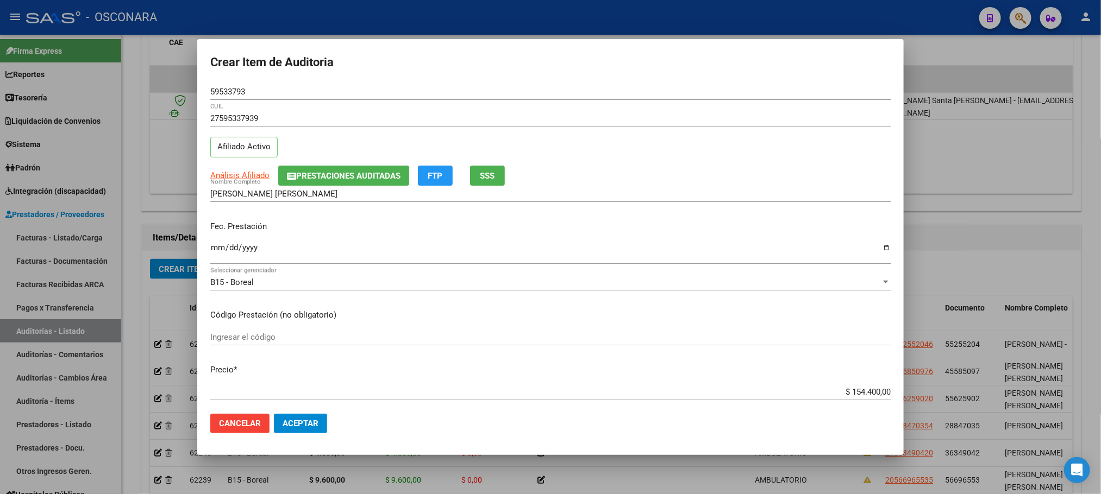
click at [204, 252] on mat-dialog-content "59533793 Nro Documento 27595337939 CUIL Afiliado Activo Análisis Afiliado Prest…" at bounding box center [550, 245] width 706 height 322
click at [216, 249] on input "Ingresar la fecha" at bounding box center [550, 251] width 680 height 17
click at [256, 178] on span "Análisis Afiliado" at bounding box center [239, 176] width 59 height 10
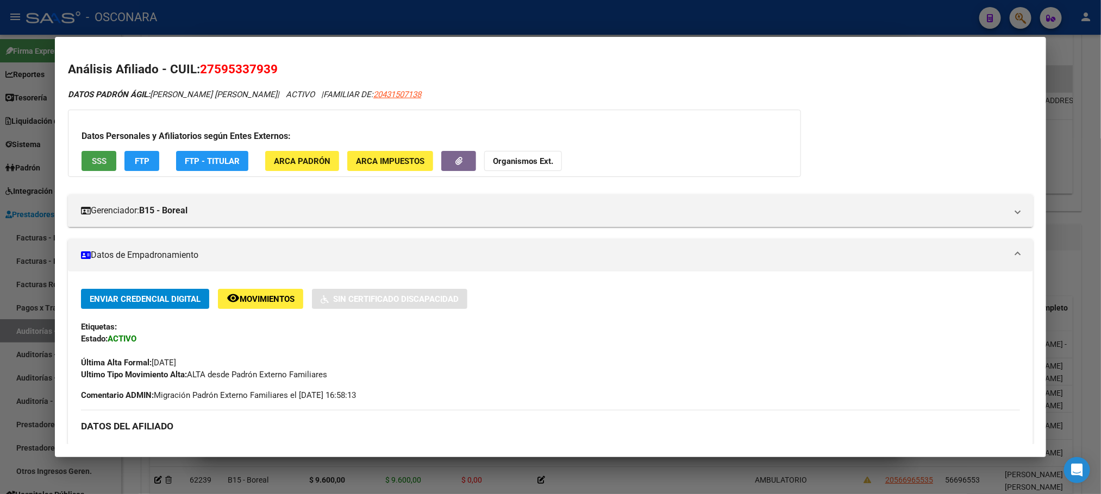
click at [92, 165] on span "SSS" at bounding box center [99, 161] width 15 height 10
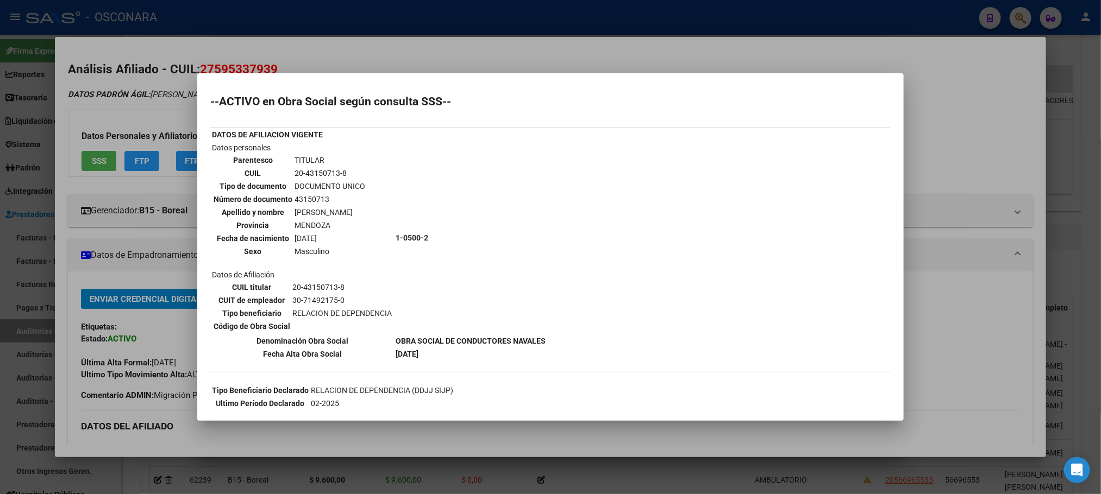
click at [855, 476] on div at bounding box center [550, 247] width 1101 height 494
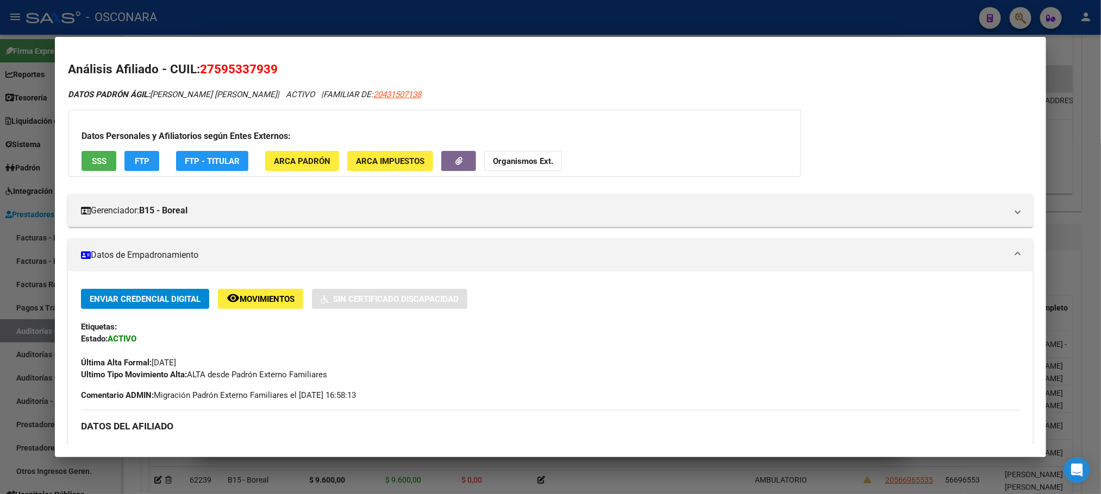
click at [629, 473] on div at bounding box center [550, 247] width 1101 height 494
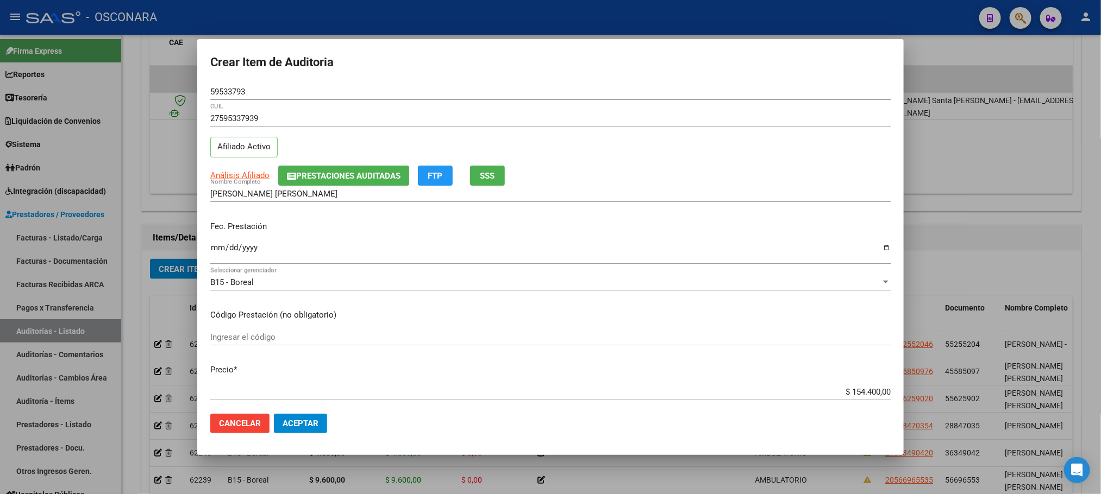
scroll to position [82, 0]
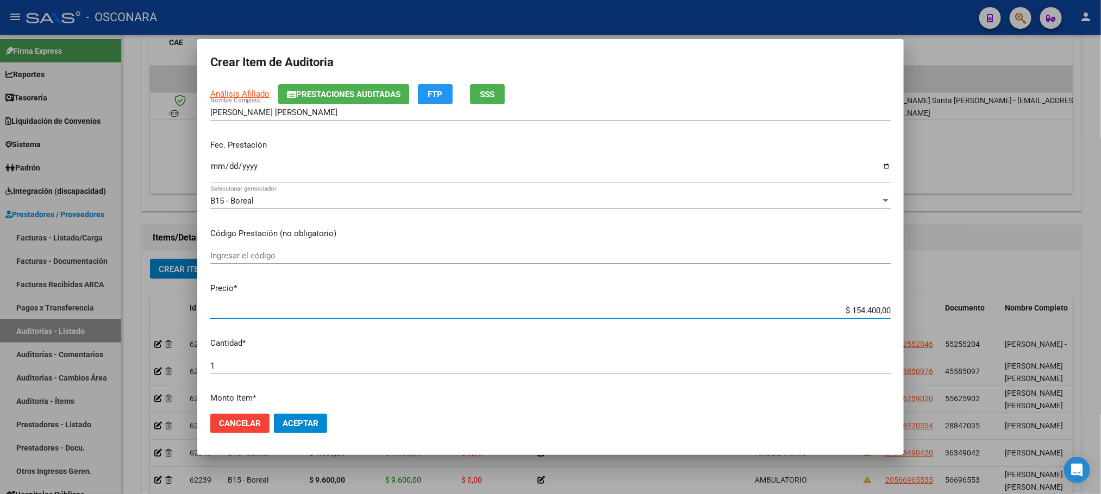
drag, startPoint x: 843, startPoint y: 310, endPoint x: 904, endPoint y: 309, distance: 60.3
click at [904, 309] on div "Crear Item de Auditoria 59533793 Nro Documento 27595337939 CUIL Afiliado Activo…" at bounding box center [550, 247] width 1101 height 494
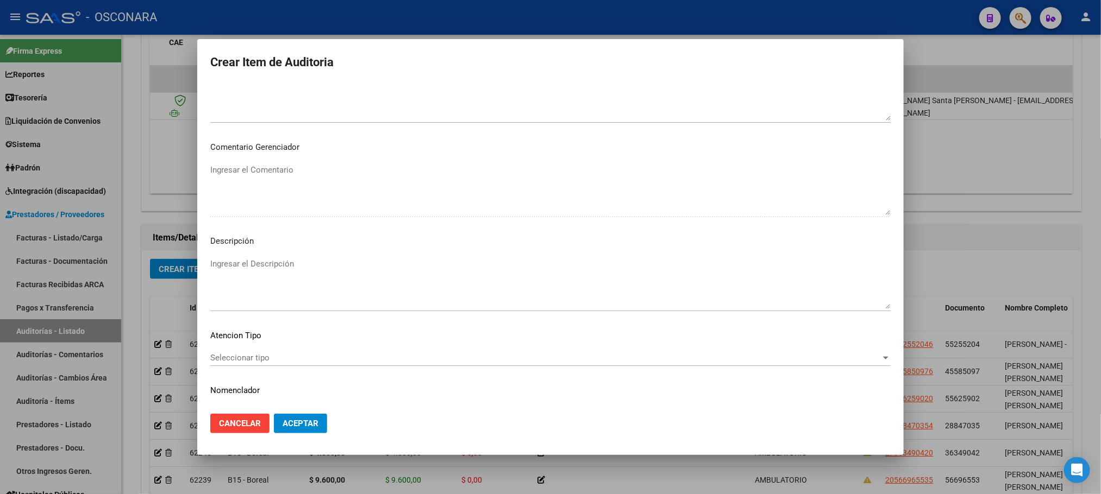
scroll to position [563, 0]
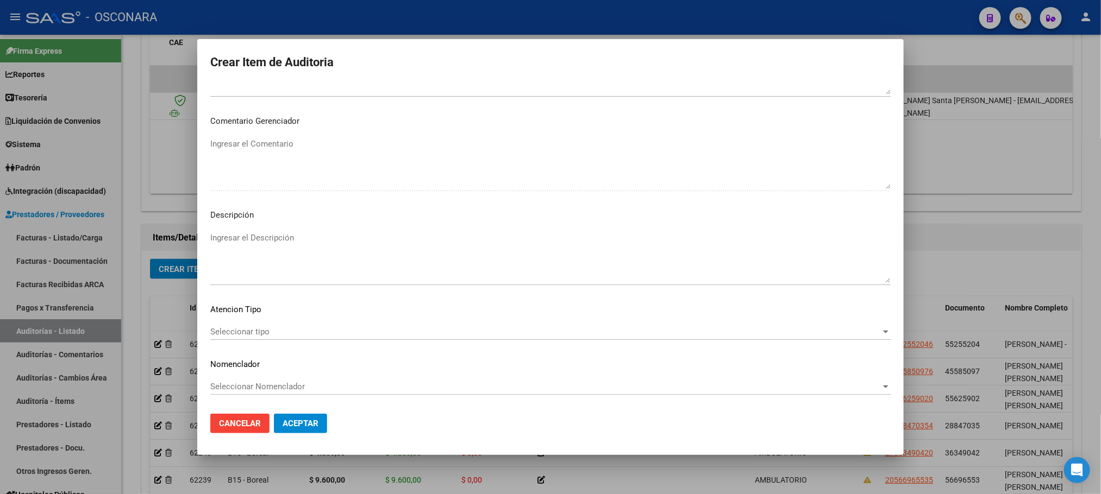
click at [294, 323] on mat-dialog-content "59533793 Nro Documento 27595337939 CUIL Afiliado Activo Análisis Afiliado Prest…" at bounding box center [550, 245] width 706 height 322
click at [284, 339] on div "Seleccionar tipo Seleccionar tipo" at bounding box center [550, 332] width 680 height 16
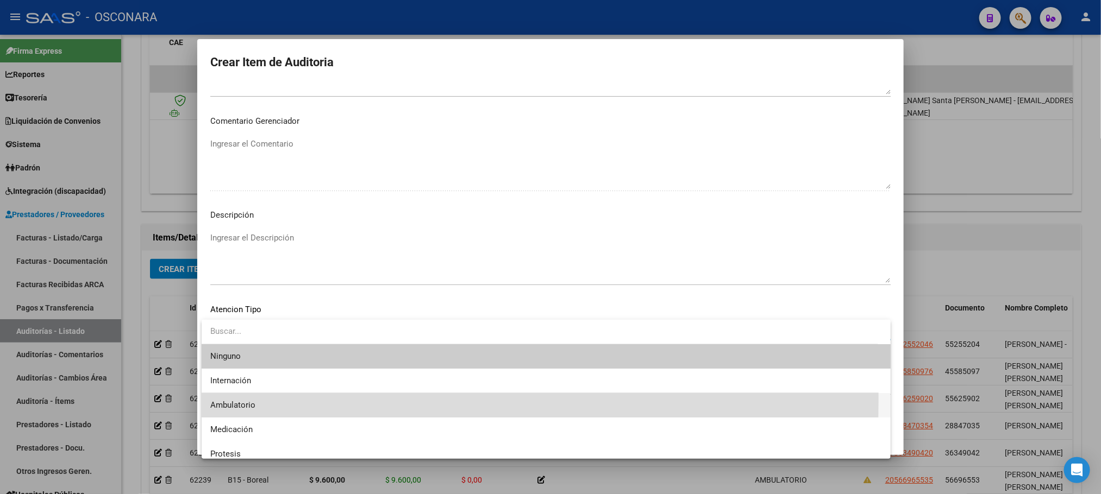
click at [258, 400] on span "Ambulatorio" at bounding box center [546, 405] width 672 height 24
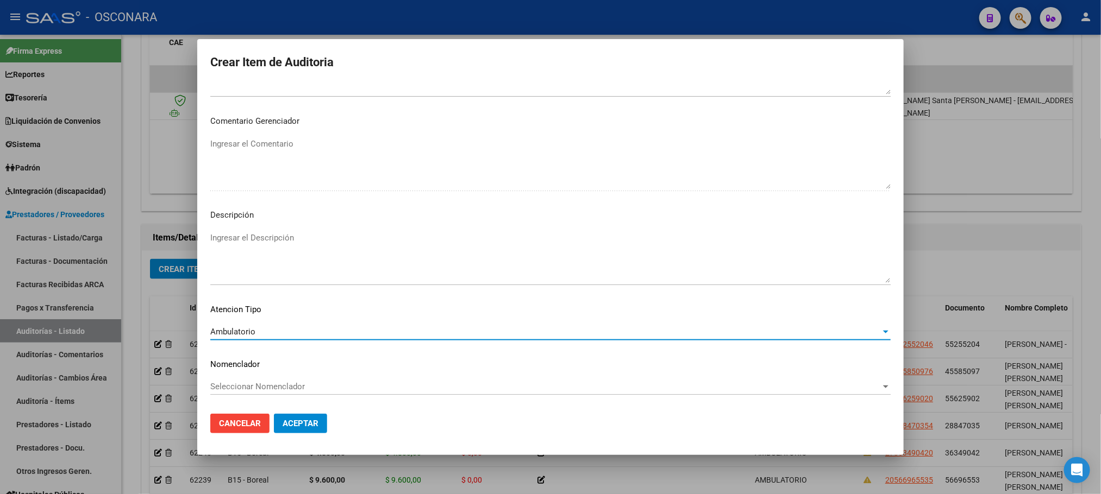
click at [308, 239] on textarea "Ingresar el Descripción" at bounding box center [550, 257] width 680 height 51
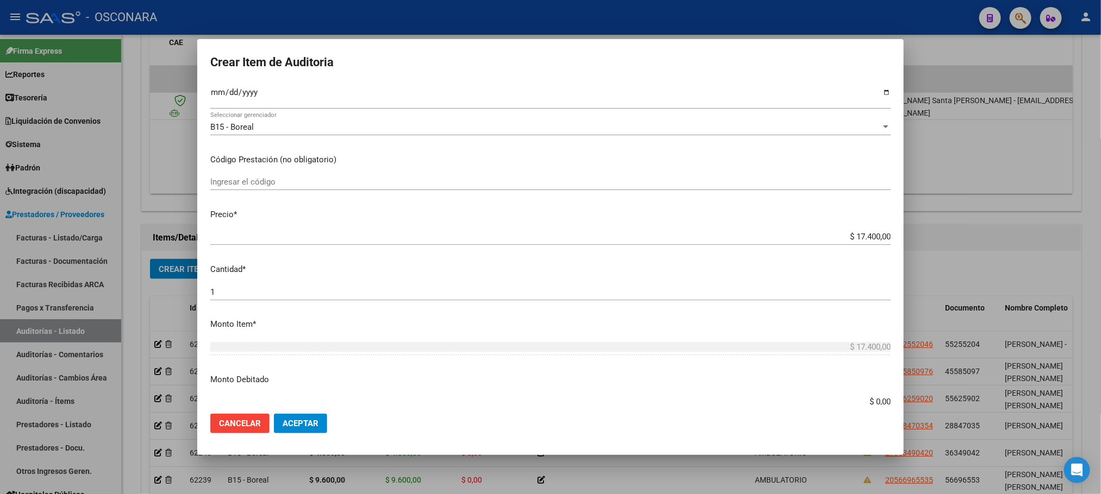
scroll to position [0, 0]
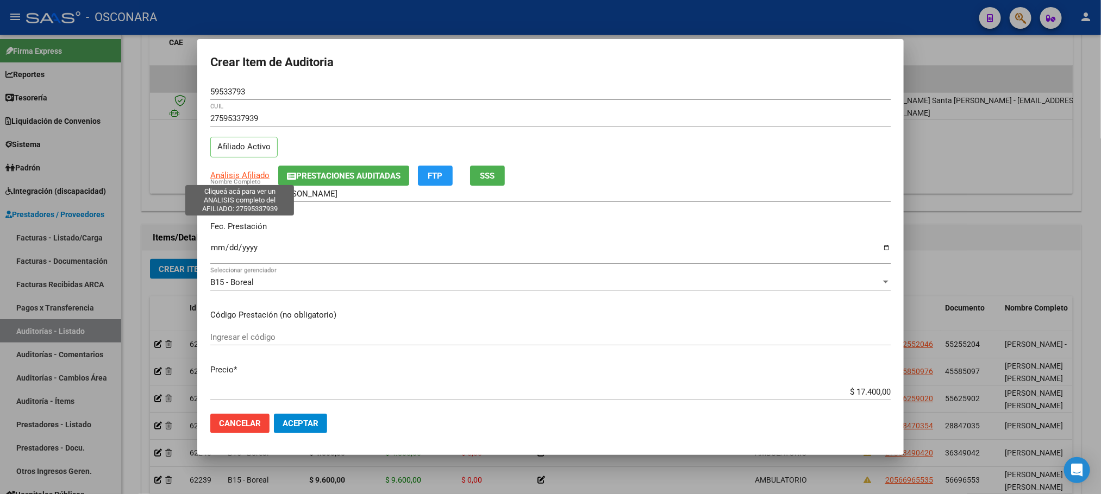
click at [263, 177] on span "Análisis Afiliado" at bounding box center [239, 176] width 59 height 10
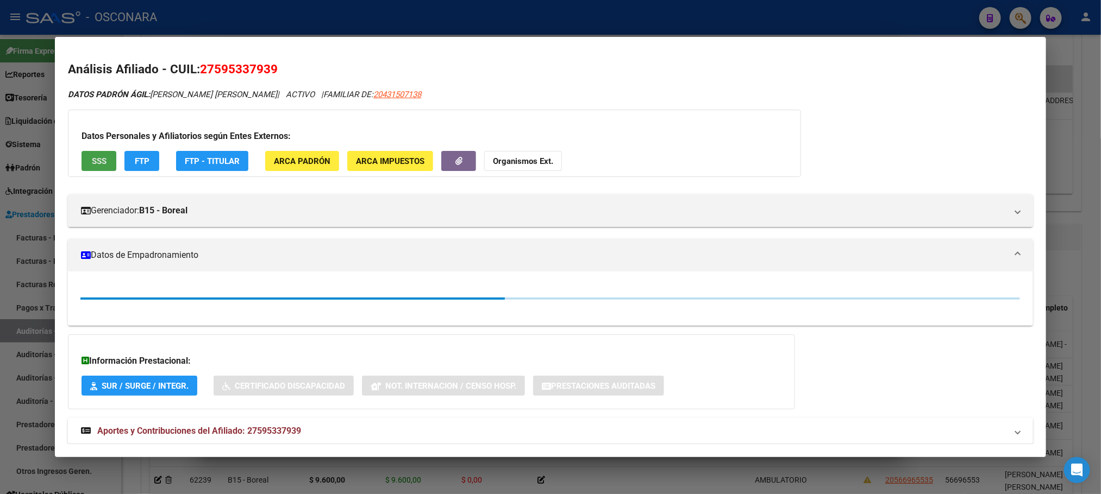
click at [103, 160] on button "SSS" at bounding box center [99, 161] width 35 height 20
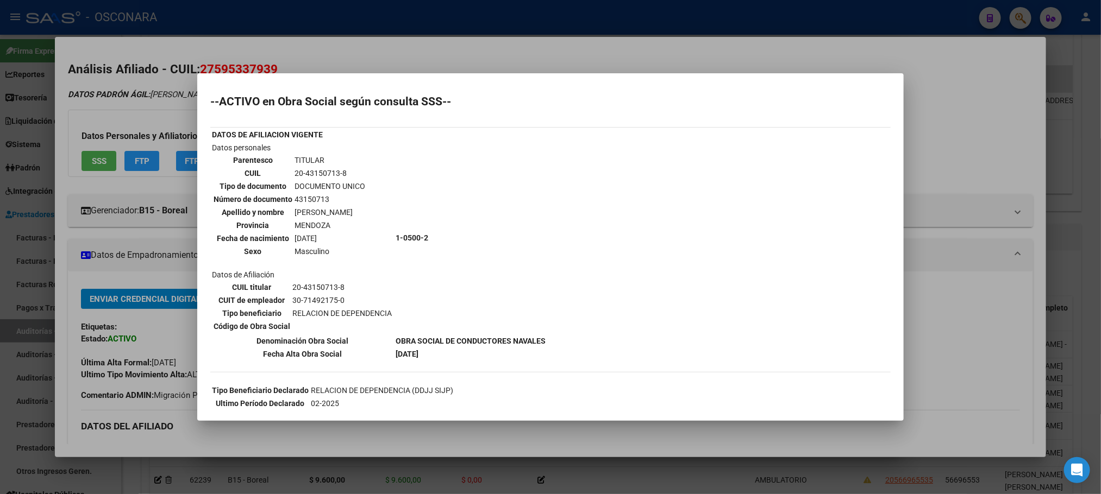
drag, startPoint x: 976, startPoint y: 310, endPoint x: 986, endPoint y: 307, distance: 10.3
click at [976, 311] on div at bounding box center [550, 247] width 1101 height 494
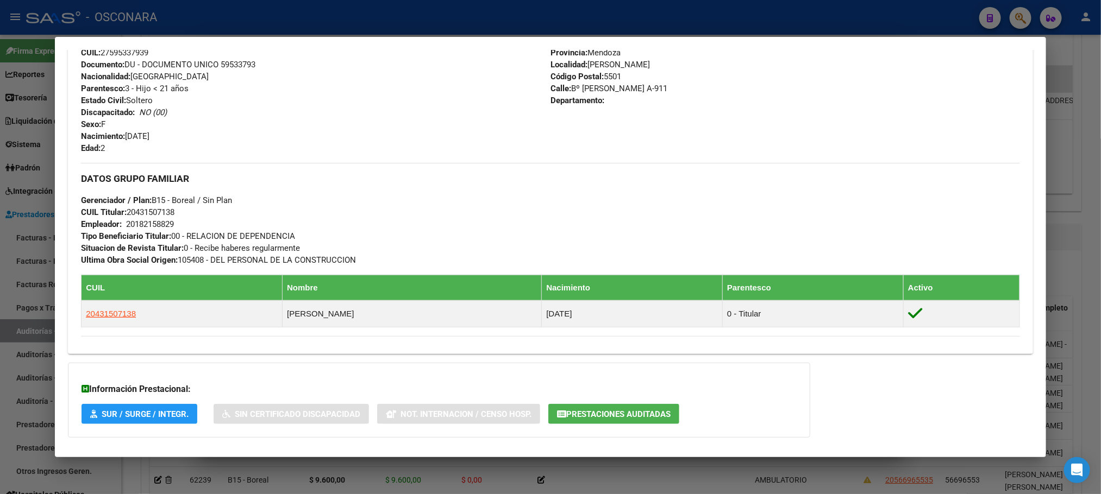
scroll to position [488, 0]
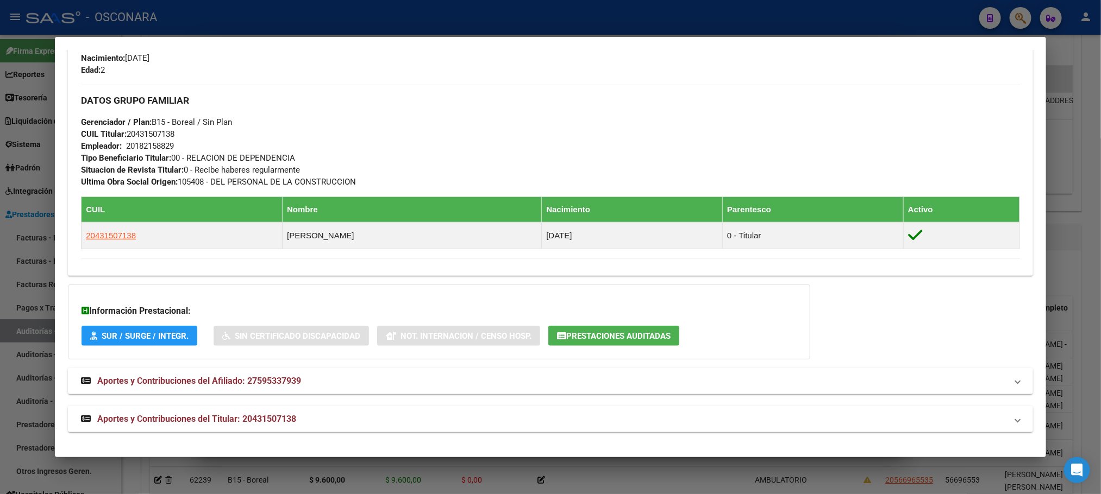
click at [703, 487] on div at bounding box center [550, 247] width 1101 height 494
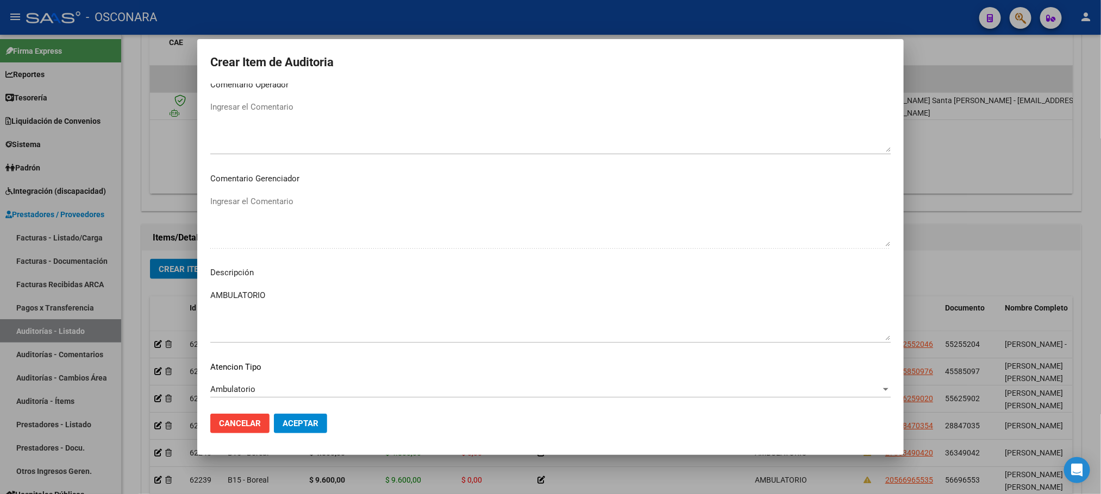
scroll to position [563, 0]
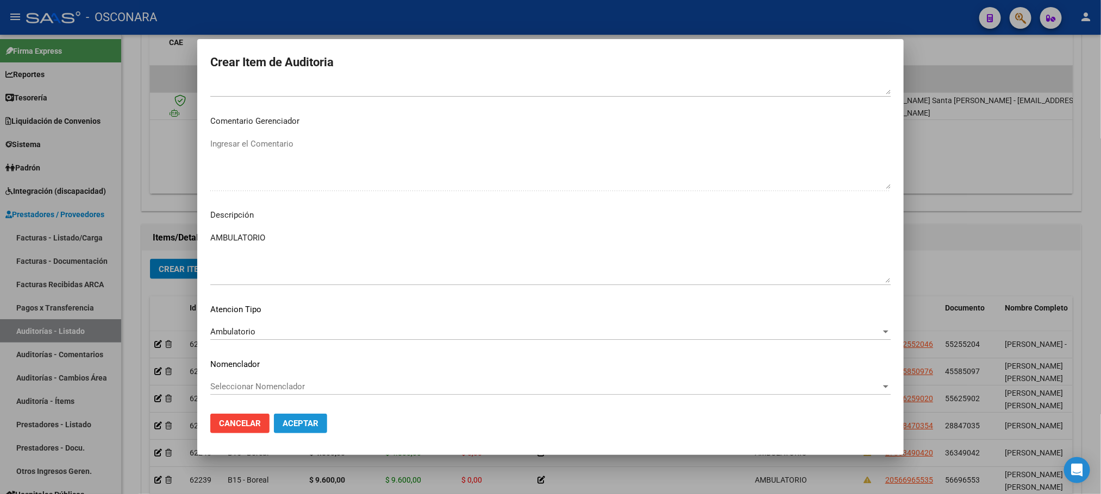
click at [310, 422] on span "Aceptar" at bounding box center [301, 424] width 36 height 10
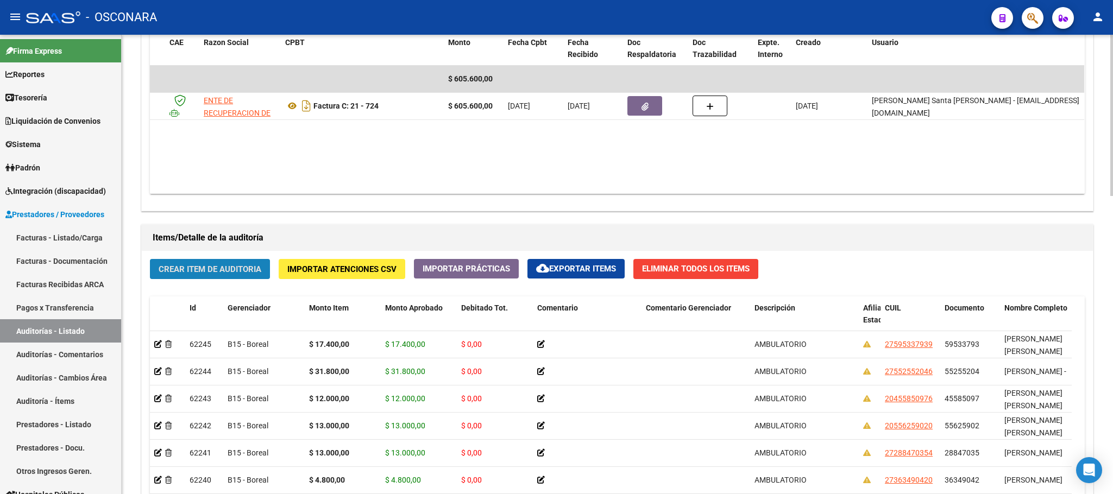
click at [225, 270] on span "Crear Item de Auditoria" at bounding box center [210, 270] width 103 height 10
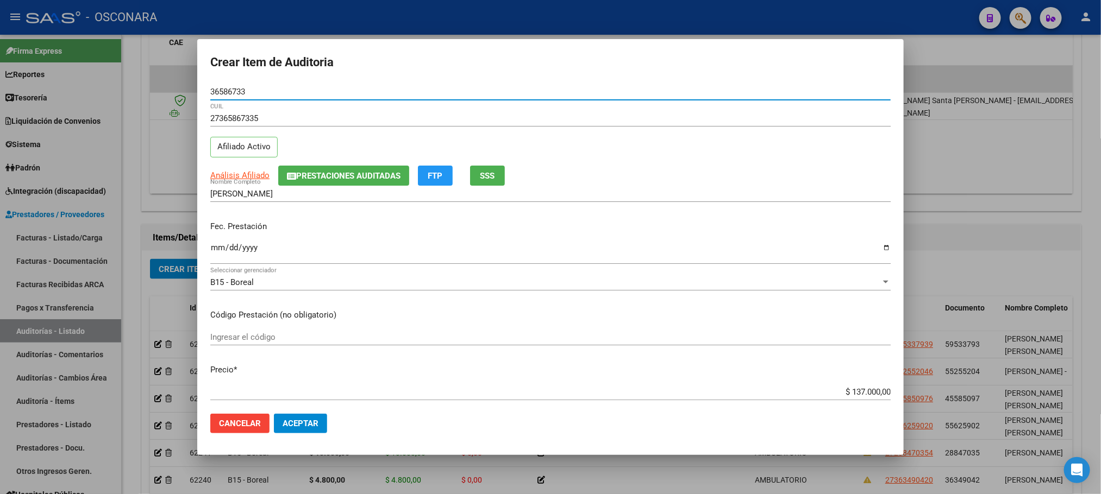
click at [214, 250] on input "Ingresar la fecha" at bounding box center [550, 251] width 680 height 17
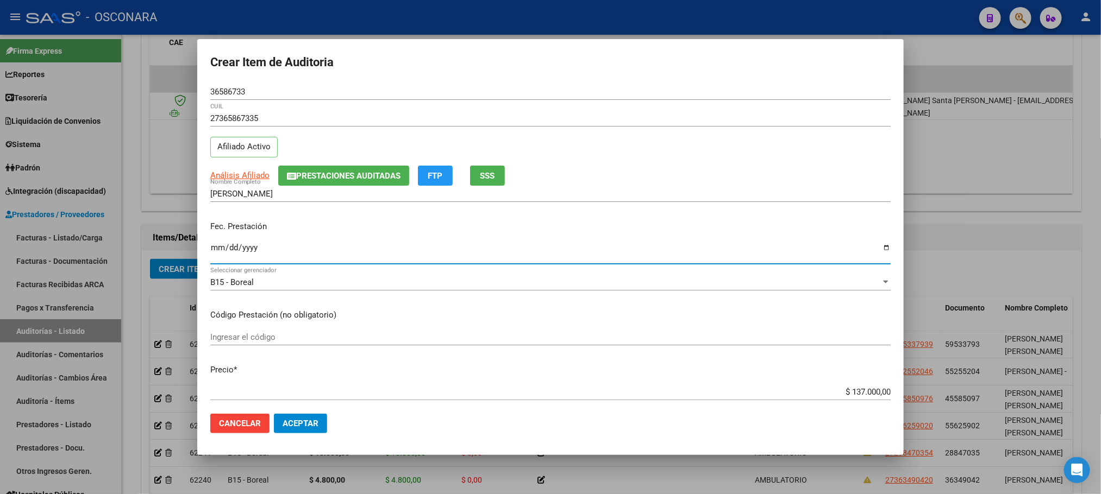
scroll to position [23, 0]
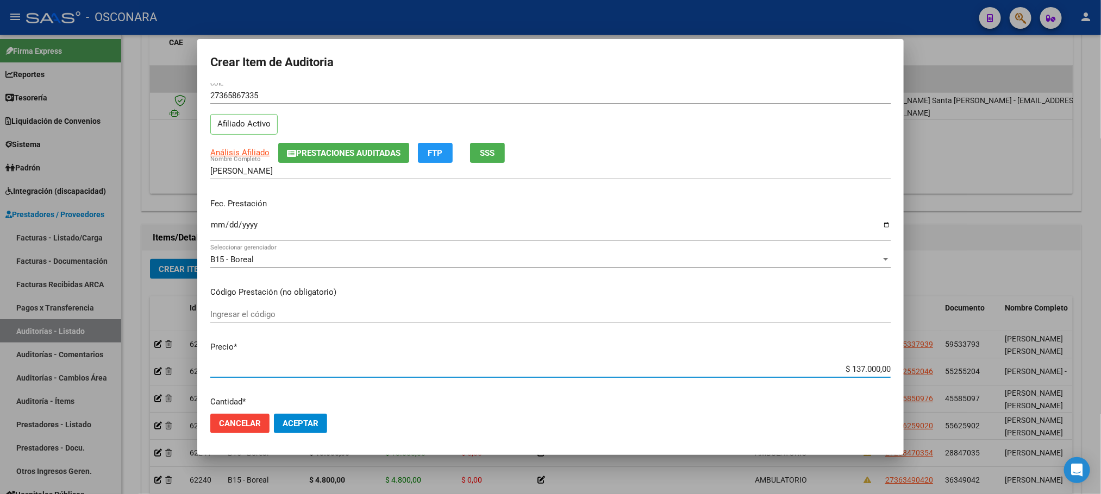
drag, startPoint x: 842, startPoint y: 390, endPoint x: 908, endPoint y: 380, distance: 67.0
click at [908, 383] on div "Crear Item de Auditoria 36586733 Nro Documento 27365867335 CUIL Afiliado Activo…" at bounding box center [550, 247] width 1101 height 494
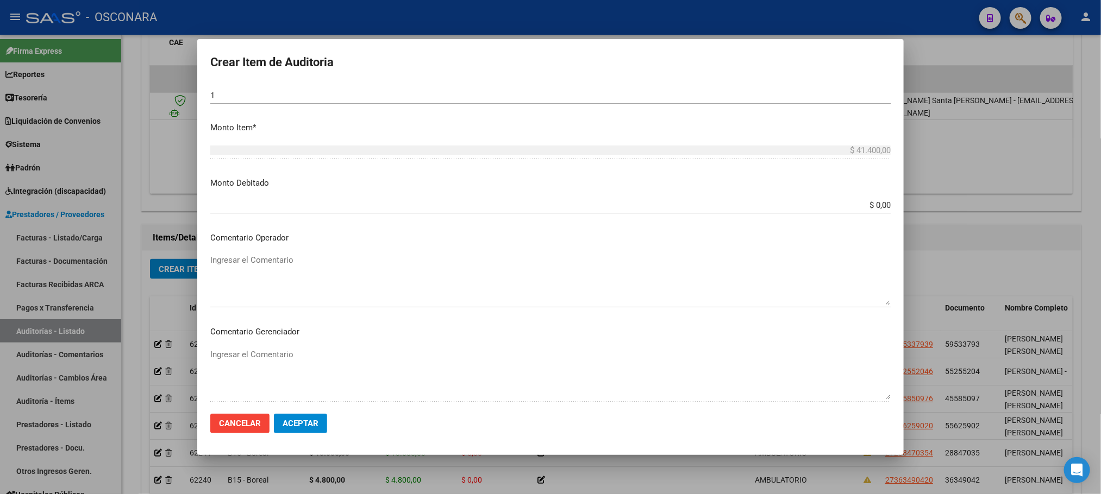
scroll to position [512, 0]
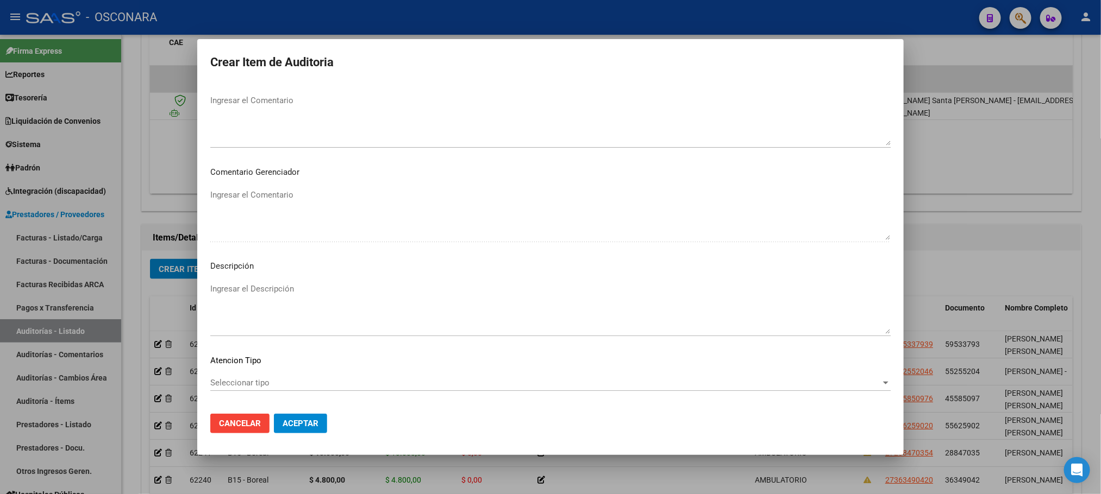
click at [222, 388] on div "Seleccionar tipo Seleccionar tipo" at bounding box center [550, 383] width 680 height 16
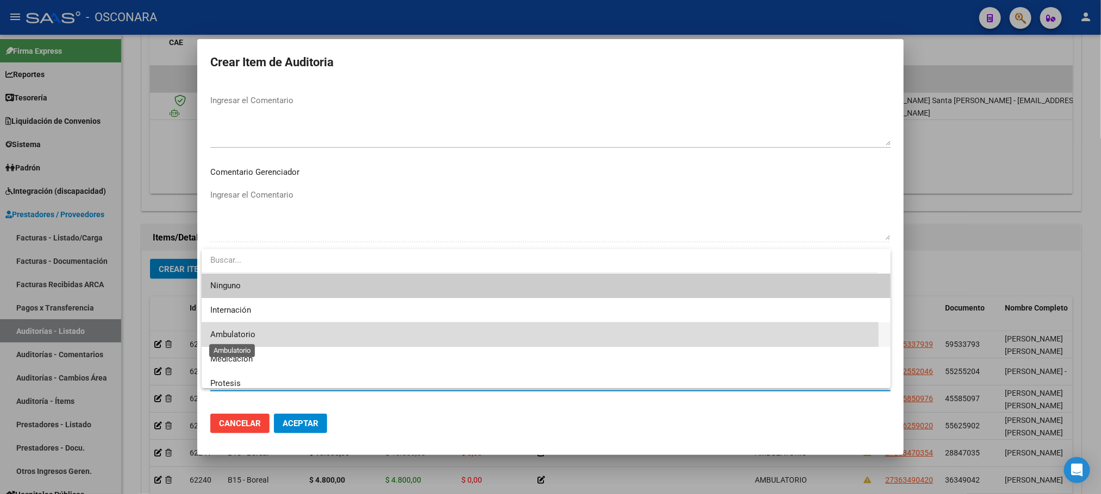
click at [251, 333] on span "Ambulatorio" at bounding box center [232, 335] width 45 height 10
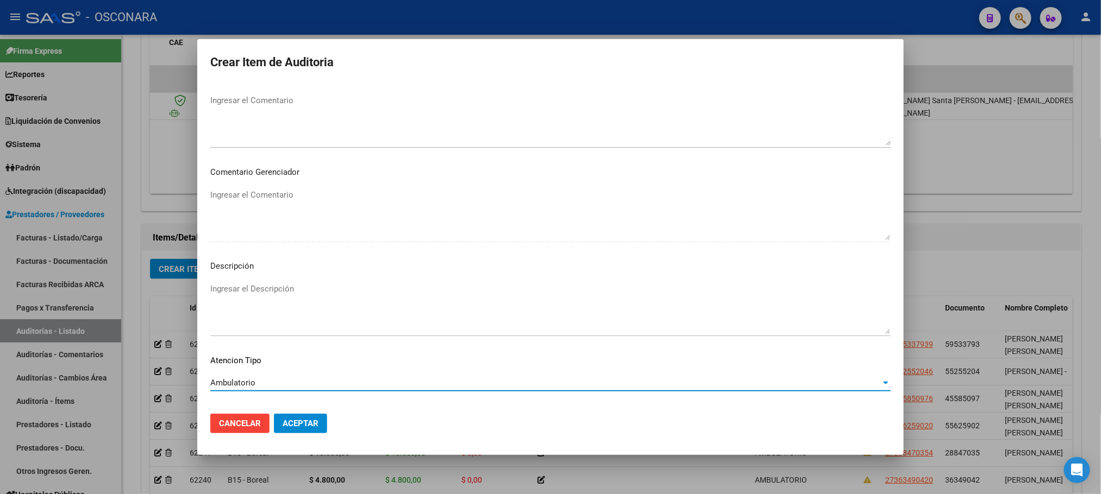
click at [252, 275] on mat-dialog-content "36586733 Nro Documento 27365867335 CUIL Afiliado Activo Análisis Afiliado Prest…" at bounding box center [550, 245] width 706 height 322
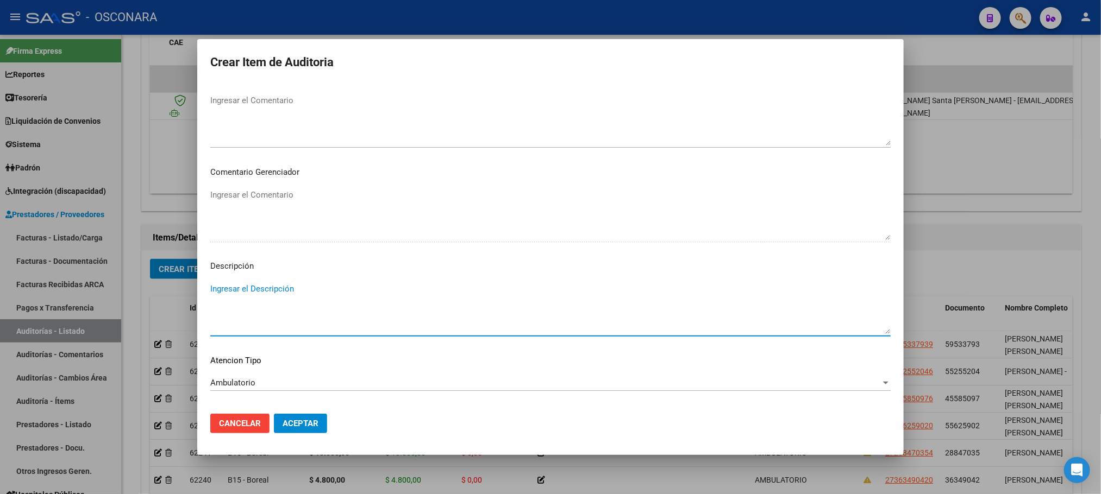
click at [246, 313] on textarea "Ingresar el Descripción" at bounding box center [550, 308] width 680 height 51
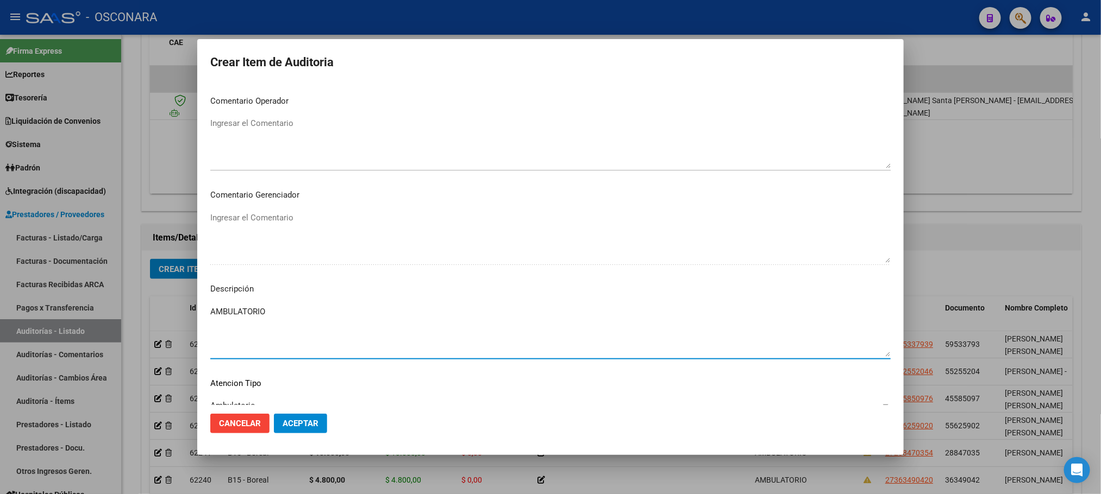
scroll to position [563, 0]
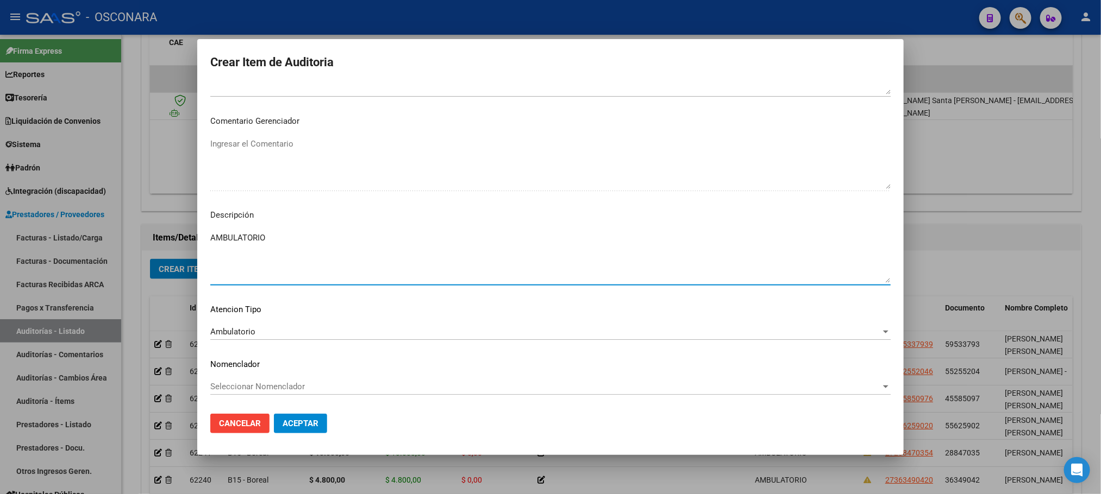
click at [293, 419] on span "Aceptar" at bounding box center [301, 424] width 36 height 10
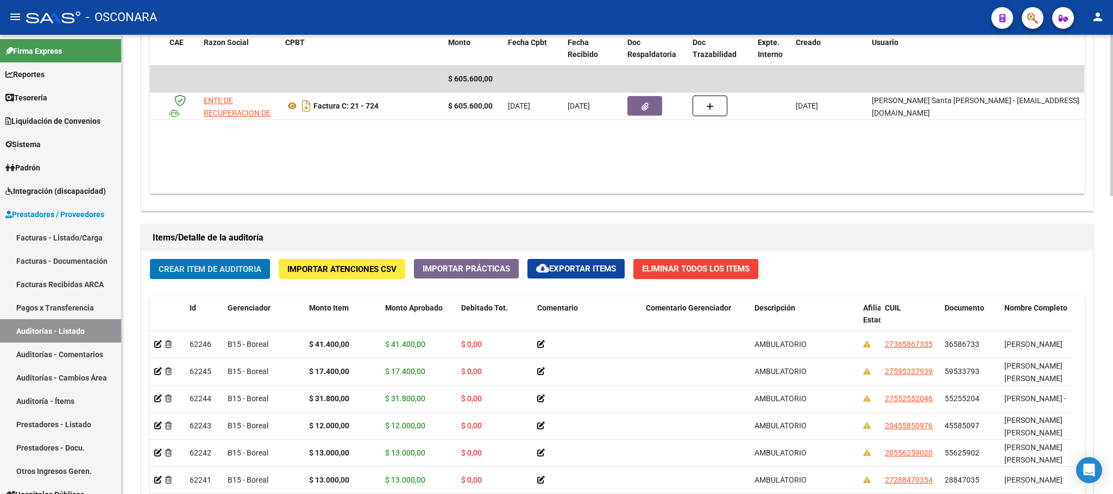
click at [240, 274] on span "Crear Item de Auditoria" at bounding box center [210, 270] width 103 height 10
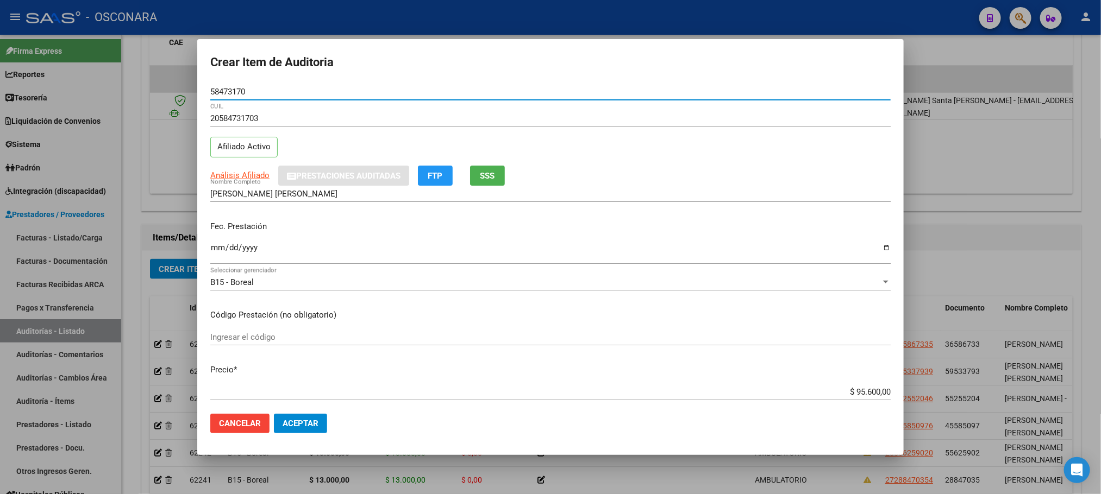
click at [219, 181] on app-link-go-to "Análisis Afiliado" at bounding box center [239, 176] width 59 height 12
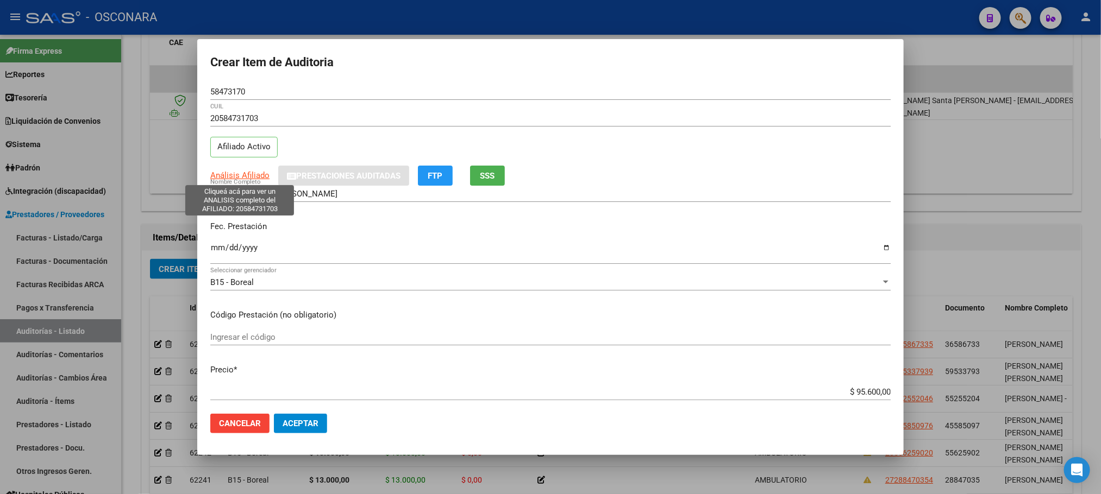
click at [217, 178] on span "Análisis Afiliado" at bounding box center [239, 176] width 59 height 10
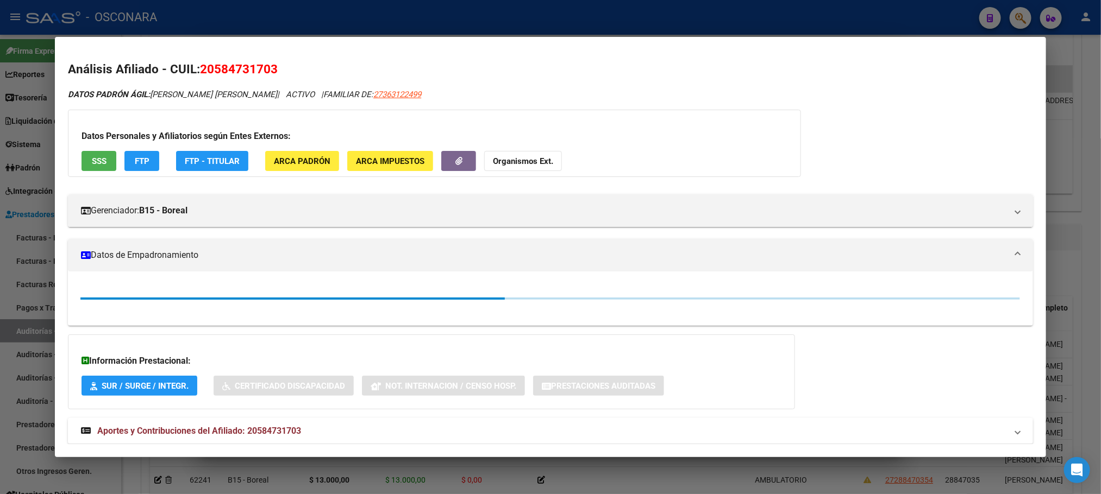
click at [101, 161] on span "SSS" at bounding box center [99, 161] width 15 height 10
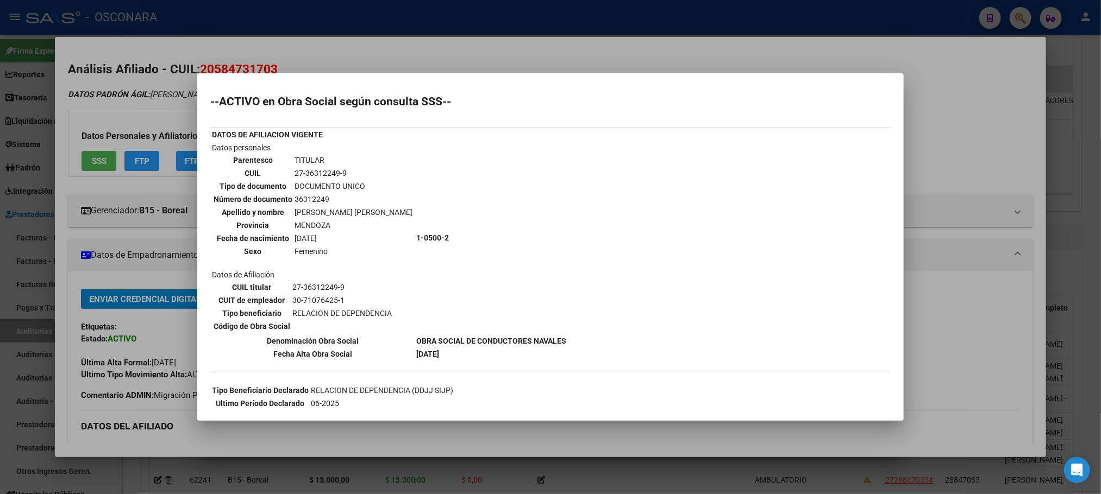
click at [566, 414] on mat-dialog-container "--ACTIVO en Obra Social según consulta SSS-- DATOS DE AFILIACION VIGENTE Datos …" at bounding box center [550, 247] width 706 height 348
click at [537, 444] on div at bounding box center [550, 247] width 1101 height 494
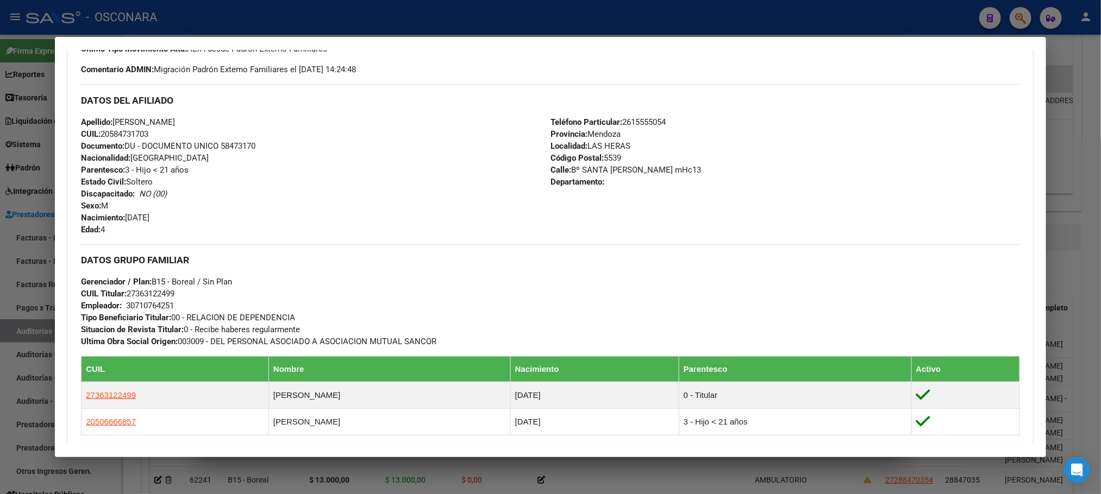
scroll to position [515, 0]
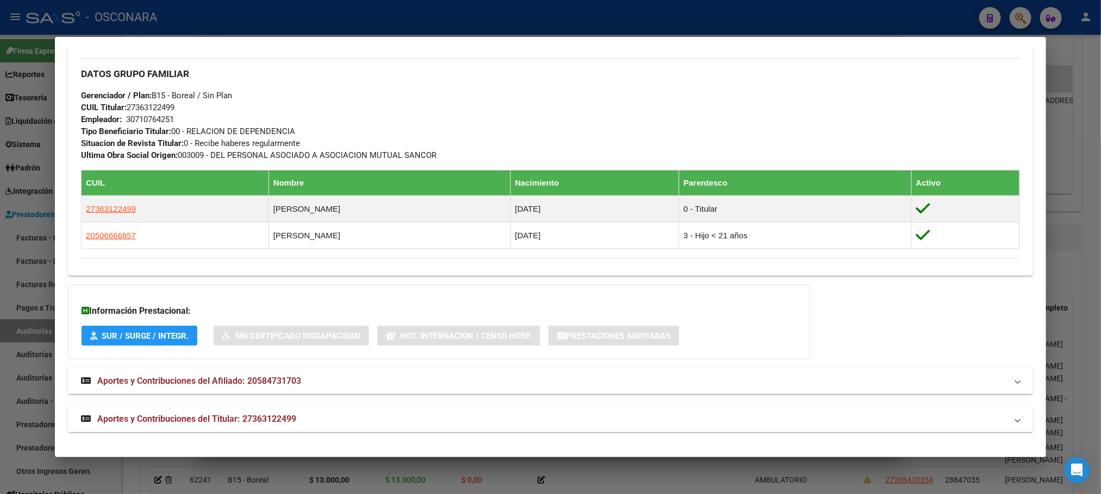
click at [248, 422] on span "Aportes y Contribuciones del Titular: 27363122499" at bounding box center [196, 419] width 199 height 10
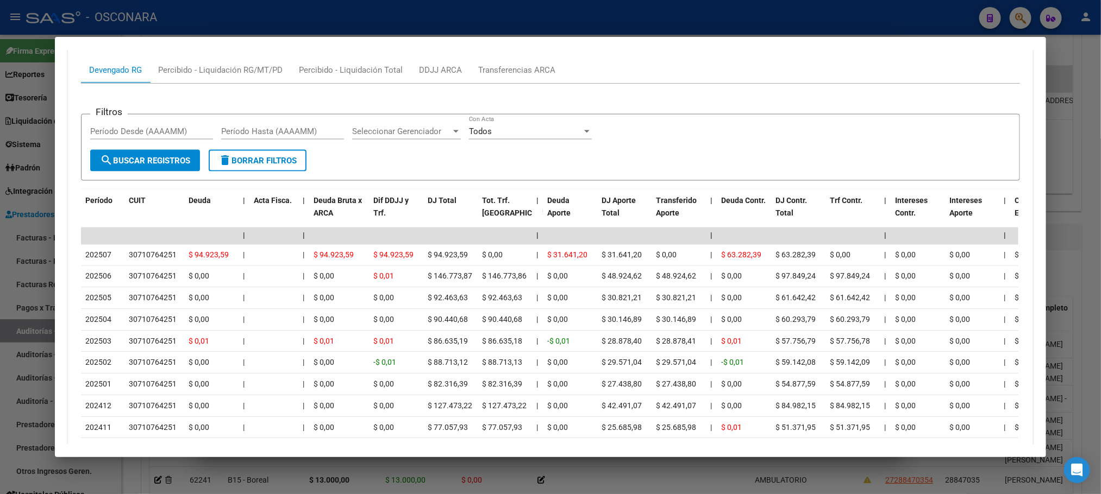
scroll to position [1032, 0]
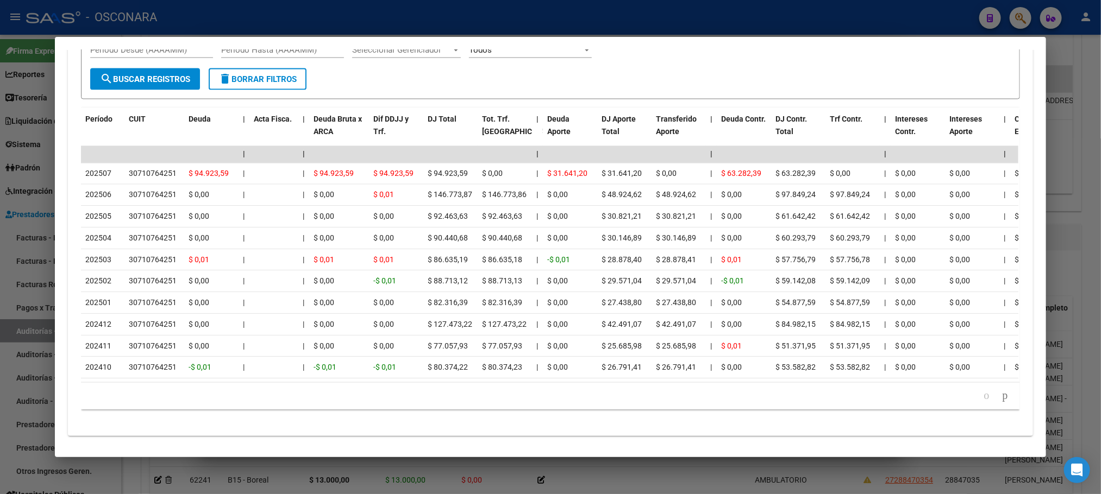
click at [1082, 147] on div at bounding box center [550, 247] width 1101 height 494
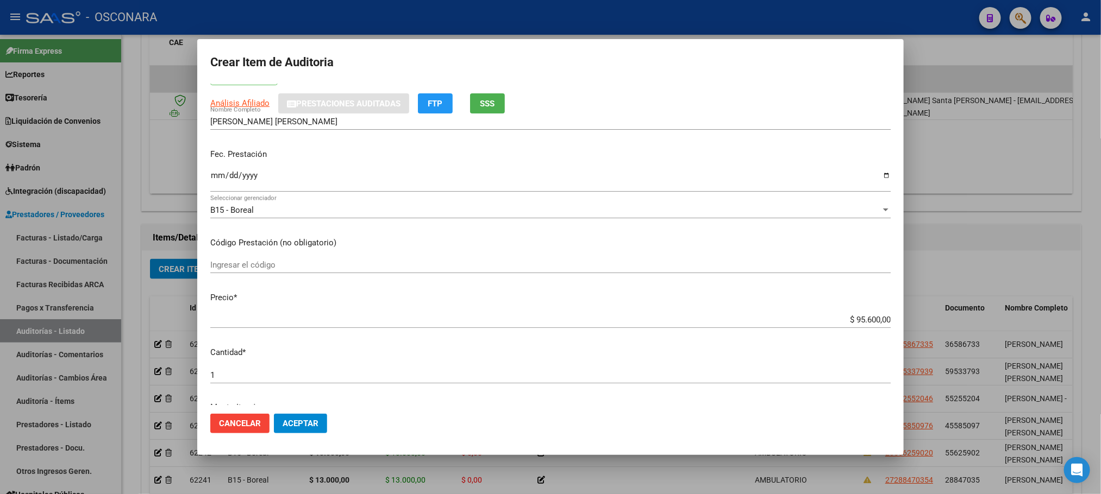
scroll to position [163, 0]
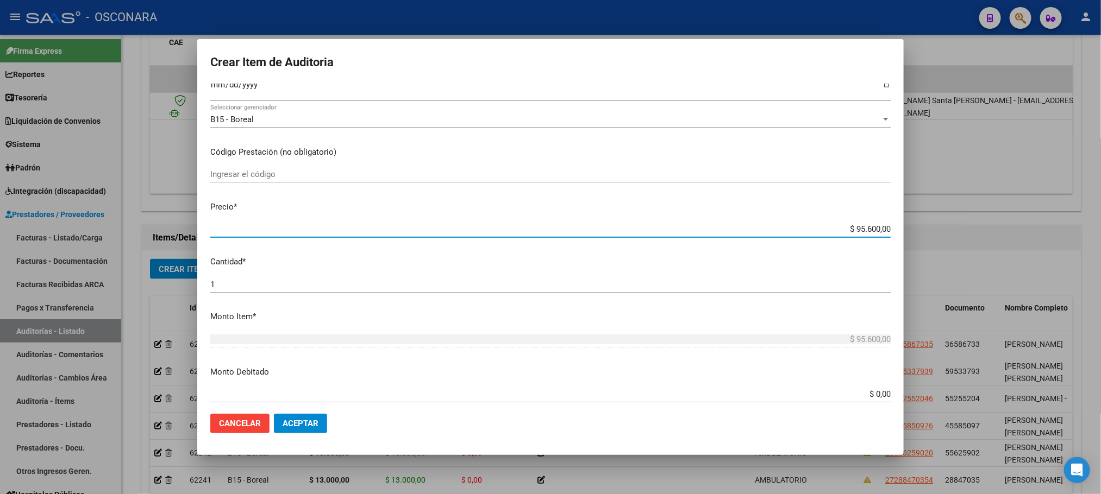
drag, startPoint x: 847, startPoint y: 228, endPoint x: 926, endPoint y: 215, distance: 80.4
click at [926, 216] on div "Crear Item de Auditoria 58473170 Nro Documento 20584731703 CUIL Afiliado Activo…" at bounding box center [550, 247] width 1101 height 494
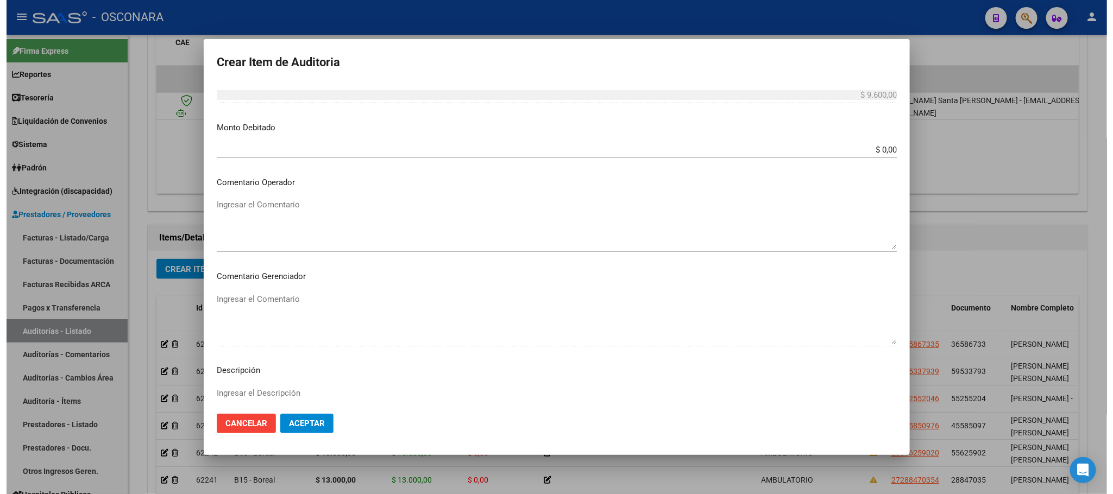
scroll to position [563, 0]
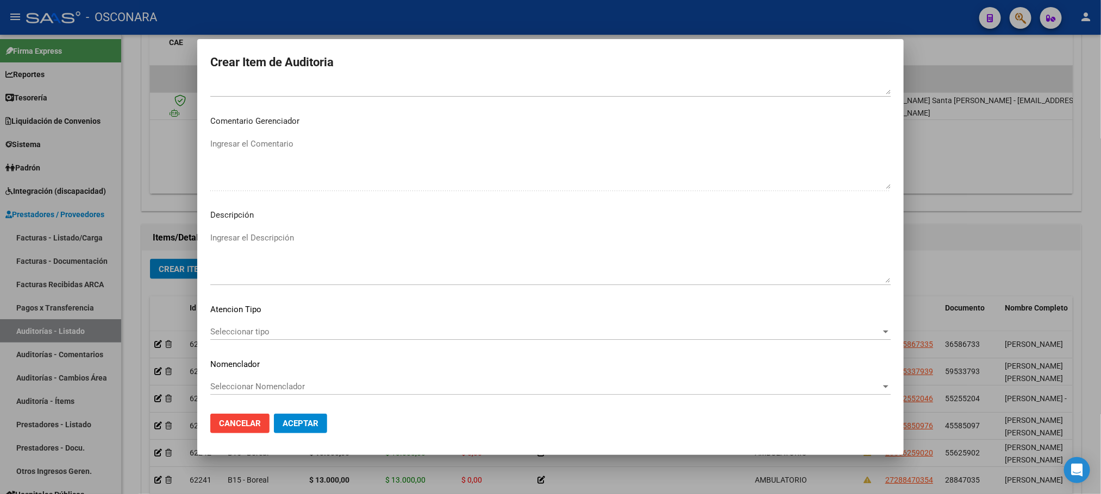
click at [305, 380] on div "Seleccionar Nomenclador Seleccionar Nomenclador" at bounding box center [550, 387] width 680 height 16
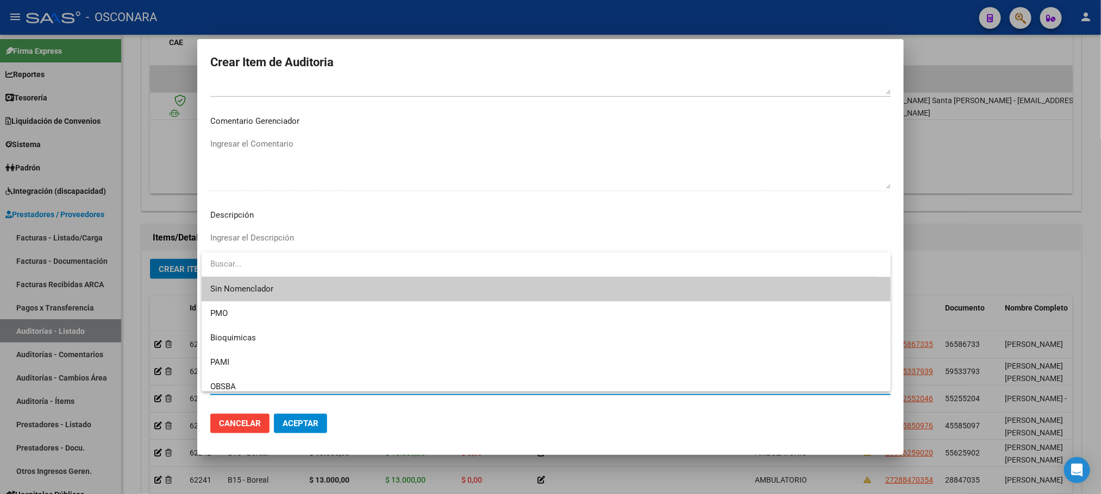
click at [382, 252] on div at bounding box center [550, 247] width 1101 height 494
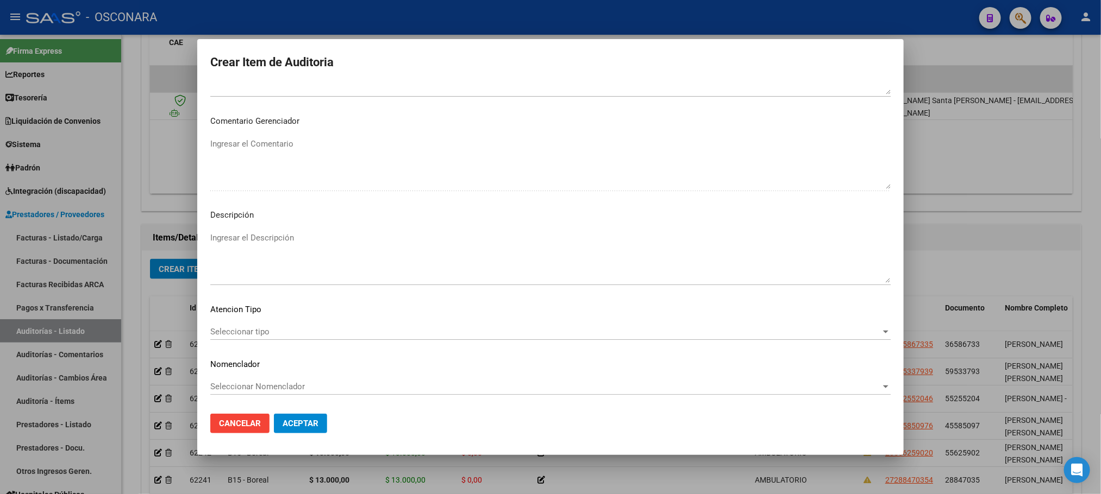
click at [287, 329] on span "Seleccionar tipo" at bounding box center [545, 332] width 670 height 10
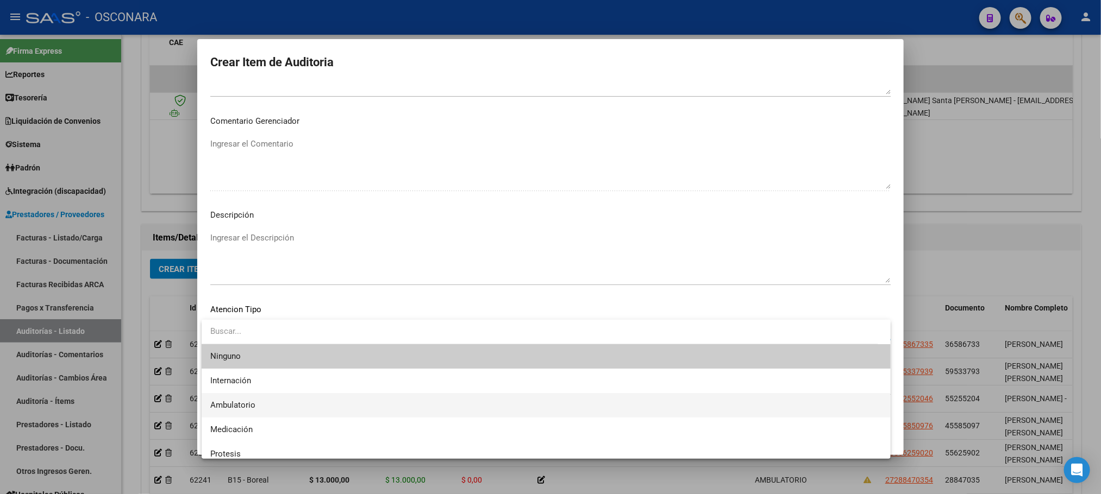
click at [269, 404] on span "Ambulatorio" at bounding box center [546, 405] width 672 height 24
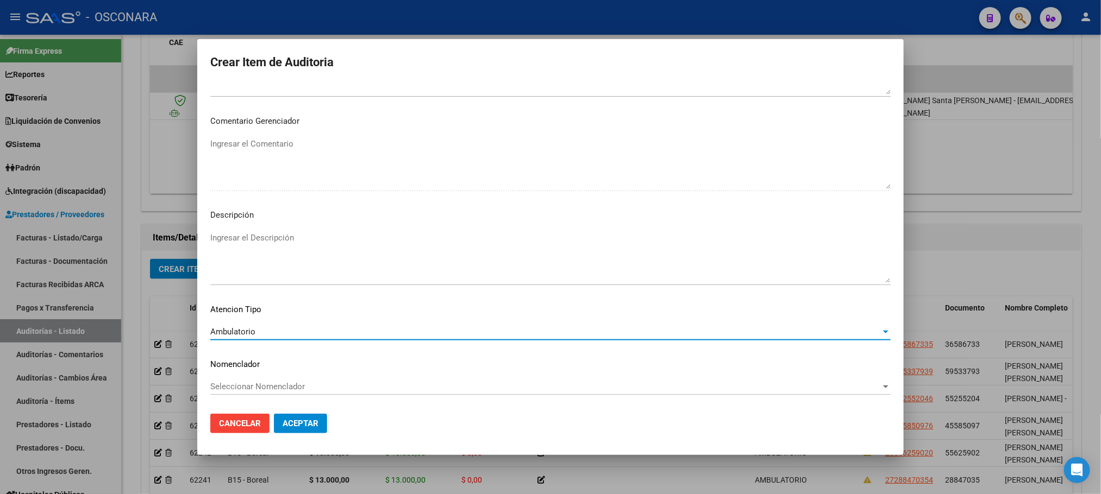
click at [292, 245] on textarea "Ingresar el Descripción" at bounding box center [550, 257] width 680 height 51
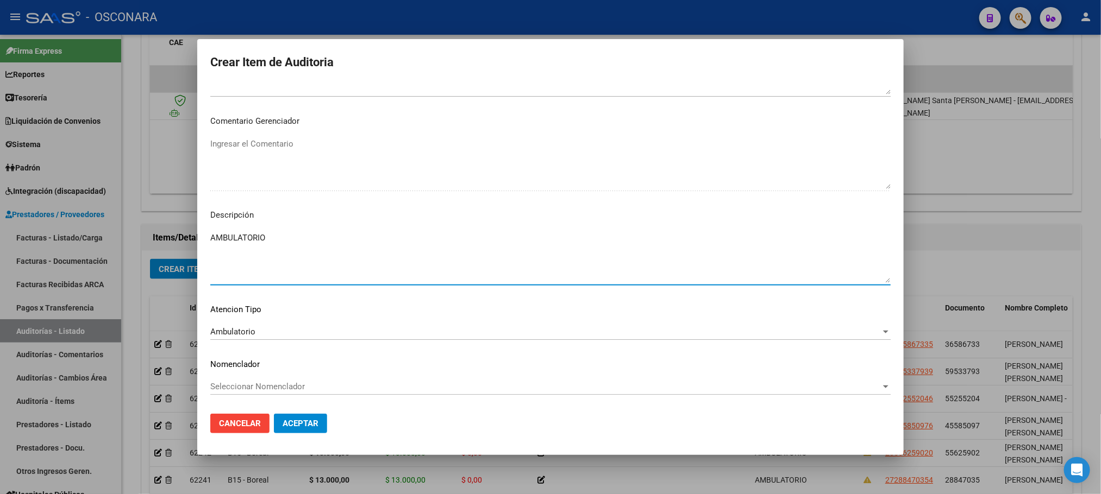
click at [300, 424] on span "Aceptar" at bounding box center [301, 424] width 36 height 10
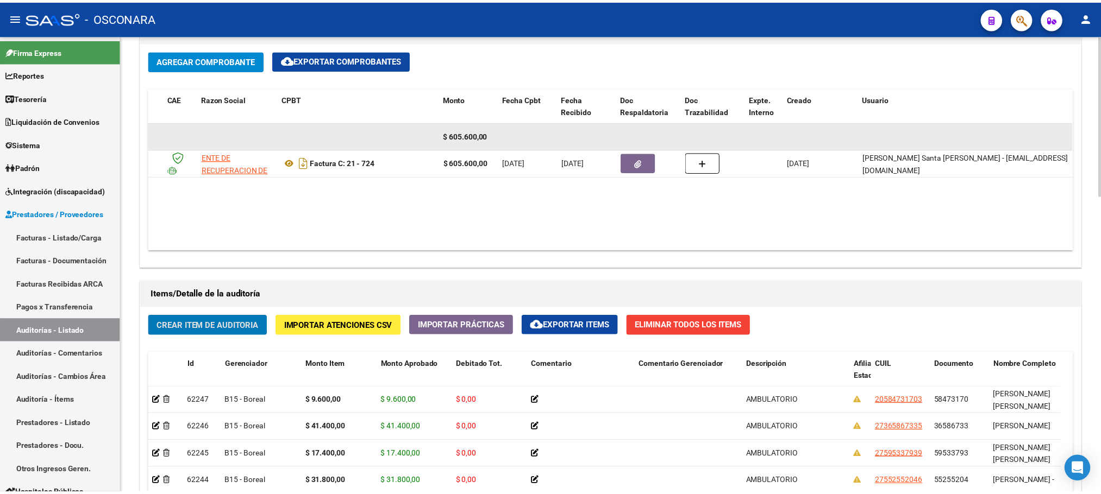
scroll to position [571, 0]
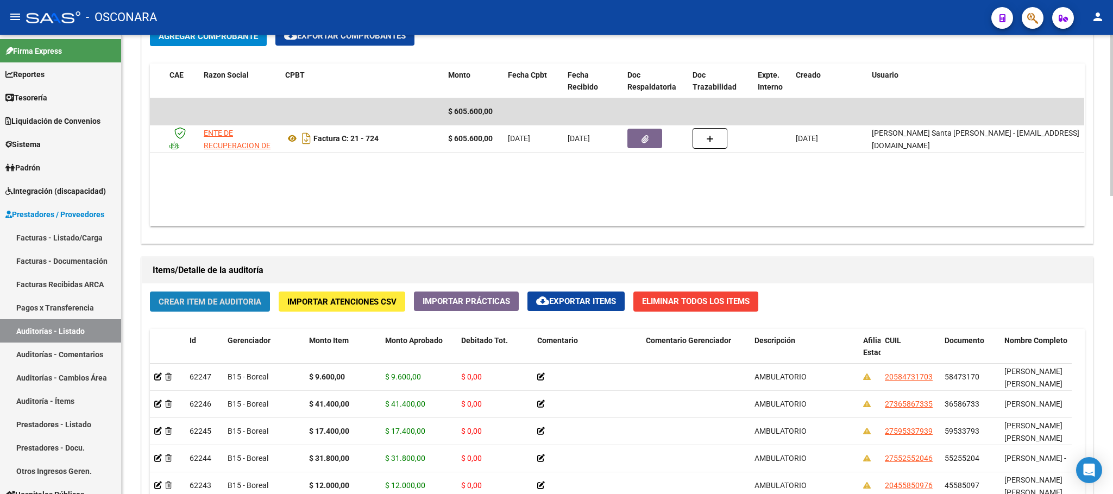
click at [211, 303] on span "Crear Item de Auditoria" at bounding box center [210, 302] width 103 height 10
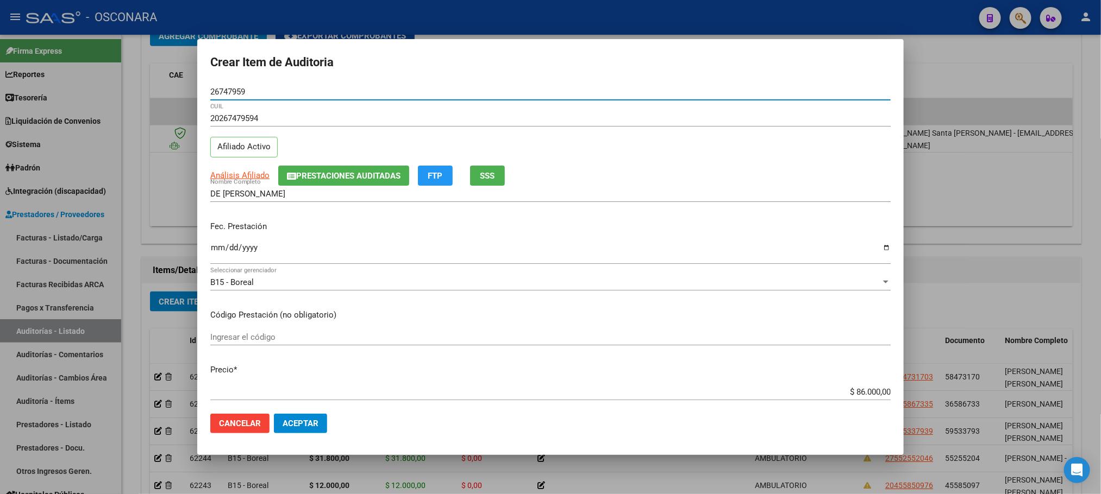
click at [217, 252] on input "Ingresar la fecha" at bounding box center [550, 251] width 680 height 17
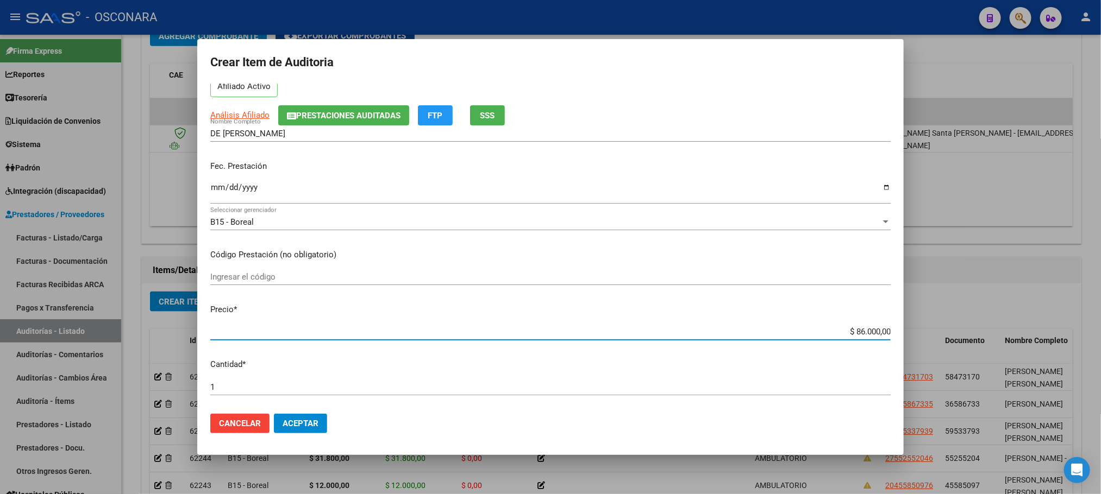
drag, startPoint x: 847, startPoint y: 393, endPoint x: 972, endPoint y: 398, distance: 125.6
click at [972, 398] on div "Crear Item de Auditoria 26747959 Nro Documento 20267479594 CUIL Afiliado Activo…" at bounding box center [550, 247] width 1101 height 494
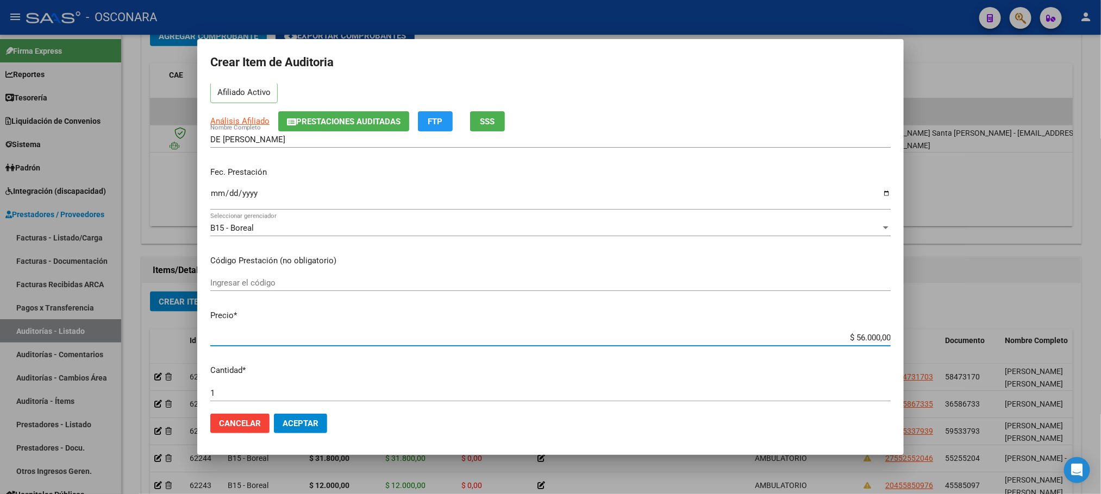
scroll to position [28, 0]
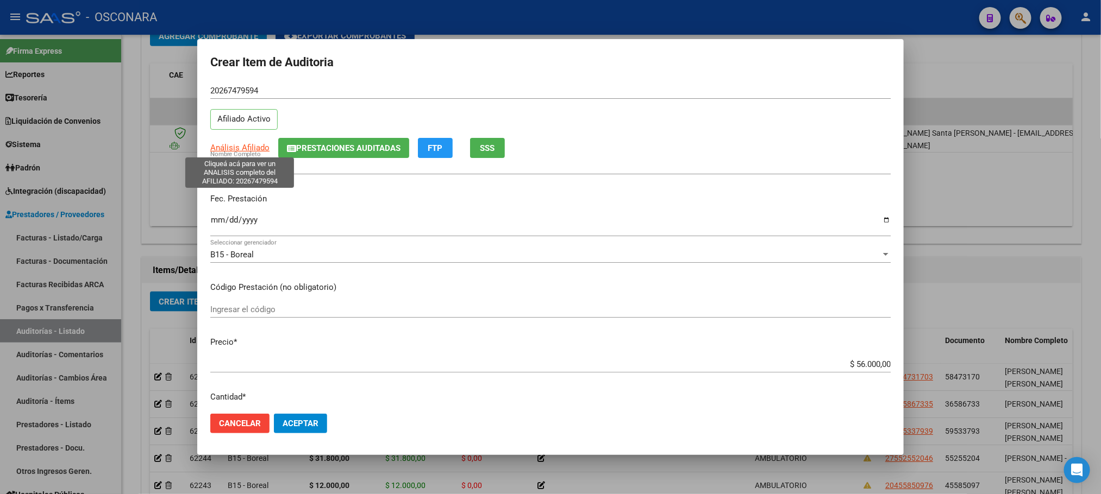
click at [252, 149] on span "Análisis Afiliado" at bounding box center [239, 148] width 59 height 10
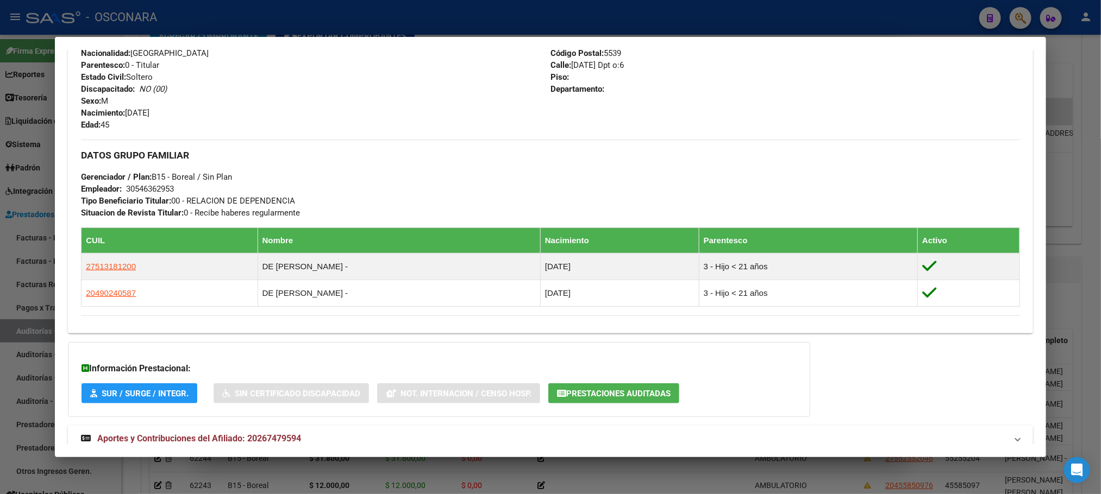
scroll to position [453, 0]
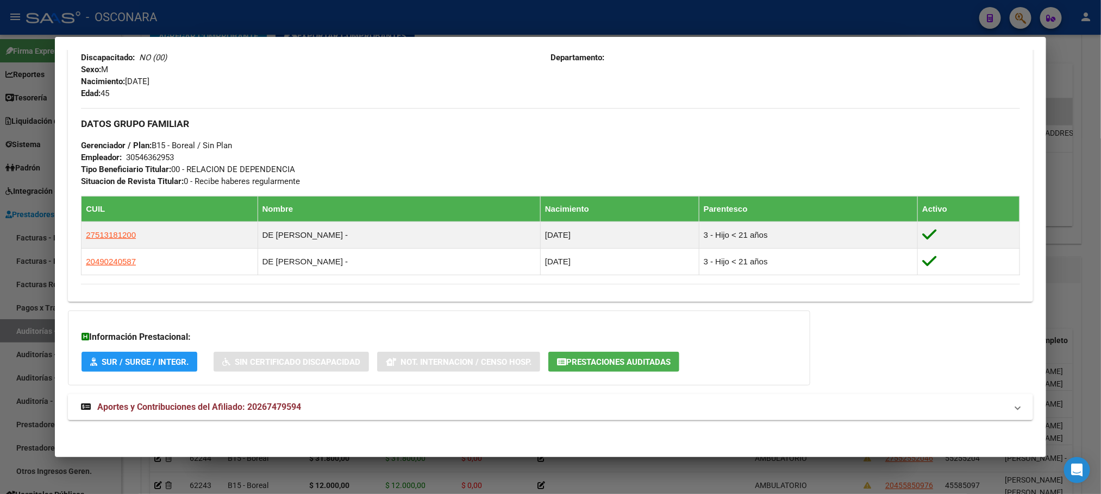
click at [1085, 185] on div at bounding box center [550, 247] width 1101 height 494
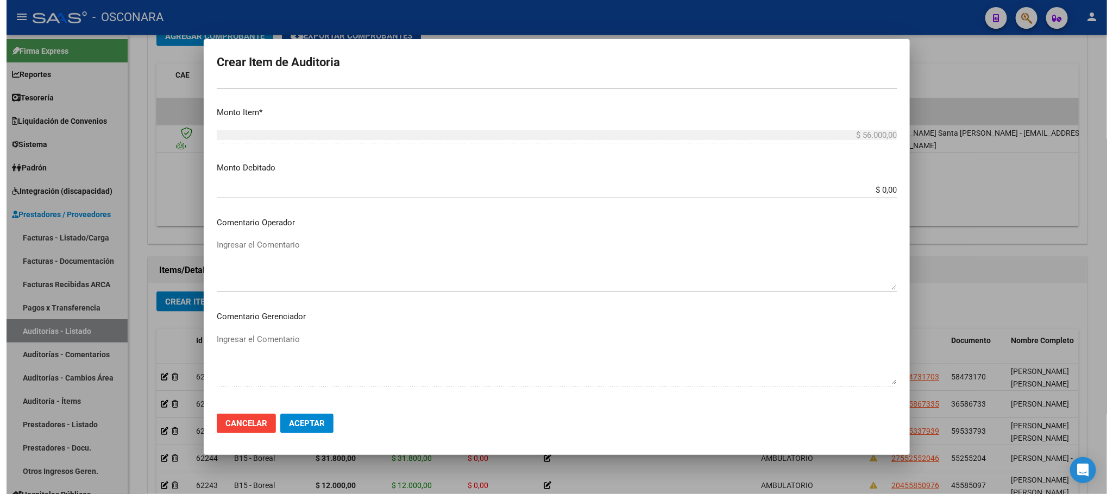
scroll to position [517, 0]
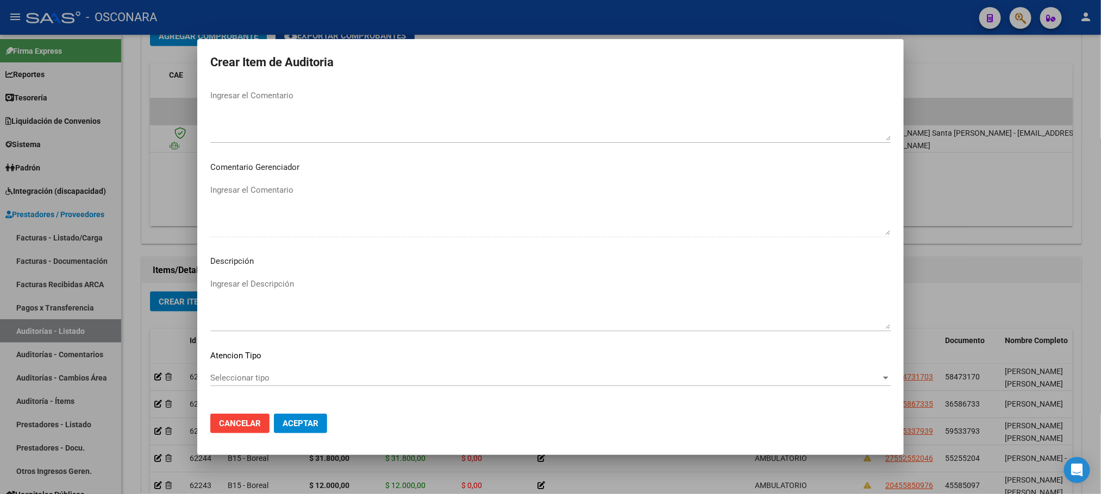
click at [284, 375] on span "Seleccionar tipo" at bounding box center [545, 378] width 670 height 10
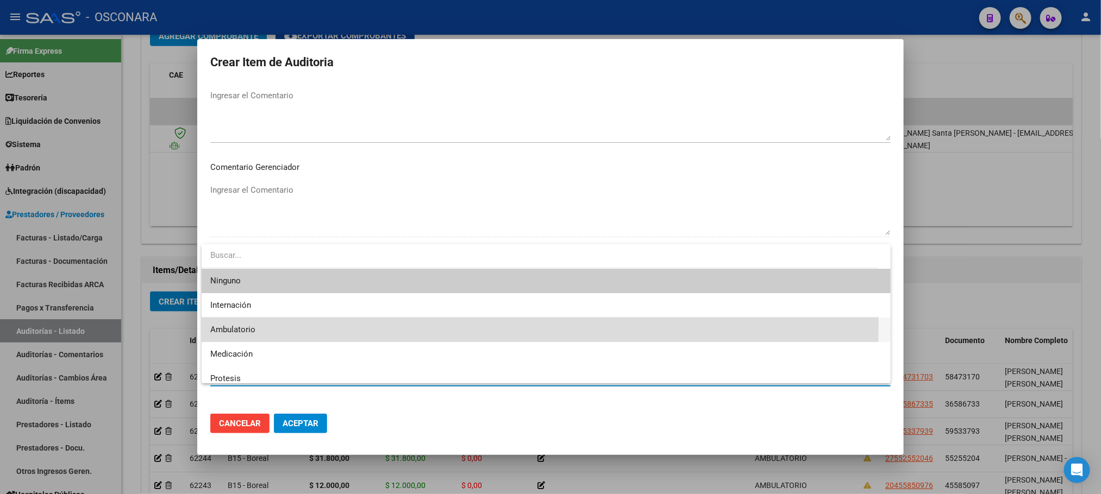
click at [264, 325] on span "Ambulatorio" at bounding box center [546, 330] width 672 height 24
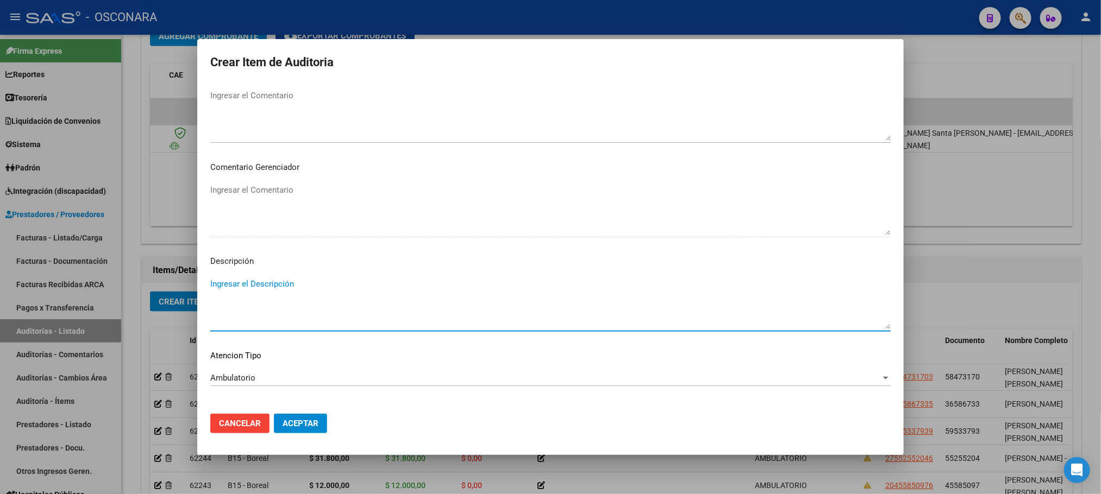
click at [271, 280] on textarea "Ingresar el Descripción" at bounding box center [550, 303] width 680 height 51
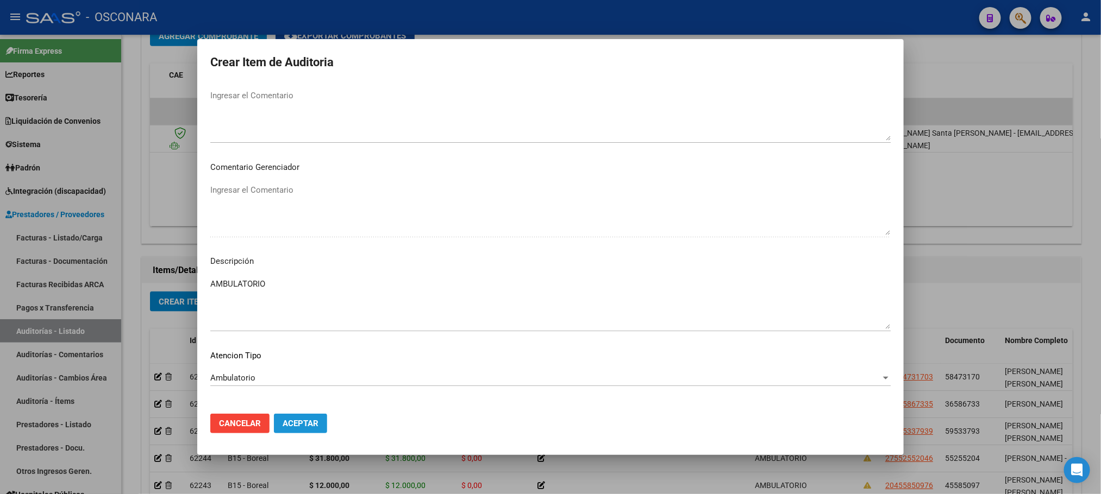
click at [308, 432] on button "Aceptar" at bounding box center [300, 424] width 53 height 20
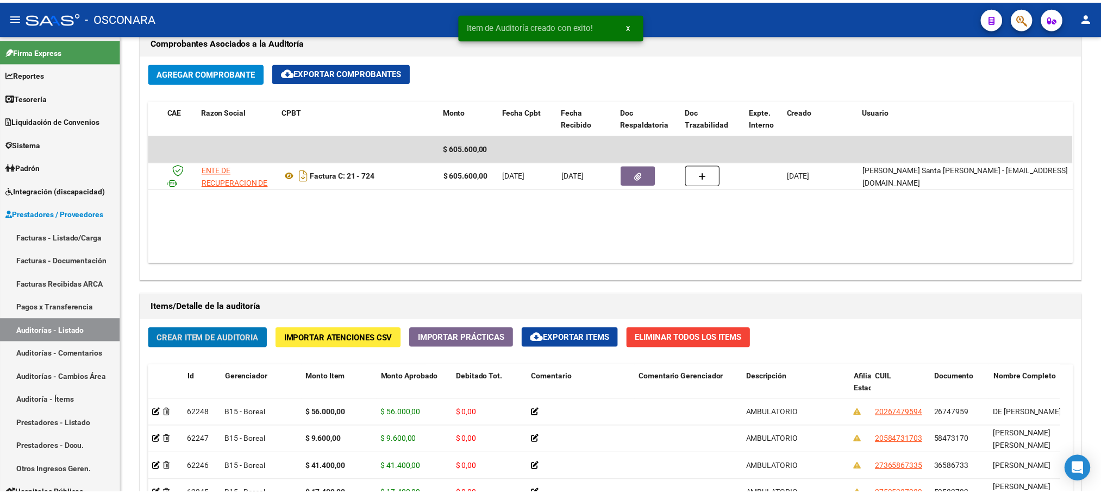
scroll to position [522, 0]
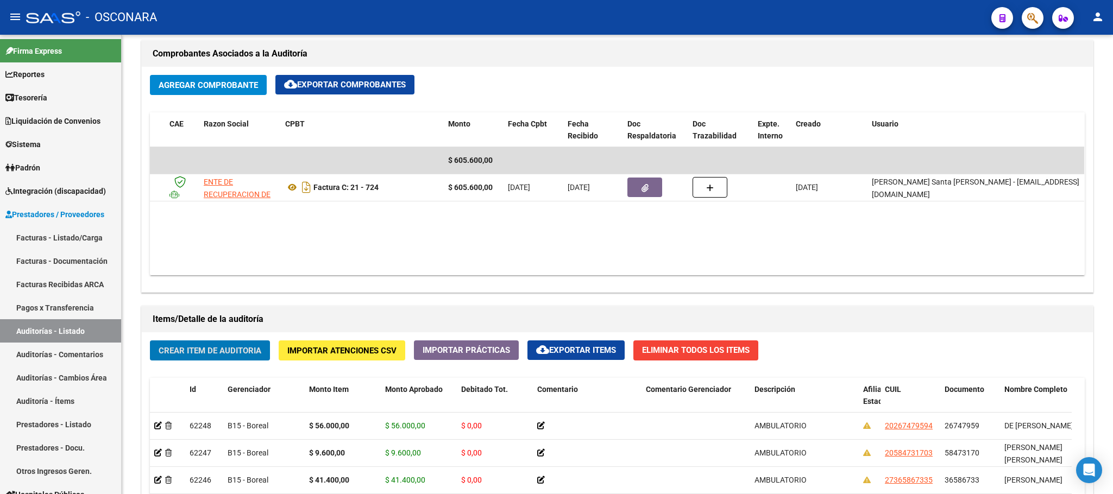
click at [214, 349] on span "Crear Item de Auditoria" at bounding box center [210, 351] width 103 height 10
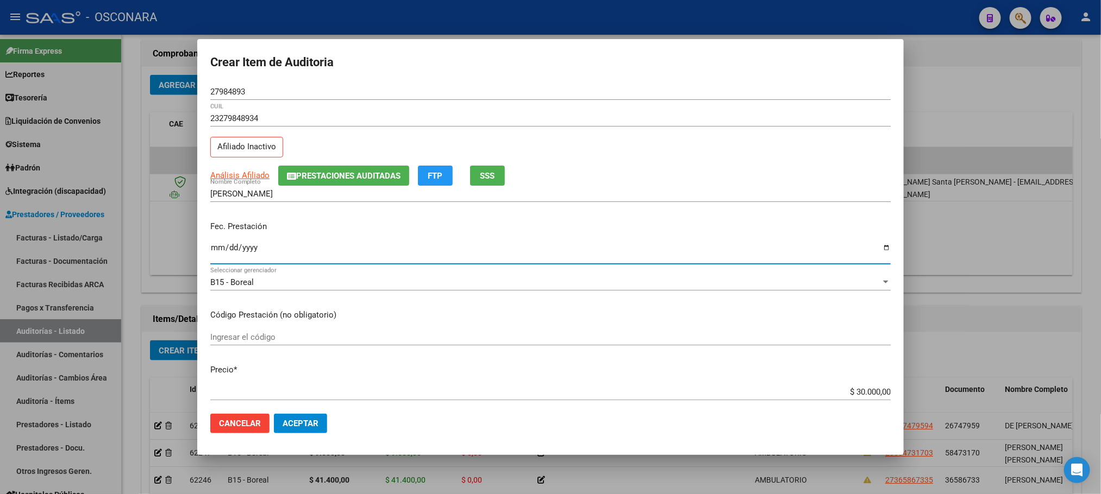
click at [215, 248] on input "Ingresar la fecha" at bounding box center [550, 251] width 680 height 17
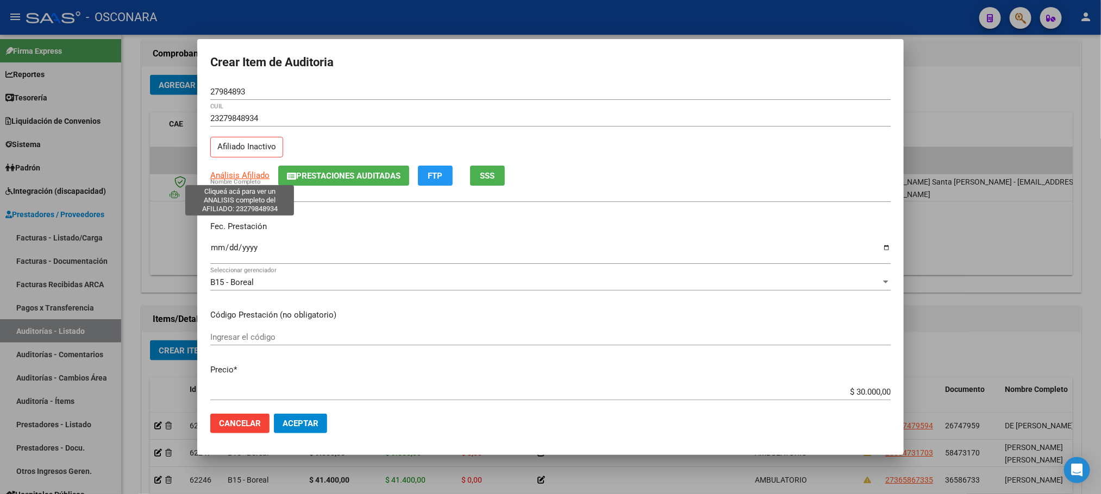
click at [236, 172] on span "Análisis Afiliado" at bounding box center [239, 176] width 59 height 10
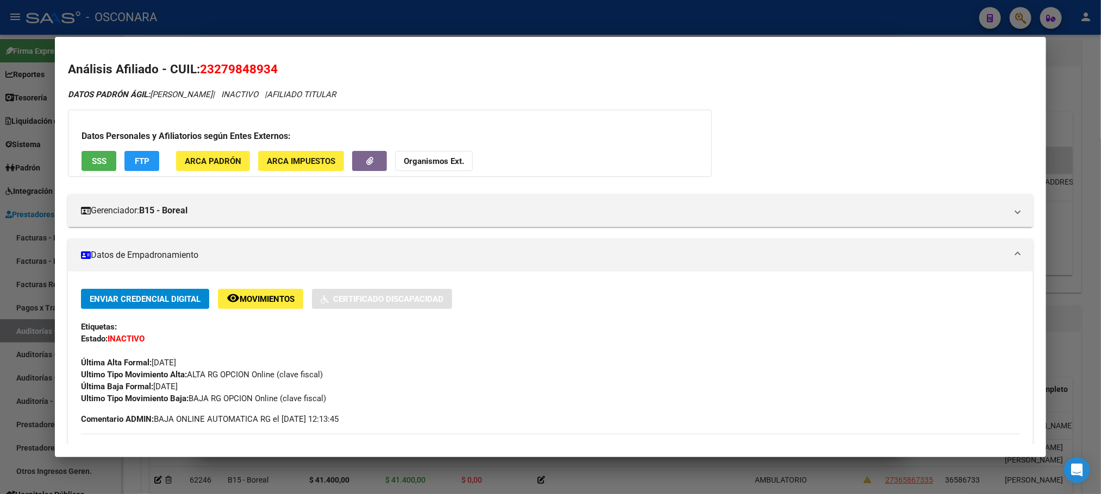
click at [93, 162] on span "SSS" at bounding box center [99, 161] width 15 height 10
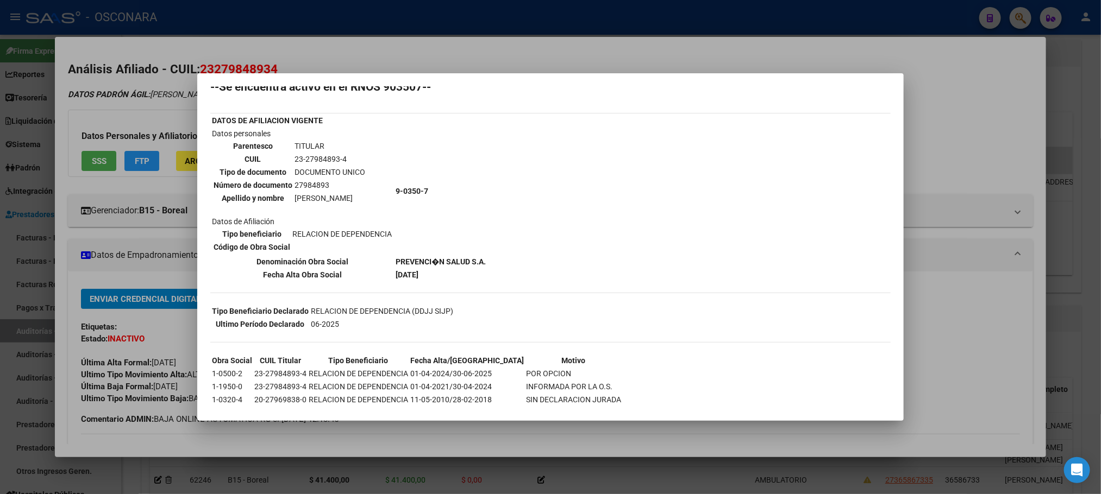
scroll to position [49, 0]
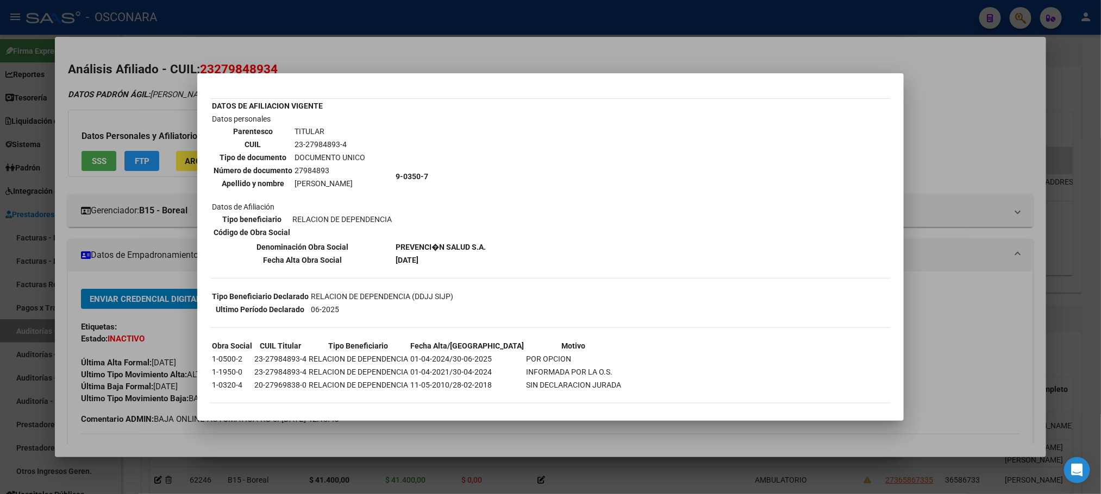
click at [943, 250] on div at bounding box center [550, 247] width 1101 height 494
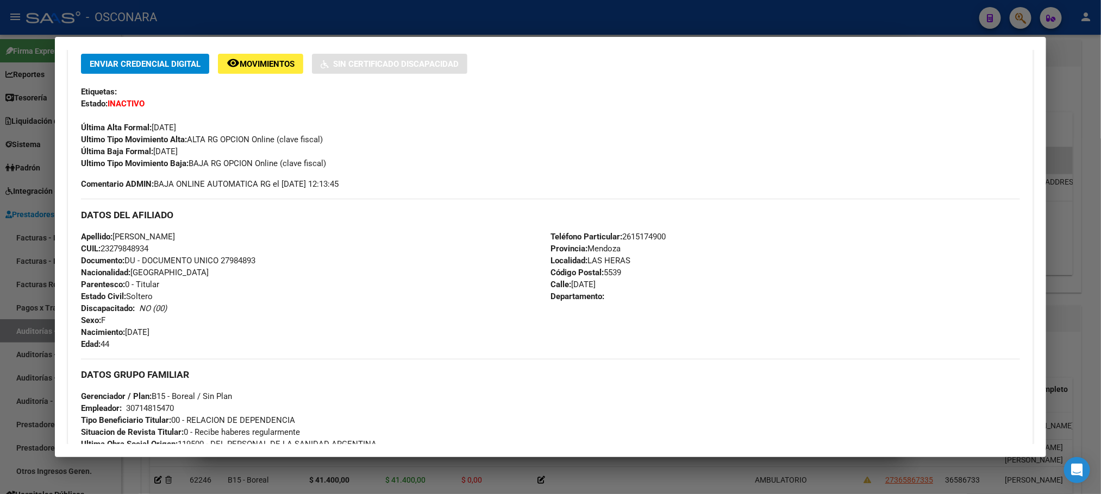
scroll to position [245, 0]
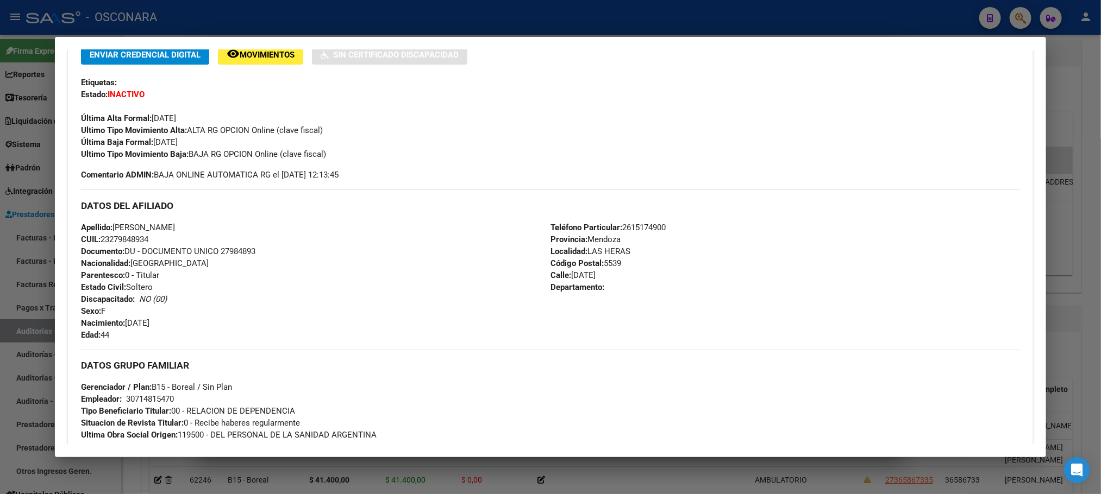
drag, startPoint x: 636, startPoint y: 473, endPoint x: 625, endPoint y: 465, distance: 13.6
click at [635, 473] on div at bounding box center [550, 247] width 1101 height 494
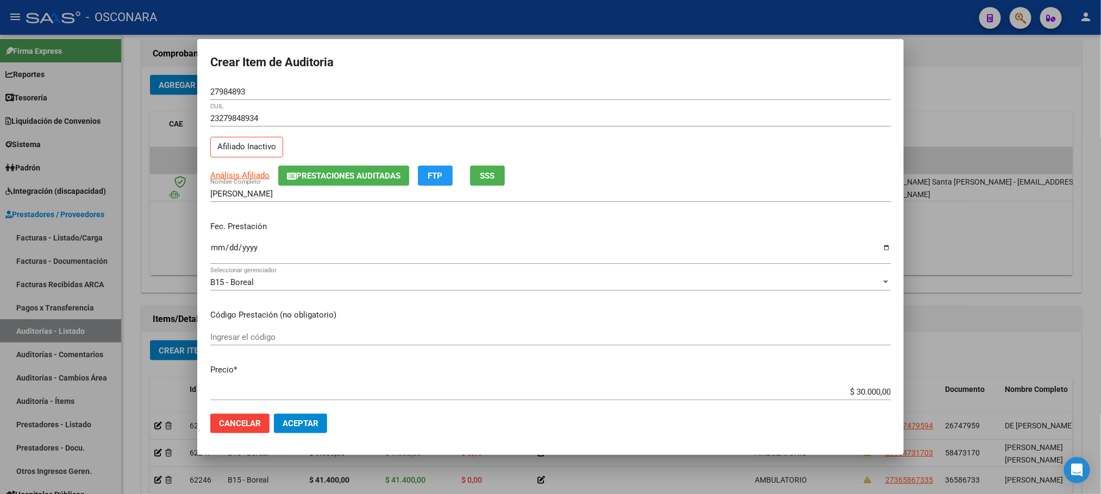
click at [840, 386] on div "$ 30.000,00 Ingresar el precio" at bounding box center [550, 392] width 680 height 16
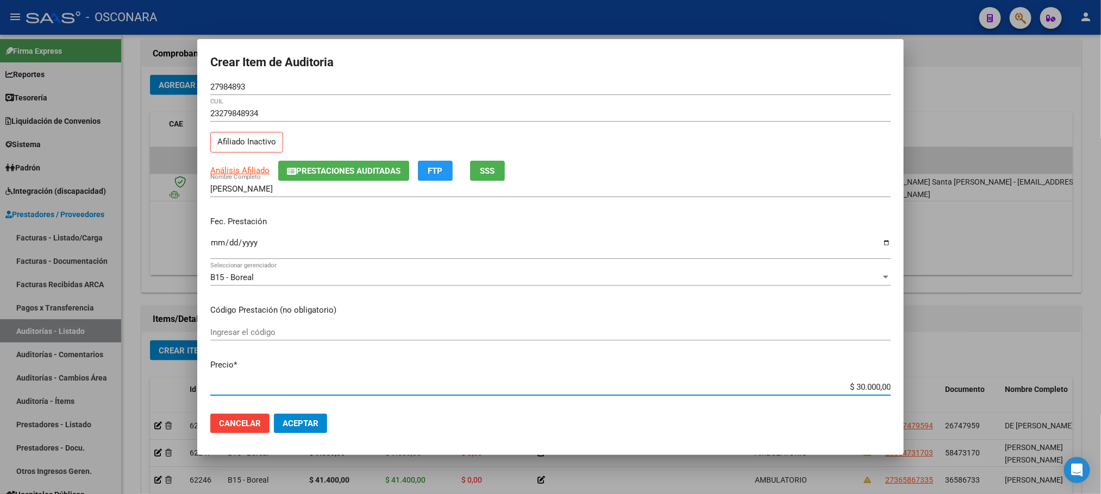
drag, startPoint x: 842, startPoint y: 390, endPoint x: 916, endPoint y: 369, distance: 77.4
click at [916, 369] on div "Crear Item de Auditoria 27984893 Nro Documento 23279848934 CUIL Afiliado Inacti…" at bounding box center [550, 247] width 1101 height 494
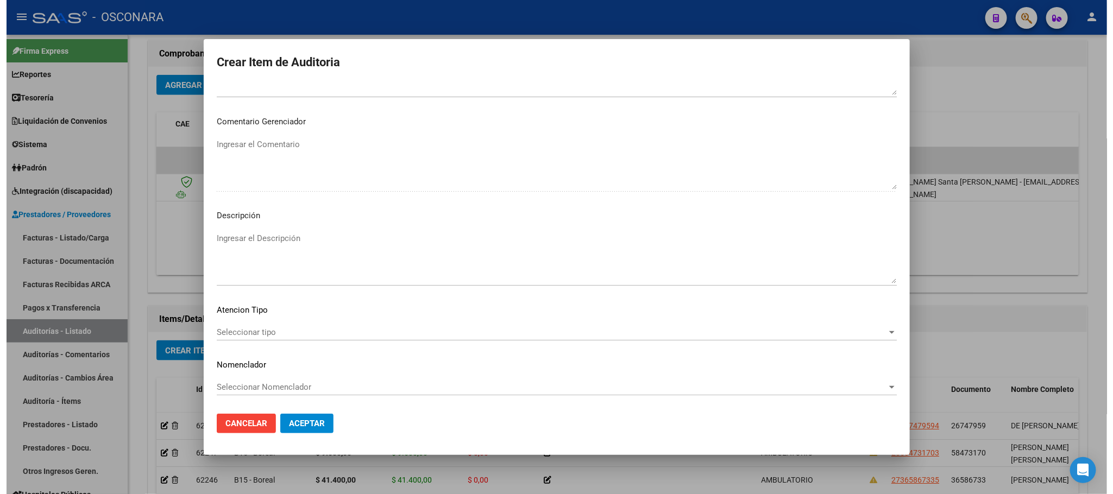
scroll to position [563, 0]
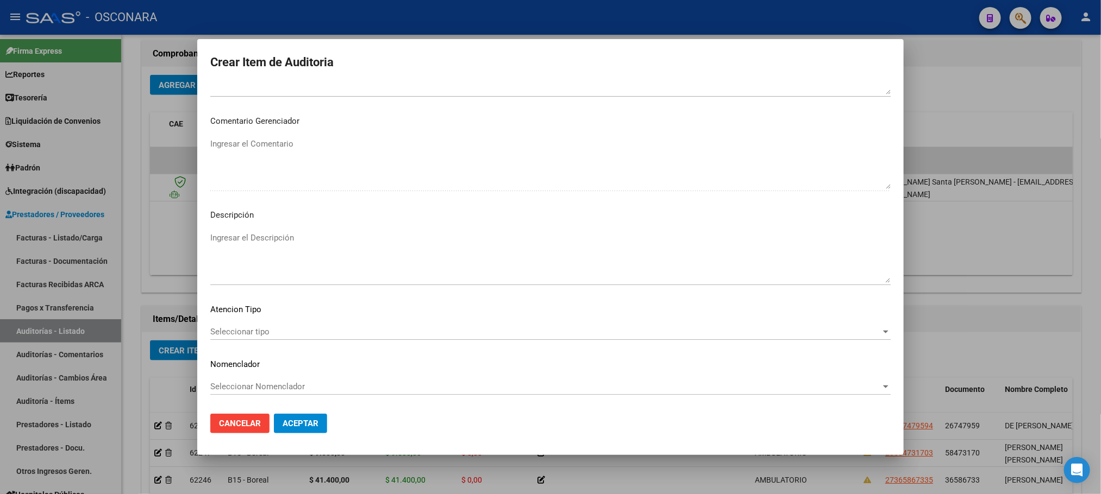
click at [290, 324] on div "Seleccionar tipo Seleccionar tipo" at bounding box center [550, 332] width 680 height 16
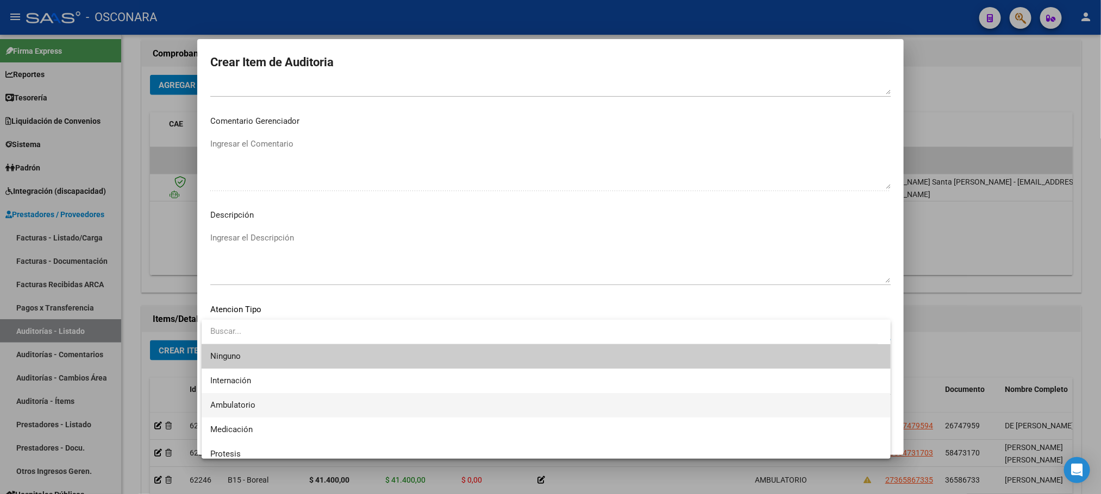
click at [270, 401] on span "Ambulatorio" at bounding box center [546, 405] width 672 height 24
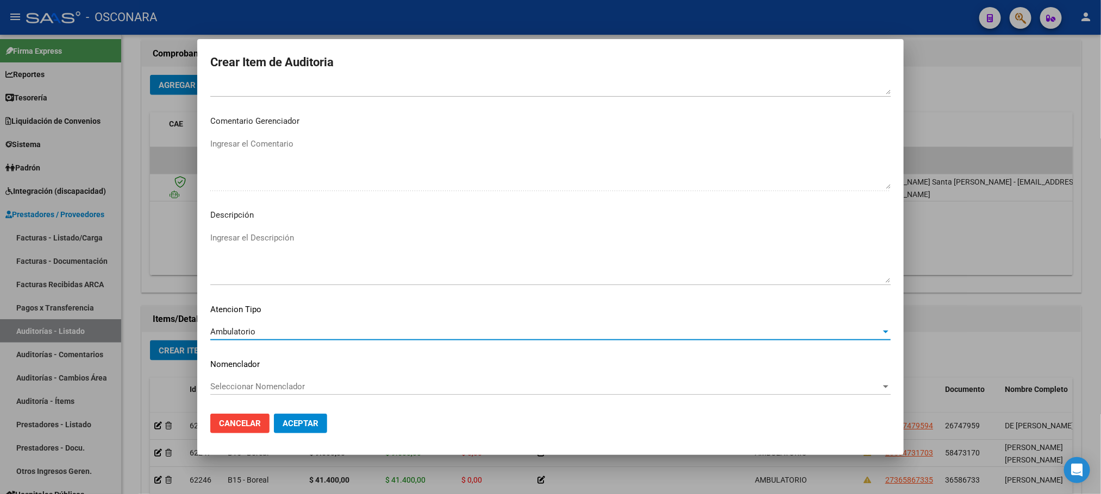
click at [286, 251] on textarea "Ingresar el Descripción" at bounding box center [550, 257] width 680 height 51
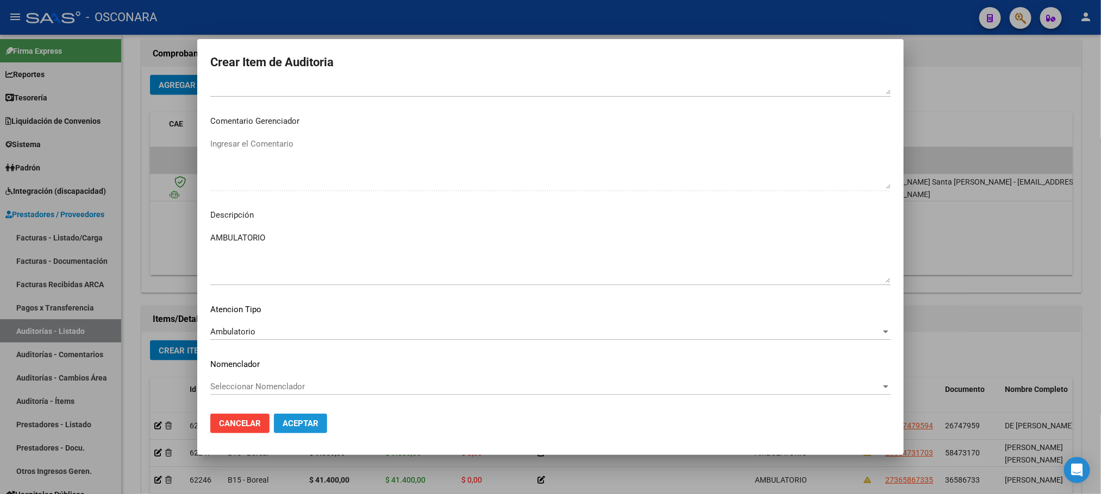
click at [298, 423] on span "Aceptar" at bounding box center [301, 424] width 36 height 10
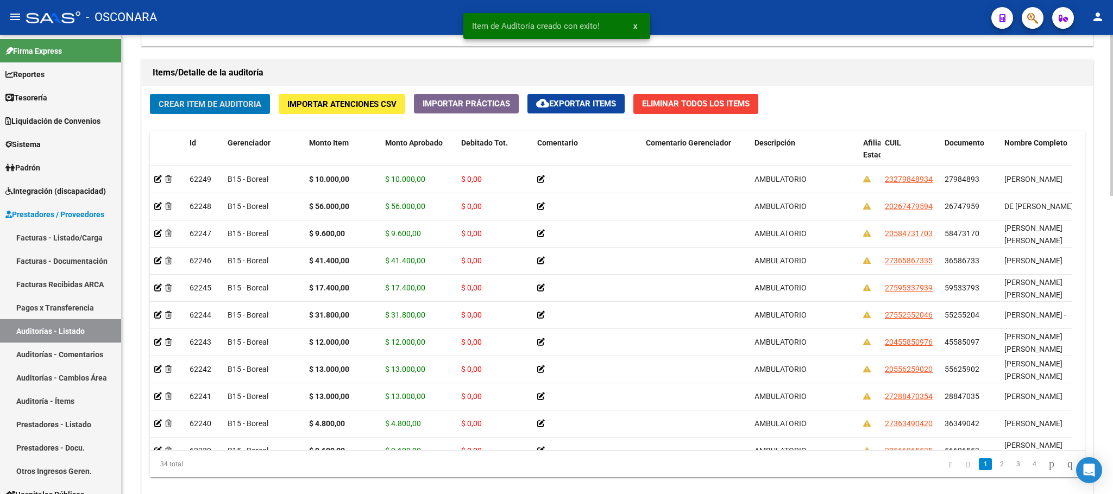
scroll to position [848, 0]
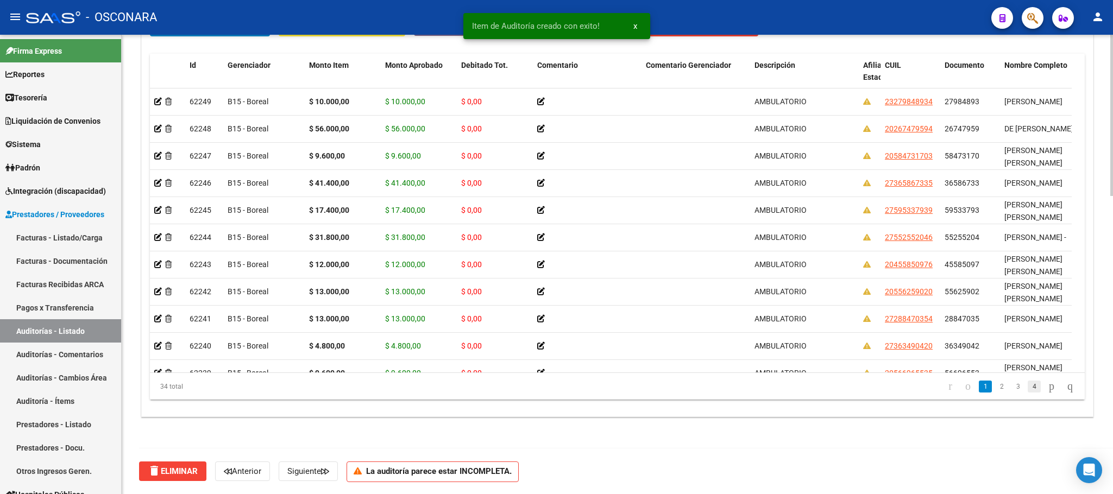
click at [1028, 387] on link "4" at bounding box center [1034, 387] width 13 height 12
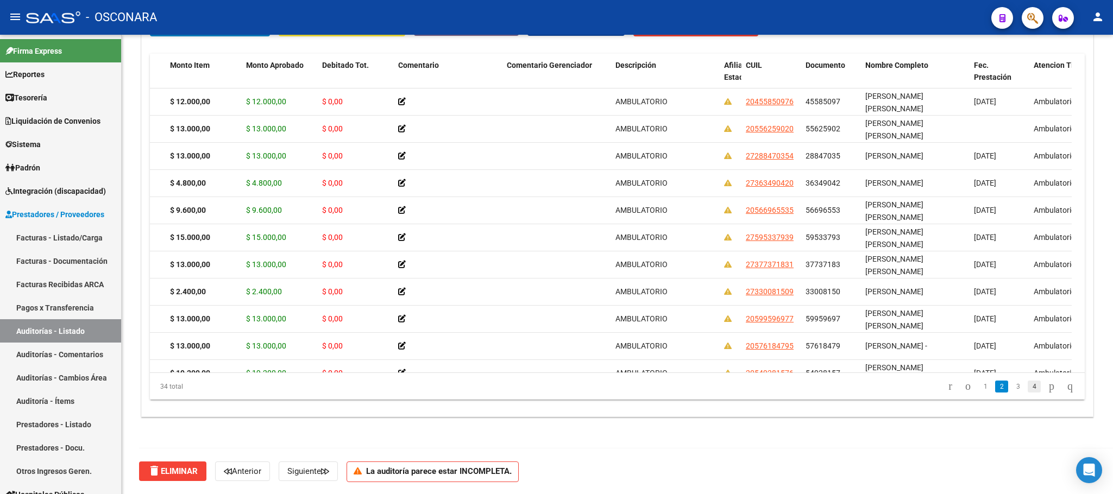
click at [1028, 390] on link "4" at bounding box center [1034, 387] width 13 height 12
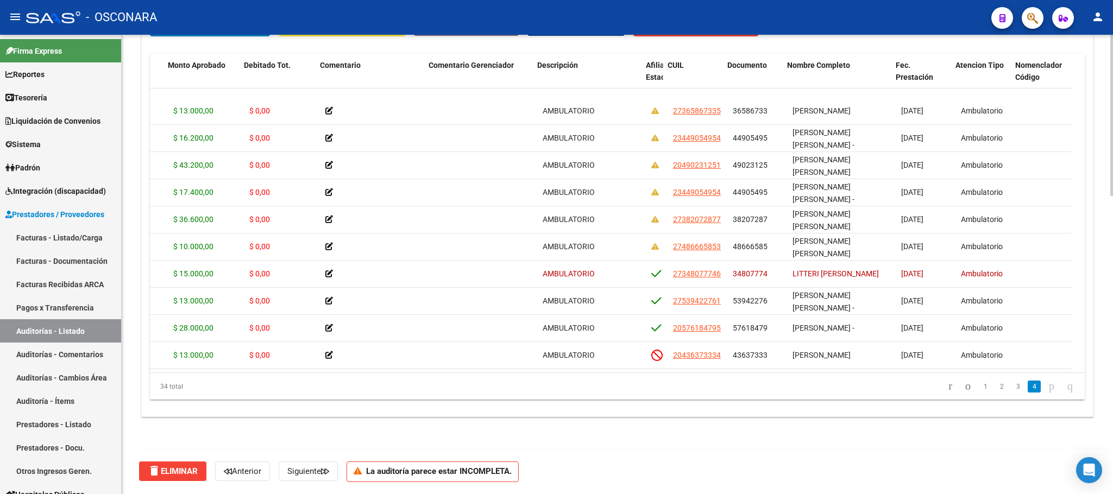
scroll to position [655, 217]
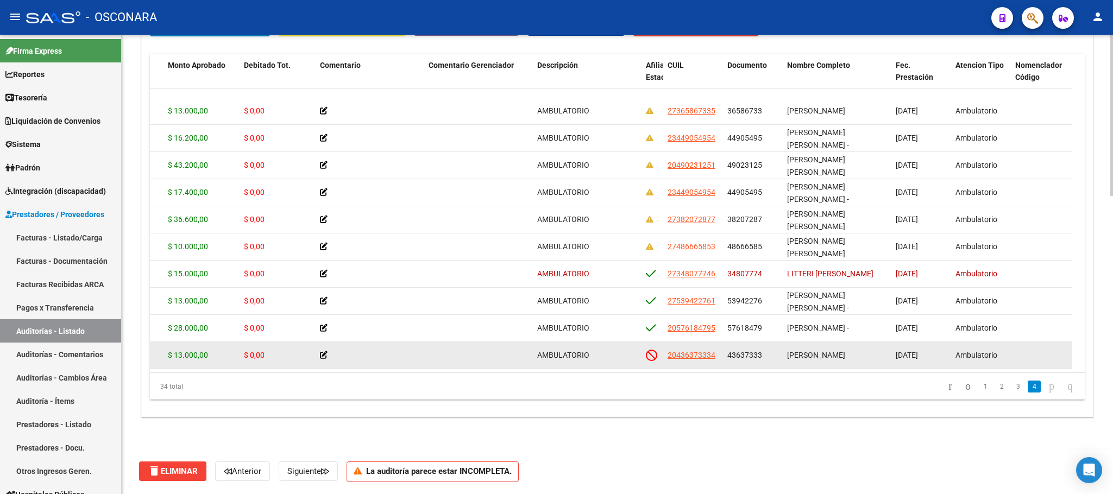
drag, startPoint x: 813, startPoint y: 338, endPoint x: 834, endPoint y: 336, distance: 20.2
click at [834, 351] on span "[PERSON_NAME] [PERSON_NAME]" at bounding box center [816, 355] width 58 height 9
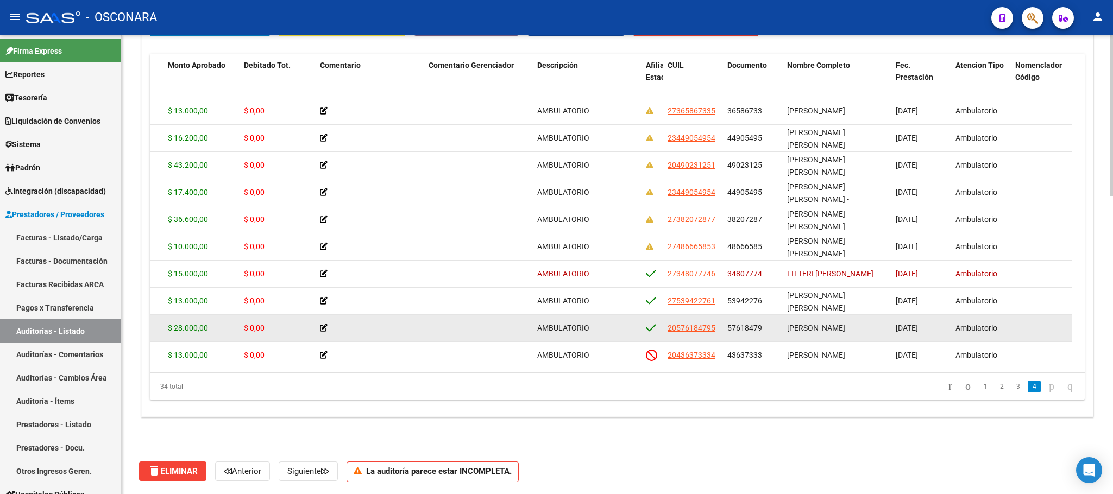
drag, startPoint x: 773, startPoint y: 308, endPoint x: 809, endPoint y: 308, distance: 35.9
click at [809, 315] on div "62200 B15 - Boreal $ 28.000,00 $ 28.000,00 $ 0,00 AMBULATORIO 20576184795 57618…" at bounding box center [684, 328] width 1502 height 27
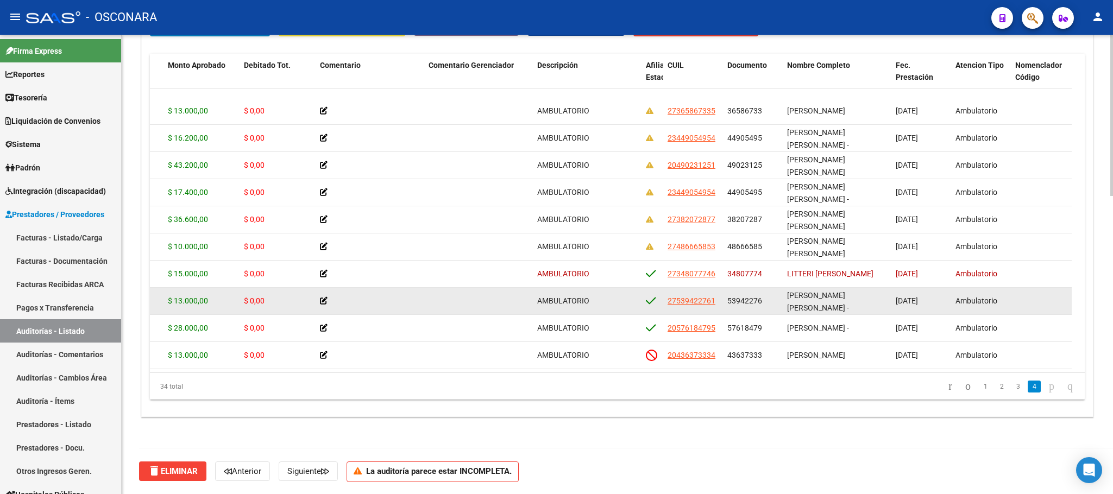
drag, startPoint x: 807, startPoint y: 287, endPoint x: 842, endPoint y: 289, distance: 34.8
click at [842, 290] on div "[PERSON_NAME] [PERSON_NAME] -" at bounding box center [837, 301] width 100 height 23
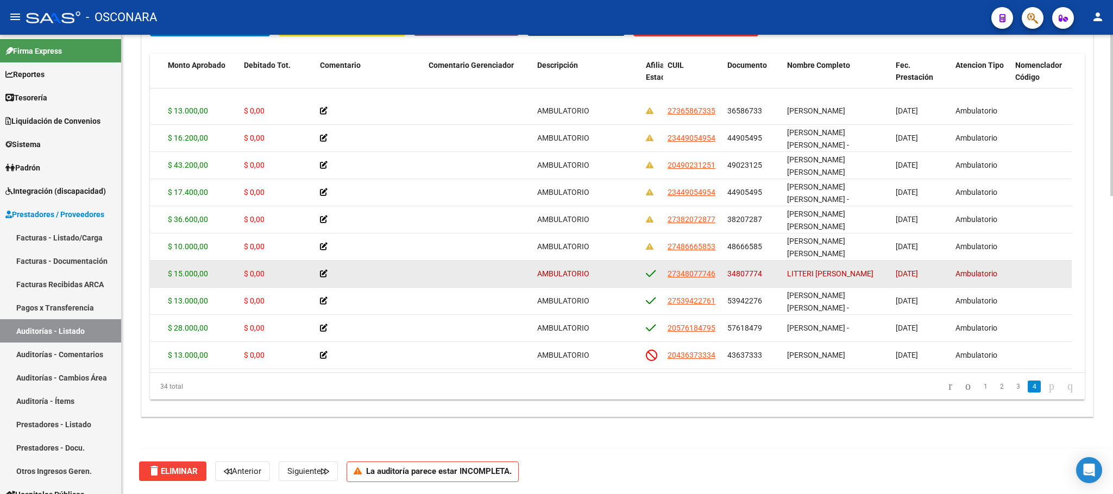
drag, startPoint x: 809, startPoint y: 261, endPoint x: 839, endPoint y: 259, distance: 30.5
click at [839, 268] on div "[PERSON_NAME]" at bounding box center [837, 274] width 100 height 12
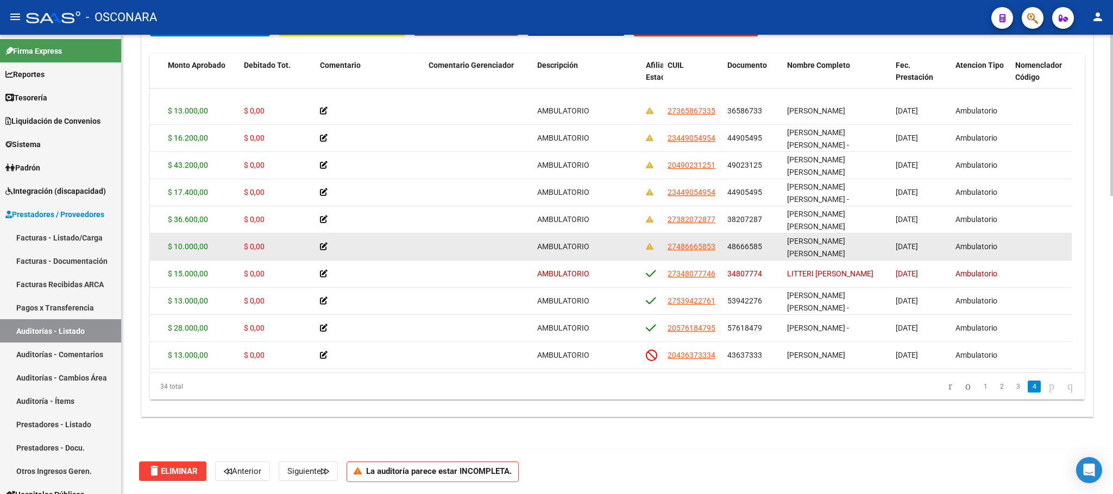
drag, startPoint x: 837, startPoint y: 231, endPoint x: 877, endPoint y: 231, distance: 40.2
click at [845, 237] on span "[PERSON_NAME] [PERSON_NAME]" at bounding box center [816, 247] width 58 height 21
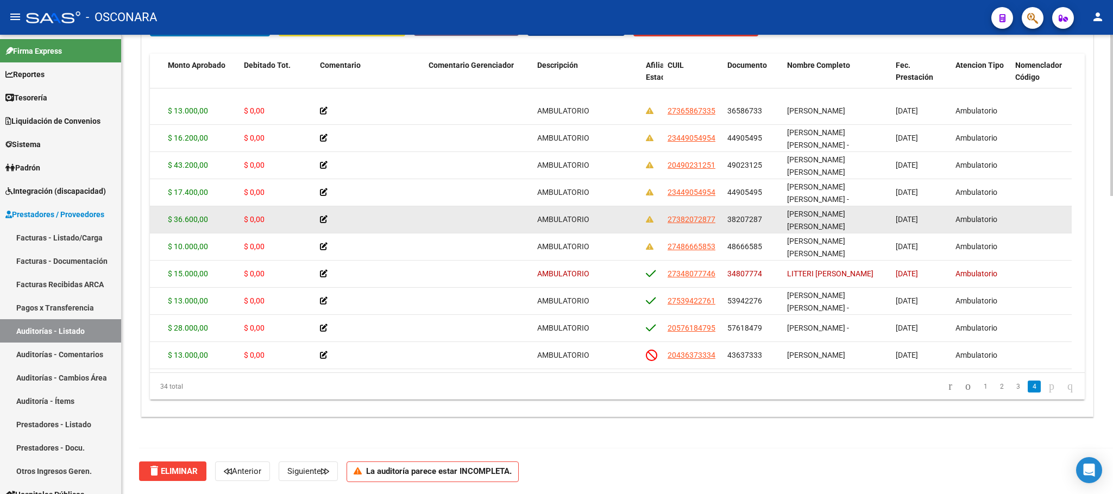
scroll to position [1, 0]
drag, startPoint x: 817, startPoint y: 214, endPoint x: 851, endPoint y: 214, distance: 34.2
click at [851, 214] on div "[PERSON_NAME] [PERSON_NAME] [PERSON_NAME]" at bounding box center [837, 219] width 100 height 23
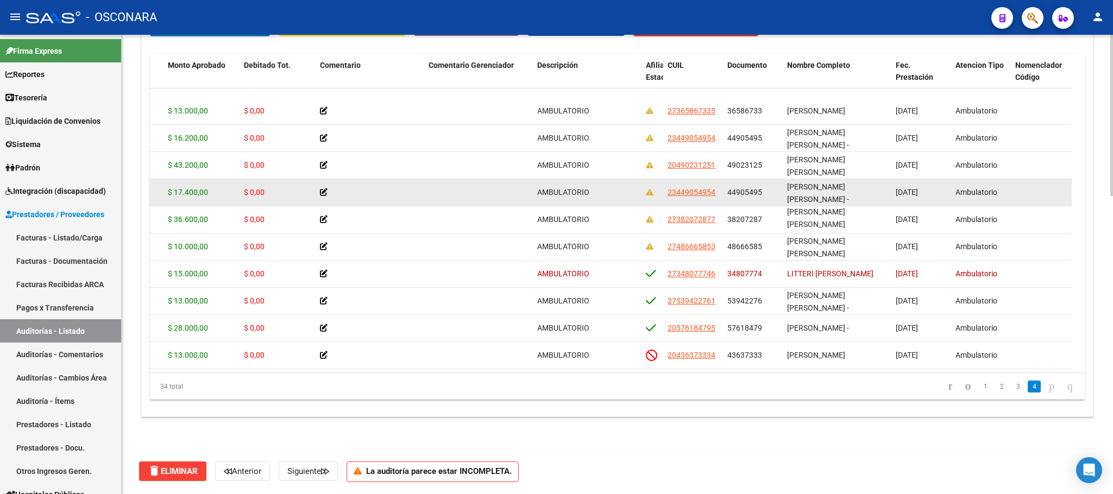
drag, startPoint x: 839, startPoint y: 176, endPoint x: 879, endPoint y: 173, distance: 39.3
click at [849, 183] on span "[PERSON_NAME] DEL [PERSON_NAME] -" at bounding box center [818, 193] width 62 height 21
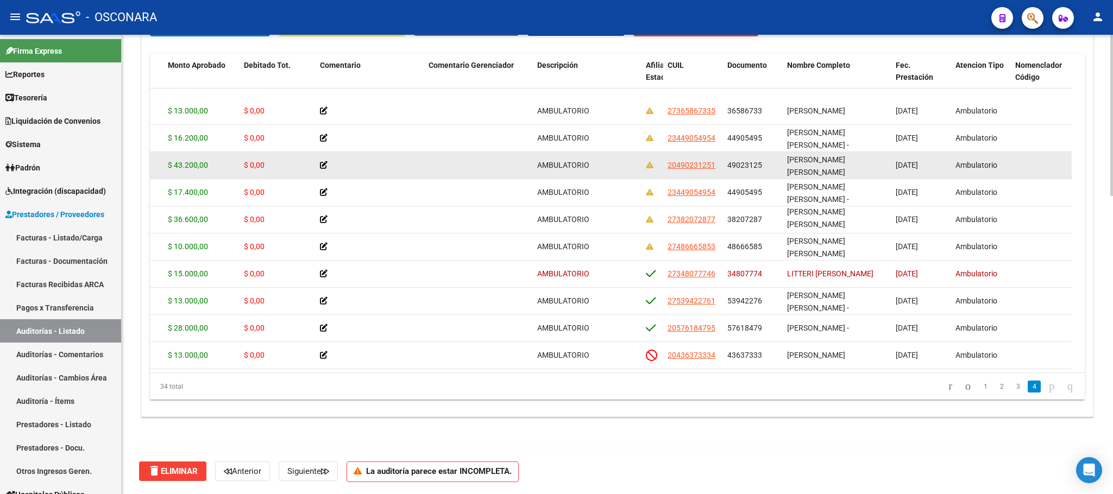
drag, startPoint x: 836, startPoint y: 158, endPoint x: 870, endPoint y: 159, distance: 34.2
click at [870, 159] on div "[PERSON_NAME] [PERSON_NAME]" at bounding box center [837, 165] width 100 height 23
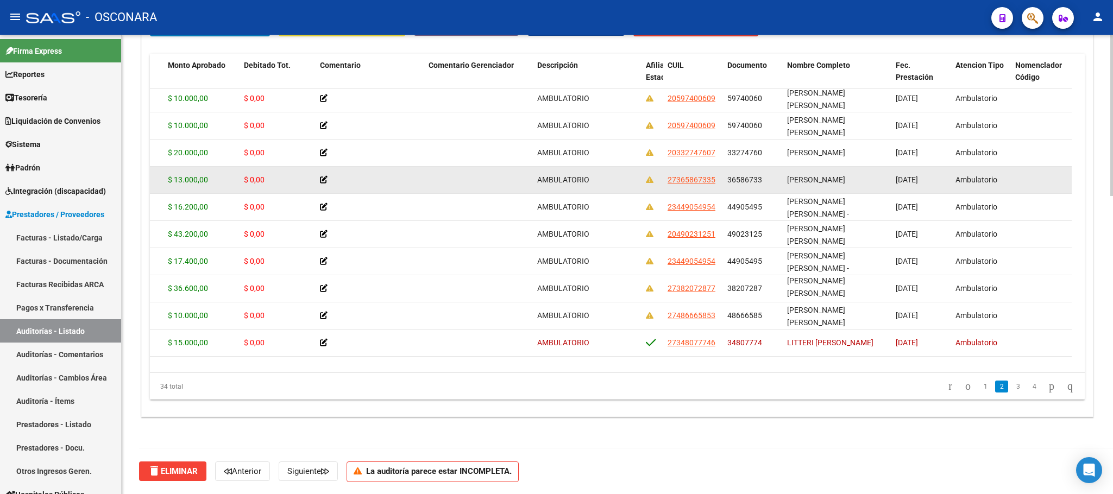
scroll to position [492, 217]
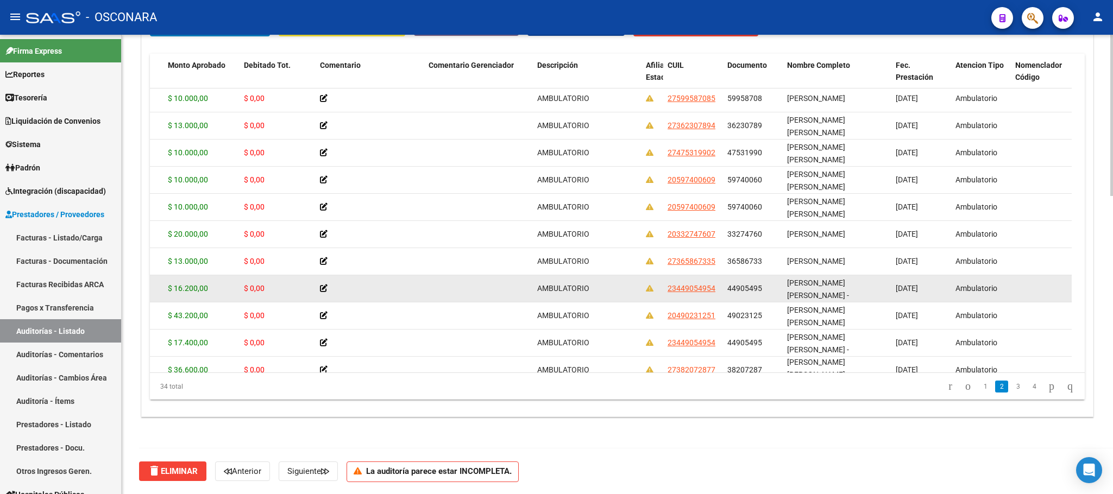
drag, startPoint x: 833, startPoint y: 282, endPoint x: 847, endPoint y: 282, distance: 13.6
click at [847, 282] on span "[PERSON_NAME] DEL [PERSON_NAME] -" at bounding box center [818, 289] width 62 height 21
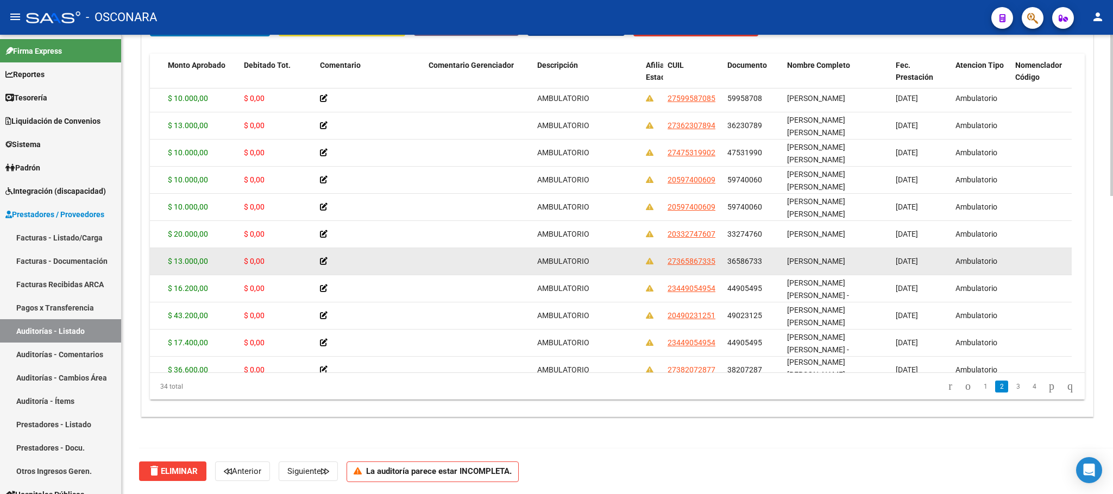
drag, startPoint x: 822, startPoint y: 259, endPoint x: 840, endPoint y: 259, distance: 17.9
click at [840, 259] on span "[PERSON_NAME]" at bounding box center [816, 261] width 58 height 9
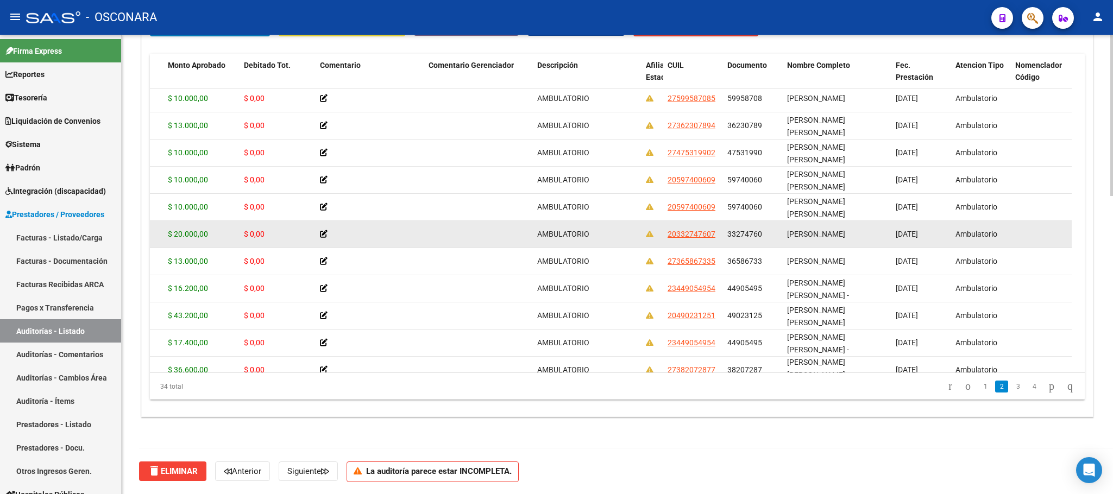
drag, startPoint x: 811, startPoint y: 230, endPoint x: 835, endPoint y: 233, distance: 24.1
click at [835, 233] on span "[PERSON_NAME]" at bounding box center [816, 234] width 58 height 9
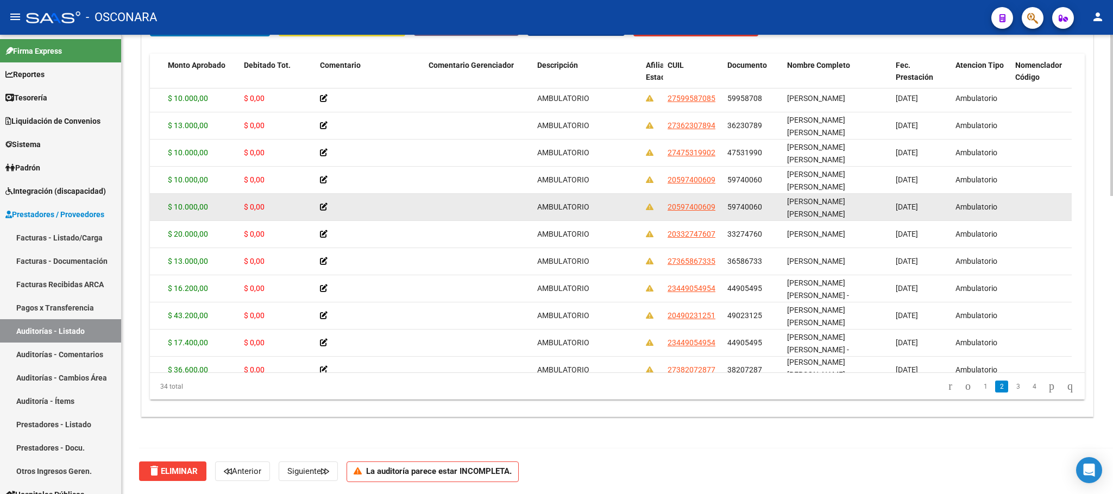
drag, startPoint x: 834, startPoint y: 199, endPoint x: 864, endPoint y: 204, distance: 30.8
click at [845, 204] on span "SANCHEZ QUINTEROS HUGO LEONEL" at bounding box center [816, 207] width 58 height 21
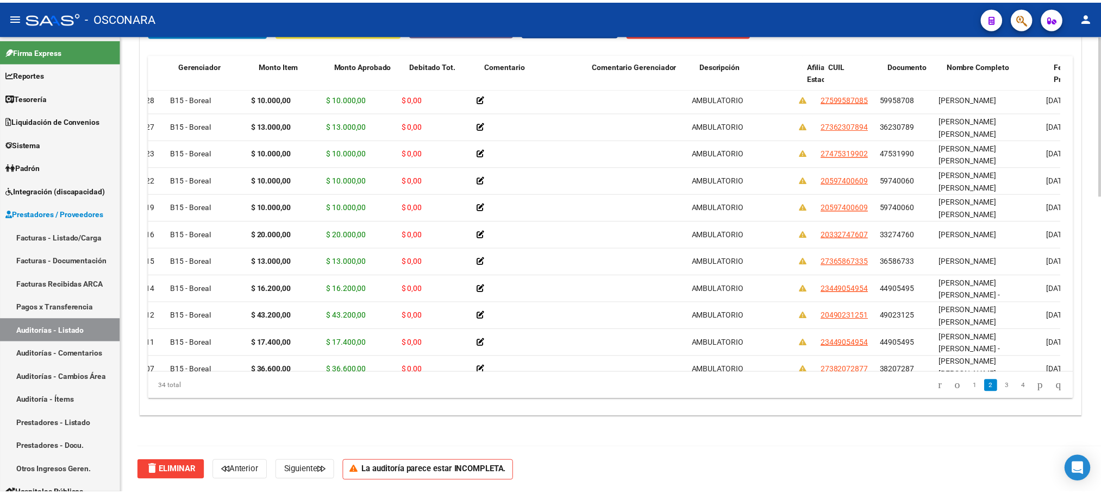
scroll to position [492, 0]
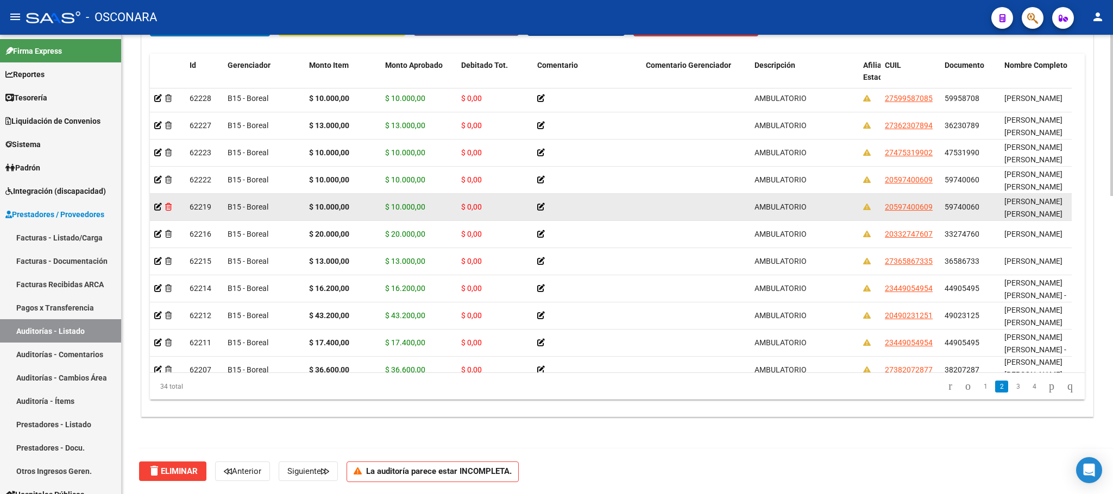
click at [170, 211] on icon at bounding box center [168, 207] width 7 height 8
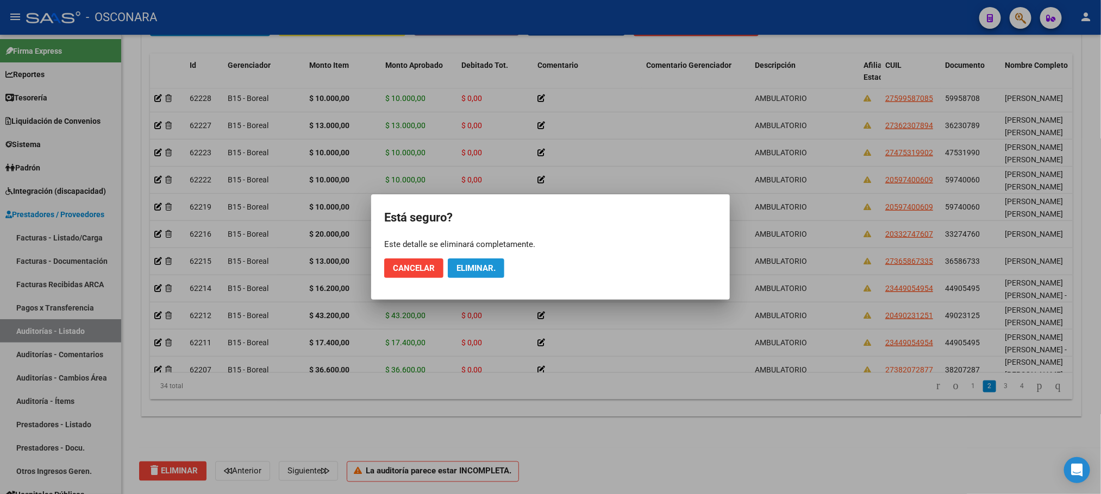
click at [489, 274] on button "Eliminar." at bounding box center [476, 269] width 57 height 20
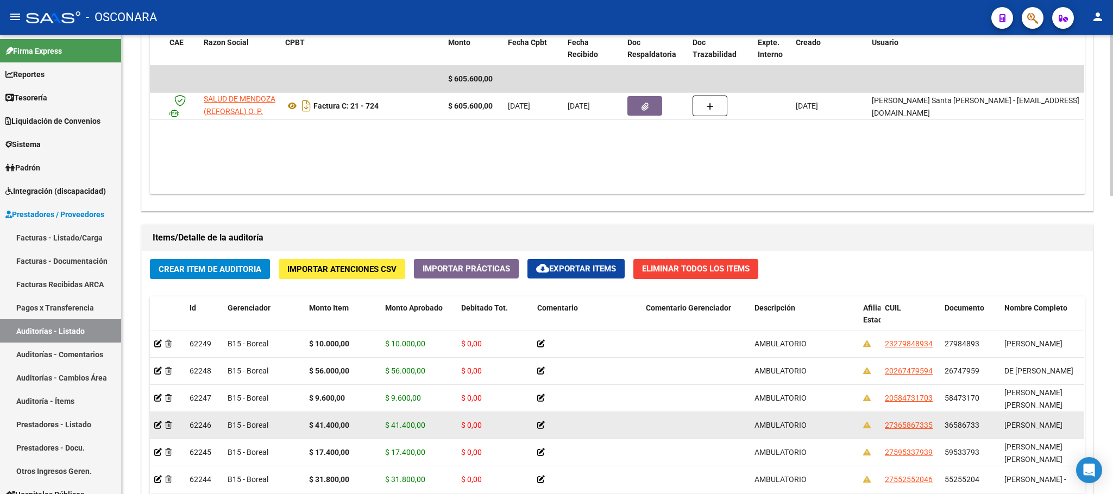
scroll to position [0, 0]
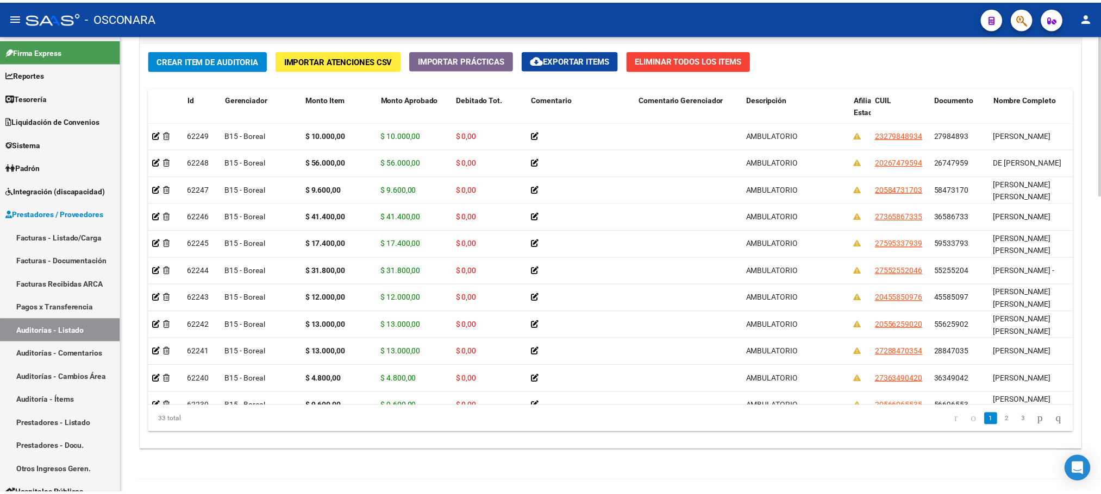
scroll to position [805, 0]
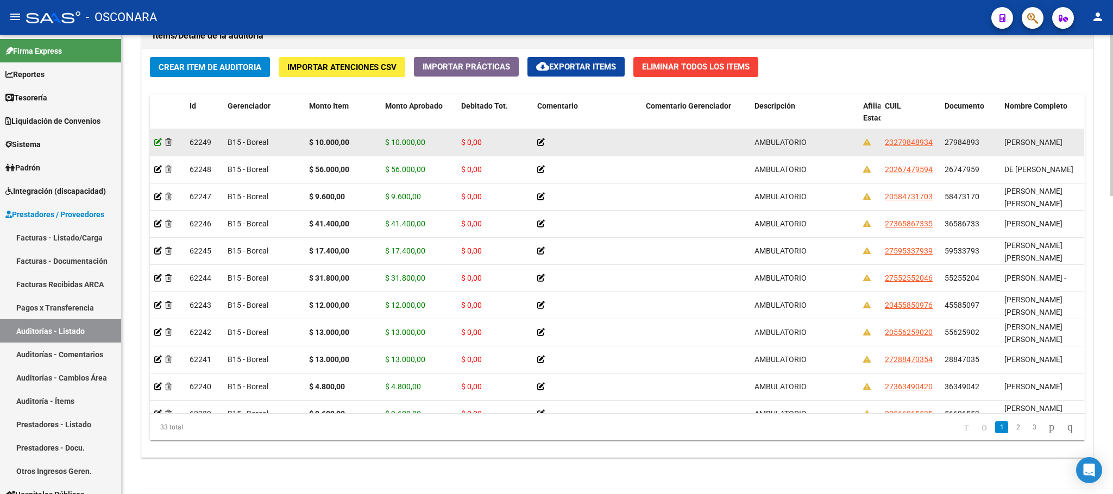
click at [155, 145] on icon at bounding box center [158, 143] width 8 height 8
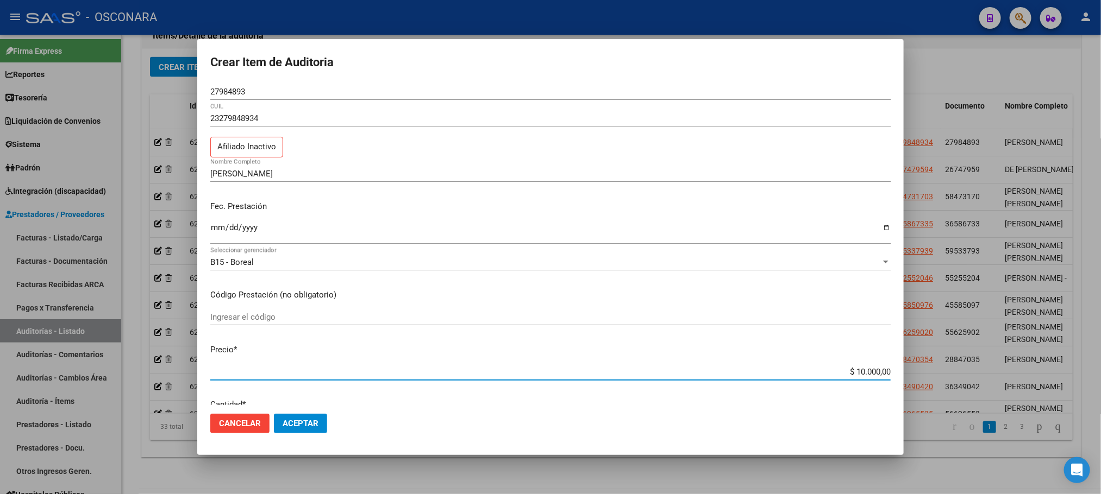
drag, startPoint x: 847, startPoint y: 373, endPoint x: 936, endPoint y: 372, distance: 89.1
click at [936, 372] on div "Crear Item de Auditoria 27984893 Nro Documento 23279848934 CUIL Afiliado Inacti…" at bounding box center [550, 247] width 1101 height 494
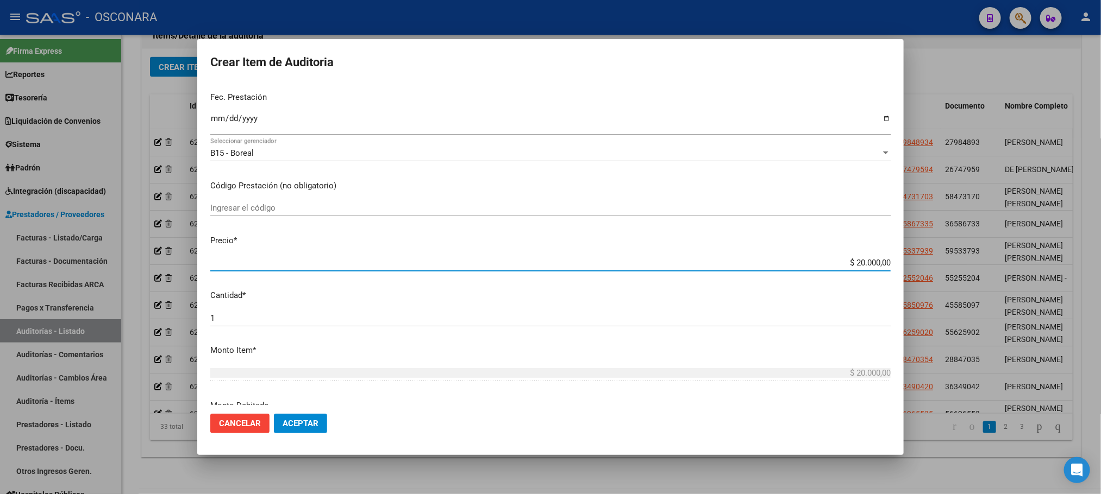
scroll to position [326, 0]
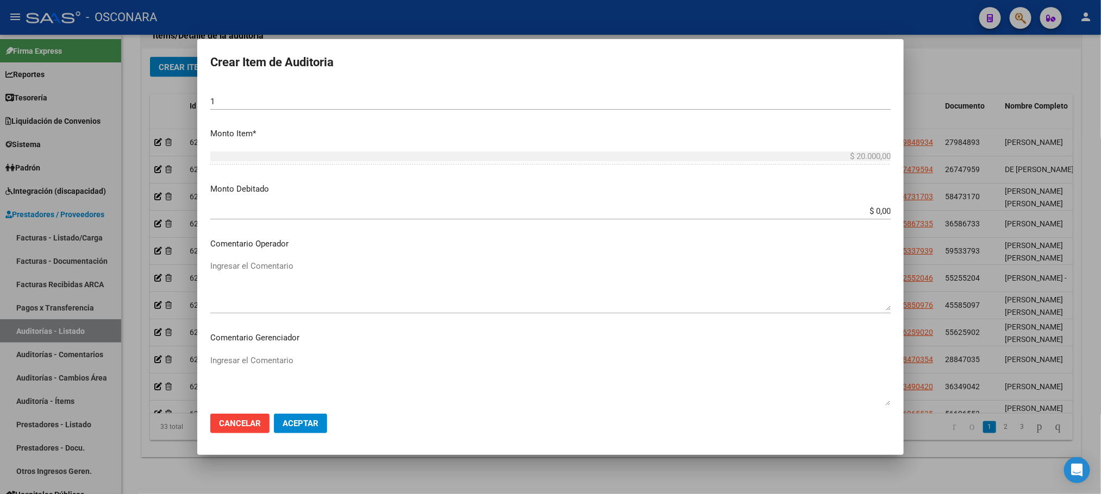
click at [300, 428] on span "Aceptar" at bounding box center [301, 424] width 36 height 10
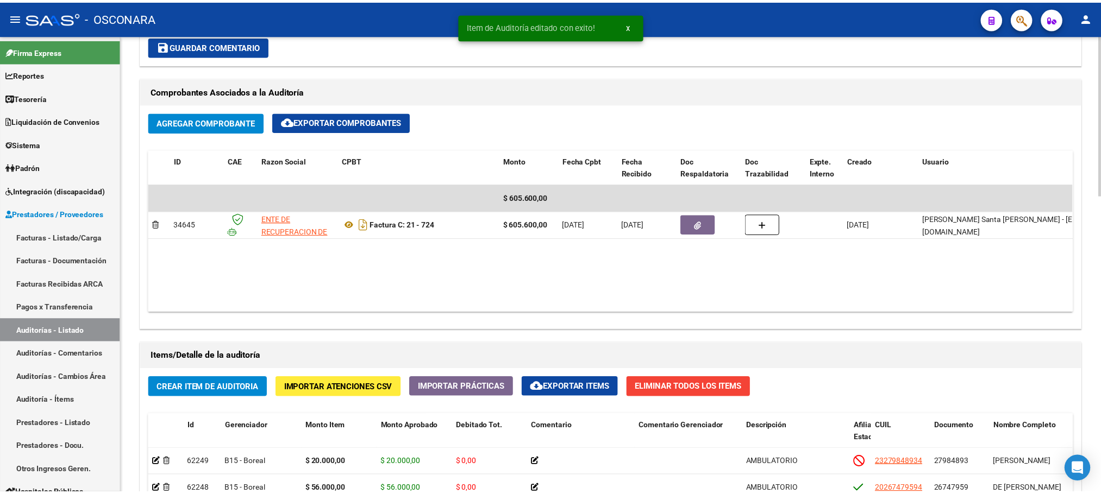
scroll to position [489, 0]
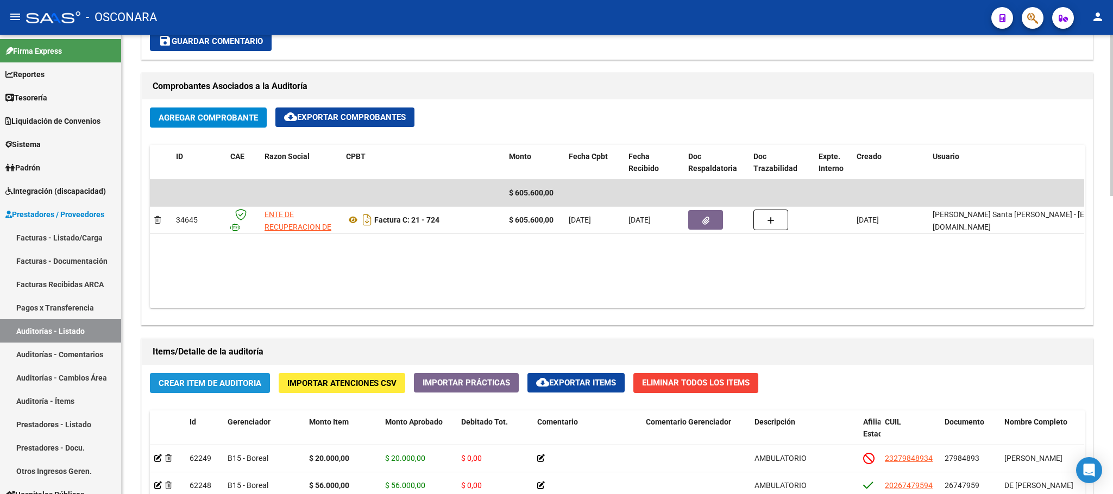
click at [228, 380] on span "Crear Item de Auditoria" at bounding box center [210, 384] width 103 height 10
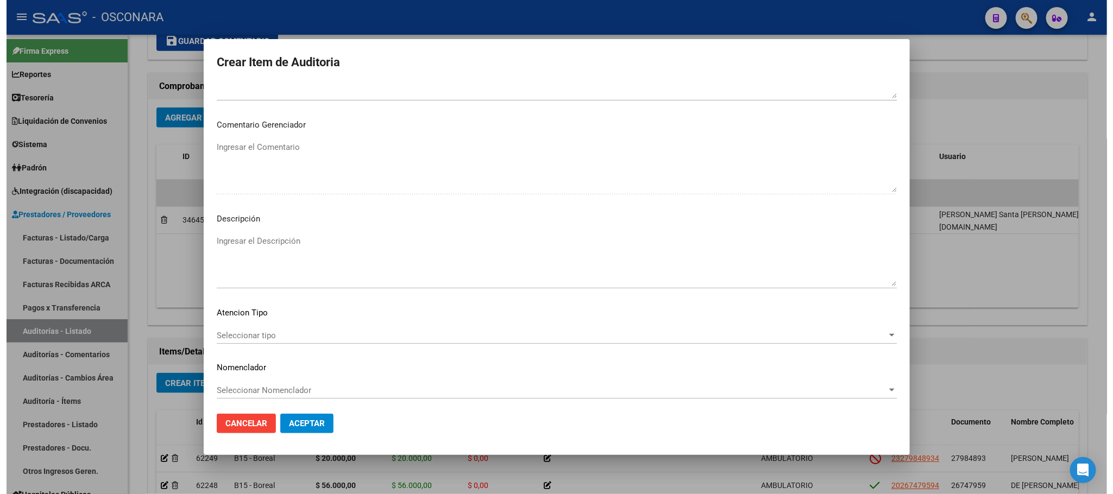
scroll to position [513, 0]
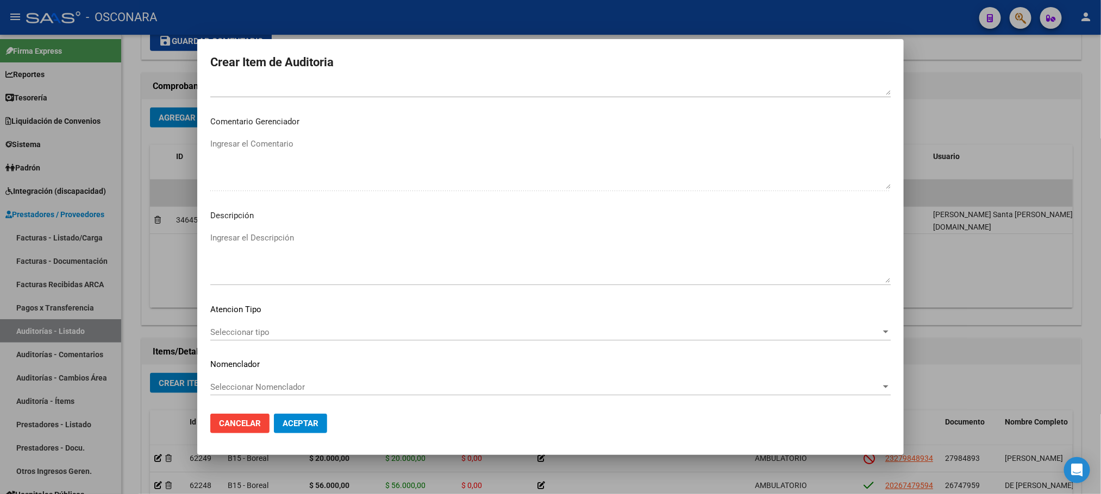
click at [319, 425] on button "Aceptar" at bounding box center [300, 424] width 53 height 20
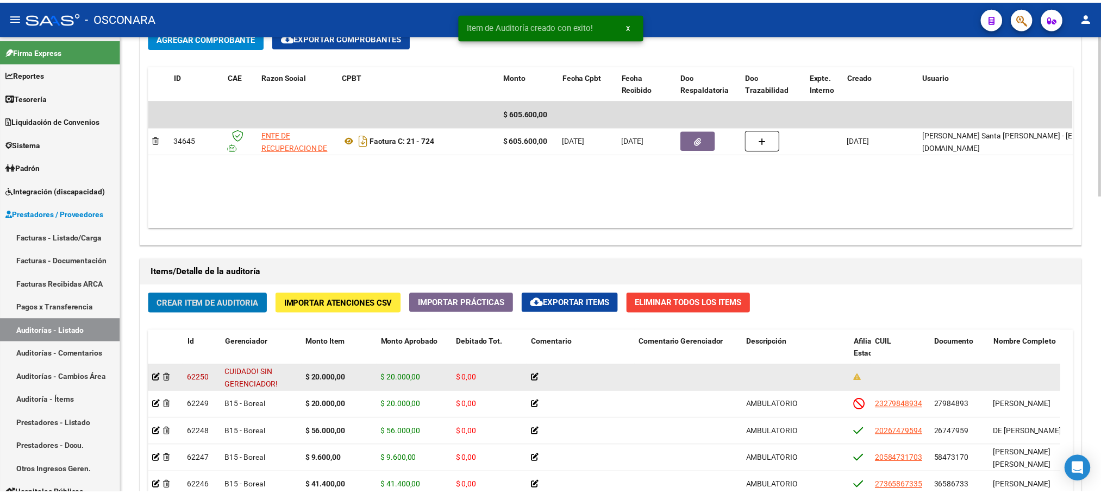
scroll to position [734, 0]
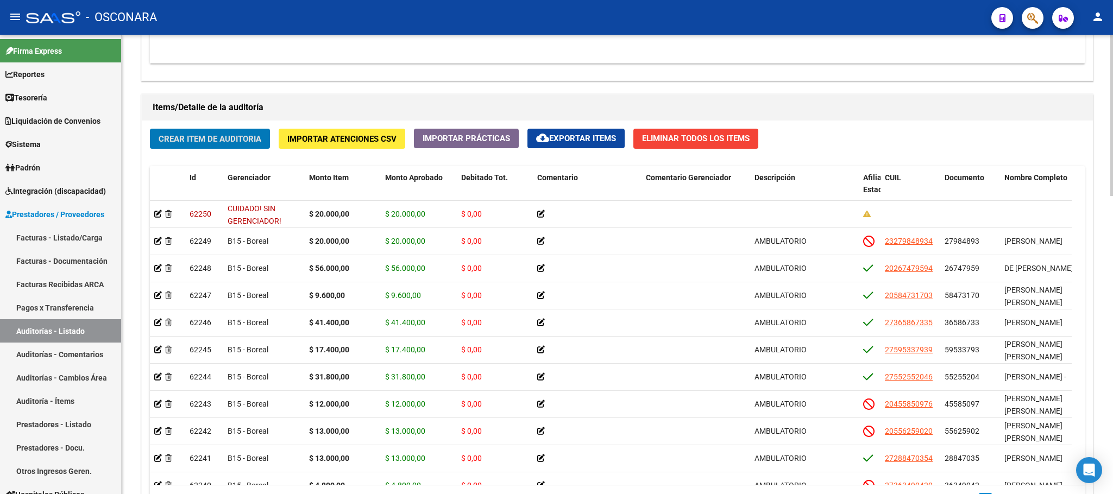
click at [230, 140] on span "Crear Item de Auditoria" at bounding box center [210, 139] width 103 height 10
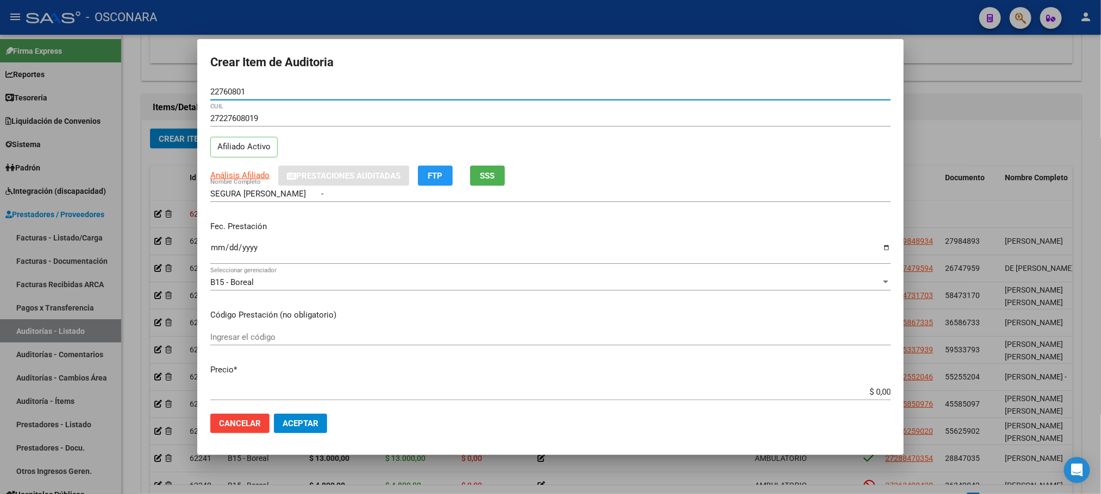
click at [212, 250] on input "Ingresar la fecha" at bounding box center [550, 251] width 680 height 17
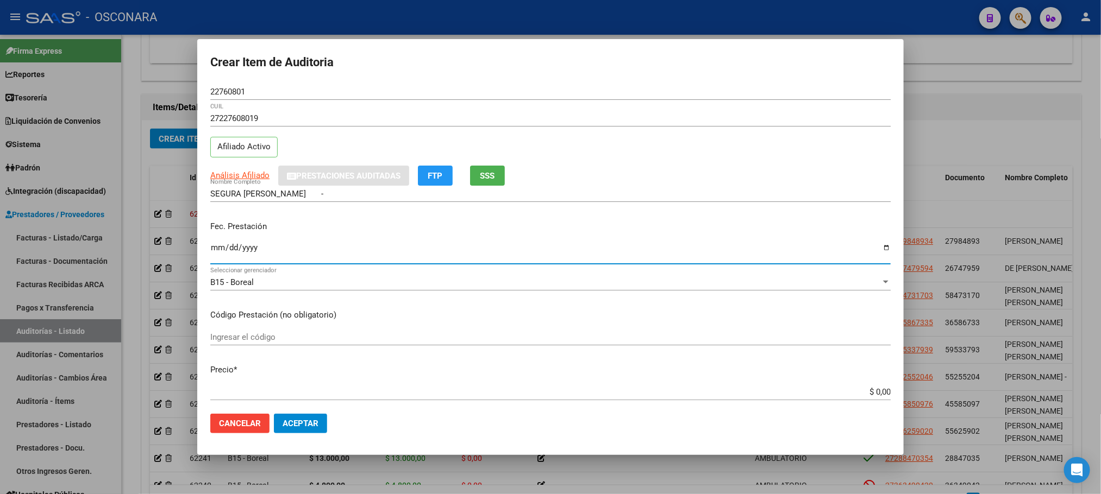
scroll to position [82, 0]
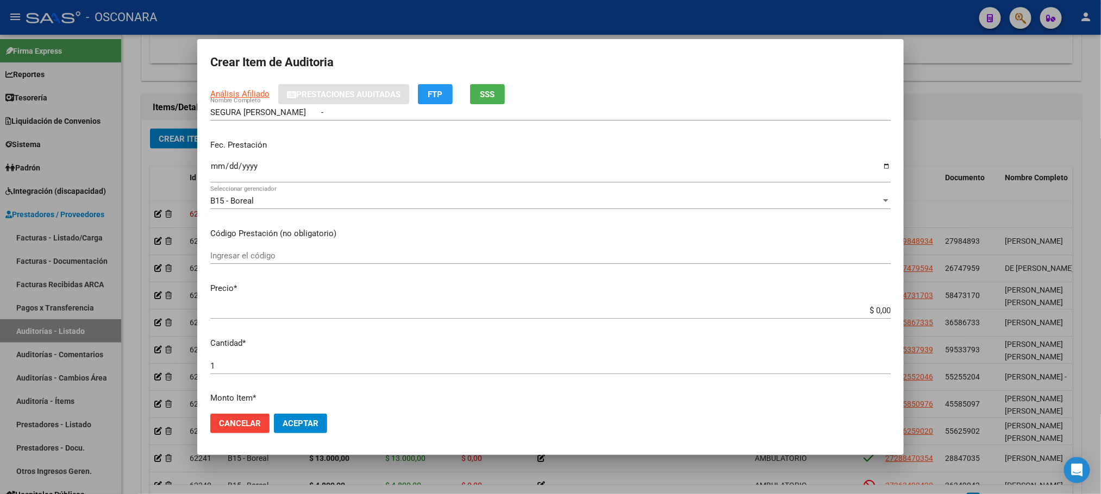
drag, startPoint x: 838, startPoint y: 299, endPoint x: 879, endPoint y: 299, distance: 40.8
click at [879, 299] on mat-dialog-content "22760801 Nro Documento 27227608019 CUIL Afiliado Activo Análisis Afiliado Prest…" at bounding box center [550, 245] width 706 height 322
click at [846, 298] on mat-dialog-content "22760801 Nro Documento 27227608019 CUIL Afiliado Activo Análisis Afiliado Prest…" at bounding box center [550, 245] width 706 height 322
drag, startPoint x: 843, startPoint y: 311, endPoint x: 1007, endPoint y: 311, distance: 164.6
click at [1007, 311] on div "Crear Item de Auditoria 22760801 Nro Documento 27227608019 CUIL Afiliado Activo…" at bounding box center [550, 247] width 1101 height 494
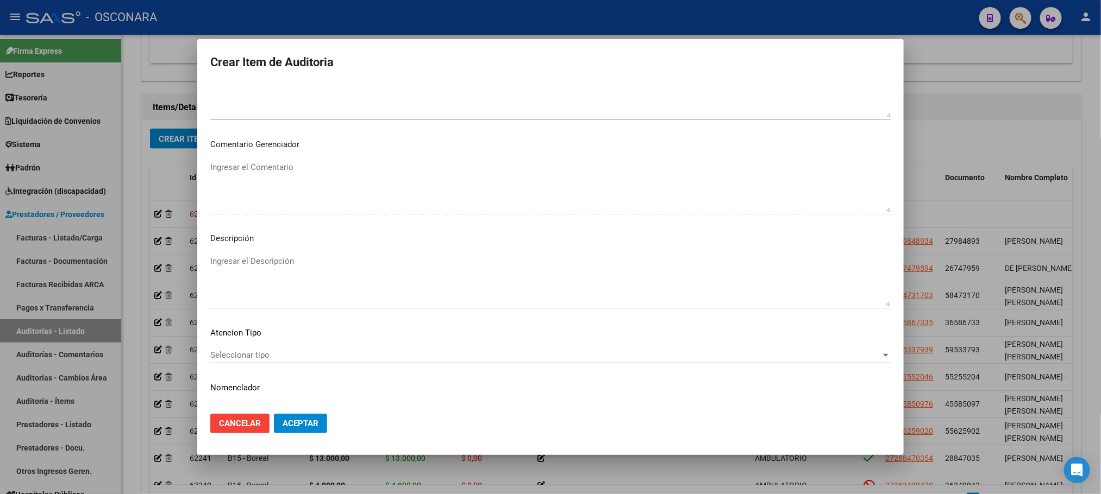
scroll to position [563, 0]
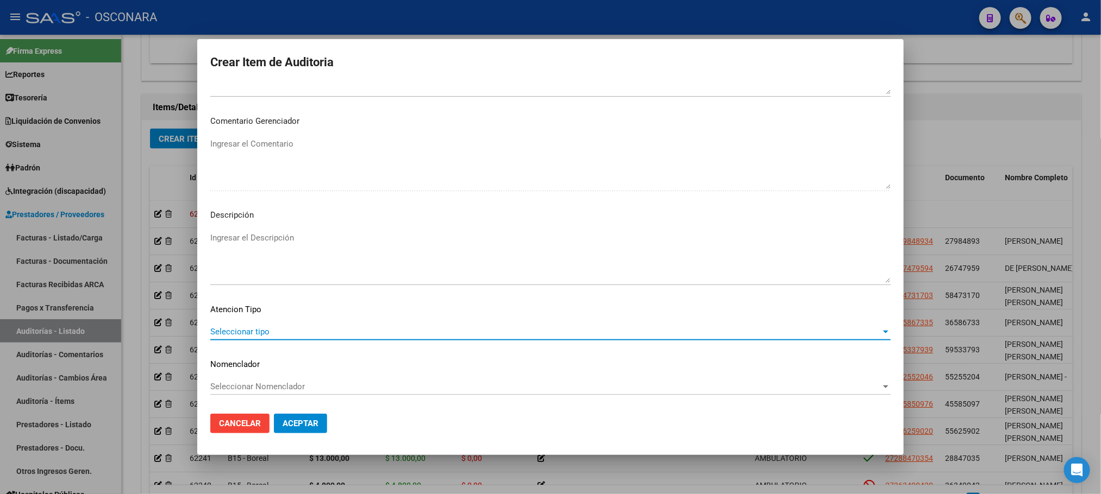
click at [308, 328] on span "Seleccionar tipo" at bounding box center [545, 332] width 670 height 10
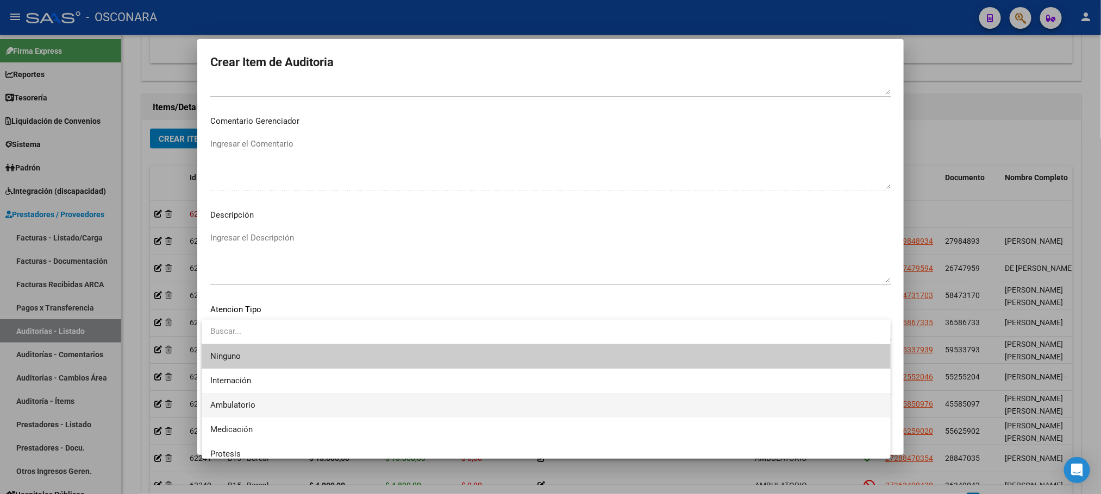
click at [274, 406] on span "Ambulatorio" at bounding box center [546, 405] width 672 height 24
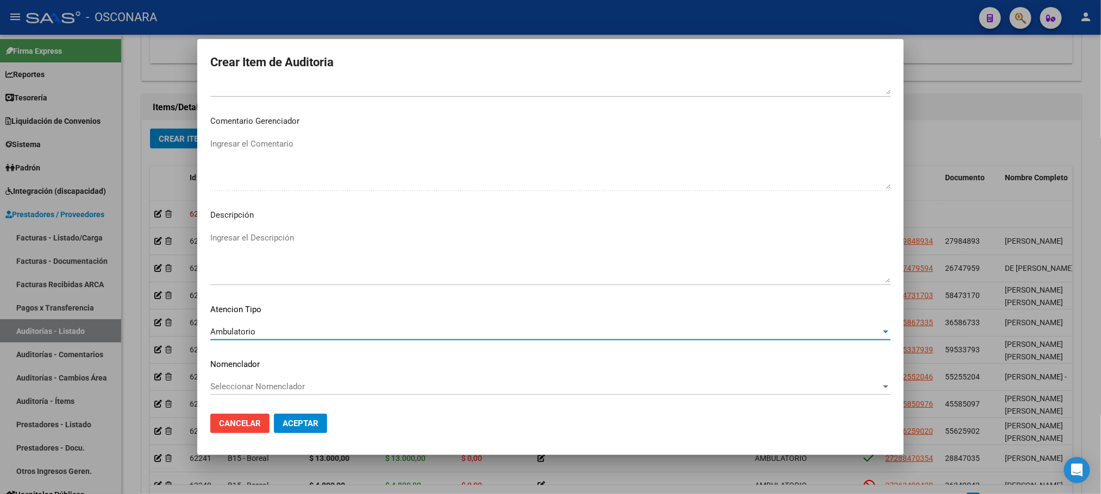
click at [304, 249] on textarea "Ingresar el Descripción" at bounding box center [550, 257] width 680 height 51
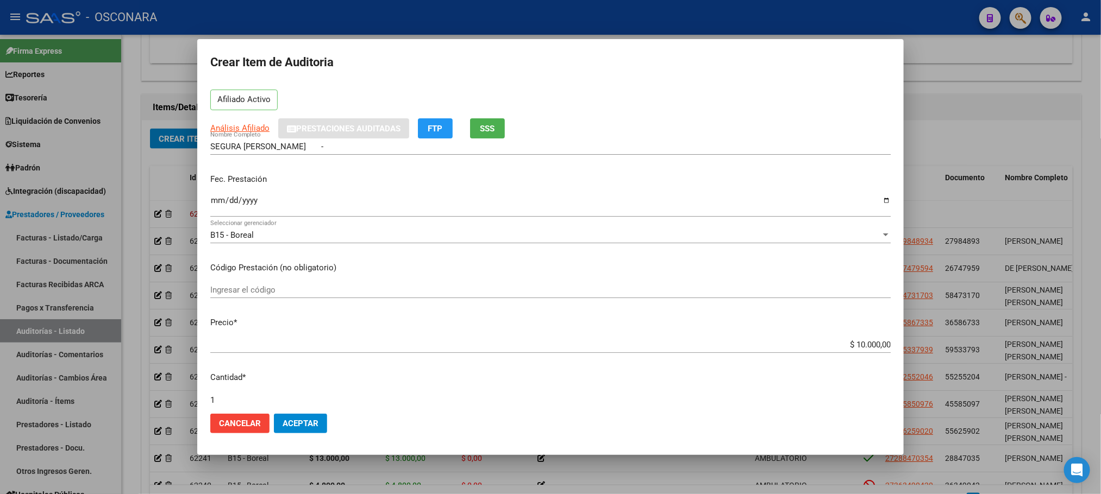
scroll to position [0, 0]
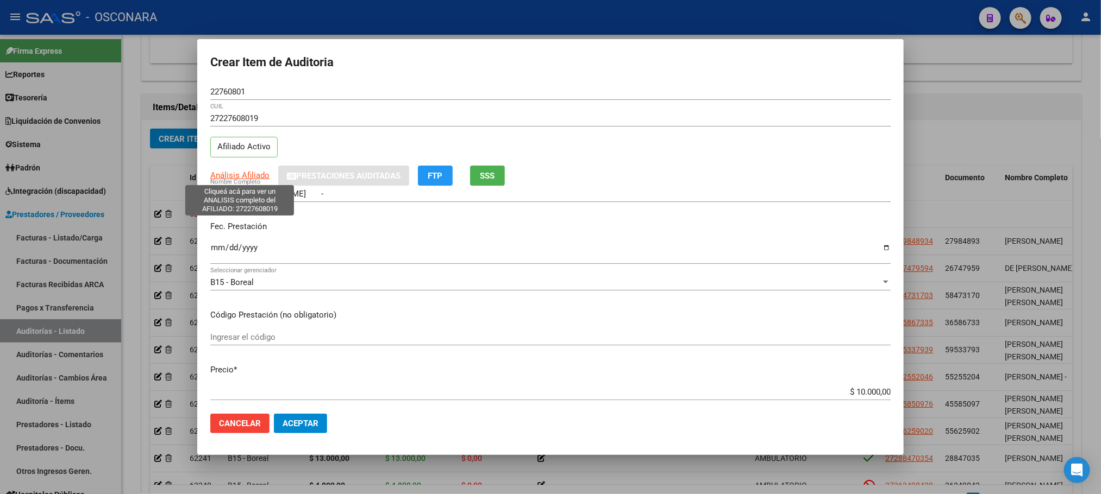
click at [261, 173] on span "Análisis Afiliado" at bounding box center [239, 176] width 59 height 10
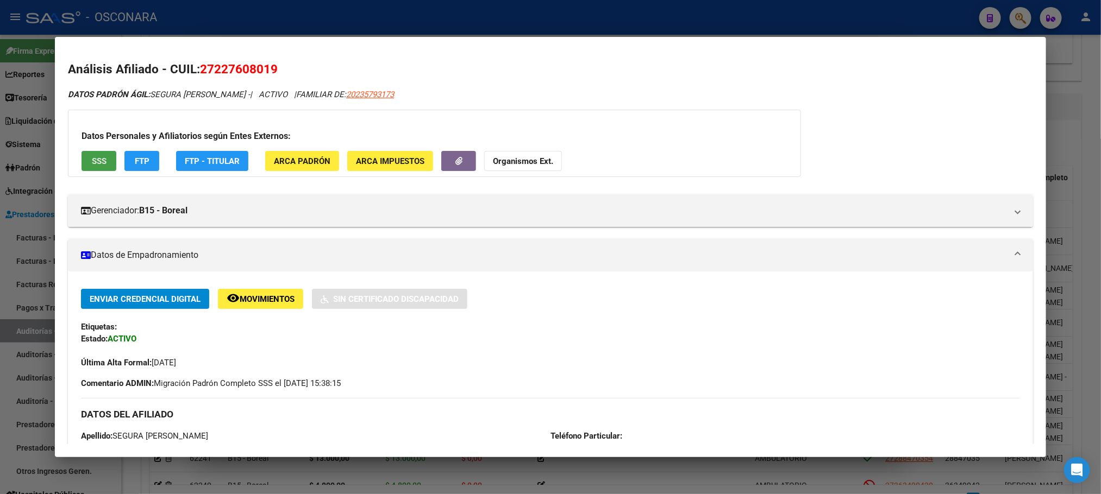
click at [103, 159] on button "SSS" at bounding box center [99, 161] width 35 height 20
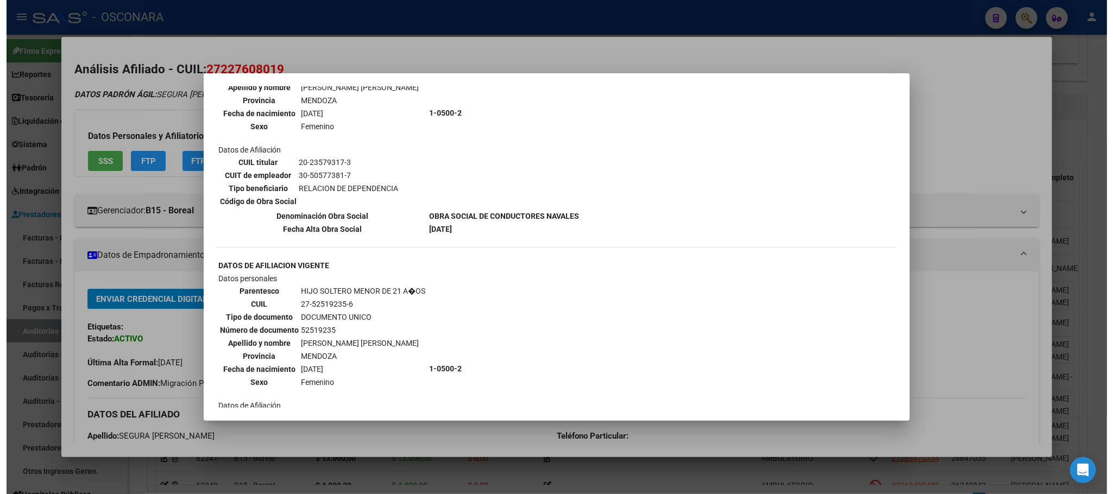
scroll to position [1060, 0]
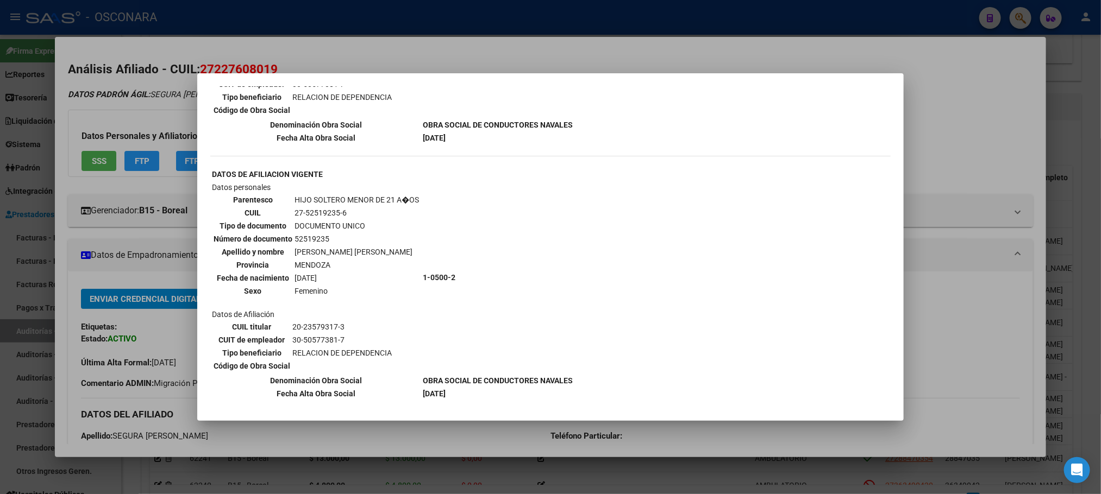
click at [989, 273] on div at bounding box center [550, 247] width 1101 height 494
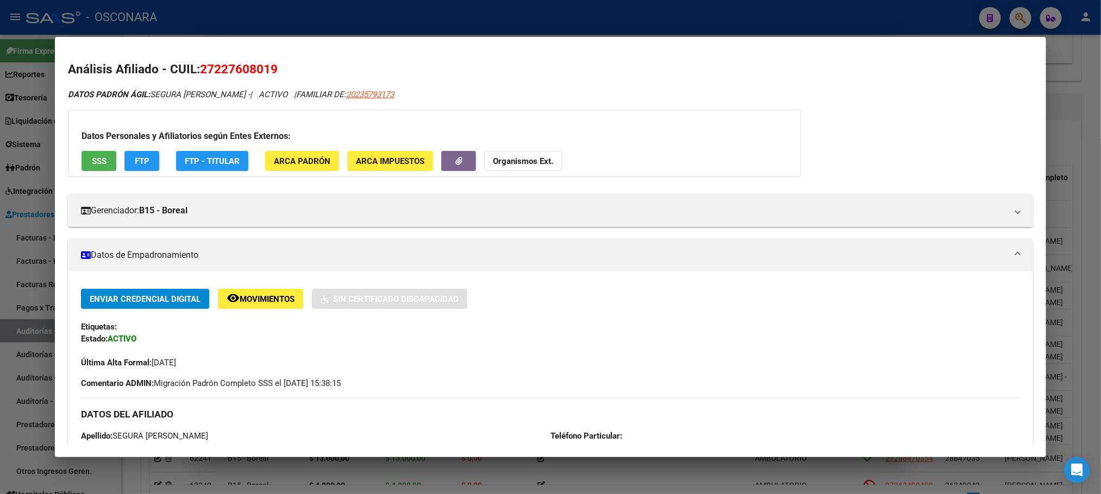
click at [744, 486] on div at bounding box center [550, 247] width 1101 height 494
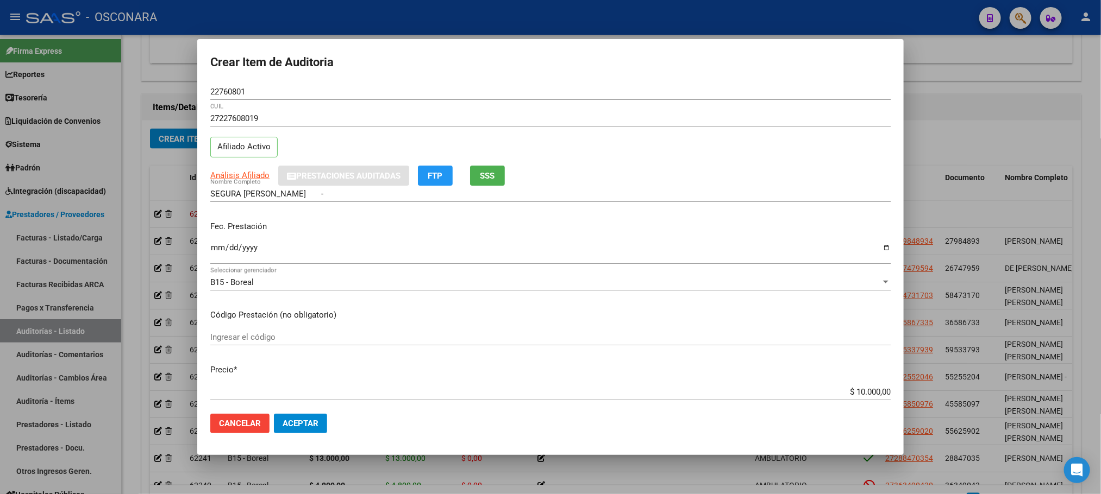
click at [311, 416] on button "Aceptar" at bounding box center [300, 424] width 53 height 20
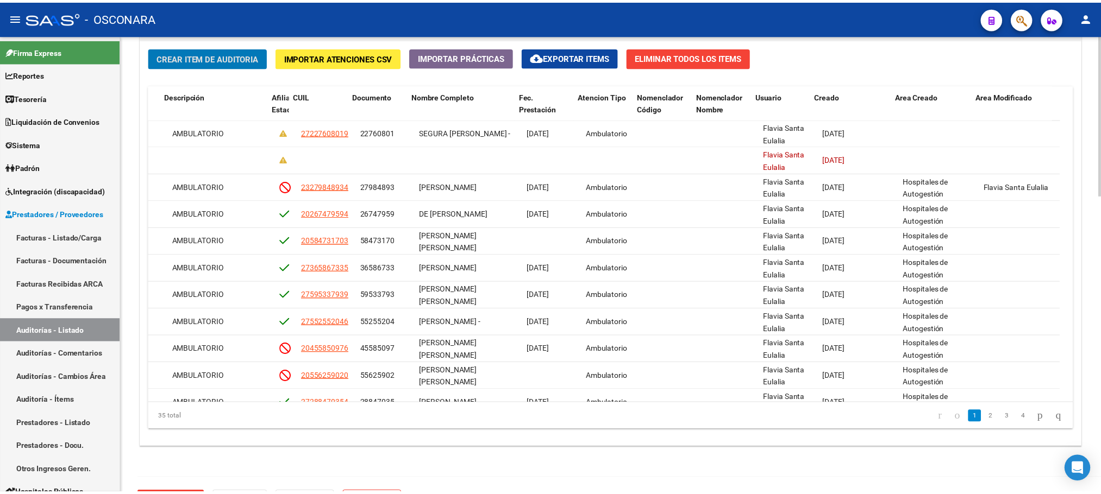
scroll to position [0, 0]
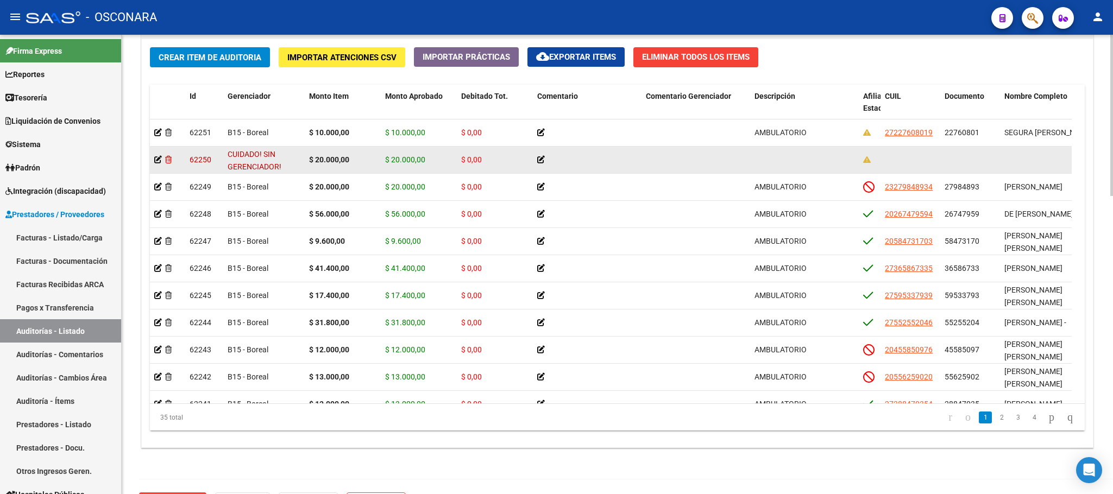
click at [167, 161] on icon at bounding box center [168, 160] width 7 height 8
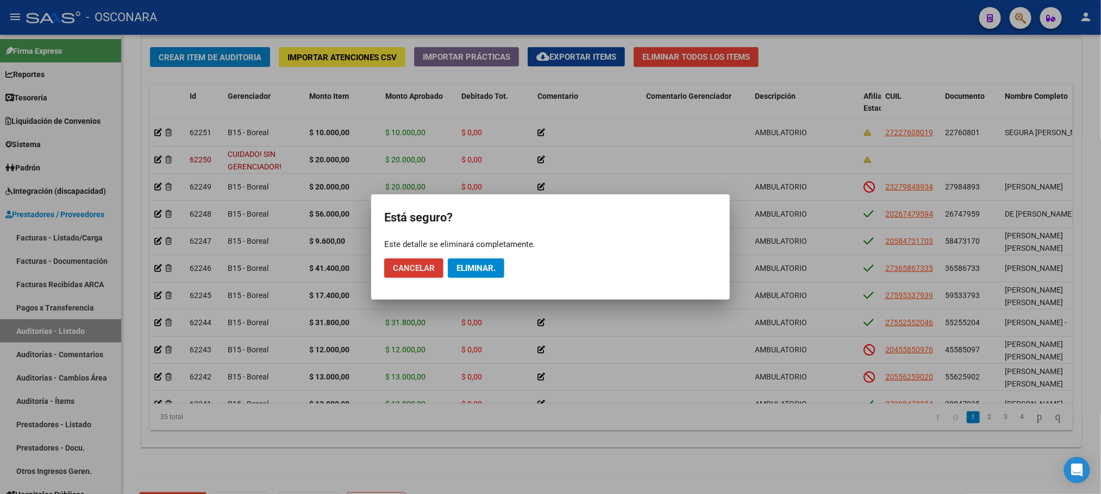
click at [466, 264] on span "Eliminar." at bounding box center [475, 269] width 39 height 10
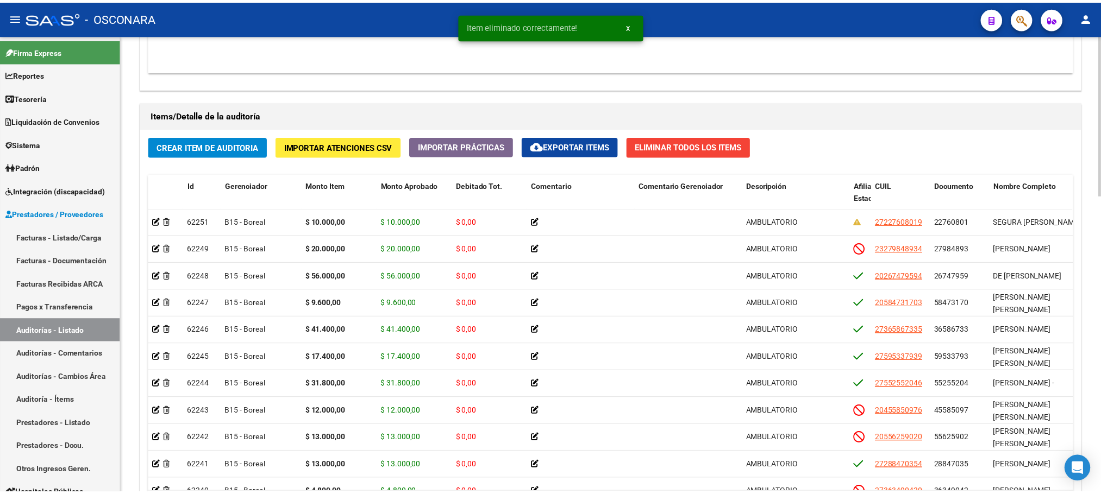
scroll to position [734, 0]
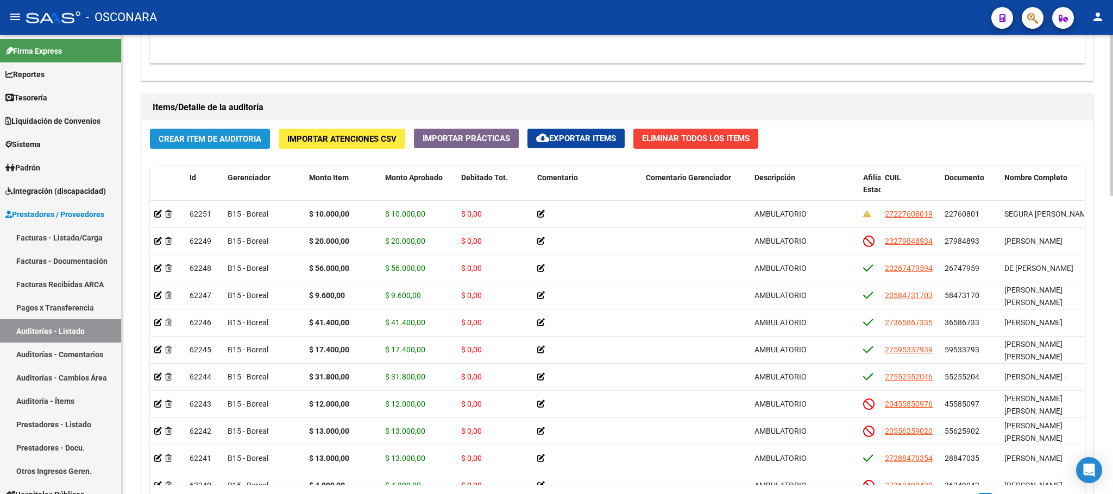
click at [247, 137] on span "Crear Item de Auditoria" at bounding box center [210, 139] width 103 height 10
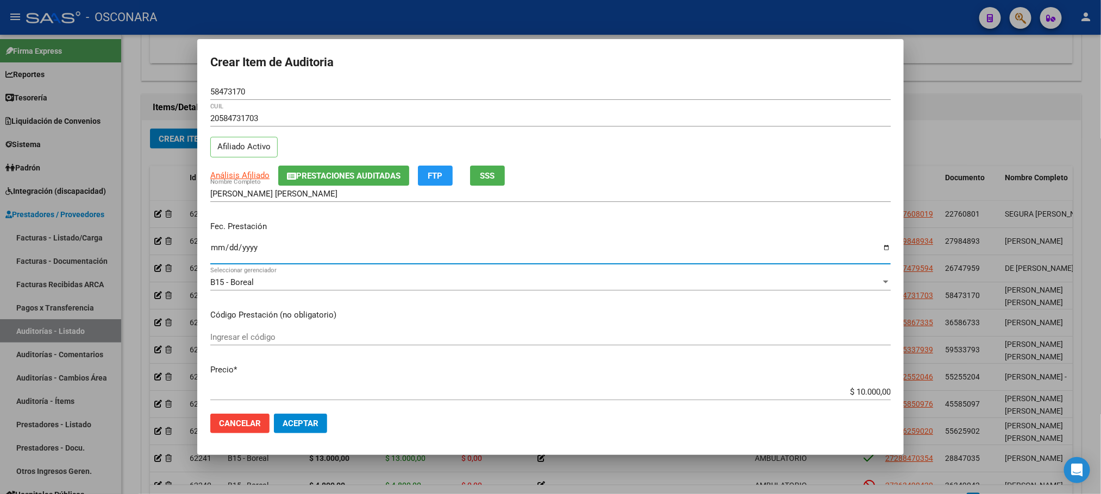
click at [223, 248] on input "Ingresar la fecha" at bounding box center [550, 251] width 680 height 17
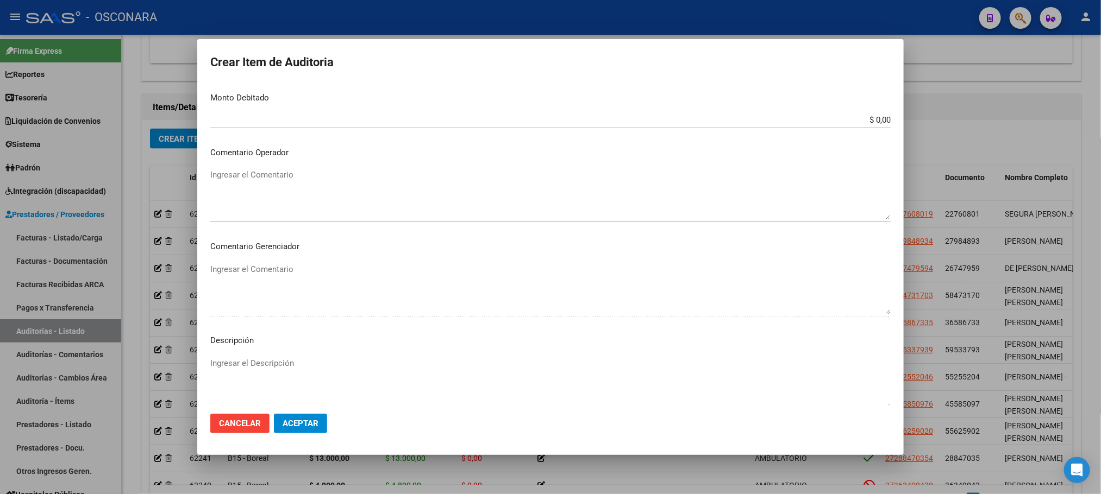
scroll to position [563, 0]
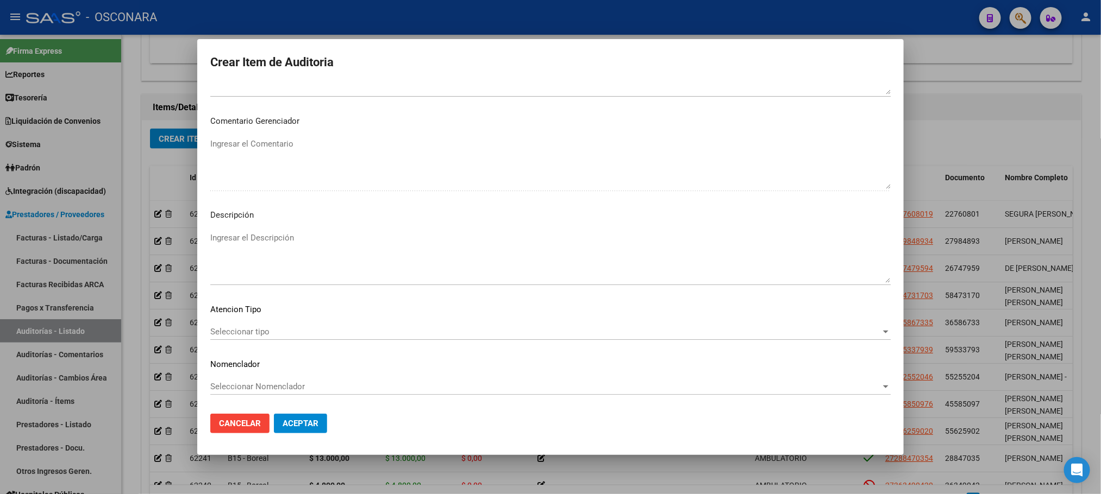
click at [295, 321] on mat-dialog-content "58473170 Nro Documento 20584731703 CUIL Afiliado Activo Análisis Afiliado Prest…" at bounding box center [550, 245] width 706 height 322
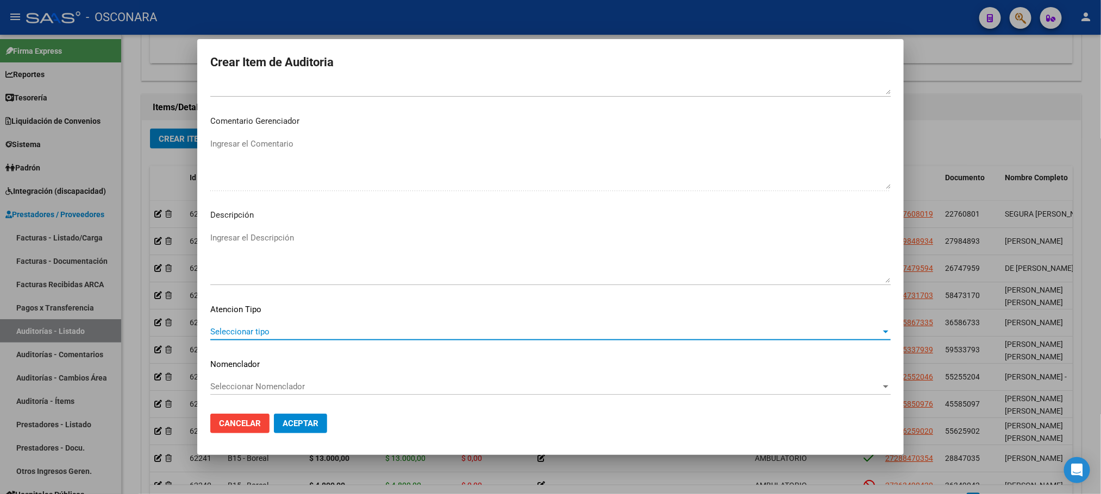
click at [289, 334] on span "Seleccionar tipo" at bounding box center [545, 332] width 670 height 10
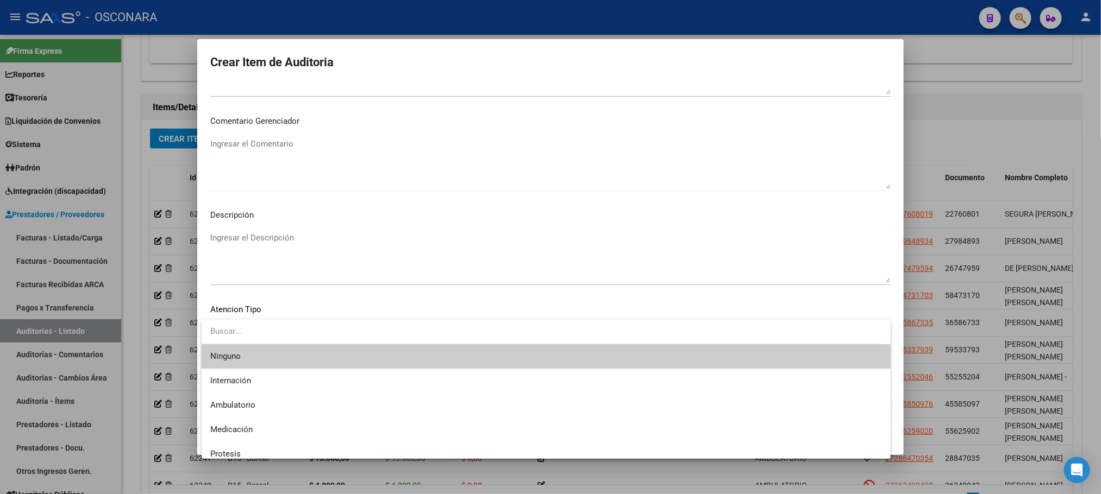
click at [380, 239] on div at bounding box center [550, 247] width 1101 height 494
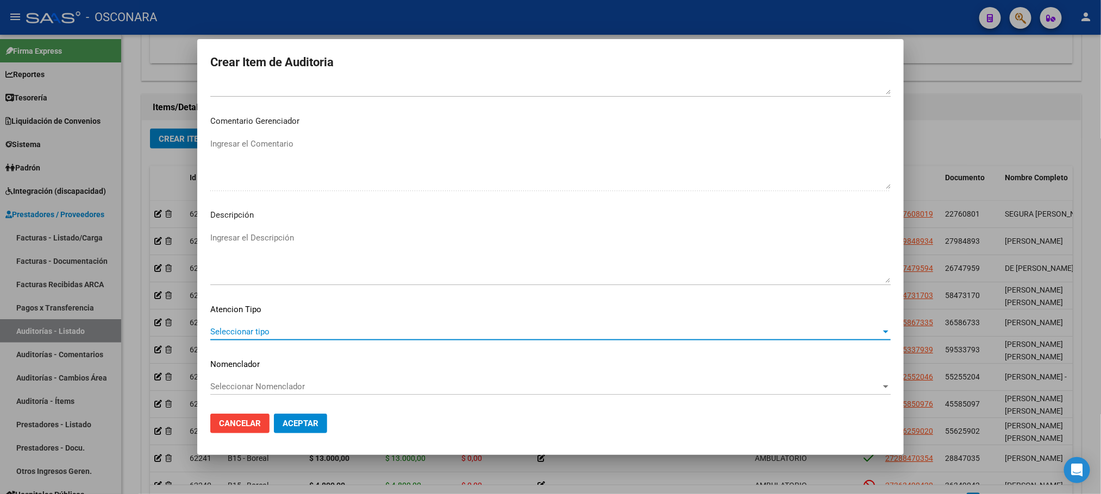
click at [285, 329] on span "Seleccionar tipo" at bounding box center [545, 332] width 670 height 10
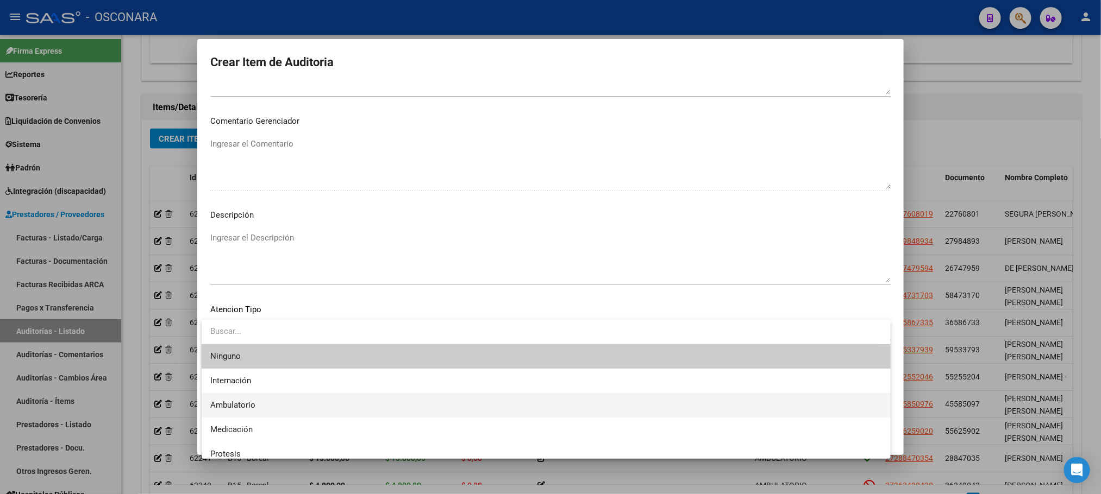
click at [255, 401] on span "Ambulatorio" at bounding box center [546, 405] width 672 height 24
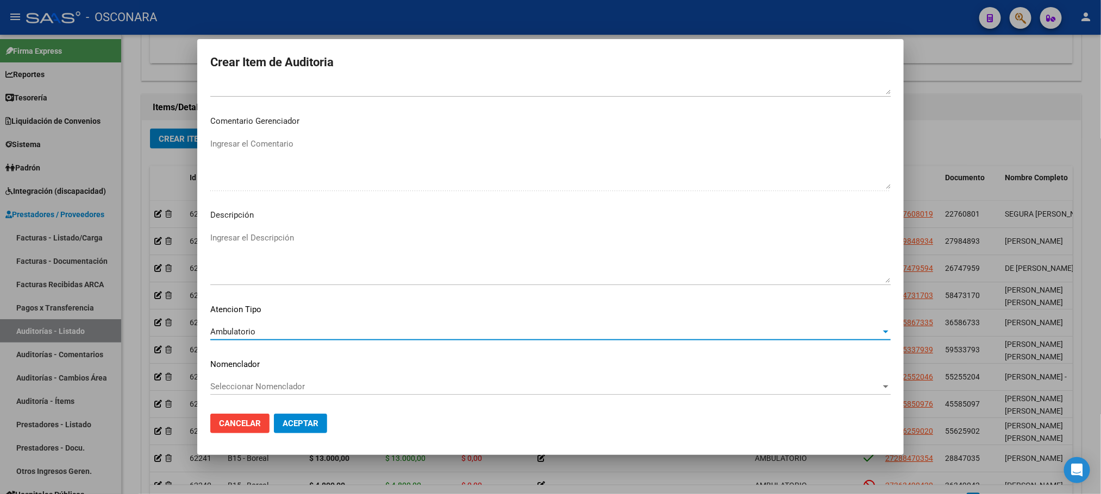
click at [275, 249] on textarea "Ingresar el Descripción" at bounding box center [550, 257] width 680 height 51
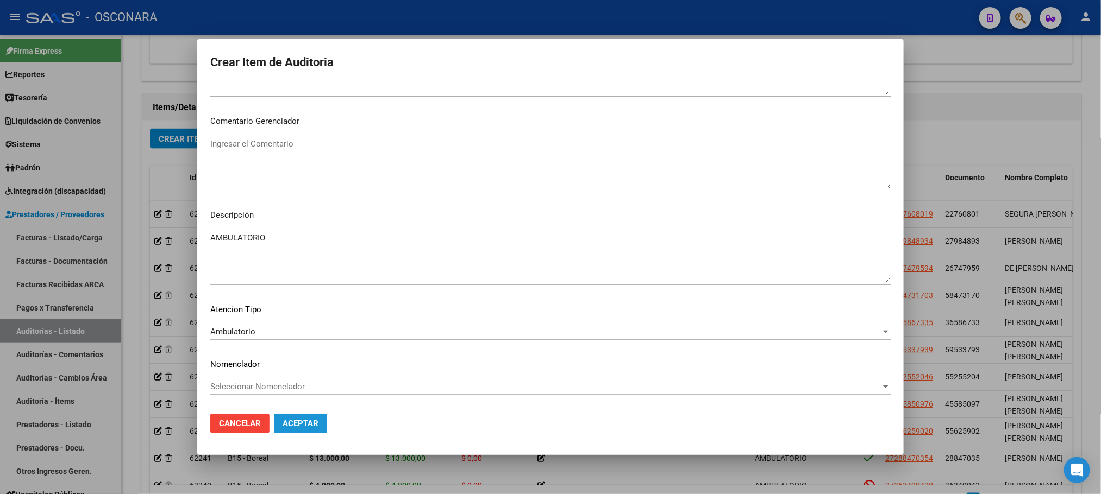
click at [321, 425] on button "Aceptar" at bounding box center [300, 424] width 53 height 20
click at [309, 419] on span "Aceptar" at bounding box center [301, 424] width 36 height 10
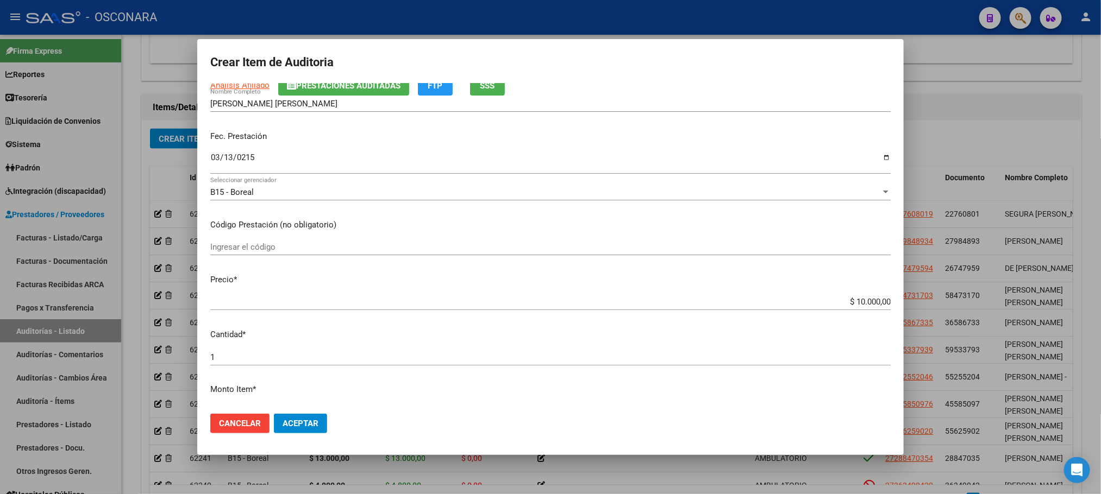
scroll to position [0, 0]
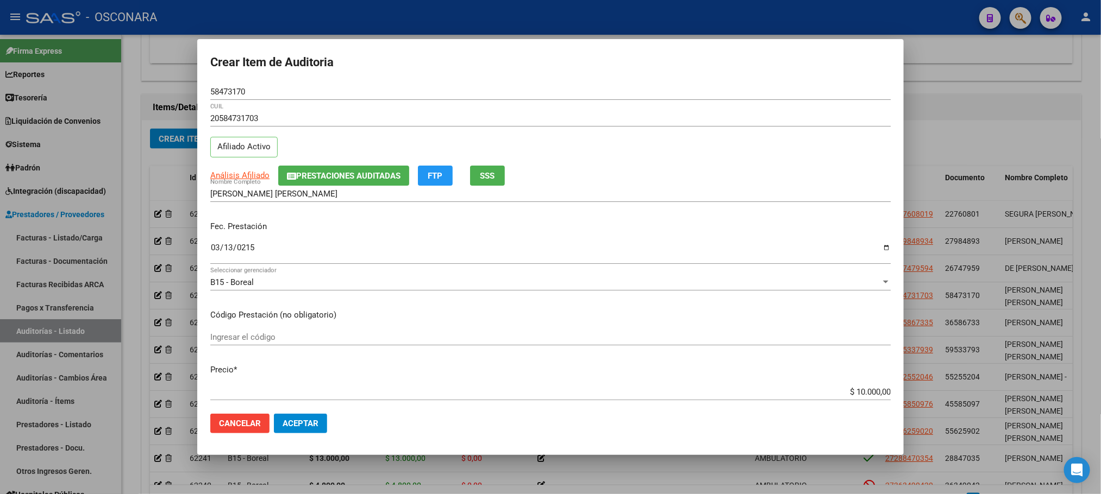
click at [247, 248] on input "0215-03-13" at bounding box center [550, 251] width 680 height 17
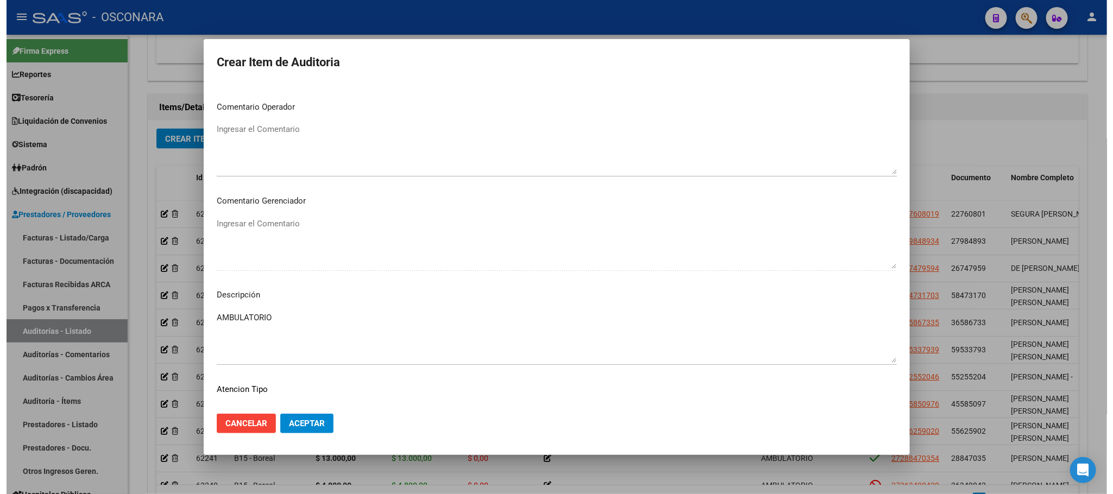
scroll to position [563, 0]
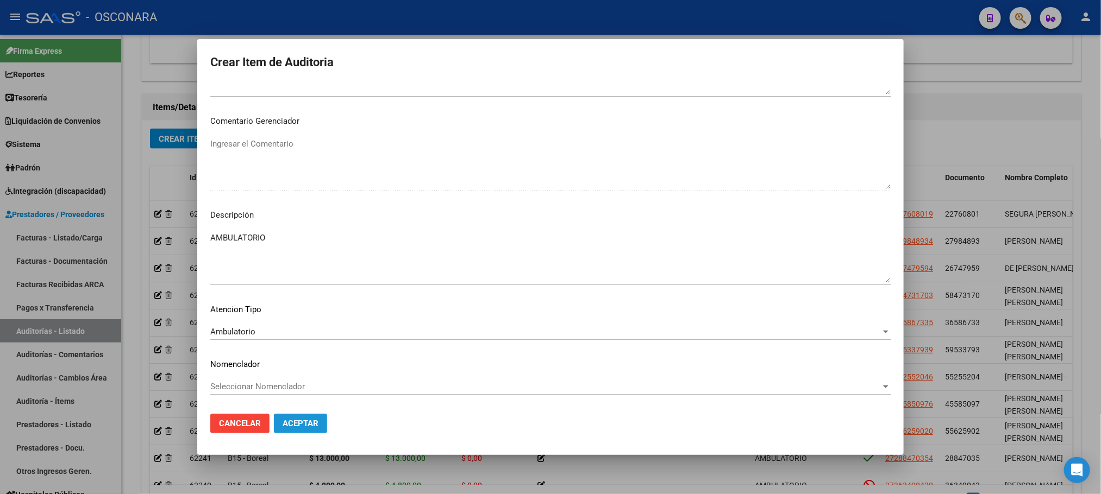
click at [305, 422] on span "Aceptar" at bounding box center [301, 424] width 36 height 10
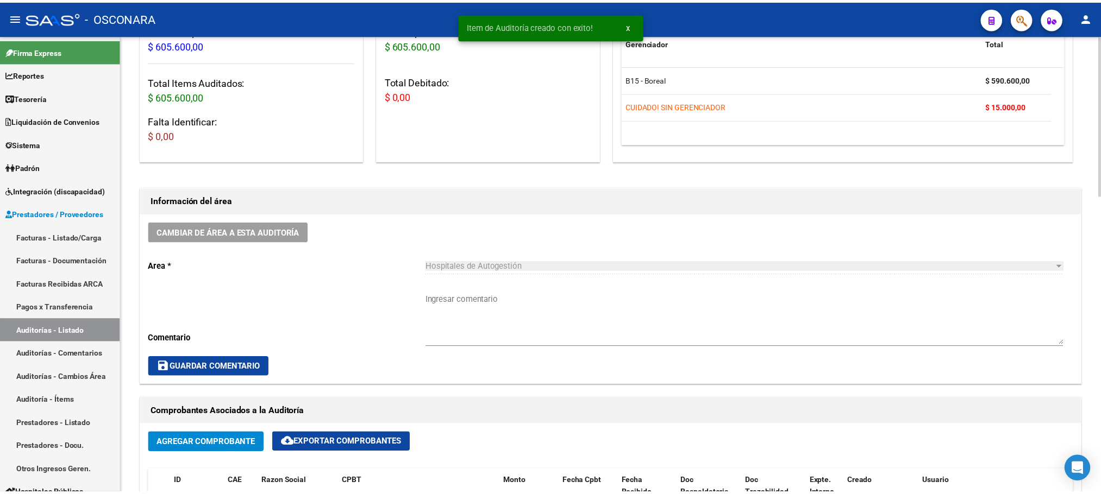
scroll to position [0, 0]
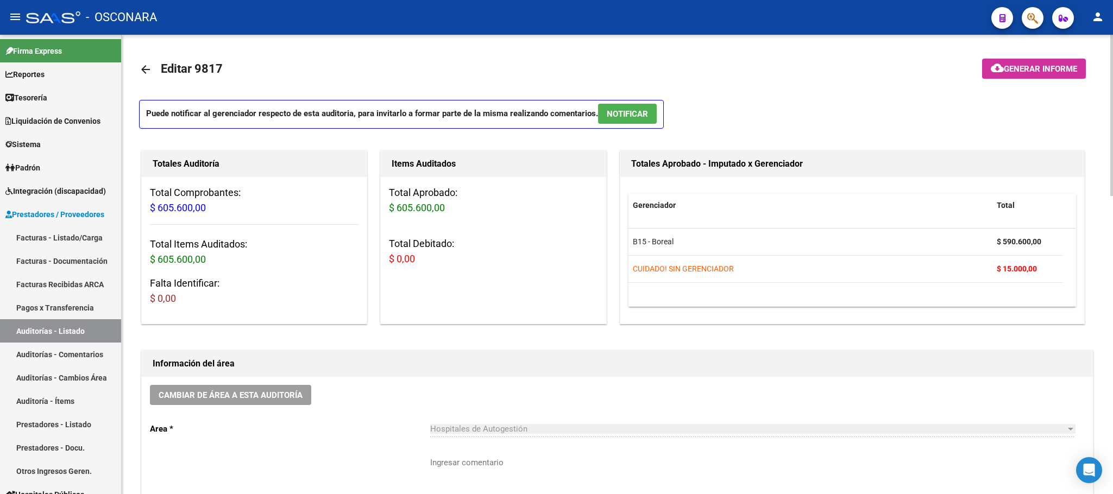
click at [630, 102] on p "Puede notificar al gerenciador respecto de esta auditoria, para invitarlo a for…" at bounding box center [401, 114] width 525 height 29
click at [631, 111] on span "NOTIFICAR" at bounding box center [627, 114] width 41 height 10
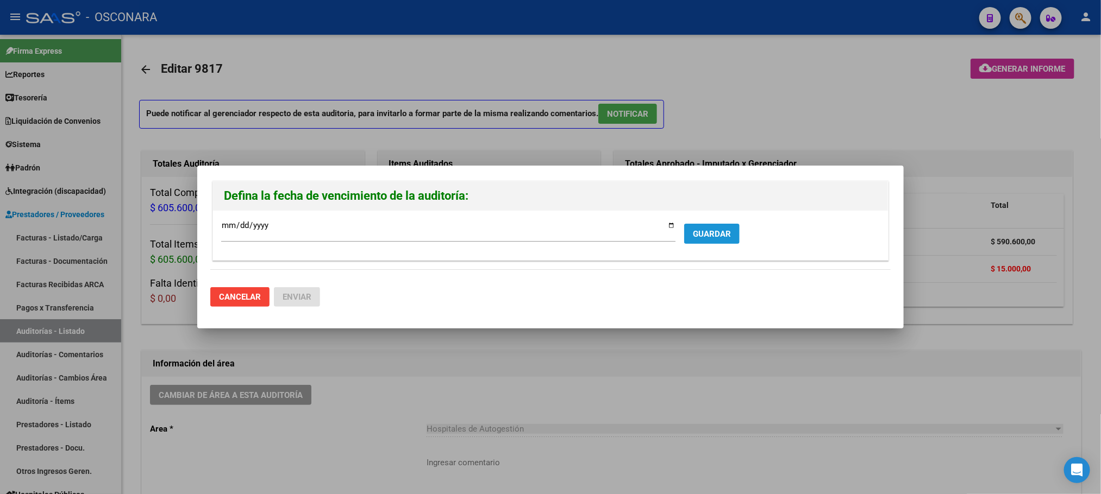
click at [719, 225] on button "GUARDAR" at bounding box center [711, 234] width 55 height 20
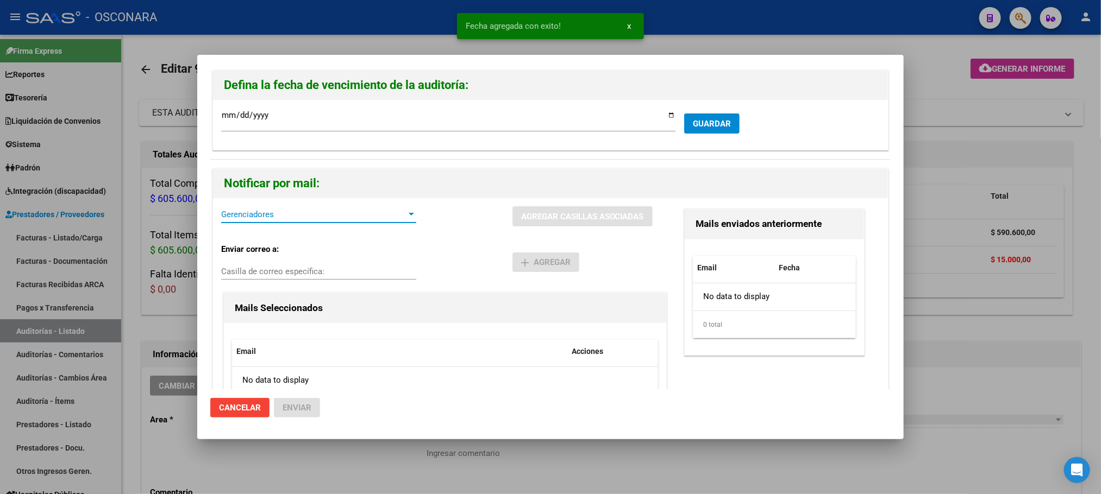
click at [385, 214] on span "Gerenciadores" at bounding box center [313, 215] width 185 height 10
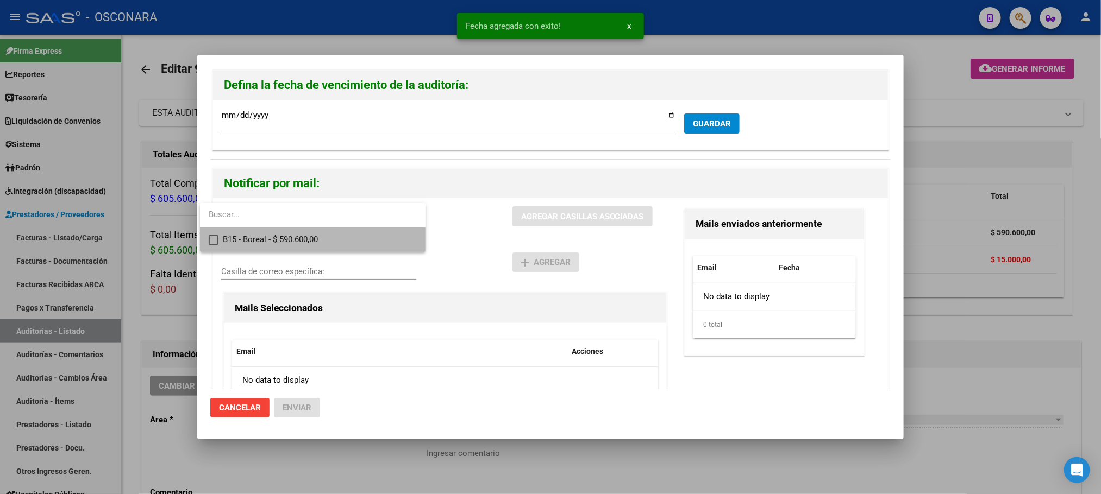
click at [362, 245] on span "B15 - Boreal - $ 590.600,00" at bounding box center [320, 240] width 194 height 24
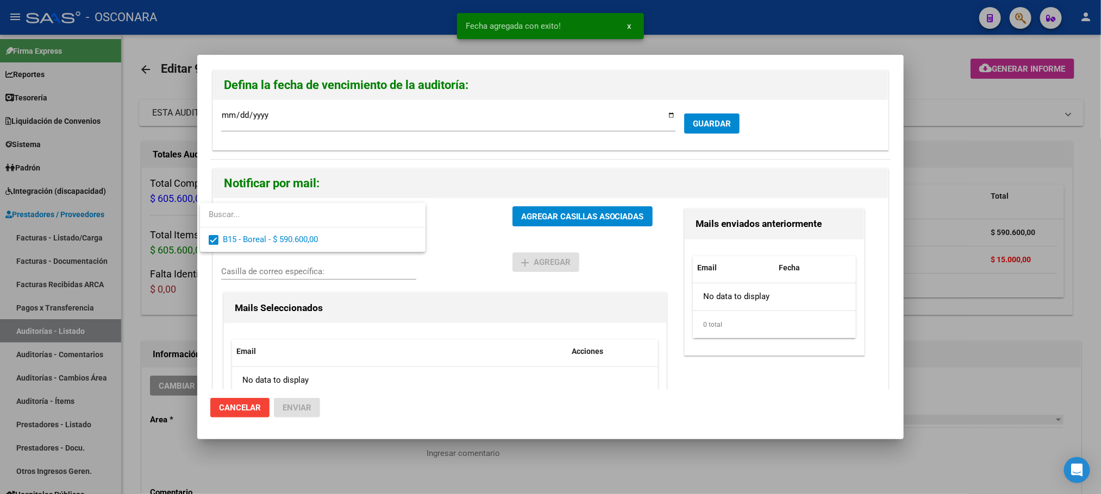
click at [573, 214] on div at bounding box center [550, 247] width 1101 height 494
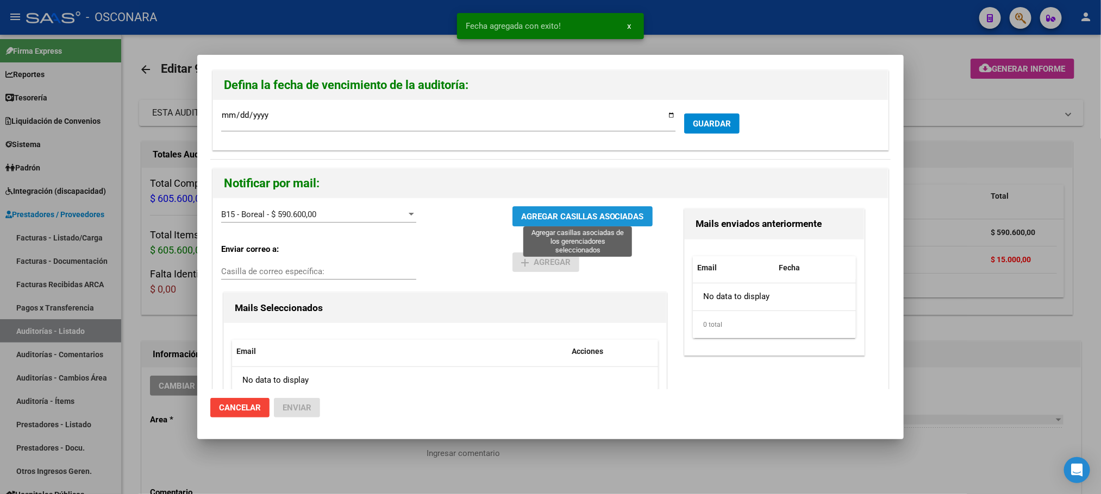
click at [573, 214] on span "AGREGAR CASILLAS ASOCIADAS" at bounding box center [582, 217] width 123 height 10
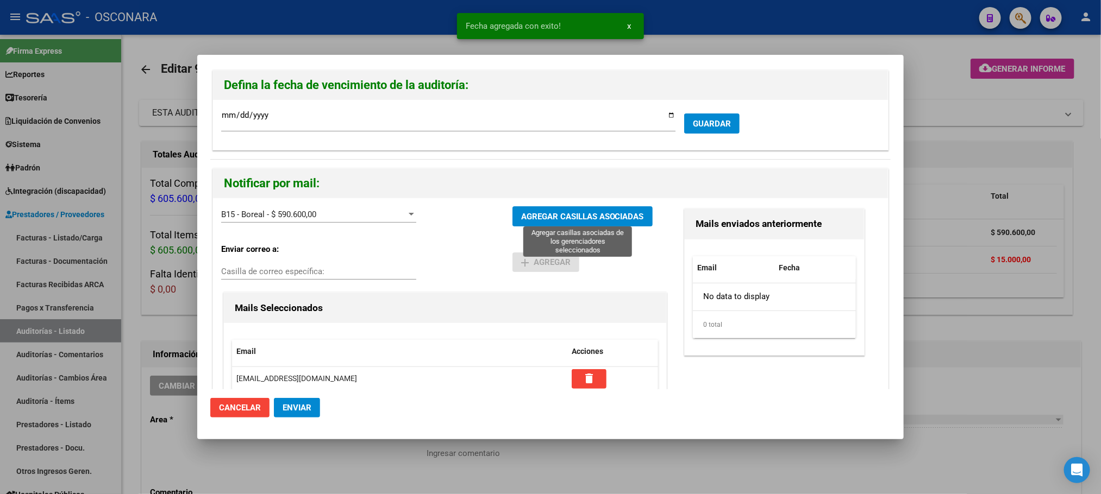
click at [633, 224] on button "AGREGAR CASILLAS ASOCIADAS" at bounding box center [582, 216] width 140 height 20
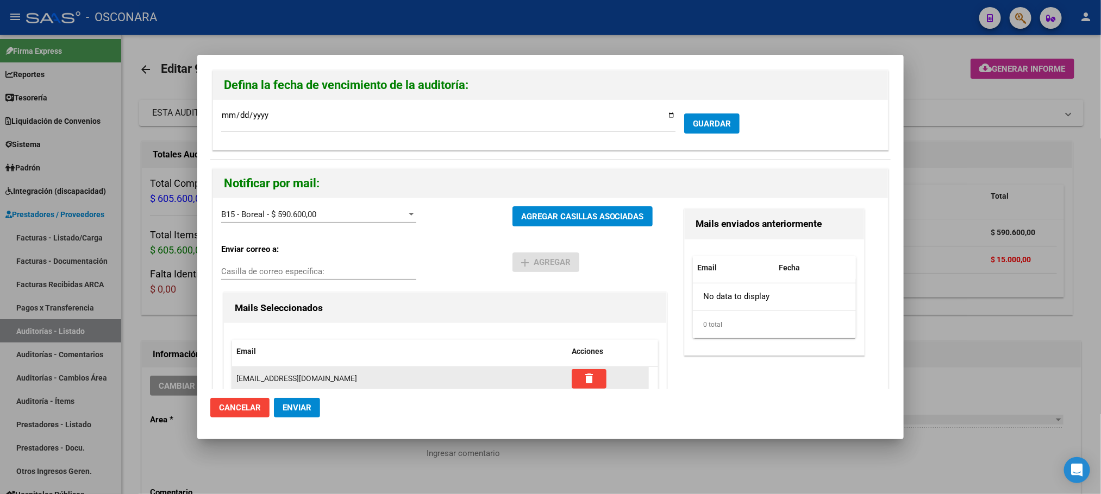
drag, startPoint x: 306, startPoint y: 413, endPoint x: 466, endPoint y: 370, distance: 165.4
click at [468, 370] on mat-dialog-container "Defina la fecha de vencimiento de la auditoría: 2025-08-20 Ingresar la fecha * …" at bounding box center [550, 247] width 706 height 385
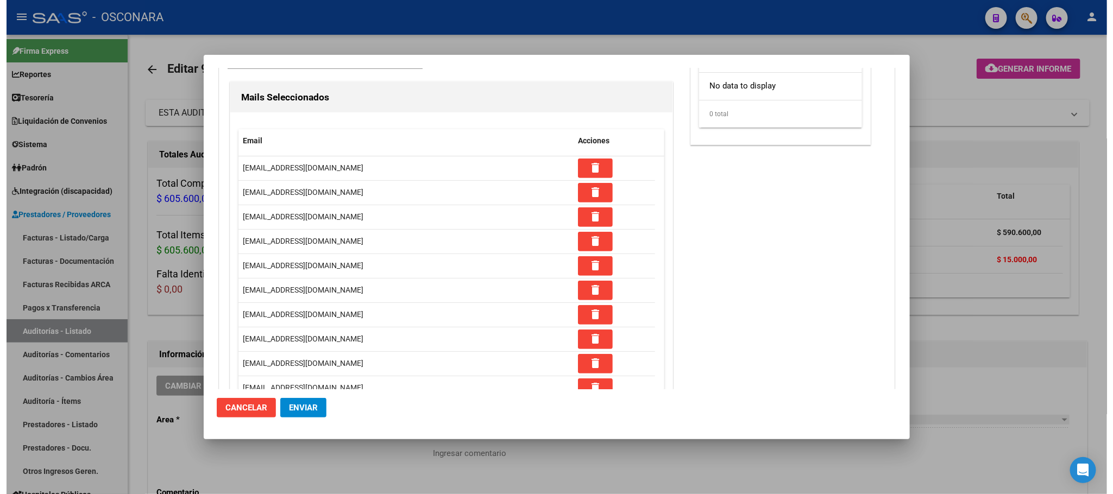
scroll to position [82, 0]
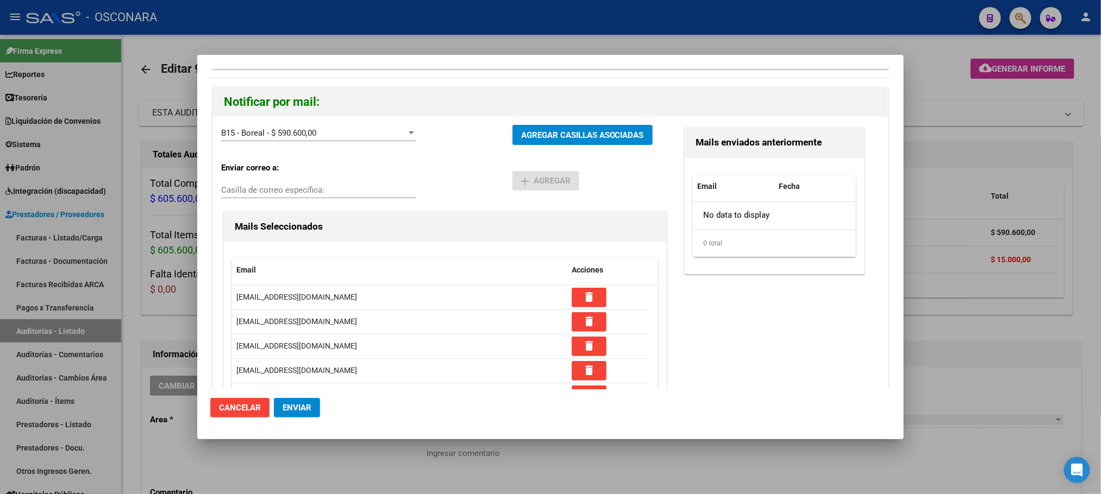
click at [299, 404] on span "Enviar" at bounding box center [297, 408] width 29 height 10
